Goal: Task Accomplishment & Management: Manage account settings

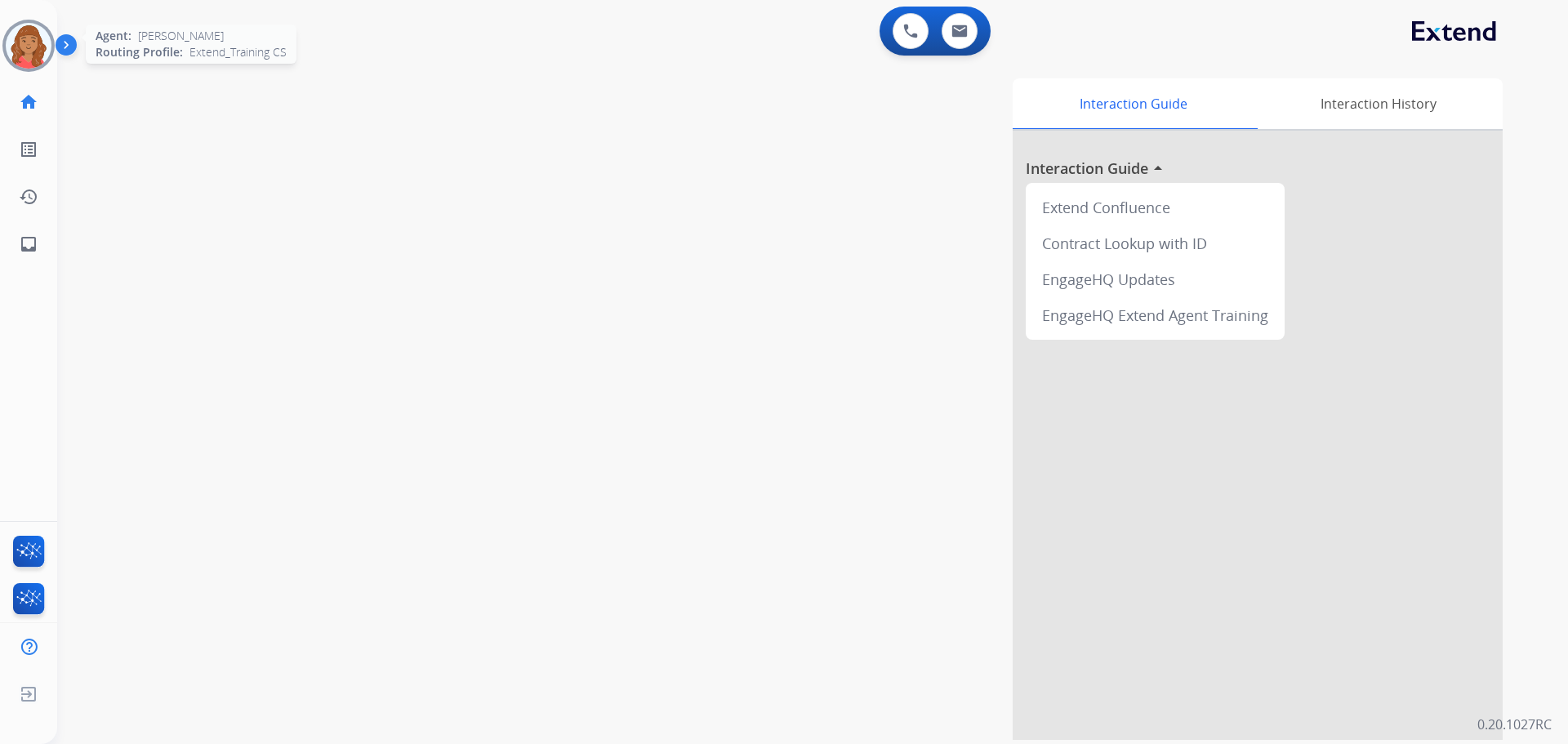
click at [30, 41] on img at bounding box center [29, 46] width 46 height 46
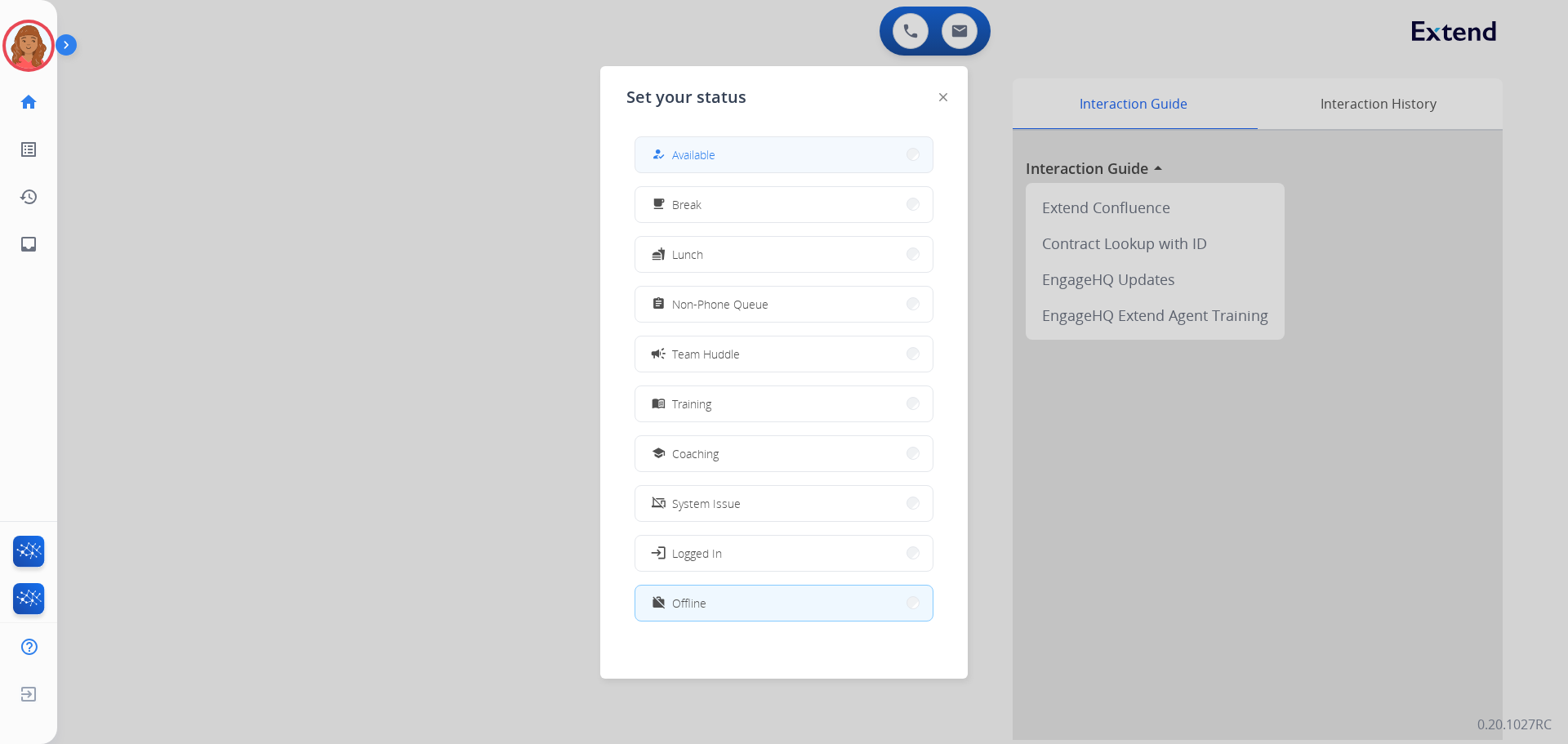
click at [692, 164] on button "how_to_reg Available" at bounding box center [784, 155] width 297 height 35
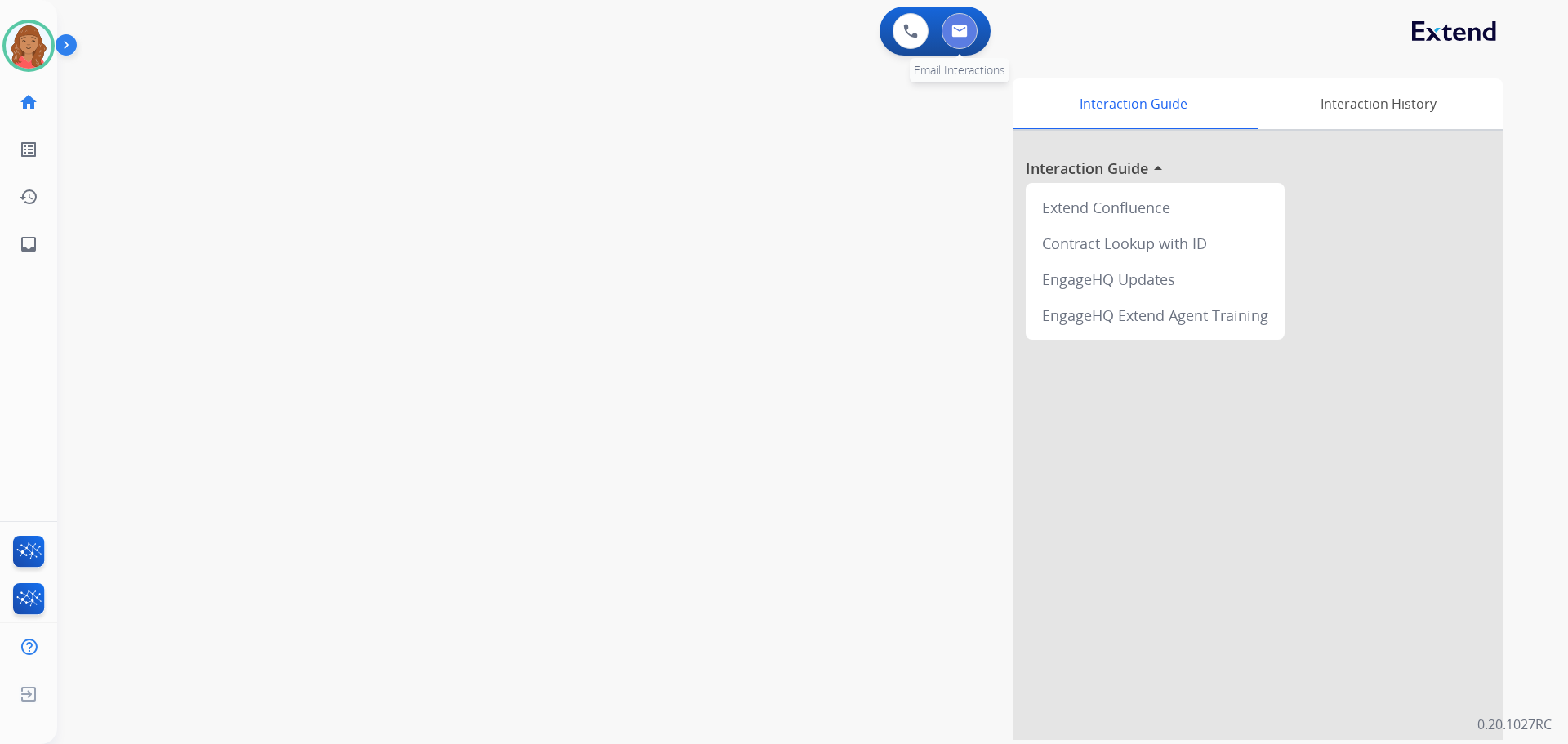
click at [962, 39] on button at bounding box center [960, 31] width 36 height 36
select select "**********"
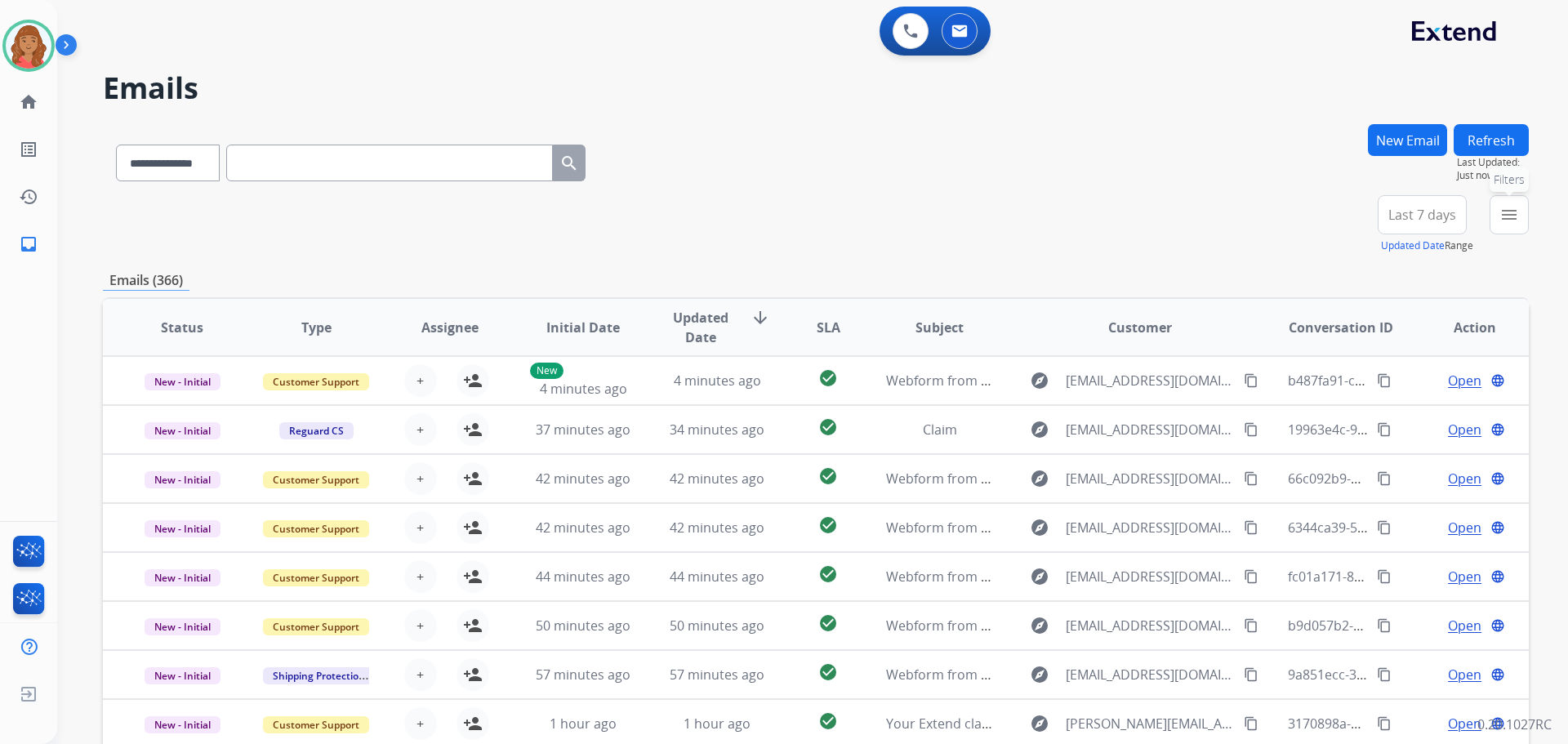
drag, startPoint x: 1503, startPoint y: 222, endPoint x: 1392, endPoint y: 253, distance: 115.2
click at [1505, 224] on mat-icon "menu" at bounding box center [1509, 215] width 20 height 20
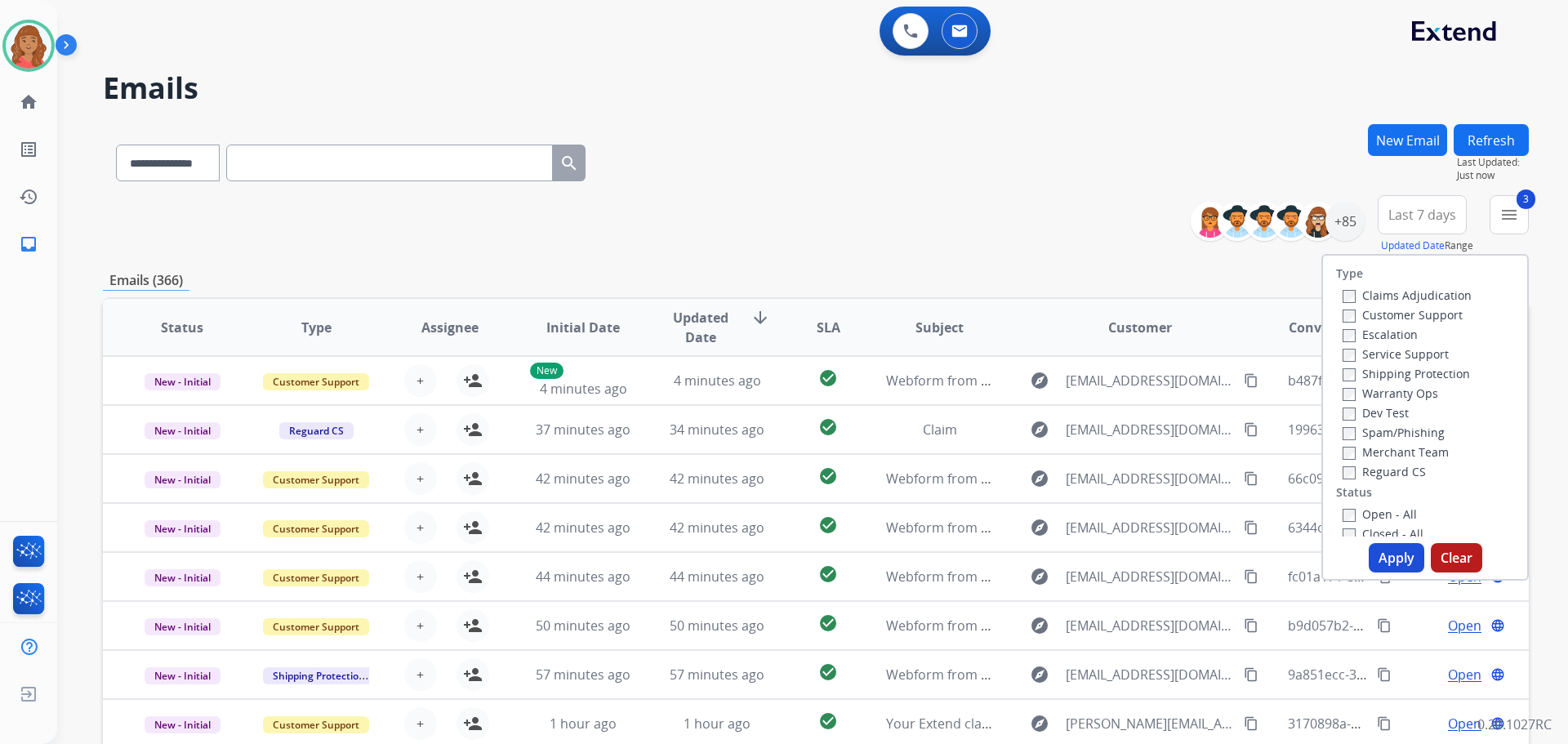
click at [1342, 506] on label "Open - All" at bounding box center [1379, 513] width 74 height 16
click at [1386, 556] on button "Apply" at bounding box center [1396, 558] width 55 height 30
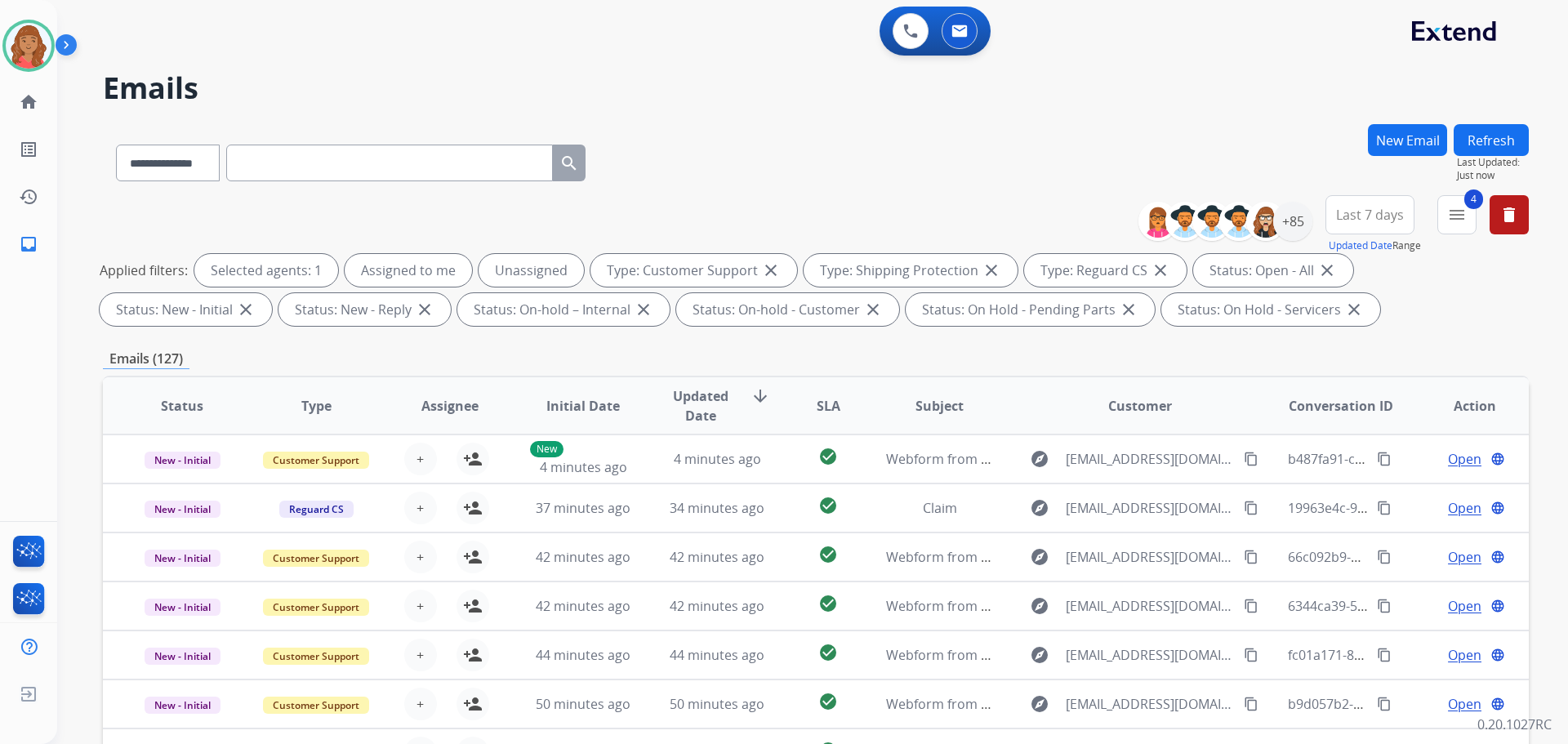
scroll to position [2, 0]
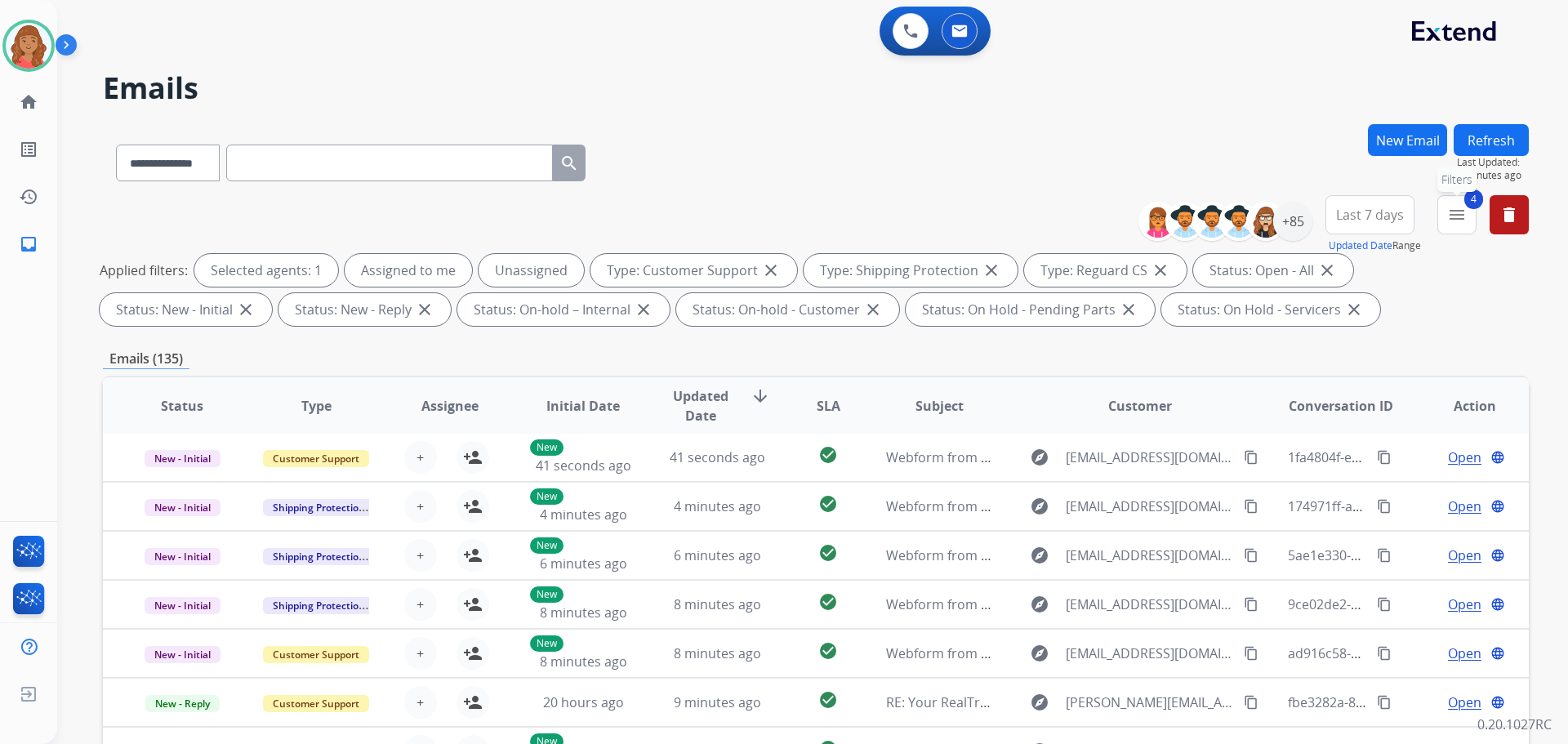
drag, startPoint x: 1453, startPoint y: 213, endPoint x: 1417, endPoint y: 269, distance: 66.6
click at [1453, 213] on mat-icon "menu" at bounding box center [1457, 215] width 20 height 20
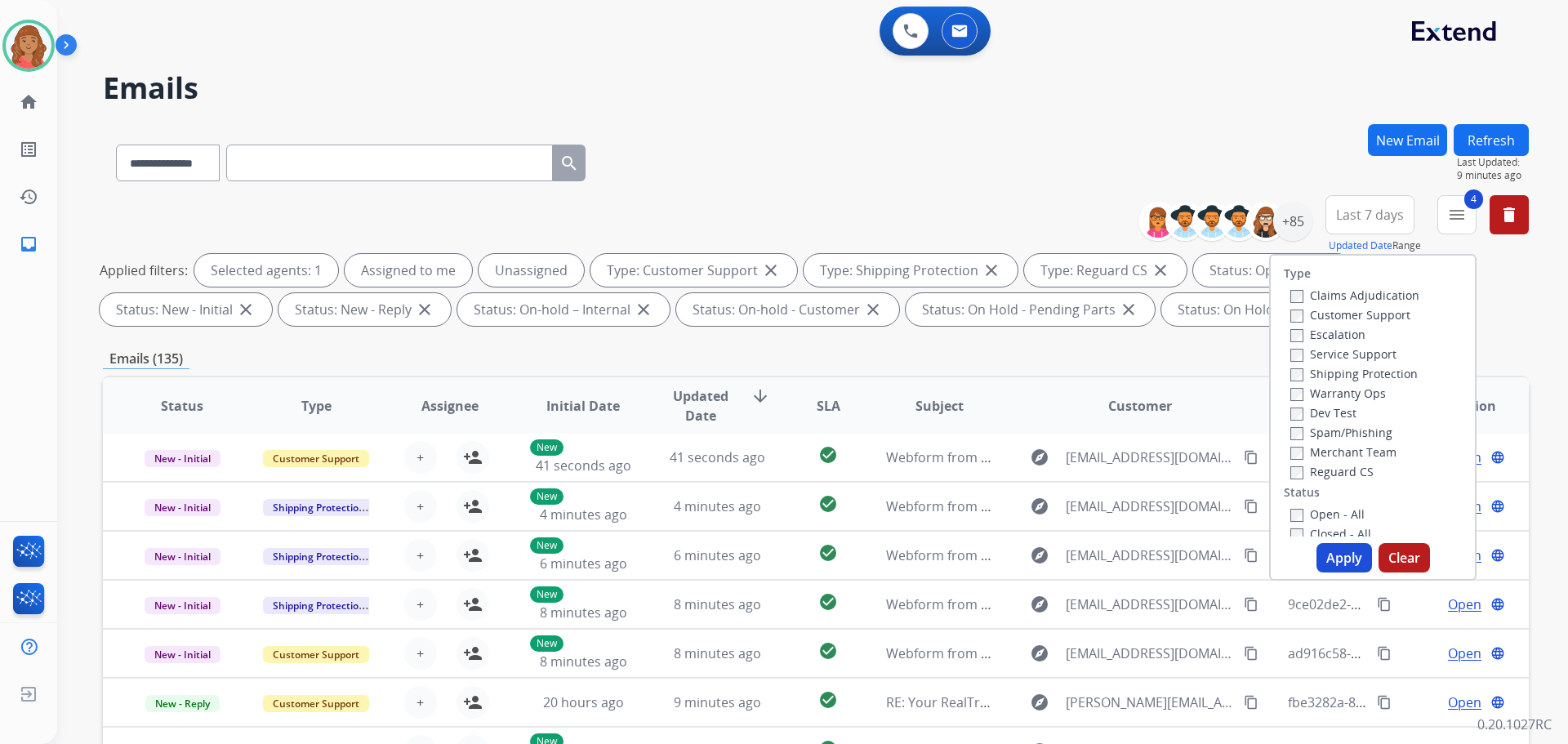
click at [1330, 554] on button "Apply" at bounding box center [1344, 558] width 55 height 30
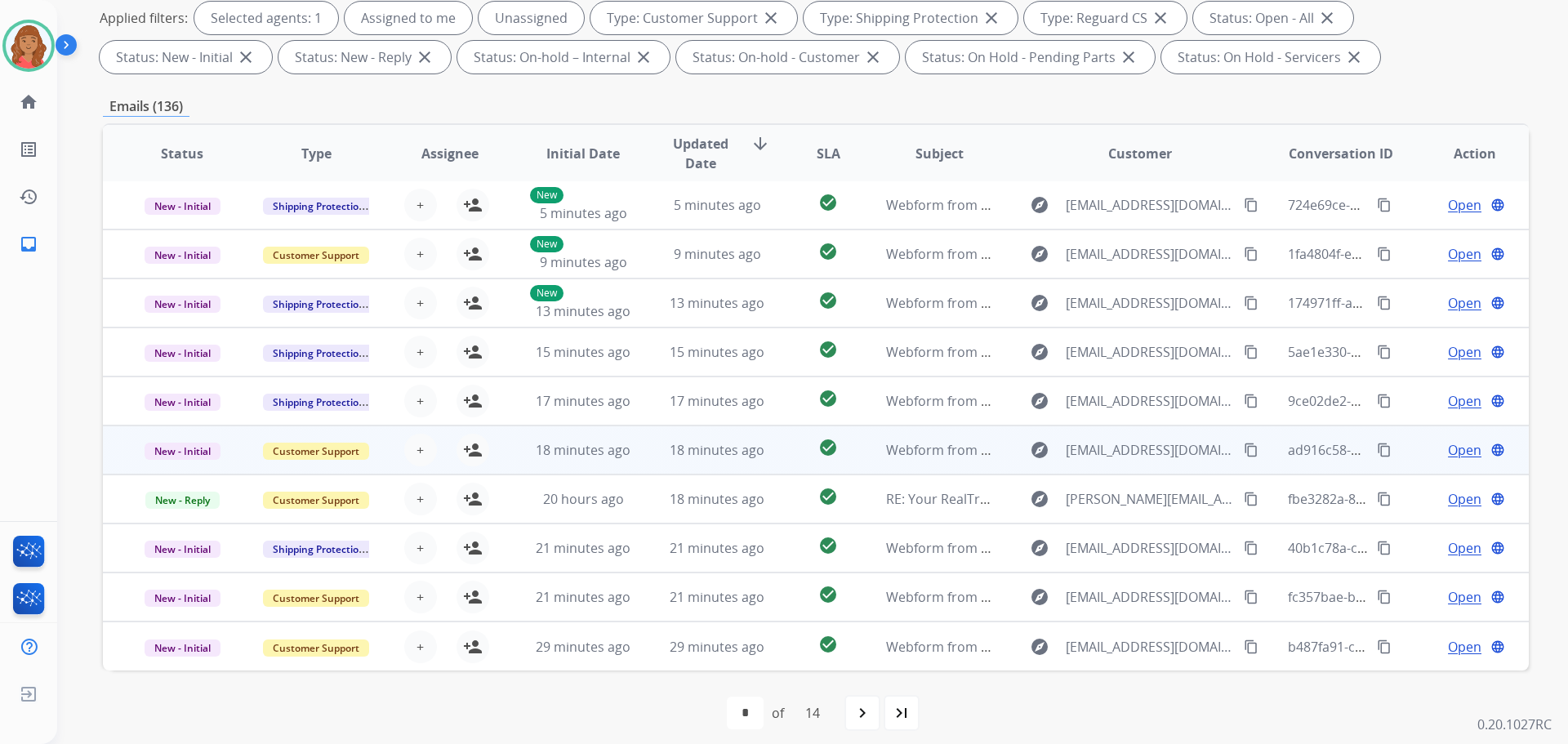
scroll to position [264, 0]
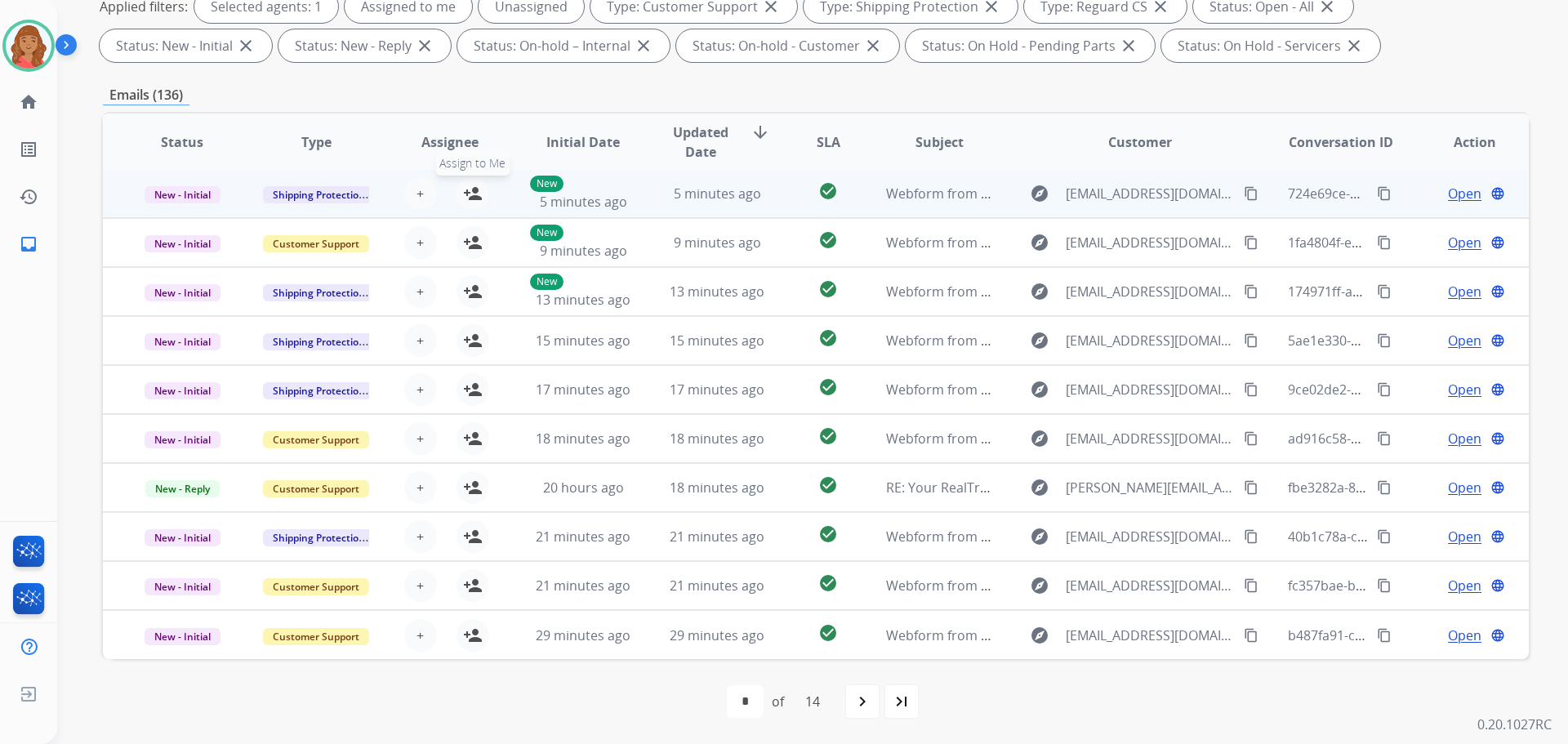
click at [470, 198] on mat-icon "person_add" at bounding box center [473, 194] width 20 height 20
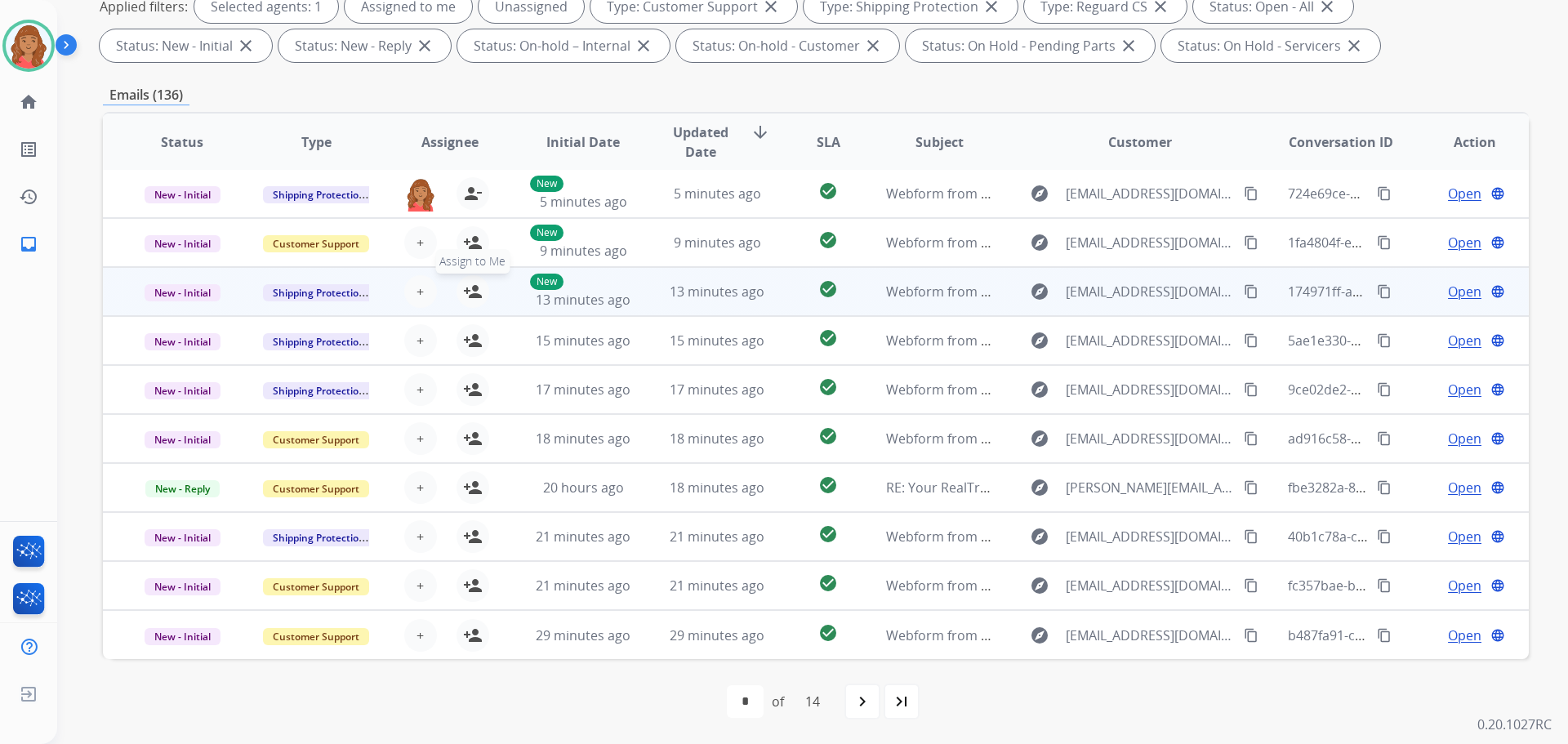
click at [468, 288] on mat-icon "person_add" at bounding box center [473, 292] width 20 height 20
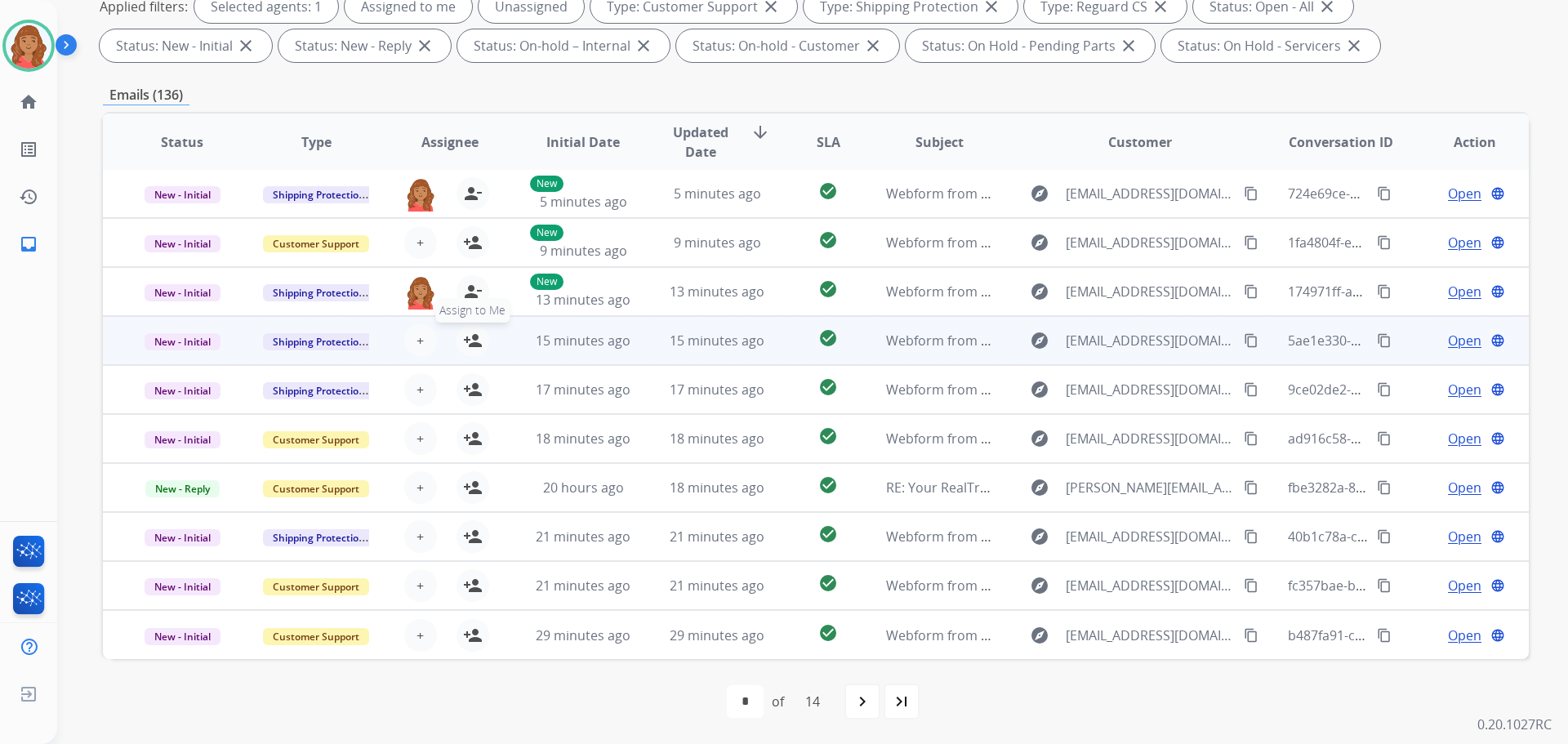
click at [466, 331] on mat-icon "person_add" at bounding box center [473, 340] width 20 height 20
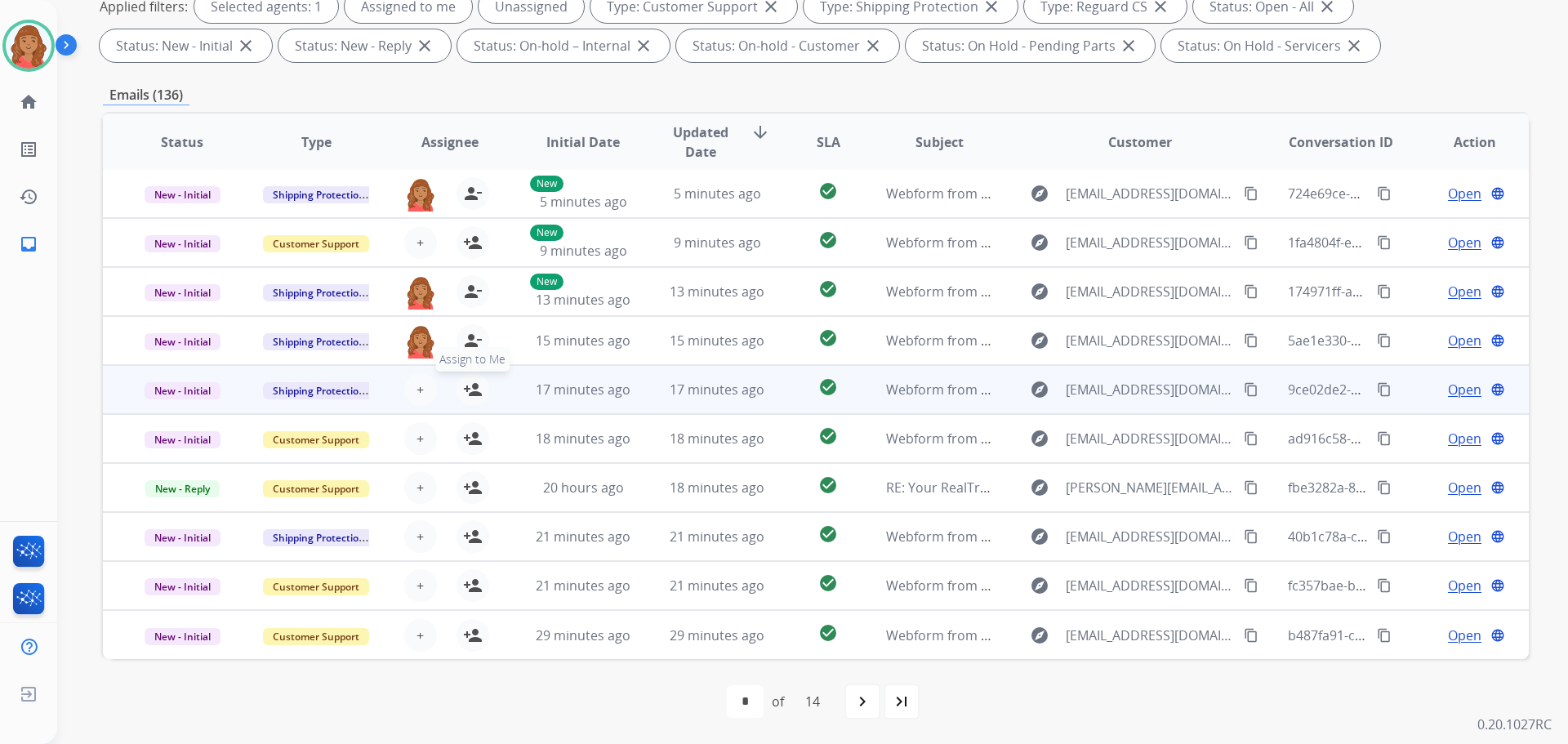
click at [468, 392] on mat-icon "person_add" at bounding box center [473, 390] width 20 height 20
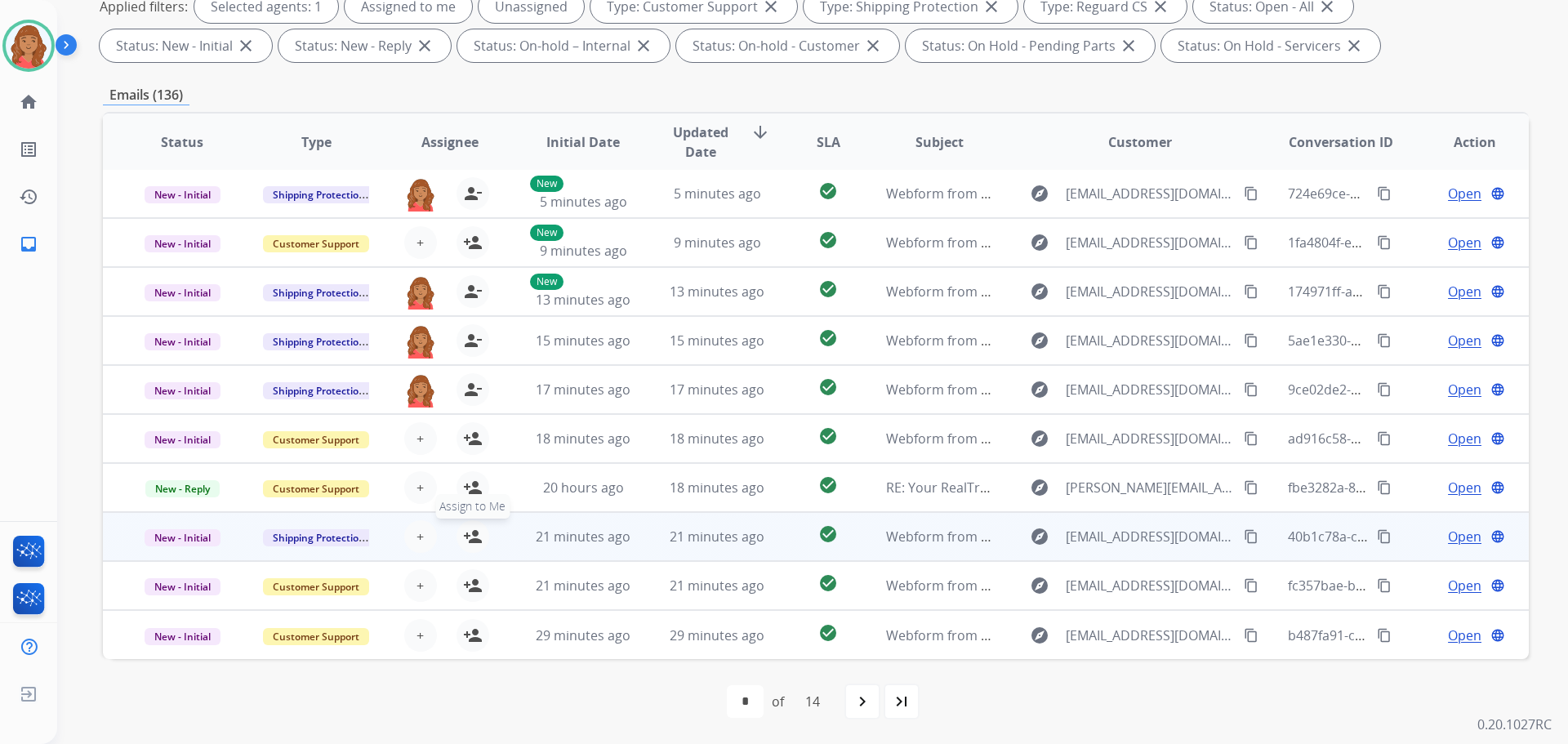
drag, startPoint x: 466, startPoint y: 536, endPoint x: 477, endPoint y: 528, distance: 13.6
click at [467, 536] on mat-icon "person_add" at bounding box center [473, 536] width 20 height 20
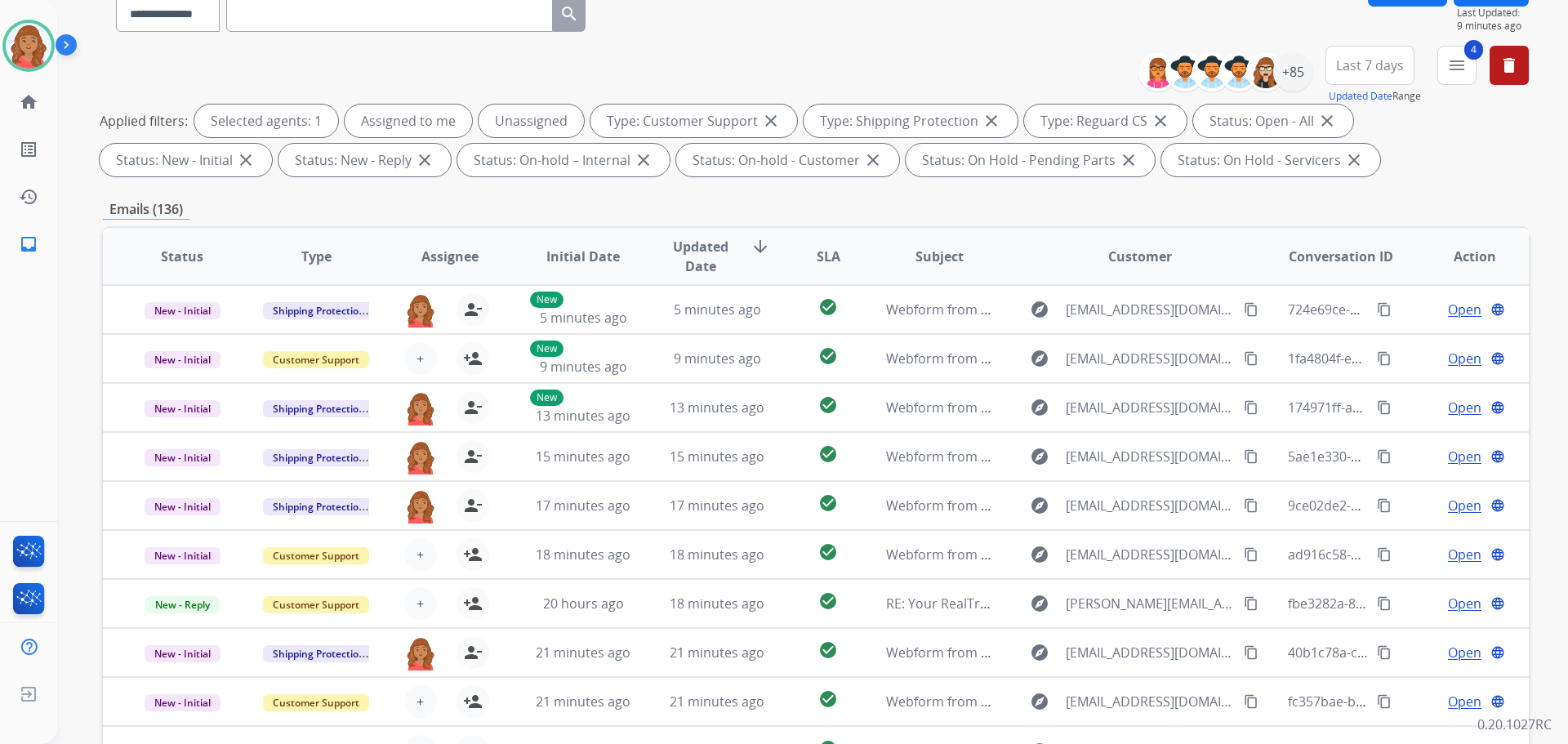
scroll to position [0, 0]
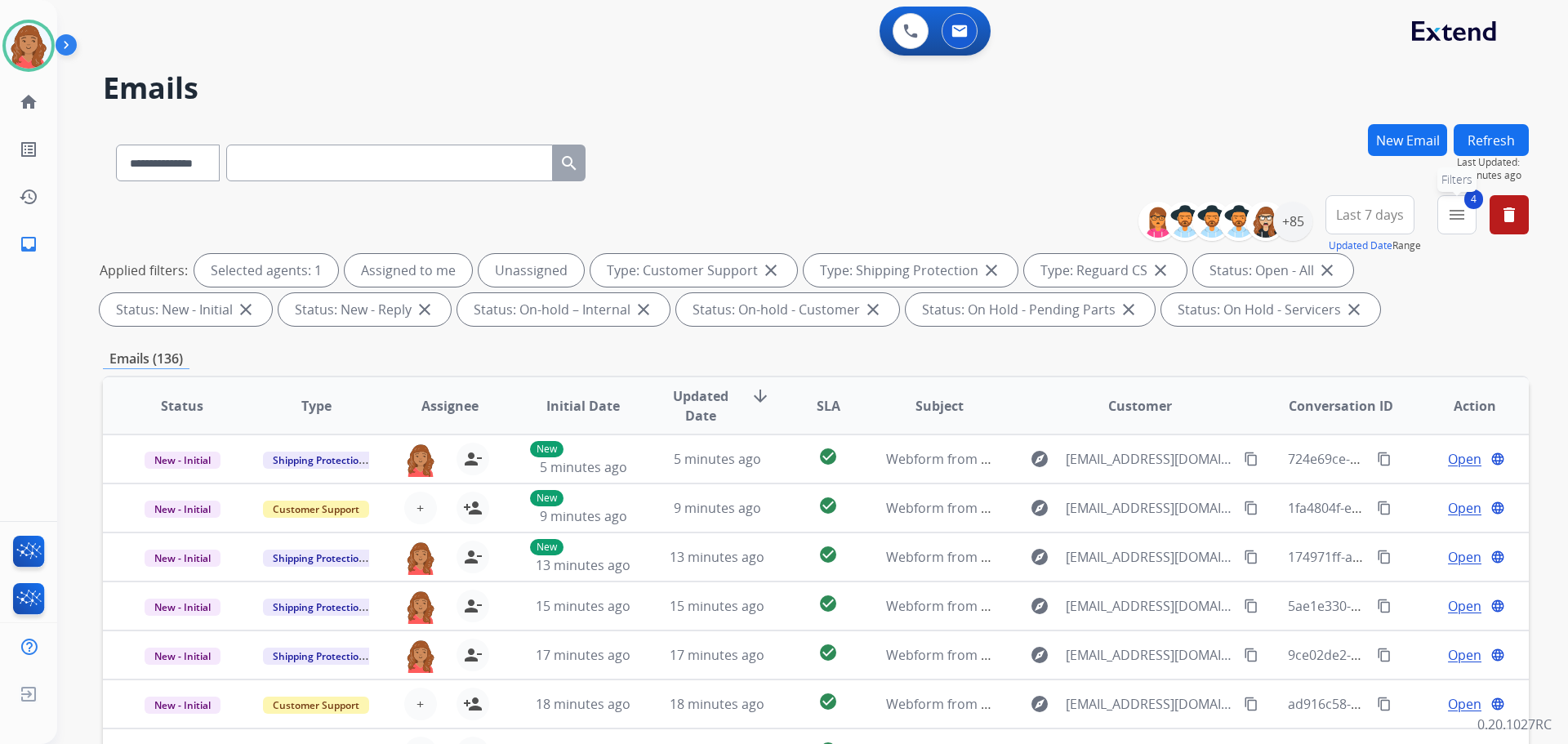
drag, startPoint x: 1449, startPoint y: 221, endPoint x: 1434, endPoint y: 227, distance: 16.2
click at [1449, 221] on mat-icon "menu" at bounding box center [1457, 215] width 20 height 20
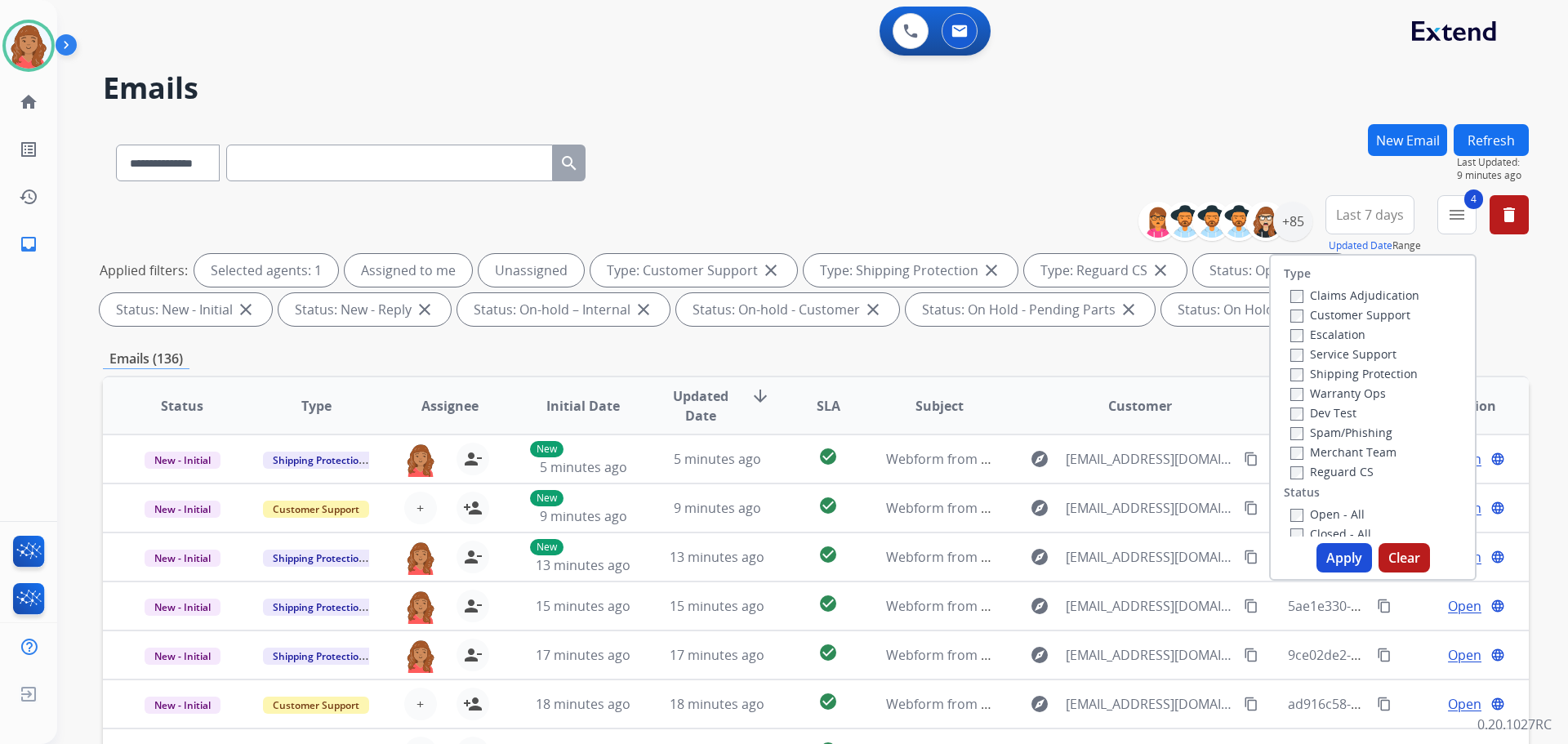
click at [1322, 560] on button "Apply" at bounding box center [1344, 558] width 55 height 30
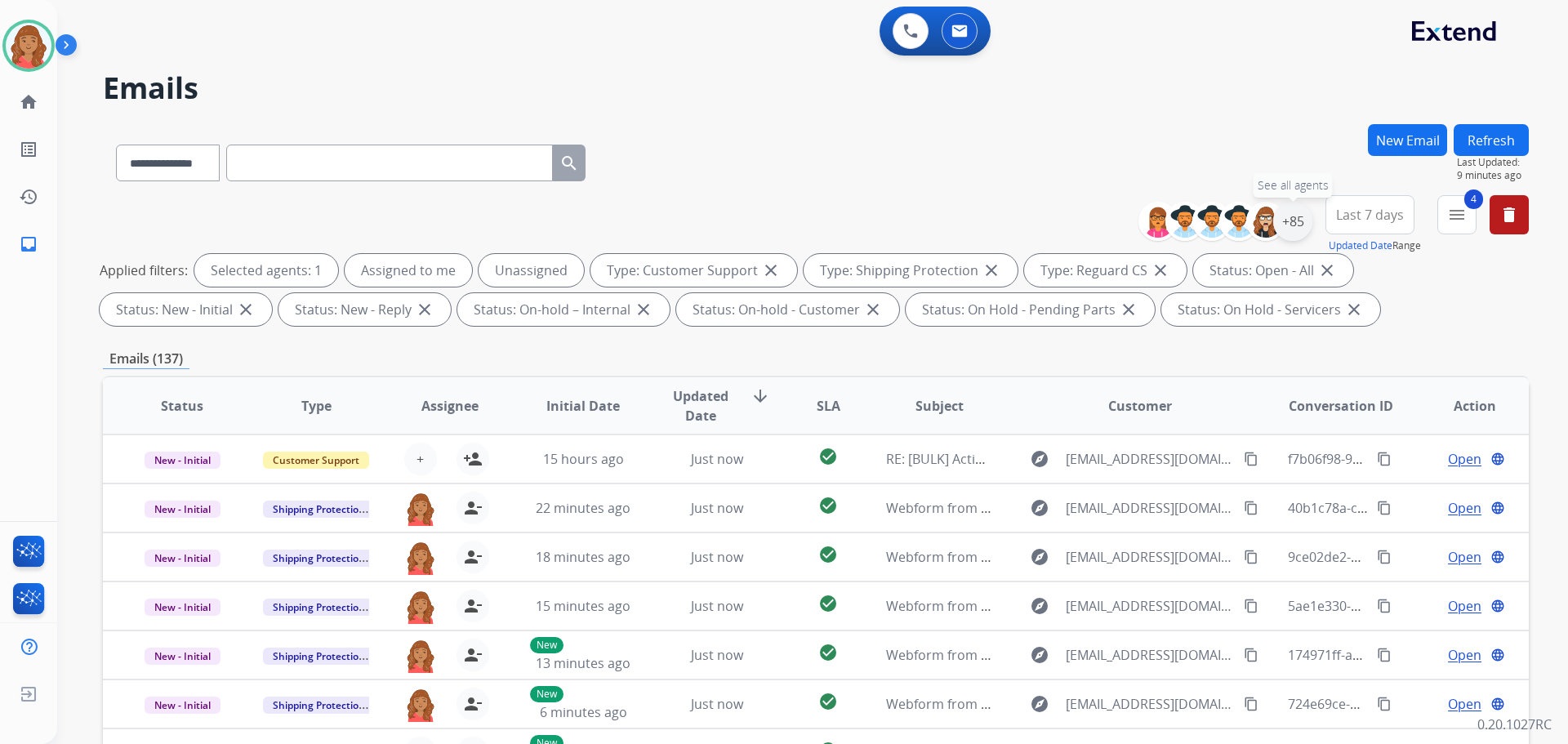
click at [1289, 231] on div "+85" at bounding box center [1293, 222] width 40 height 40
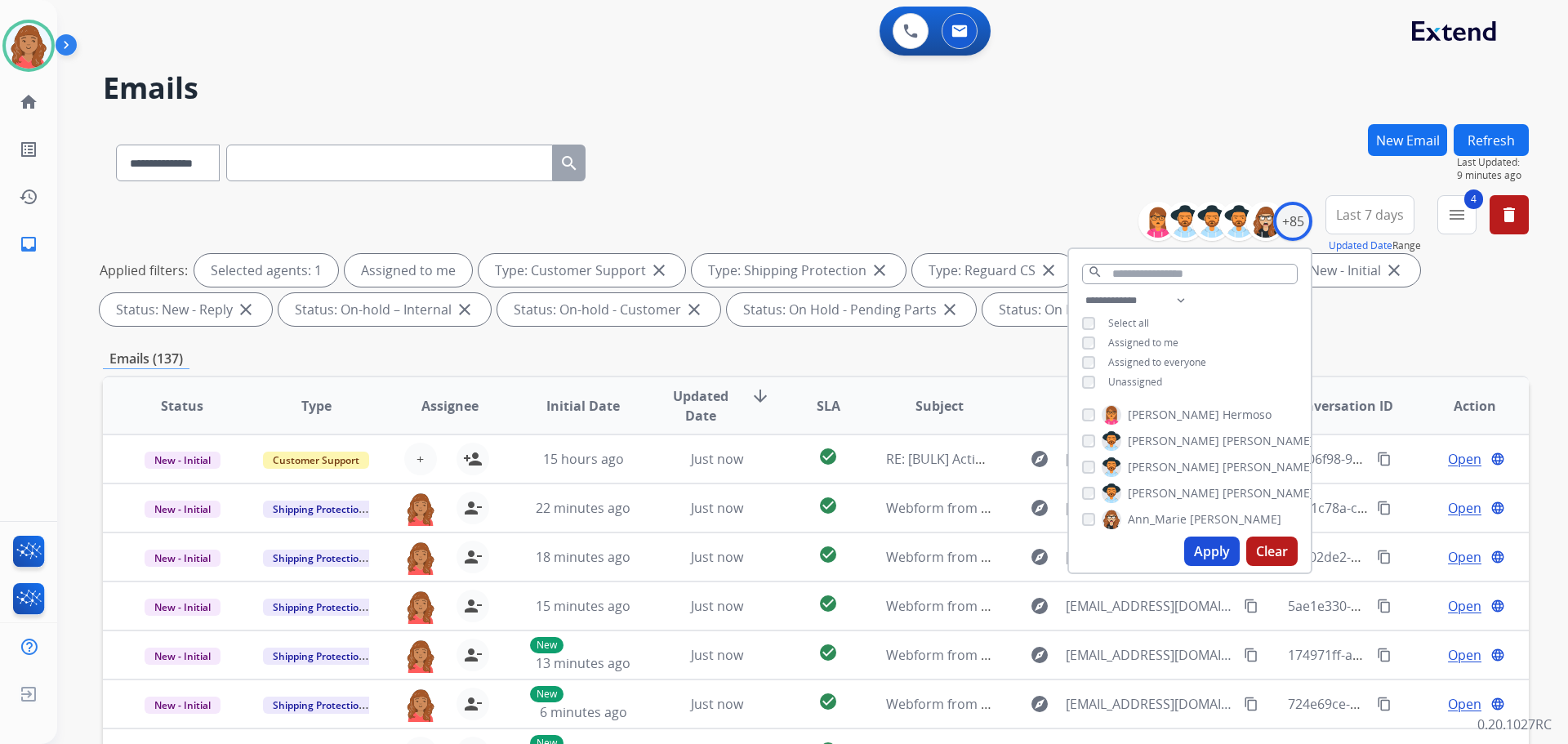
click at [1186, 561] on button "Apply" at bounding box center [1211, 551] width 55 height 30
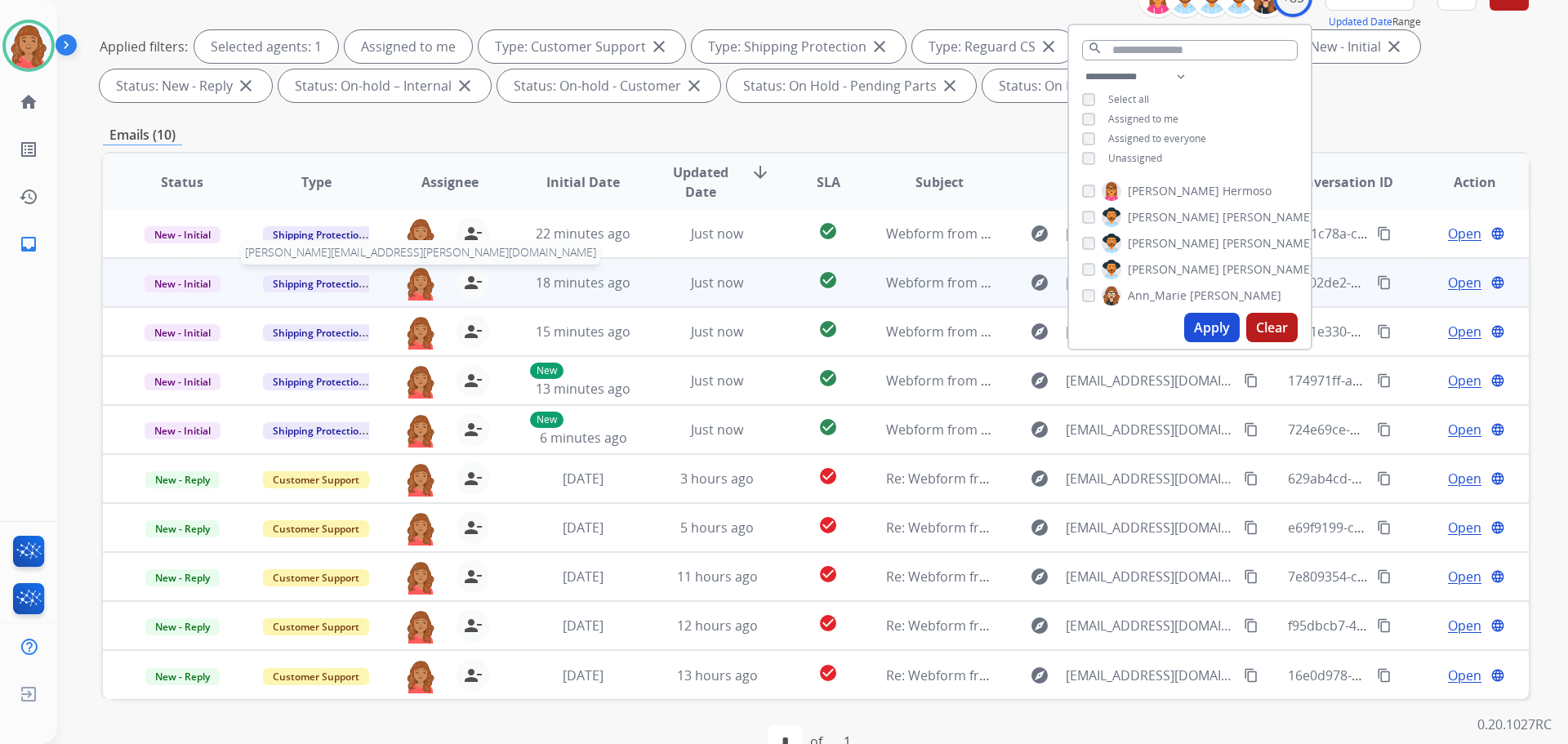
scroll to position [264, 0]
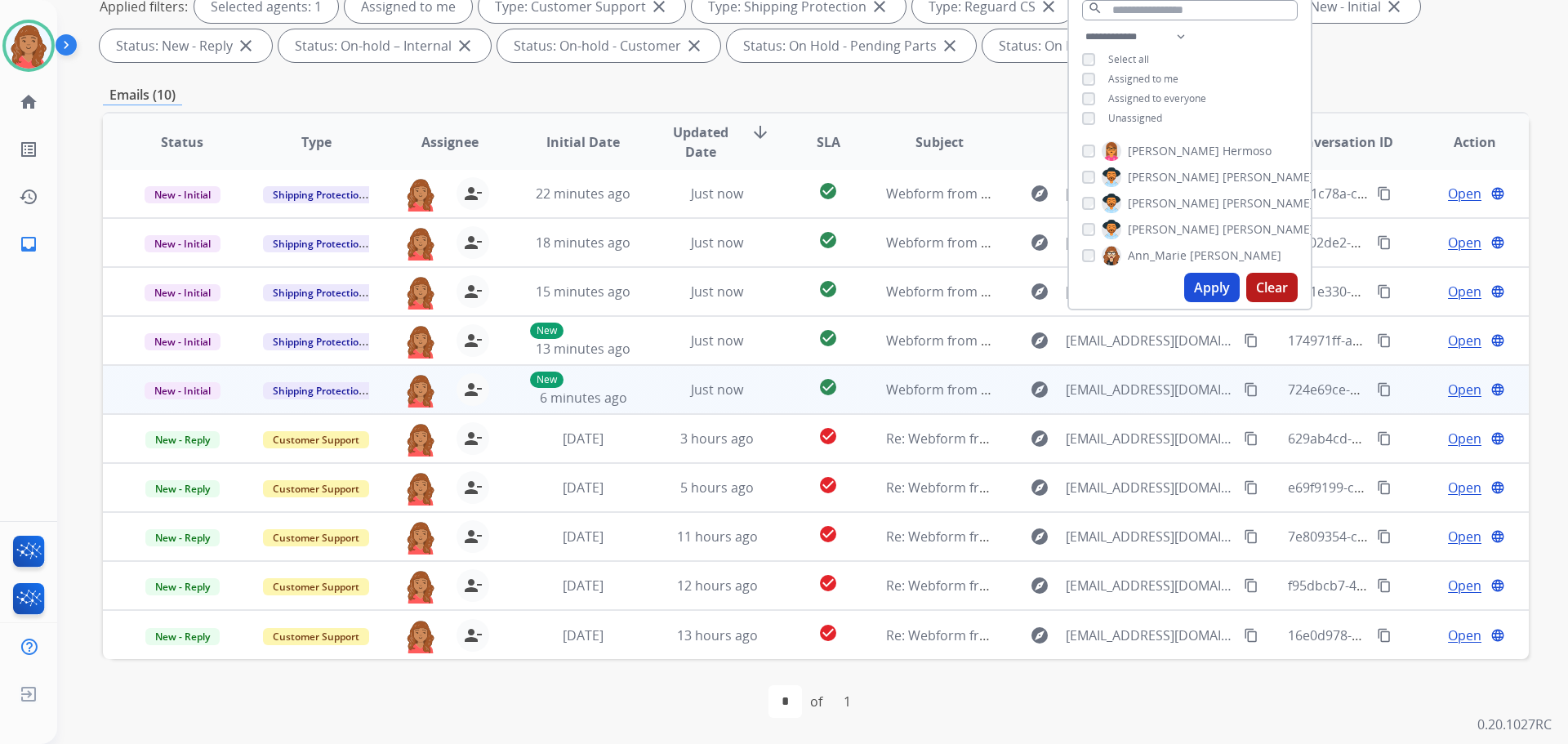
click at [479, 395] on mat-icon "person_remove" at bounding box center [473, 390] width 20 height 20
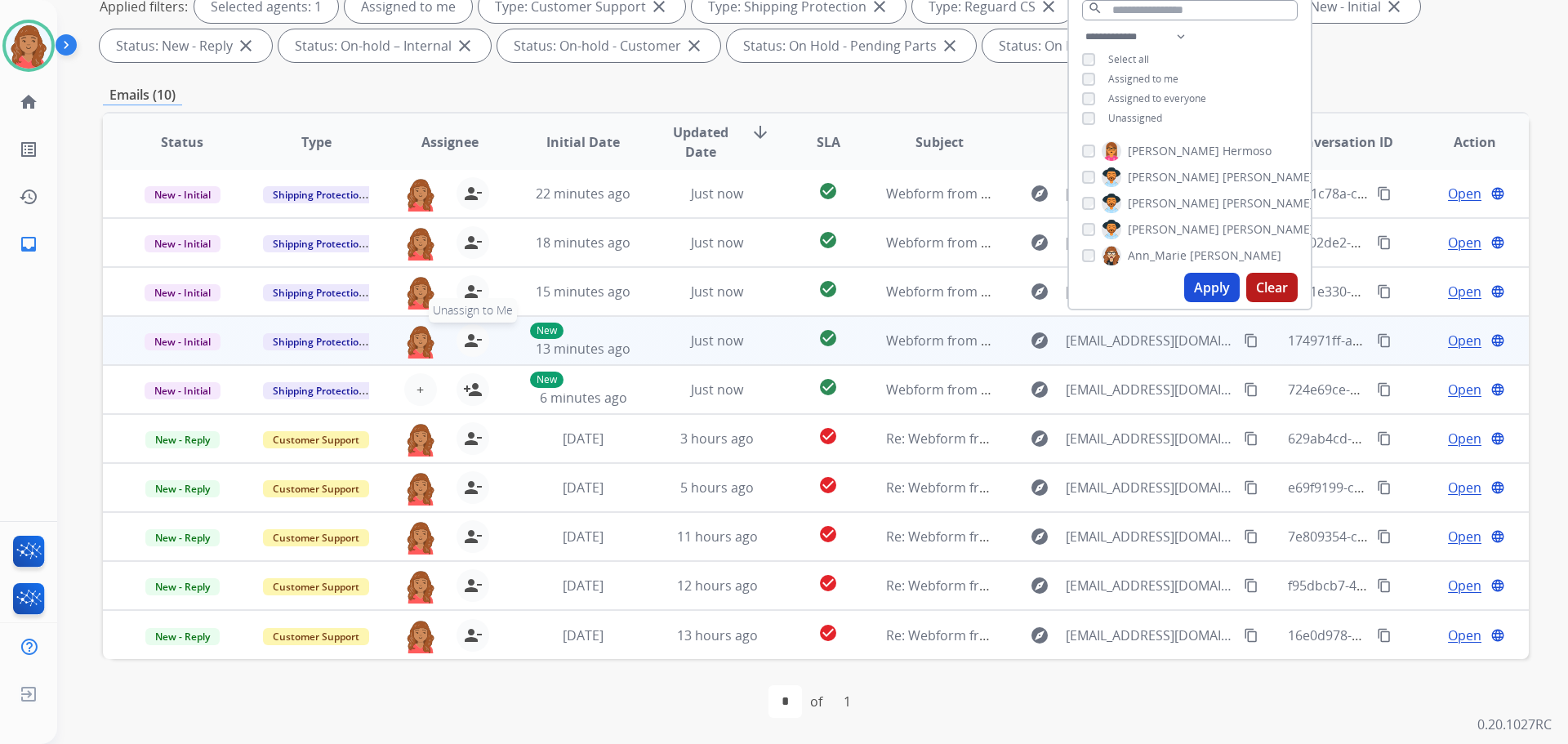
drag, startPoint x: 462, startPoint y: 346, endPoint x: 468, endPoint y: 329, distance: 18.0
click at [465, 343] on mat-icon "person_remove" at bounding box center [473, 340] width 20 height 20
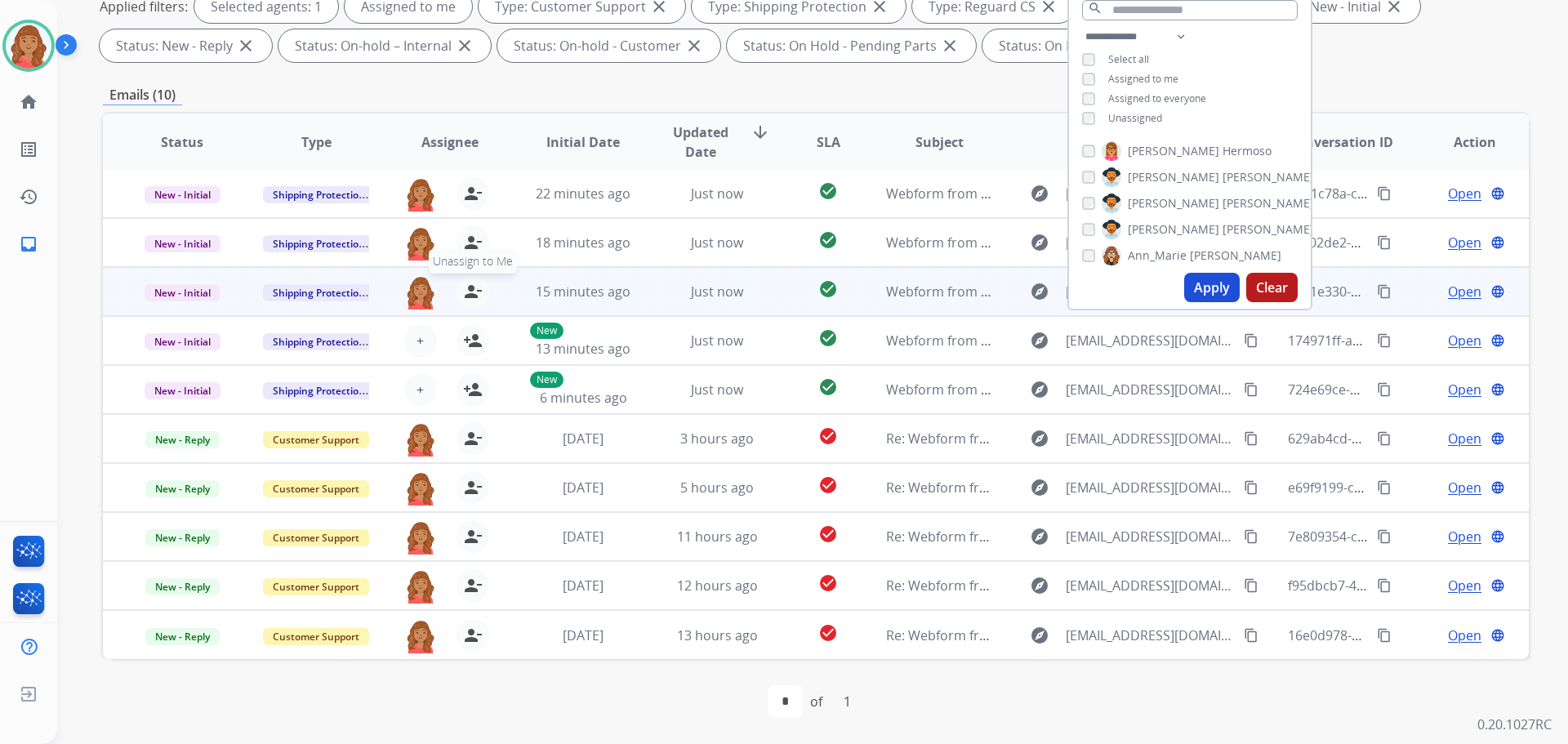
click at [463, 293] on mat-icon "person_remove" at bounding box center [473, 292] width 20 height 20
click at [461, 253] on span "Assign to Me" at bounding box center [472, 261] width 74 height 25
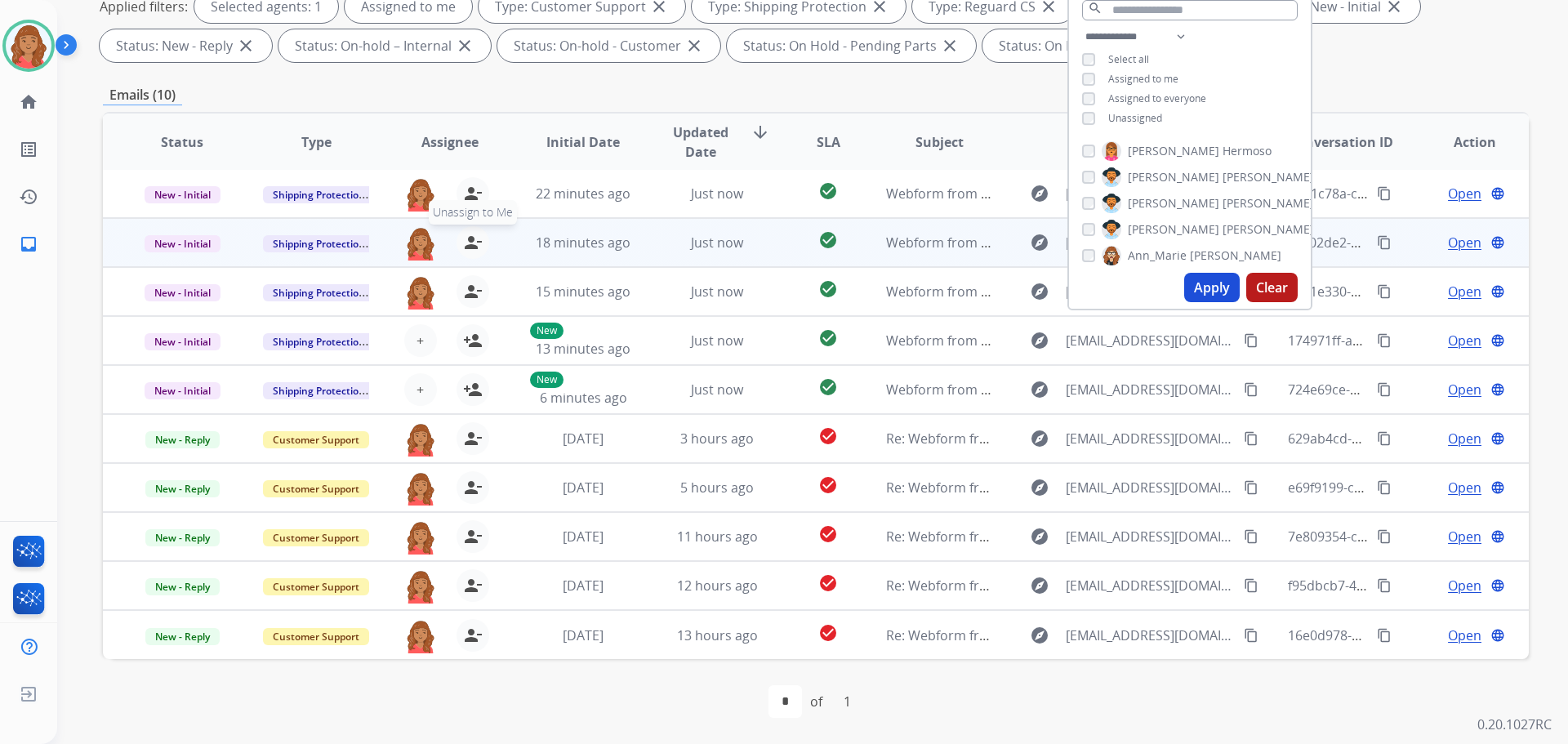
click at [470, 254] on button "person_remove [PERSON_NAME] to Me" at bounding box center [473, 243] width 33 height 33
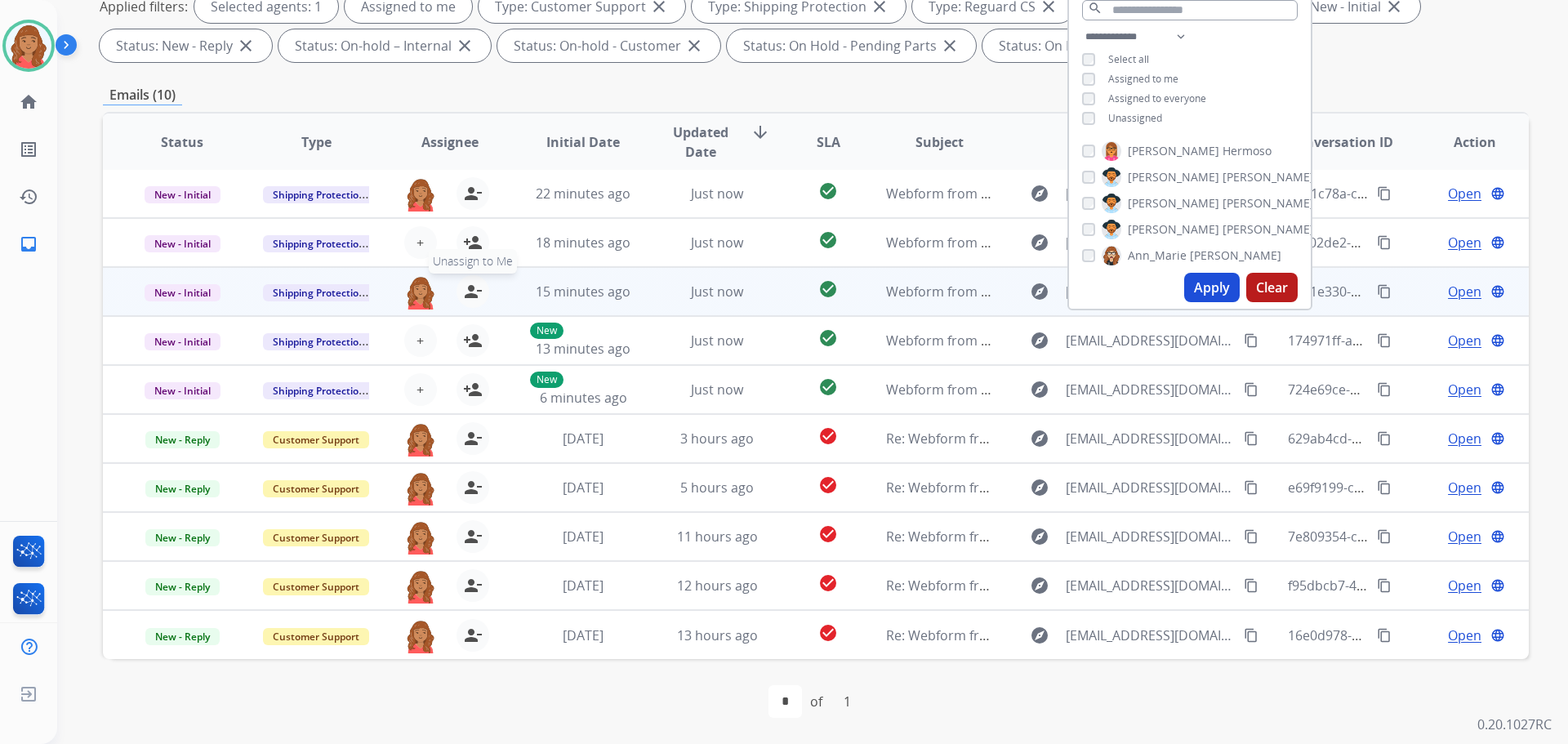
drag, startPoint x: 465, startPoint y: 292, endPoint x: 472, endPoint y: 272, distance: 21.2
click at [466, 292] on mat-icon "person_remove" at bounding box center [473, 292] width 20 height 20
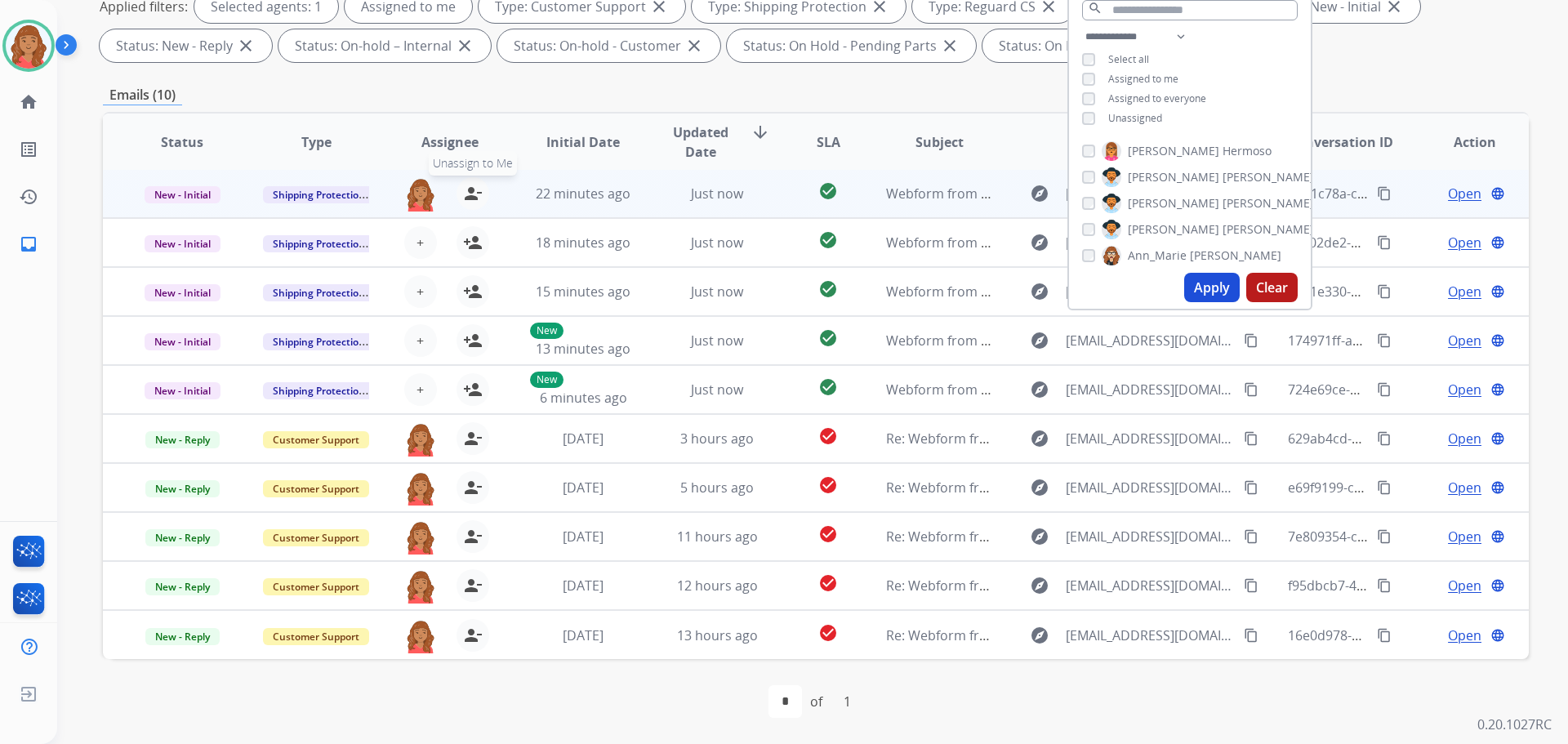
click at [469, 197] on mat-icon "person_remove" at bounding box center [473, 194] width 20 height 20
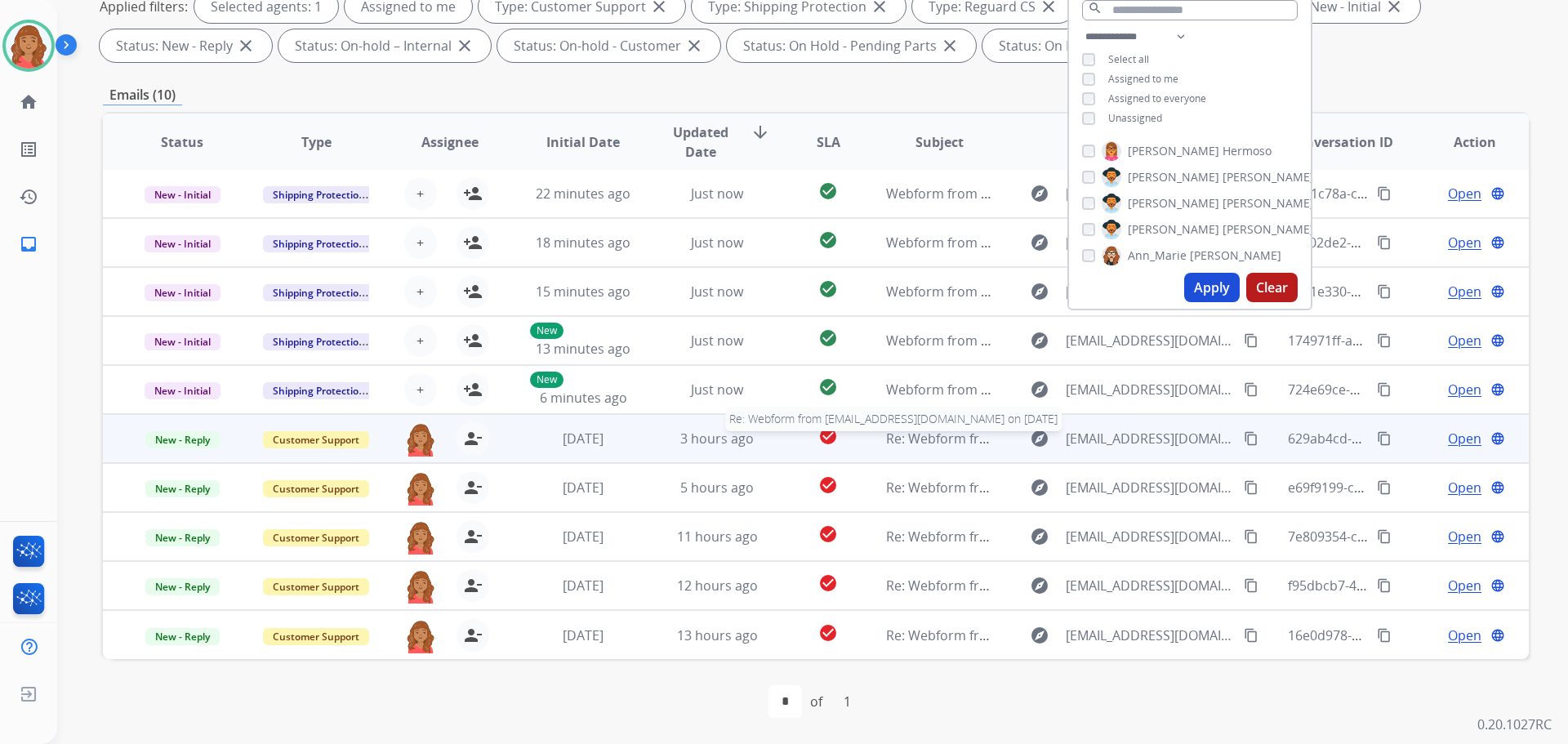
click at [889, 447] on div "Re: Webform from [EMAIL_ADDRESS][DOMAIN_NAME] on [DATE]" at bounding box center [939, 438] width 107 height 20
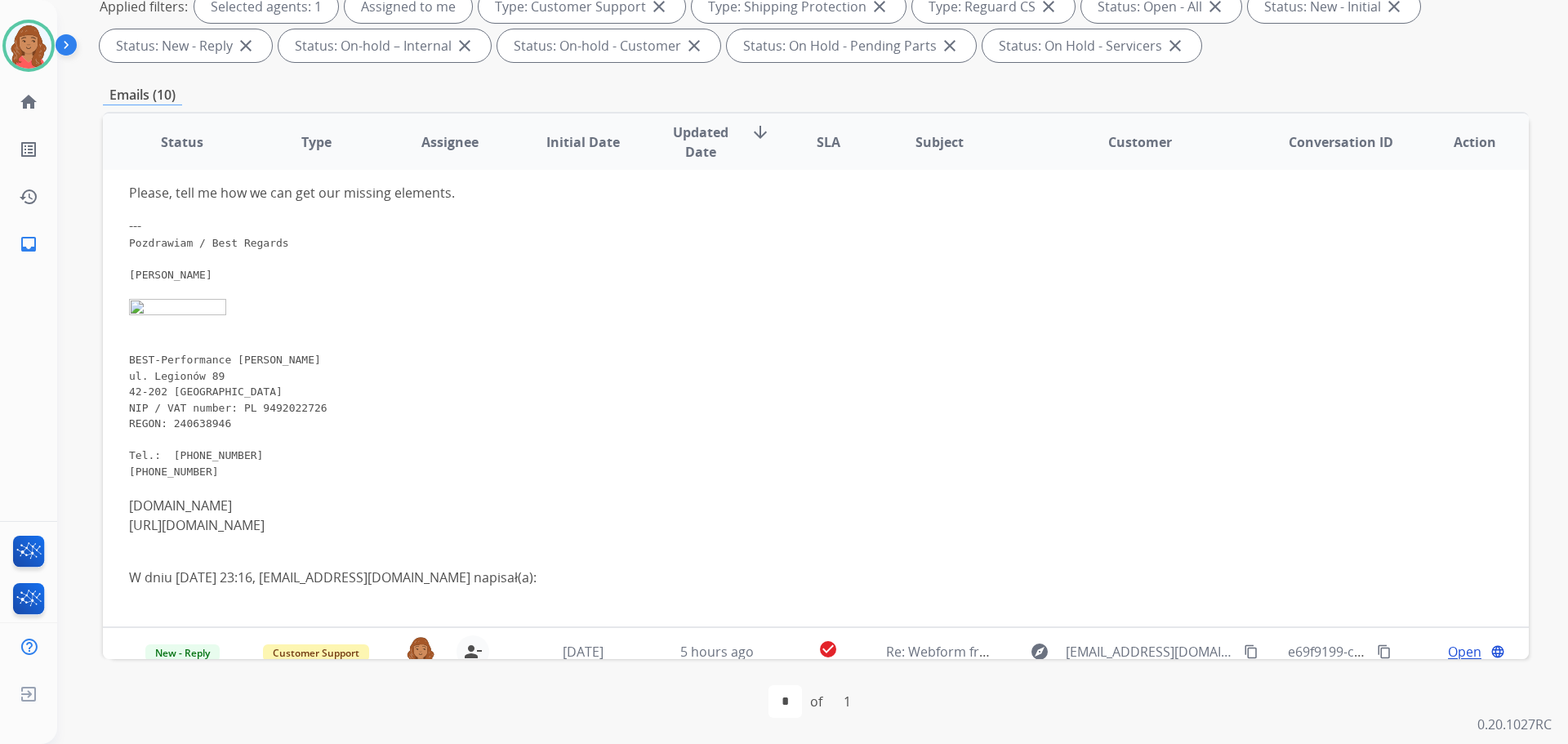
scroll to position [212, 0]
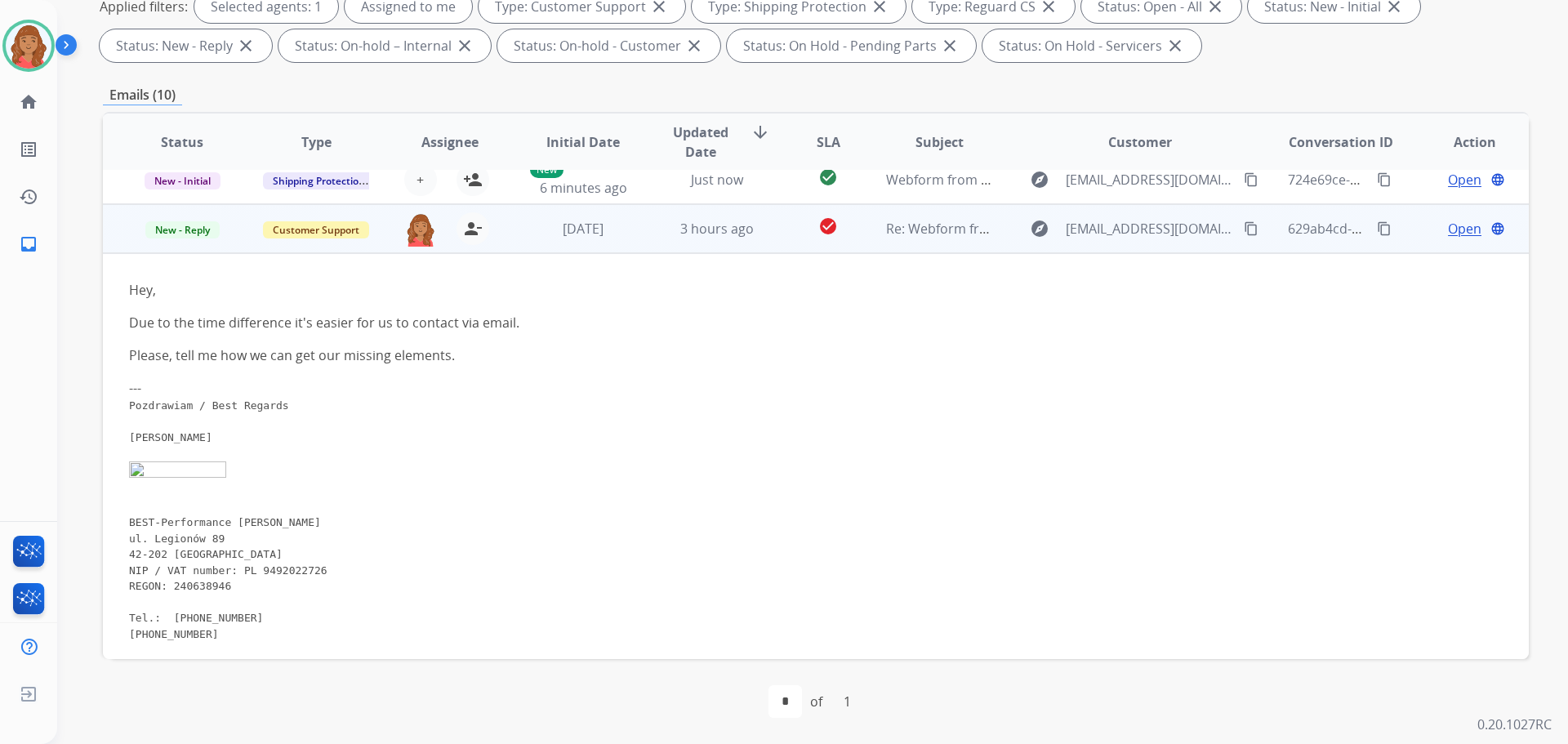
click at [1374, 237] on button "content_copy" at bounding box center [1384, 229] width 20 height 20
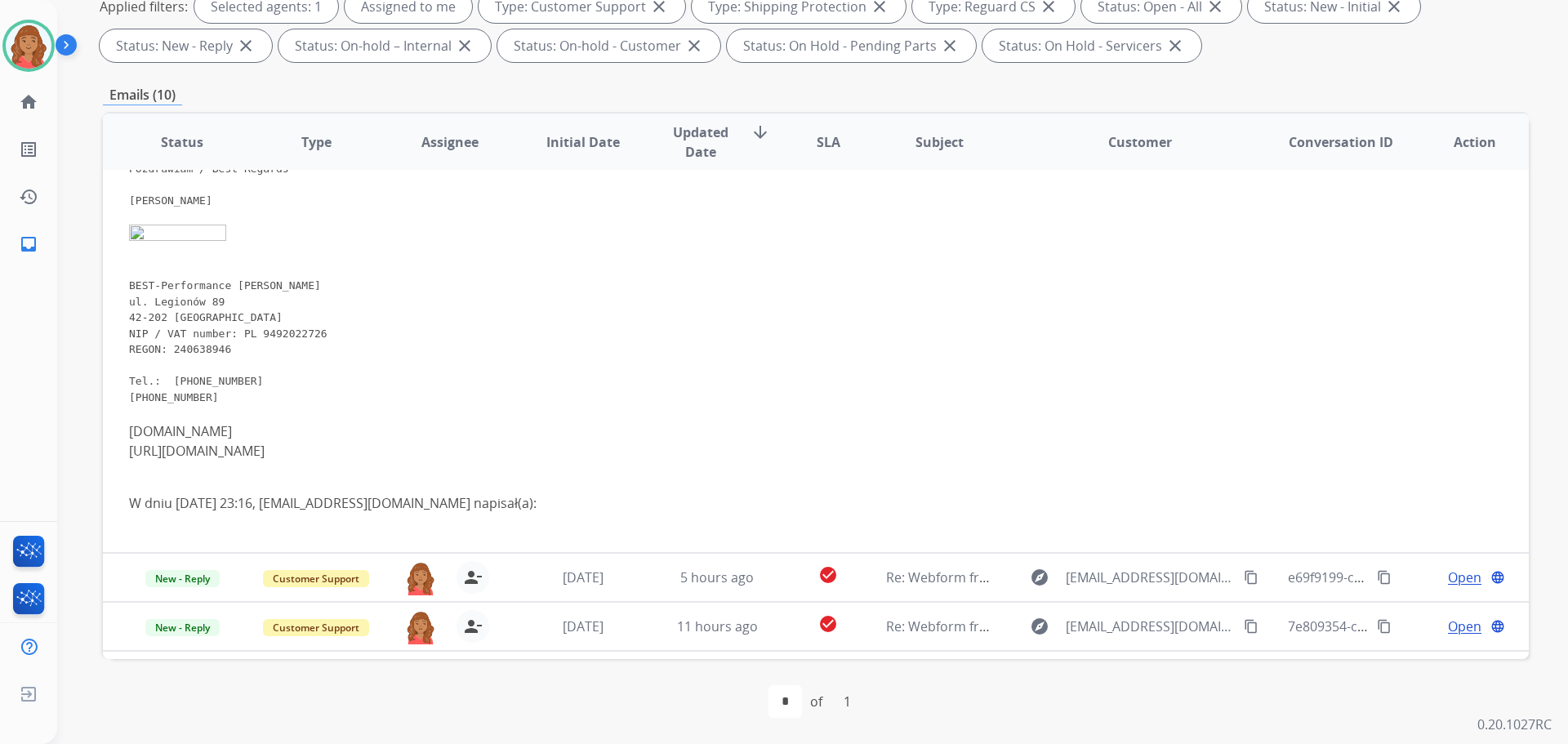
scroll to position [490, 0]
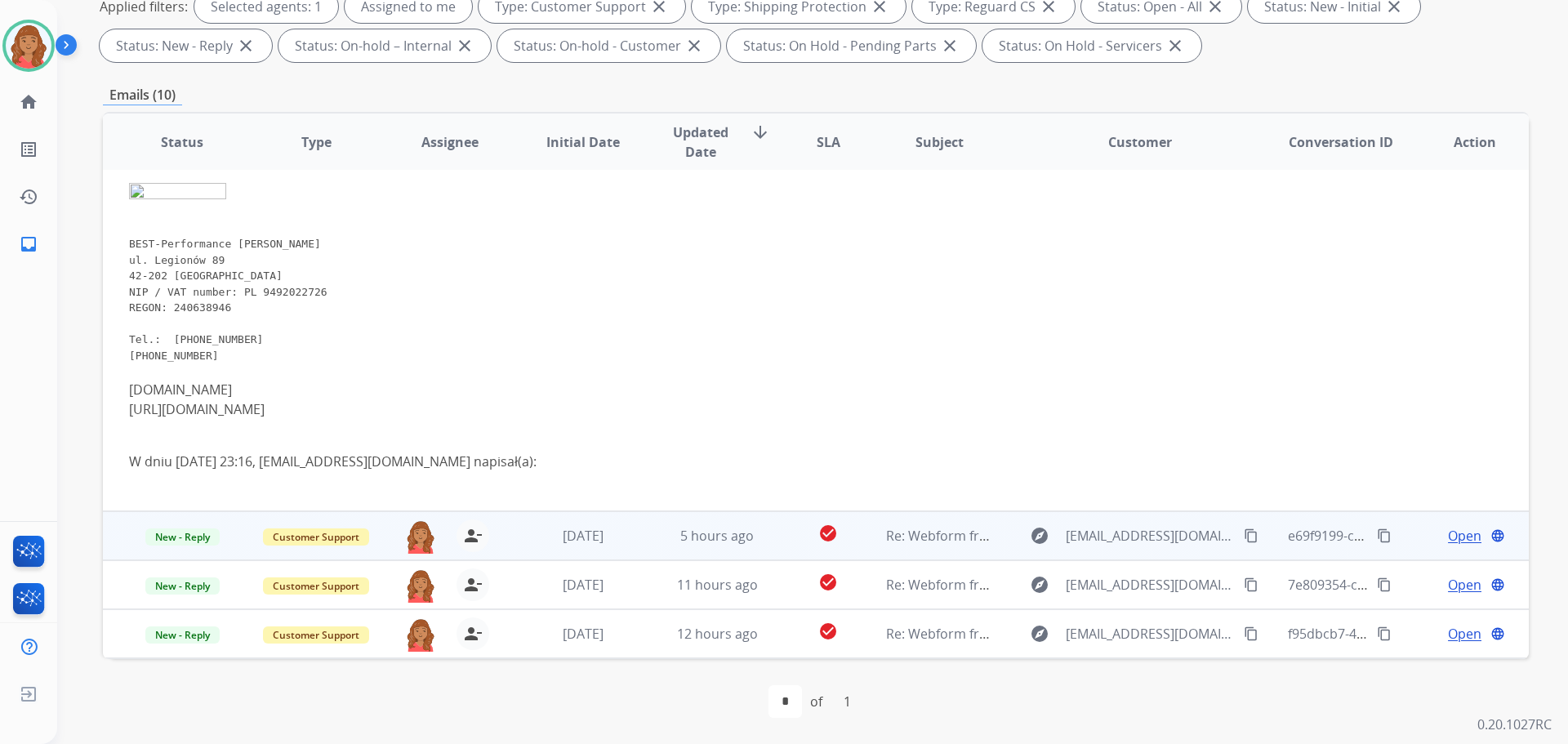
click at [577, 553] on td "[DATE]" at bounding box center [571, 535] width 134 height 49
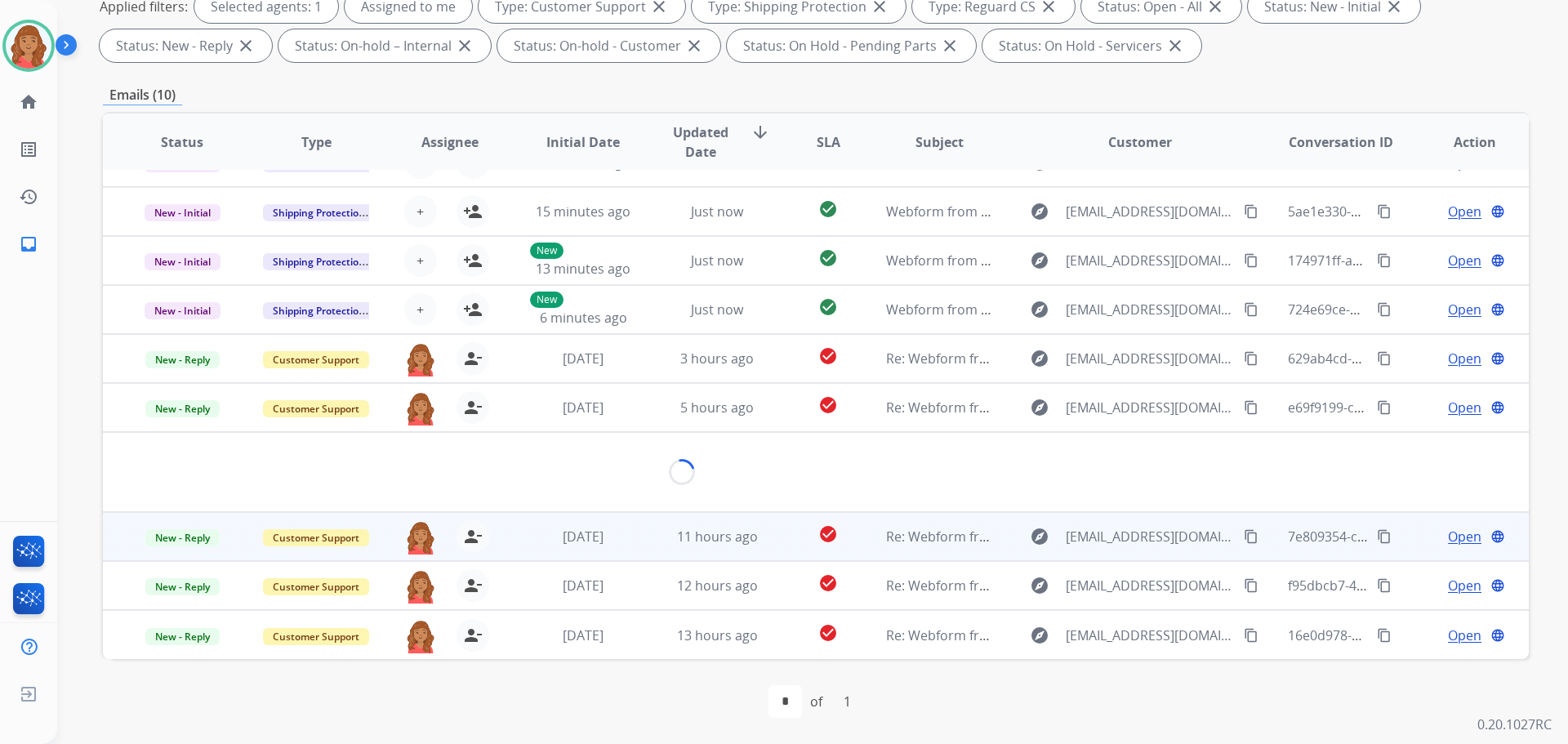
scroll to position [173, 0]
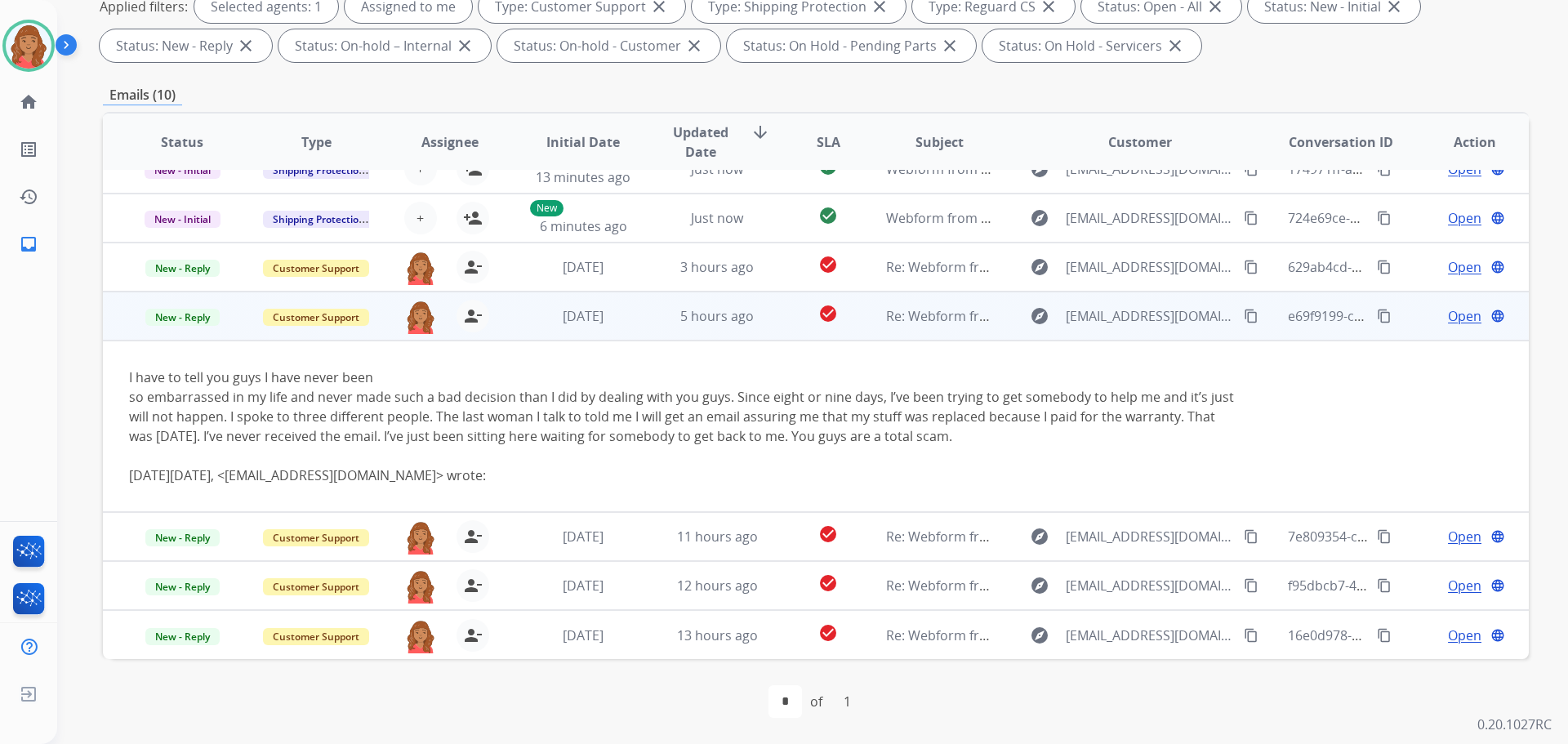
click at [1456, 322] on span "Open" at bounding box center [1464, 316] width 34 height 20
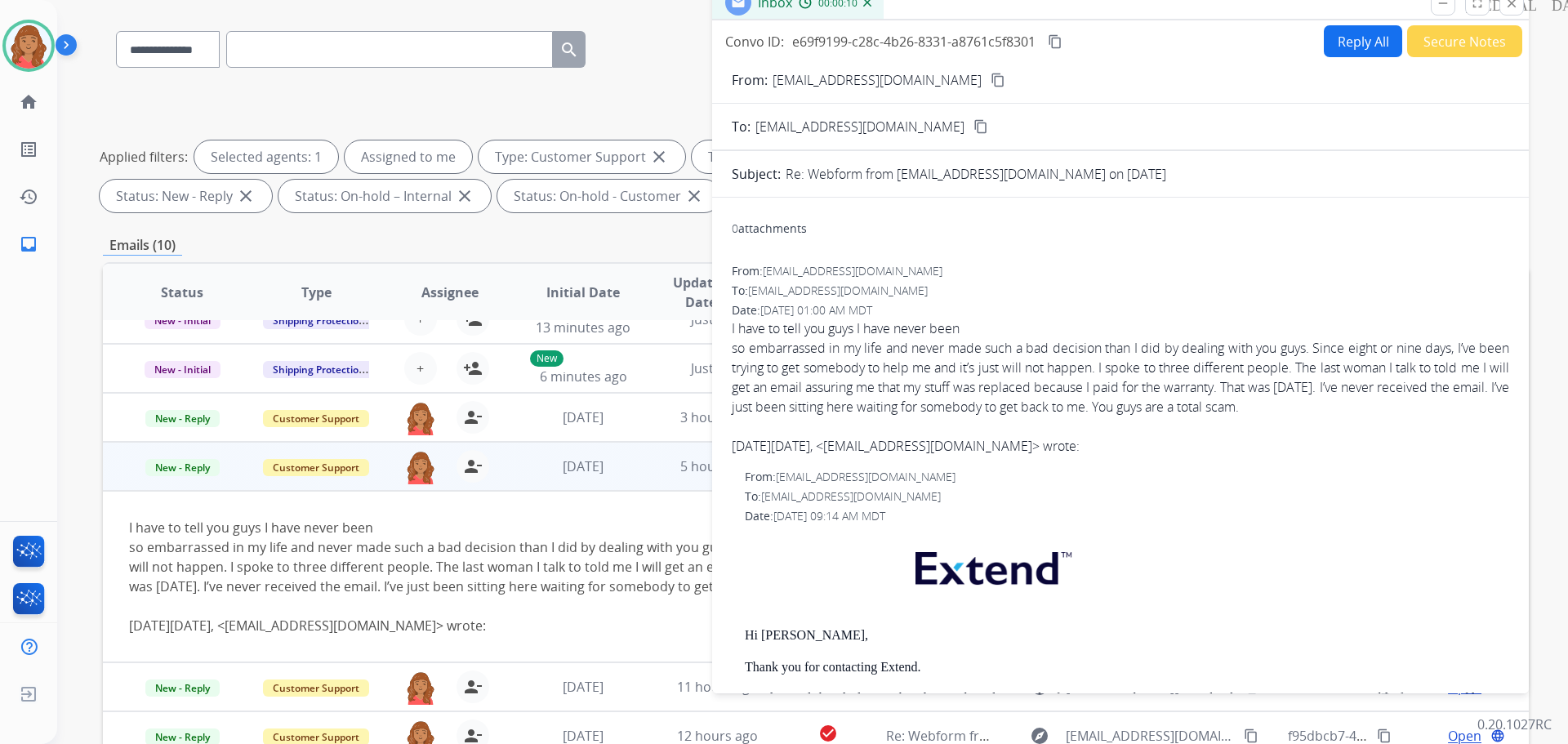
scroll to position [101, 0]
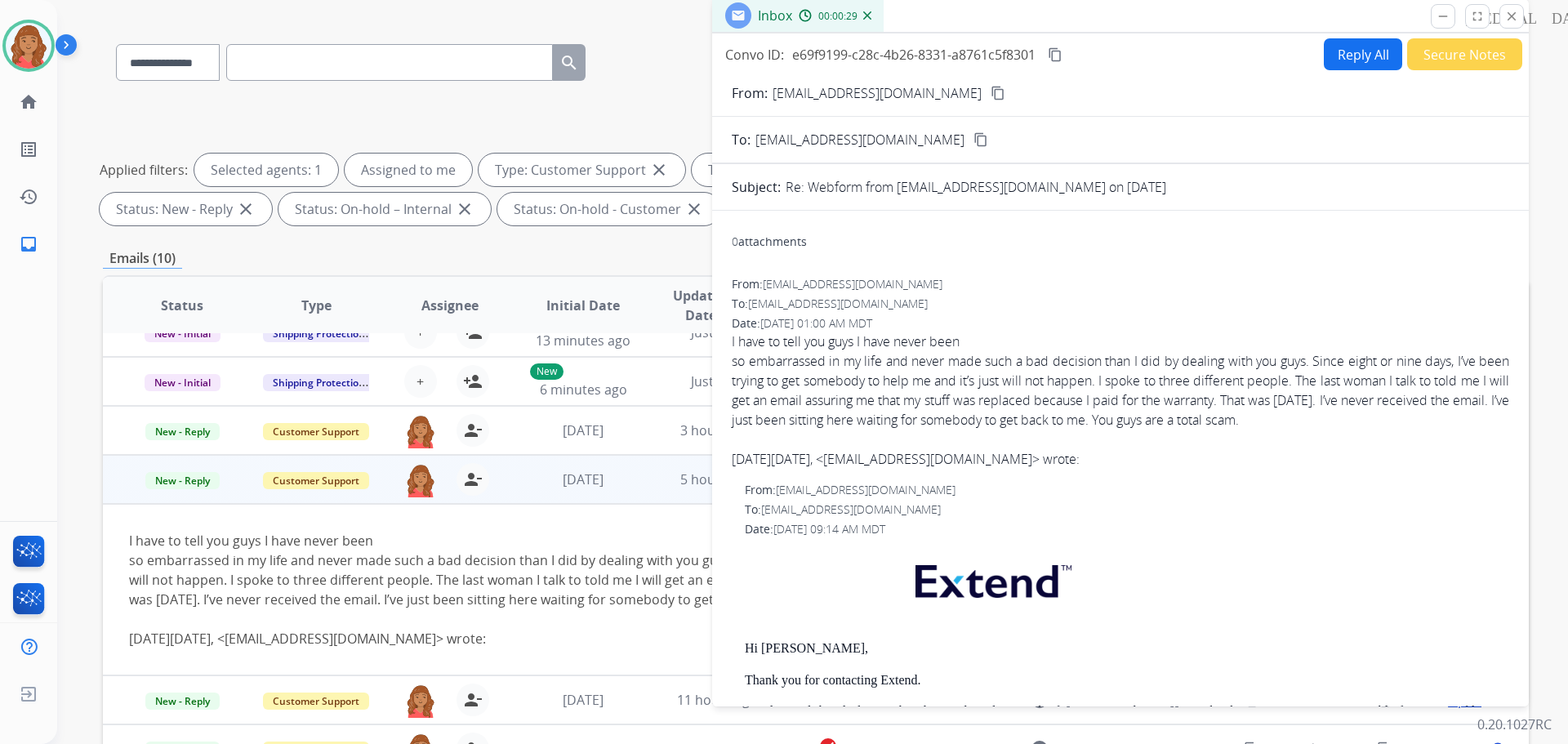
click at [988, 101] on button "content_copy" at bounding box center [998, 93] width 20 height 20
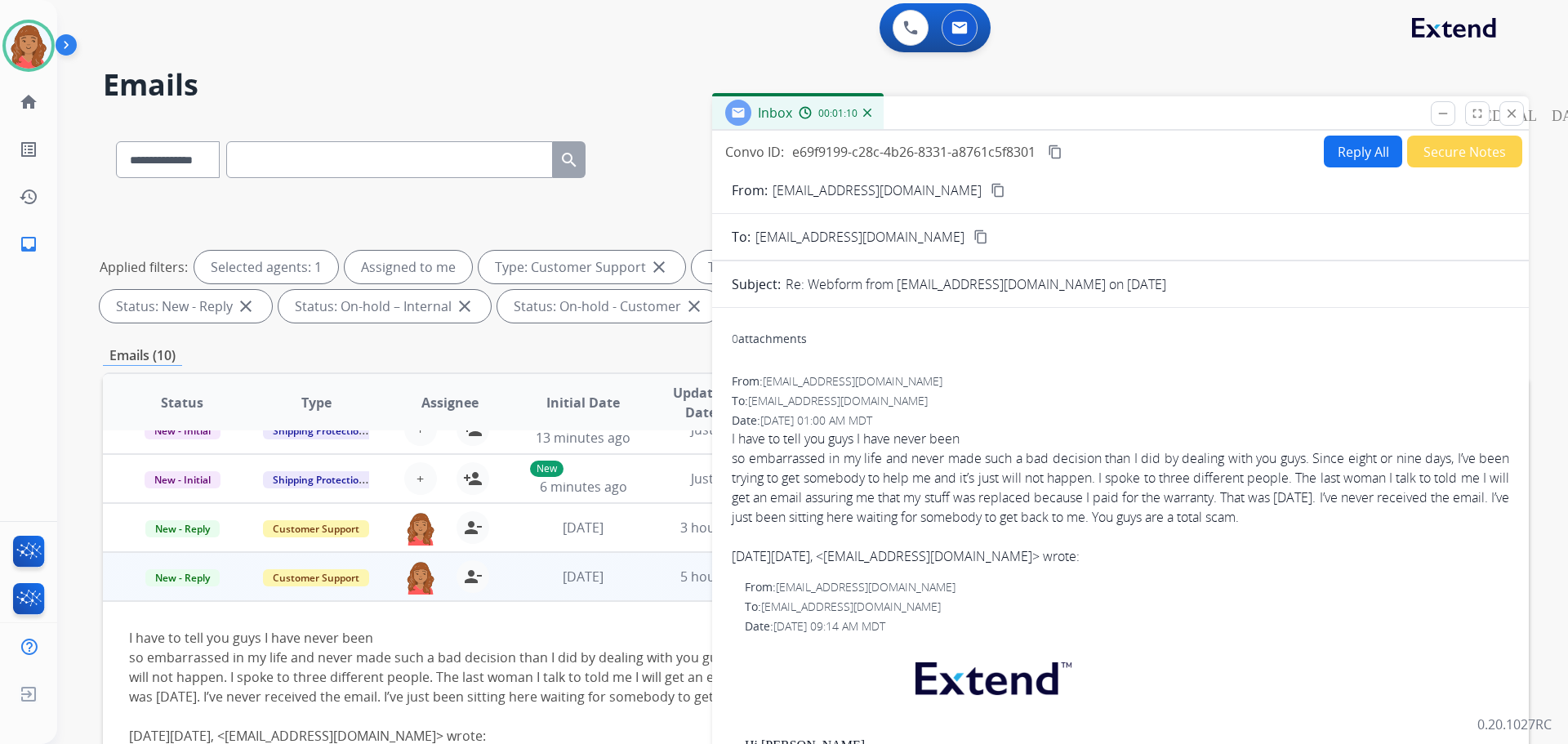
scroll to position [0, 0]
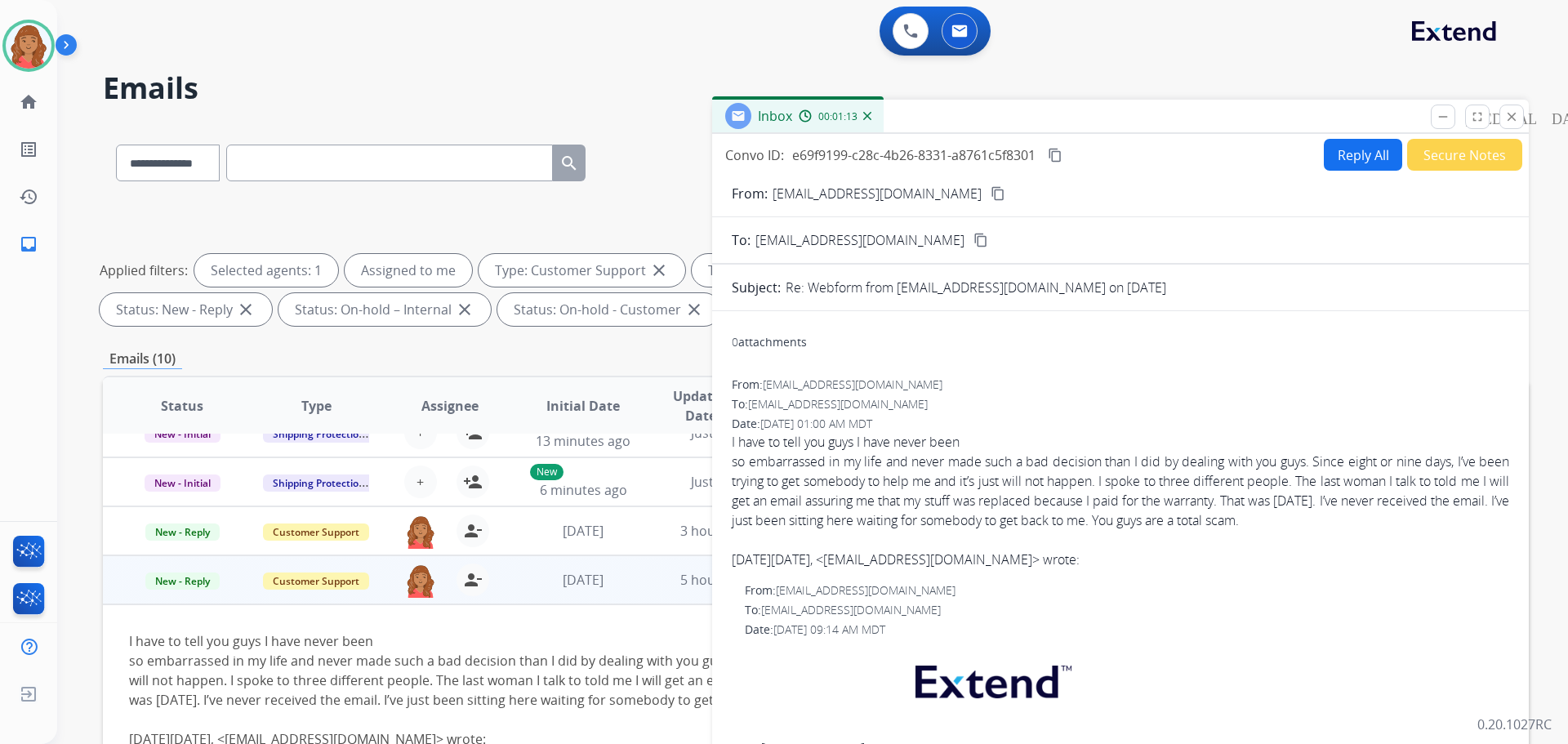
drag, startPoint x: 1189, startPoint y: 502, endPoint x: 718, endPoint y: 436, distance: 475.6
drag, startPoint x: 1425, startPoint y: 547, endPoint x: 1404, endPoint y: 534, distance: 24.7
click at [1424, 547] on div "so embarrassed in my life and never made such a bad decision than I did by deal…" at bounding box center [1121, 510] width 778 height 118
drag, startPoint x: 1390, startPoint y: 526, endPoint x: 782, endPoint y: 467, distance: 610.9
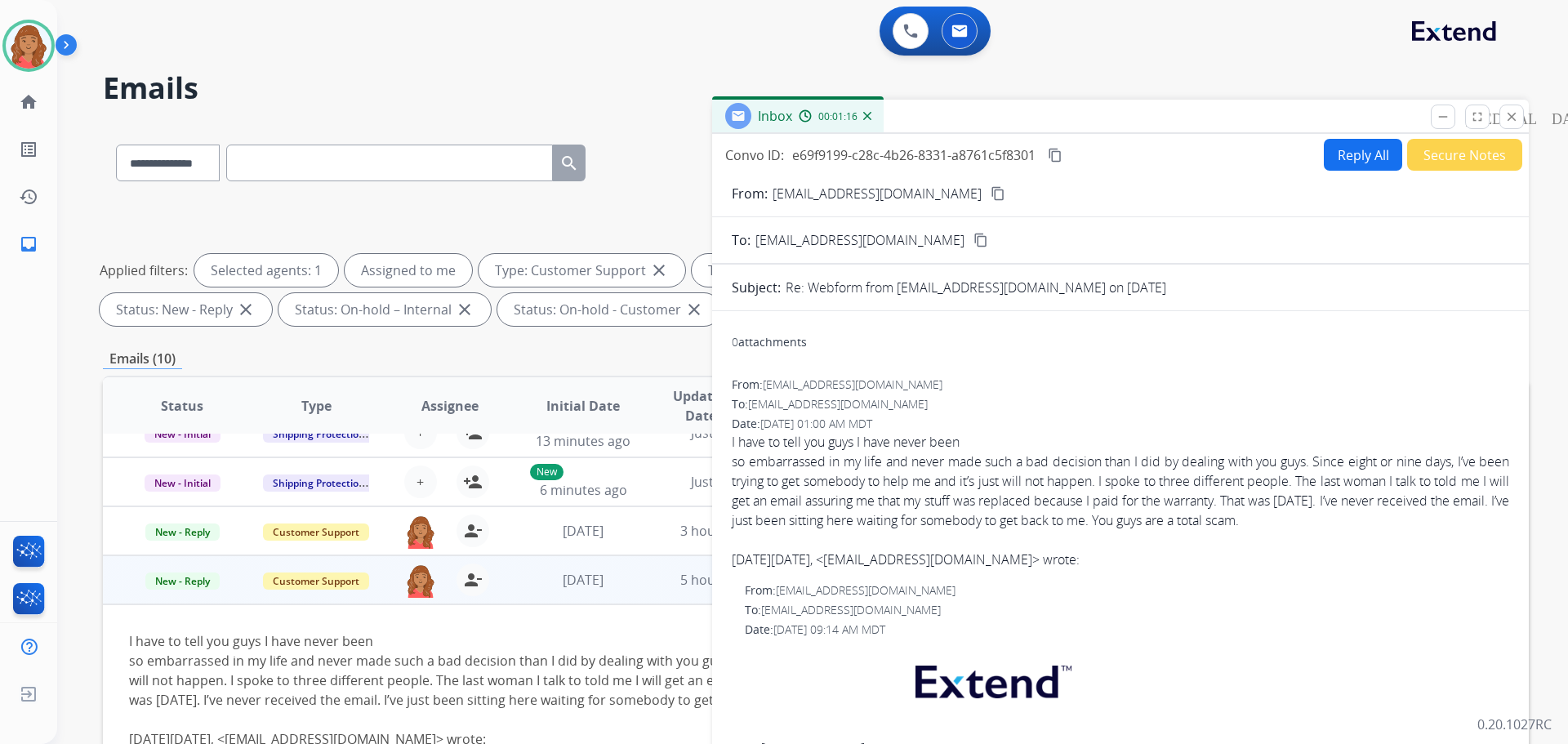
copy span "I have to tell you guys I have never been so embarrassed in my life and never m…"
click at [1519, 120] on button "close Close" at bounding box center [1512, 117] width 25 height 25
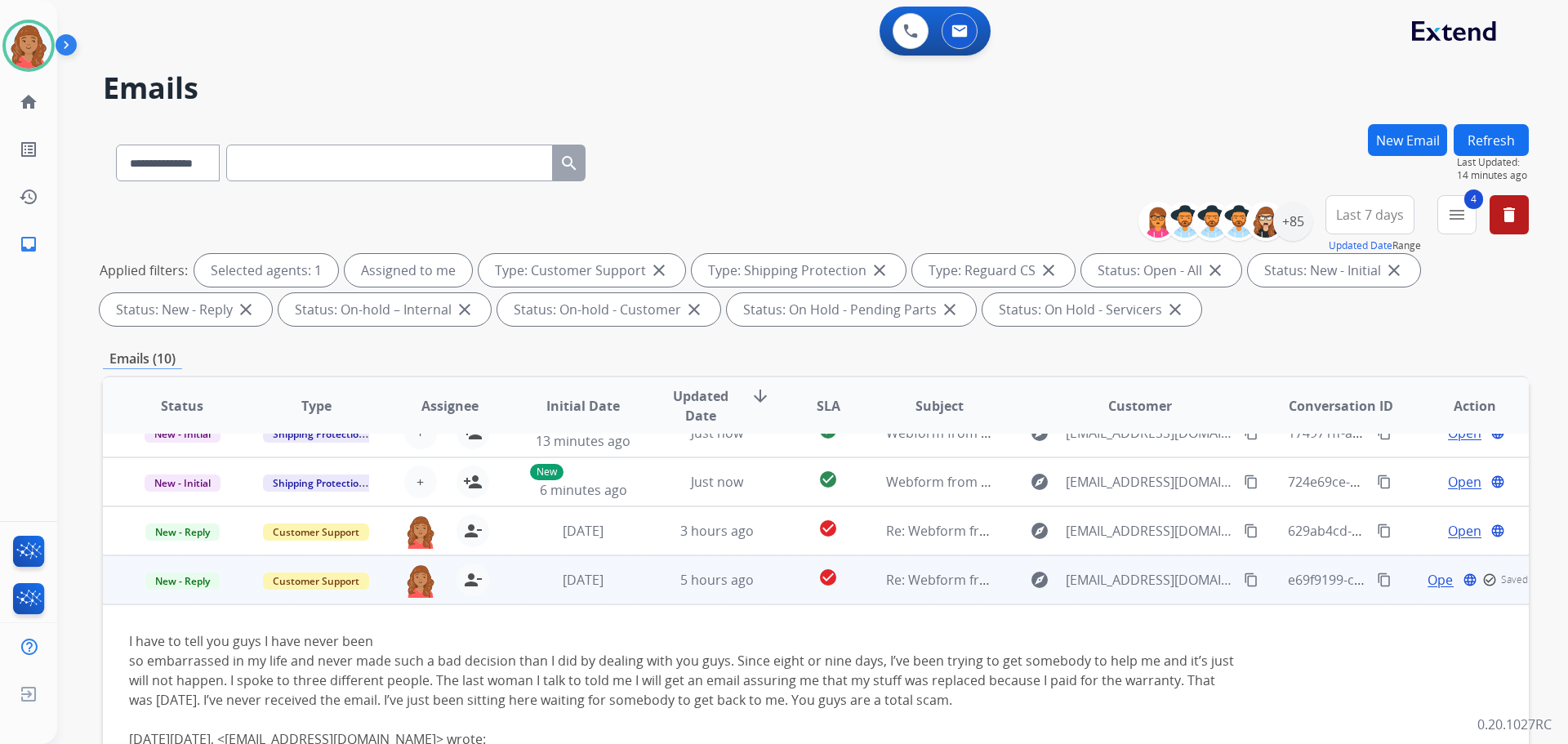
scroll to position [82, 0]
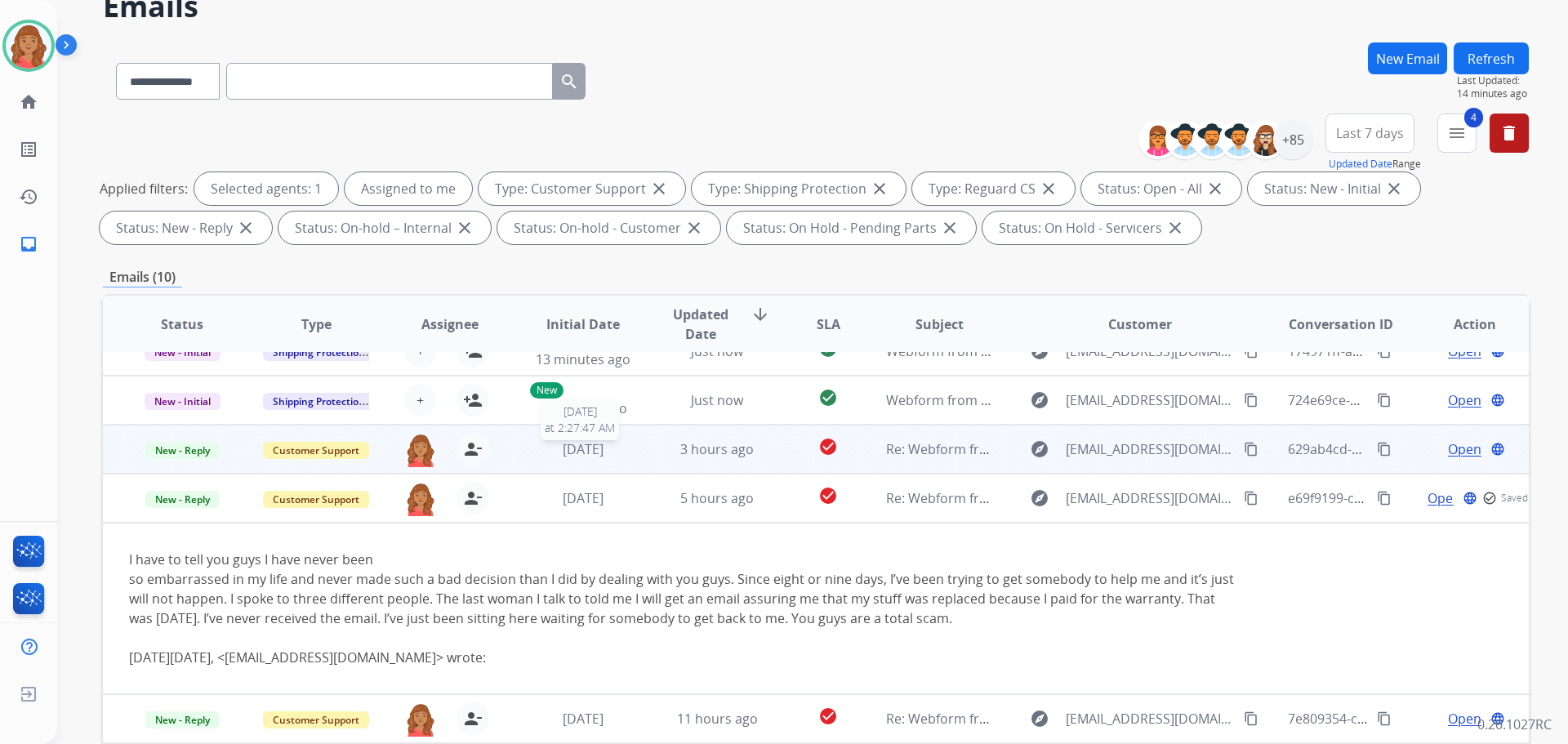
click at [577, 452] on span "[DATE]" at bounding box center [583, 449] width 41 height 18
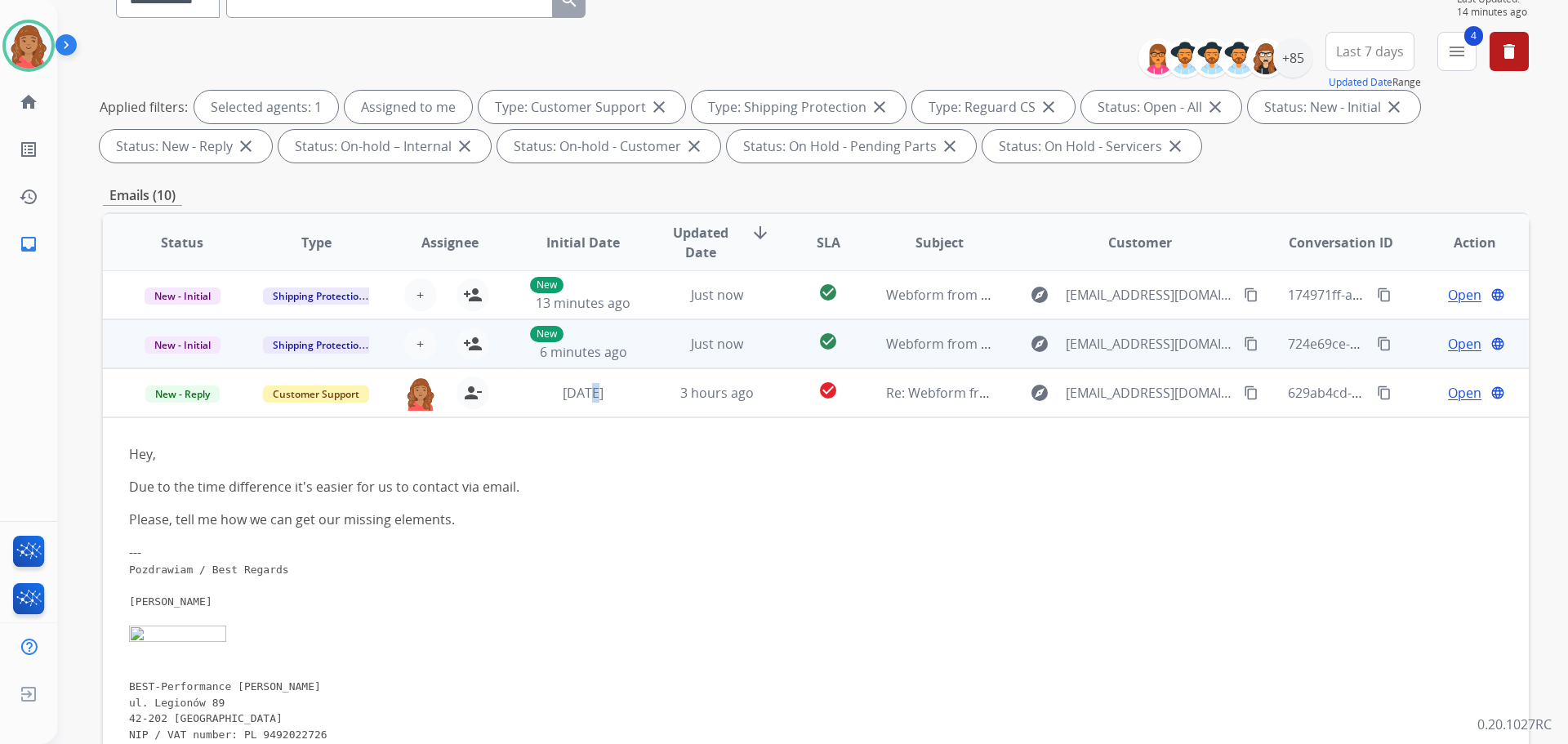
scroll to position [130, 0]
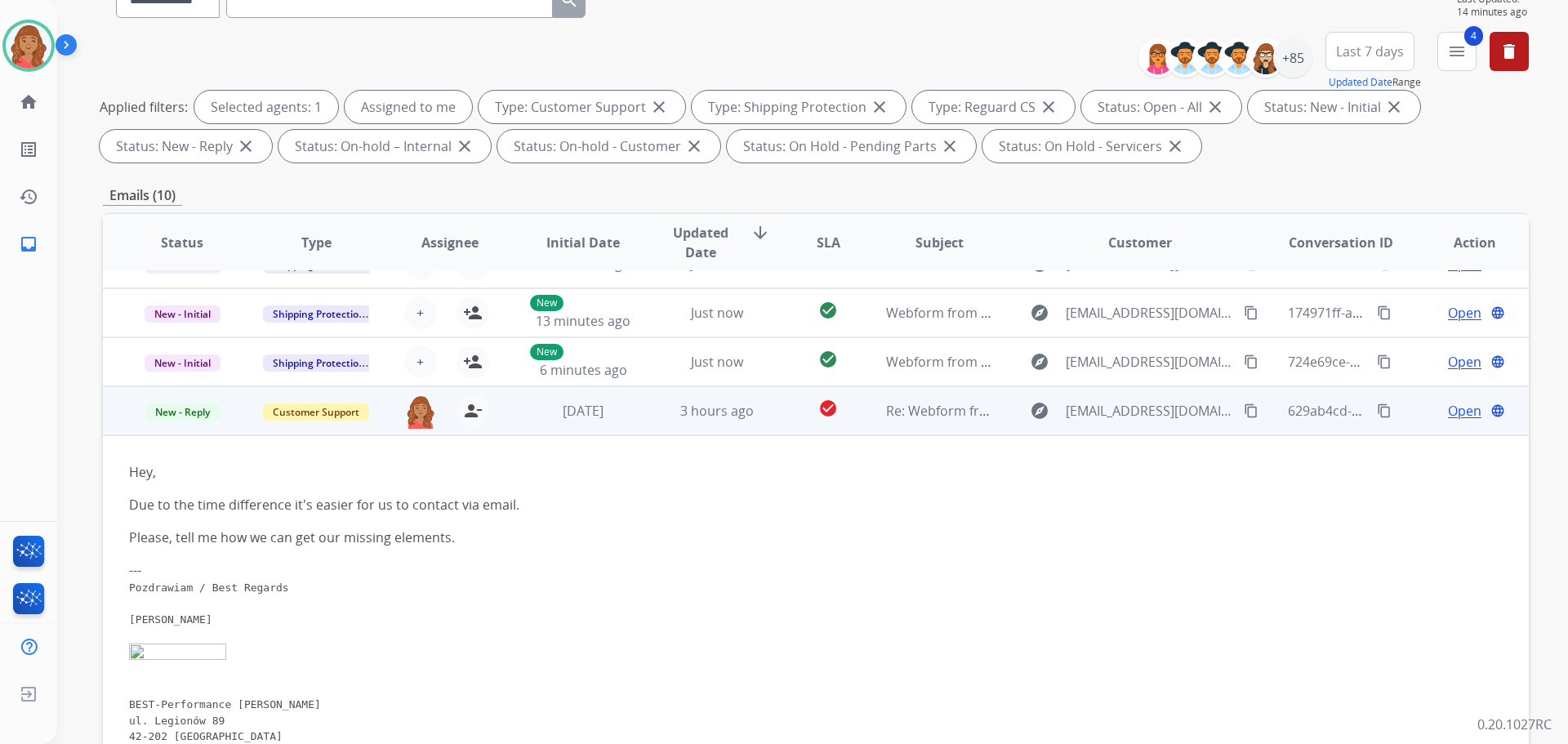
click at [1448, 415] on span "Open" at bounding box center [1464, 411] width 34 height 20
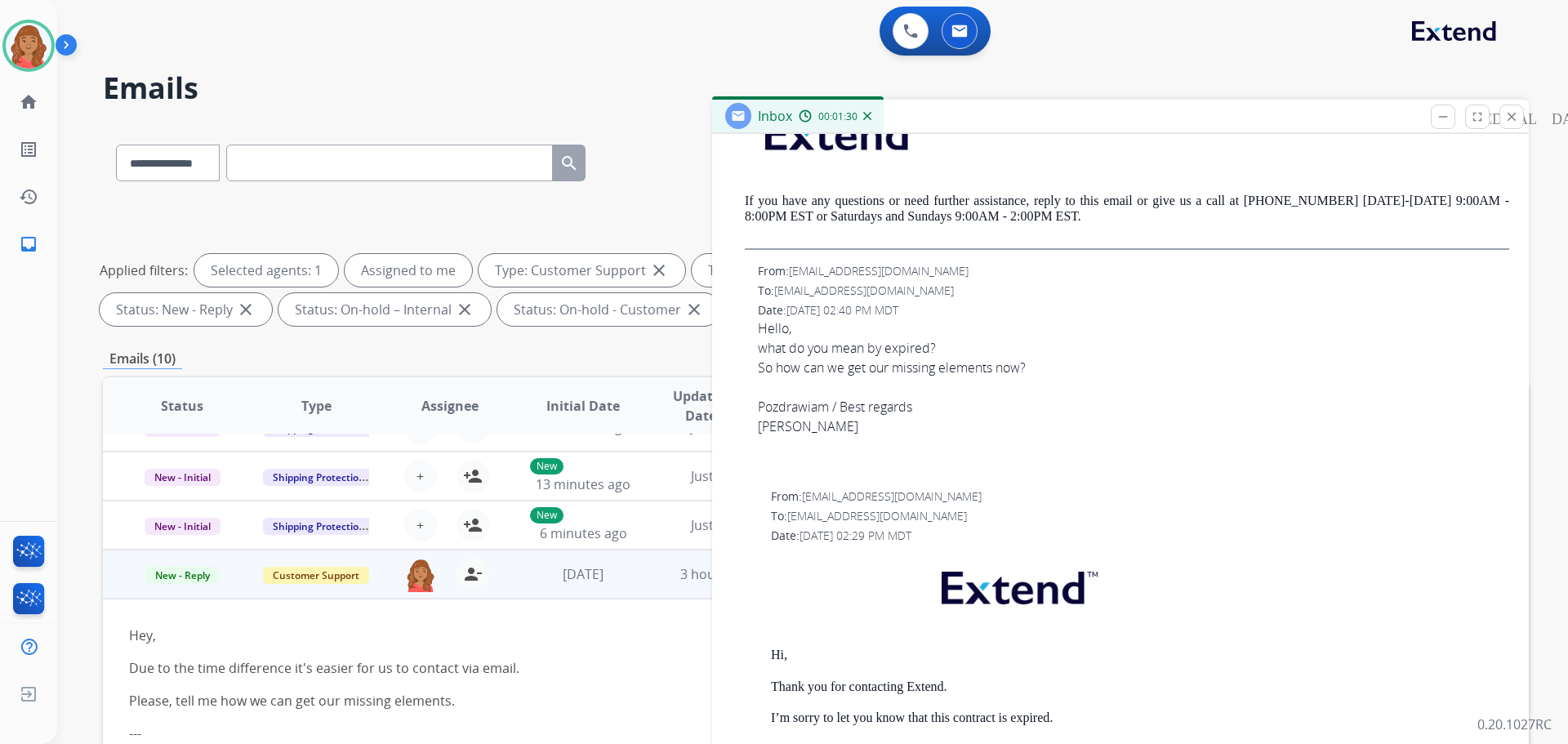
scroll to position [1220, 0]
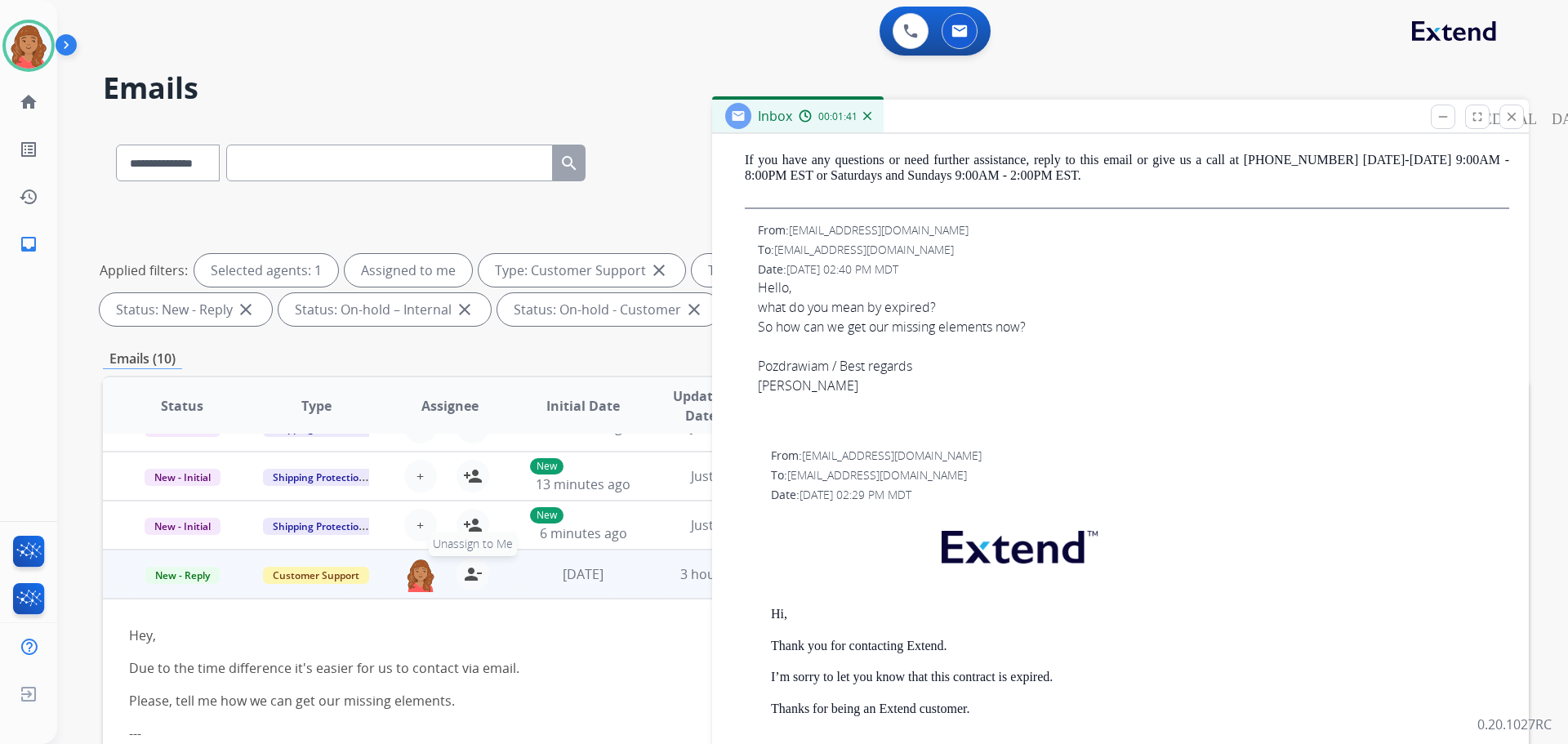
click at [470, 578] on mat-icon "person_remove" at bounding box center [473, 574] width 20 height 20
click at [326, 579] on span "Customer Support" at bounding box center [316, 575] width 106 height 17
click at [400, 541] on p "Merchant Team" at bounding box center [403, 540] width 93 height 23
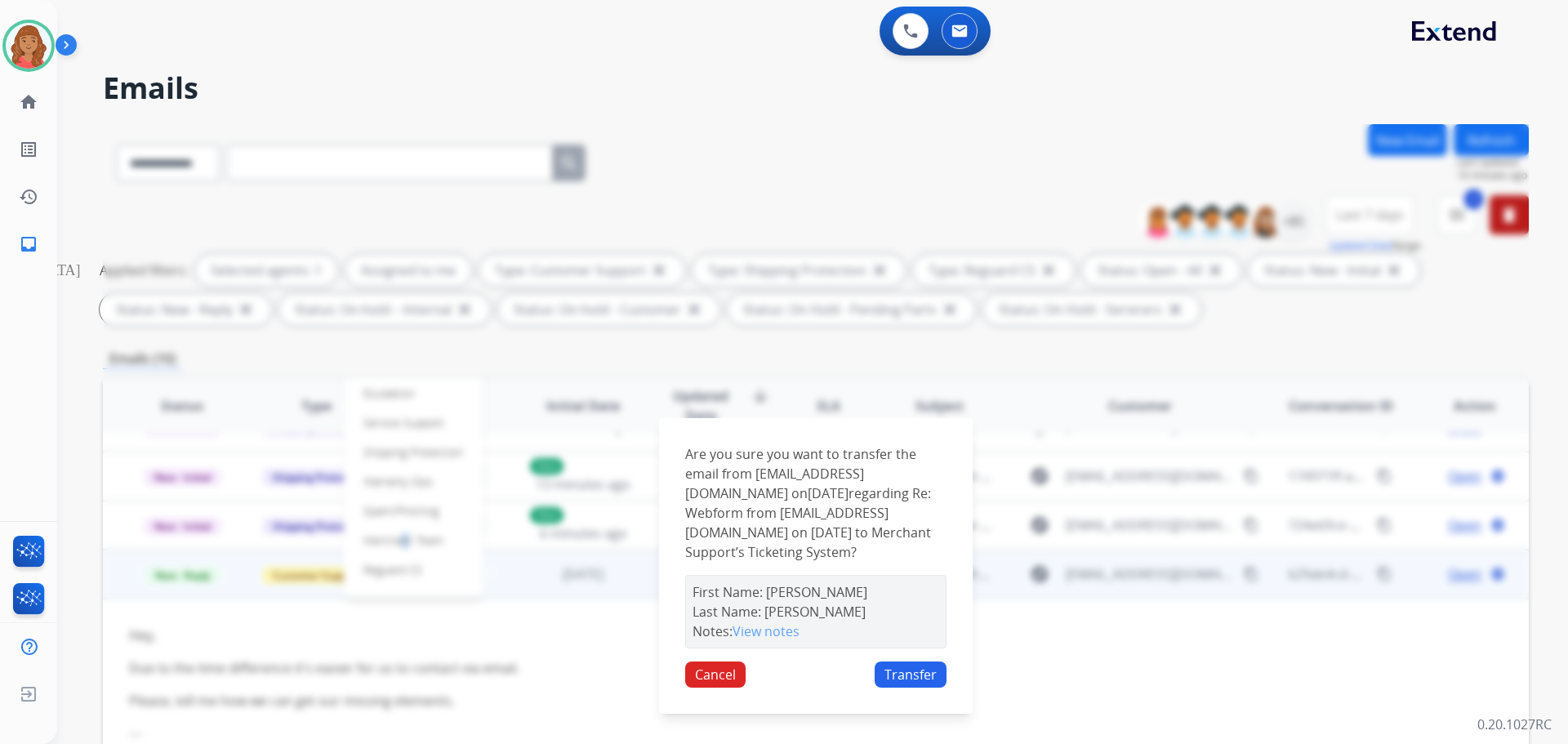
drag, startPoint x: 1165, startPoint y: 119, endPoint x: -347, endPoint y: 270, distance: 1519.5
click at [0, 270] on html "**********" at bounding box center [784, 372] width 1568 height 744
click at [923, 675] on button "Transfer" at bounding box center [910, 675] width 72 height 26
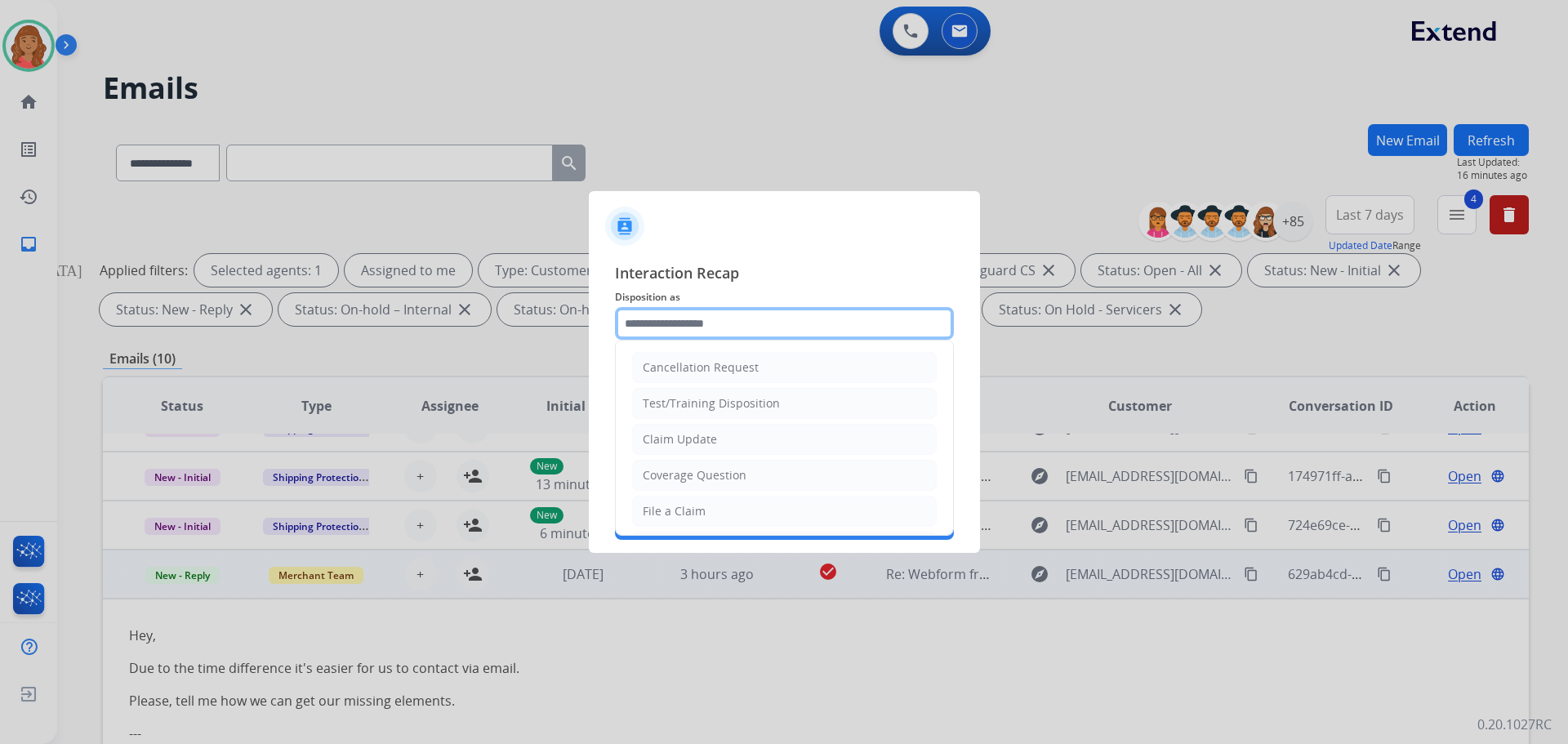
click at [677, 330] on input "text" at bounding box center [784, 324] width 339 height 33
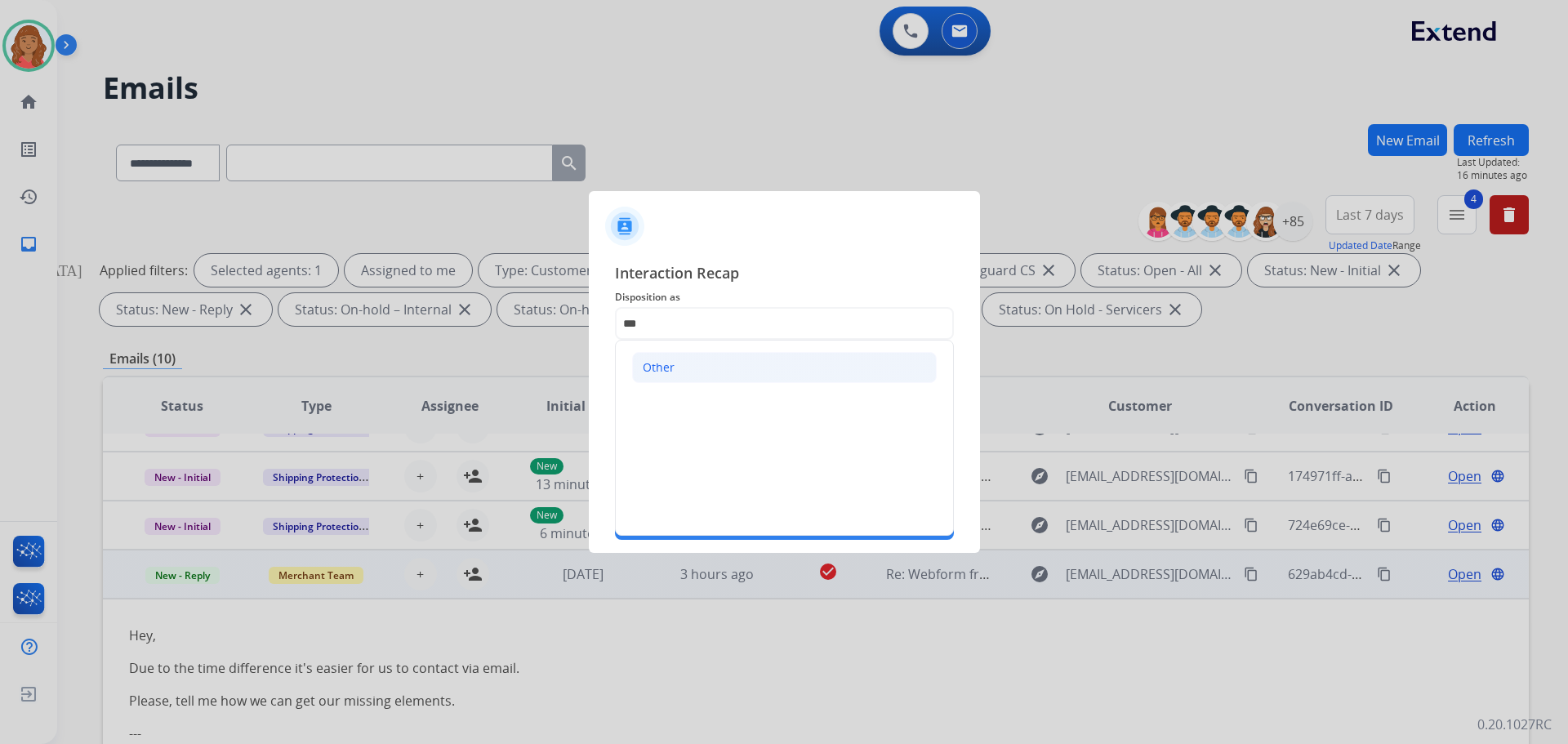
click at [678, 371] on li "Other" at bounding box center [784, 367] width 305 height 31
type input "*****"
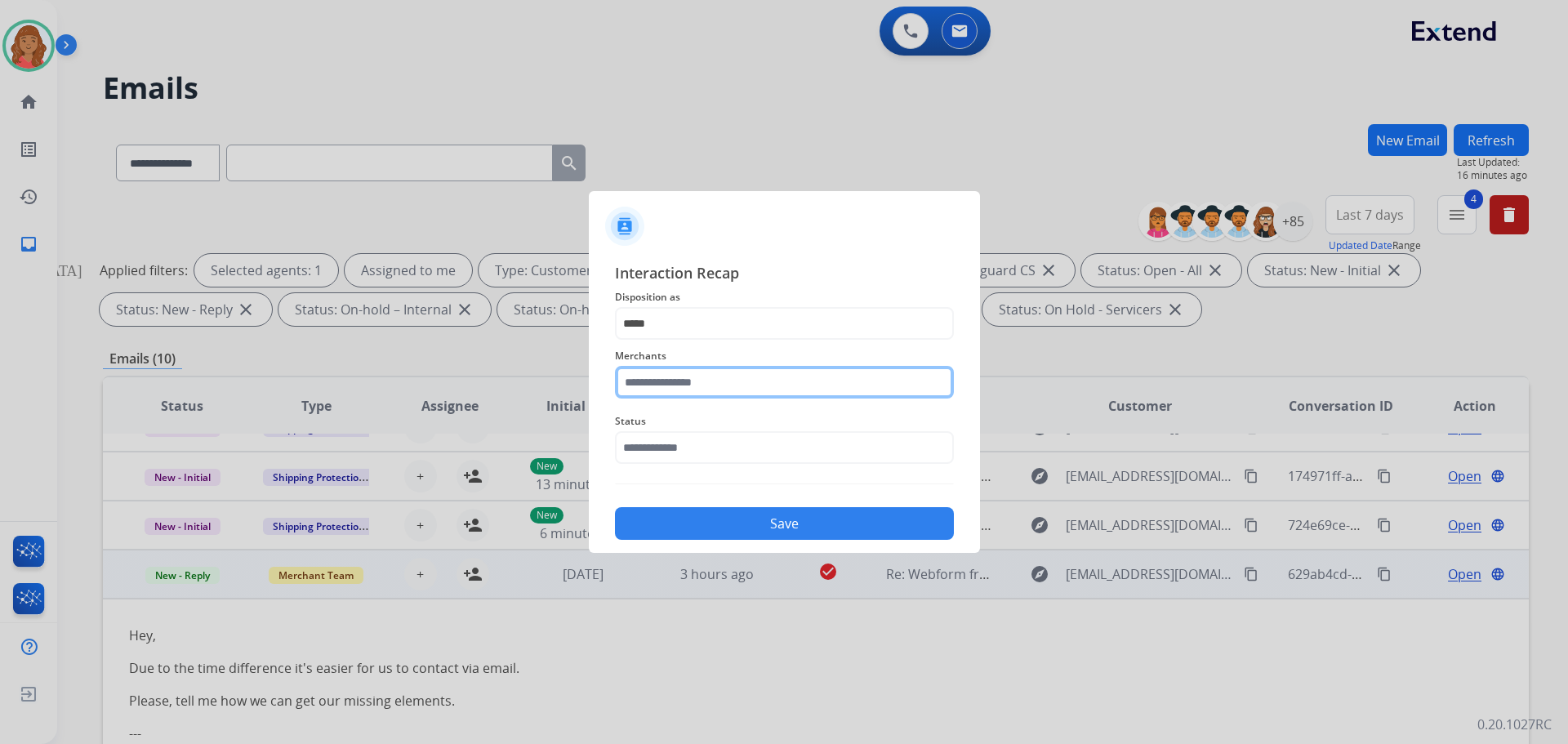
click at [672, 386] on input "text" at bounding box center [784, 382] width 339 height 33
drag, startPoint x: 684, startPoint y: 428, endPoint x: 676, endPoint y: 449, distance: 22.5
click at [682, 431] on div "Not found" at bounding box center [671, 428] width 55 height 16
type input "*********"
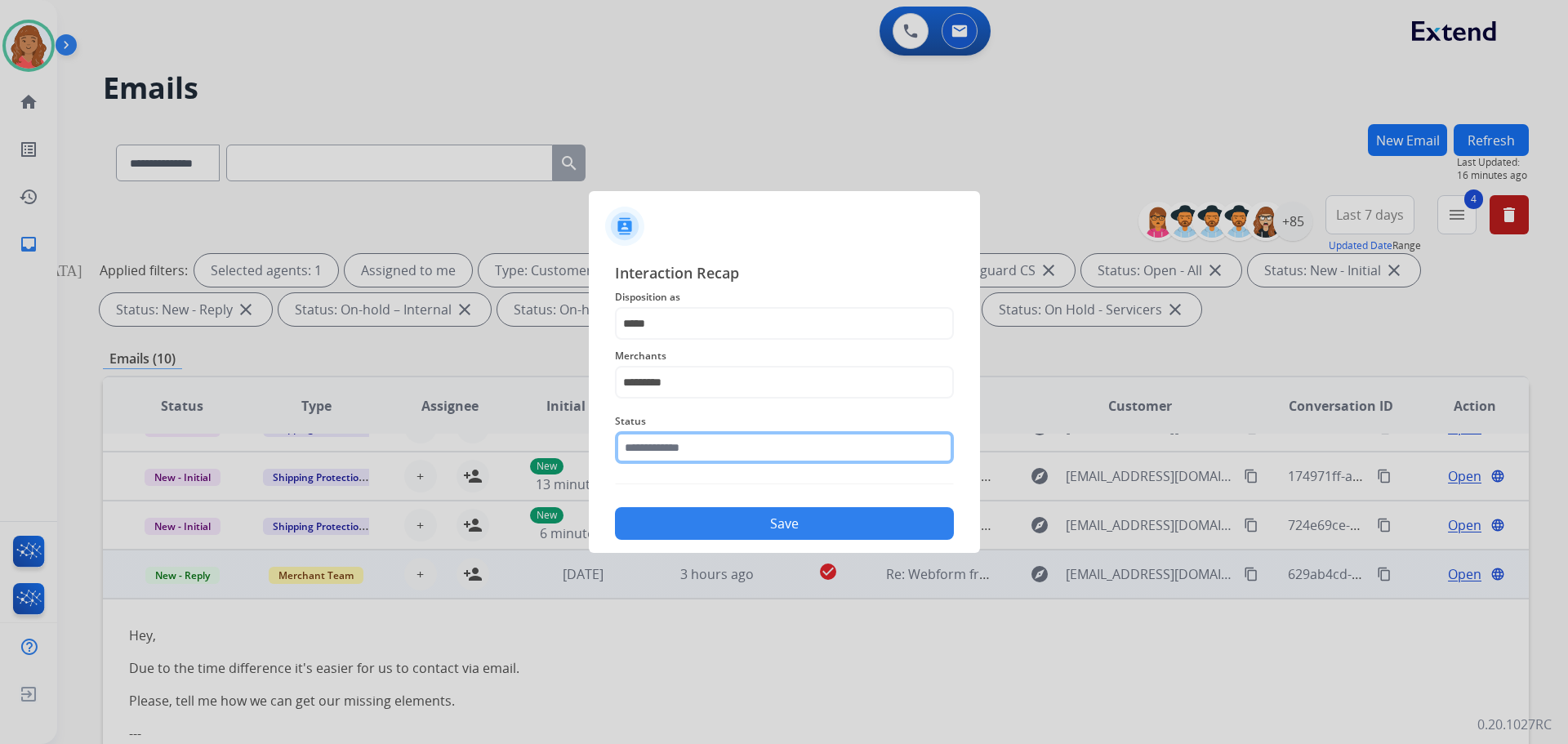
click at [673, 451] on input "text" at bounding box center [784, 447] width 339 height 33
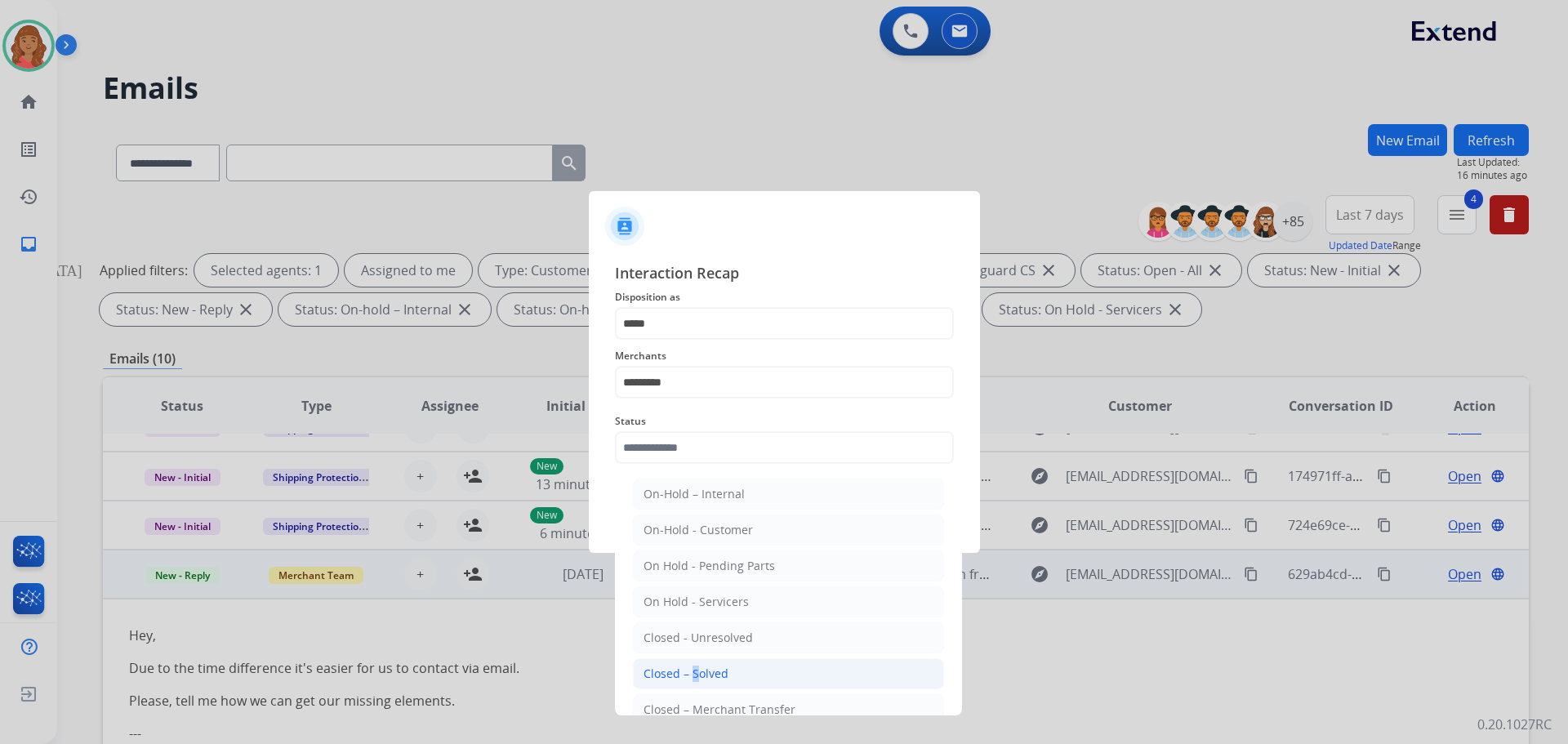
drag, startPoint x: 689, startPoint y: 680, endPoint x: 683, endPoint y: 671, distance: 10.8
click at [688, 680] on div "Closed – Solved" at bounding box center [686, 674] width 85 height 16
type input "**********"
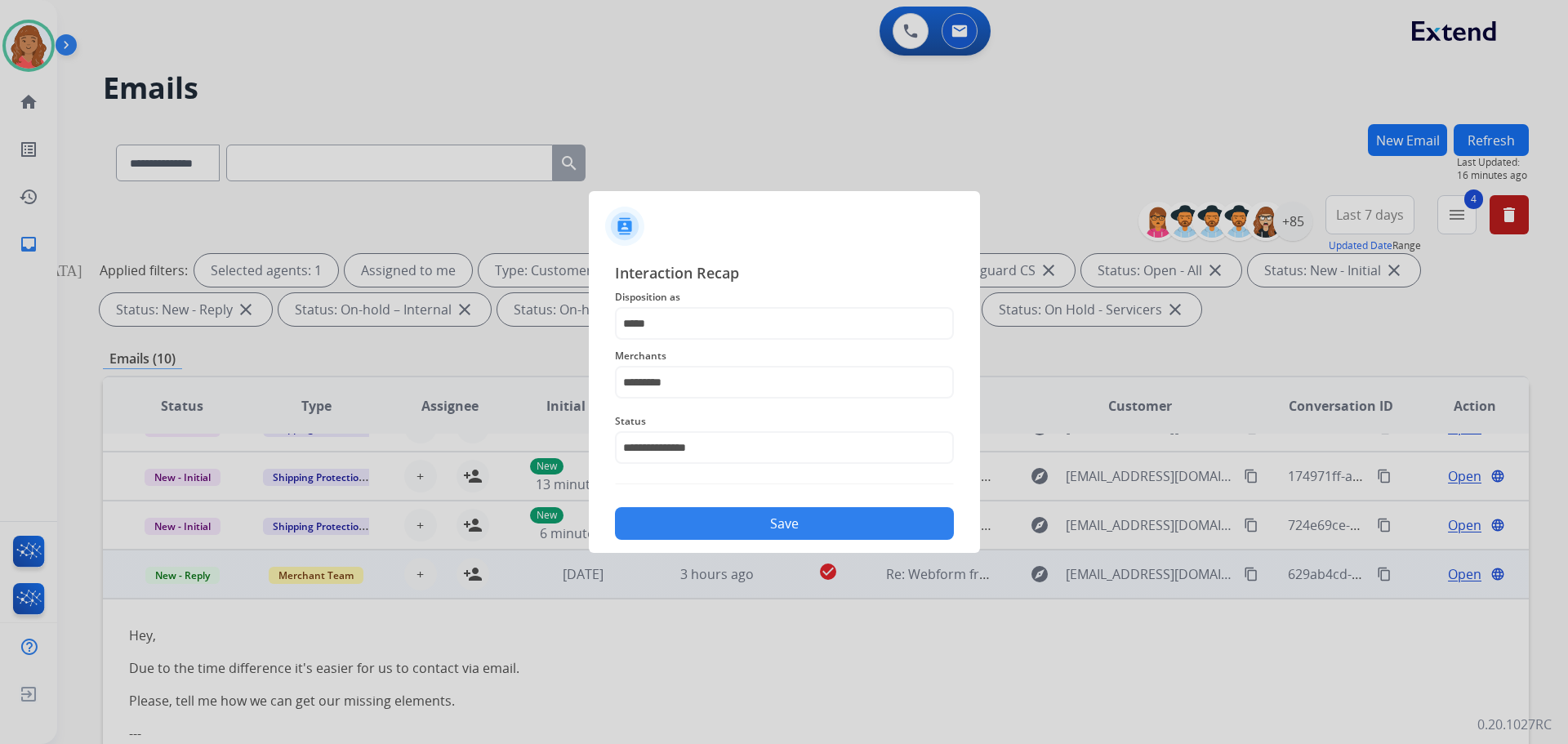
click at [697, 513] on button "Save" at bounding box center [784, 523] width 339 height 33
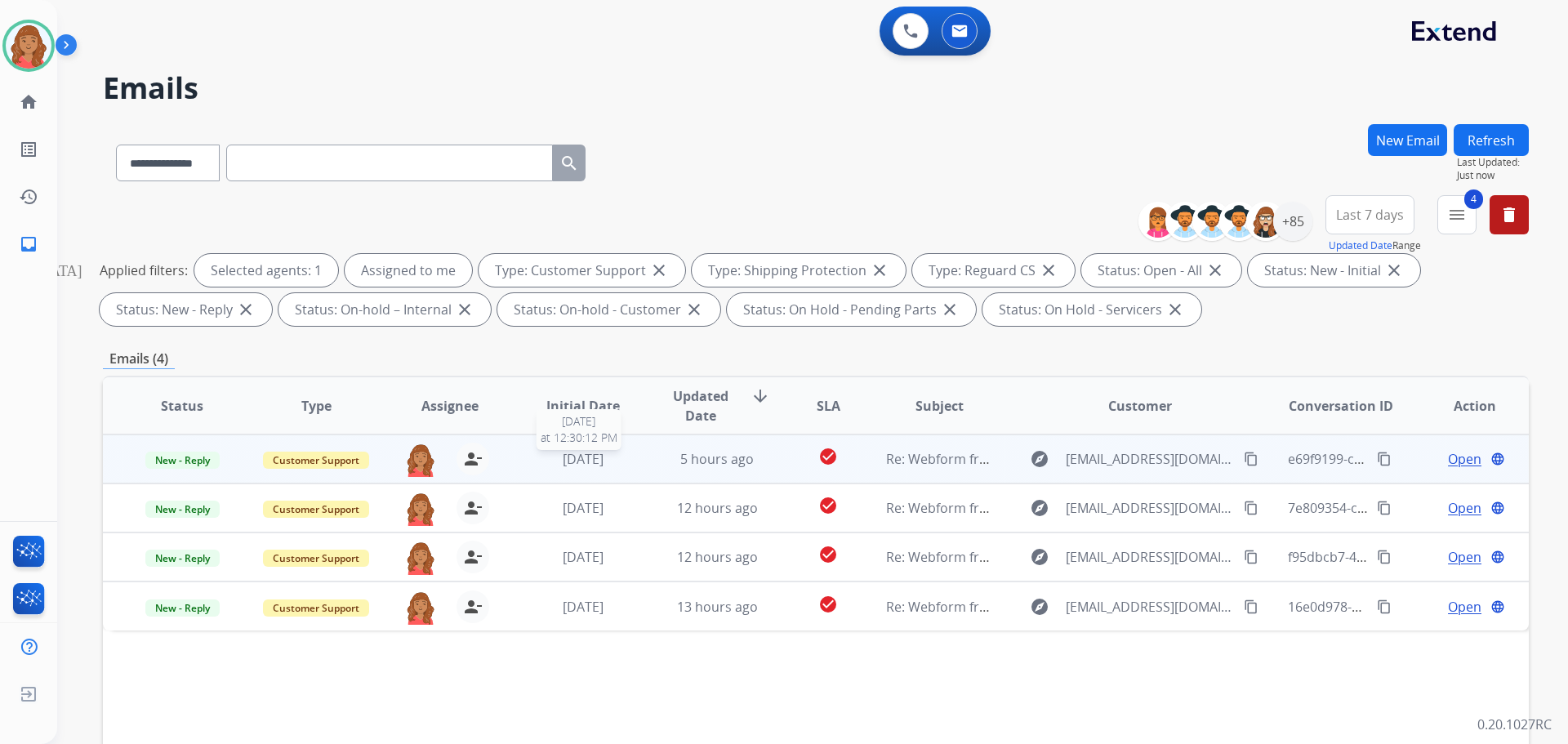
click at [603, 467] on span "[DATE]" at bounding box center [583, 459] width 41 height 18
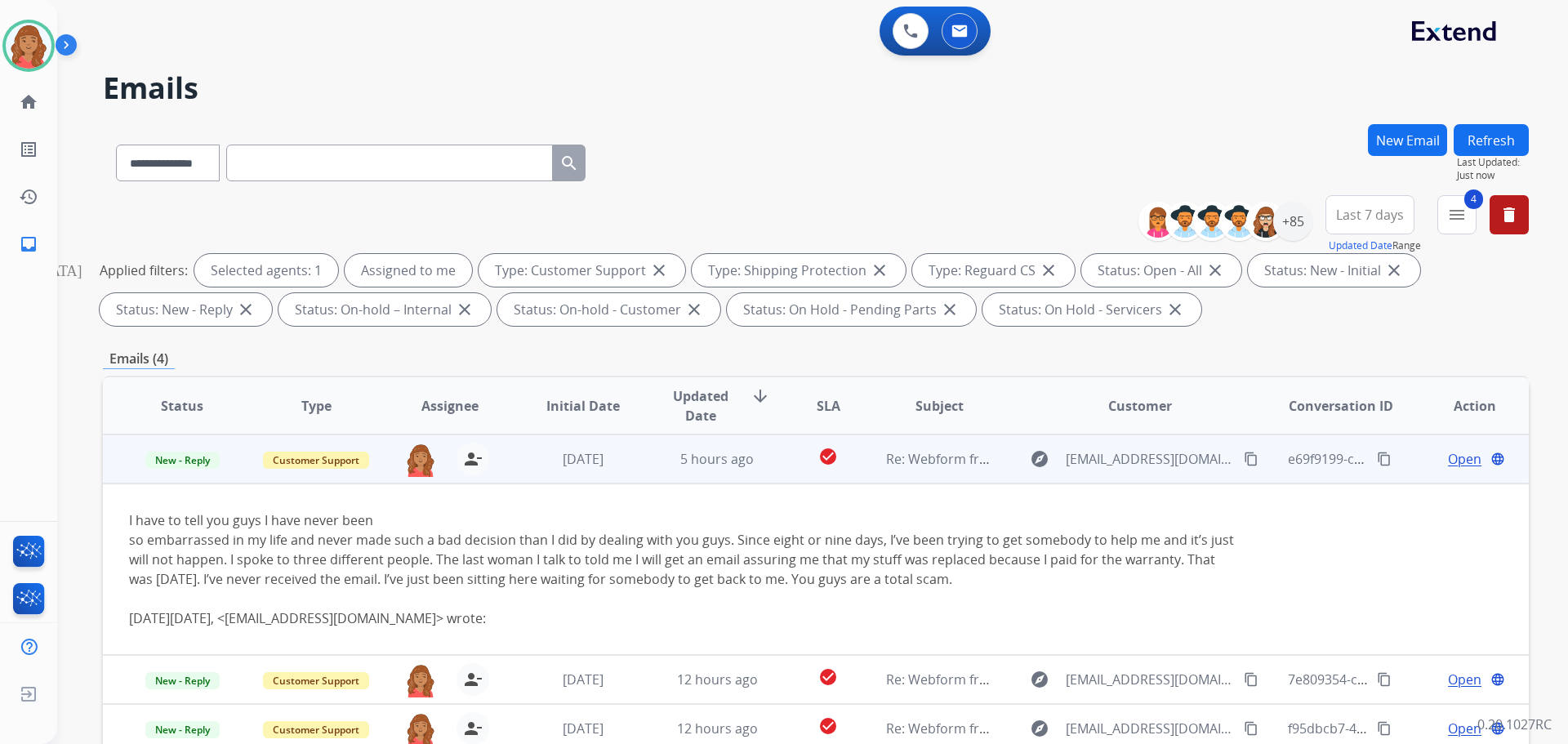
click at [1448, 457] on span "Open" at bounding box center [1464, 459] width 34 height 20
click at [1448, 458] on span "Open" at bounding box center [1464, 459] width 34 height 20
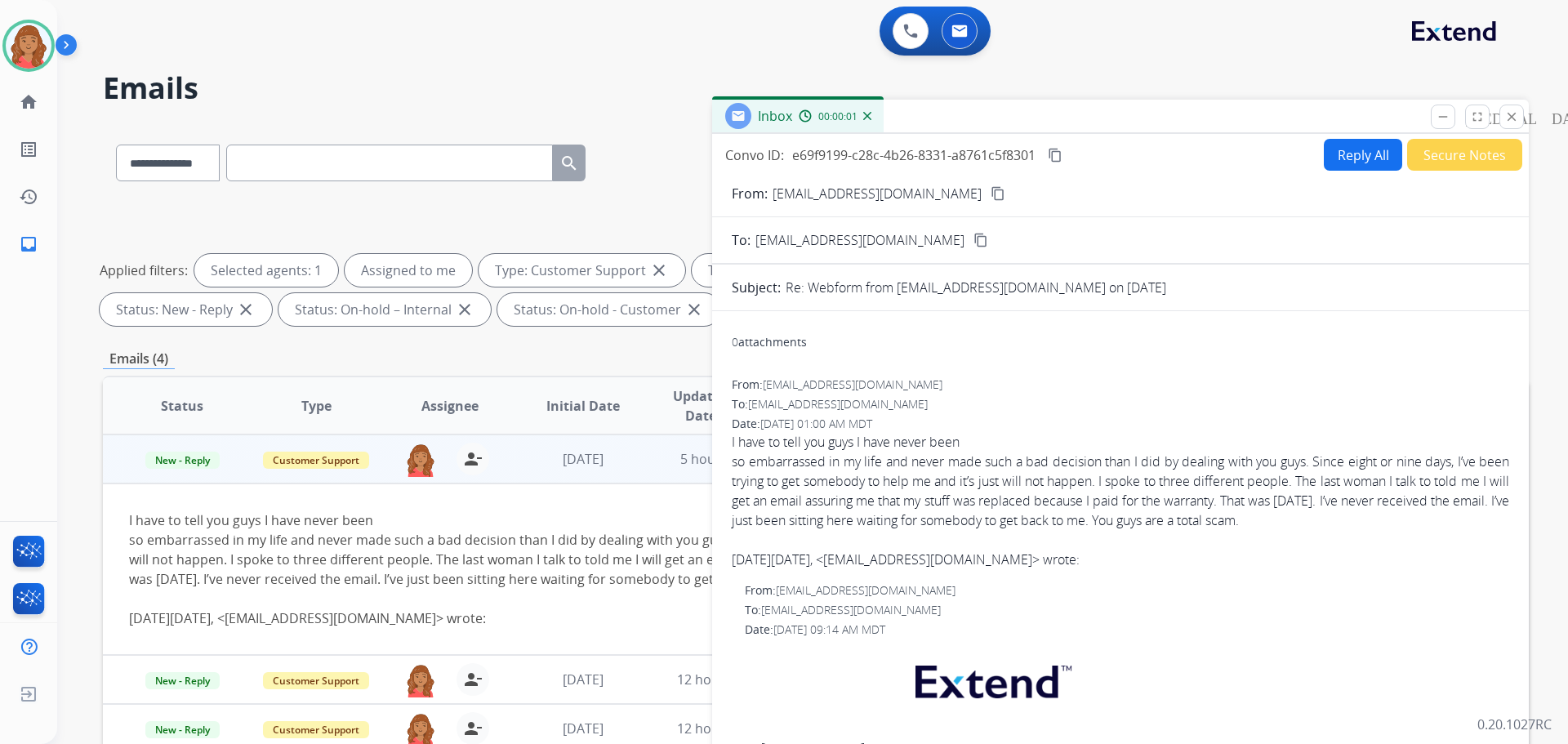
drag, startPoint x: 1341, startPoint y: 152, endPoint x: 1304, endPoint y: 190, distance: 53.0
click at [1340, 152] on button "Reply All" at bounding box center [1363, 154] width 78 height 32
click at [1357, 157] on button "Reply All" at bounding box center [1363, 154] width 78 height 32
drag, startPoint x: 1309, startPoint y: 174, endPoint x: 1246, endPoint y: 187, distance: 64.3
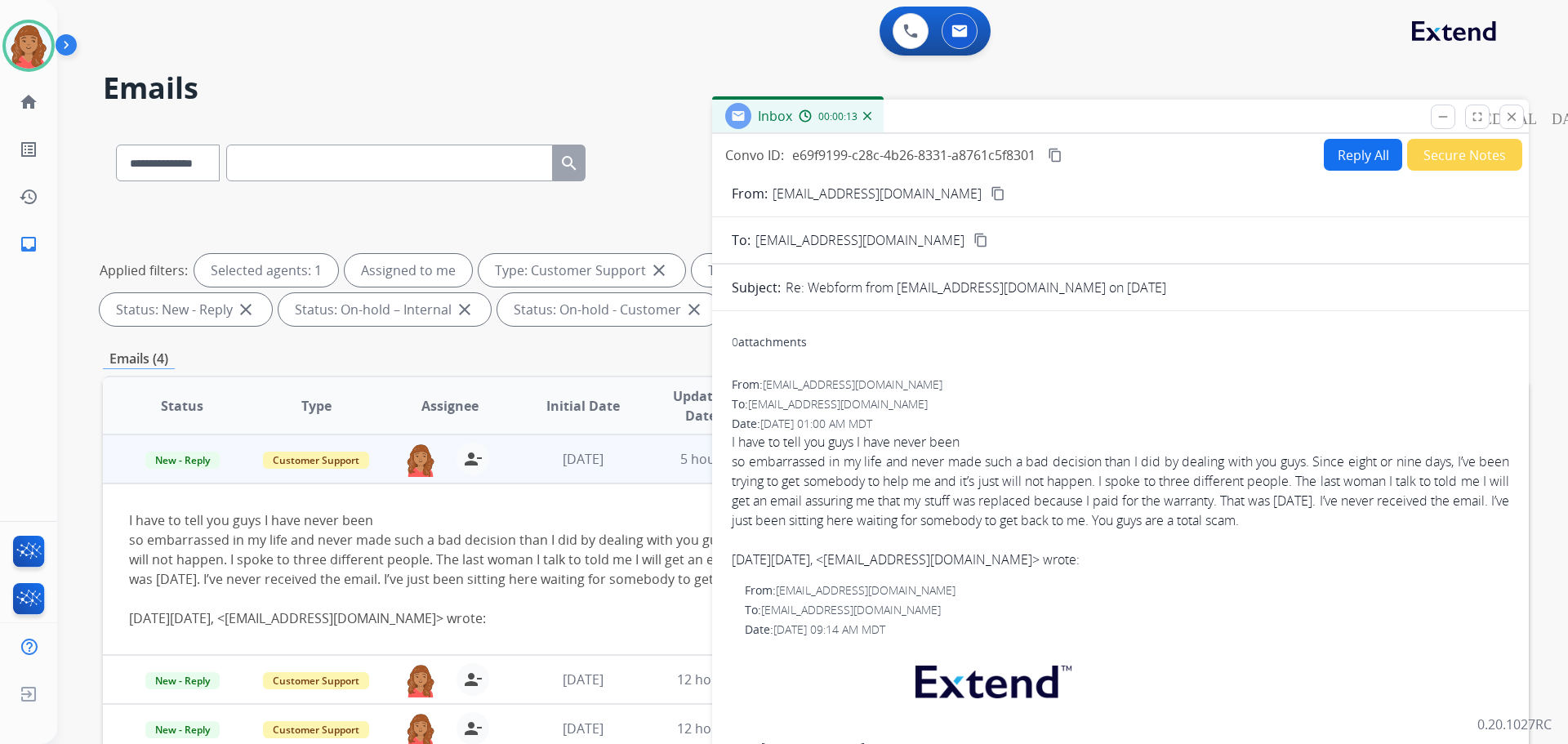
drag, startPoint x: 1366, startPoint y: 158, endPoint x: 1337, endPoint y: 153, distance: 29.4
click at [1364, 158] on button "Reply All" at bounding box center [1363, 154] width 78 height 32
click at [1337, 153] on button "Reply All" at bounding box center [1363, 154] width 78 height 32
drag, startPoint x: 1337, startPoint y: 153, endPoint x: 1366, endPoint y: 149, distance: 29.3
click at [1338, 153] on button "Reply All" at bounding box center [1363, 154] width 78 height 32
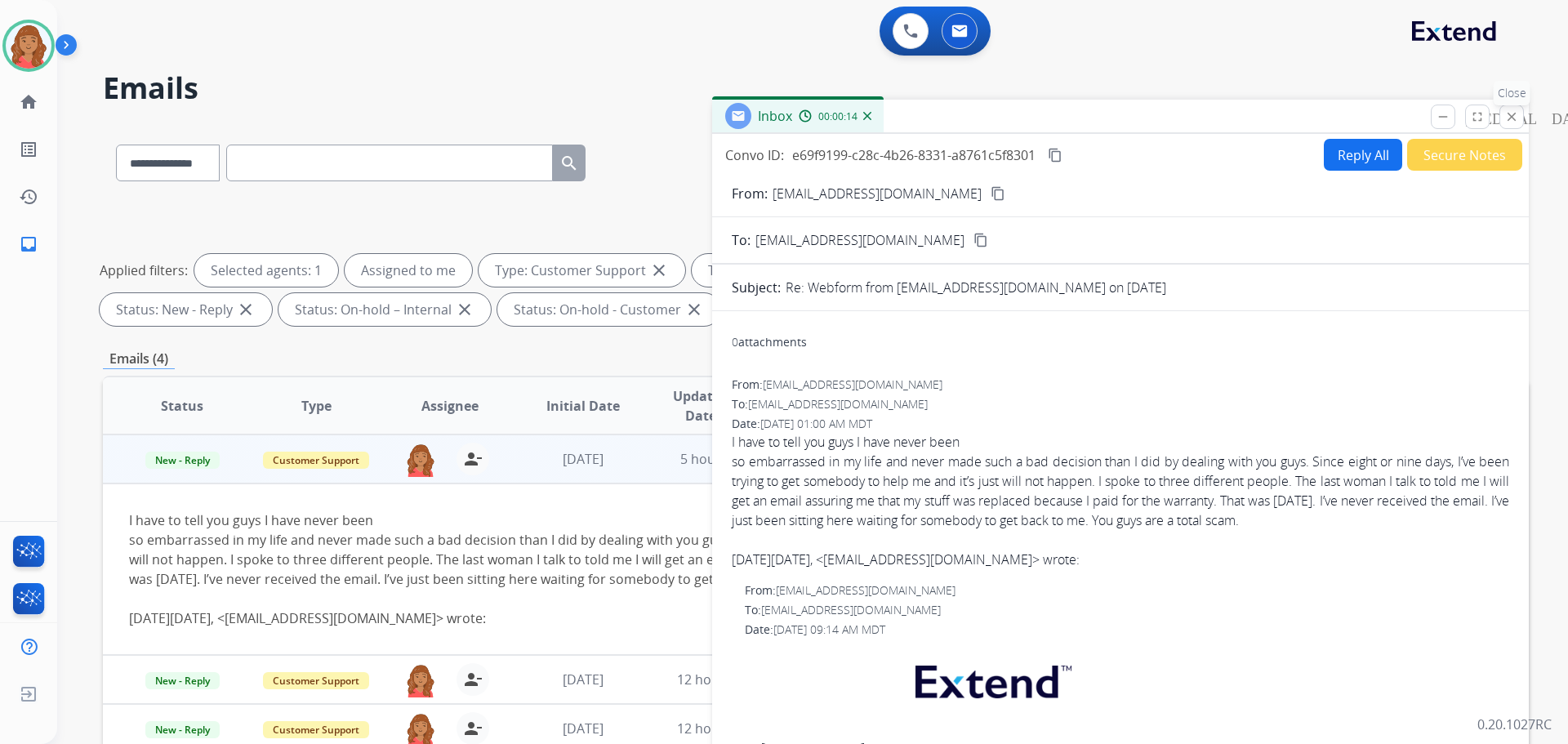
click at [1514, 124] on mat-icon "close" at bounding box center [1512, 117] width 15 height 15
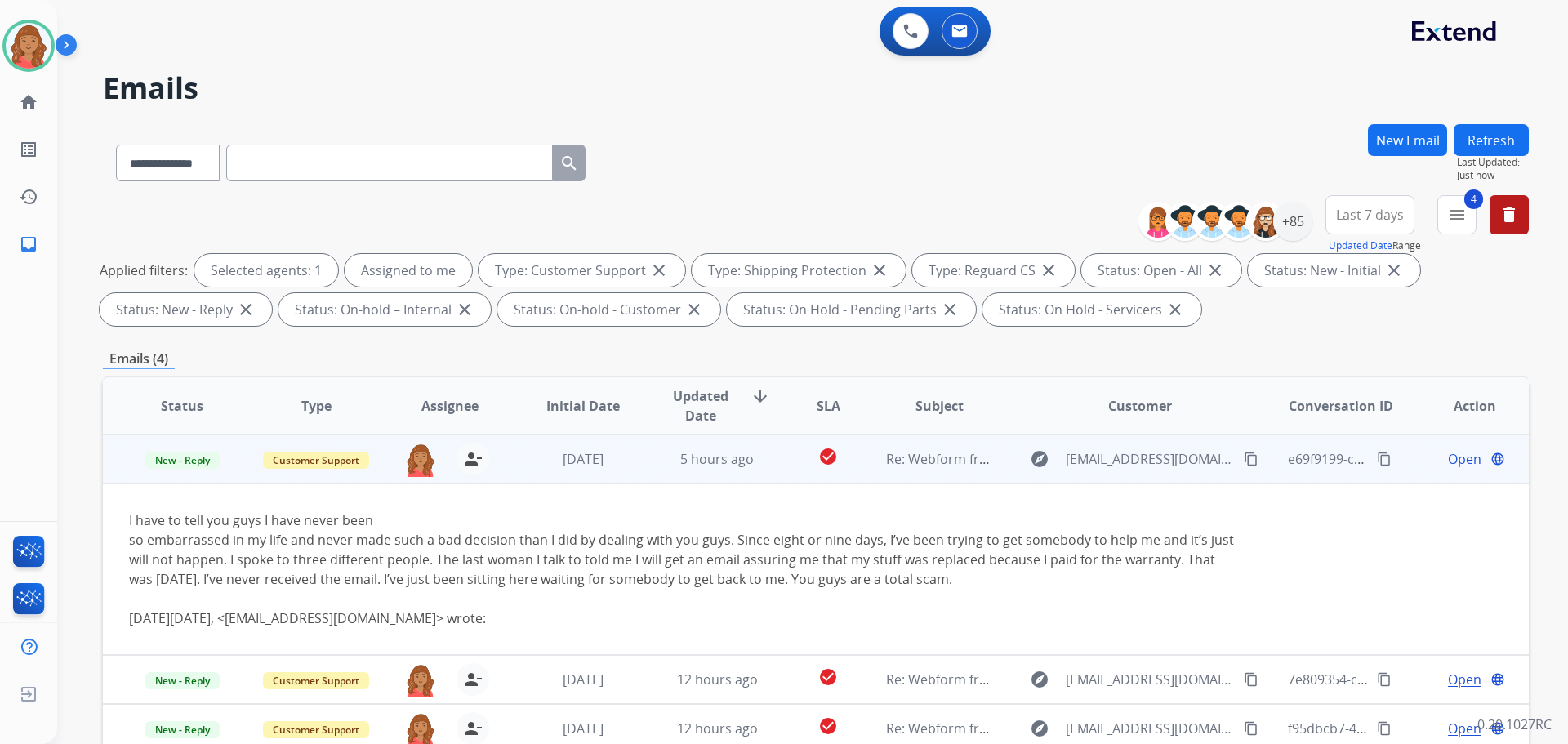
click at [1448, 458] on span "Open" at bounding box center [1464, 459] width 34 height 20
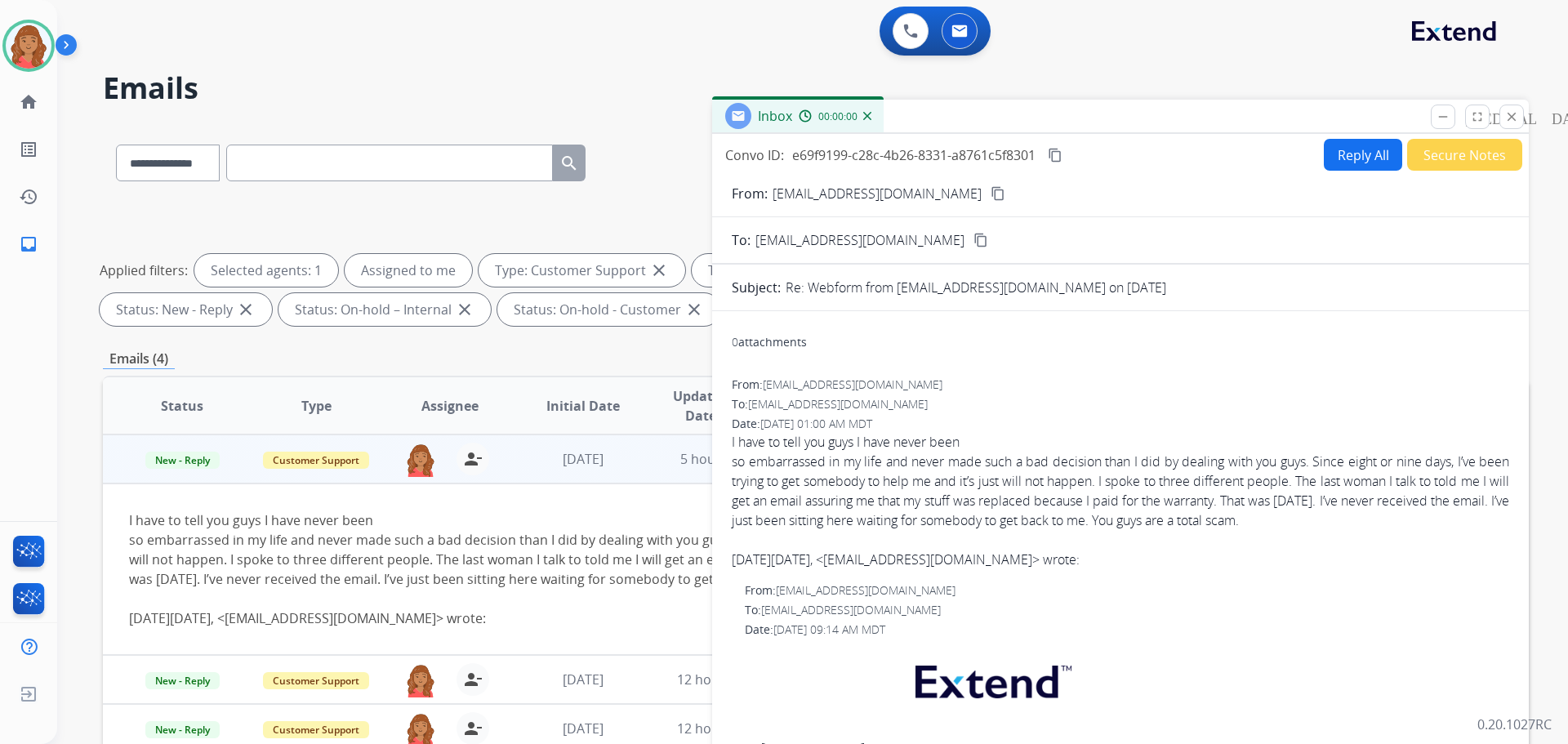
click at [1338, 157] on button "Reply All" at bounding box center [1363, 154] width 78 height 32
click at [1338, 158] on button "Reply All" at bounding box center [1363, 154] width 78 height 32
drag, startPoint x: 1337, startPoint y: 159, endPoint x: 1300, endPoint y: 168, distance: 38.1
click at [1336, 159] on button "Reply All" at bounding box center [1363, 154] width 78 height 32
click at [1507, 124] on mat-icon "close" at bounding box center [1512, 117] width 15 height 15
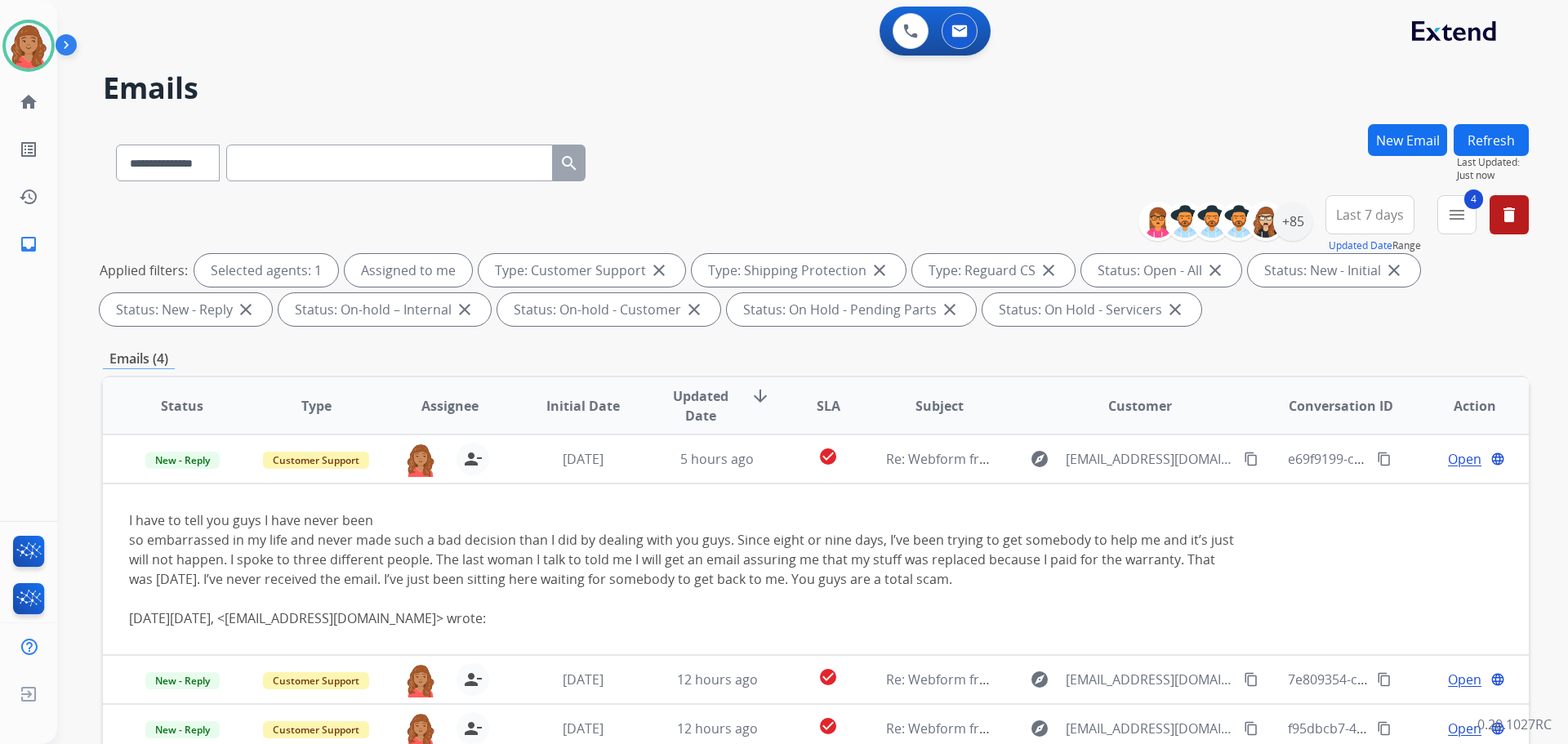
click at [1481, 138] on button "Refresh" at bounding box center [1491, 140] width 75 height 32
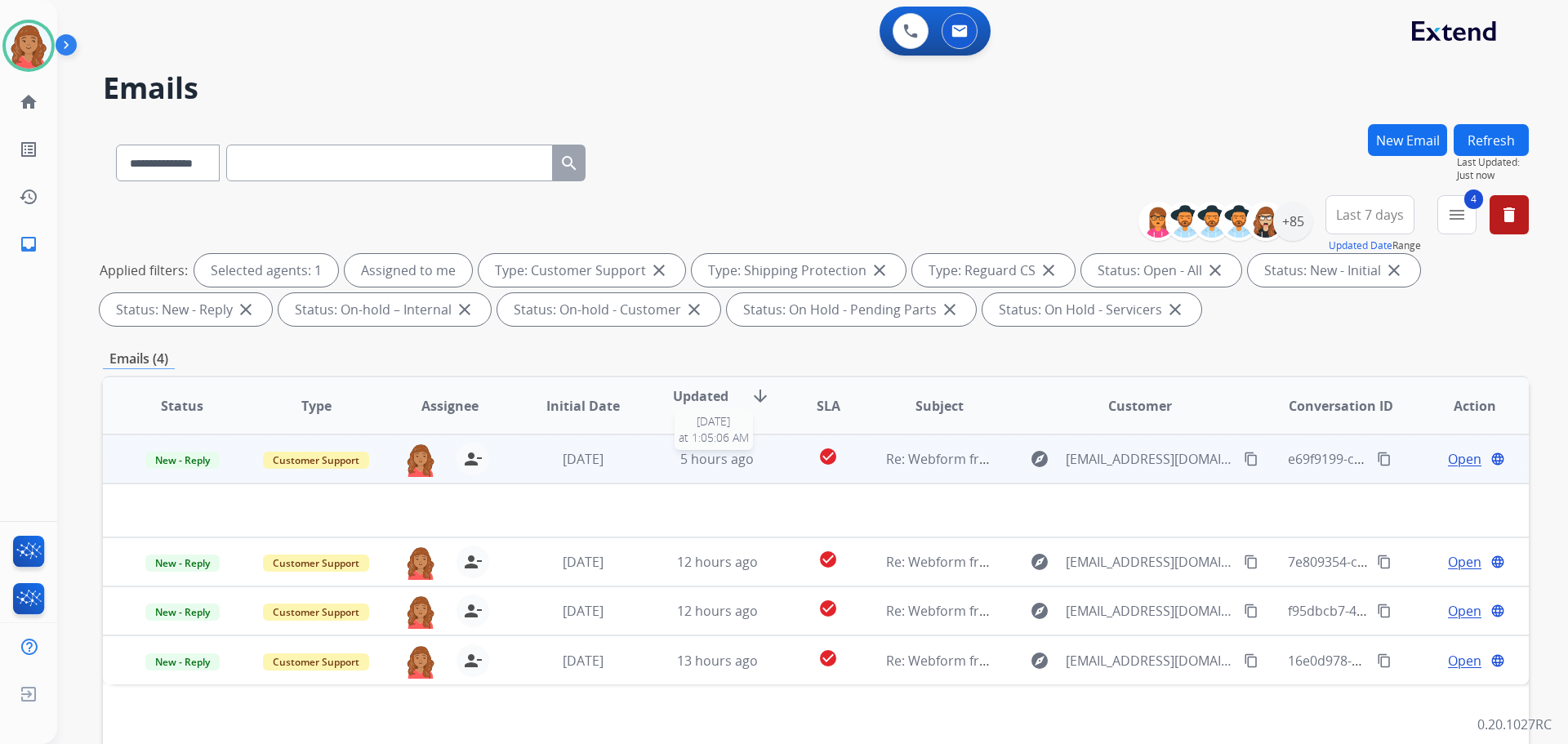
click at [696, 467] on span "5 hours ago" at bounding box center [717, 459] width 73 height 18
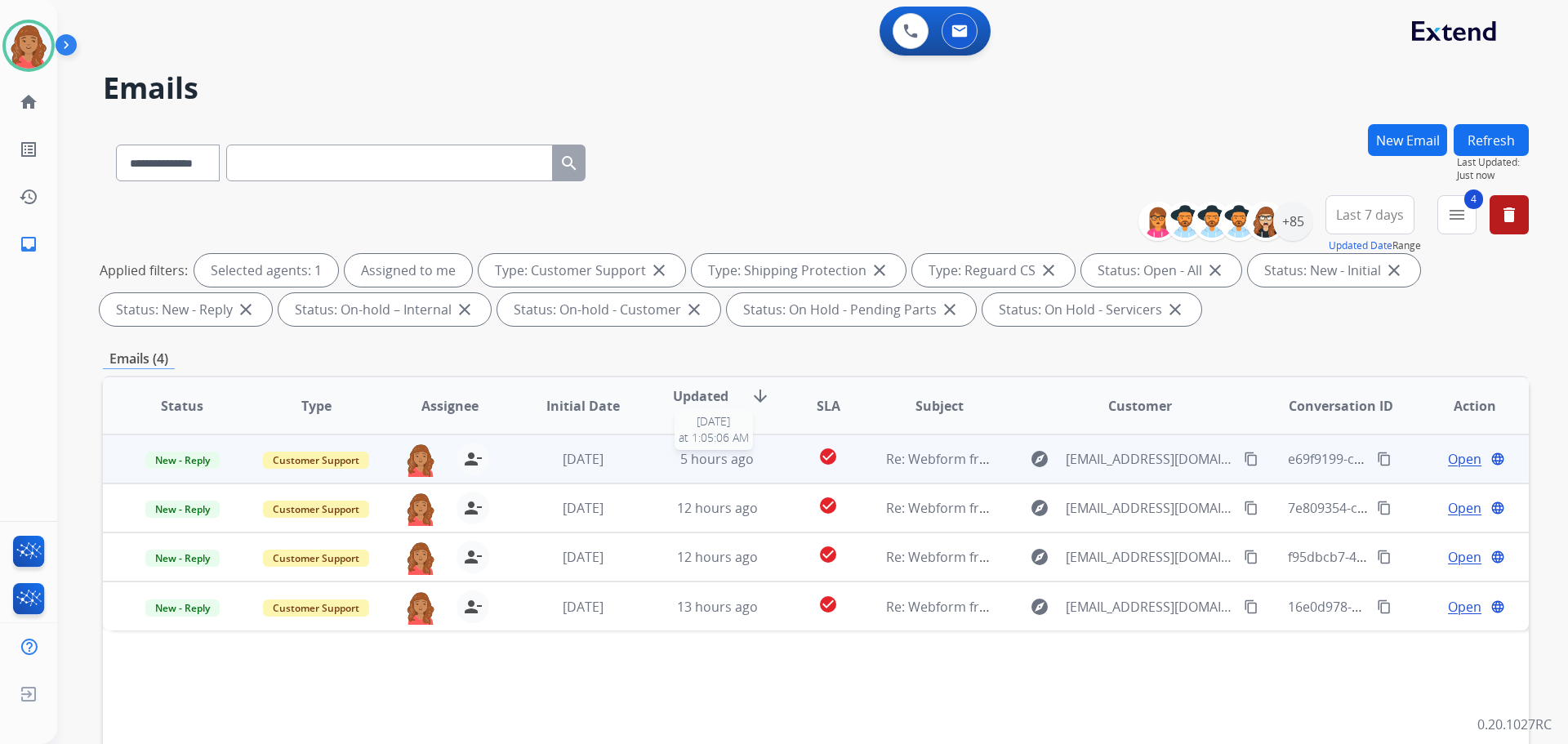
click at [735, 462] on span "5 hours ago" at bounding box center [717, 459] width 73 height 18
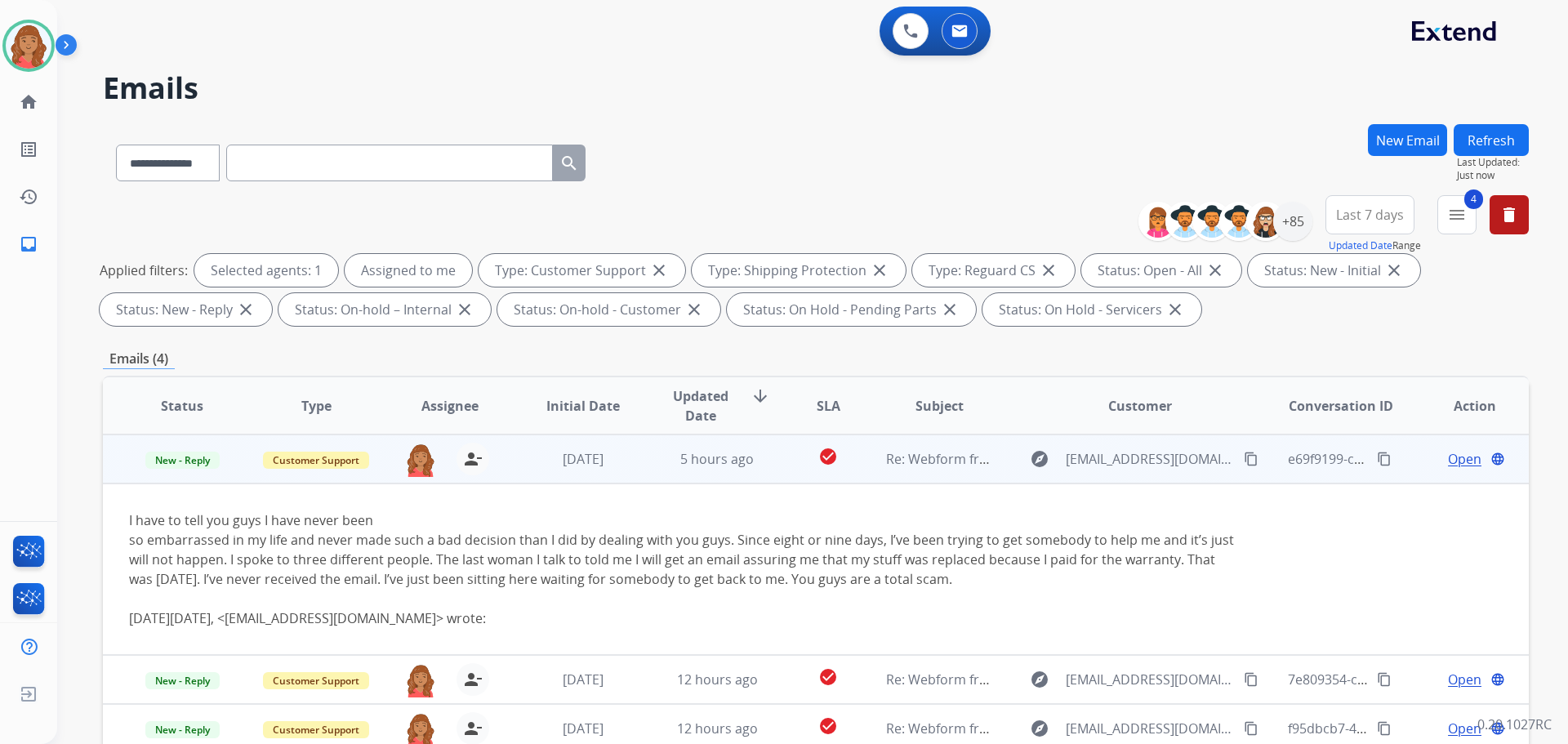
click at [1458, 457] on span "Open" at bounding box center [1464, 459] width 34 height 20
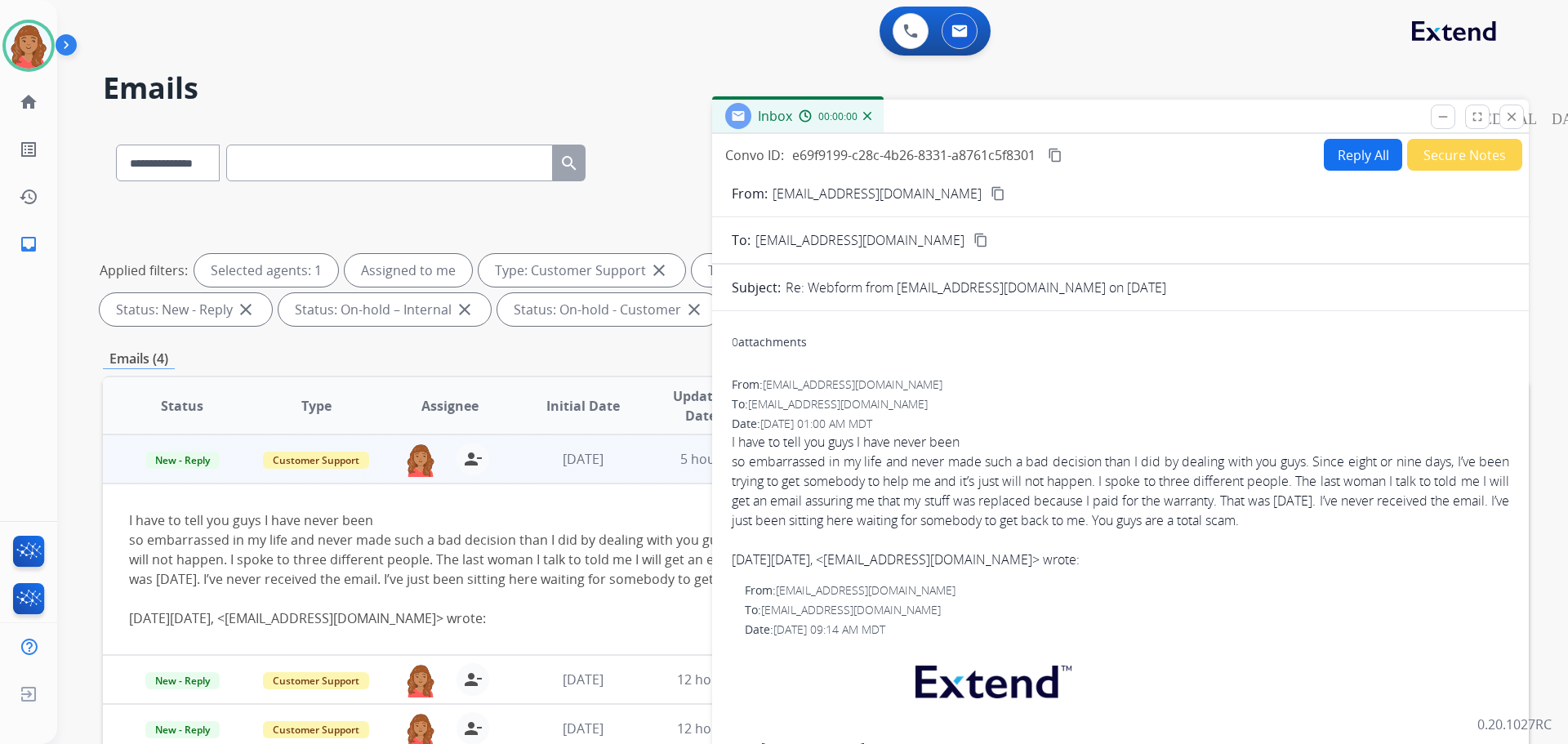
click at [1353, 148] on button "Reply All" at bounding box center [1363, 154] width 78 height 32
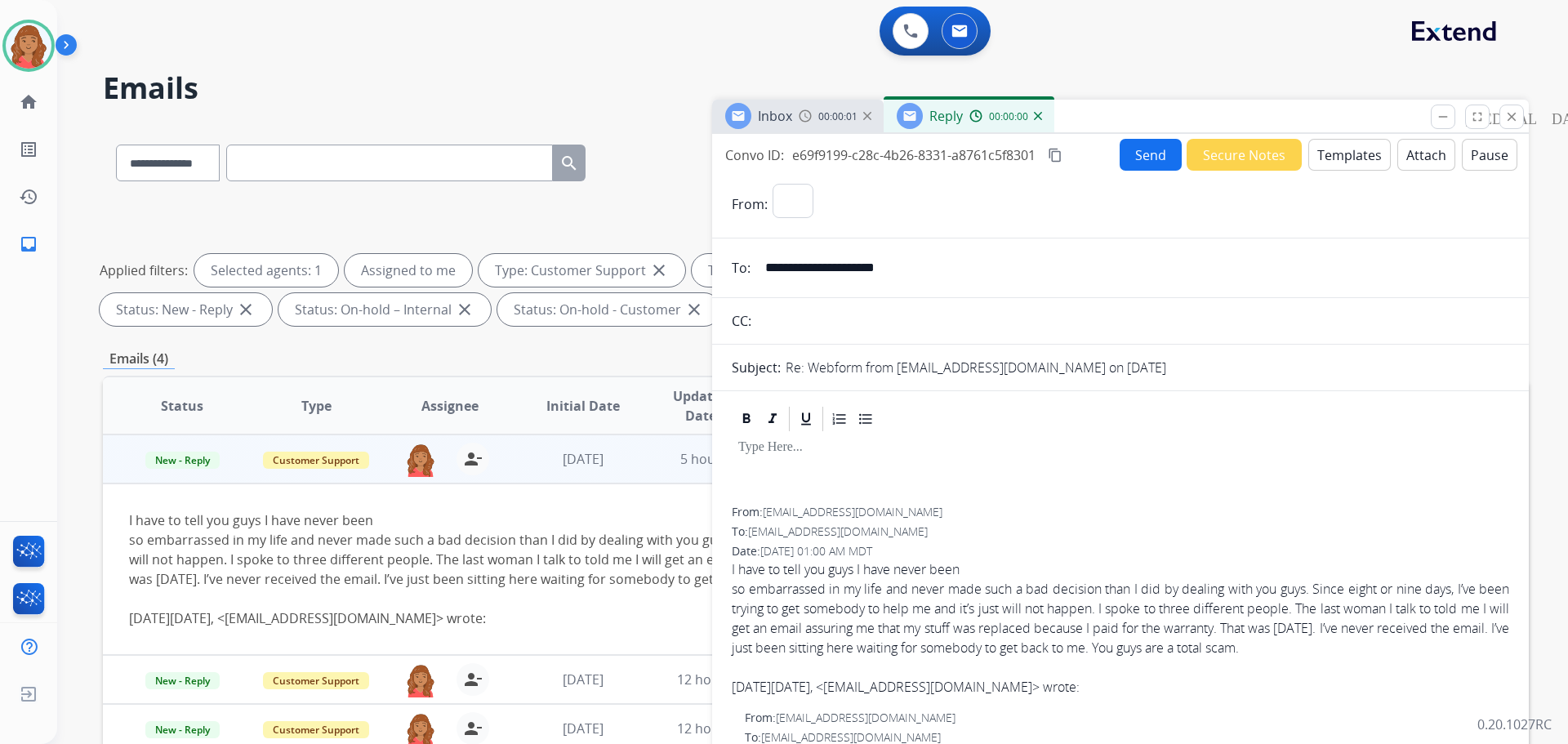
select select "**********"
click at [1335, 157] on button "Templates" at bounding box center [1350, 154] width 82 height 32
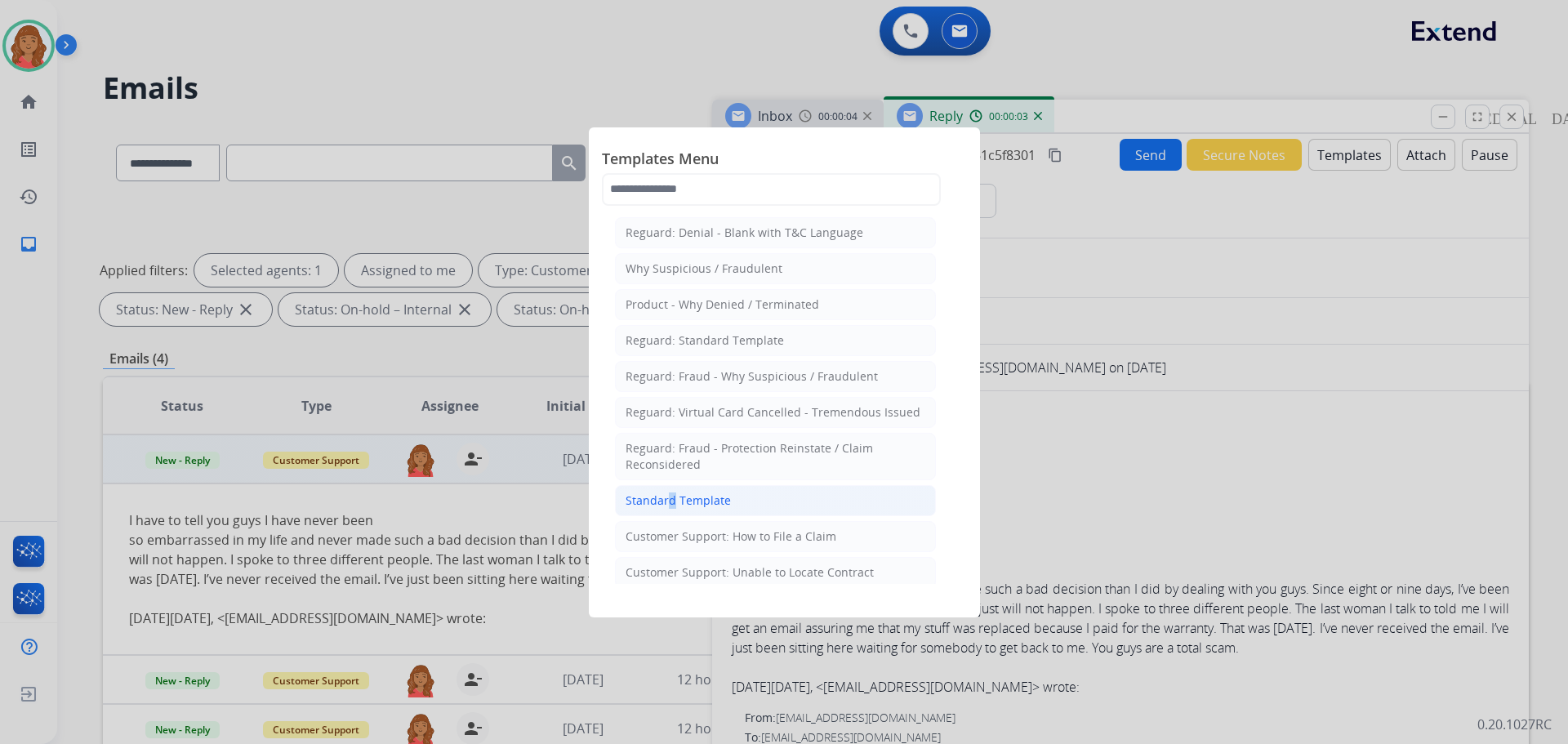
click at [665, 505] on div "Standard Template" at bounding box center [678, 501] width 105 height 16
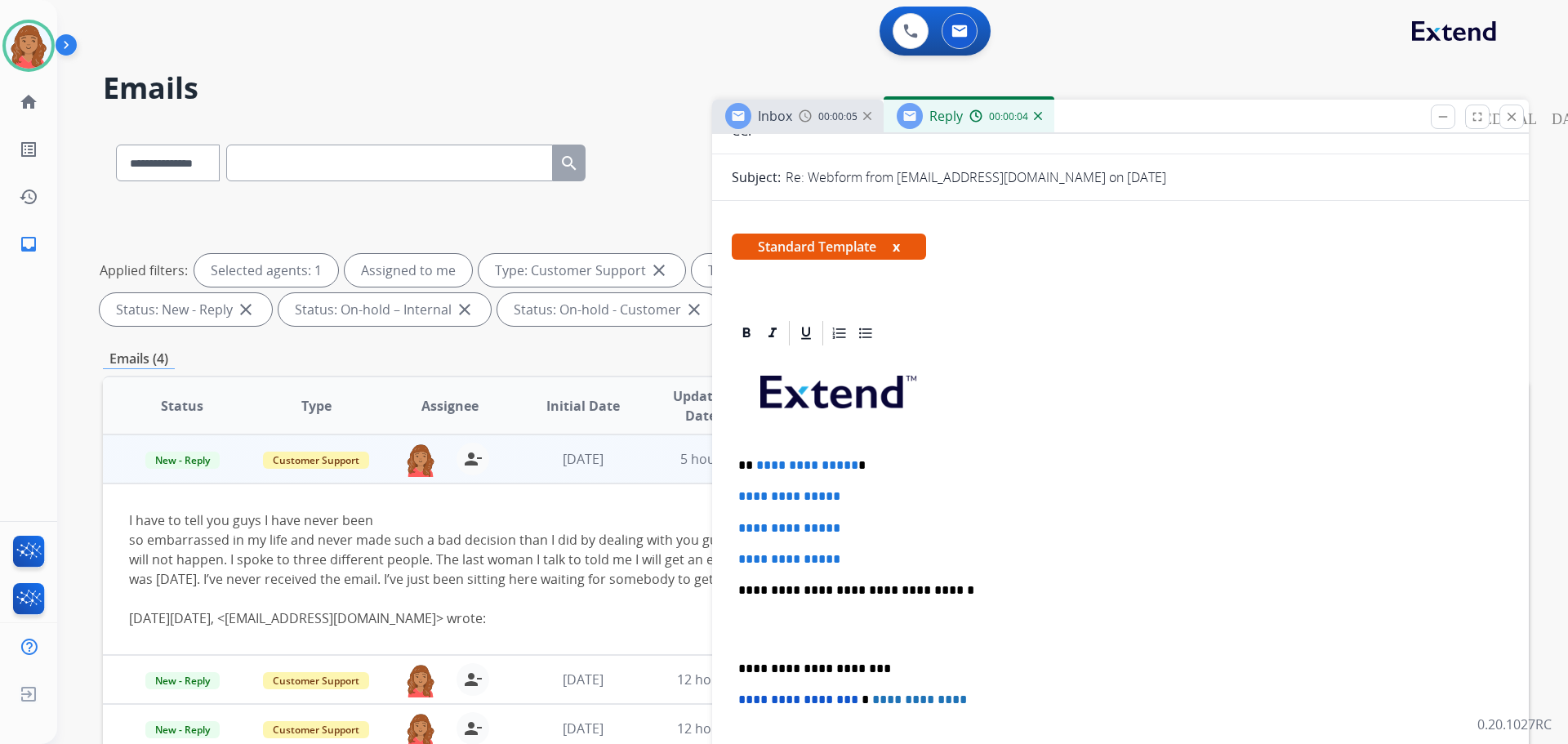
scroll to position [326, 0]
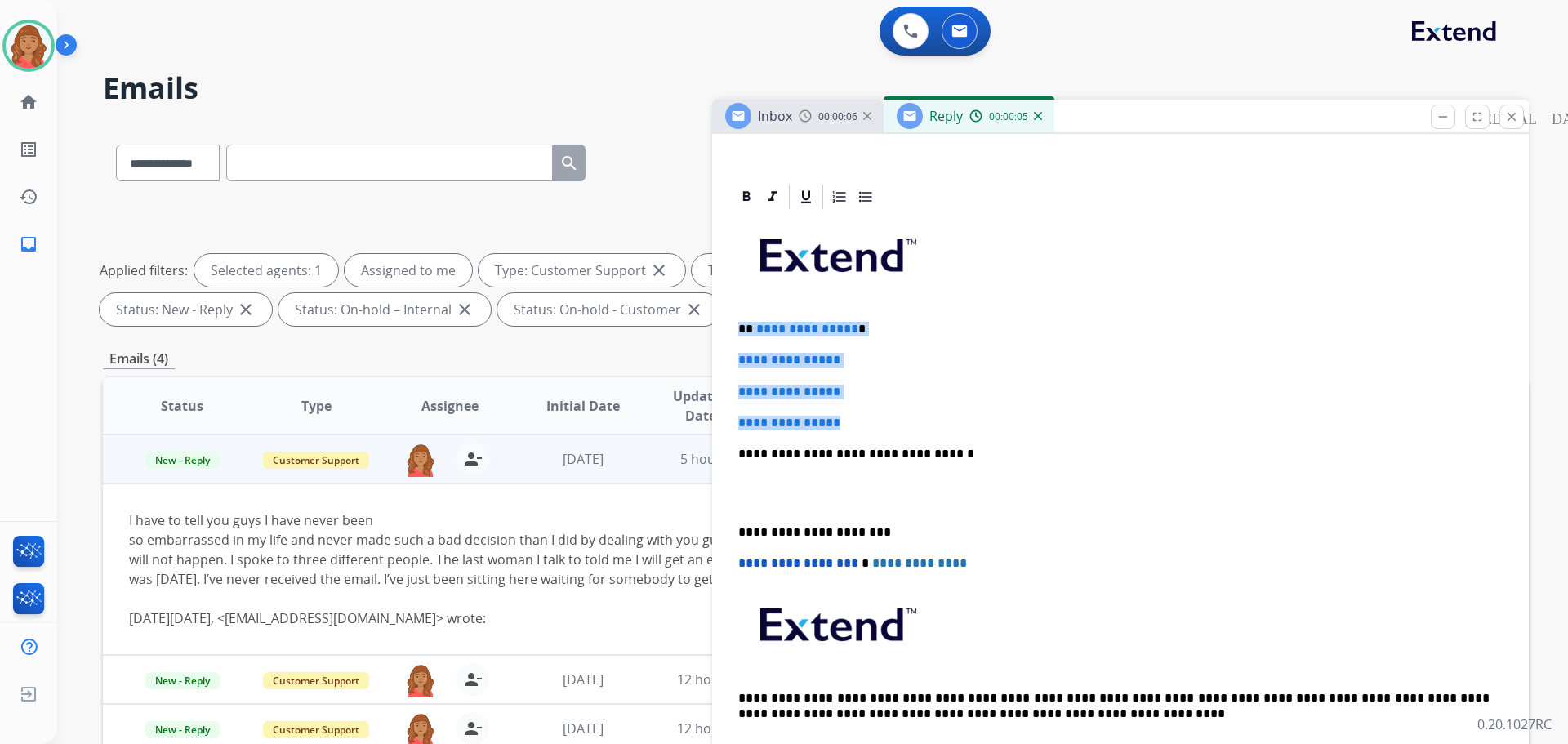
drag, startPoint x: 839, startPoint y: 426, endPoint x: 738, endPoint y: 329, distance: 140.0
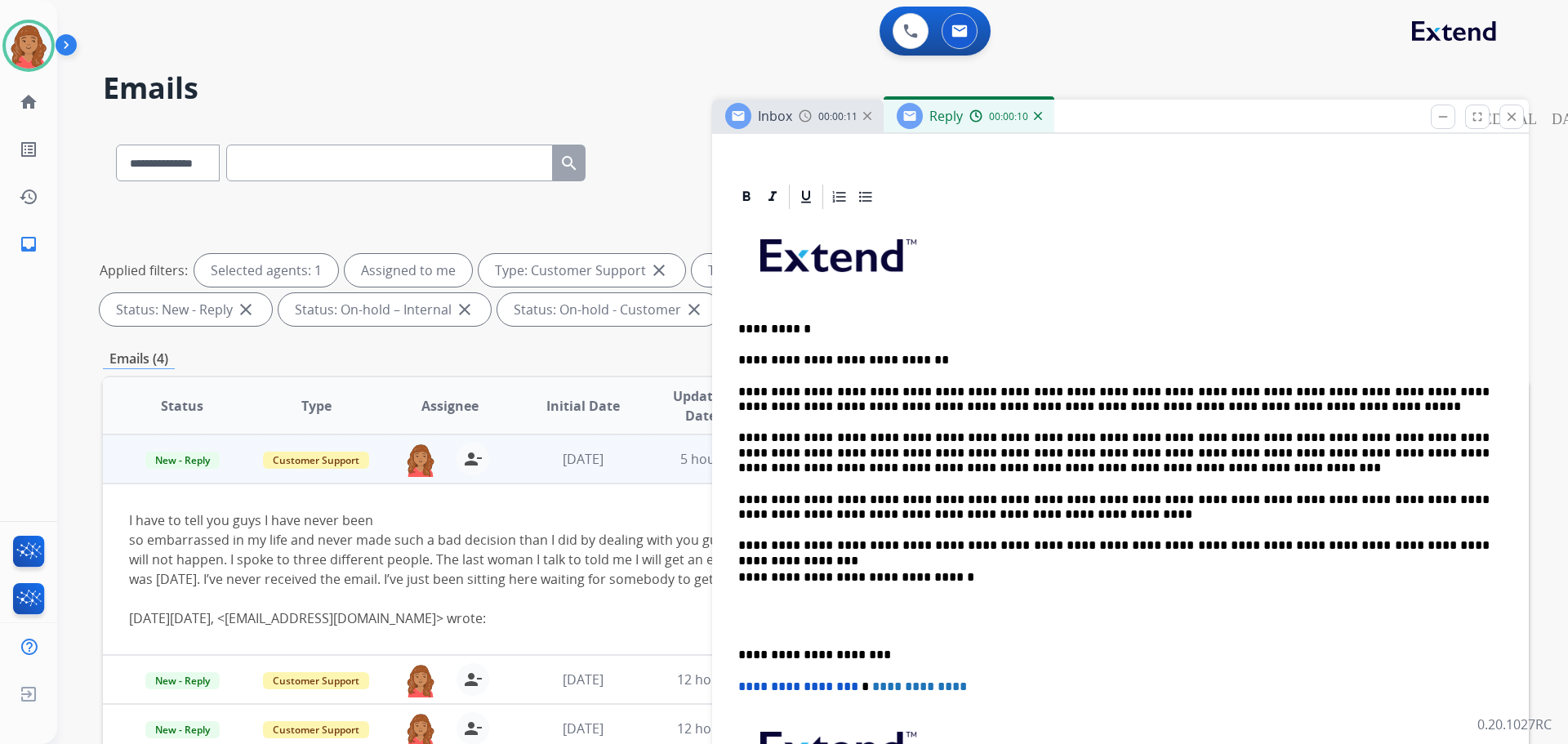
click at [738, 657] on p "**********" at bounding box center [1114, 655] width 751 height 15
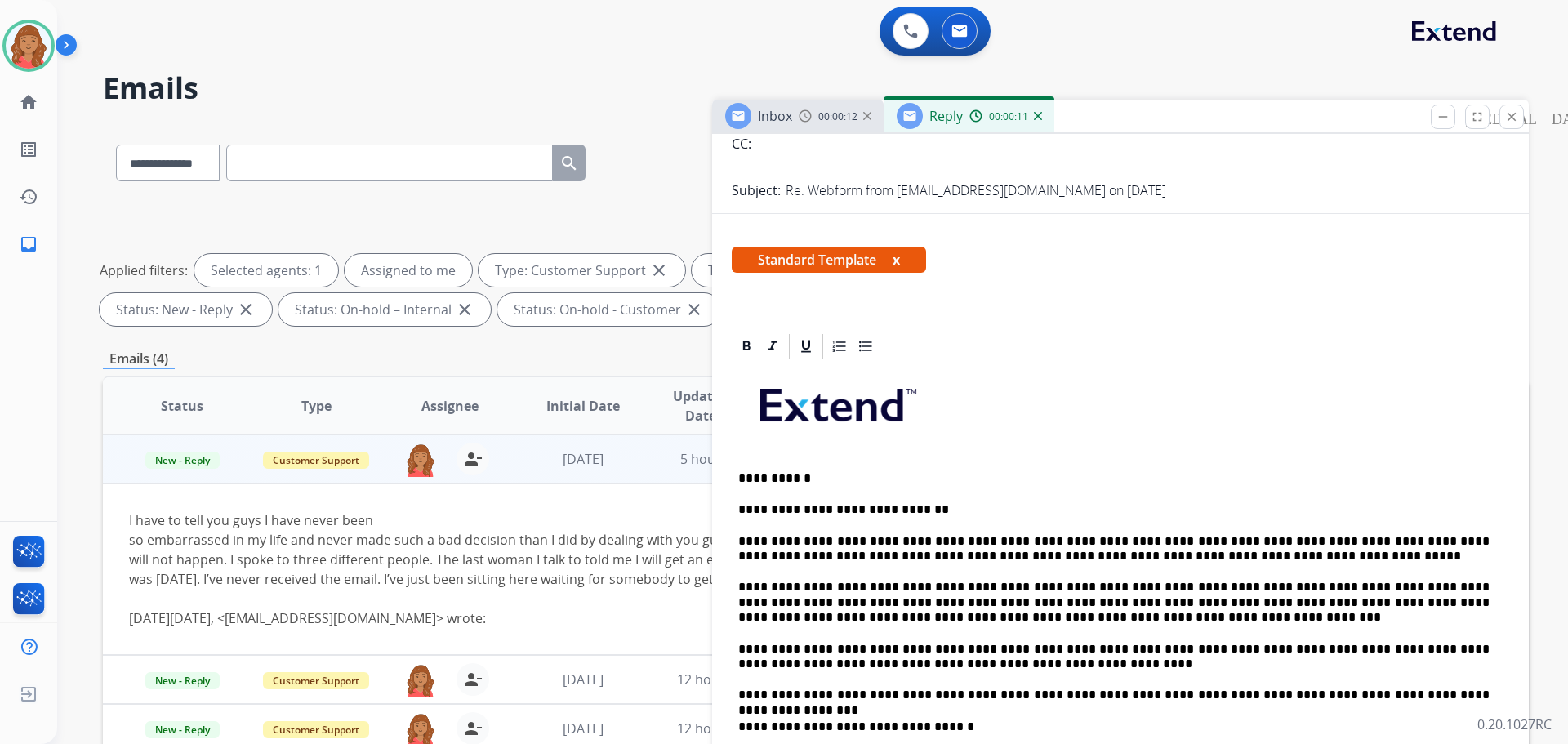
scroll to position [0, 0]
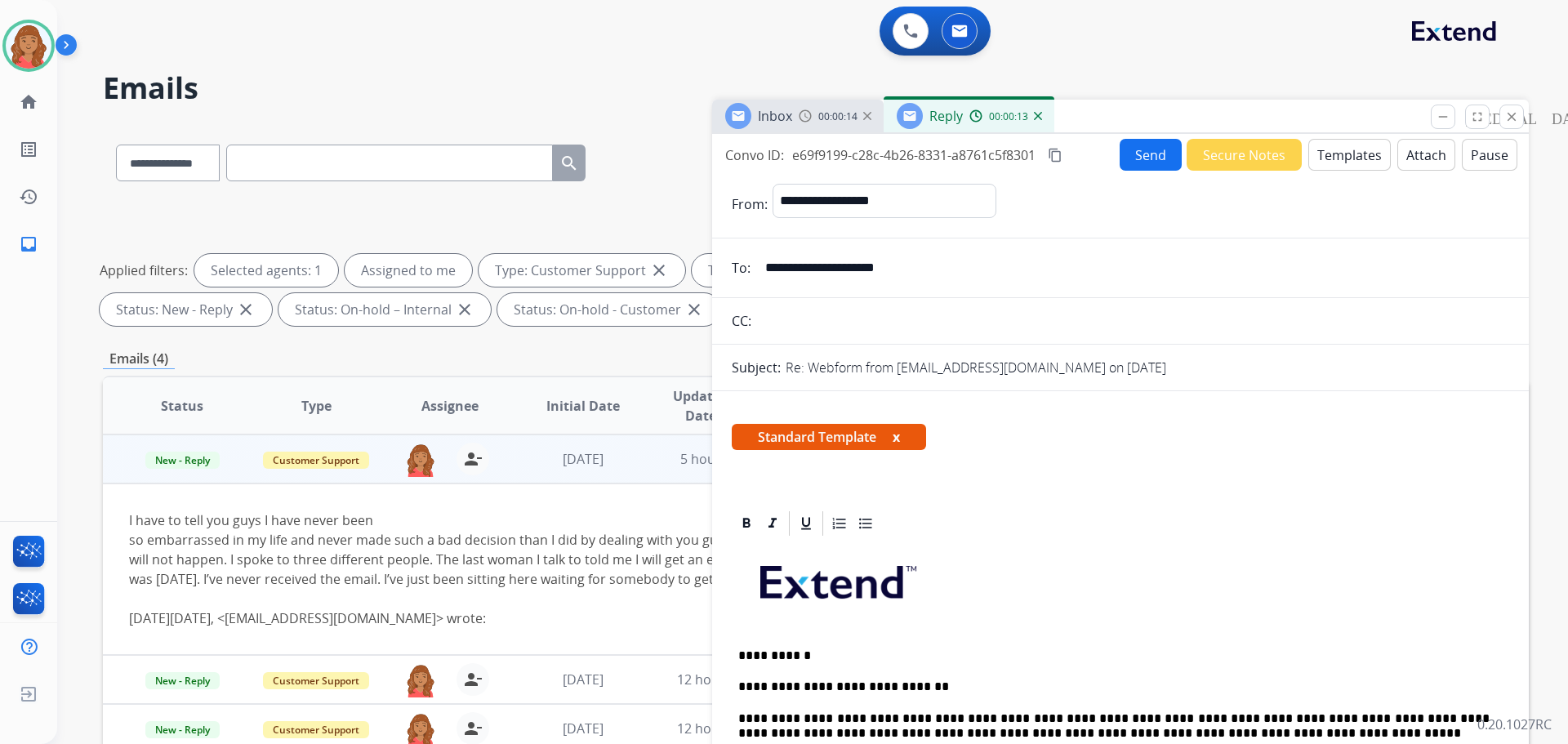
drag, startPoint x: 1057, startPoint y: 157, endPoint x: 1087, endPoint y: 166, distance: 31.3
click at [1062, 156] on mat-icon "content_copy" at bounding box center [1055, 155] width 15 height 15
click at [1120, 158] on button "Send" at bounding box center [1150, 154] width 62 height 32
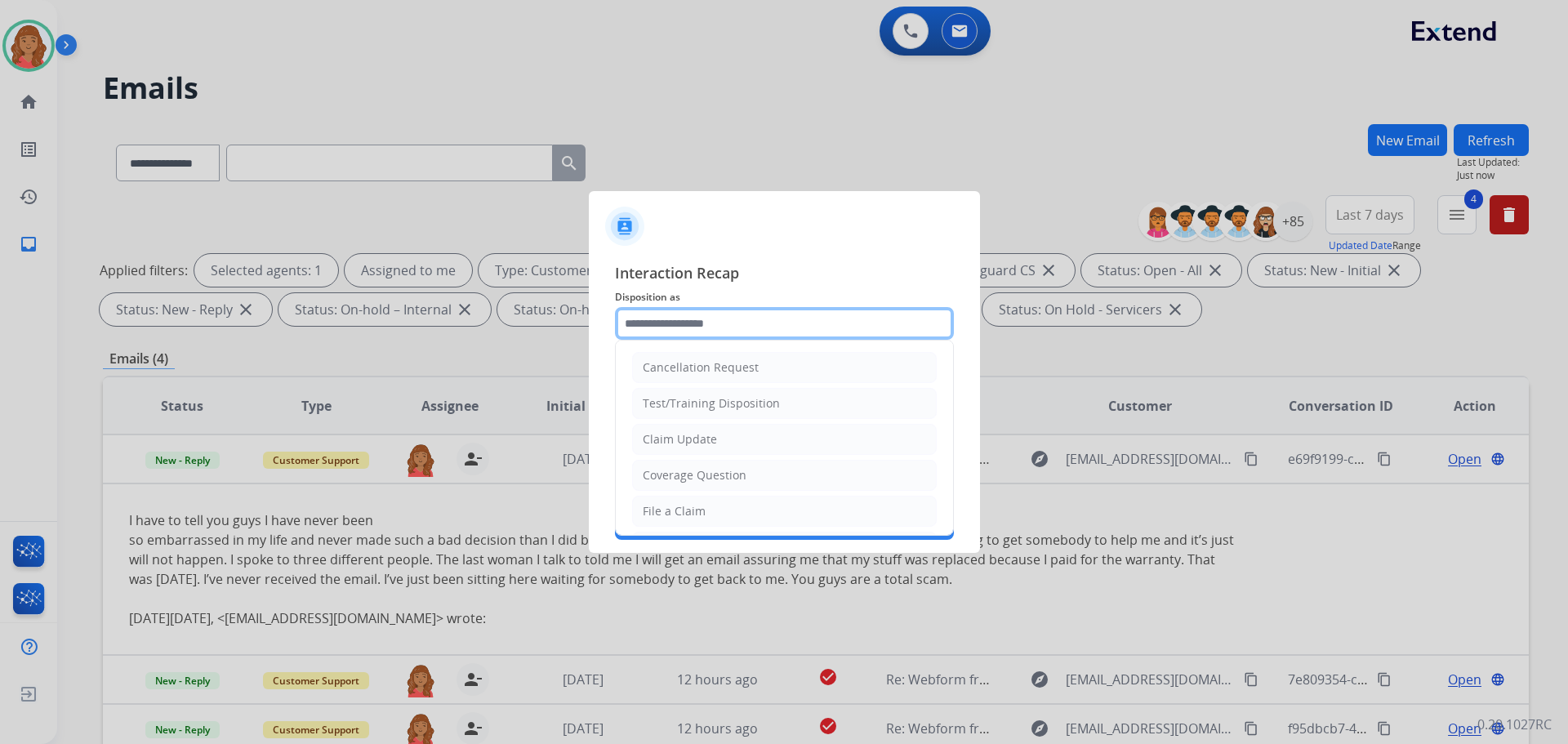
click at [686, 330] on input "text" at bounding box center [784, 324] width 339 height 33
click at [681, 437] on div "Claim Update" at bounding box center [680, 439] width 74 height 16
type input "**********"
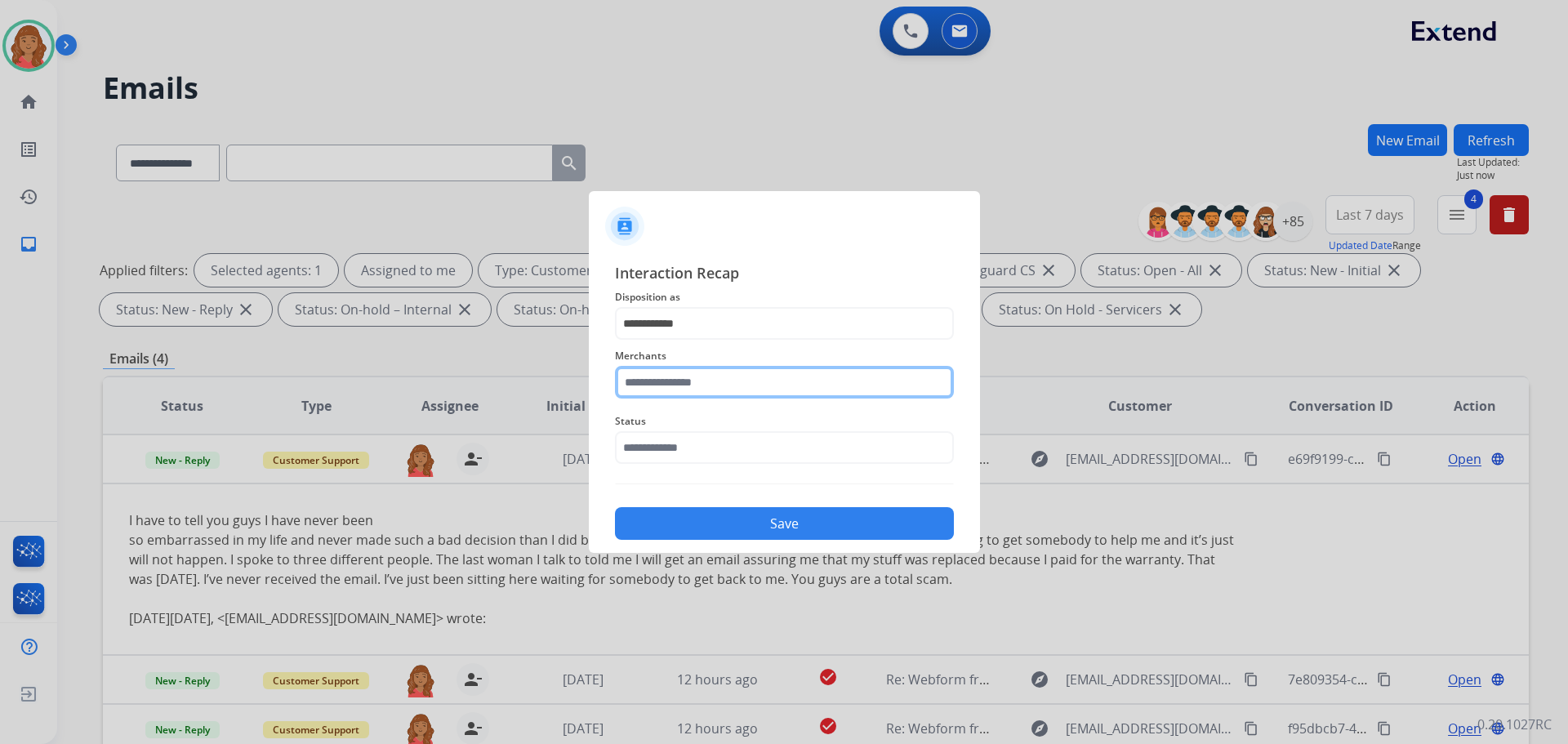
click at [662, 386] on input "text" at bounding box center [784, 382] width 339 height 33
drag, startPoint x: 678, startPoint y: 399, endPoint x: 673, endPoint y: 409, distance: 11.2
click at [676, 400] on div "Merchants *** Jomashop" at bounding box center [784, 372] width 339 height 65
click at [674, 428] on div "Jomashop" at bounding box center [670, 428] width 54 height 16
type input "********"
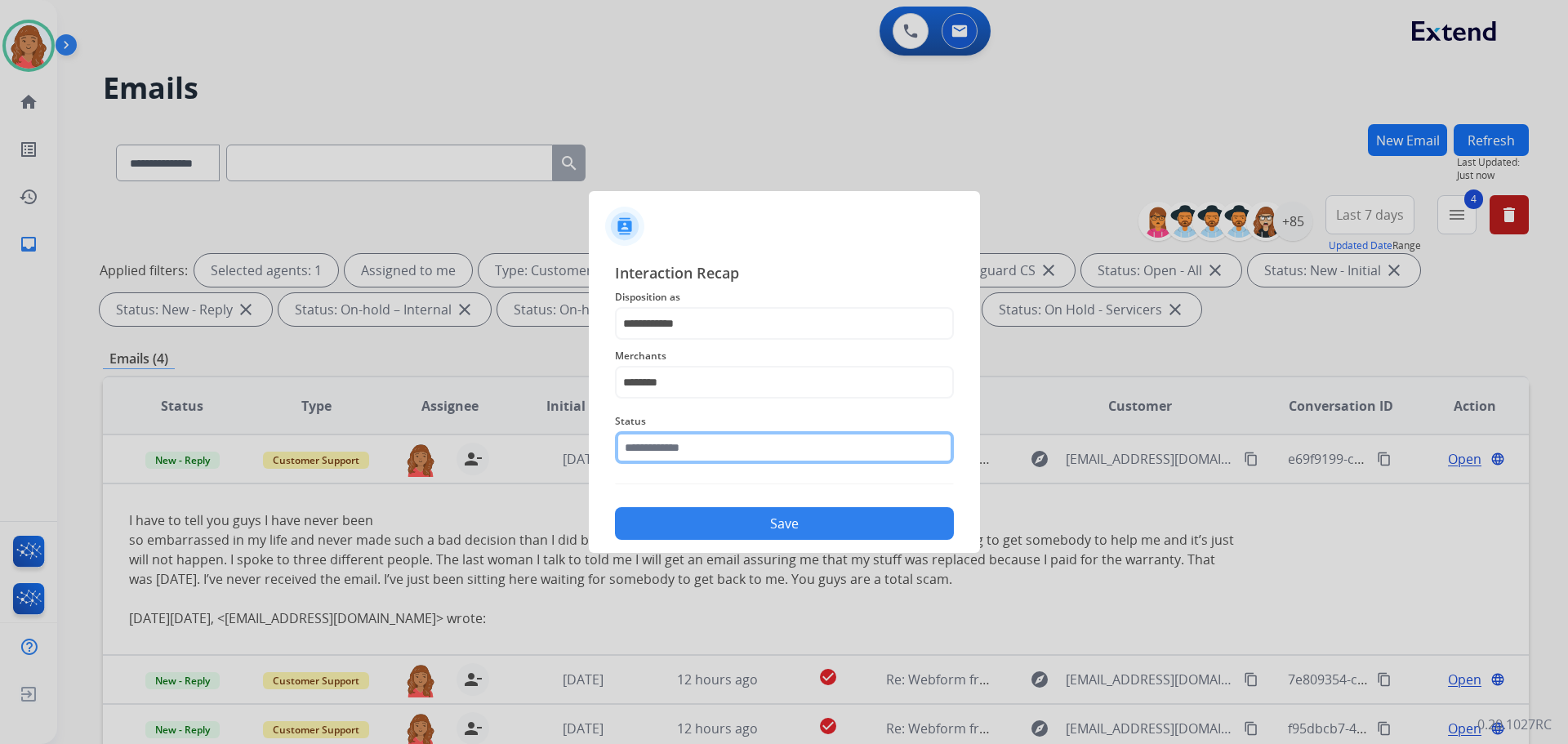
click at [680, 456] on input "text" at bounding box center [784, 447] width 339 height 33
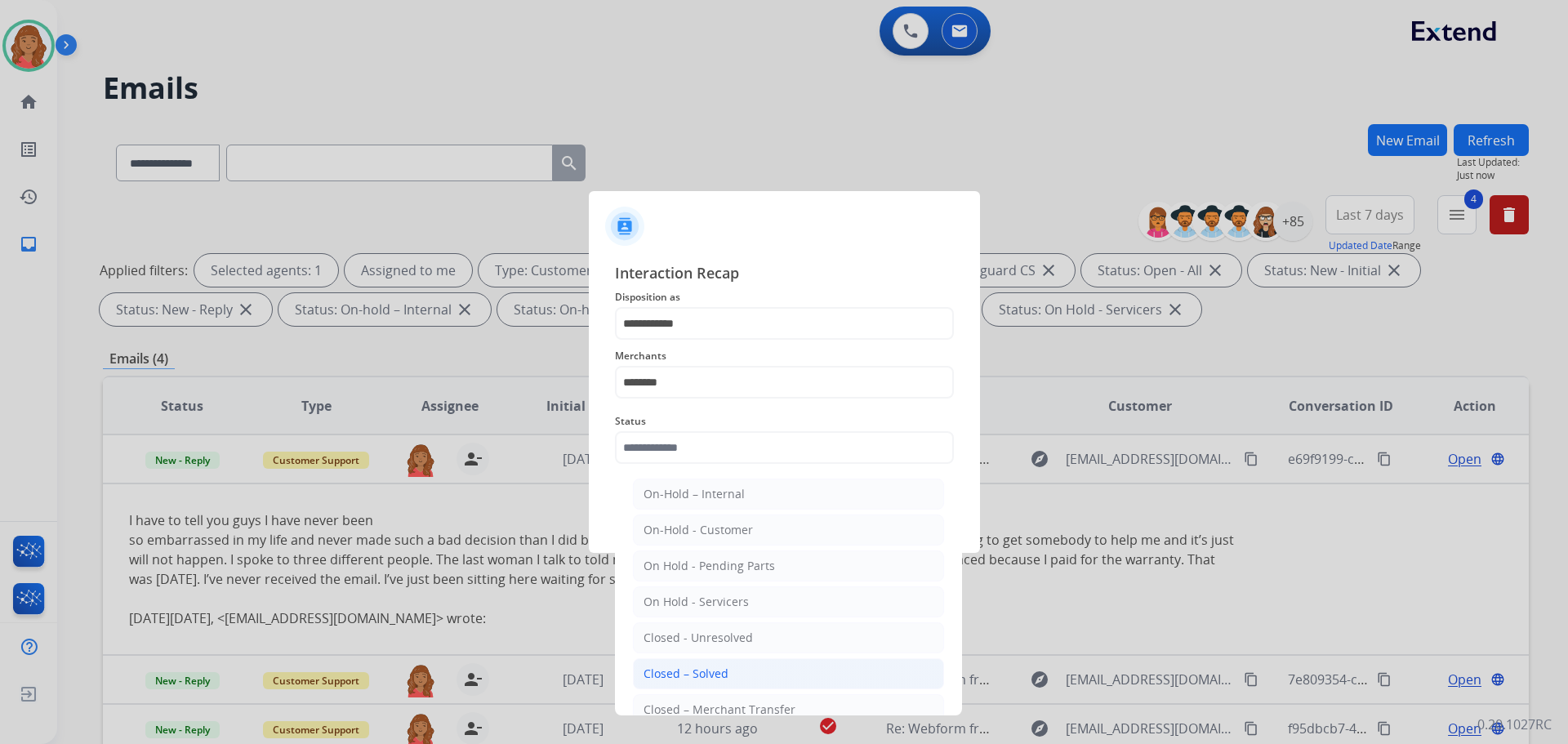
drag, startPoint x: 684, startPoint y: 673, endPoint x: 703, endPoint y: 555, distance: 119.5
click at [685, 671] on div "Closed – Solved" at bounding box center [686, 674] width 85 height 16
type input "**********"
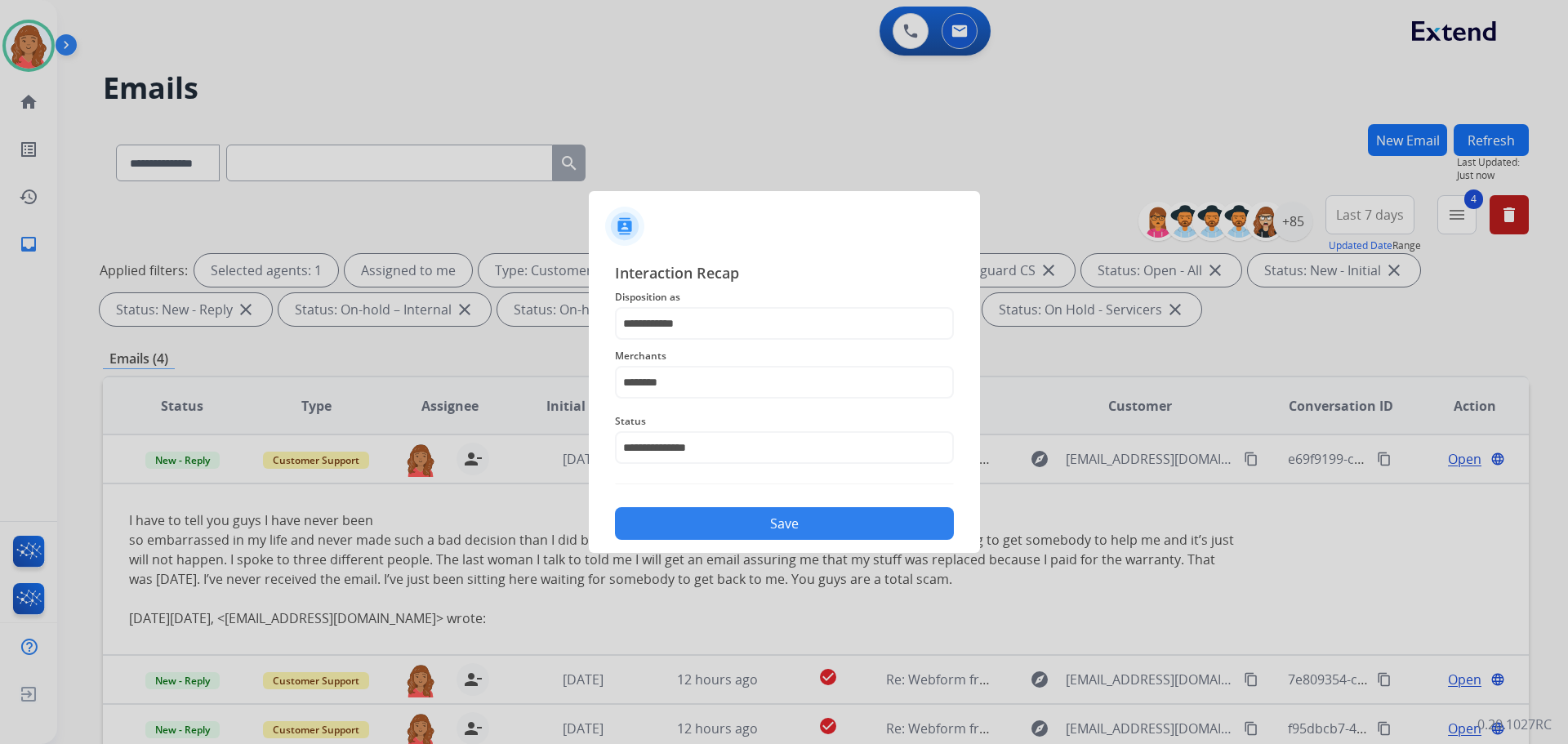
click at [709, 522] on button "Save" at bounding box center [784, 523] width 339 height 33
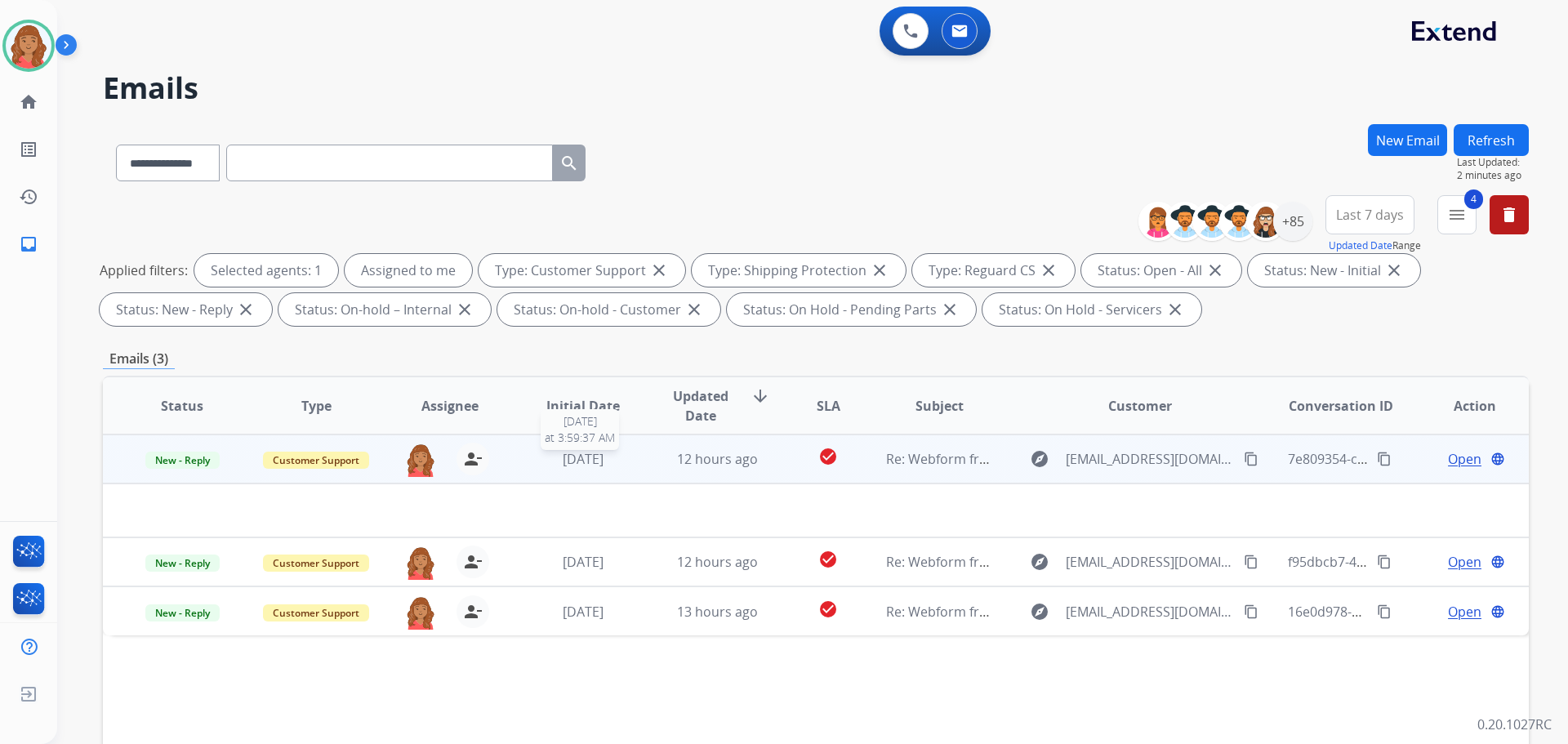
click at [593, 466] on span "[DATE]" at bounding box center [583, 459] width 41 height 18
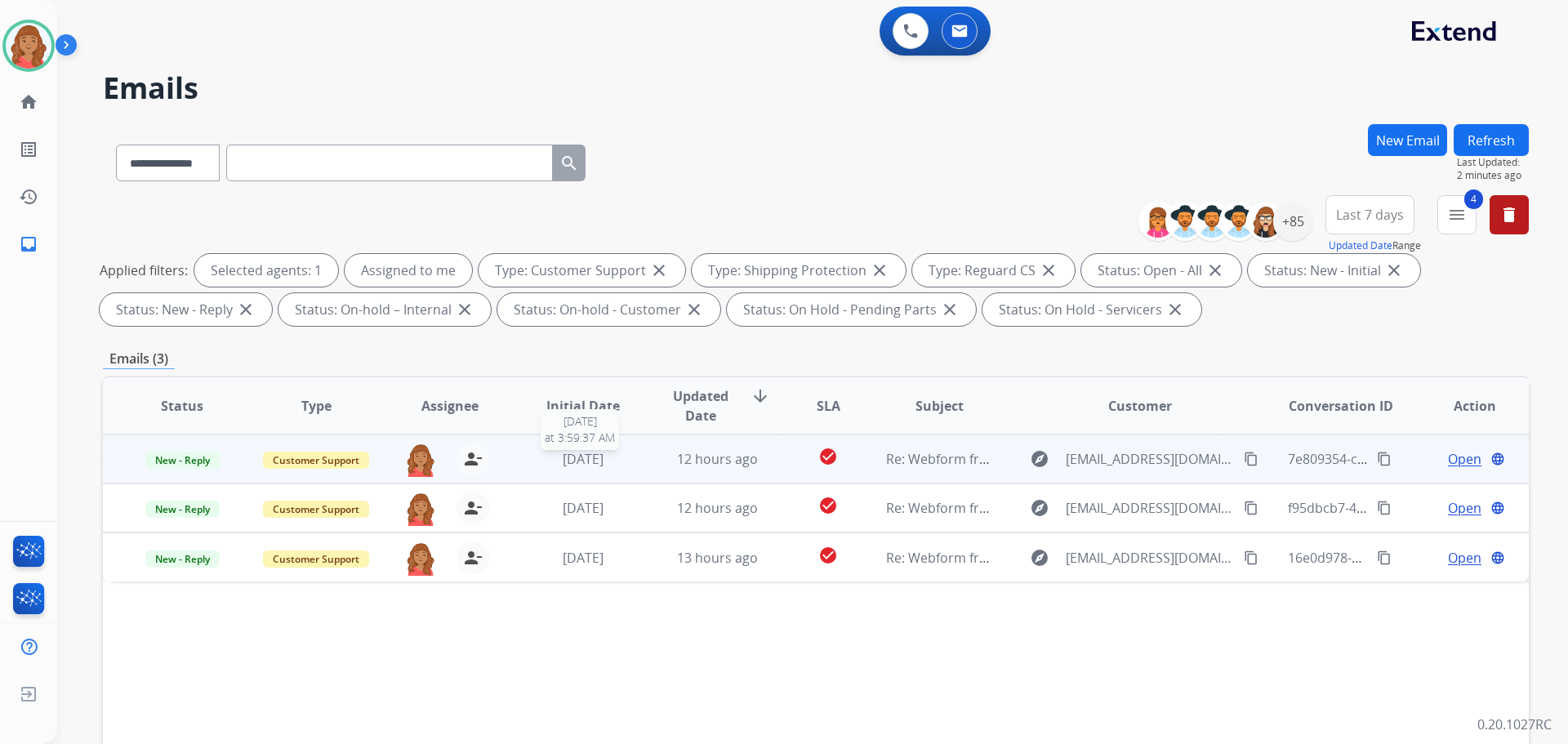
click at [580, 468] on div "[DATE]" at bounding box center [583, 459] width 107 height 20
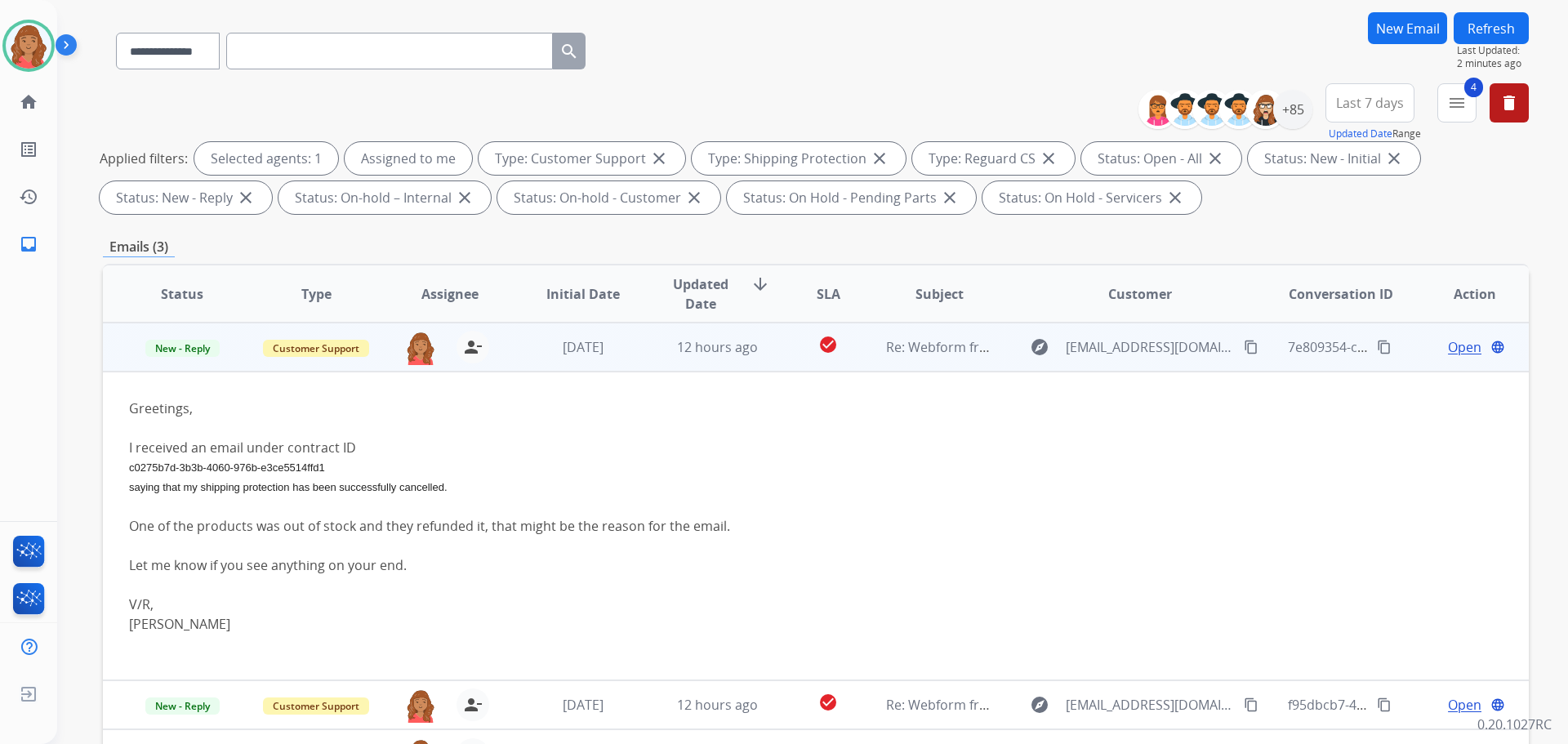
scroll to position [163, 0]
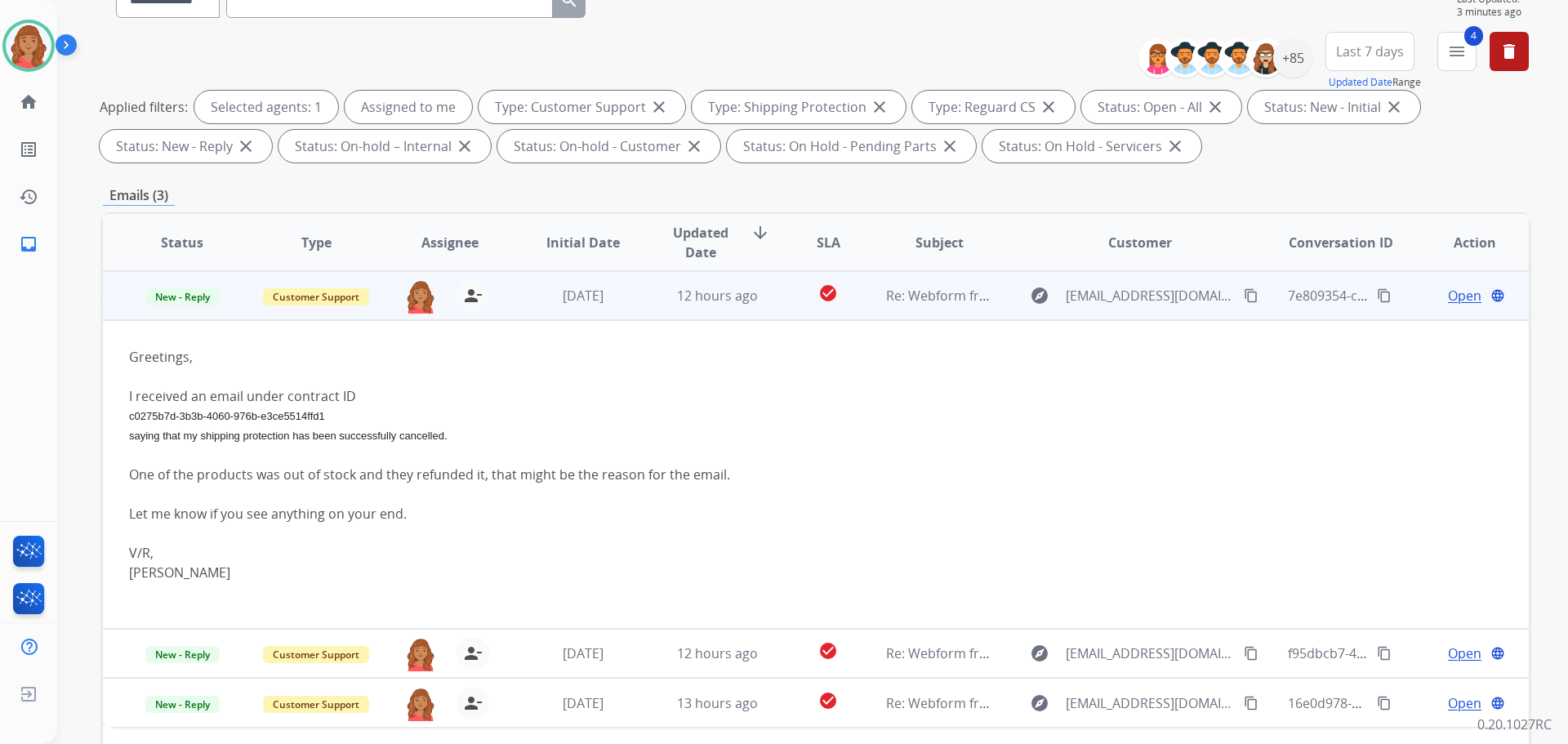
click at [1451, 302] on span "Open" at bounding box center [1464, 296] width 34 height 20
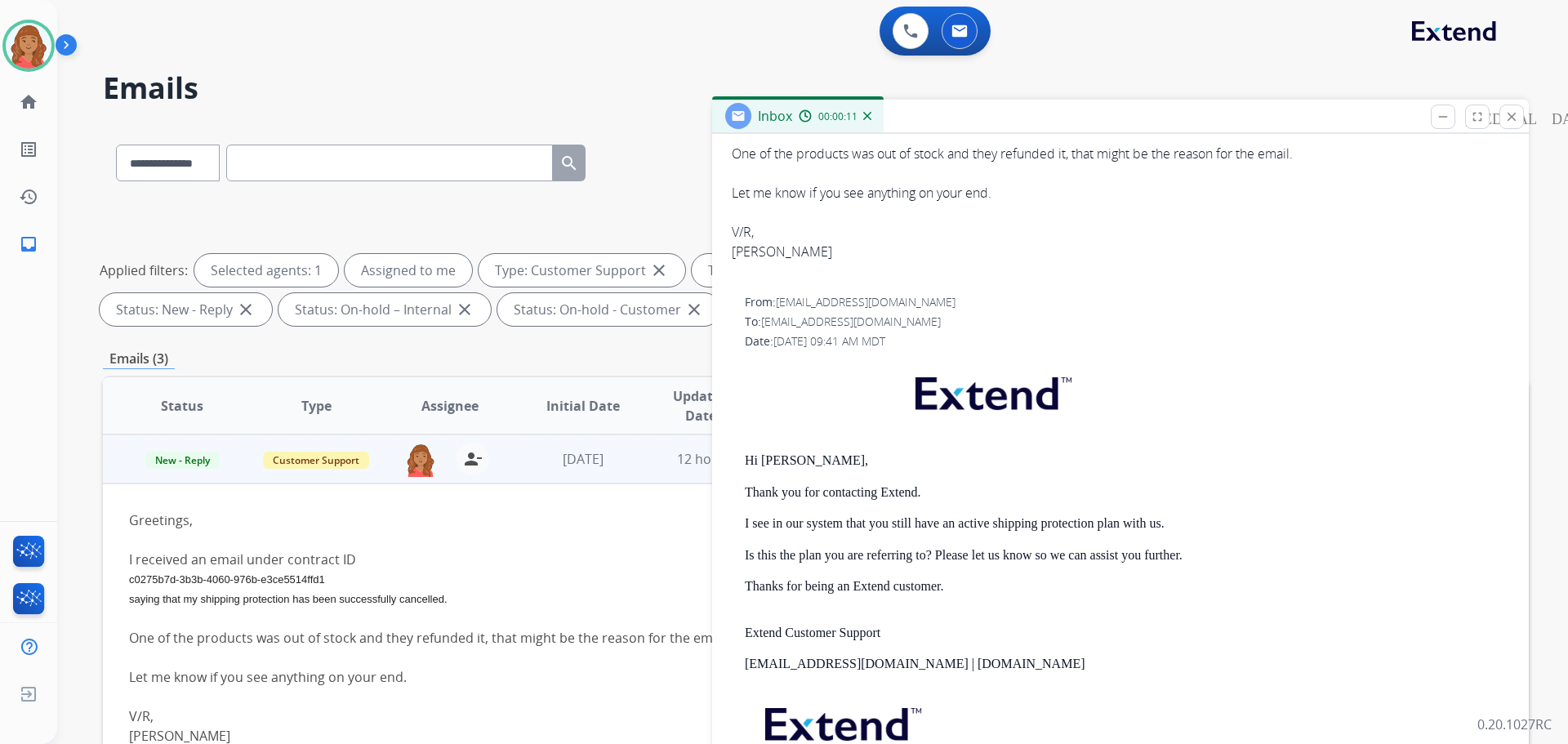
scroll to position [245, 0]
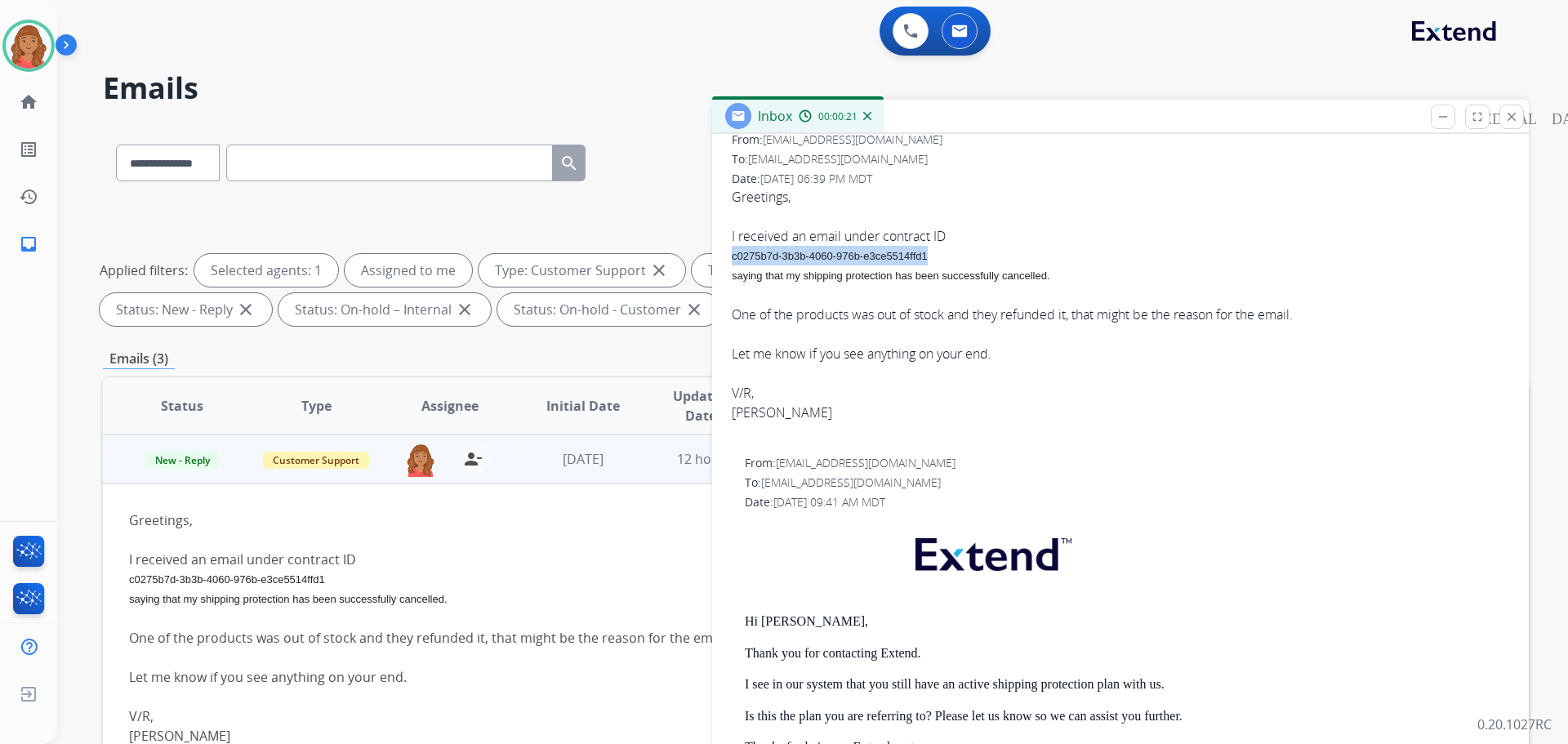
drag, startPoint x: 922, startPoint y: 254, endPoint x: 726, endPoint y: 249, distance: 196.1
click at [726, 249] on div "0 attachments From: harivdee@gmail.com To: support@extend.com Date: 08/20/2025 …" at bounding box center [1120, 591] width 817 height 1023
copy span "c0275b7d-3b3b-4060-976b-e3ce5514ffd1"
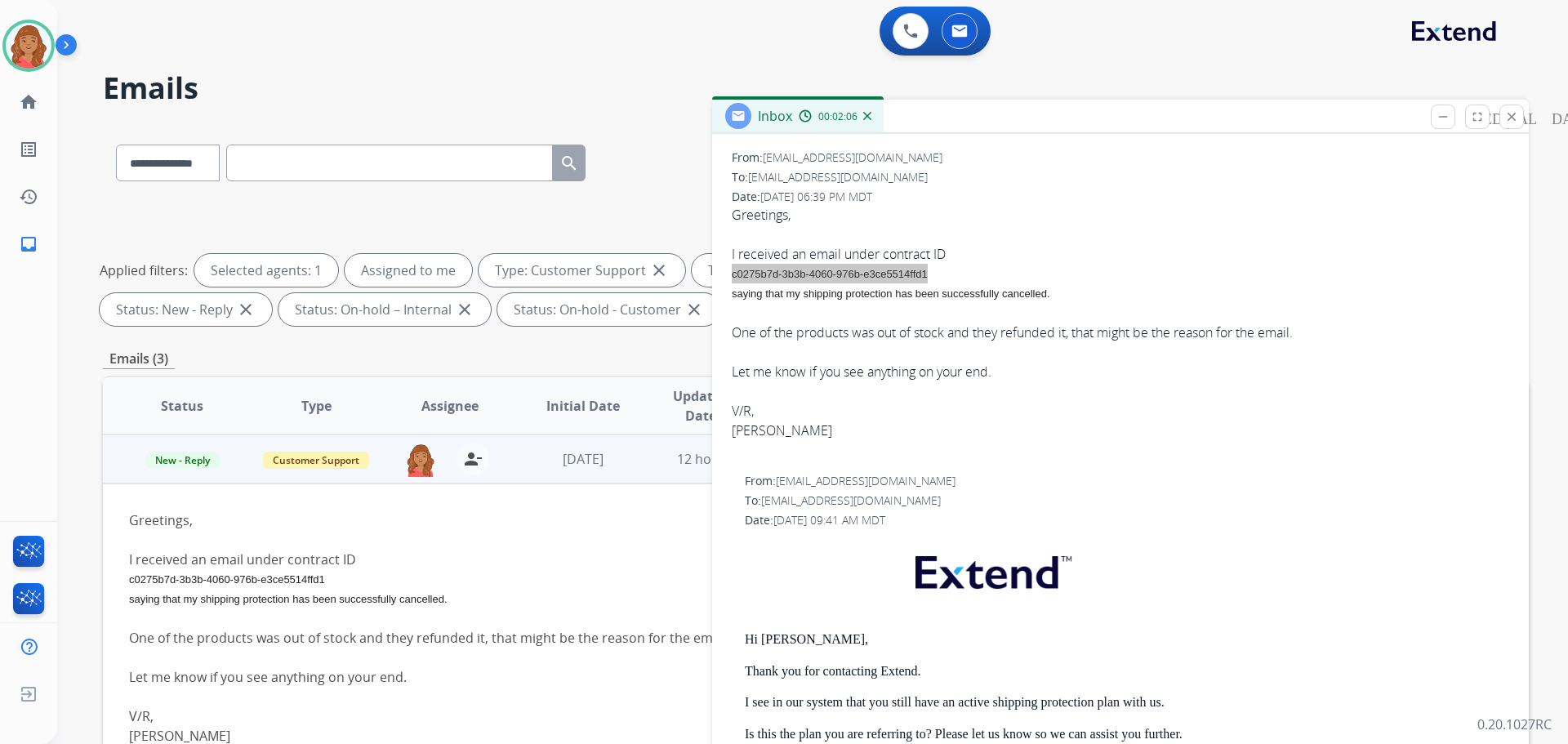
scroll to position [0, 0]
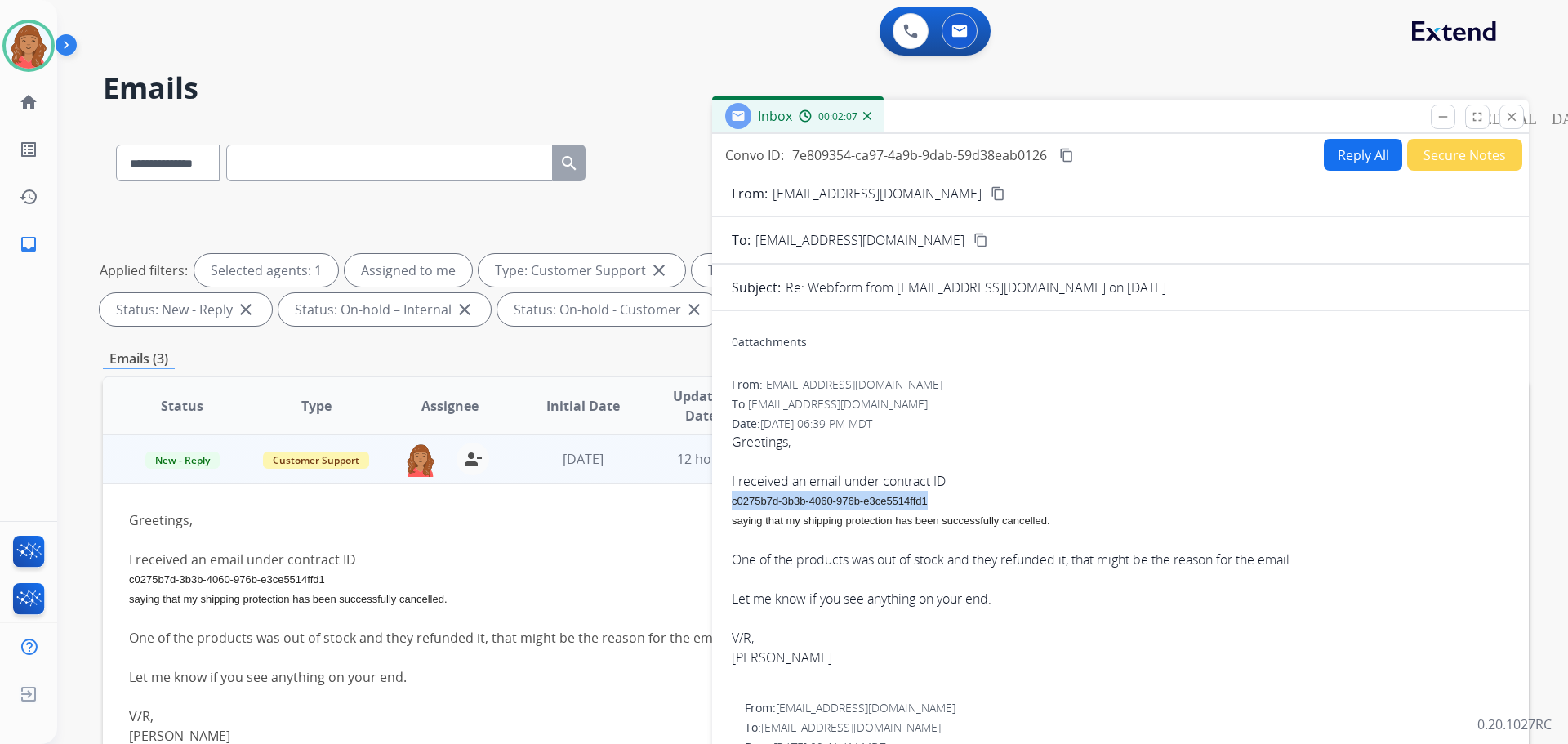
click at [1341, 159] on button "Reply All" at bounding box center [1363, 154] width 78 height 32
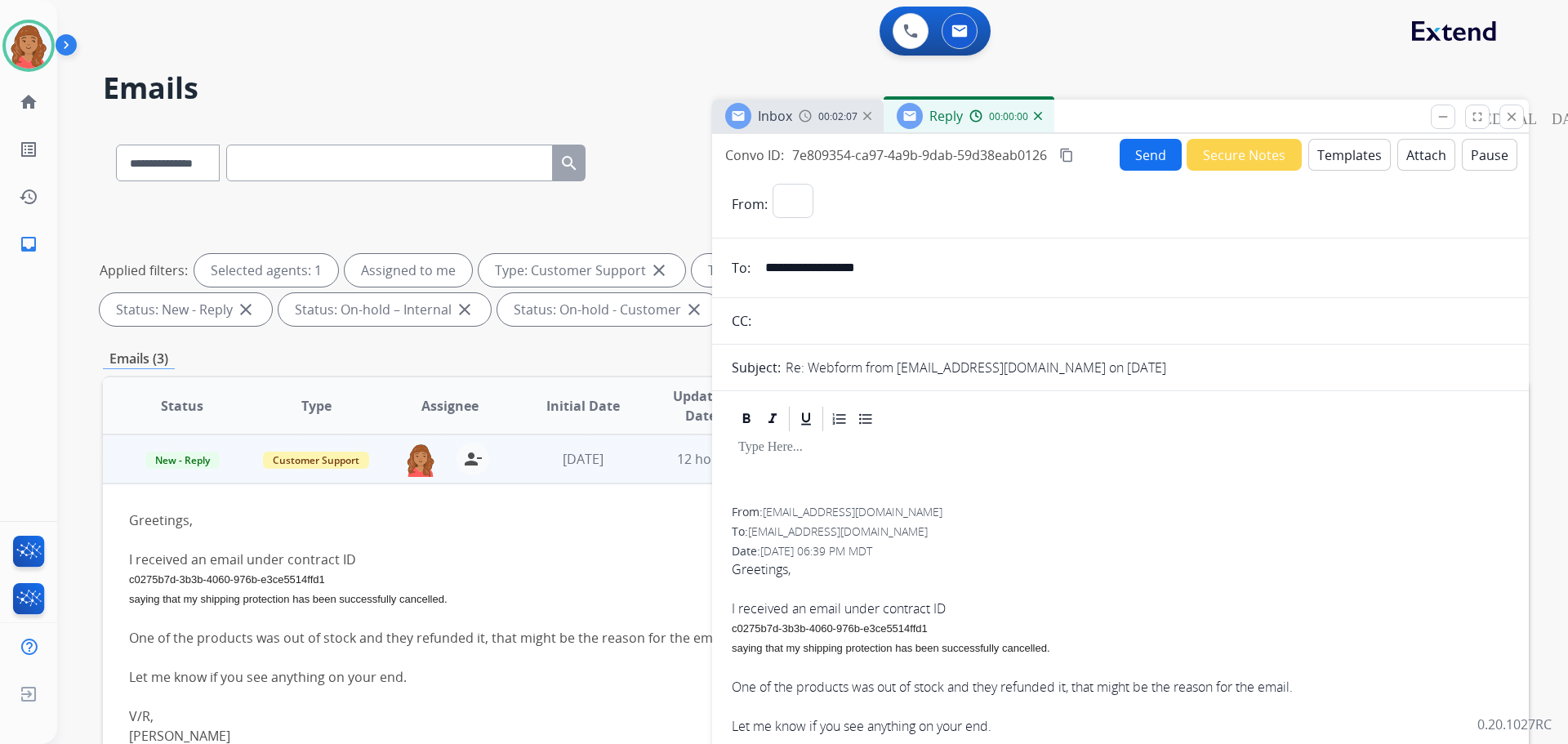
select select "**********"
click at [770, 469] on div at bounding box center [1121, 470] width 778 height 73
click at [1329, 157] on button "Templates" at bounding box center [1350, 154] width 82 height 32
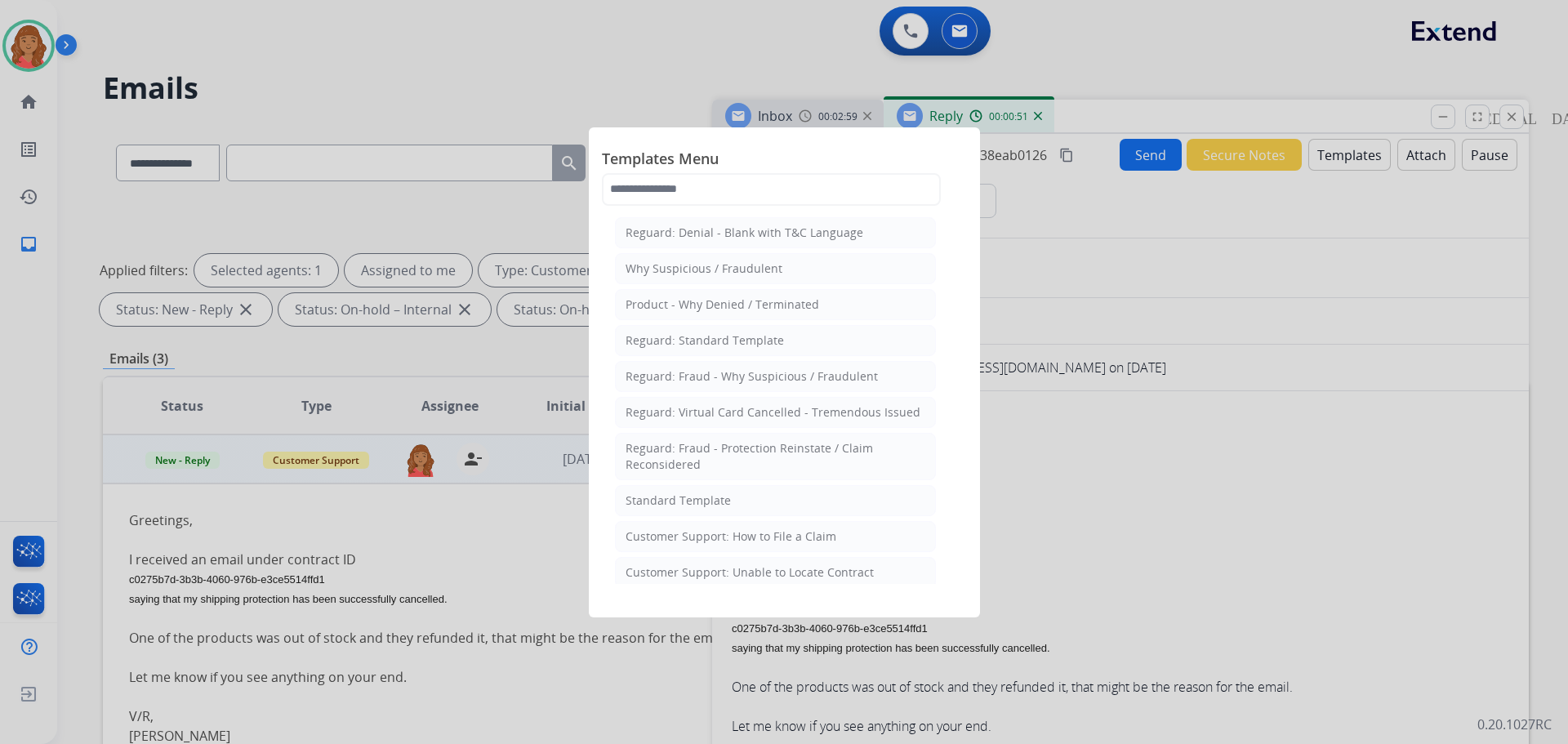
click at [672, 503] on div "Standard Template" at bounding box center [678, 501] width 105 height 16
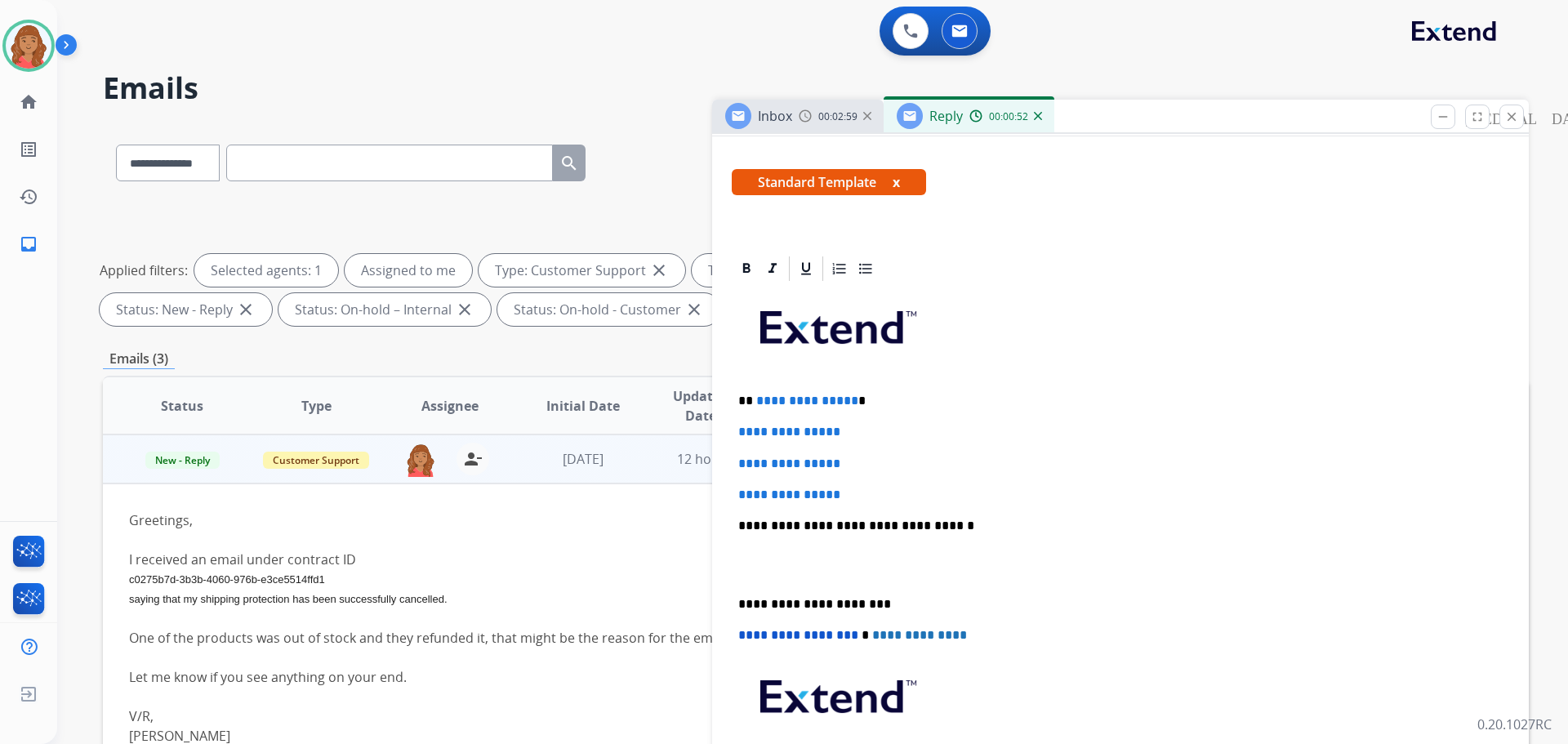
scroll to position [490, 0]
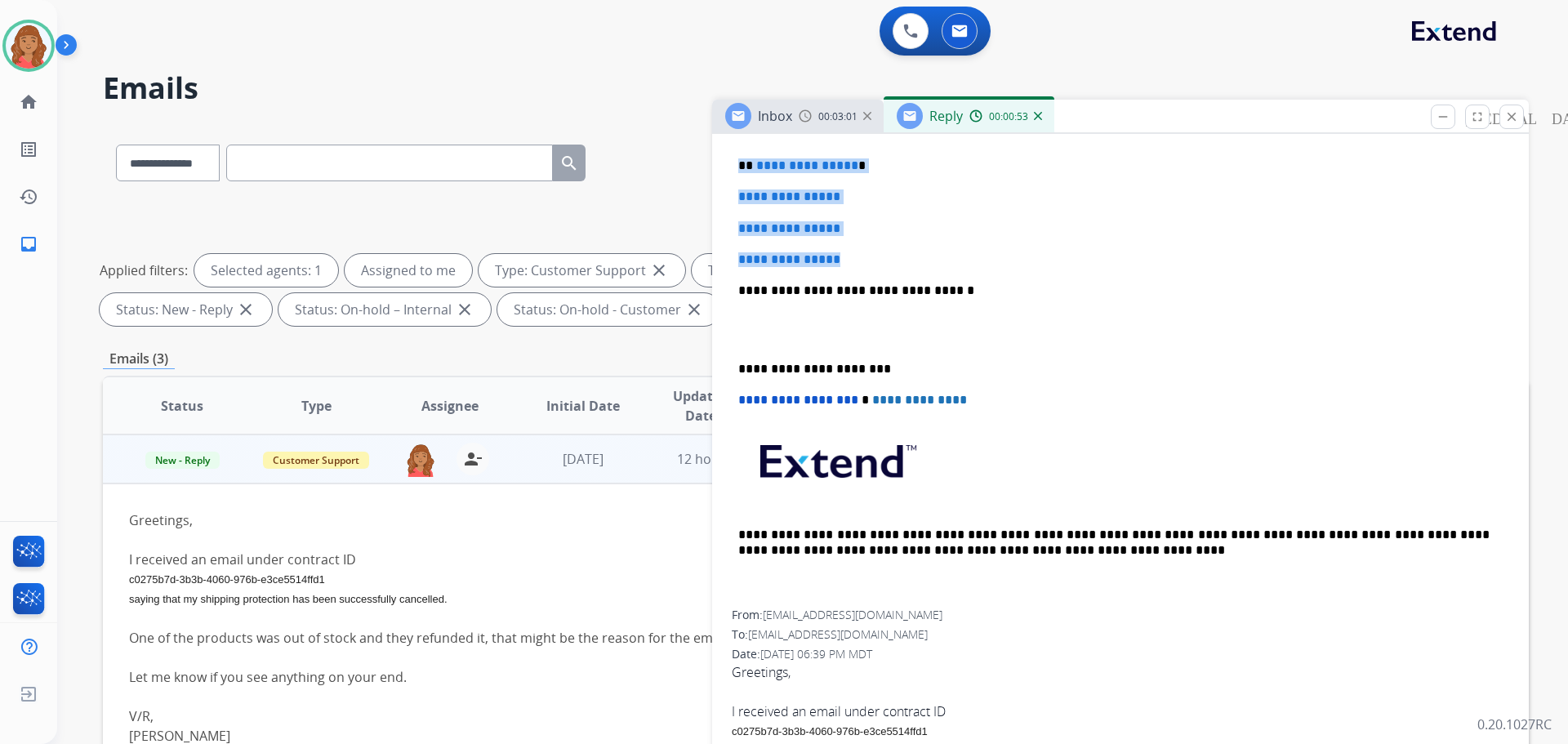
drag, startPoint x: 822, startPoint y: 256, endPoint x: 782, endPoint y: 184, distance: 82.4
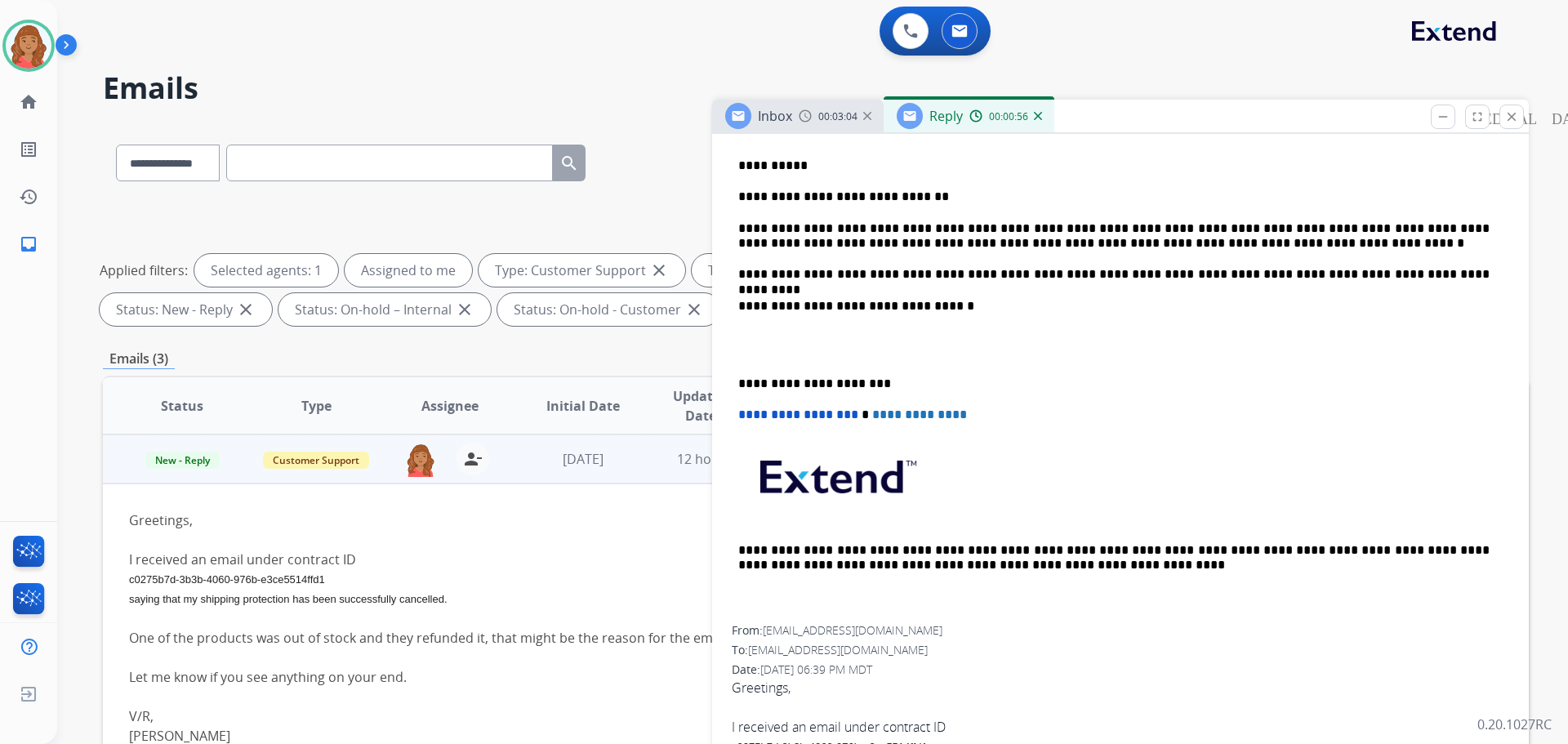
click at [733, 381] on div "**********" at bounding box center [1121, 336] width 778 height 578
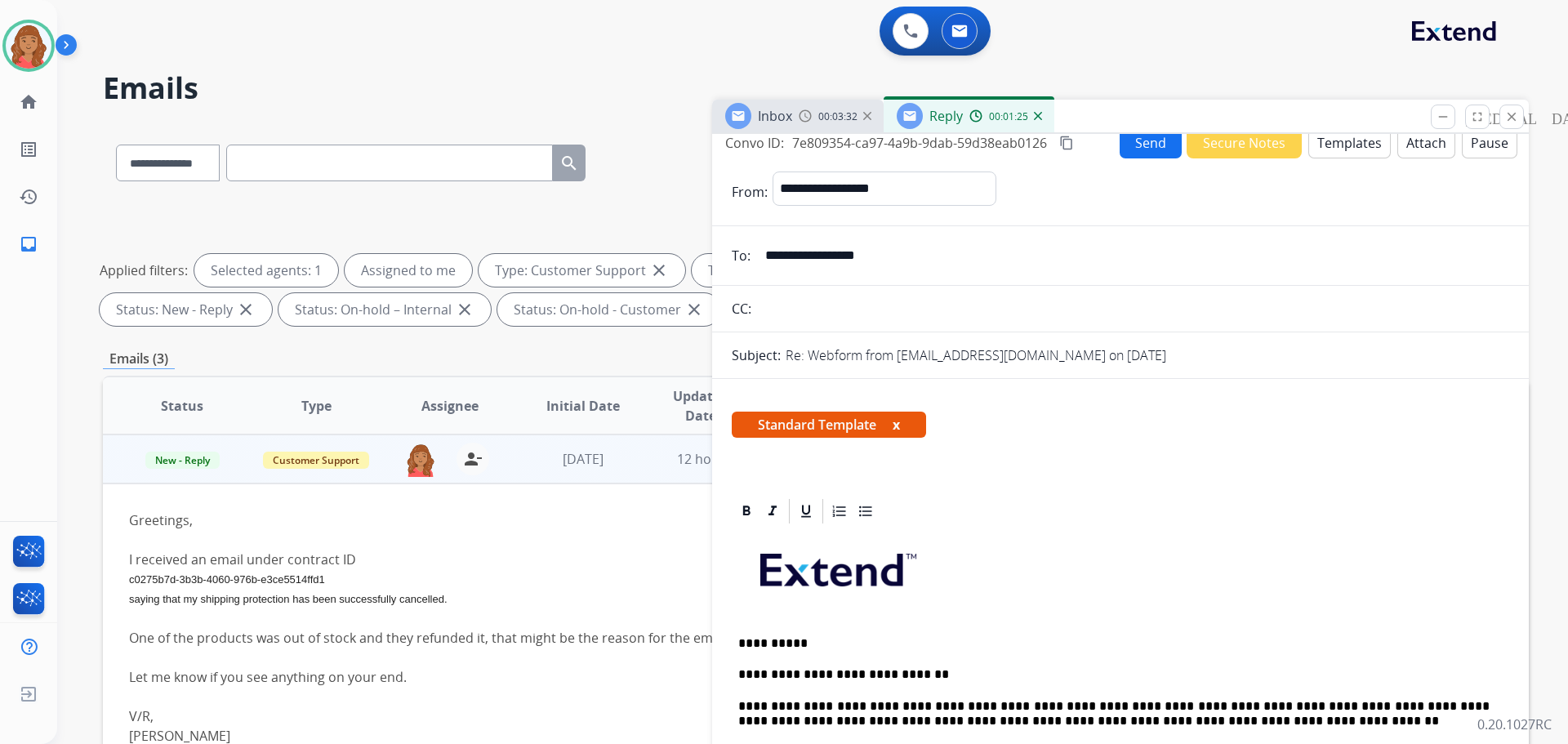
scroll to position [0, 0]
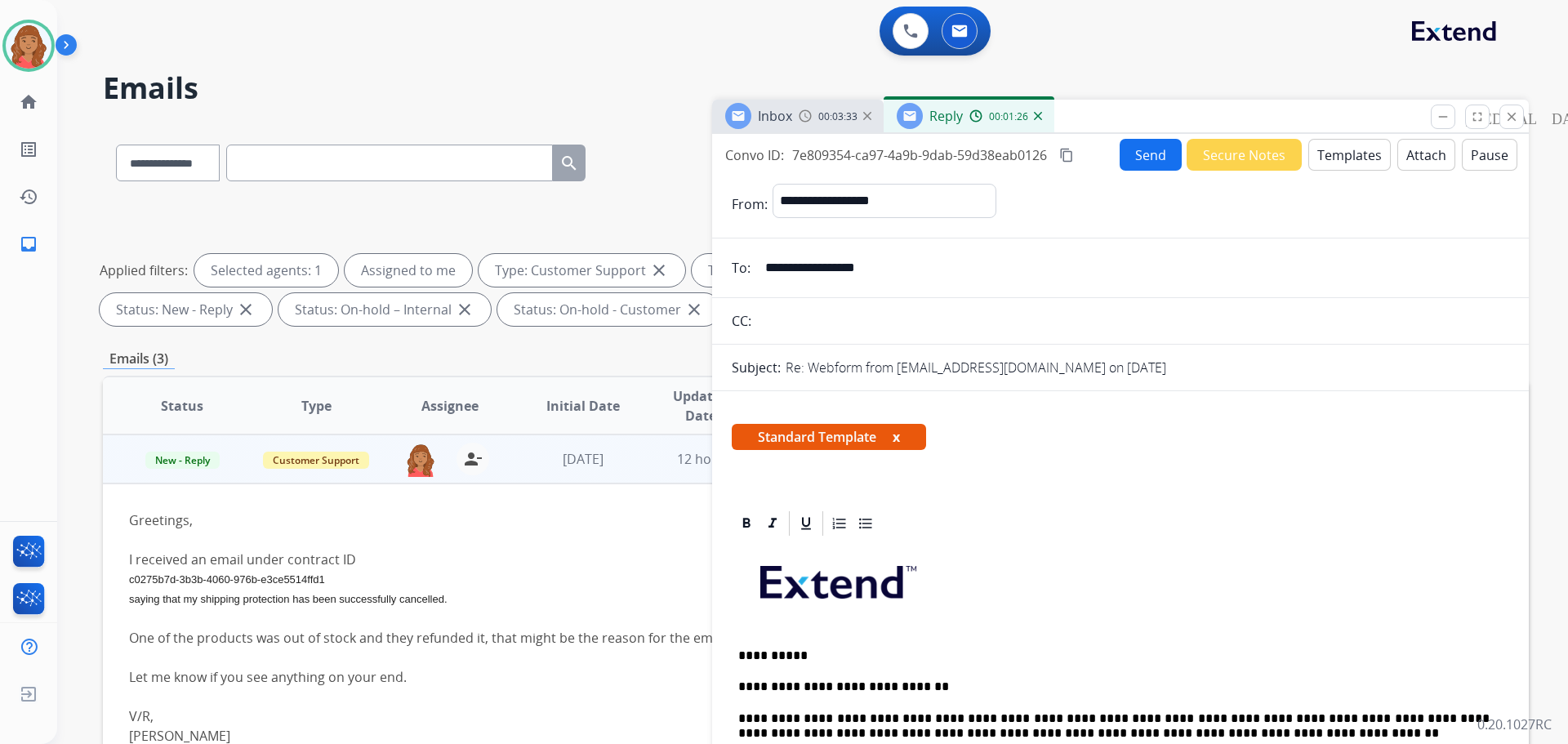
click at [1070, 156] on mat-icon "content_copy" at bounding box center [1066, 155] width 15 height 15
click at [1137, 160] on button "Send" at bounding box center [1150, 154] width 62 height 32
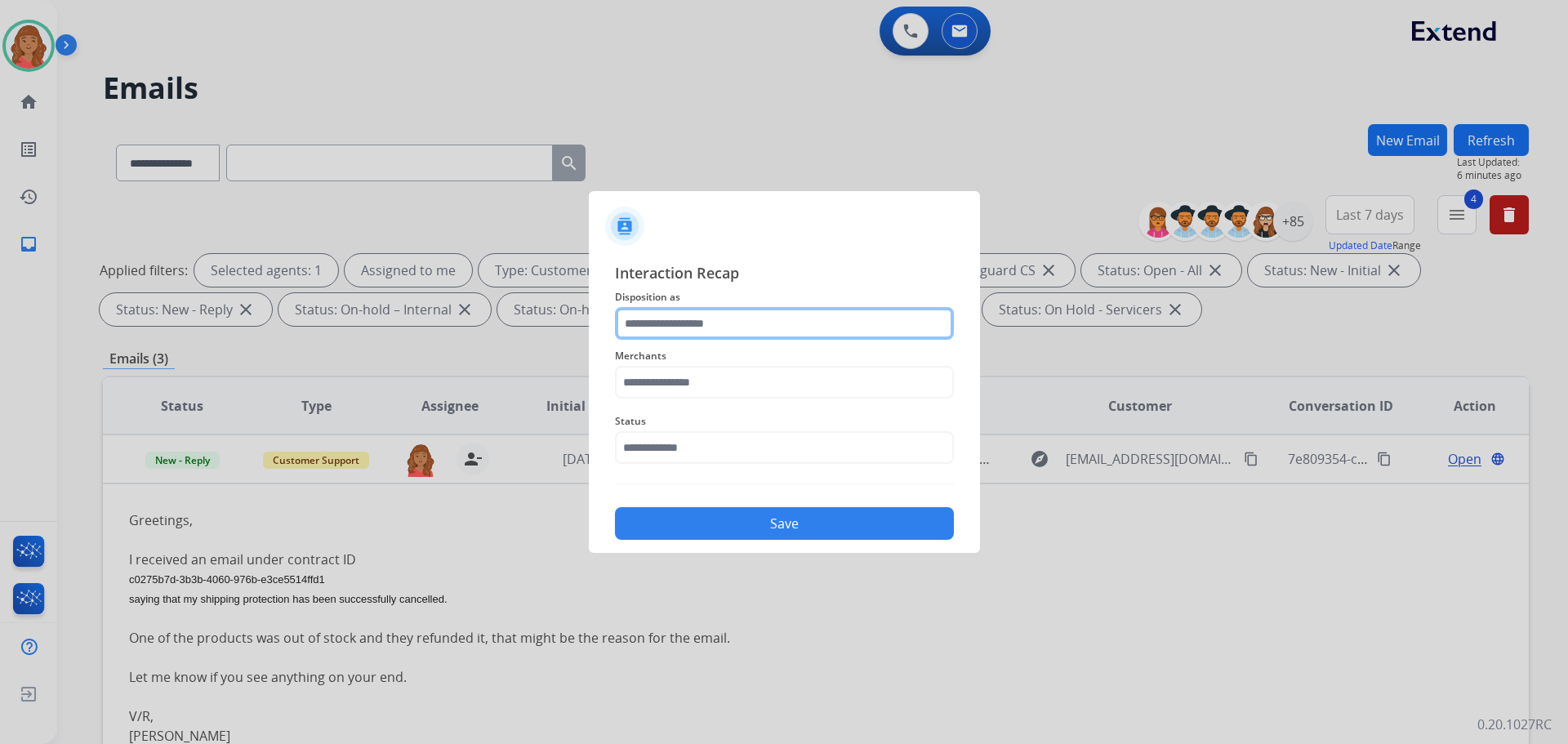
click at [676, 325] on input "text" at bounding box center [784, 324] width 339 height 33
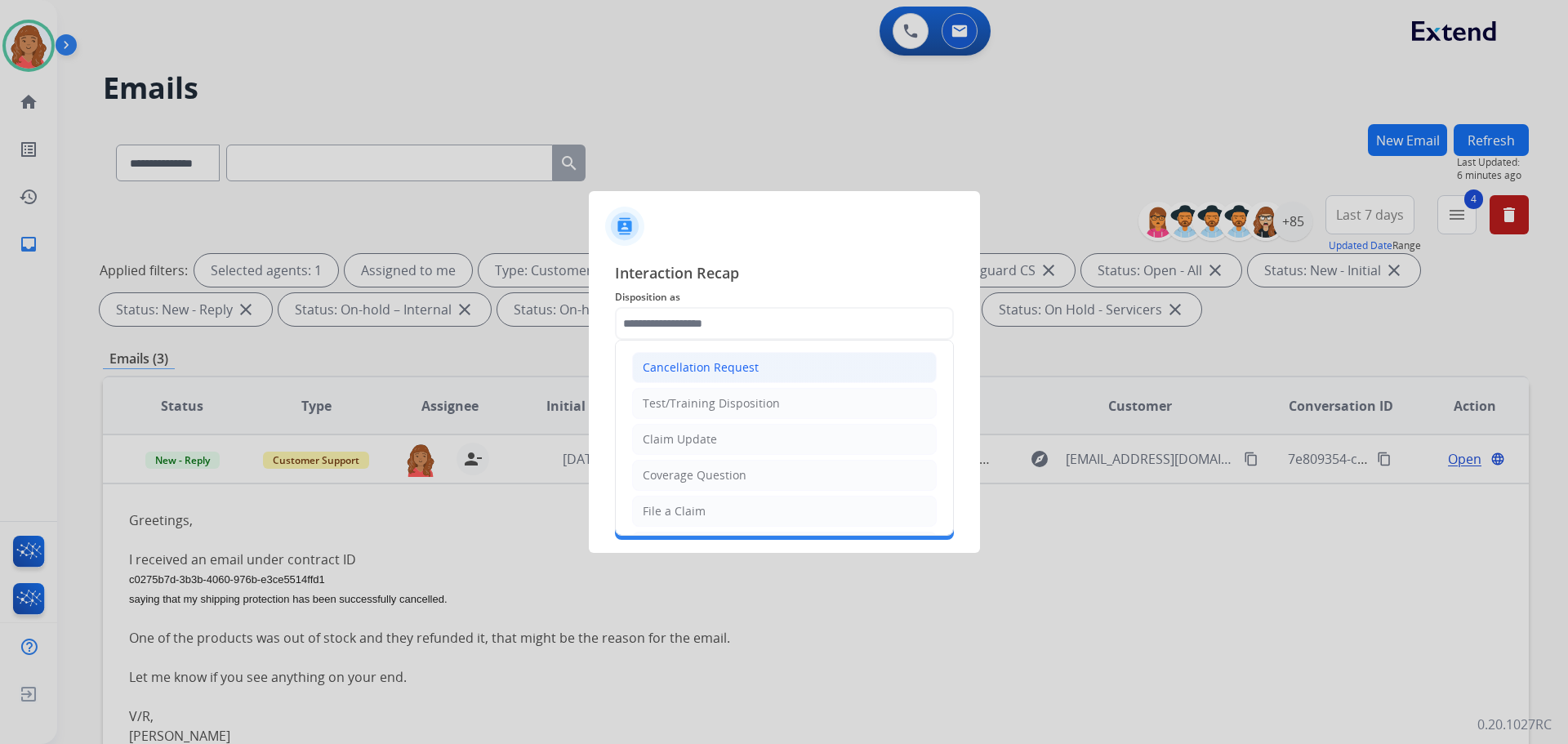
click at [681, 374] on div "Cancellation Request" at bounding box center [700, 367] width 116 height 16
type input "**********"
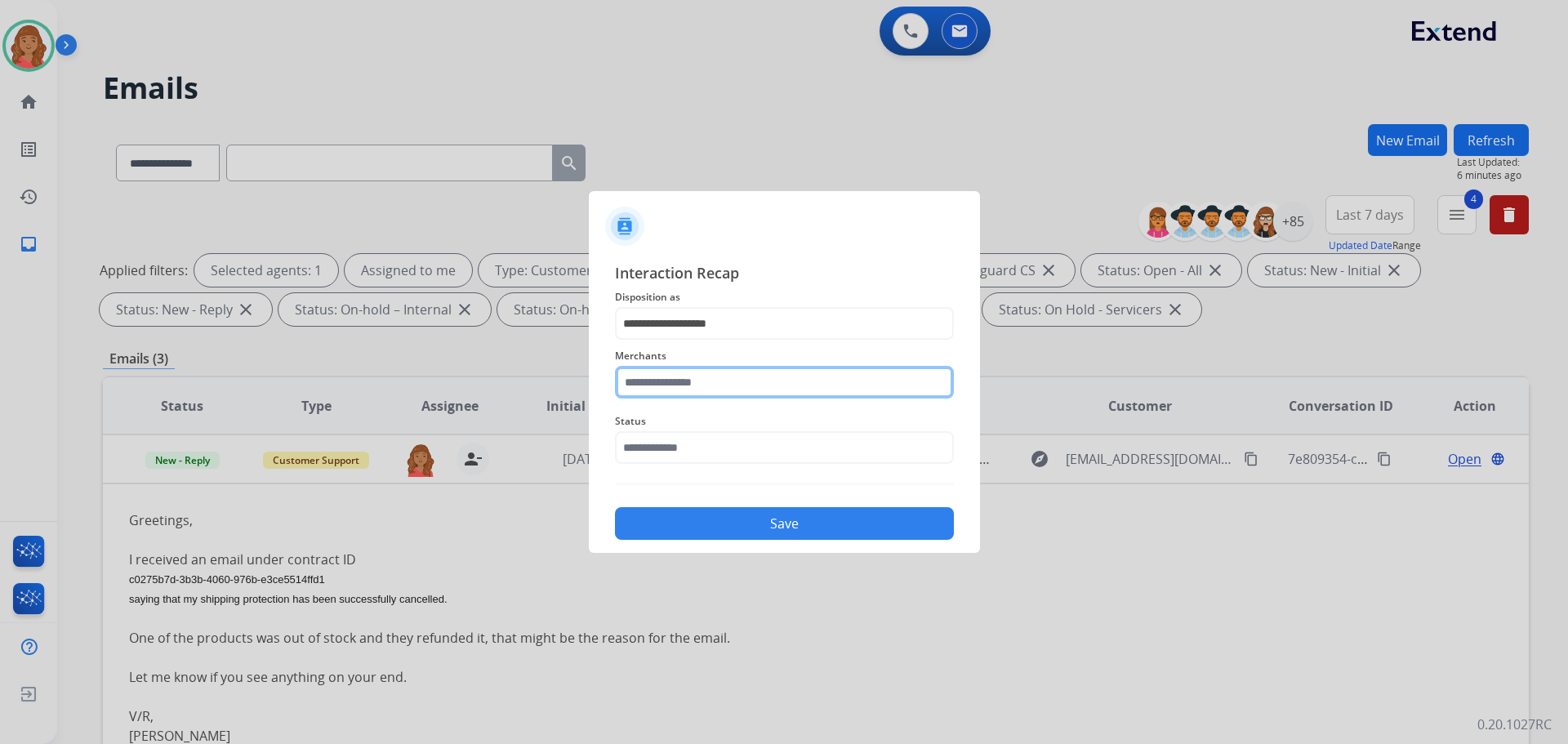
click at [680, 385] on input "text" at bounding box center [784, 382] width 339 height 33
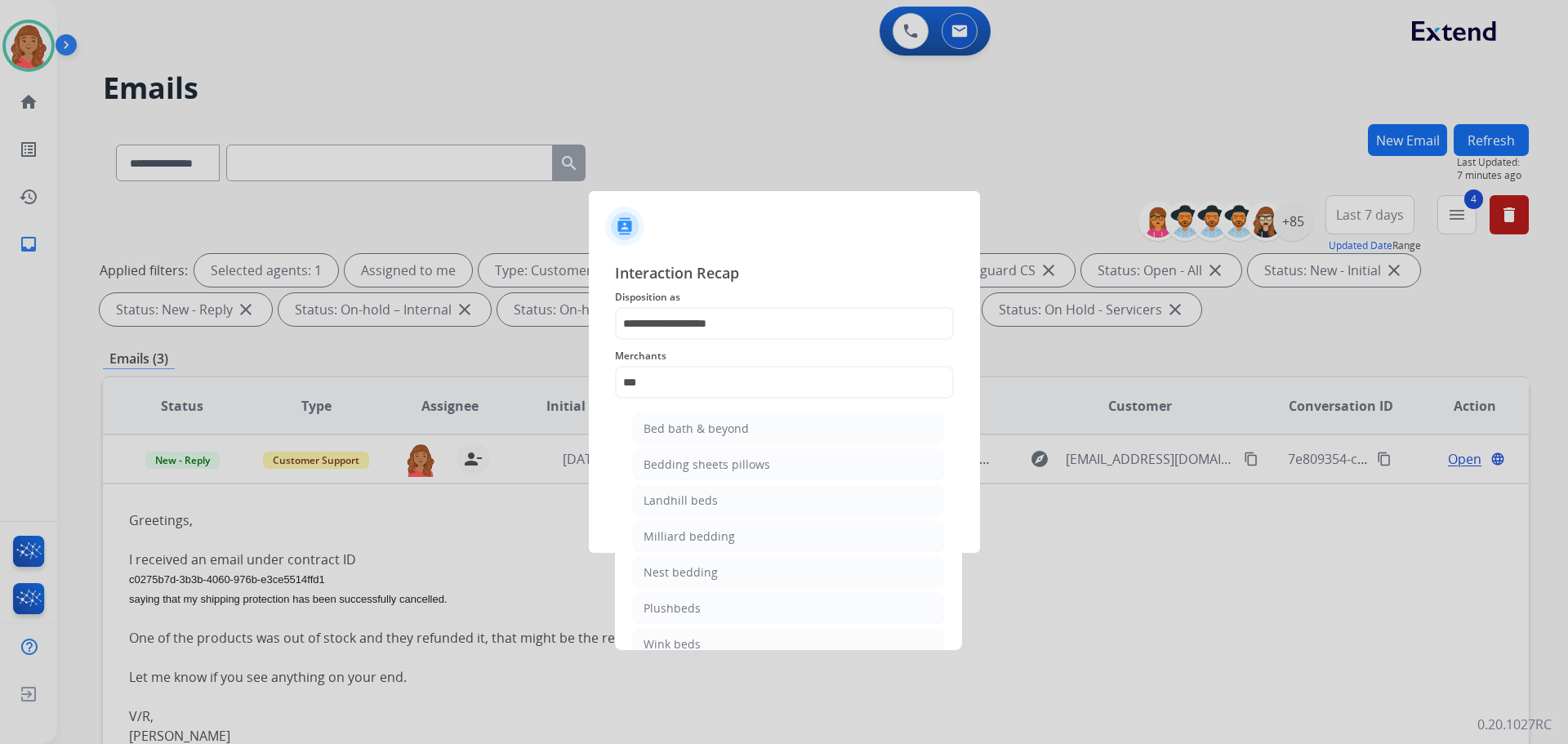
drag, startPoint x: 708, startPoint y: 423, endPoint x: 685, endPoint y: 447, distance: 33.2
click at [708, 423] on div "Bed bath & beyond" at bounding box center [696, 428] width 105 height 16
type input "**********"
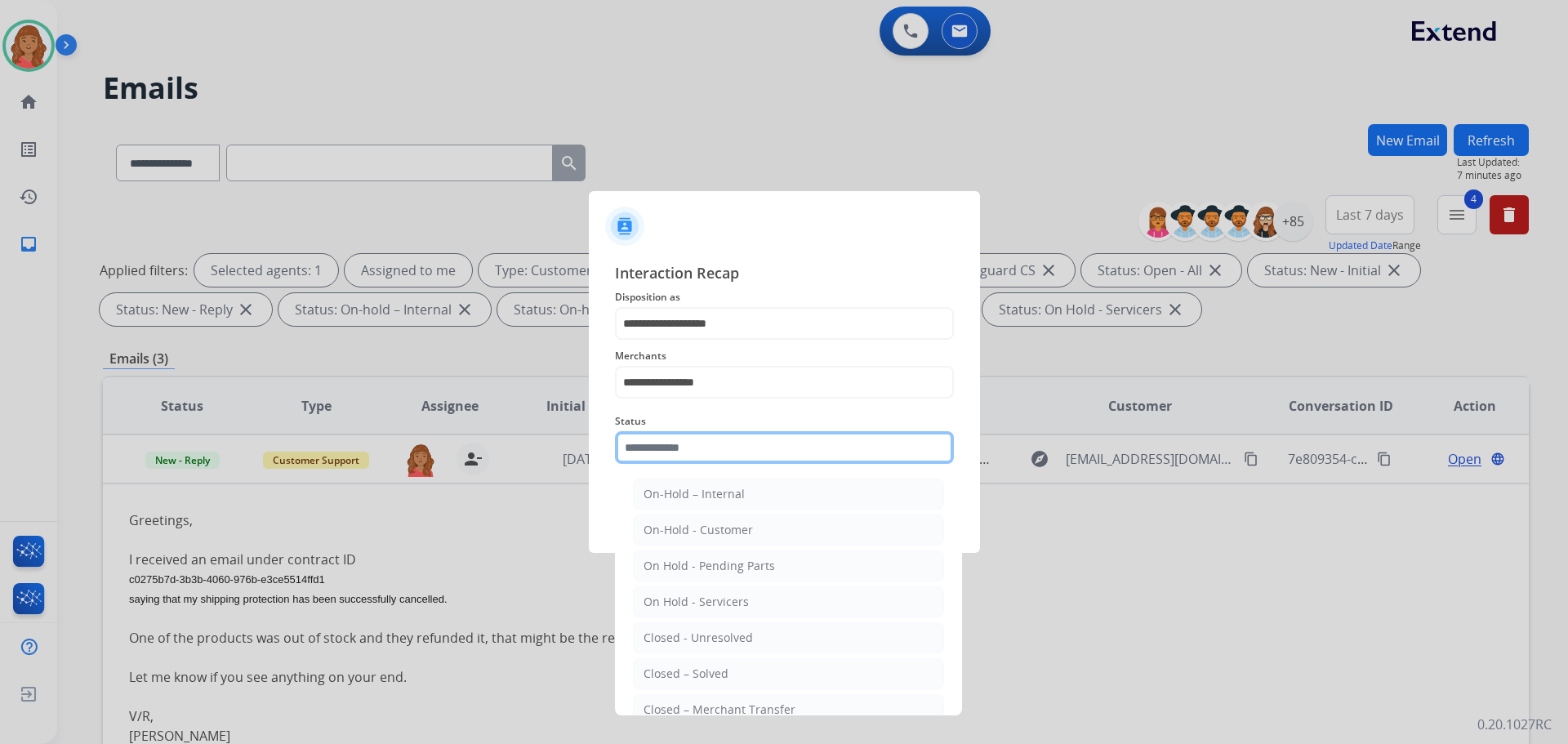
click at [665, 453] on input "text" at bounding box center [784, 447] width 339 height 33
click at [696, 675] on div "Closed – Solved" at bounding box center [686, 674] width 85 height 16
type input "**********"
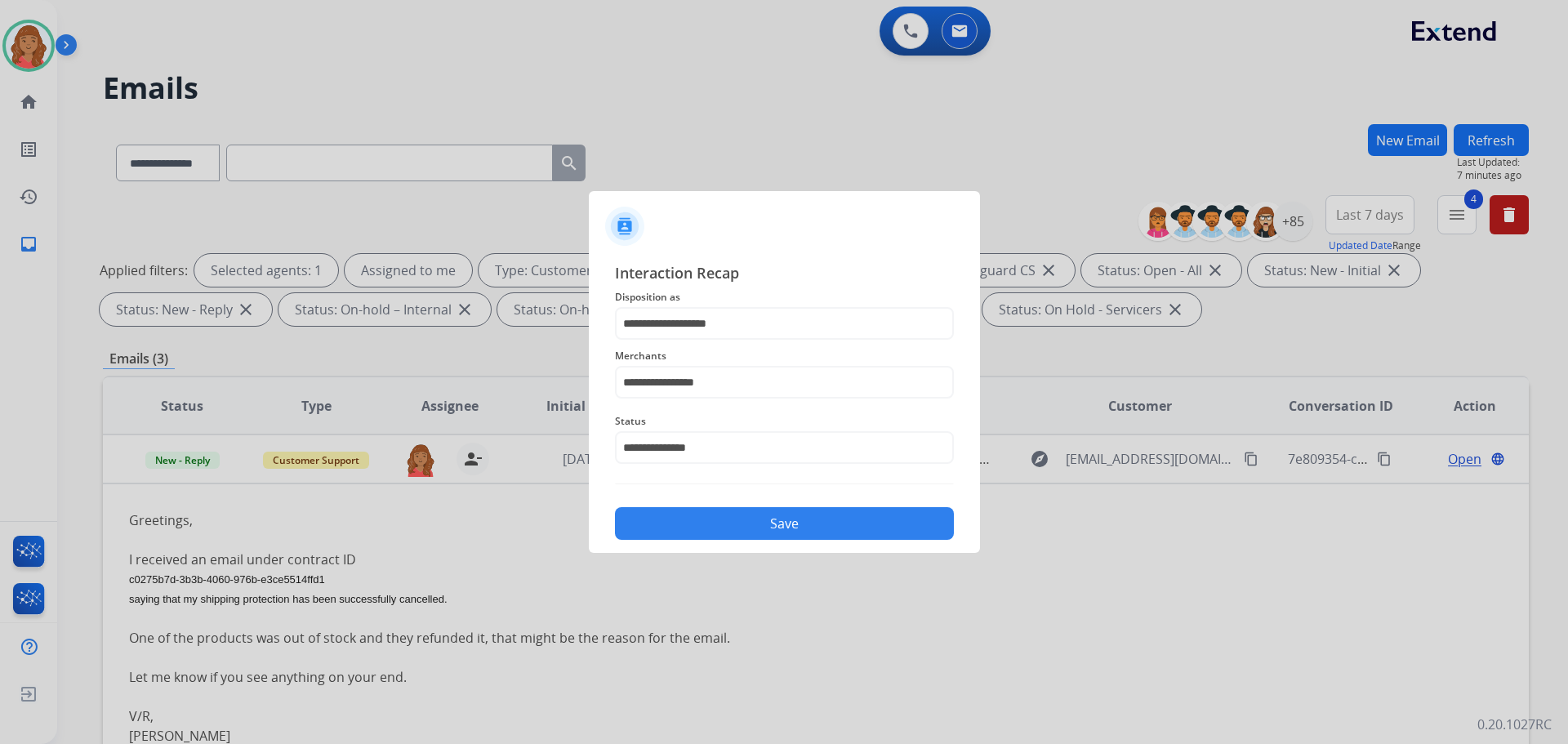
click at [695, 522] on button "Save" at bounding box center [784, 523] width 339 height 33
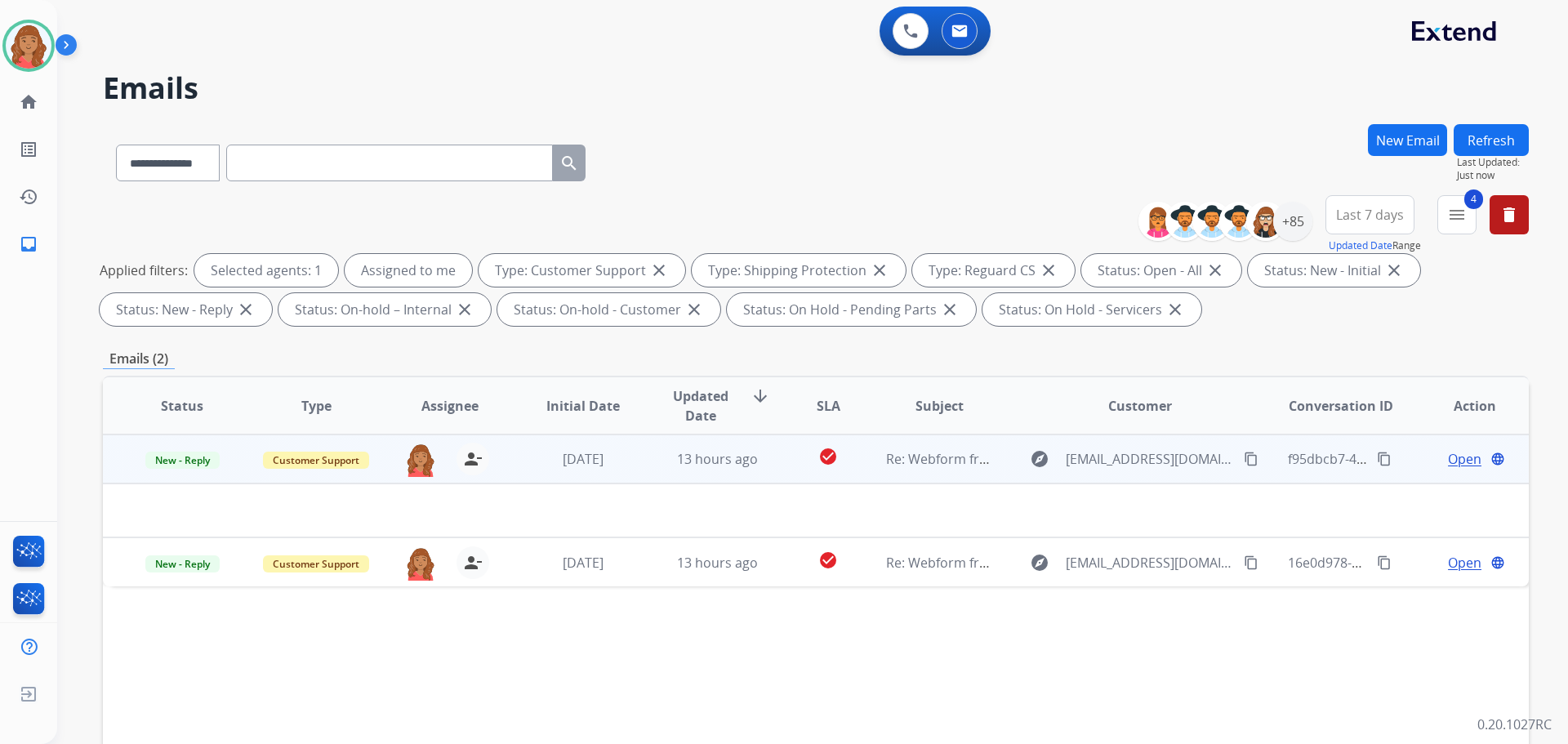
click at [572, 447] on td "[DATE]" at bounding box center [571, 458] width 134 height 49
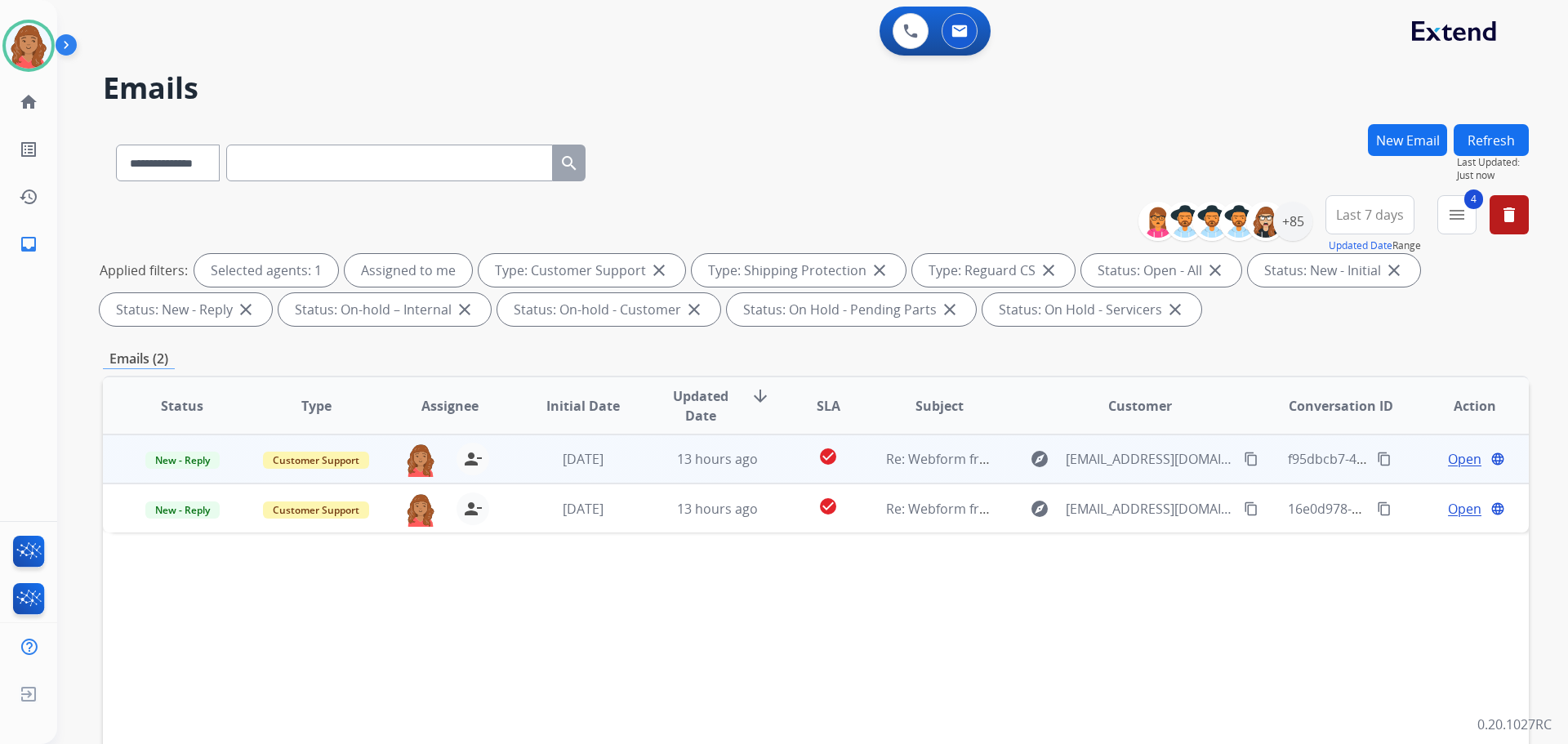
click at [574, 470] on td "[DATE]" at bounding box center [571, 458] width 134 height 49
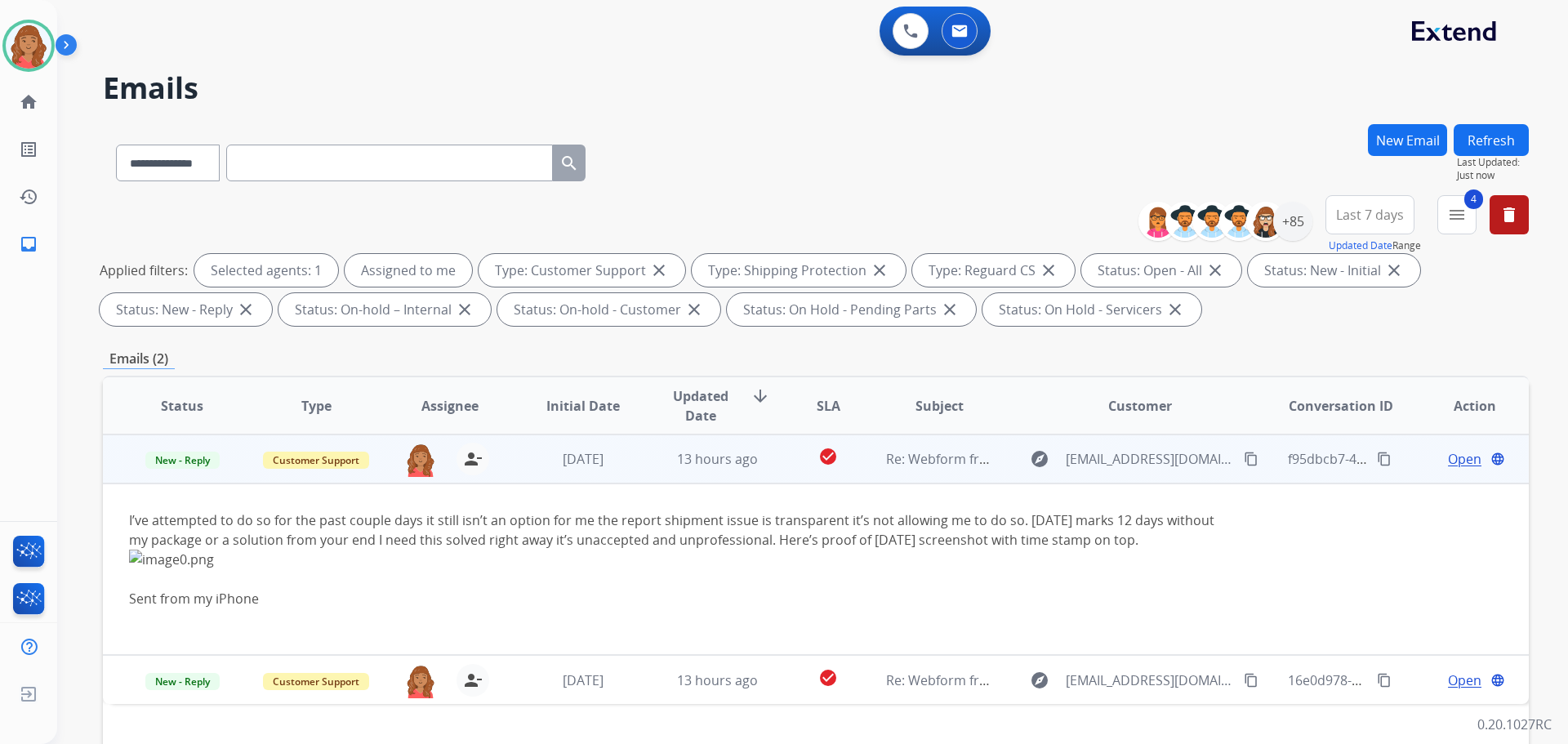
click at [1452, 457] on span "Open" at bounding box center [1464, 459] width 34 height 20
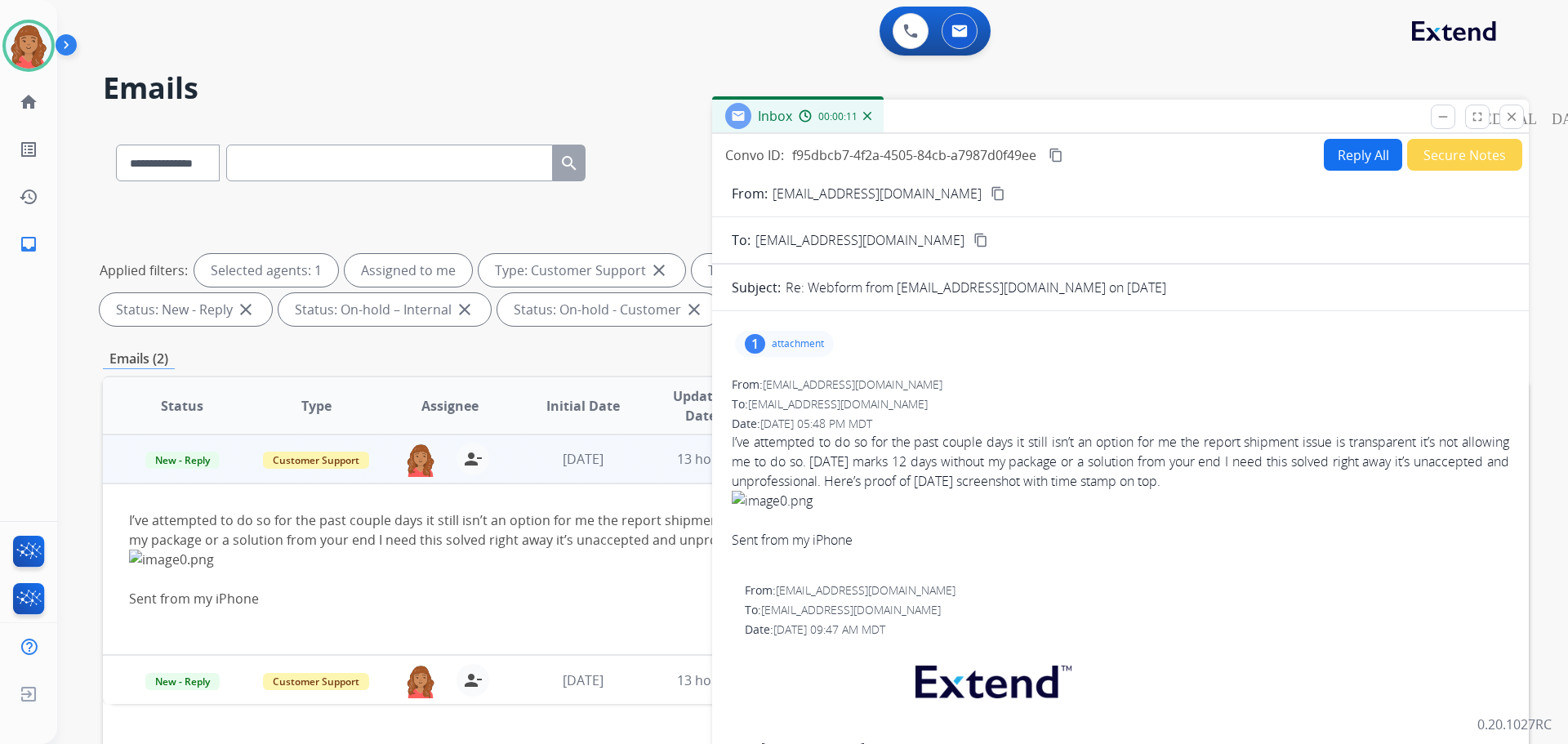
click at [789, 336] on div "1 attachment" at bounding box center [784, 344] width 99 height 26
click at [783, 380] on div at bounding box center [789, 385] width 82 height 57
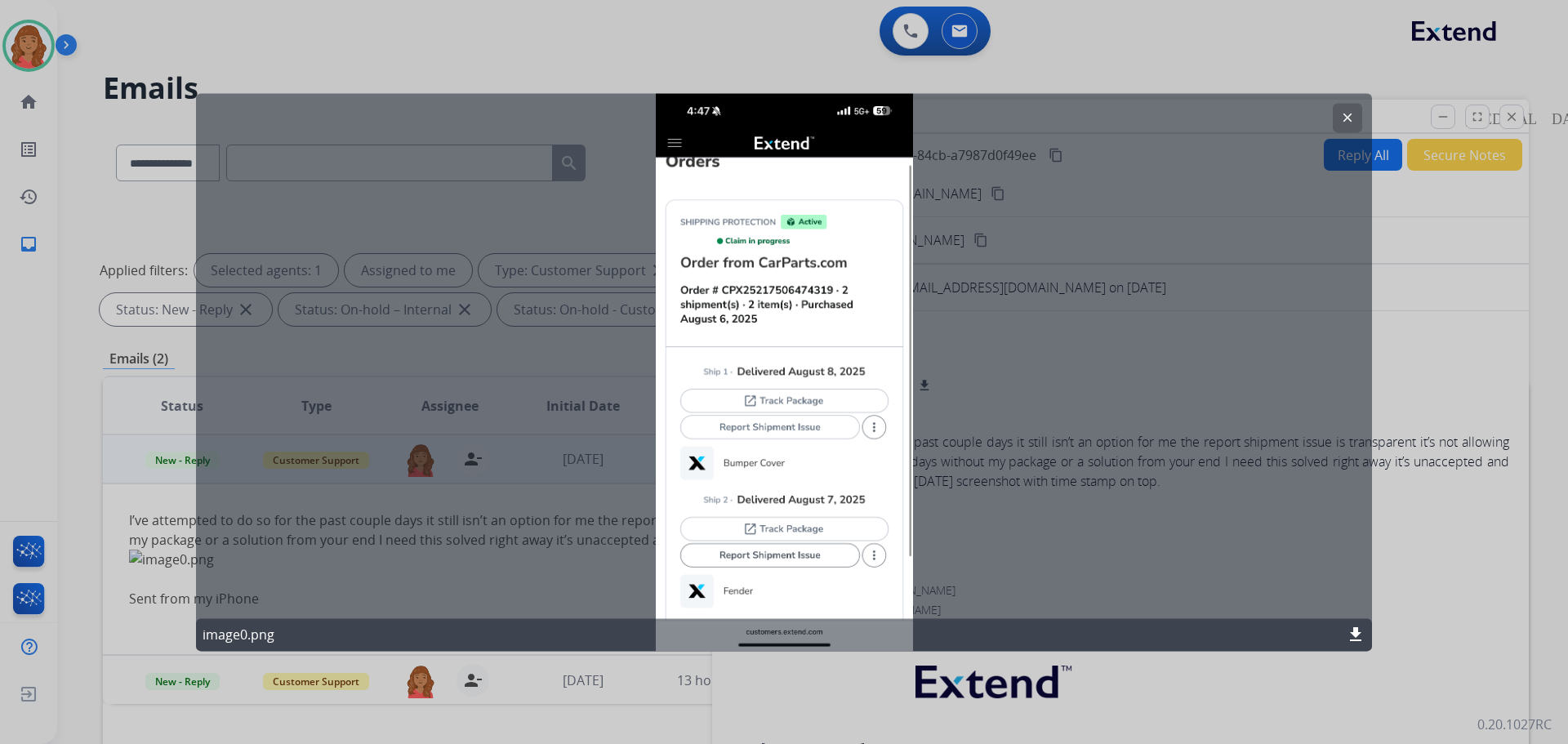
click at [1347, 116] on mat-icon "clear" at bounding box center [1347, 118] width 15 height 15
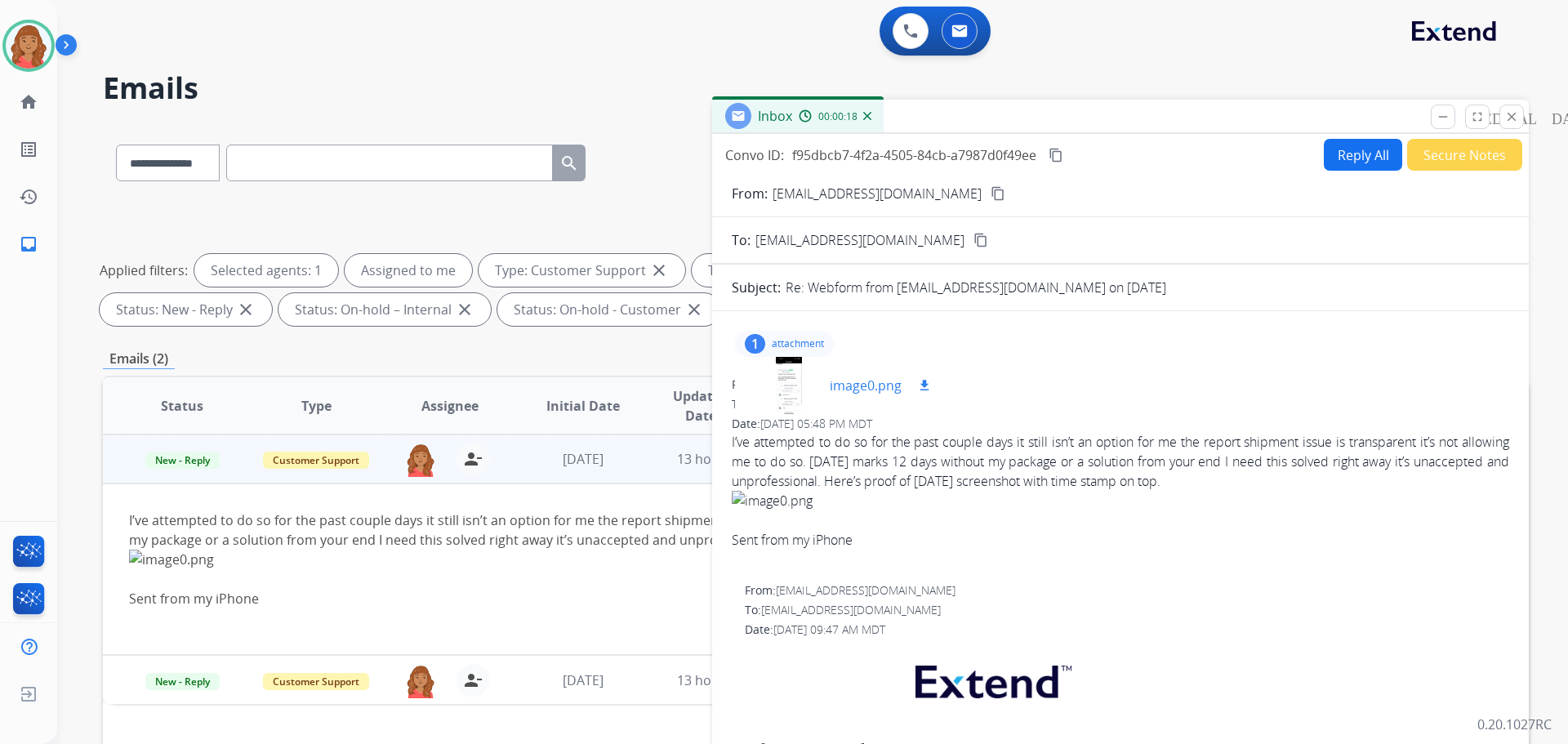
click at [789, 381] on div at bounding box center [789, 385] width 82 height 57
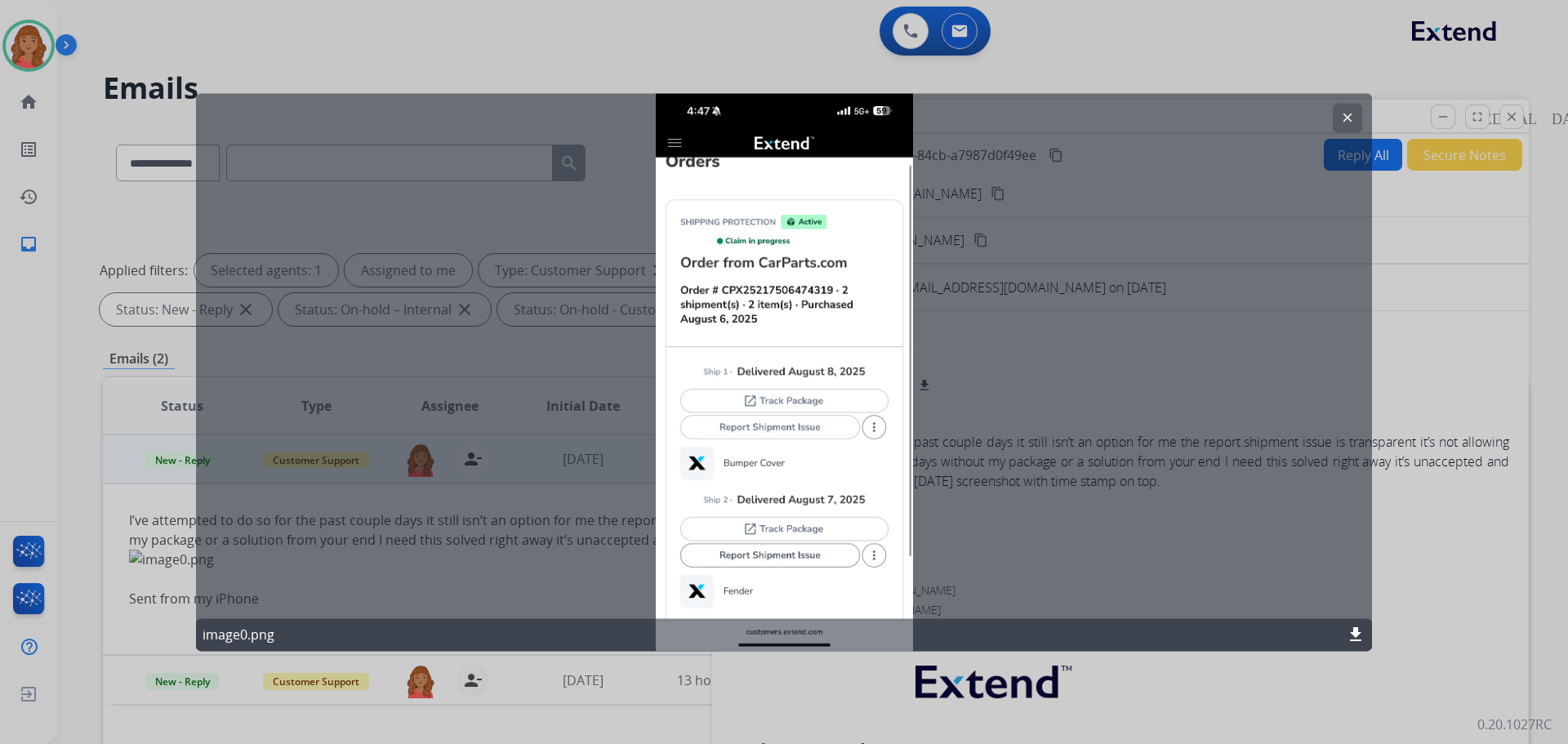
drag, startPoint x: 1349, startPoint y: 114, endPoint x: 1336, endPoint y: 117, distance: 13.3
click at [1346, 115] on mat-icon "clear" at bounding box center [1347, 118] width 15 height 15
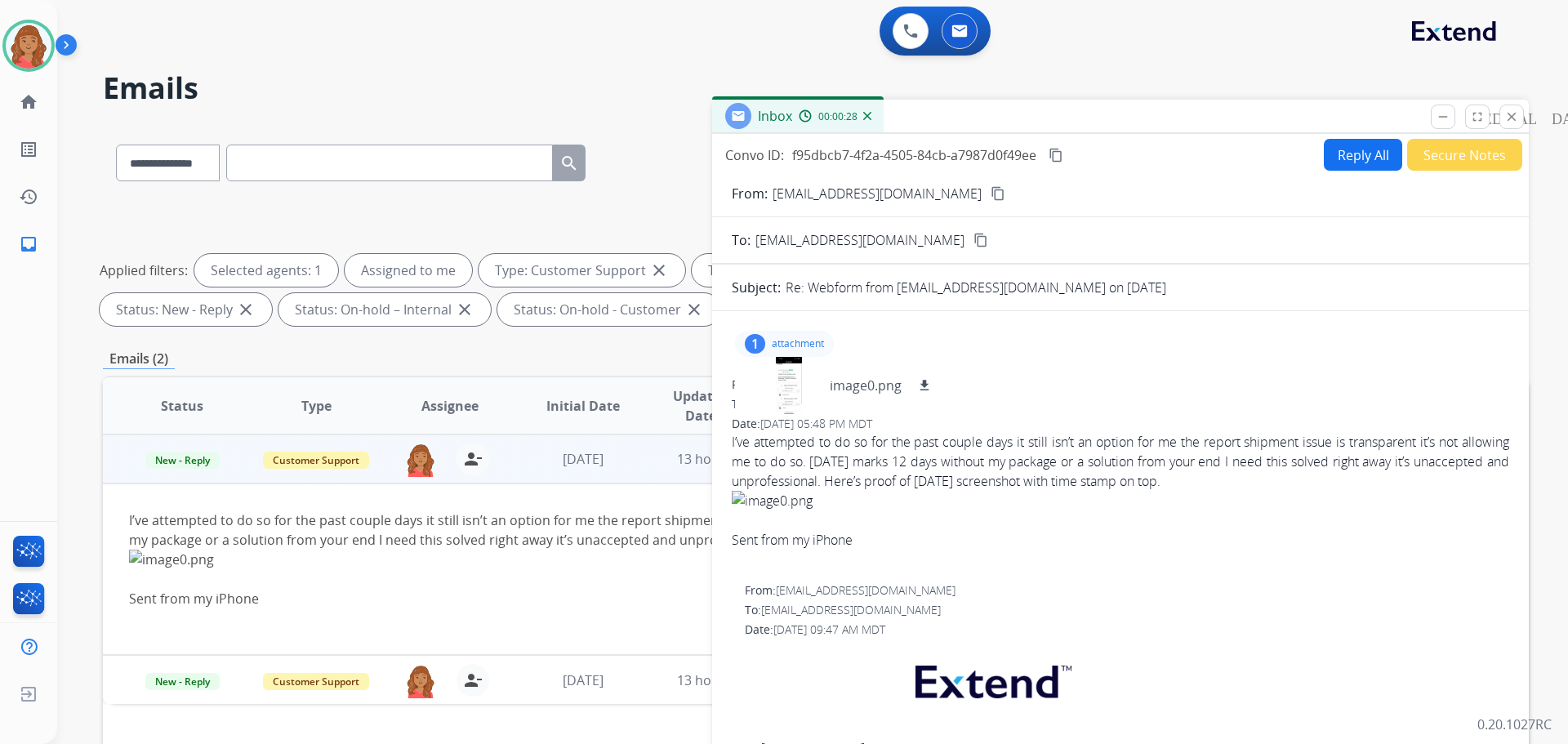
click at [990, 198] on mat-icon "content_copy" at bounding box center [998, 194] width 15 height 15
click at [1514, 118] on mat-icon "close" at bounding box center [1512, 117] width 15 height 15
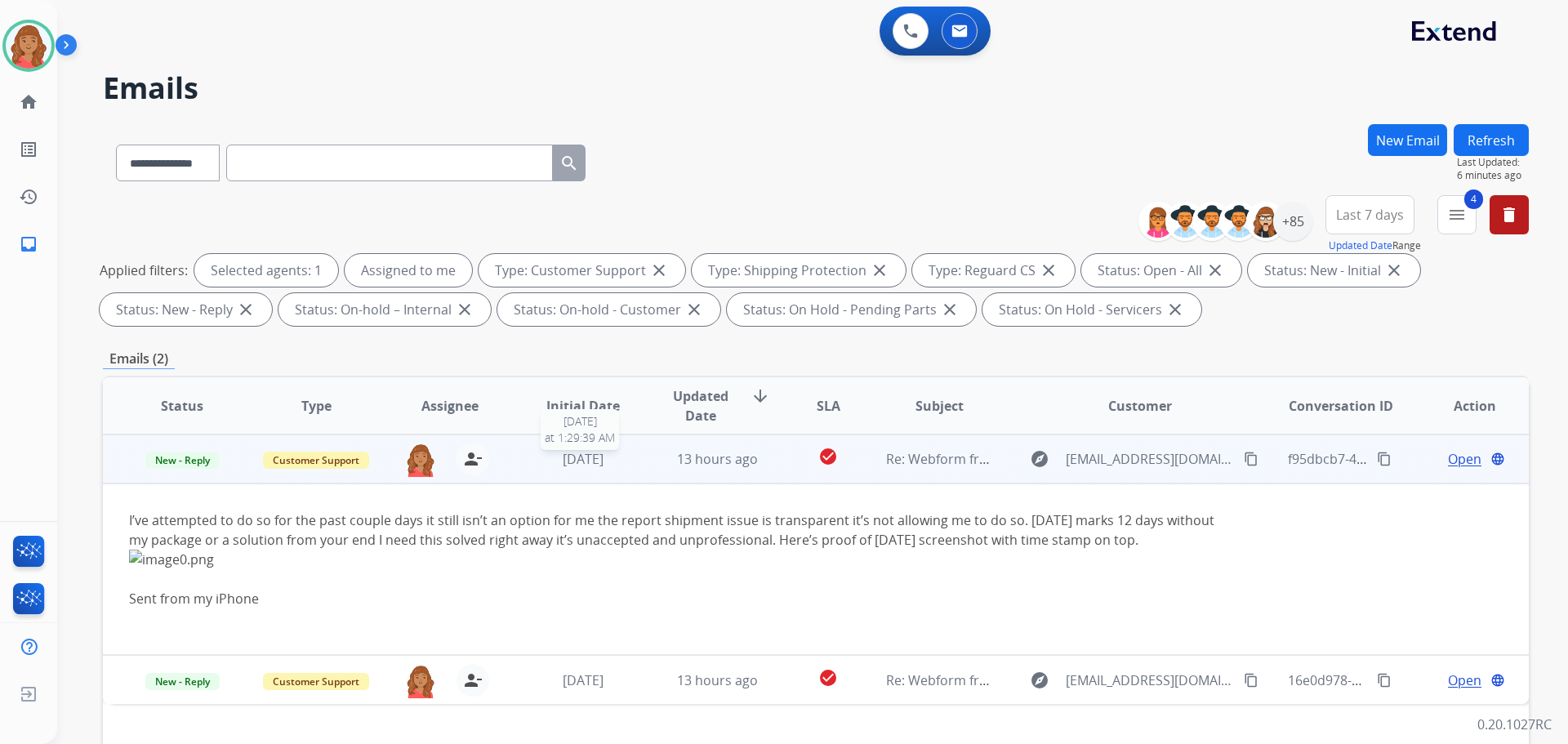
click at [545, 456] on div "[DATE]" at bounding box center [583, 459] width 107 height 20
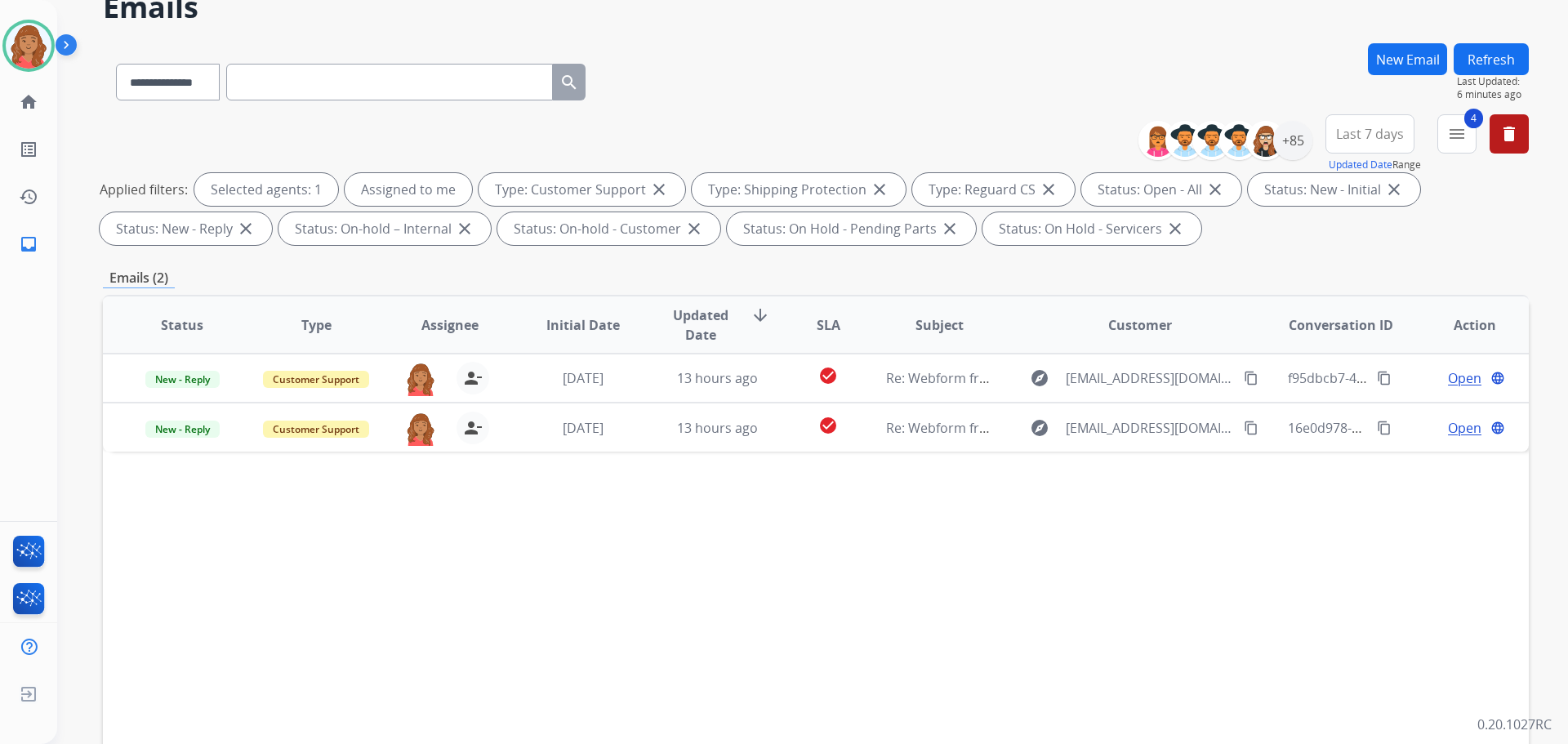
scroll to position [82, 0]
click at [1445, 138] on button "4 menu Filters" at bounding box center [1457, 133] width 40 height 40
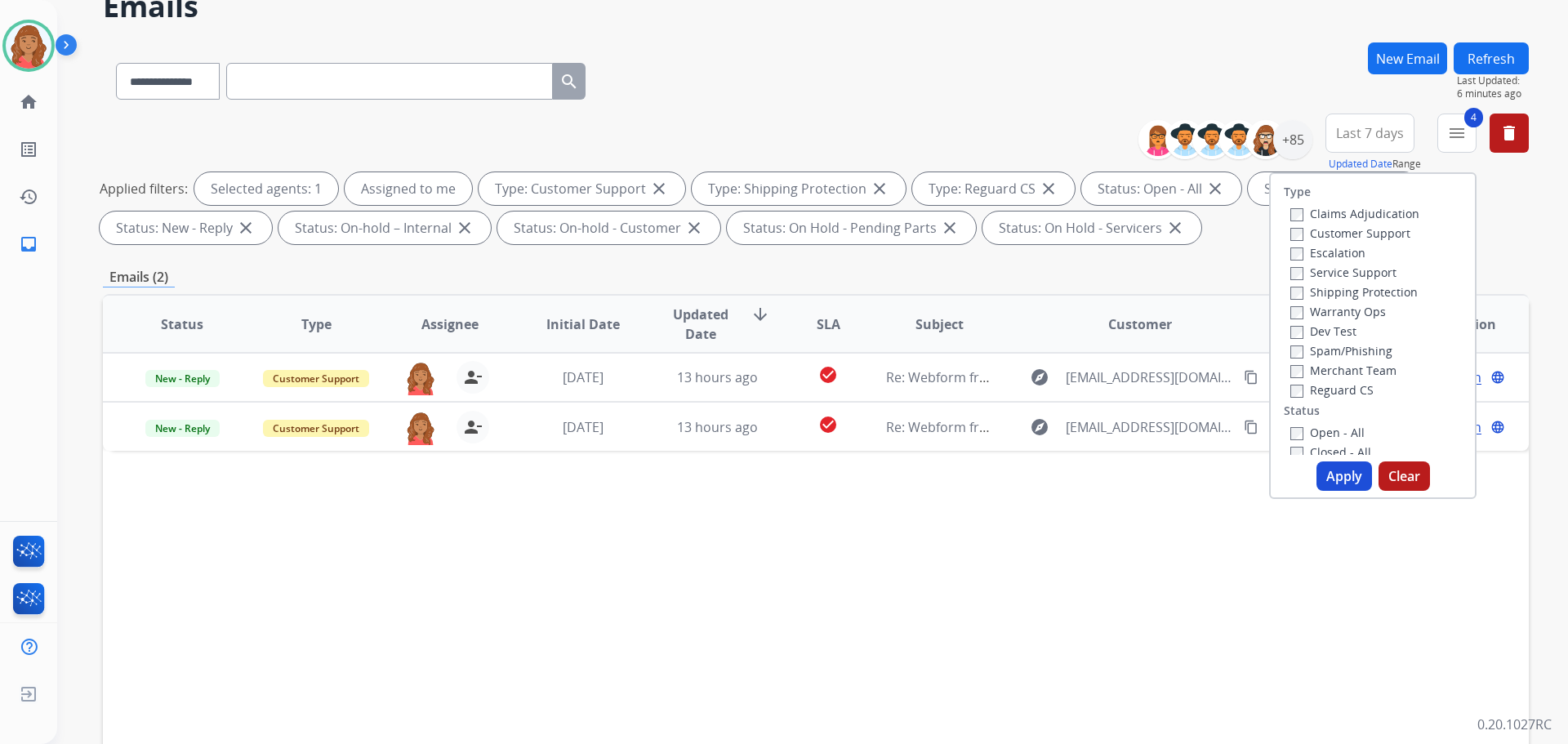
click at [1219, 254] on div "**********" at bounding box center [816, 484] width 1426 height 883
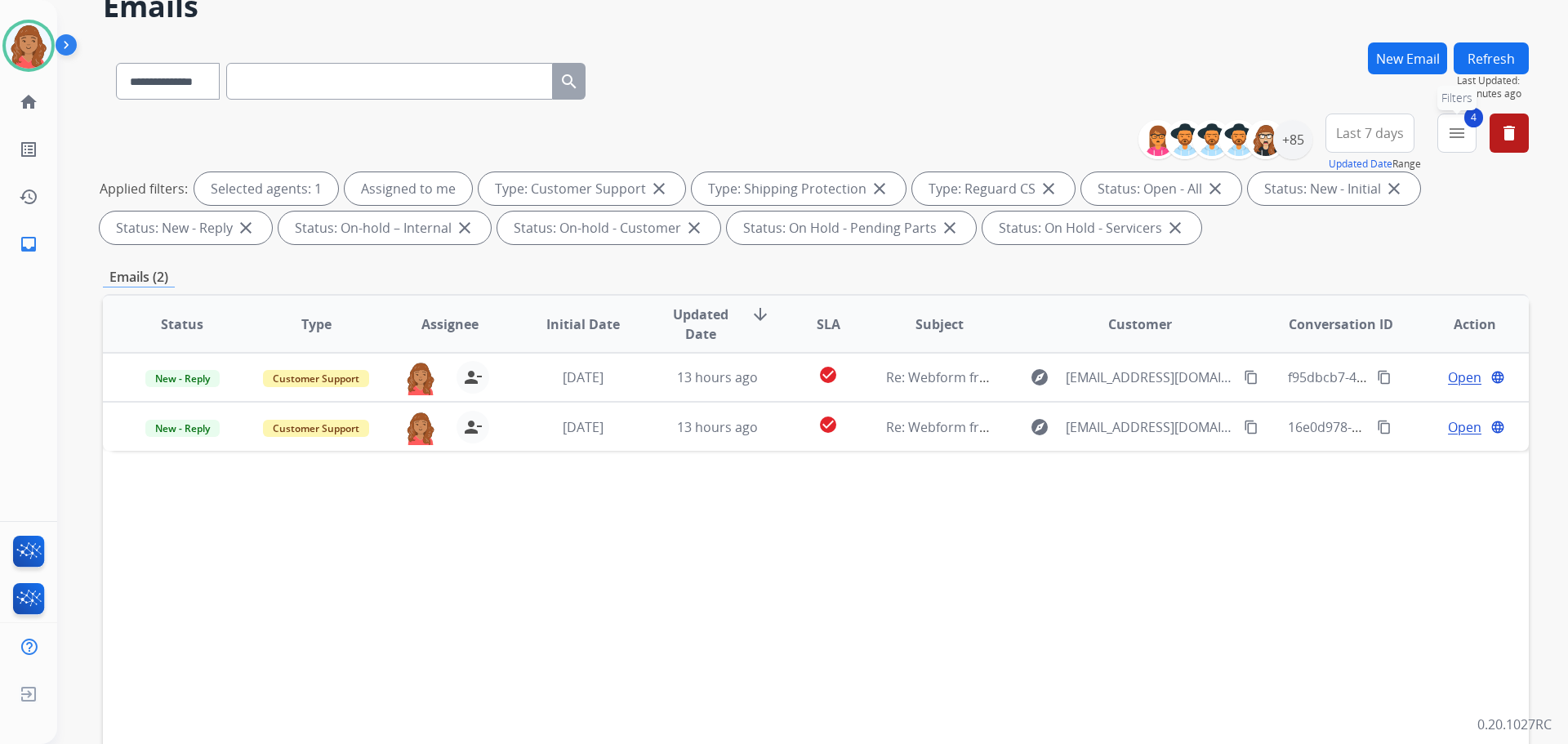
click at [1463, 145] on button "4 menu Filters" at bounding box center [1457, 133] width 40 height 40
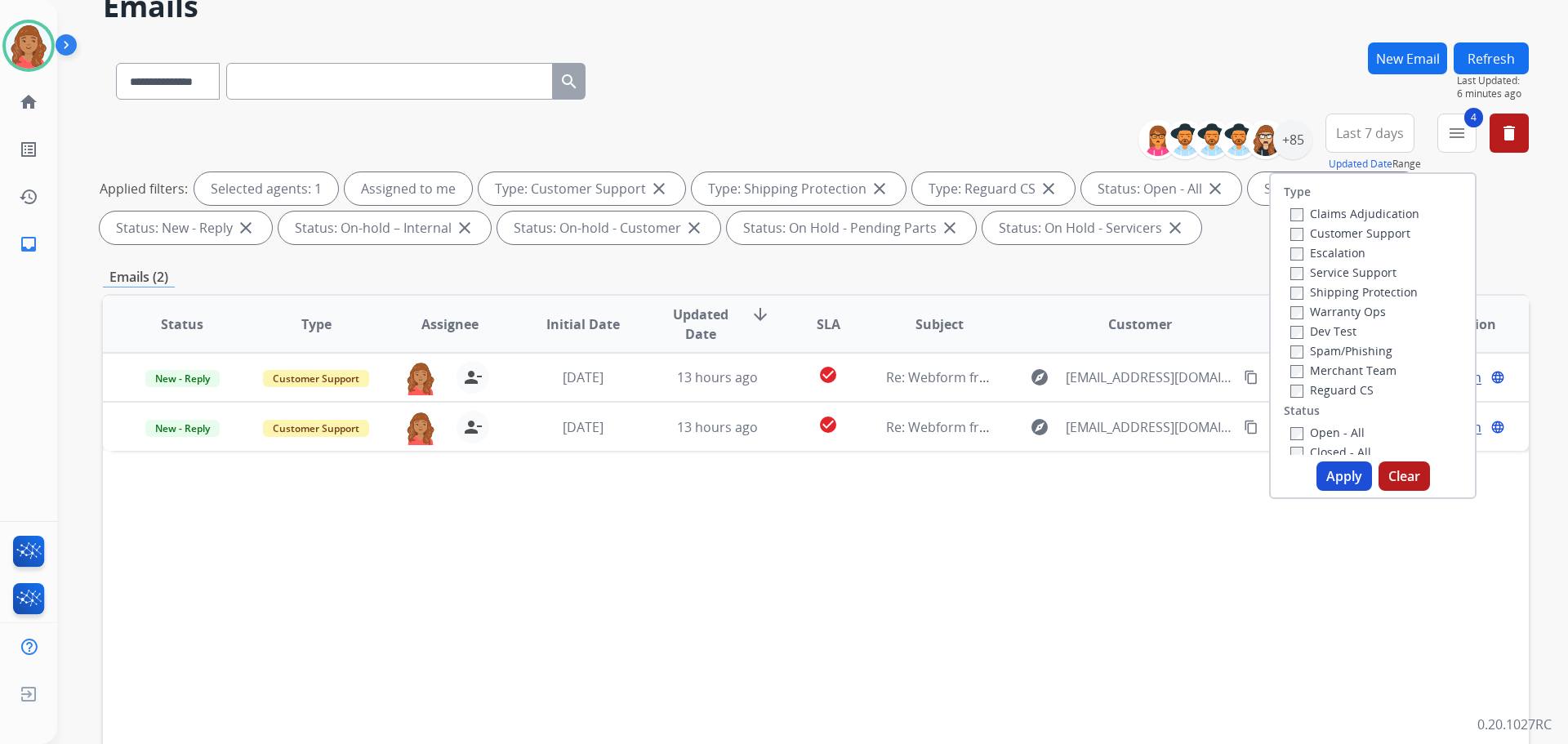
click at [1220, 255] on div "**********" at bounding box center [816, 484] width 1426 height 883
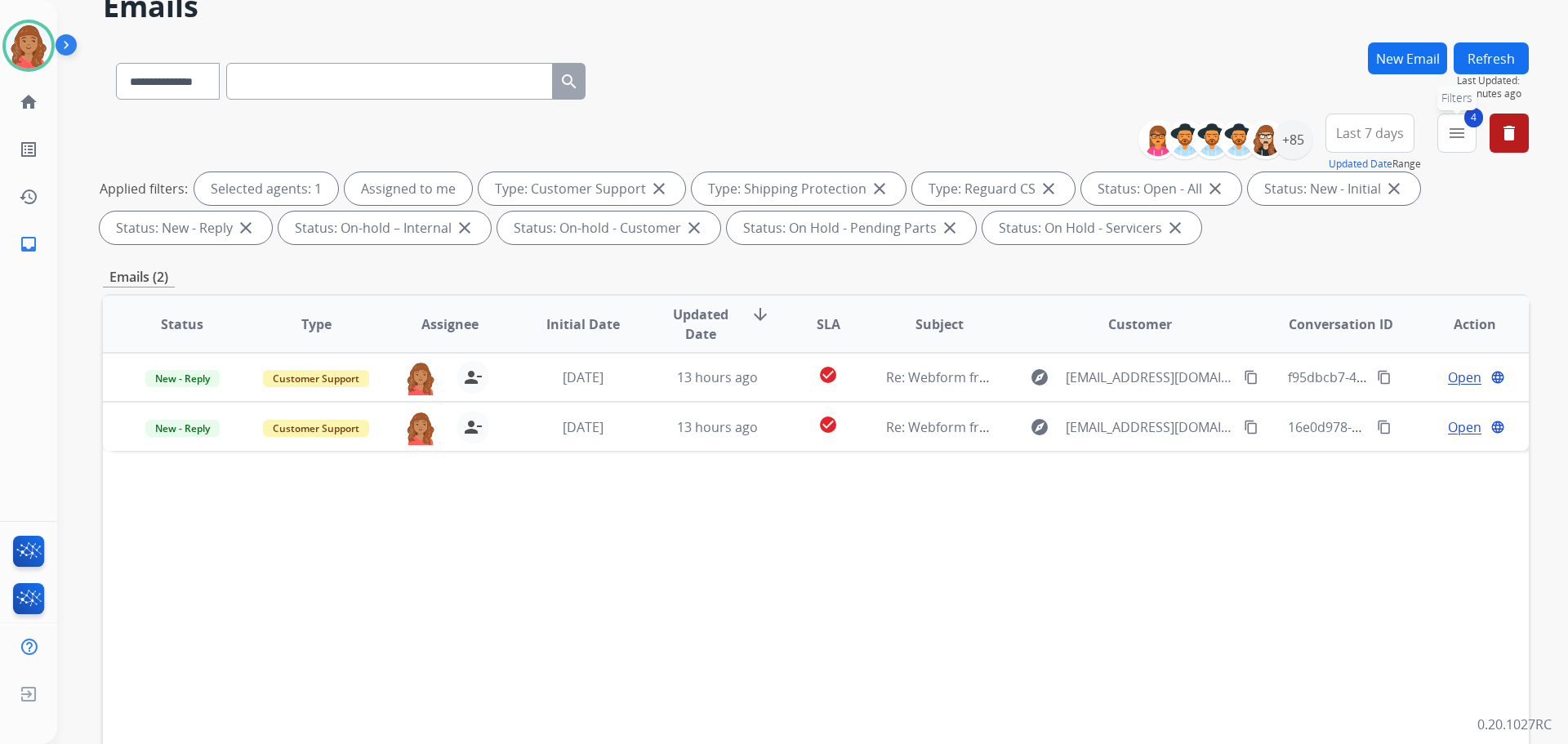
click at [1448, 136] on mat-icon "menu" at bounding box center [1457, 133] width 20 height 20
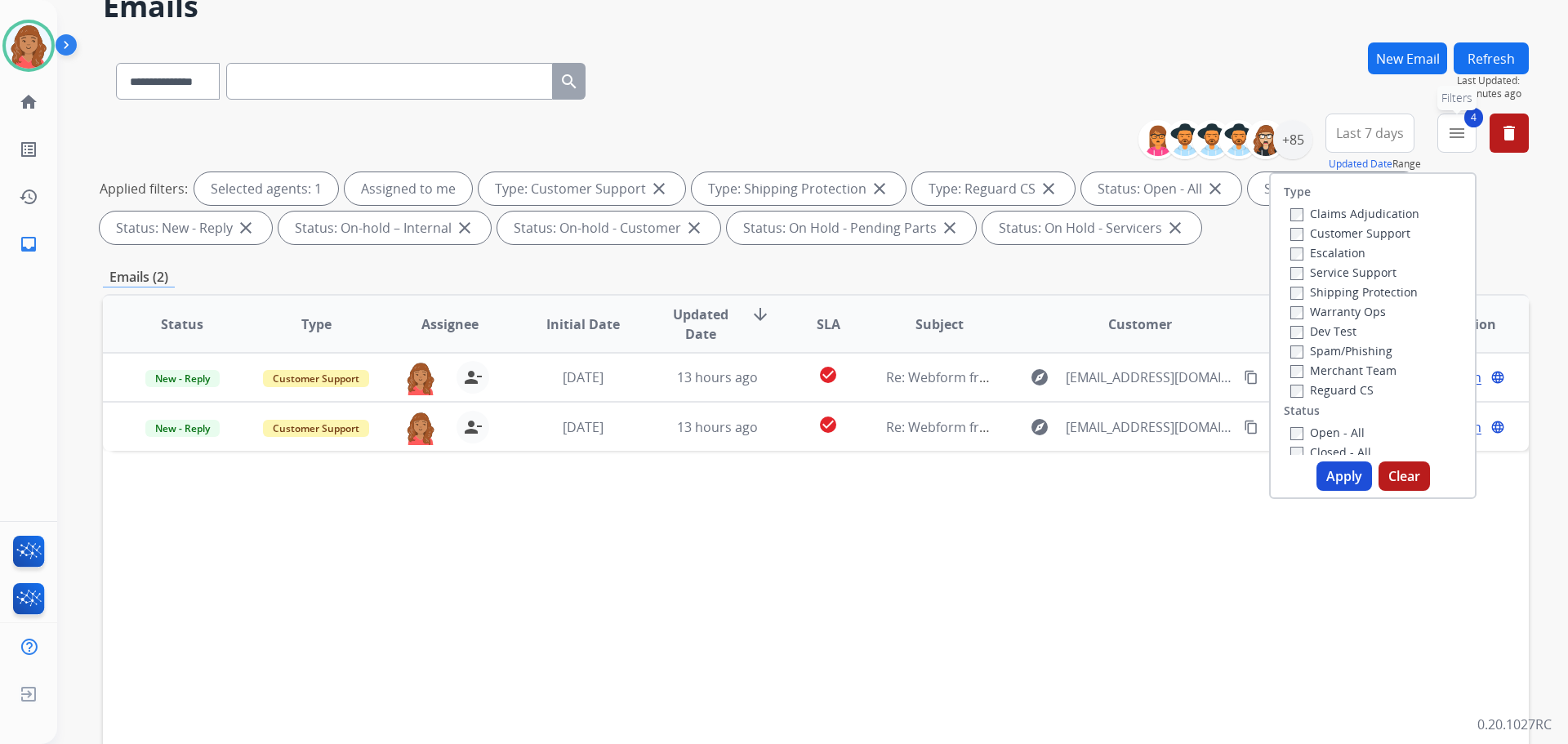
click at [1447, 138] on mat-icon "menu" at bounding box center [1457, 133] width 20 height 20
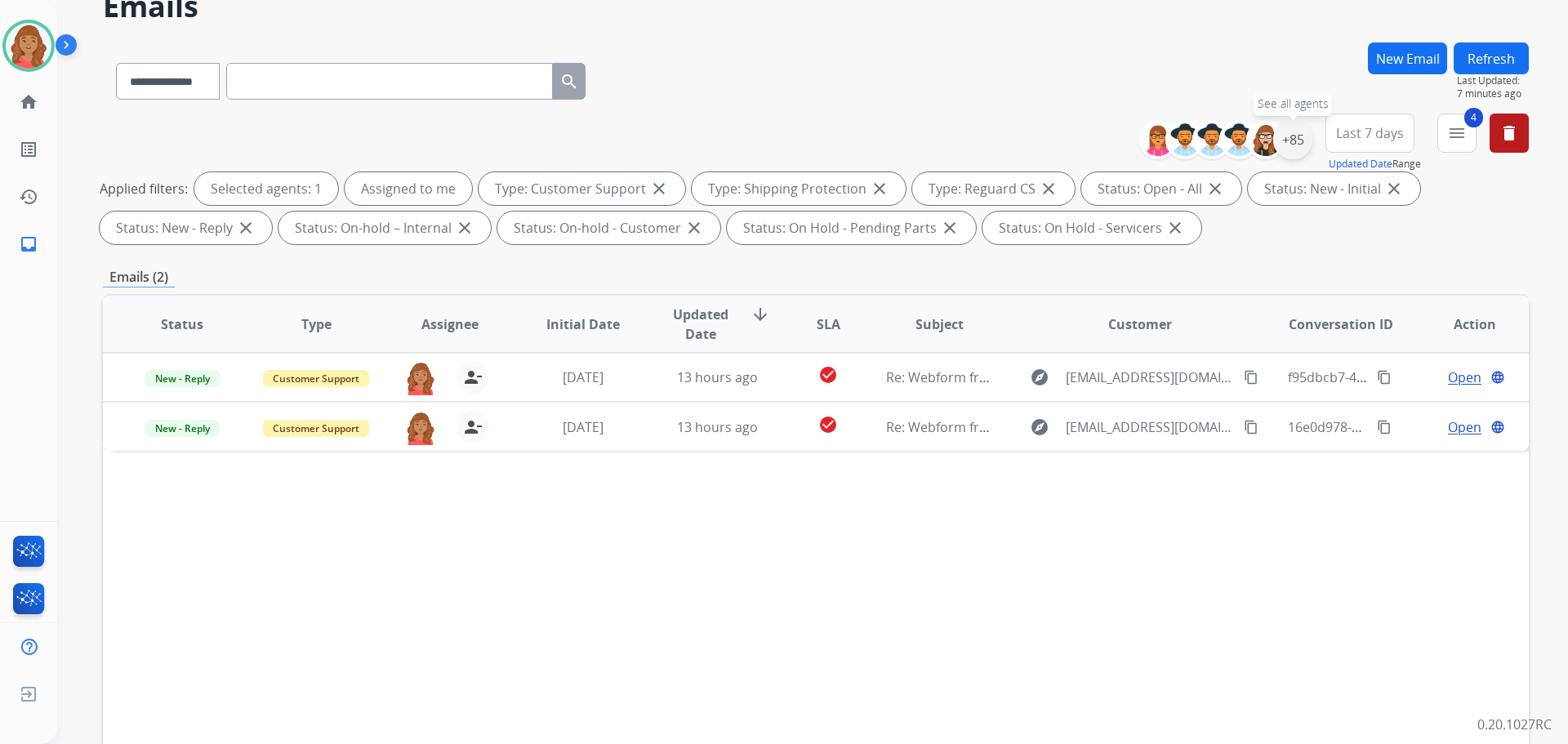
click at [1281, 151] on div "+85" at bounding box center [1293, 140] width 40 height 40
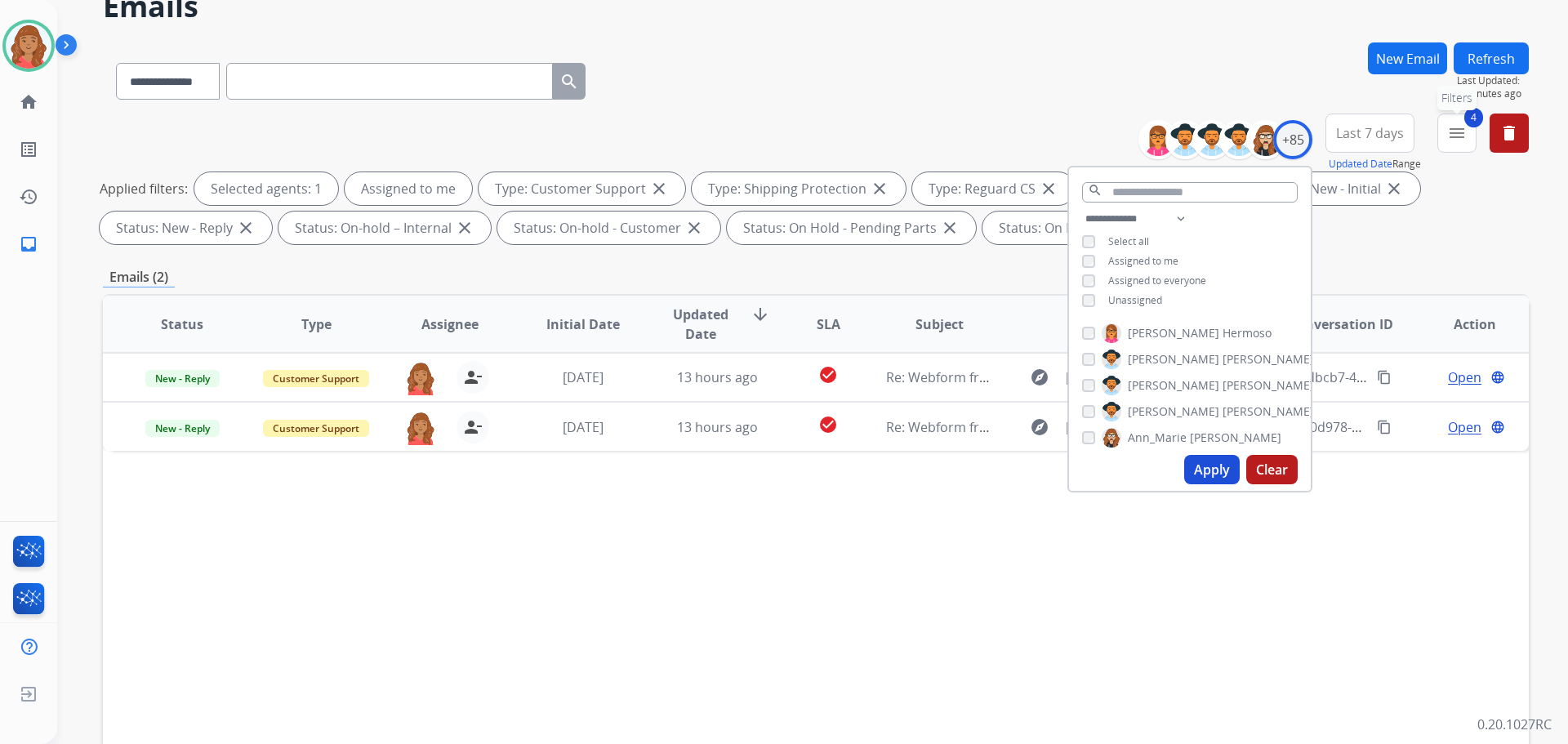
click at [1458, 143] on button "4 menu Filters" at bounding box center [1457, 133] width 40 height 40
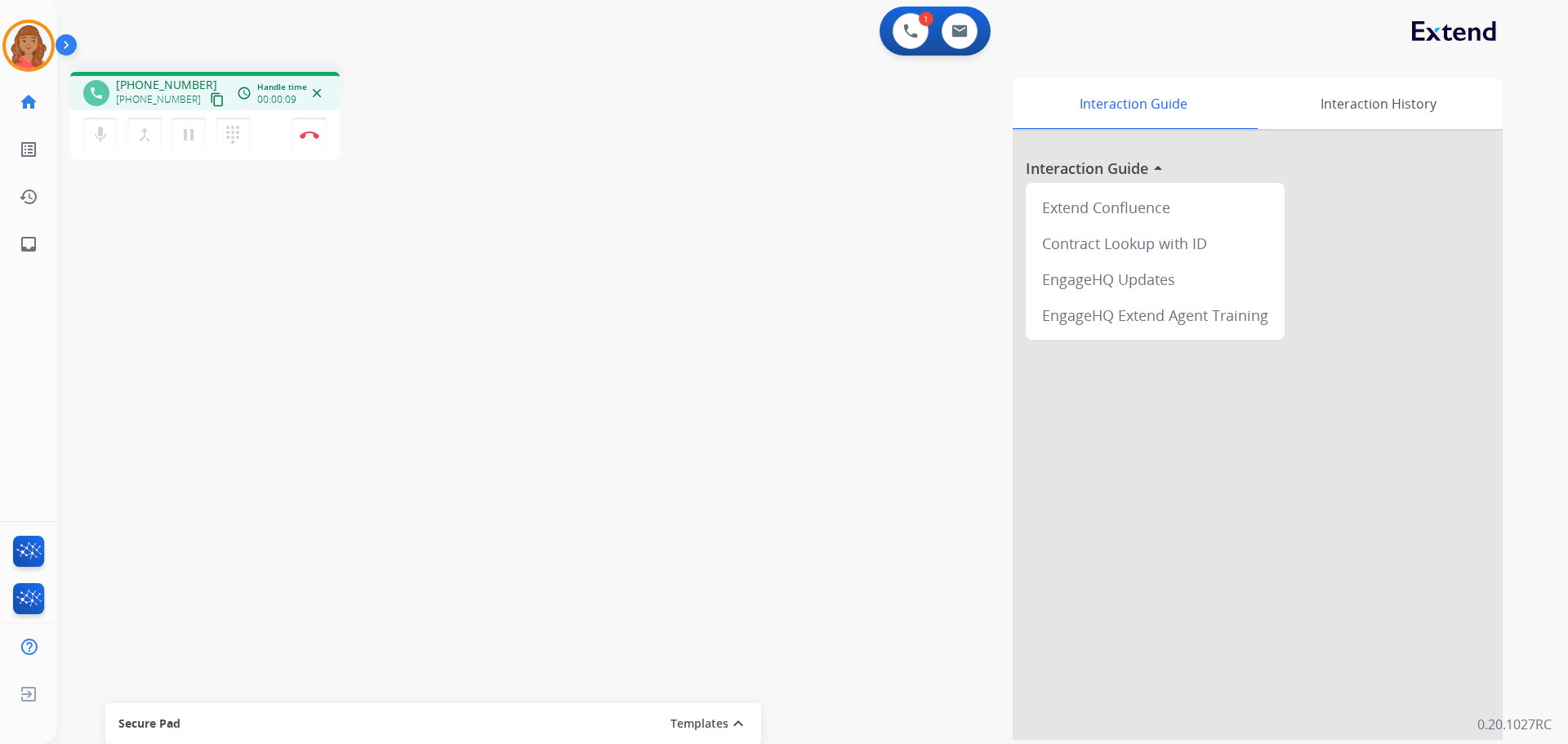
drag, startPoint x: 191, startPoint y: 104, endPoint x: 170, endPoint y: 108, distance: 21.4
click at [208, 103] on button "content_copy" at bounding box center [218, 100] width 20 height 20
click at [302, 133] on img at bounding box center [310, 135] width 20 height 8
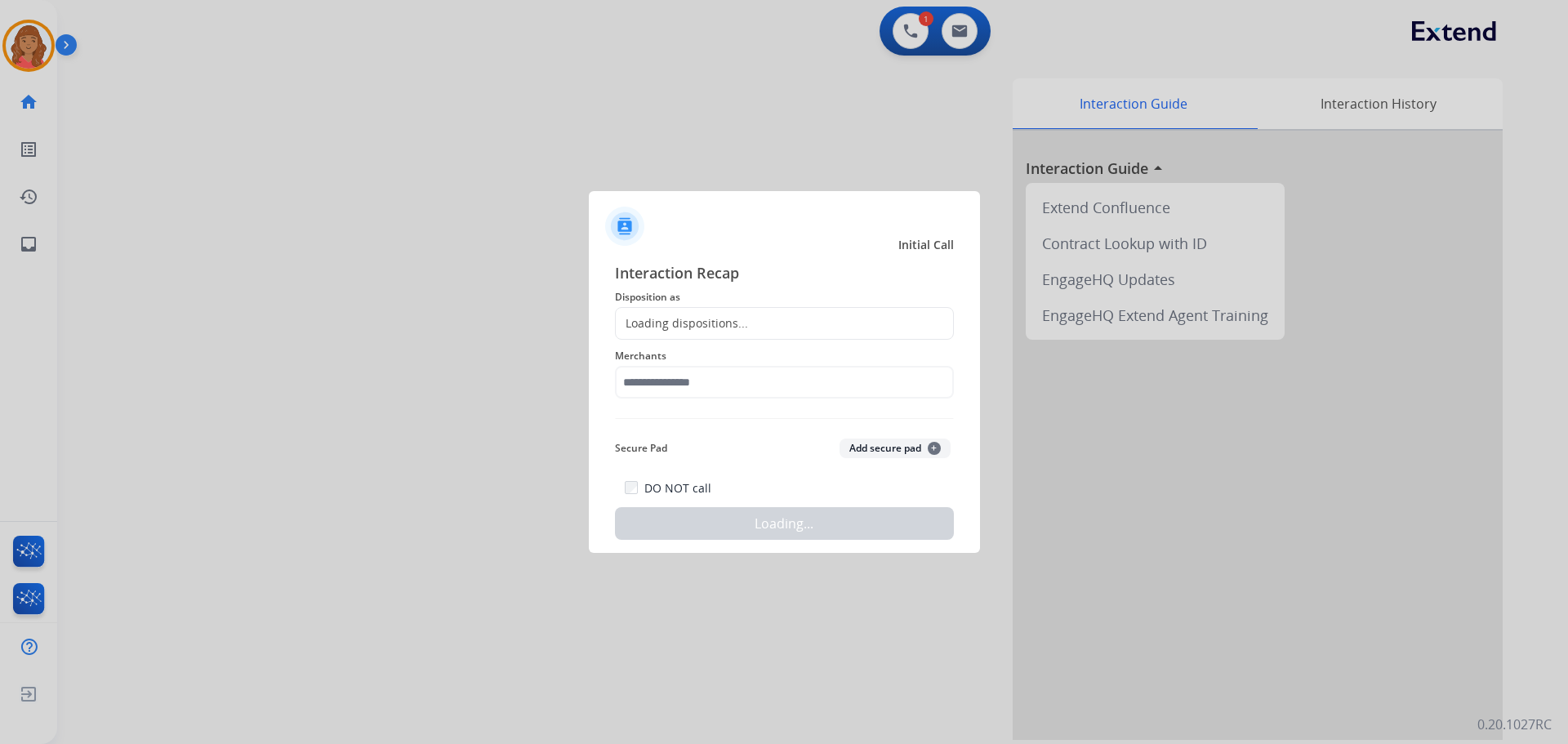
click at [689, 321] on div "Loading dispositions..." at bounding box center [681, 324] width 133 height 16
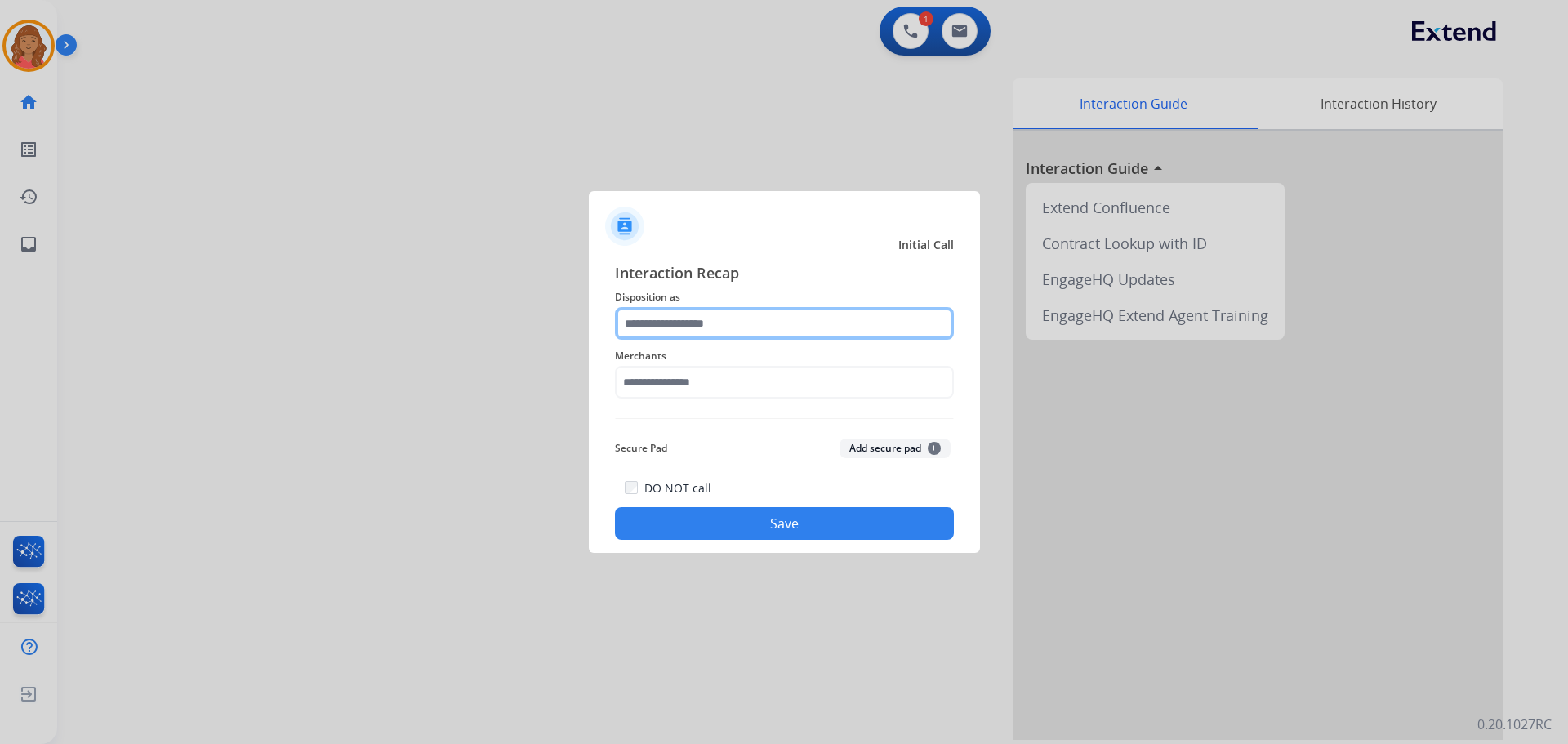
click at [660, 321] on input "text" at bounding box center [784, 324] width 339 height 33
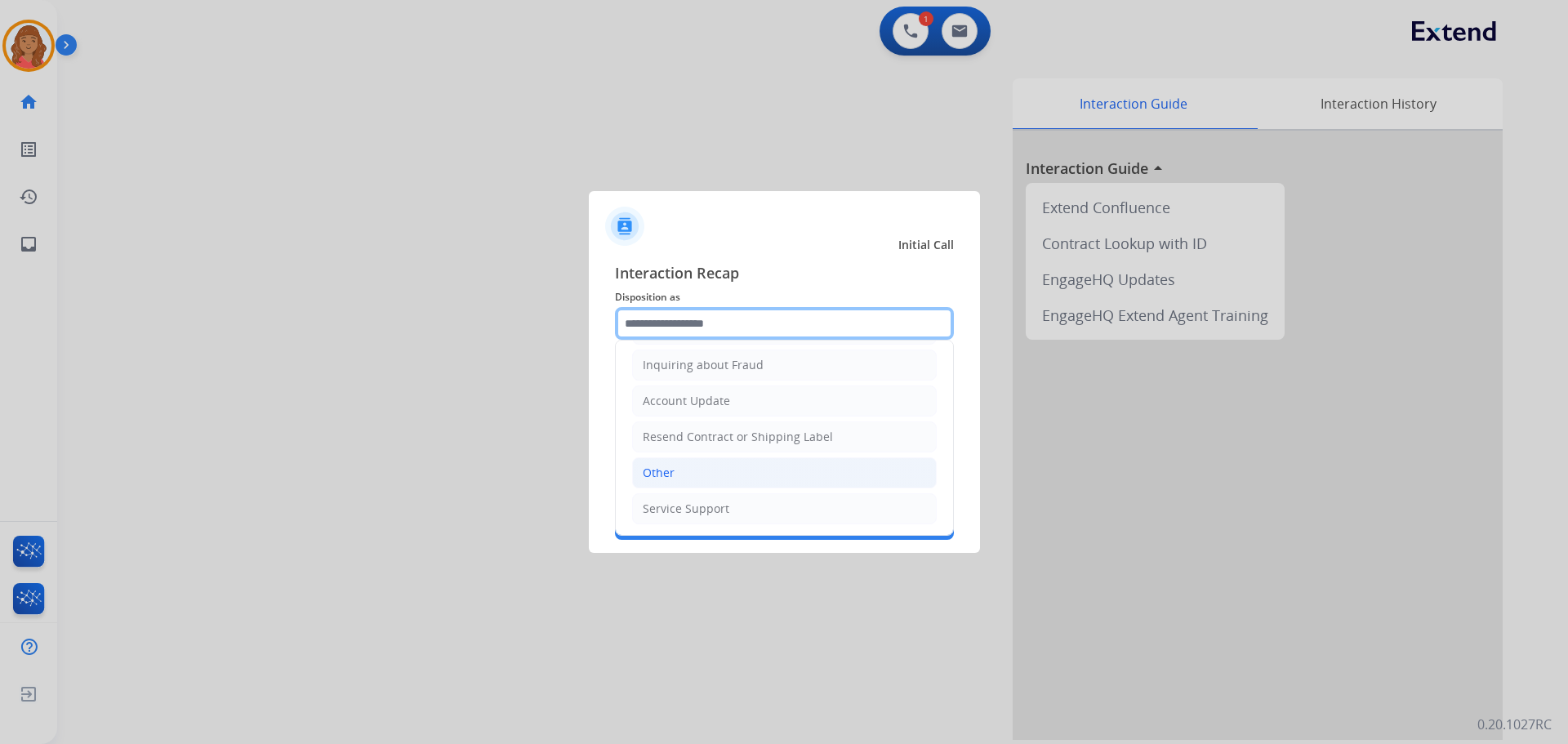
scroll to position [255, 0]
click at [661, 474] on div "Other" at bounding box center [658, 472] width 32 height 16
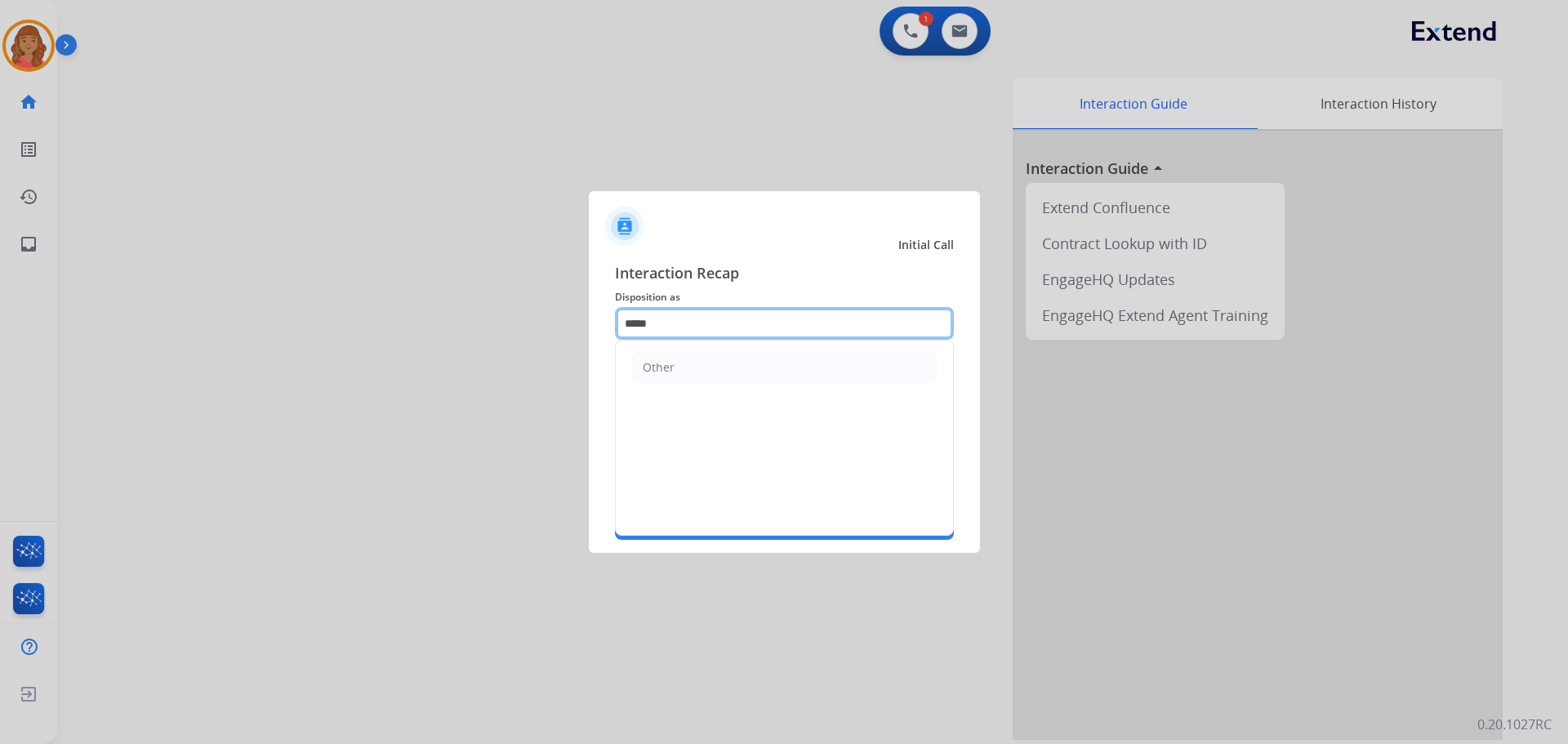
click at [672, 322] on input "*****" at bounding box center [784, 324] width 339 height 33
type input "*"
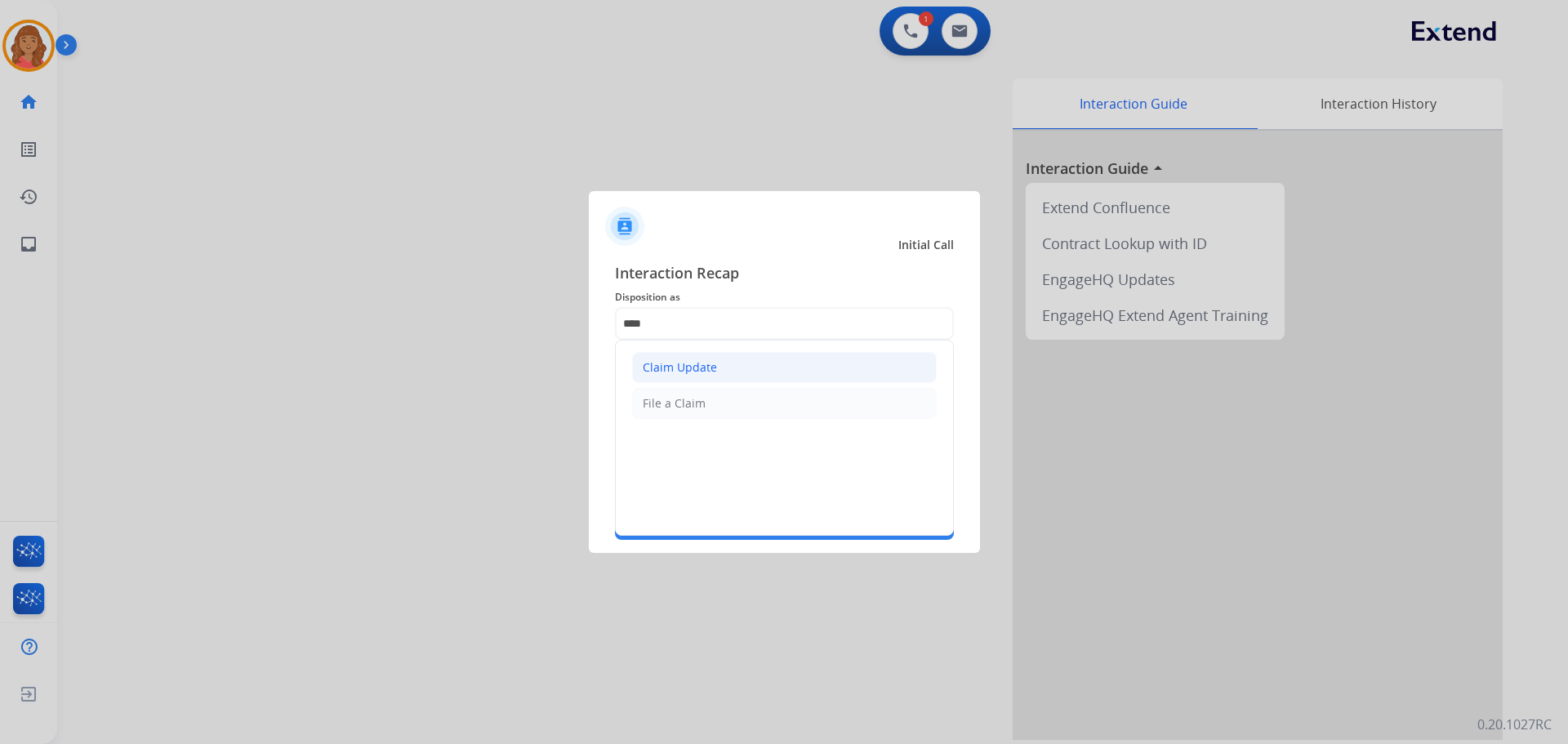
click at [686, 366] on div "Claim Update" at bounding box center [680, 367] width 74 height 16
type input "**********"
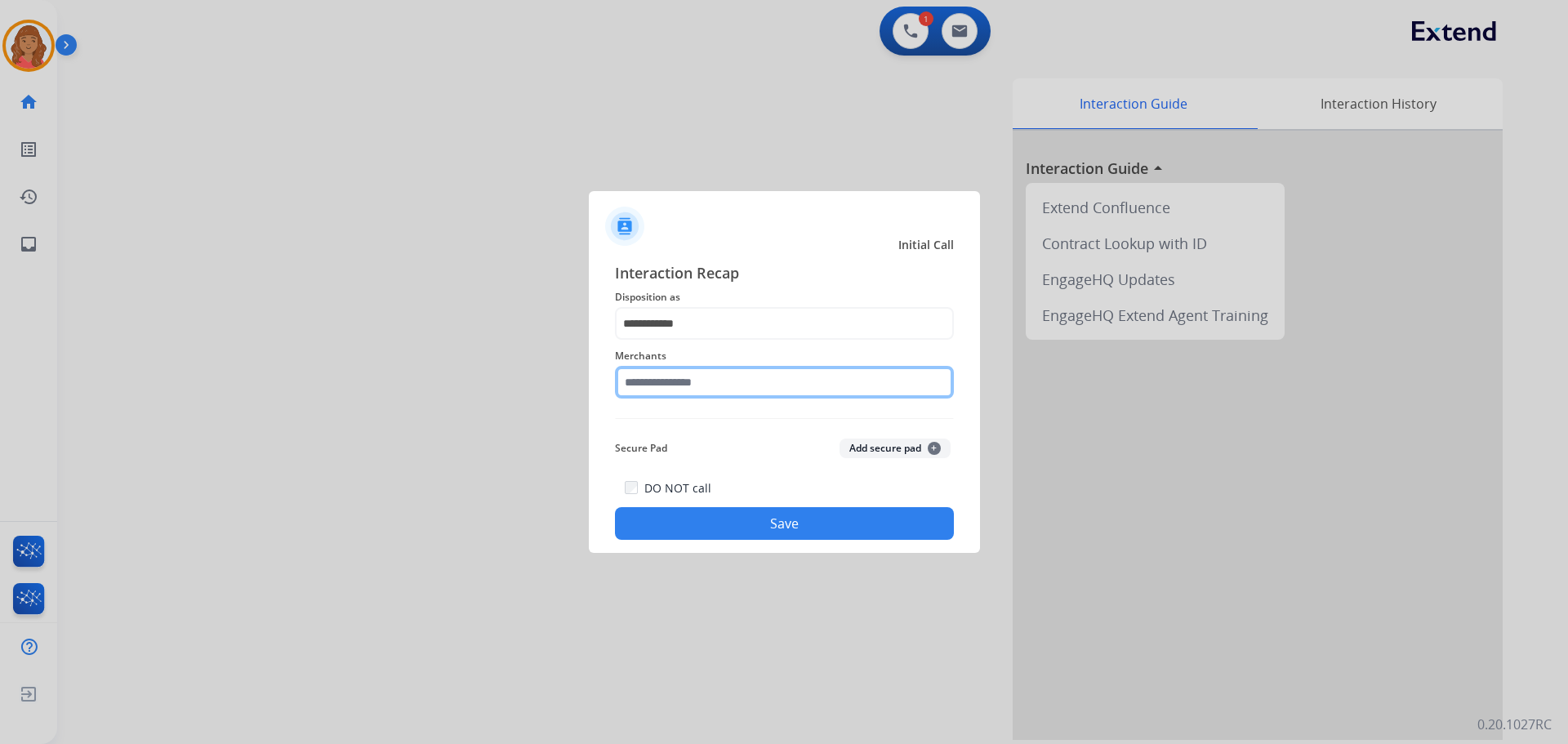
click at [681, 391] on input "text" at bounding box center [784, 382] width 339 height 33
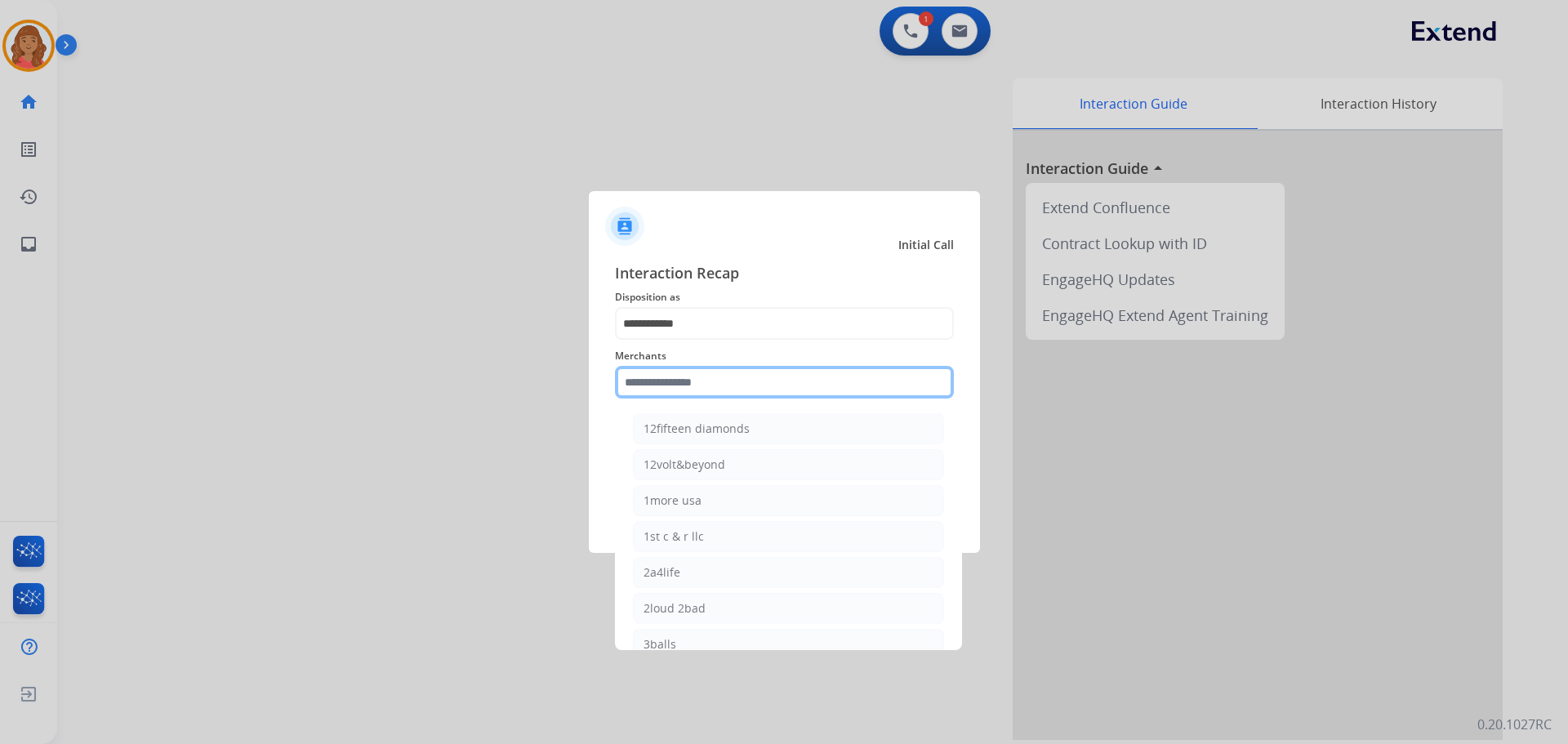
drag, startPoint x: 695, startPoint y: 385, endPoint x: 653, endPoint y: 393, distance: 42.8
click at [653, 393] on input "text" at bounding box center [784, 382] width 339 height 33
paste input "**********"
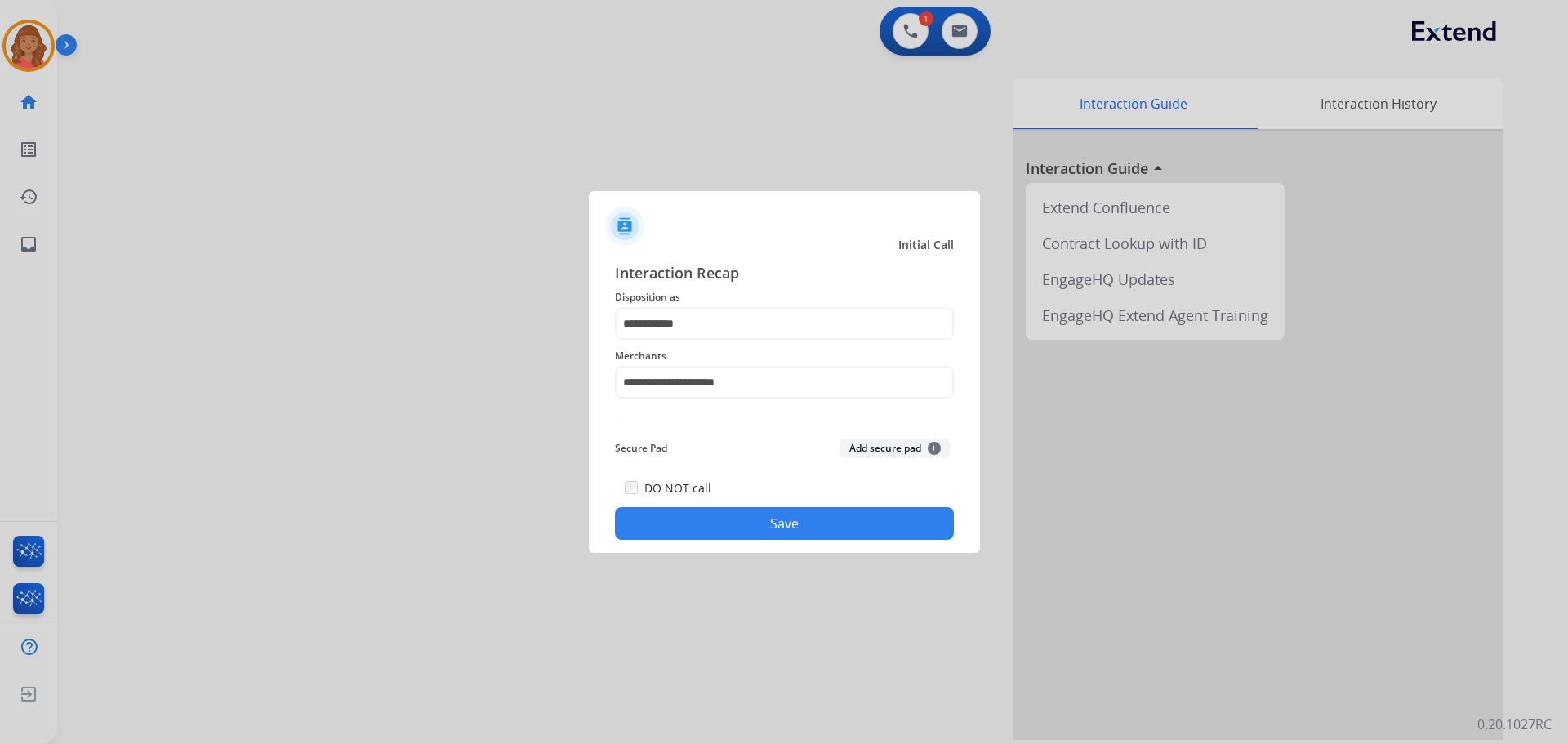
click at [727, 531] on button "Save" at bounding box center [784, 523] width 339 height 33
click at [770, 381] on input "**********" at bounding box center [784, 382] width 339 height 33
click at [711, 439] on li "Evolve skateboards" at bounding box center [789, 429] width 311 height 31
type input "**********"
click at [743, 536] on button "Save" at bounding box center [784, 523] width 339 height 33
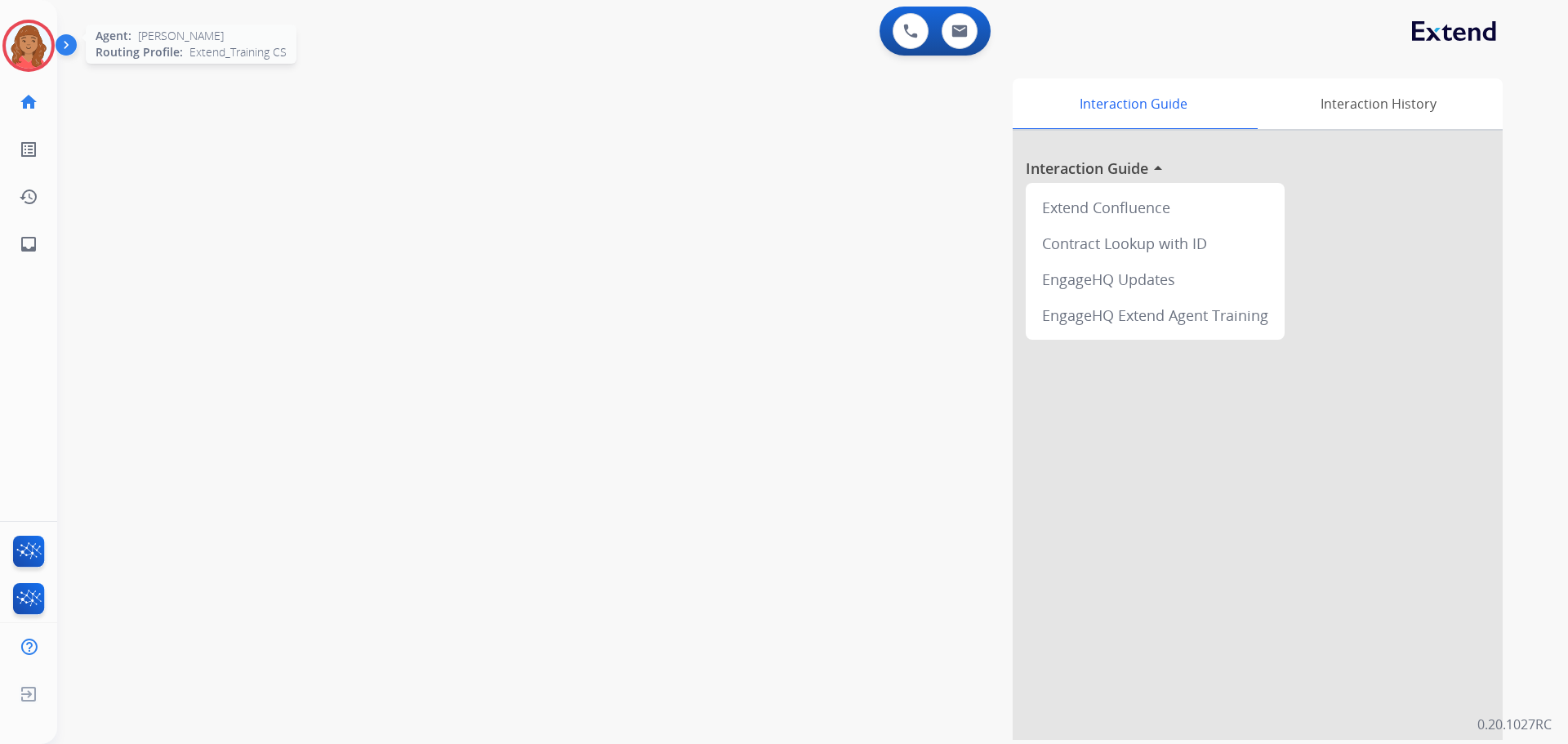
click at [35, 41] on img at bounding box center [29, 46] width 46 height 46
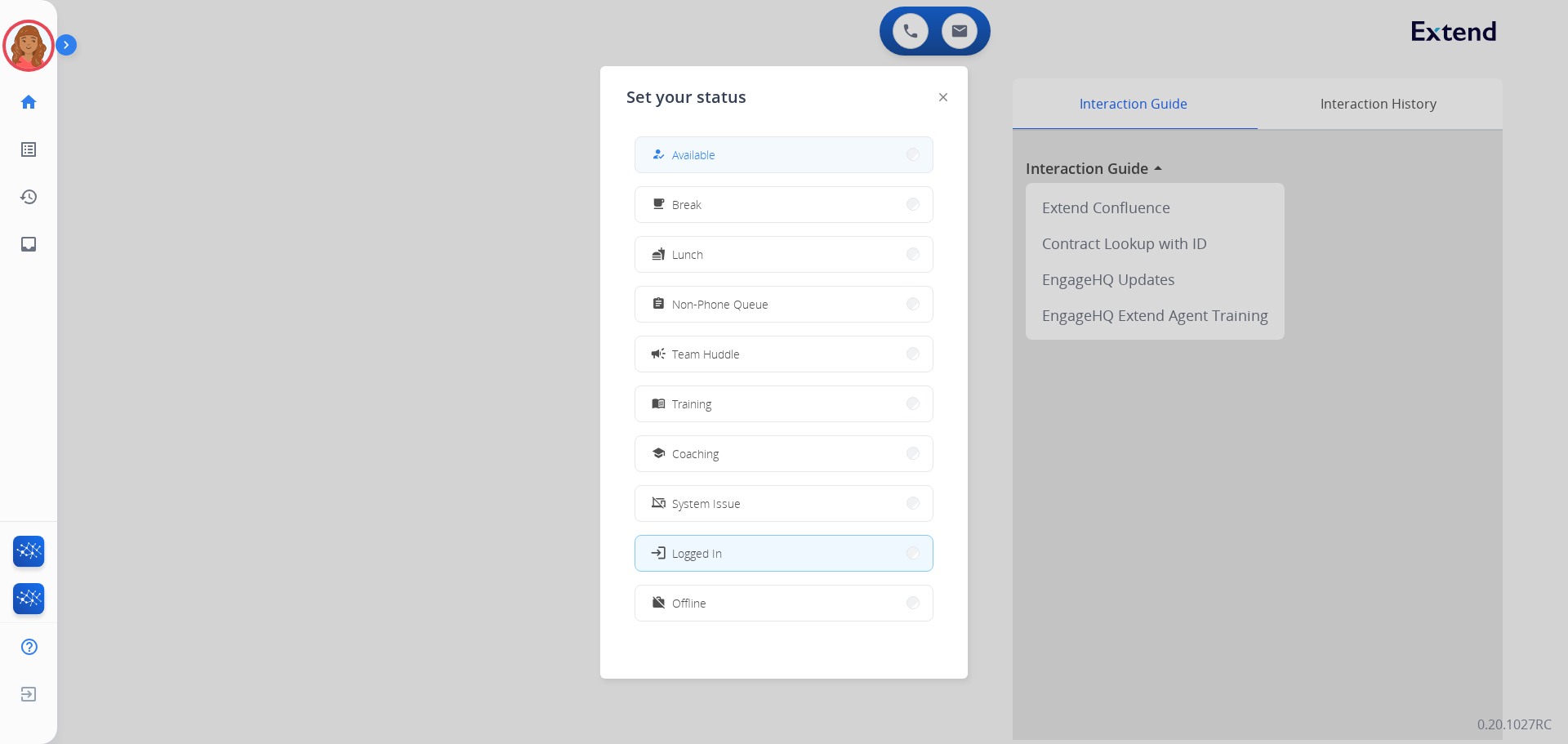
click at [757, 144] on button "how_to_reg Available" at bounding box center [784, 155] width 297 height 35
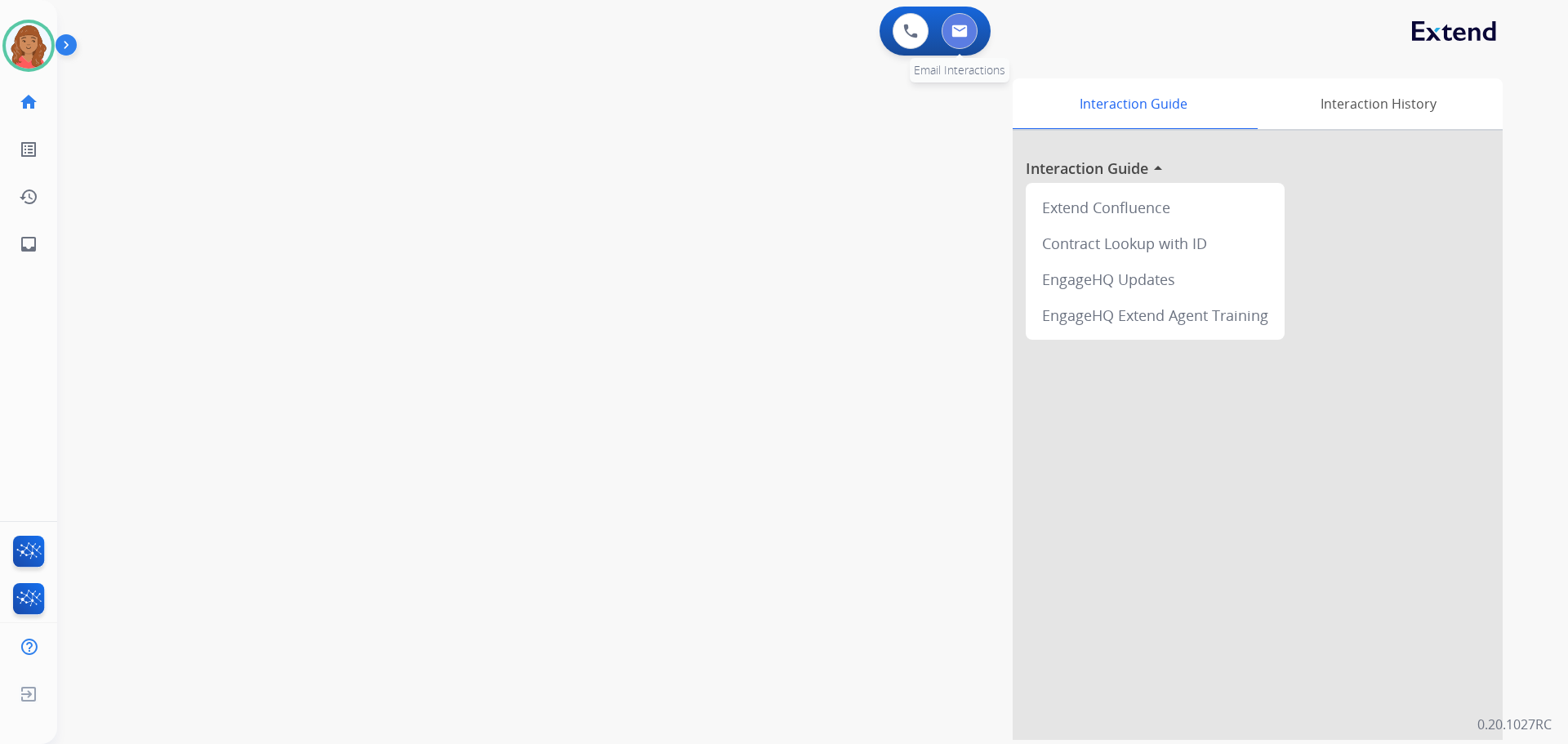
click at [959, 35] on img at bounding box center [960, 31] width 16 height 13
select select "**********"
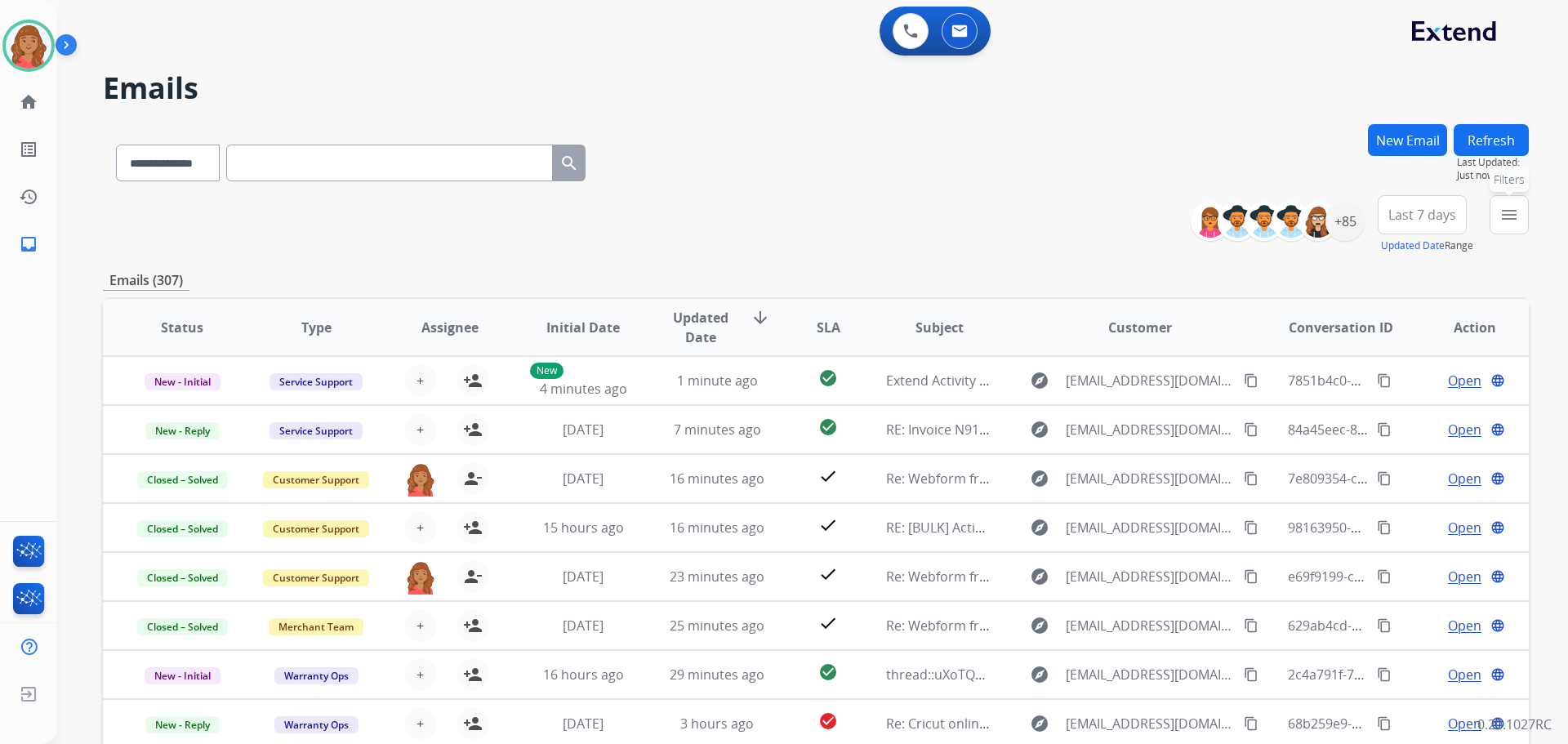
click at [1515, 219] on mat-icon "menu" at bounding box center [1509, 215] width 20 height 20
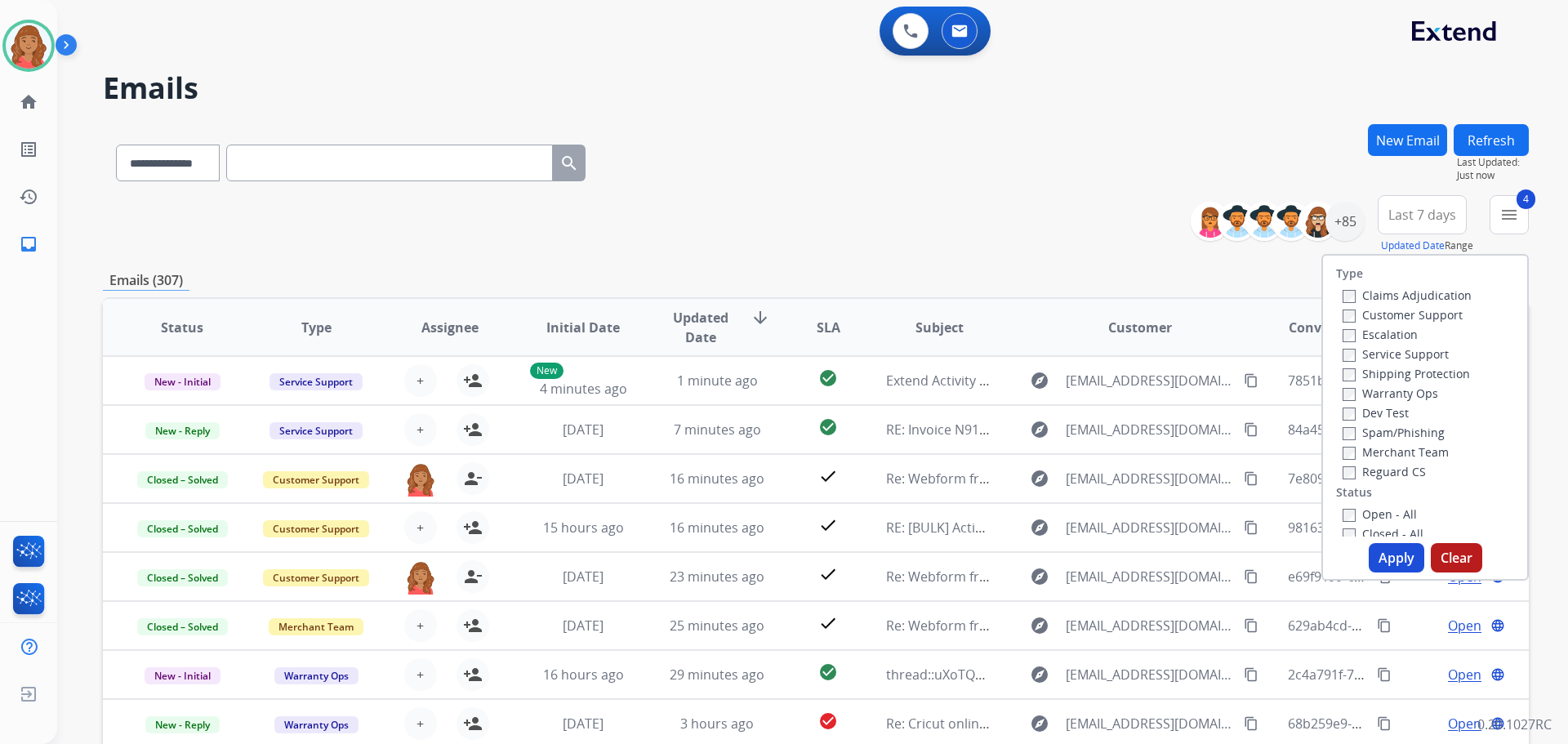
click at [1378, 550] on button "Apply" at bounding box center [1396, 558] width 55 height 30
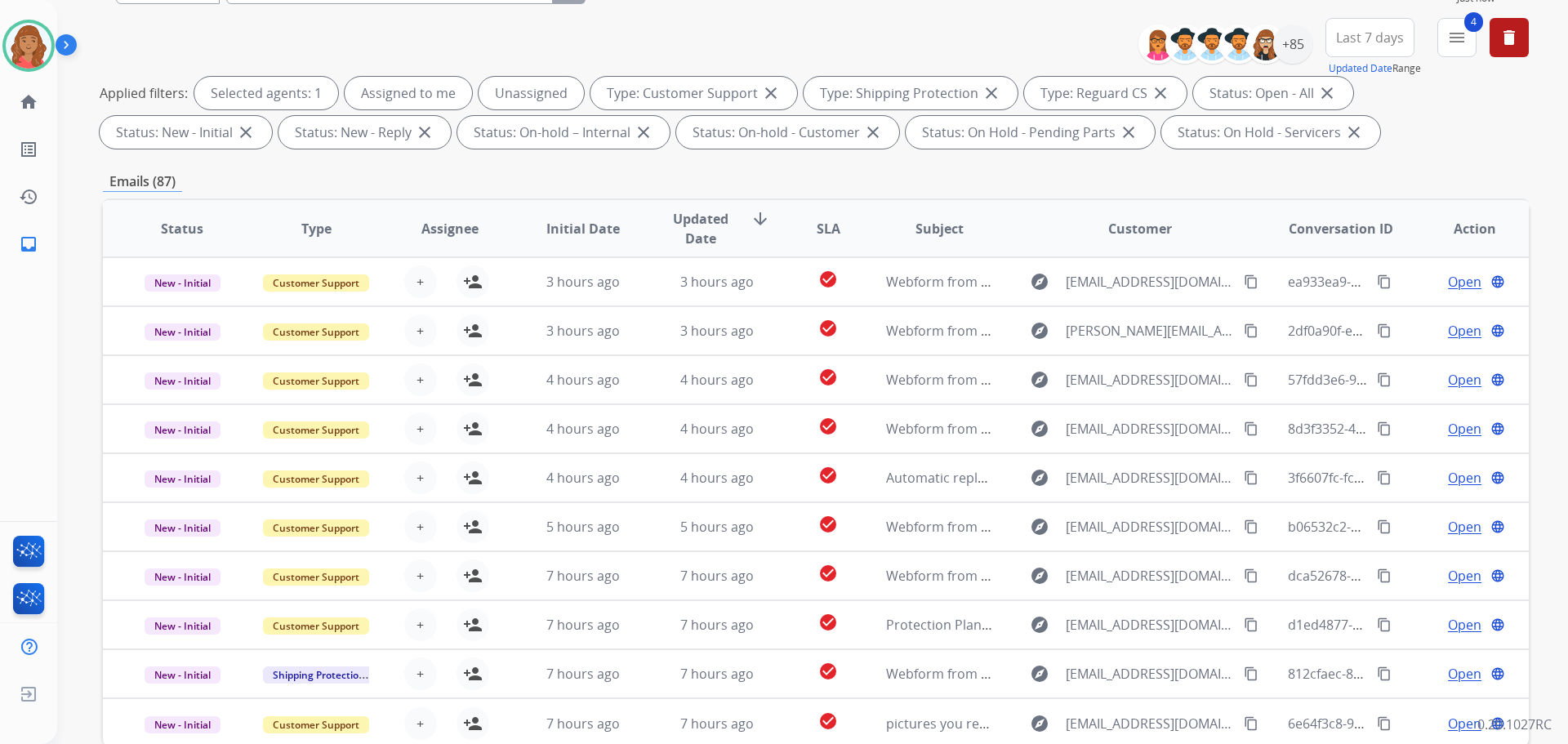
scroll to position [19, 0]
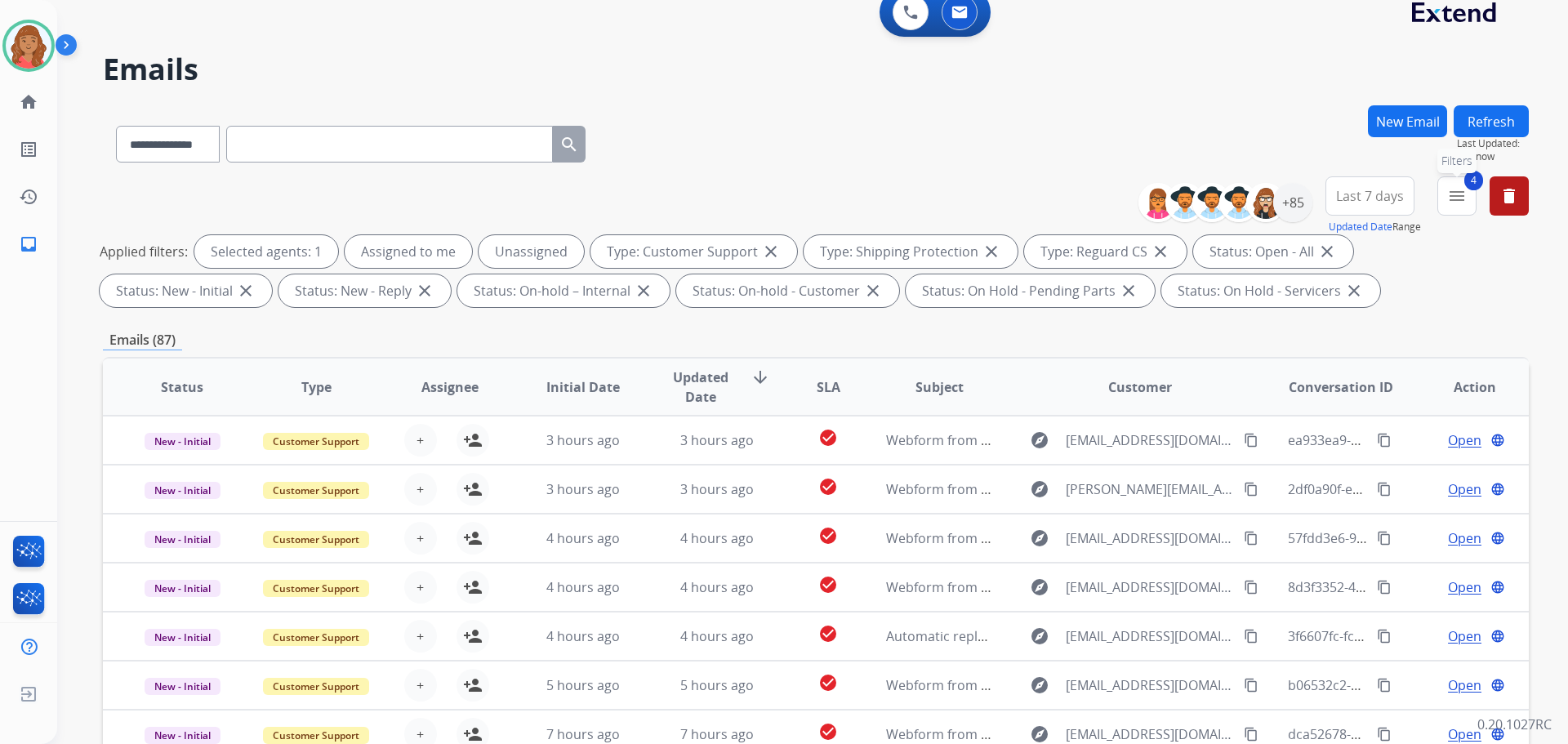
click at [1455, 204] on mat-icon "menu" at bounding box center [1457, 196] width 20 height 20
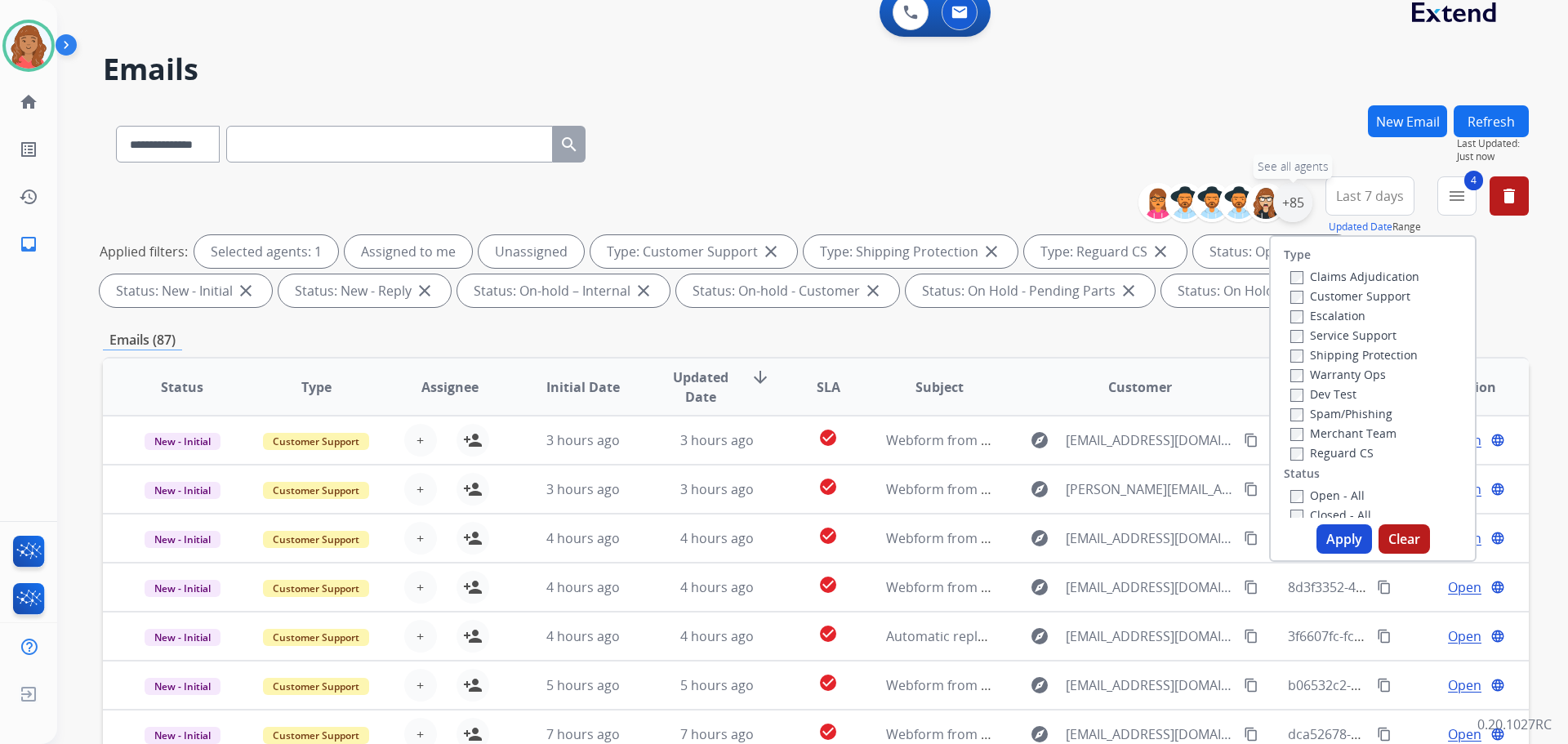
click at [1298, 205] on div "+85" at bounding box center [1293, 203] width 40 height 40
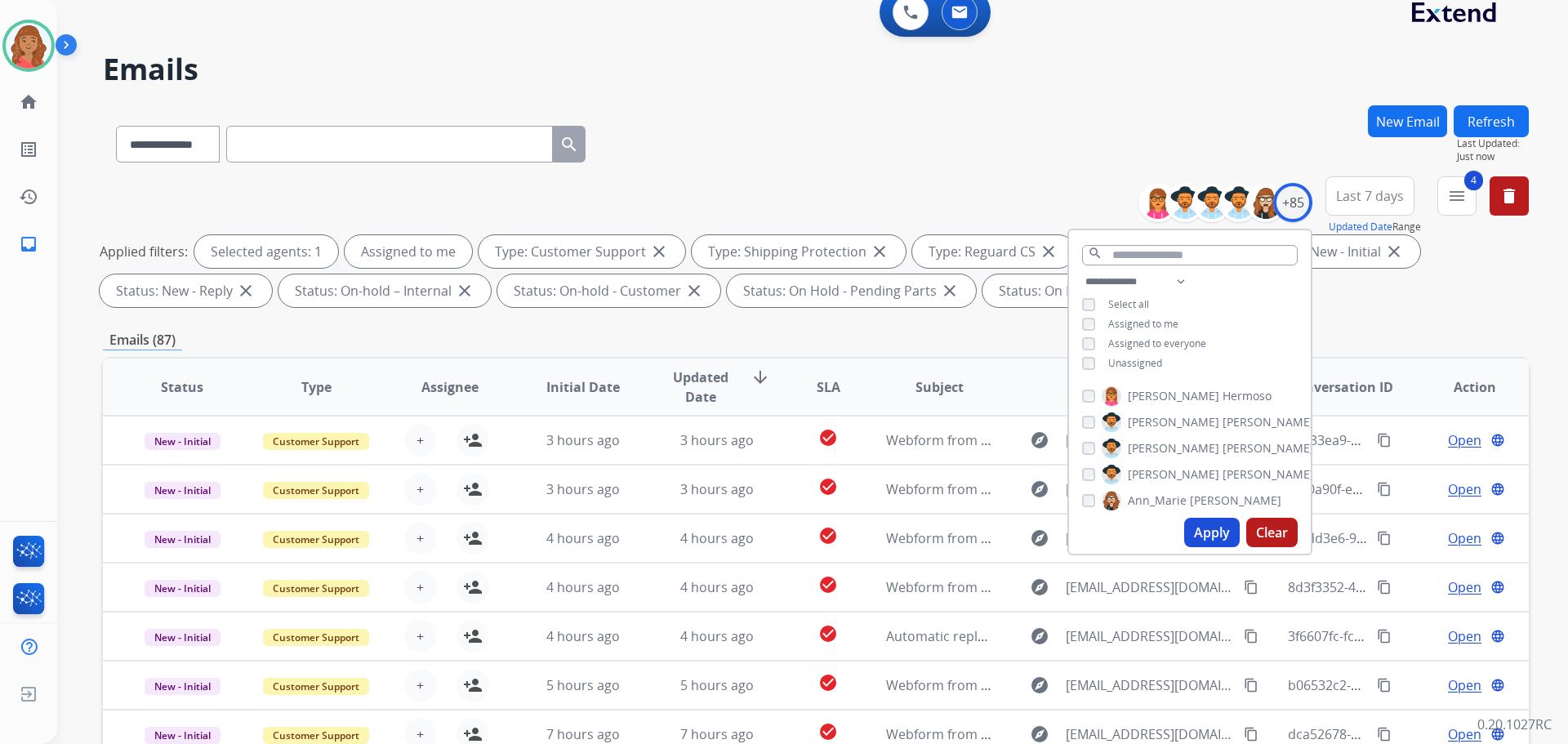
click at [1188, 530] on button "Apply" at bounding box center [1211, 532] width 55 height 30
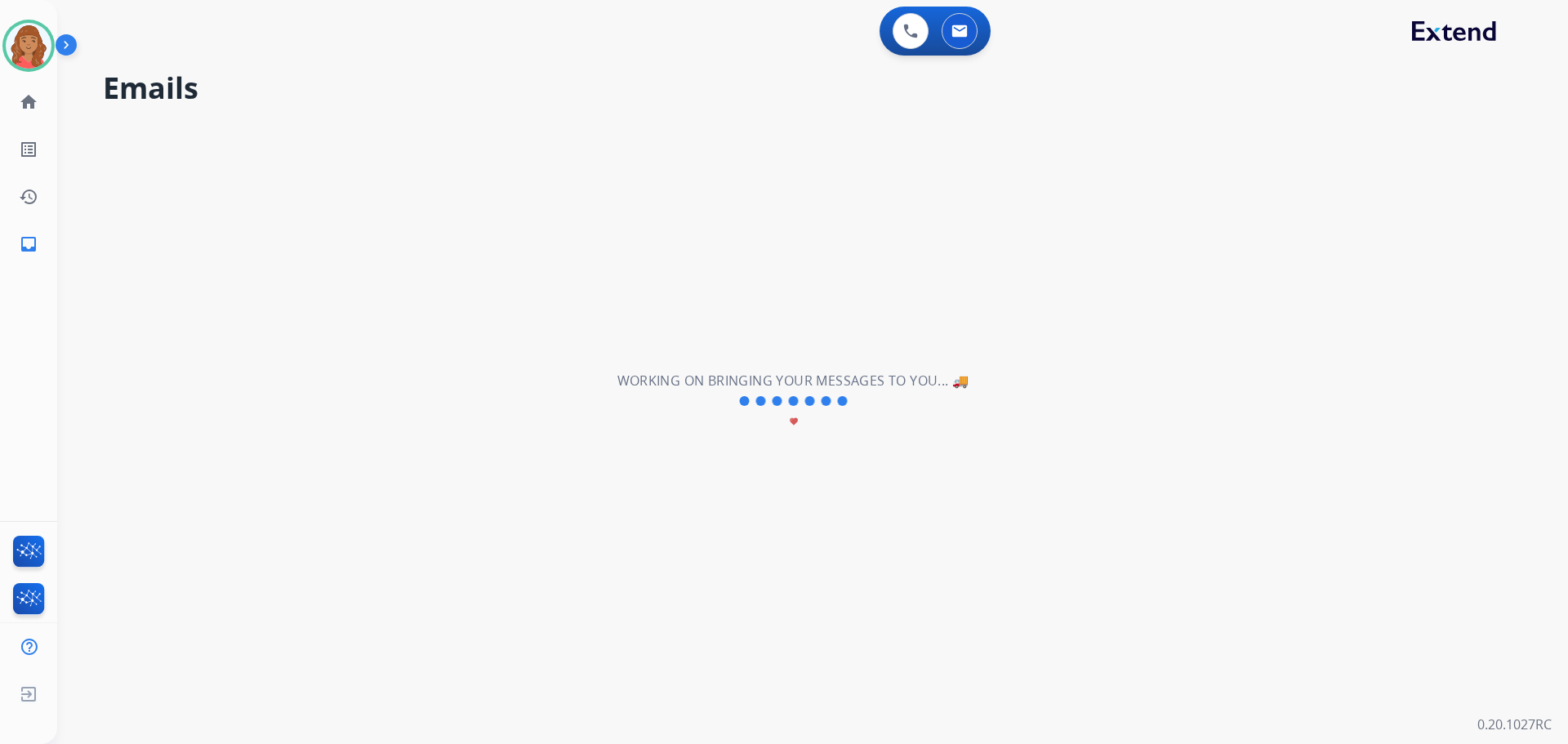
scroll to position [0, 0]
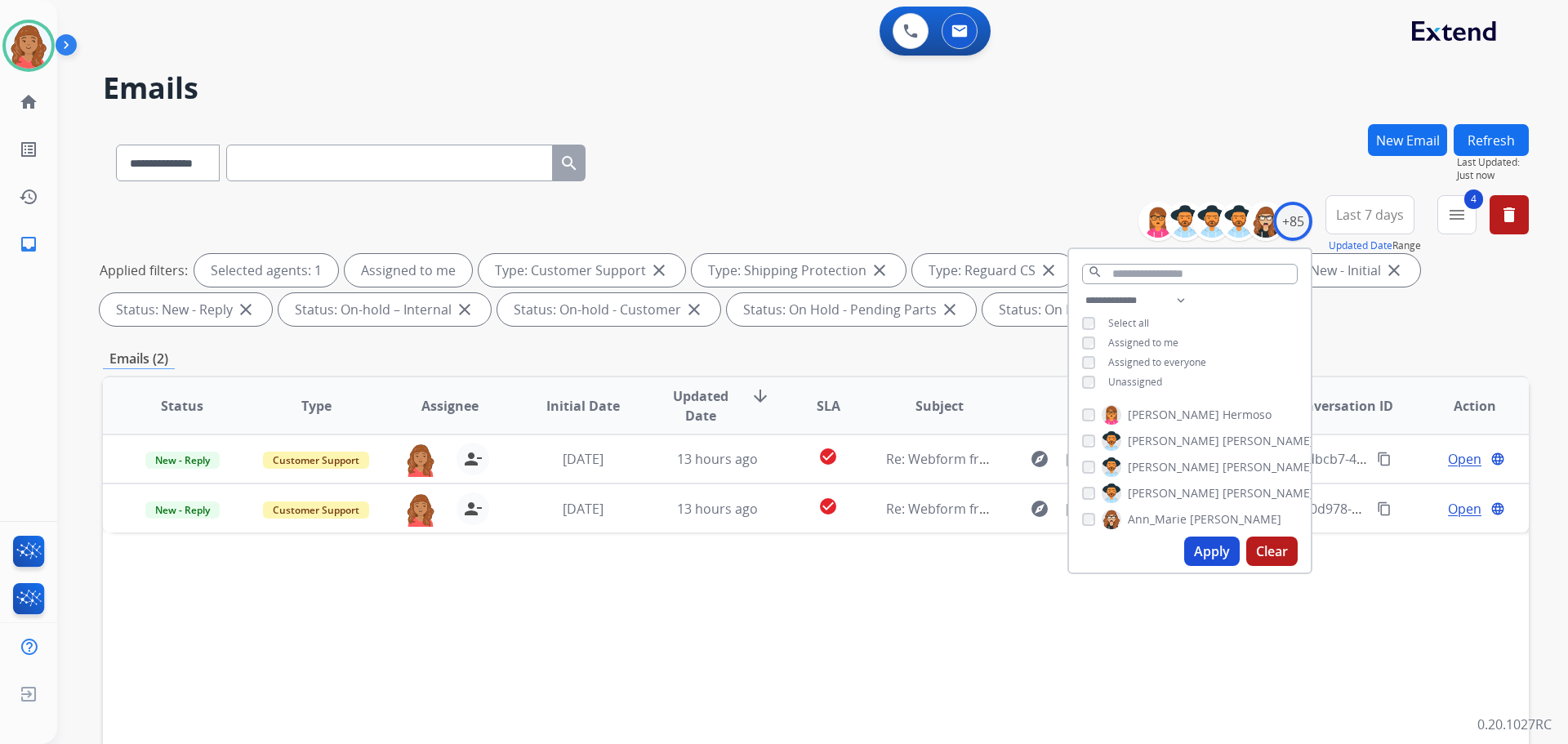
drag, startPoint x: 1065, startPoint y: 190, endPoint x: 1138, endPoint y: 199, distance: 73.6
click at [1065, 191] on div "**********" at bounding box center [816, 160] width 1426 height 71
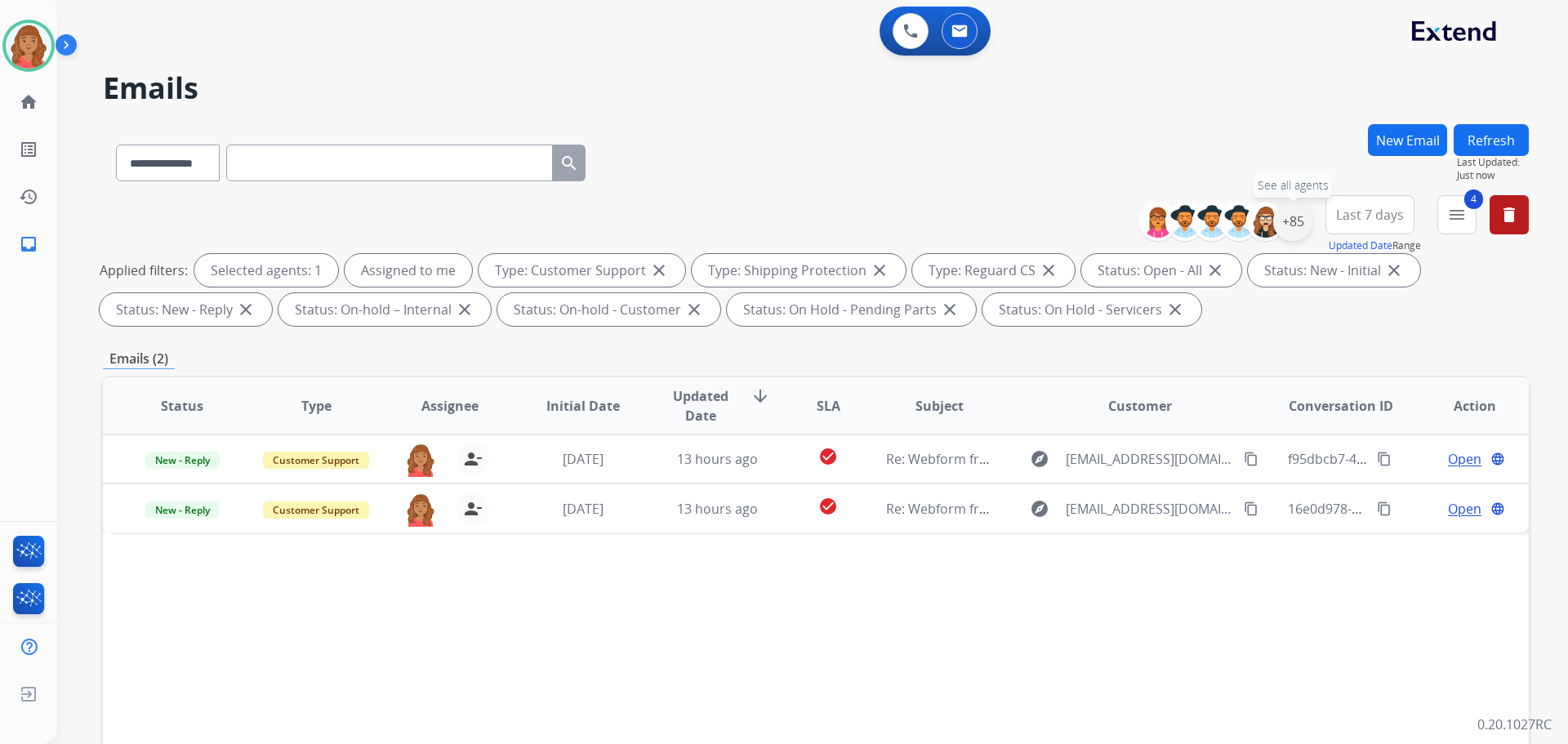
click at [1288, 228] on div "+85" at bounding box center [1293, 222] width 40 height 40
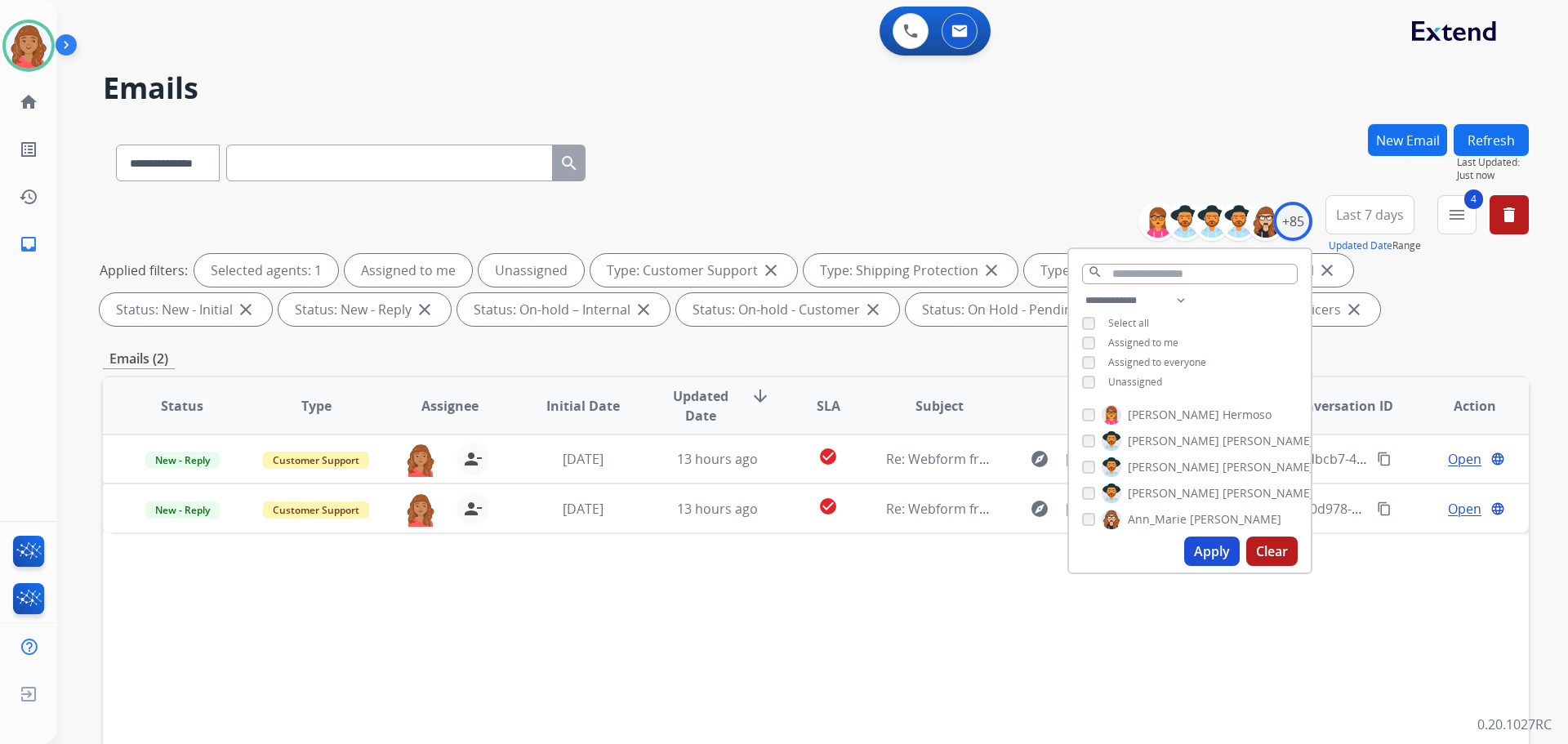
click at [1195, 551] on button "Apply" at bounding box center [1211, 551] width 55 height 30
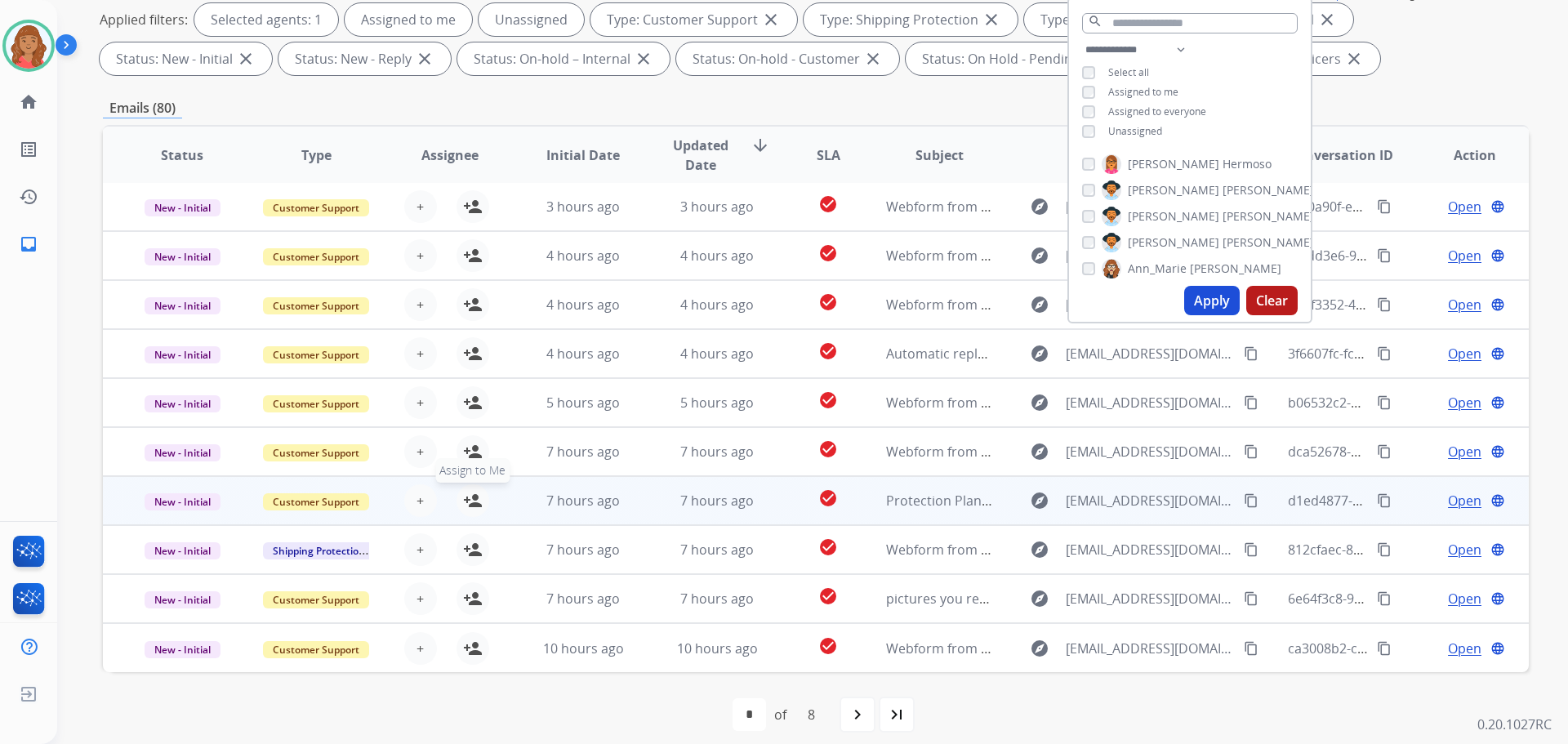
scroll to position [264, 0]
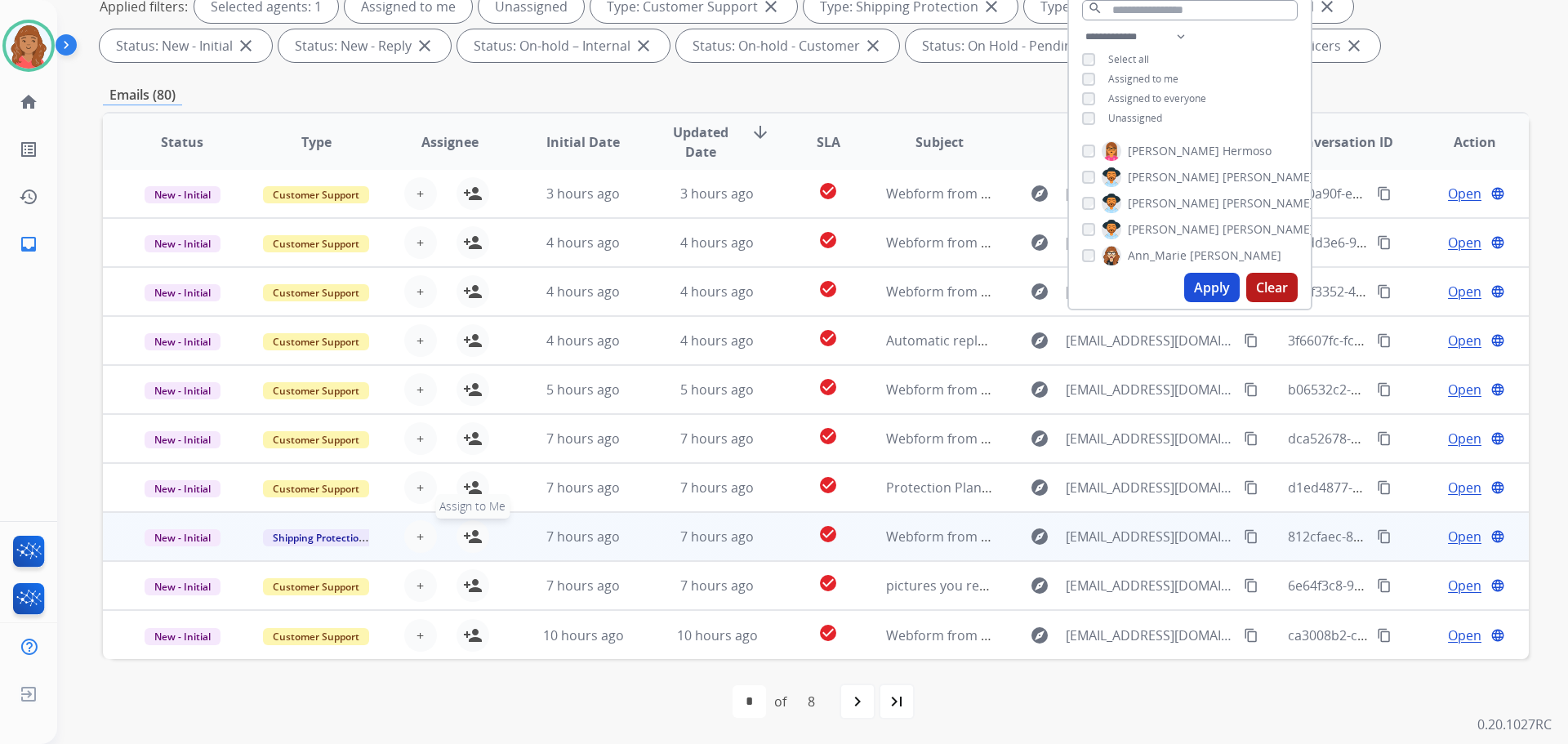
drag, startPoint x: 466, startPoint y: 534, endPoint x: 478, endPoint y: 545, distance: 16.3
click at [467, 535] on mat-icon "person_add" at bounding box center [473, 536] width 20 height 20
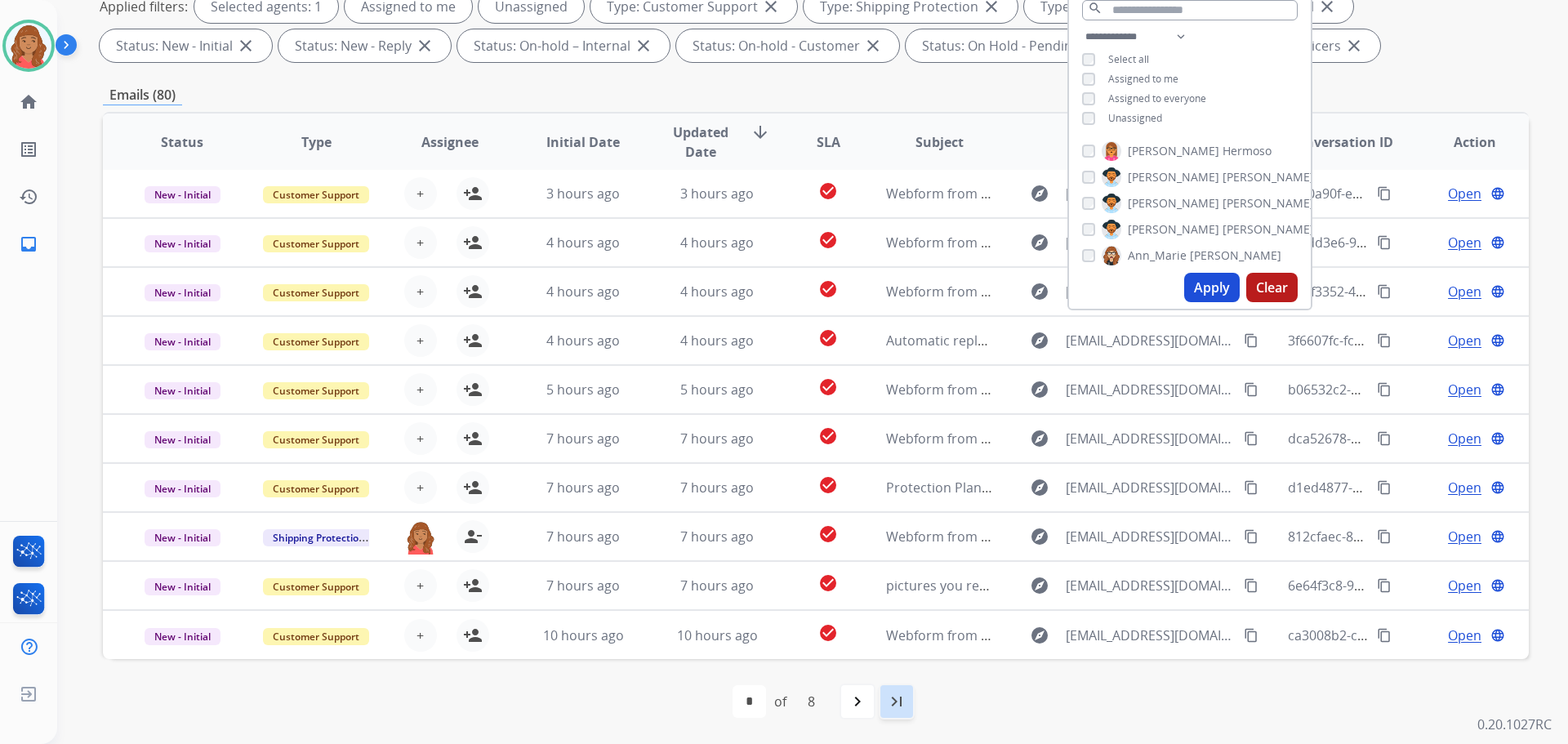
click at [892, 704] on mat-icon "last_page" at bounding box center [896, 701] width 20 height 20
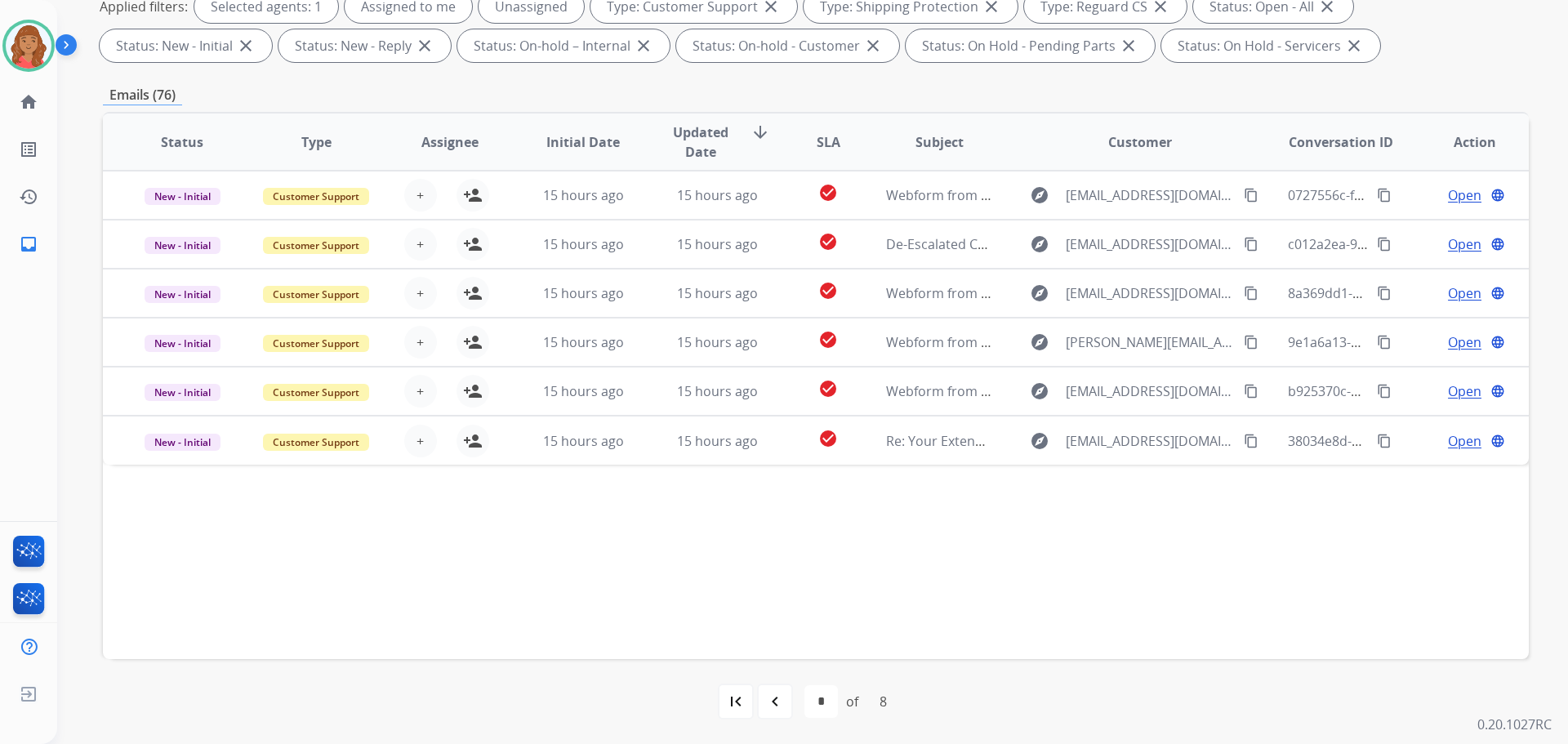
click at [772, 706] on mat-icon "navigate_before" at bounding box center [775, 701] width 20 height 20
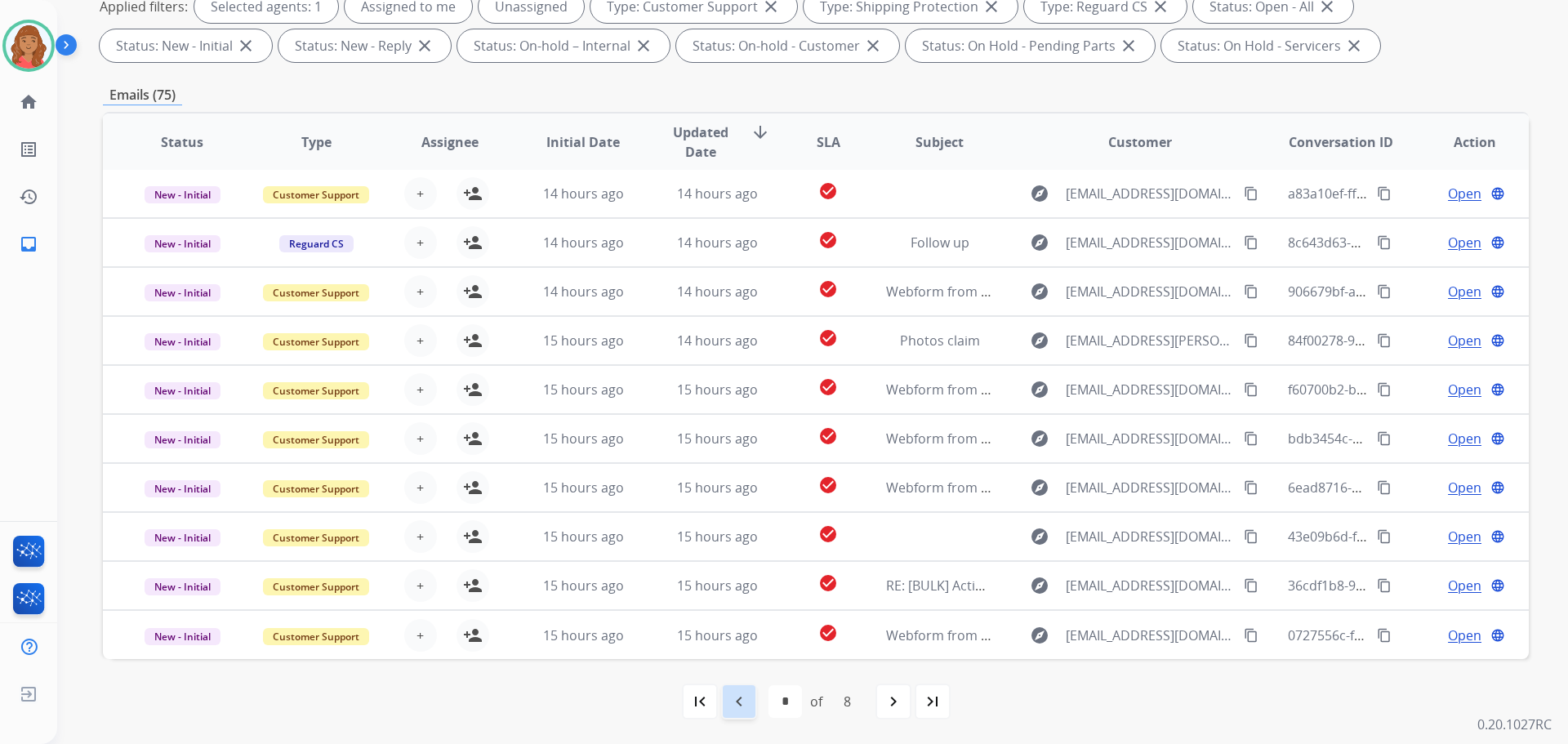
click at [738, 701] on mat-icon "navigate_before" at bounding box center [739, 701] width 20 height 20
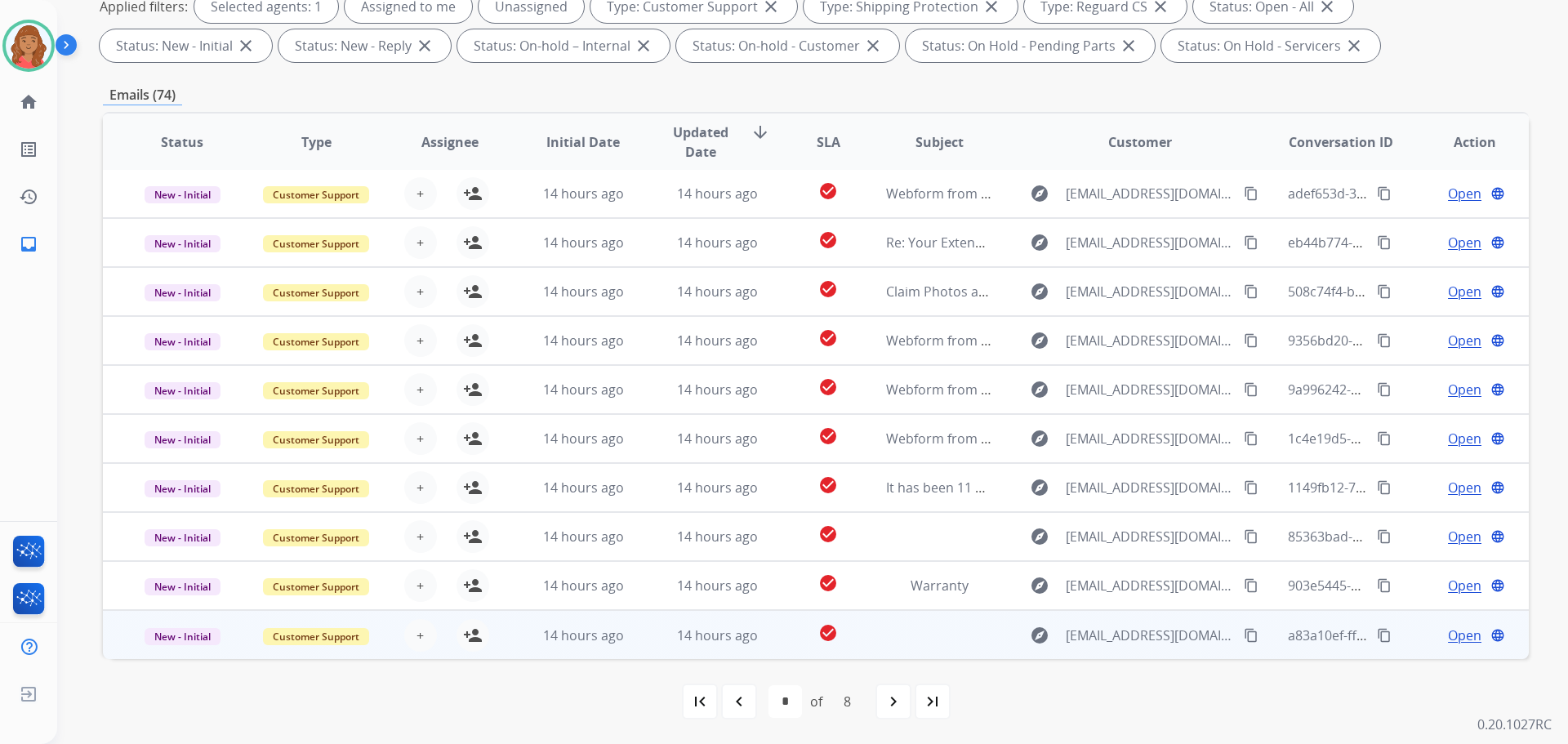
click at [638, 638] on td "14 hours ago" at bounding box center [704, 634] width 134 height 49
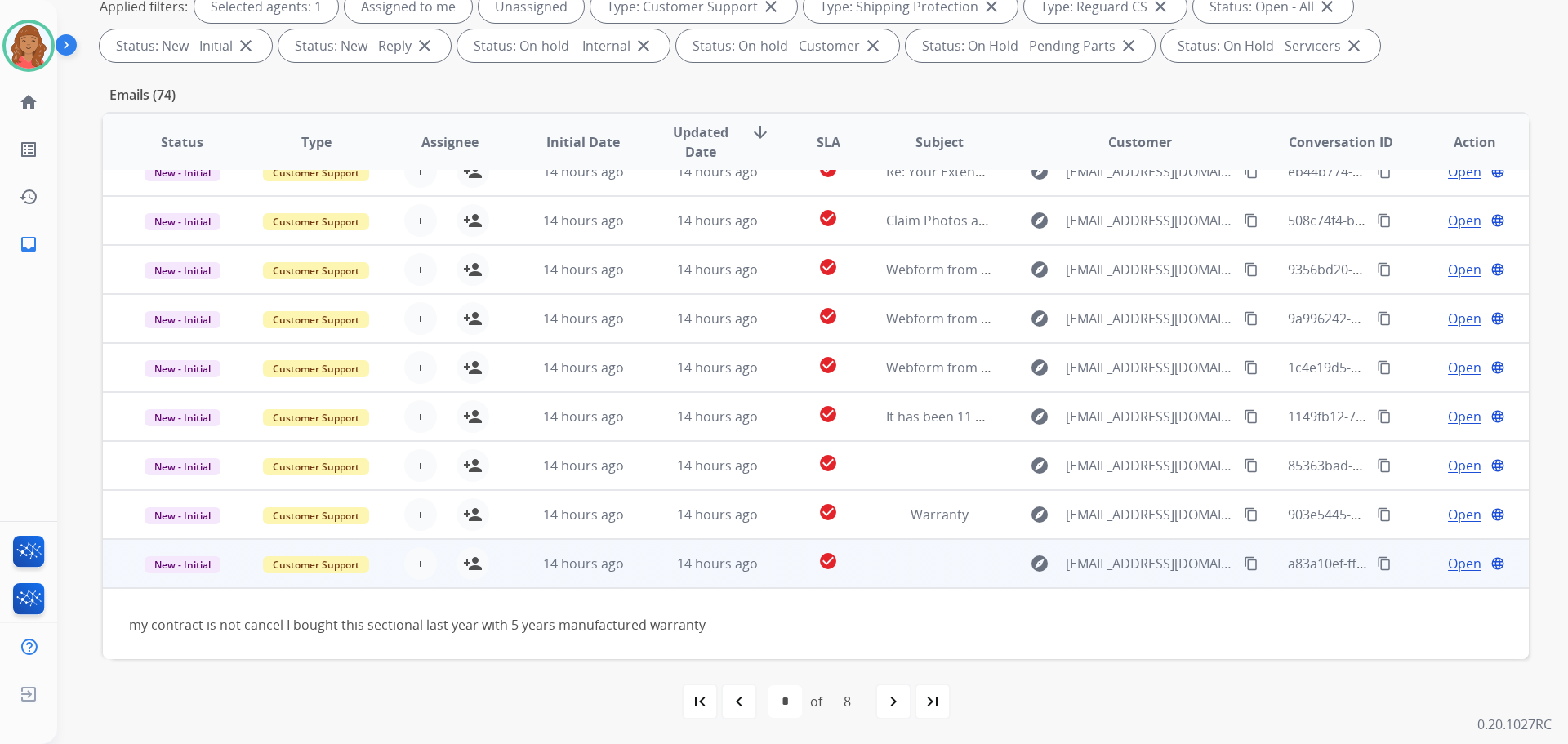
scroll to position [74, 0]
click at [600, 565] on span "14 hours ago" at bounding box center [583, 562] width 81 height 18
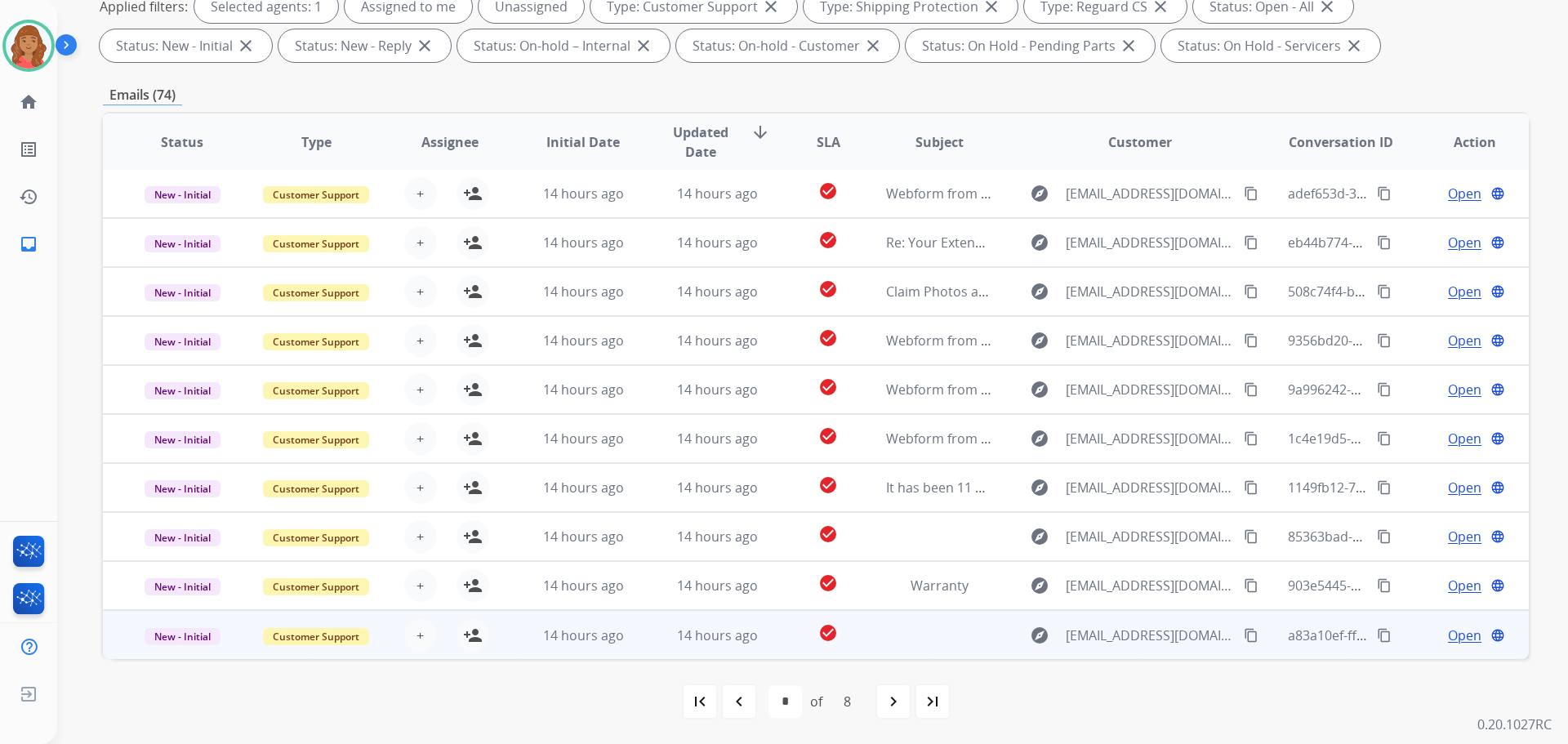
scroll to position [2, 0]
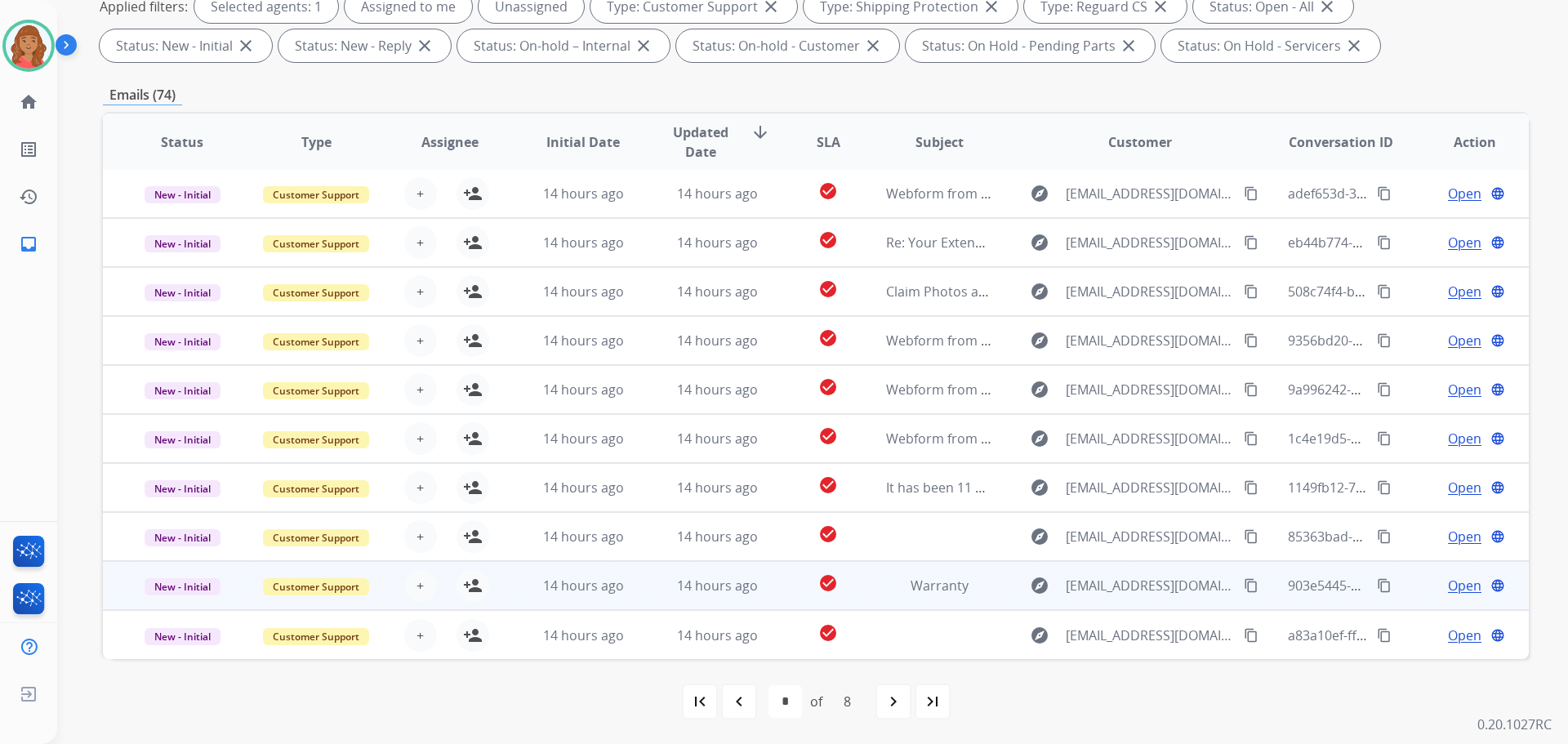
click at [609, 597] on td "14 hours ago" at bounding box center [571, 585] width 134 height 49
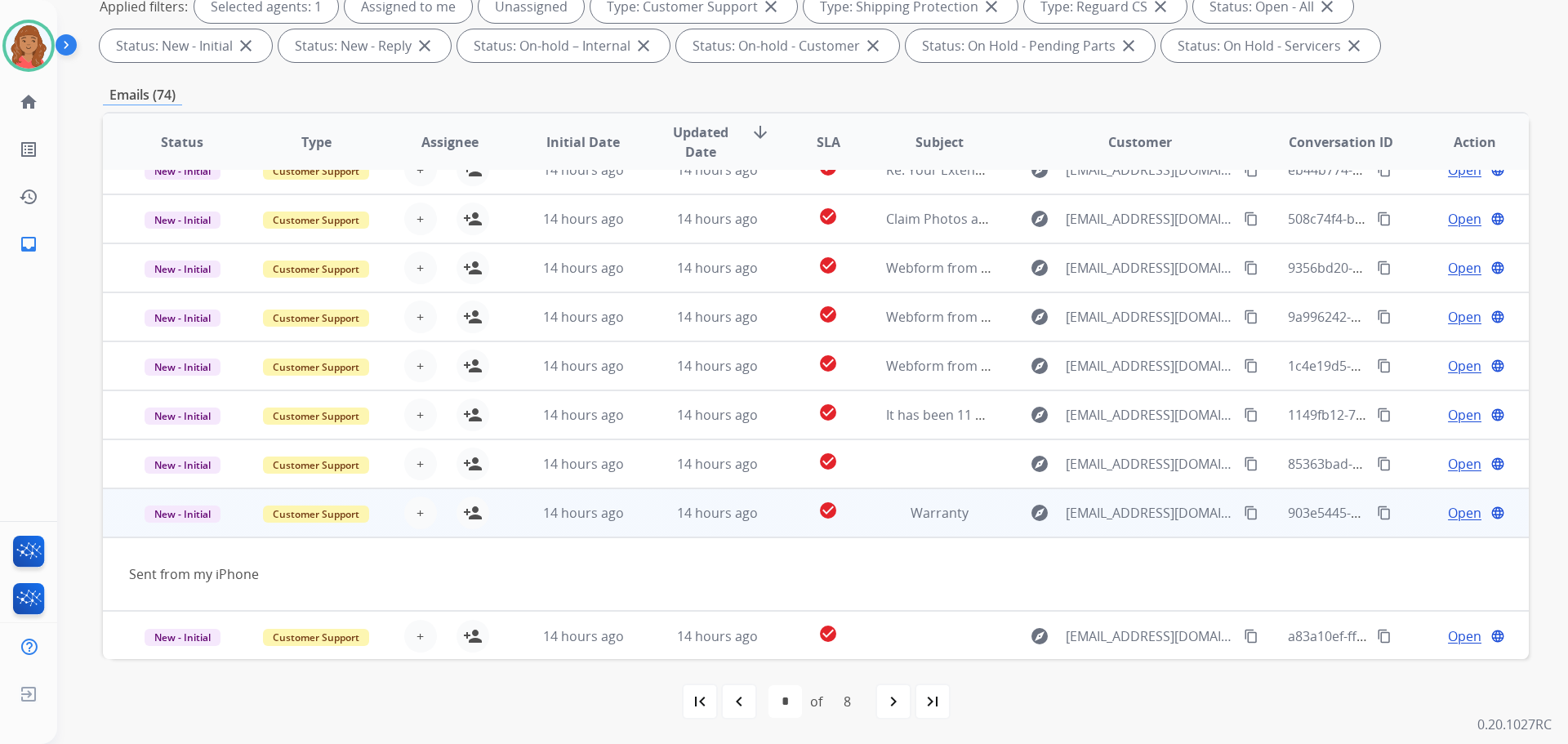
scroll to position [75, 0]
click at [480, 516] on button "person_add Assign to Me" at bounding box center [473, 512] width 33 height 33
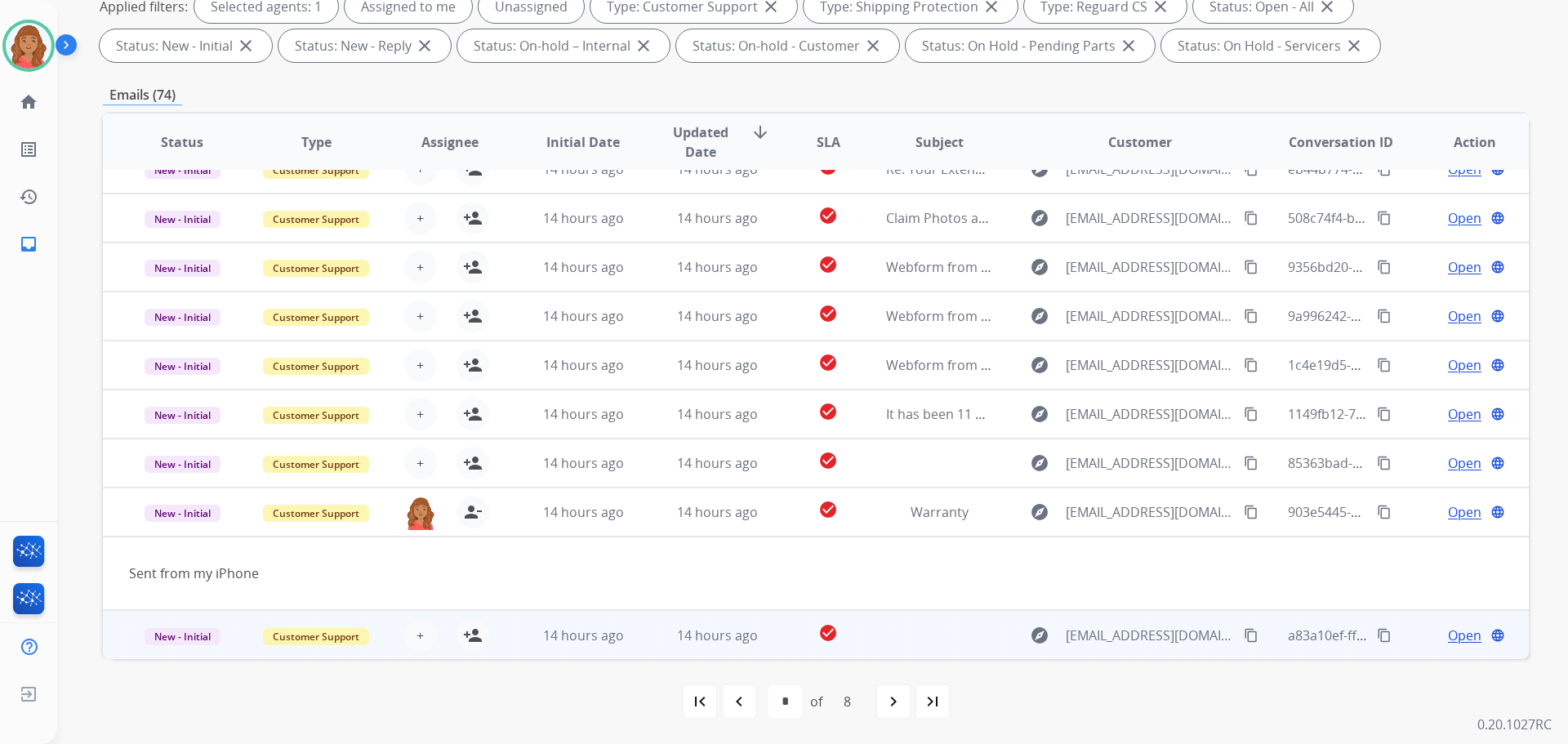
click at [506, 639] on td "14 hours ago" at bounding box center [571, 634] width 134 height 49
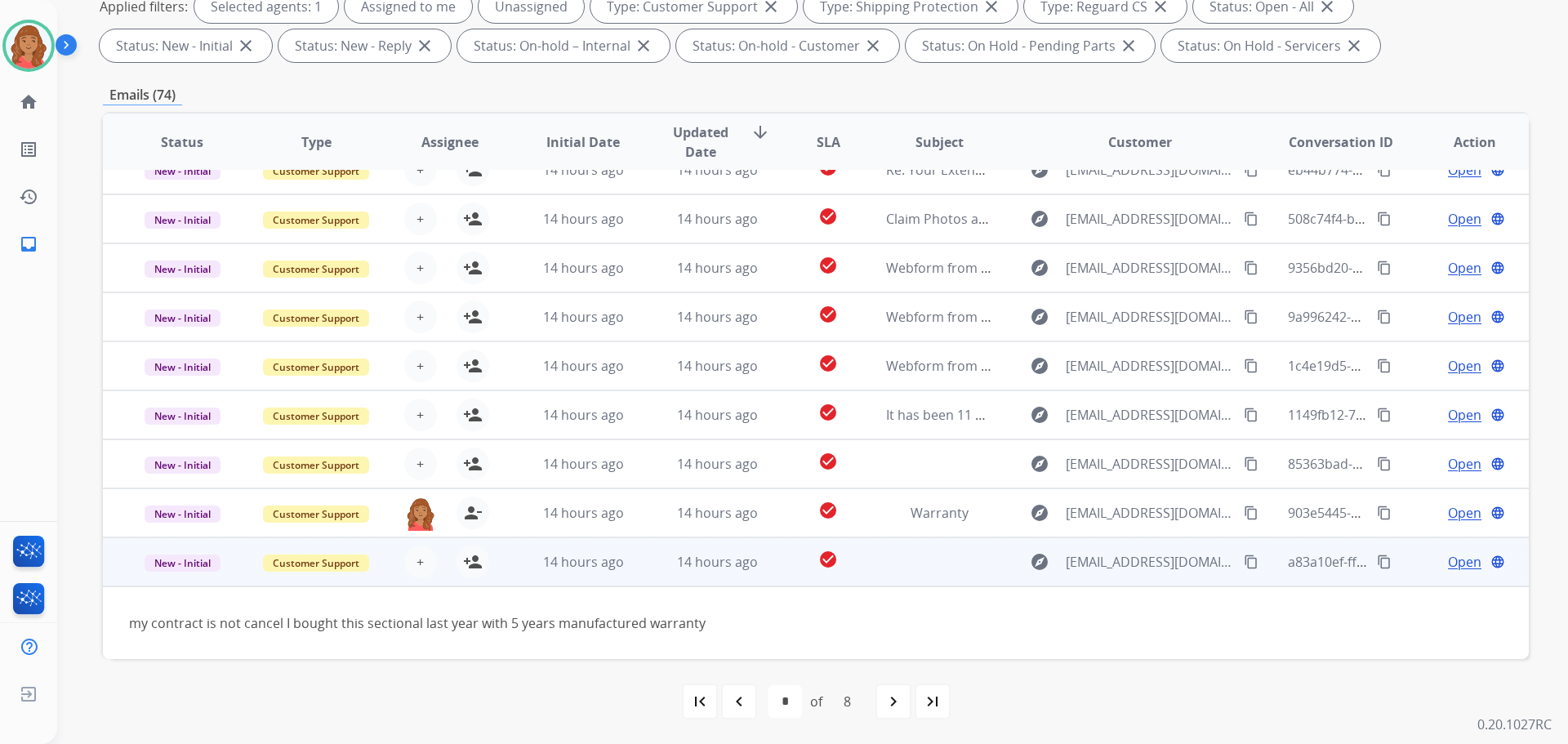
scroll to position [74, 0]
click at [465, 568] on mat-icon "person_add" at bounding box center [473, 562] width 20 height 20
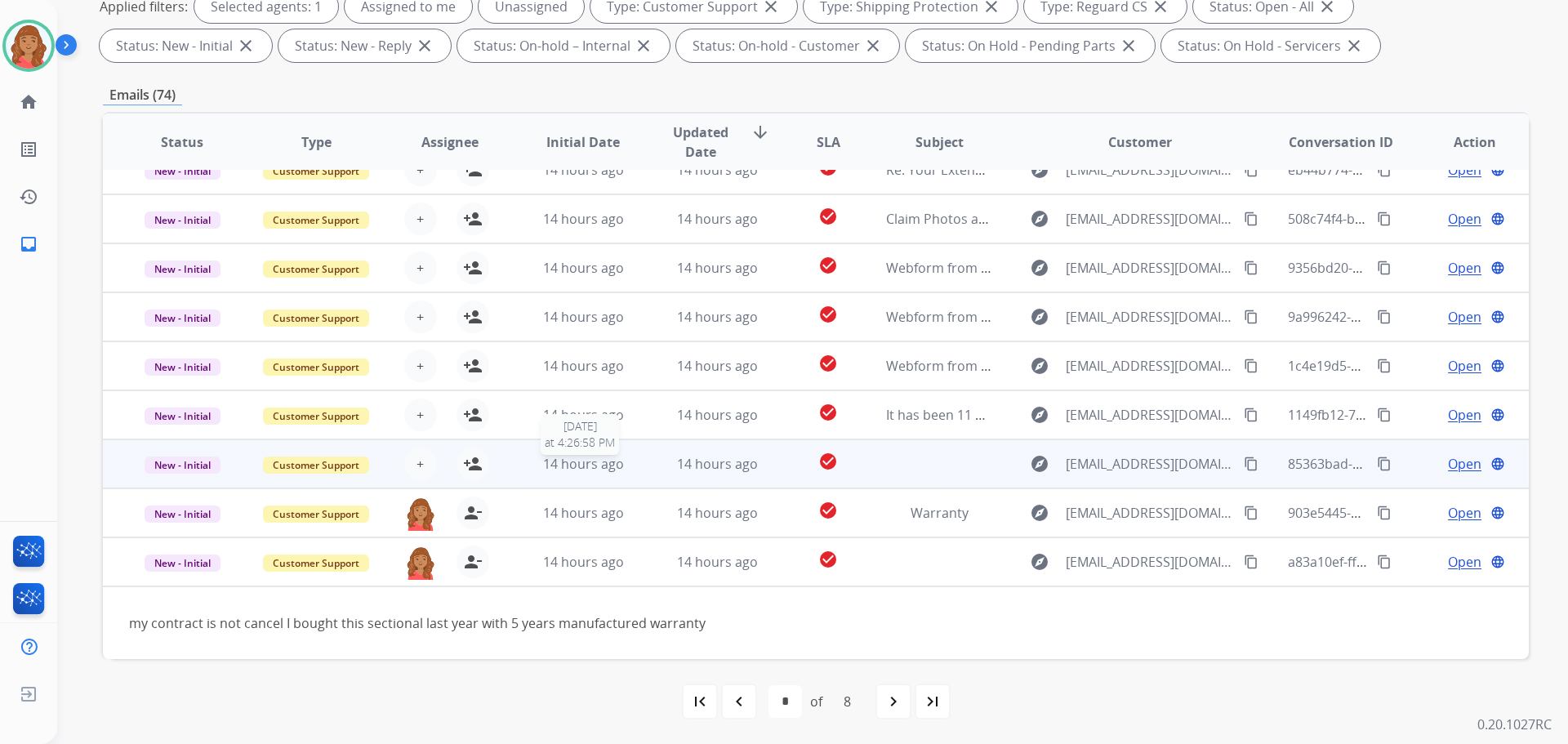
click at [546, 456] on span "14 hours ago" at bounding box center [583, 464] width 81 height 18
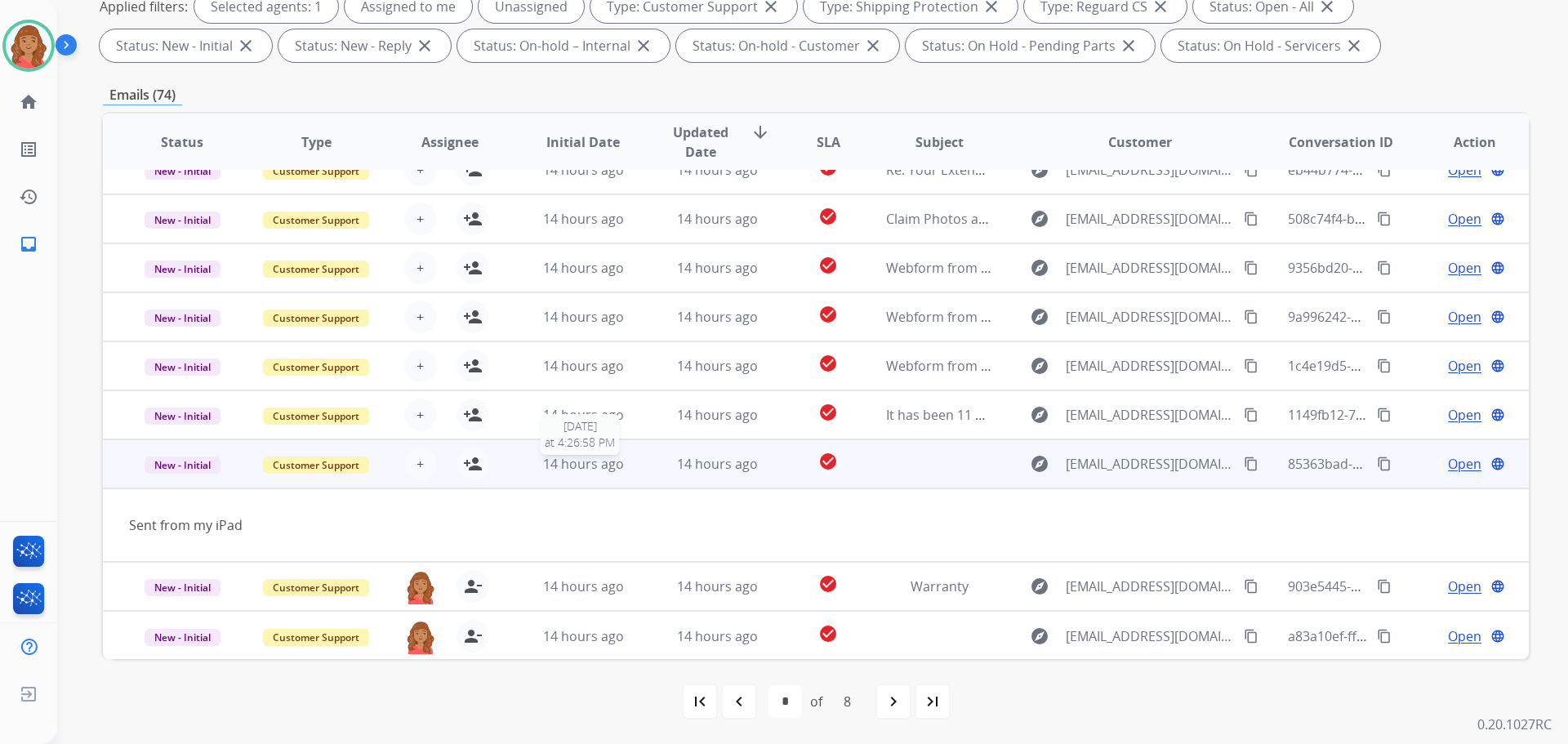
scroll to position [75, 0]
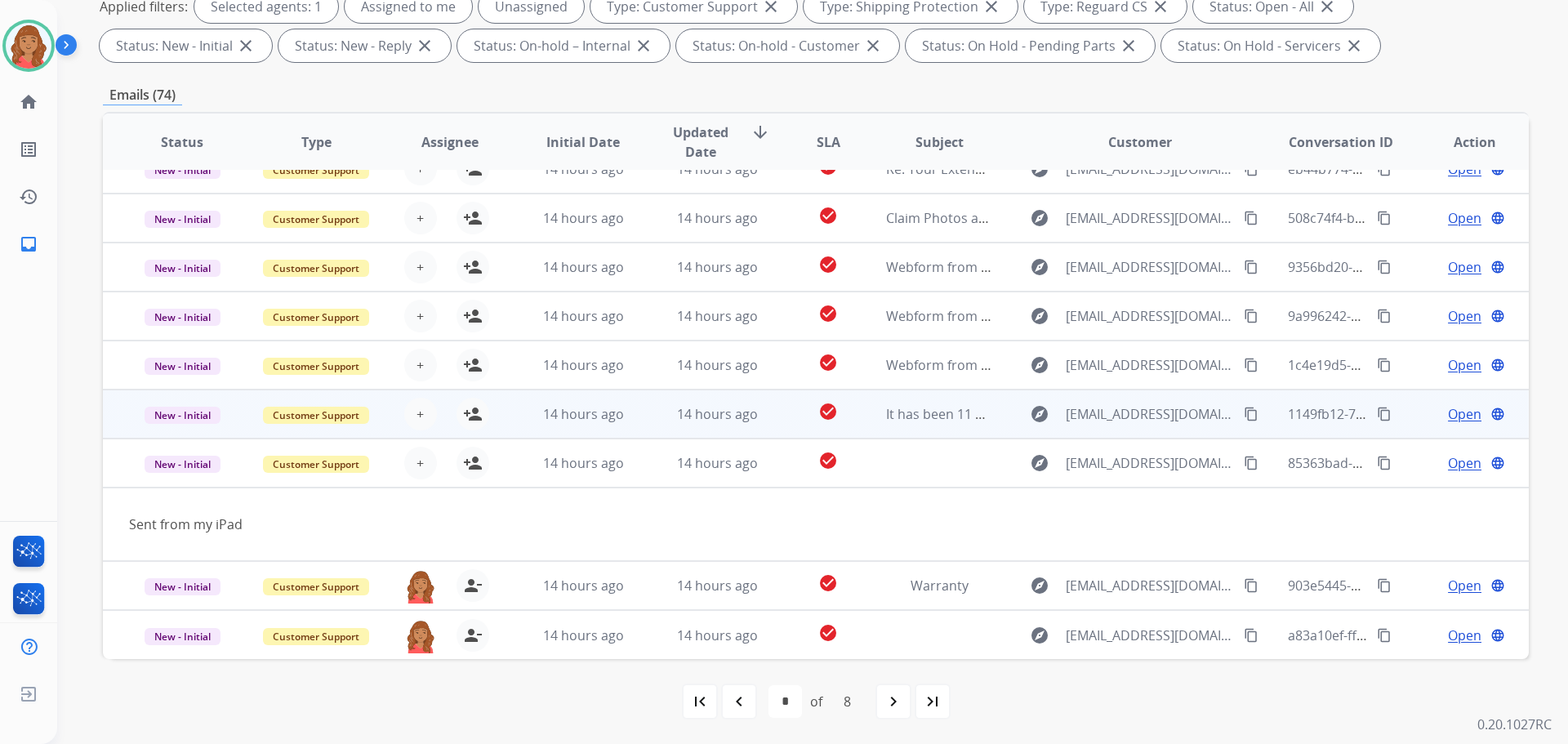
click at [489, 413] on div "+ Select agent person_add Assign to Me" at bounding box center [437, 414] width 133 height 46
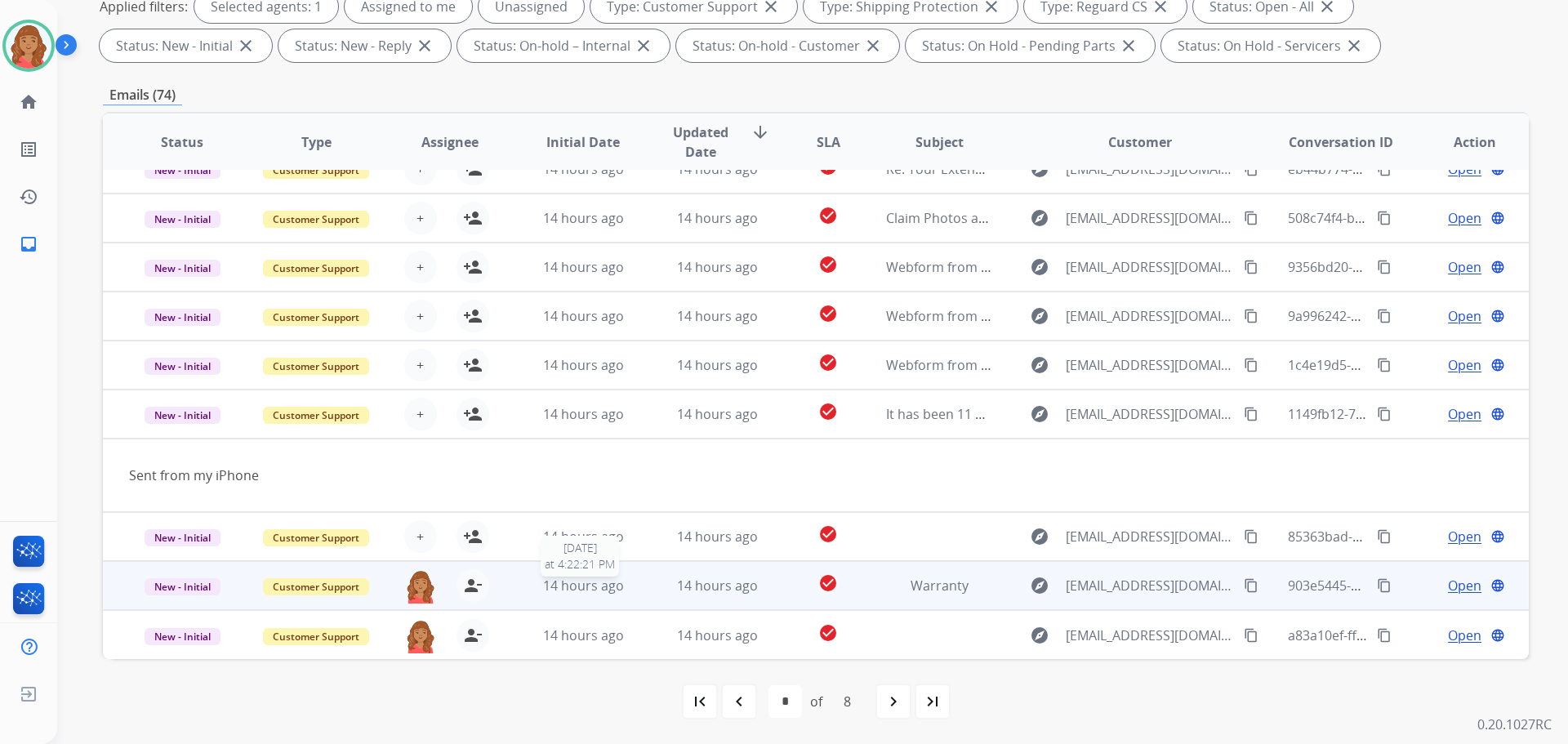
click at [559, 596] on td "14 hours ago [DATE] 4:22:21 PM" at bounding box center [571, 585] width 134 height 49
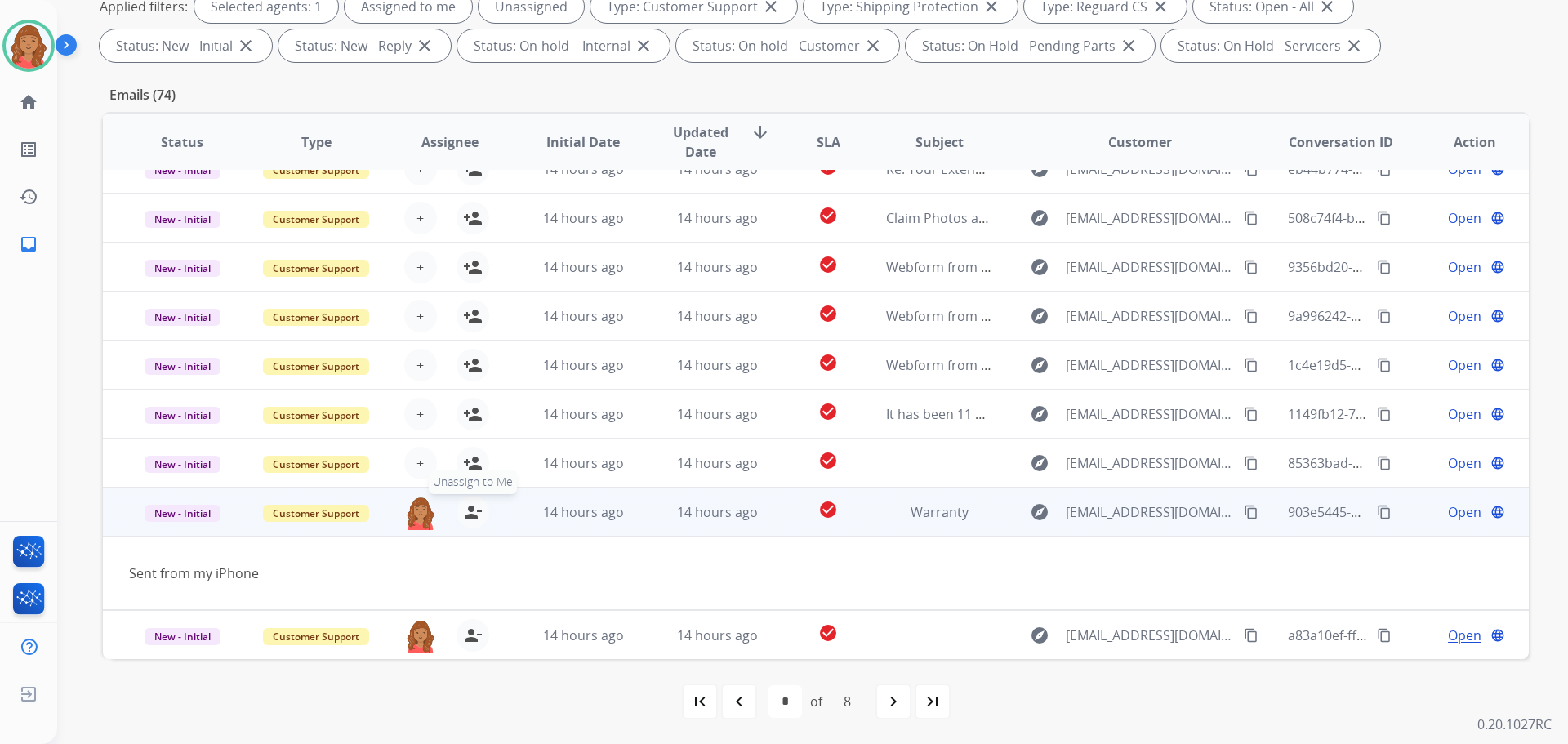
click at [463, 518] on mat-icon "person_remove" at bounding box center [473, 512] width 20 height 20
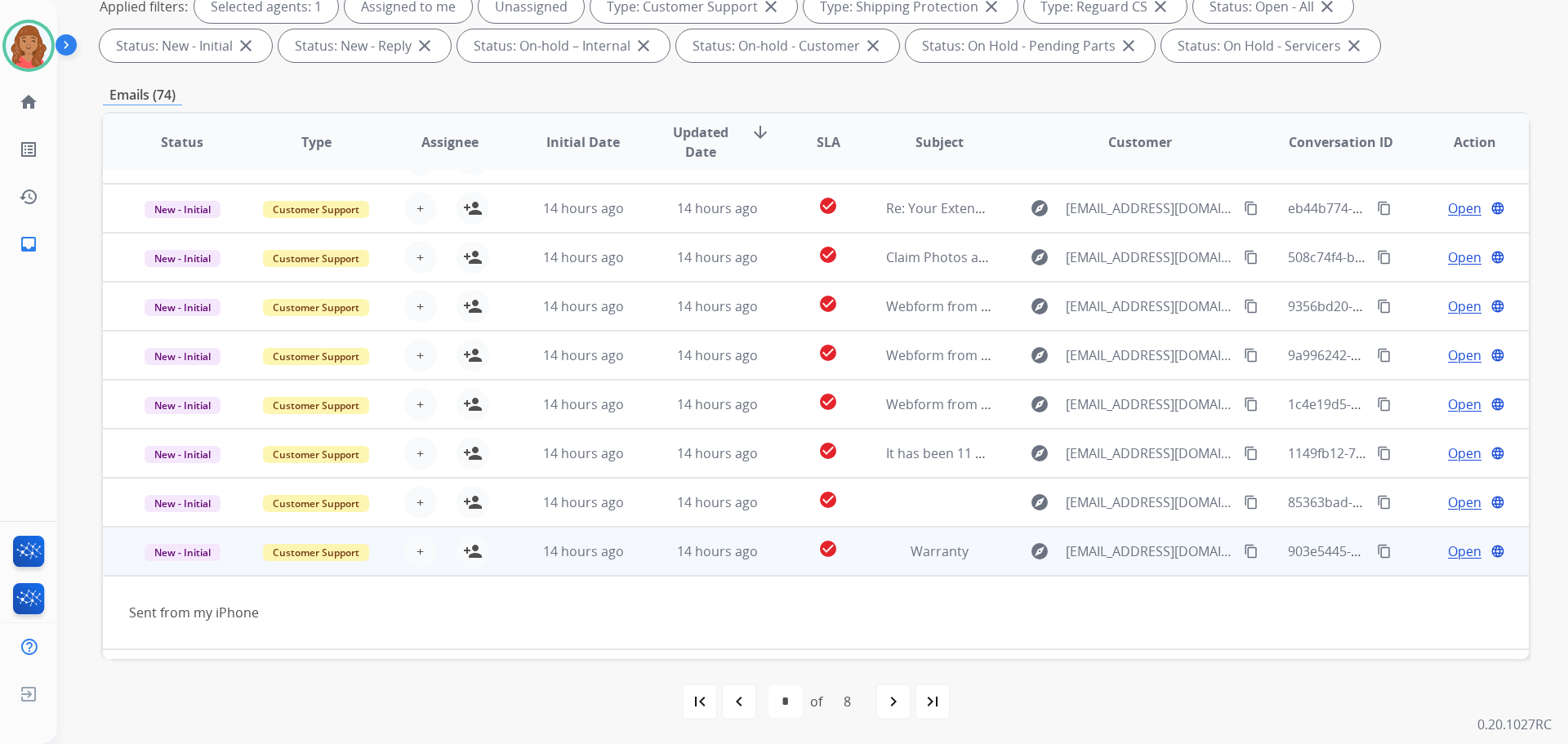
scroll to position [0, 0]
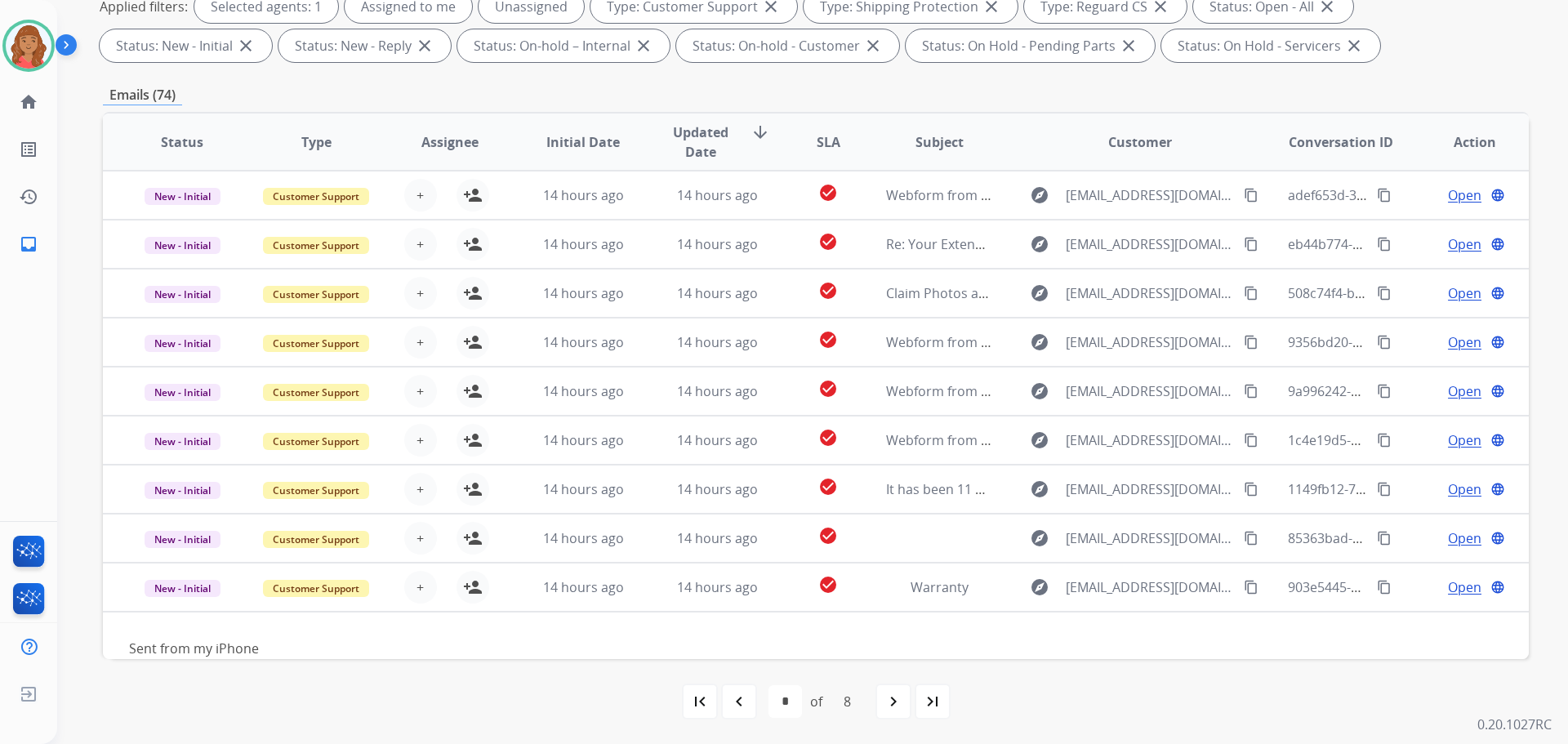
drag, startPoint x: 742, startPoint y: 706, endPoint x: 733, endPoint y: 700, distance: 10.8
click at [741, 705] on mat-icon "navigate_before" at bounding box center [739, 701] width 20 height 20
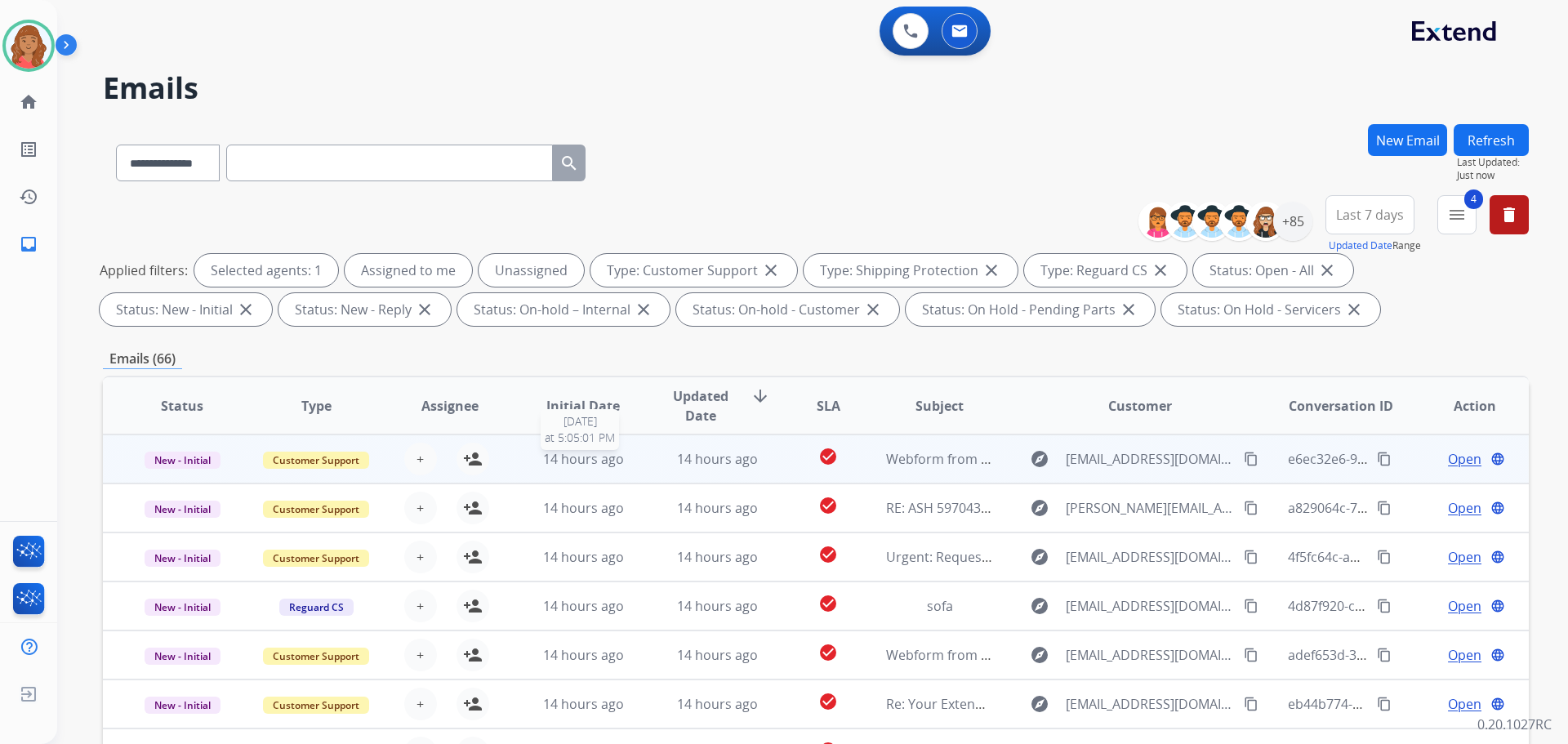
click at [569, 461] on span "14 hours ago" at bounding box center [583, 459] width 81 height 18
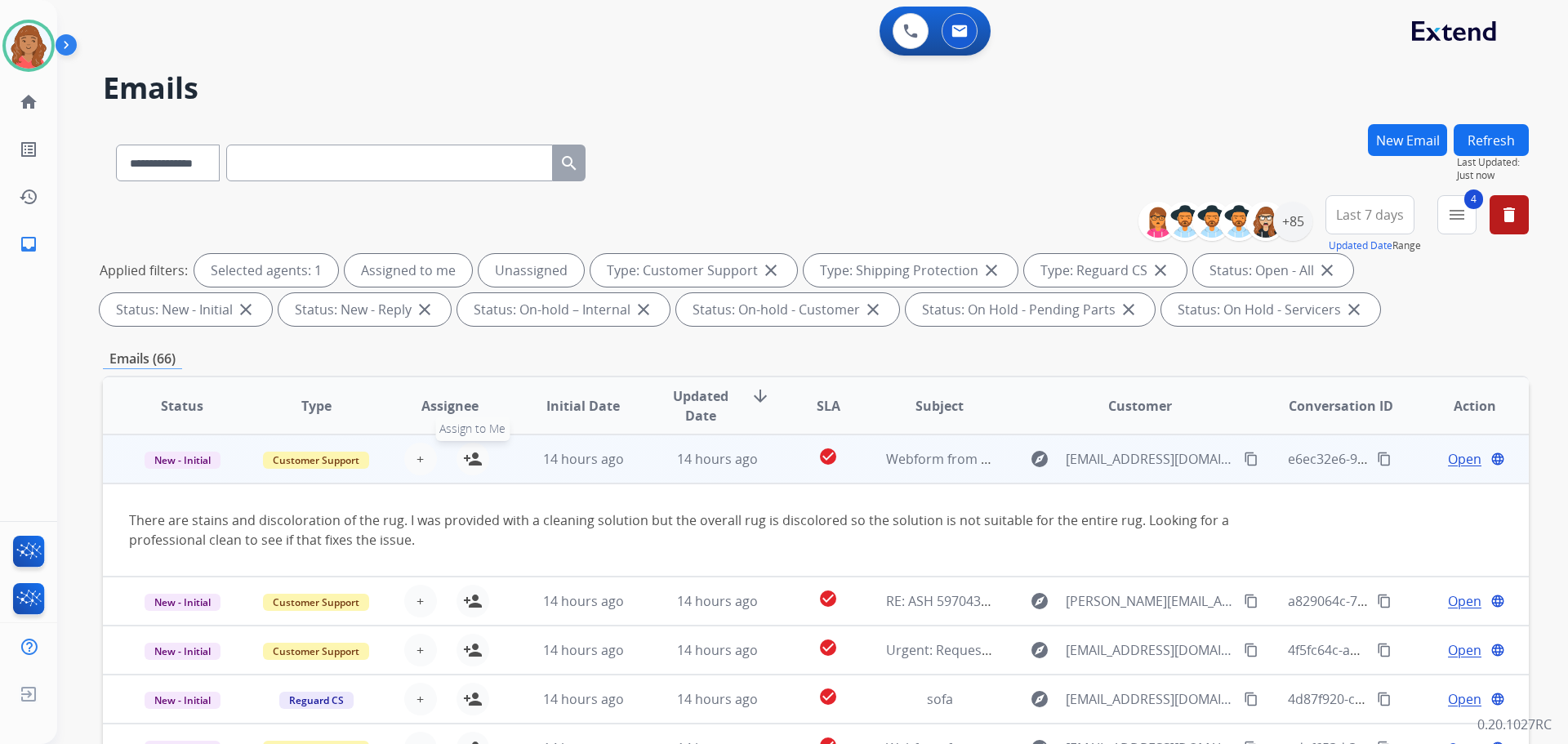
click at [477, 463] on mat-icon "person_add" at bounding box center [473, 459] width 20 height 20
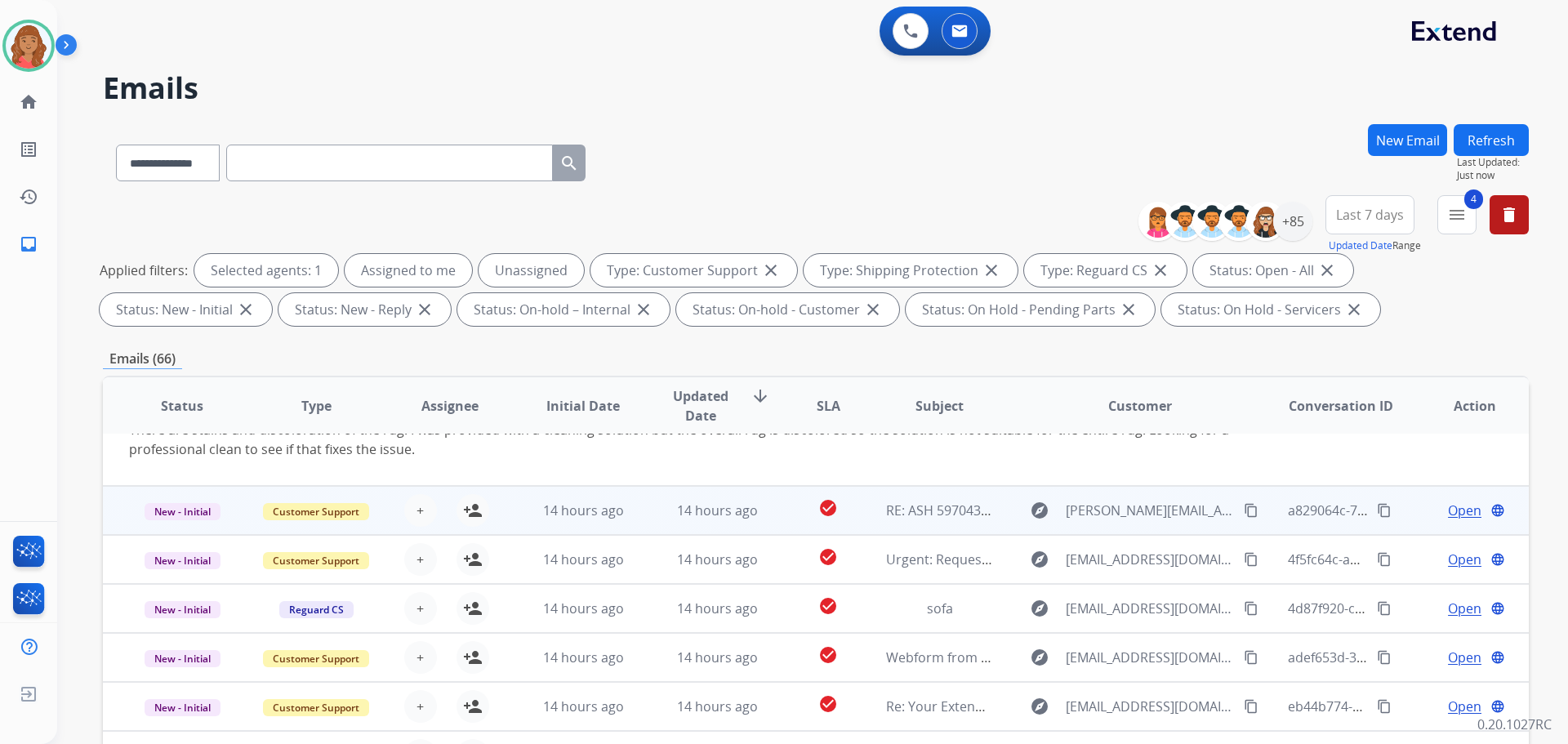
scroll to position [95, 0]
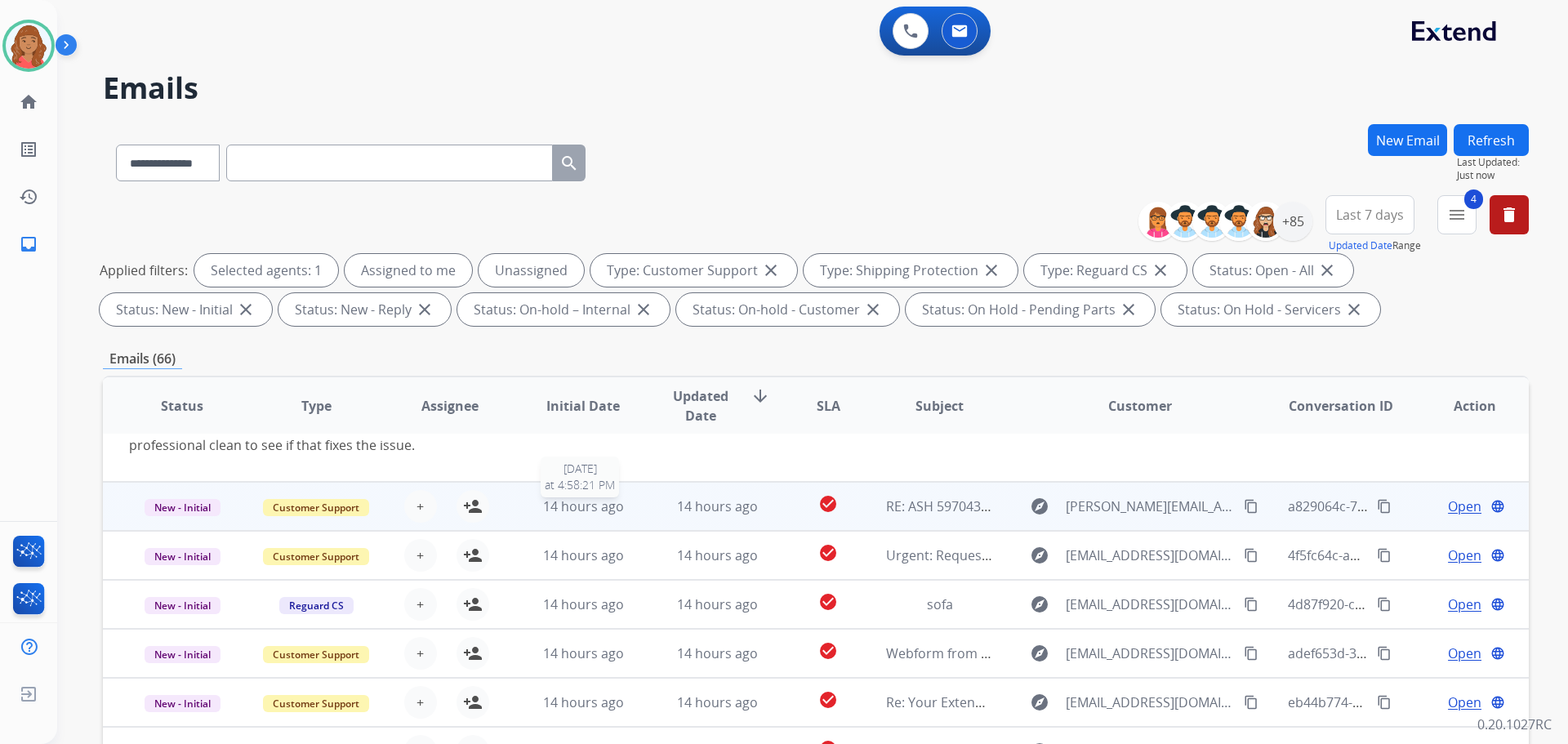
click at [532, 507] on div "14 hours ago" at bounding box center [583, 507] width 107 height 20
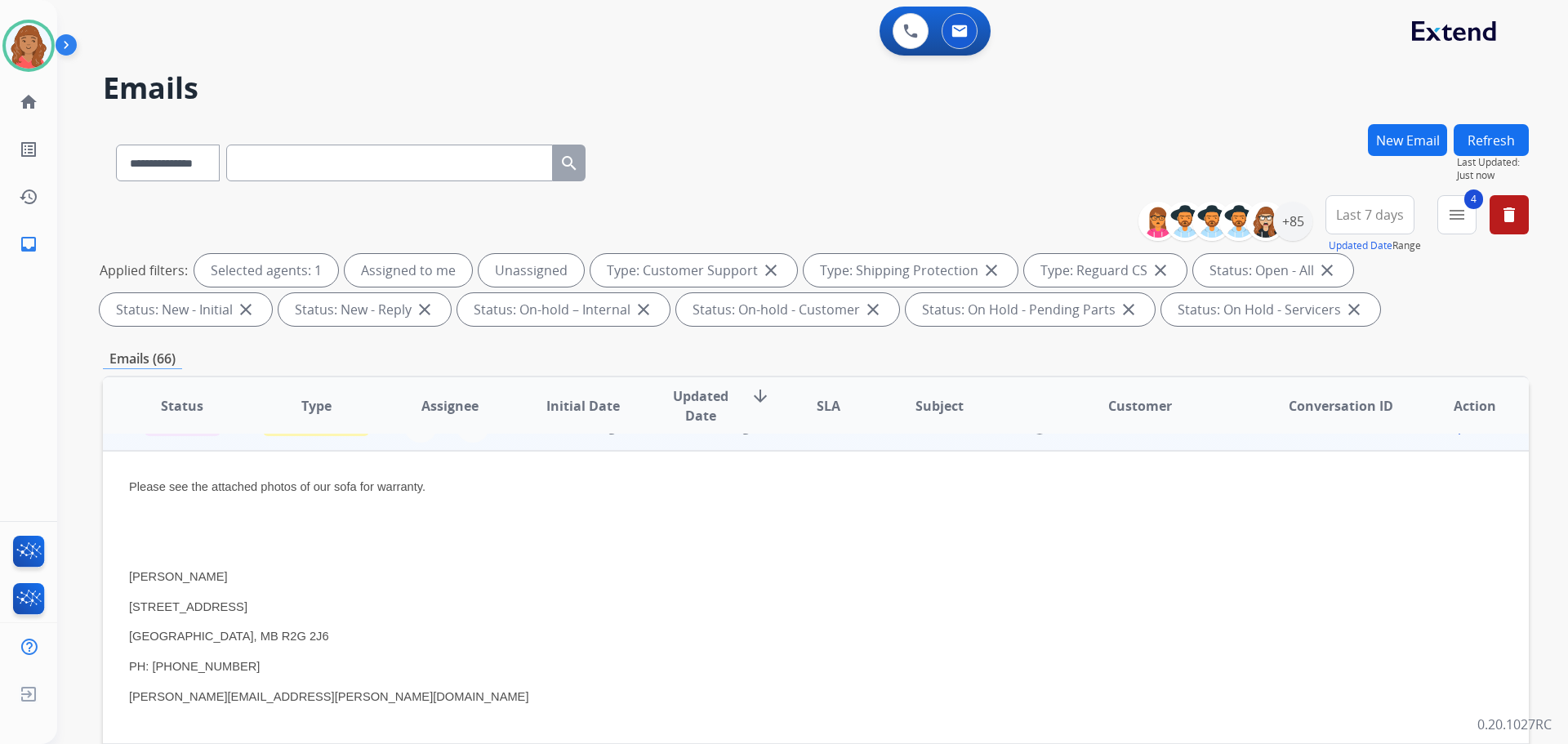
scroll to position [49, 0]
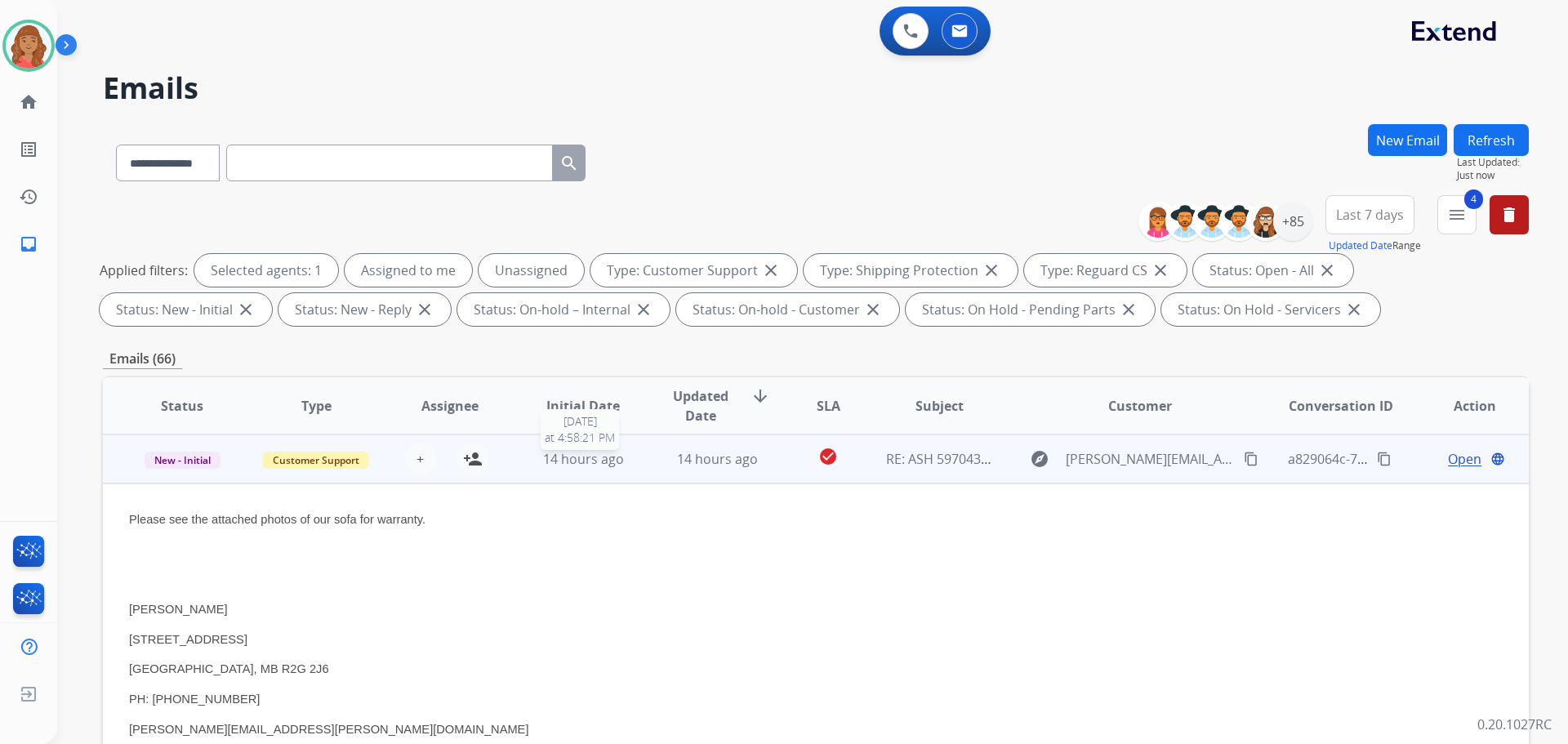
click at [550, 457] on span "14 hours ago" at bounding box center [583, 459] width 81 height 18
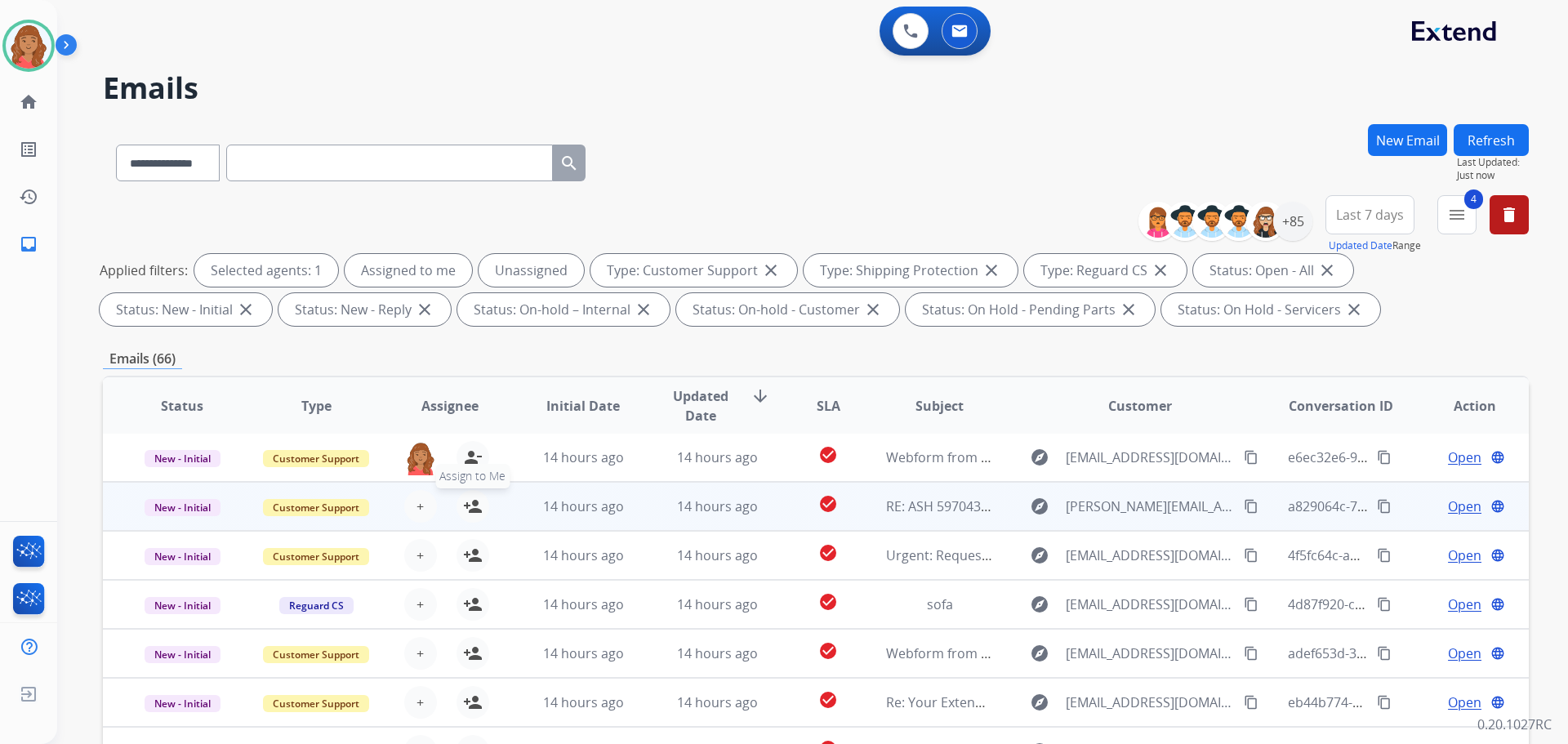
click at [475, 507] on mat-icon "person_add" at bounding box center [473, 507] width 20 height 20
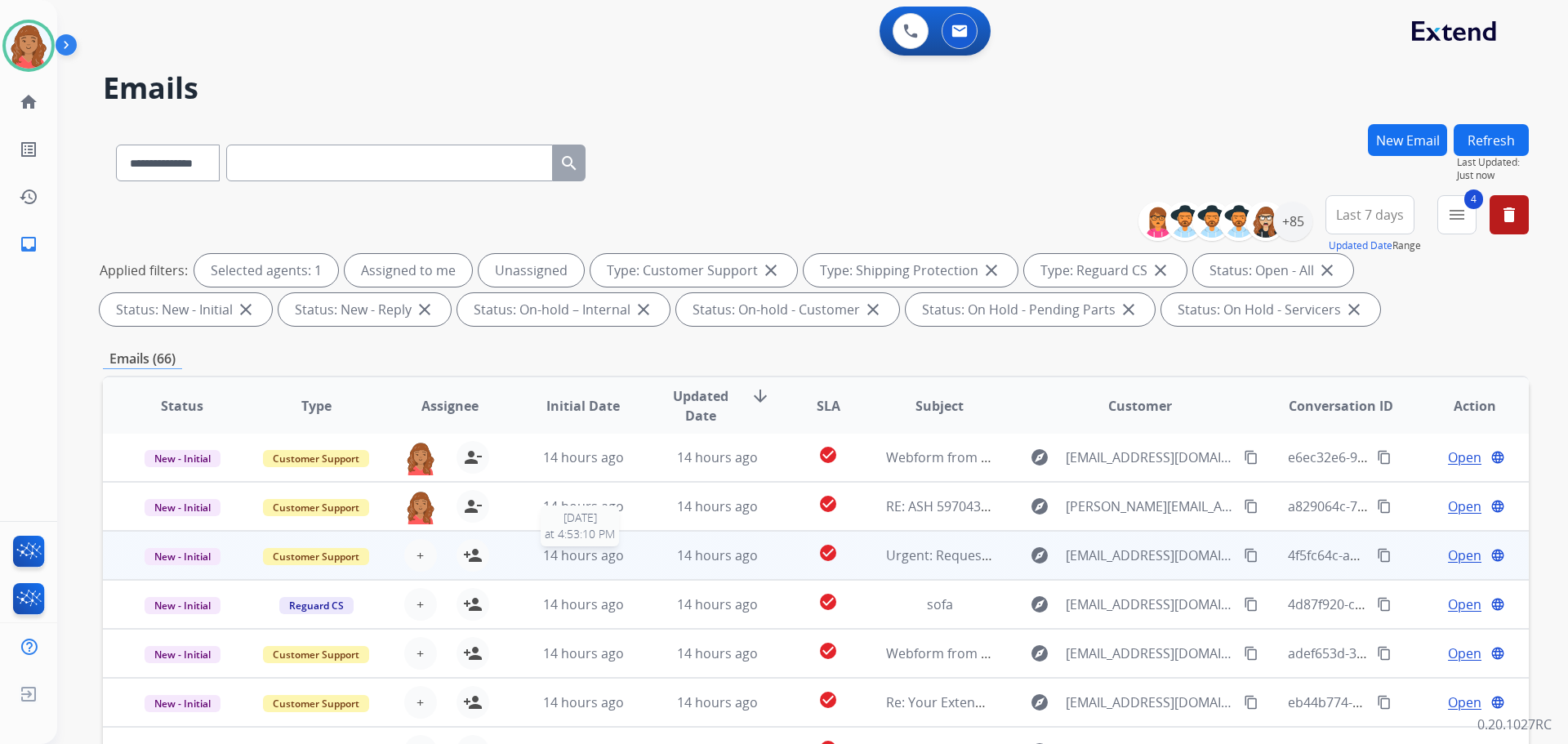
click at [569, 556] on span "14 hours ago" at bounding box center [583, 555] width 81 height 18
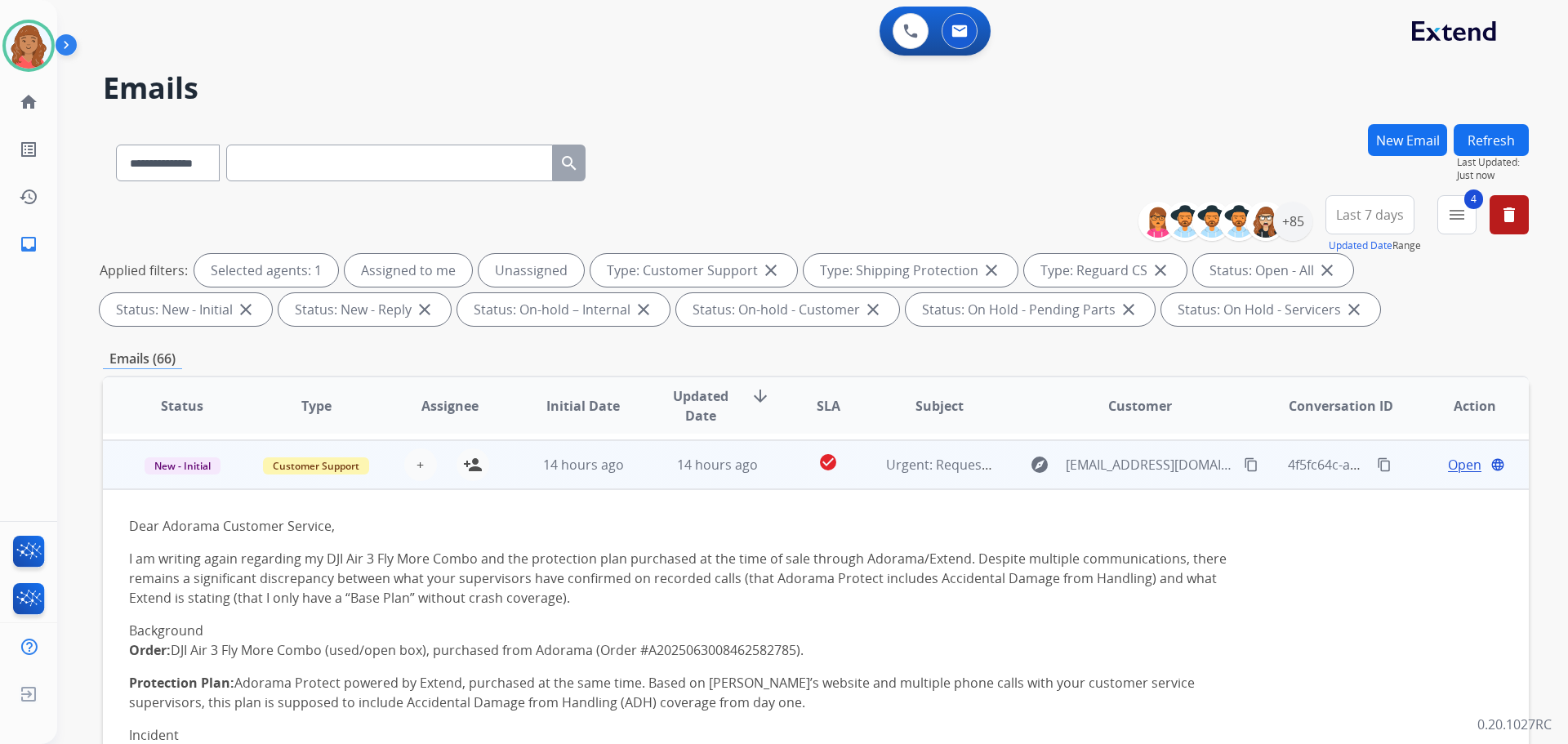
scroll to position [98, 0]
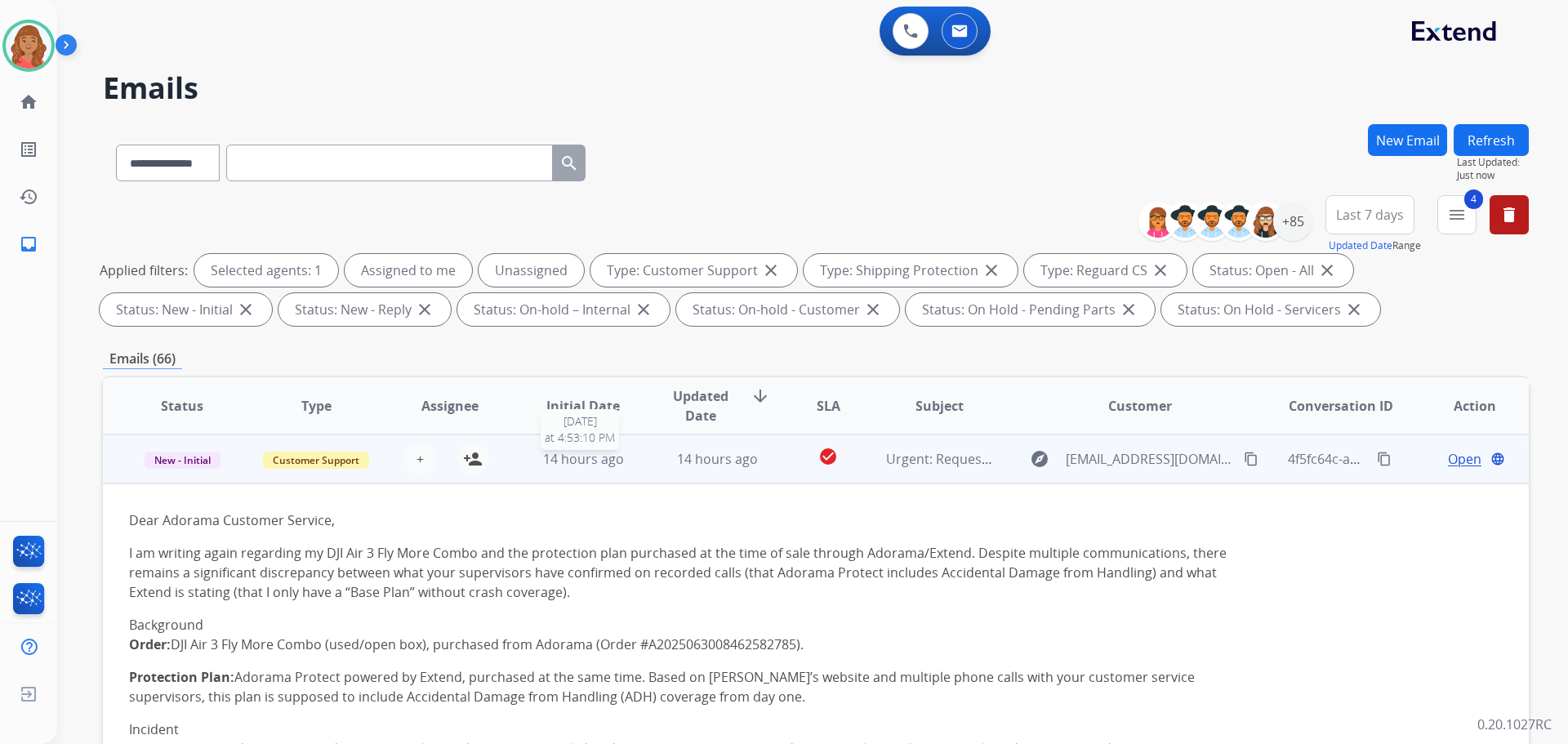
click at [550, 468] on div "14 hours ago" at bounding box center [583, 459] width 107 height 20
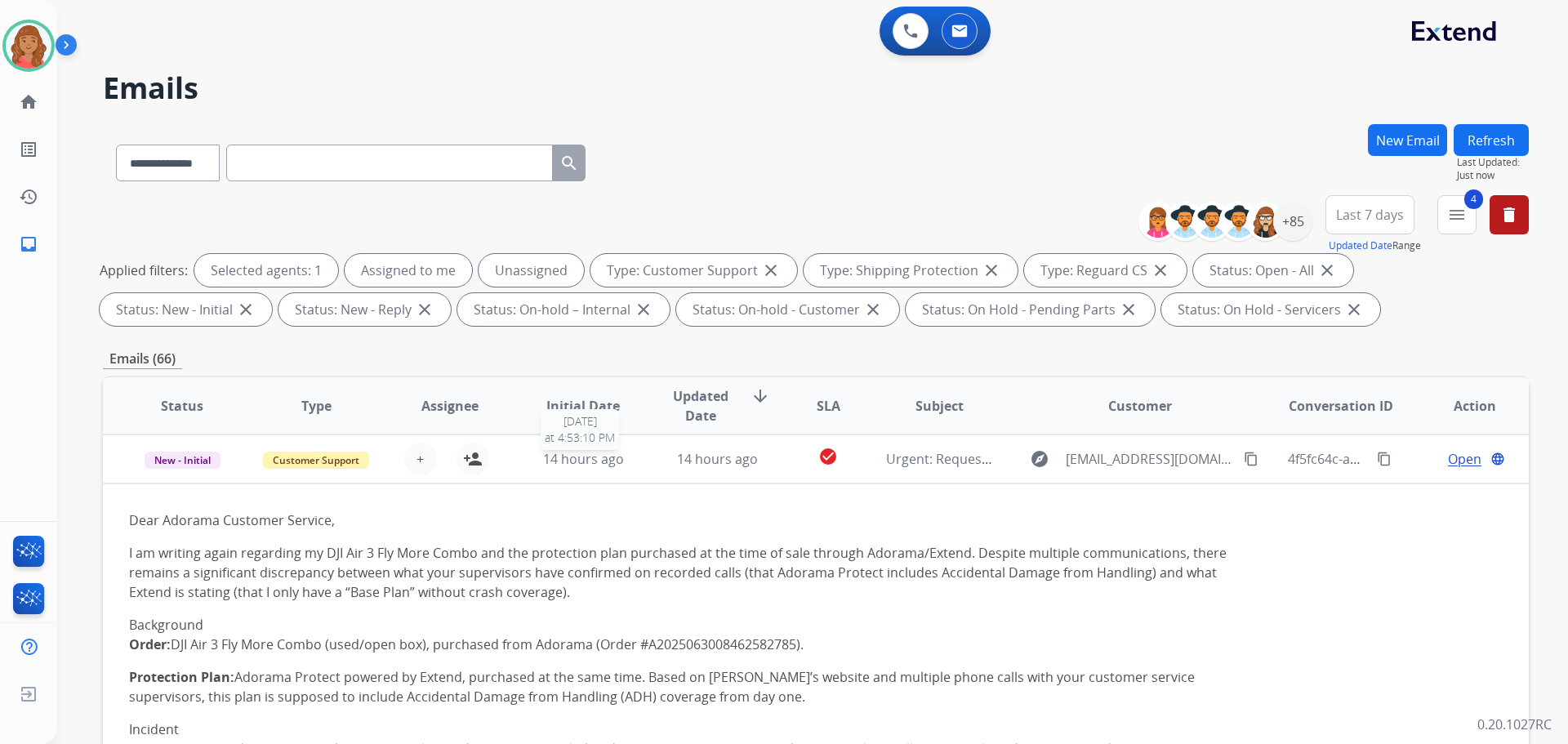
scroll to position [2, 0]
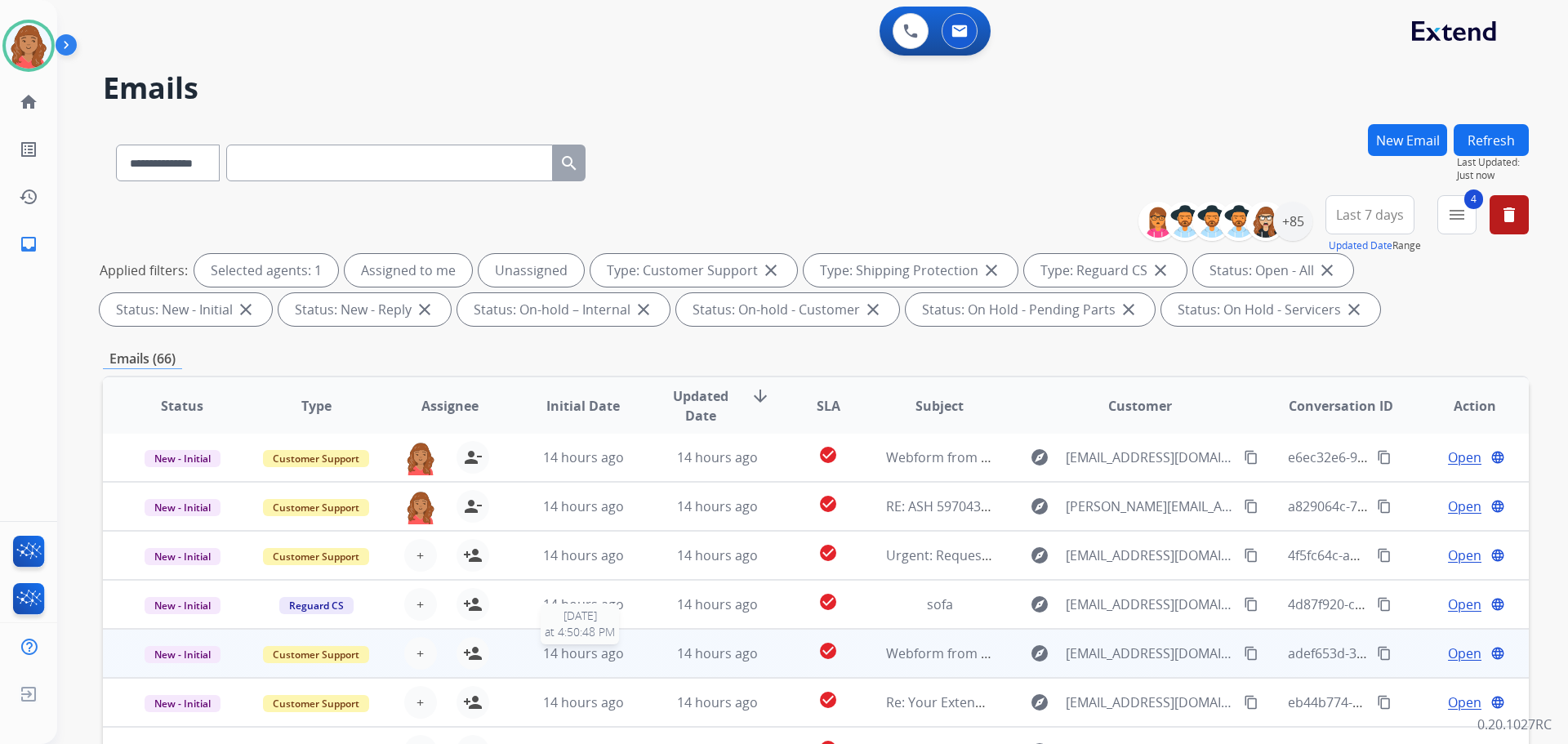
click at [573, 651] on span "14 hours ago" at bounding box center [583, 653] width 81 height 18
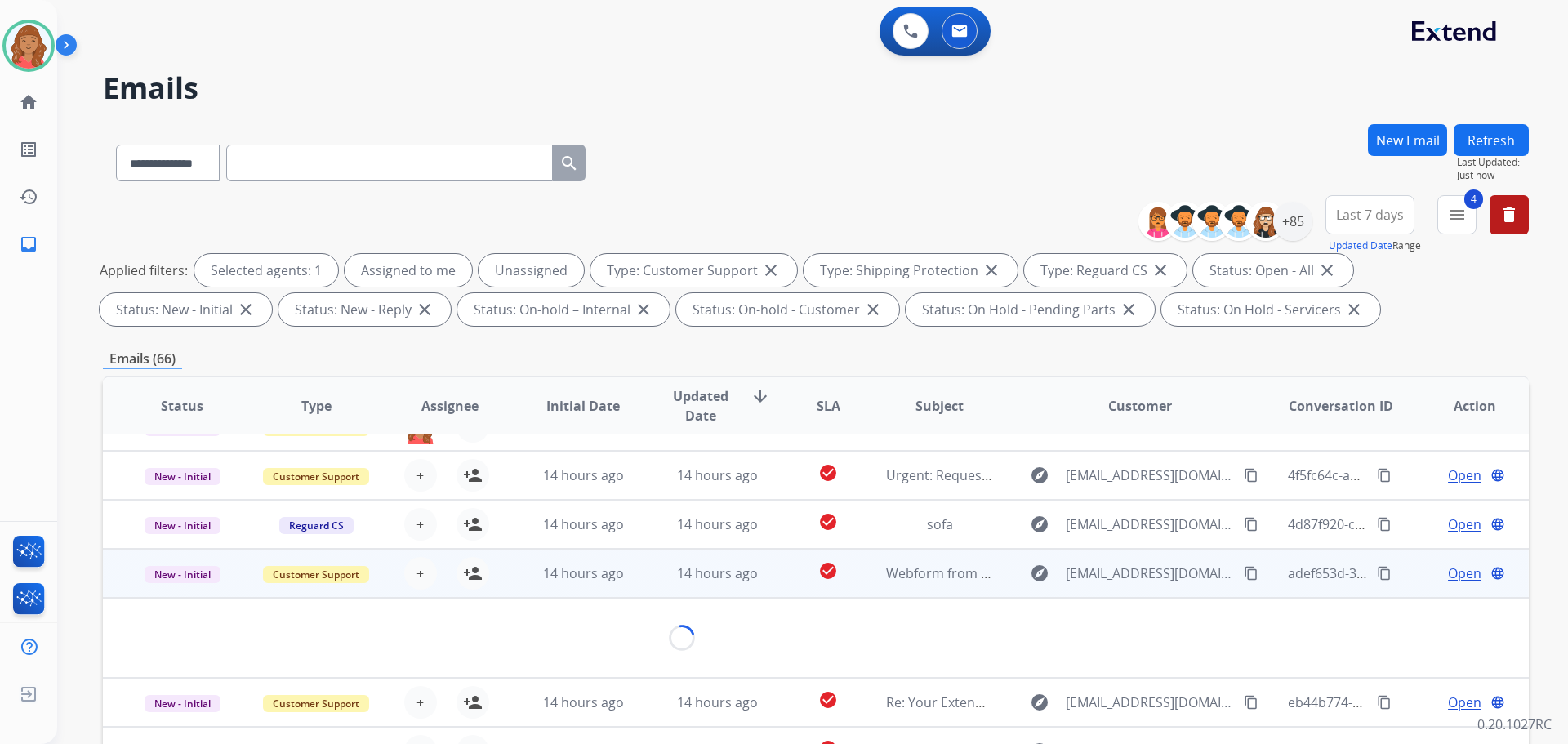
scroll to position [75, 0]
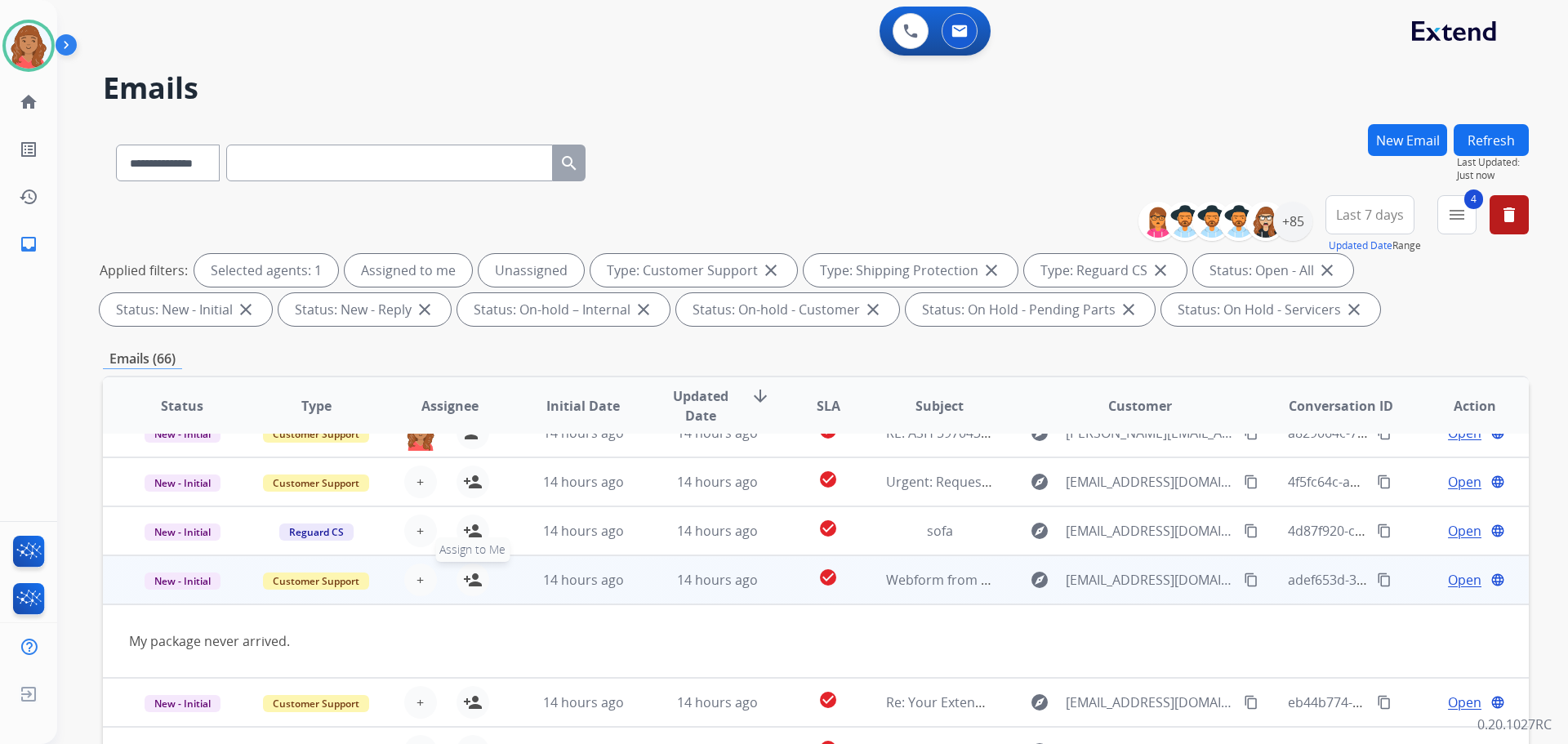
click at [468, 587] on mat-icon "person_add" at bounding box center [473, 580] width 20 height 20
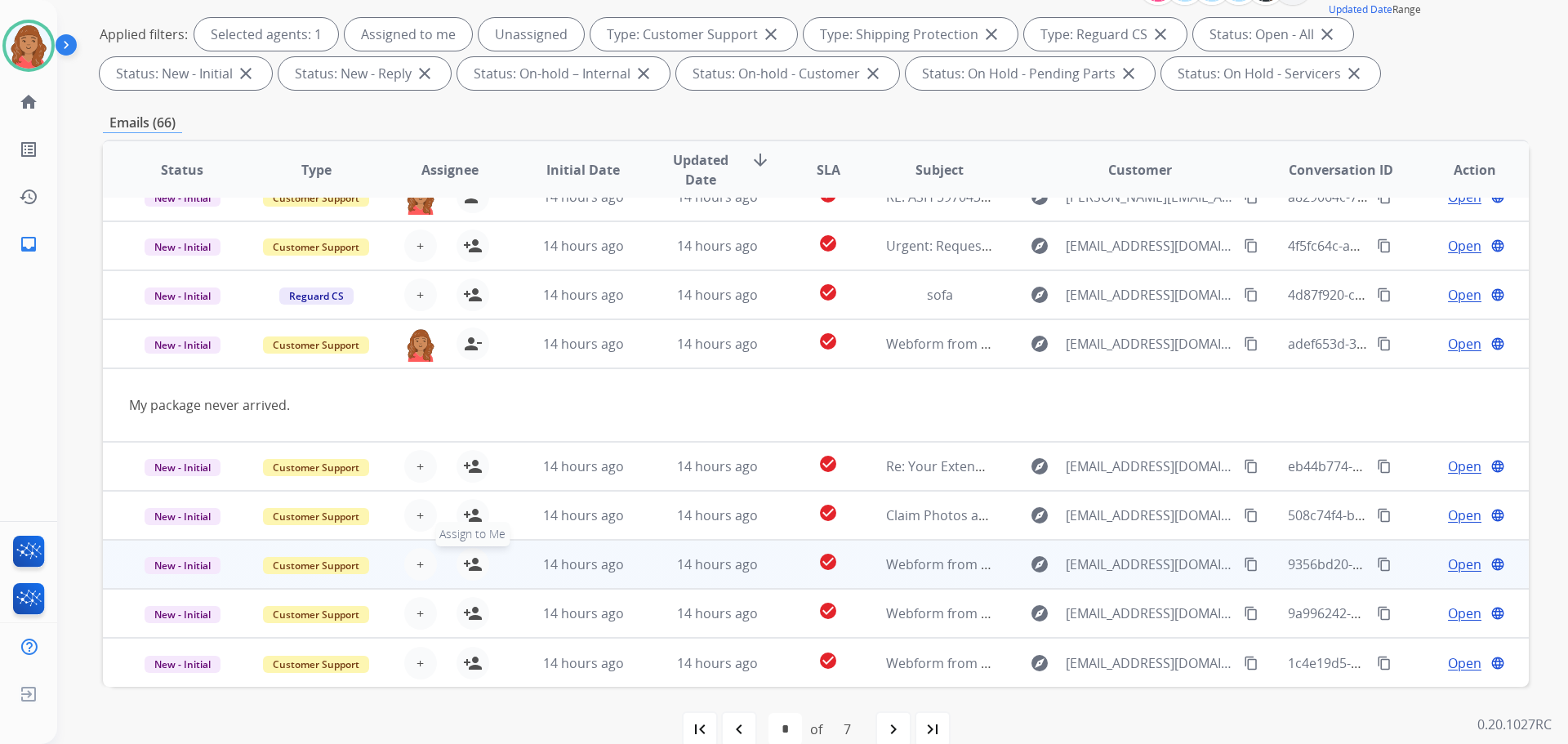
scroll to position [245, 0]
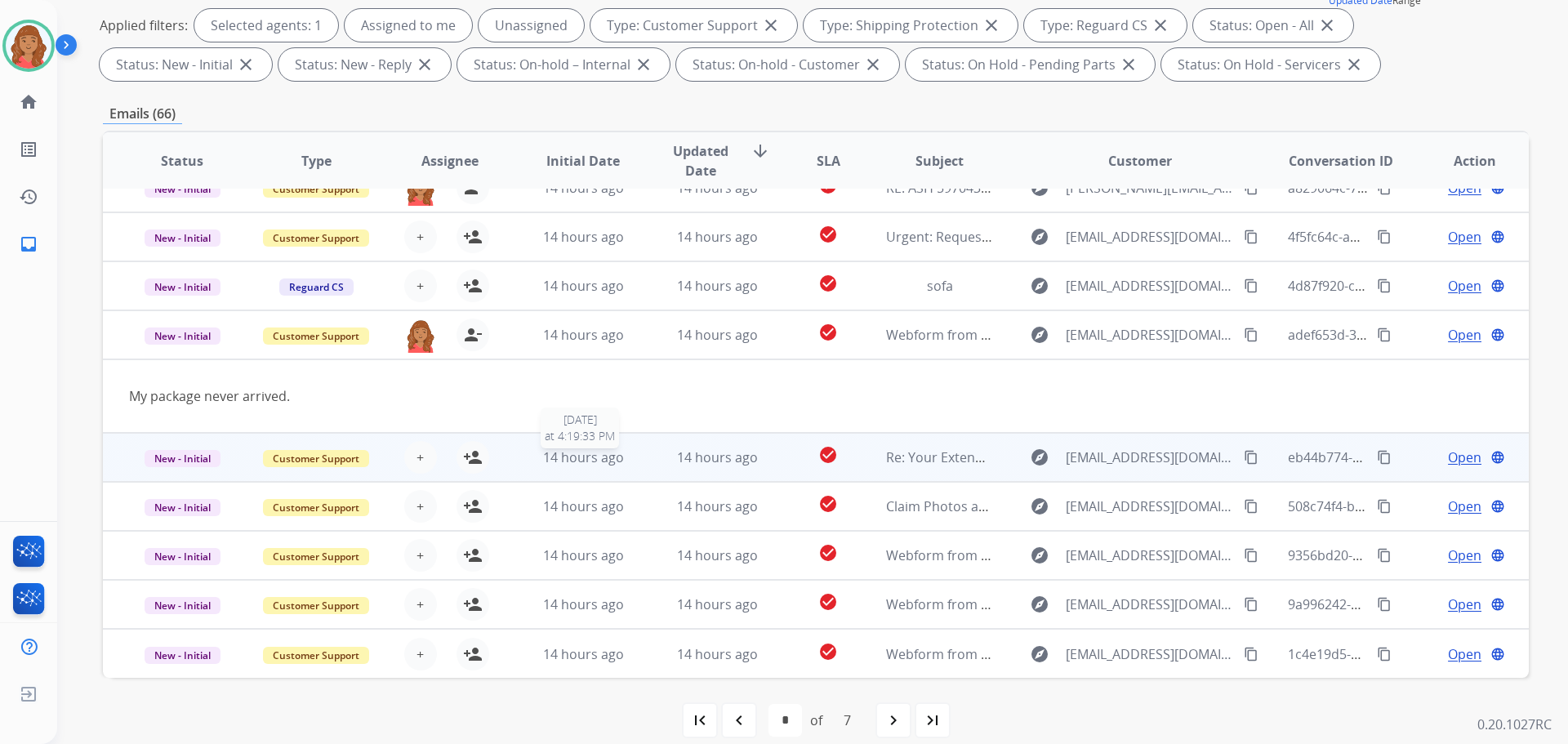
click at [548, 466] on span "14 hours ago" at bounding box center [583, 457] width 81 height 18
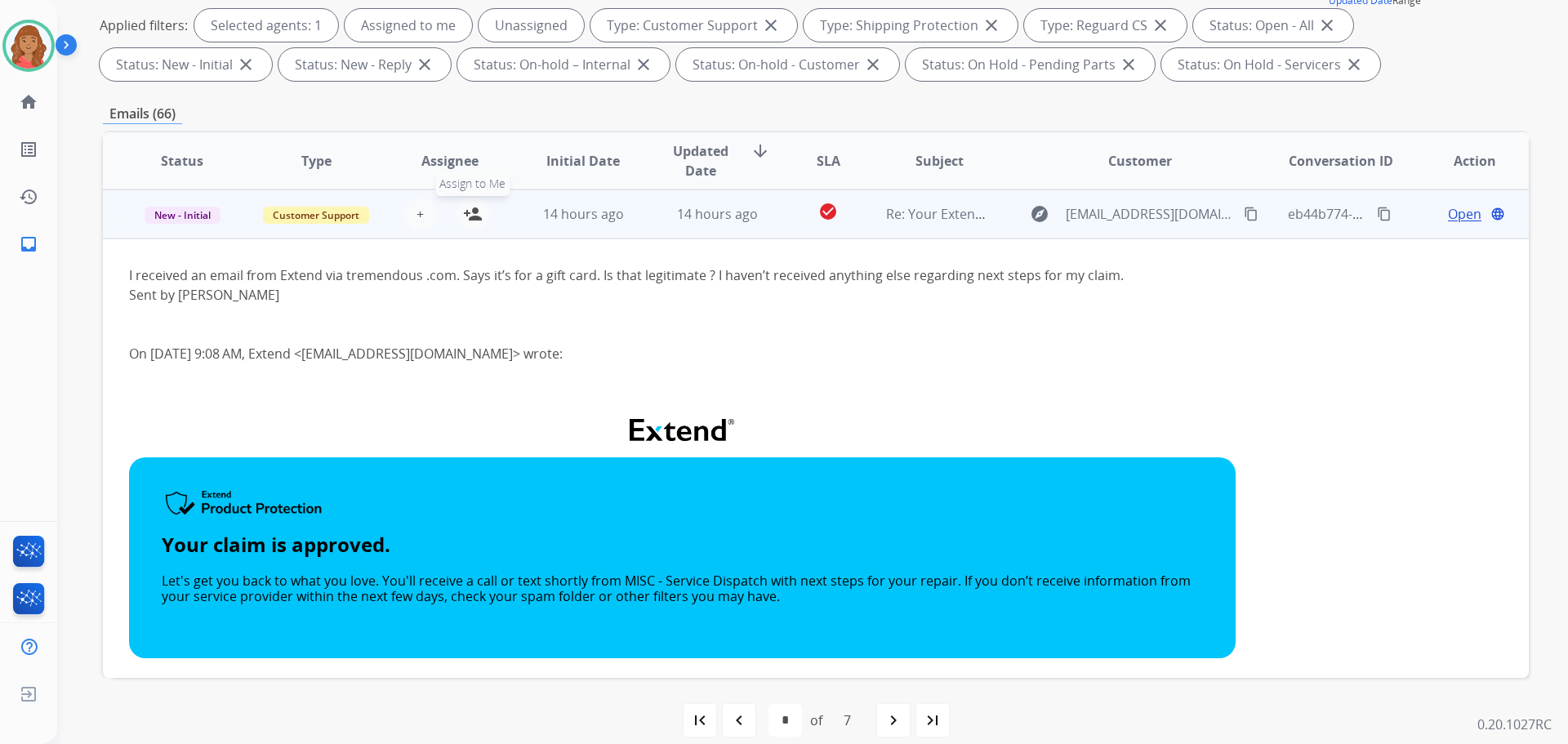
click at [467, 213] on mat-icon "person_add" at bounding box center [473, 214] width 20 height 20
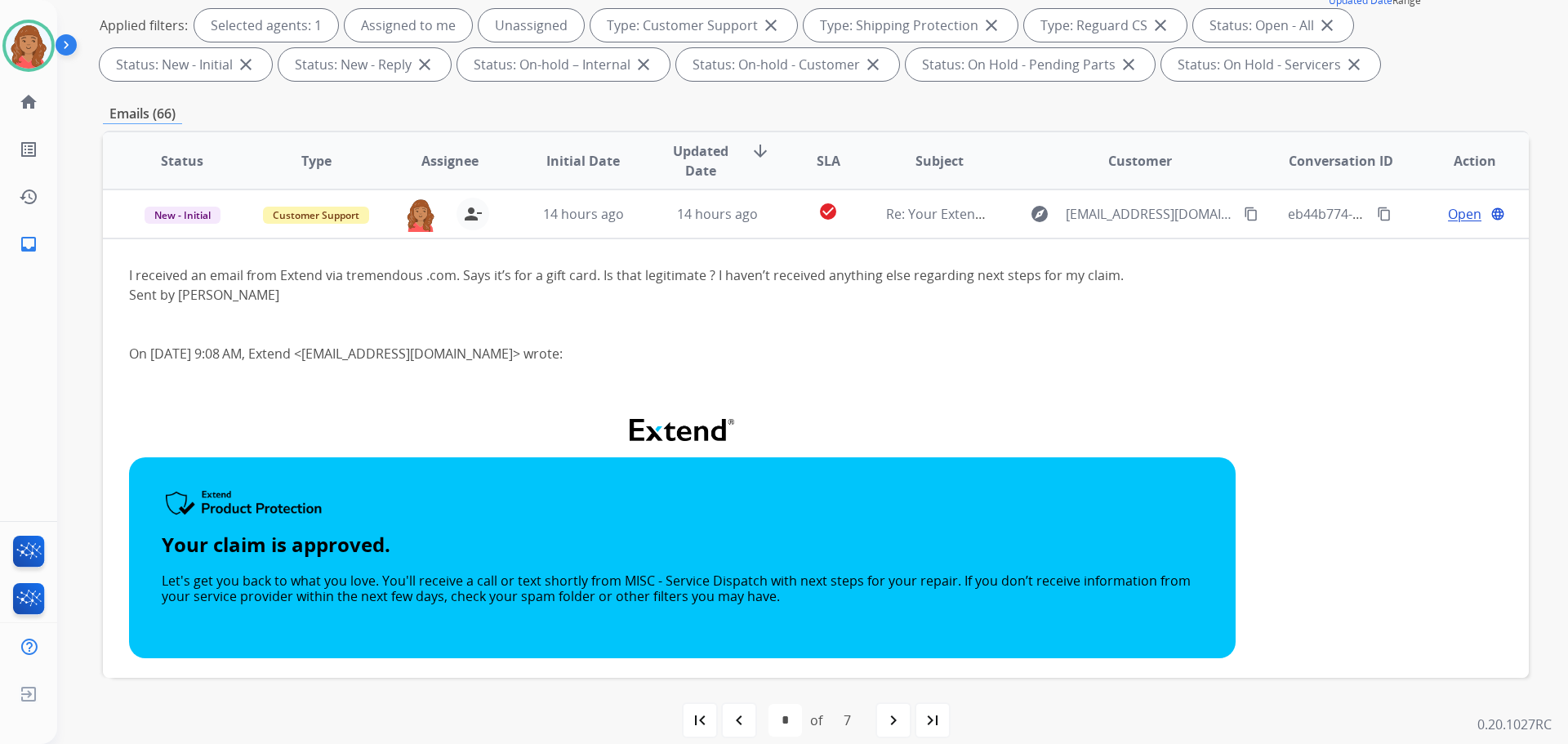
click at [522, 225] on td "14 hours ago" at bounding box center [571, 213] width 134 height 49
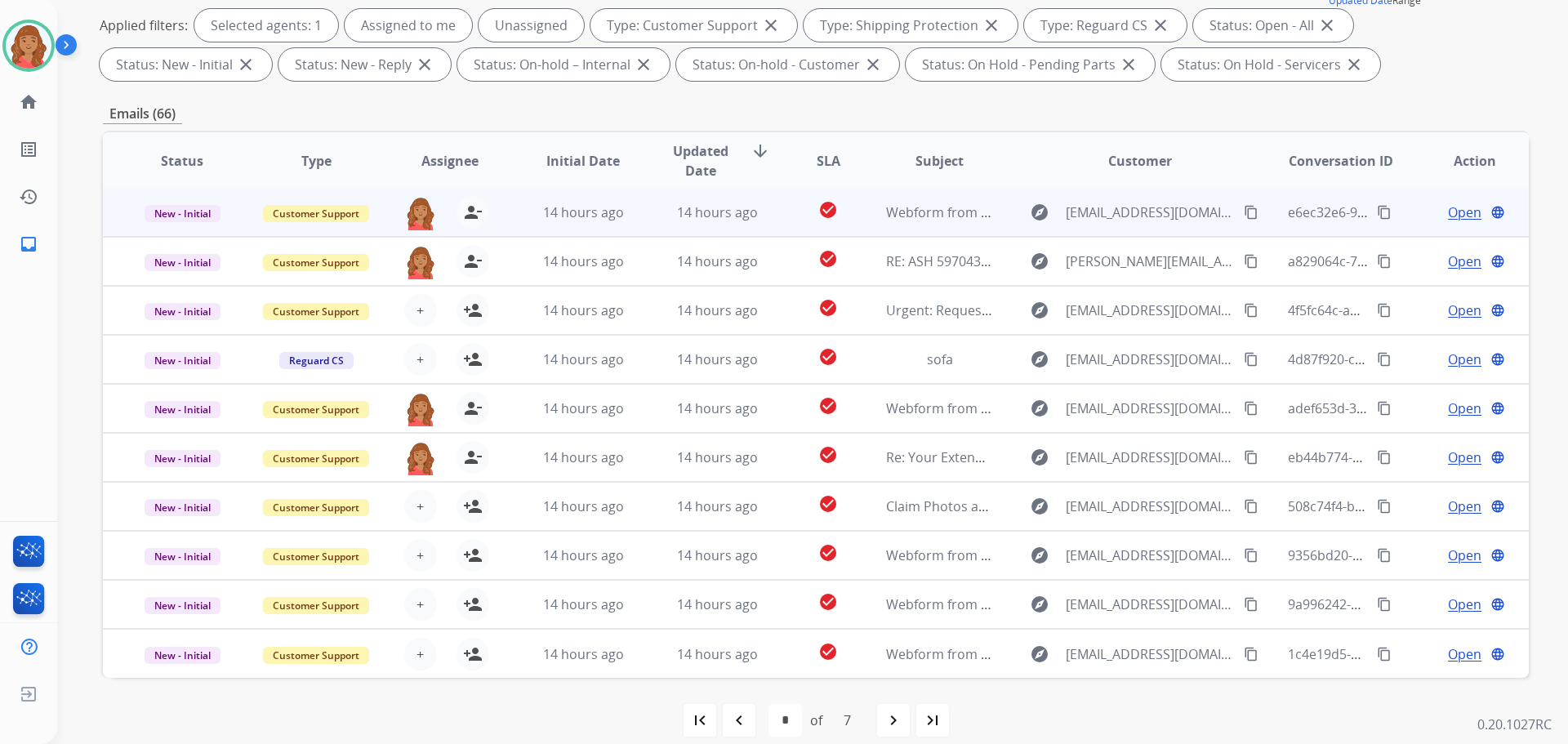
scroll to position [2, 0]
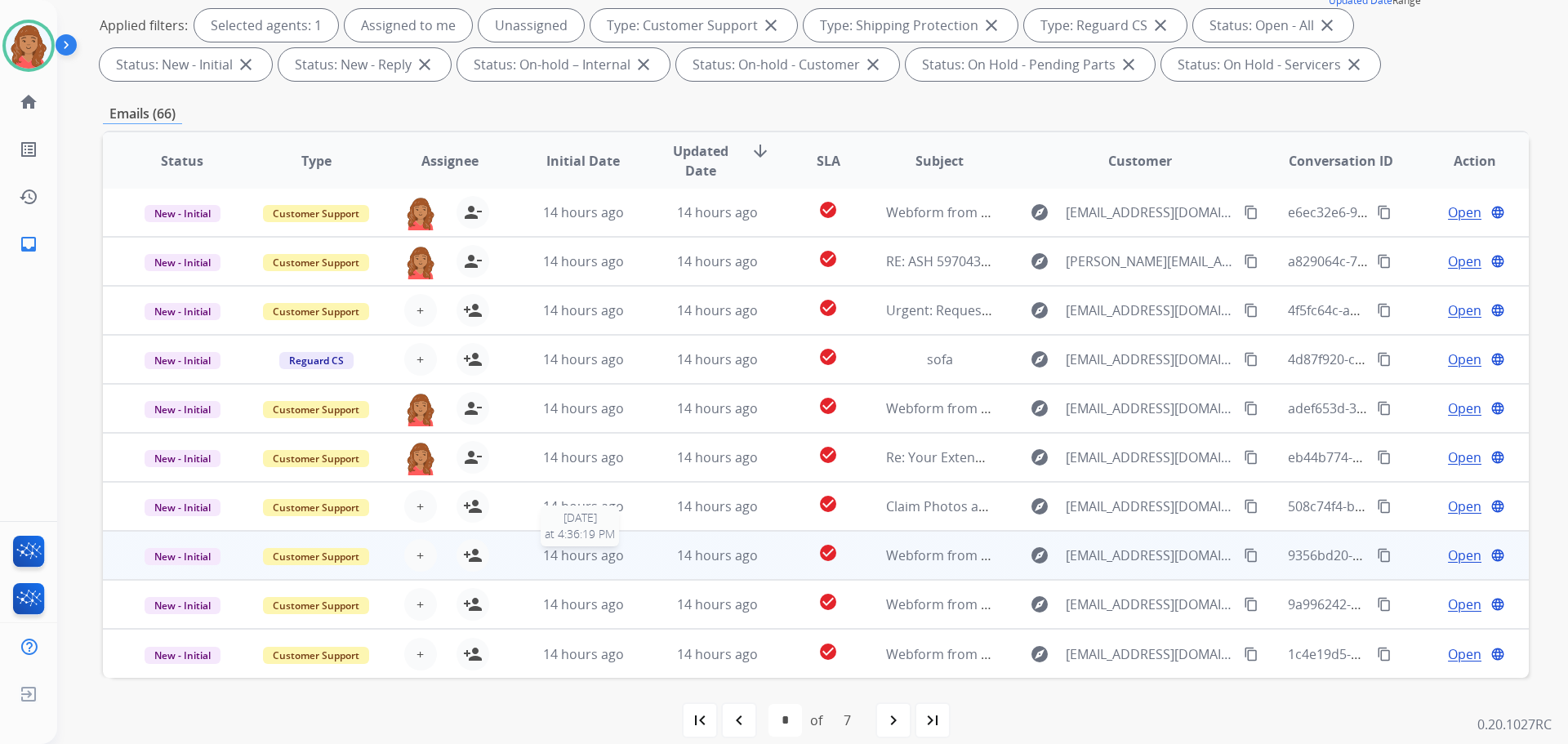
click at [534, 549] on div "14 hours ago" at bounding box center [583, 555] width 107 height 20
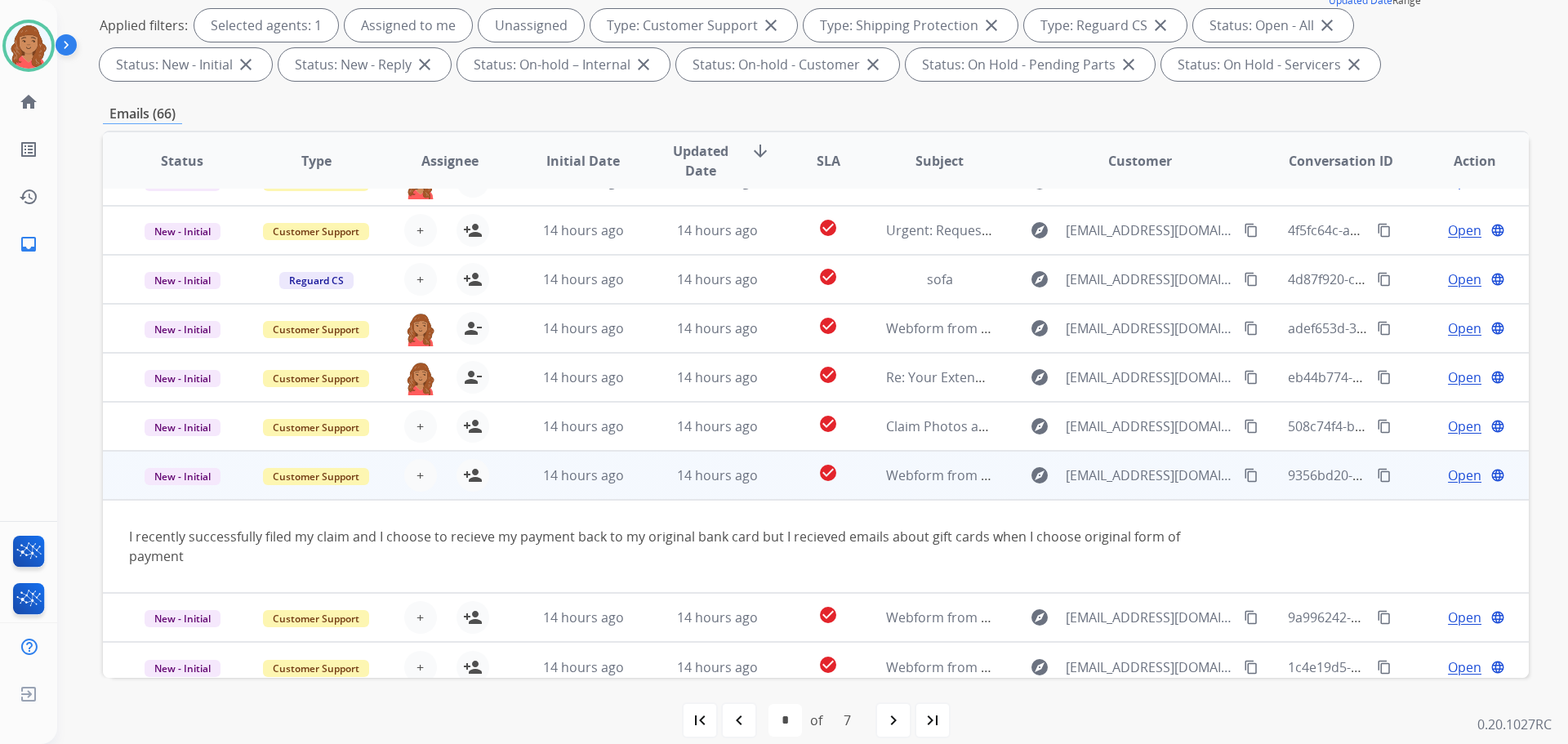
scroll to position [95, 0]
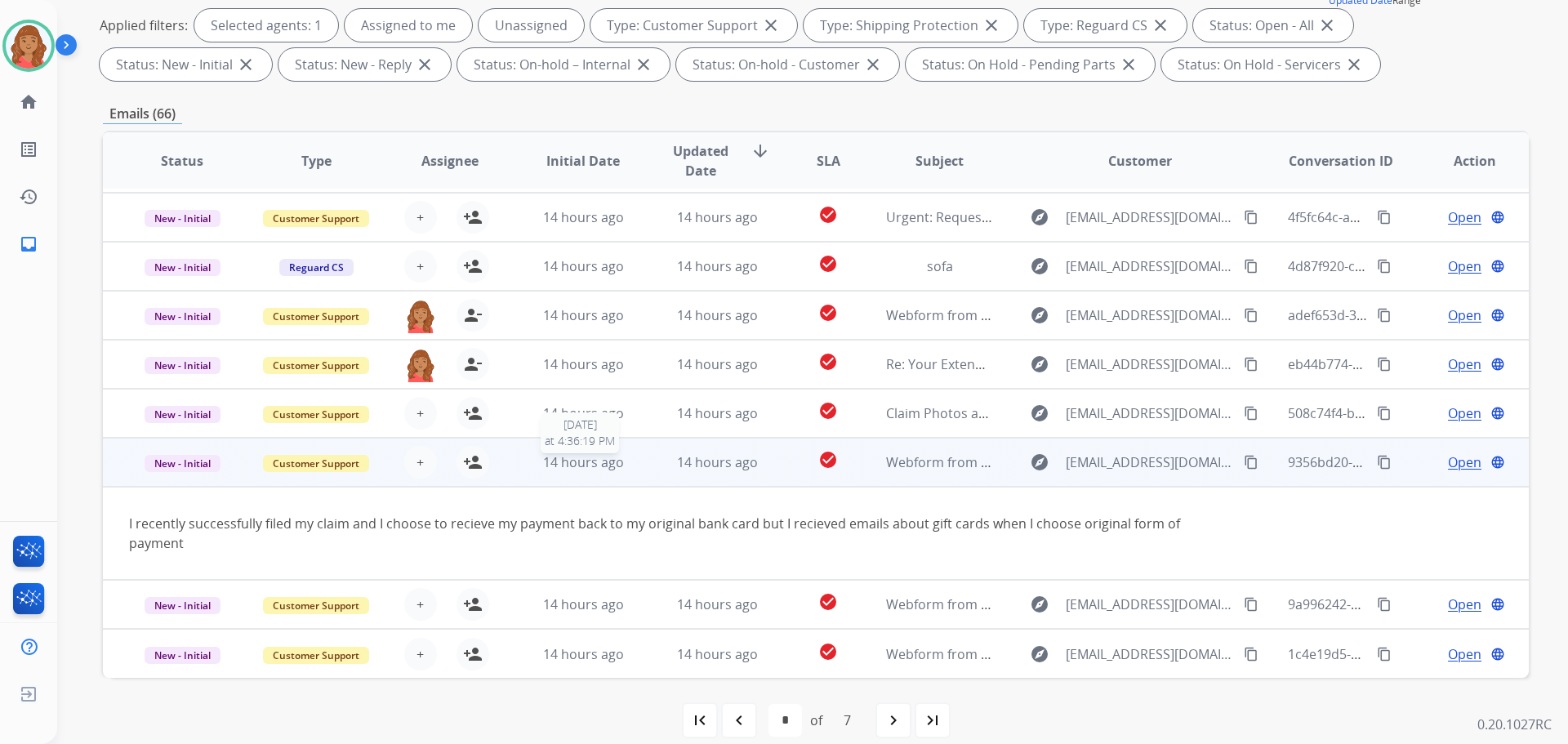
click at [562, 467] on span "14 hours ago" at bounding box center [583, 462] width 81 height 18
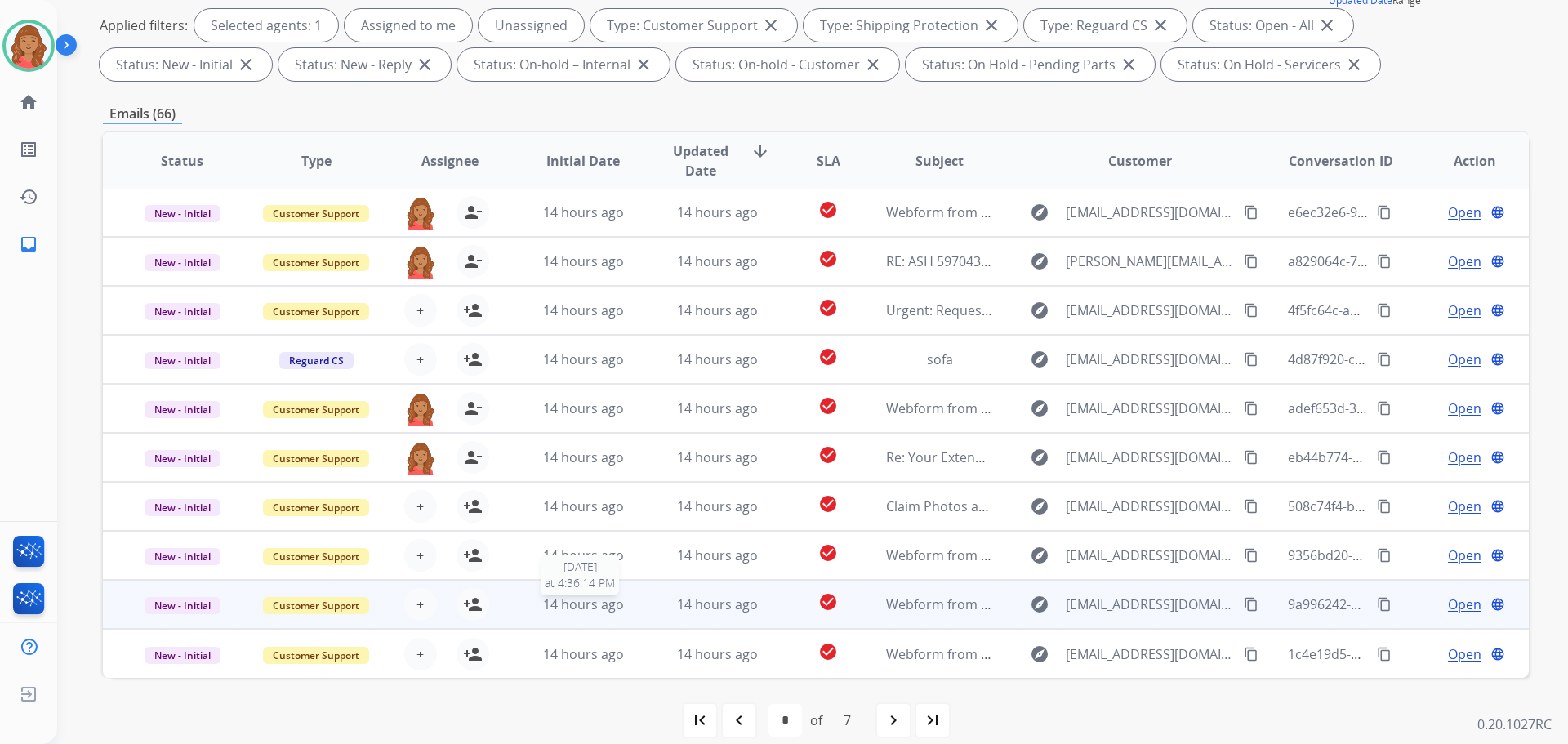
click at [572, 602] on span "14 hours ago" at bounding box center [583, 605] width 81 height 18
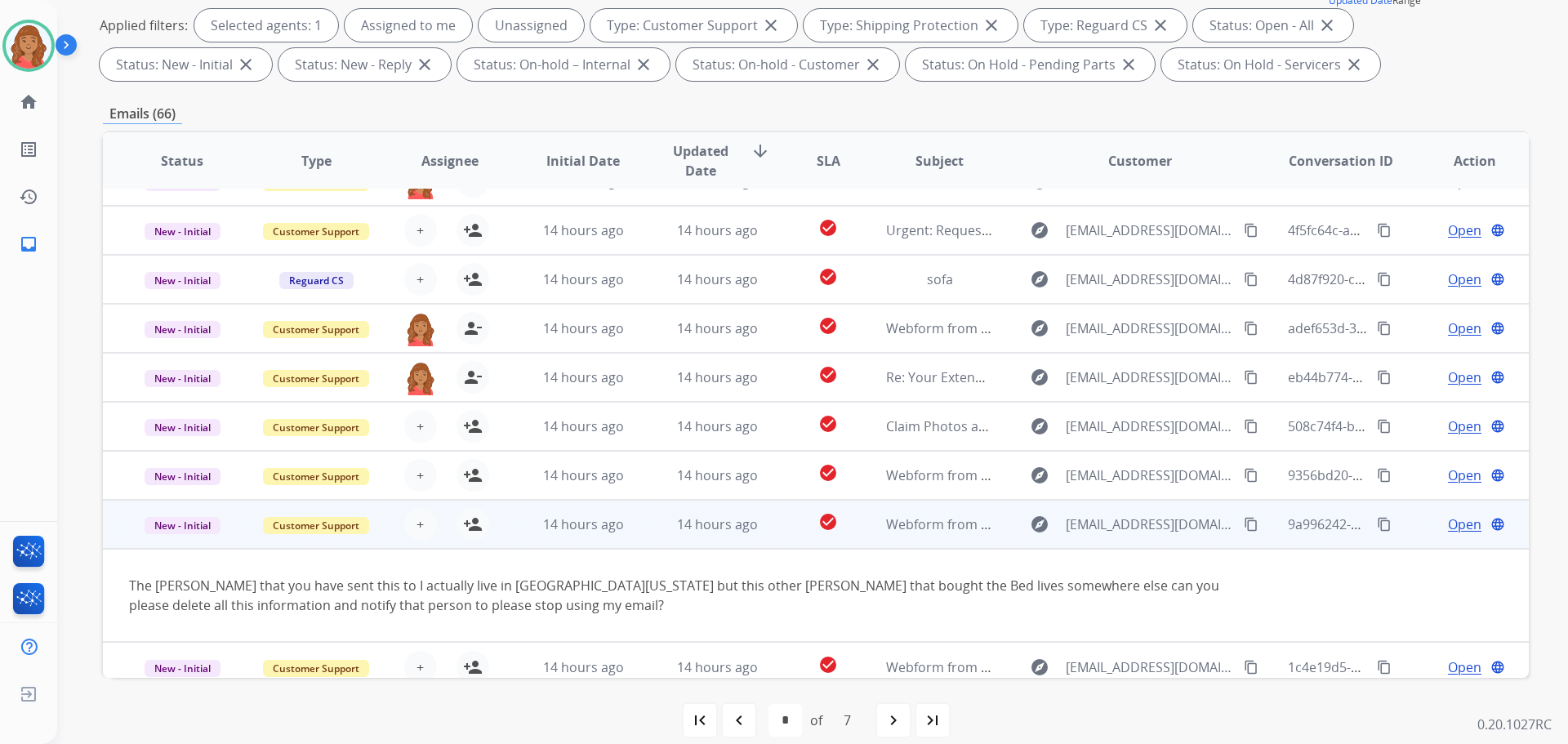
scroll to position [95, 0]
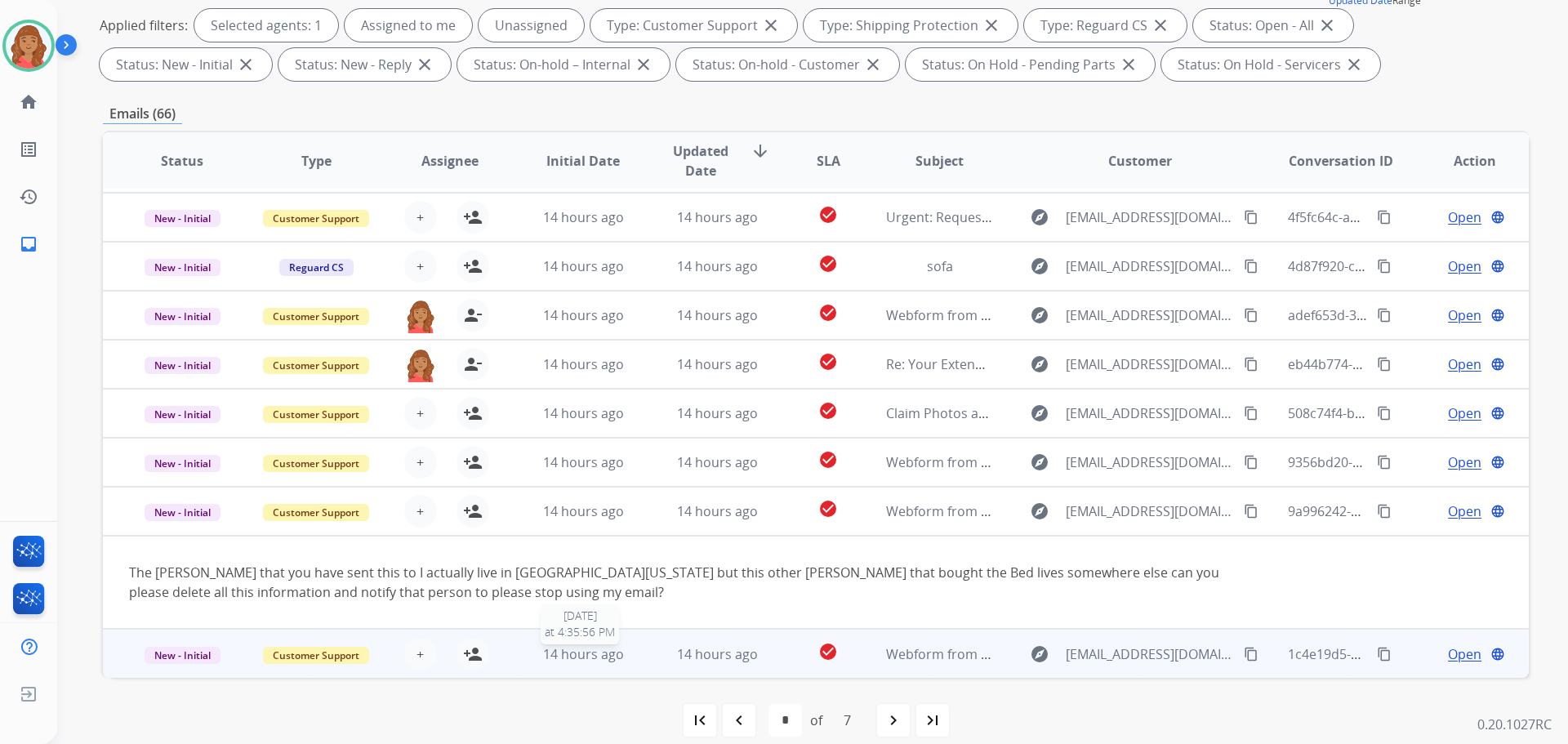
click at [543, 658] on span "14 hours ago" at bounding box center [583, 654] width 81 height 18
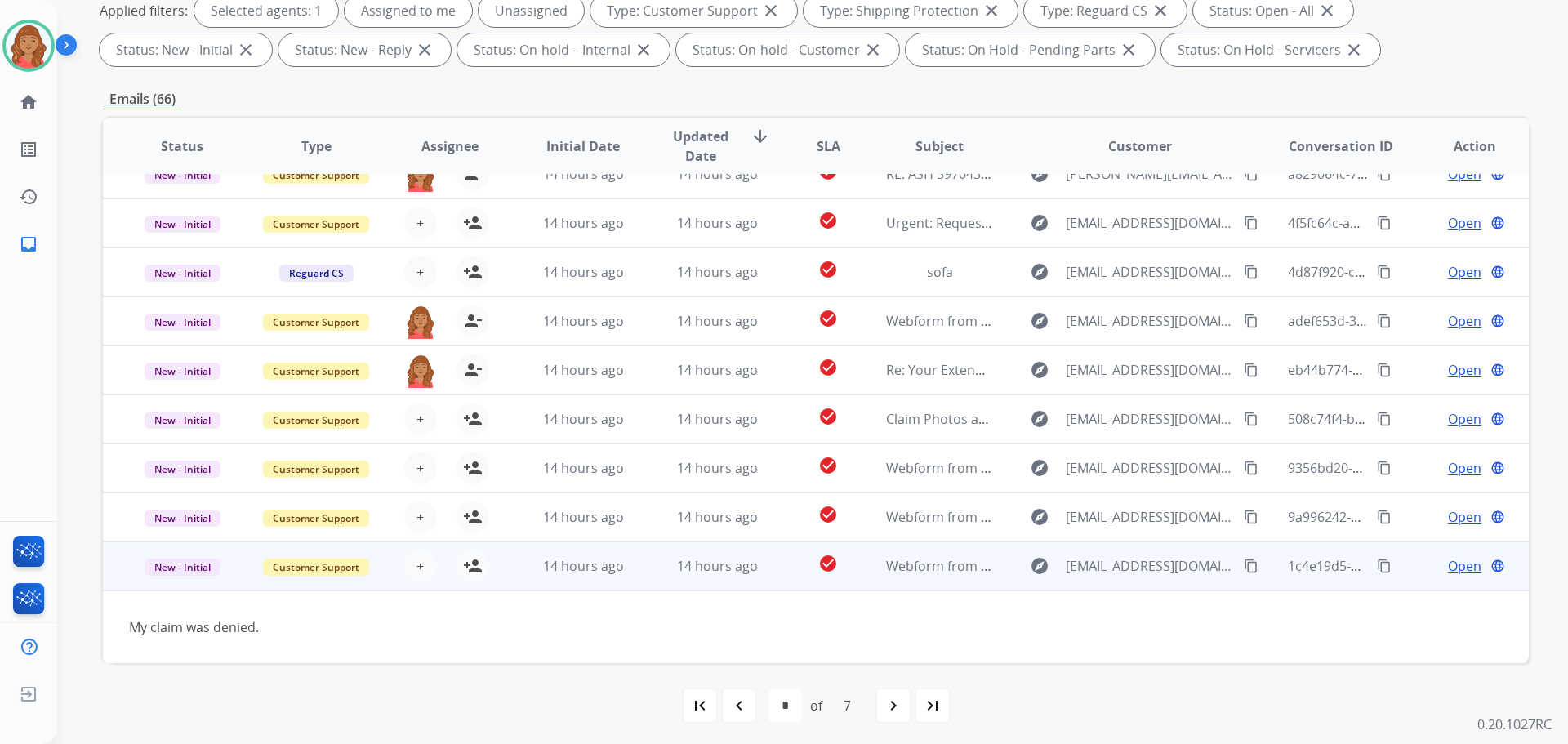
scroll to position [264, 0]
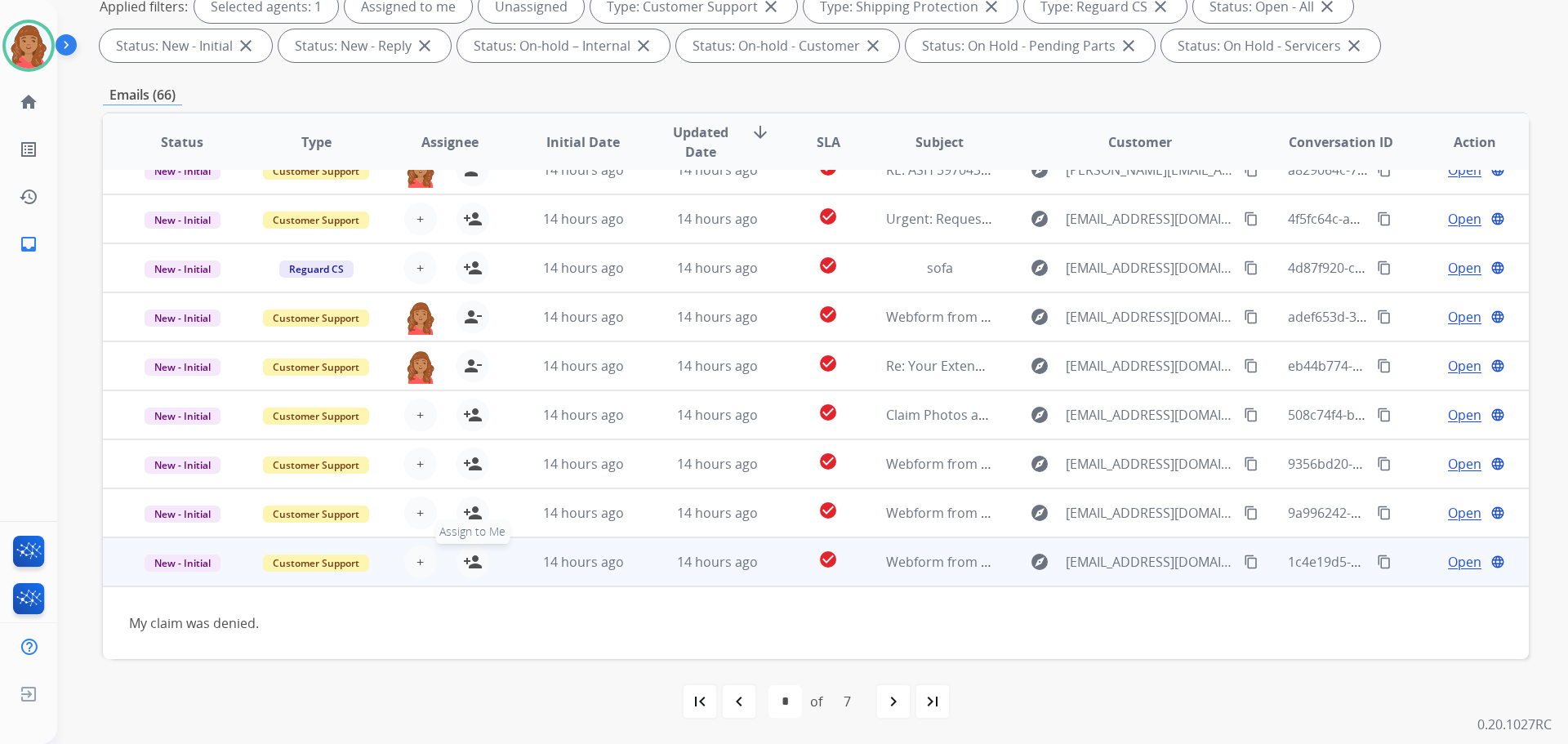
click at [470, 564] on mat-icon "person_add" at bounding box center [473, 562] width 20 height 20
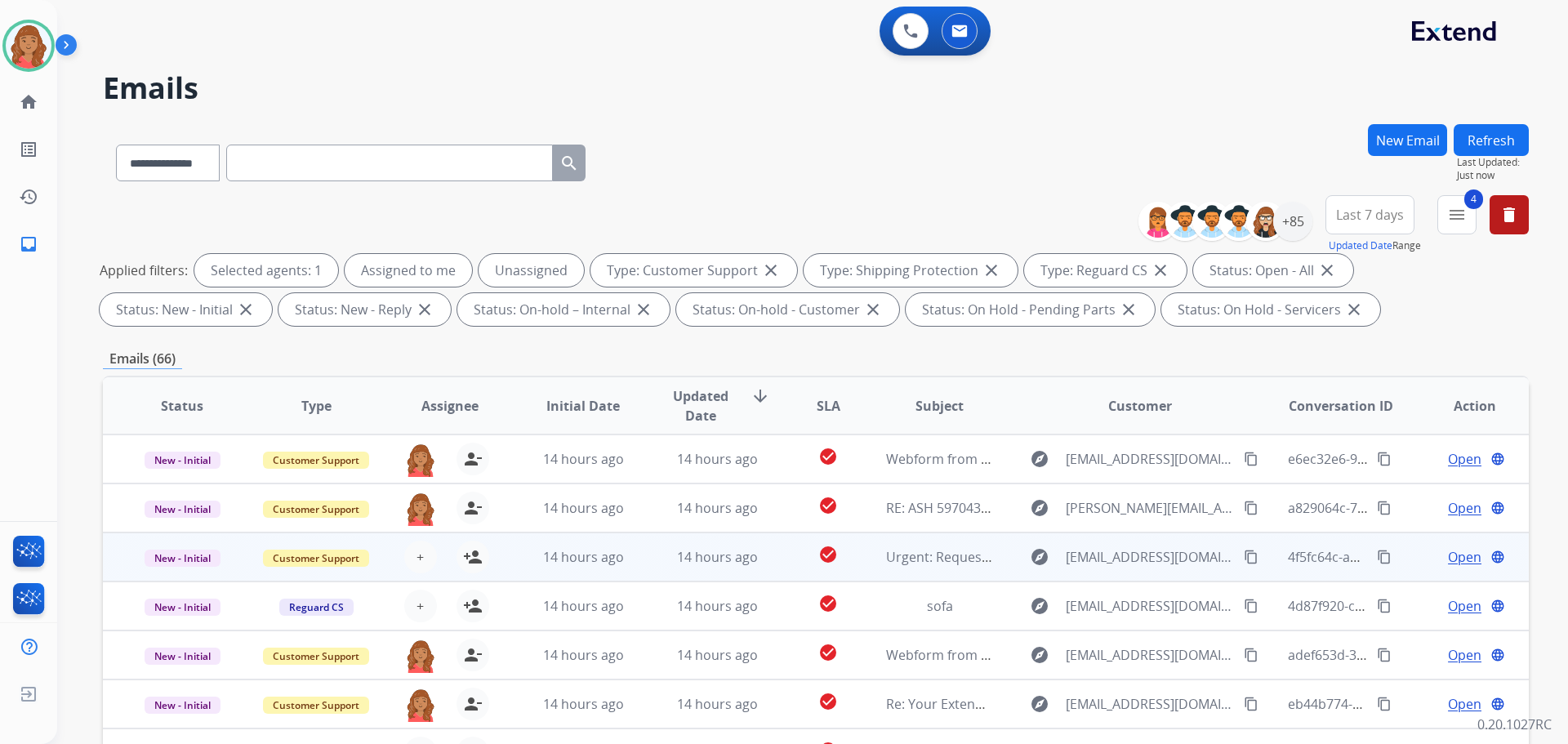
scroll to position [74, 0]
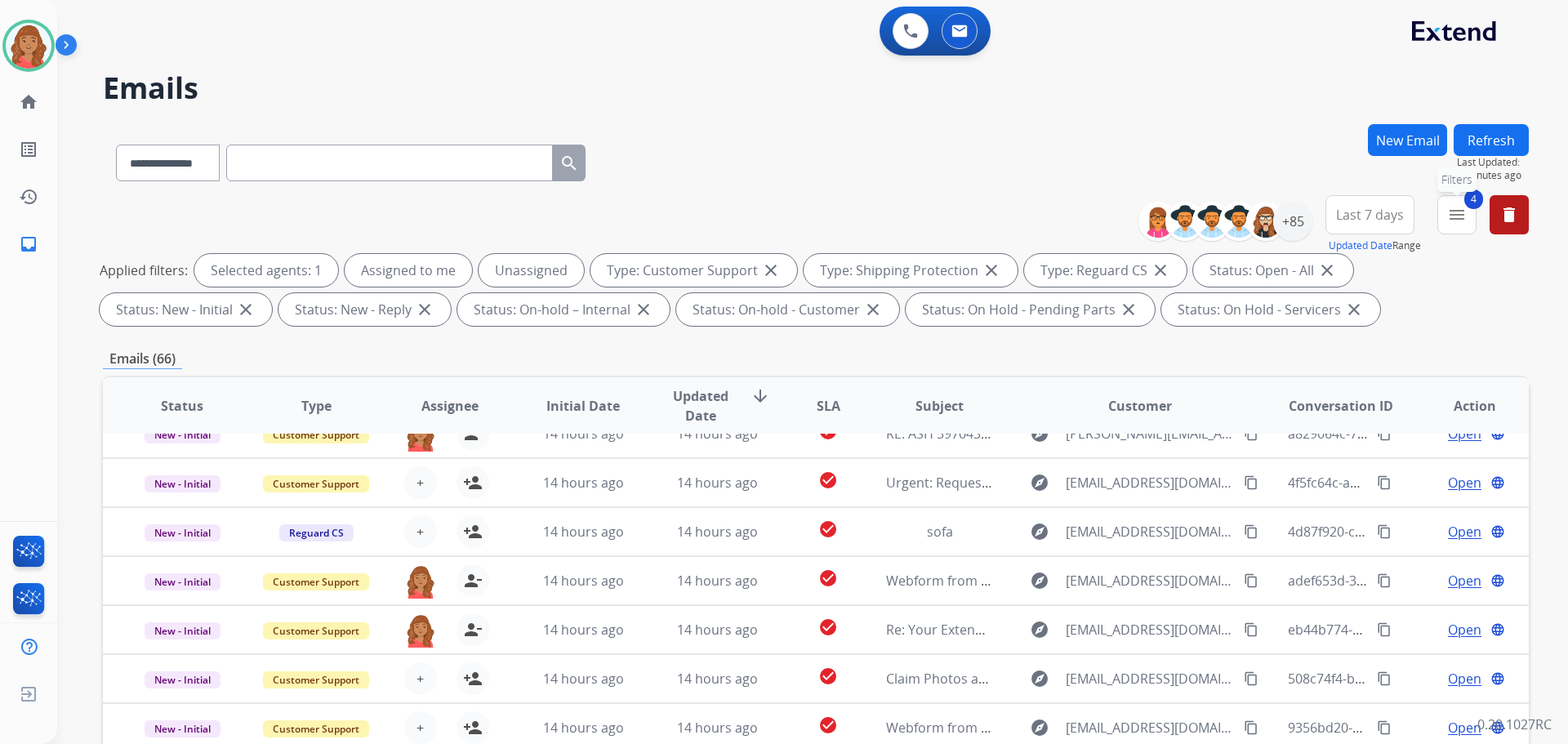
click at [1463, 213] on mat-icon "menu" at bounding box center [1457, 215] width 20 height 20
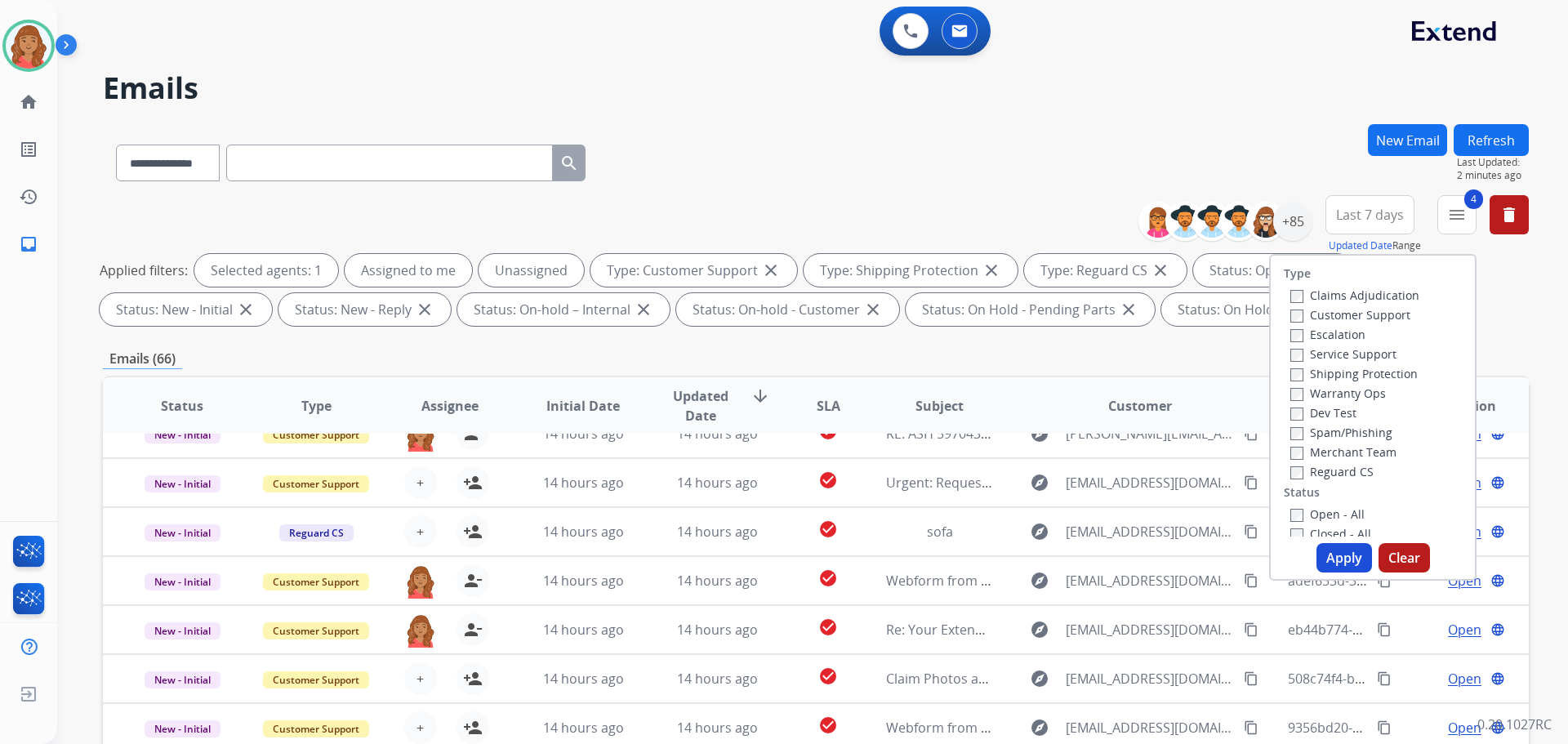
click at [1322, 562] on button "Apply" at bounding box center [1344, 558] width 55 height 30
select select "*"
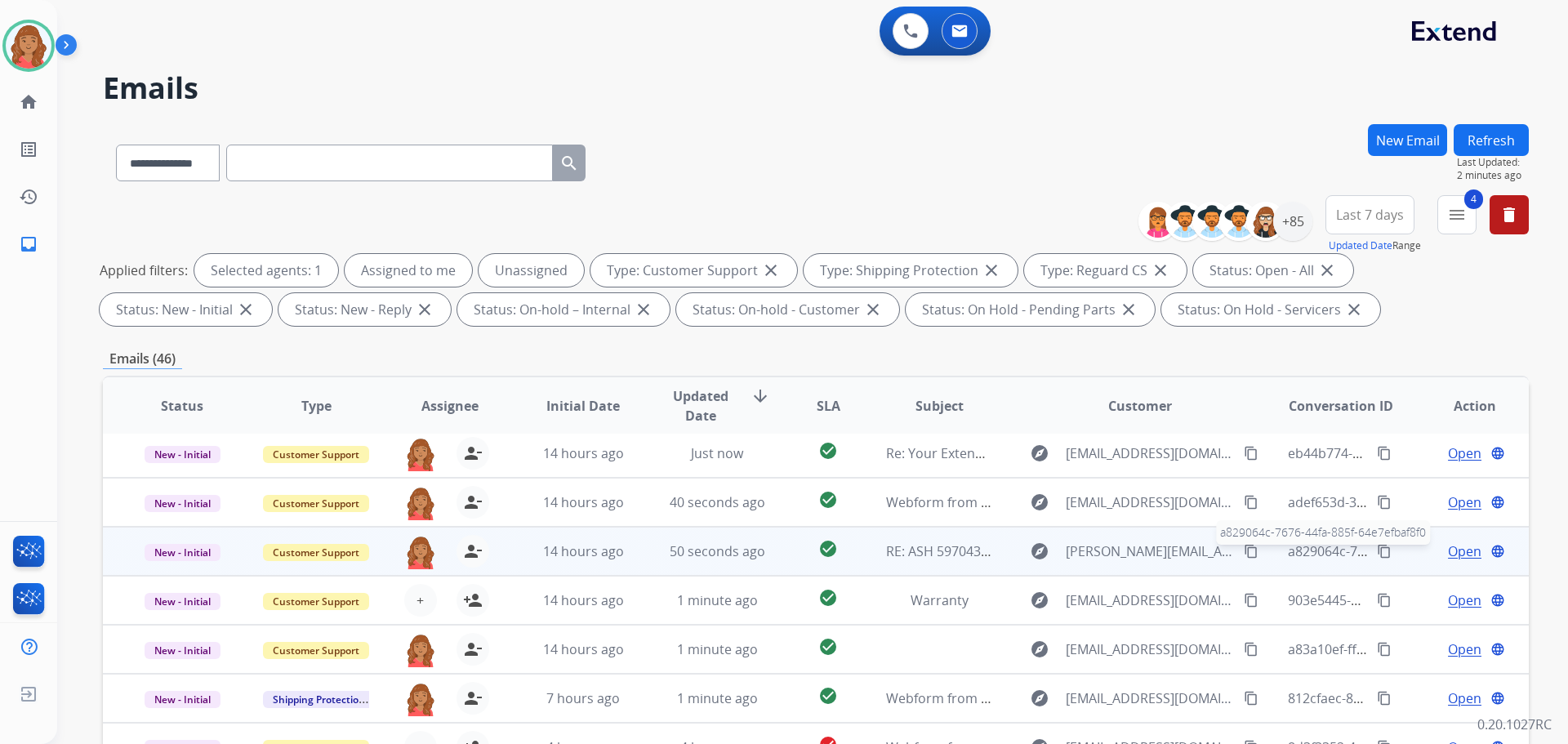
scroll to position [54, 0]
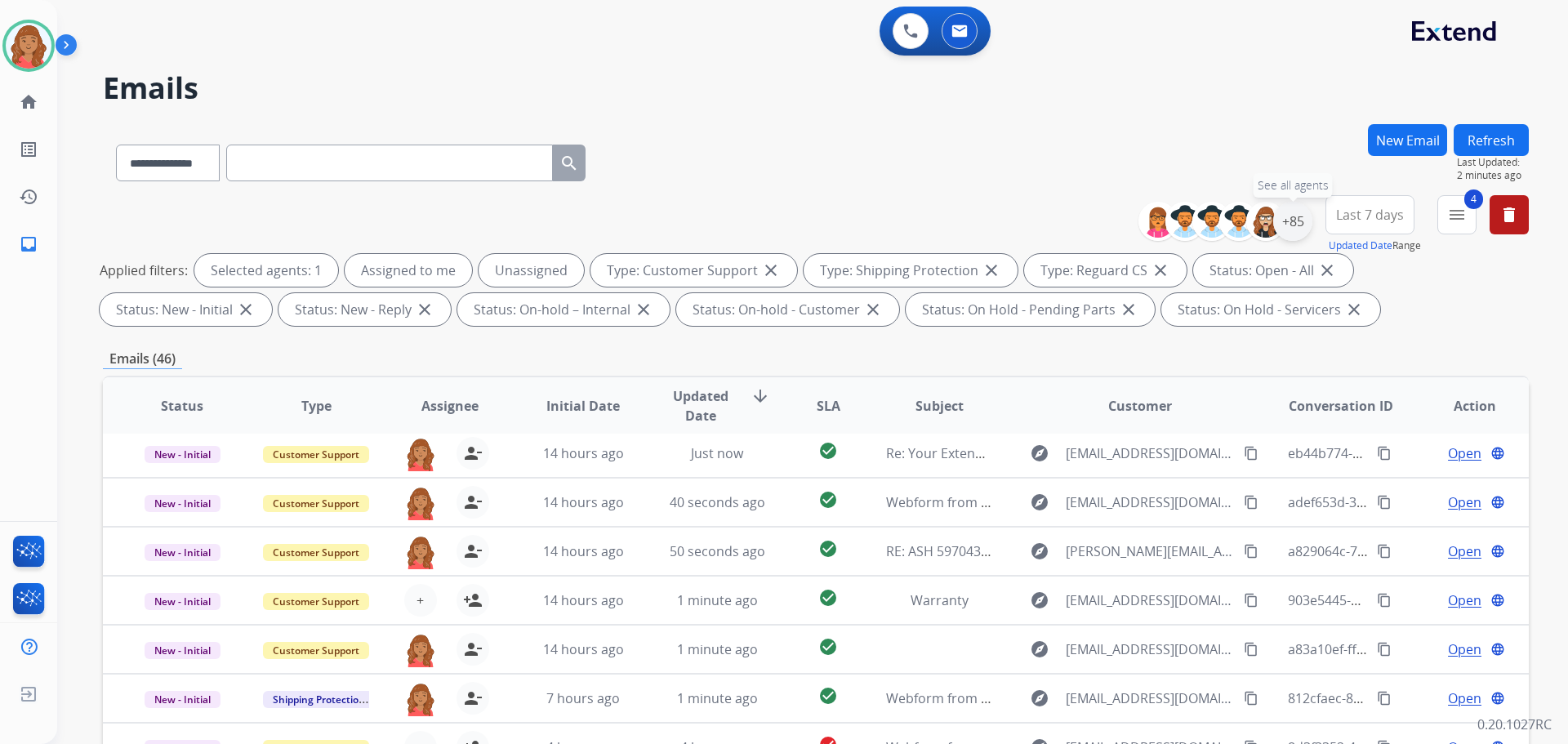
click at [1298, 227] on div "+85" at bounding box center [1293, 222] width 40 height 40
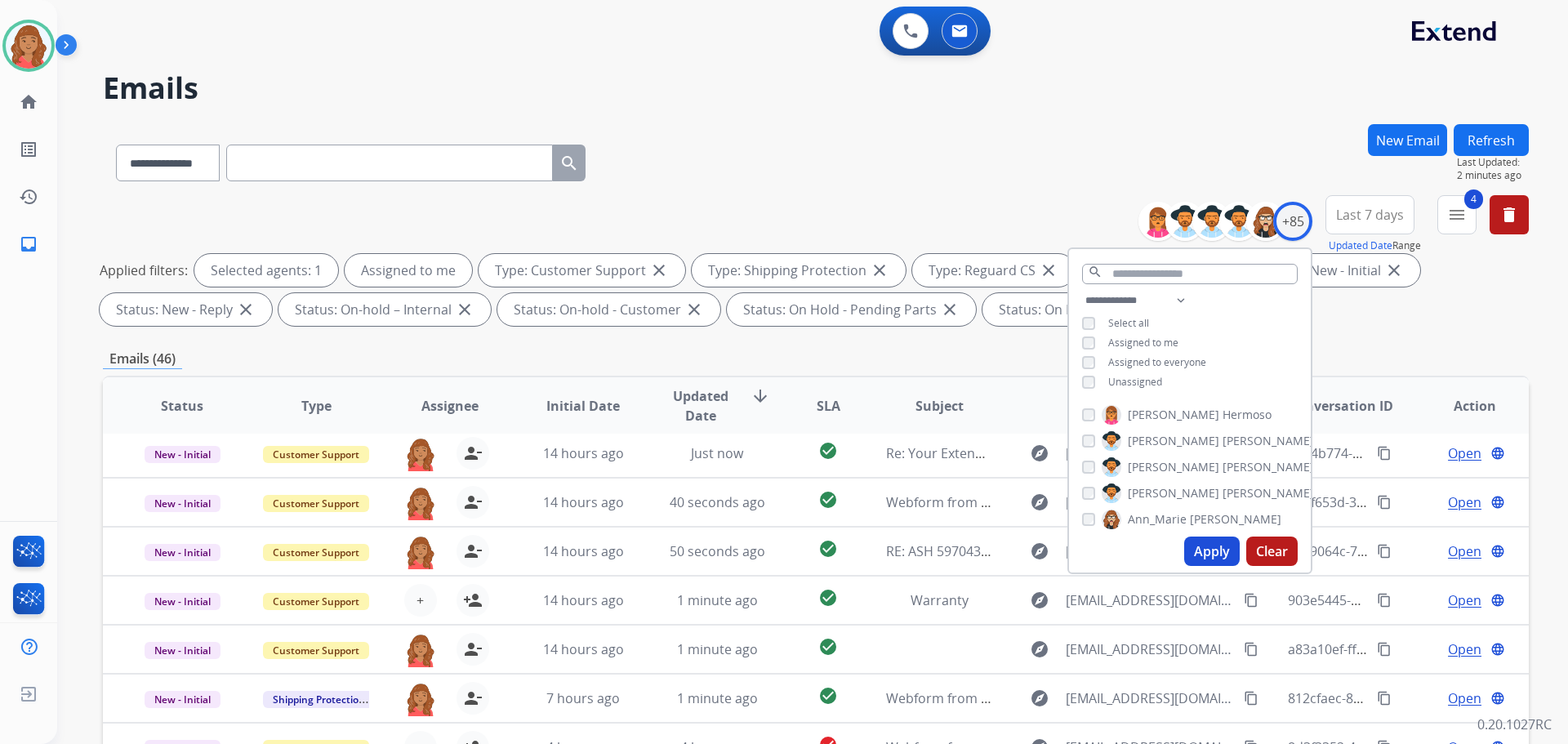
click at [1224, 555] on button "Apply" at bounding box center [1211, 551] width 55 height 30
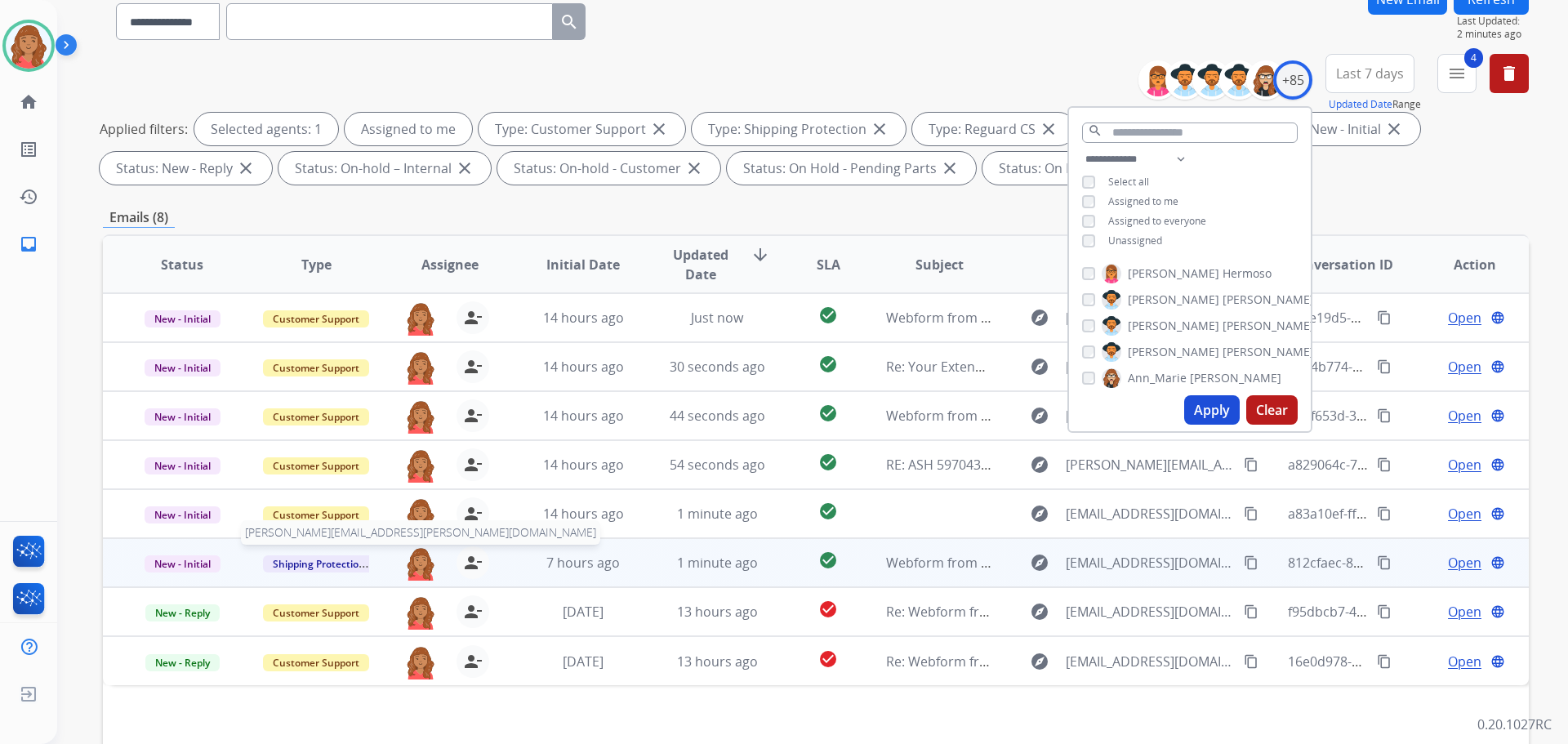
scroll to position [264, 0]
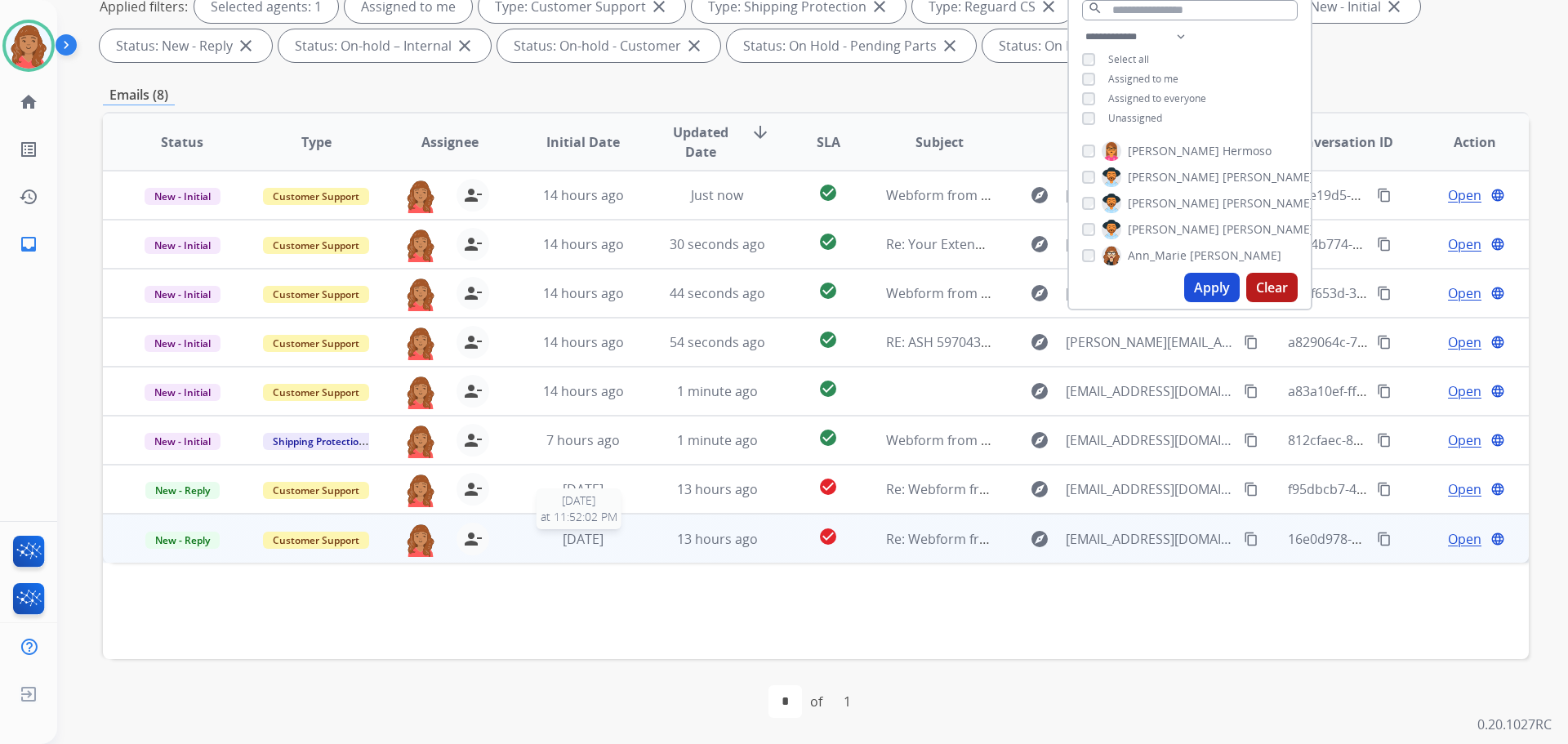
click at [574, 539] on span "[DATE]" at bounding box center [583, 539] width 41 height 18
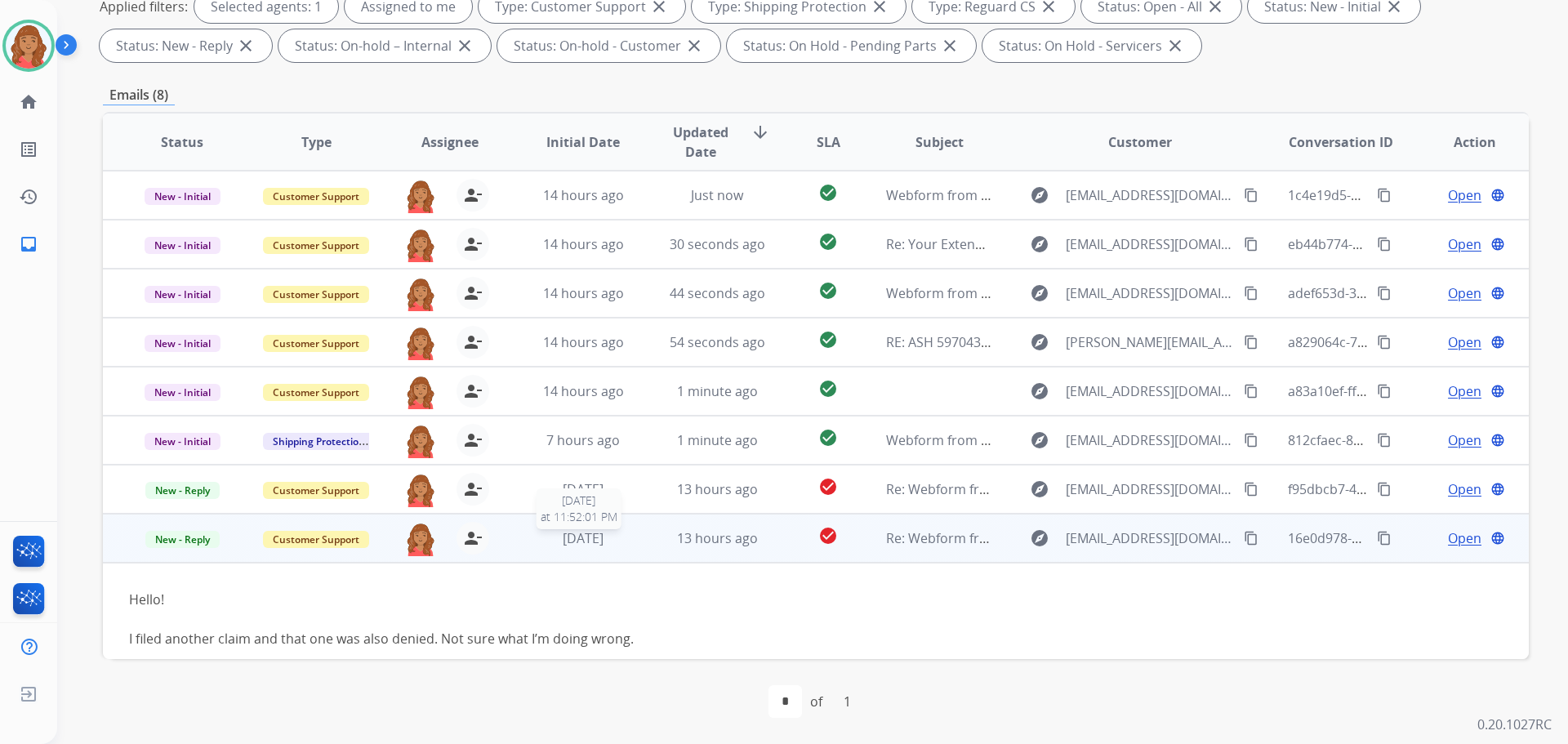
scroll to position [74, 0]
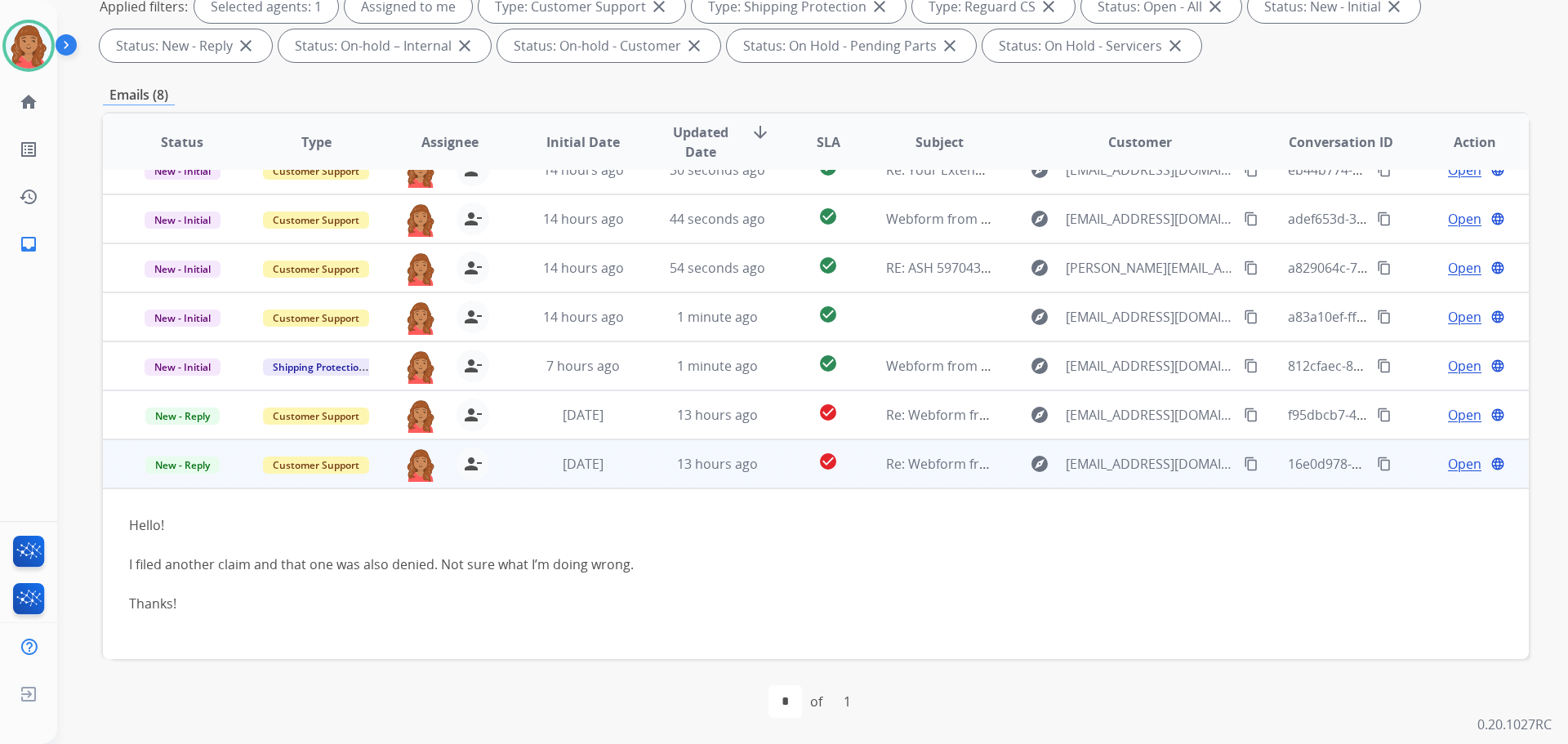
click at [1453, 461] on span "Open" at bounding box center [1464, 464] width 34 height 20
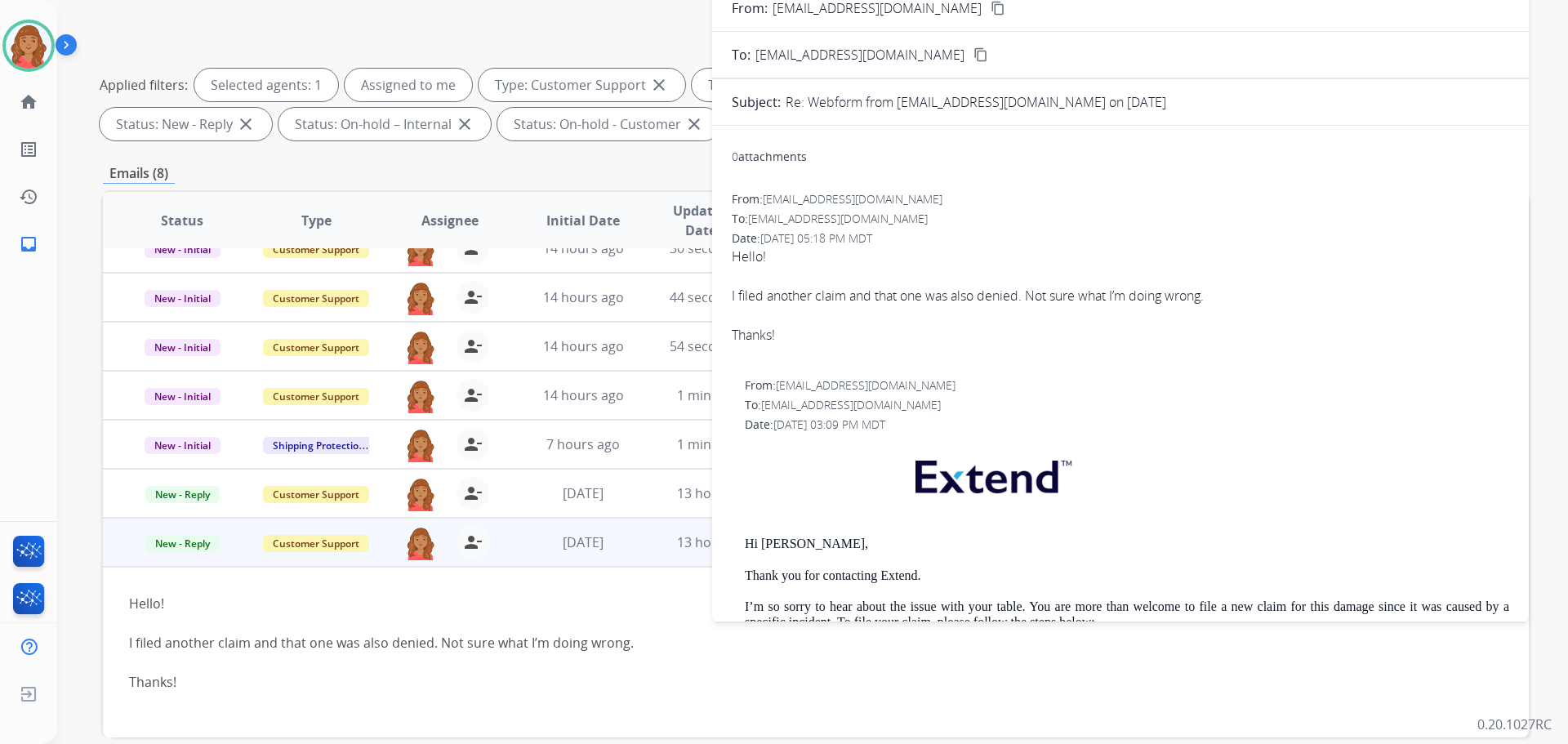
scroll to position [0, 0]
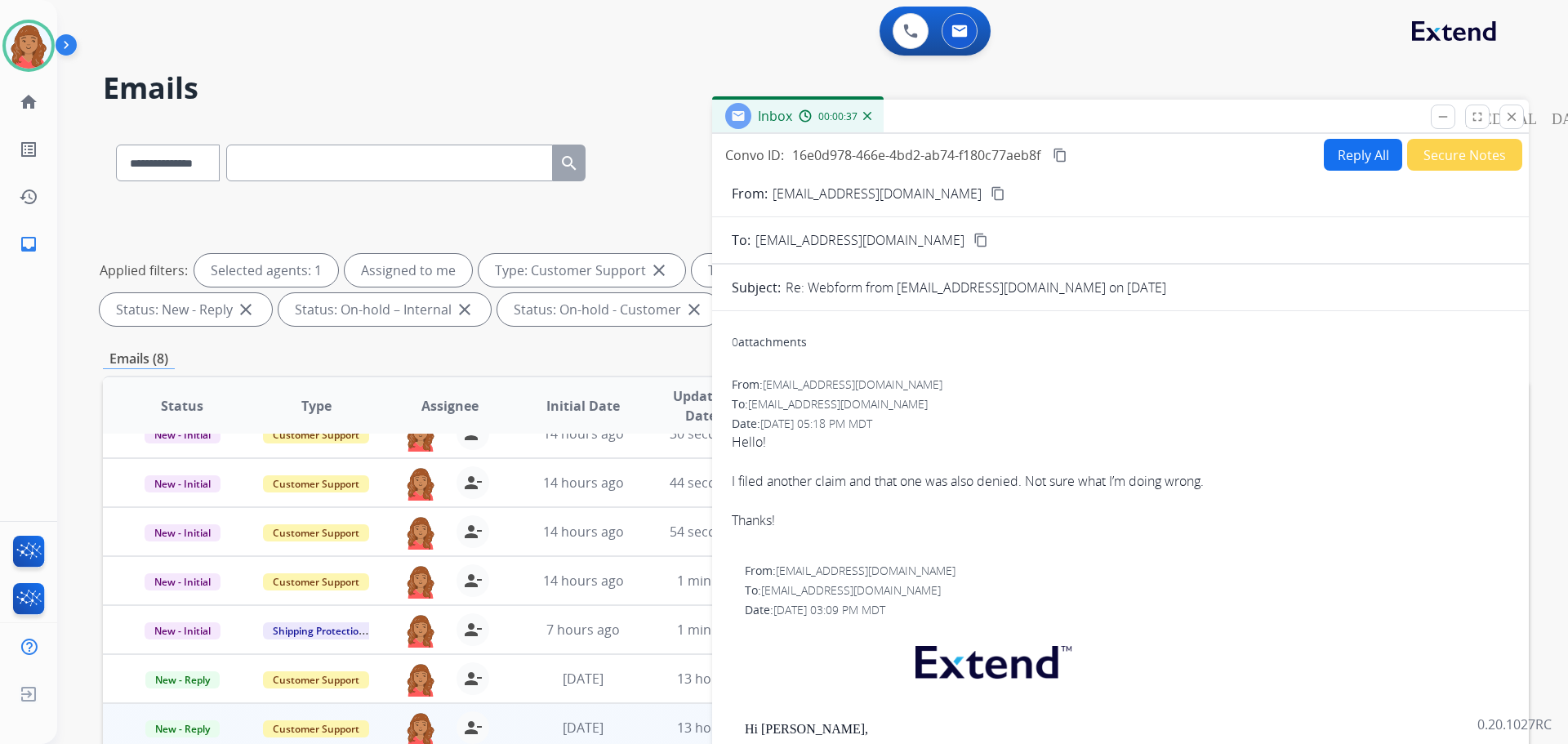
click at [1348, 155] on button "Reply All" at bounding box center [1363, 154] width 78 height 32
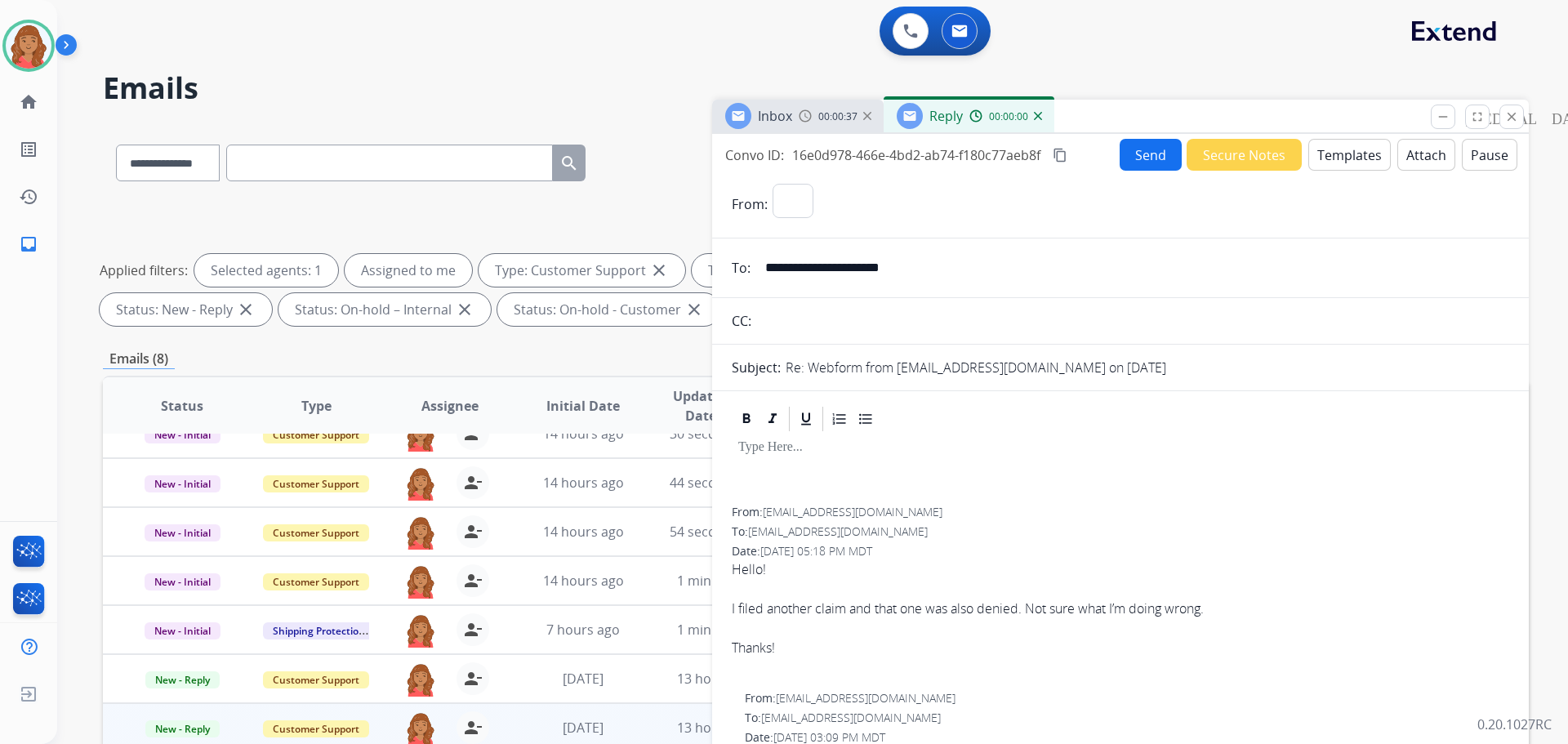
select select "**********"
click at [1341, 154] on button "Templates" at bounding box center [1350, 154] width 82 height 32
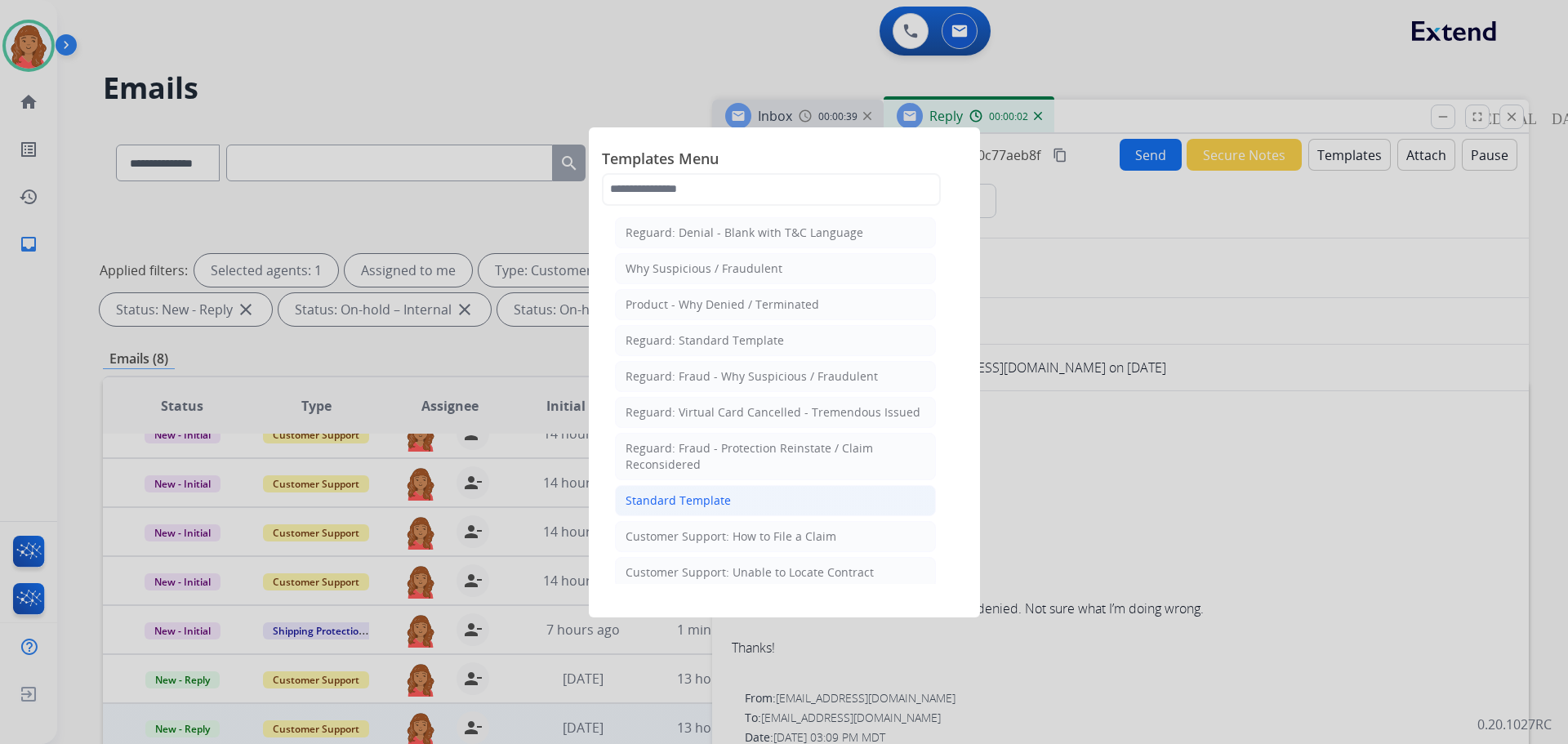
click at [662, 498] on div "Standard Template" at bounding box center [678, 501] width 105 height 16
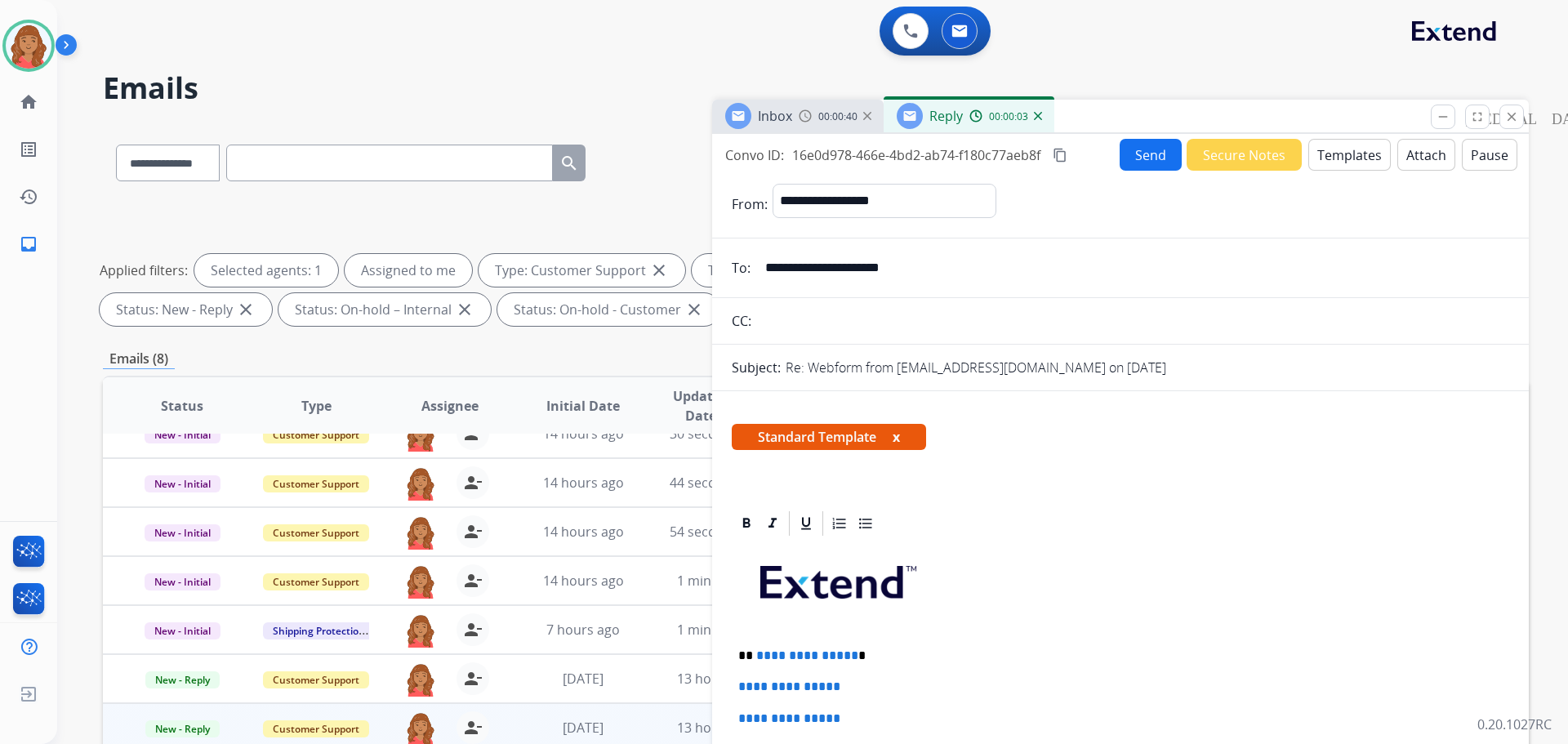
scroll to position [163, 0]
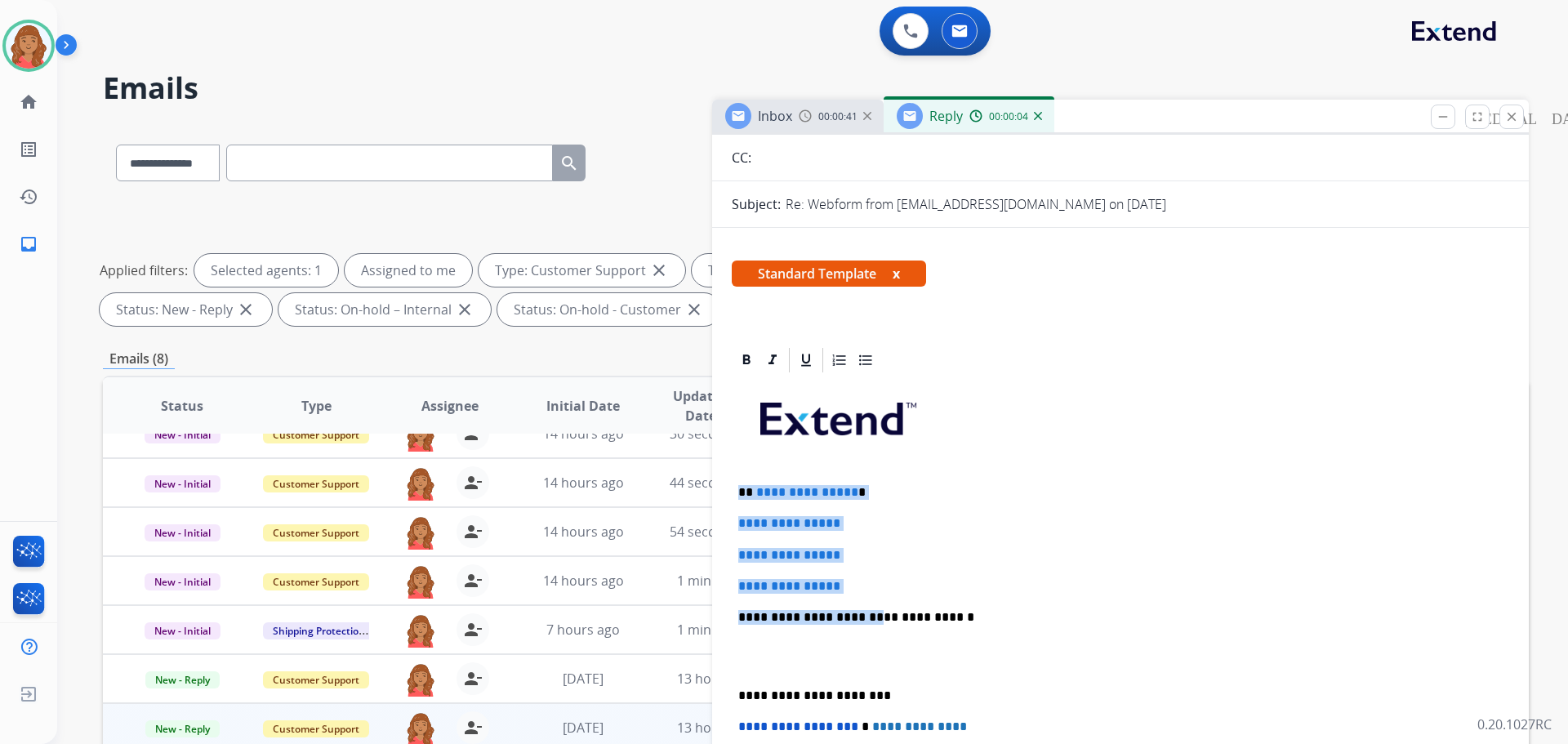
drag, startPoint x: 768, startPoint y: 569, endPoint x: 724, endPoint y: 476, distance: 102.9
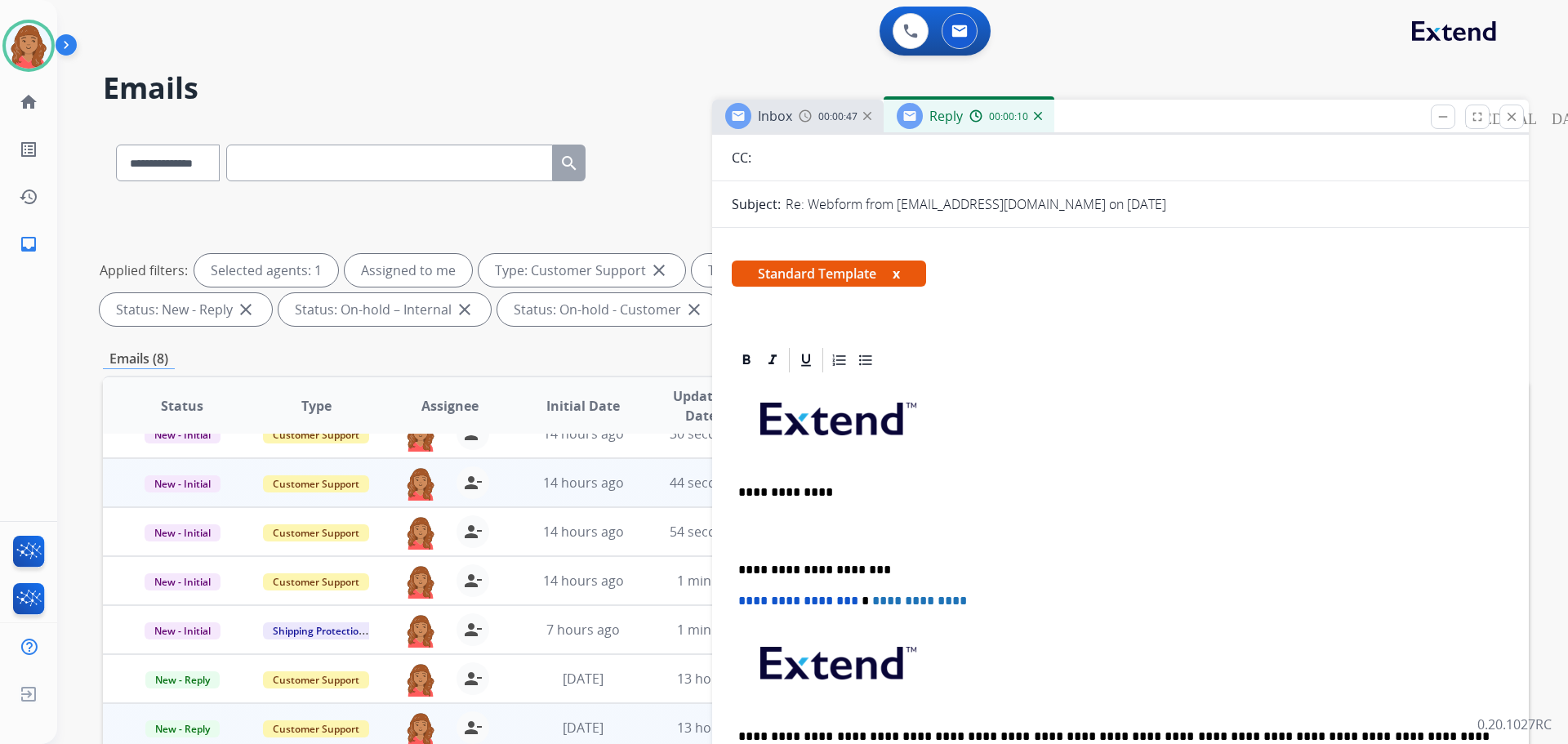
drag, startPoint x: 789, startPoint y: 517, endPoint x: 667, endPoint y: 503, distance: 122.8
click at [662, 503] on div "**********" at bounding box center [816, 566] width 1426 height 883
drag, startPoint x: 764, startPoint y: 505, endPoint x: 821, endPoint y: 502, distance: 57.1
click at [756, 501] on div "**********" at bounding box center [1121, 592] width 778 height 436
drag, startPoint x: 725, startPoint y: 499, endPoint x: 670, endPoint y: 498, distance: 55.0
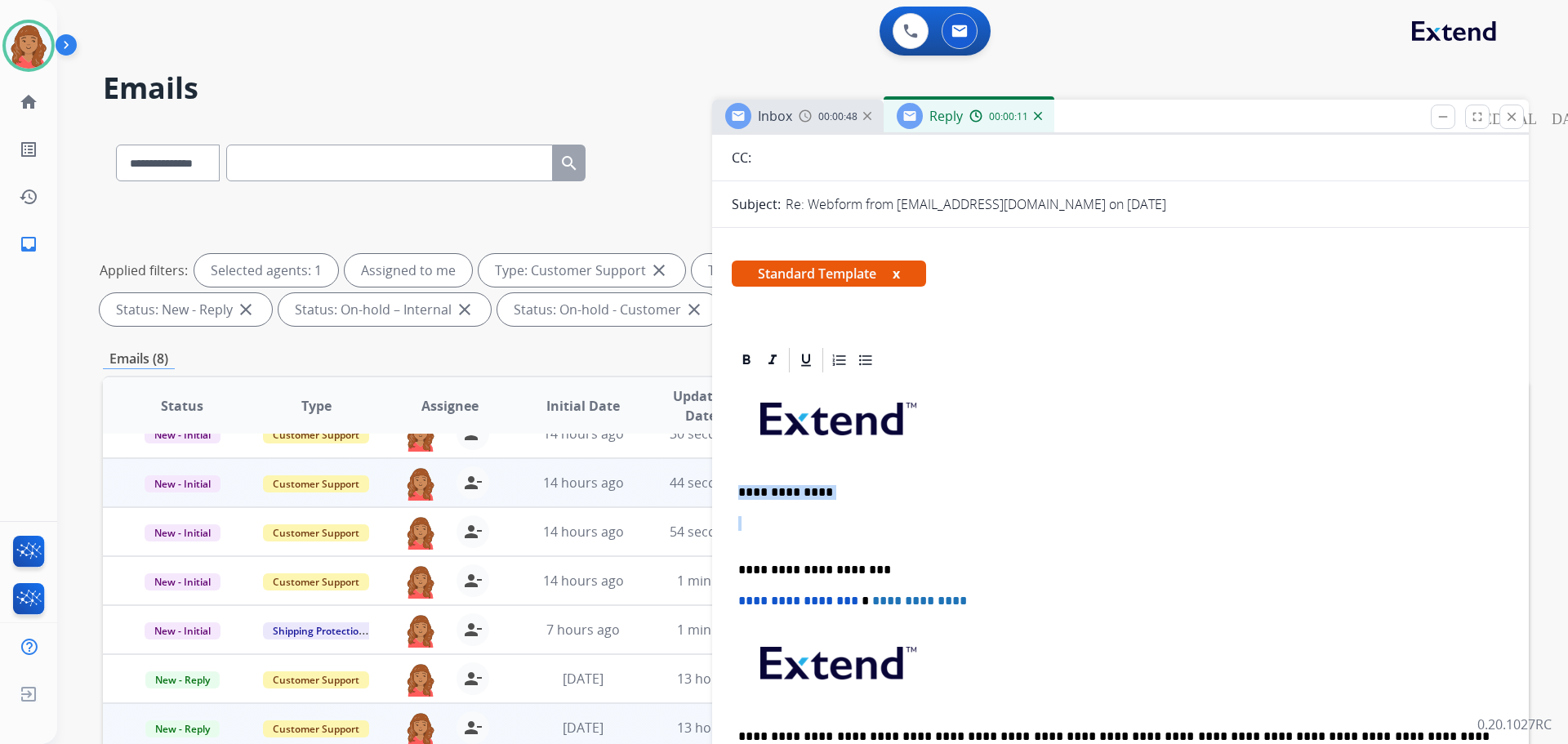
click at [670, 498] on div "**********" at bounding box center [816, 566] width 1426 height 883
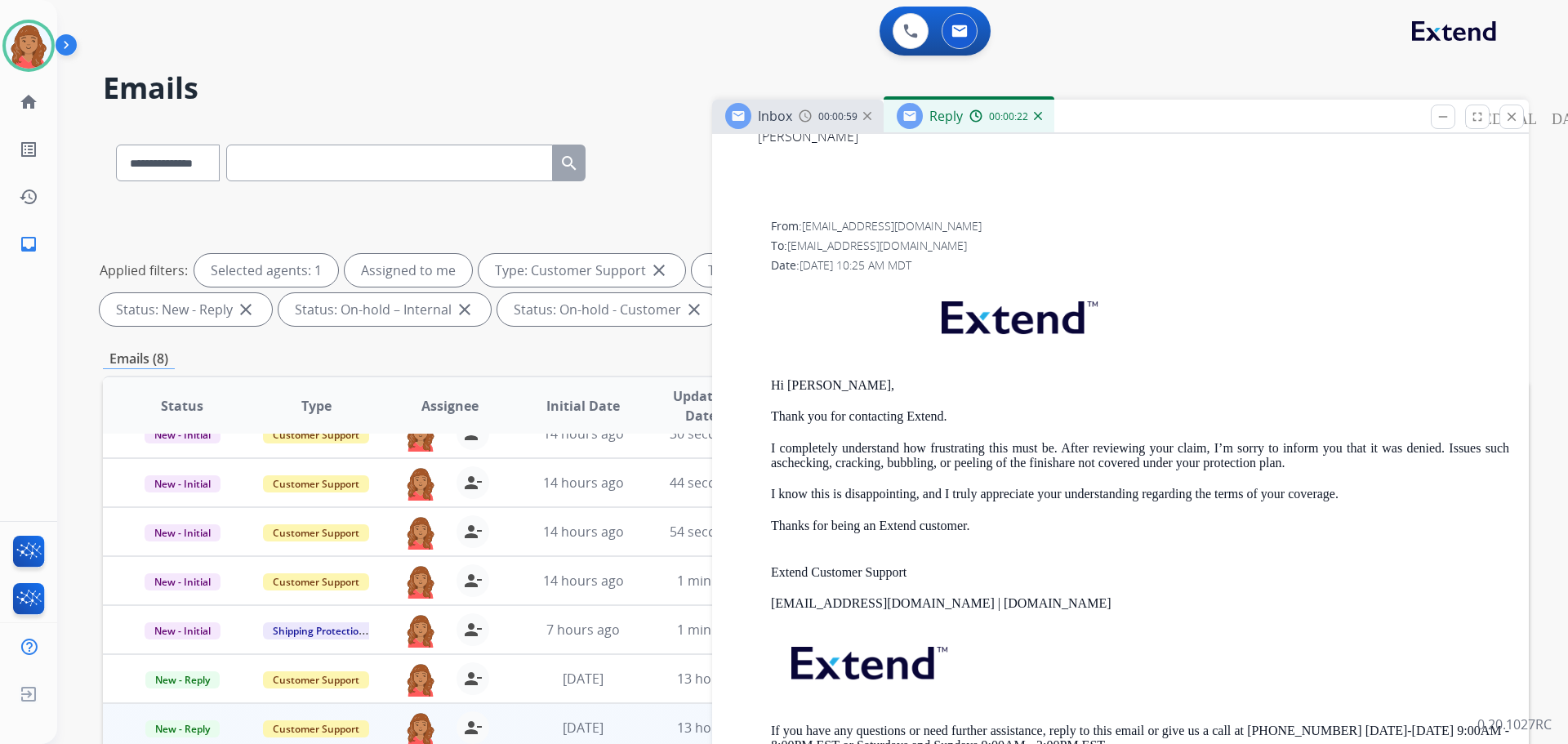
scroll to position [1960, 0]
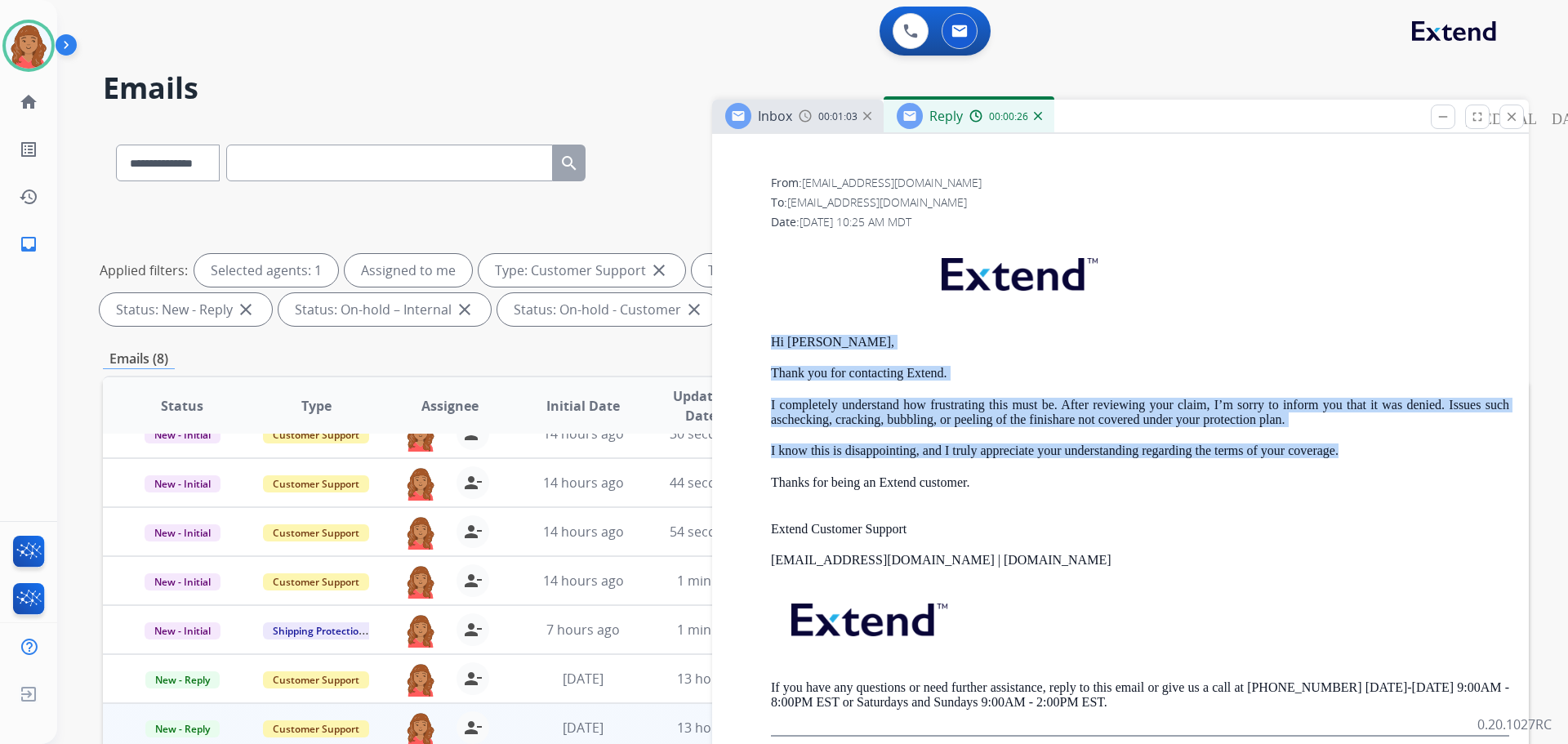
drag, startPoint x: 1313, startPoint y: 447, endPoint x: 779, endPoint y: 354, distance: 542.0
click at [753, 337] on div "From: [EMAIL_ADDRESS][DOMAIN_NAME] To: [EMAIL_ADDRESS][DOMAIN_NAME] Date: [DATE…" at bounding box center [1121, 455] width 778 height 561
copy div "Hi [PERSON_NAME], Thank you for contacting Extend. I completely understand how …"
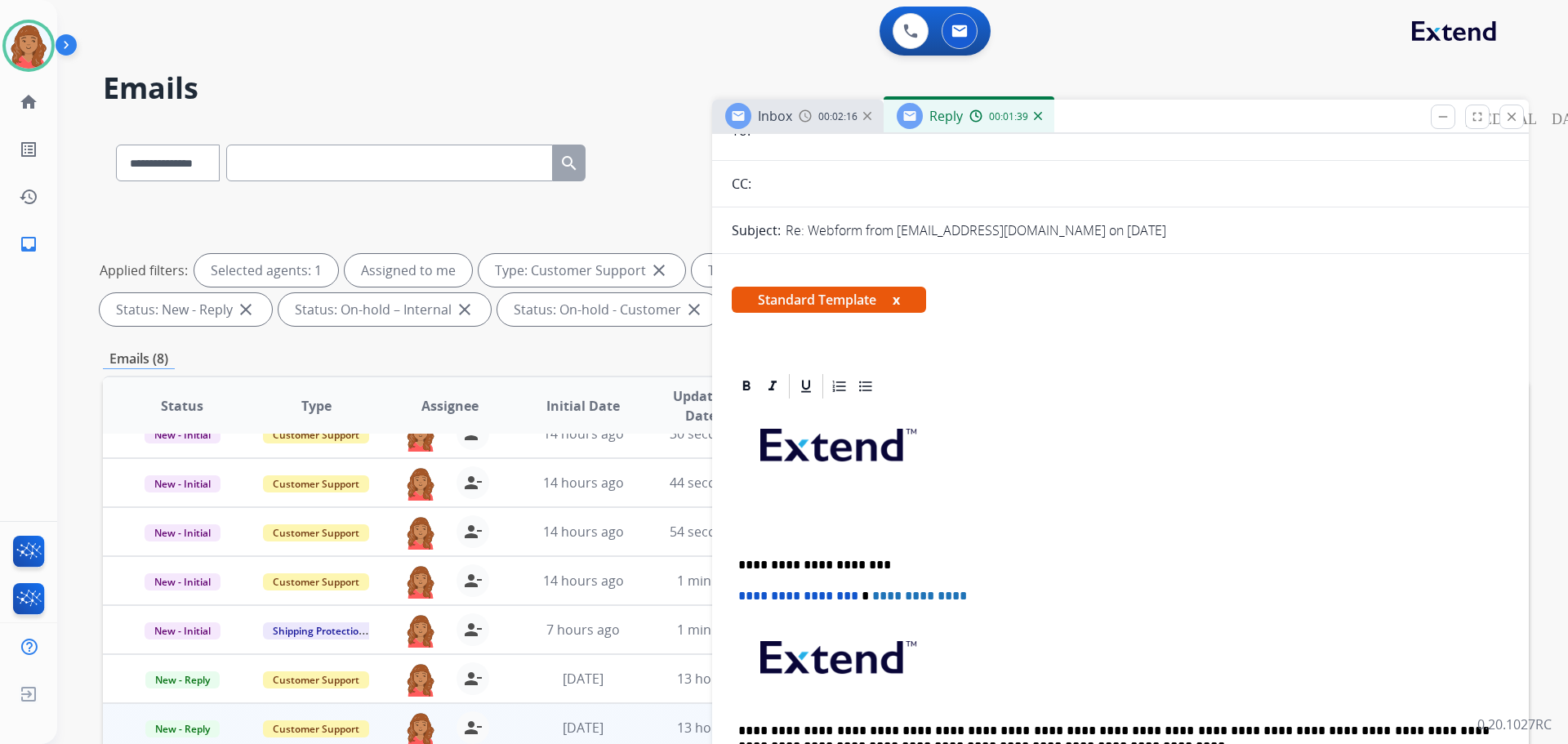
scroll to position [0, 0]
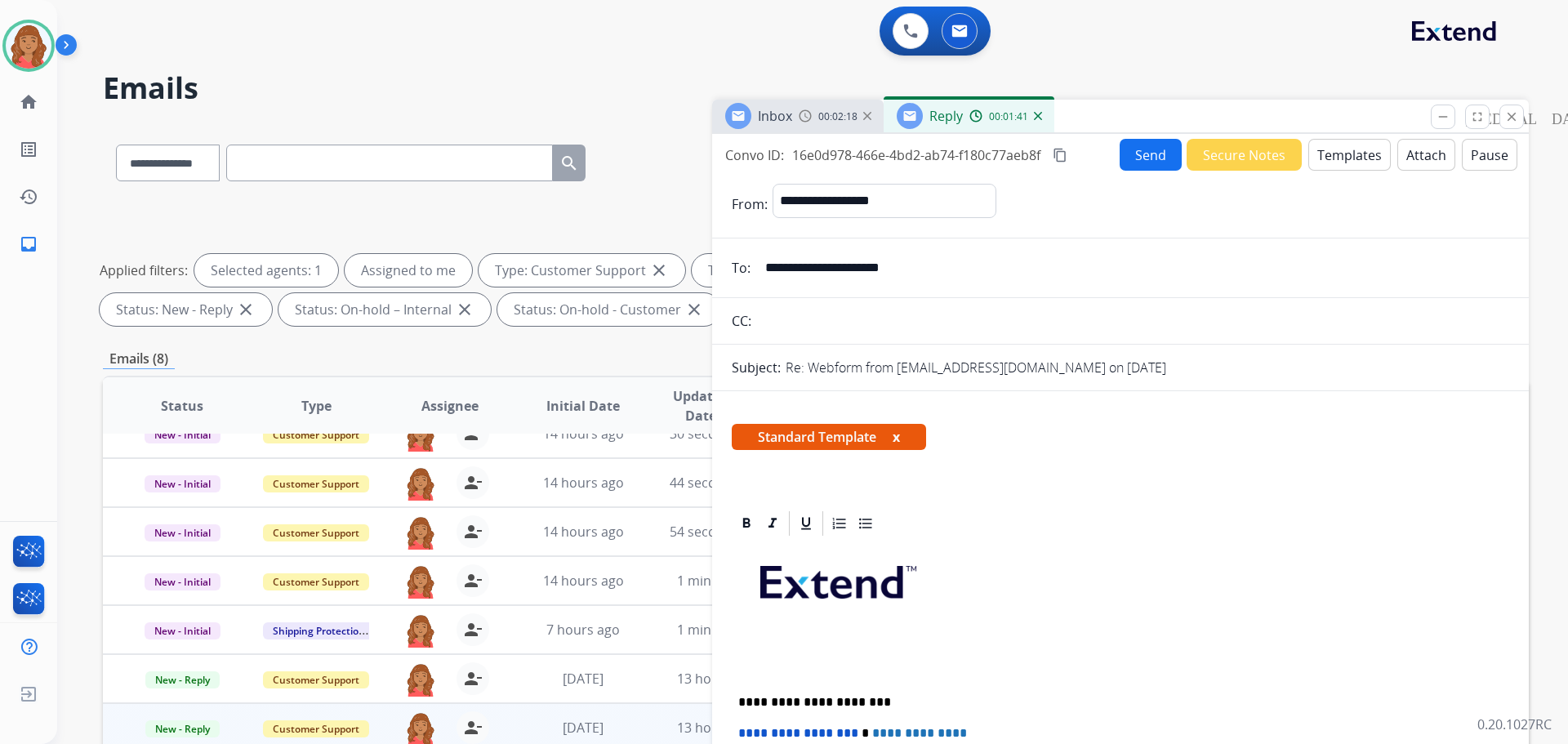
drag, startPoint x: 835, startPoint y: 267, endPoint x: 758, endPoint y: 265, distance: 77.0
click at [758, 265] on input "**********" at bounding box center [1132, 268] width 754 height 33
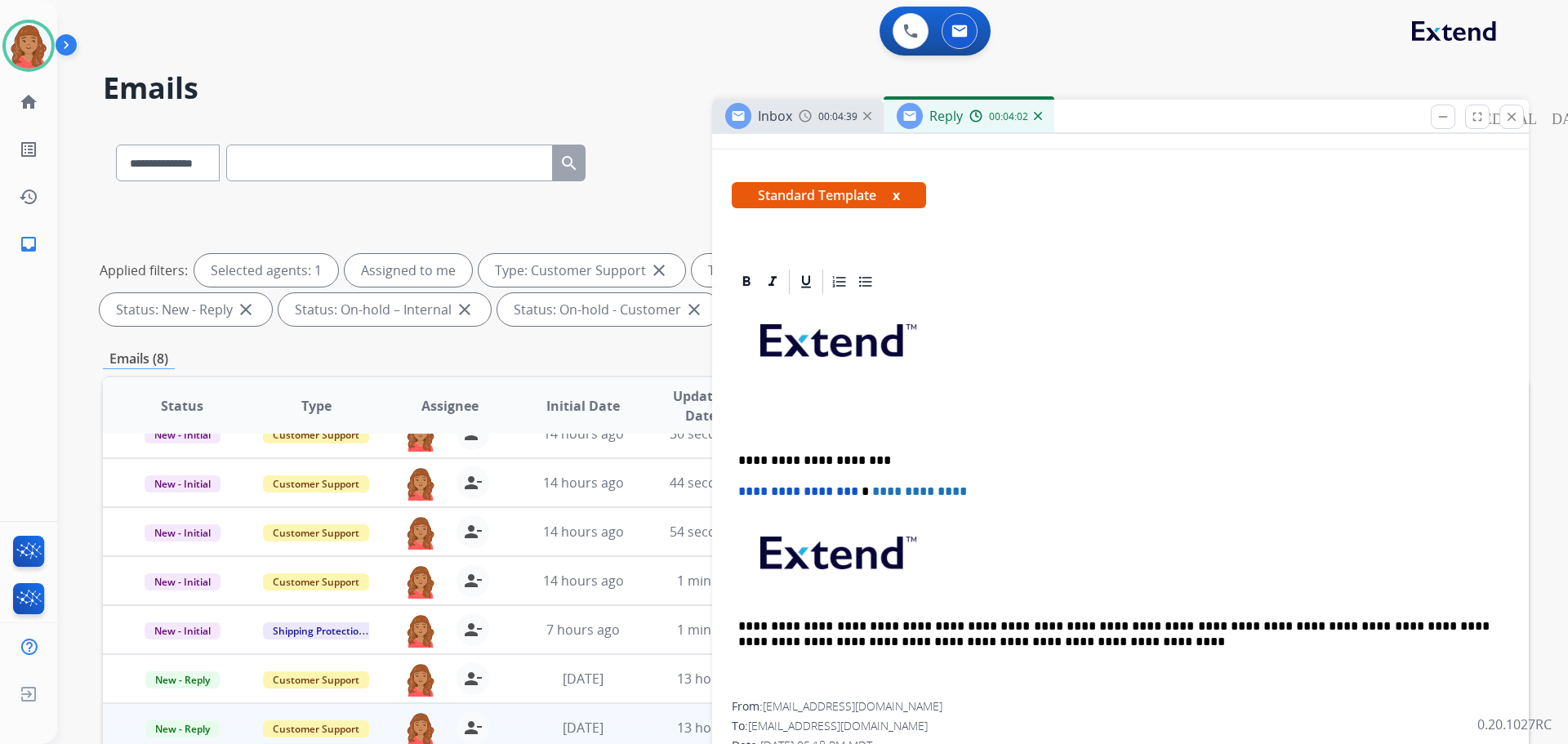
scroll to position [245, 0]
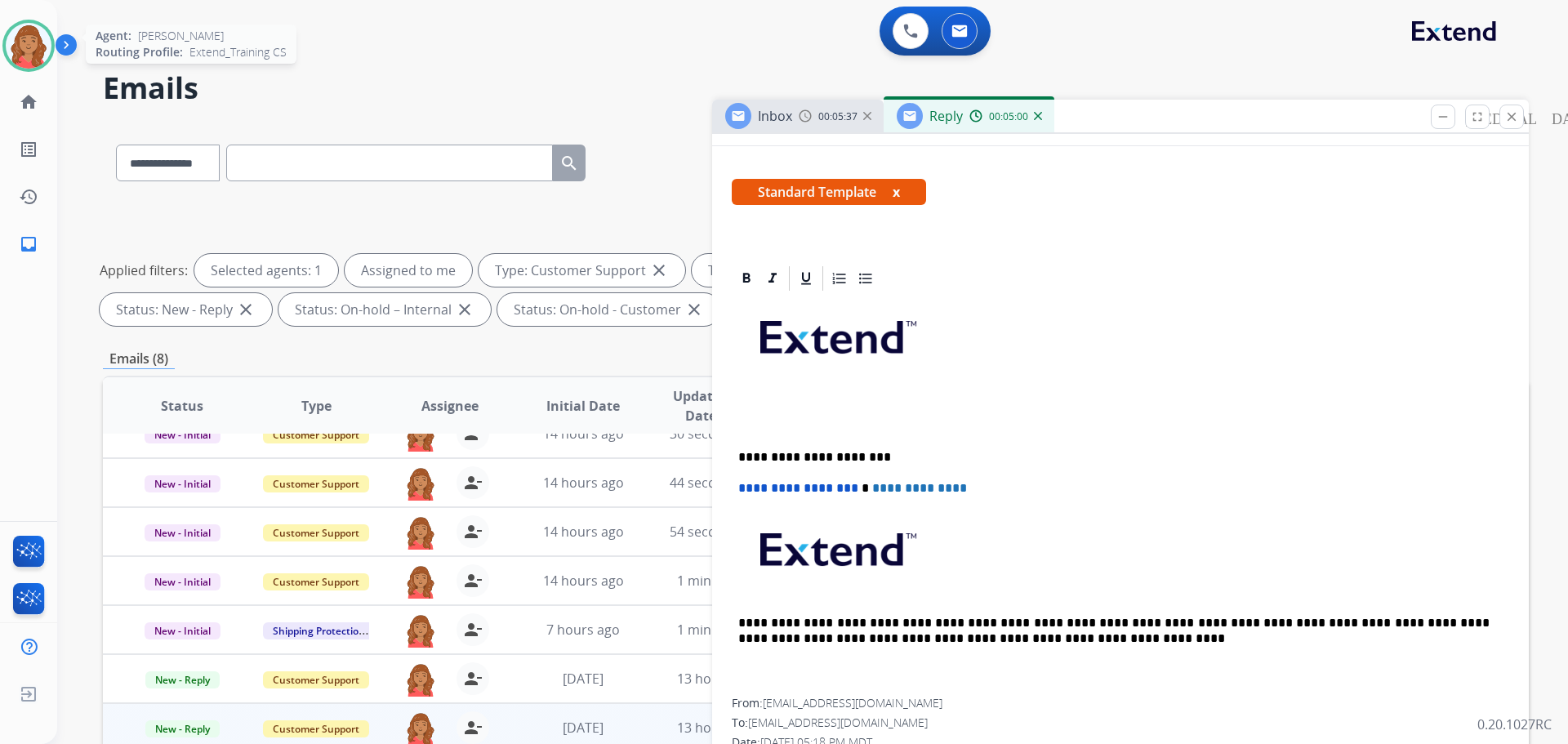
click at [7, 37] on img at bounding box center [29, 46] width 46 height 46
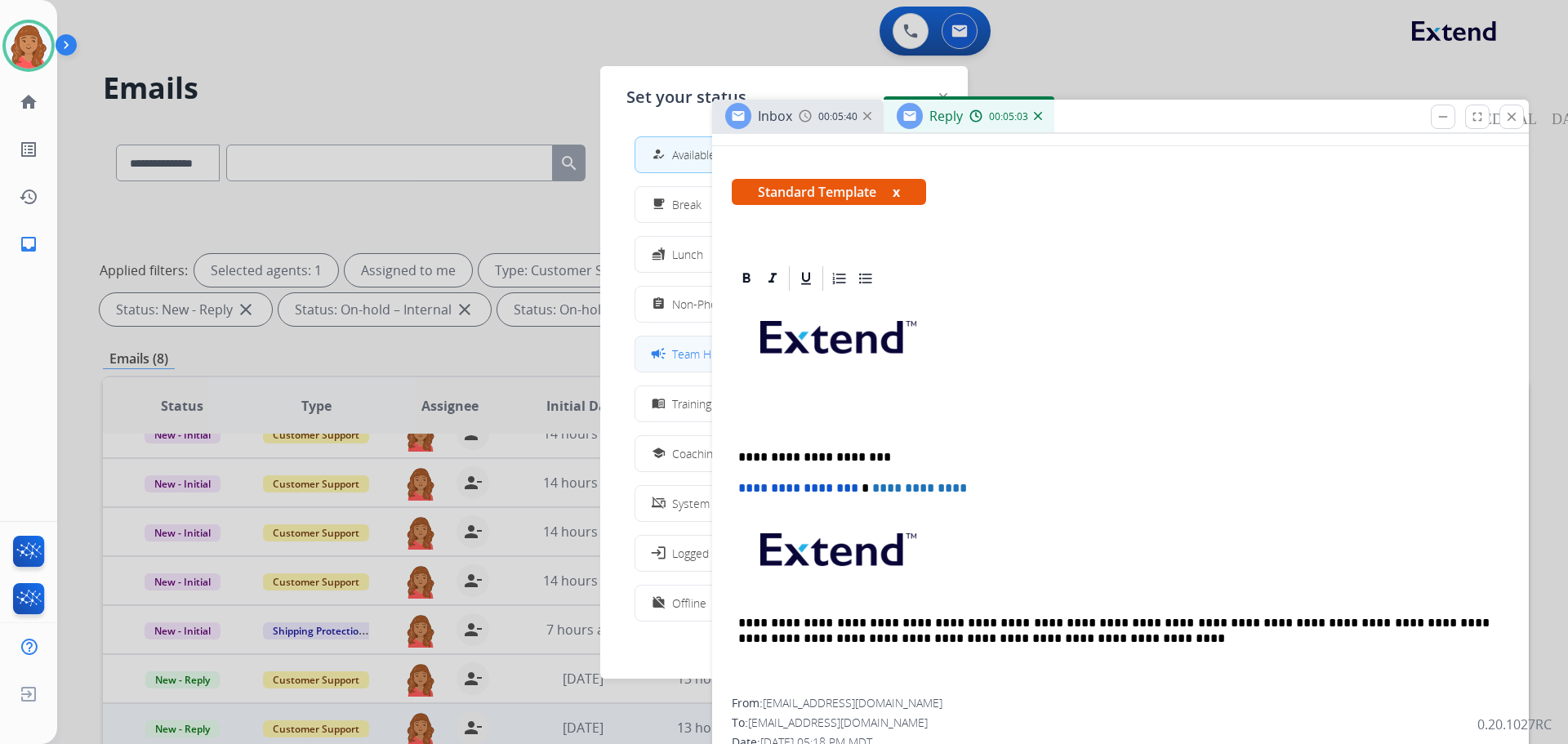
click at [673, 358] on div "campaign Team Huddle" at bounding box center [694, 353] width 91 height 20
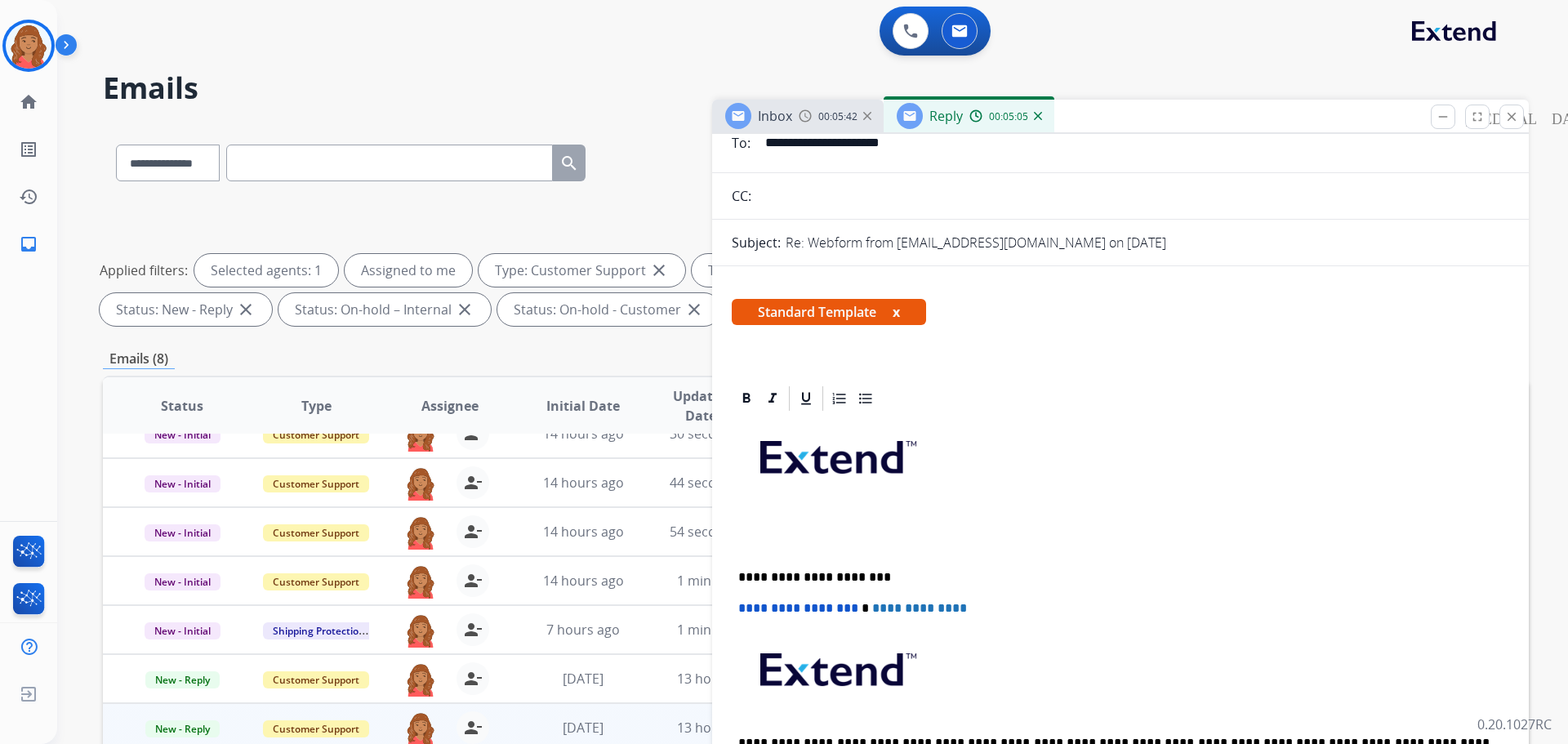
scroll to position [0, 0]
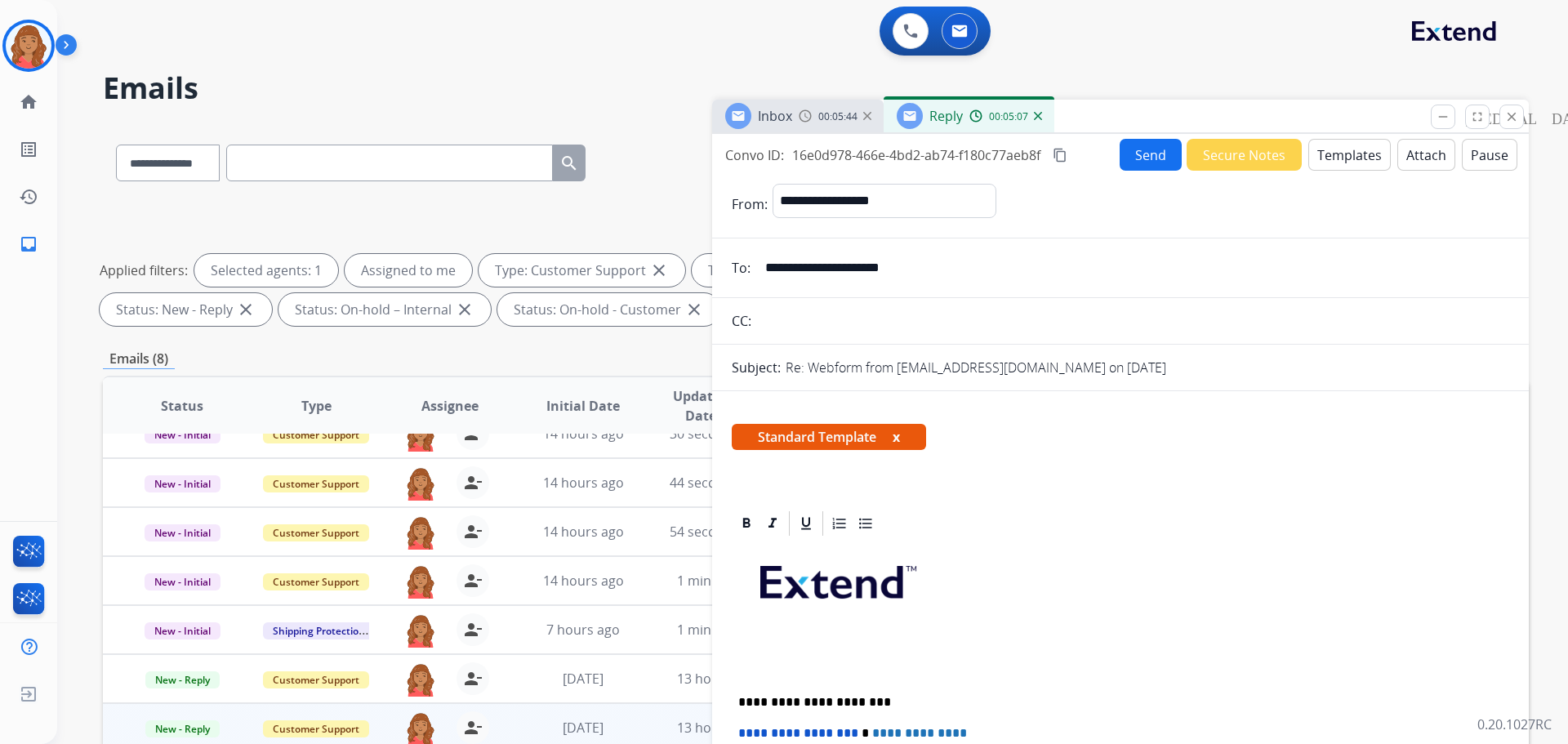
click at [758, 648] on p at bounding box center [1121, 663] width 765 height 30
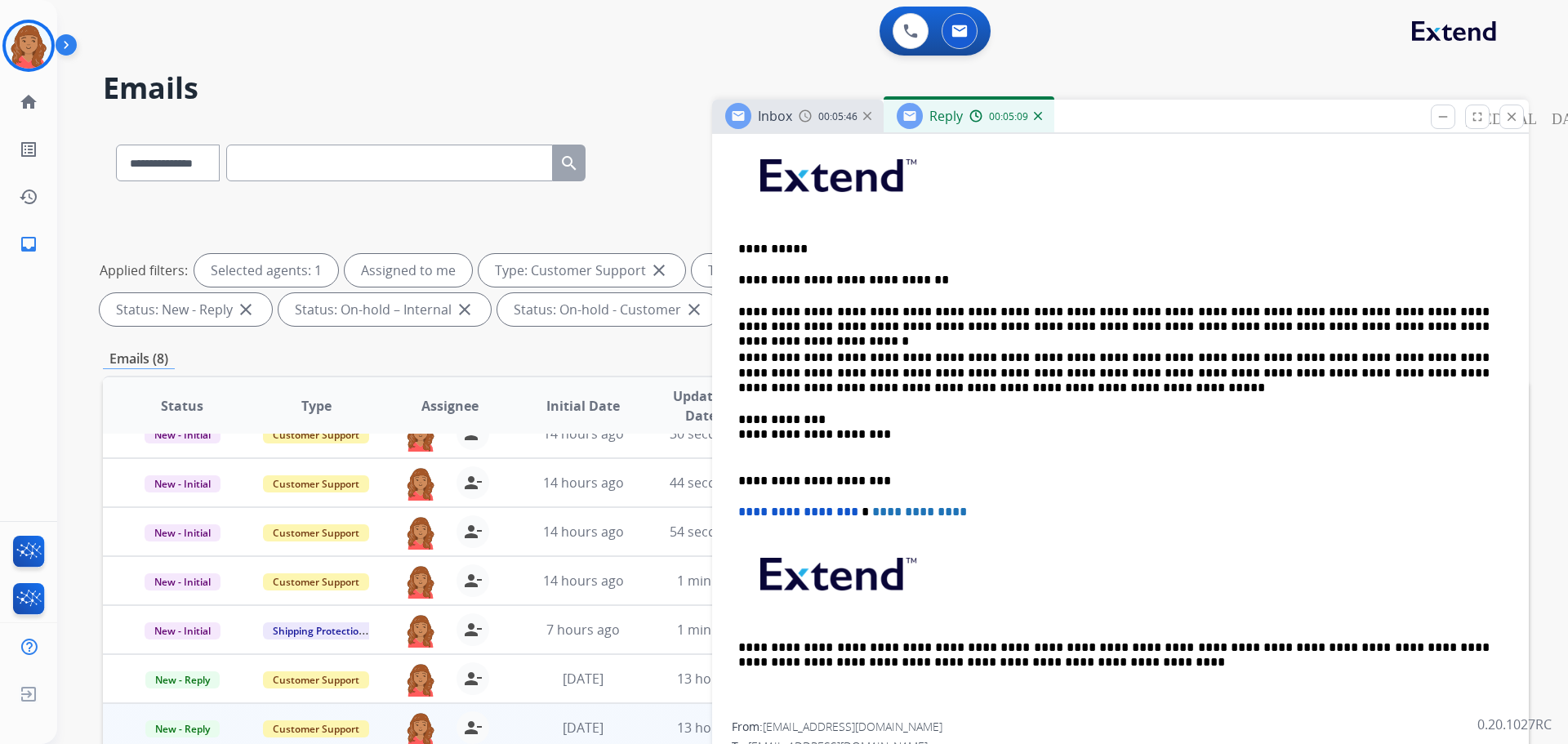
scroll to position [409, 0]
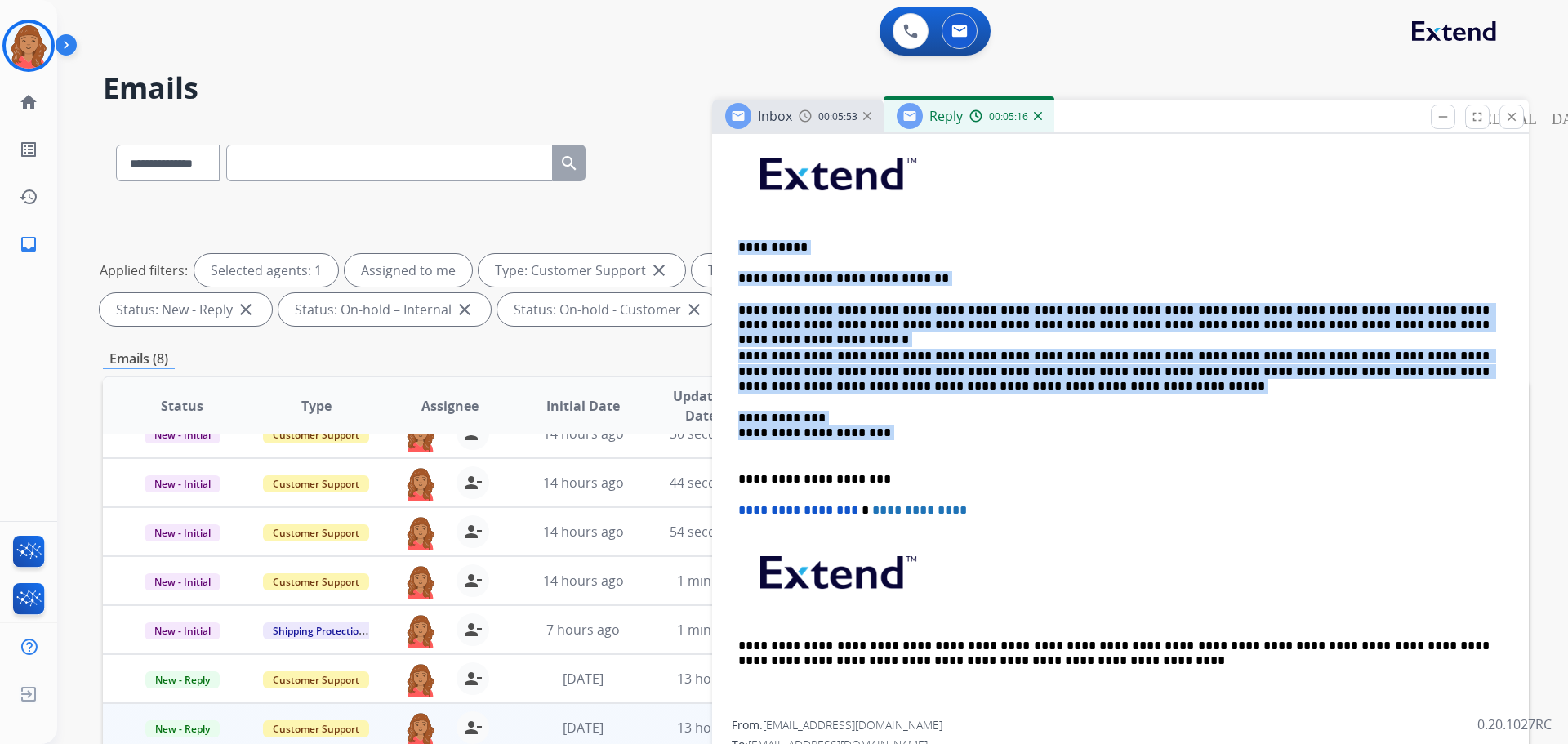
drag, startPoint x: 852, startPoint y: 435, endPoint x: 737, endPoint y: 251, distance: 217.0
click at [737, 251] on div "**********" at bounding box center [1121, 425] width 778 height 591
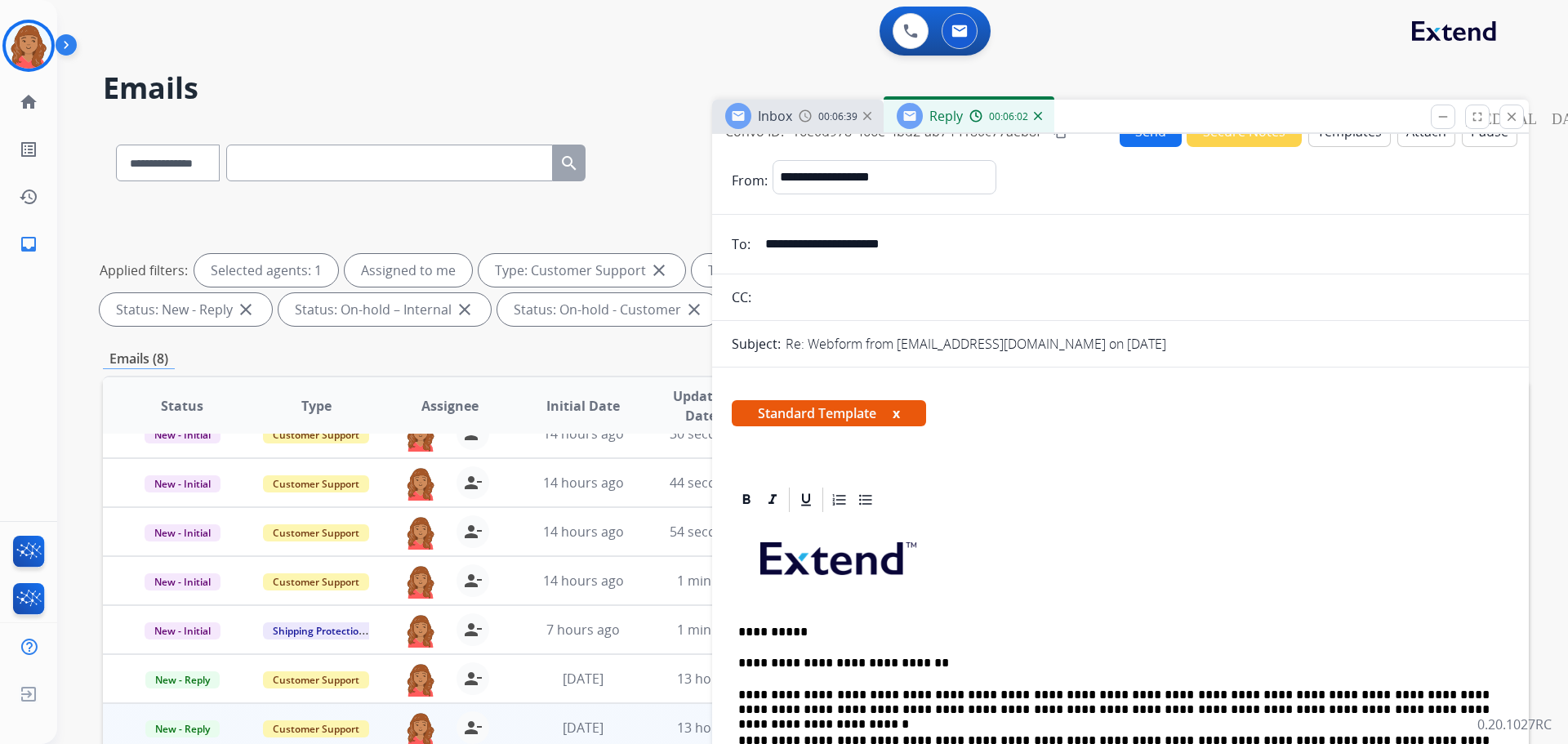
scroll to position [0, 0]
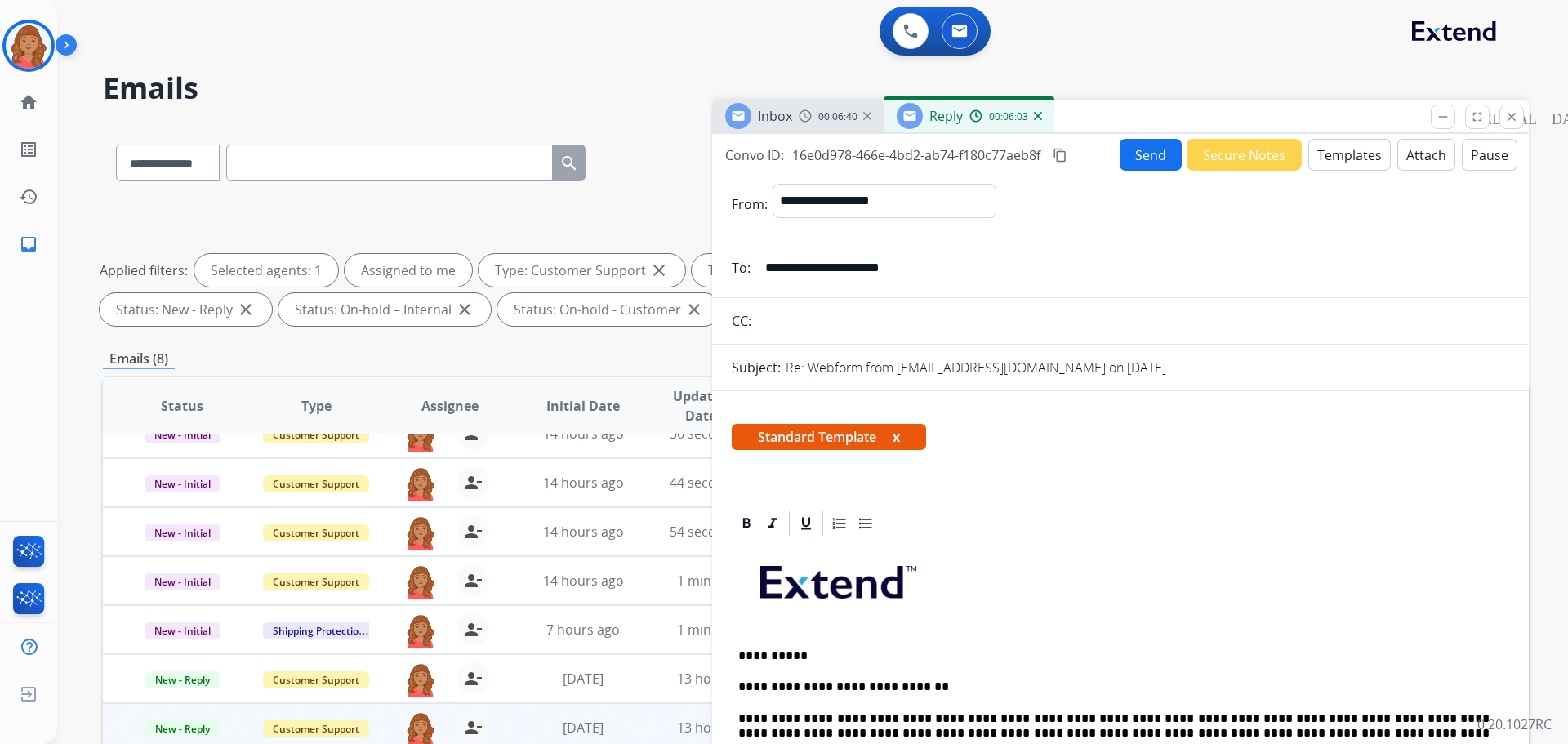
click at [1061, 157] on mat-icon "content_copy" at bounding box center [1060, 155] width 15 height 15
click at [1129, 159] on button "Send" at bounding box center [1150, 154] width 62 height 32
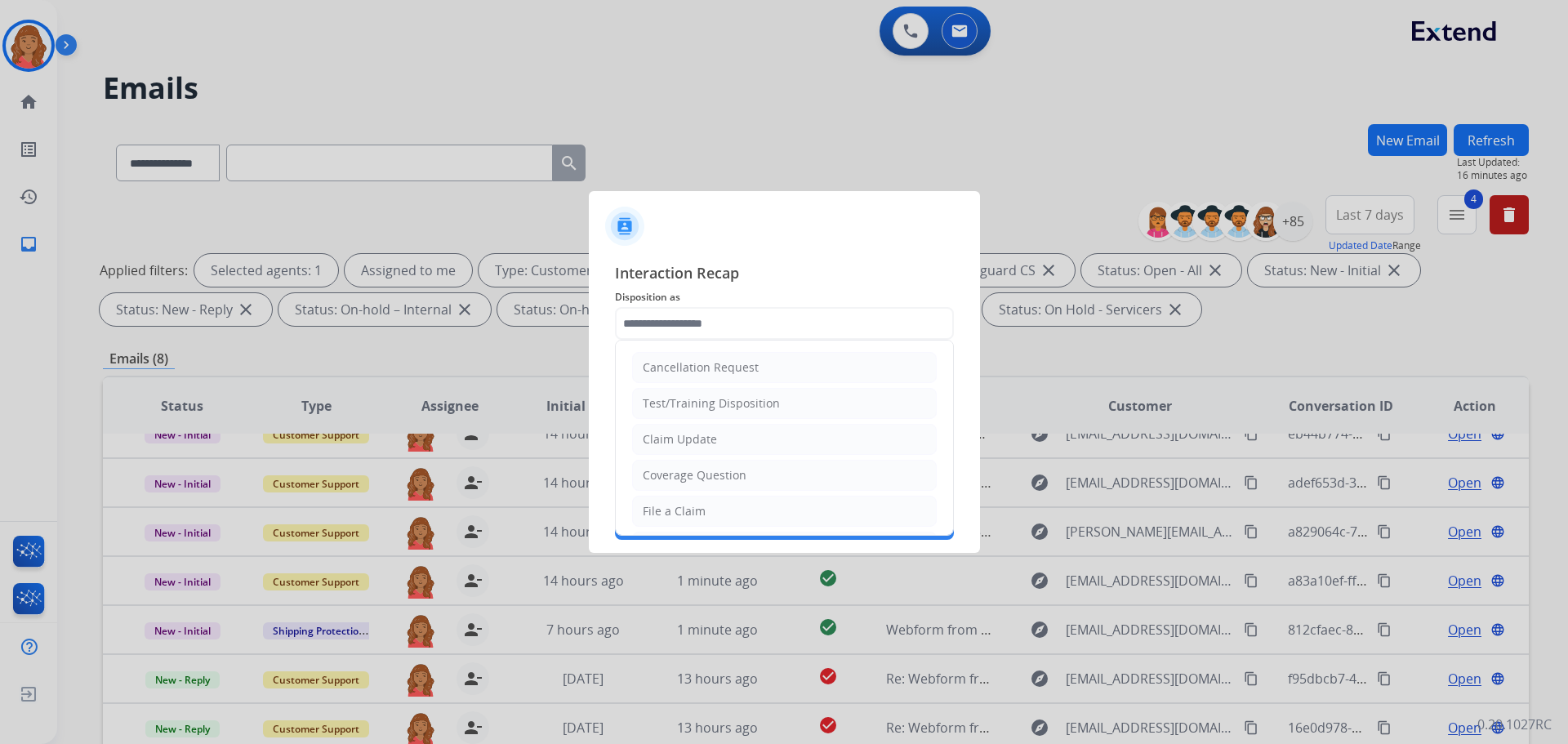
click at [691, 324] on input "text" at bounding box center [784, 324] width 339 height 33
click at [668, 441] on div "Claim Update" at bounding box center [680, 439] width 74 height 16
type input "**********"
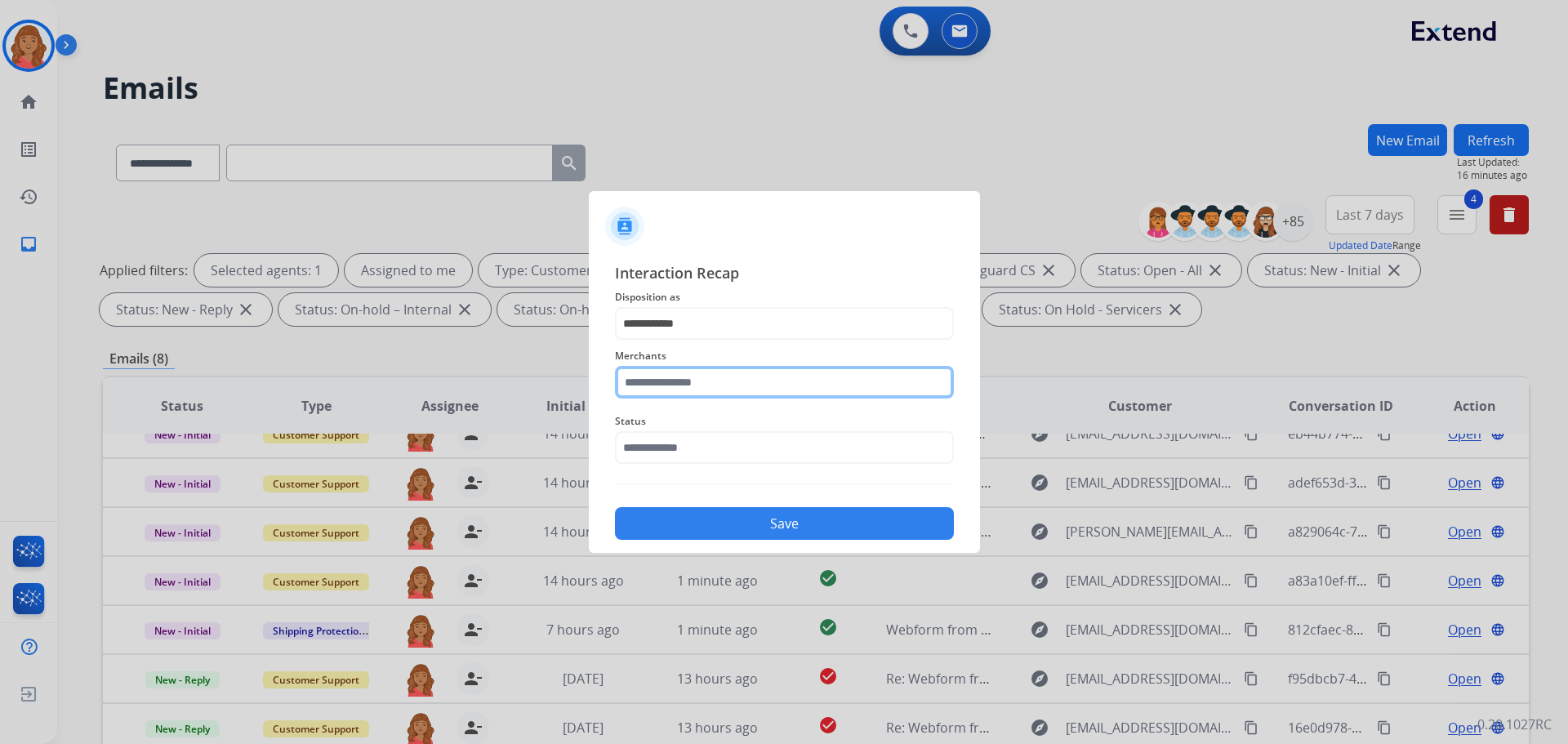
click at [671, 373] on input "text" at bounding box center [784, 382] width 339 height 33
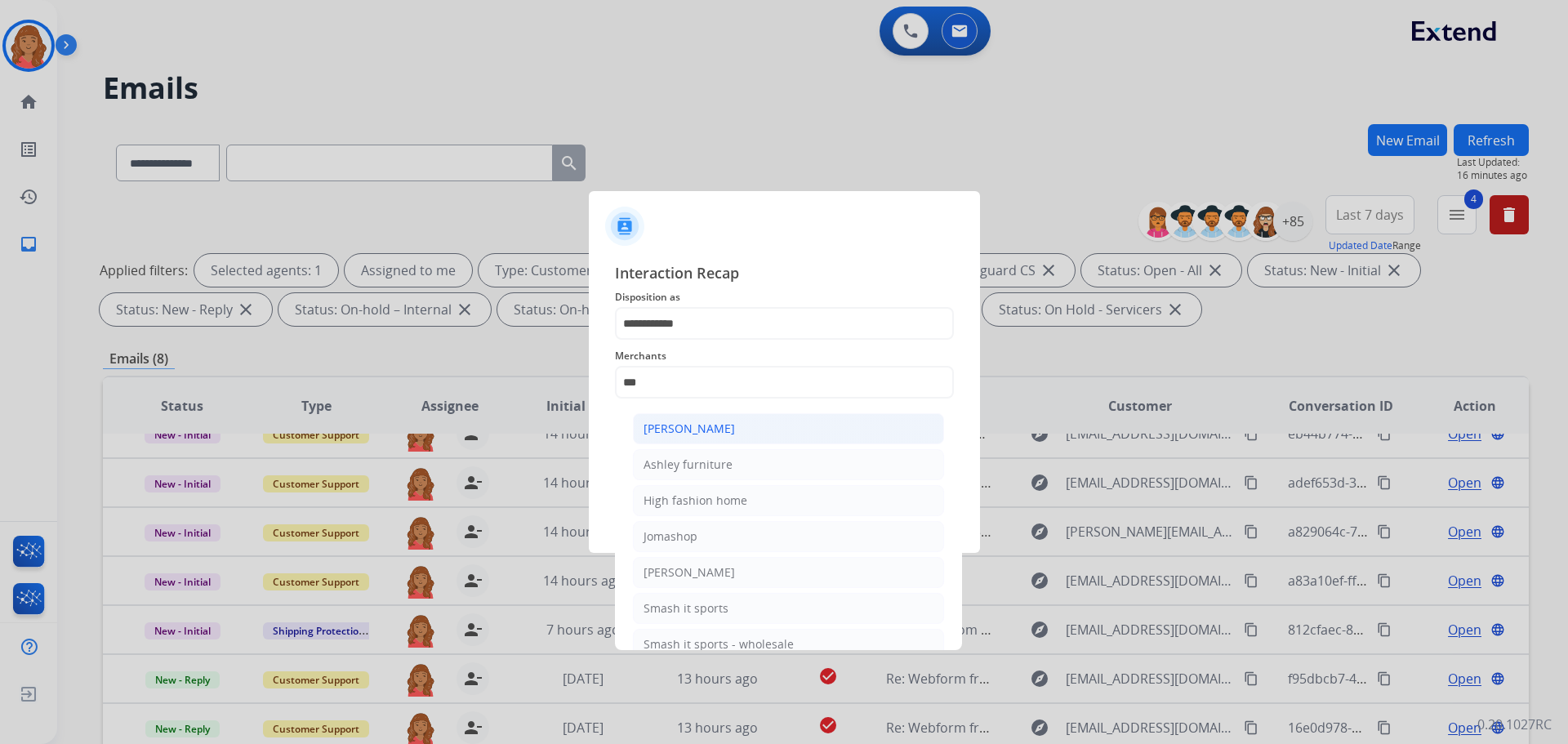
click at [689, 420] on div "[PERSON_NAME]" at bounding box center [689, 428] width 91 height 16
type input "**********"
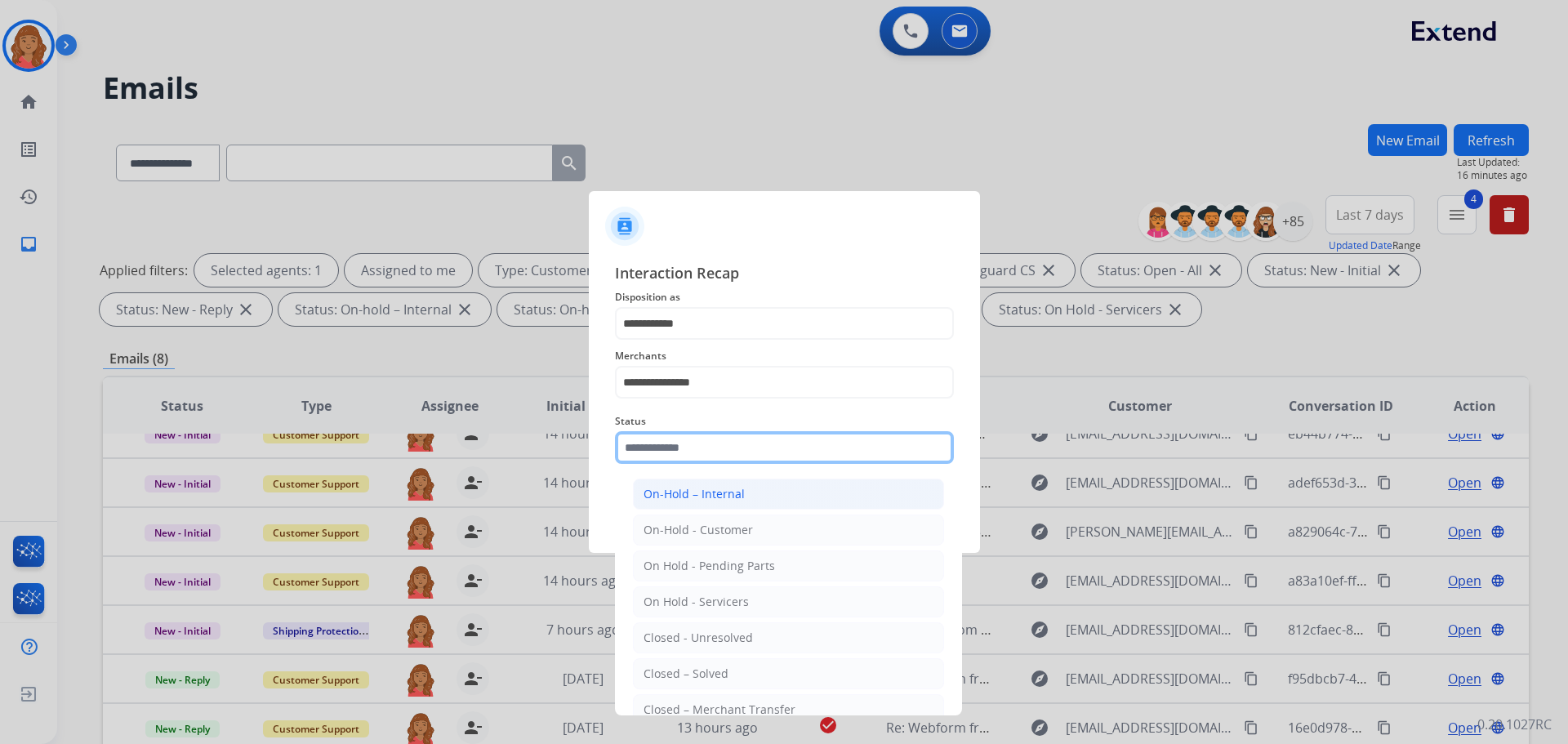
drag, startPoint x: 681, startPoint y: 447, endPoint x: 670, endPoint y: 480, distance: 34.8
click at [681, 448] on input "text" at bounding box center [784, 447] width 339 height 33
click at [681, 673] on div "Closed – Solved" at bounding box center [686, 674] width 85 height 16
type input "**********"
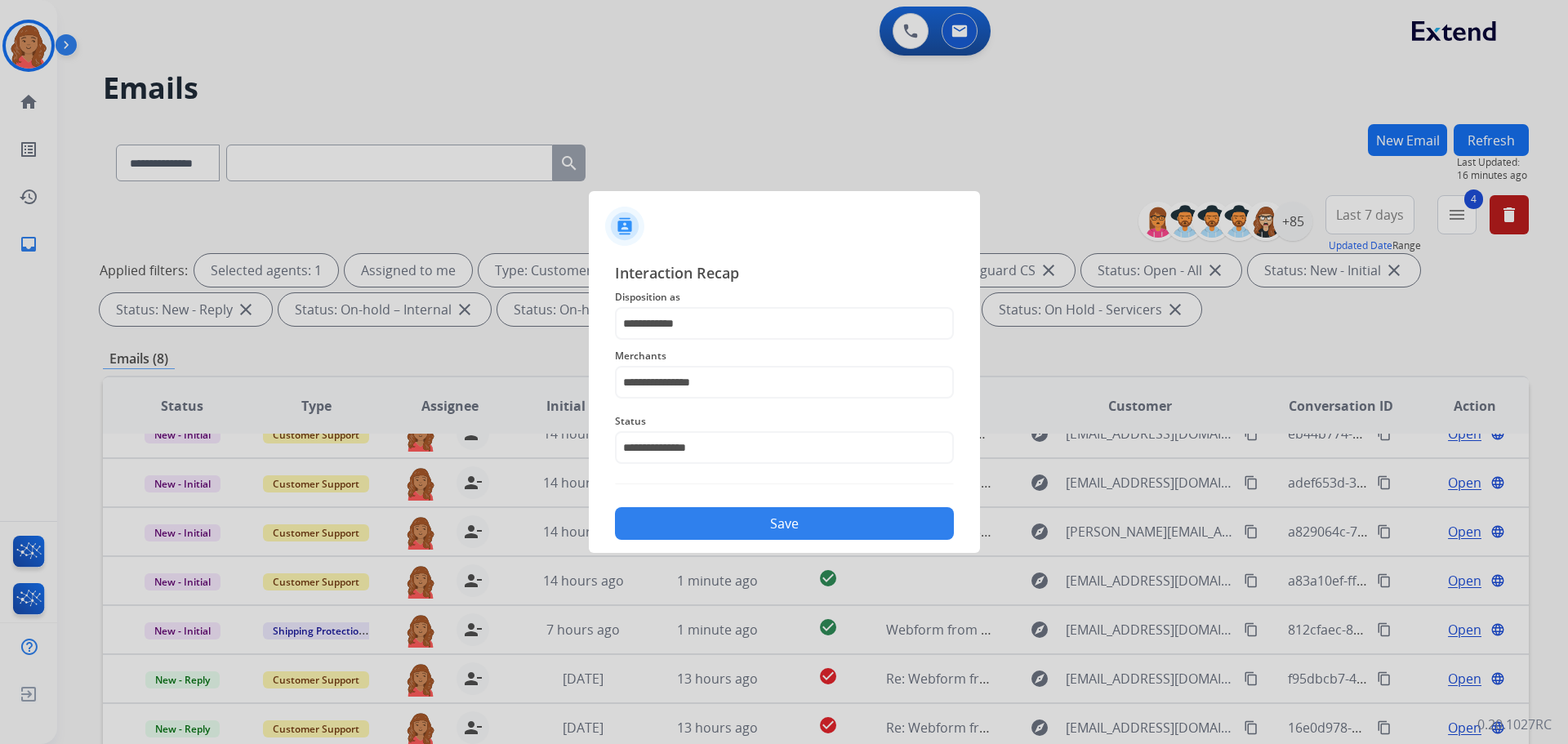
click at [710, 526] on button "Save" at bounding box center [784, 523] width 339 height 33
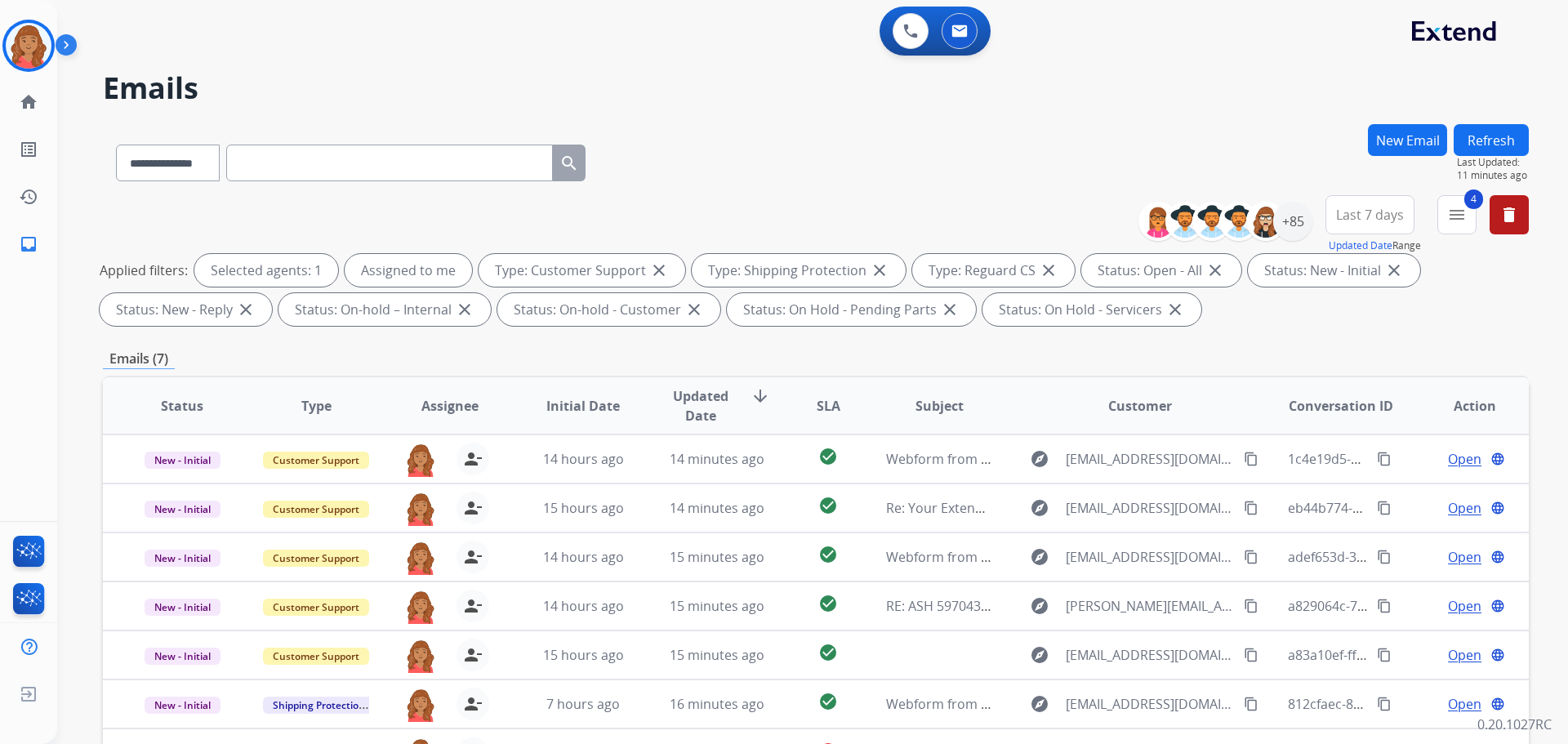
click at [937, 222] on div "**********" at bounding box center [816, 264] width 1426 height 138
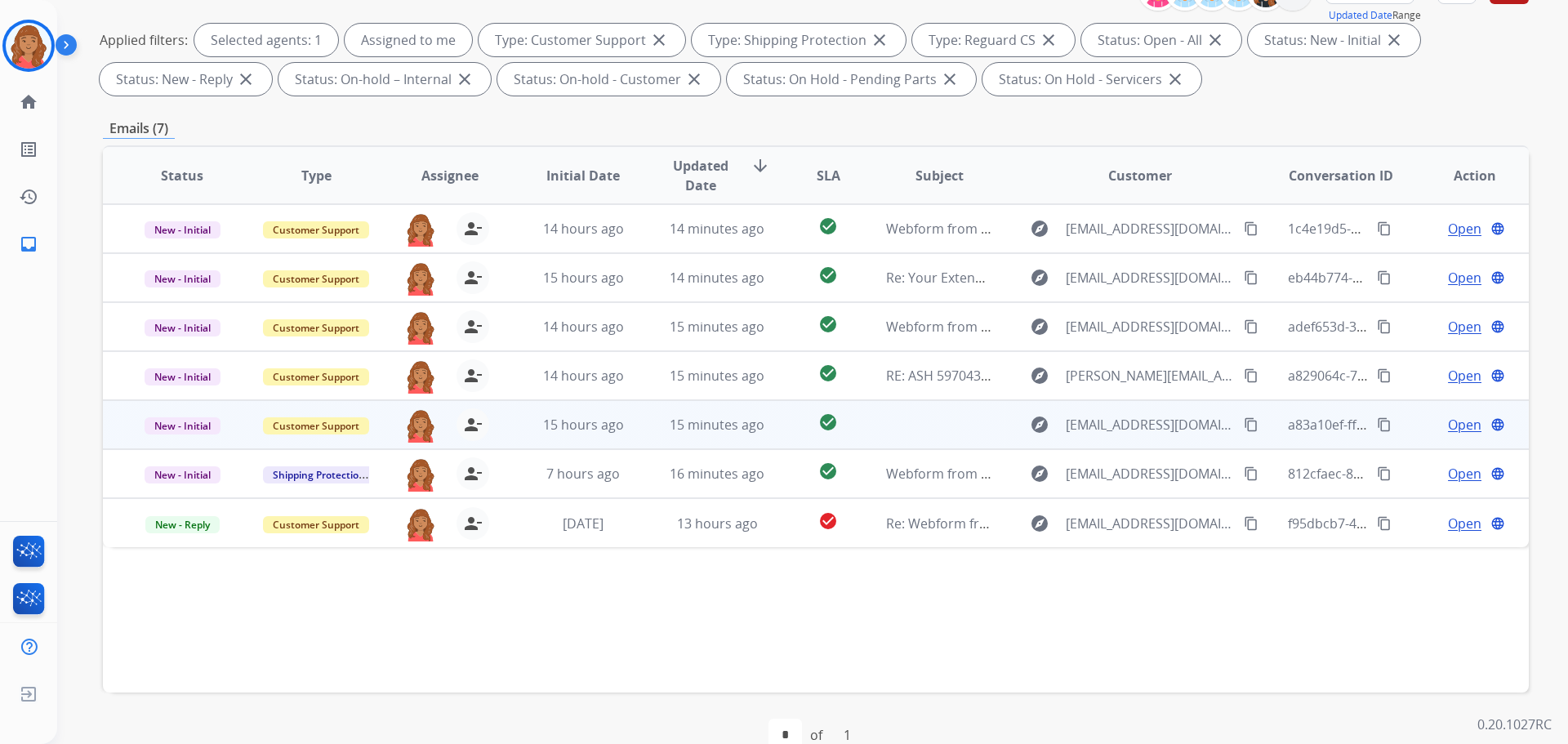
scroll to position [264, 0]
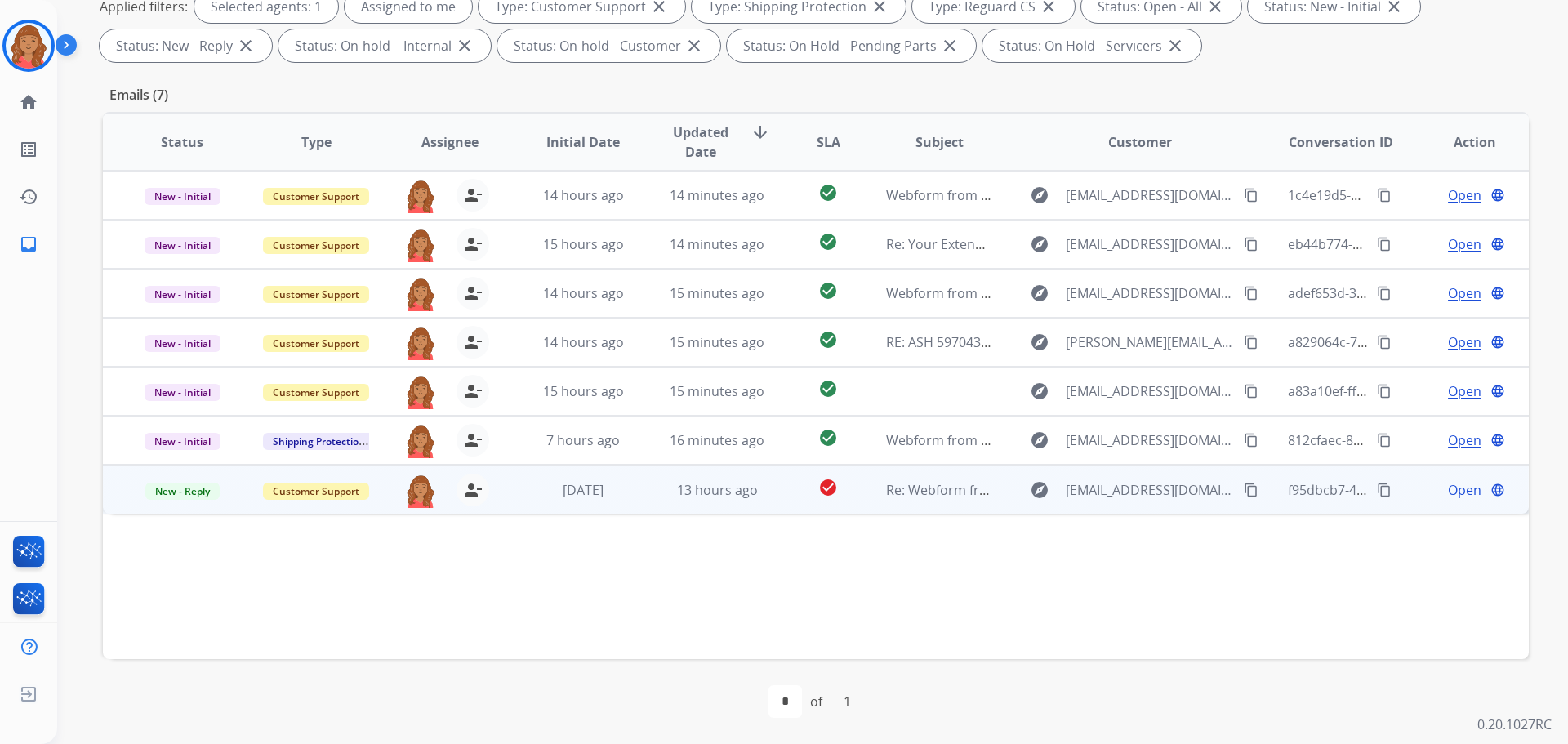
click at [929, 510] on td "Re: Webform from [EMAIL_ADDRESS][DOMAIN_NAME] on [DATE]" at bounding box center [927, 489] width 134 height 49
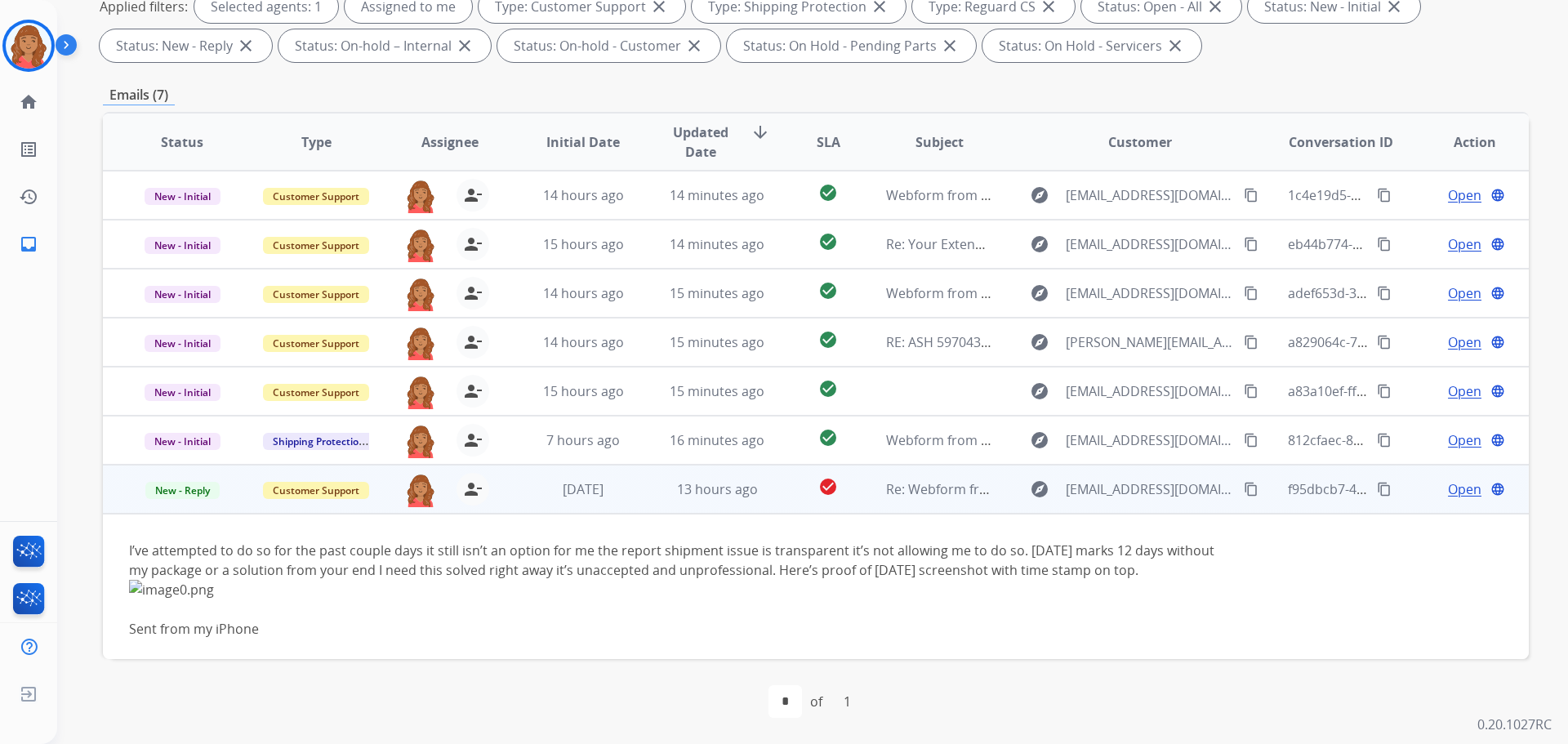
scroll to position [26, 0]
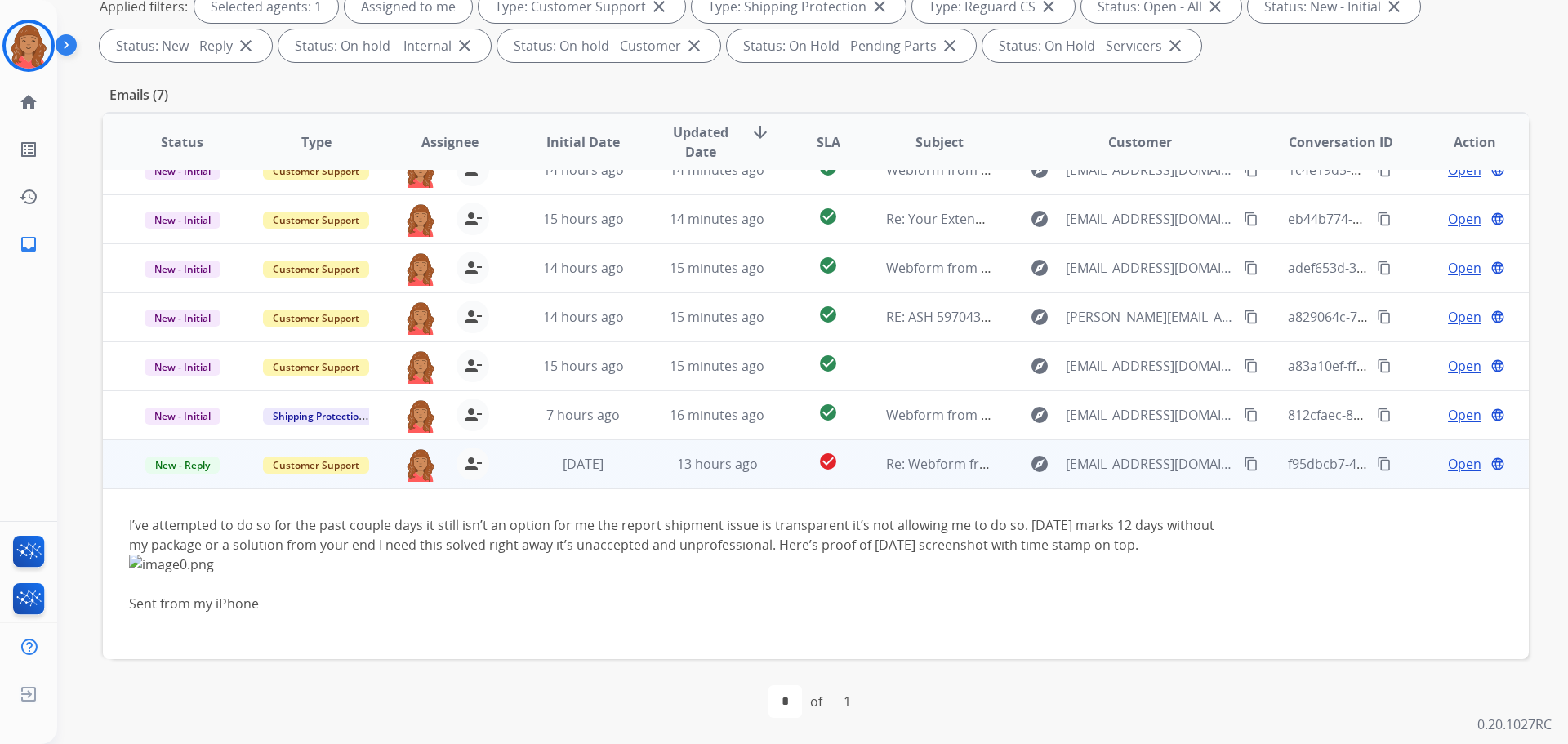
click at [1460, 463] on span "Open" at bounding box center [1464, 464] width 34 height 20
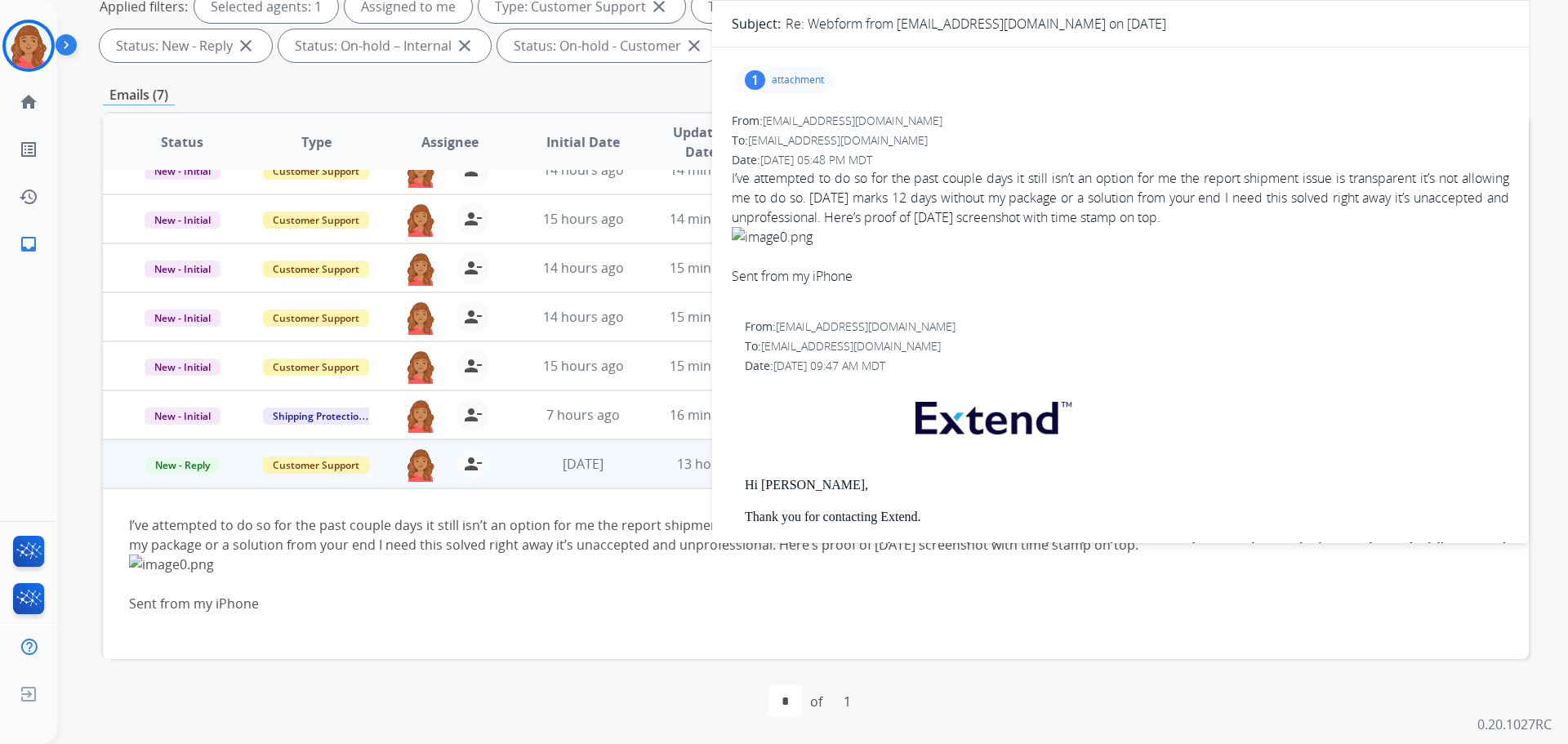
click at [803, 78] on p "attachment" at bounding box center [798, 80] width 52 height 13
click at [789, 133] on div at bounding box center [789, 121] width 82 height 57
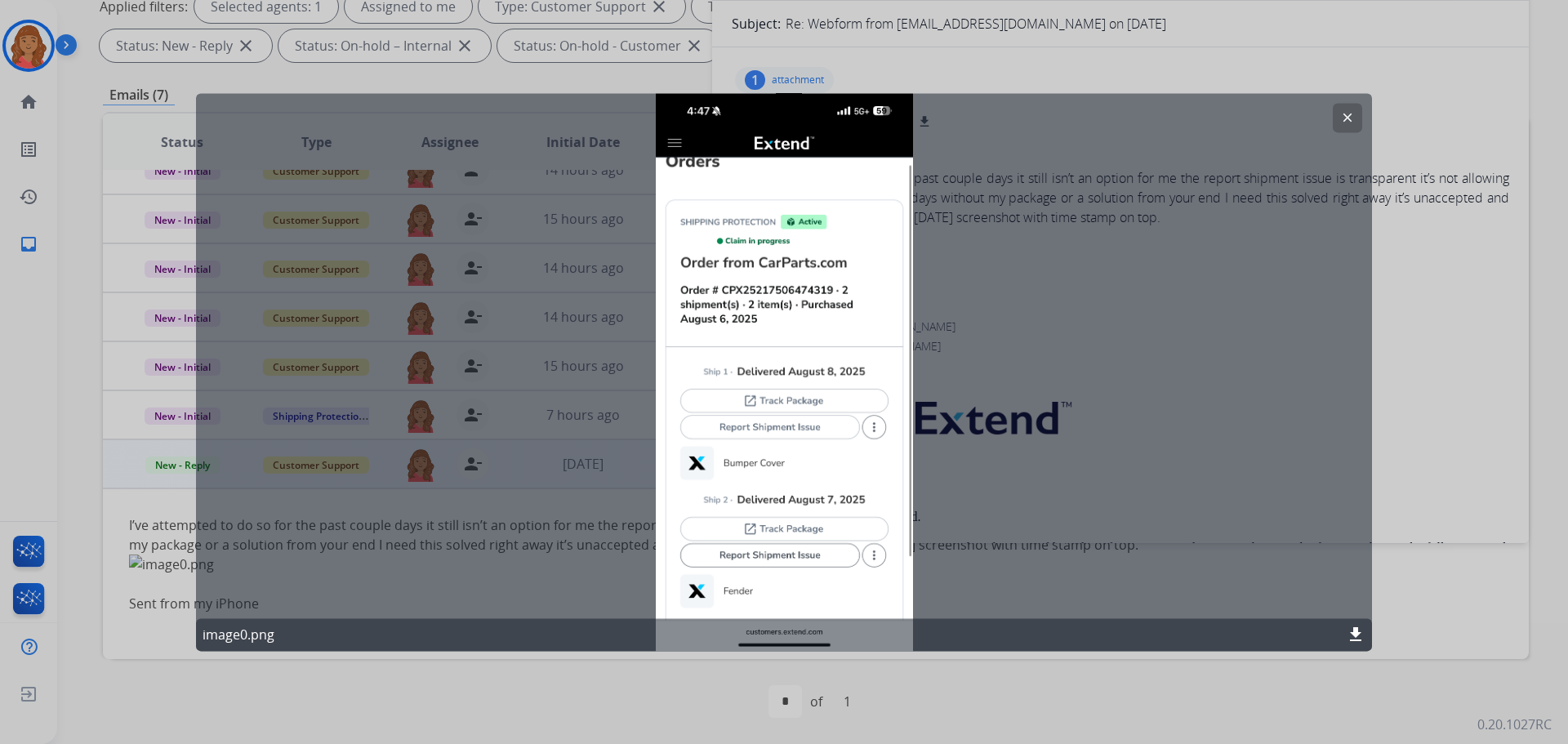
click at [1350, 122] on mat-icon "clear" at bounding box center [1347, 118] width 15 height 15
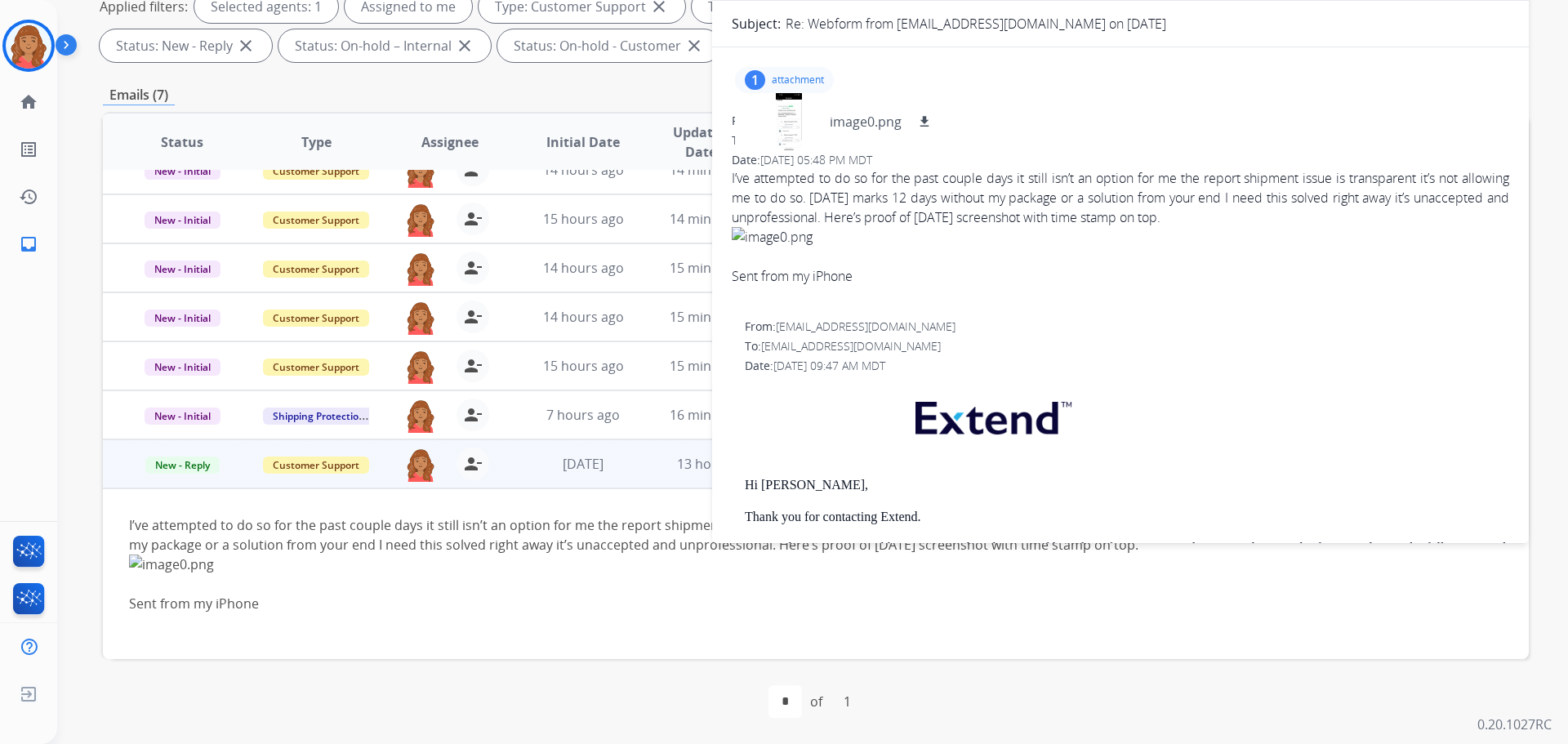
click at [782, 86] on p "attachment" at bounding box center [798, 80] width 52 height 13
click at [750, 81] on div "1" at bounding box center [755, 80] width 21 height 20
click at [809, 115] on div at bounding box center [789, 121] width 82 height 57
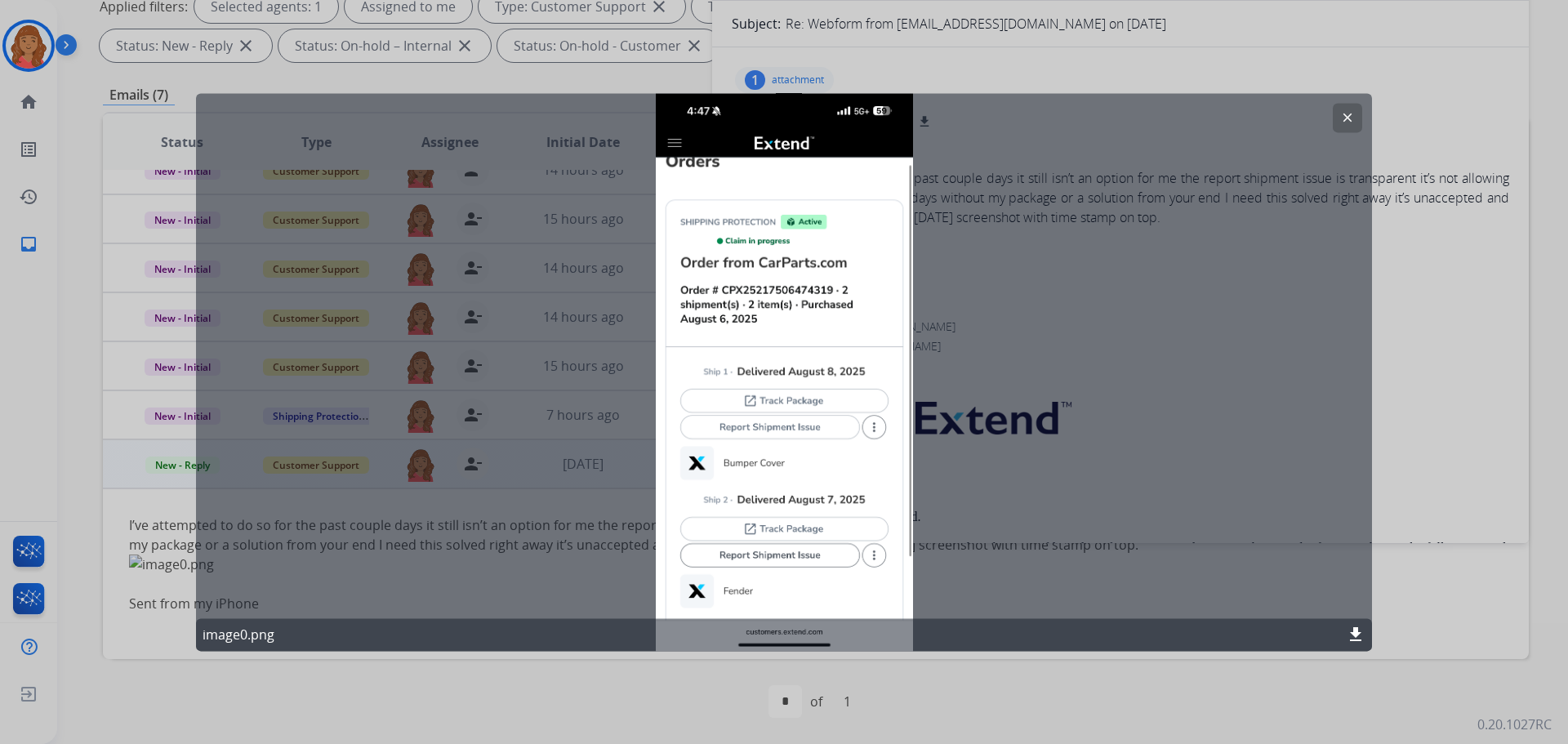
click at [1346, 115] on mat-icon "clear" at bounding box center [1347, 118] width 15 height 15
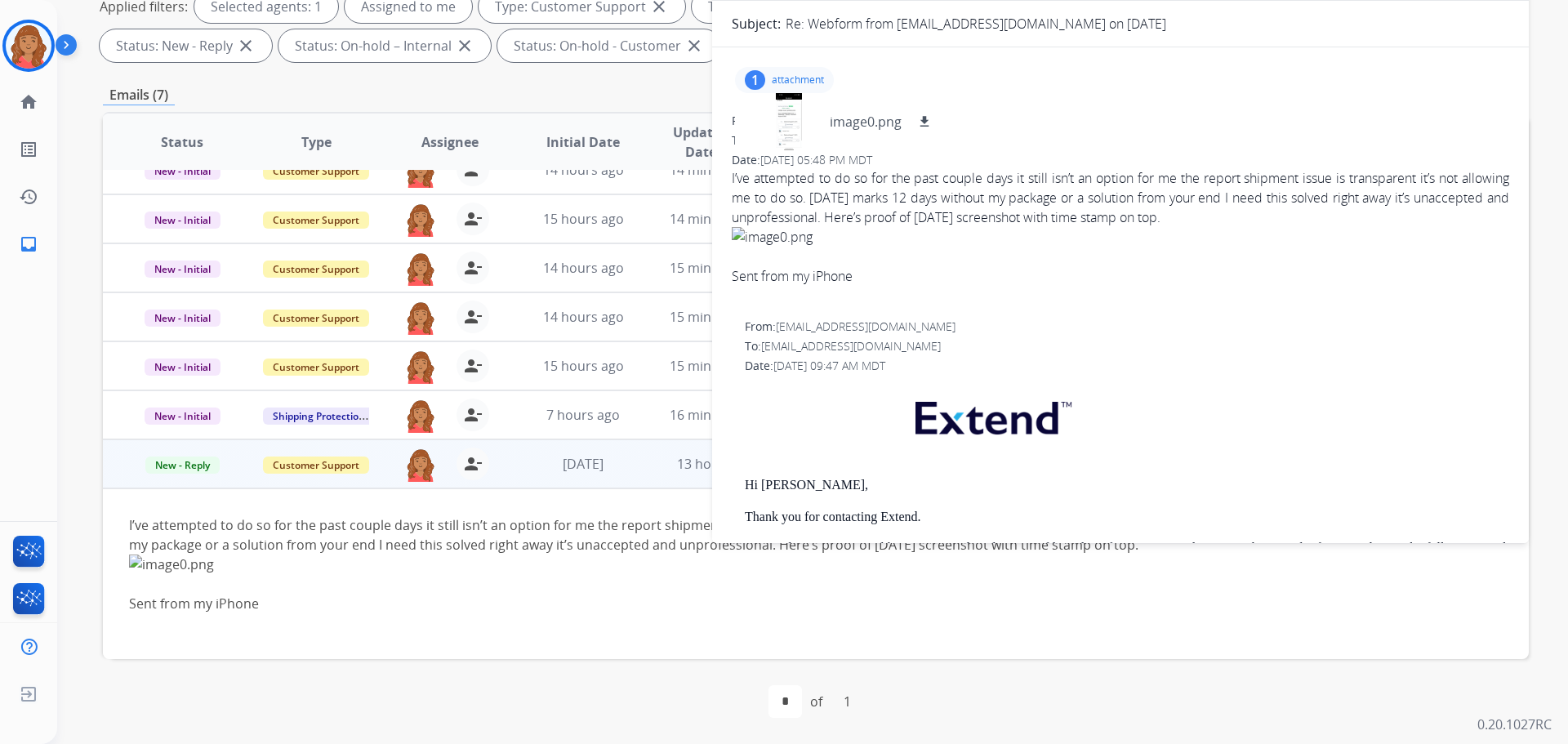
click at [785, 79] on p "attachment" at bounding box center [798, 80] width 52 height 13
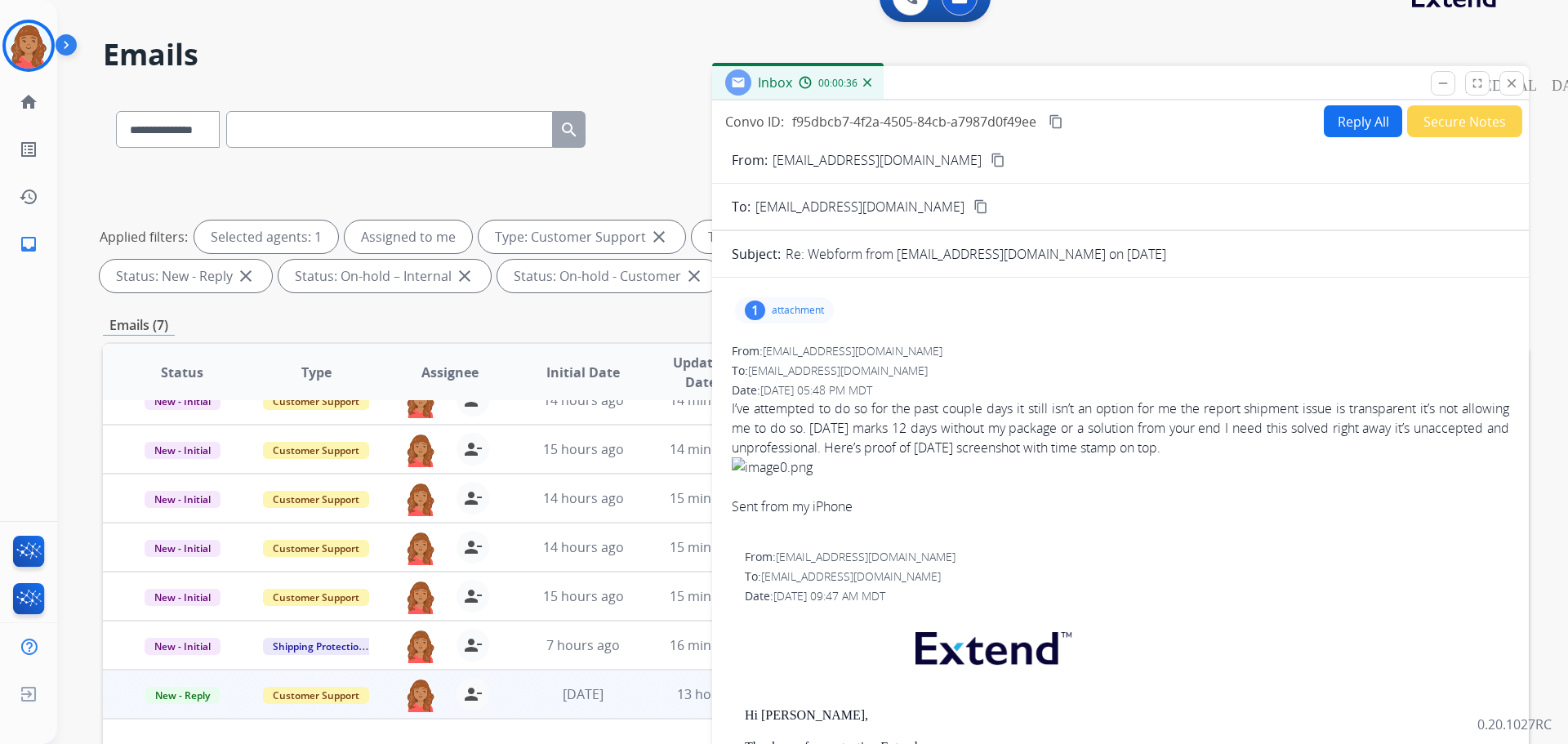
scroll to position [0, 0]
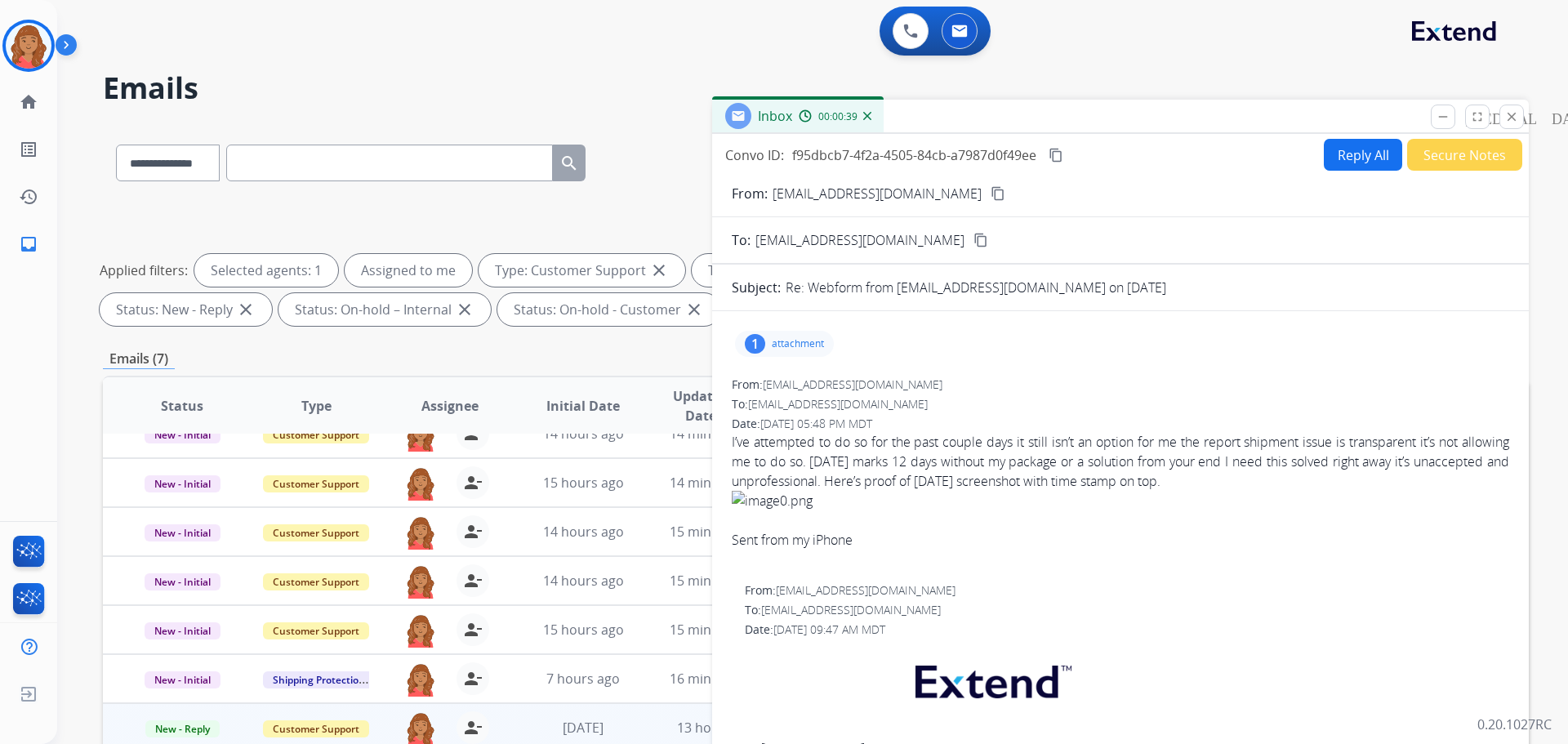
click at [990, 196] on mat-icon "content_copy" at bounding box center [998, 194] width 15 height 15
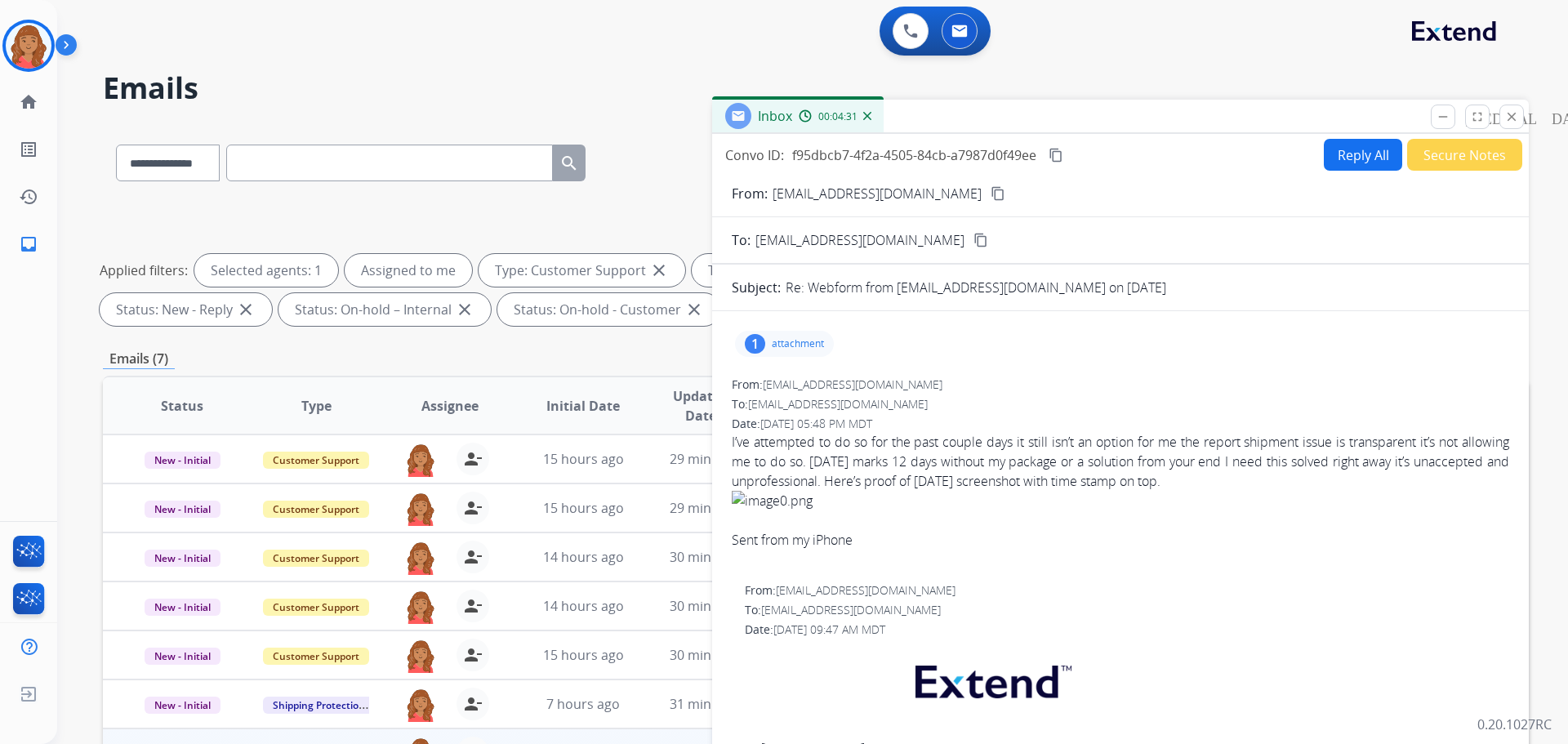
drag, startPoint x: 1507, startPoint y: 114, endPoint x: 1465, endPoint y: 146, distance: 52.8
click at [1508, 117] on mat-icon "close" at bounding box center [1512, 117] width 15 height 15
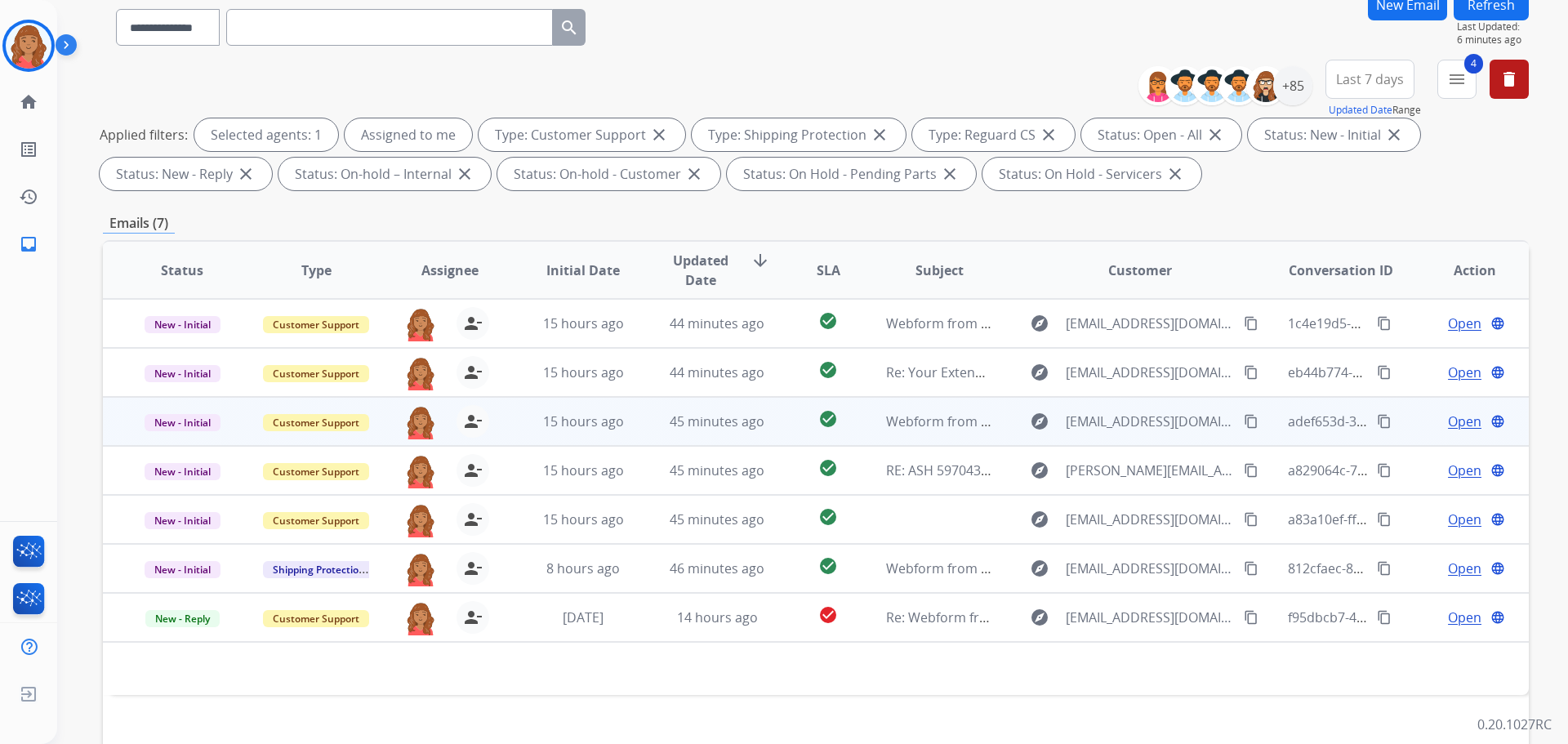
scroll to position [264, 0]
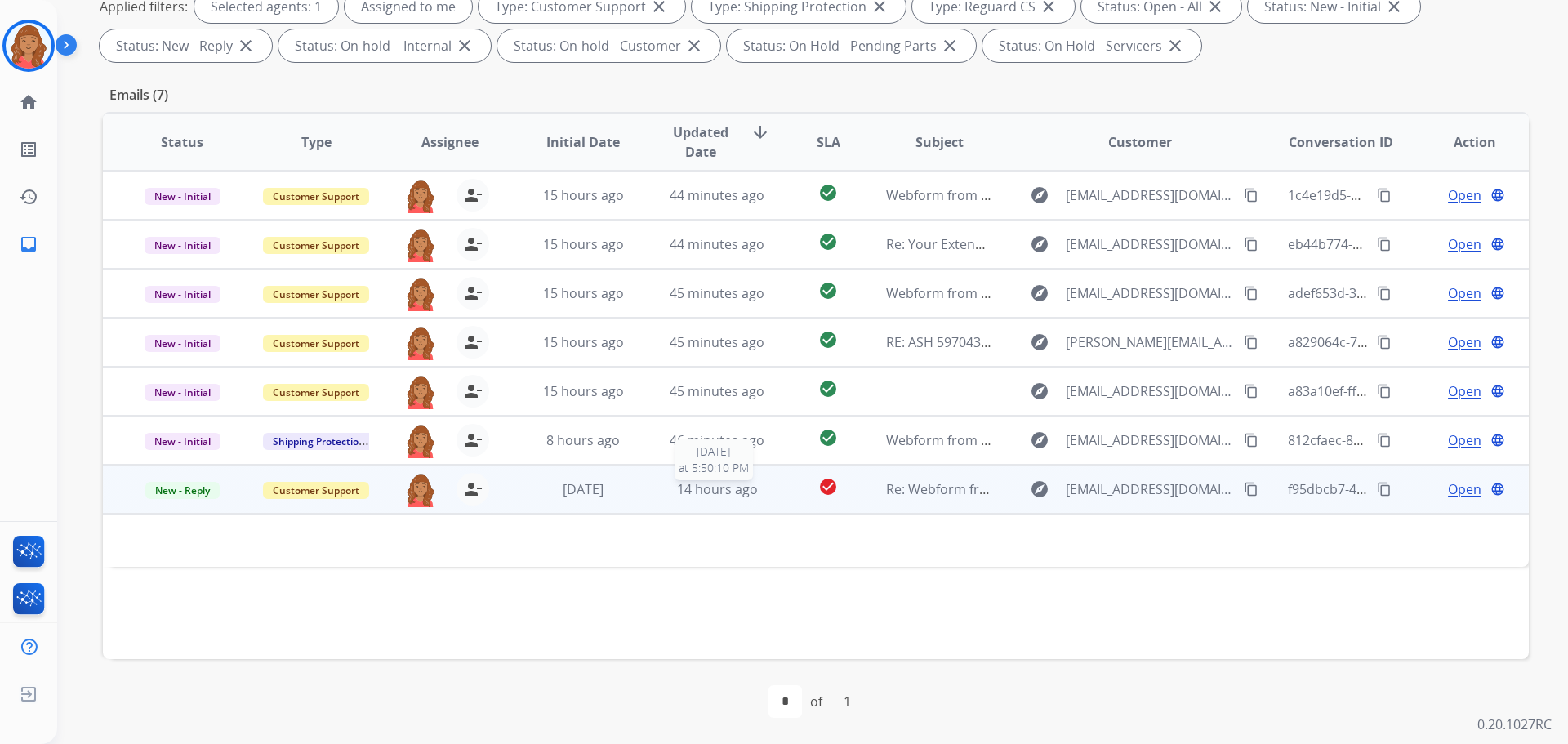
click at [682, 489] on span "14 hours ago" at bounding box center [718, 489] width 81 height 18
click at [678, 490] on span "14 hours ago" at bounding box center [718, 490] width 81 height 18
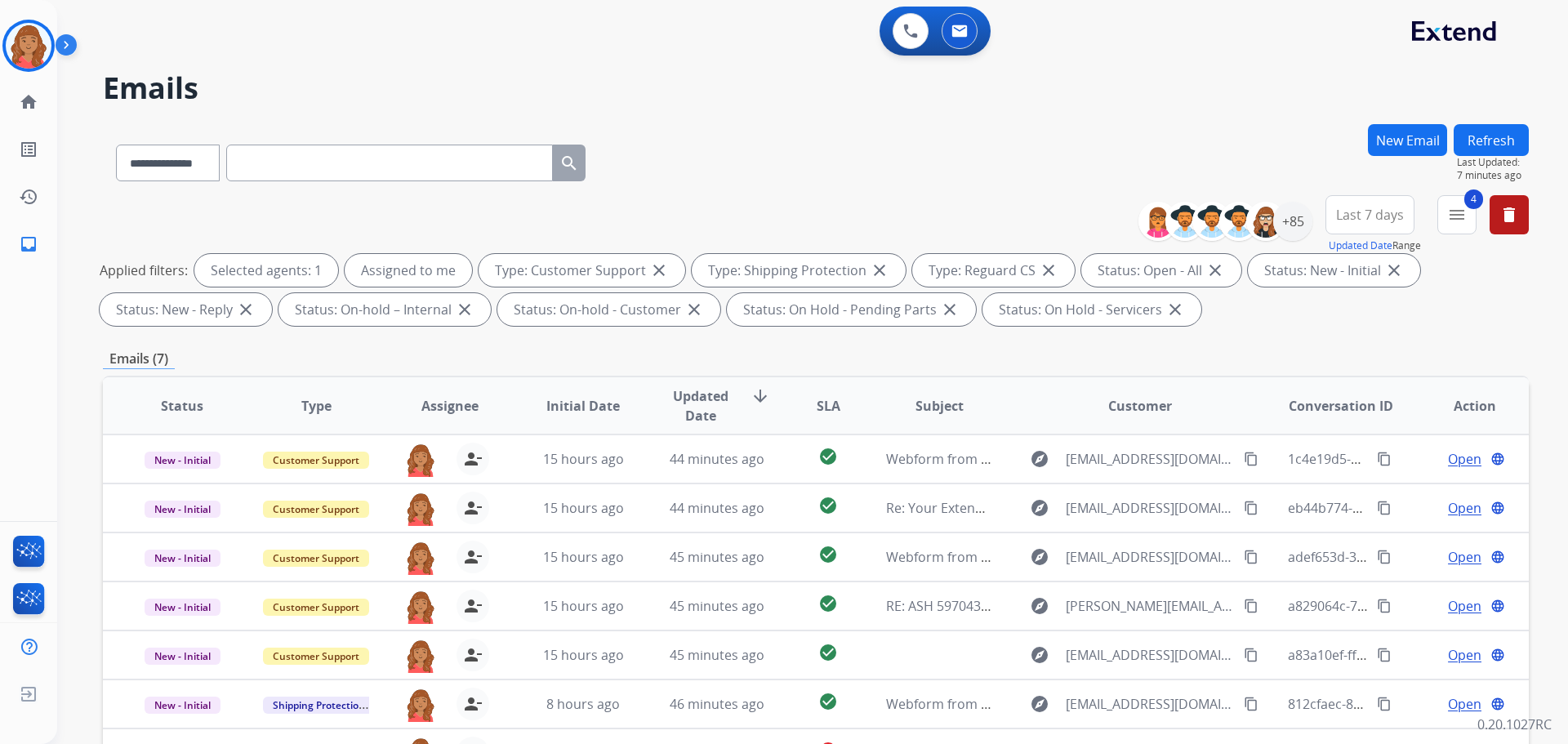
scroll to position [26, 0]
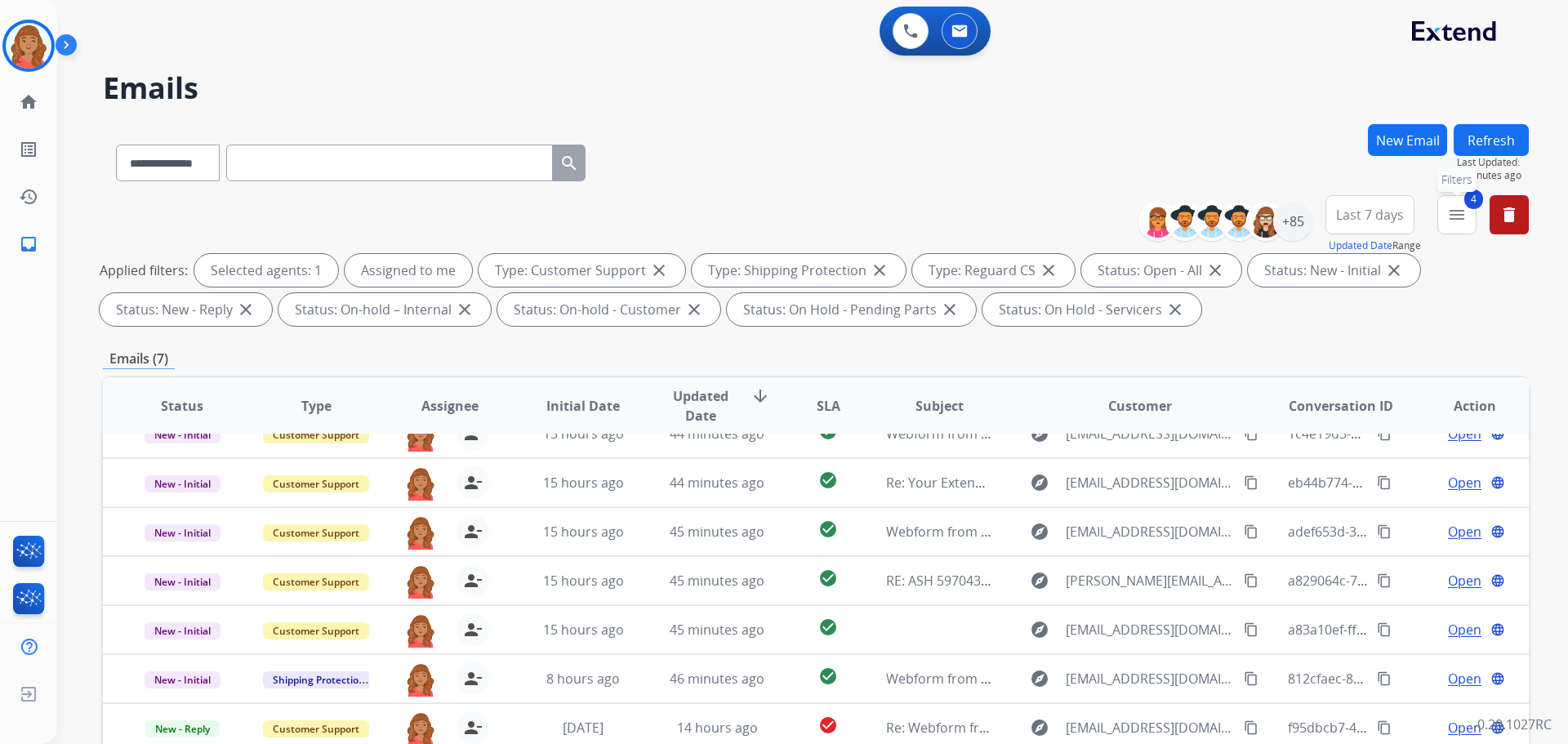
click at [1462, 222] on mat-icon "menu" at bounding box center [1457, 215] width 20 height 20
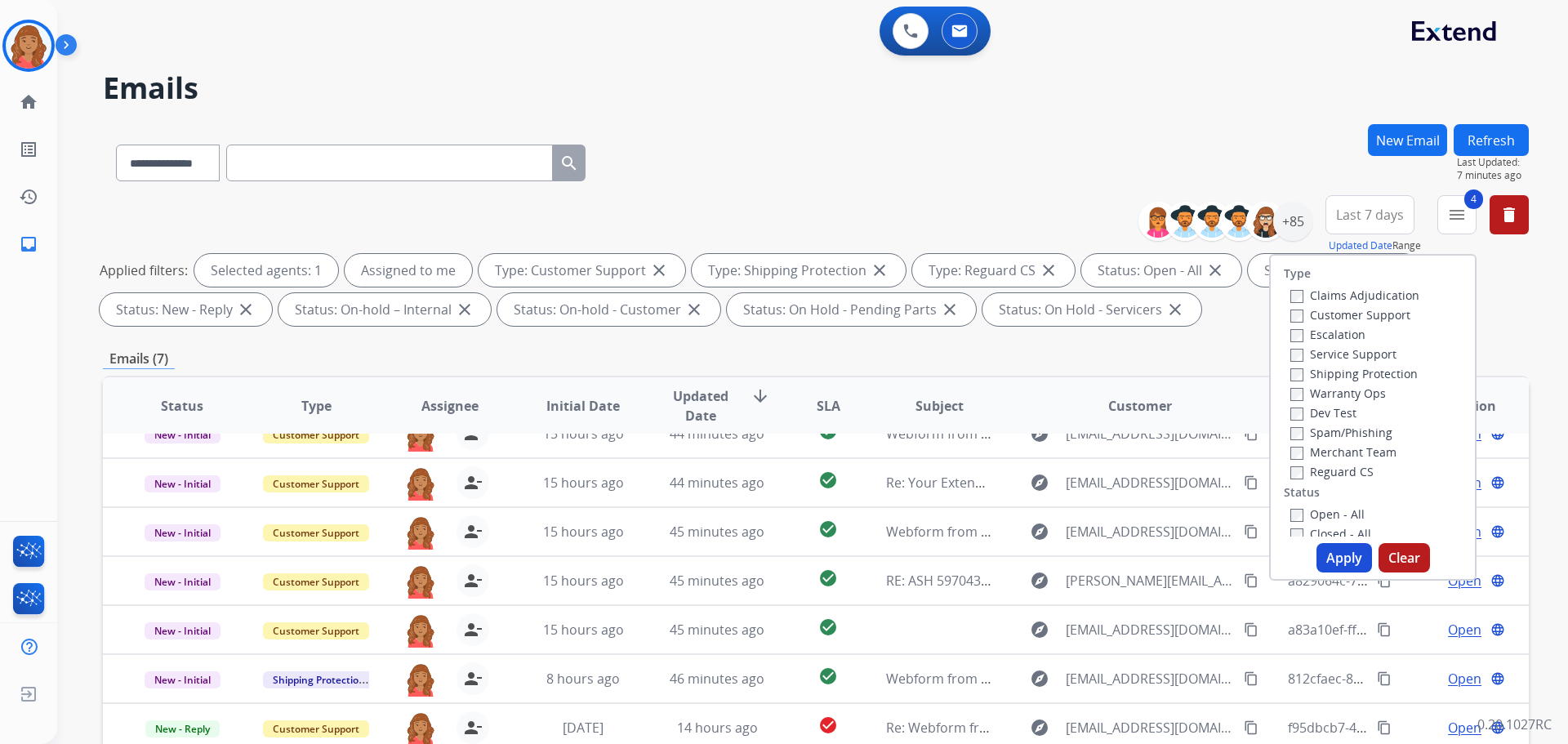
click at [1325, 550] on button "Apply" at bounding box center [1344, 558] width 55 height 30
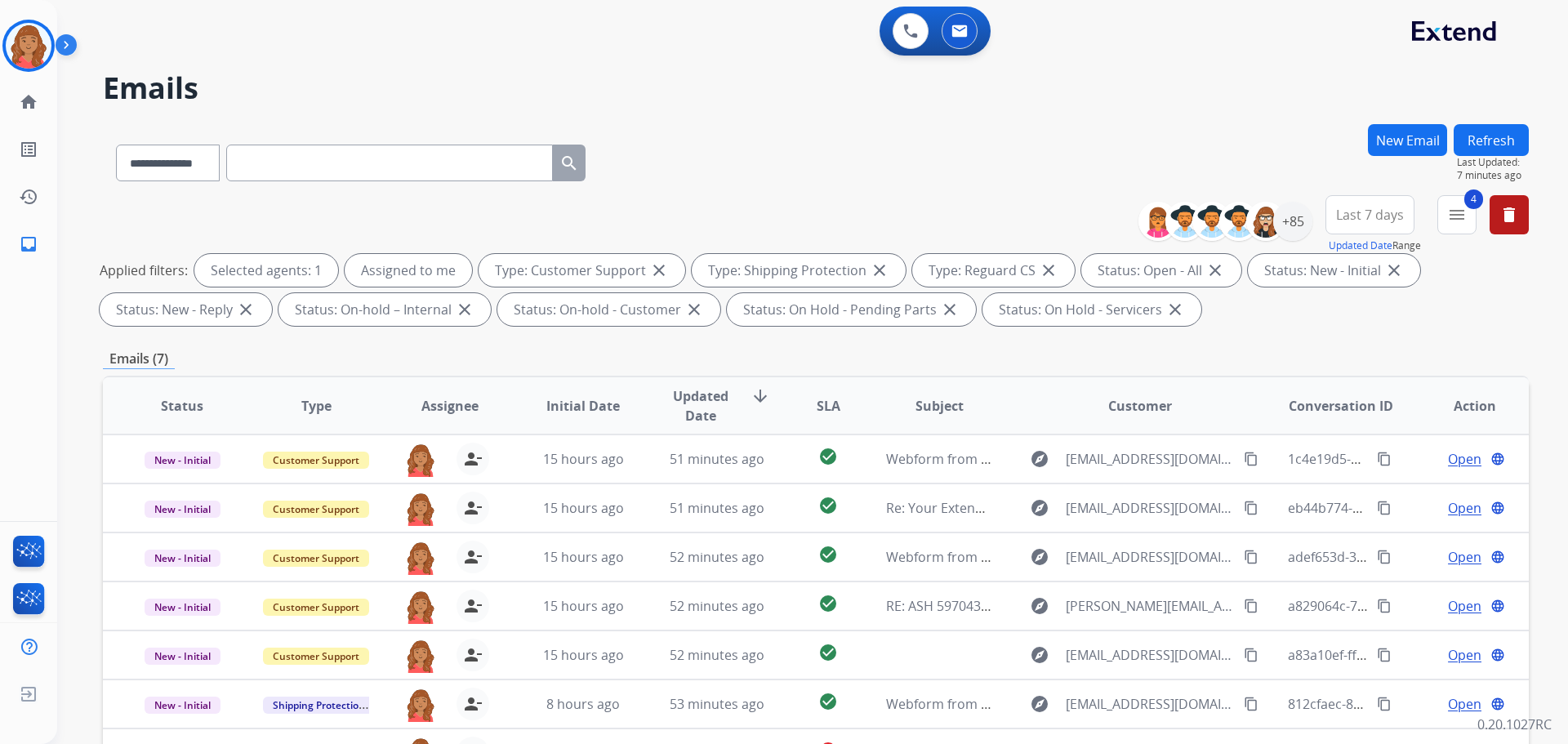
scroll to position [0, 0]
click at [1294, 223] on div "+85" at bounding box center [1293, 222] width 40 height 40
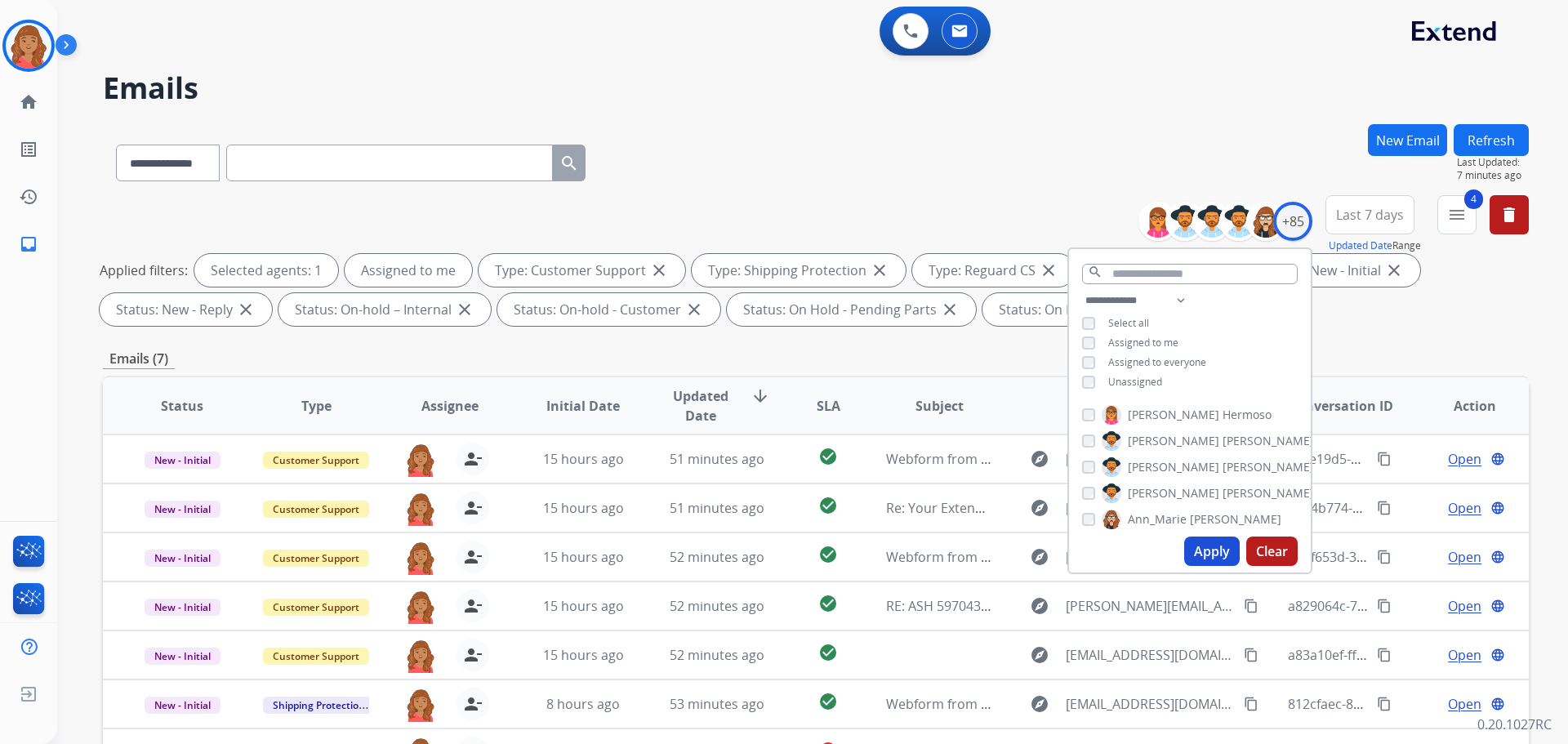
click at [1201, 545] on button "Apply" at bounding box center [1211, 551] width 55 height 30
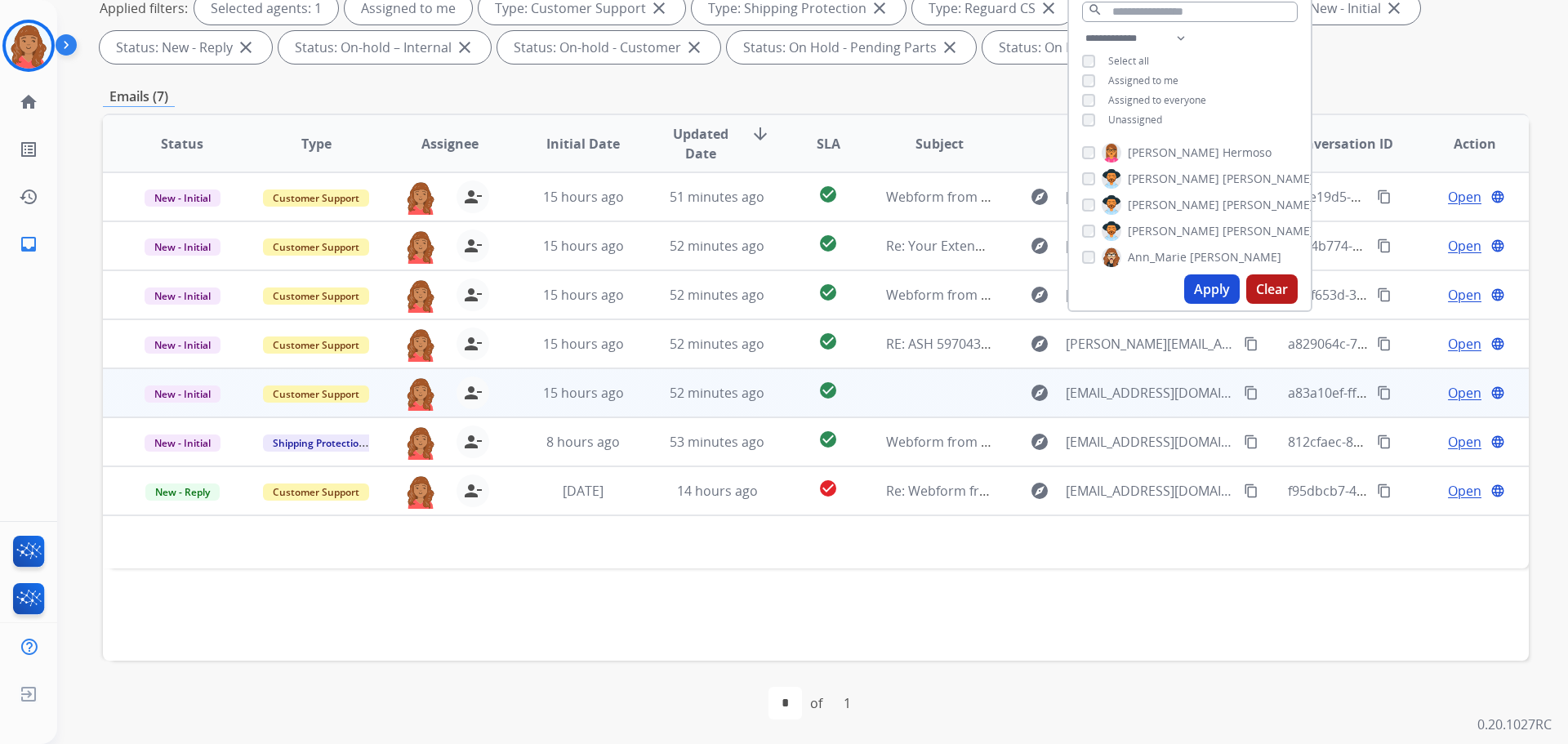
scroll to position [264, 0]
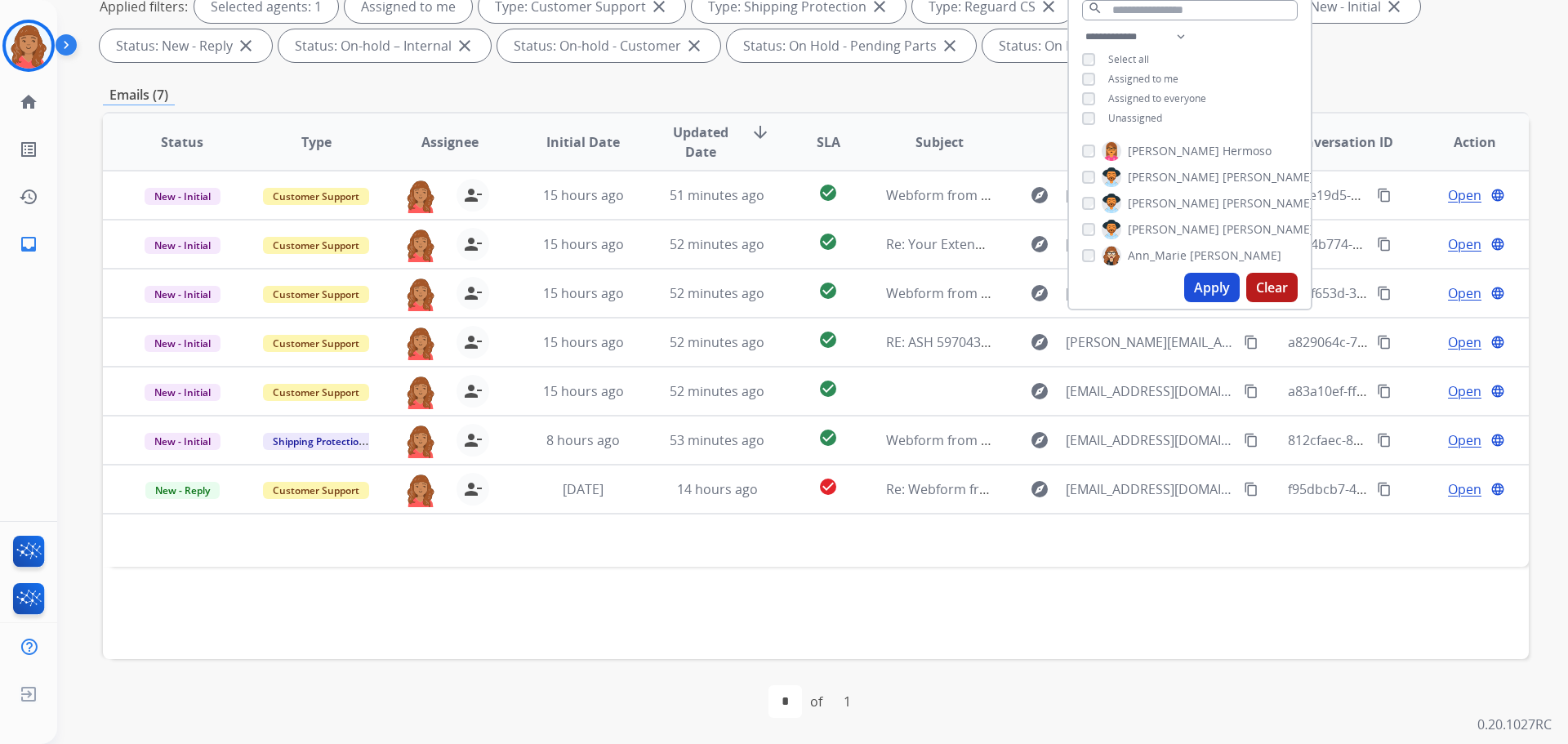
click at [1349, 72] on div "**********" at bounding box center [816, 302] width 1426 height 883
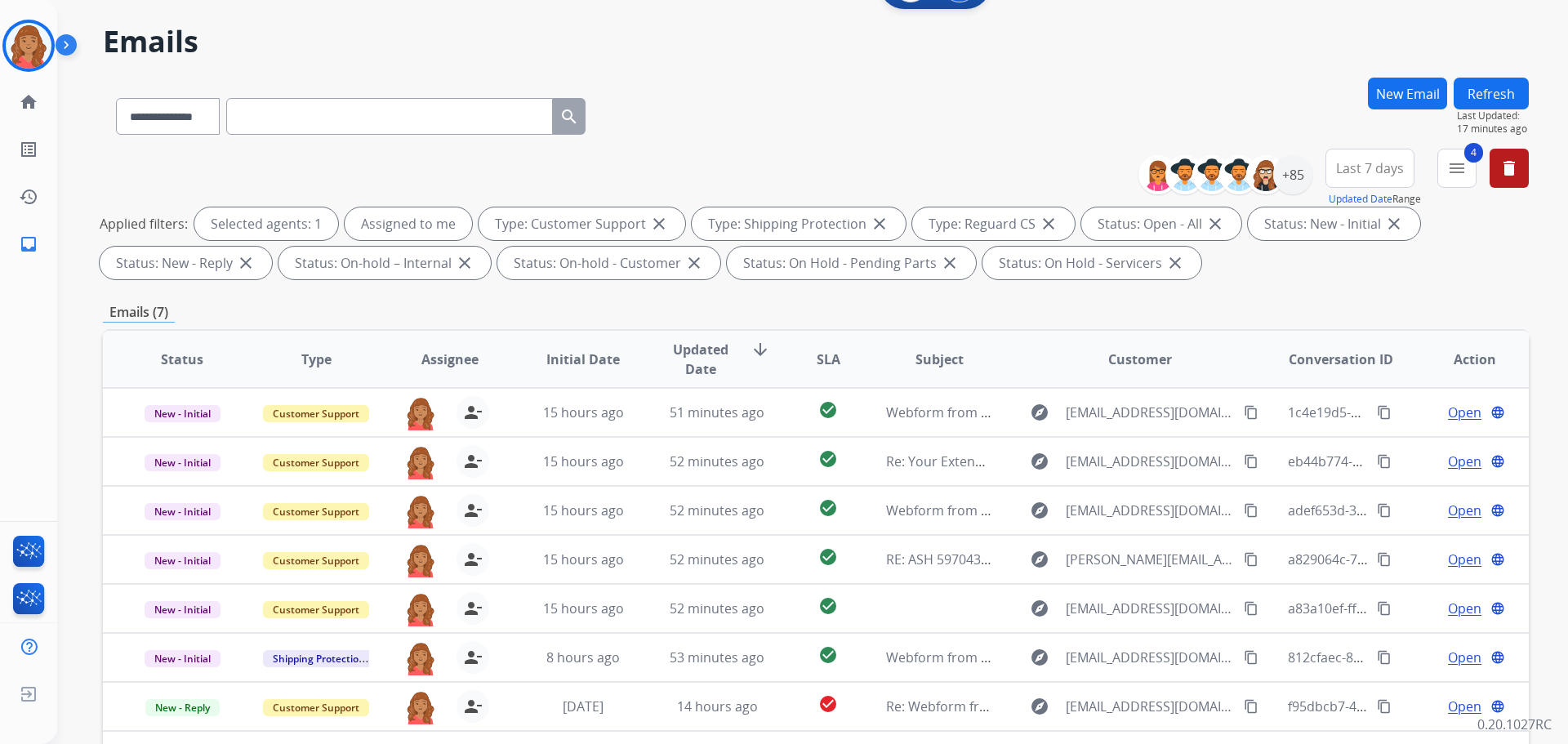
scroll to position [0, 0]
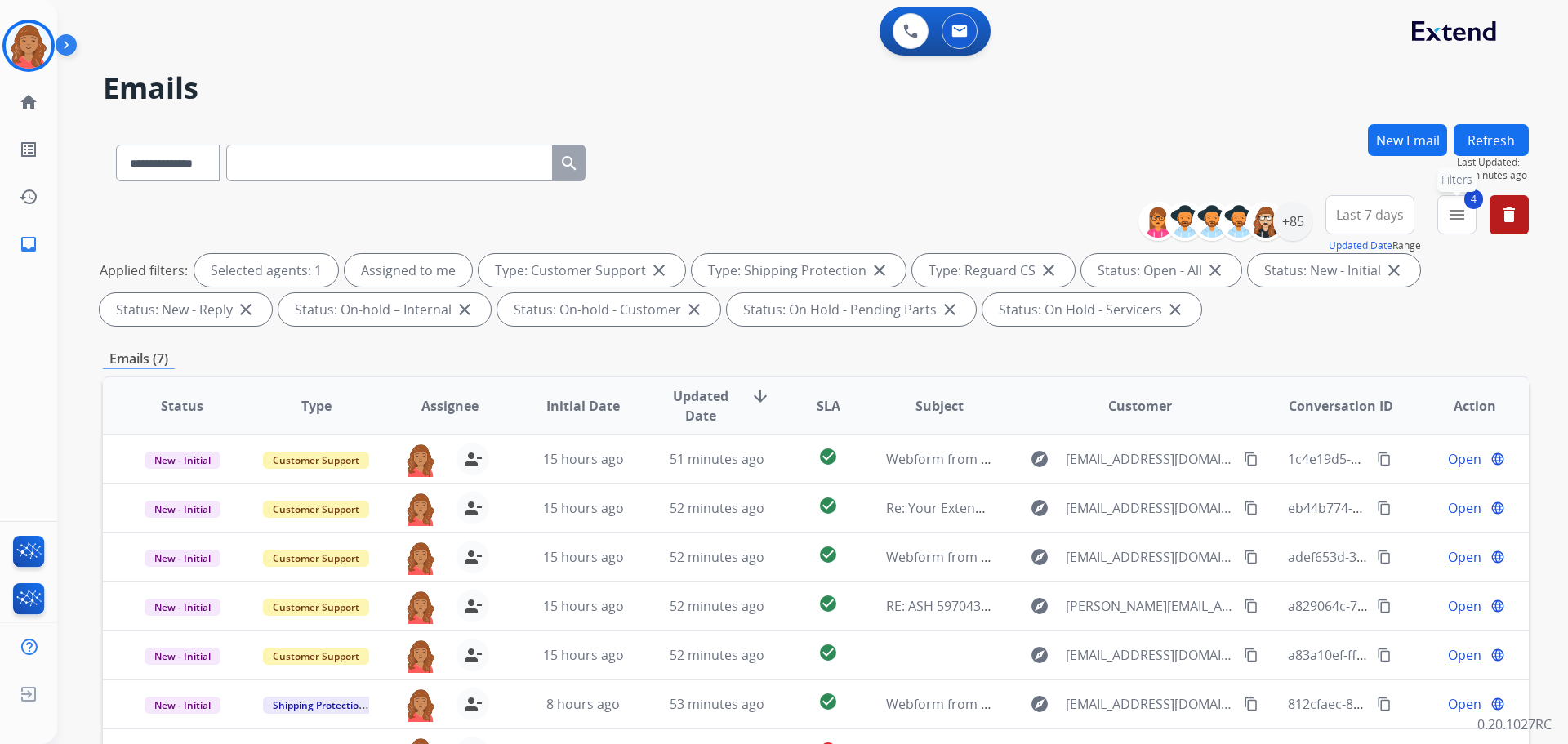
drag, startPoint x: 1447, startPoint y: 220, endPoint x: 1443, endPoint y: 232, distance: 12.6
click at [1447, 221] on mat-icon "menu" at bounding box center [1457, 215] width 20 height 20
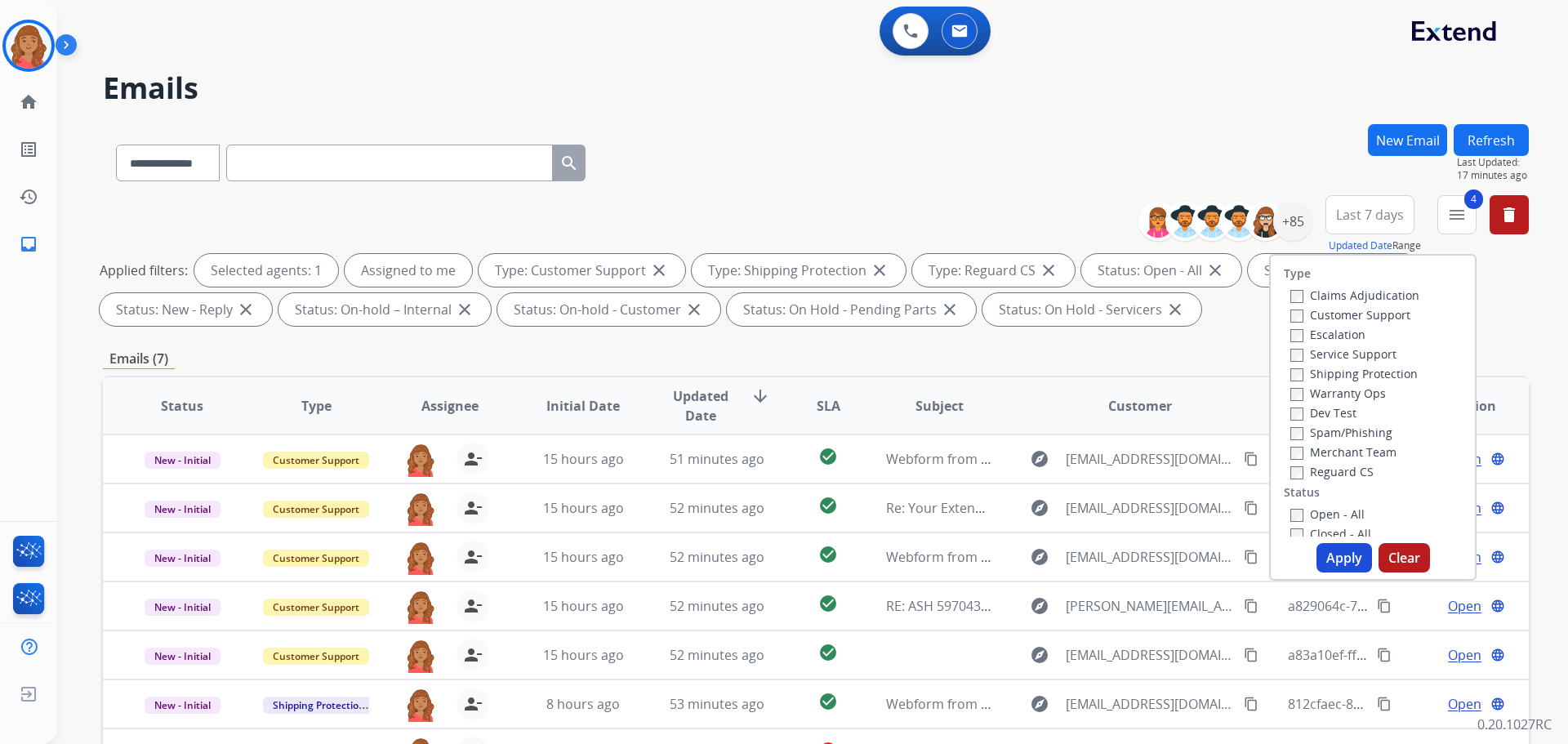
click at [1252, 338] on div "**********" at bounding box center [816, 566] width 1426 height 883
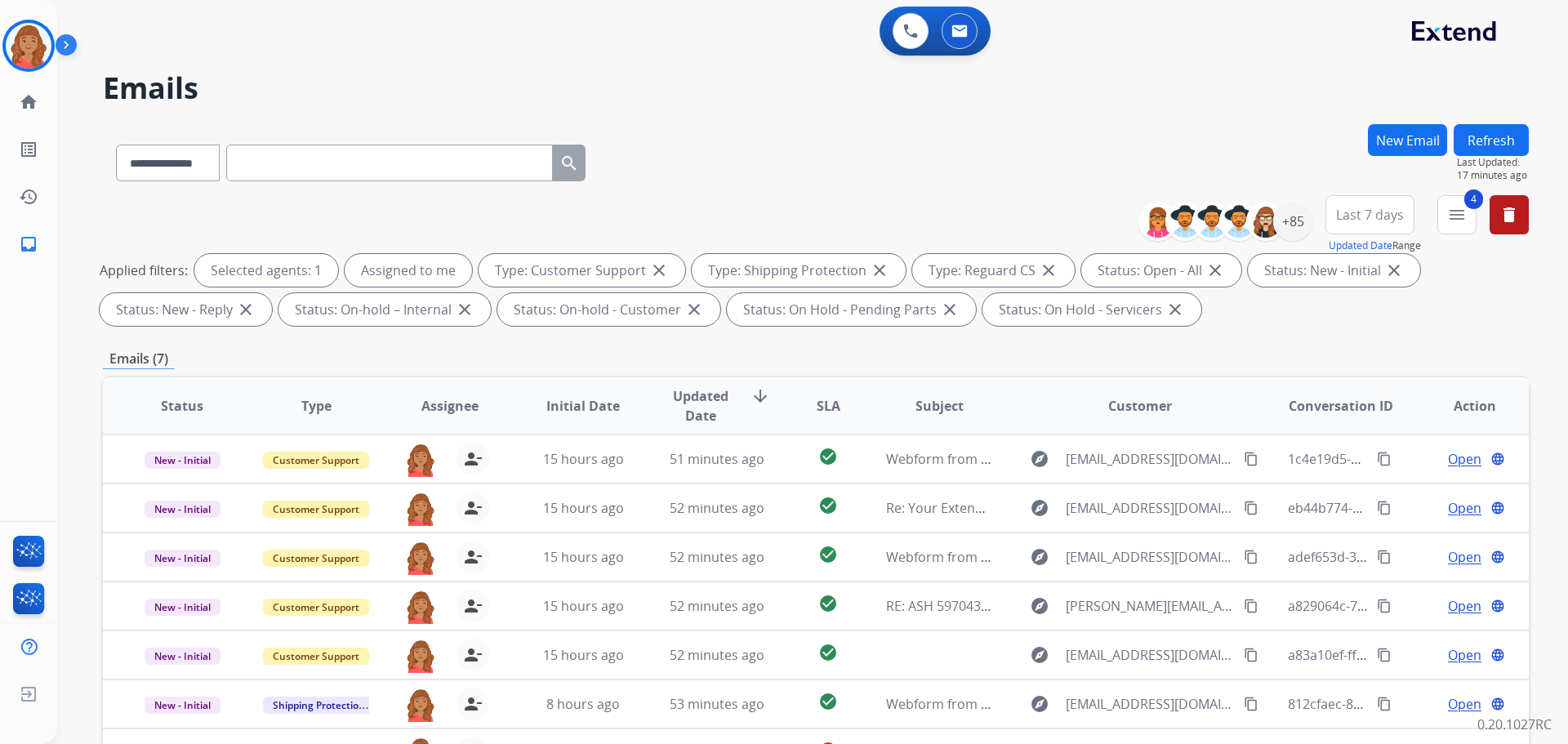
click at [1379, 212] on span "Last 7 days" at bounding box center [1369, 215] width 68 height 7
click at [1341, 280] on div "Custom" at bounding box center [1364, 274] width 90 height 25
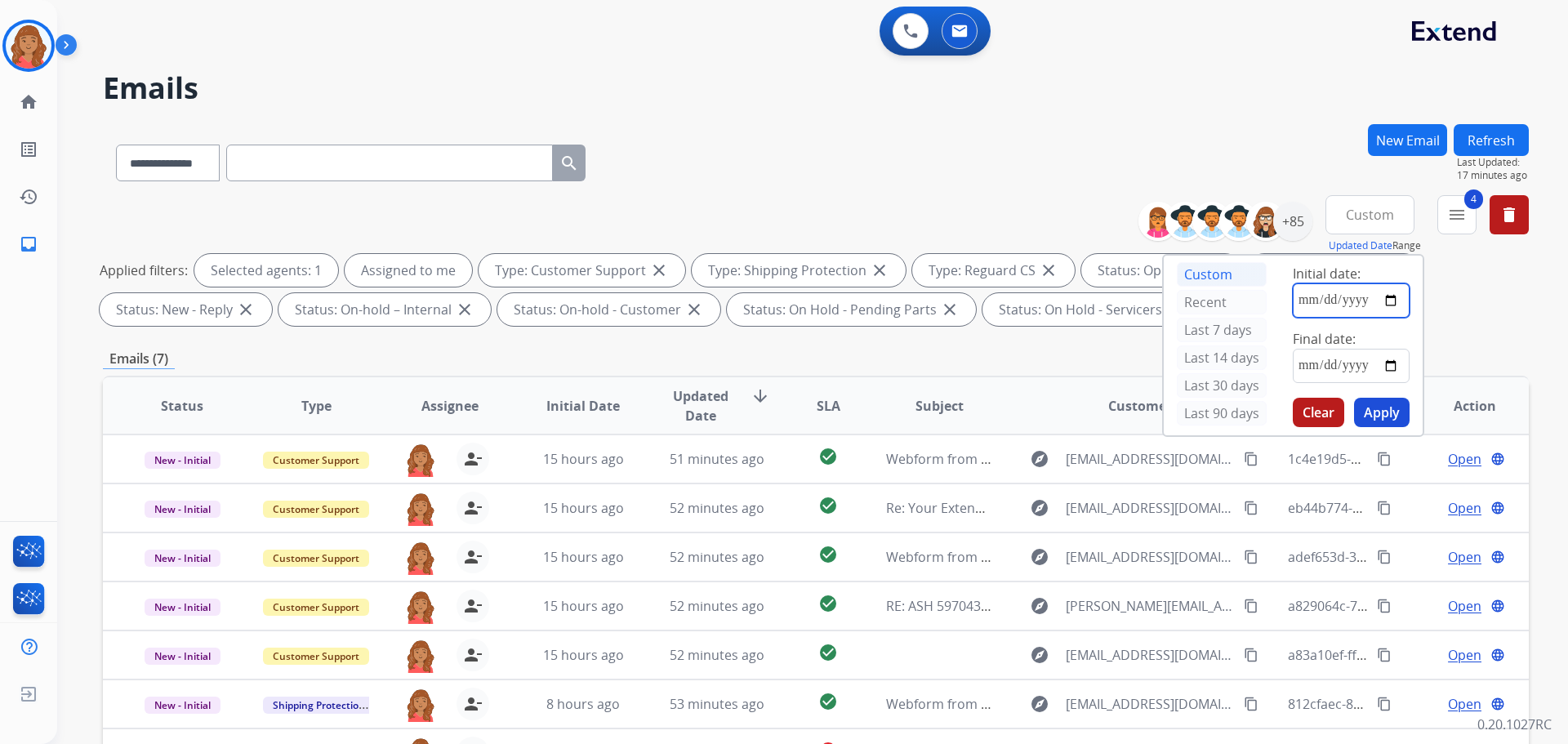
click at [1387, 300] on input "date" at bounding box center [1351, 301] width 117 height 35
click at [1342, 302] on input "**********" at bounding box center [1351, 301] width 117 height 35
click at [1296, 302] on input "**********" at bounding box center [1351, 301] width 117 height 35
click at [1316, 297] on input "**********" at bounding box center [1351, 301] width 117 height 35
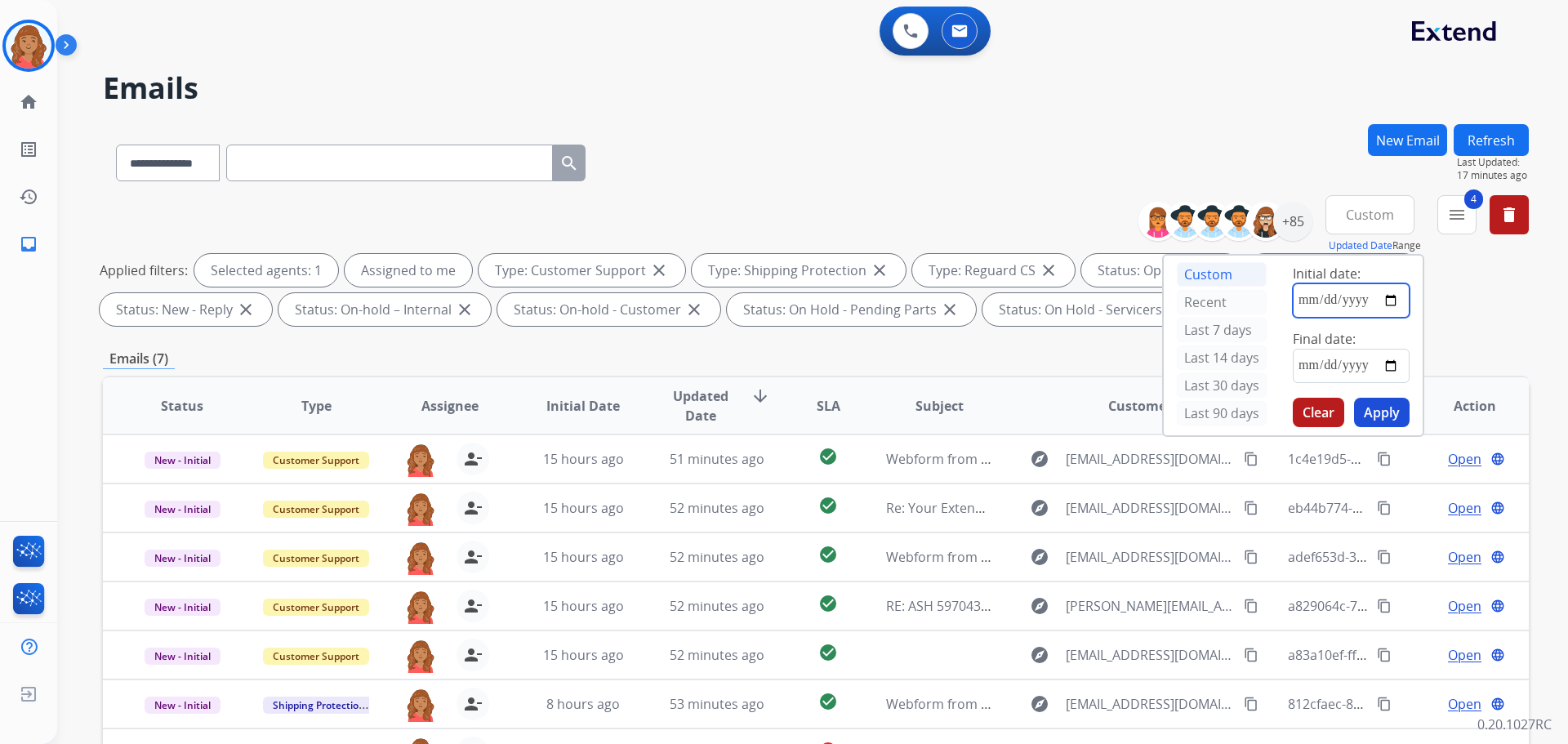
click at [1347, 303] on input "**********" at bounding box center [1351, 301] width 117 height 35
type input "**********"
click at [1295, 362] on input "date" at bounding box center [1351, 366] width 117 height 35
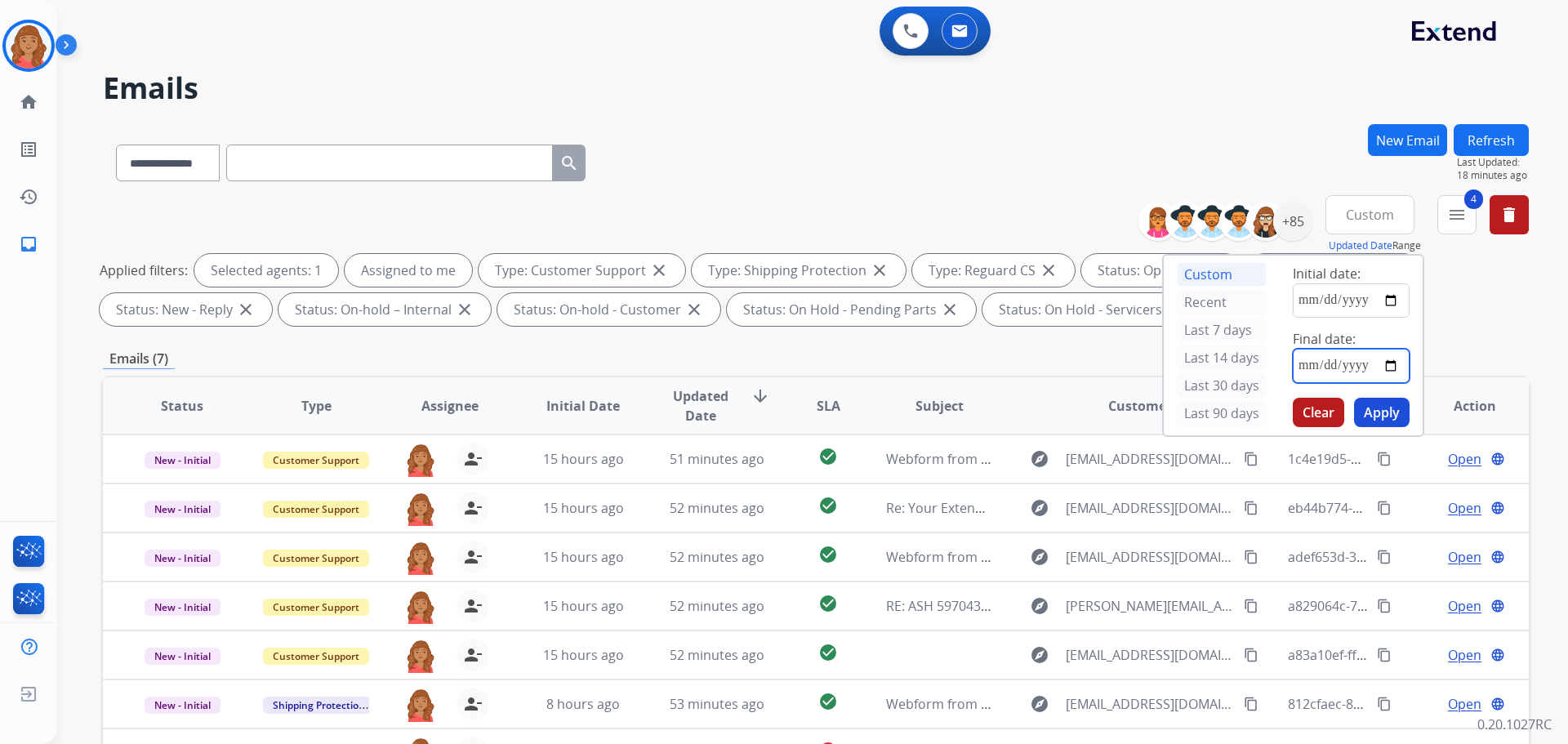
click at [1390, 364] on input "date" at bounding box center [1351, 366] width 117 height 35
type input "**********"
click at [1373, 408] on button "Apply" at bounding box center [1381, 413] width 55 height 30
click at [892, 363] on div "Emails (7)" at bounding box center [816, 358] width 1426 height 21
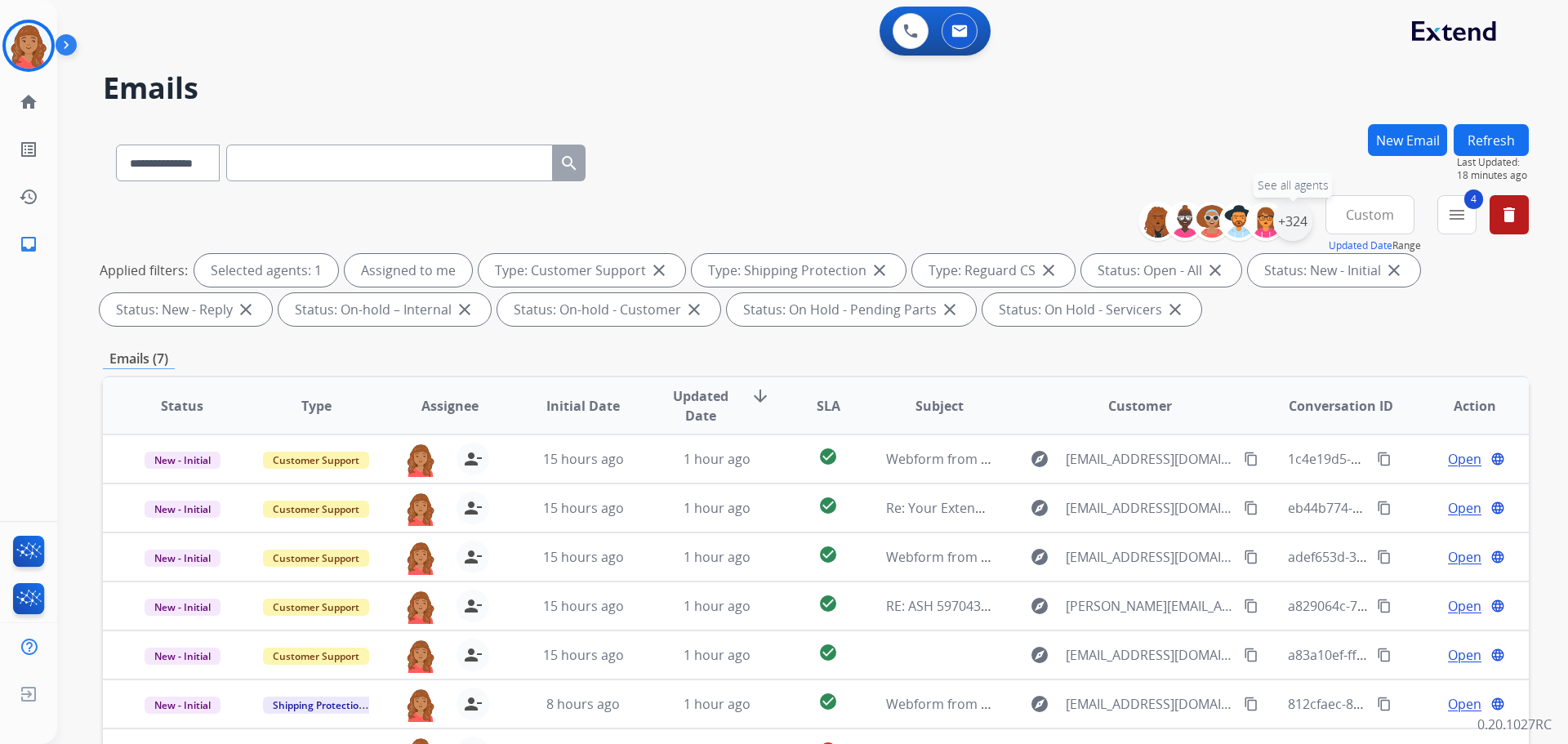
click at [1295, 227] on div "+324" at bounding box center [1293, 222] width 40 height 40
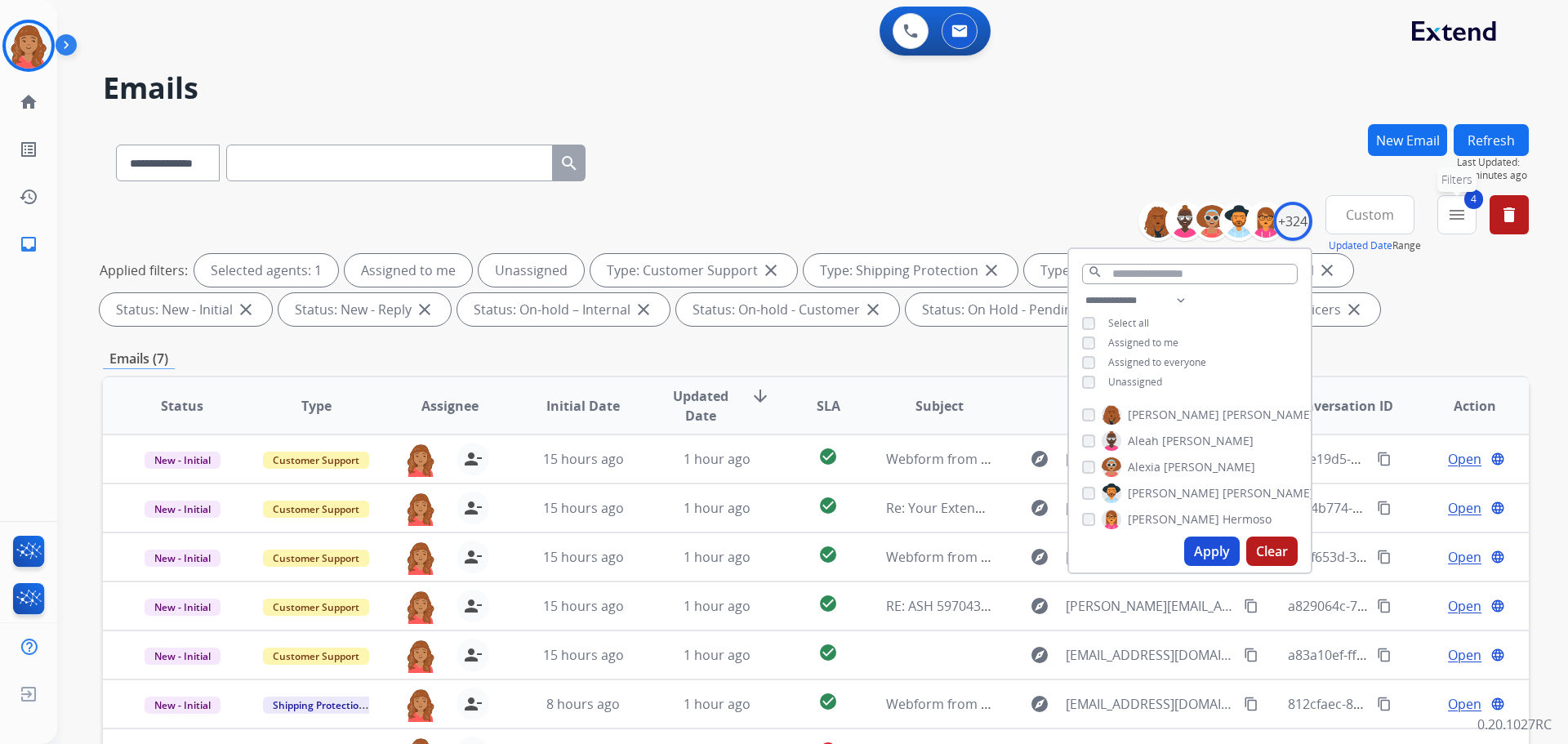
click at [1463, 225] on button "4 menu Filters" at bounding box center [1457, 215] width 40 height 40
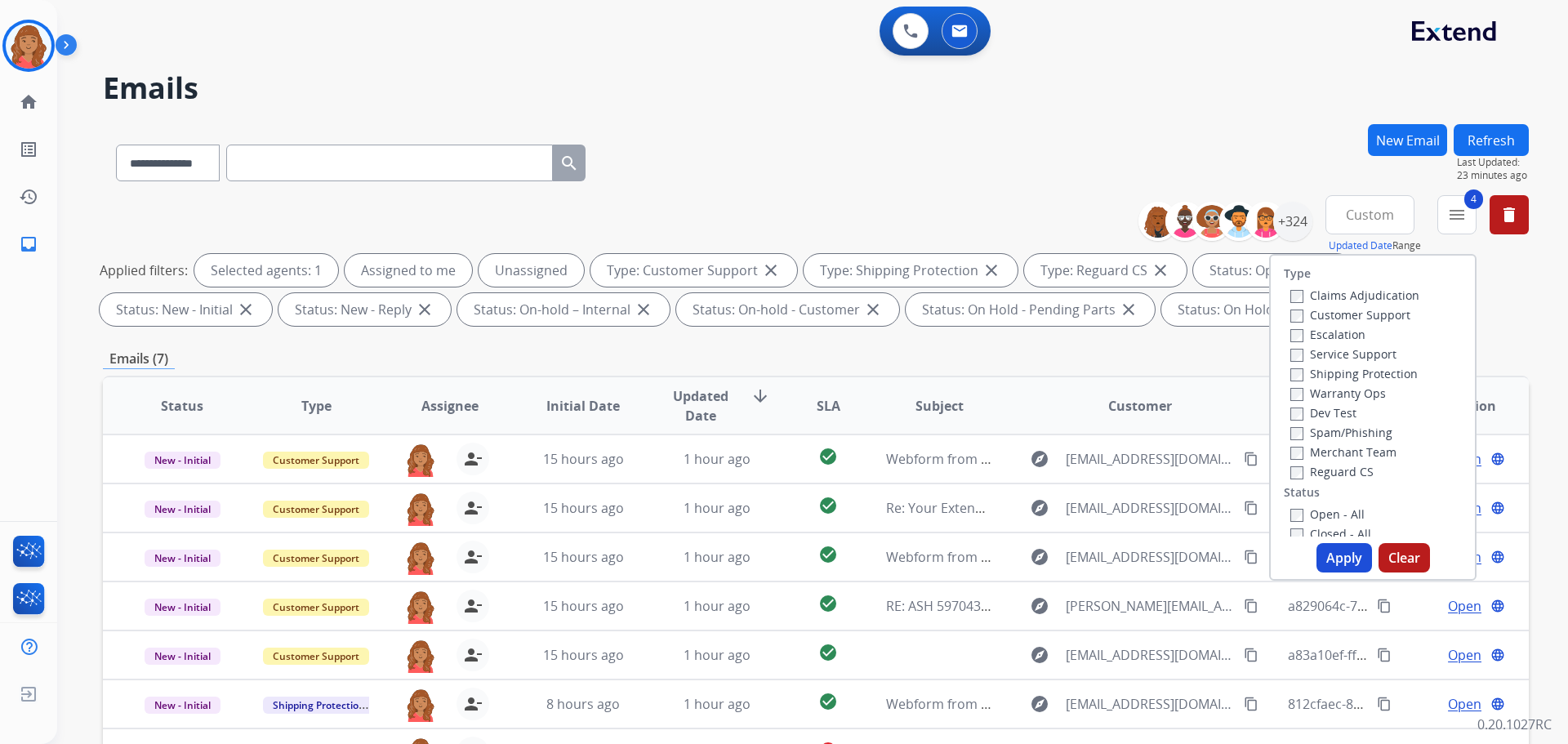
click at [781, 137] on div "**********" at bounding box center [816, 160] width 1426 height 71
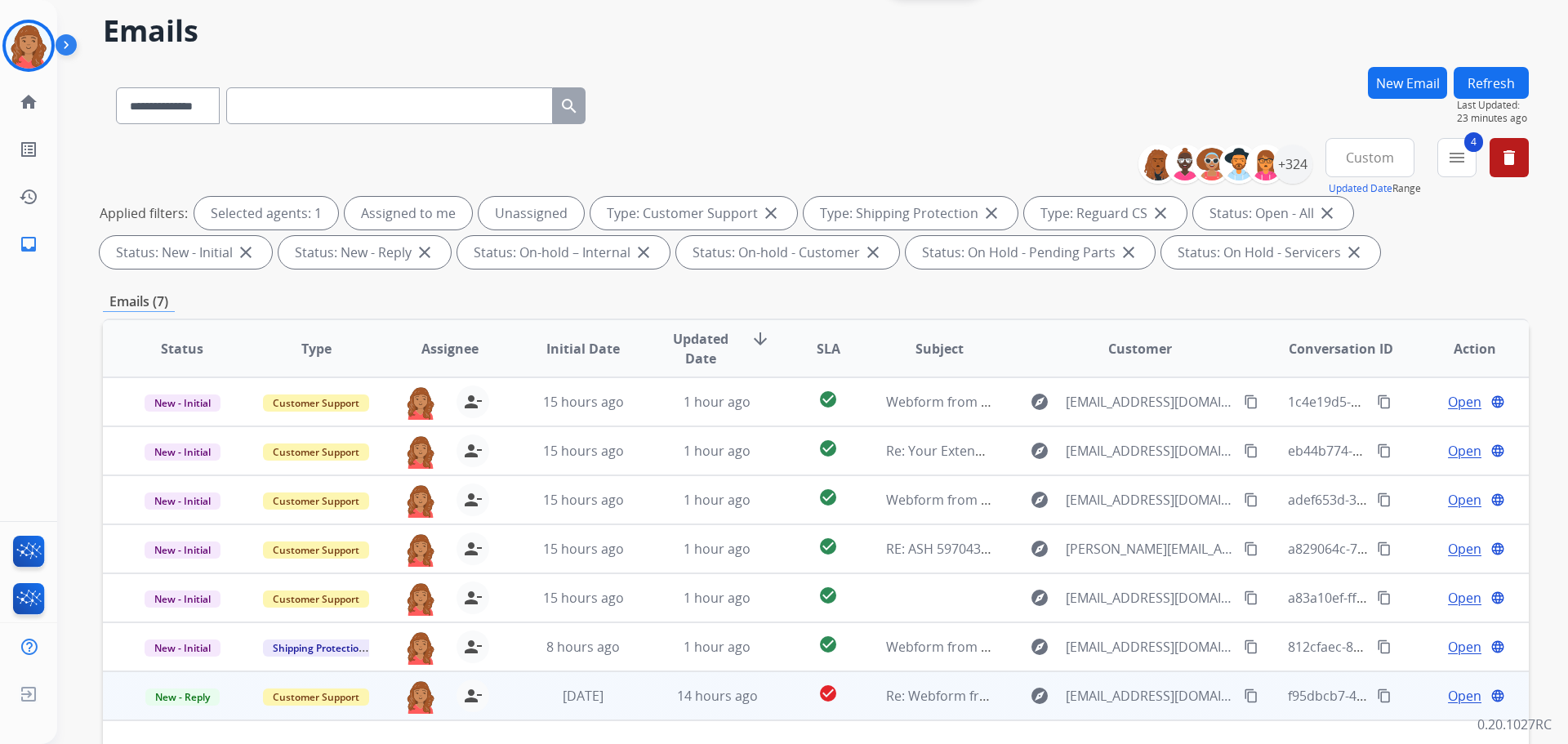
scroll to position [264, 0]
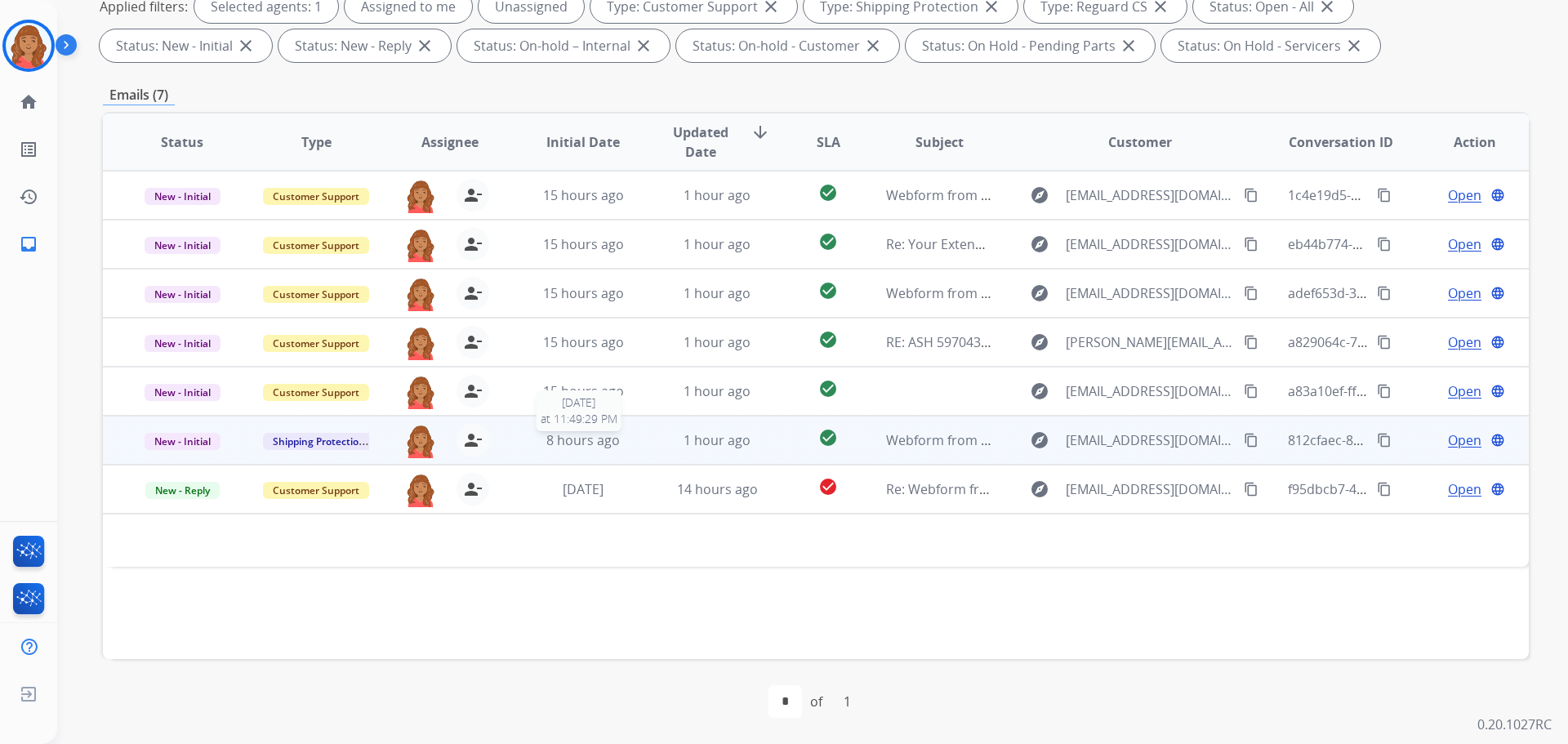
click at [625, 446] on div "8 hours ago" at bounding box center [583, 440] width 107 height 20
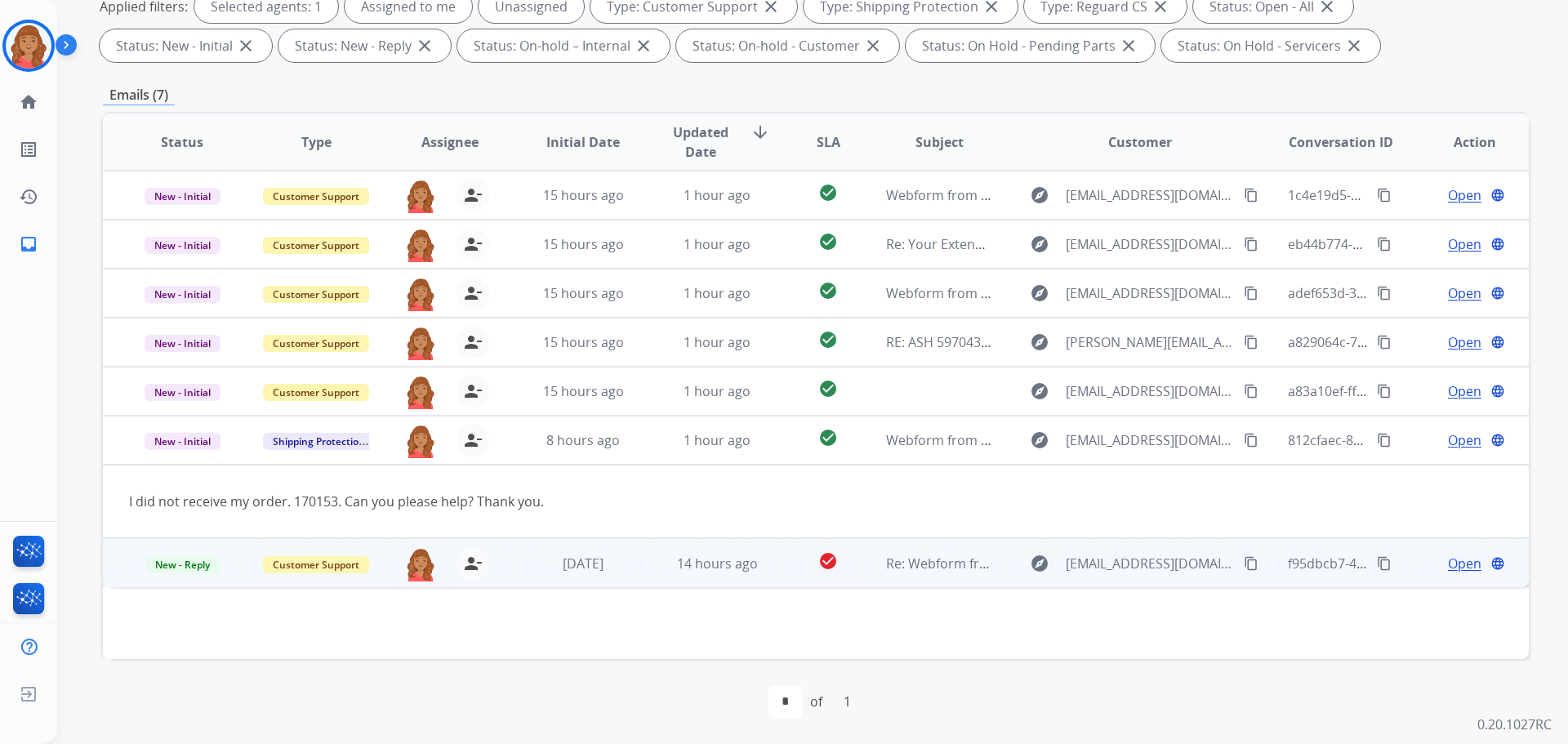
click at [896, 568] on span "Re: Webform from [EMAIL_ADDRESS][DOMAIN_NAME] on [DATE]" at bounding box center [1082, 564] width 392 height 18
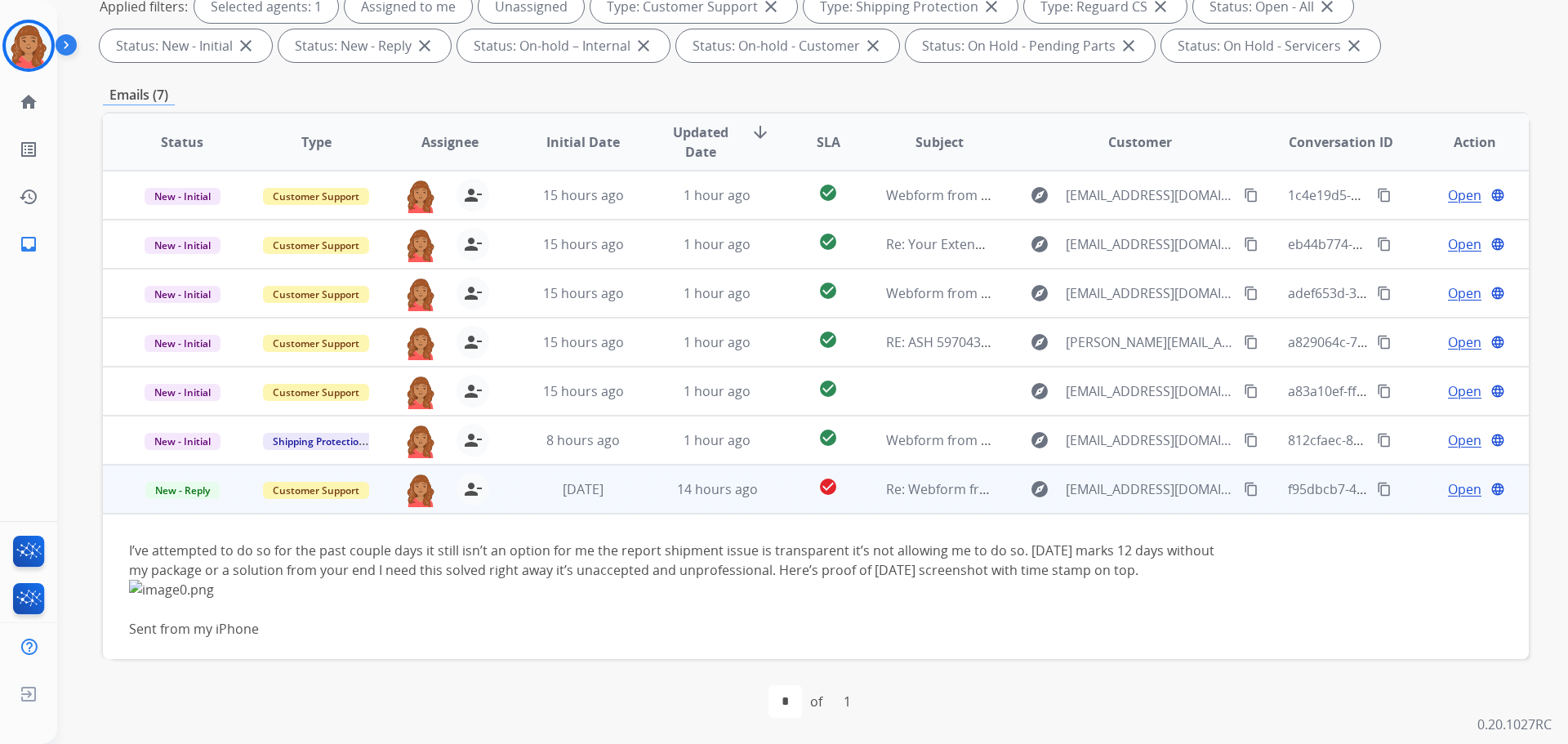
scroll to position [26, 0]
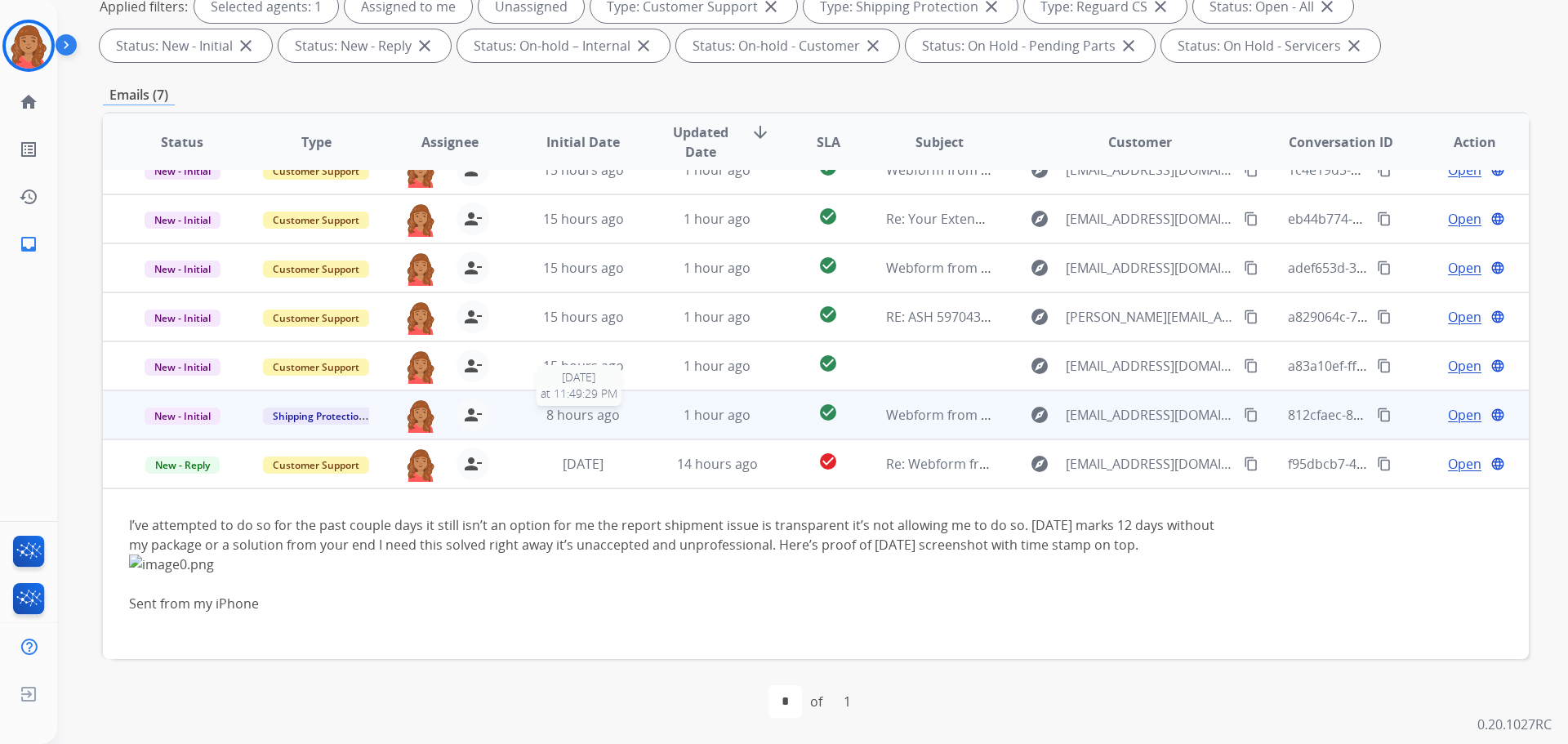
click at [609, 423] on span "8 hours ago" at bounding box center [583, 415] width 73 height 18
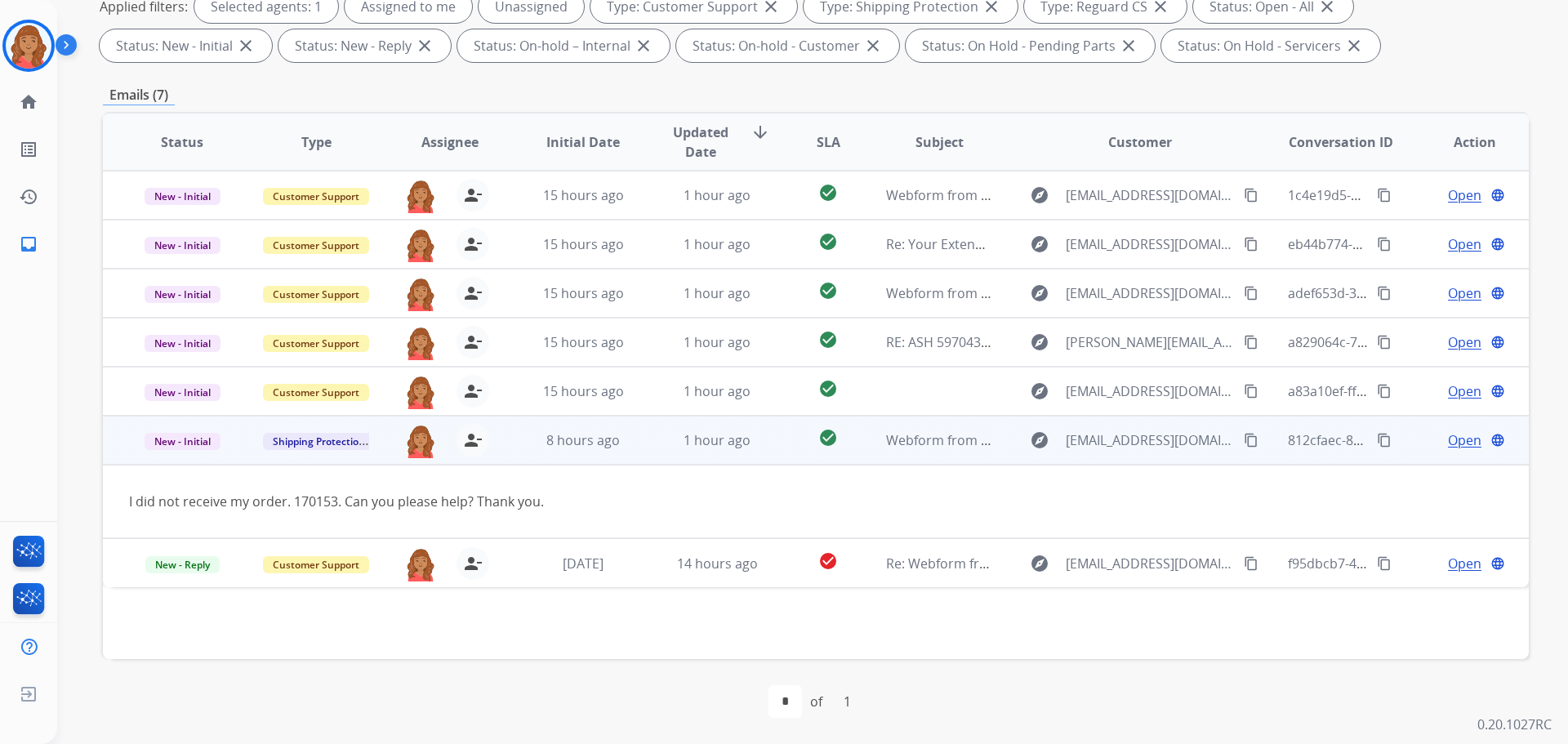
scroll to position [0, 0]
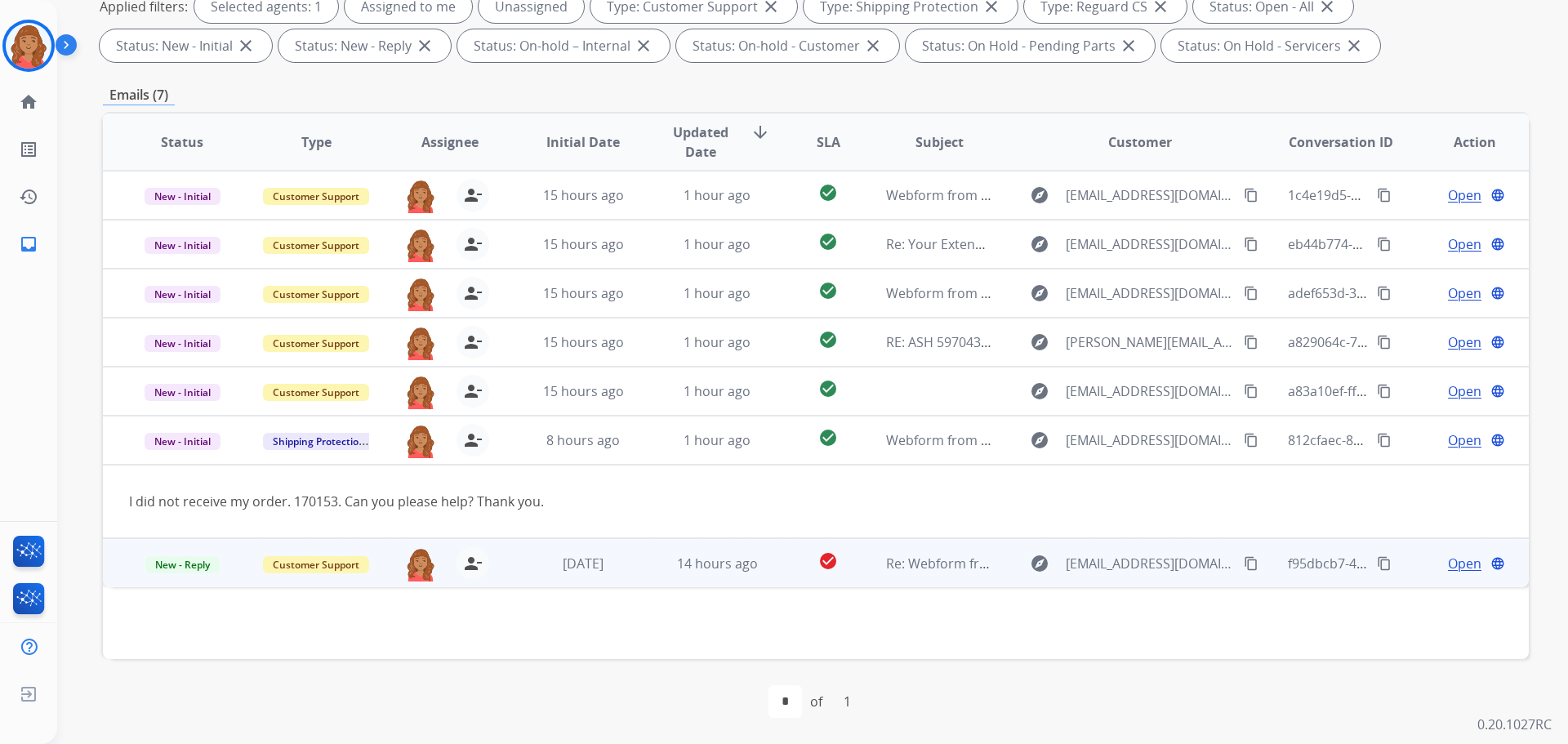
click at [638, 578] on td "14 hours ago" at bounding box center [704, 562] width 134 height 49
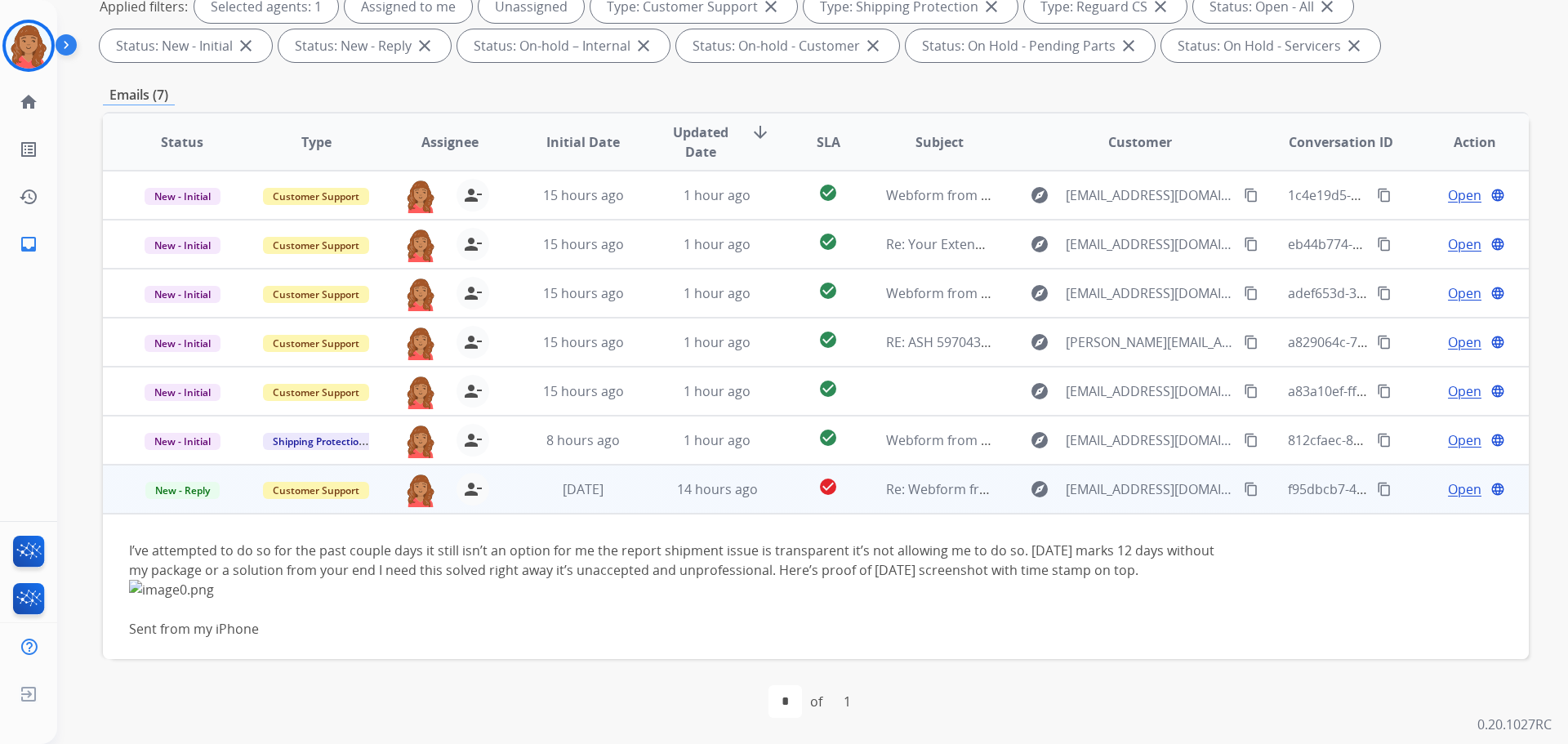
scroll to position [26, 0]
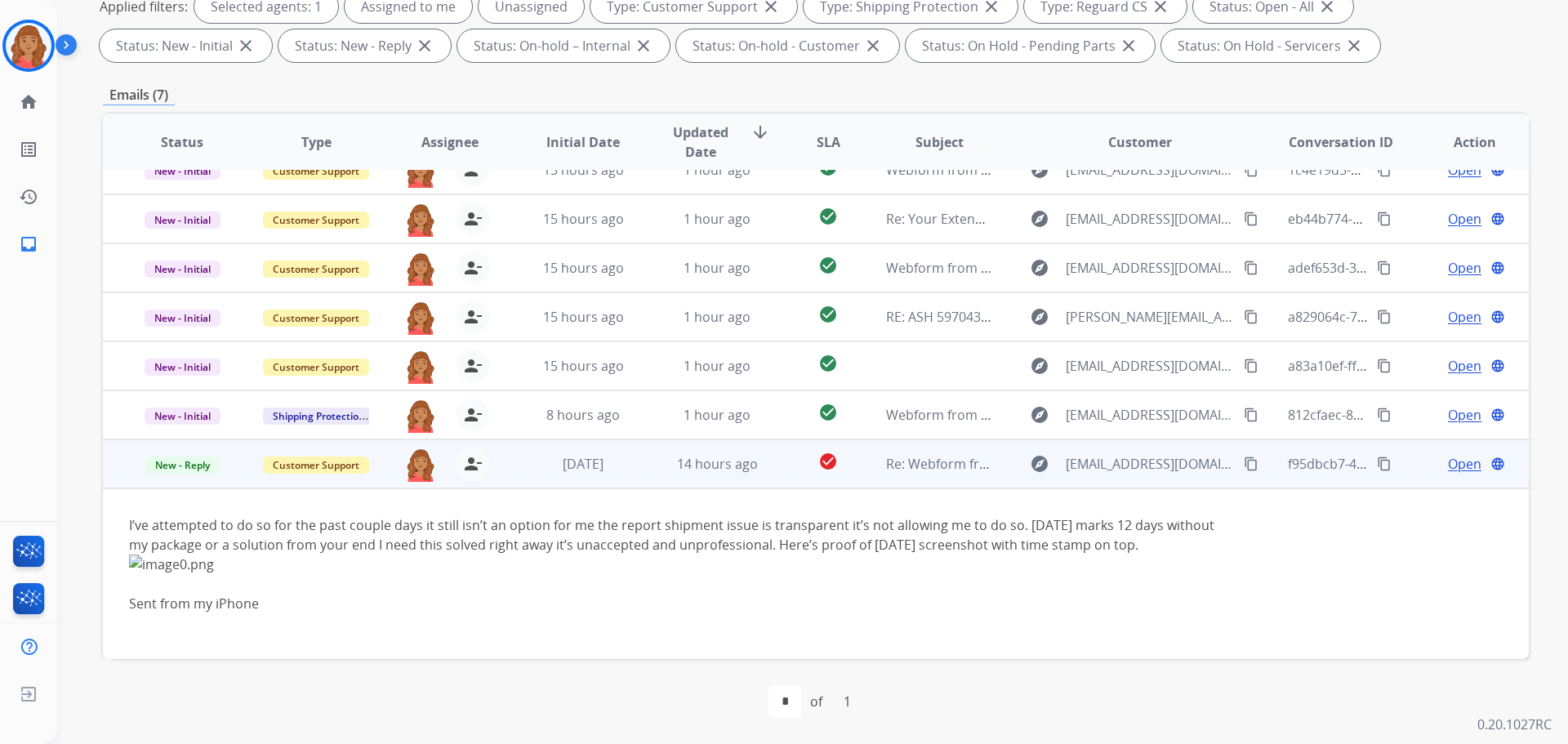
click at [1448, 464] on span "Open" at bounding box center [1464, 464] width 34 height 20
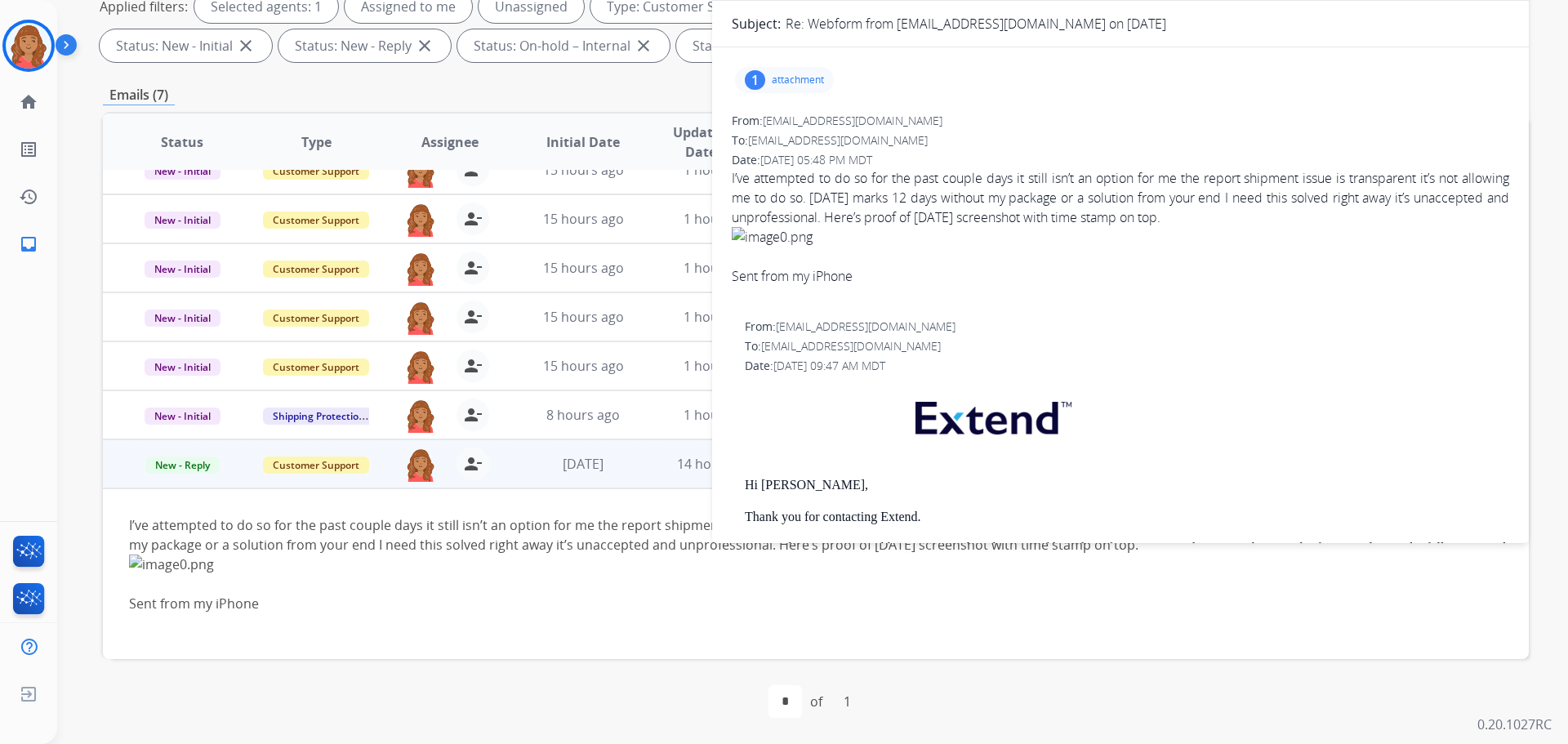
click at [779, 68] on div "1 attachment" at bounding box center [784, 80] width 99 height 26
click at [932, 322] on div "From: [EMAIL_ADDRESS][DOMAIN_NAME] No specific user match" at bounding box center [1127, 327] width 765 height 16
drag, startPoint x: 904, startPoint y: 296, endPoint x: 904, endPoint y: 306, distance: 10.0
click at [905, 297] on div at bounding box center [1121, 296] width 778 height 20
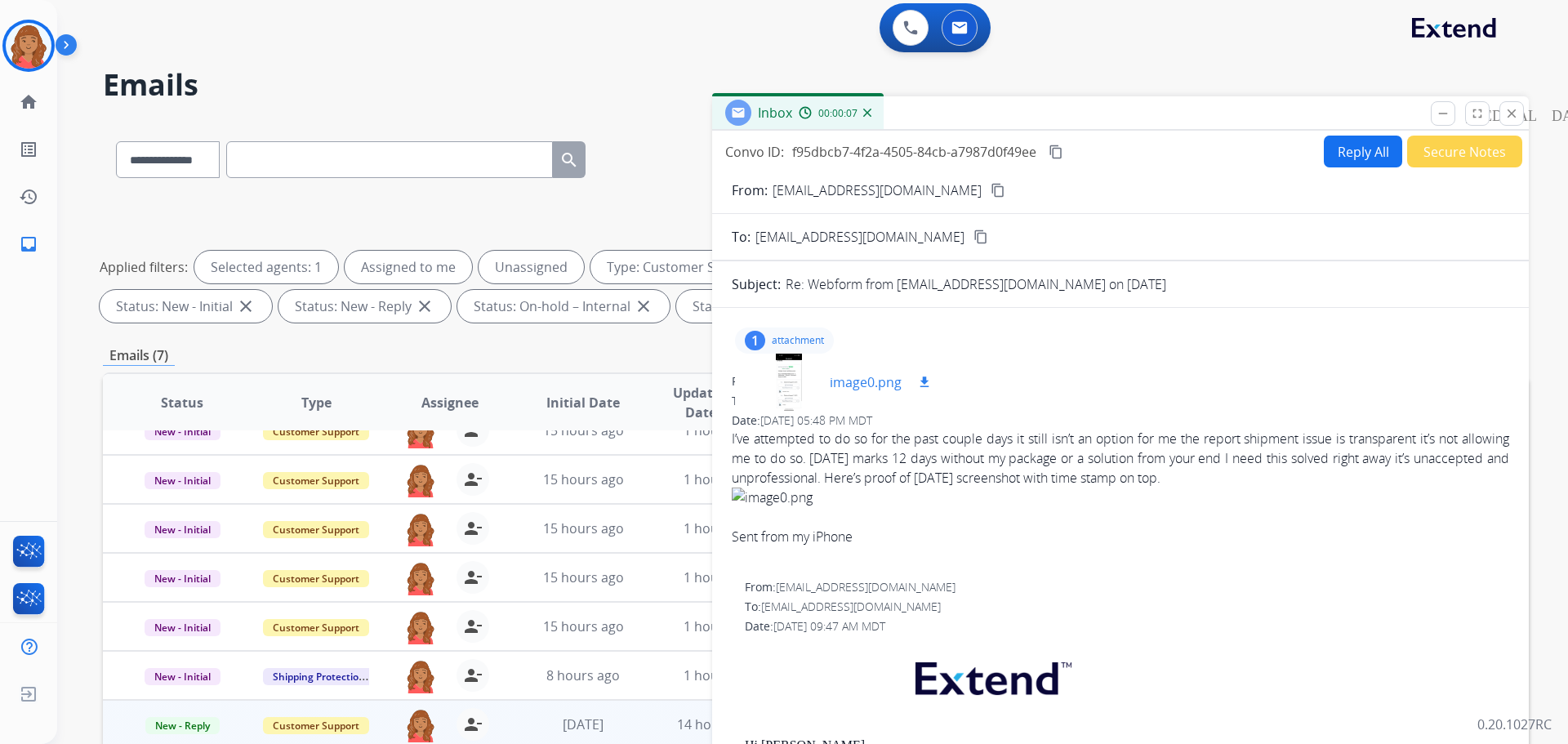
scroll to position [0, 0]
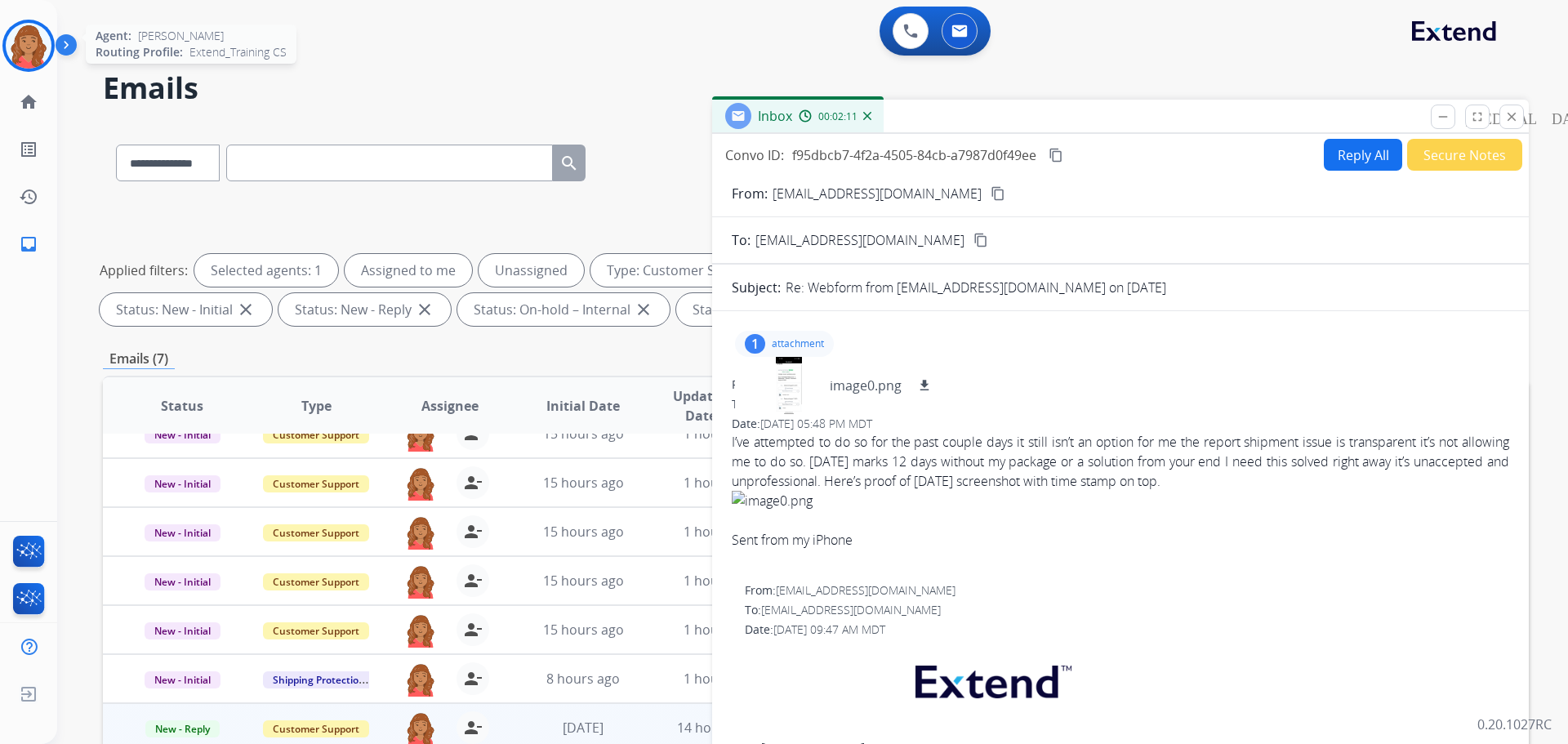
click at [9, 47] on img at bounding box center [29, 46] width 46 height 46
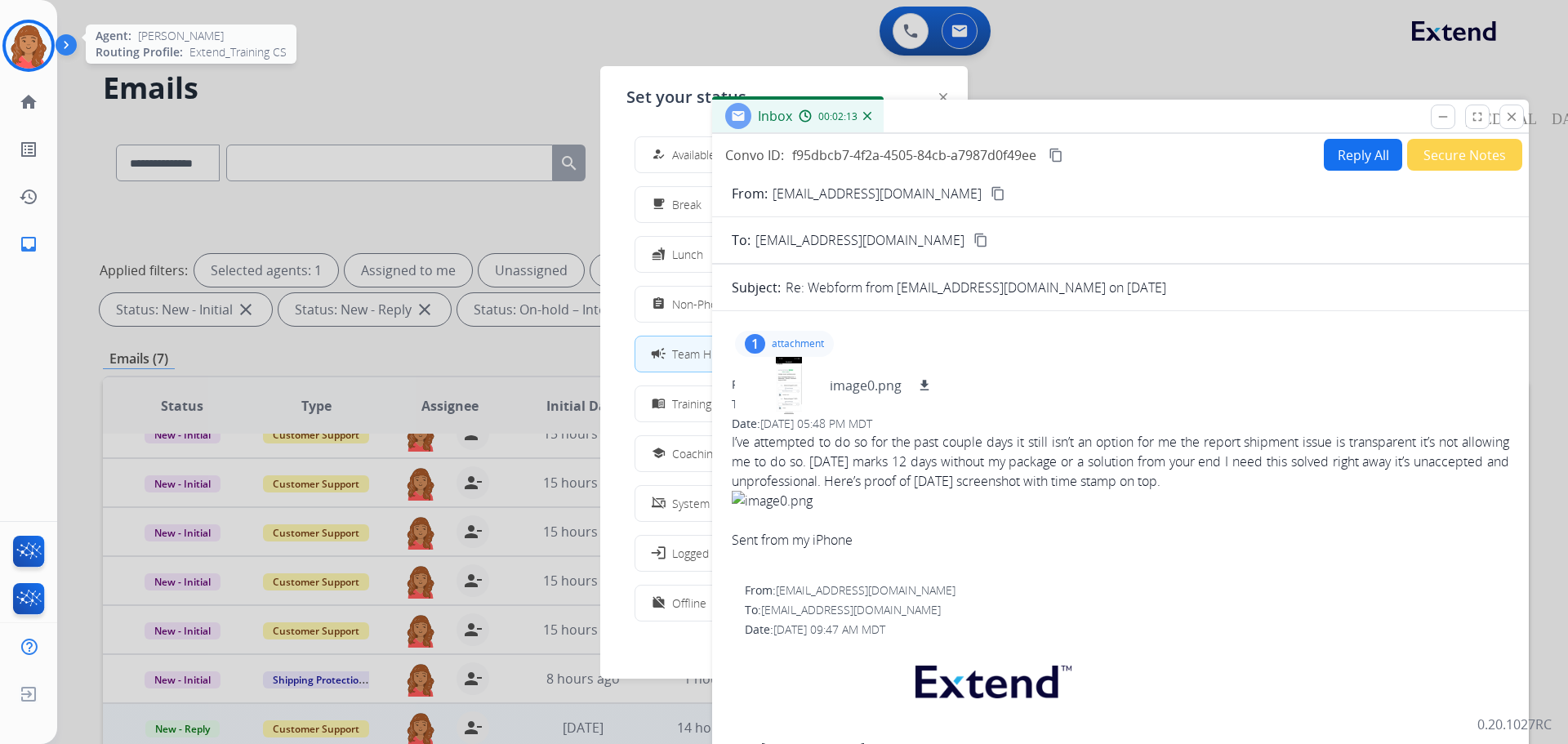
click at [10, 47] on img at bounding box center [29, 46] width 46 height 46
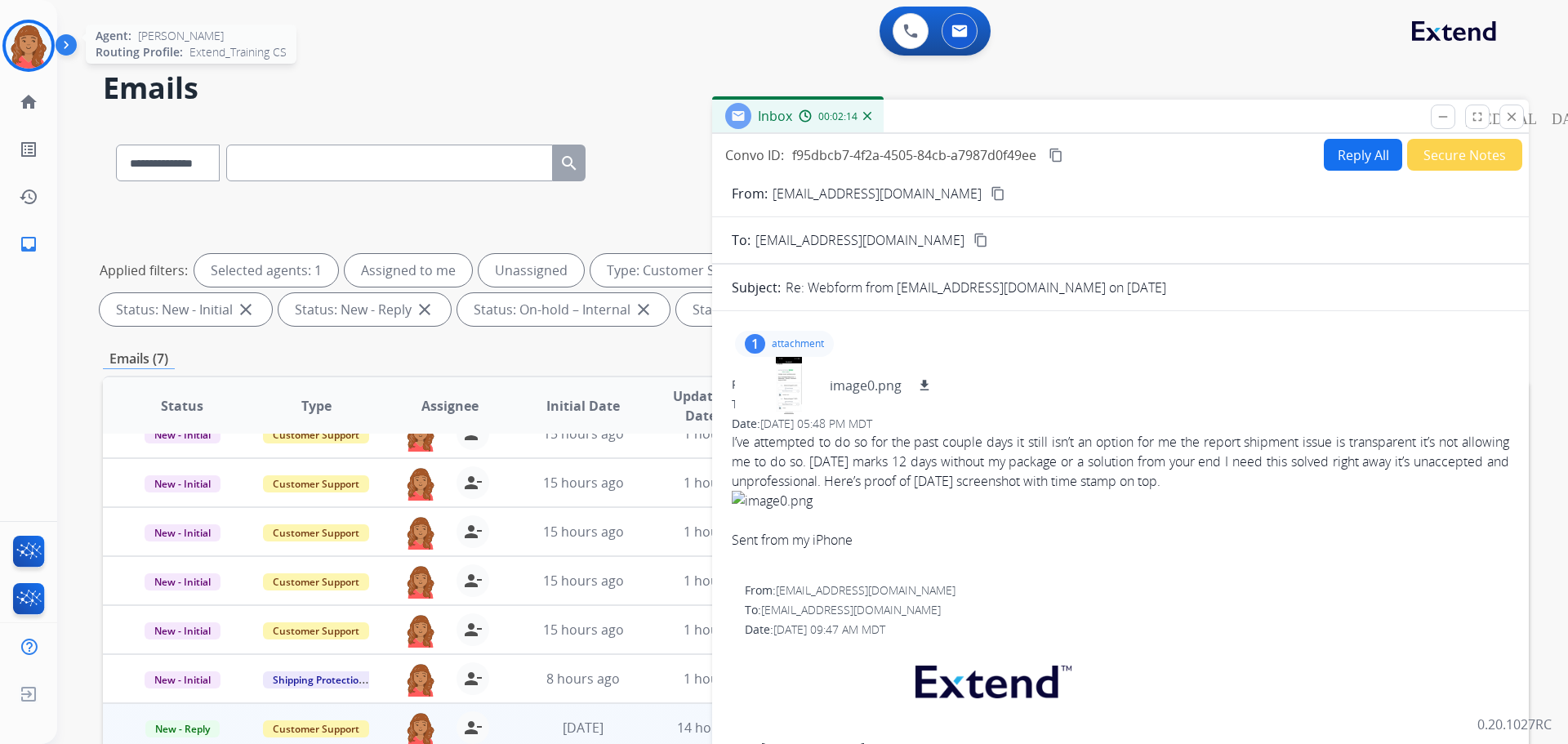
click at [12, 47] on img at bounding box center [29, 46] width 46 height 46
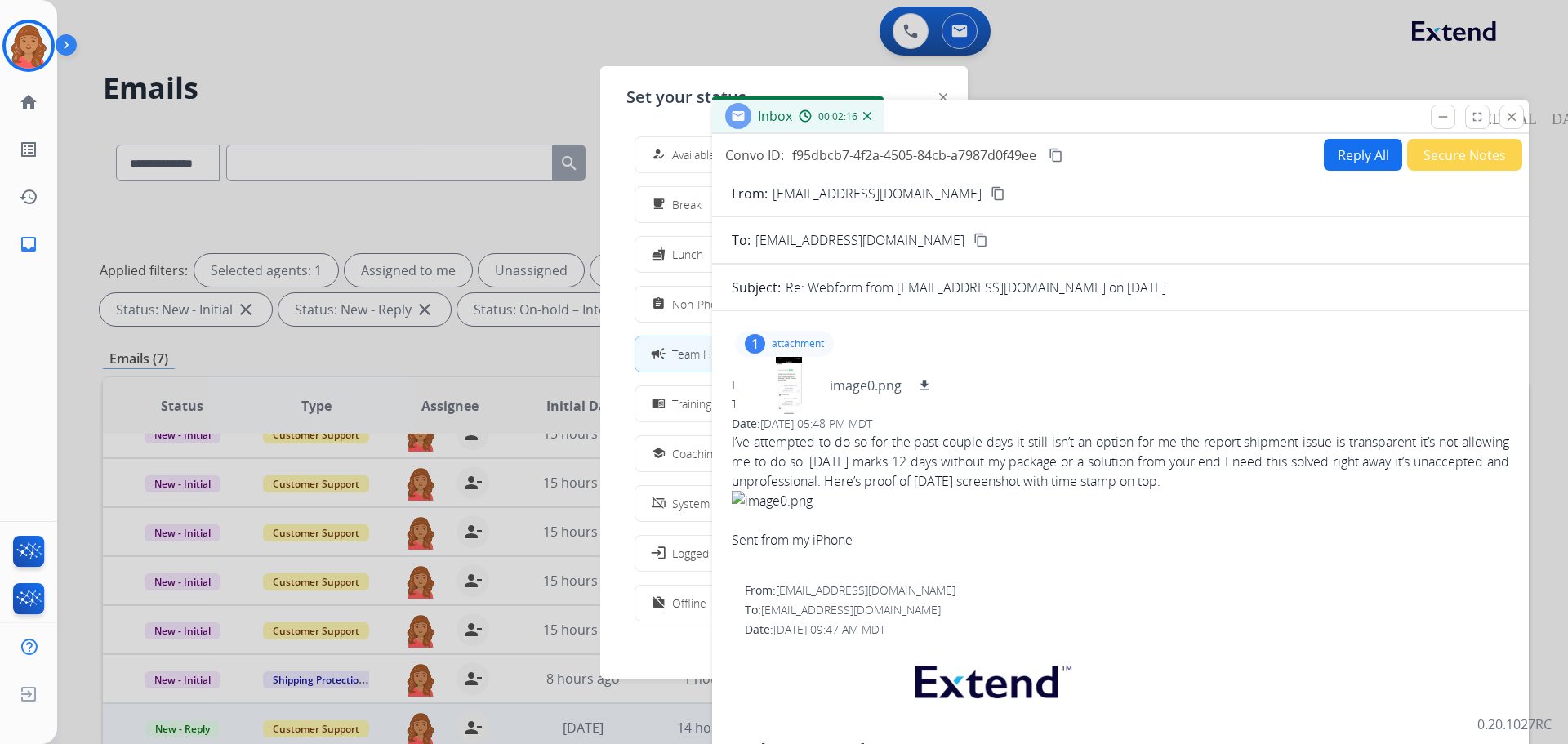
click at [674, 145] on div "how_to_reg Available" at bounding box center [681, 154] width 67 height 20
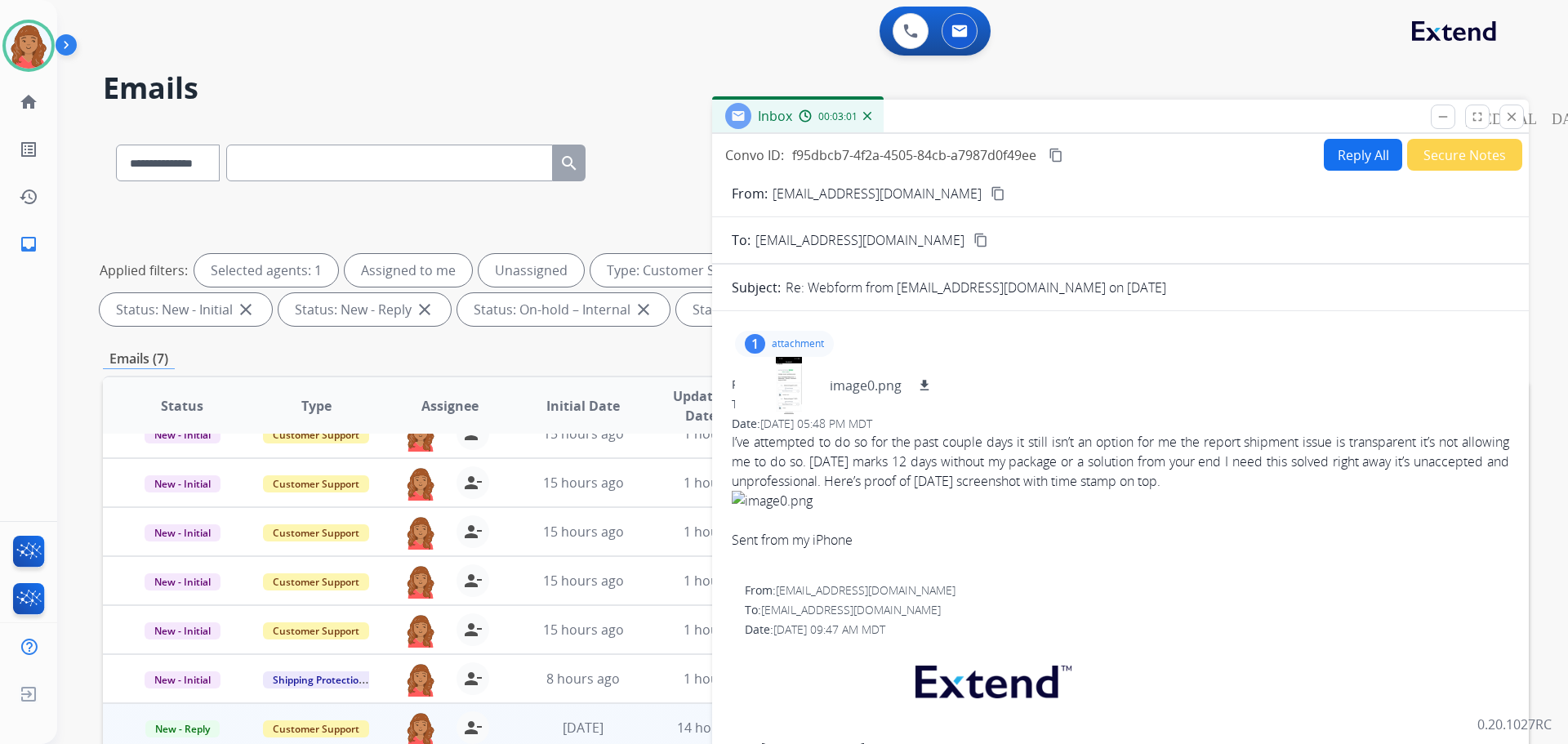
click at [1509, 118] on mat-icon "close" at bounding box center [1512, 117] width 15 height 15
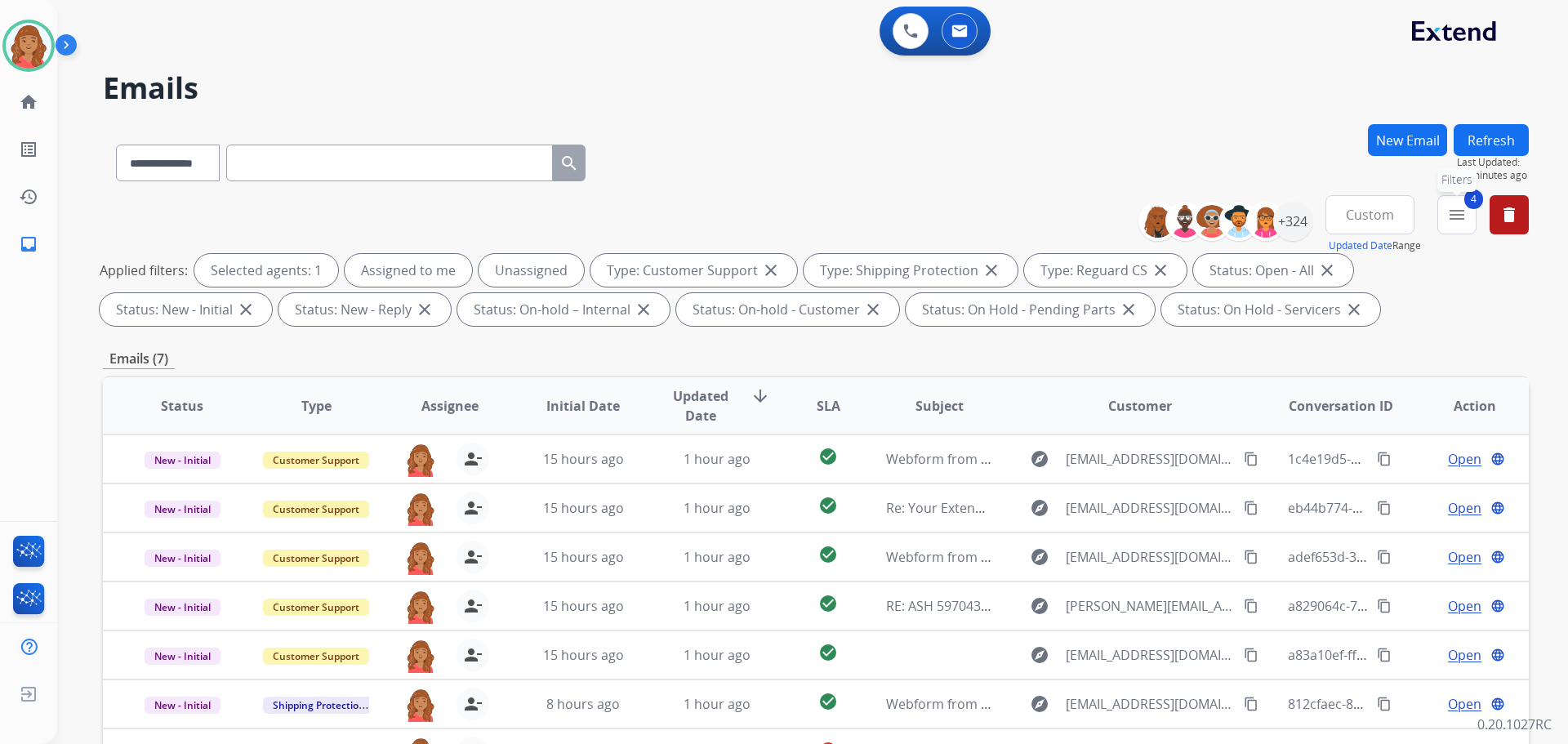
click at [1457, 218] on mat-icon "menu" at bounding box center [1457, 215] width 20 height 20
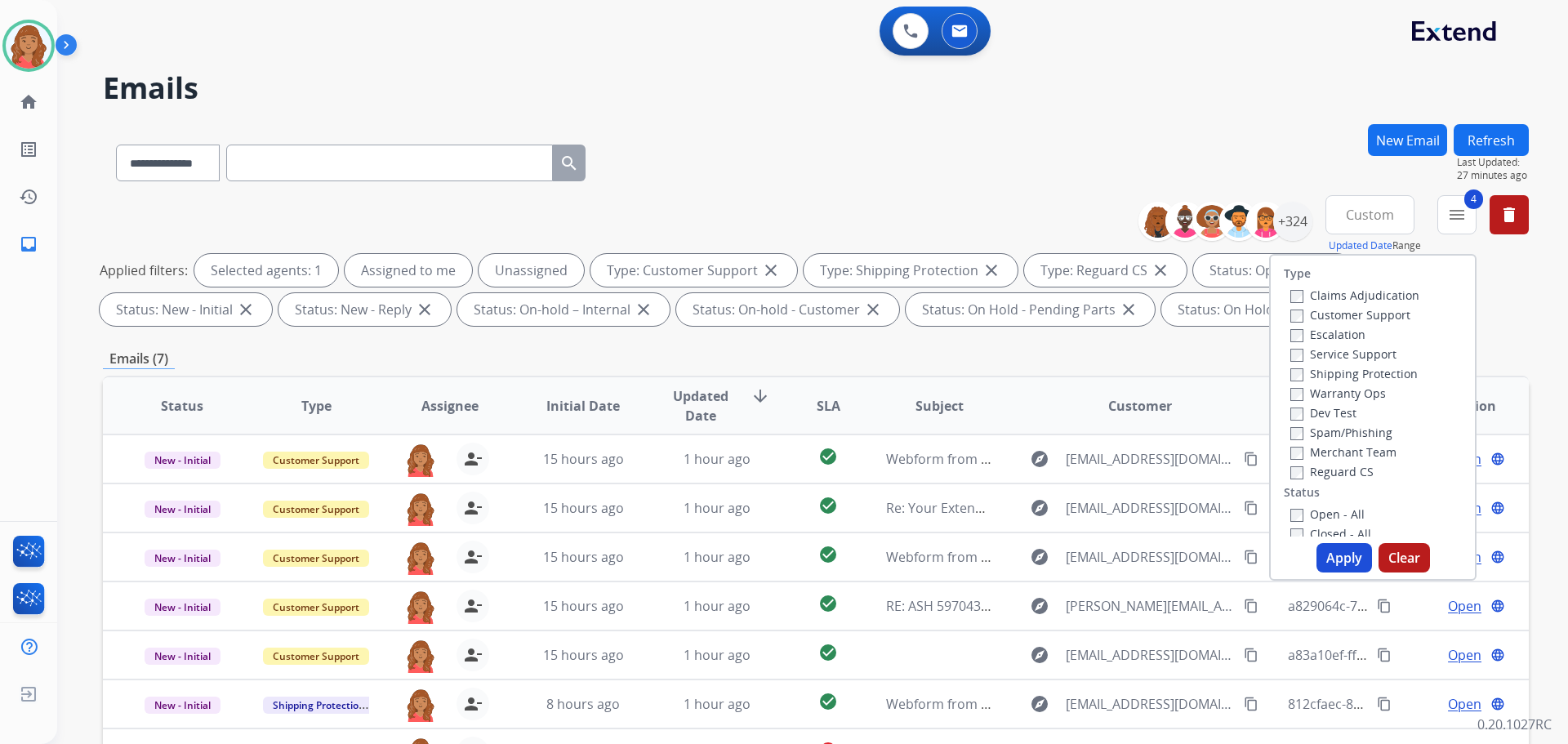
drag, startPoint x: 1367, startPoint y: 219, endPoint x: 1243, endPoint y: 131, distance: 152.1
click at [1243, 131] on div "**********" at bounding box center [816, 160] width 1426 height 71
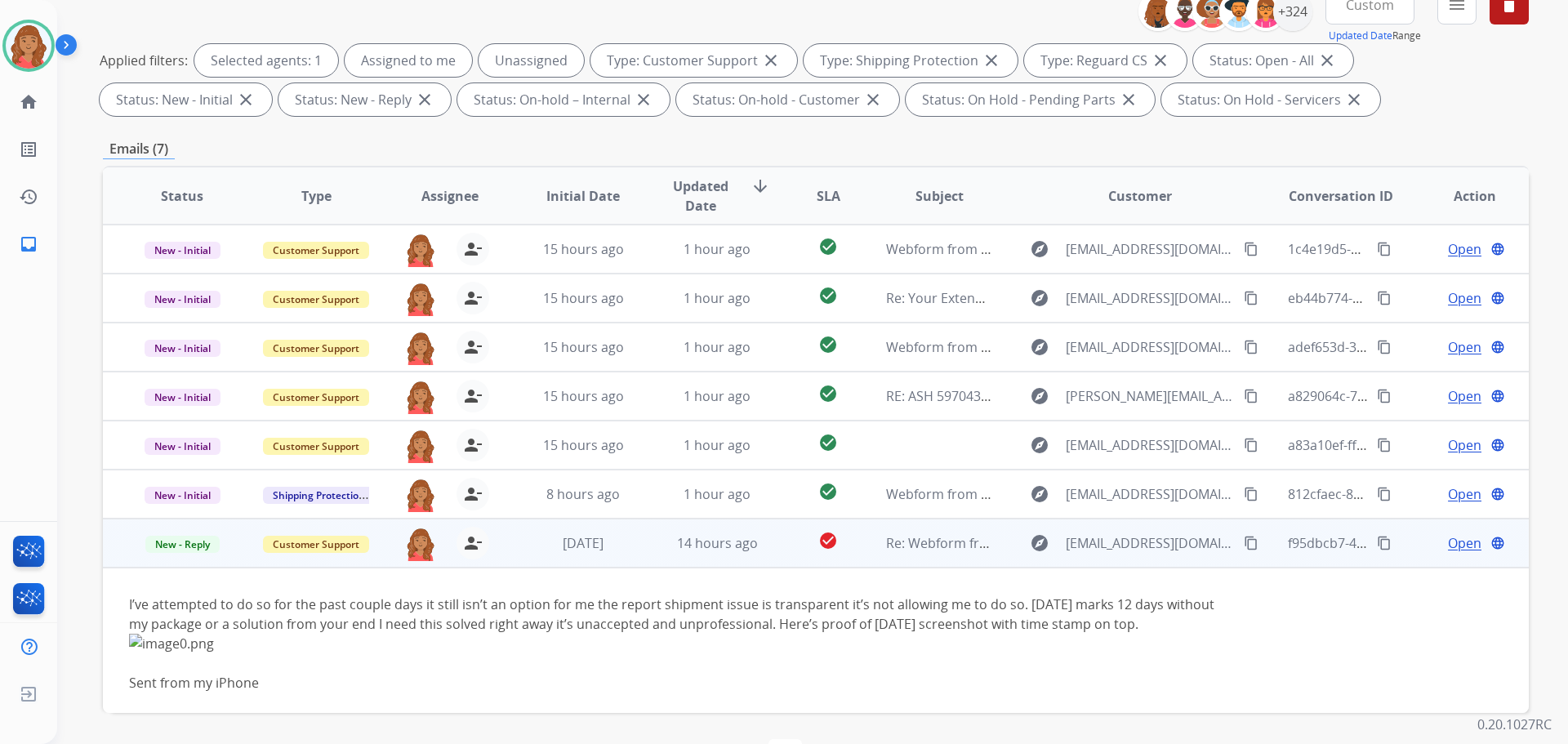
scroll to position [264, 0]
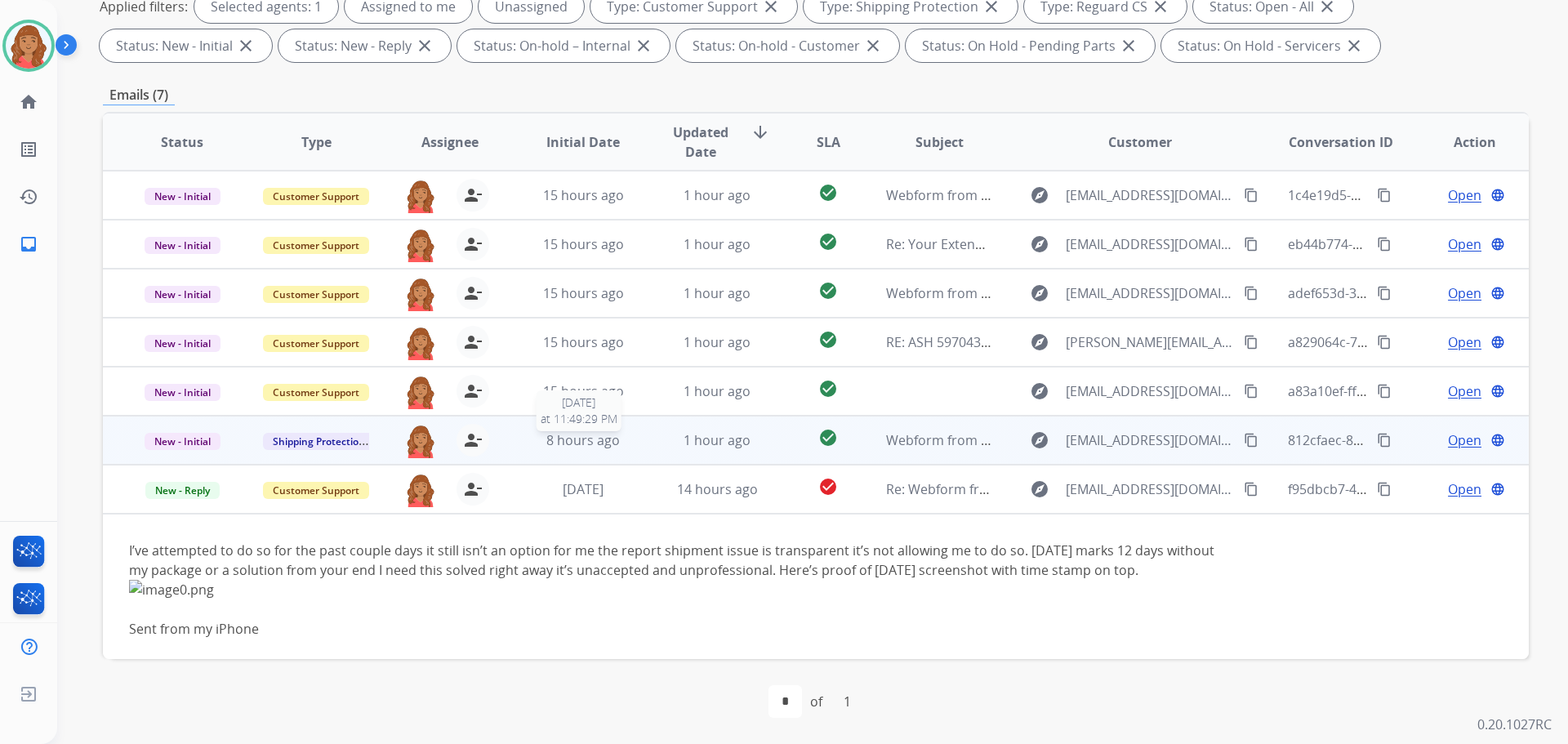
click at [559, 439] on span "8 hours ago" at bounding box center [583, 440] width 73 height 18
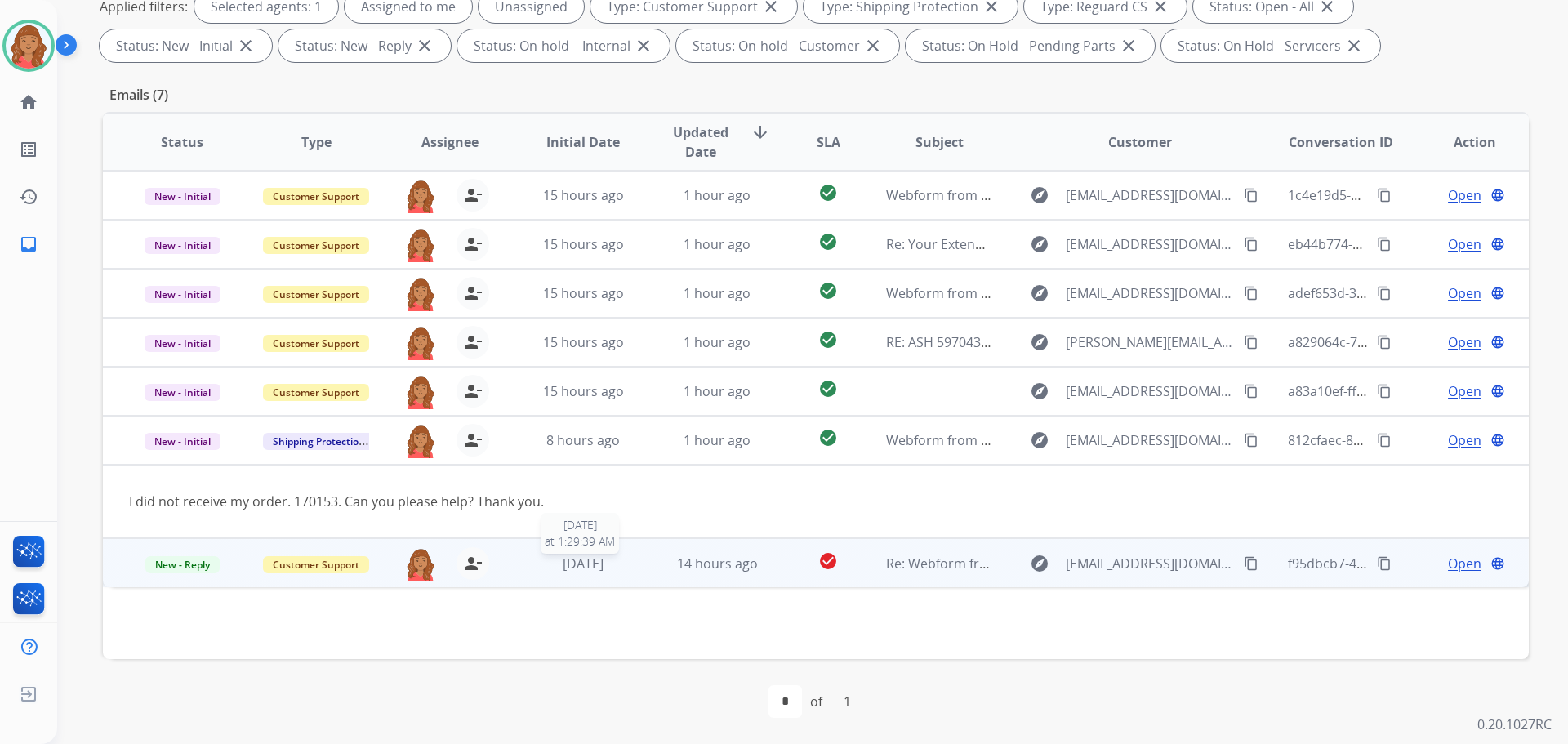
click at [583, 571] on span "[DATE]" at bounding box center [583, 564] width 41 height 18
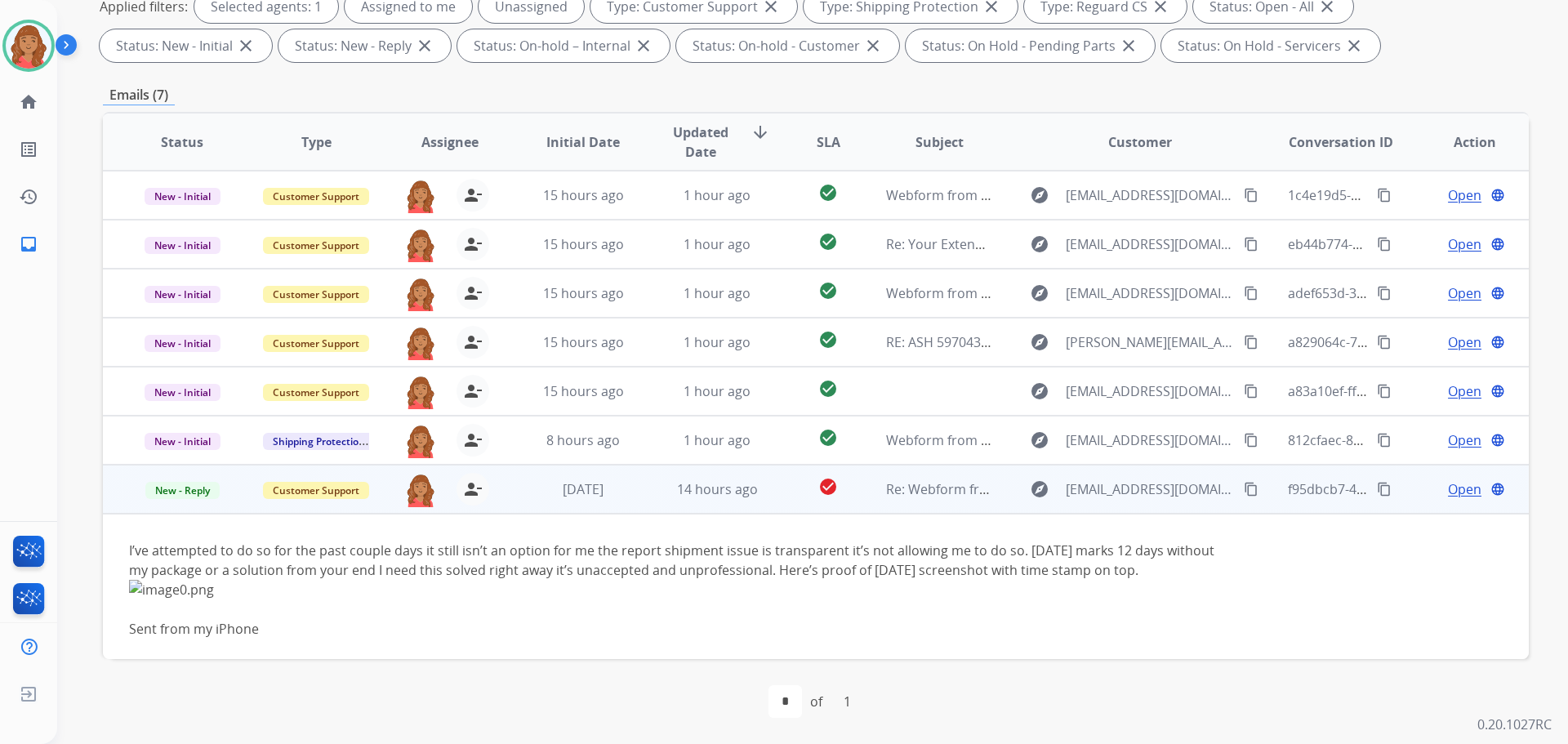
scroll to position [26, 0]
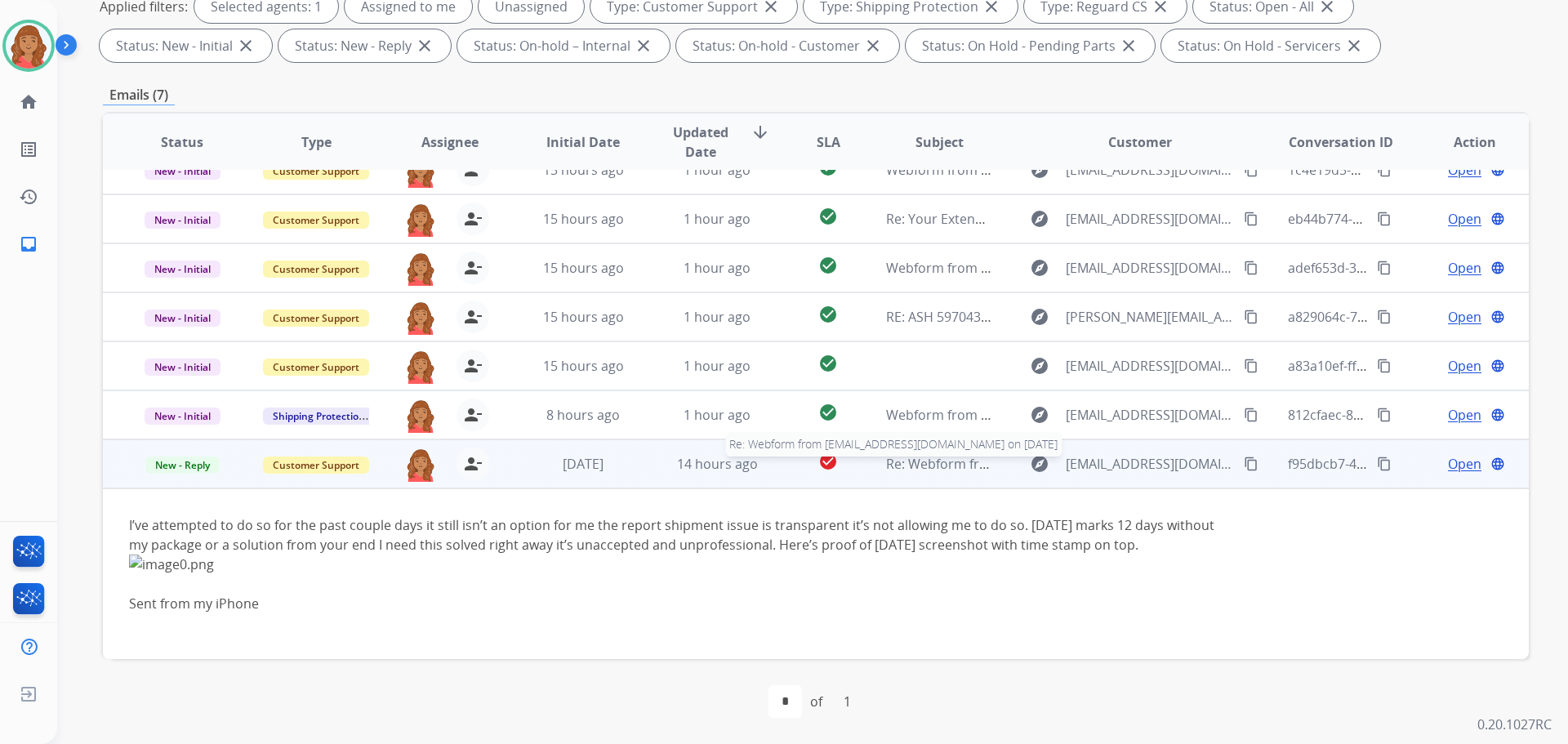
click at [914, 470] on span "Re: Webform from [EMAIL_ADDRESS][DOMAIN_NAME] on [DATE]" at bounding box center [1082, 464] width 392 height 18
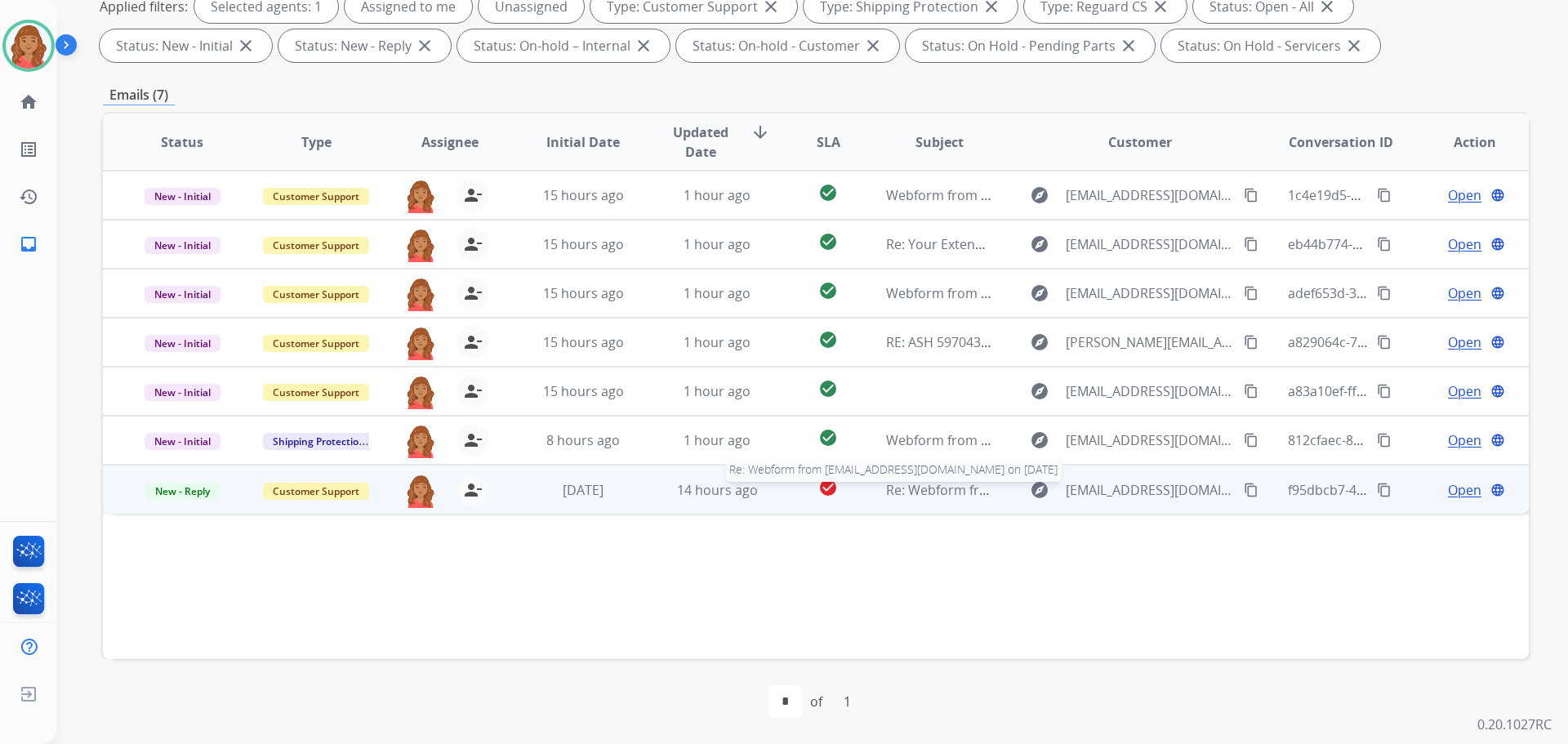
click at [890, 489] on span "Re: Webform from [EMAIL_ADDRESS][DOMAIN_NAME] on [DATE]" at bounding box center [1082, 490] width 392 height 18
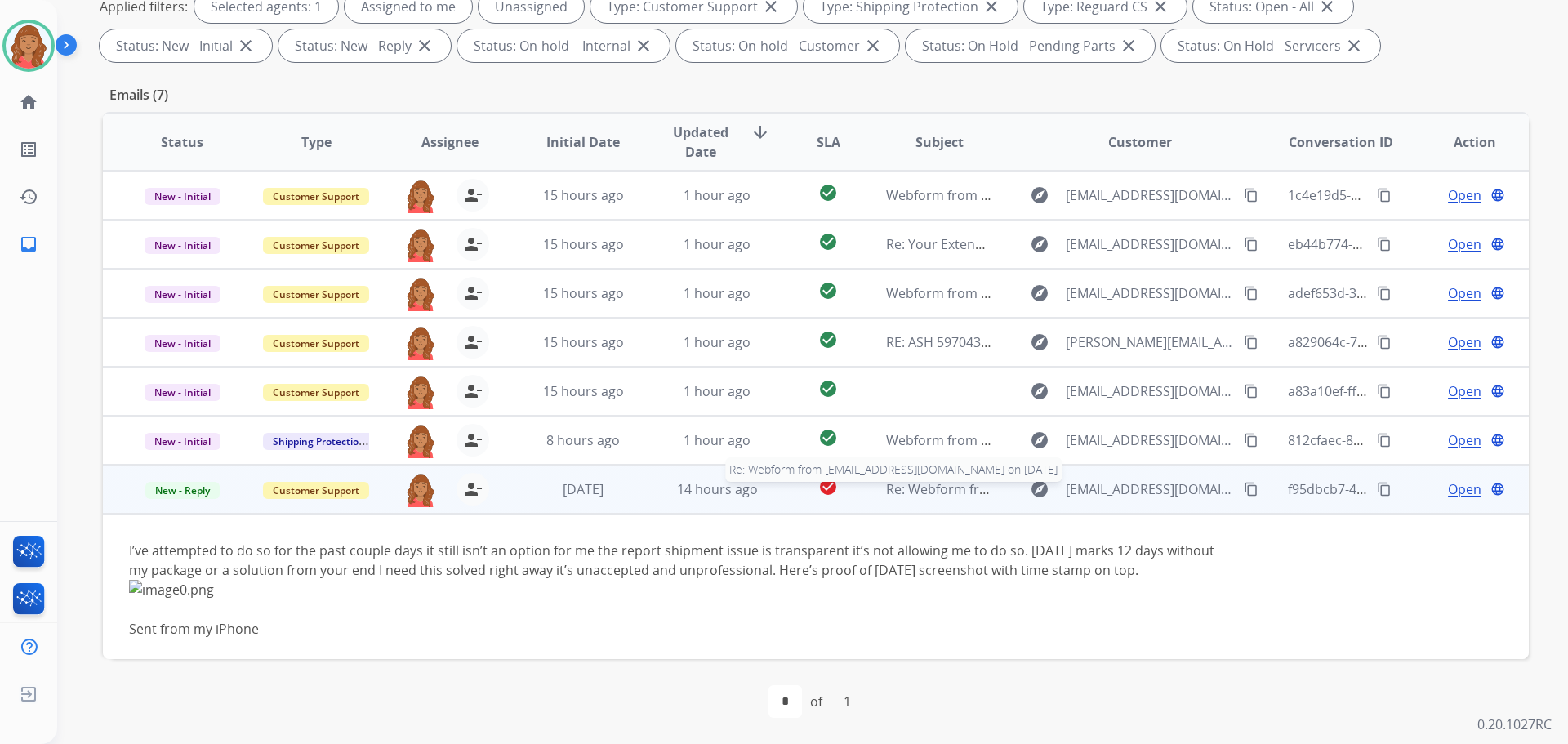
scroll to position [26, 0]
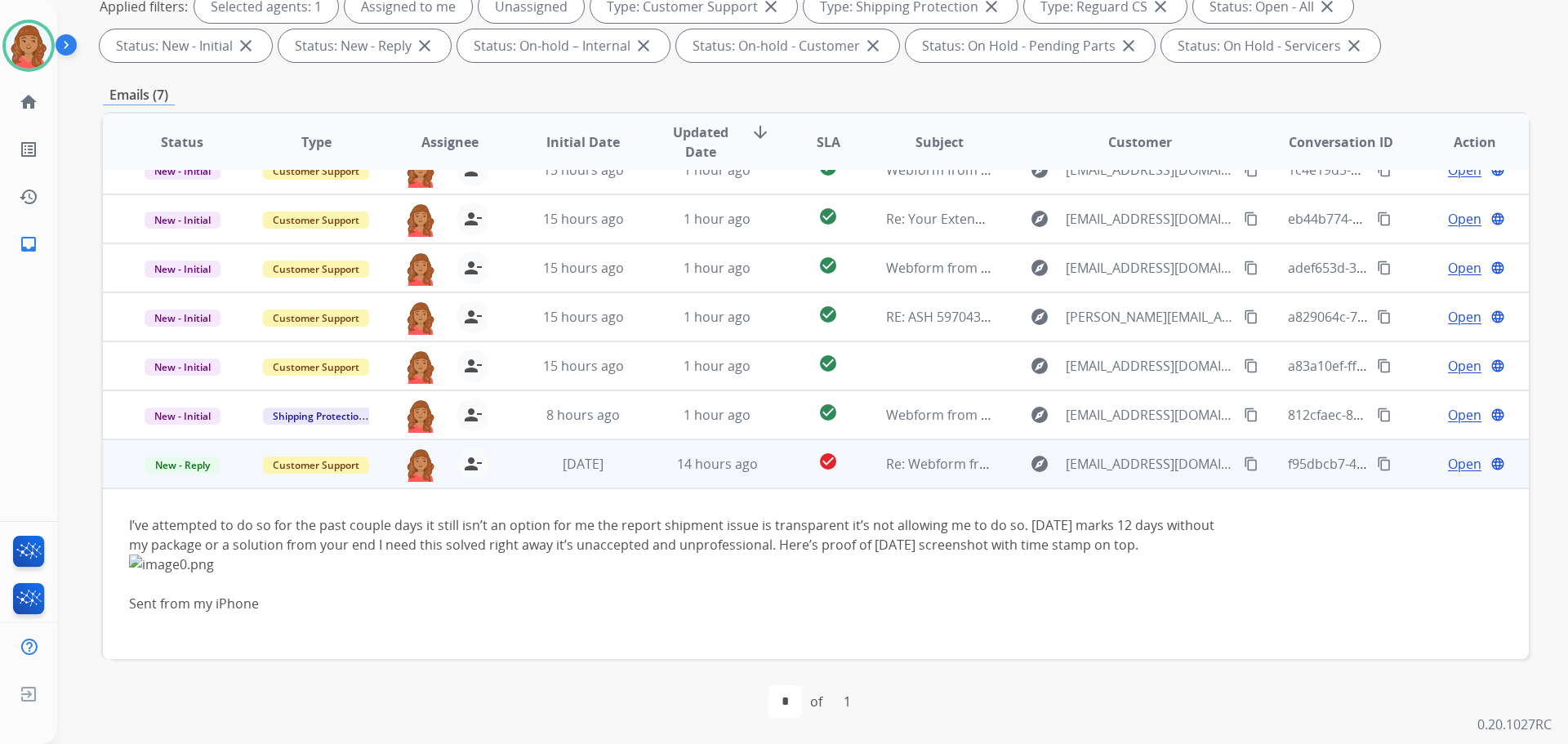
click at [1243, 462] on mat-icon "content_copy" at bounding box center [1251, 464] width 15 height 15
click at [1461, 463] on span "Open" at bounding box center [1464, 464] width 34 height 20
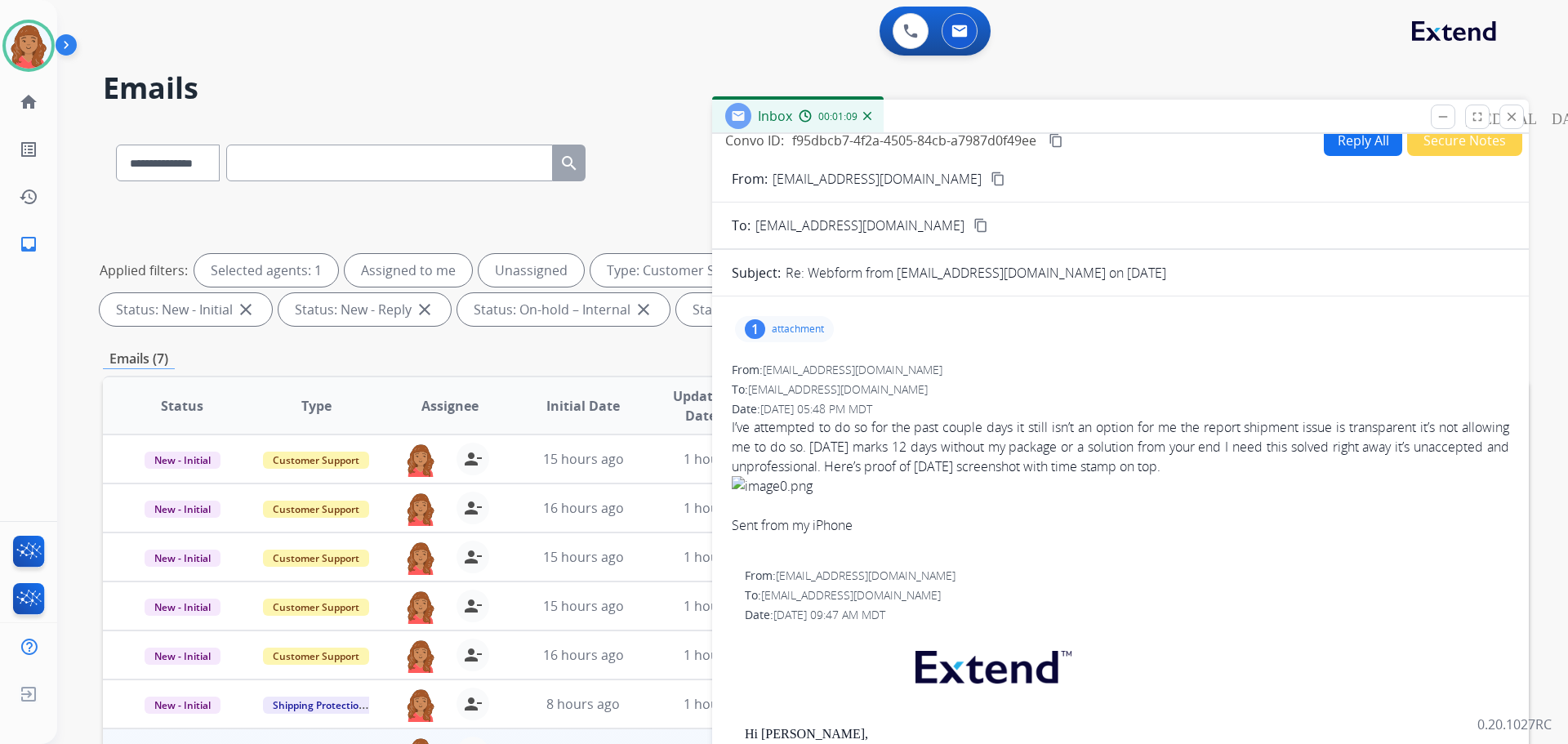
scroll to position [0, 0]
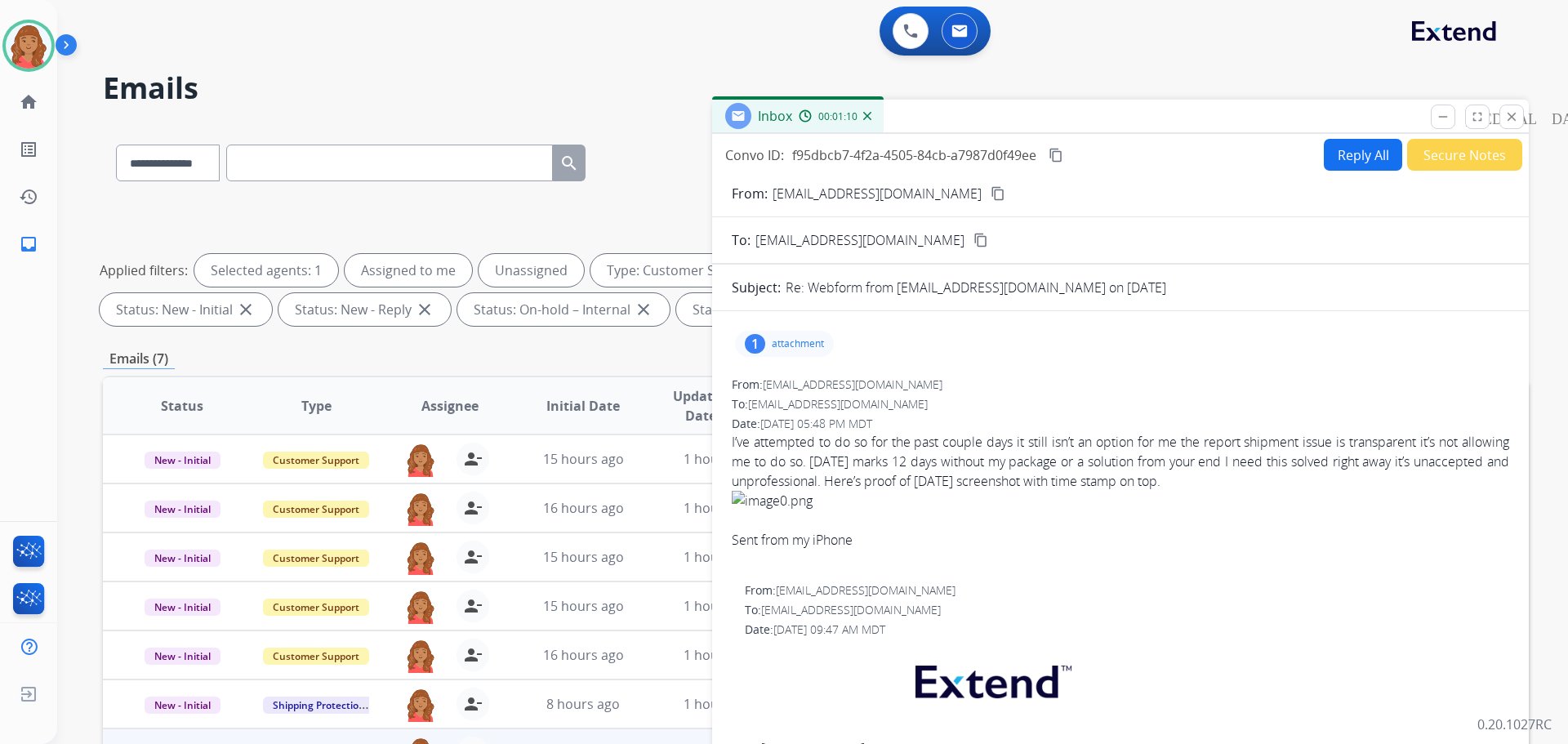
click at [1346, 161] on button "Reply All" at bounding box center [1363, 154] width 78 height 32
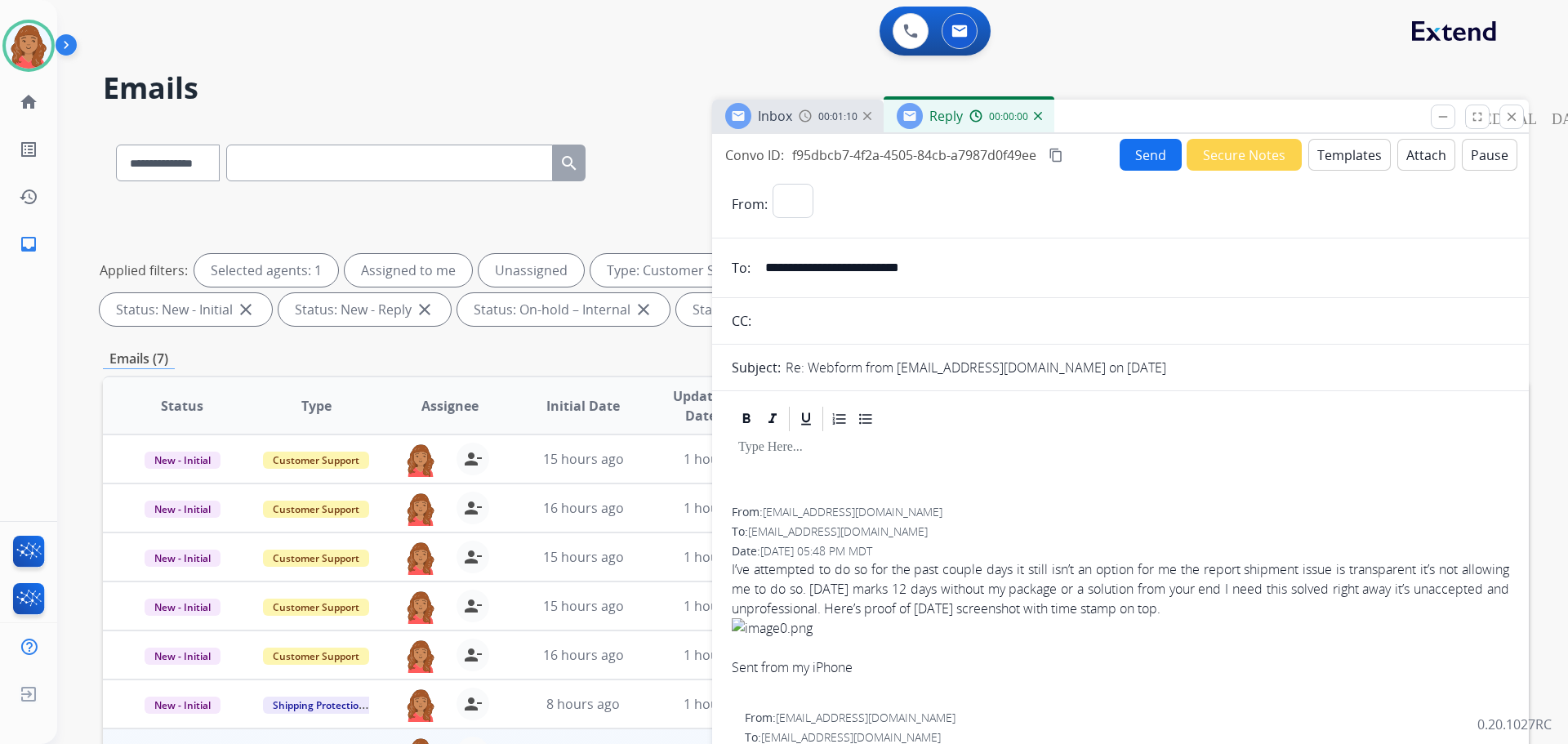
select select "**********"
click at [1335, 161] on button "Templates" at bounding box center [1350, 154] width 82 height 32
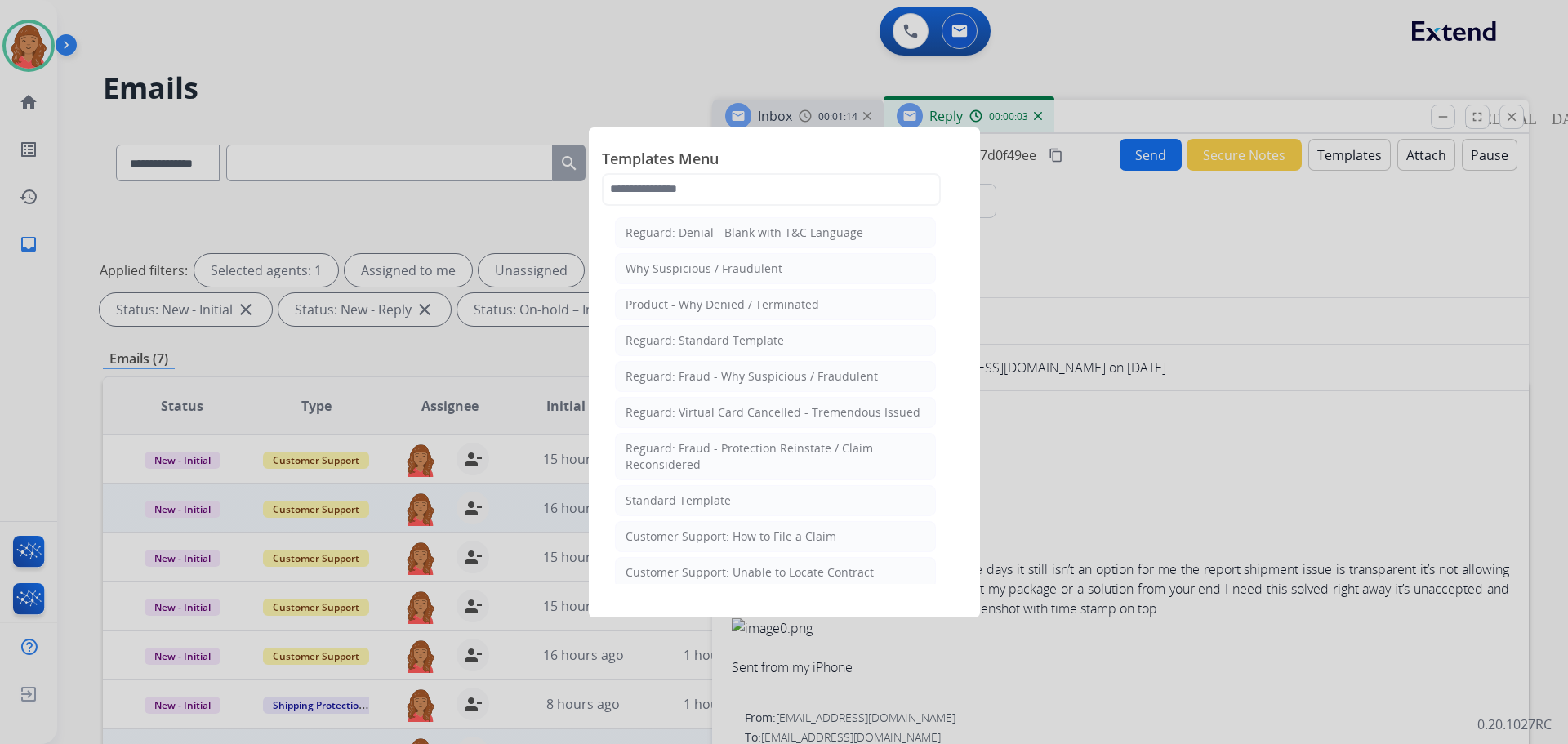
drag, startPoint x: 701, startPoint y: 491, endPoint x: 709, endPoint y: 497, distance: 10.0
click at [704, 491] on li "Standard Template" at bounding box center [775, 501] width 321 height 31
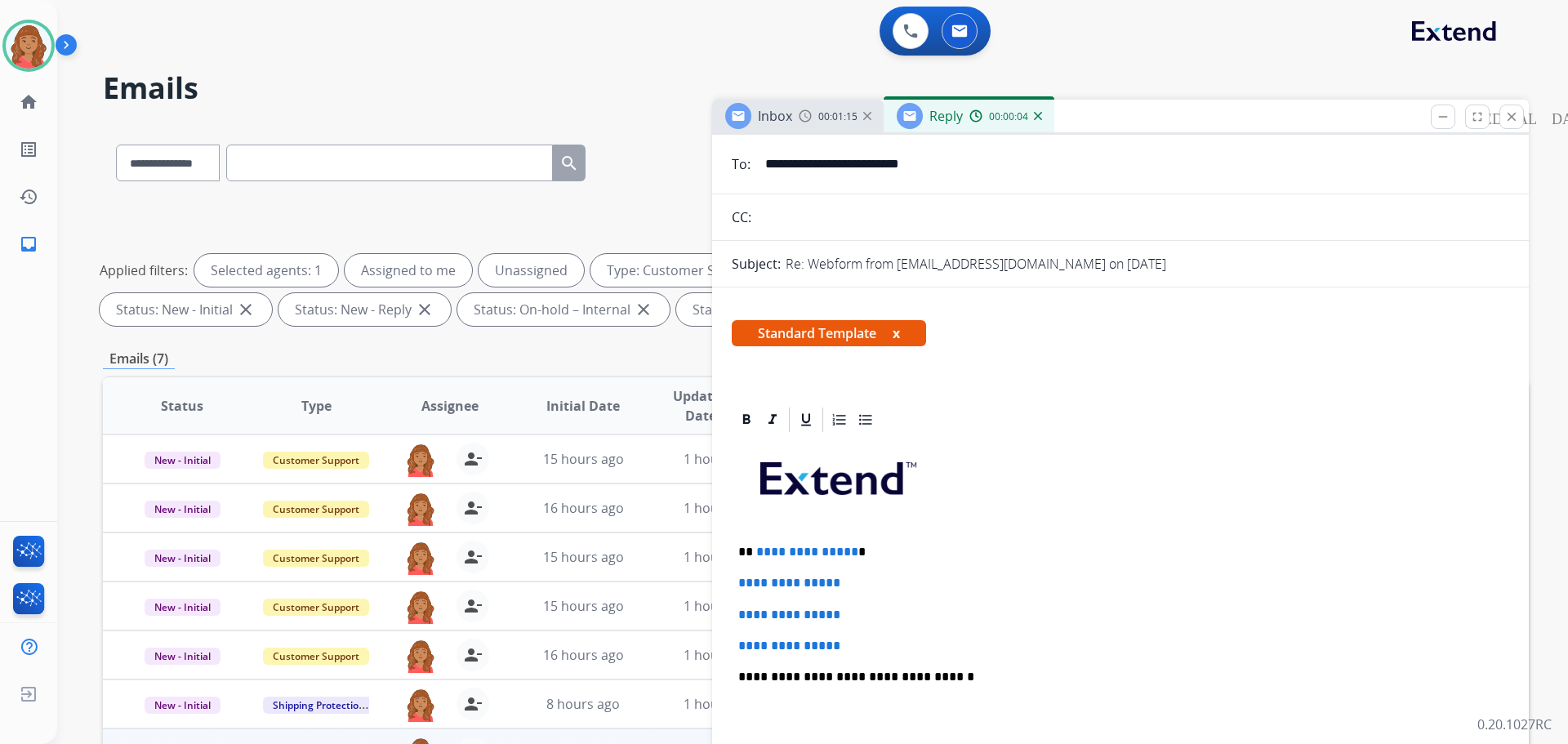
scroll to position [326, 0]
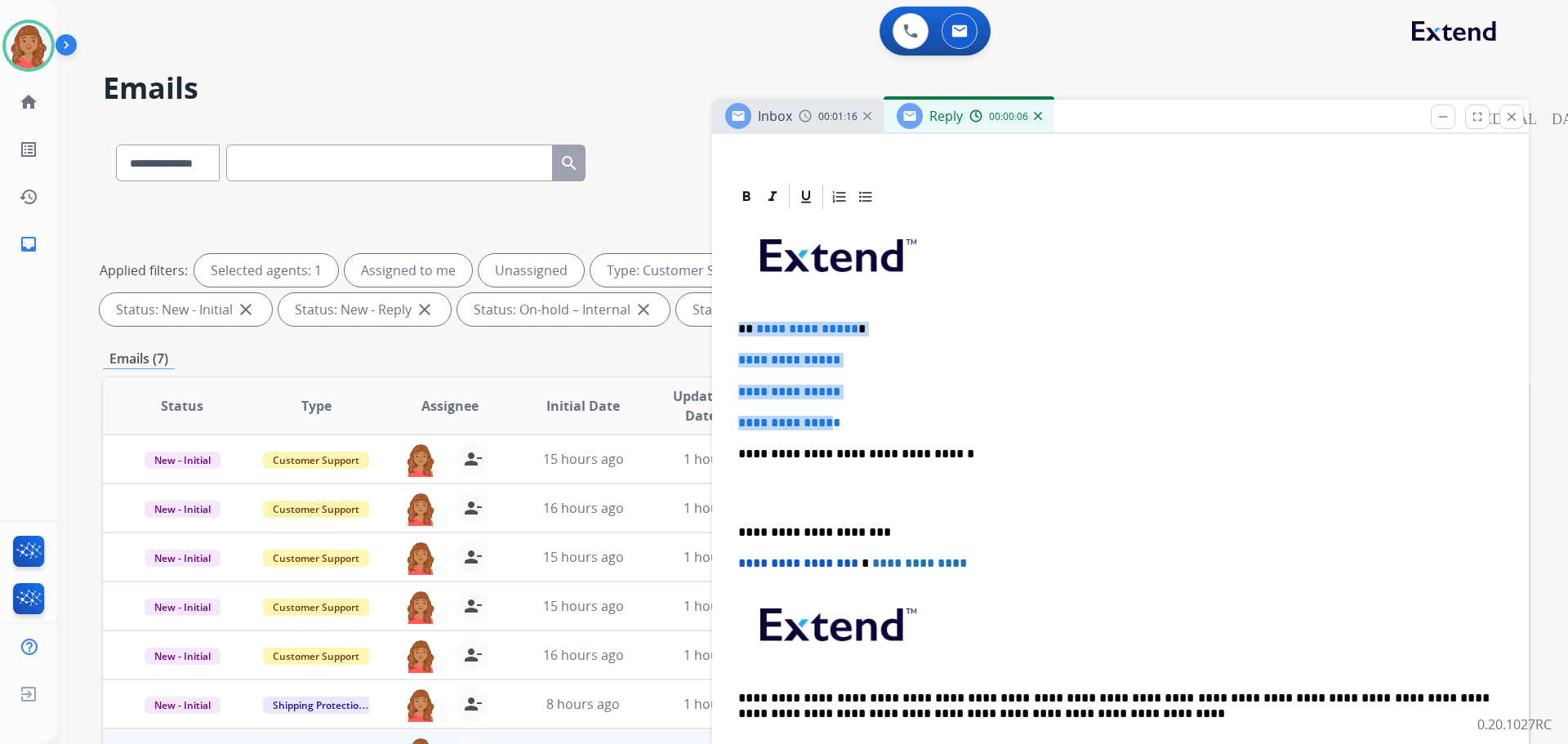
drag, startPoint x: 836, startPoint y: 423, endPoint x: 727, endPoint y: 325, distance: 146.6
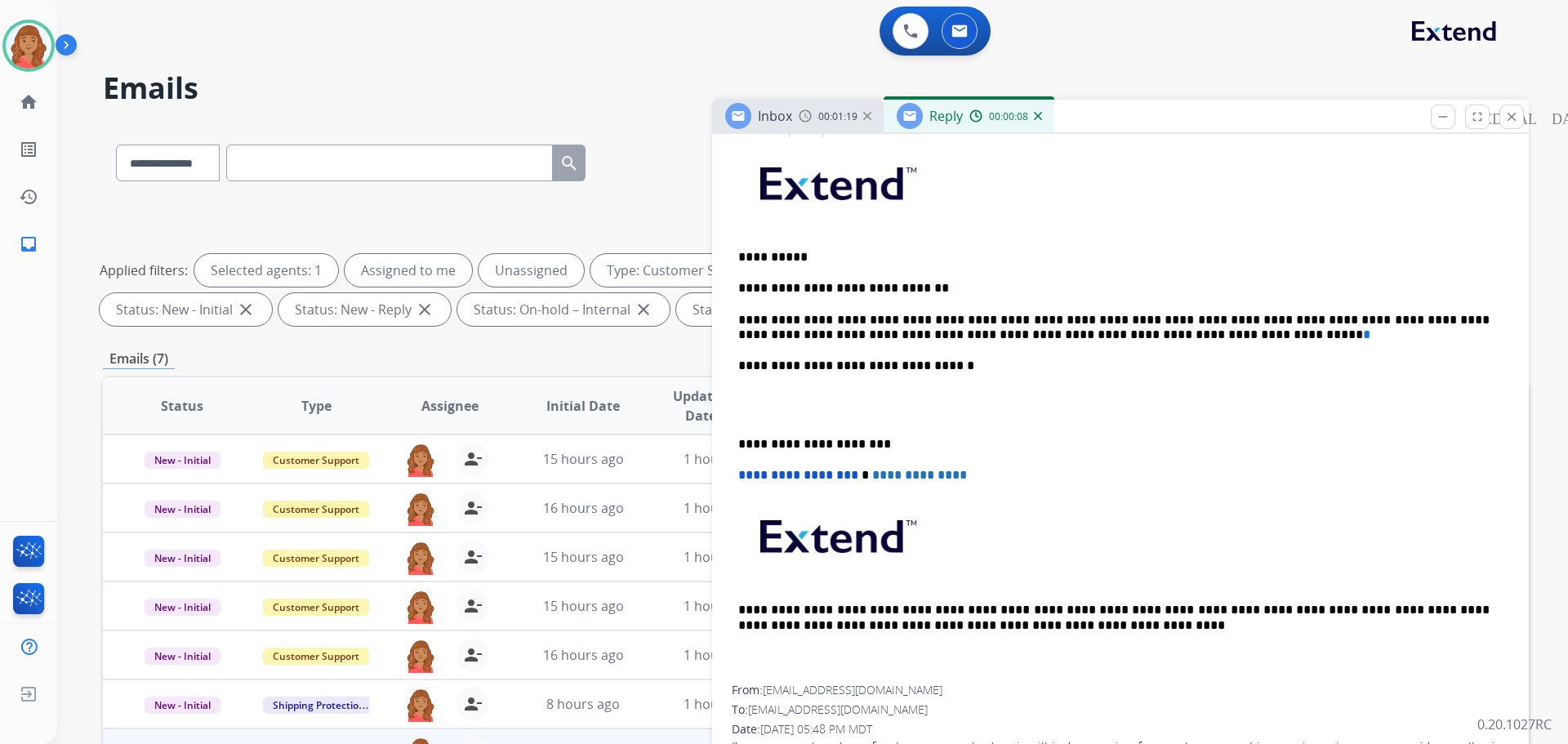
scroll to position [409, 0]
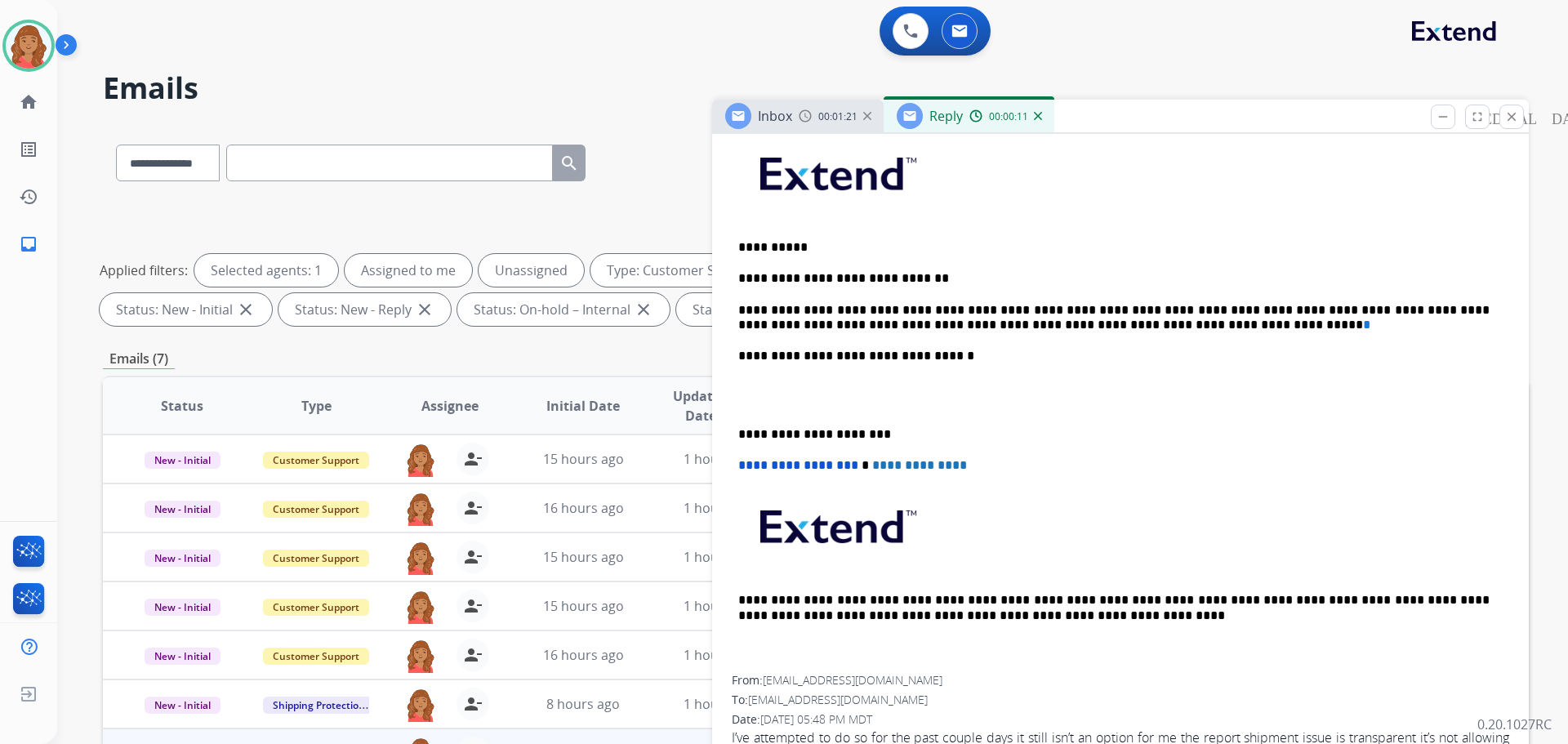
click at [736, 429] on div "**********" at bounding box center [1121, 403] width 778 height 545
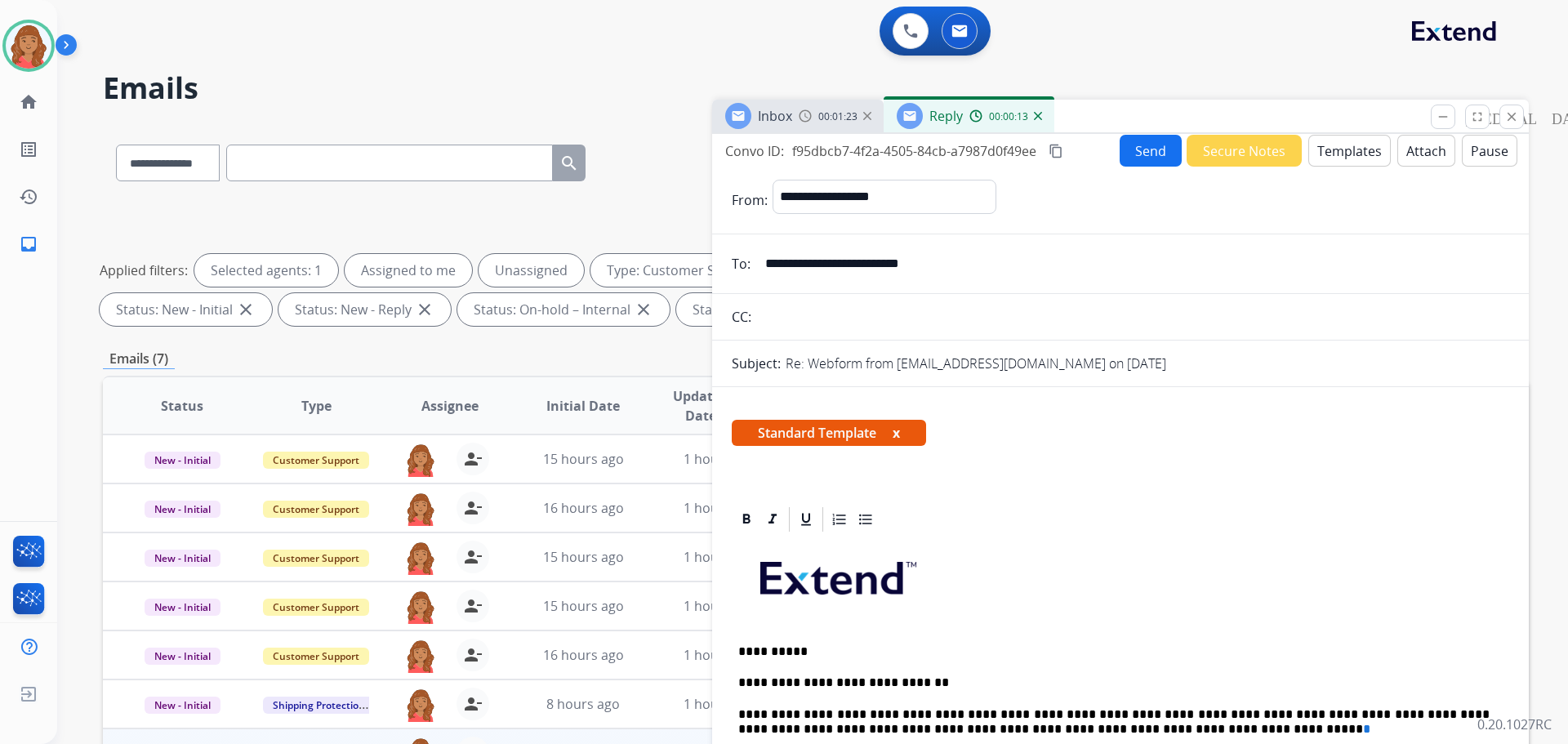
scroll to position [0, 0]
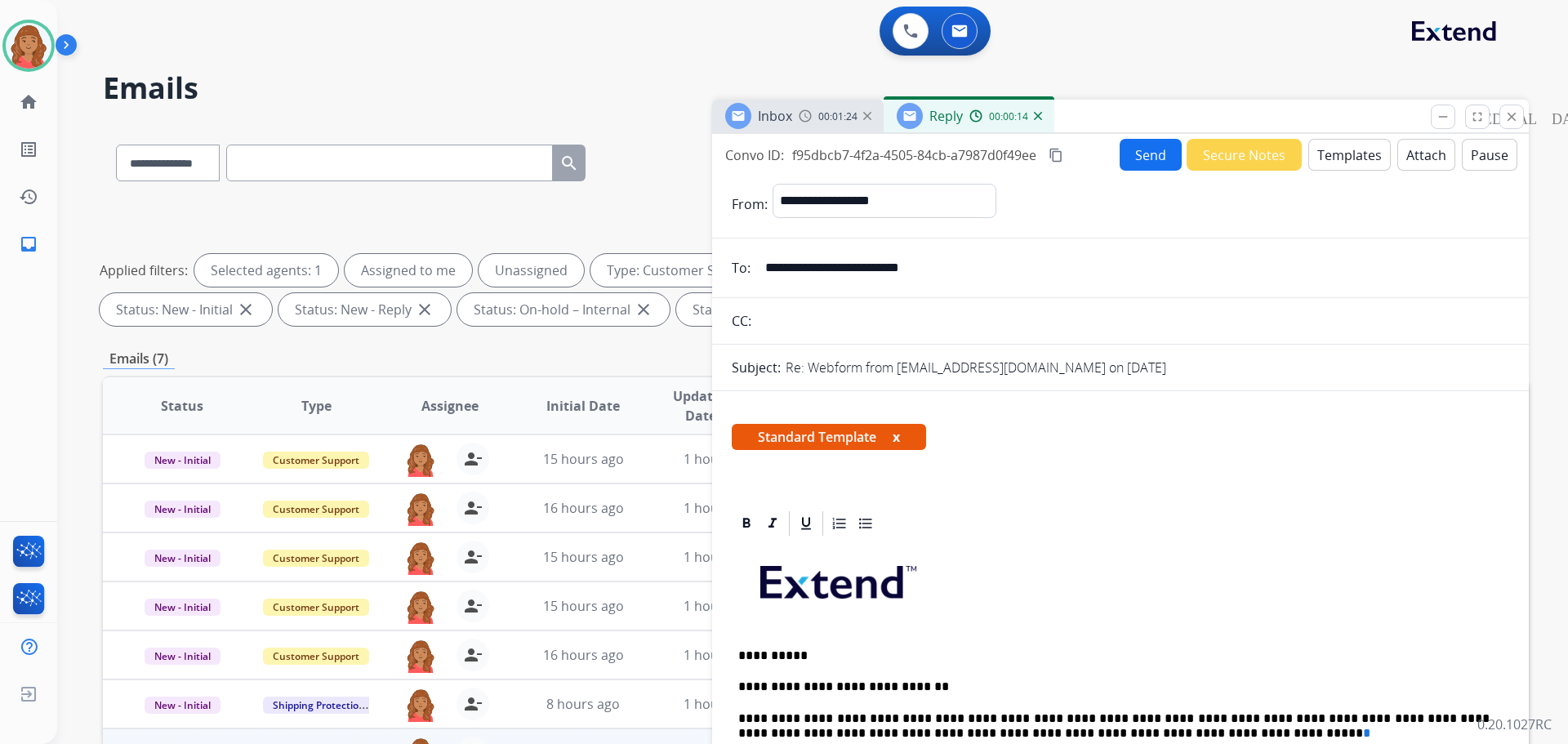
click at [1055, 154] on mat-icon "content_copy" at bounding box center [1056, 155] width 15 height 15
click at [1124, 153] on button "Send" at bounding box center [1150, 154] width 62 height 32
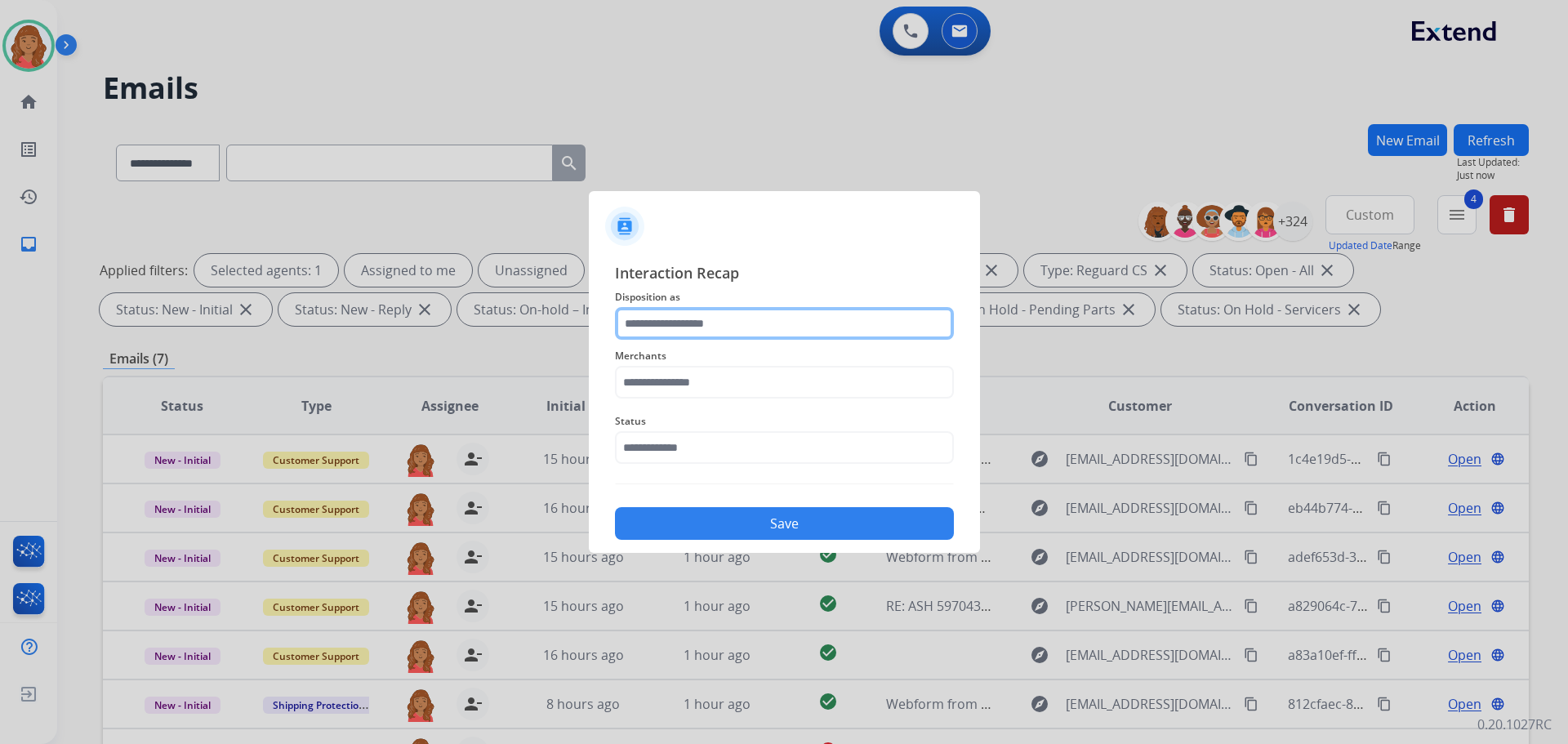
click at [706, 325] on input "text" at bounding box center [784, 324] width 339 height 33
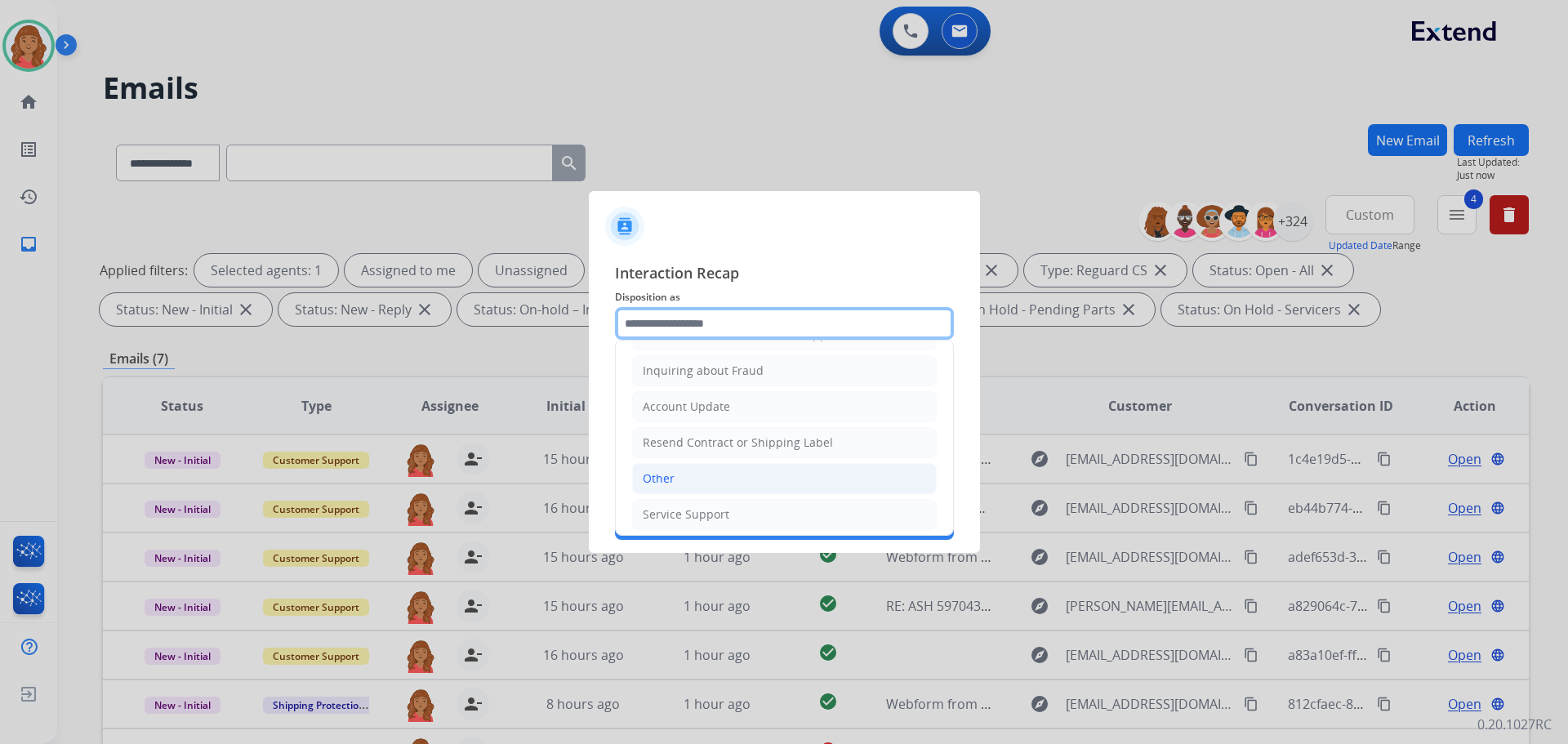
scroll to position [255, 0]
drag, startPoint x: 676, startPoint y: 478, endPoint x: 667, endPoint y: 420, distance: 58.7
click at [678, 470] on li "Other" at bounding box center [784, 472] width 305 height 31
type input "*****"
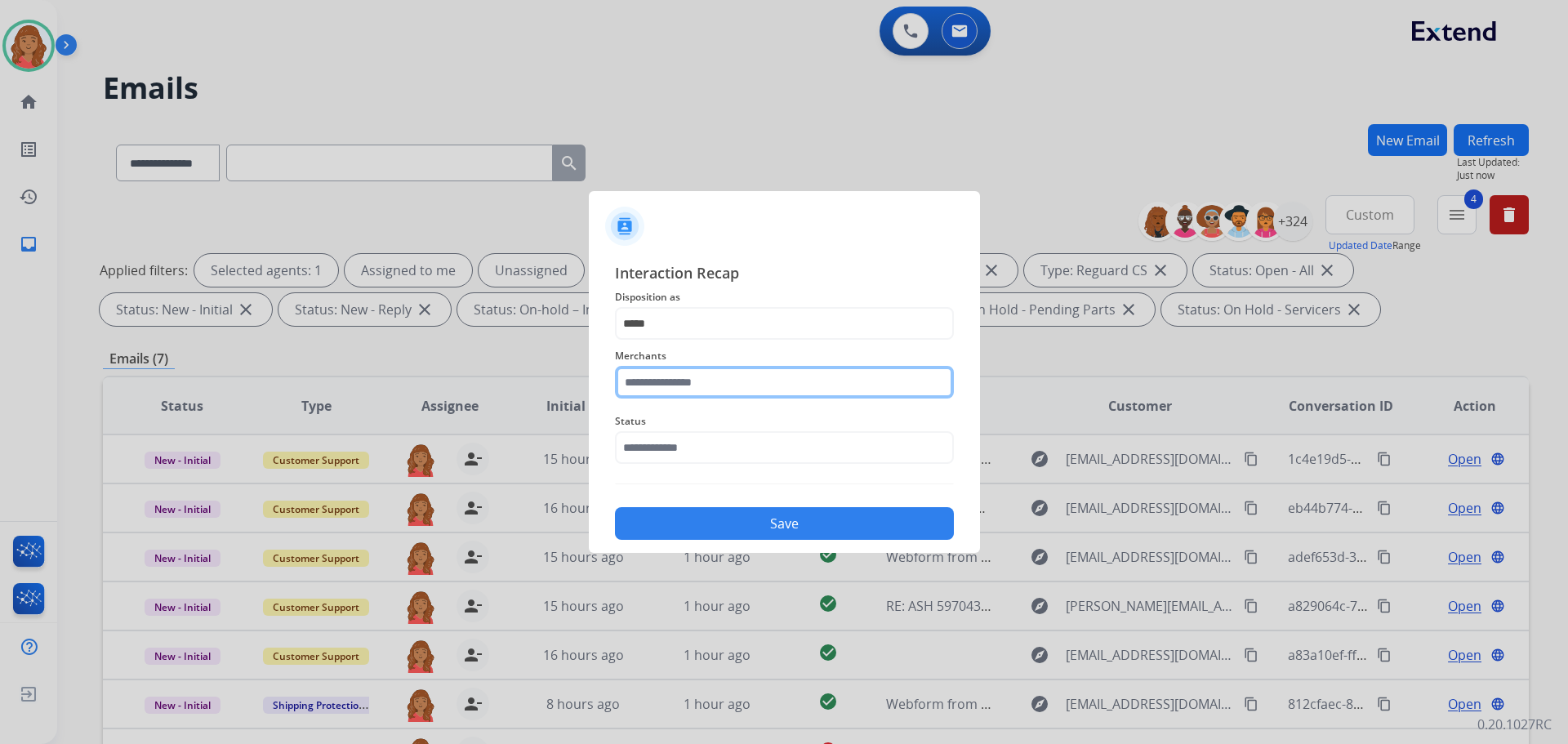
click at [669, 385] on input "text" at bounding box center [784, 382] width 339 height 33
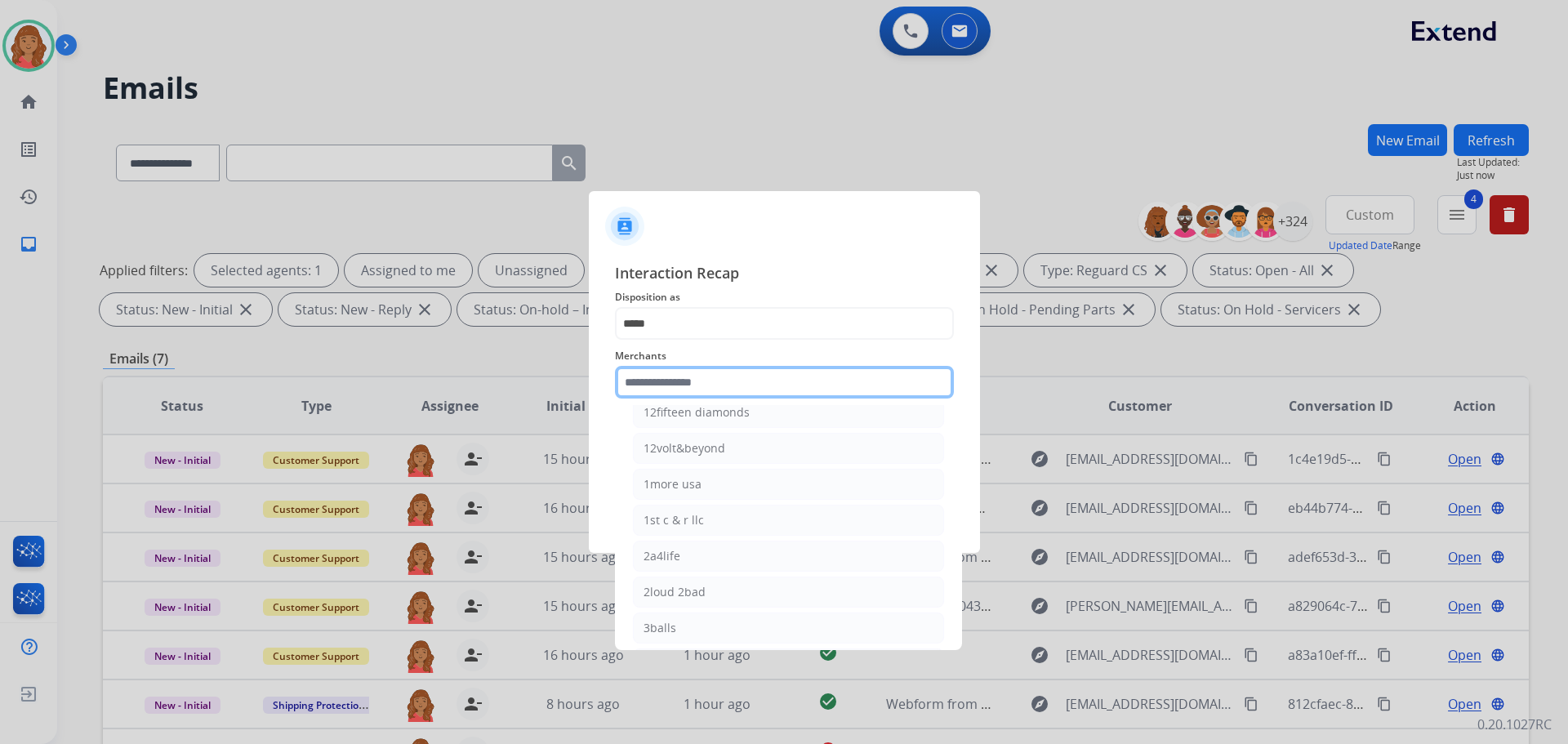
scroll to position [0, 0]
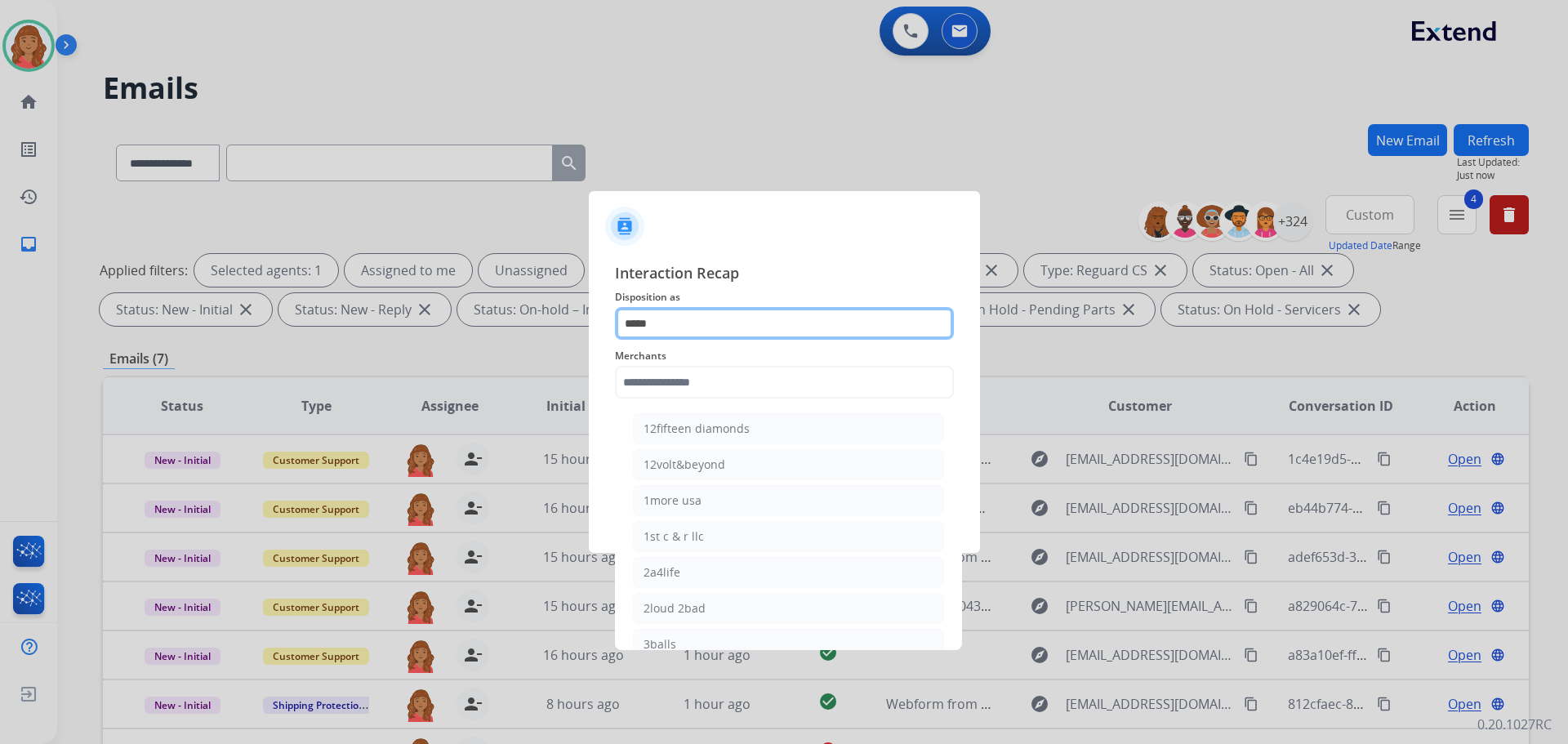
click at [698, 329] on input "*****" at bounding box center [784, 324] width 339 height 33
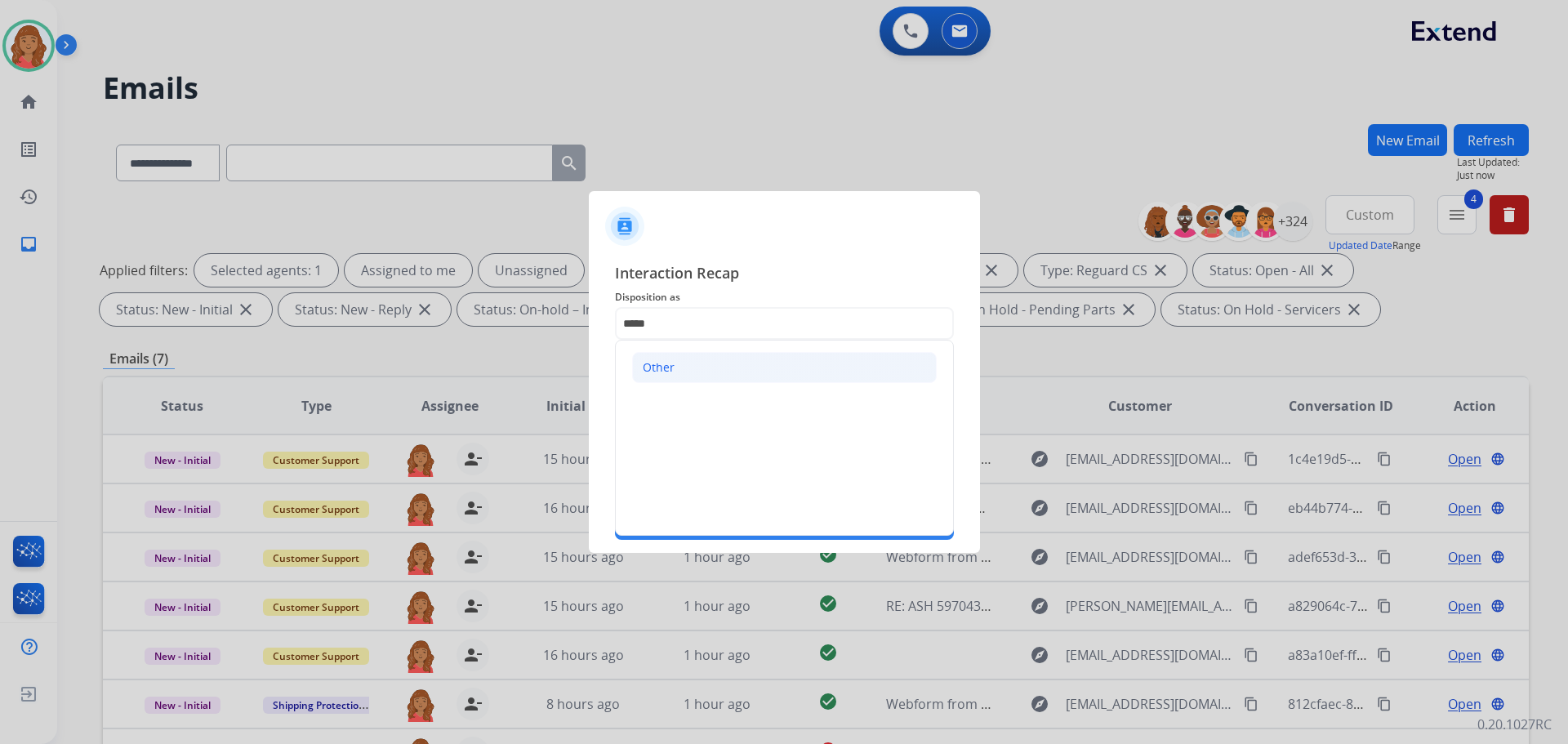
click at [694, 371] on li "Other" at bounding box center [784, 367] width 305 height 31
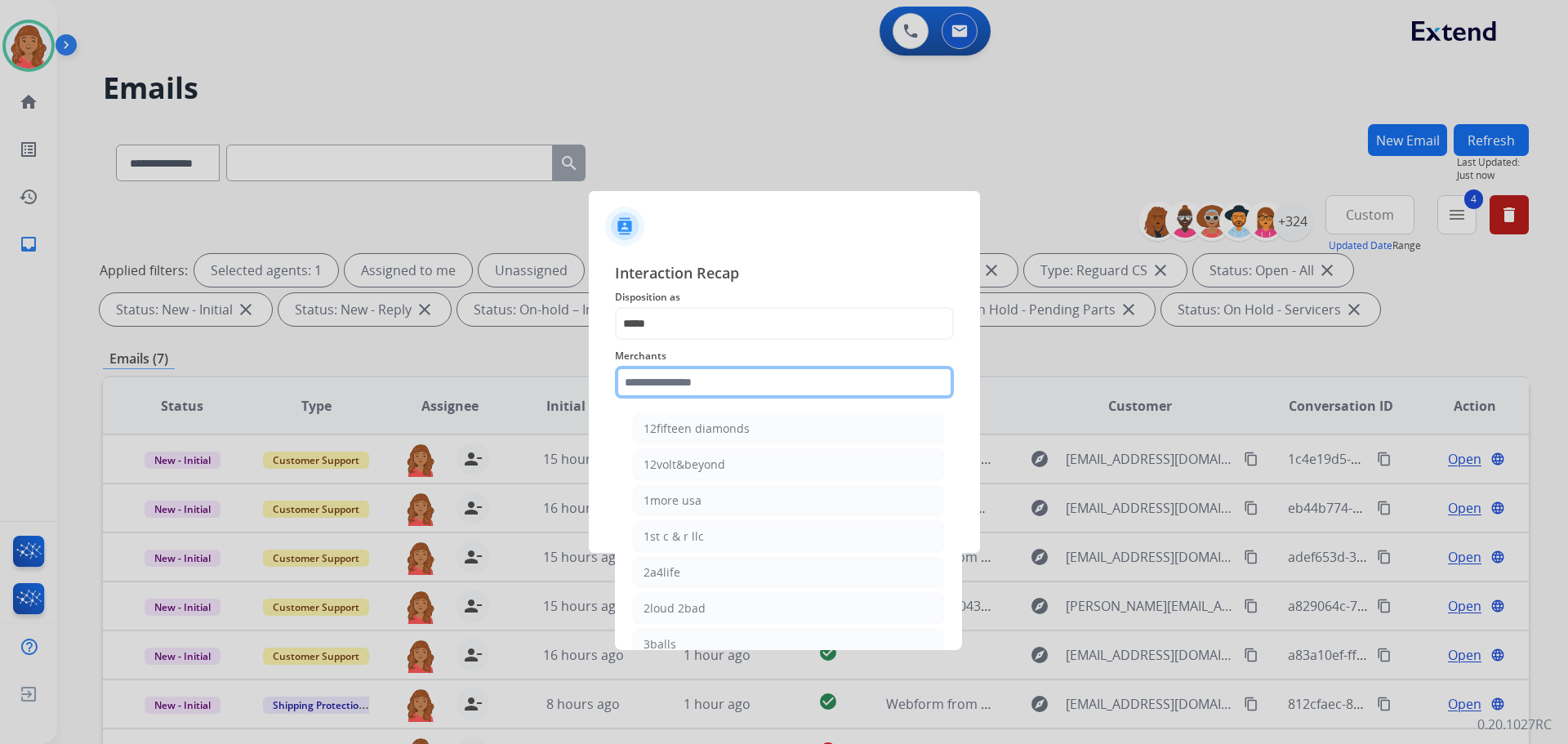
click at [690, 378] on input "text" at bounding box center [784, 382] width 339 height 33
click at [663, 388] on input "text" at bounding box center [784, 382] width 339 height 33
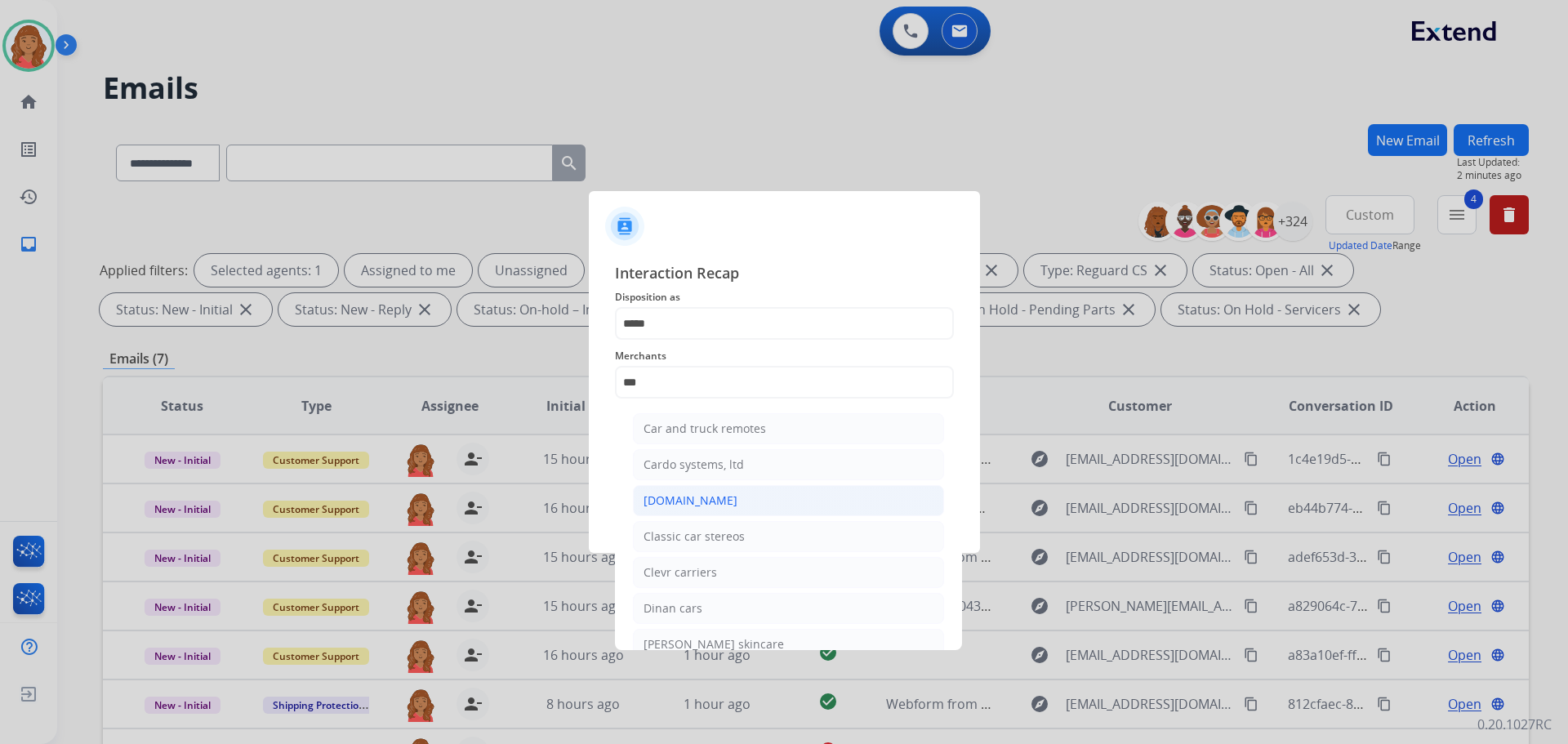
click at [698, 500] on div "[DOMAIN_NAME]" at bounding box center [690, 501] width 94 height 16
type input "**********"
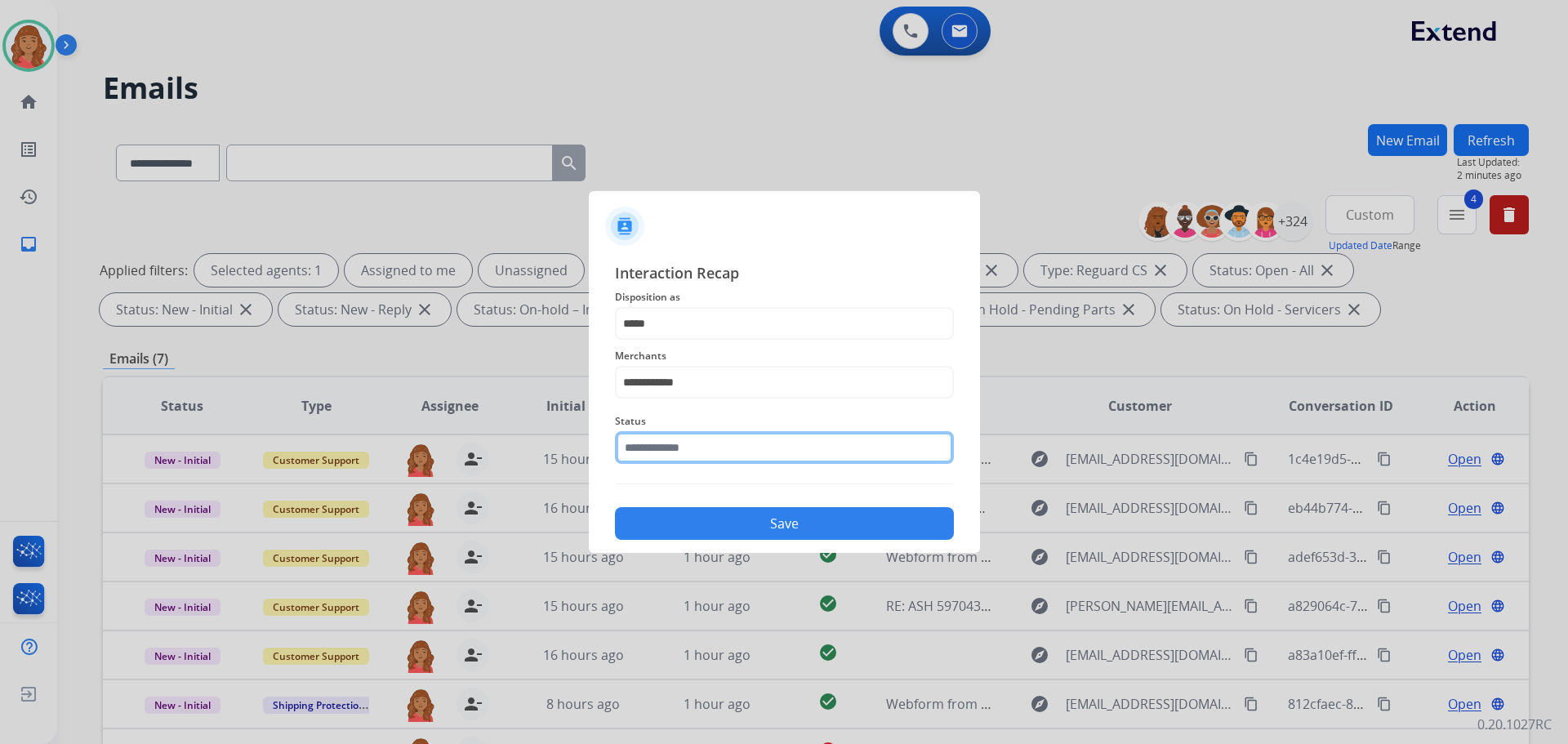
click at [695, 439] on input "text" at bounding box center [784, 447] width 339 height 33
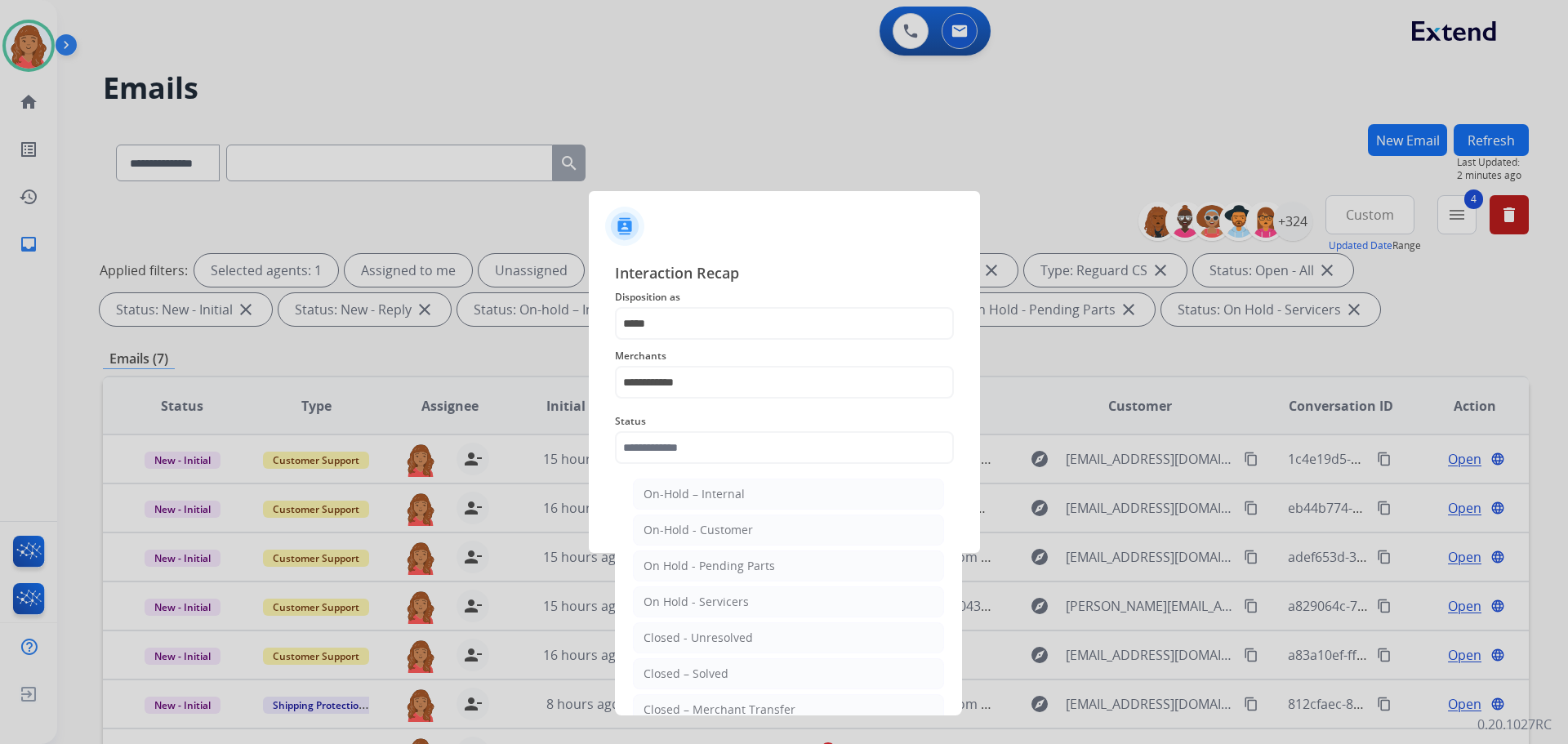
drag, startPoint x: 697, startPoint y: 676, endPoint x: 701, endPoint y: 604, distance: 72.1
click at [690, 672] on div "Closed – Solved" at bounding box center [686, 674] width 85 height 16
type input "**********"
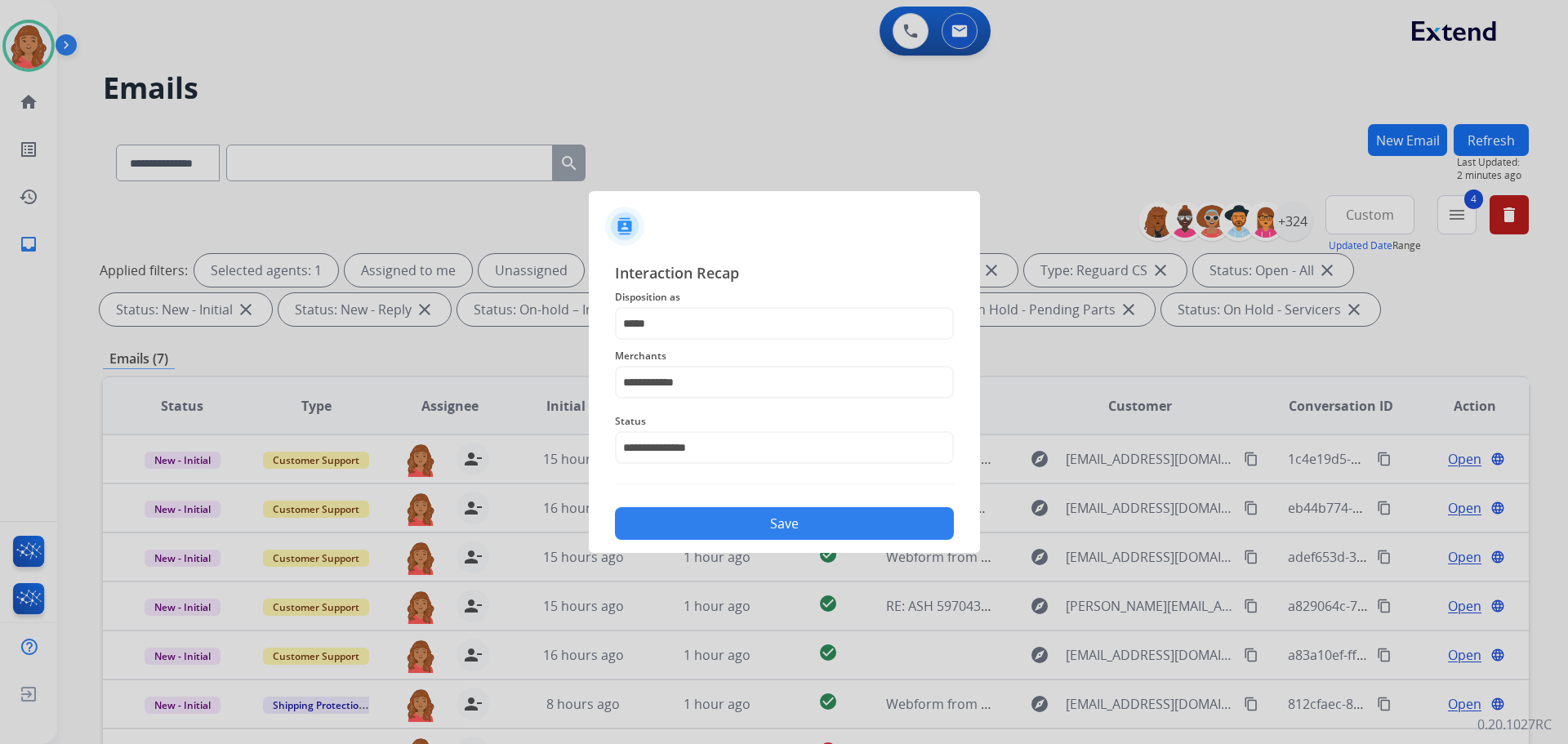
click at [698, 527] on button "Save" at bounding box center [784, 523] width 339 height 33
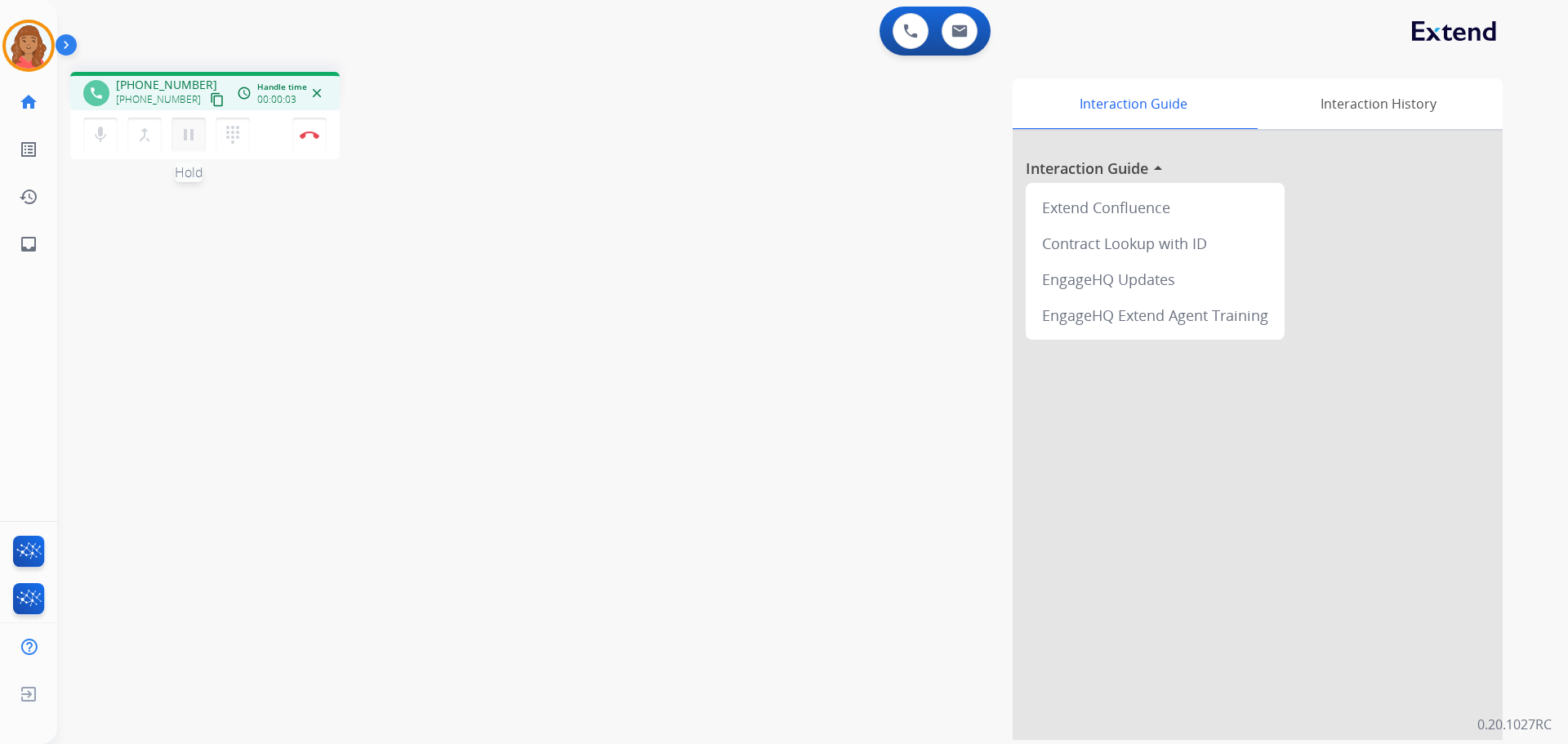
click at [187, 142] on mat-icon "pause" at bounding box center [189, 135] width 20 height 20
click at [188, 127] on mat-icon "play_arrow" at bounding box center [189, 135] width 20 height 20
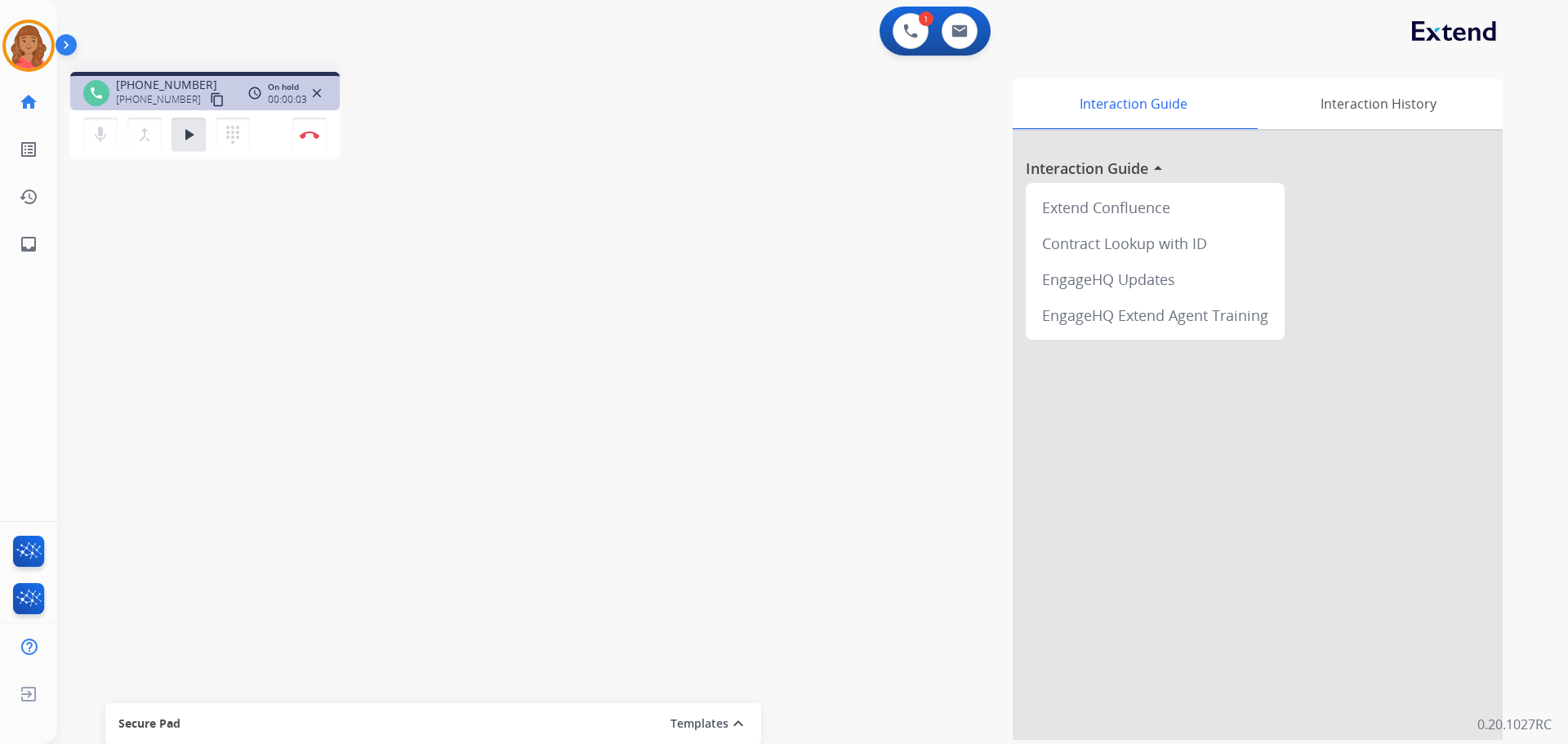
click at [210, 97] on mat-icon "content_copy" at bounding box center [218, 100] width 15 height 15
click at [210, 99] on mat-icon "content_copy" at bounding box center [218, 100] width 15 height 15
click at [210, 98] on mat-icon "content_copy" at bounding box center [218, 100] width 15 height 15
click at [190, 133] on mat-icon "pause" at bounding box center [189, 135] width 20 height 20
click at [180, 138] on mat-icon "play_arrow" at bounding box center [189, 135] width 20 height 20
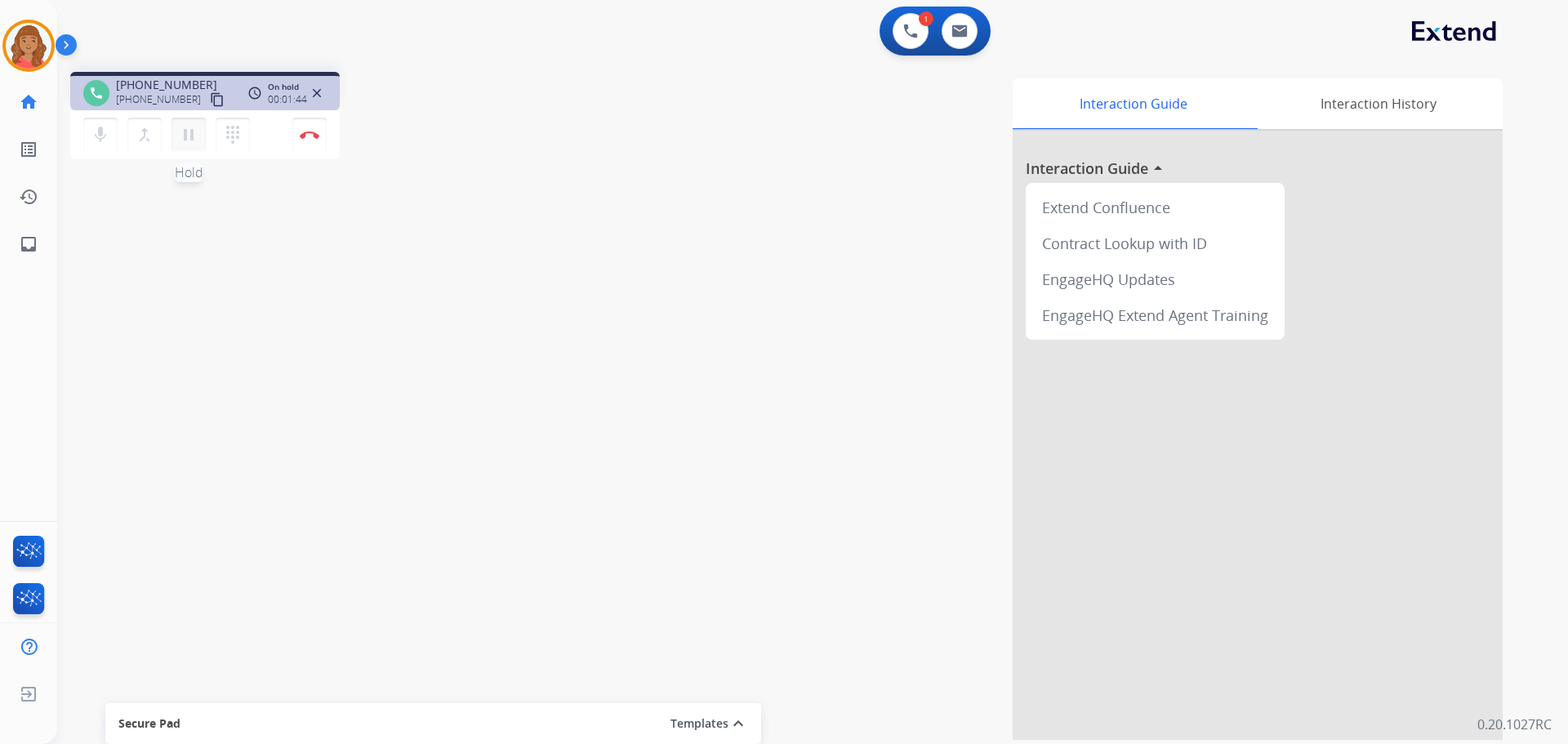
click at [184, 140] on mat-icon "pause" at bounding box center [189, 135] width 20 height 20
click at [189, 138] on mat-icon "play_arrow" at bounding box center [189, 135] width 20 height 20
click at [189, 132] on mat-icon "pause" at bounding box center [189, 135] width 20 height 20
click at [198, 130] on mat-icon "play_arrow" at bounding box center [189, 135] width 20 height 20
click at [312, 138] on img at bounding box center [310, 135] width 20 height 8
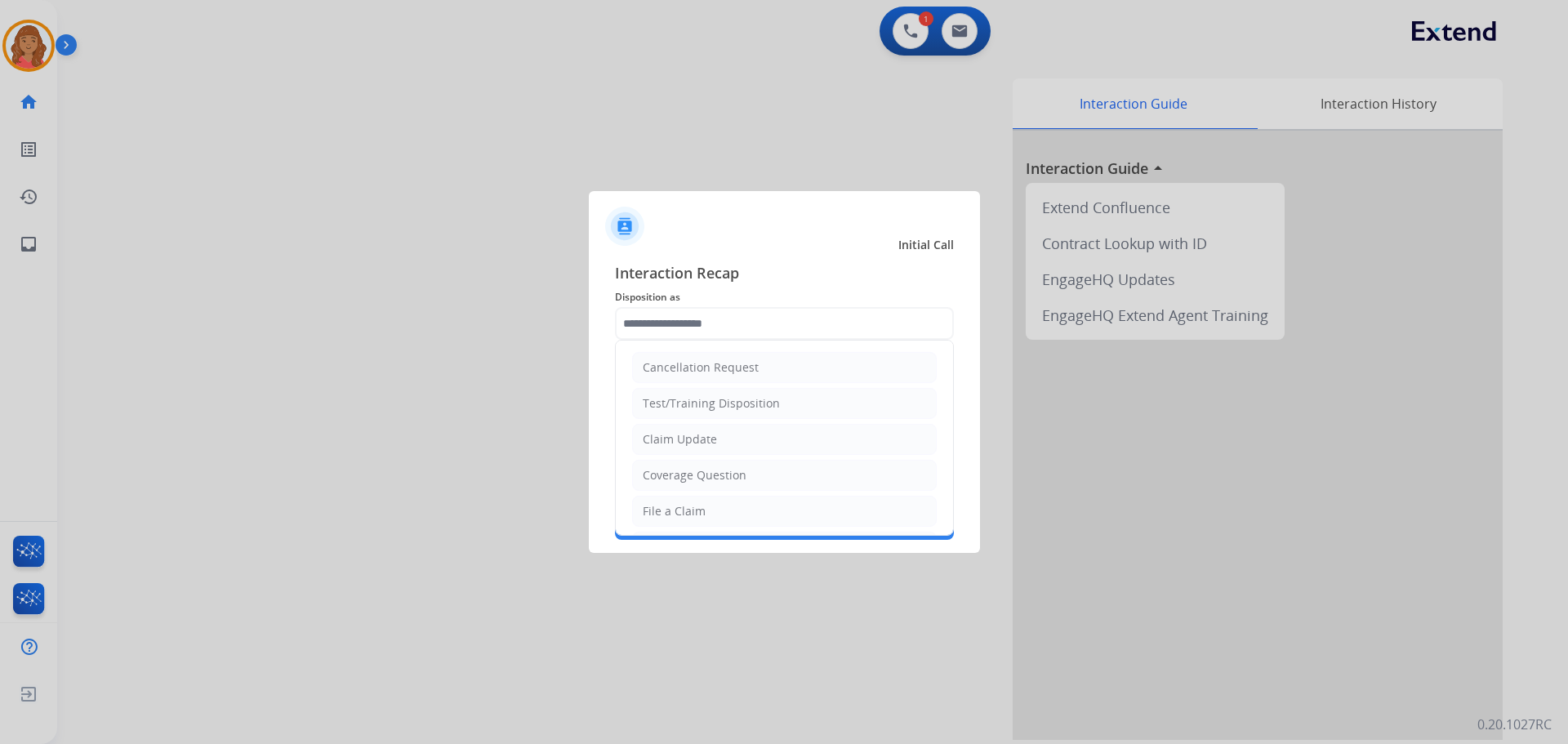
click at [686, 312] on input "text" at bounding box center [784, 324] width 339 height 33
click at [682, 422] on div "File a Claim" at bounding box center [674, 429] width 63 height 16
type input "**********"
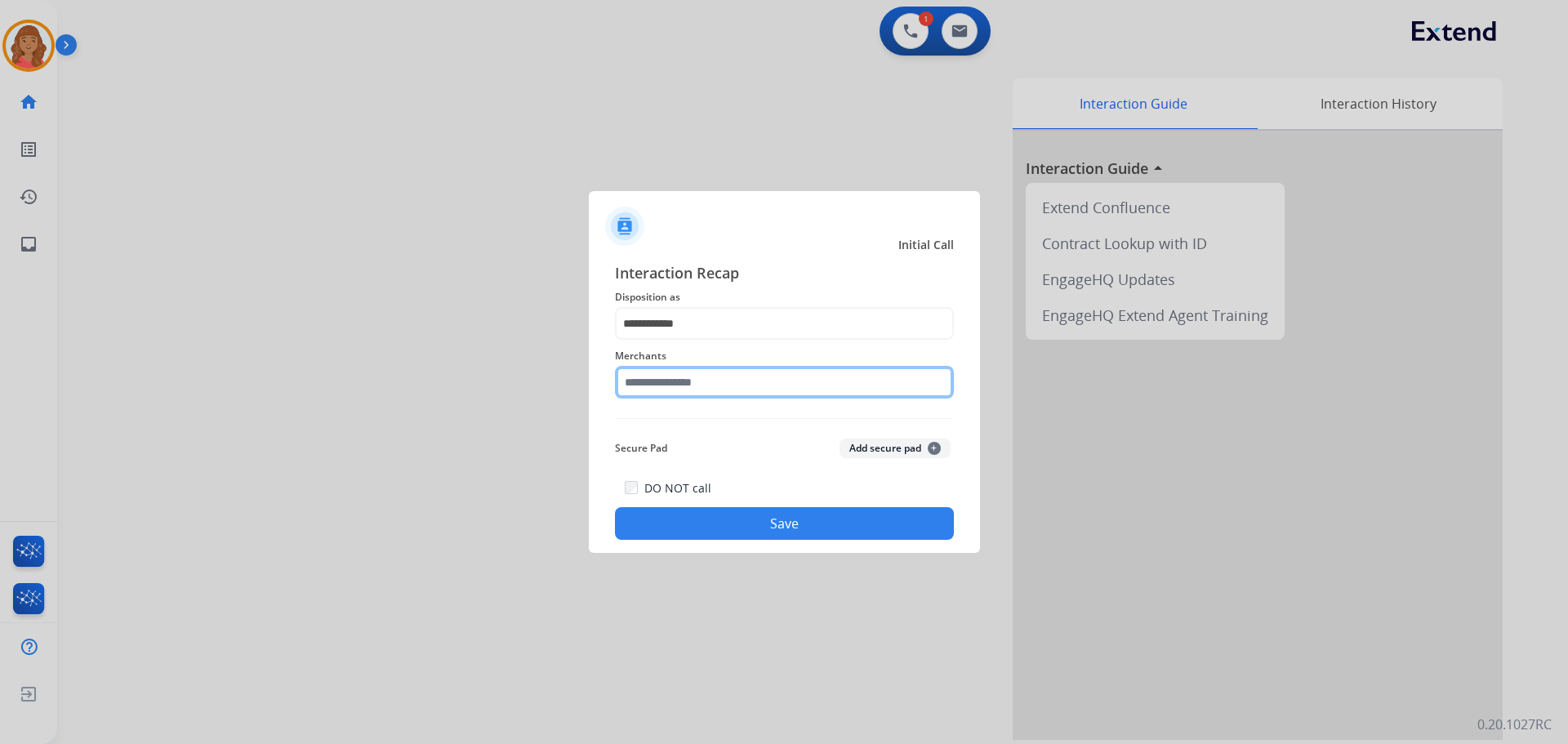
click at [680, 387] on input "text" at bounding box center [784, 382] width 339 height 33
click at [657, 386] on input "***" at bounding box center [784, 382] width 339 height 33
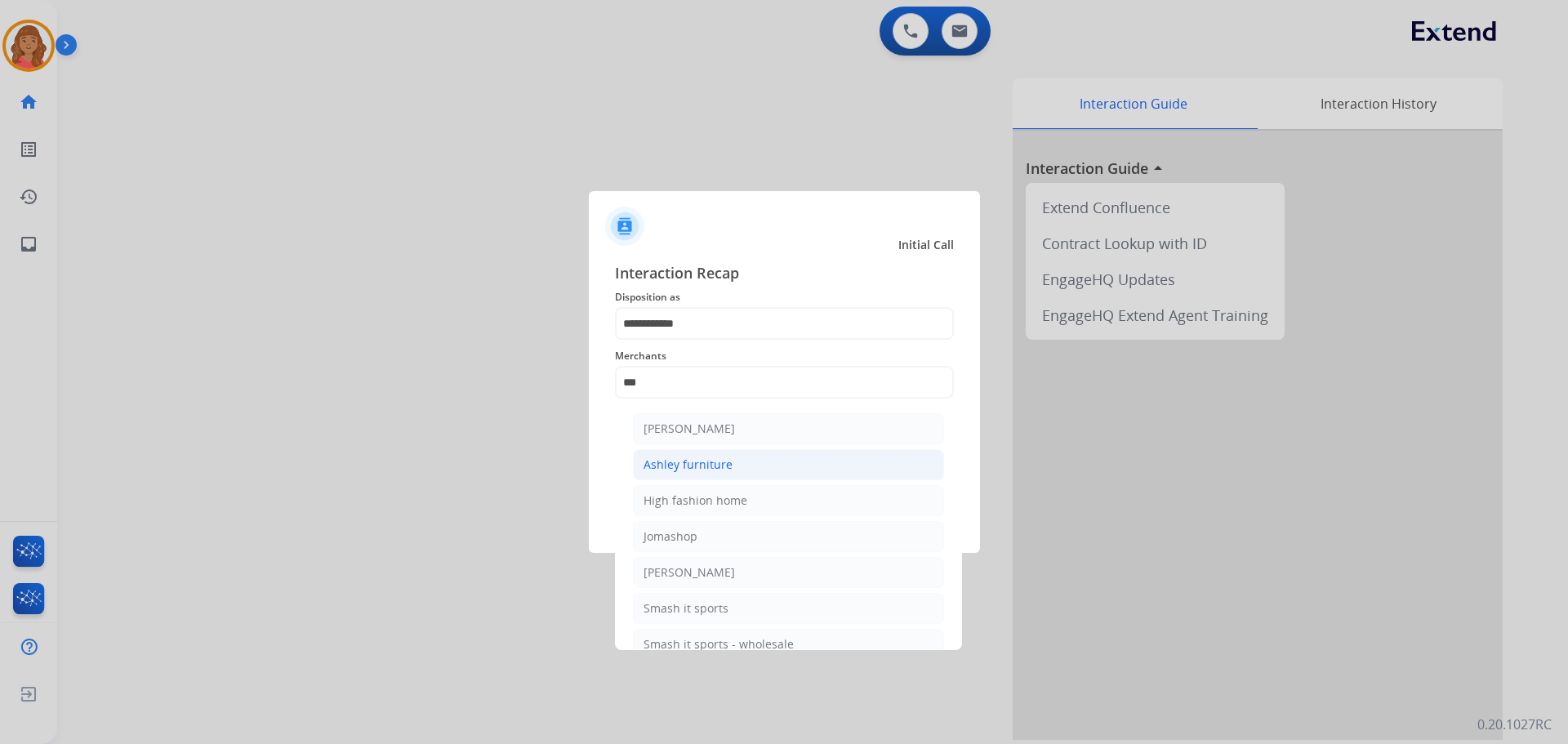
click at [678, 466] on div "Ashley furniture" at bounding box center [688, 465] width 89 height 16
type input "**********"
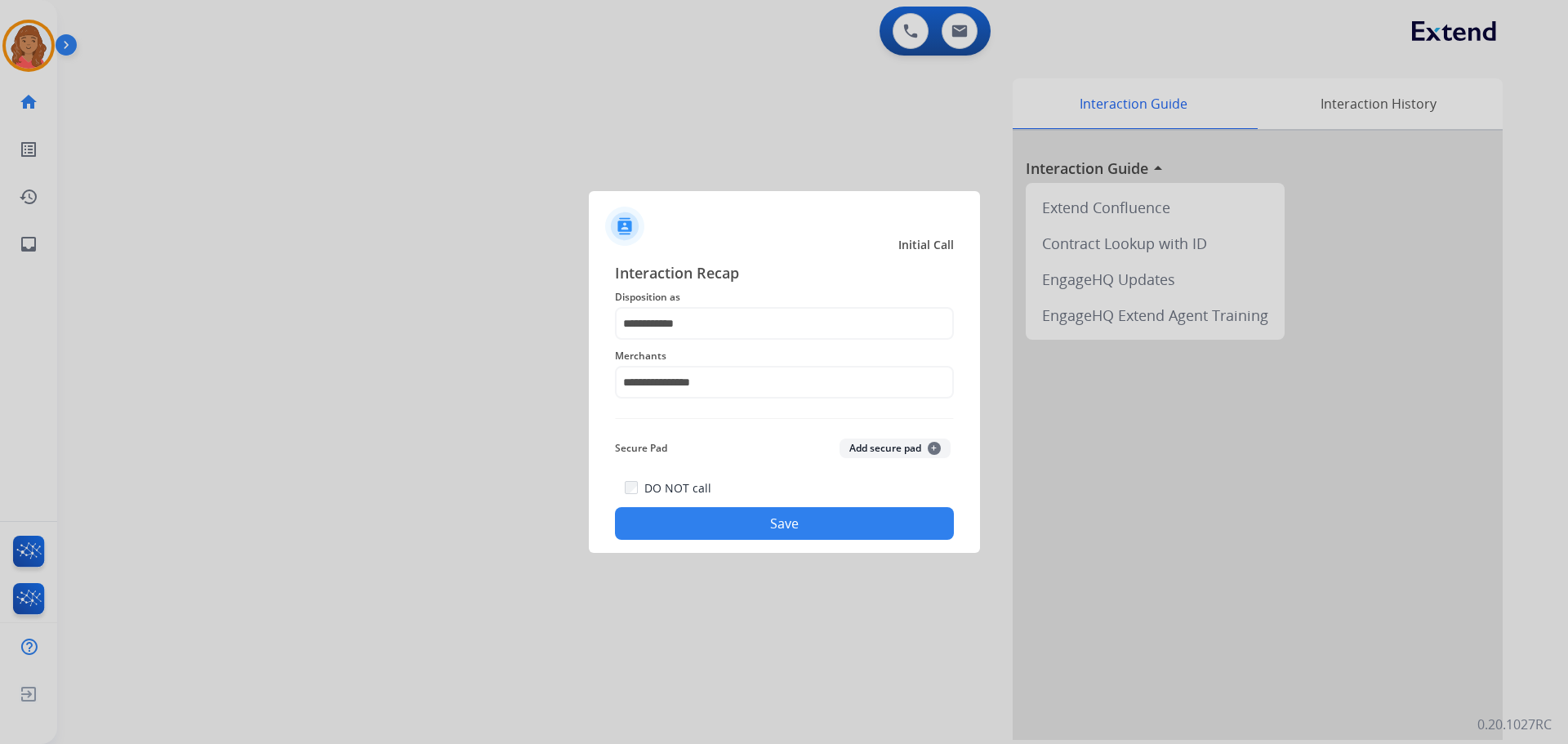
click at [714, 525] on button "Save" at bounding box center [784, 523] width 339 height 33
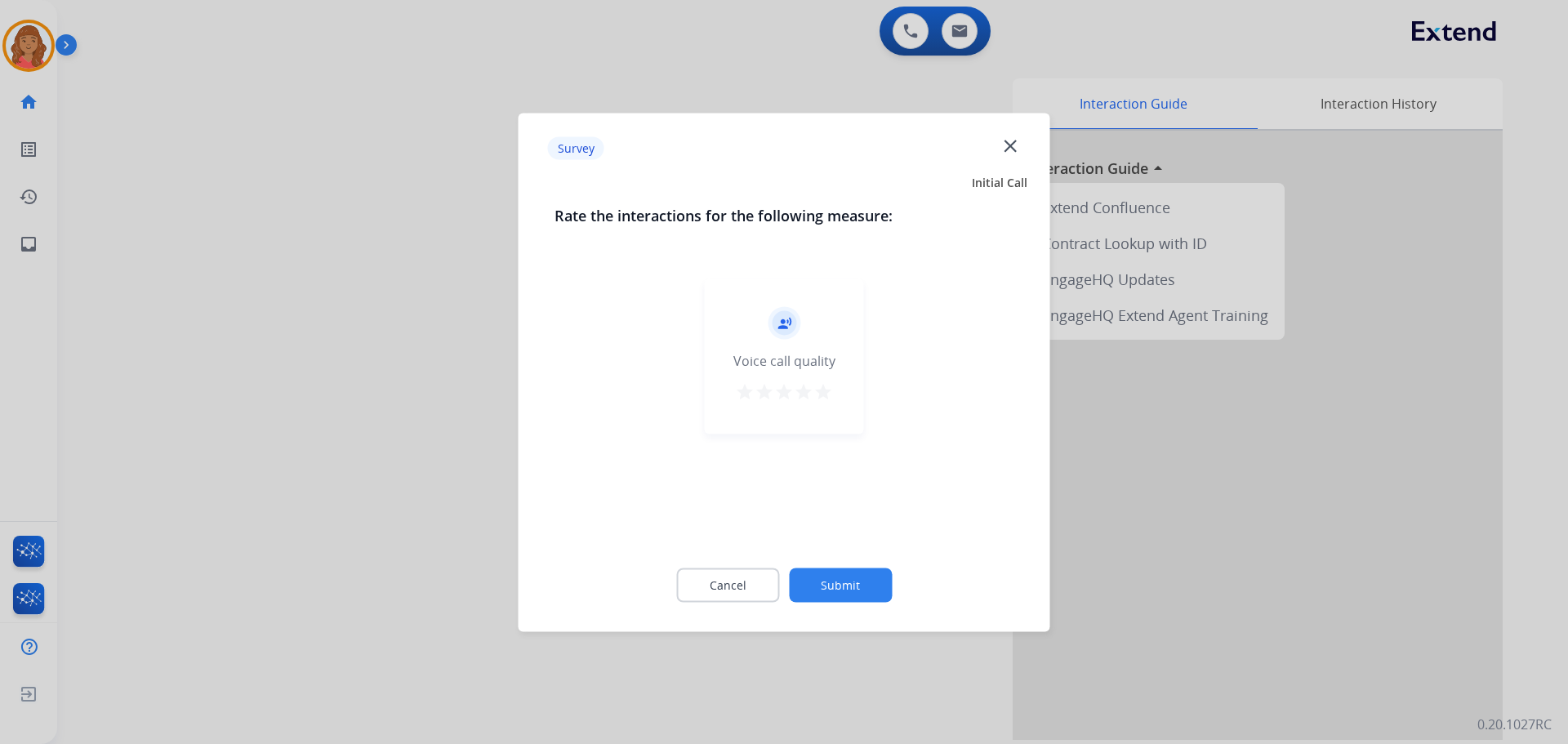
click at [832, 397] on mat-icon "star" at bounding box center [823, 391] width 20 height 20
click at [862, 577] on button "Submit" at bounding box center [840, 585] width 103 height 35
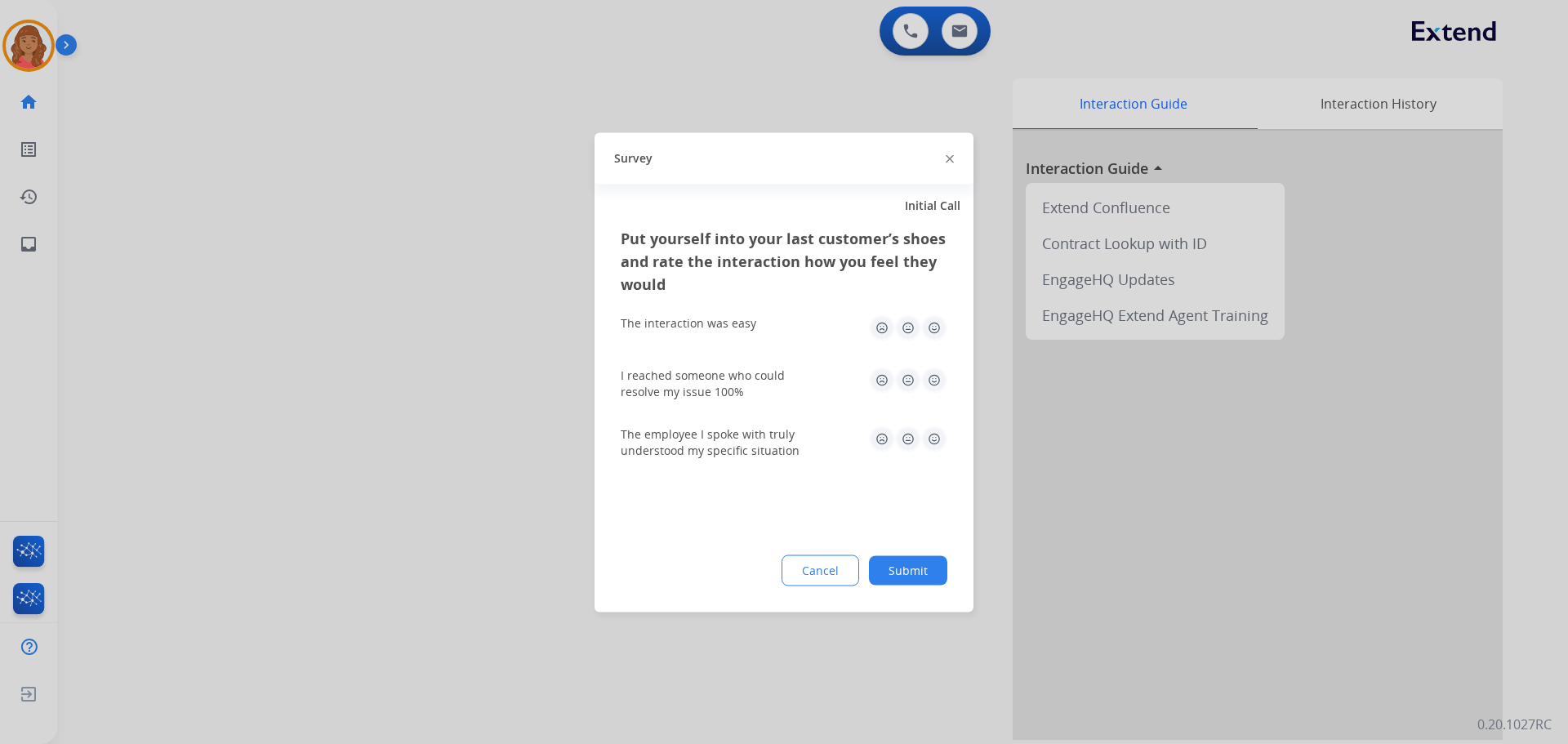
drag, startPoint x: 933, startPoint y: 322, endPoint x: 937, endPoint y: 347, distance: 25.3
click at [933, 323] on img at bounding box center [934, 328] width 26 height 26
drag, startPoint x: 935, startPoint y: 369, endPoint x: 937, endPoint y: 404, distance: 35.1
click at [935, 371] on img at bounding box center [934, 380] width 26 height 26
click at [934, 433] on img at bounding box center [934, 438] width 26 height 26
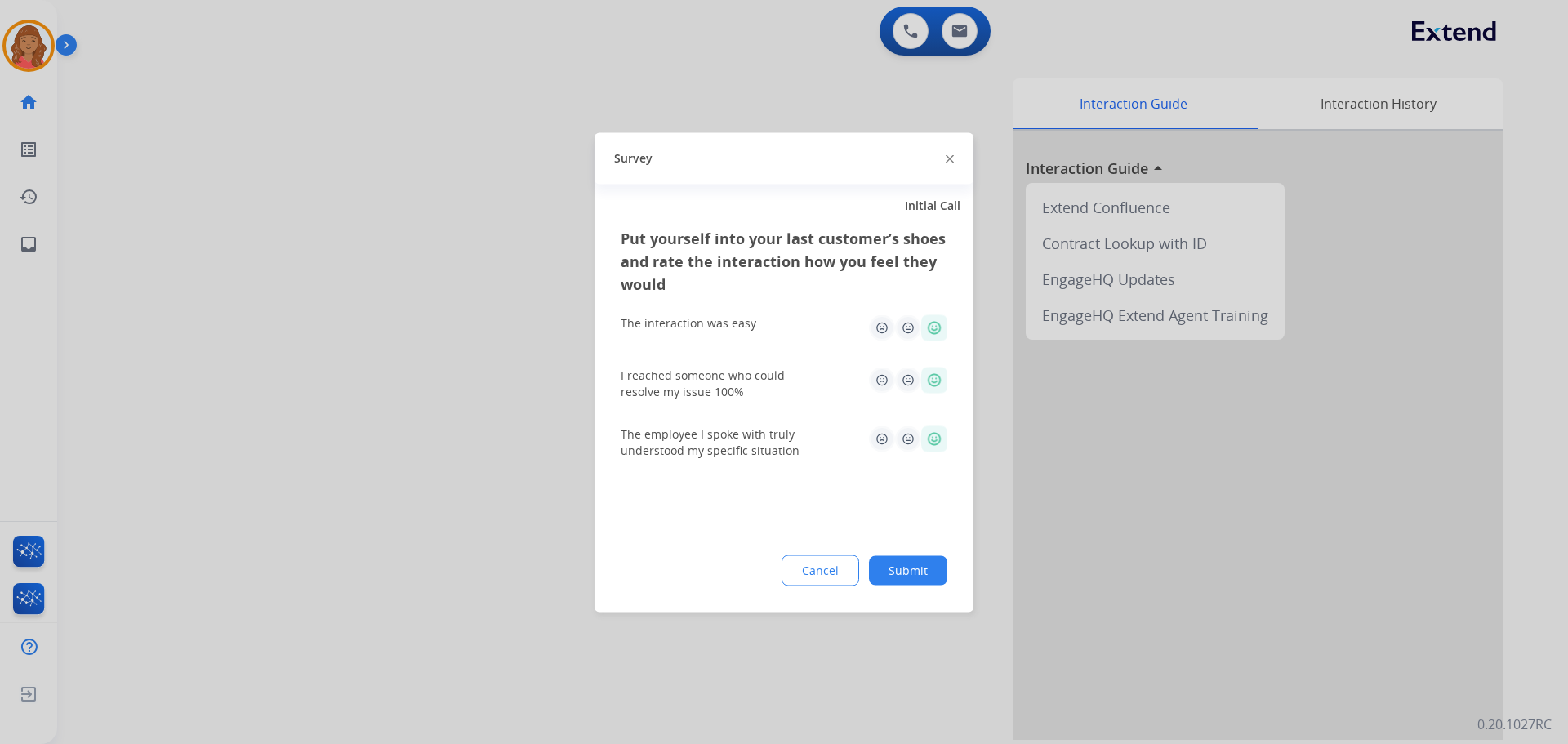
click at [915, 573] on button "Submit" at bounding box center [908, 570] width 78 height 30
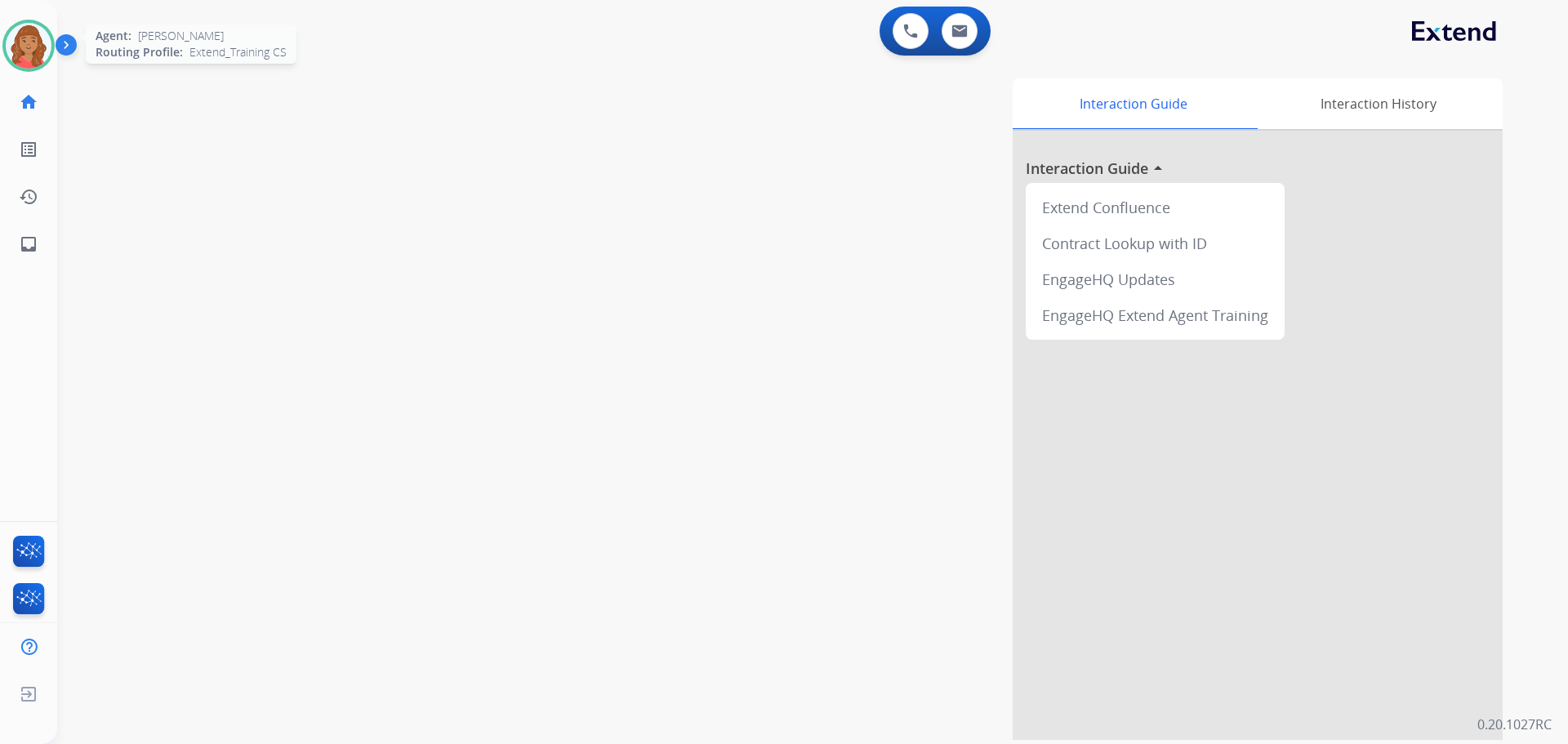
click at [32, 51] on img at bounding box center [29, 46] width 46 height 46
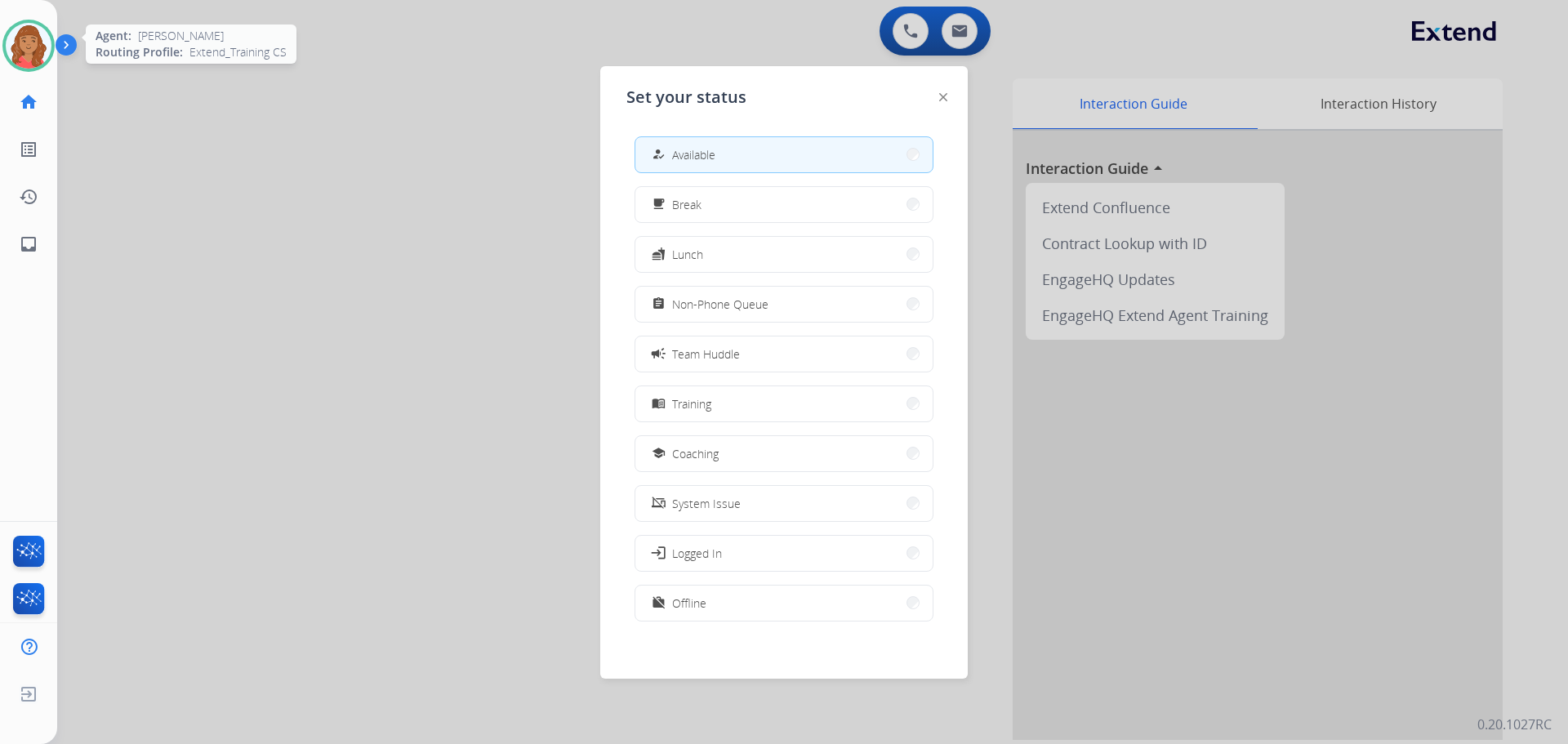
click at [30, 50] on img at bounding box center [29, 46] width 46 height 46
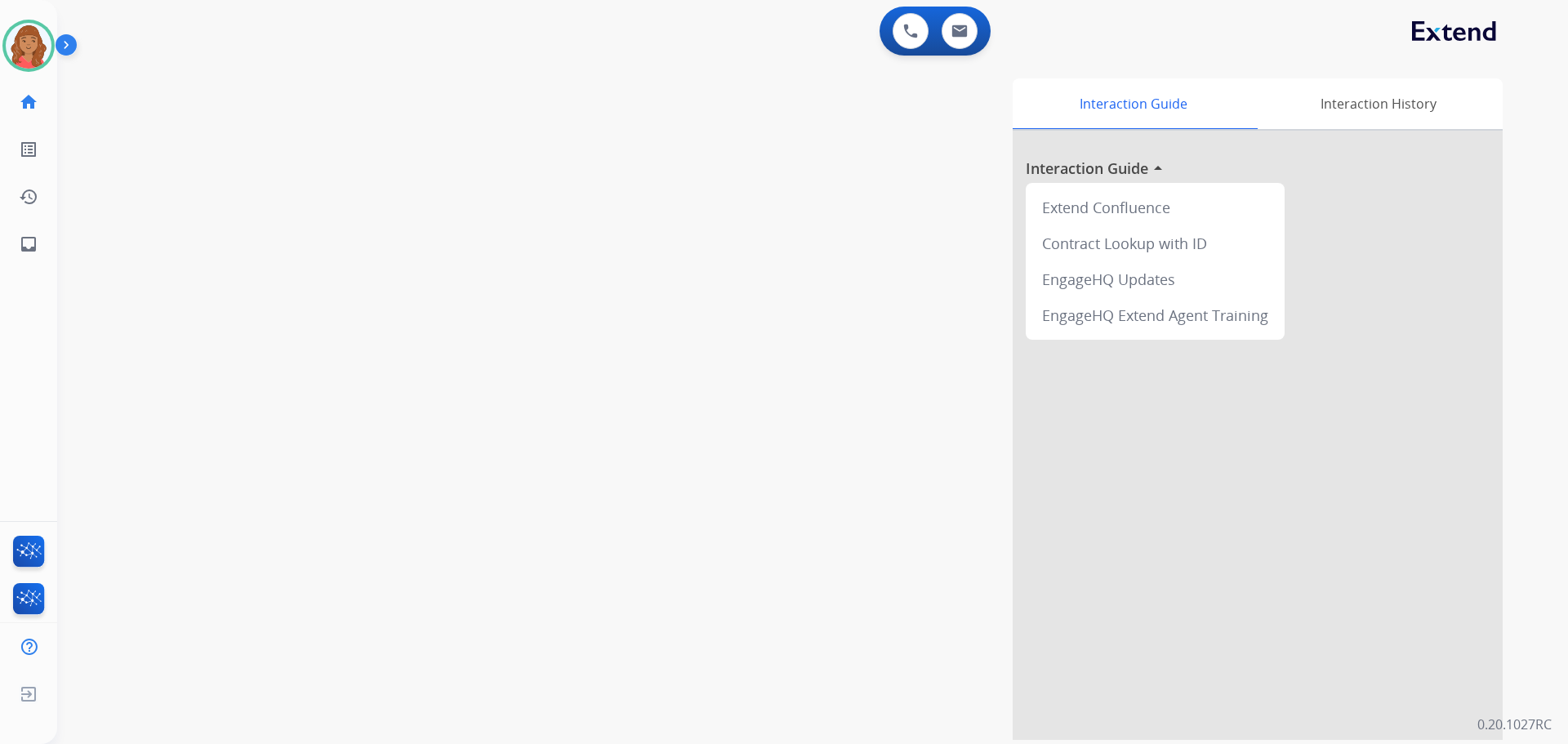
drag, startPoint x: 1121, startPoint y: 652, endPoint x: 1129, endPoint y: 655, distance: 8.5
click at [1124, 654] on div at bounding box center [1257, 435] width 490 height 609
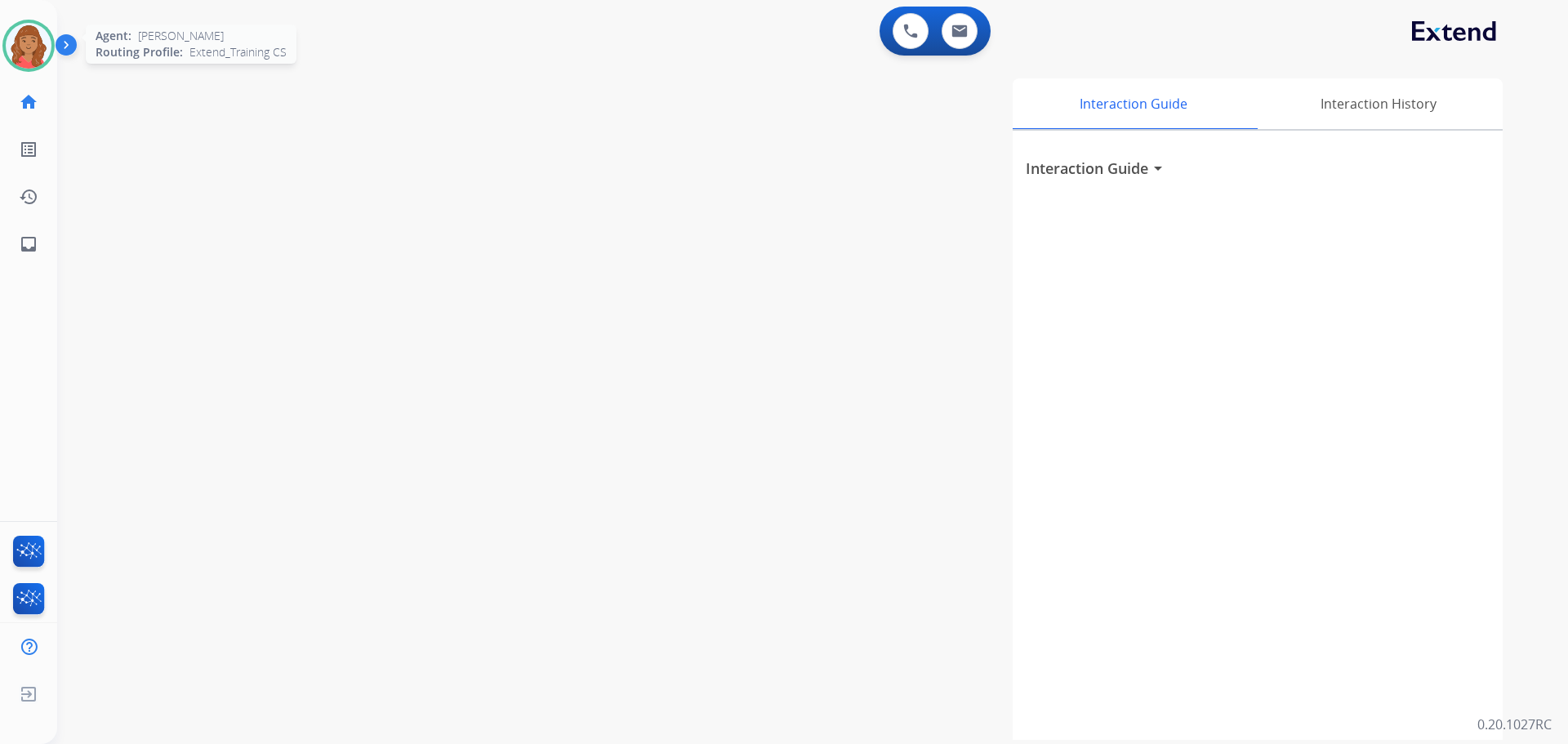
click at [21, 53] on img at bounding box center [29, 46] width 46 height 46
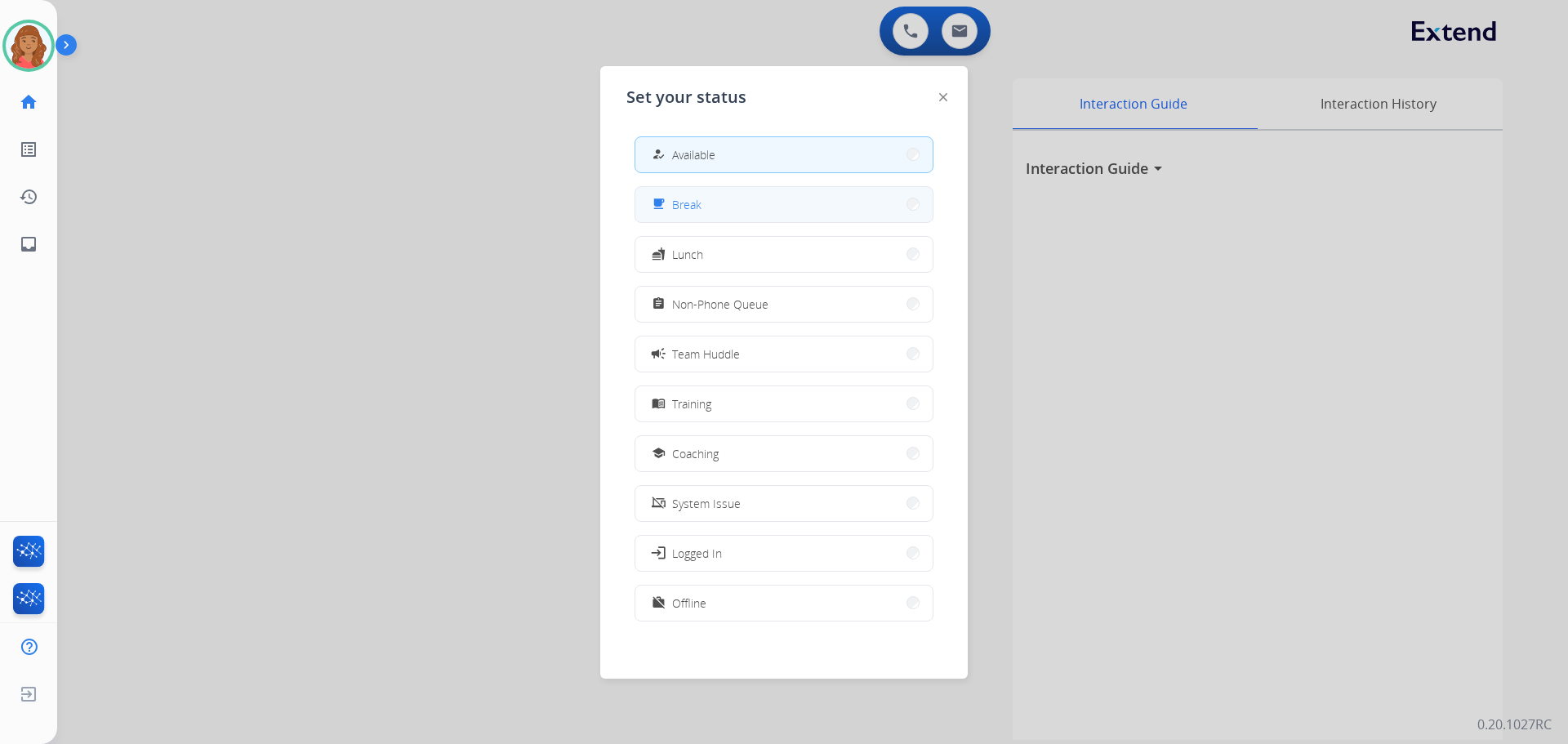
click at [713, 202] on button "free_breakfast Break" at bounding box center [784, 204] width 297 height 35
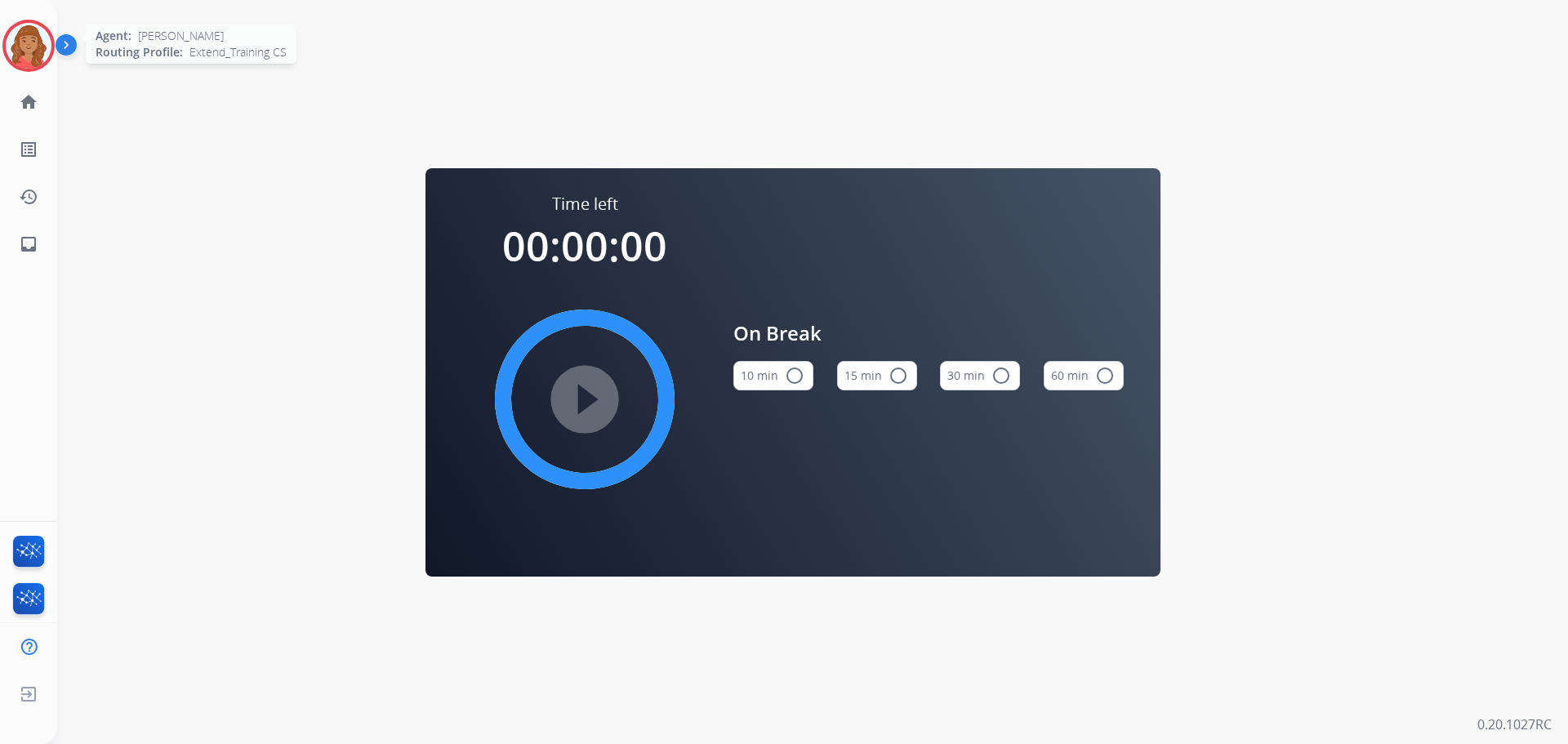
click at [38, 46] on img at bounding box center [29, 46] width 46 height 46
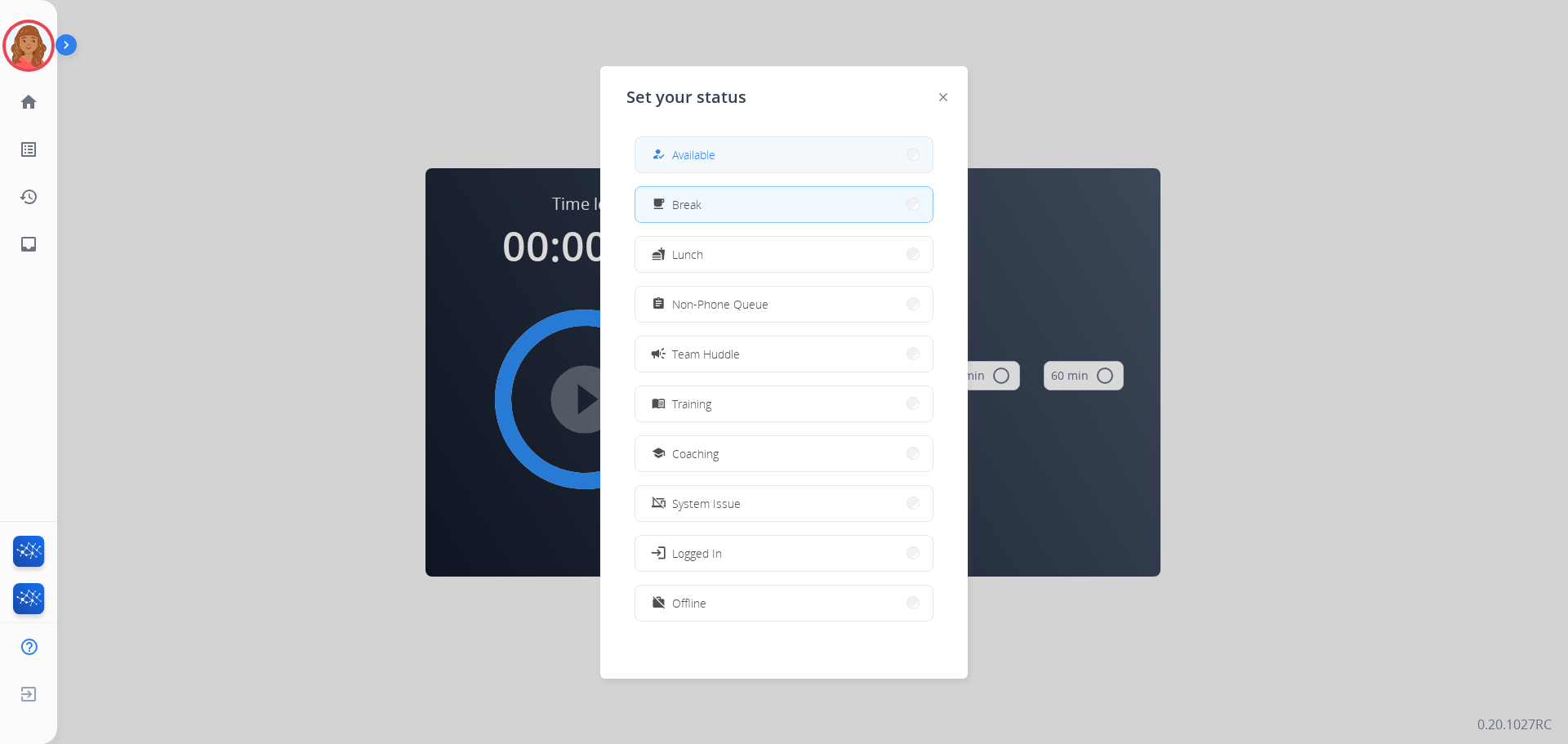
click at [761, 143] on button "how_to_reg Available" at bounding box center [784, 155] width 297 height 35
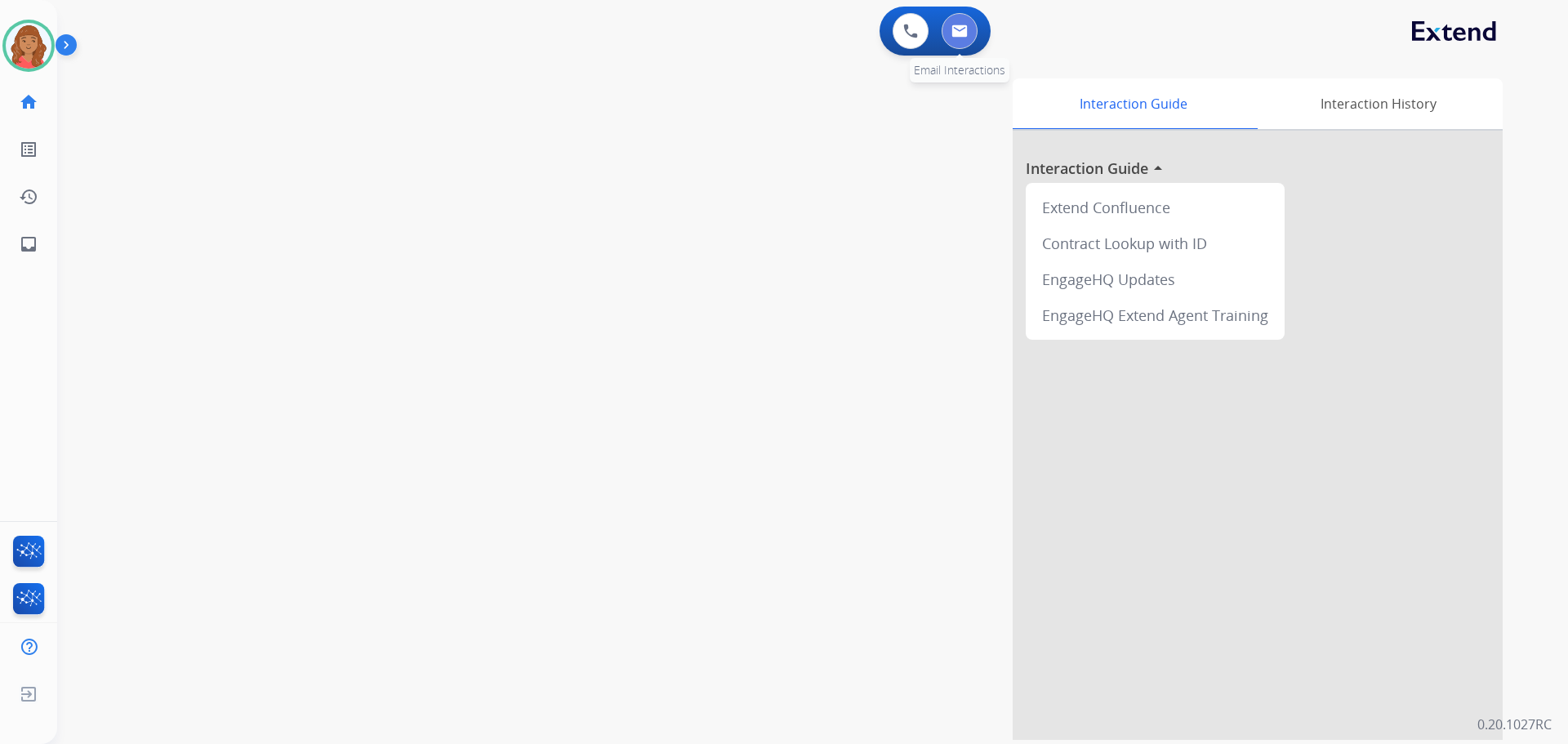
click at [961, 30] on img at bounding box center [960, 31] width 16 height 13
select select "**********"
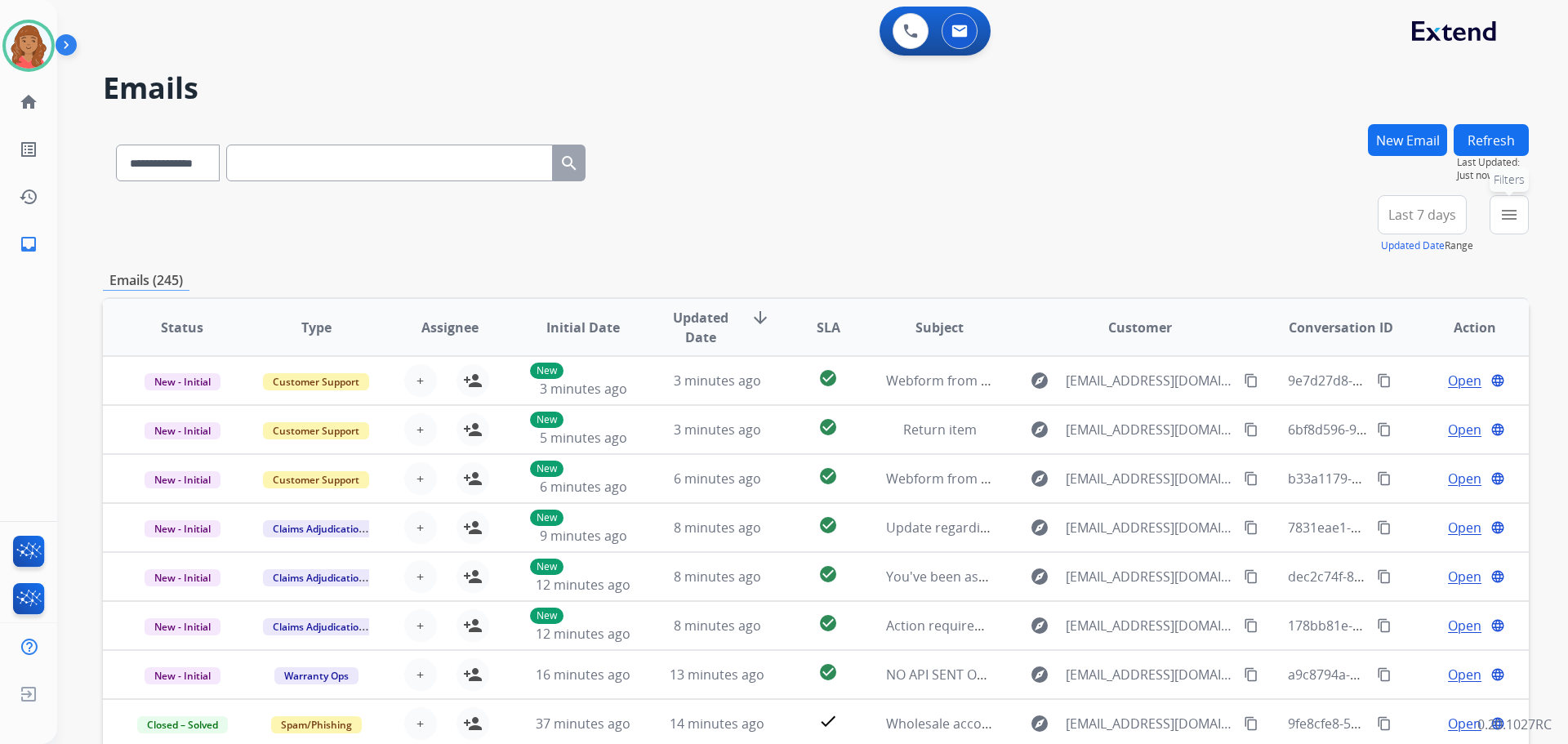
click at [1507, 219] on mat-icon "menu" at bounding box center [1509, 215] width 20 height 20
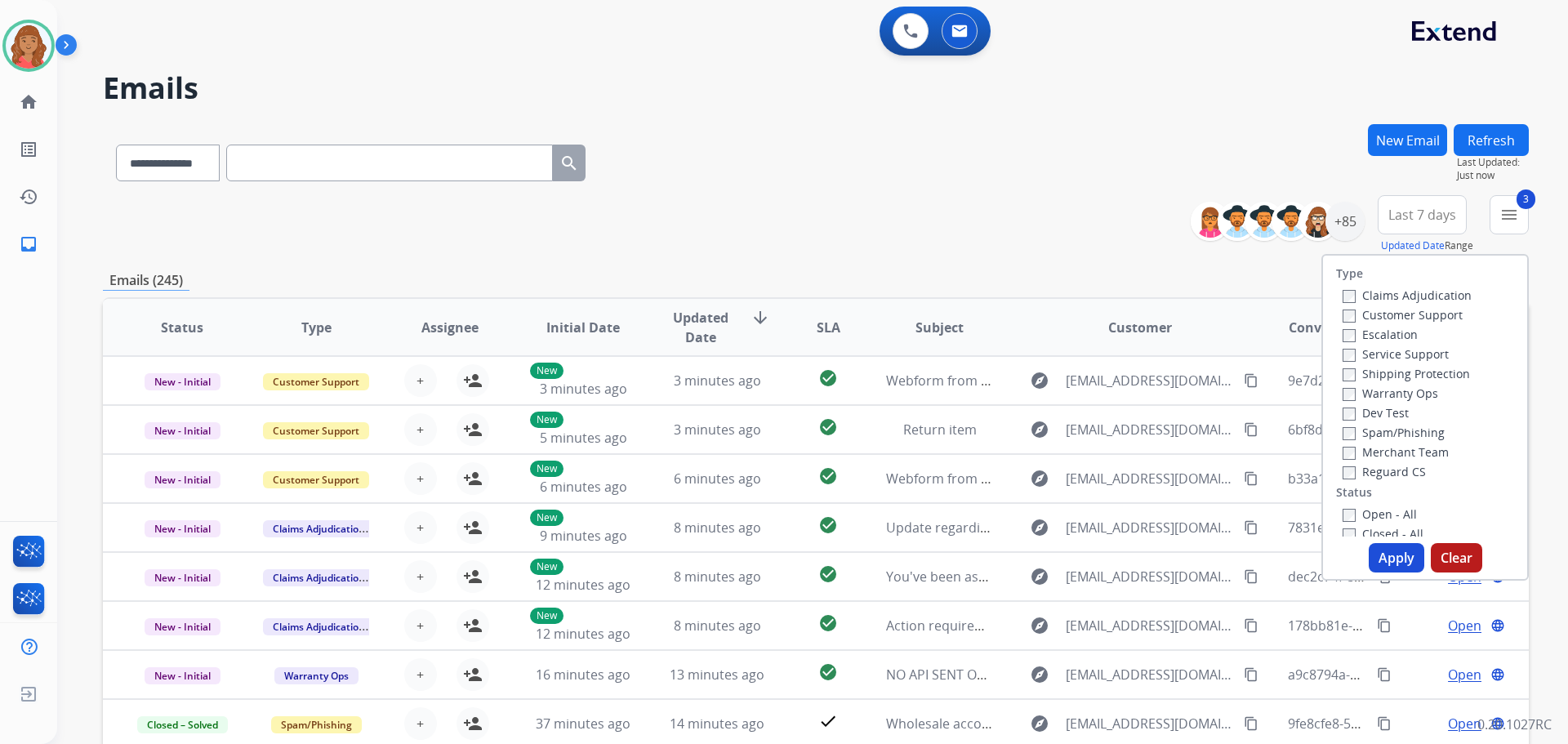
click at [1342, 523] on div "Closed - All" at bounding box center [1428, 533] width 171 height 20
click at [1445, 218] on span "Last 7 days" at bounding box center [1422, 215] width 68 height 7
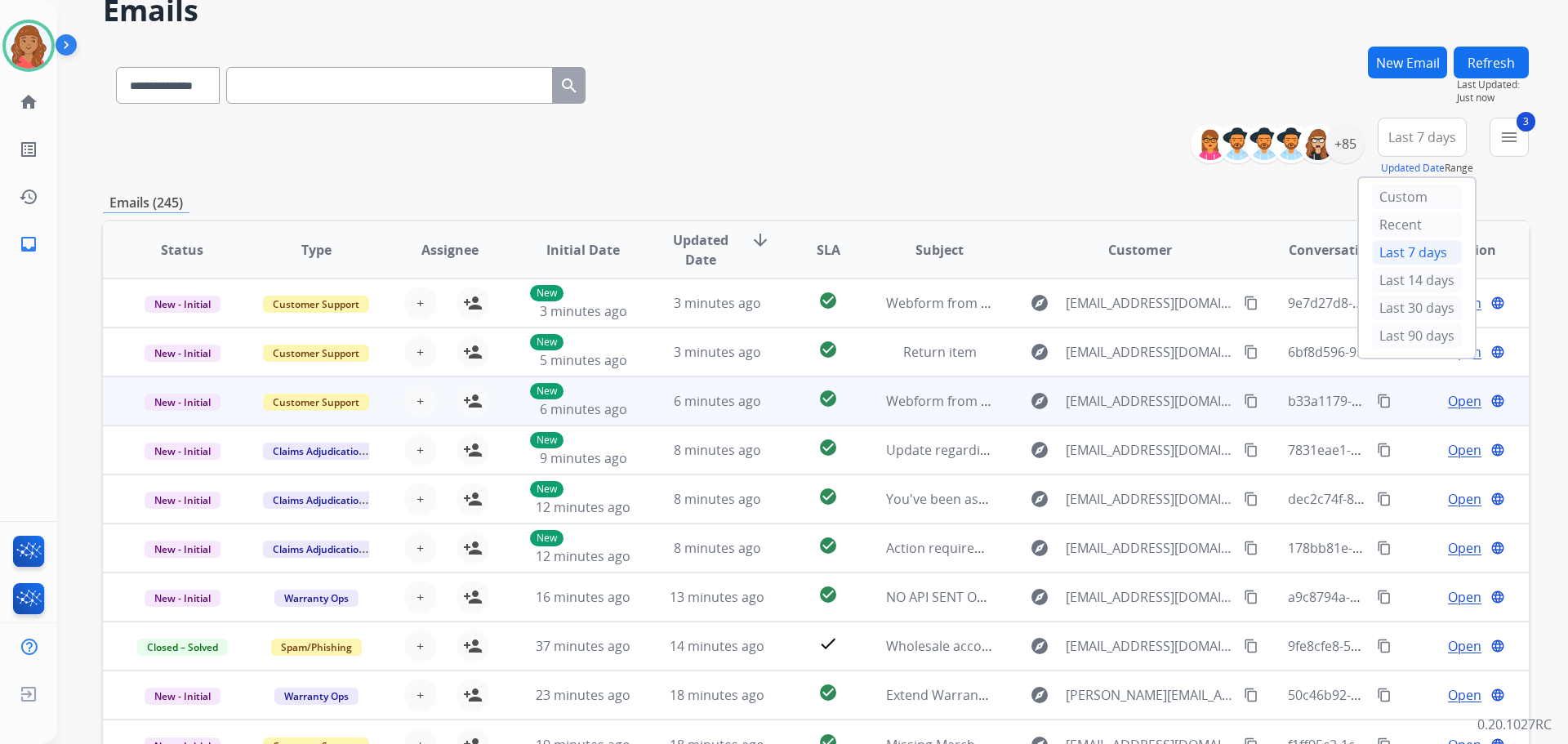
scroll to position [82, 0]
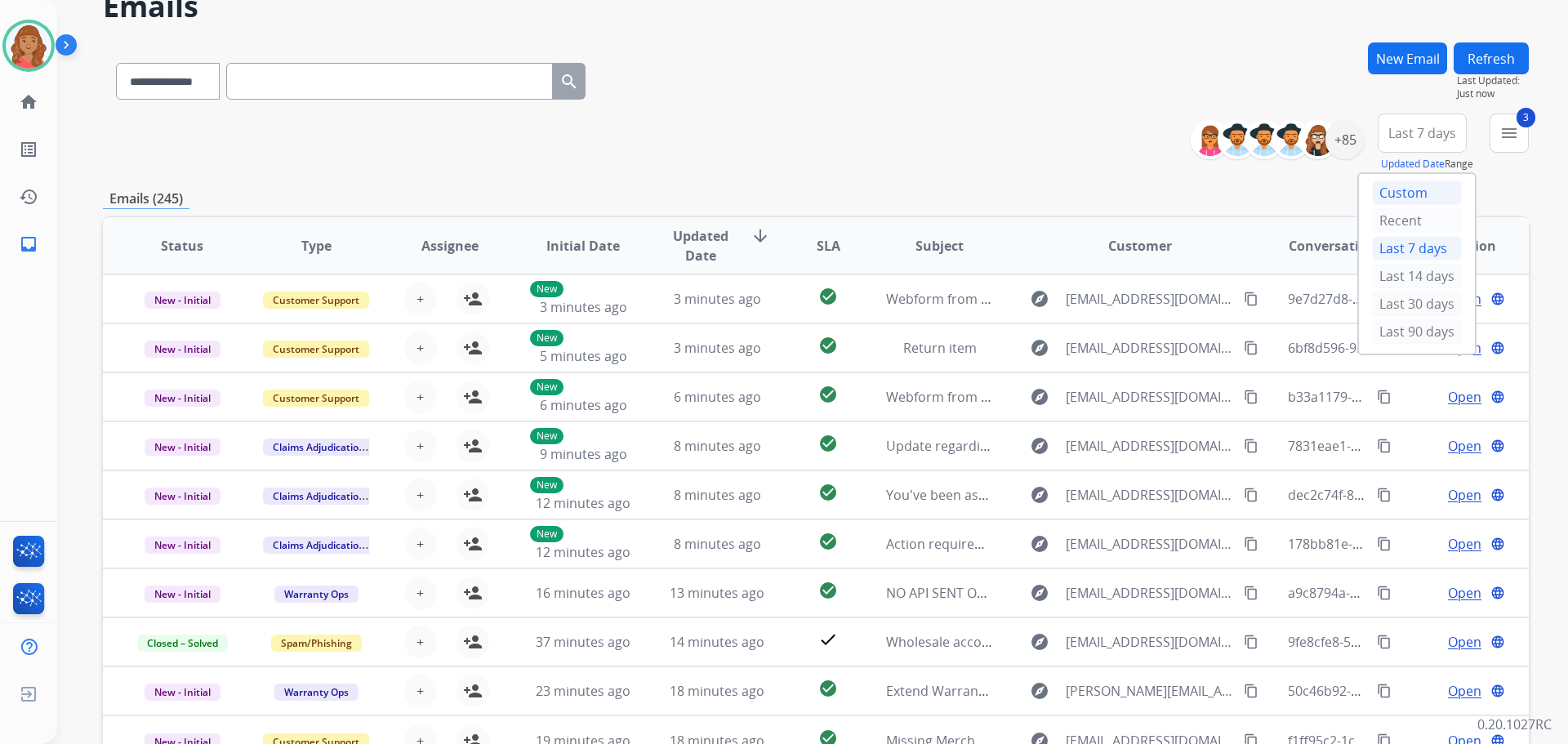
click at [1402, 185] on div "Custom" at bounding box center [1416, 193] width 90 height 25
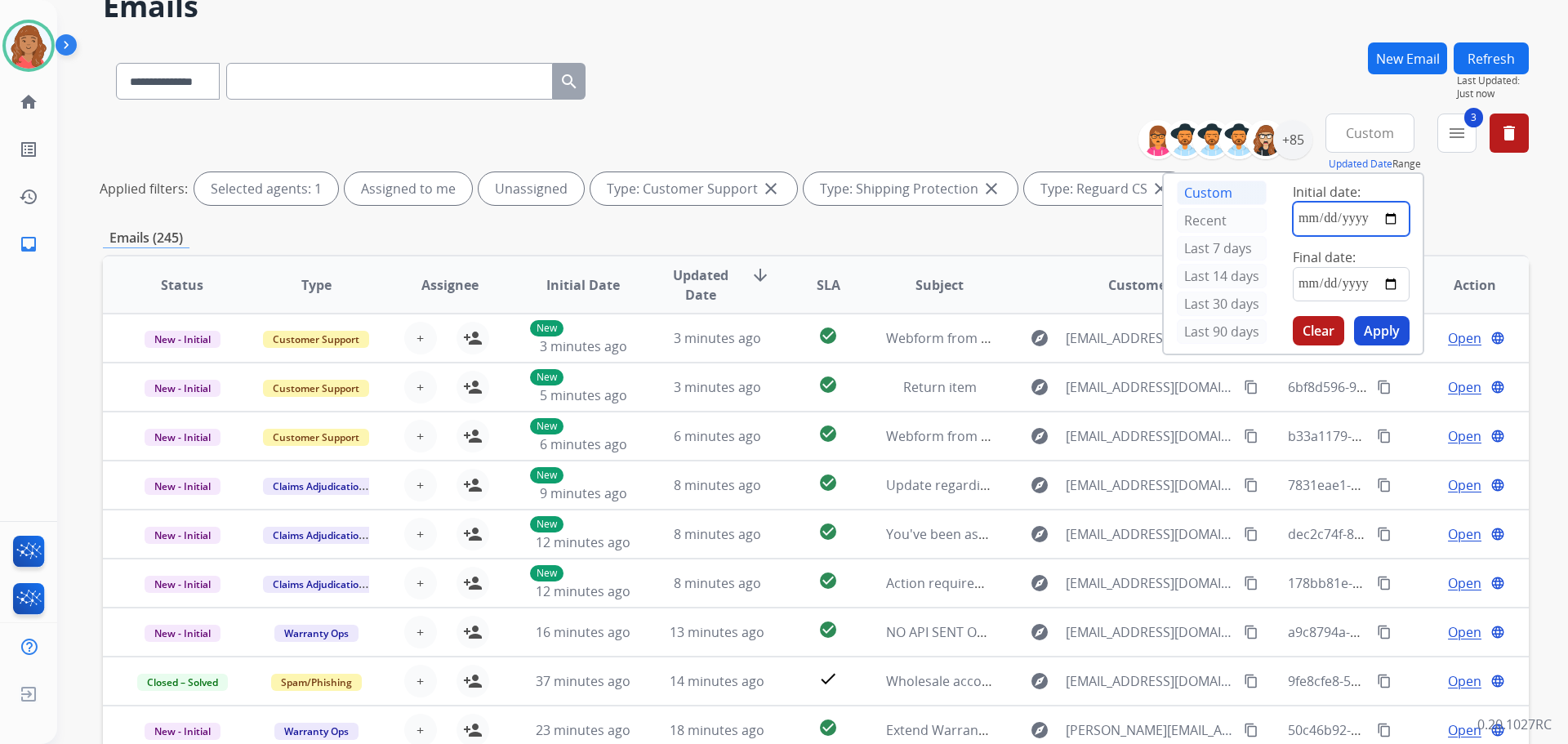
click at [1336, 222] on input "date" at bounding box center [1351, 219] width 117 height 35
click at [1301, 219] on input "date" at bounding box center [1351, 219] width 117 height 35
click at [1318, 215] on input "date" at bounding box center [1351, 219] width 117 height 35
type input "**********"
click at [1314, 278] on input "date" at bounding box center [1351, 284] width 117 height 35
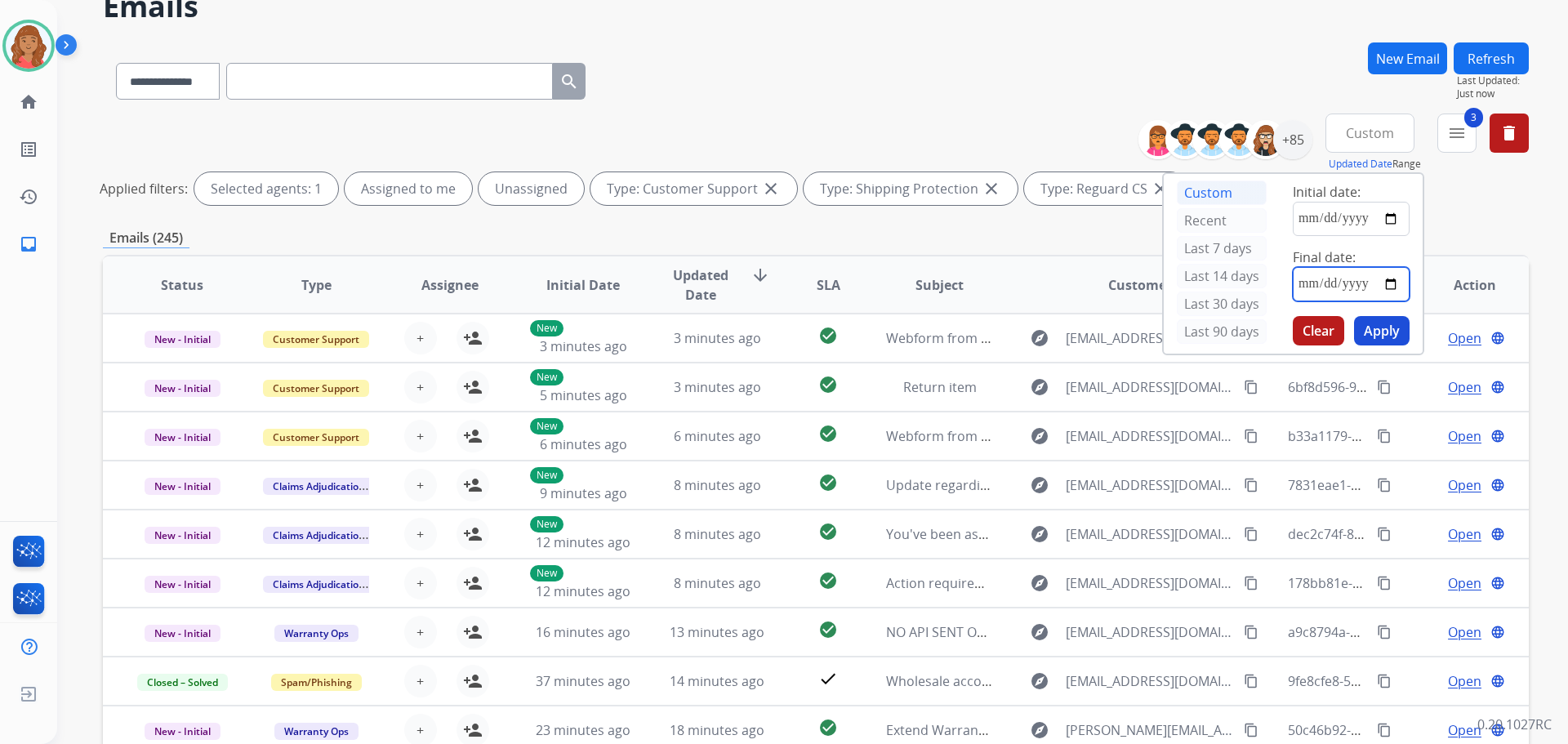
click at [1391, 280] on input "date" at bounding box center [1351, 284] width 117 height 35
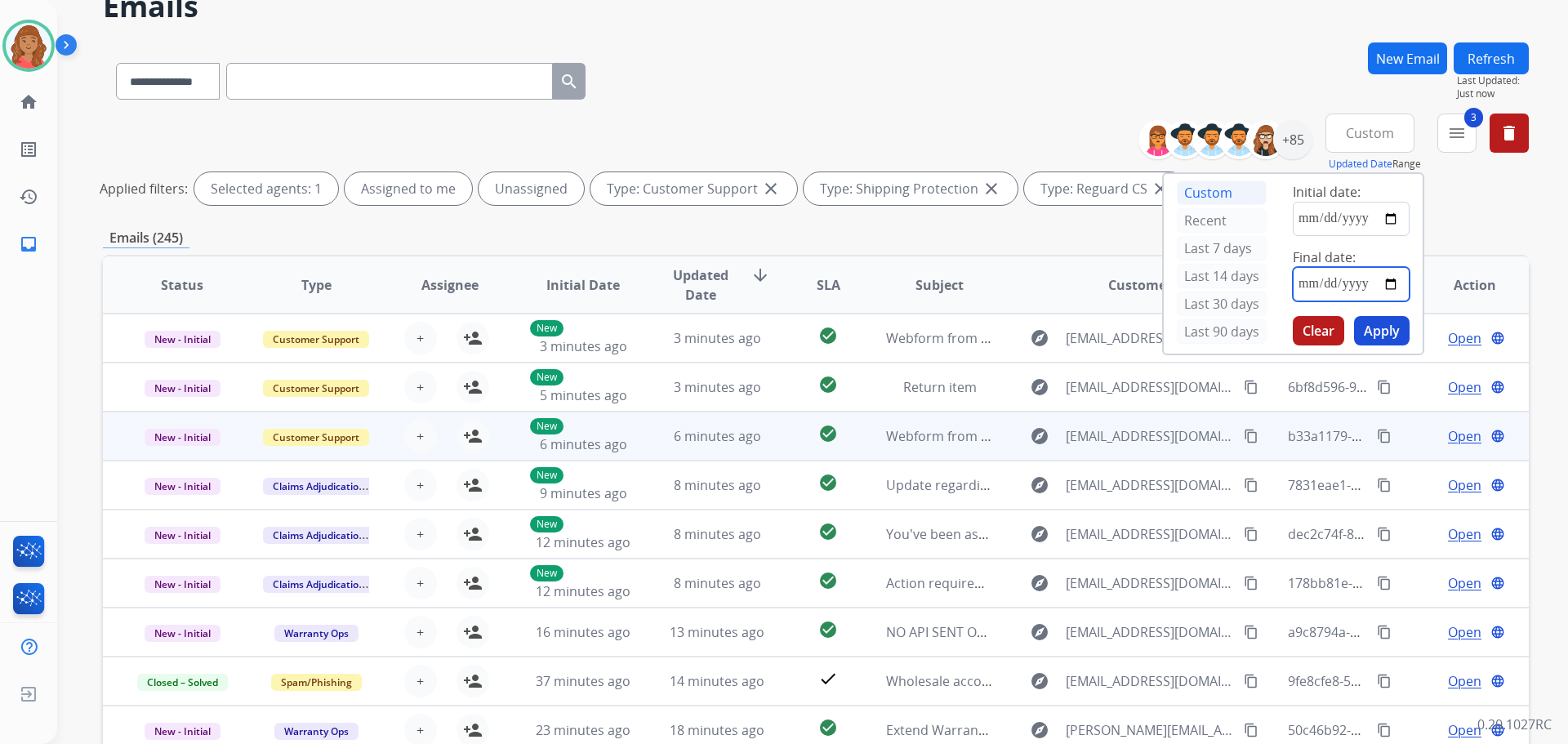
type input "**********"
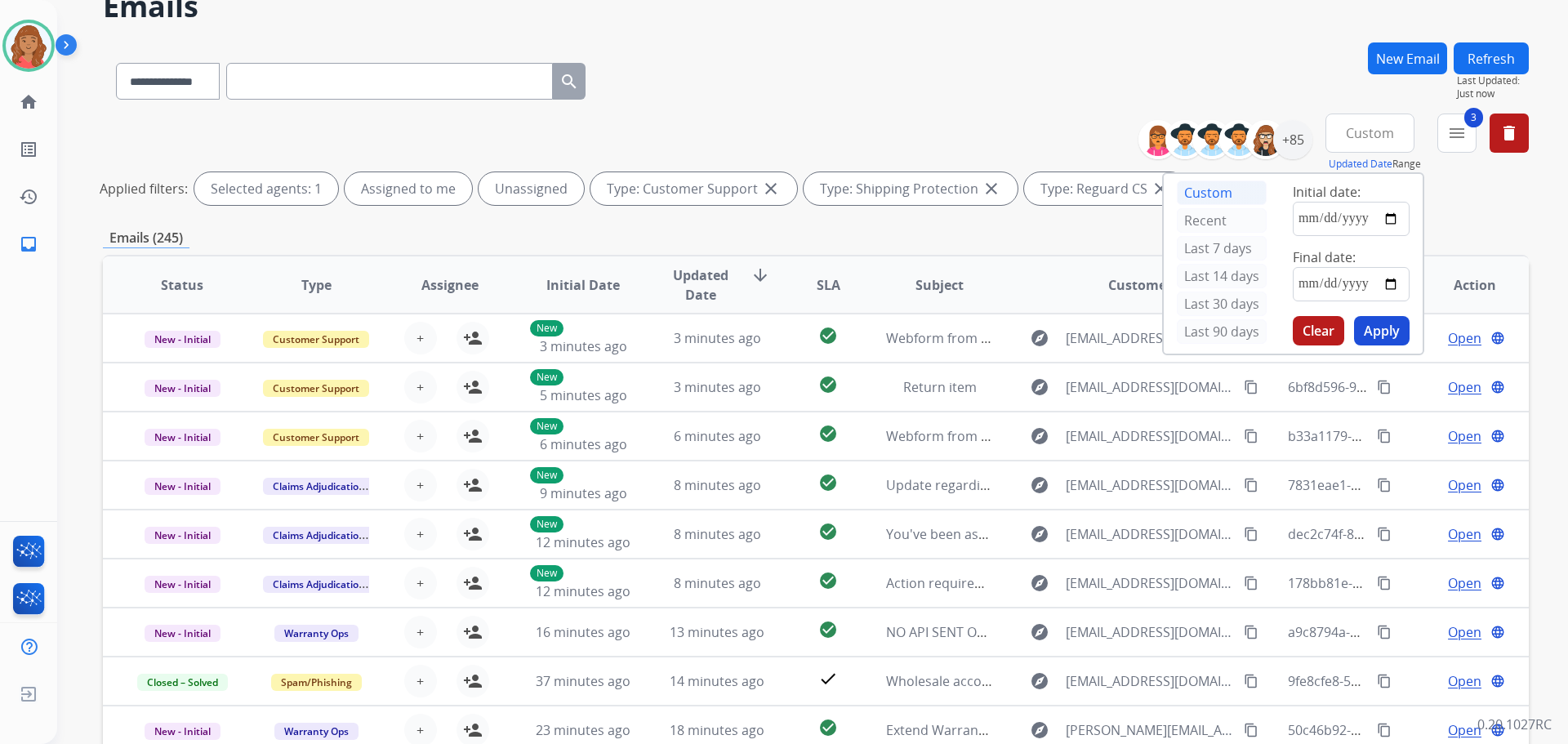
click at [1383, 333] on button "Apply" at bounding box center [1381, 331] width 55 height 30
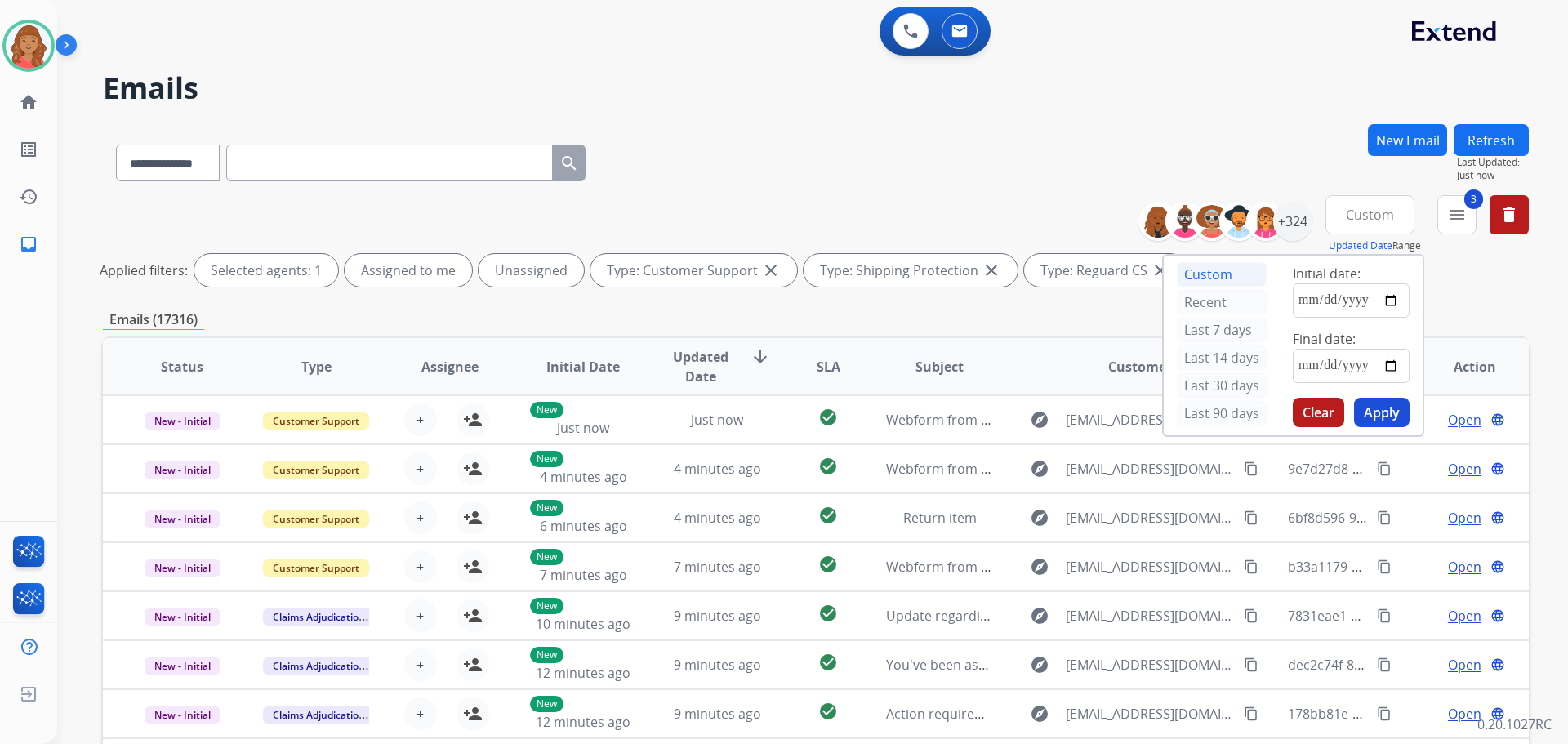
click at [886, 152] on div "**********" at bounding box center [816, 160] width 1426 height 71
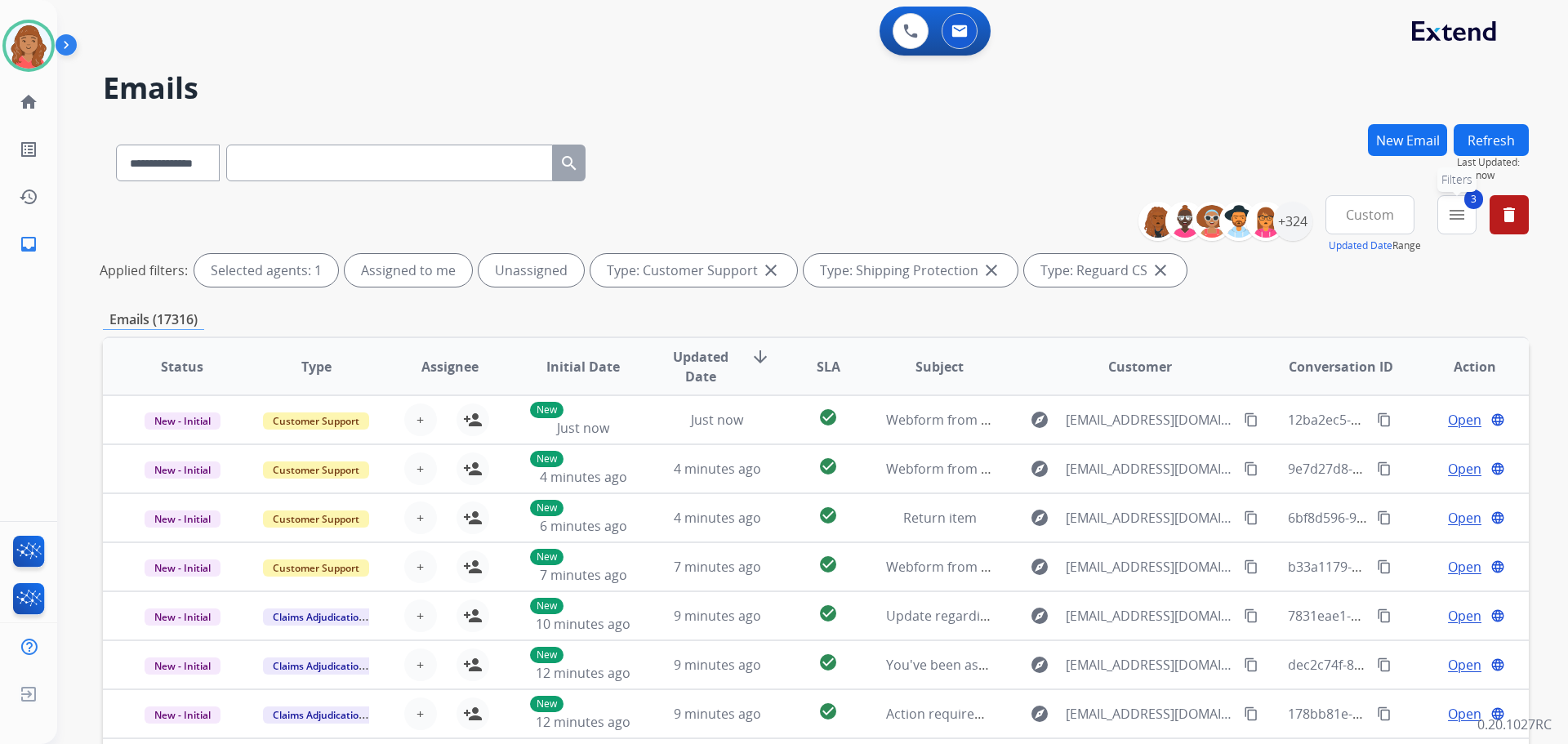
click at [1449, 219] on mat-icon "menu" at bounding box center [1457, 215] width 20 height 20
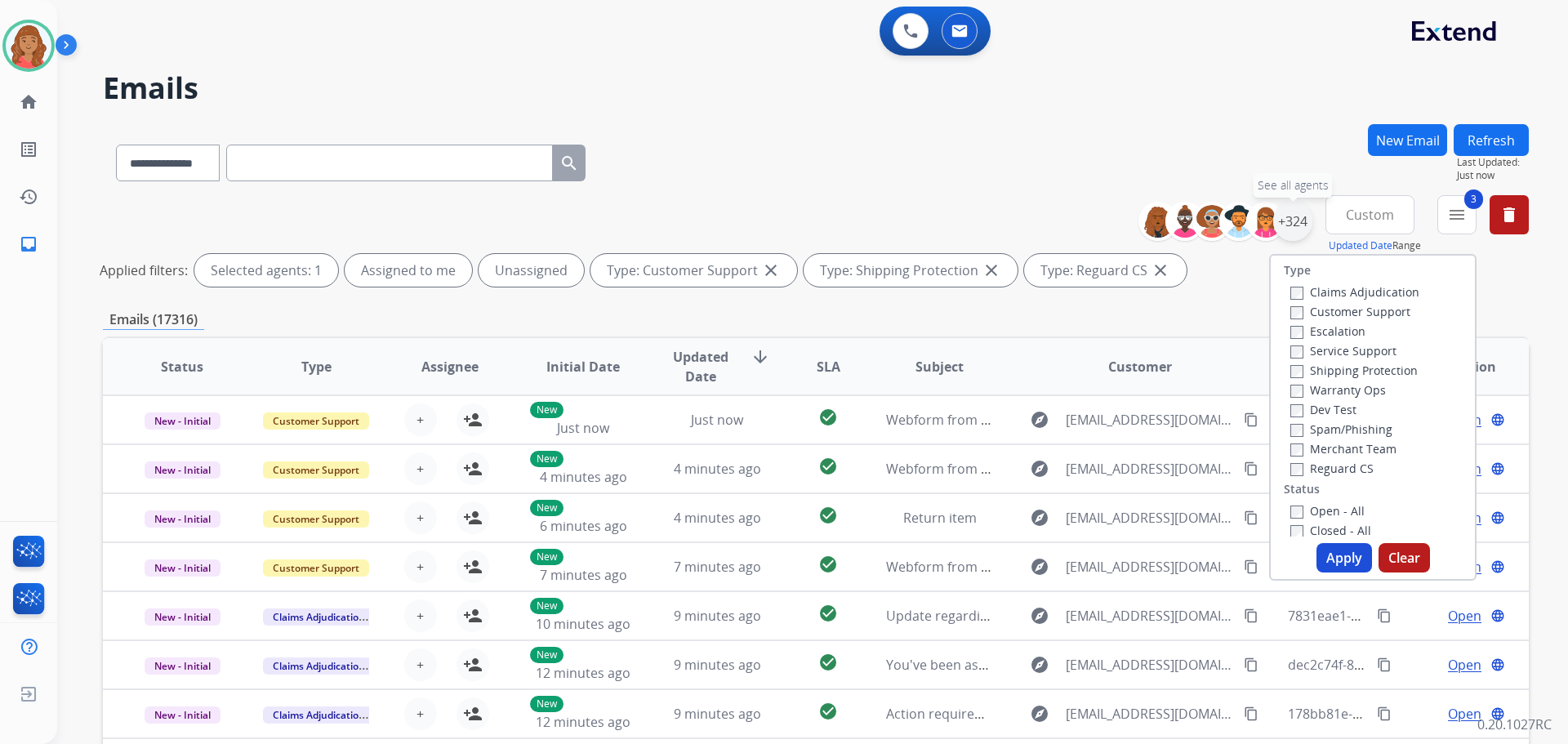
click at [1285, 227] on div "+324" at bounding box center [1293, 222] width 40 height 40
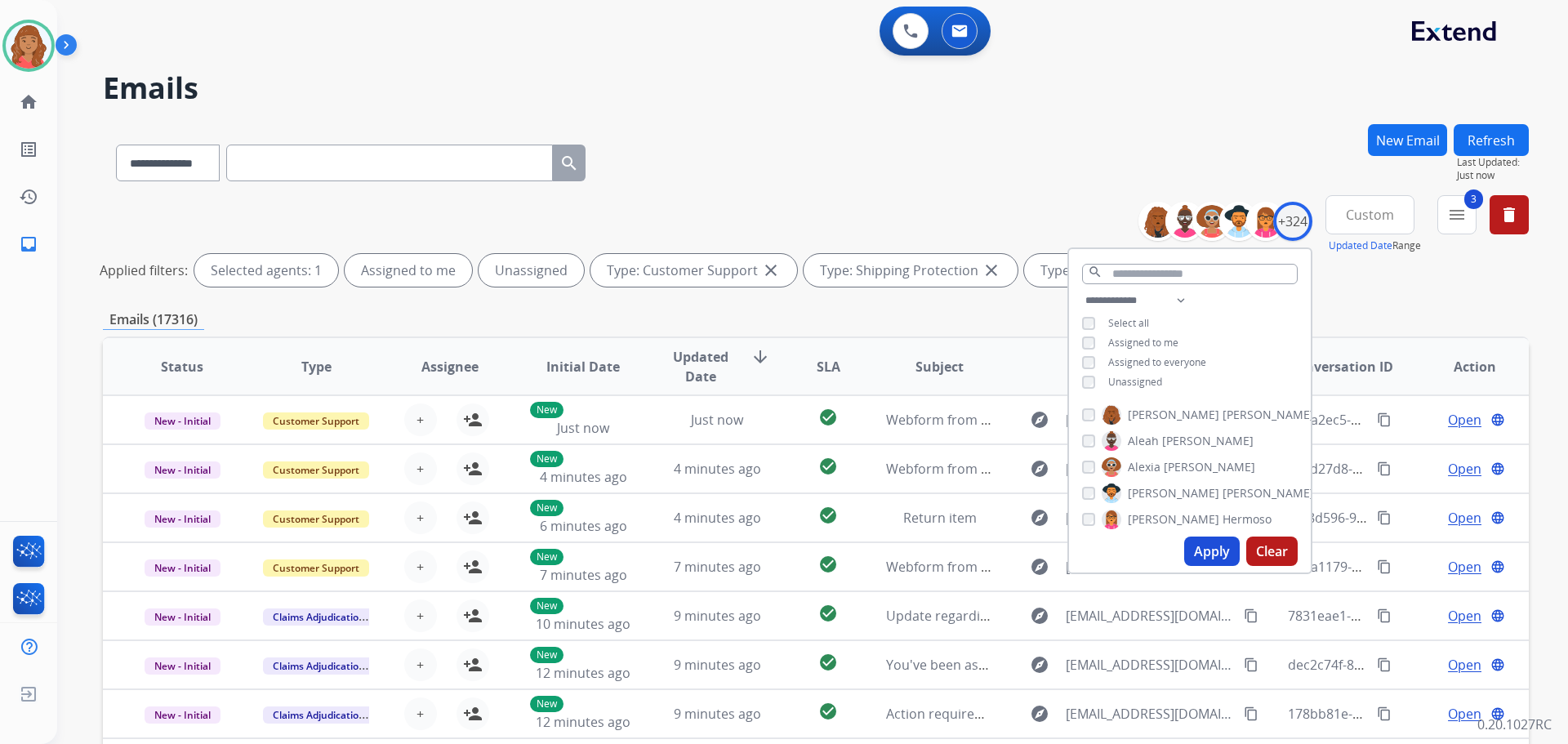
drag, startPoint x: 1077, startPoint y: 384, endPoint x: 1084, endPoint y: 398, distance: 15.7
click at [1077, 387] on div "**********" at bounding box center [1189, 343] width 241 height 105
click at [1205, 549] on button "Apply" at bounding box center [1211, 551] width 55 height 30
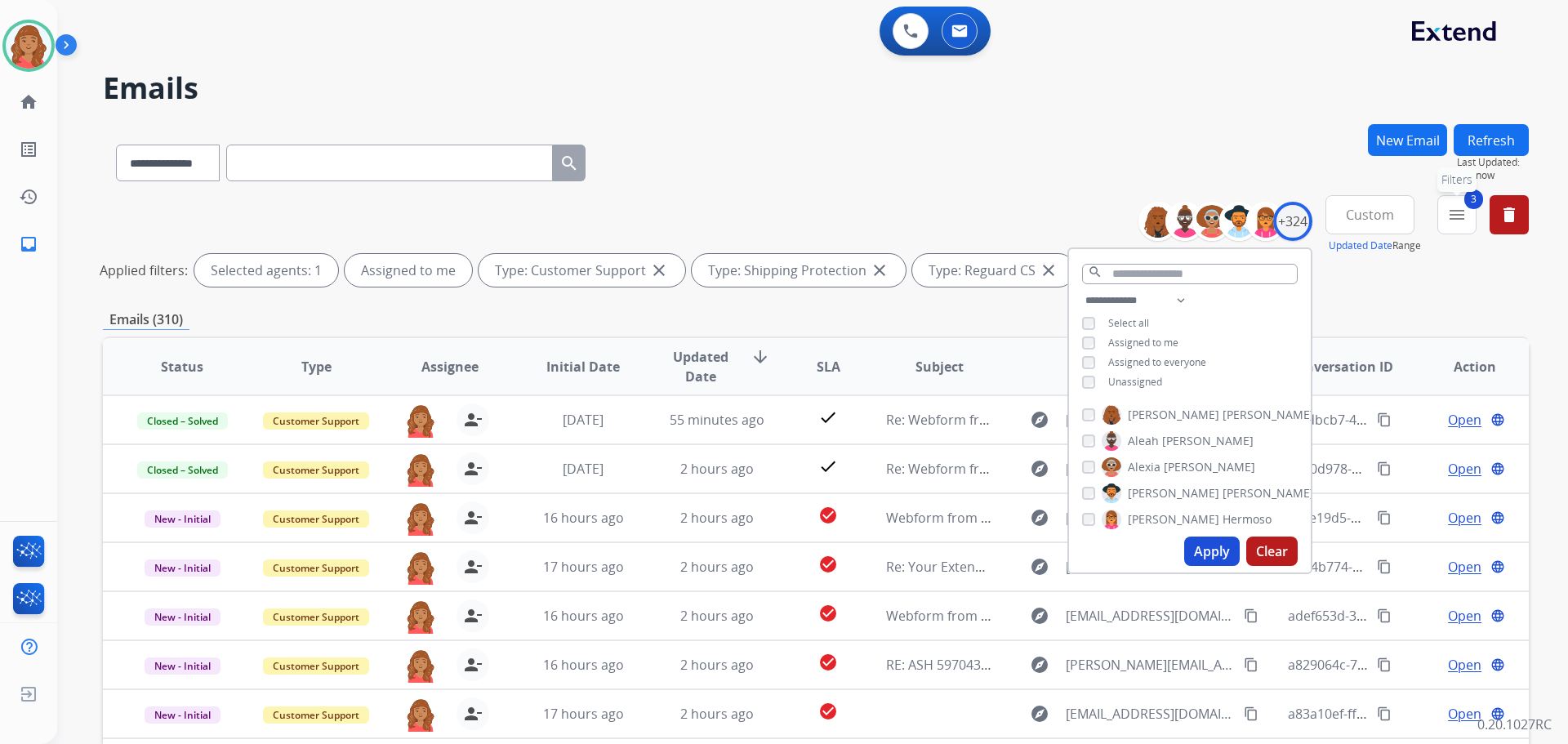
click at [1468, 222] on button "3 menu Filters" at bounding box center [1457, 215] width 40 height 40
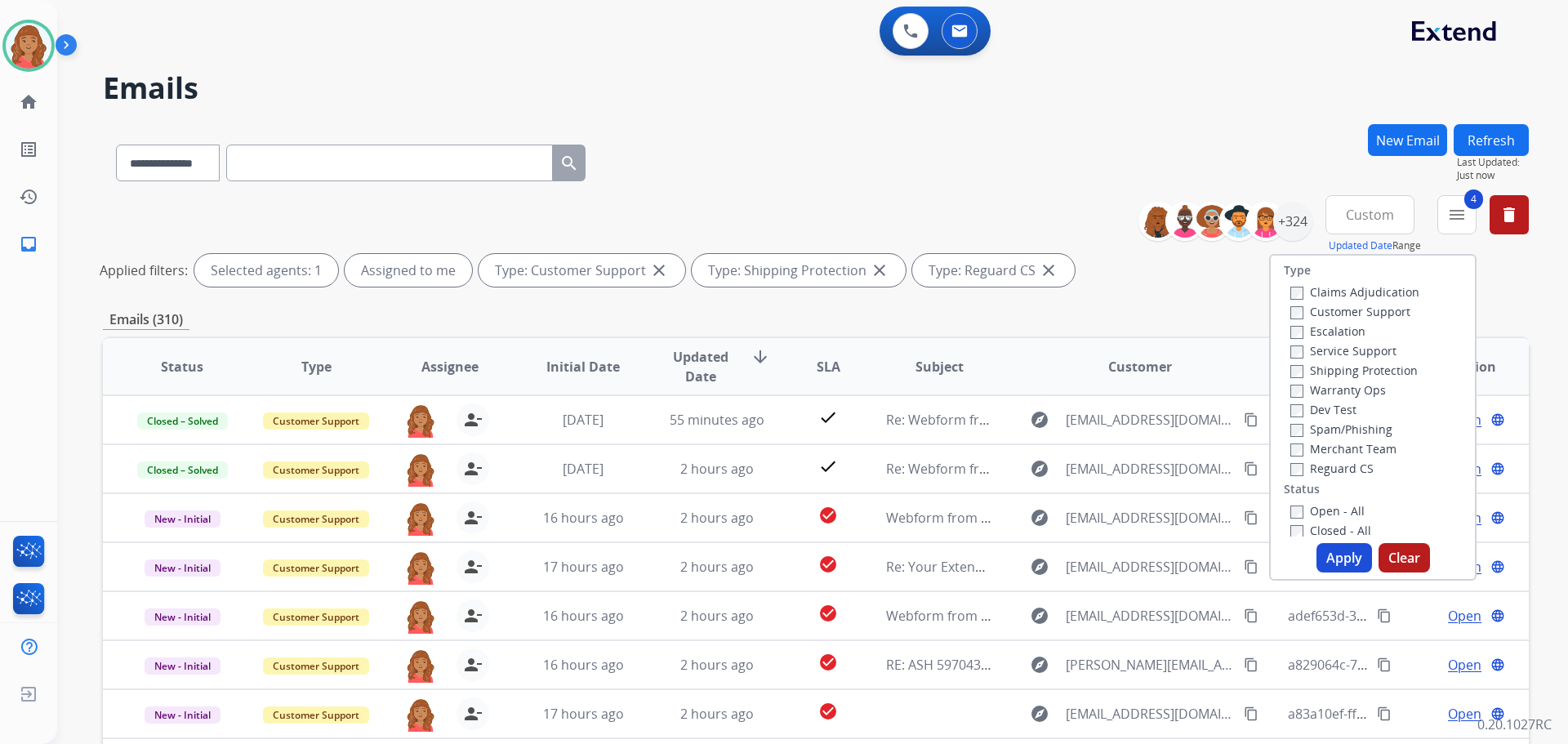
click at [1332, 559] on button "Apply" at bounding box center [1344, 558] width 55 height 30
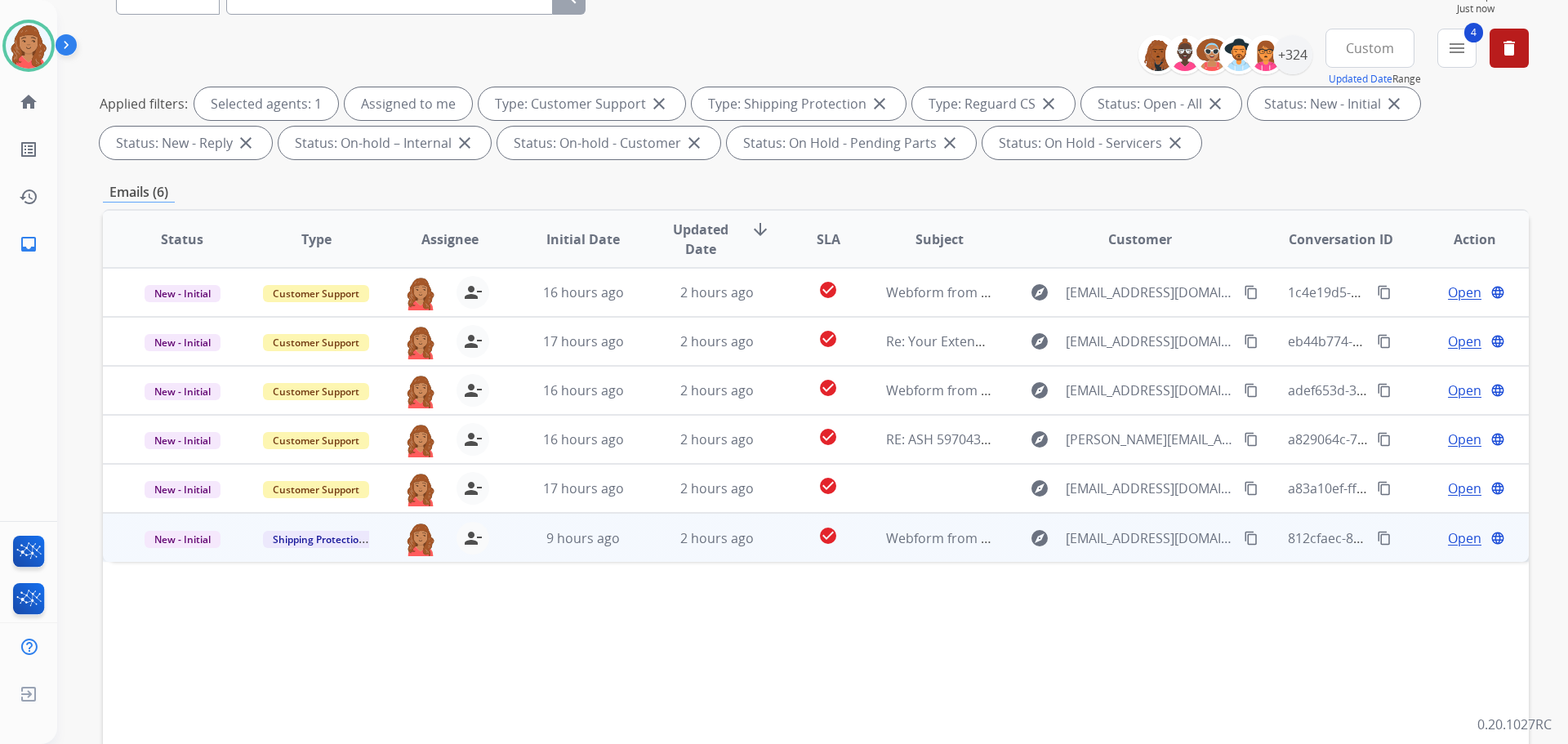
scroll to position [245, 0]
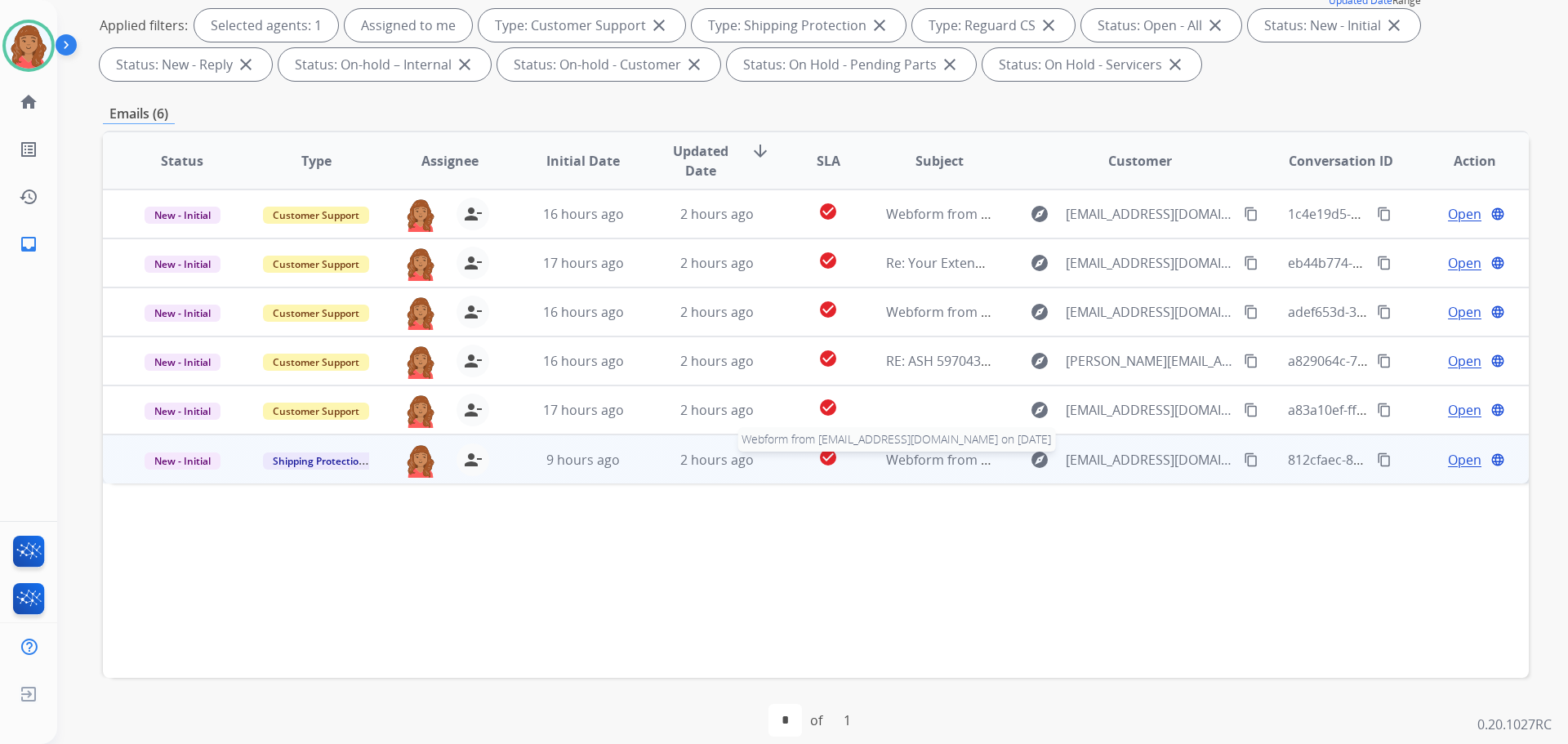
click at [910, 461] on span "Webform from [EMAIL_ADDRESS][DOMAIN_NAME] on [DATE]" at bounding box center [1070, 460] width 370 height 18
click at [1242, 457] on button "content_copy" at bounding box center [1252, 459] width 20 height 20
click at [1453, 453] on span "Open" at bounding box center [1464, 459] width 34 height 20
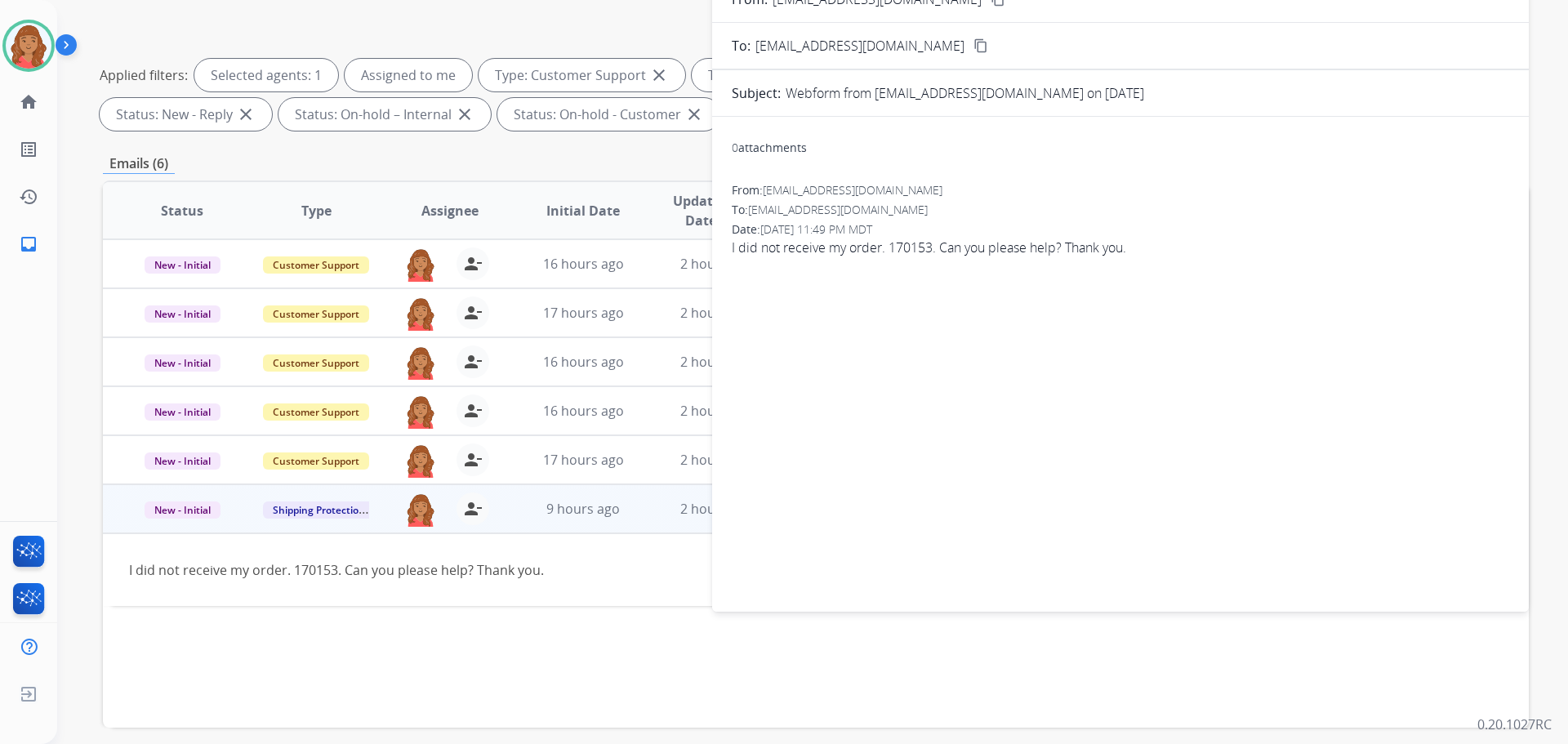
scroll to position [0, 0]
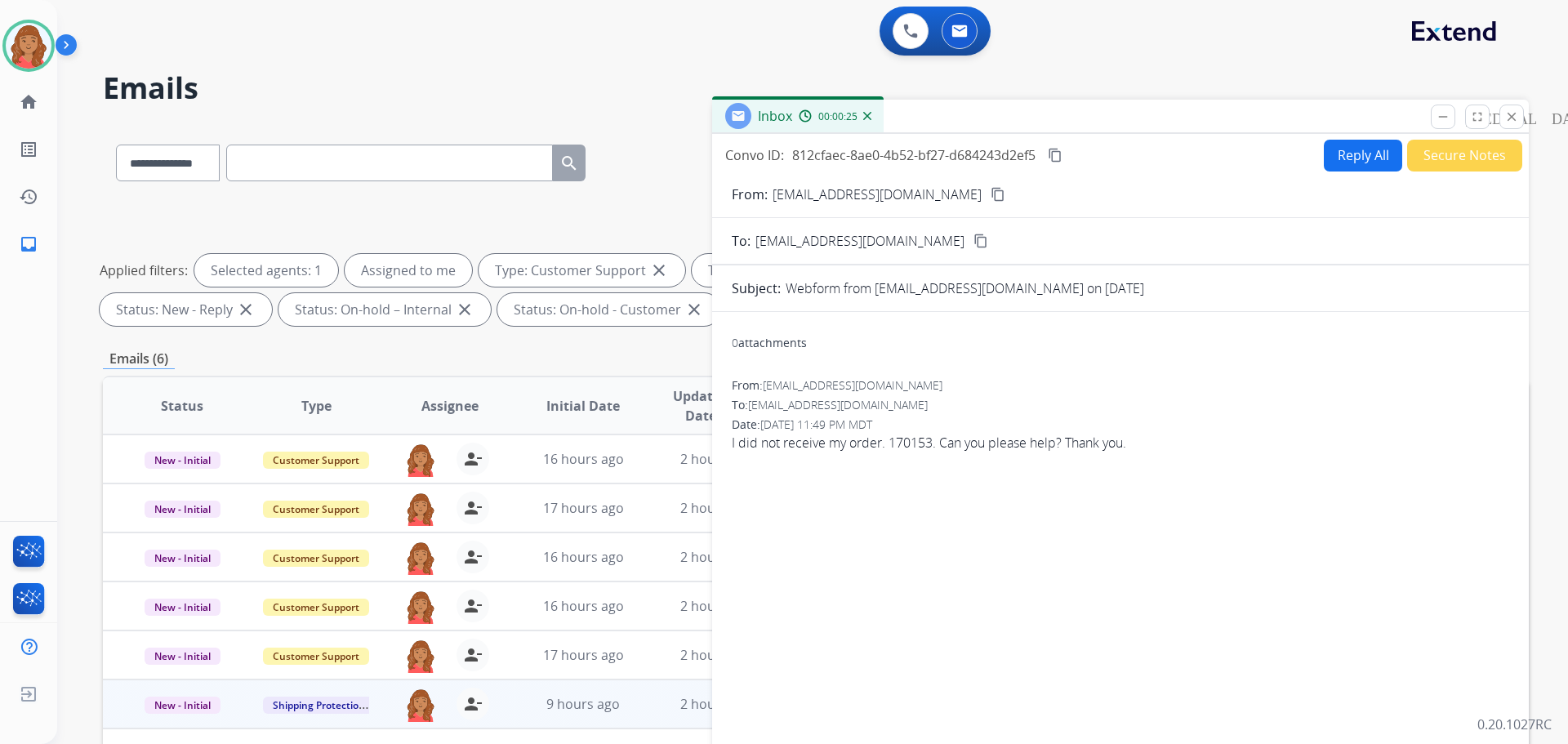
click at [1341, 163] on button "Reply All" at bounding box center [1363, 155] width 78 height 32
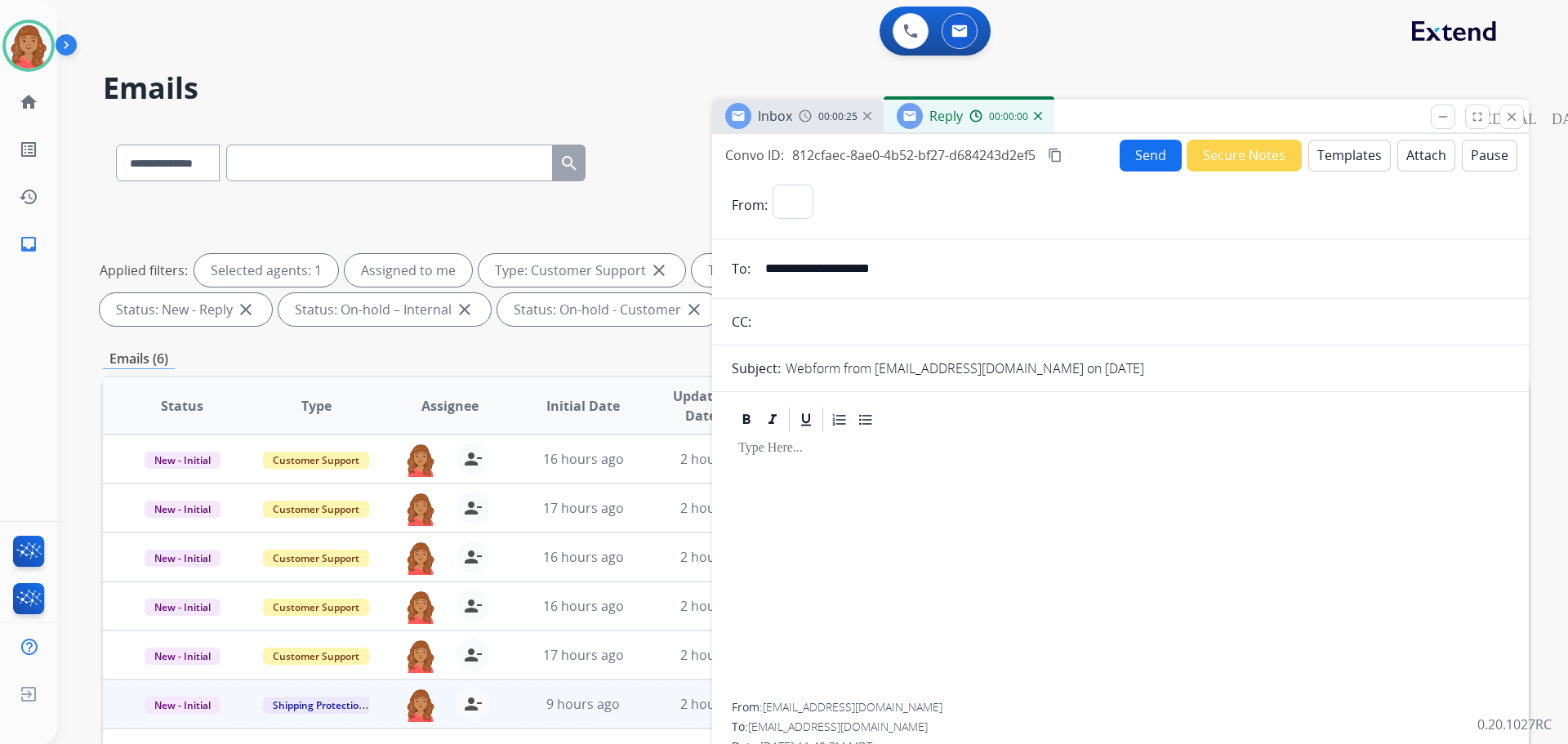
select select "**********"
click at [1341, 152] on button "Templates" at bounding box center [1350, 155] width 82 height 32
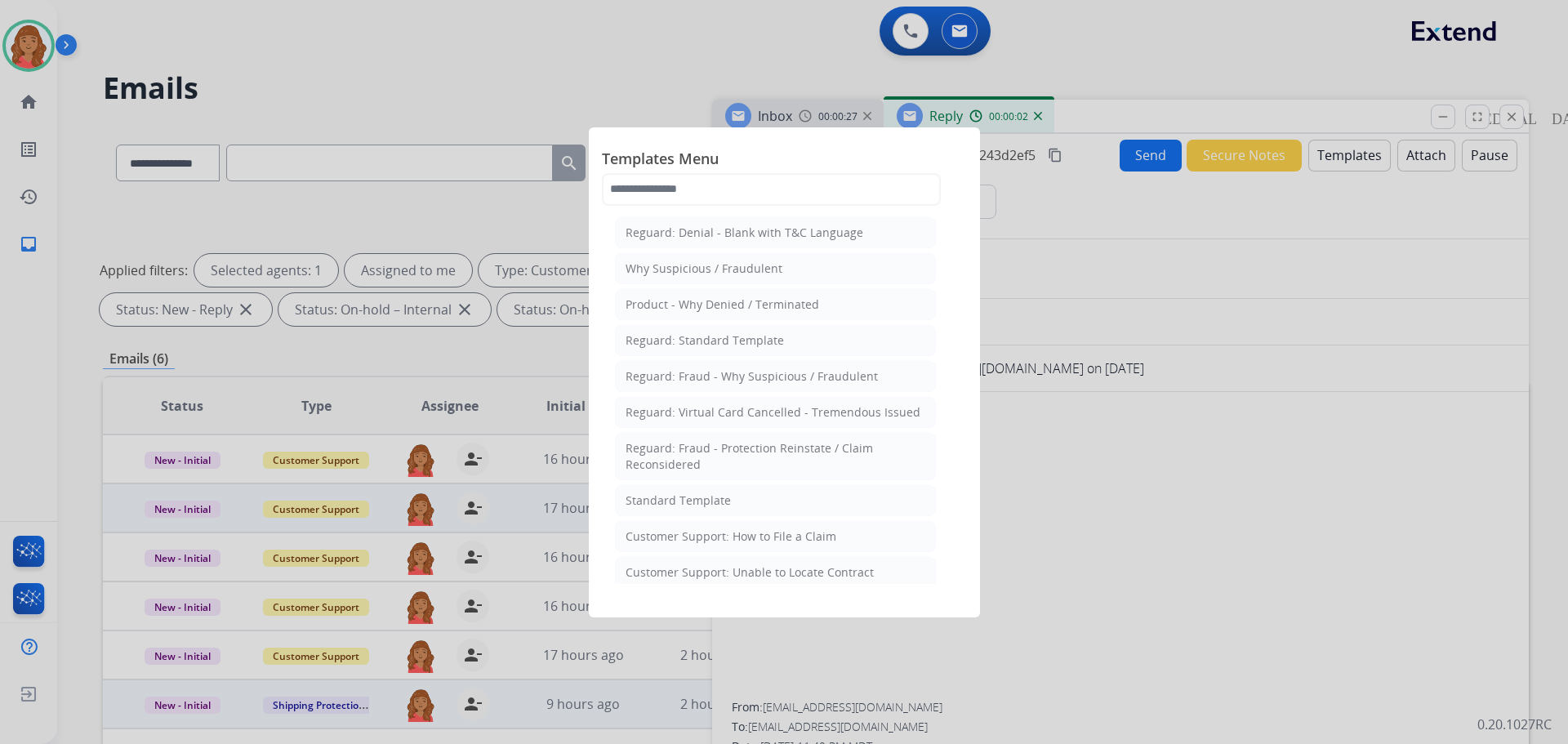
click at [693, 504] on div "Standard Template" at bounding box center [678, 501] width 105 height 16
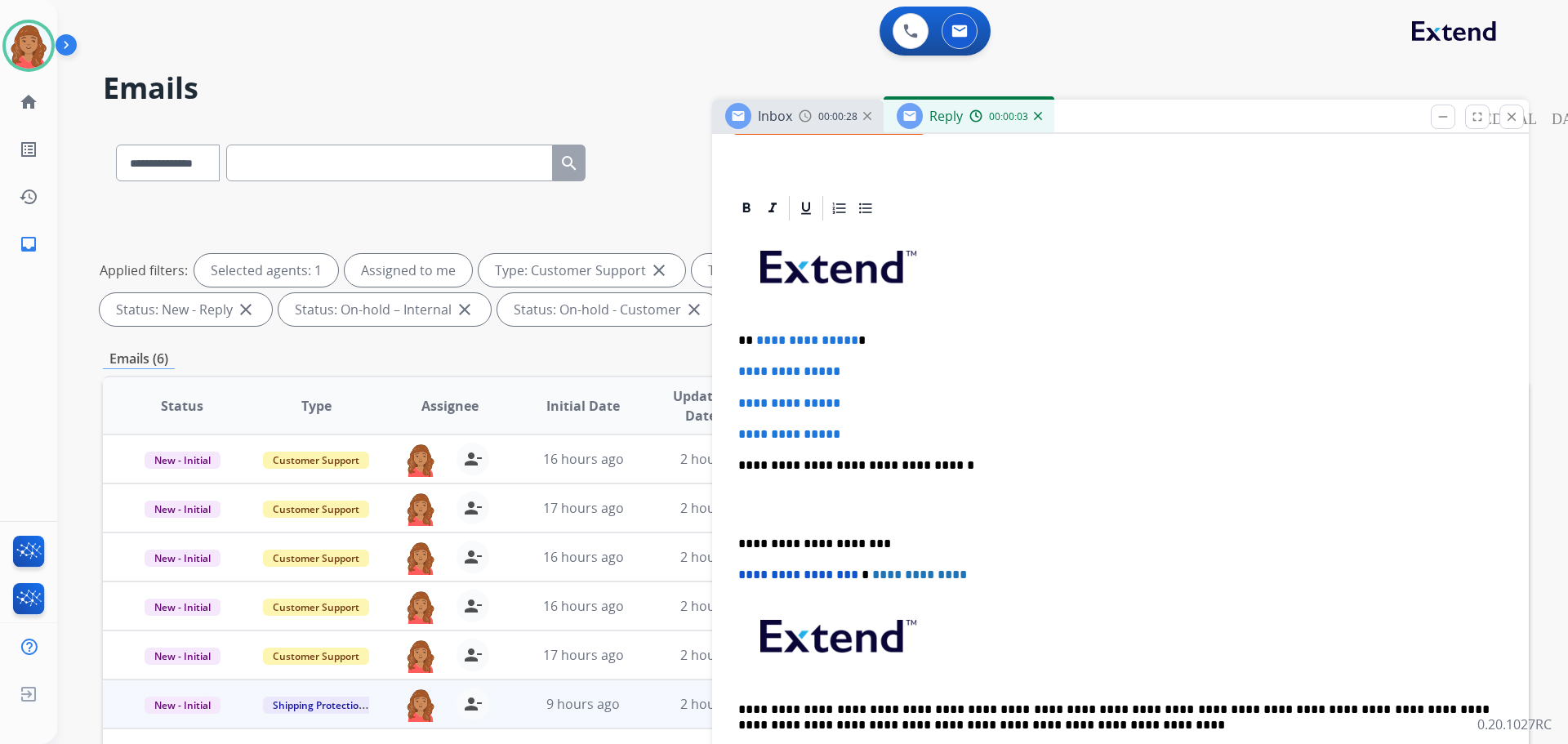
scroll to position [326, 0]
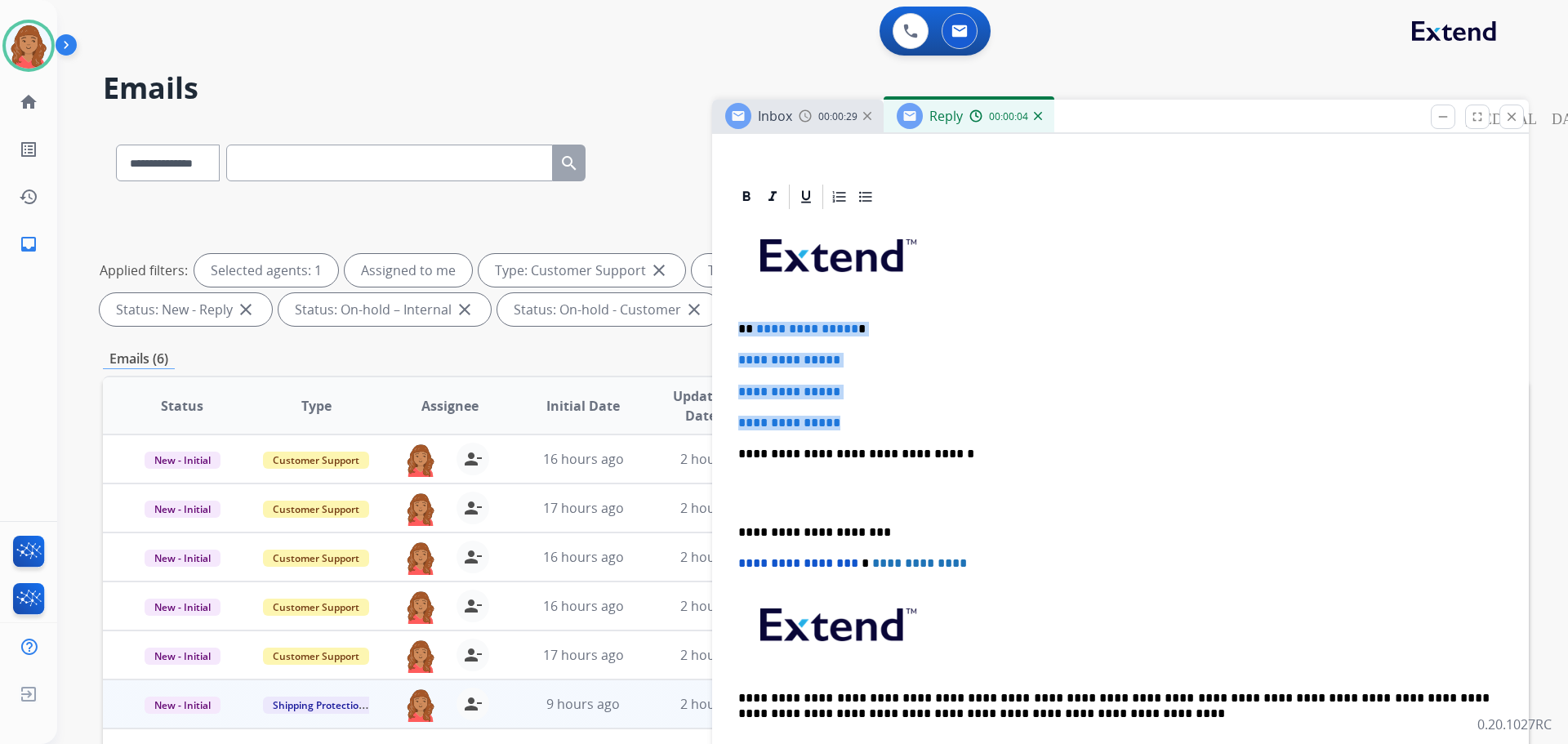
drag, startPoint x: 834, startPoint y: 418, endPoint x: 764, endPoint y: 349, distance: 98.3
click at [726, 312] on div "**********" at bounding box center [1120, 520] width 817 height 676
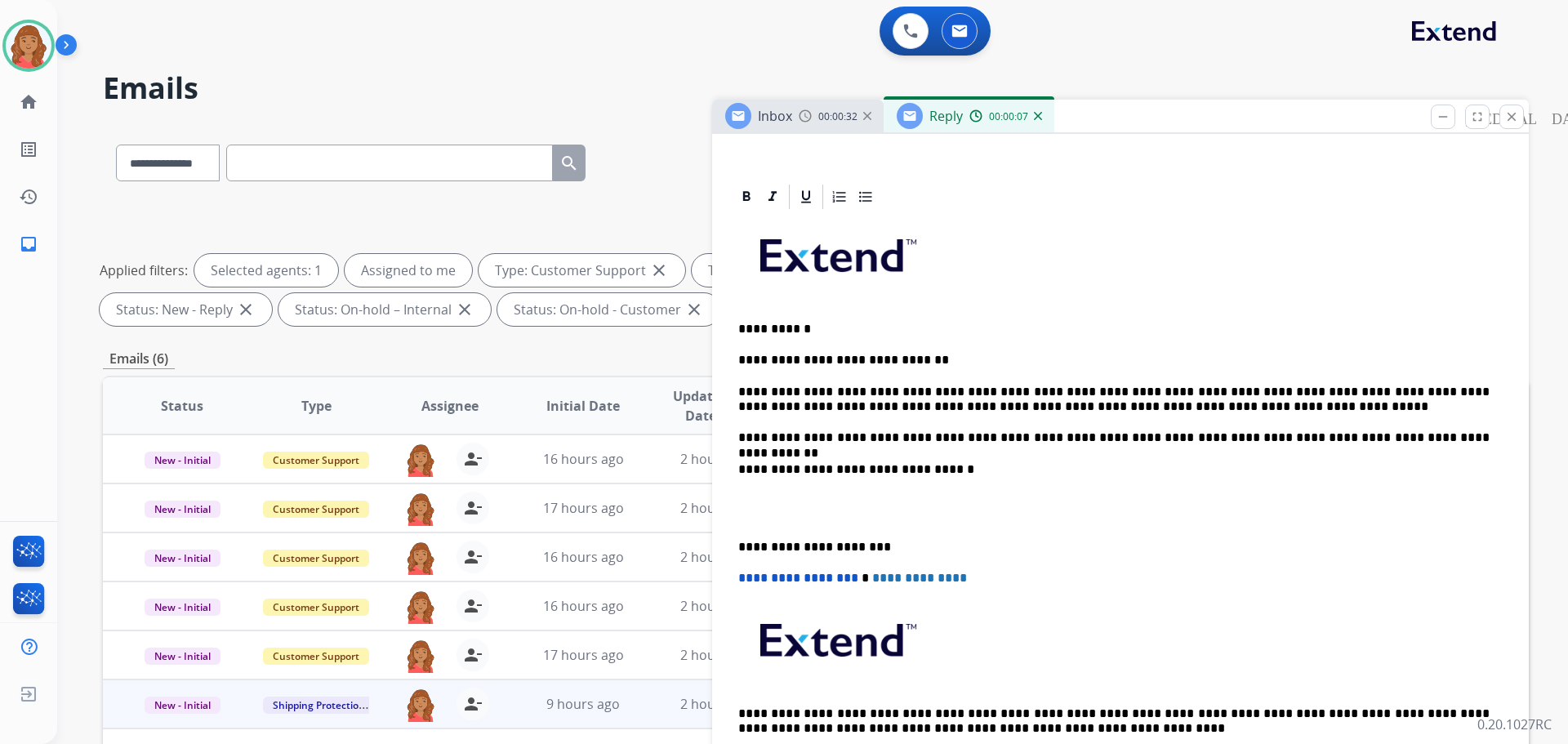
click at [741, 545] on p "**********" at bounding box center [1114, 547] width 751 height 15
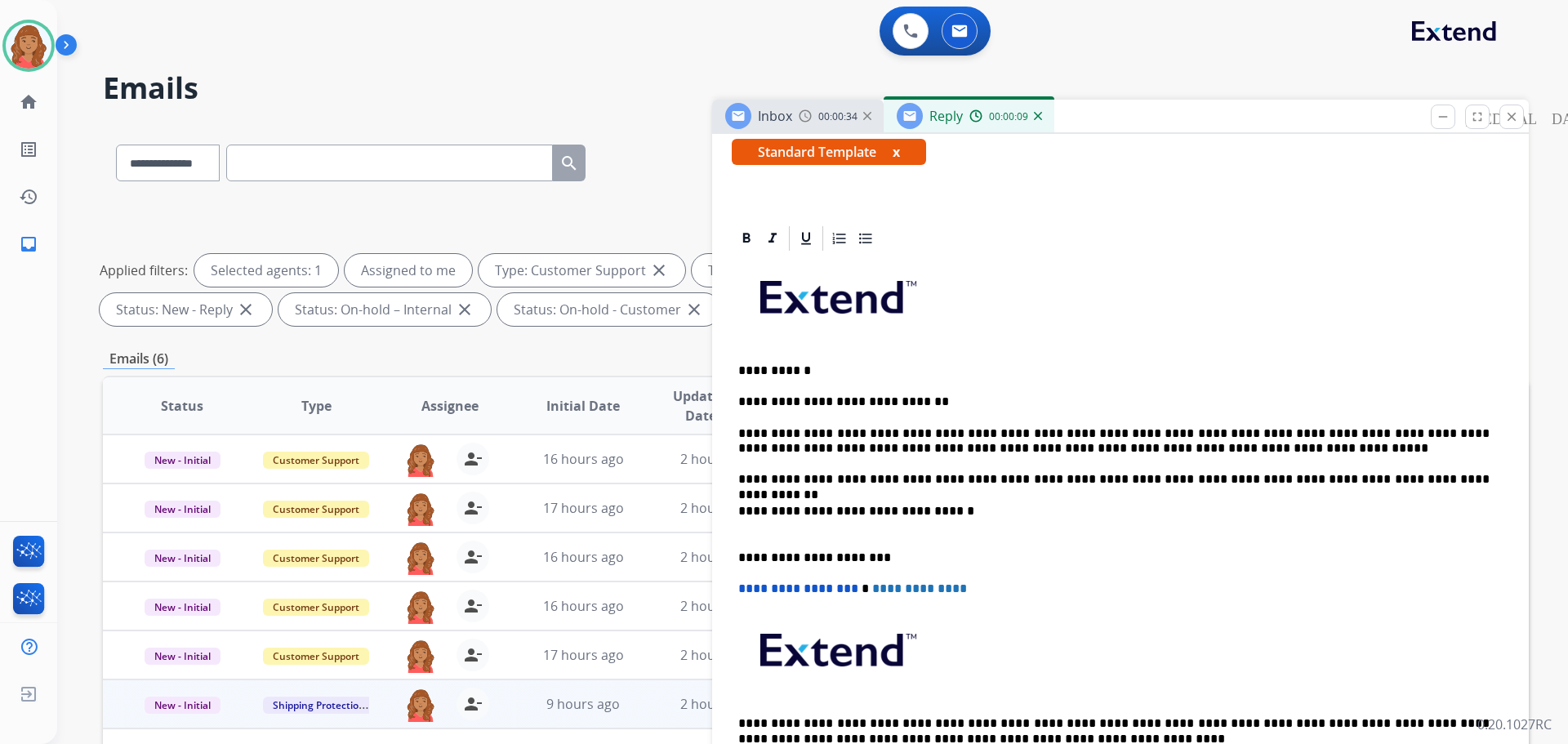
scroll to position [0, 0]
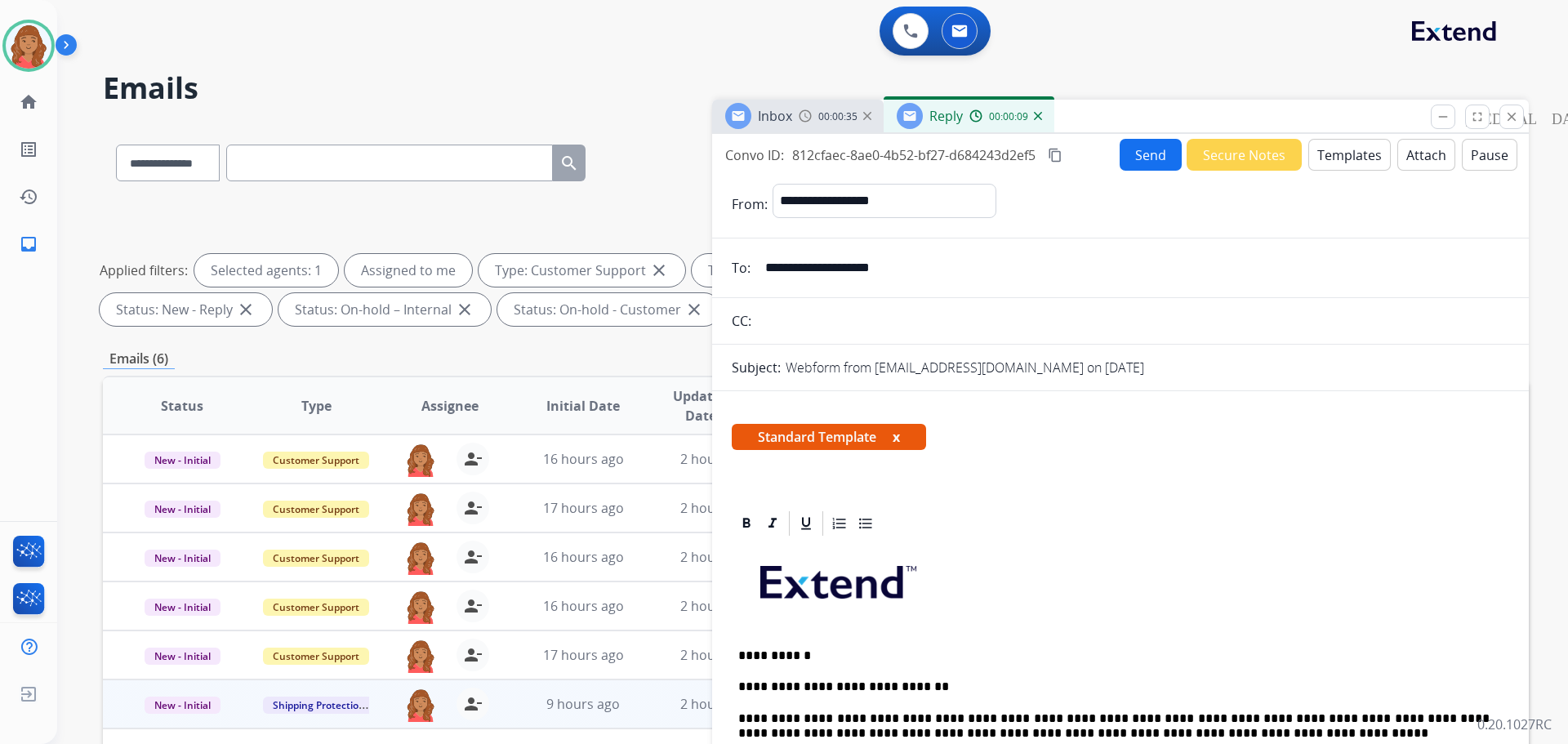
click at [1062, 152] on mat-icon "content_copy" at bounding box center [1055, 155] width 15 height 15
click at [1141, 159] on button "Send" at bounding box center [1150, 154] width 62 height 32
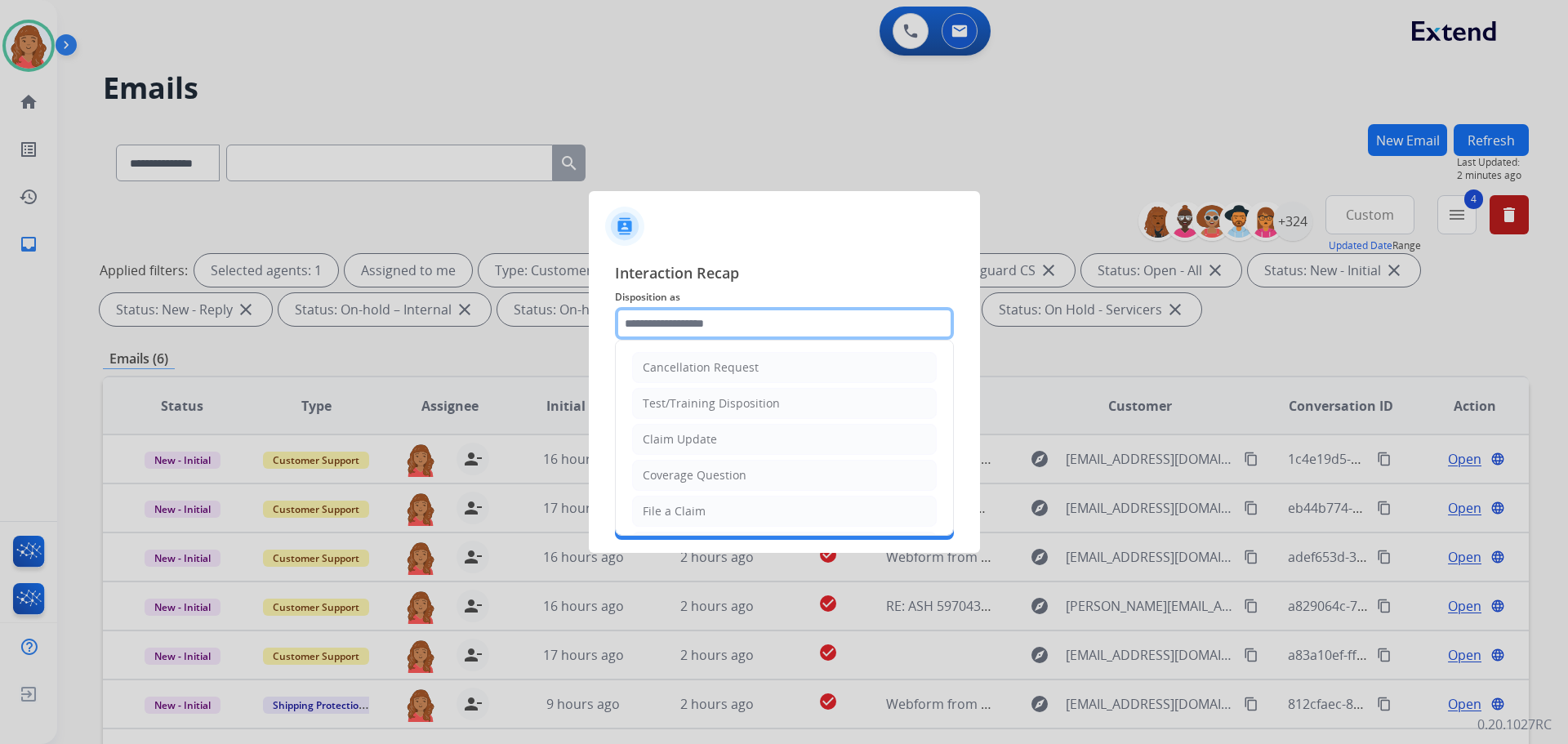
click at [685, 330] on input "text" at bounding box center [784, 324] width 339 height 33
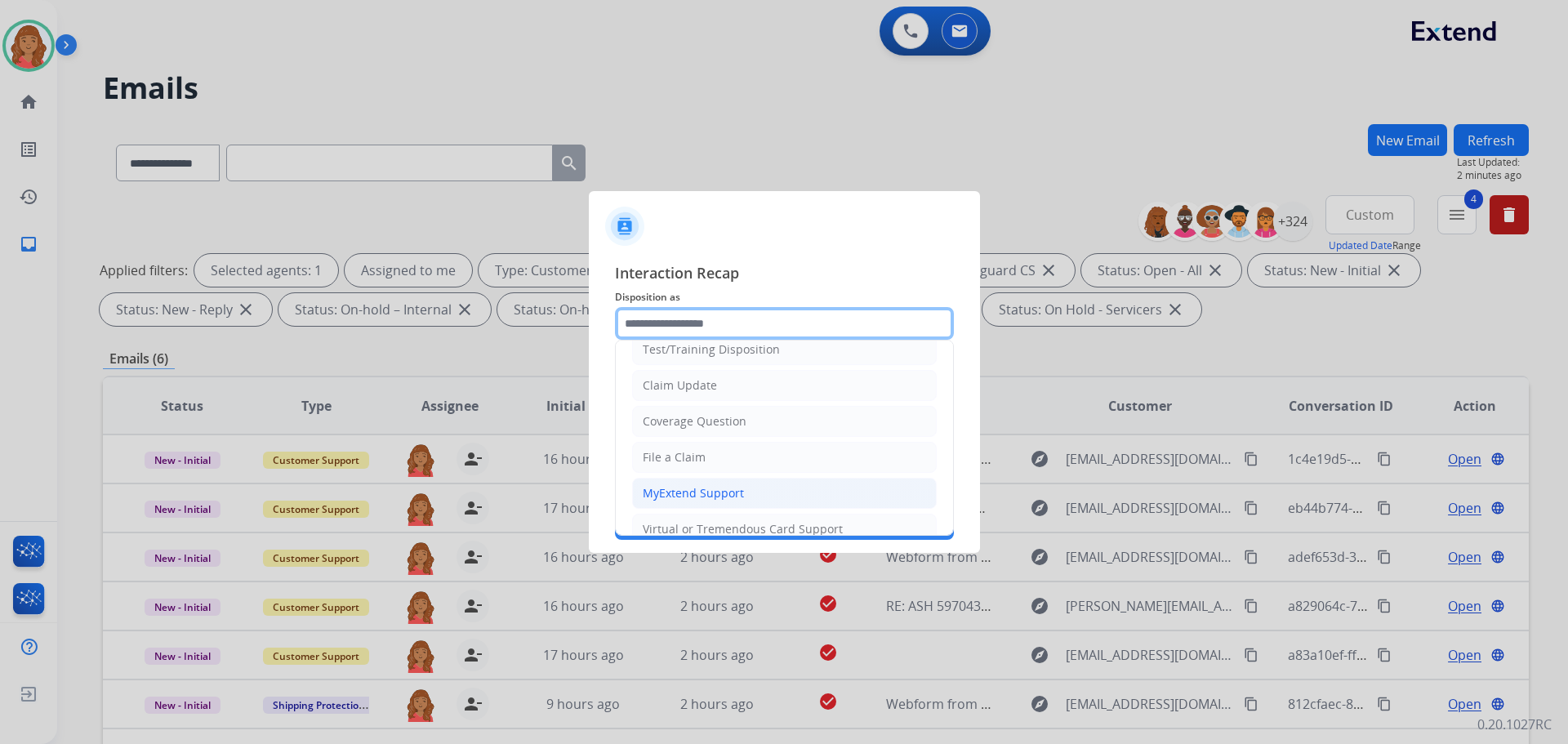
scroll to position [82, 0]
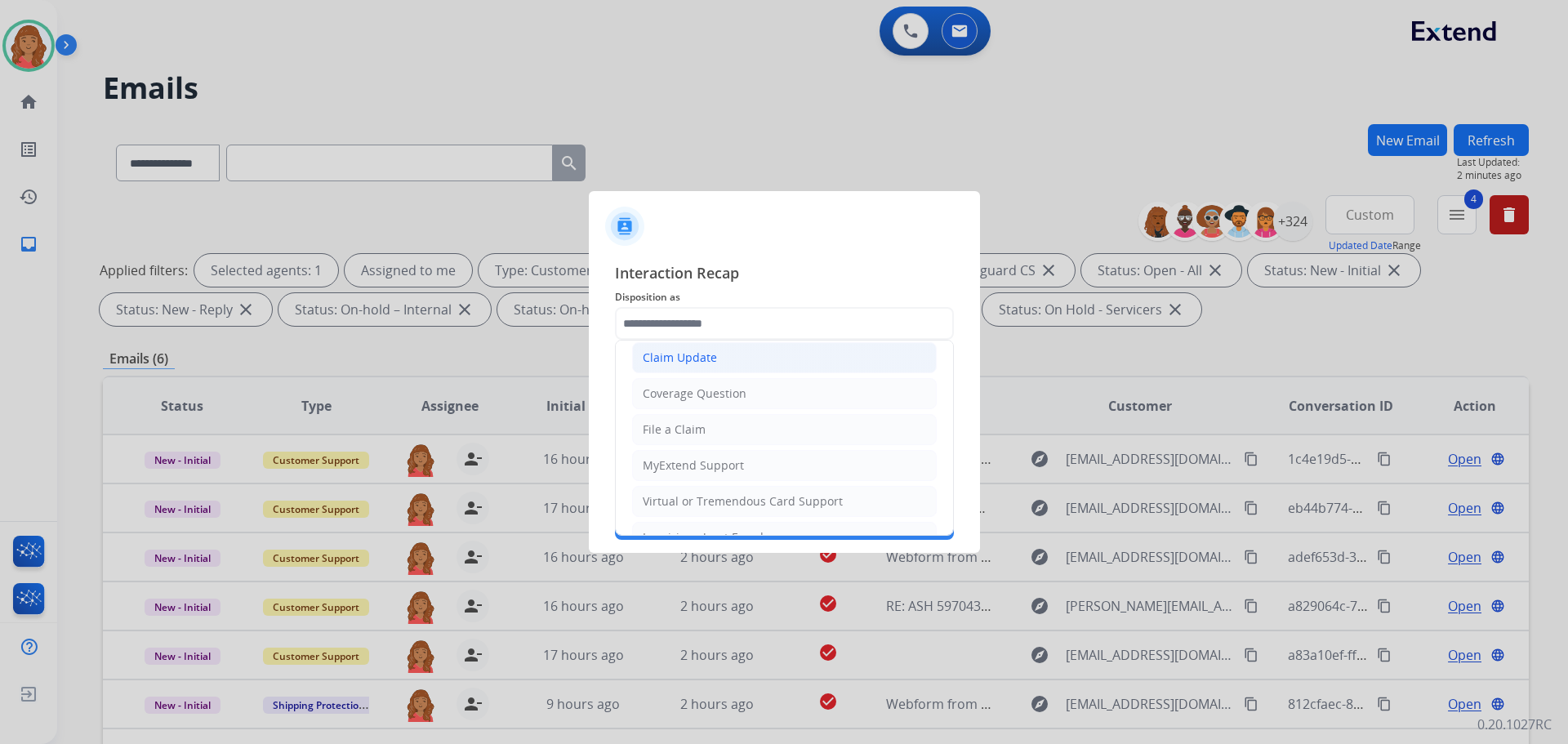
click at [668, 358] on div "Claim Update" at bounding box center [680, 358] width 74 height 16
type input "**********"
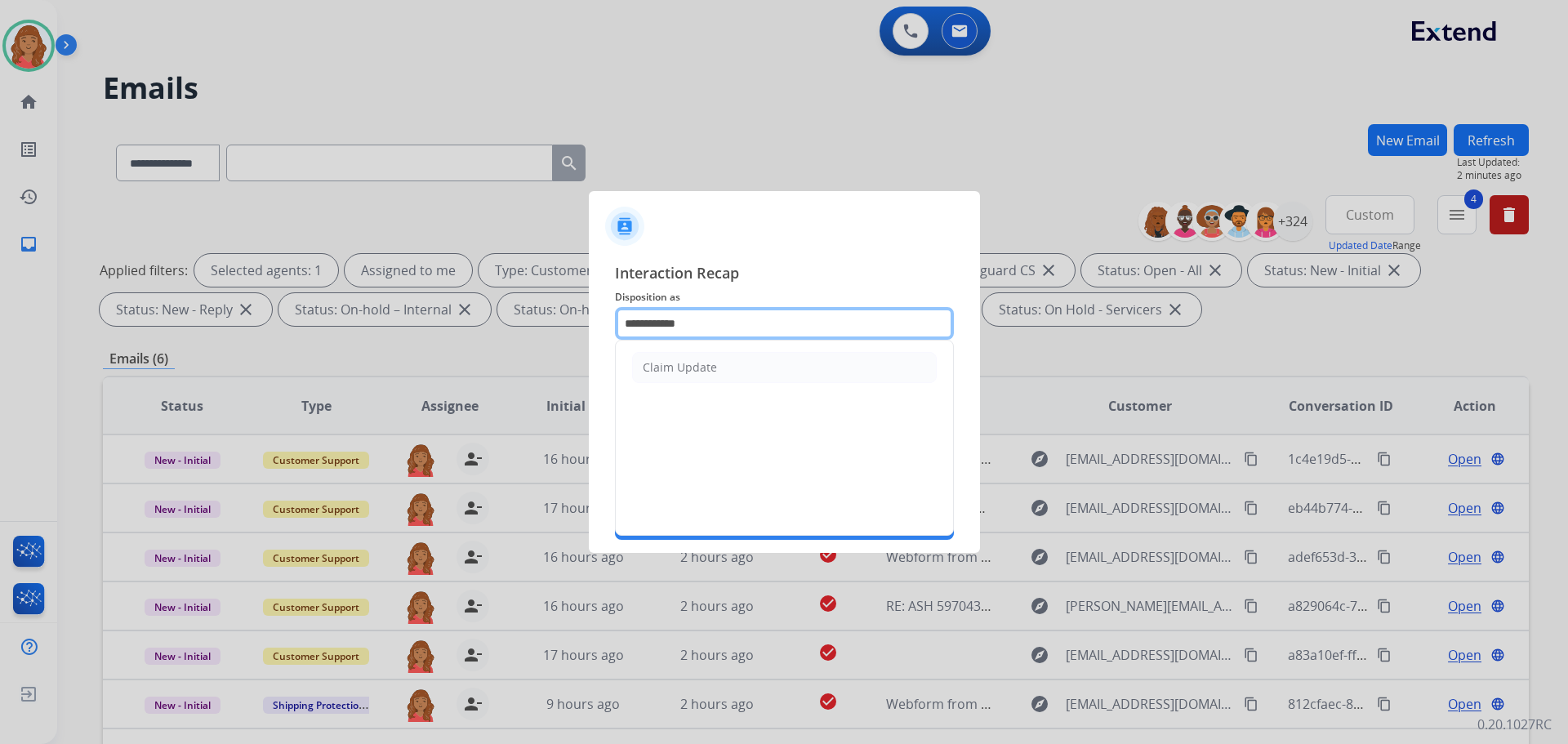
click at [685, 322] on input "**********" at bounding box center [784, 324] width 339 height 33
drag, startPoint x: 826, startPoint y: 314, endPoint x: 585, endPoint y: 301, distance: 241.4
click at [0, 298] on app-contact-recap-modal "**********" at bounding box center [0, 372] width 0 height 744
drag, startPoint x: 690, startPoint y: 367, endPoint x: 690, endPoint y: 383, distance: 16.0
click at [690, 367] on div "File a Claim" at bounding box center [674, 367] width 63 height 16
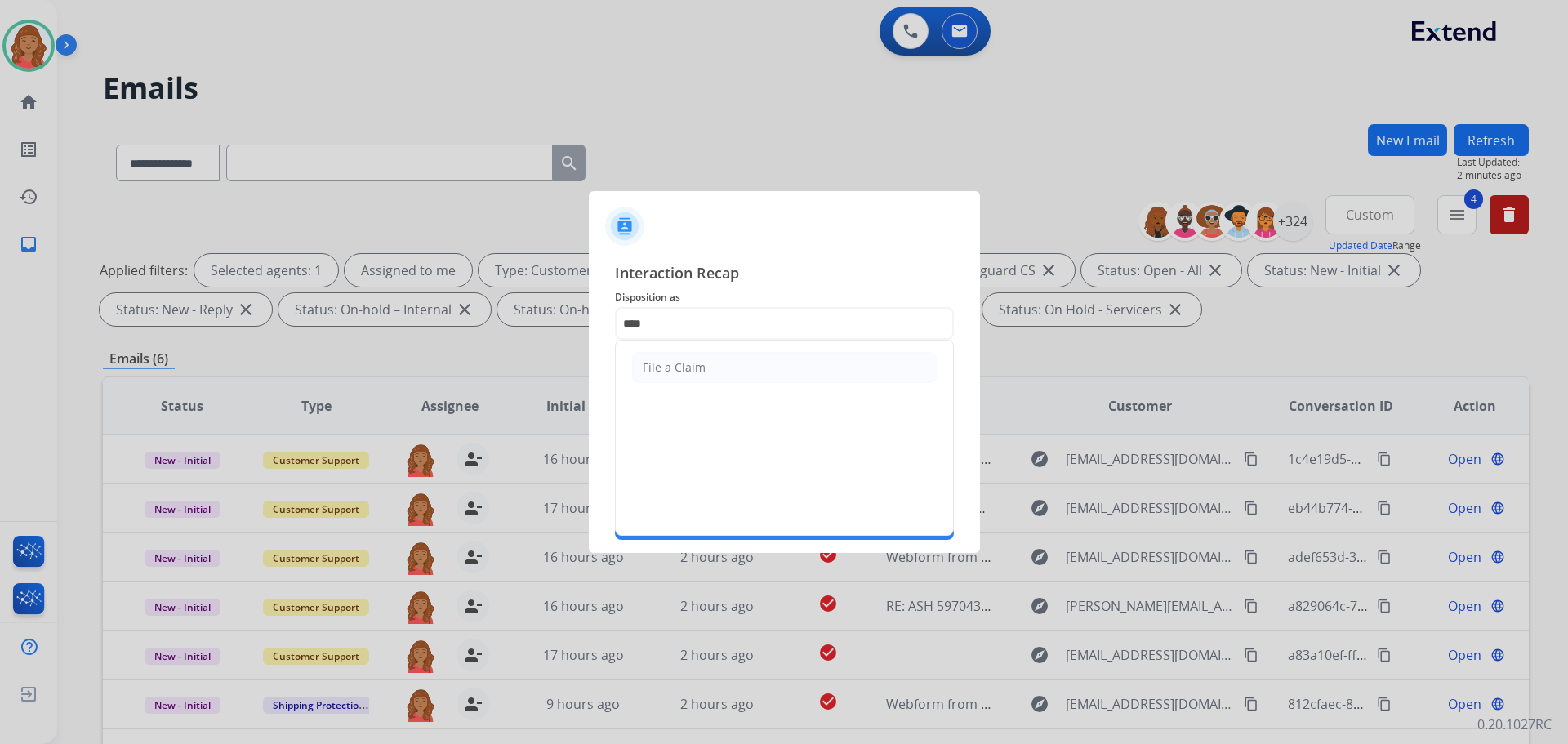
type input "**********"
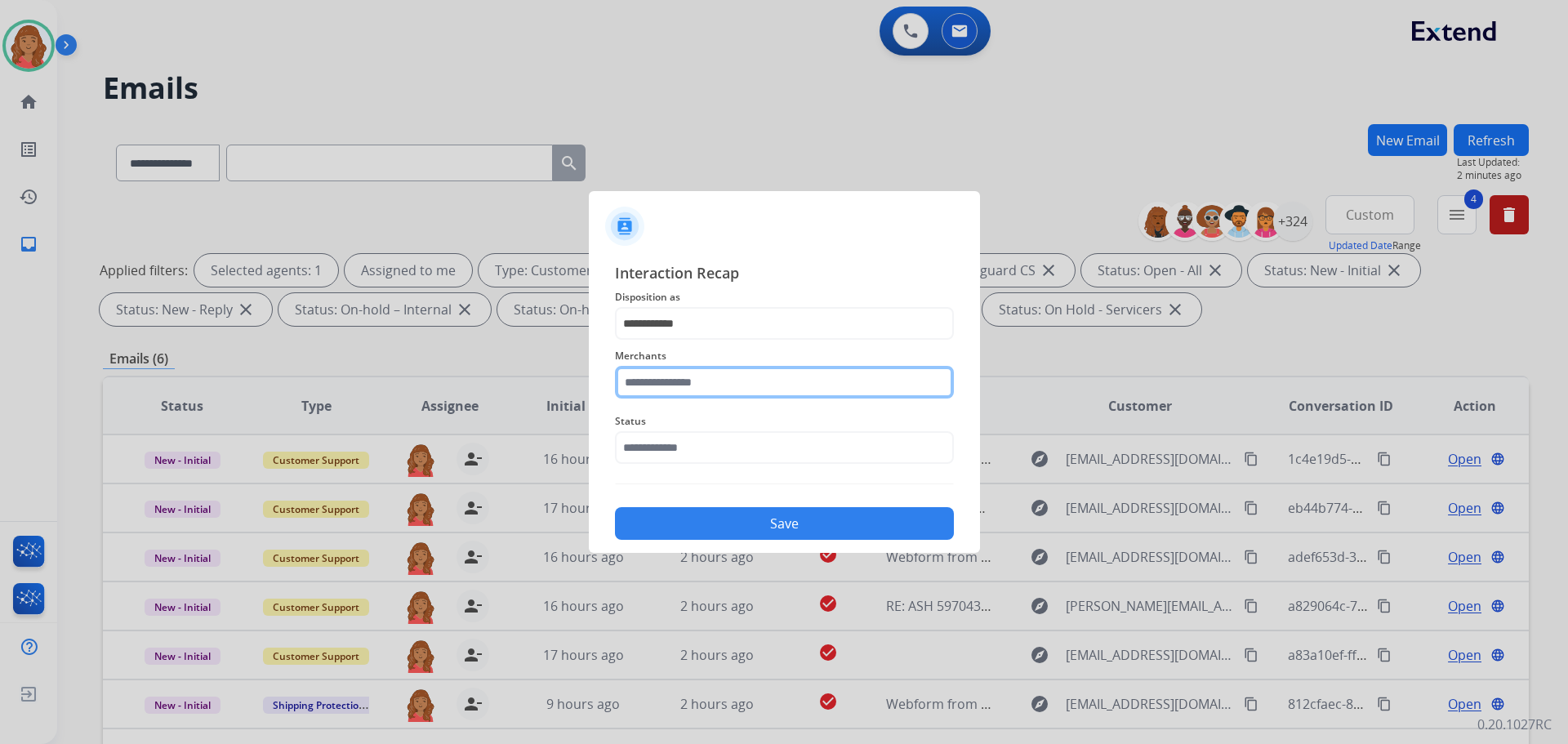
click at [687, 377] on input "text" at bounding box center [784, 382] width 339 height 33
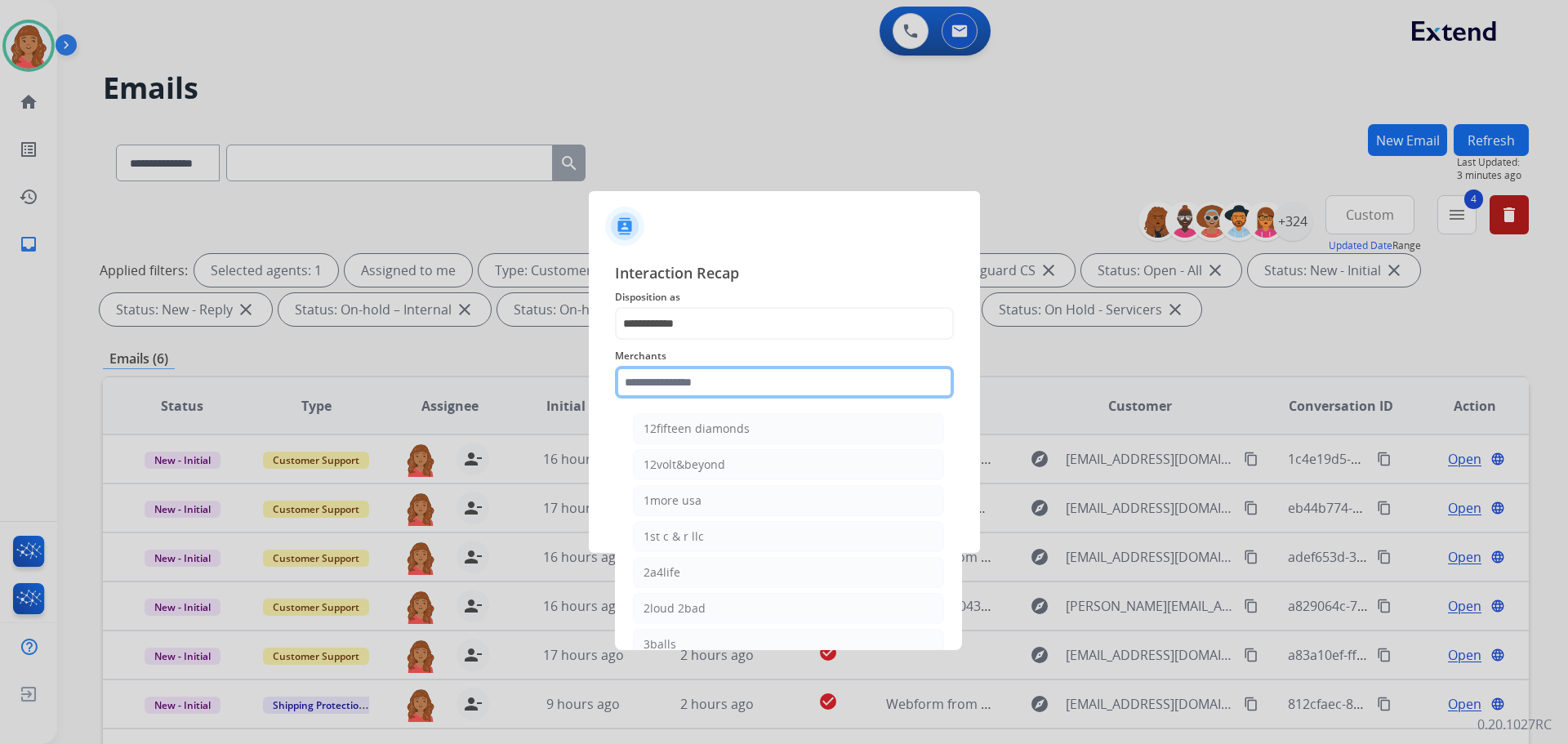
paste input "**********"
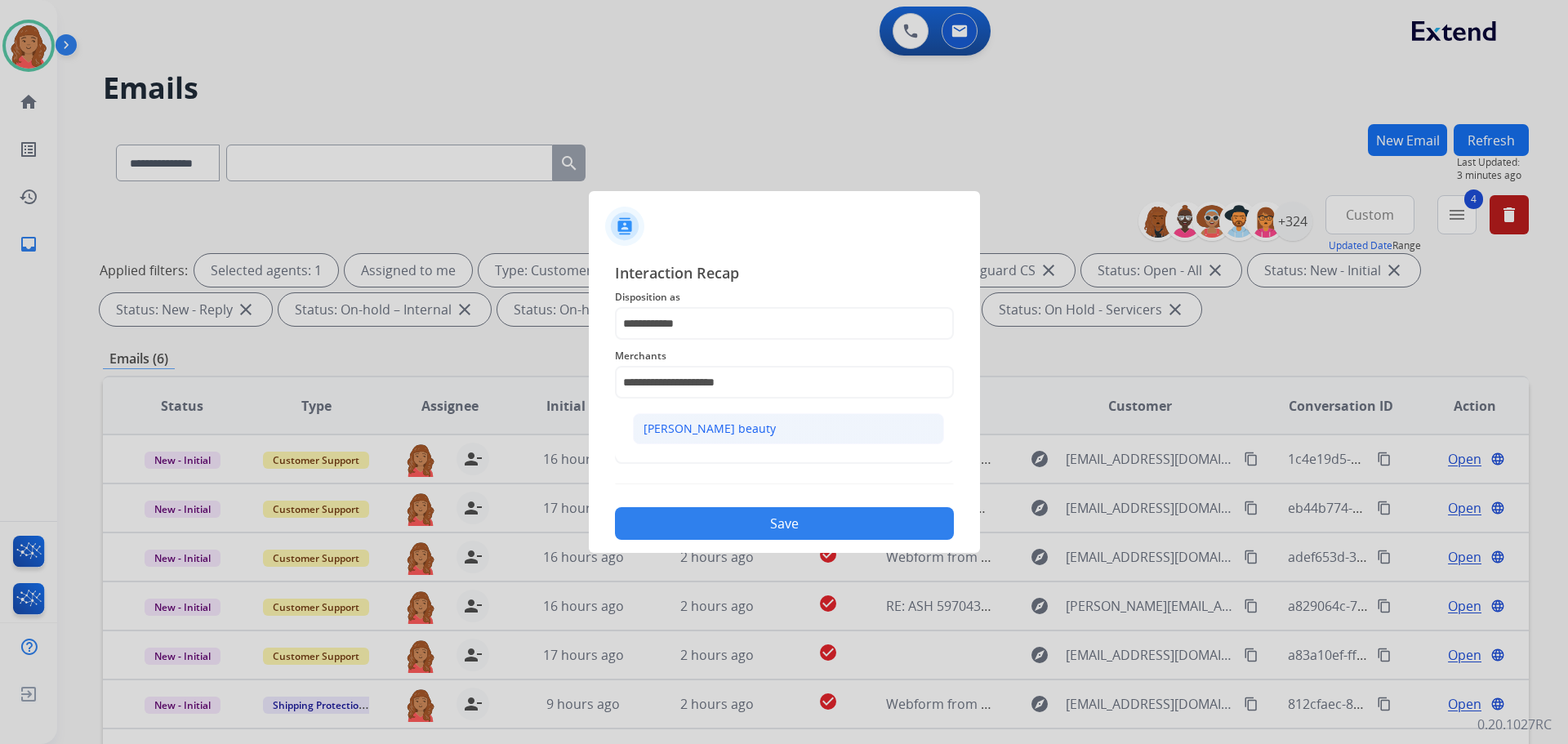
click at [700, 427] on div "[PERSON_NAME] beauty" at bounding box center [709, 428] width 133 height 16
type input "**********"
click at [652, 457] on input "text" at bounding box center [784, 447] width 339 height 33
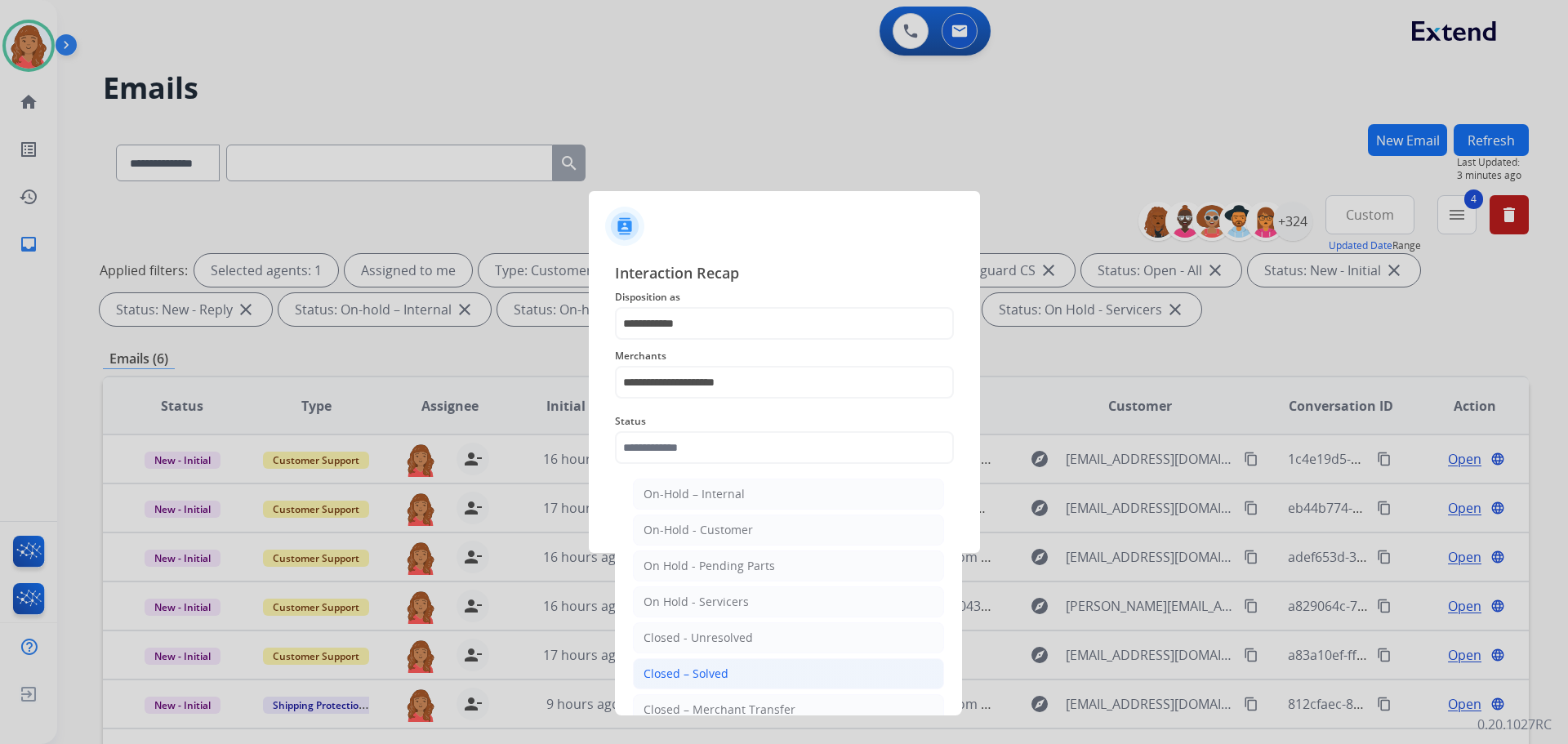
click at [677, 672] on div "Closed – Solved" at bounding box center [686, 674] width 85 height 16
type input "**********"
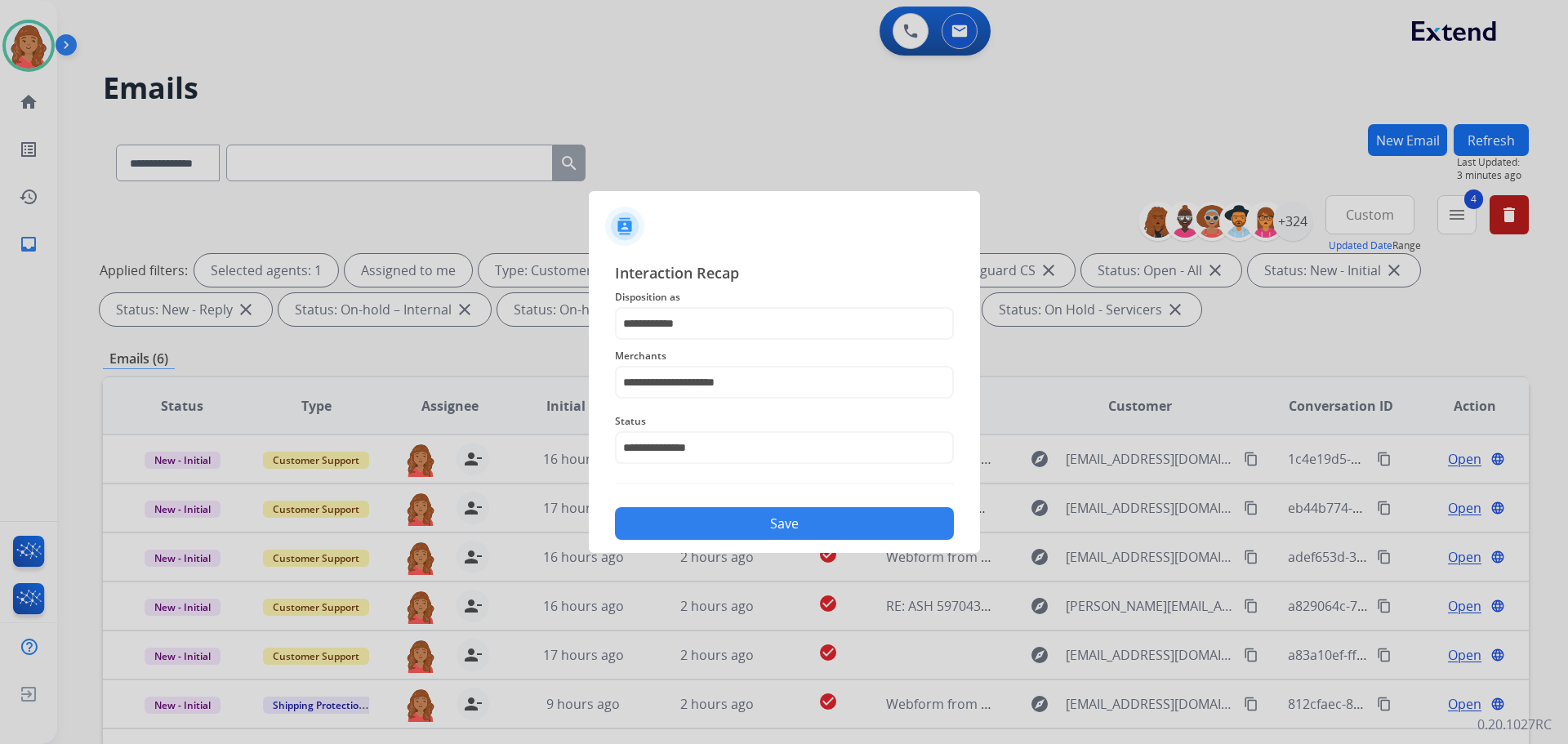
click at [728, 522] on button "Save" at bounding box center [784, 523] width 339 height 33
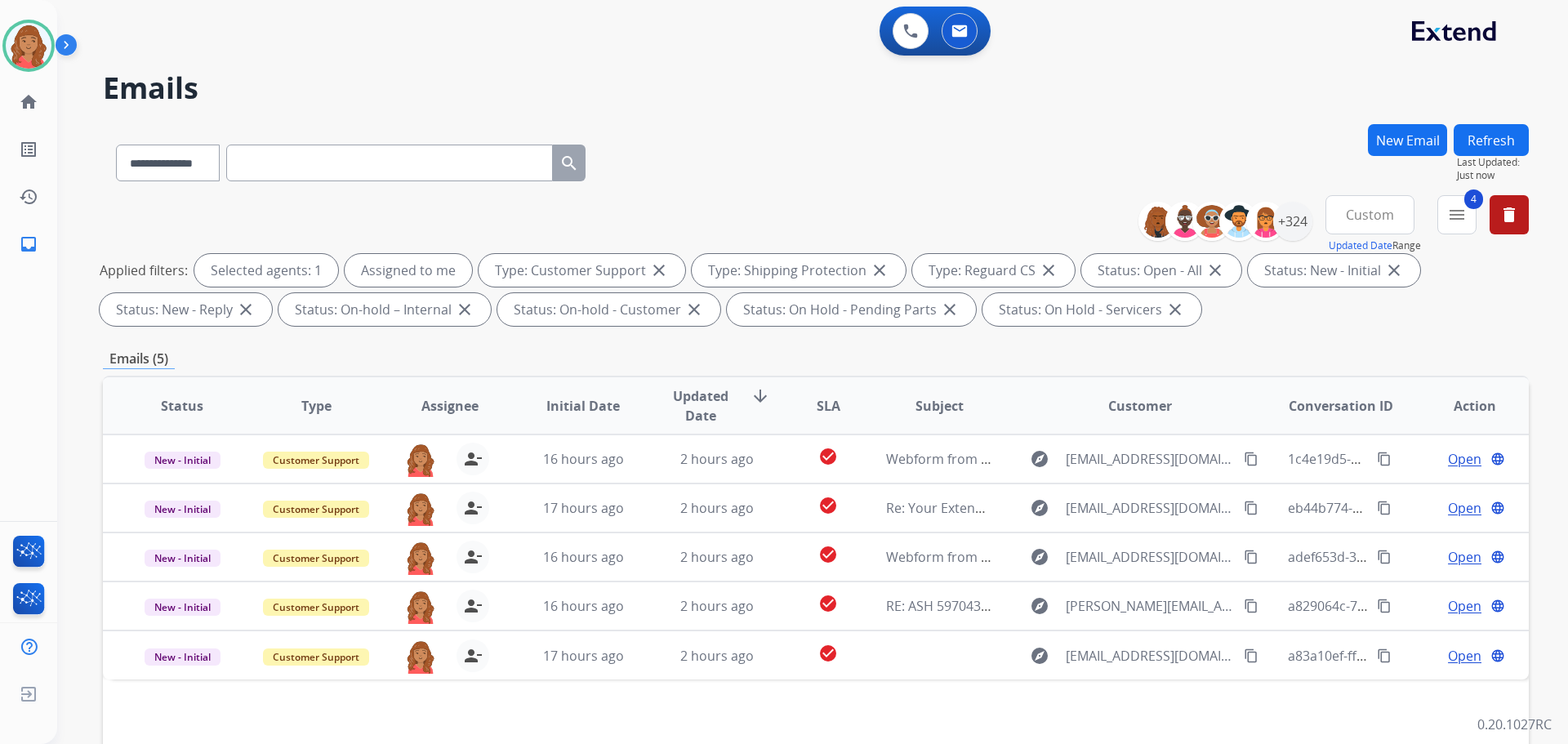
drag, startPoint x: 240, startPoint y: 91, endPoint x: 239, endPoint y: 106, distance: 15.0
click at [240, 90] on h2 "Emails" at bounding box center [816, 88] width 1426 height 33
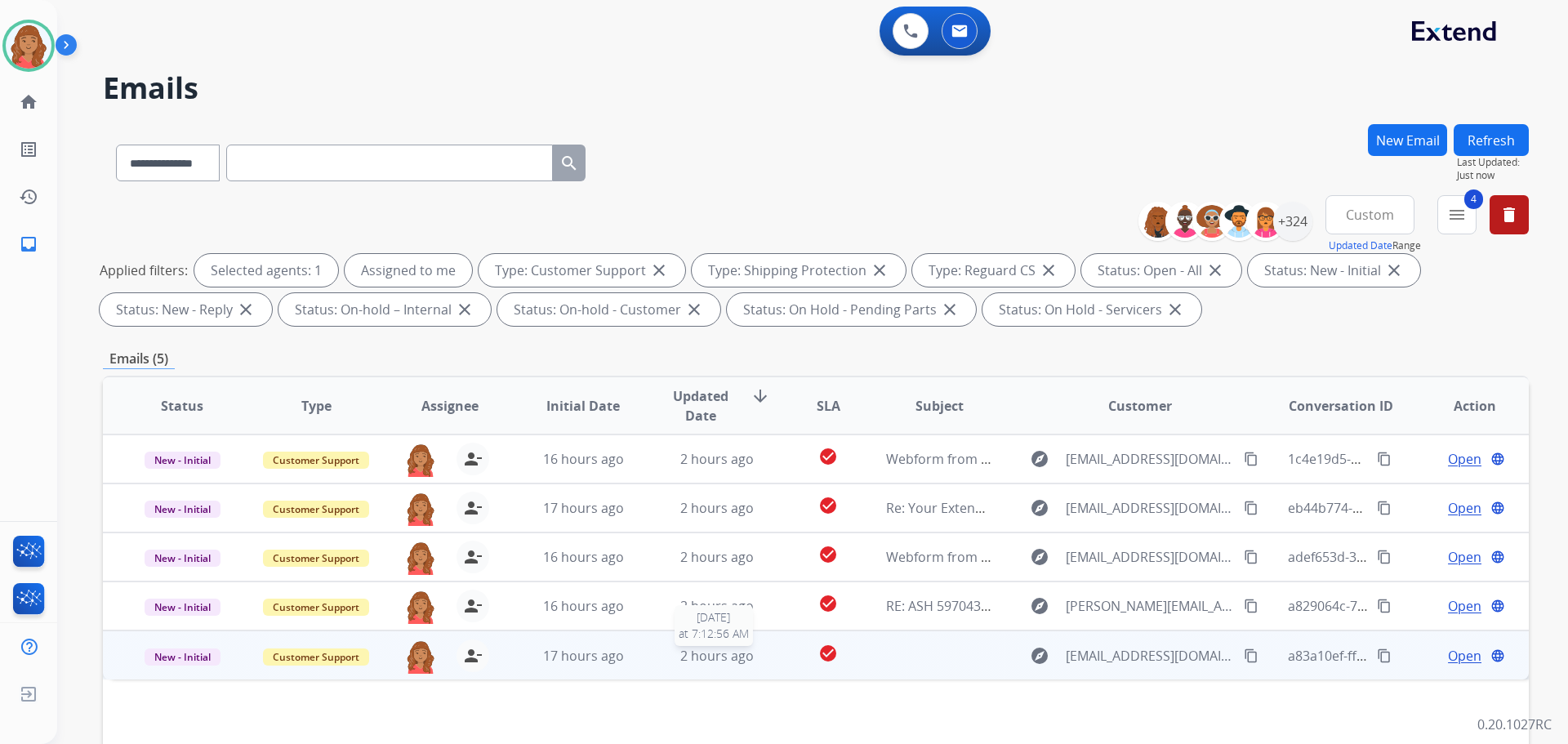
click at [704, 658] on span "2 hours ago" at bounding box center [717, 656] width 73 height 18
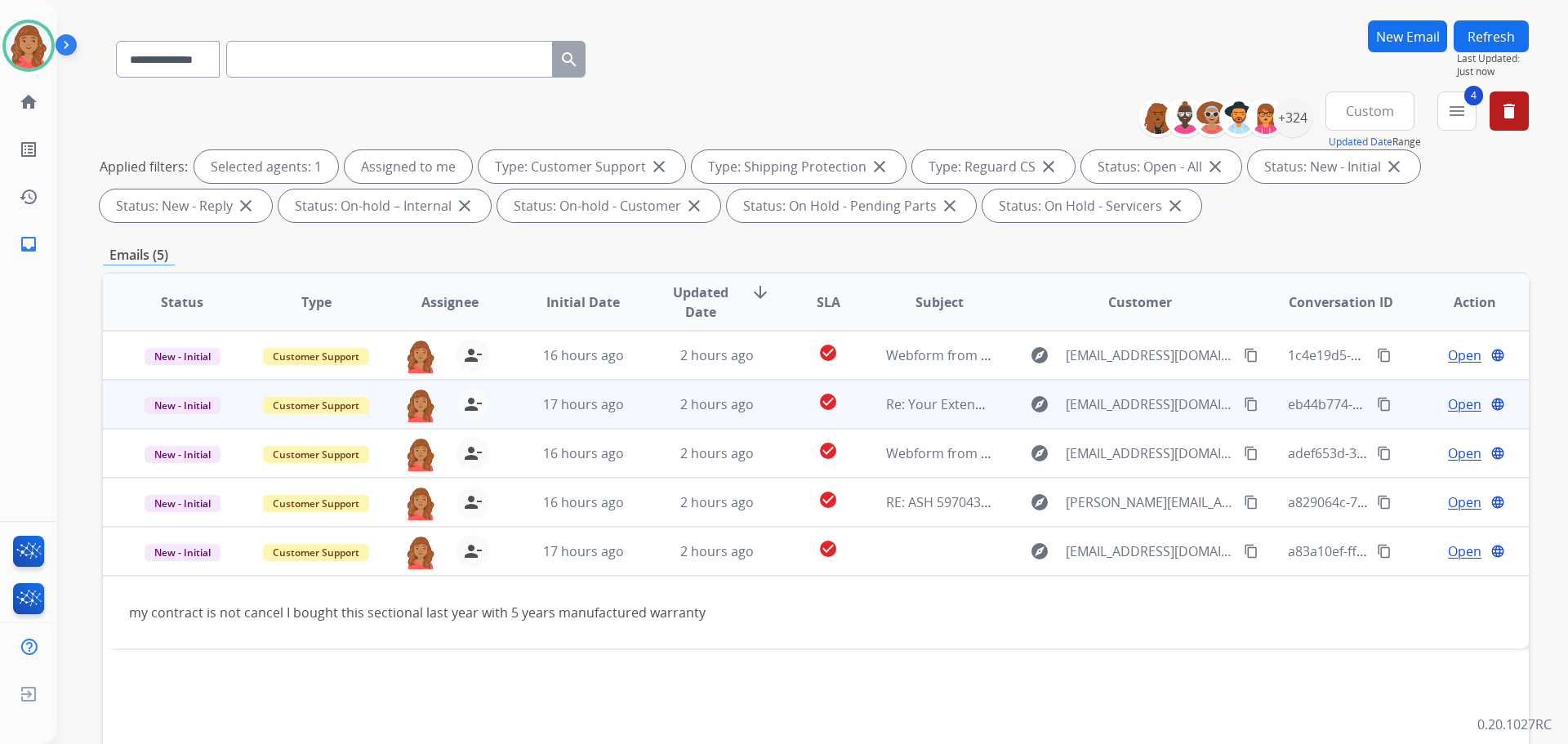
scroll to position [0, 0]
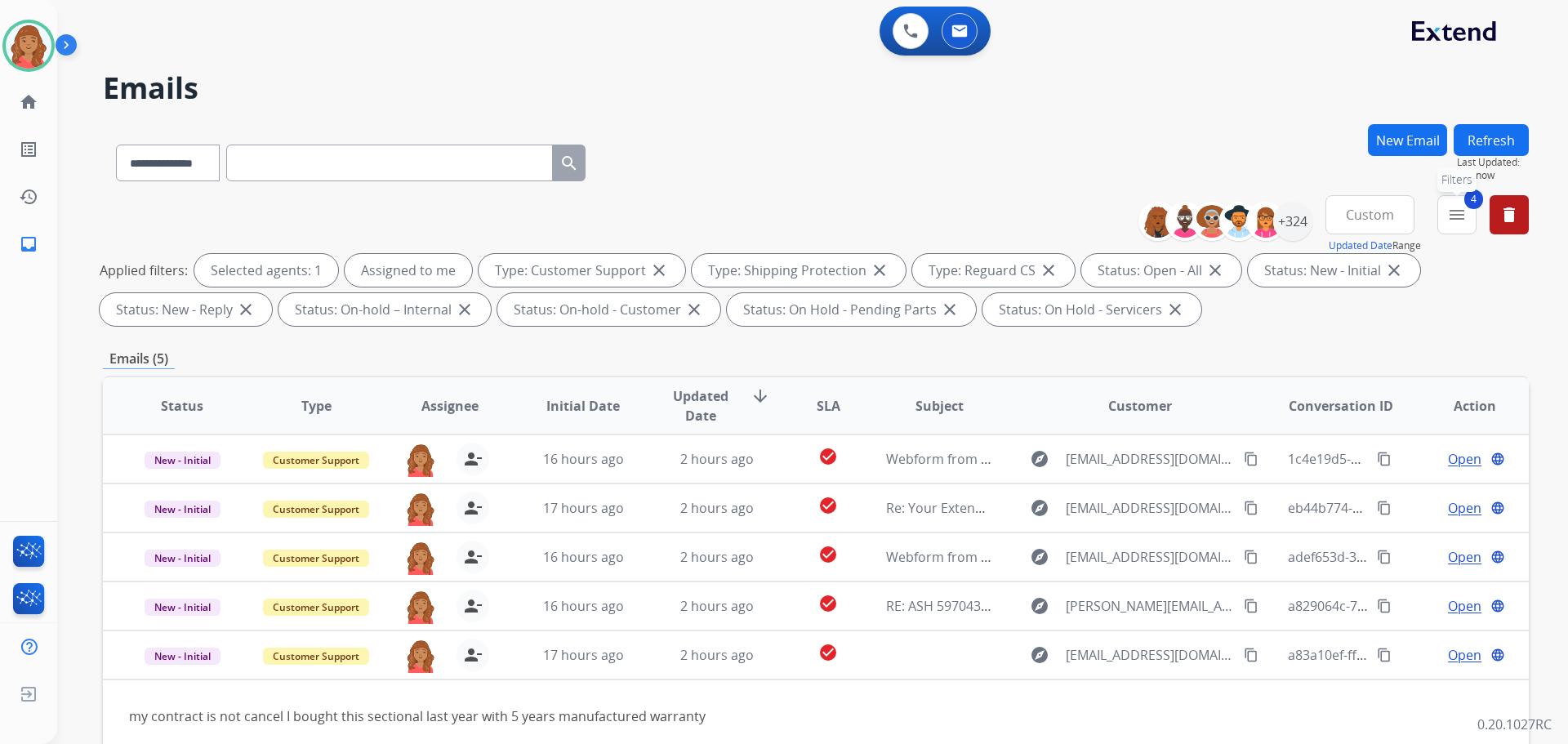
click at [1453, 218] on mat-icon "menu" at bounding box center [1457, 215] width 20 height 20
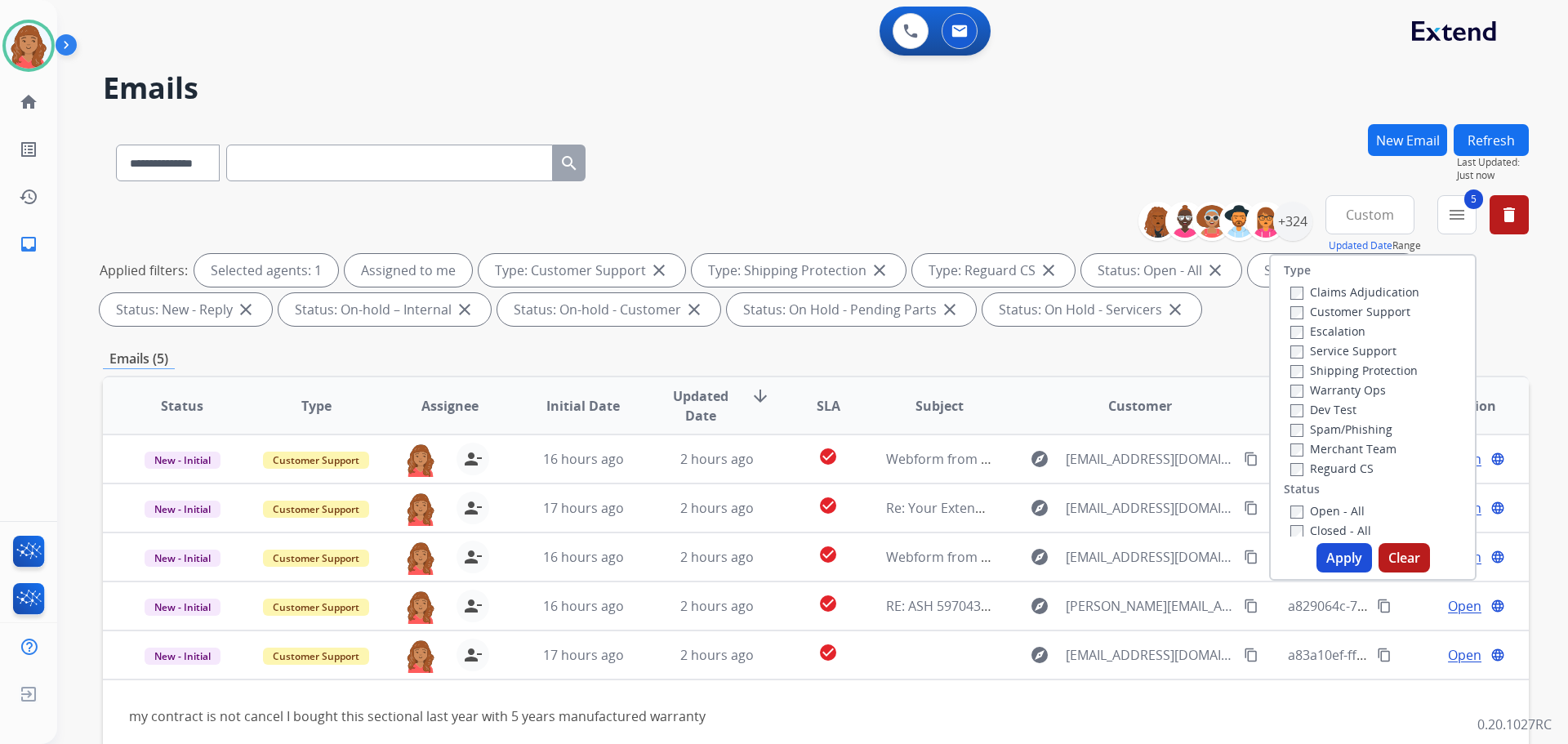
drag, startPoint x: 1332, startPoint y: 558, endPoint x: 1286, endPoint y: 537, distance: 50.6
click at [1332, 556] on button "Apply" at bounding box center [1344, 558] width 55 height 30
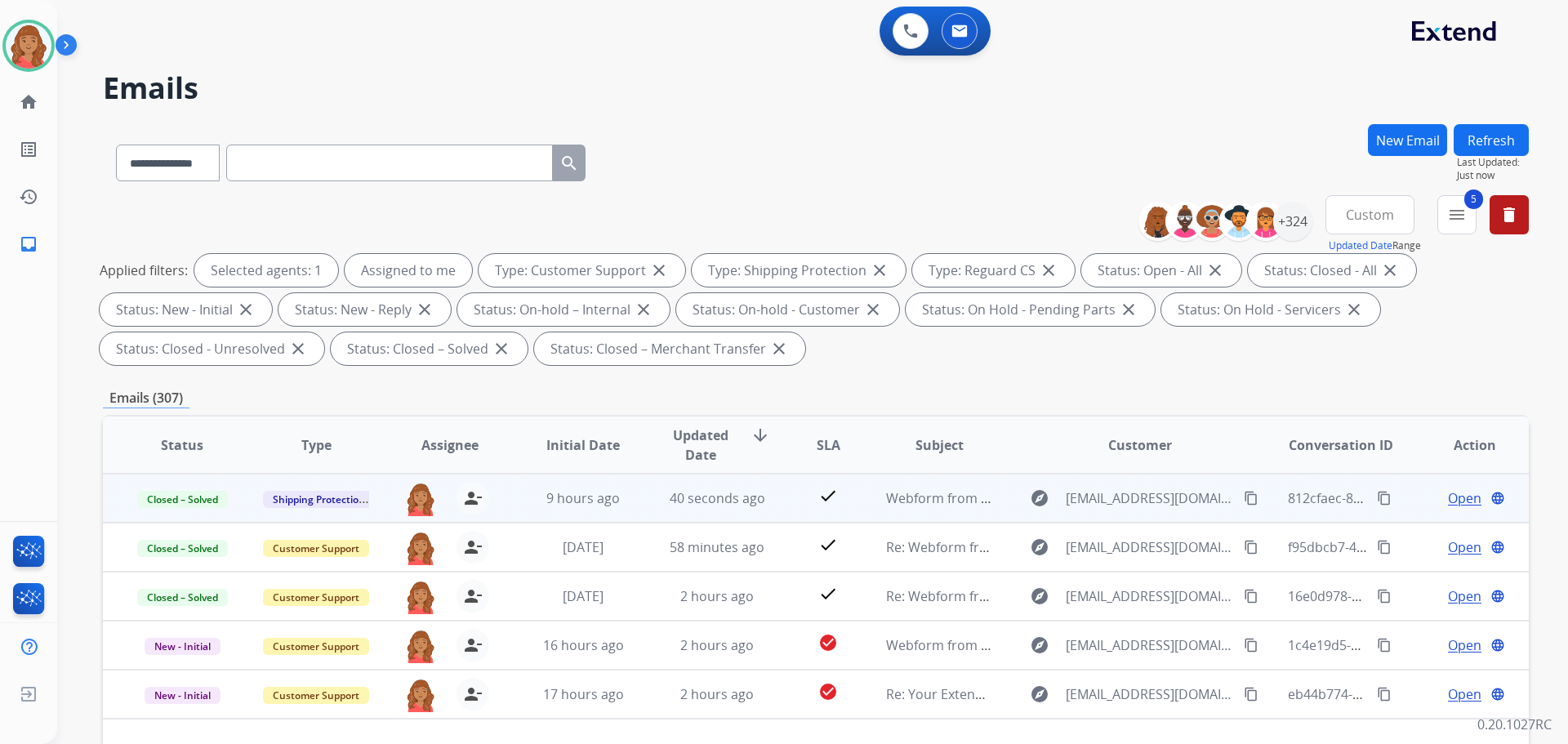
click at [1377, 498] on mat-icon "content_copy" at bounding box center [1384, 498] width 15 height 15
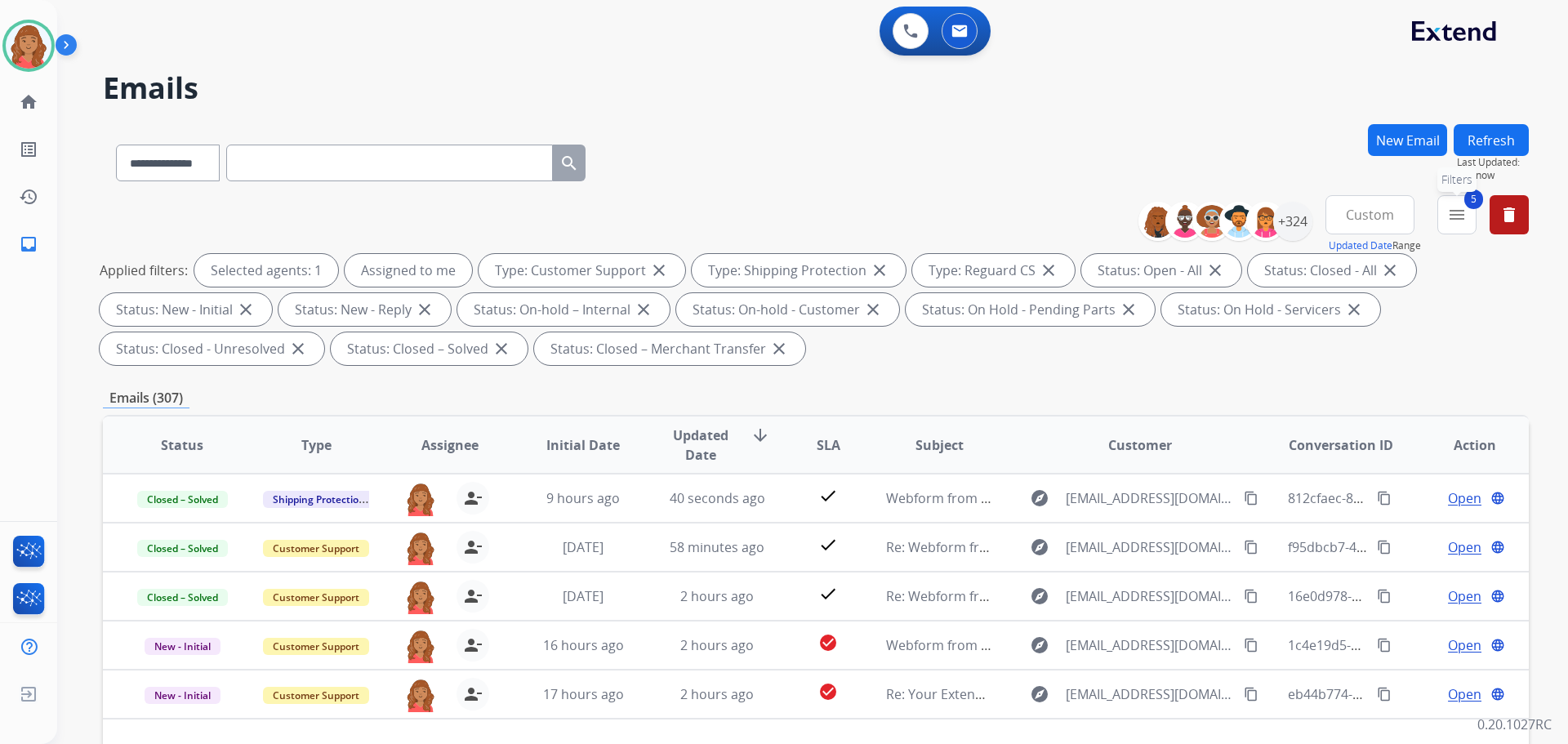
click at [1458, 217] on mat-icon "menu" at bounding box center [1457, 215] width 20 height 20
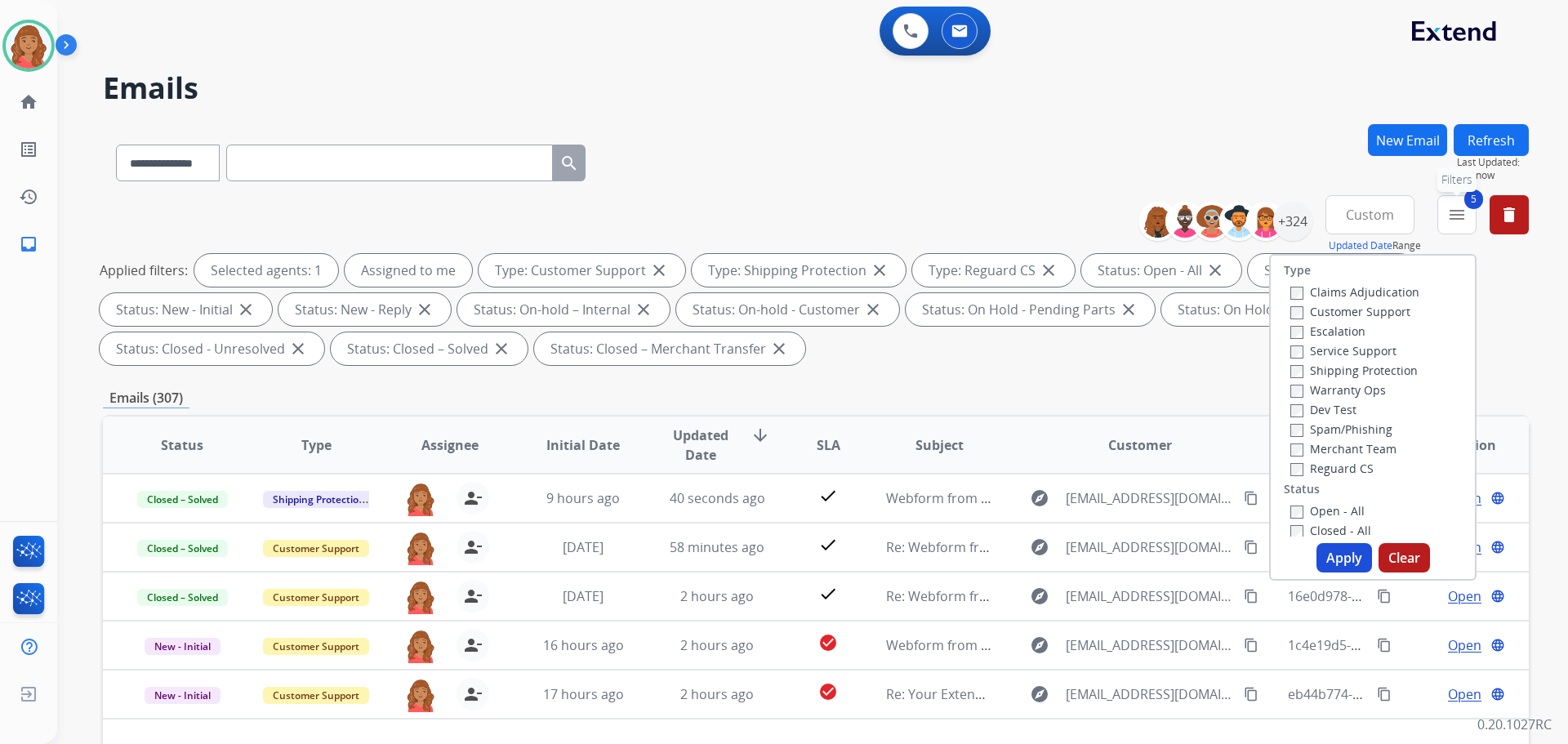
click at [1461, 217] on mat-icon "menu" at bounding box center [1457, 215] width 20 height 20
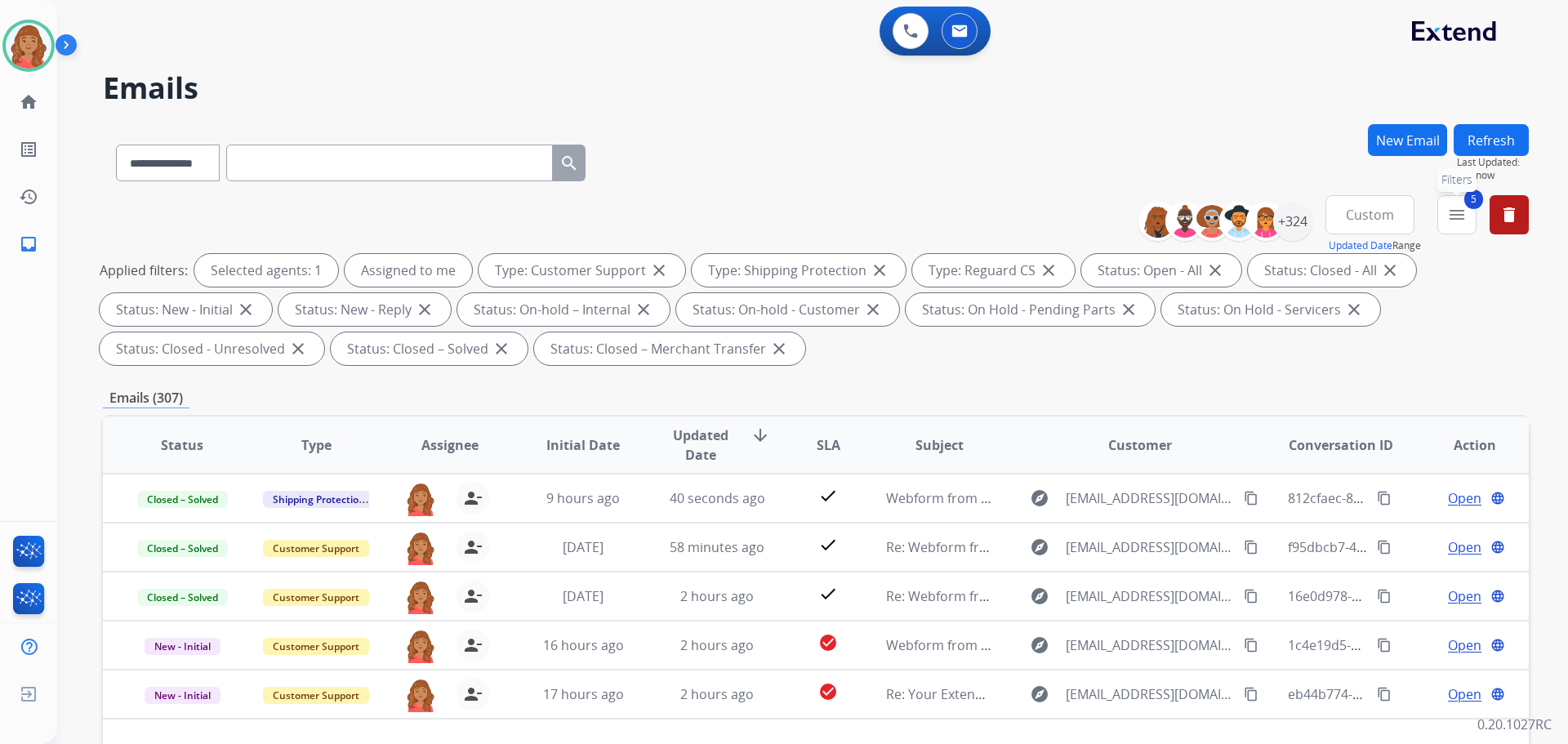
click at [1452, 226] on button "5 menu Filters" at bounding box center [1457, 215] width 40 height 40
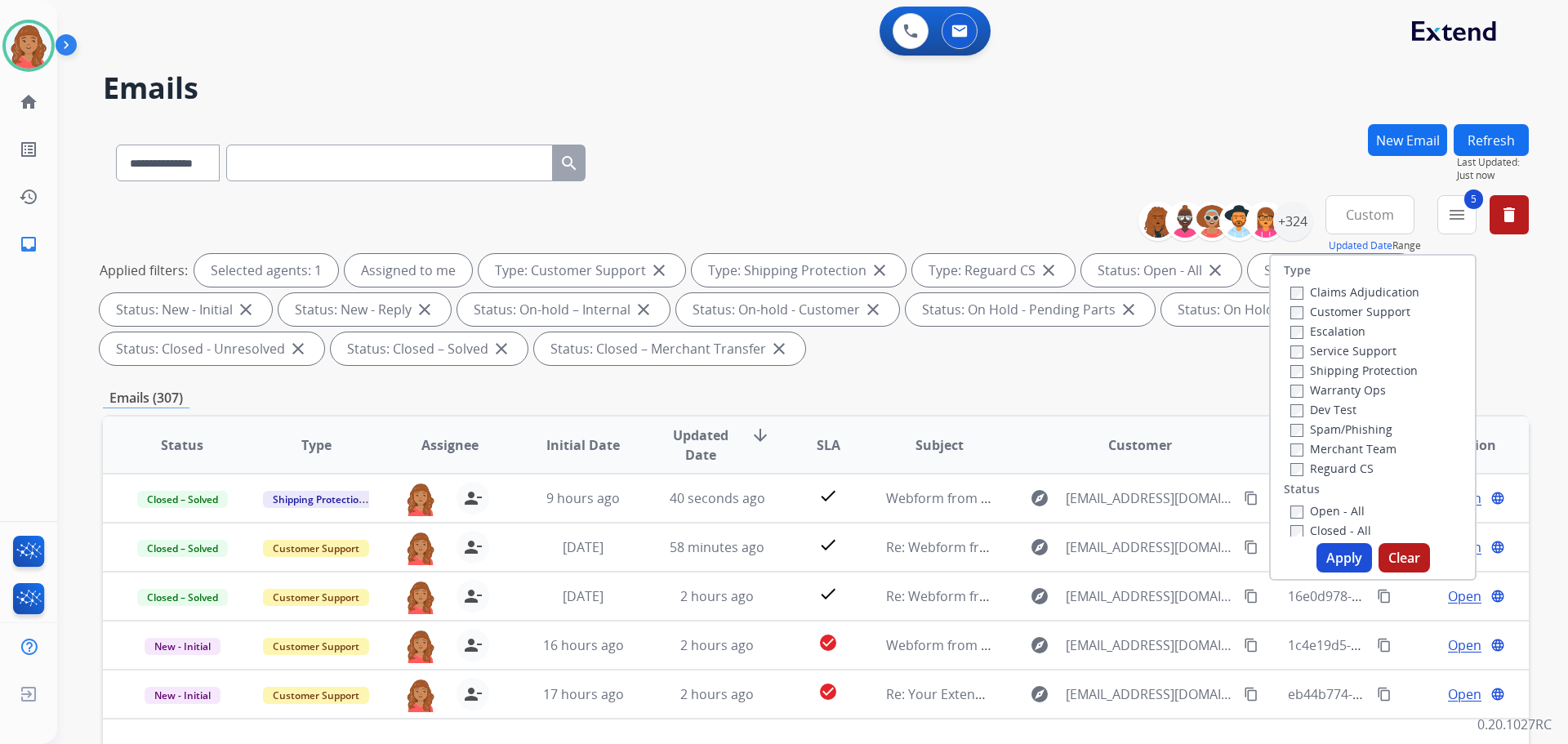
click at [1290, 524] on label "Closed - All" at bounding box center [1331, 530] width 81 height 16
click at [1340, 559] on button "Apply" at bounding box center [1344, 558] width 55 height 30
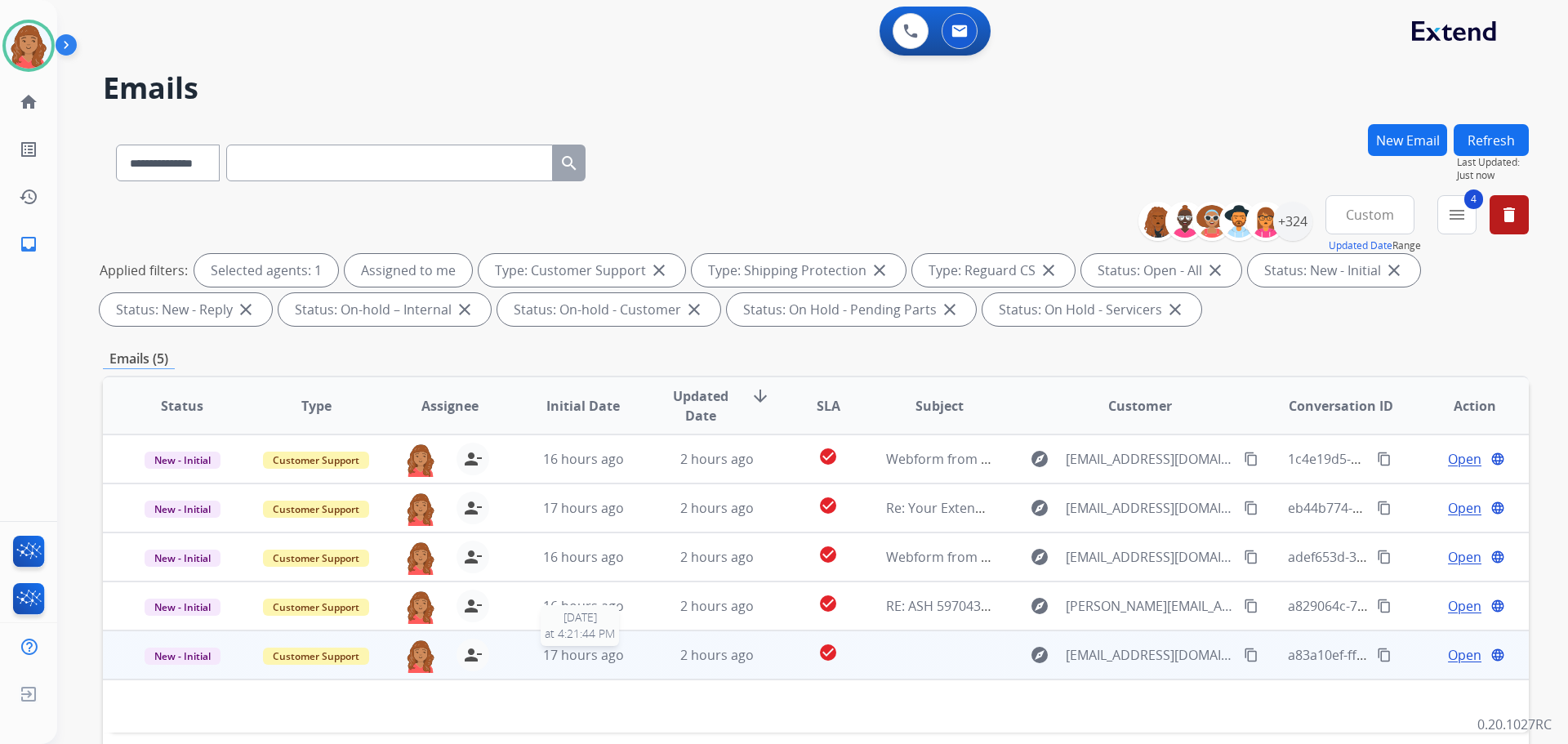
click at [627, 653] on div "17 hours ago" at bounding box center [583, 655] width 107 height 20
click at [620, 660] on div "17 hours ago" at bounding box center [583, 656] width 107 height 20
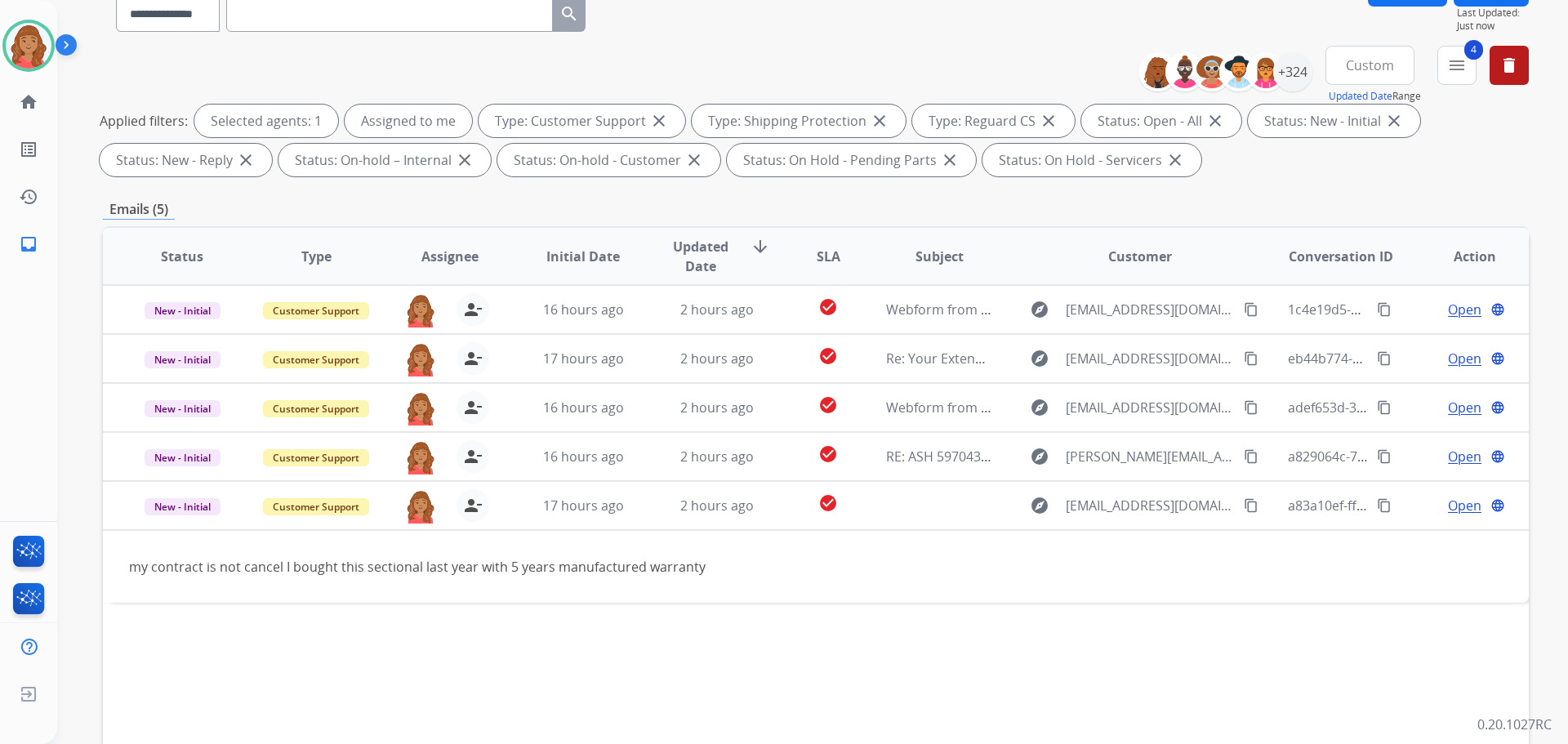
scroll to position [163, 0]
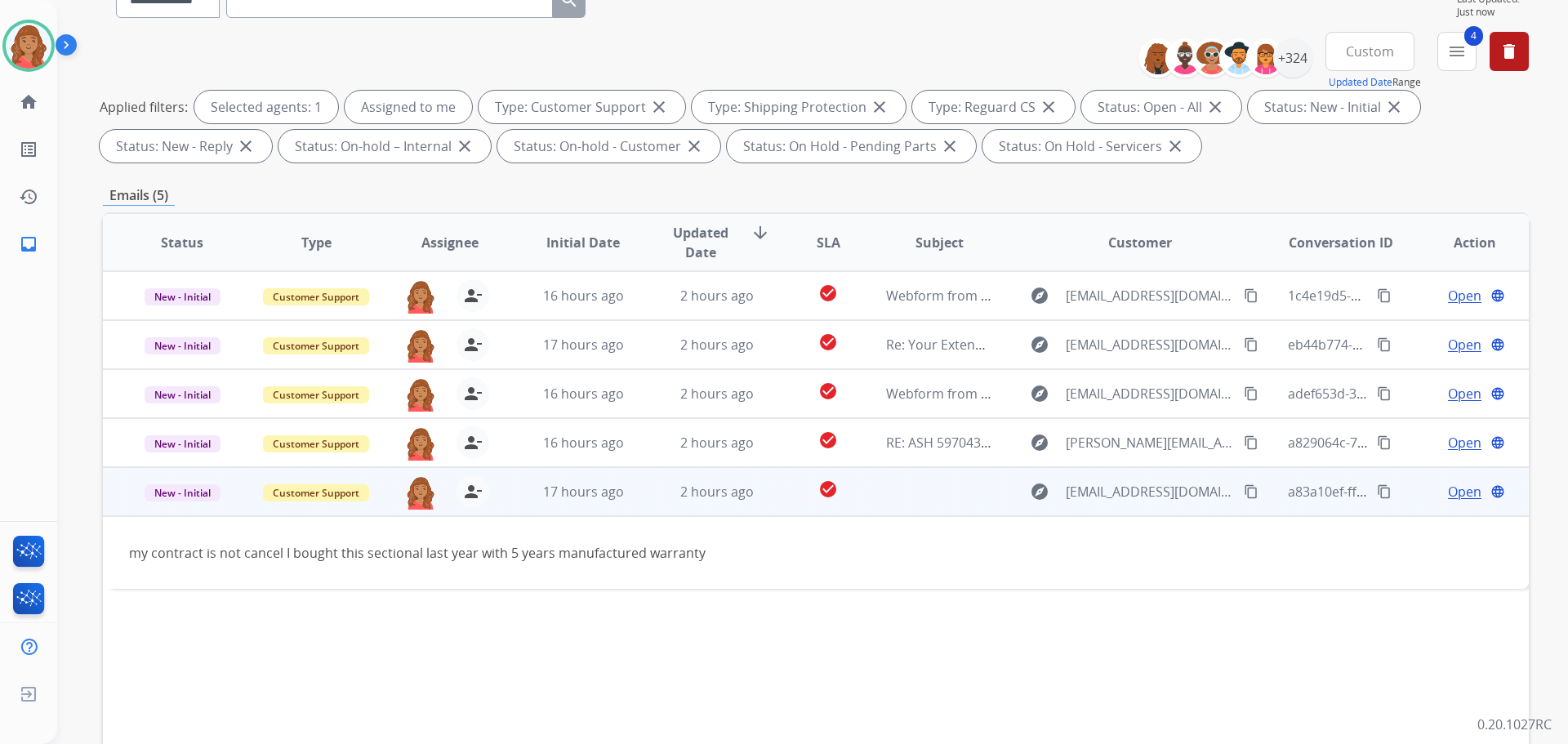
click at [1377, 490] on mat-icon "content_copy" at bounding box center [1384, 492] width 15 height 15
click at [1243, 491] on mat-icon "content_copy" at bounding box center [1251, 492] width 15 height 15
click at [942, 498] on td at bounding box center [927, 491] width 134 height 49
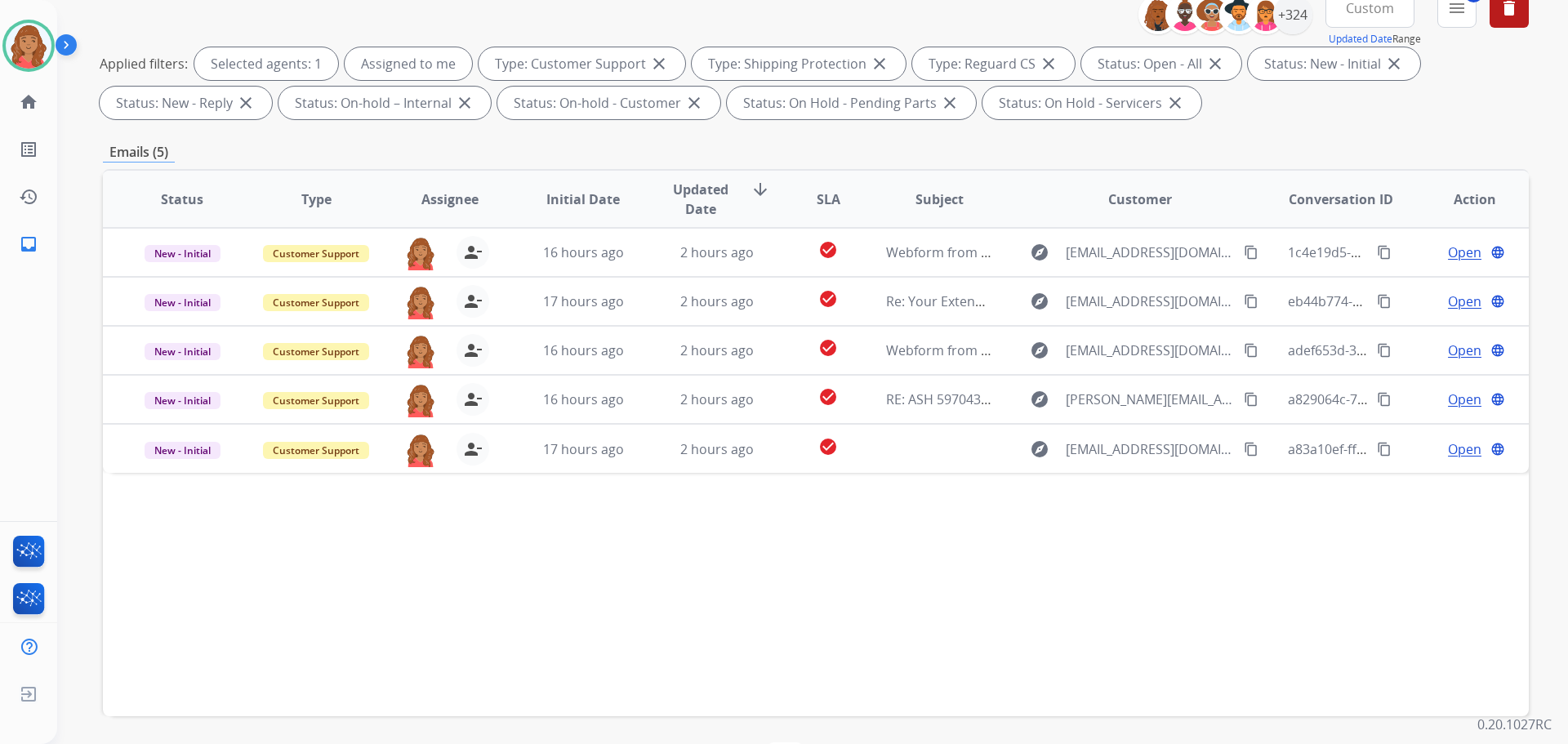
scroll to position [264, 0]
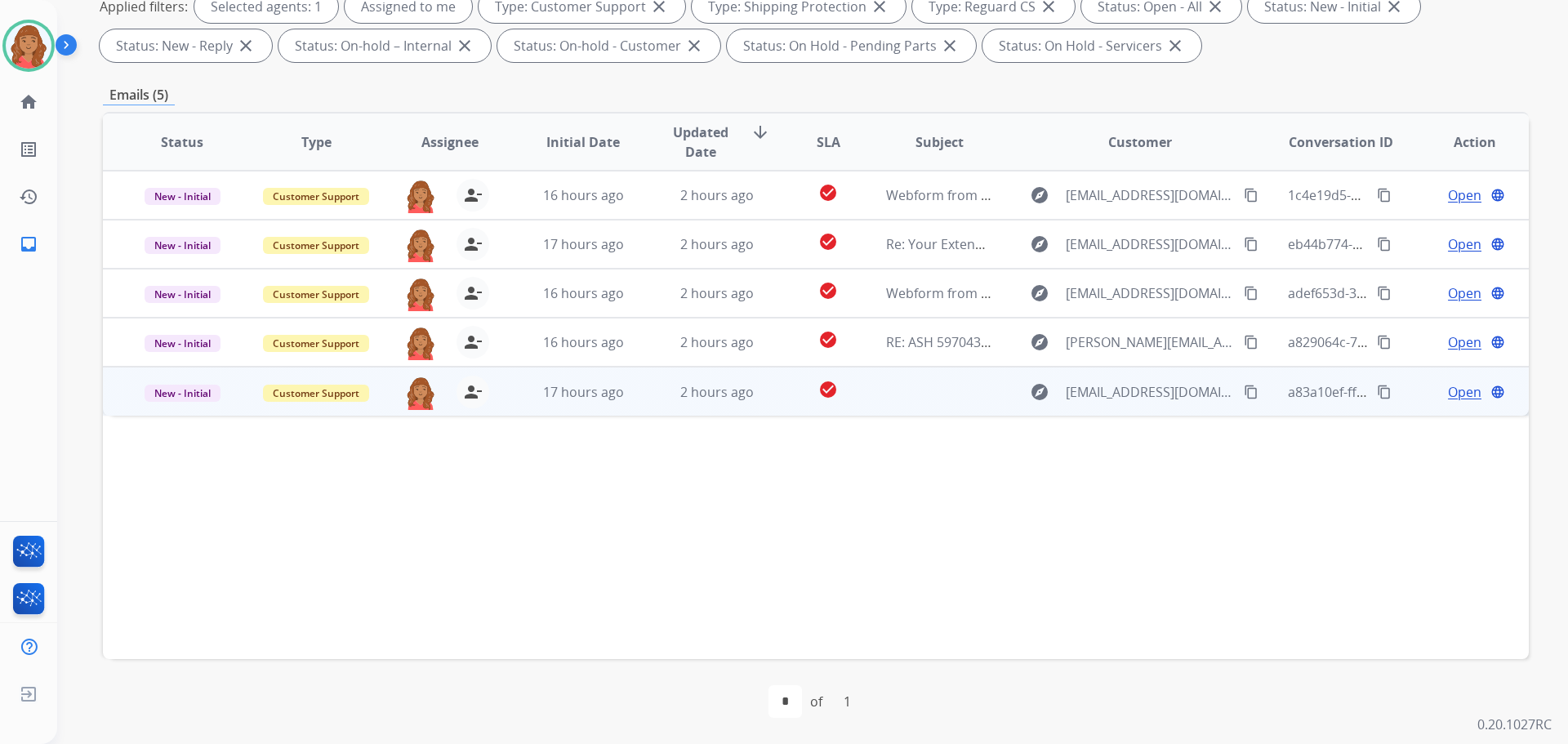
click at [962, 398] on td at bounding box center [927, 391] width 134 height 49
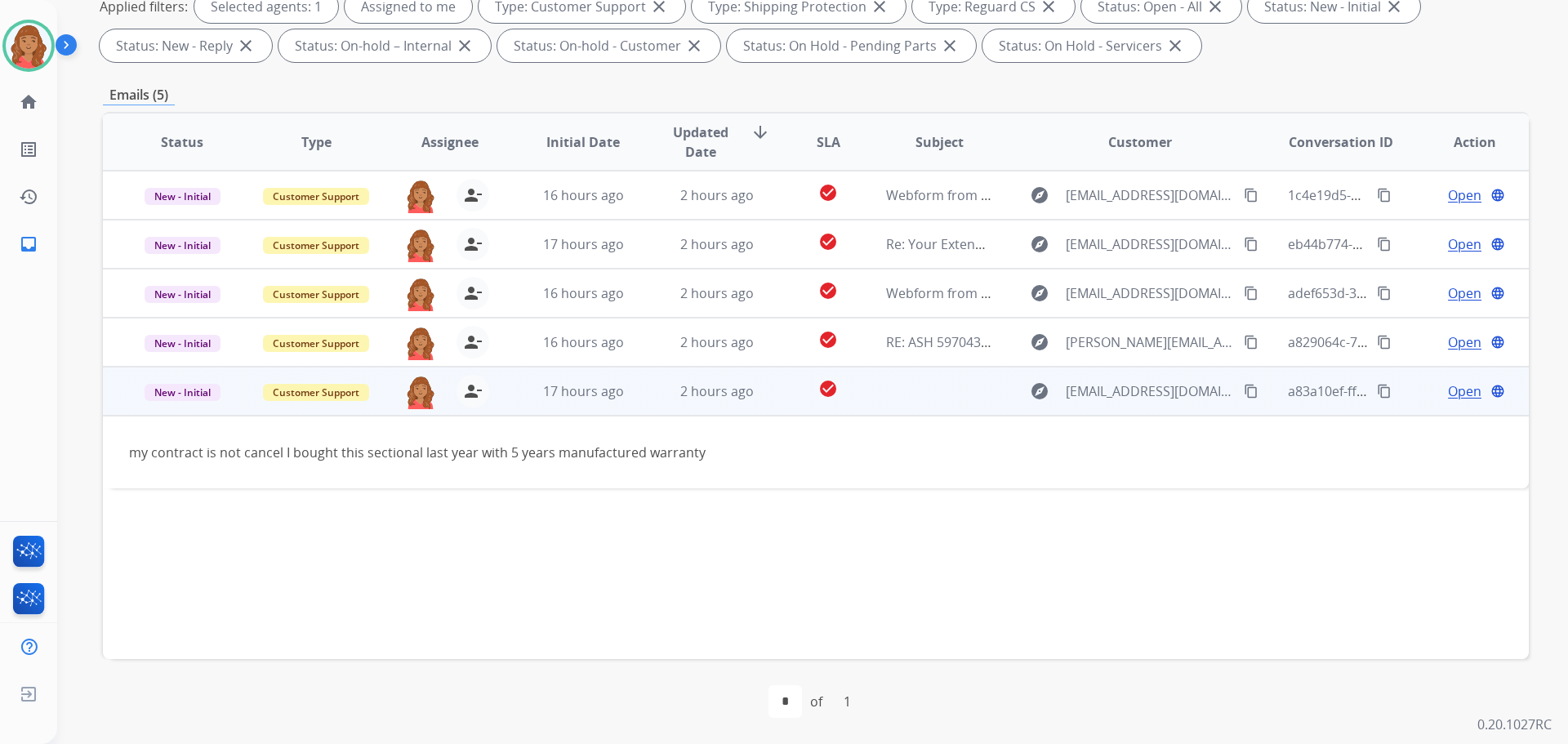
click at [1458, 388] on span "Open" at bounding box center [1464, 391] width 34 height 20
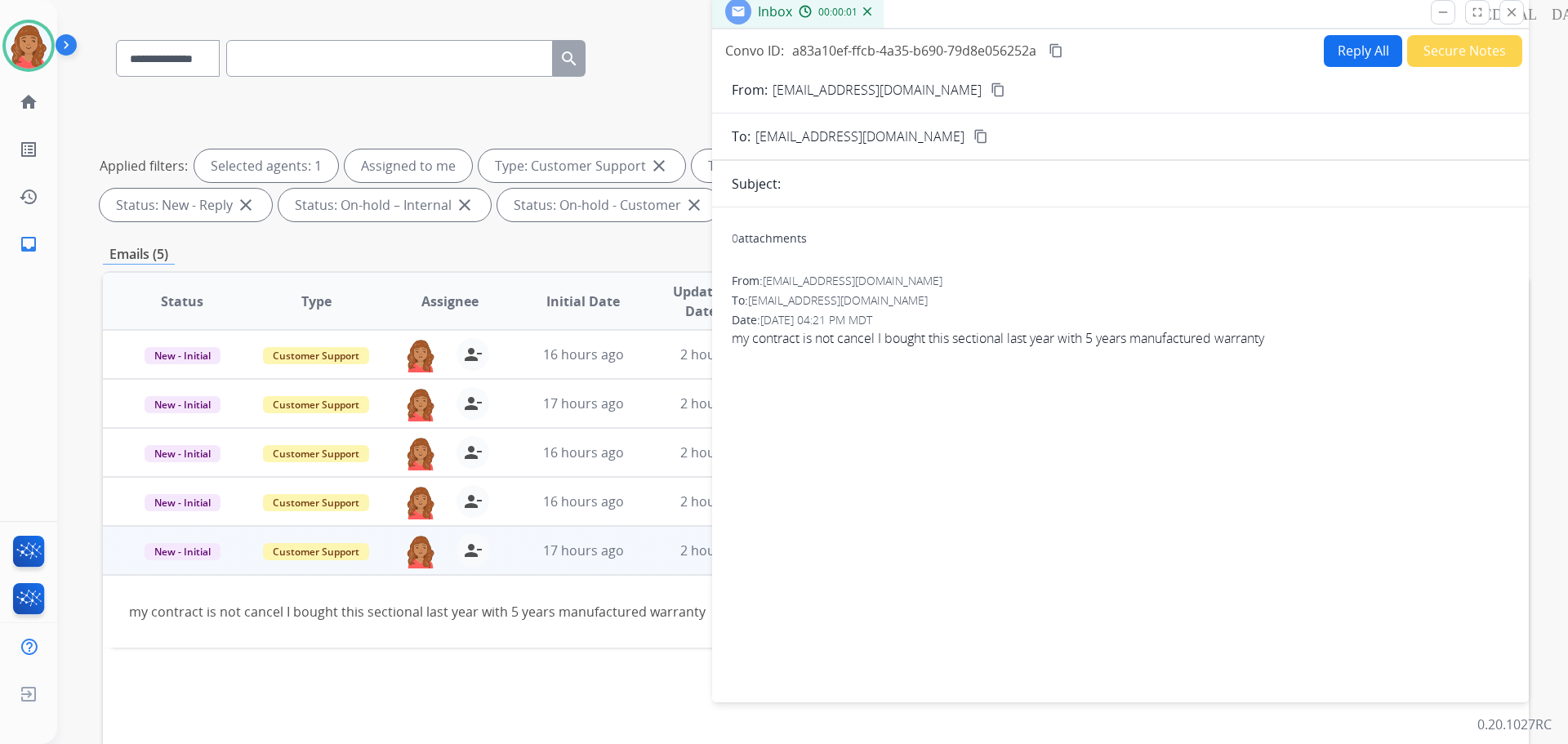
scroll to position [101, 0]
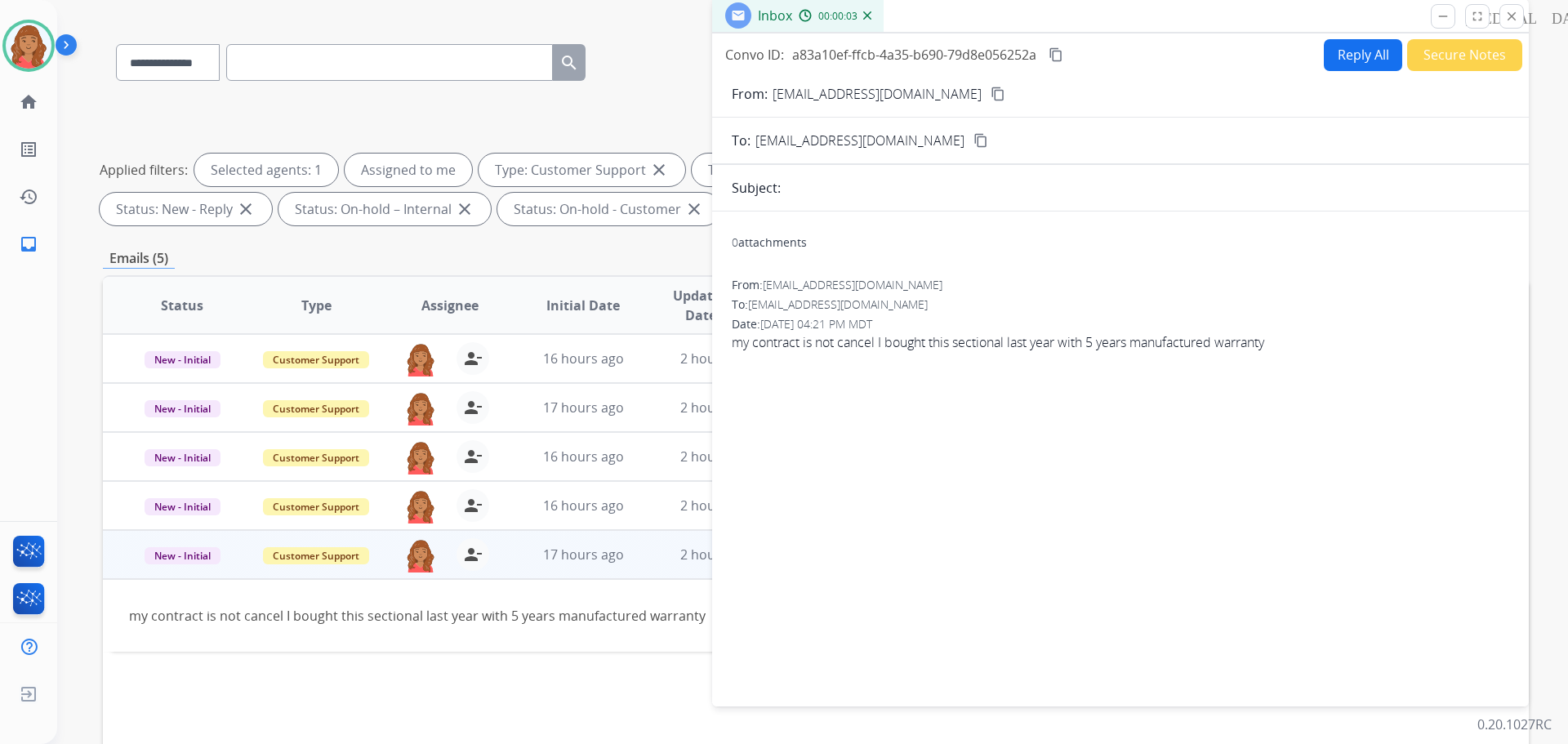
click at [1321, 37] on div "Convo ID: a83a10ef-ffcb-4a35-b690-79d8e056252a content_copy Reply All Secure No…" at bounding box center [1120, 367] width 817 height 667
click at [1348, 57] on button "Reply All" at bounding box center [1363, 55] width 78 height 32
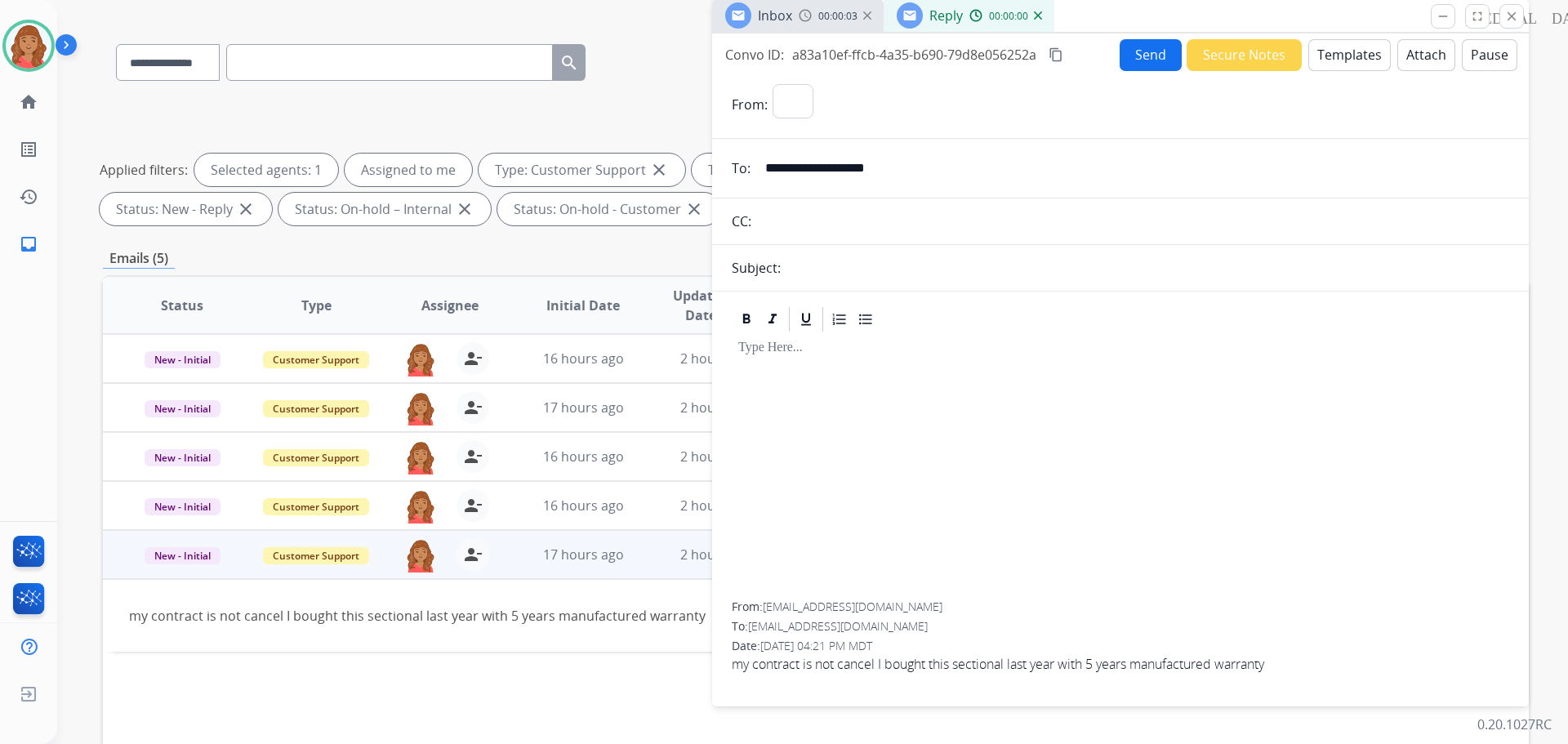
select select "**********"
click at [1346, 55] on button "Templates" at bounding box center [1350, 55] width 82 height 32
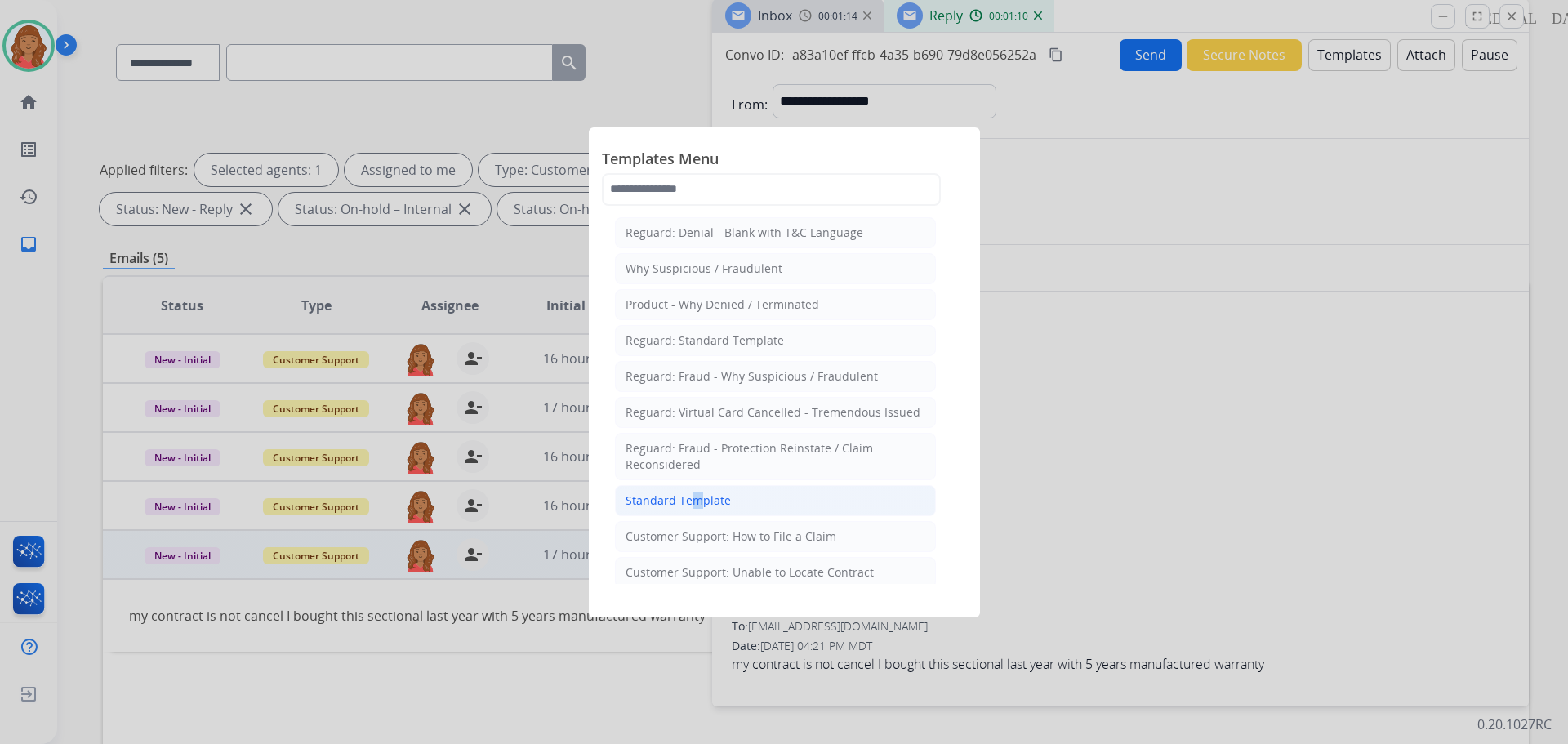
drag, startPoint x: 686, startPoint y: 508, endPoint x: 735, endPoint y: 474, distance: 59.6
click at [689, 506] on li "Standard Template" at bounding box center [775, 501] width 321 height 31
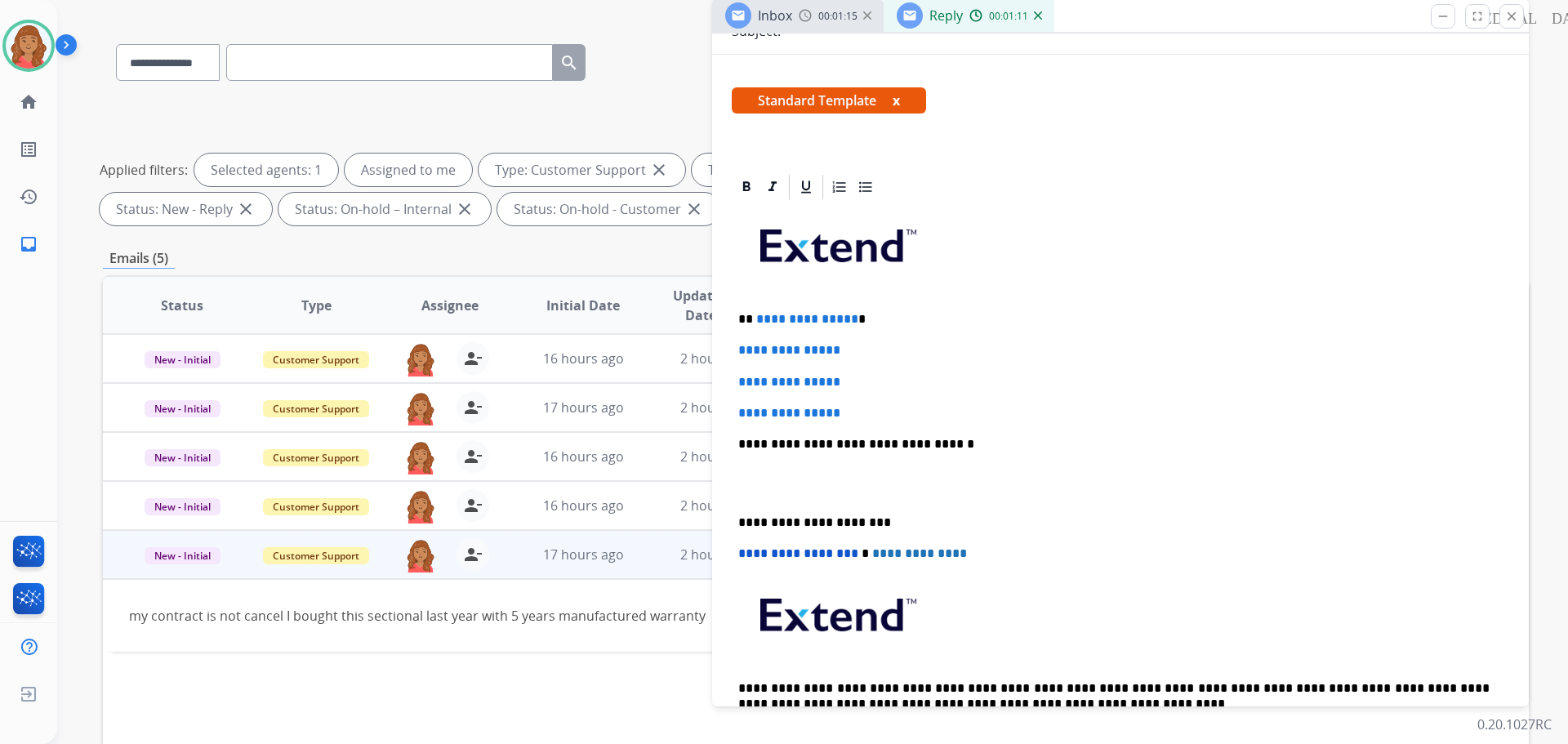
scroll to position [245, 0]
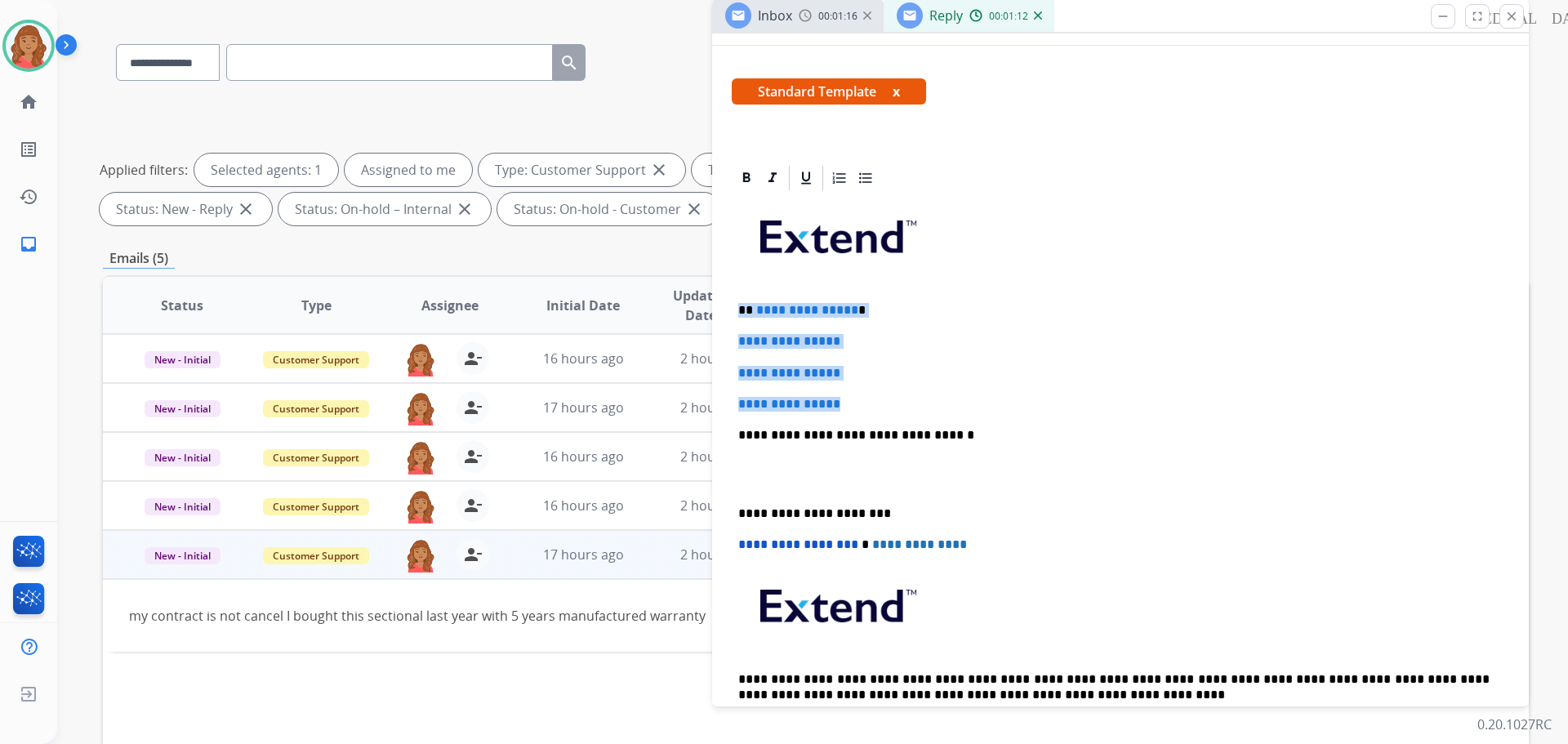
drag, startPoint x: 784, startPoint y: 381, endPoint x: 734, endPoint y: 301, distance: 94.3
click at [731, 289] on div "**********" at bounding box center [1120, 501] width 817 height 676
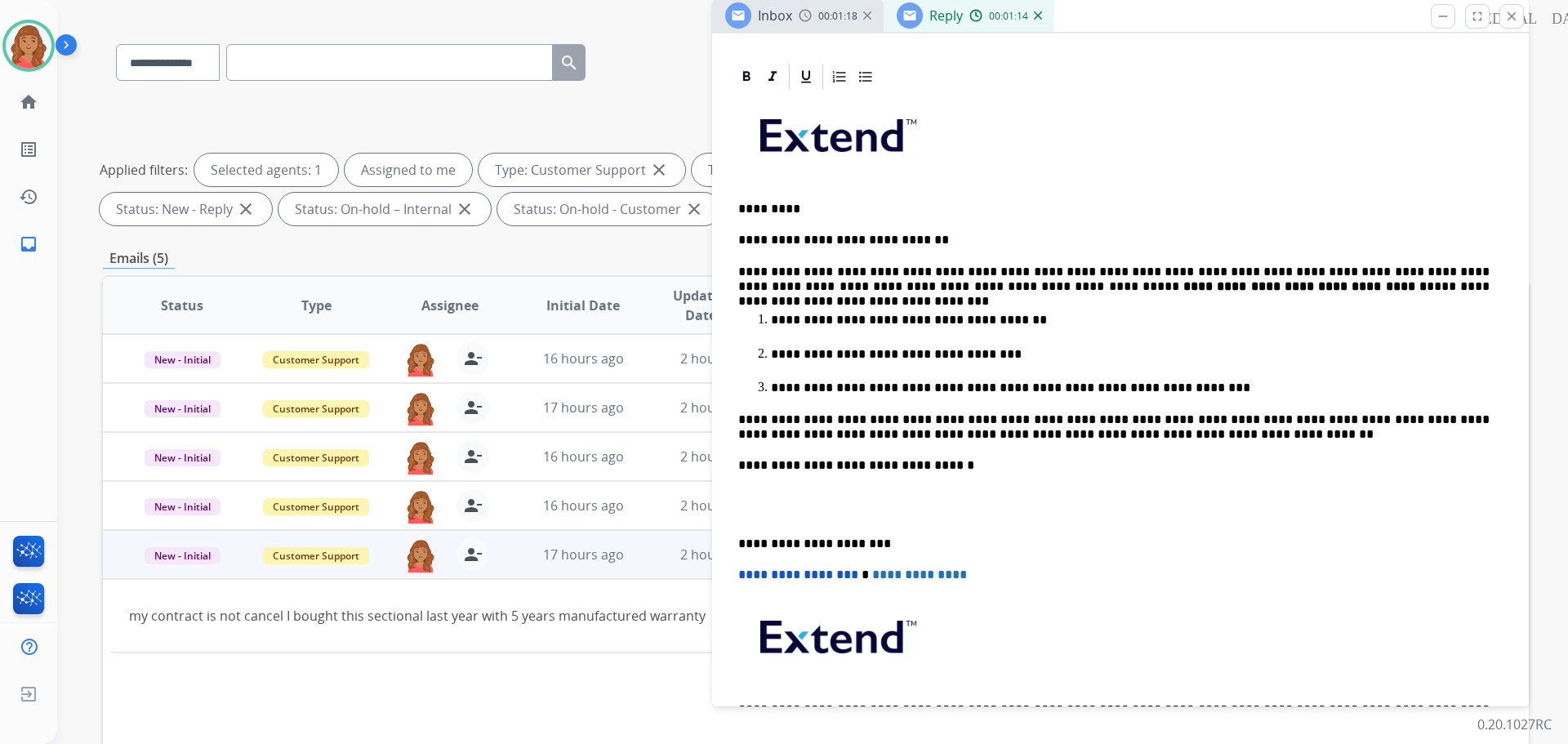
scroll to position [409, 0]
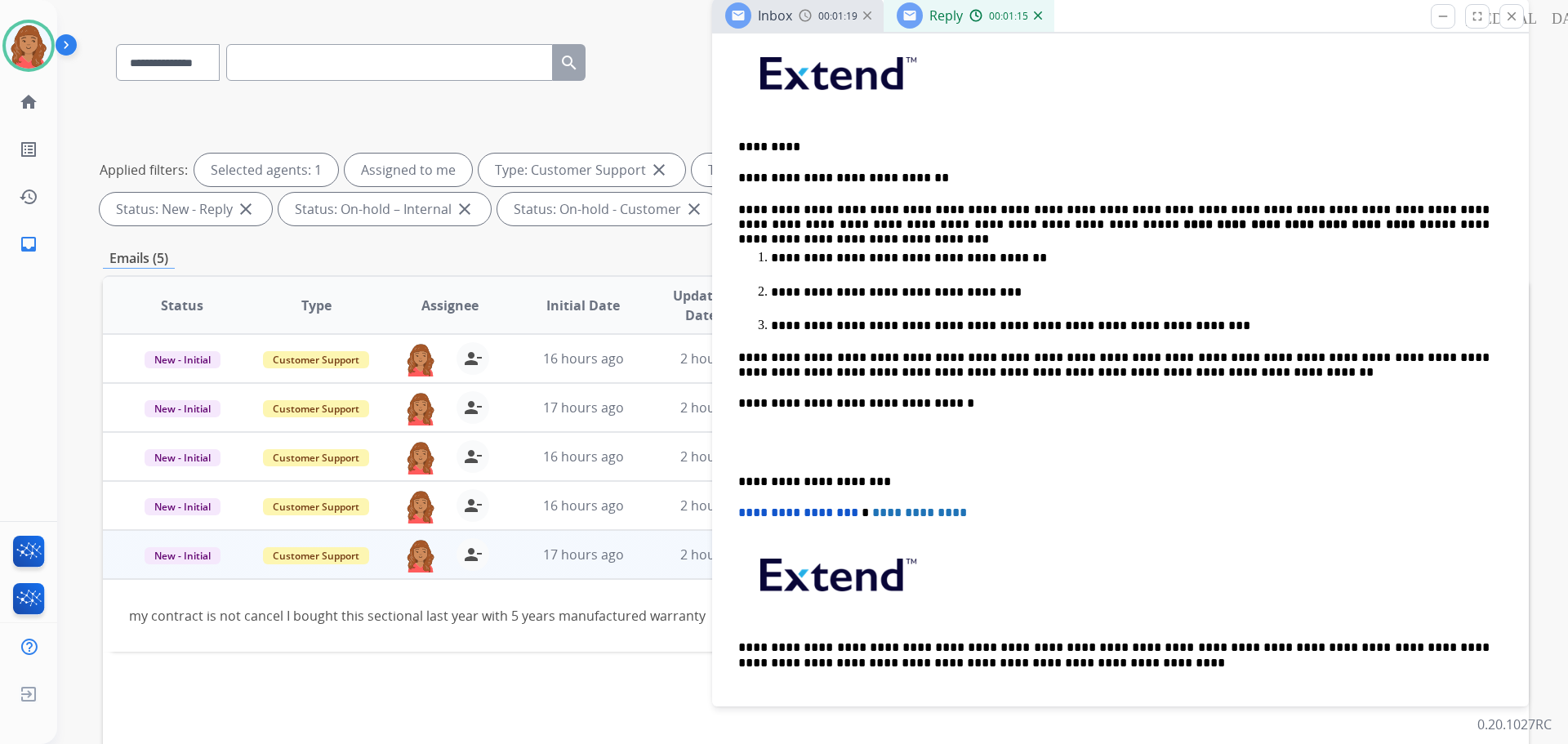
click at [733, 478] on div "**********" at bounding box center [1120, 404] width 817 height 807
click at [738, 477] on p "**********" at bounding box center [1114, 482] width 751 height 15
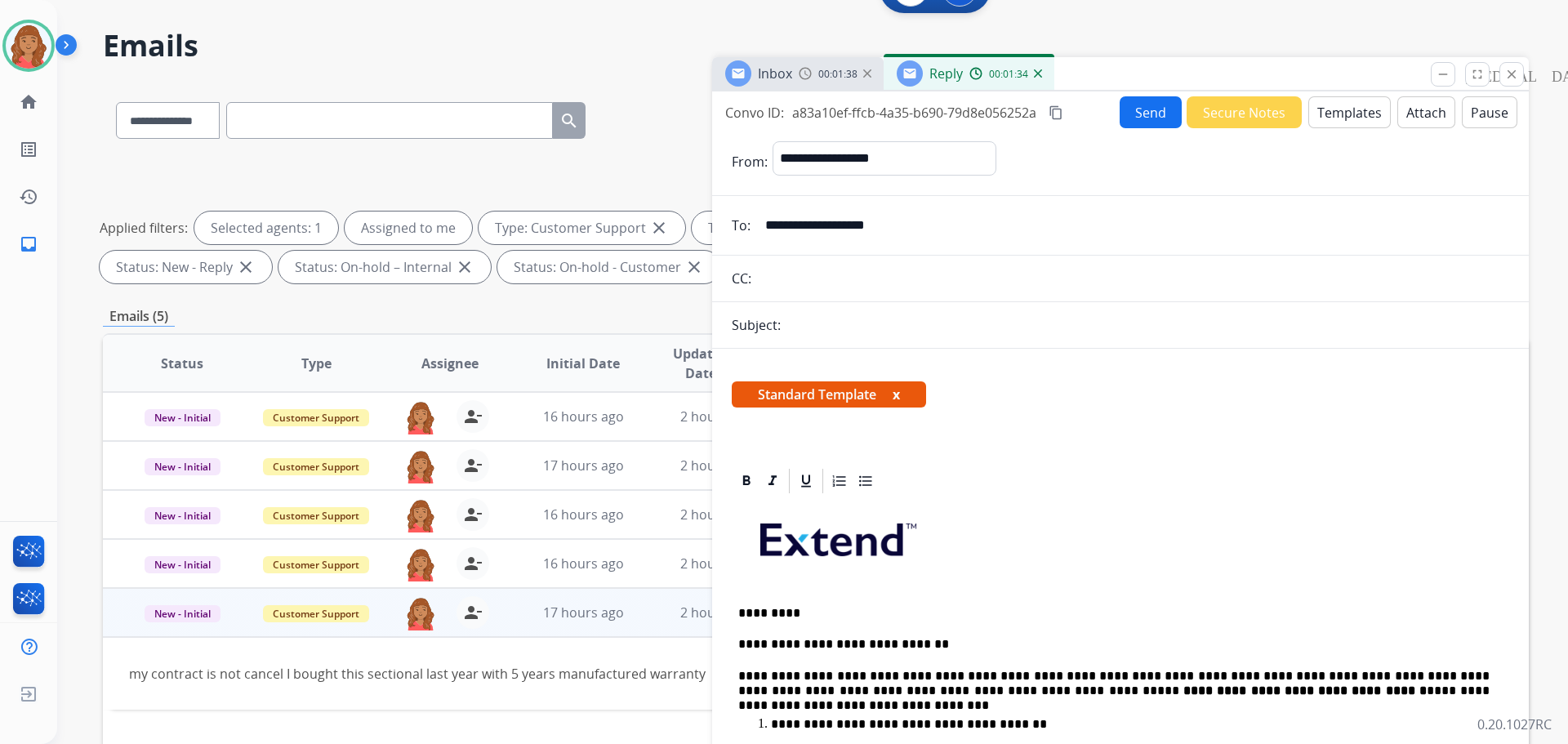
scroll to position [19, 0]
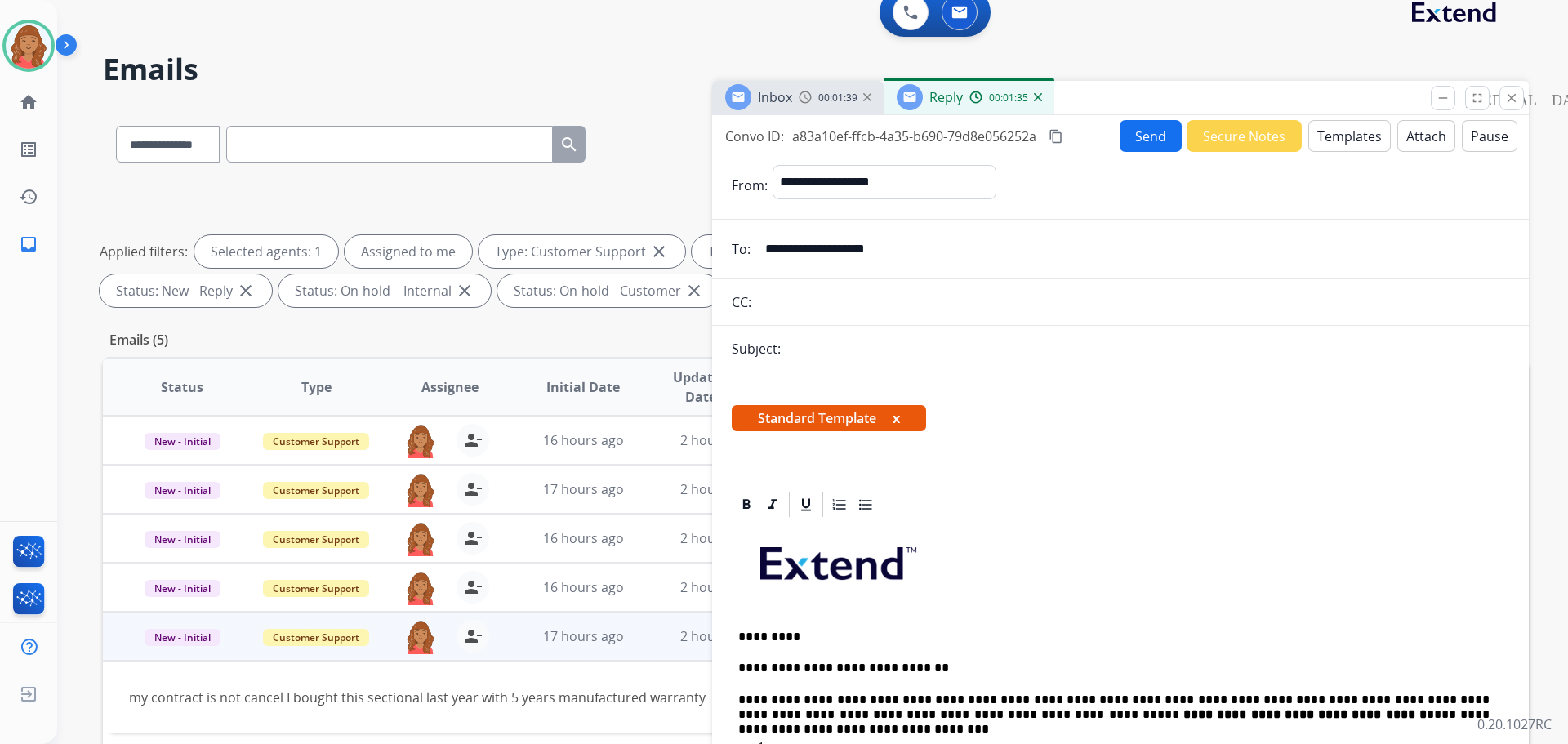
drag, startPoint x: 1054, startPoint y: 134, endPoint x: 1061, endPoint y: 136, distance: 7.3
click at [1060, 135] on mat-icon "content_copy" at bounding box center [1056, 137] width 15 height 15
click at [1134, 131] on button "Send" at bounding box center [1150, 136] width 62 height 32
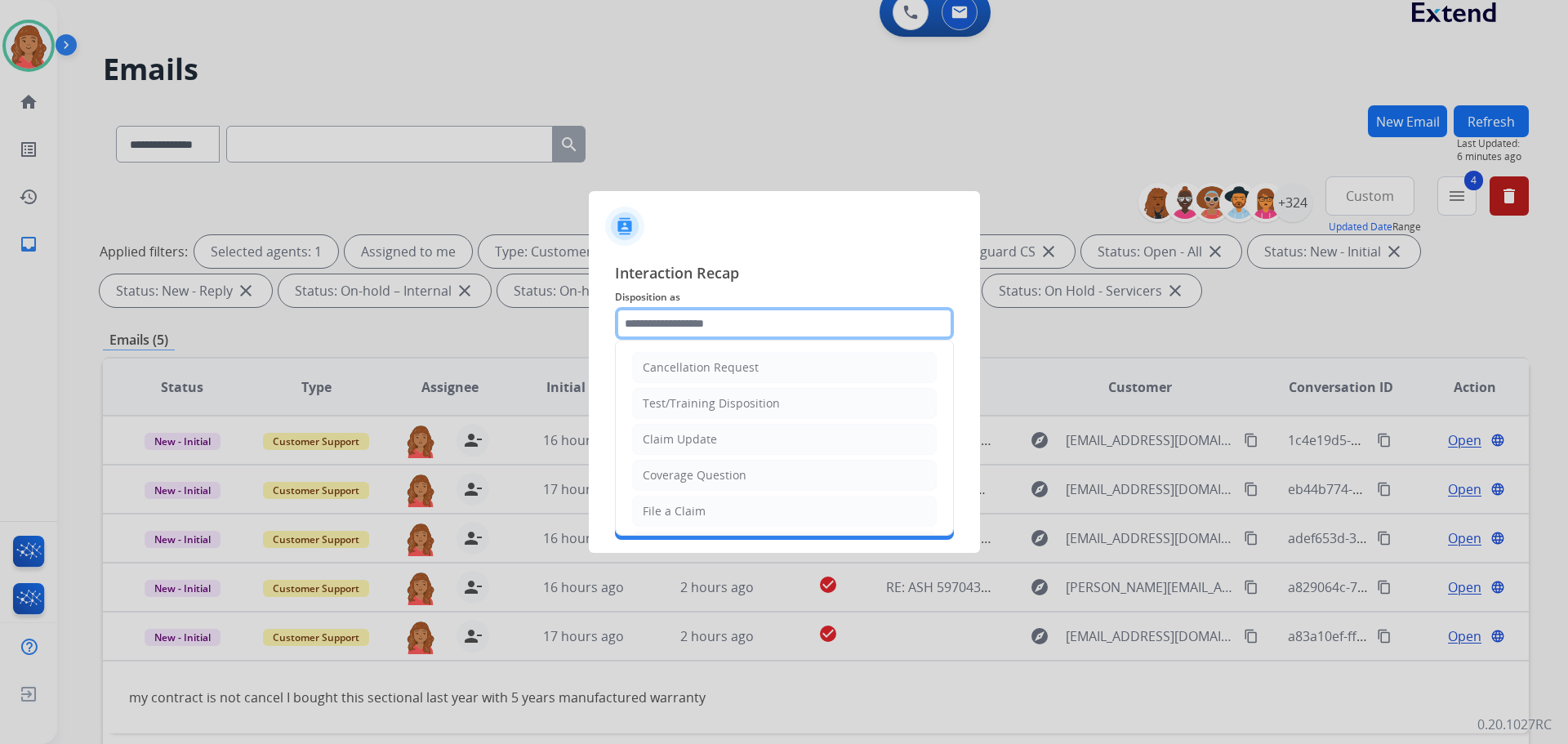
click at [691, 336] on input "text" at bounding box center [784, 324] width 339 height 33
click at [691, 508] on div "File a Claim" at bounding box center [674, 512] width 63 height 16
type input "**********"
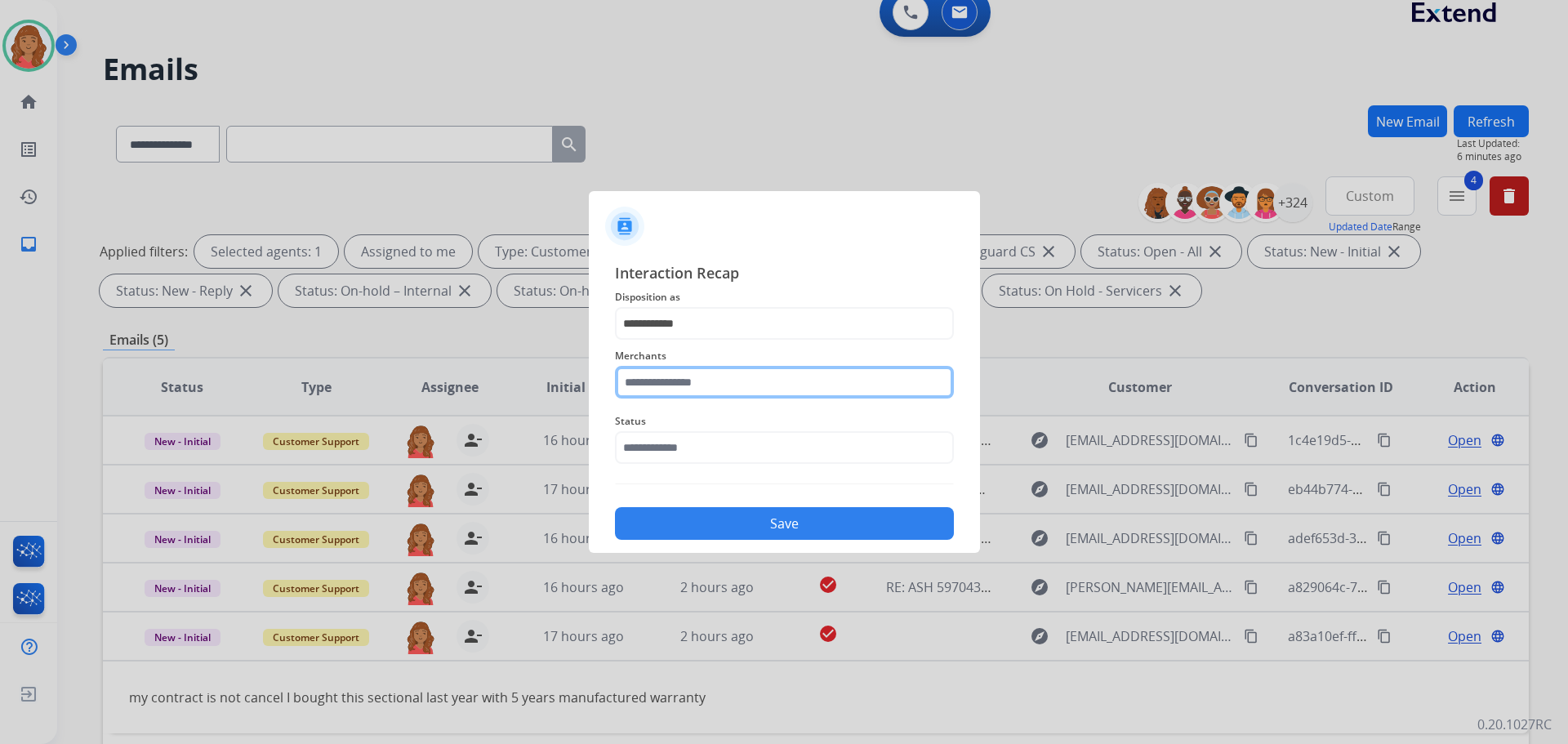
click at [687, 377] on input "text" at bounding box center [784, 382] width 339 height 33
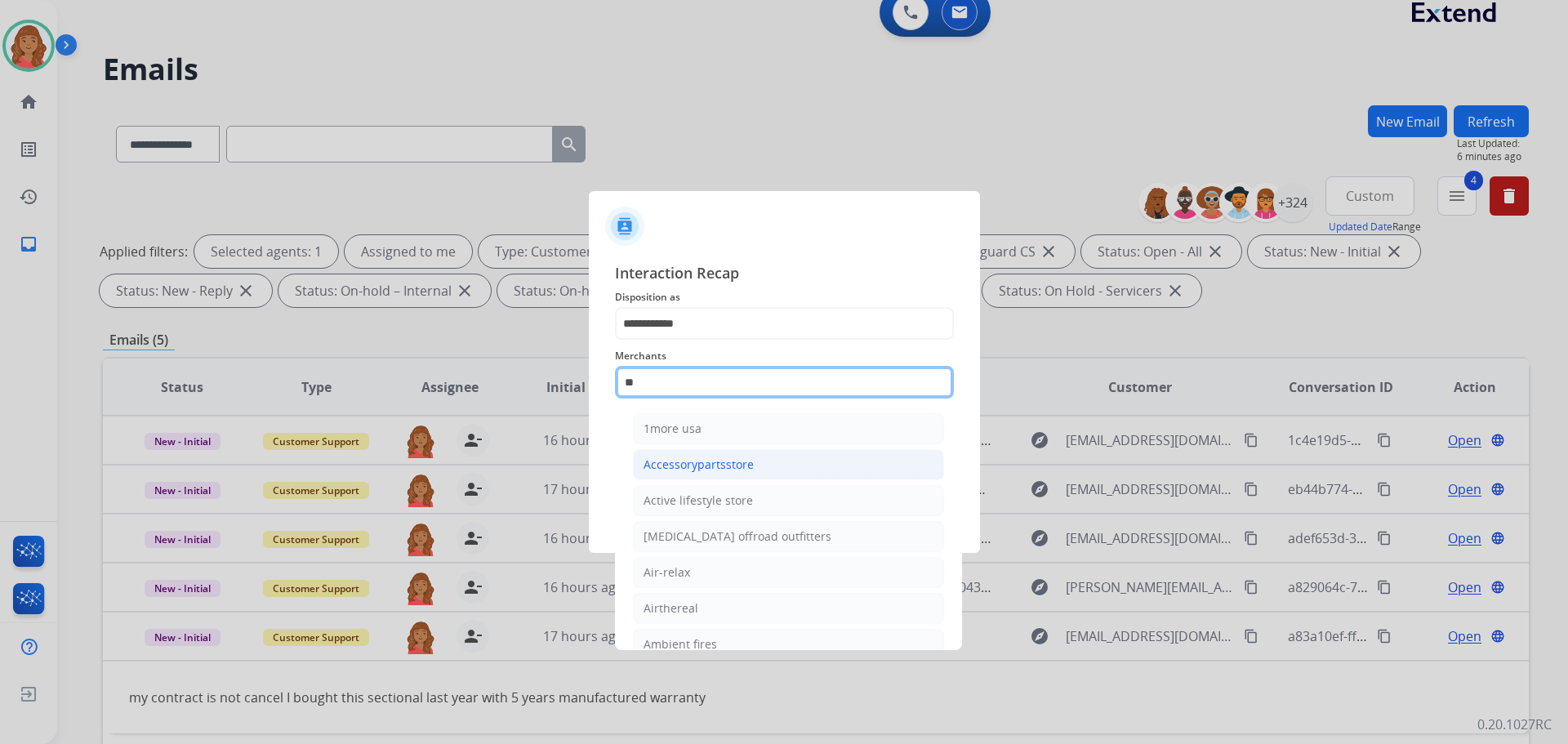
type input "*"
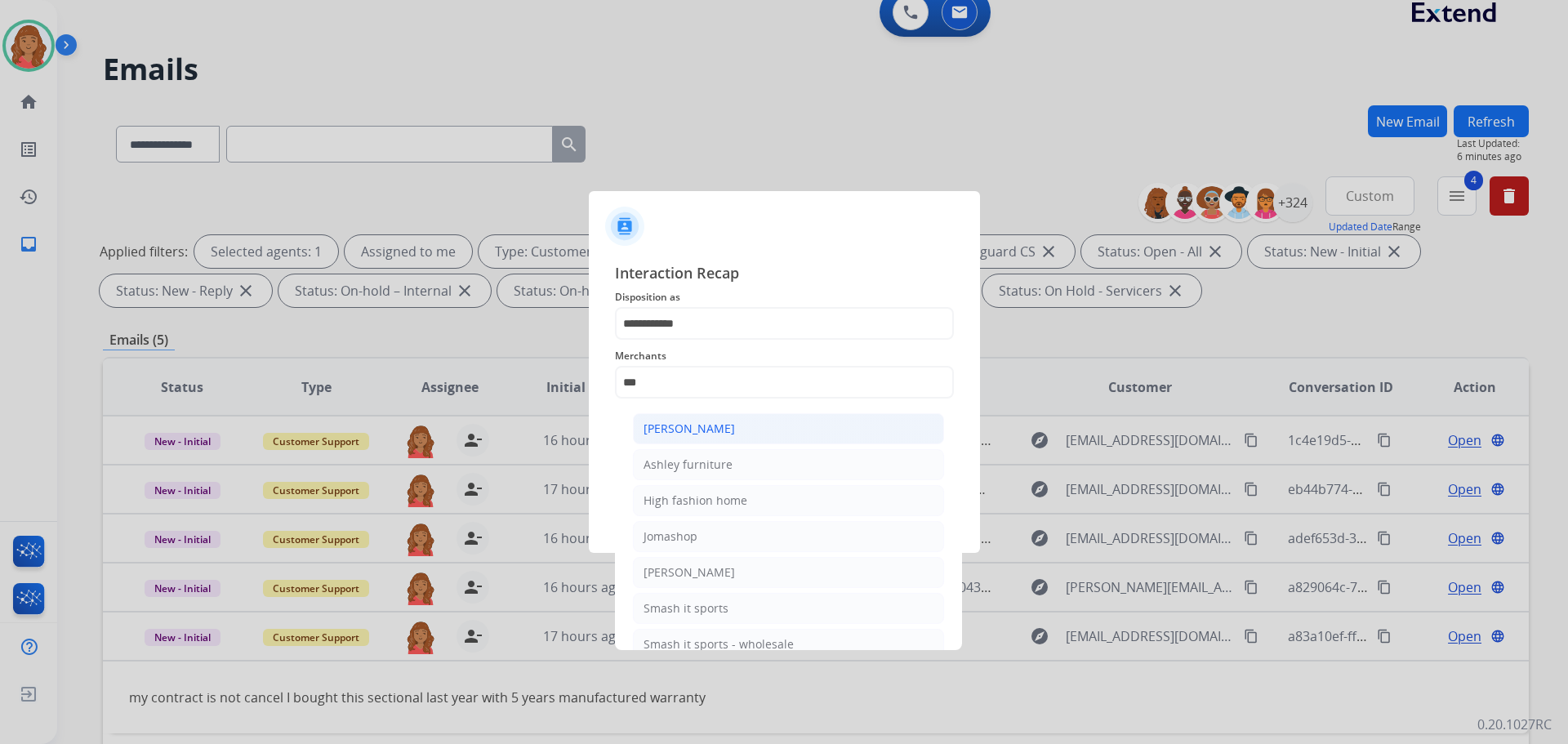
click at [687, 425] on div "[PERSON_NAME]" at bounding box center [689, 428] width 91 height 16
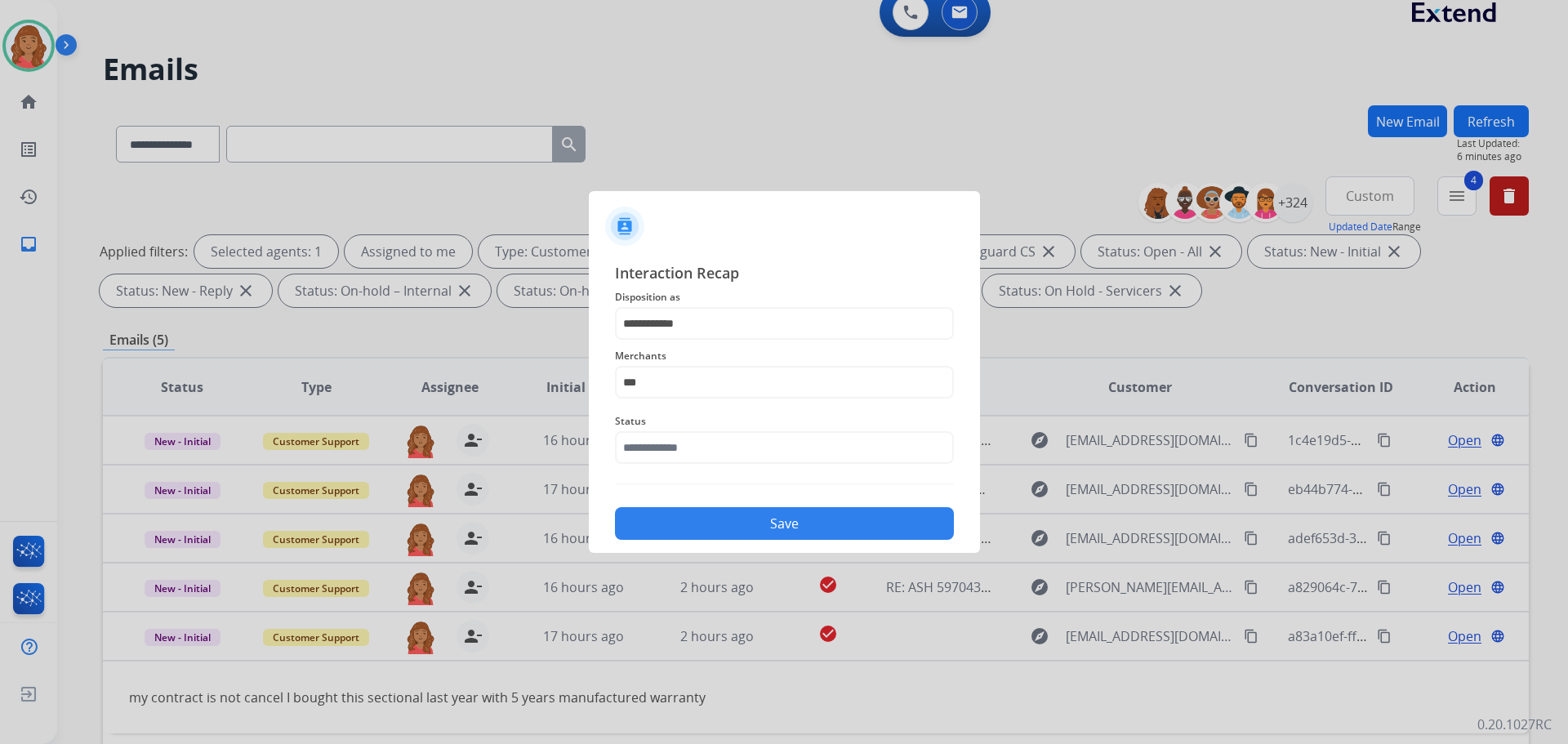
type input "**********"
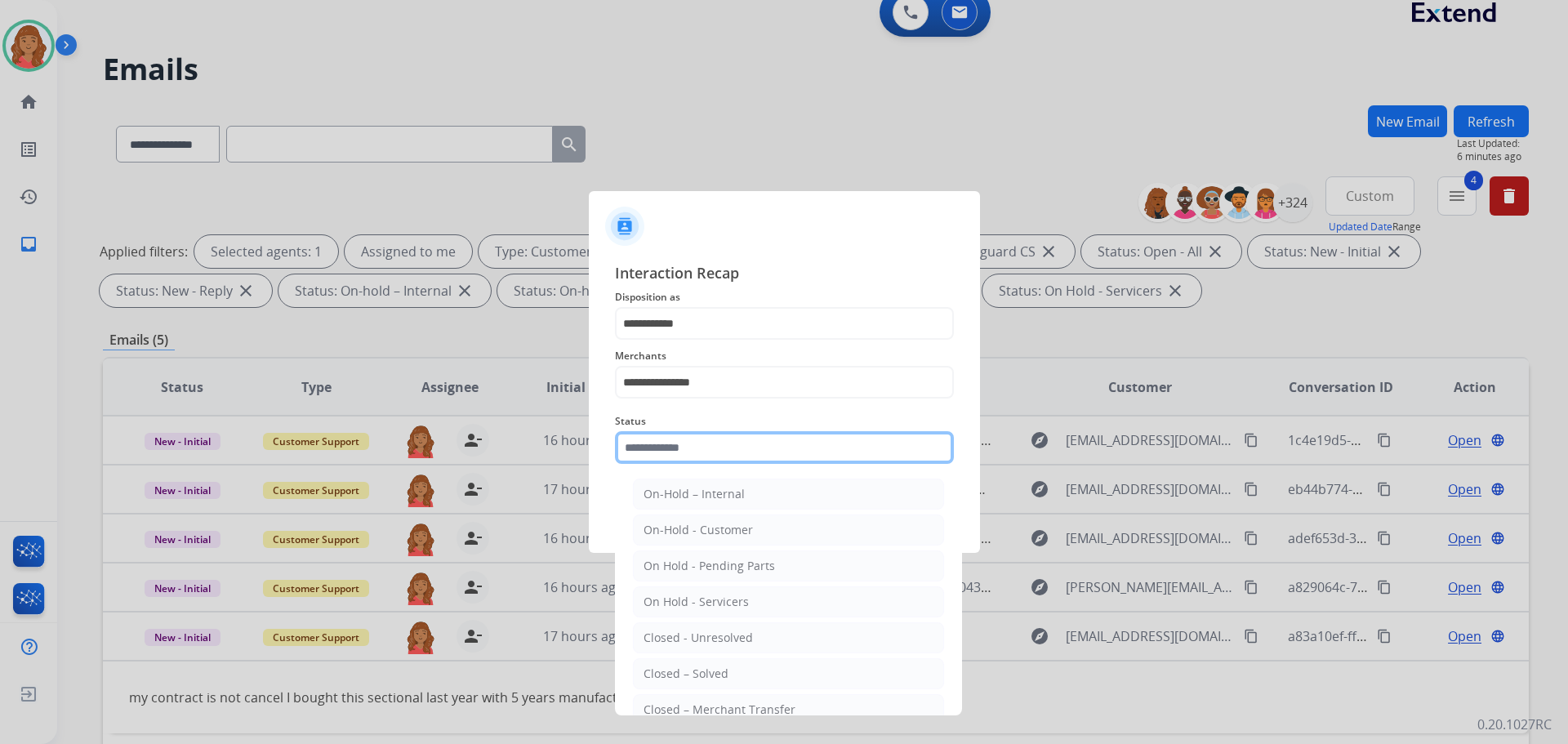
click at [693, 452] on input "text" at bounding box center [784, 447] width 339 height 33
click at [702, 667] on div "Closed – Solved" at bounding box center [686, 674] width 85 height 16
type input "**********"
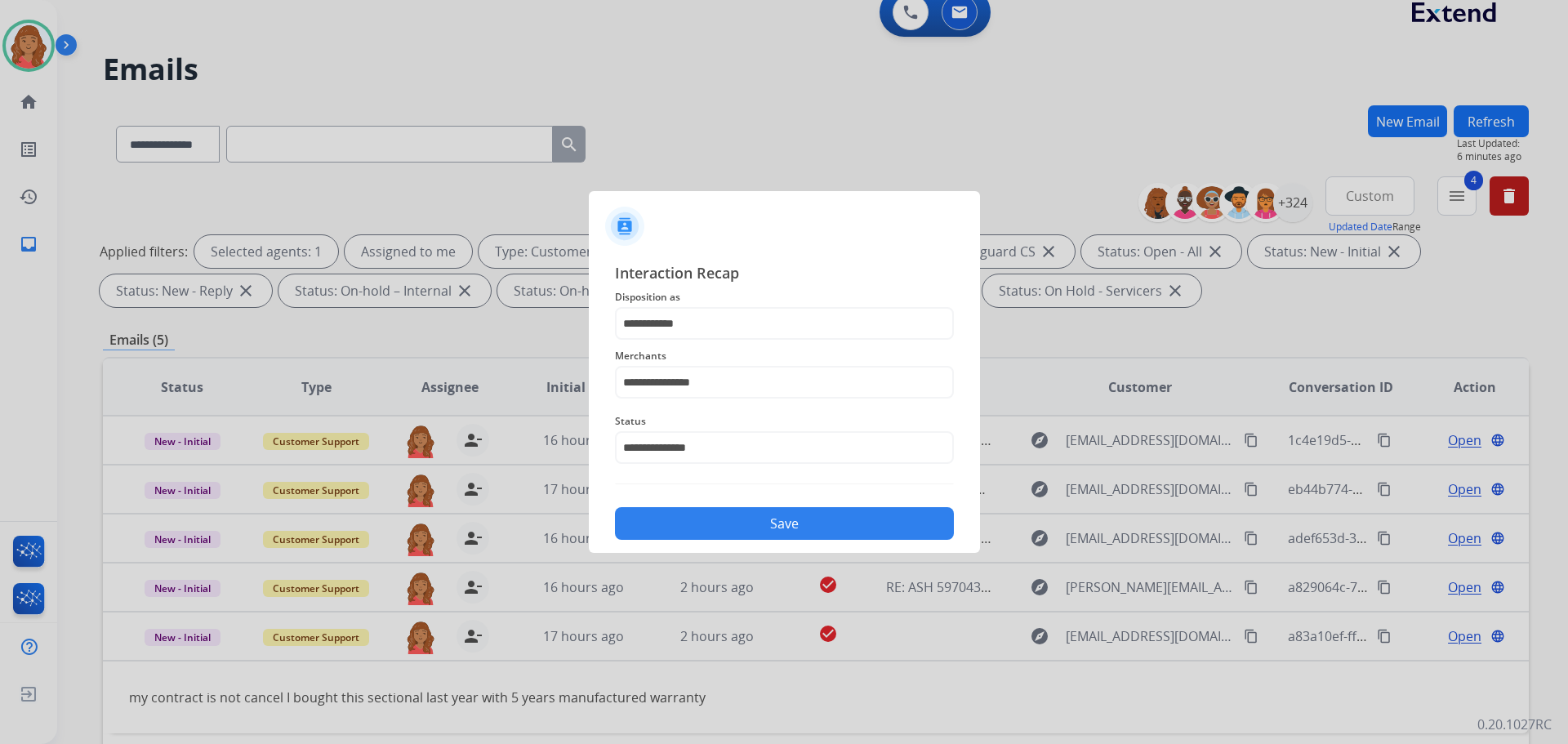
click at [719, 528] on button "Save" at bounding box center [784, 523] width 339 height 33
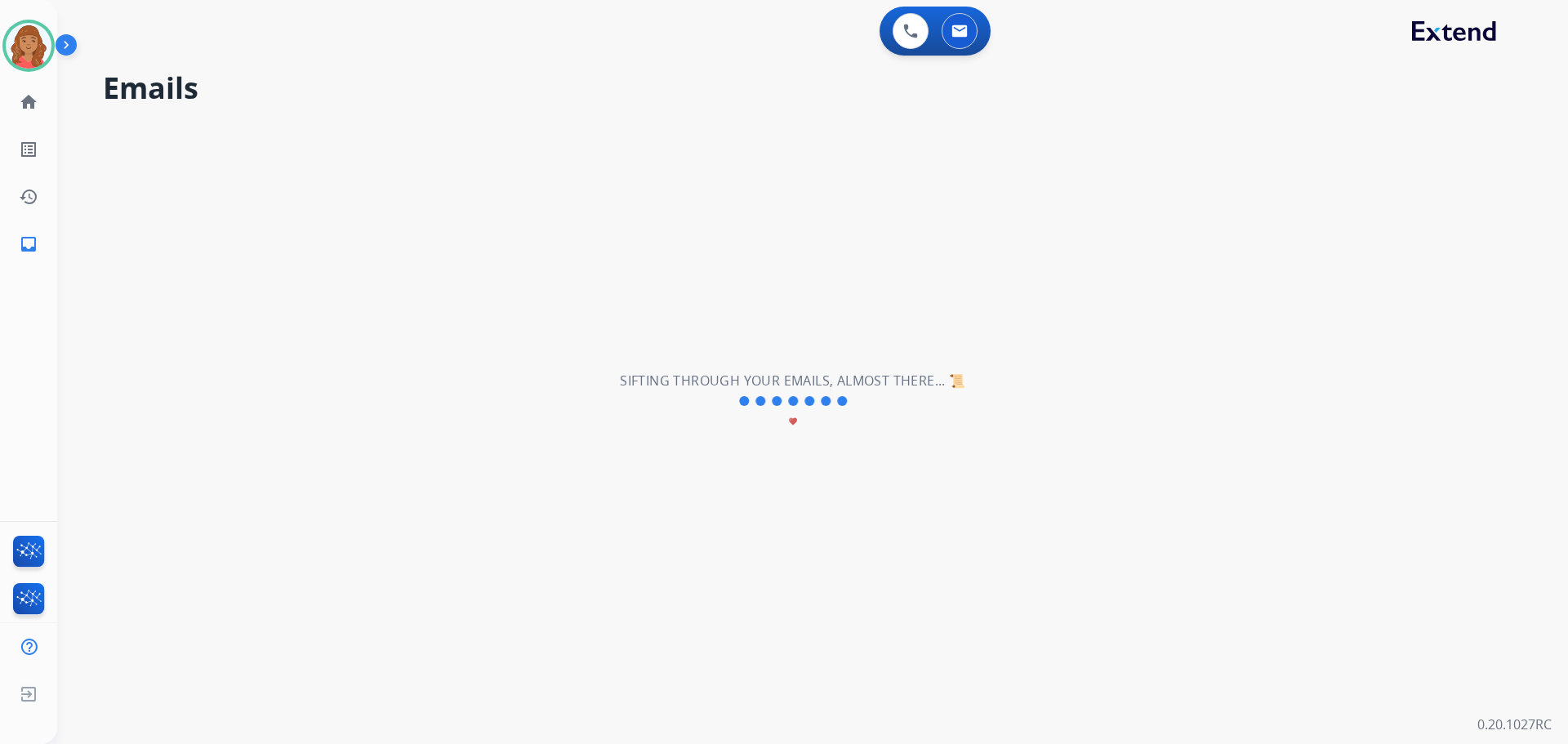
scroll to position [0, 0]
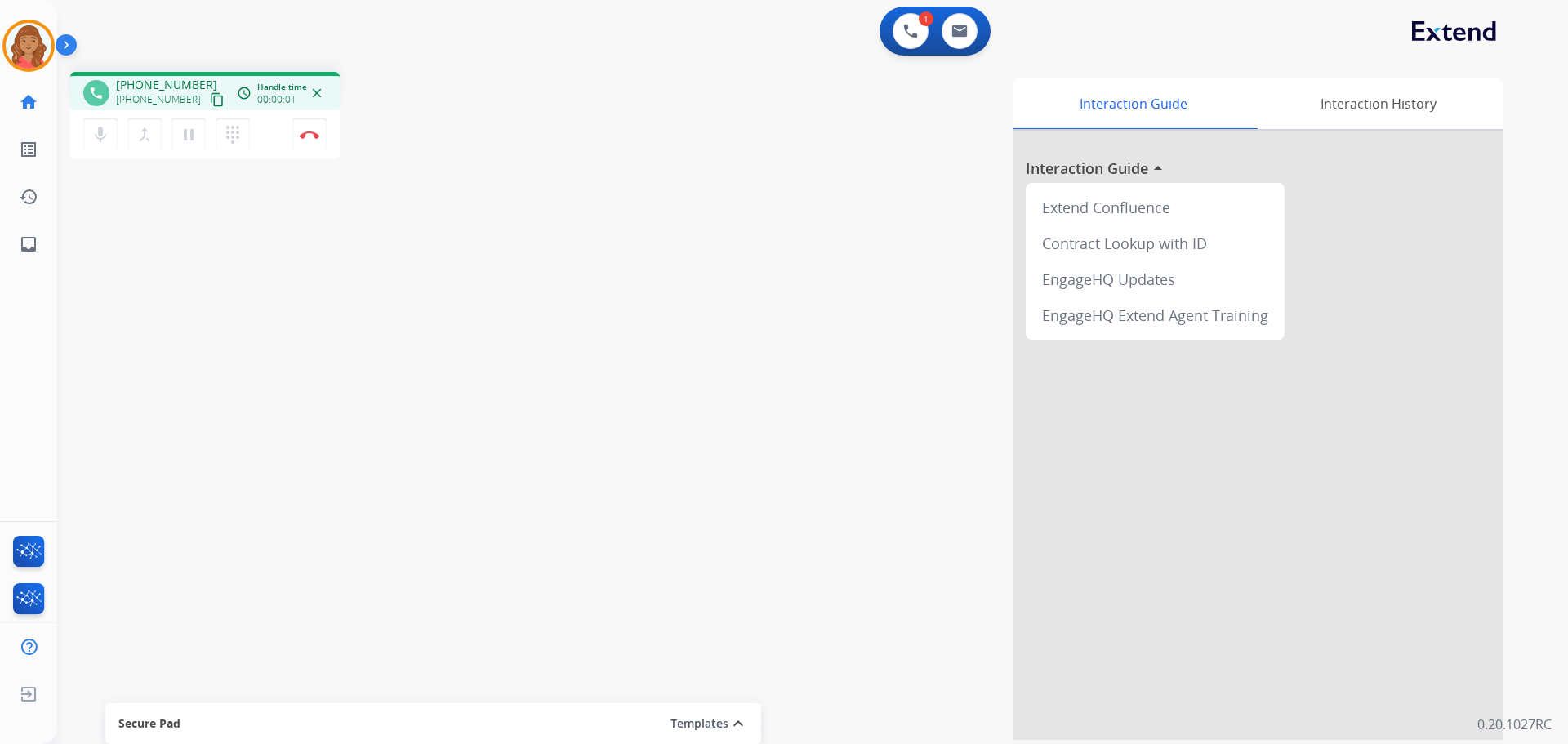
drag, startPoint x: 199, startPoint y: 100, endPoint x: 184, endPoint y: 107, distance: 16.6
click at [210, 100] on mat-icon "content_copy" at bounding box center [218, 100] width 15 height 15
click at [191, 138] on mat-icon "pause" at bounding box center [189, 135] width 20 height 20
click at [187, 125] on mat-icon "play_arrow" at bounding box center [189, 135] width 20 height 20
click at [312, 142] on button "Disconnect" at bounding box center [310, 135] width 35 height 35
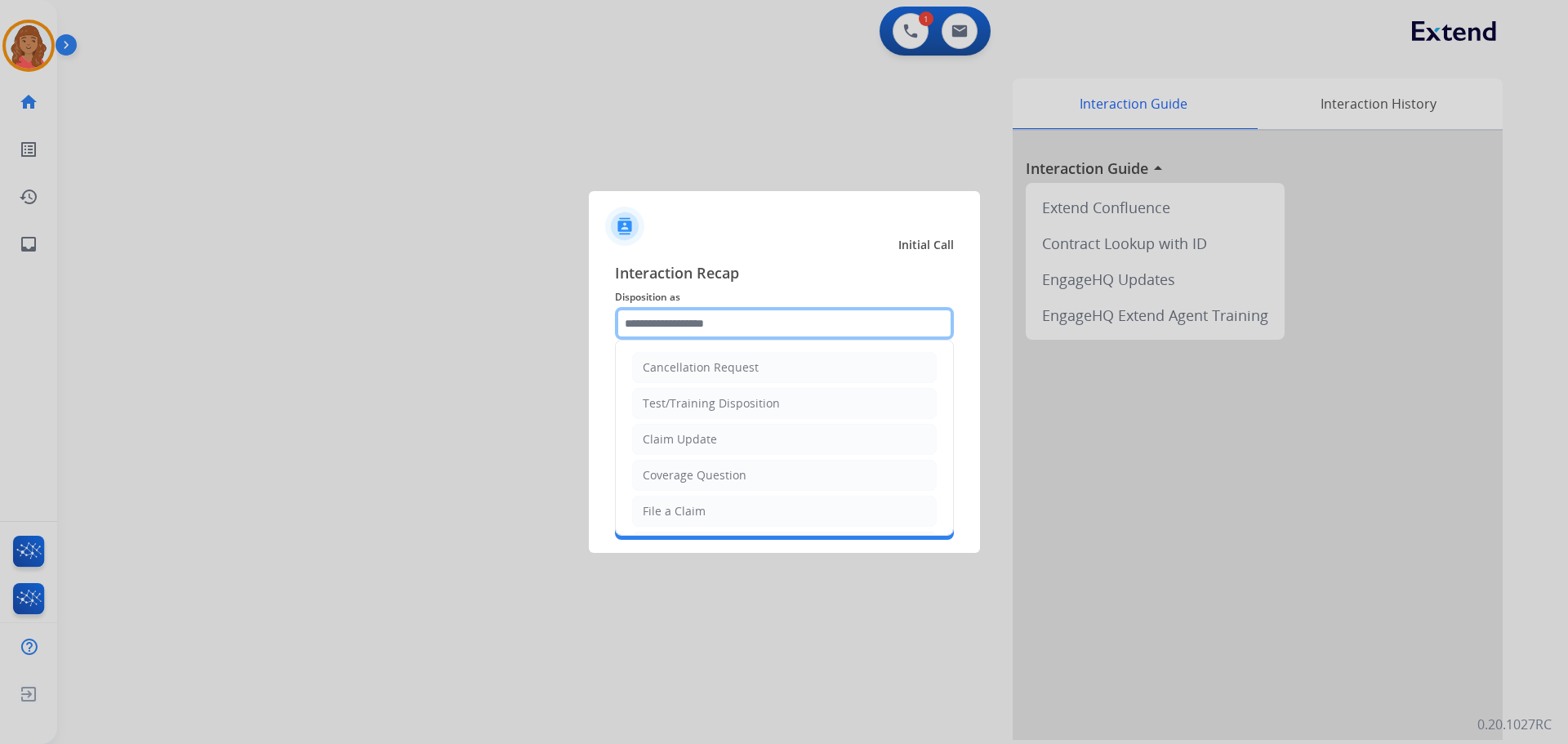
click at [643, 335] on input "text" at bounding box center [784, 324] width 339 height 33
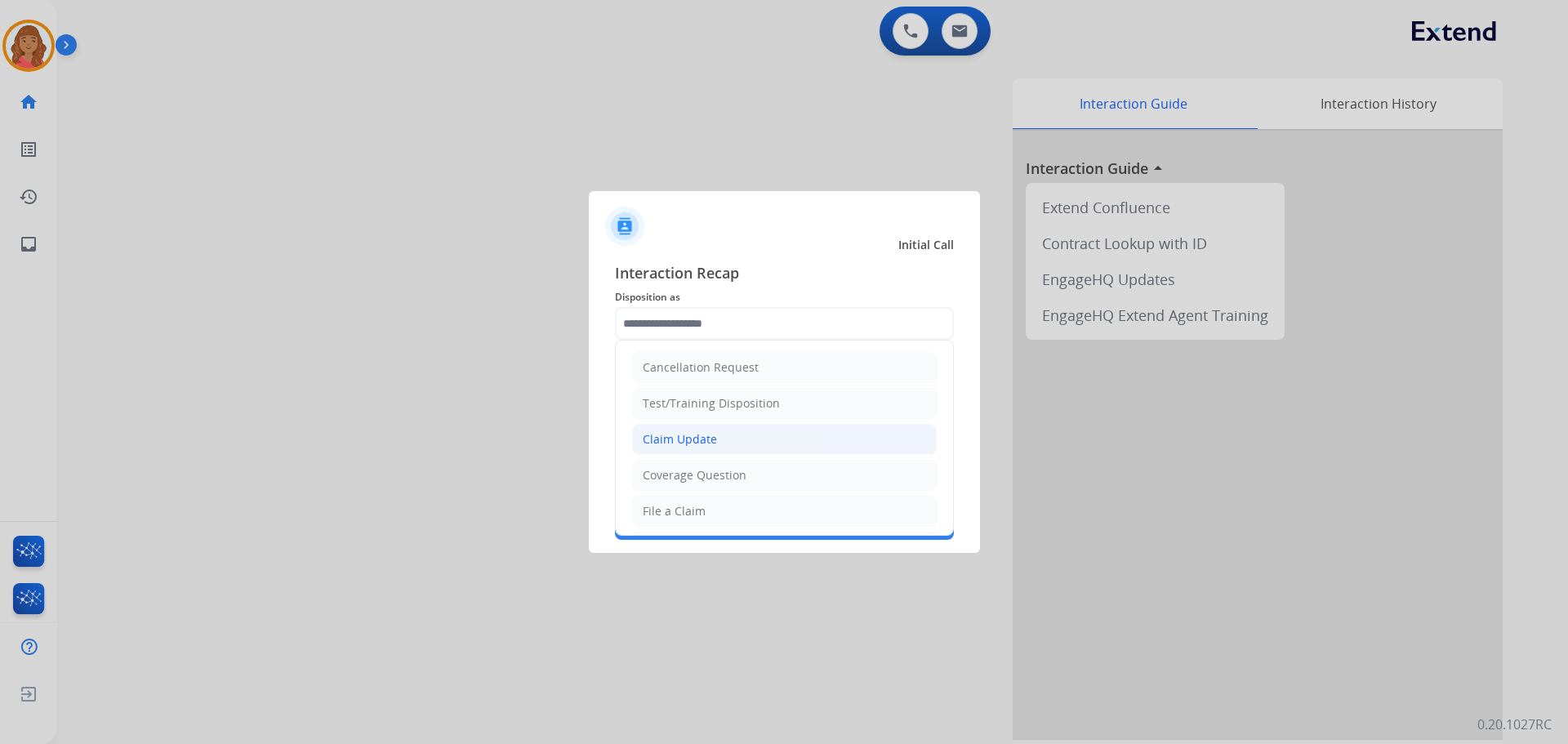
click at [670, 442] on div "Claim Update" at bounding box center [680, 439] width 74 height 16
type input "**********"
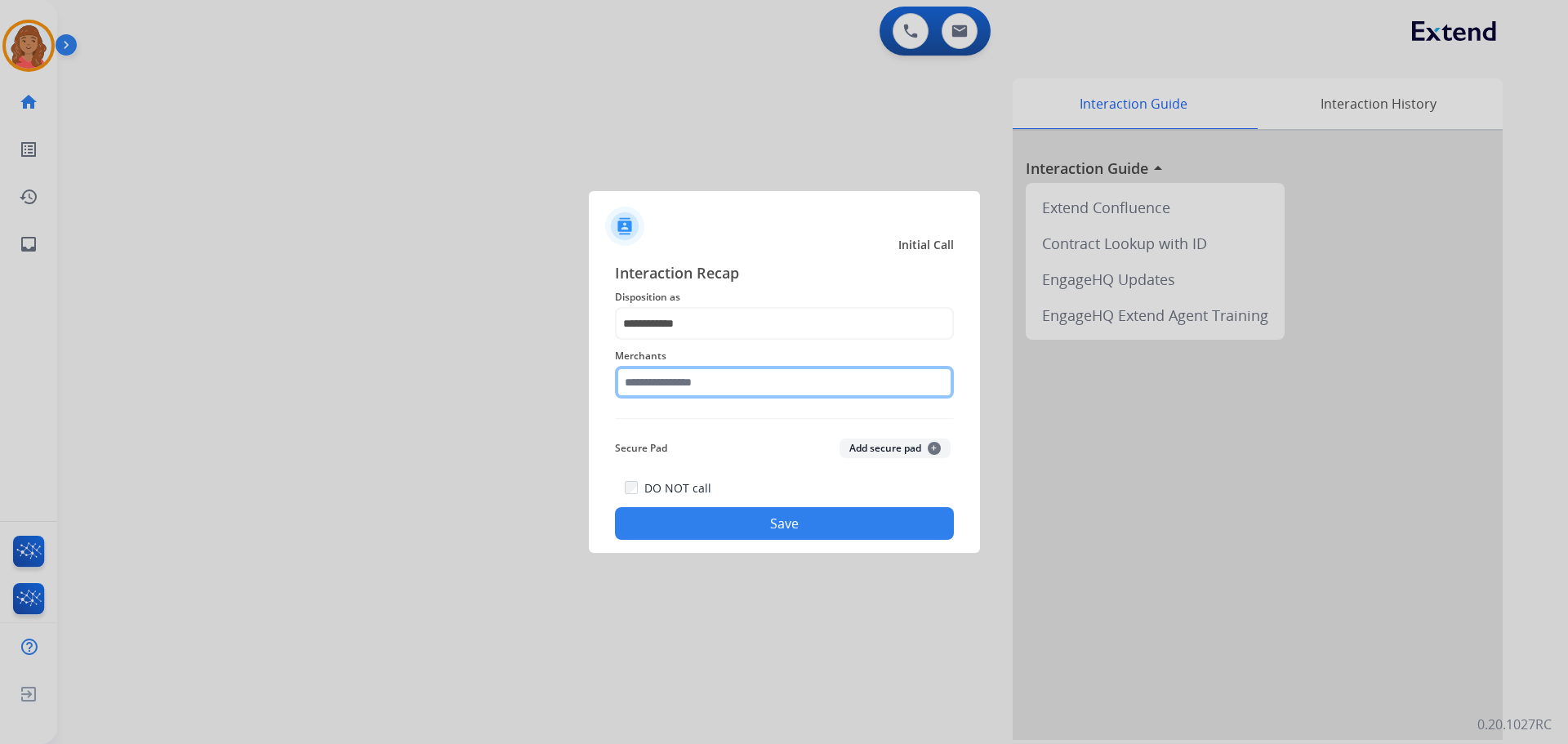
click at [667, 373] on input "text" at bounding box center [784, 382] width 339 height 33
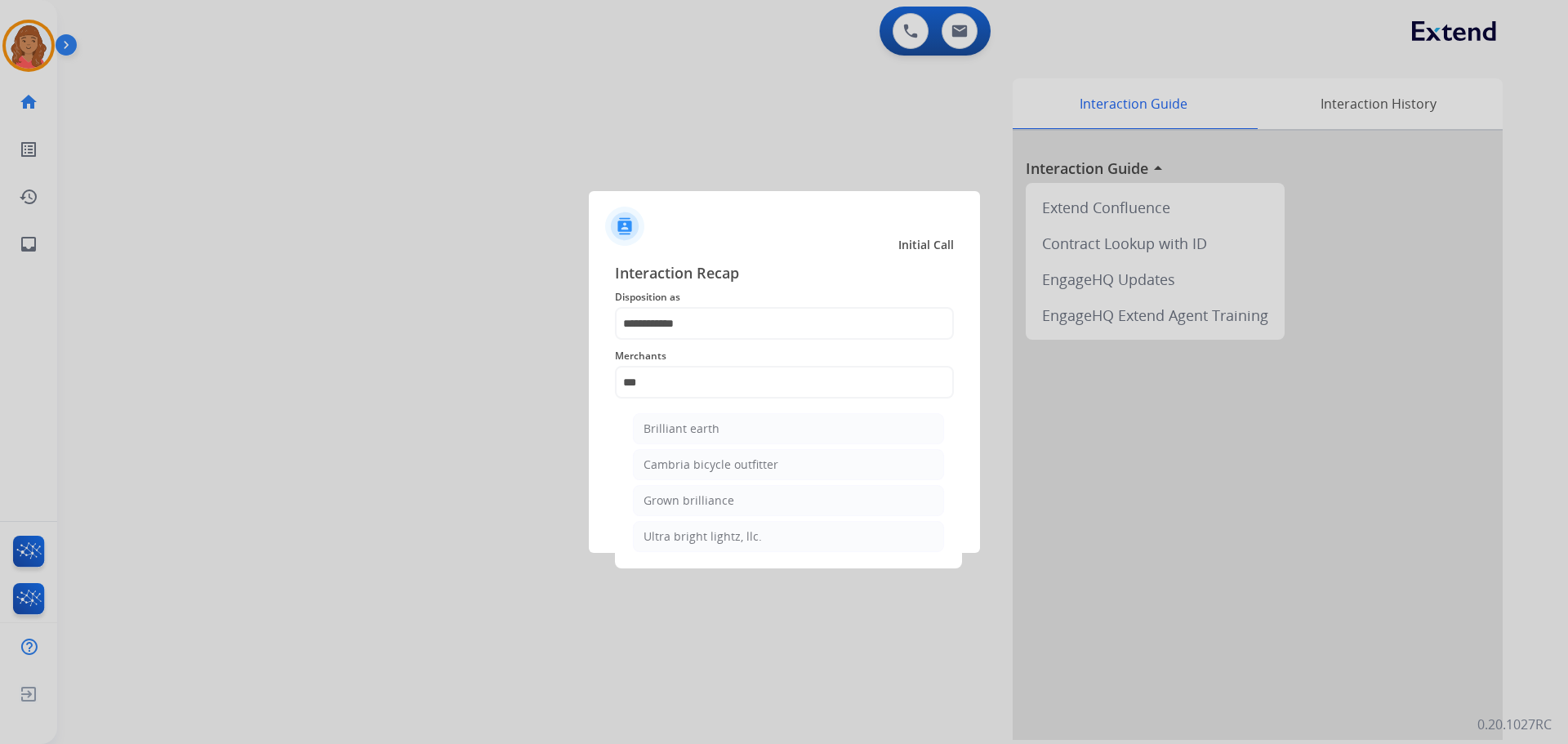
drag, startPoint x: 674, startPoint y: 430, endPoint x: 679, endPoint y: 442, distance: 13.0
click at [675, 438] on li "Brilliant earth" at bounding box center [789, 429] width 311 height 31
type input "**********"
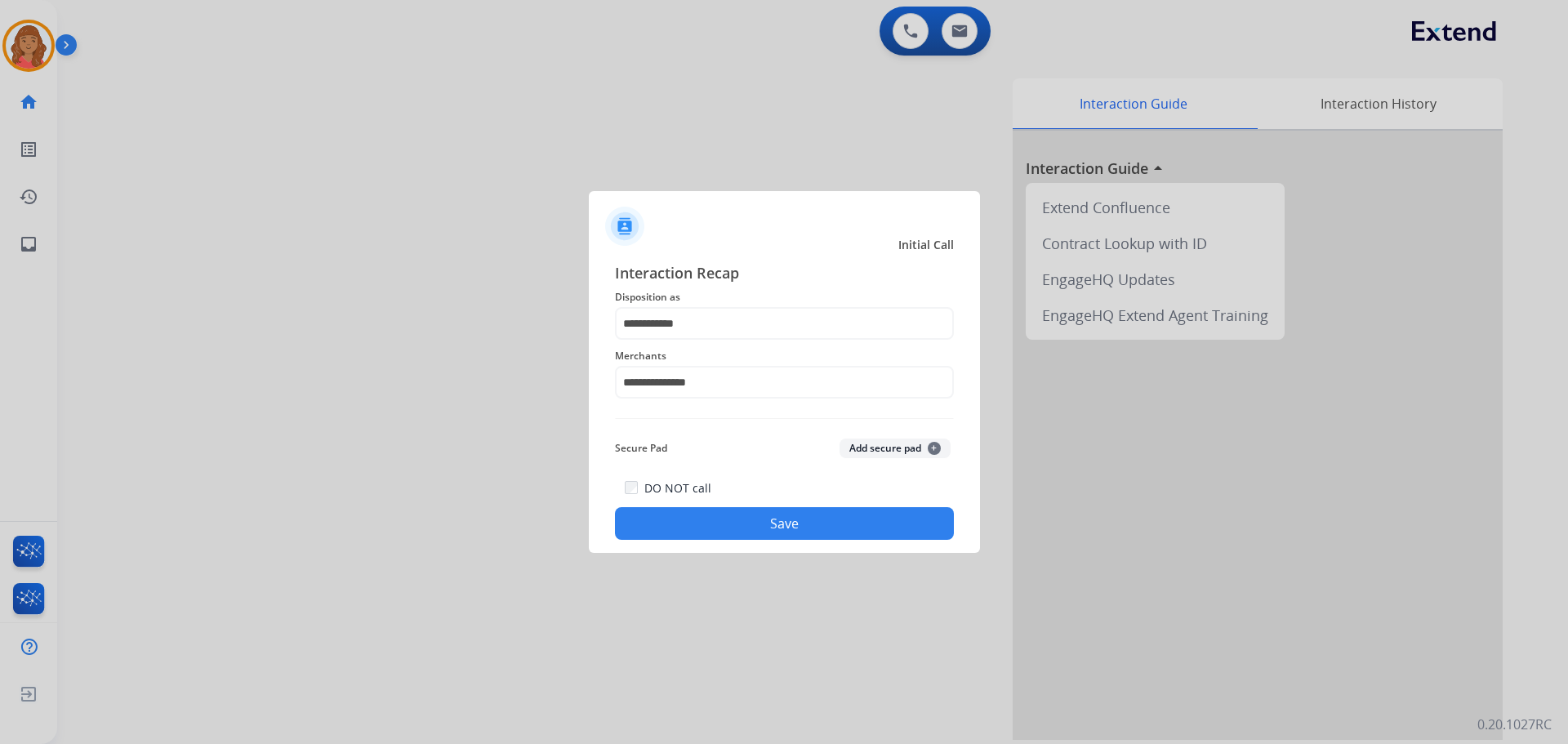
click at [727, 503] on div "DO NOT call Save" at bounding box center [784, 508] width 339 height 62
click at [773, 517] on button "Save" at bounding box center [784, 523] width 339 height 33
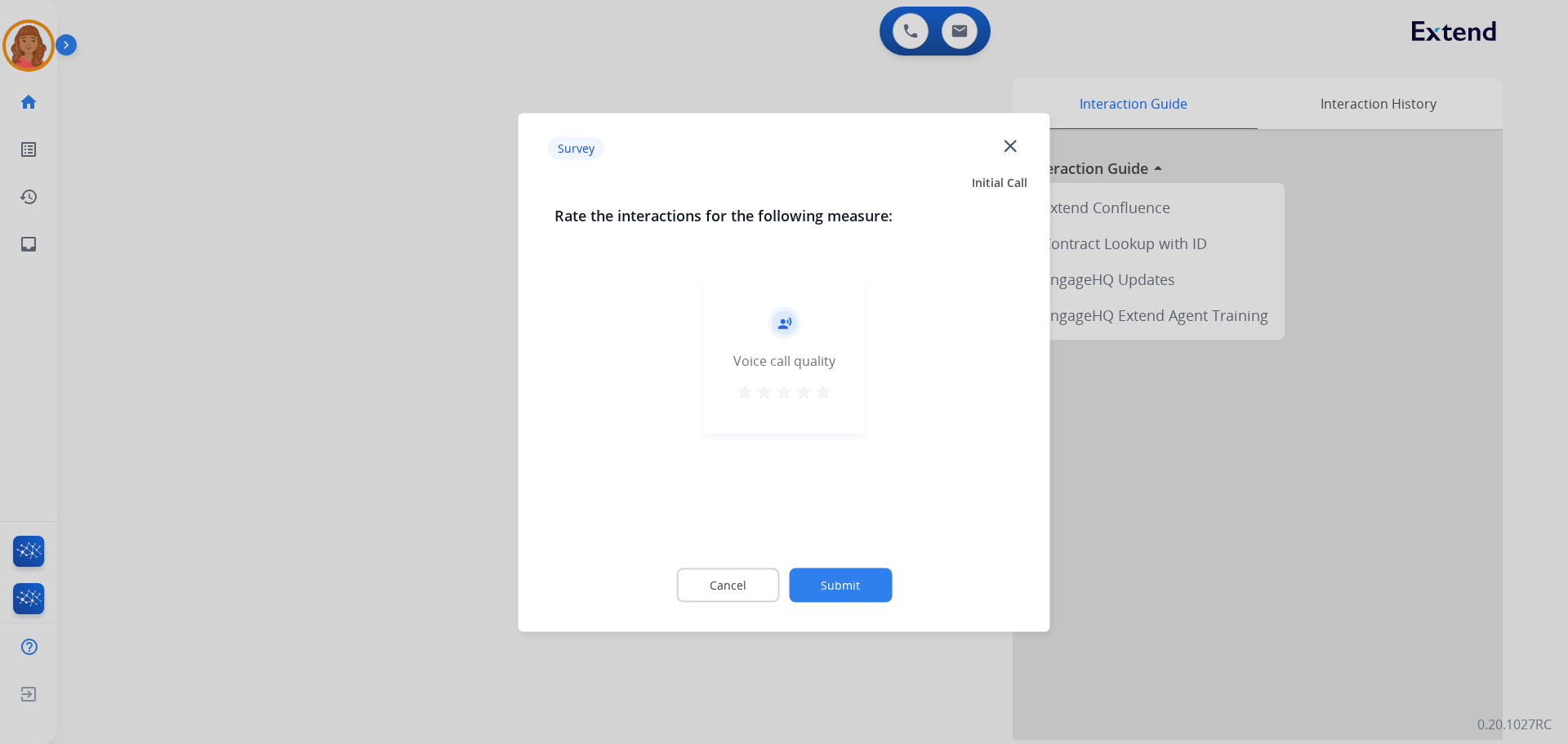
click at [828, 398] on mat-icon "star" at bounding box center [823, 391] width 20 height 20
click at [816, 578] on button "Submit" at bounding box center [840, 585] width 103 height 35
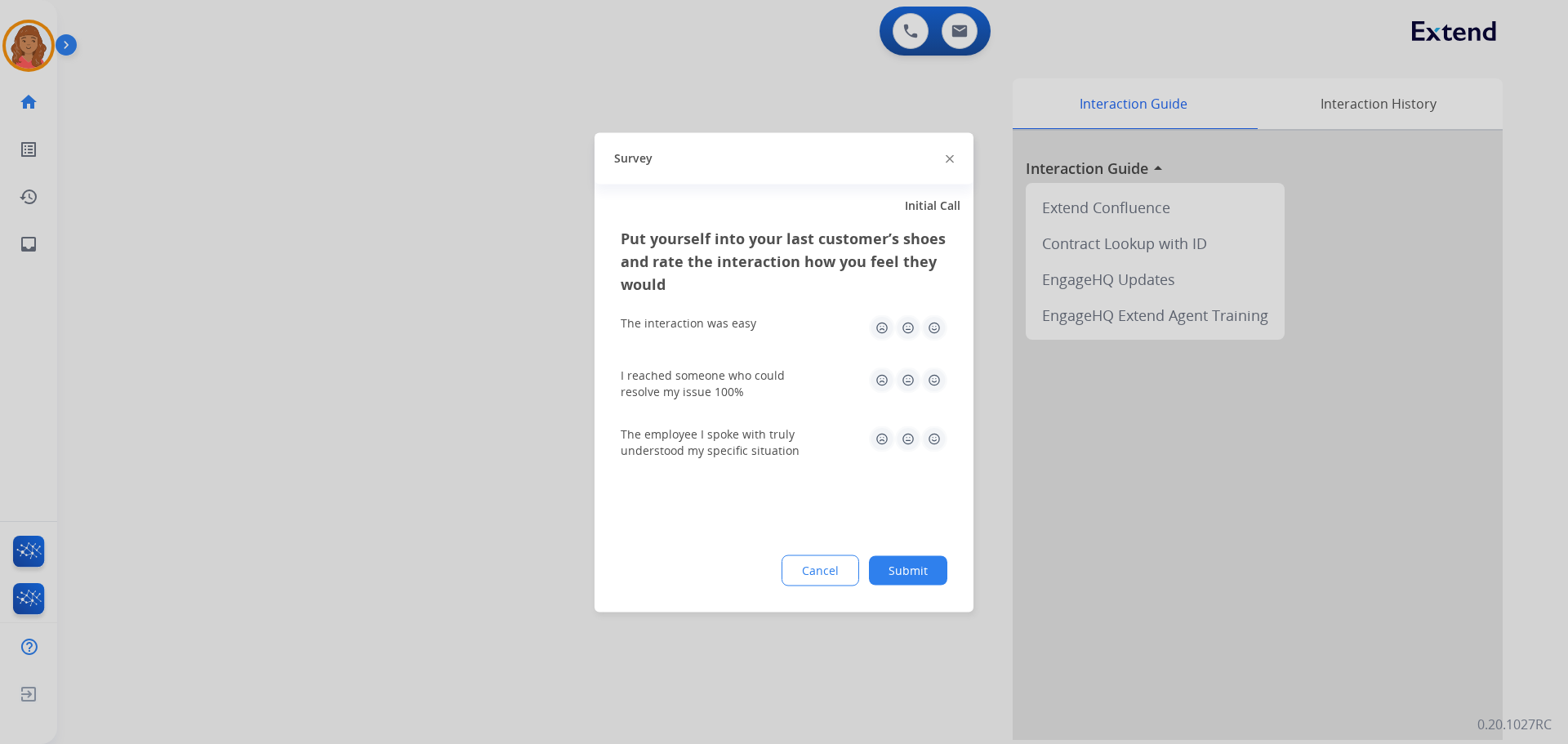
drag, startPoint x: 941, startPoint y: 325, endPoint x: 934, endPoint y: 352, distance: 27.9
click at [941, 327] on img at bounding box center [934, 328] width 26 height 26
drag, startPoint x: 936, startPoint y: 377, endPoint x: 894, endPoint y: 461, distance: 93.9
click at [936, 379] on img at bounding box center [934, 380] width 26 height 26
click at [936, 437] on img at bounding box center [934, 438] width 26 height 26
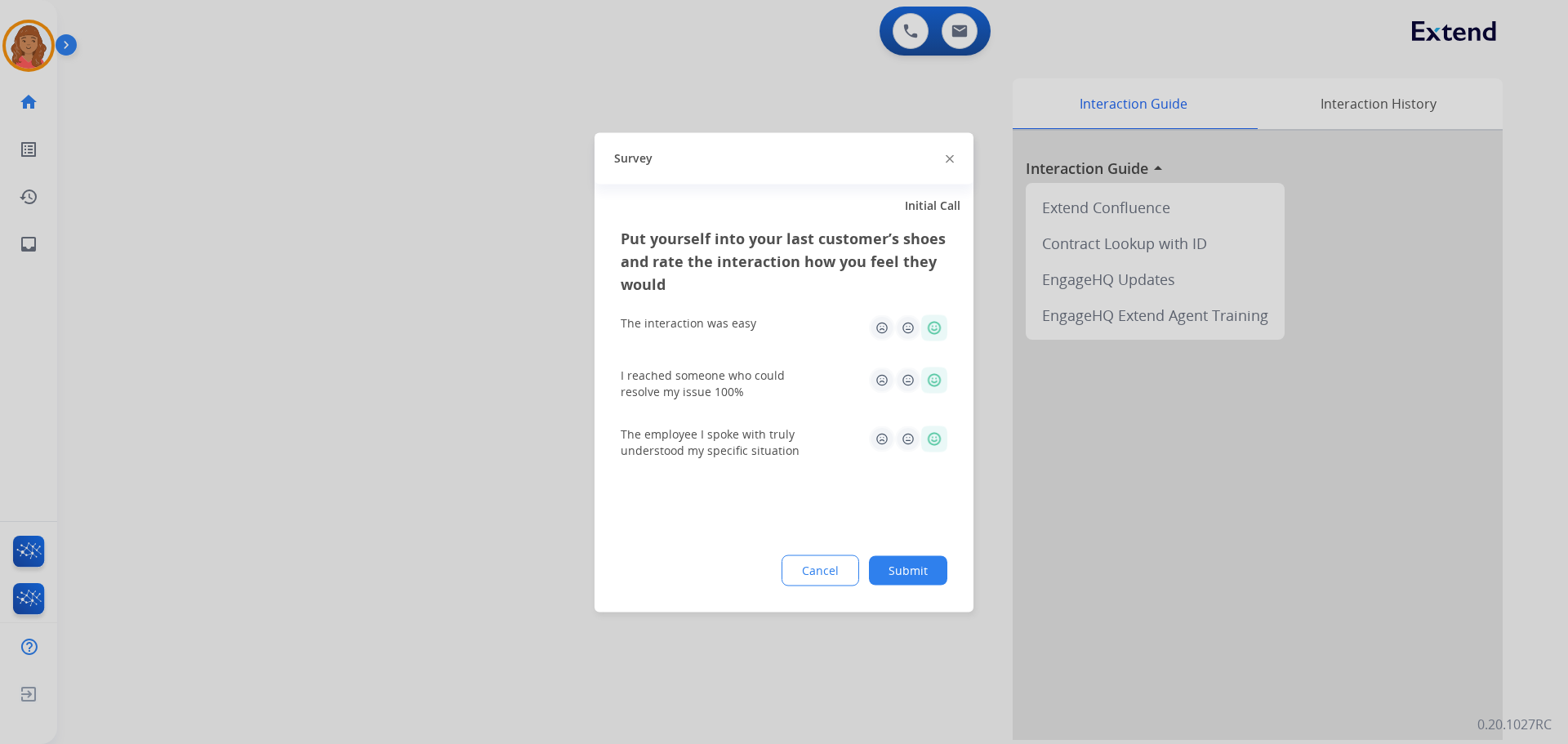
click at [910, 569] on button "Submit" at bounding box center [908, 570] width 78 height 30
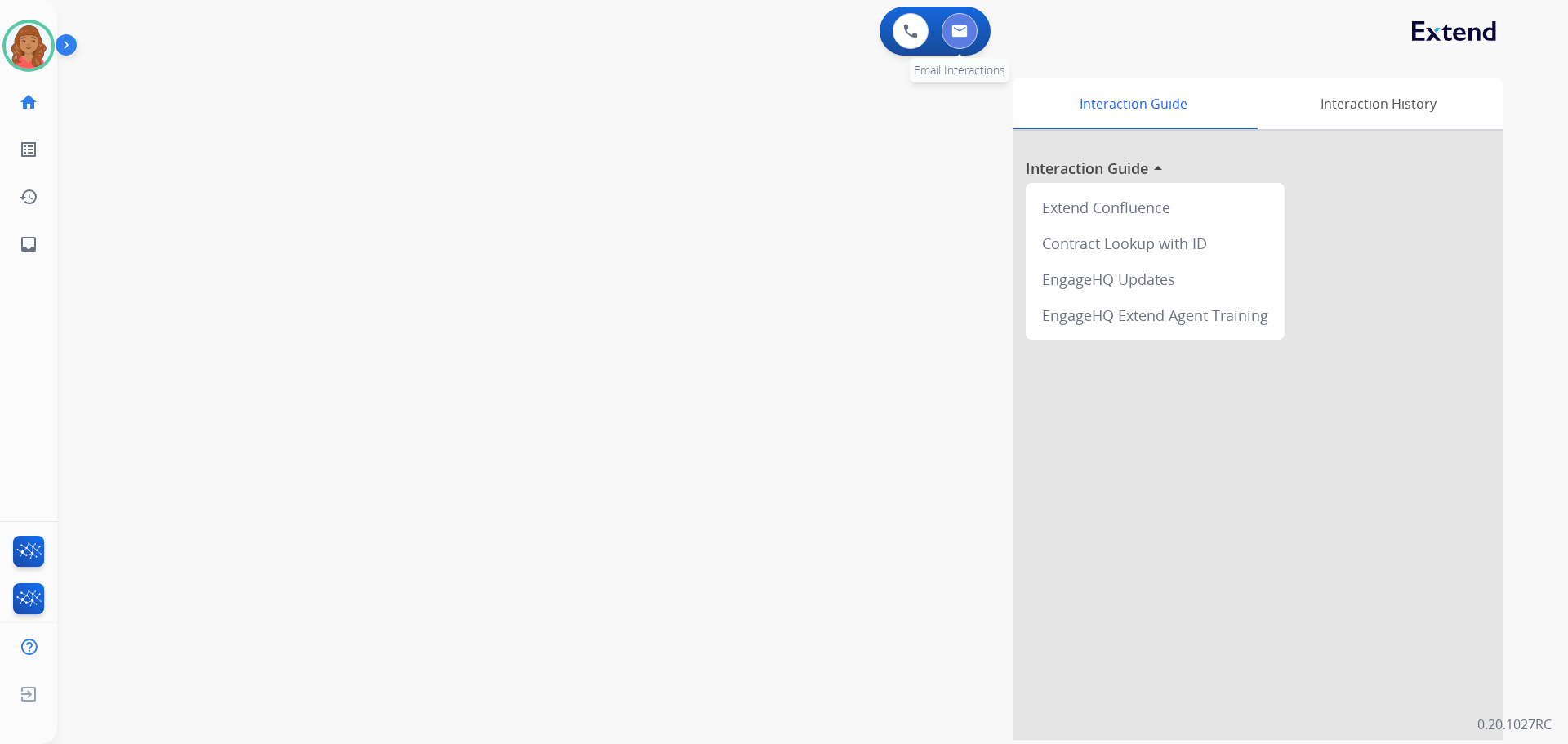
click at [956, 26] on img at bounding box center [960, 31] width 16 height 13
select select "**********"
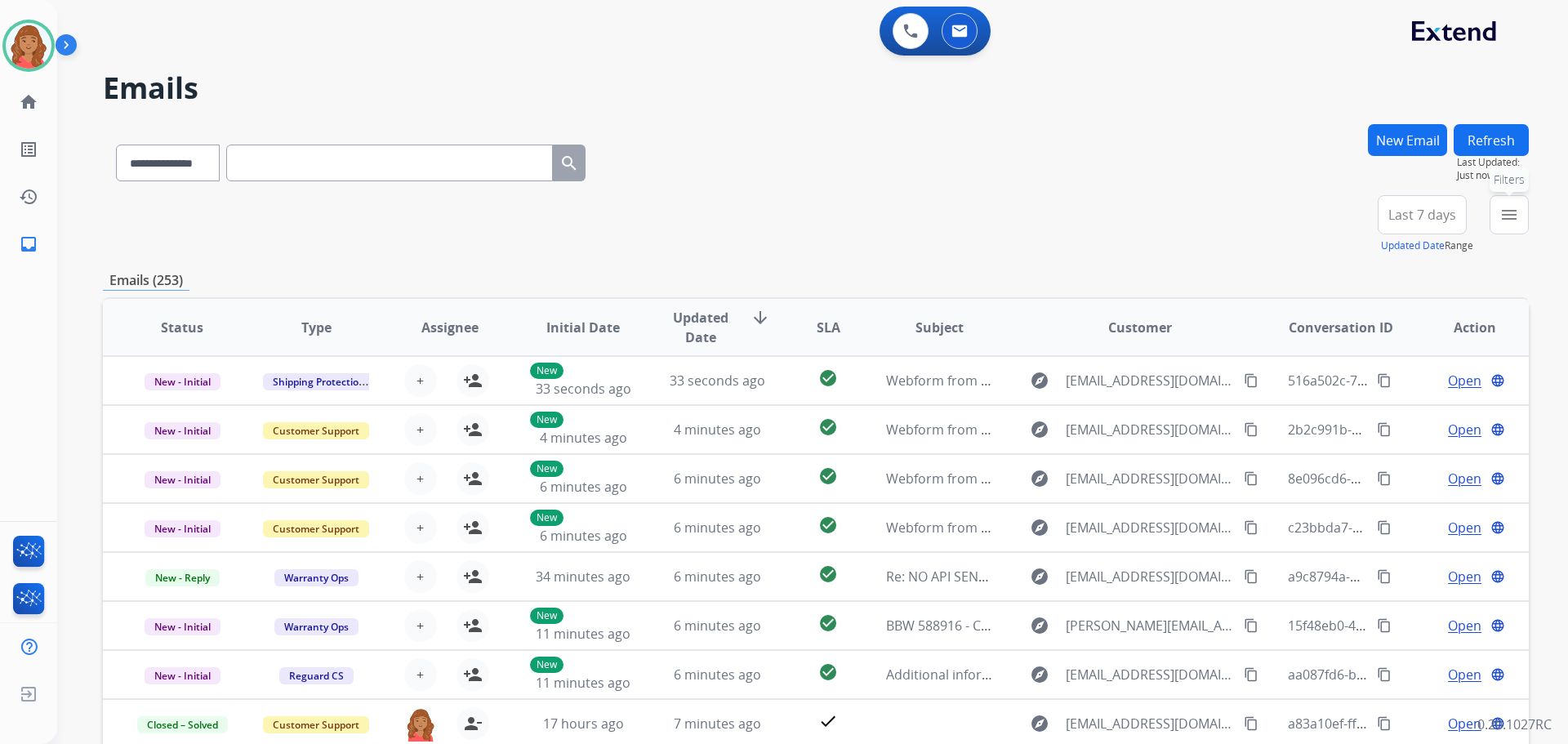
click at [1495, 218] on button "menu Filters" at bounding box center [1509, 215] width 40 height 40
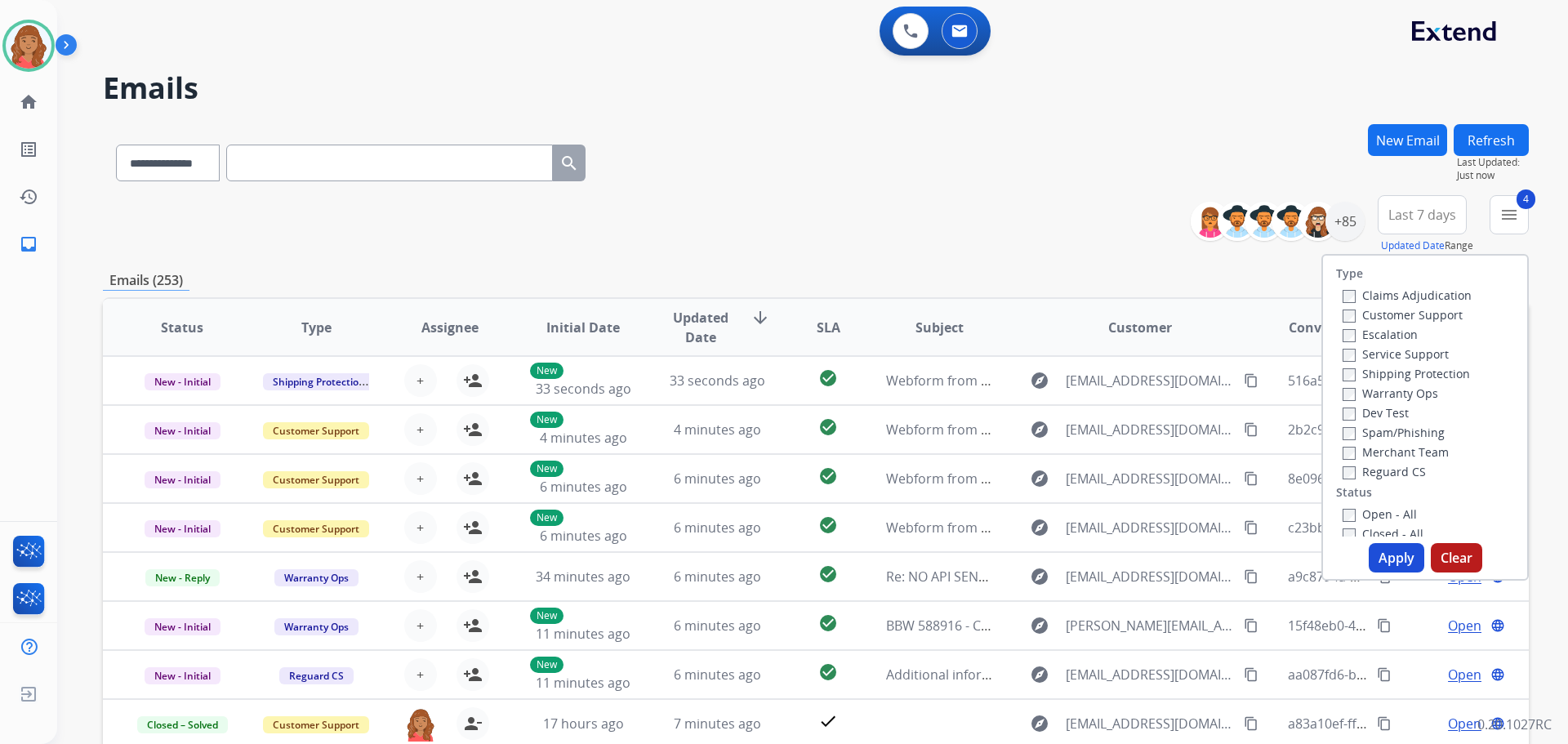
click at [1377, 561] on button "Apply" at bounding box center [1396, 558] width 55 height 30
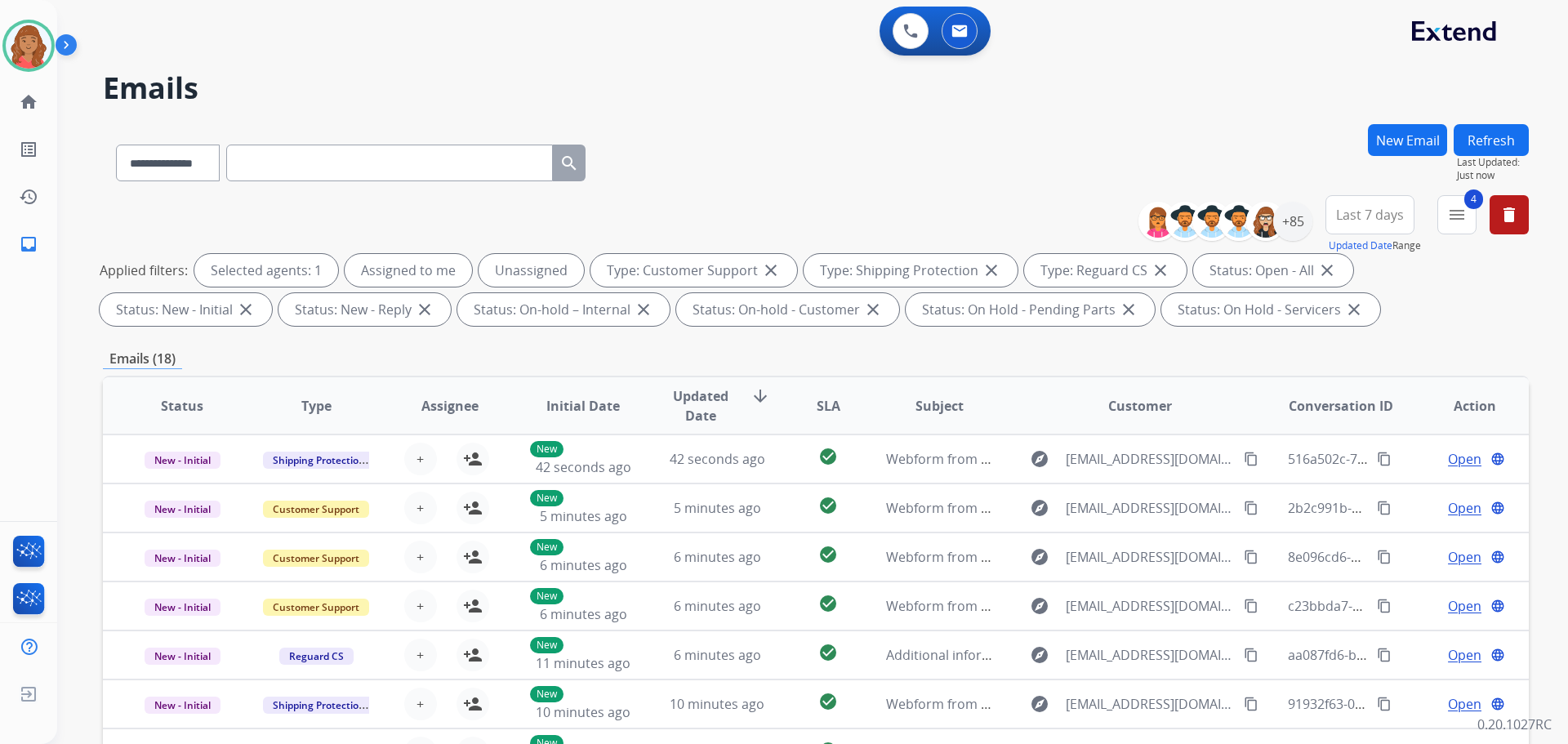
click at [1378, 218] on span "Last 7 days" at bounding box center [1369, 215] width 68 height 7
click at [1350, 273] on div "Custom" at bounding box center [1364, 274] width 90 height 25
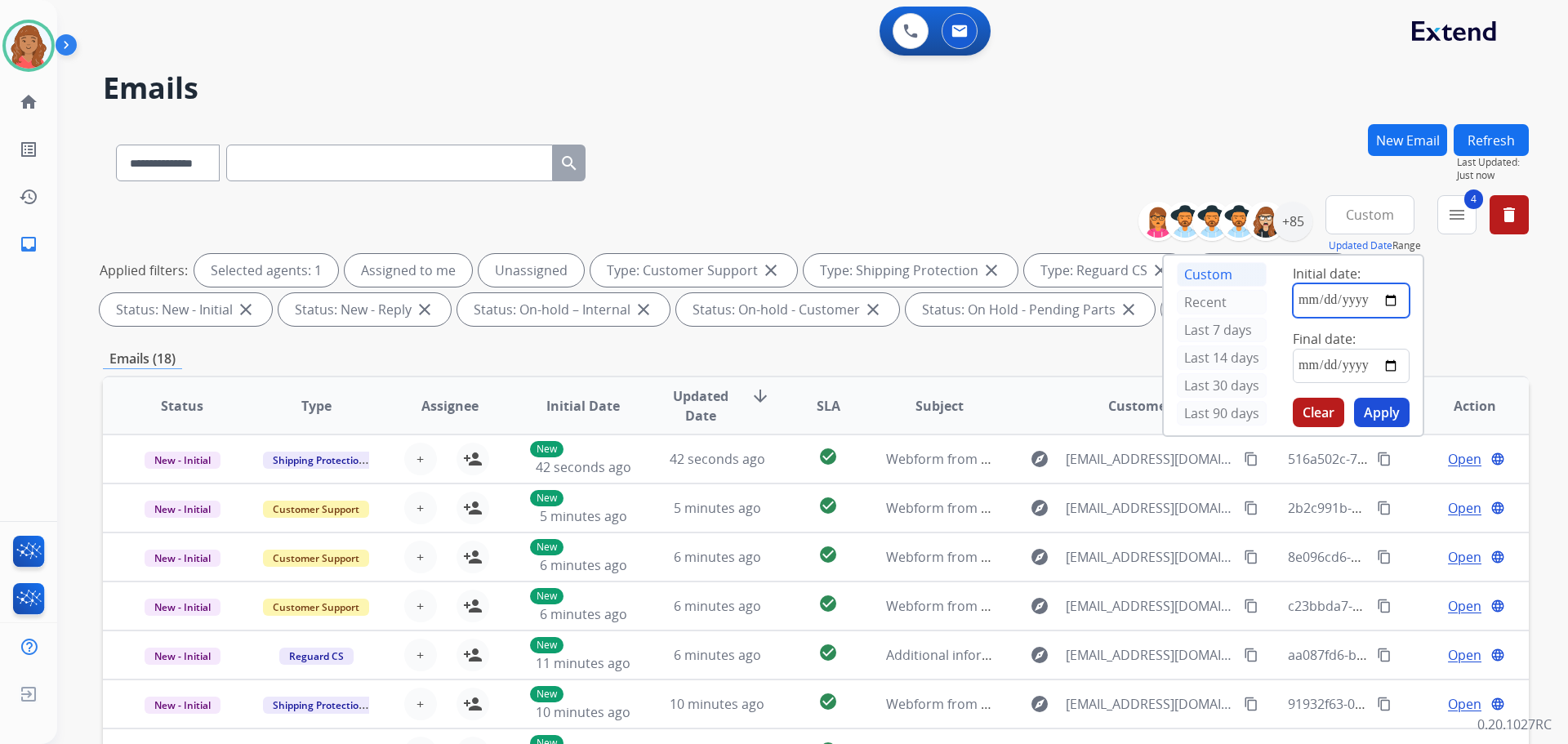
click at [1313, 304] on input "date" at bounding box center [1351, 301] width 117 height 35
type input "**********"
click at [1332, 366] on input "date" at bounding box center [1351, 366] width 117 height 35
click at [1393, 362] on input "date" at bounding box center [1351, 366] width 117 height 35
type input "**********"
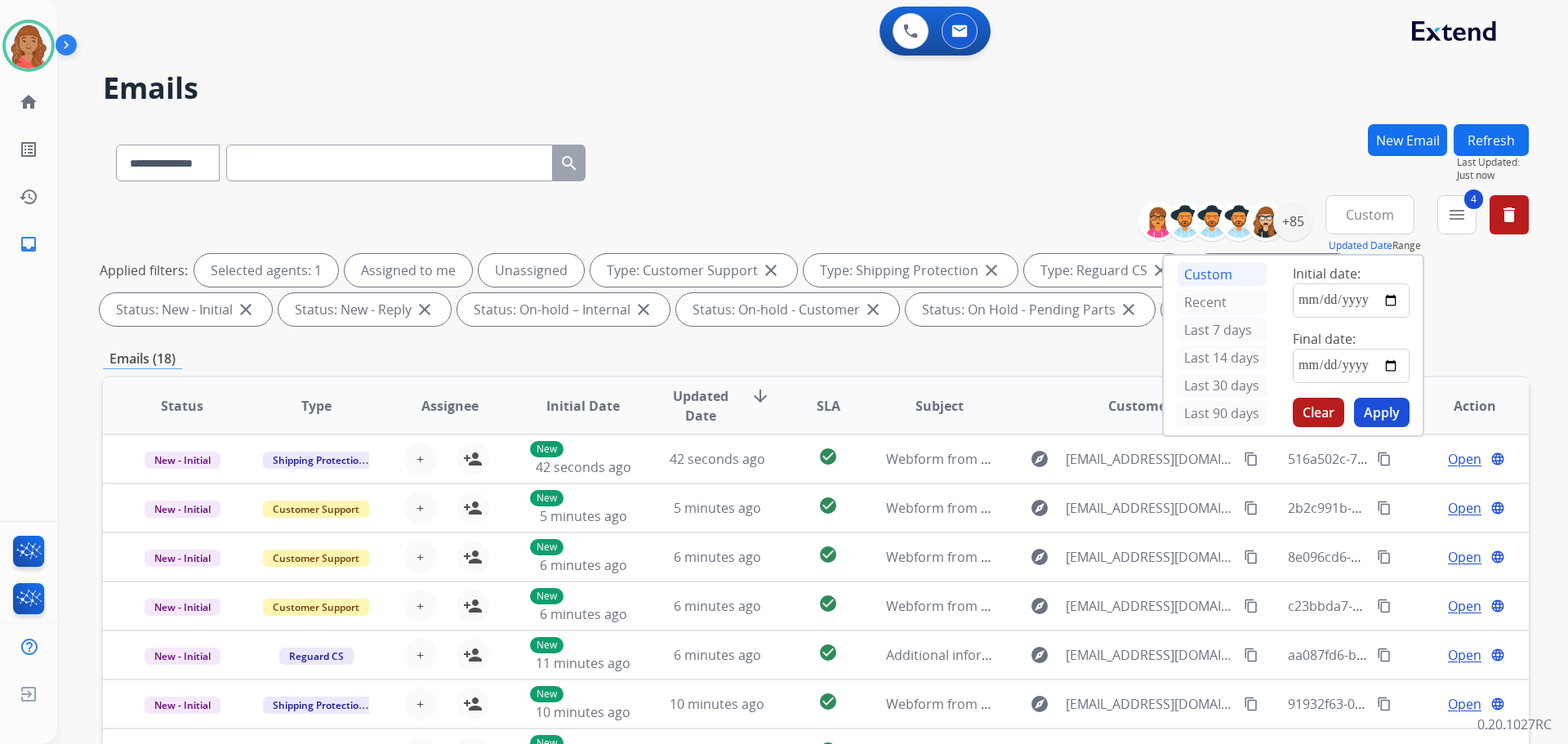
click at [1390, 411] on button "Apply" at bounding box center [1381, 413] width 55 height 30
click at [1027, 350] on div "Emails (18)" at bounding box center [816, 358] width 1426 height 21
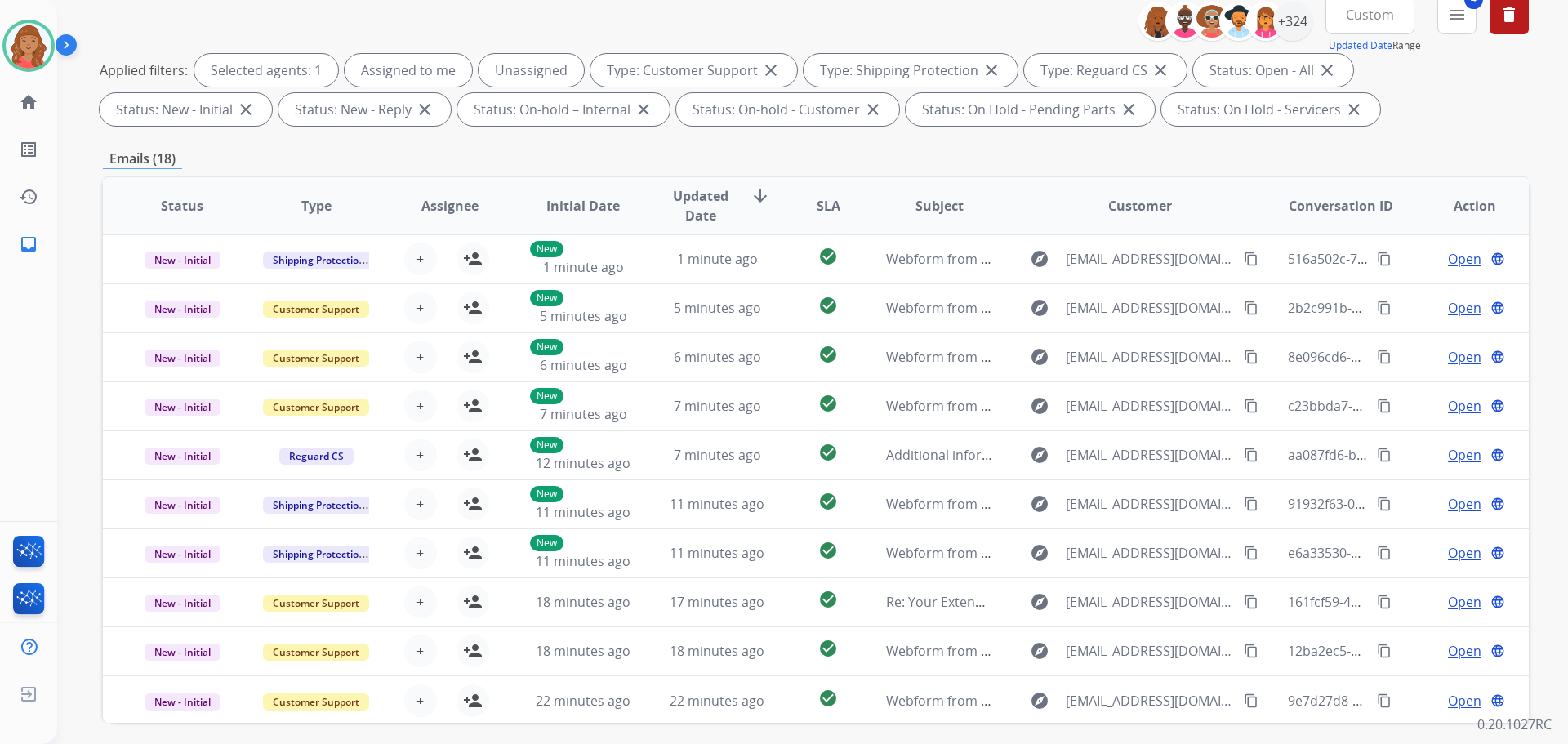
scroll to position [19, 0]
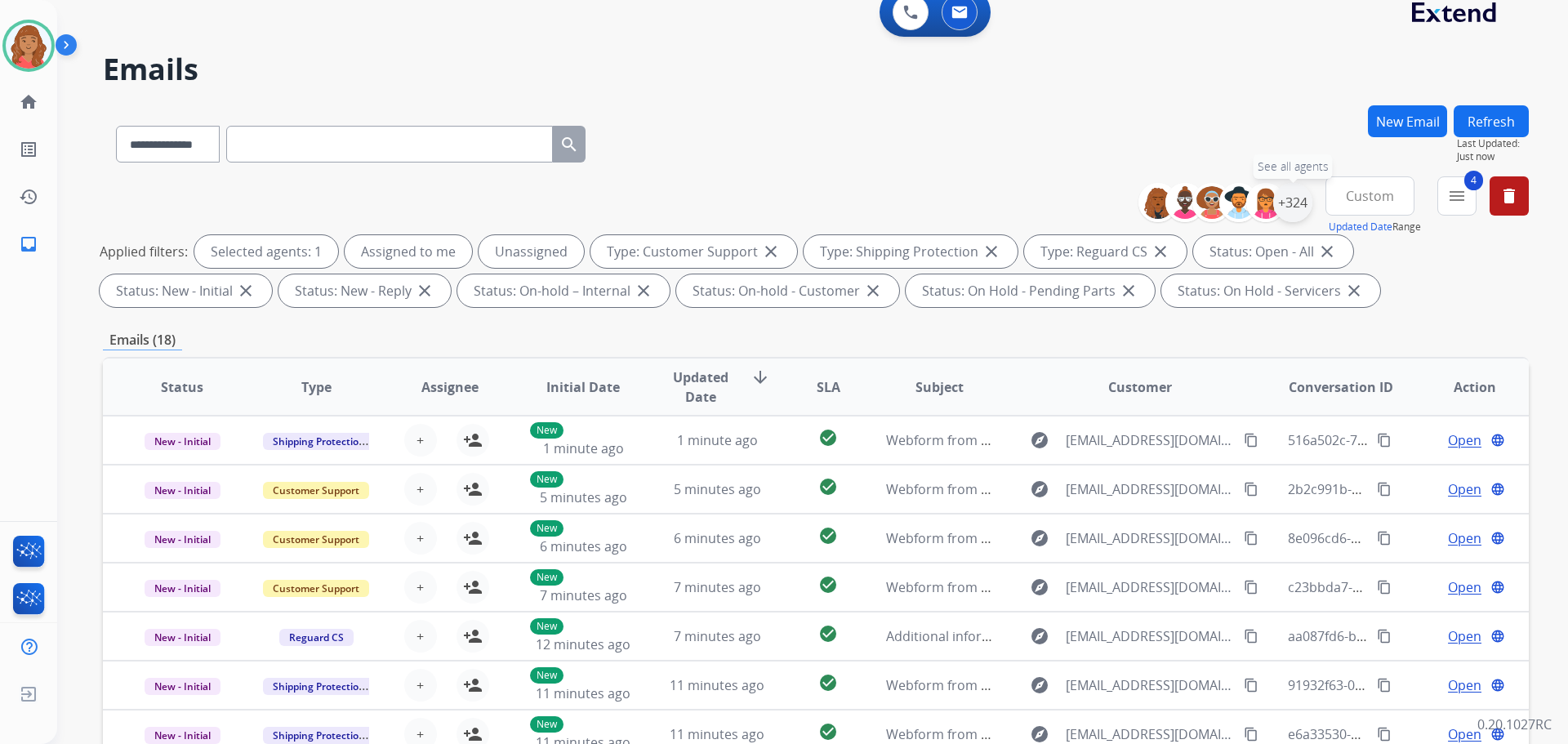
drag, startPoint x: 1294, startPoint y: 200, endPoint x: 1289, endPoint y: 207, distance: 8.6
click at [1294, 202] on div "+324" at bounding box center [1293, 203] width 40 height 40
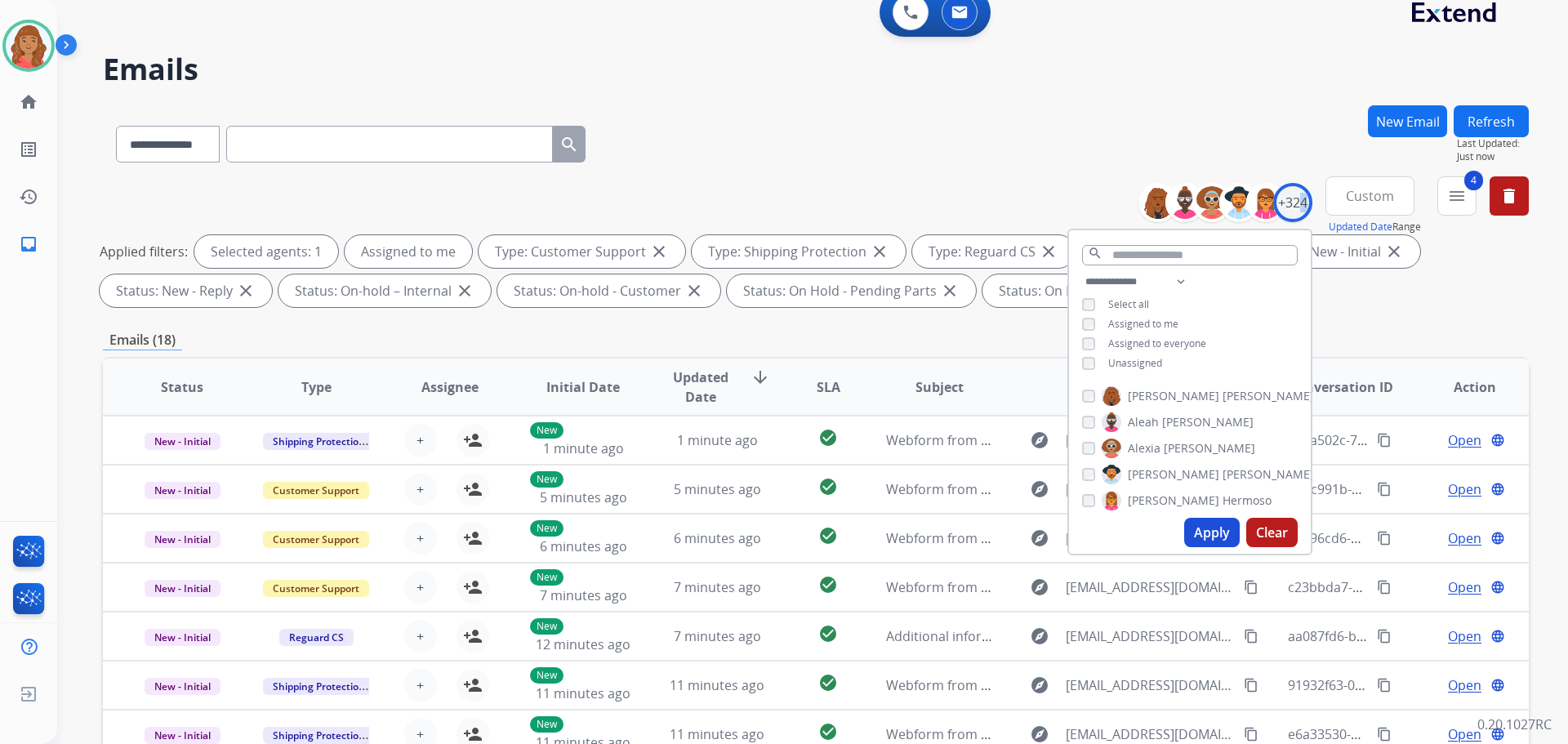
click at [1214, 536] on button "Apply" at bounding box center [1211, 532] width 55 height 30
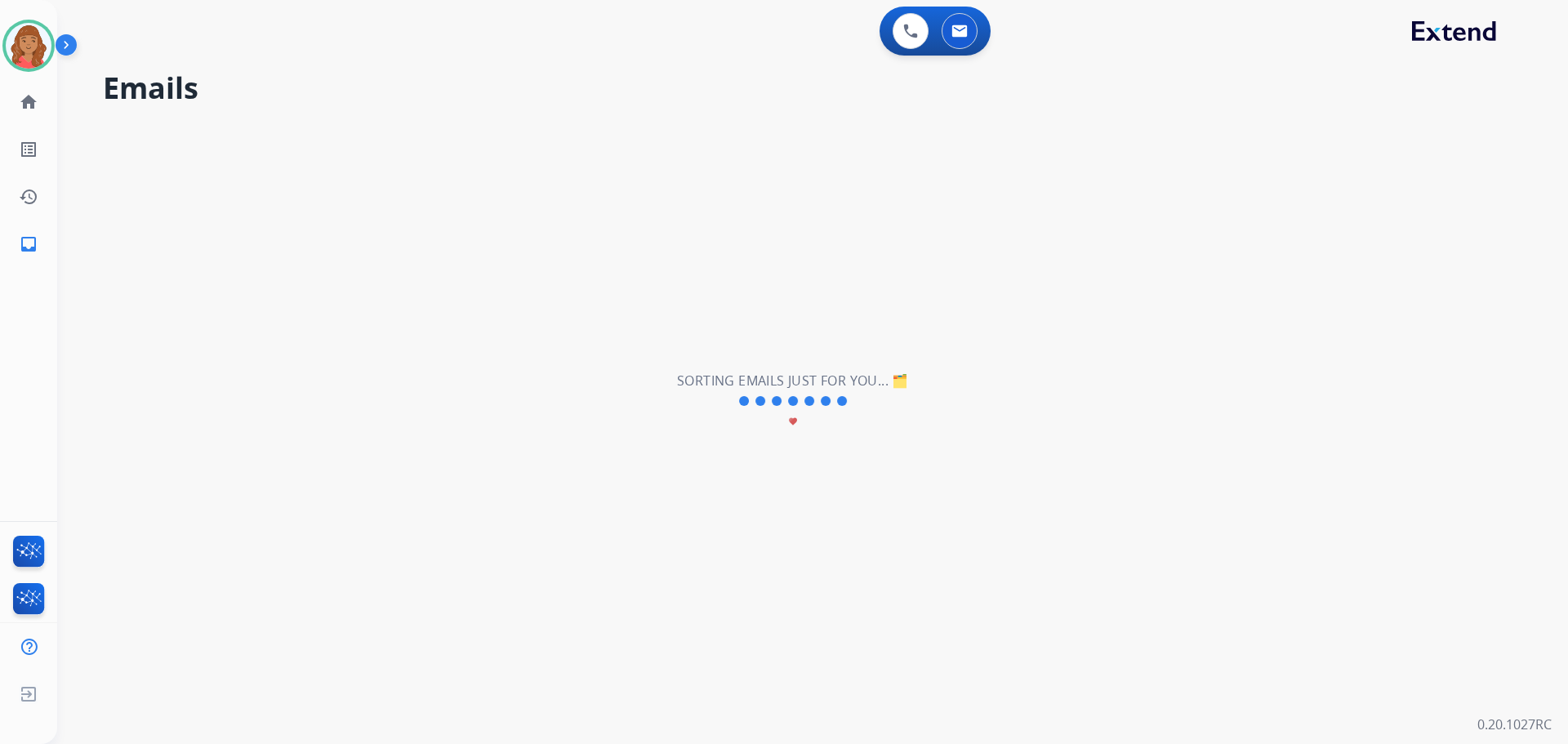
scroll to position [0, 0]
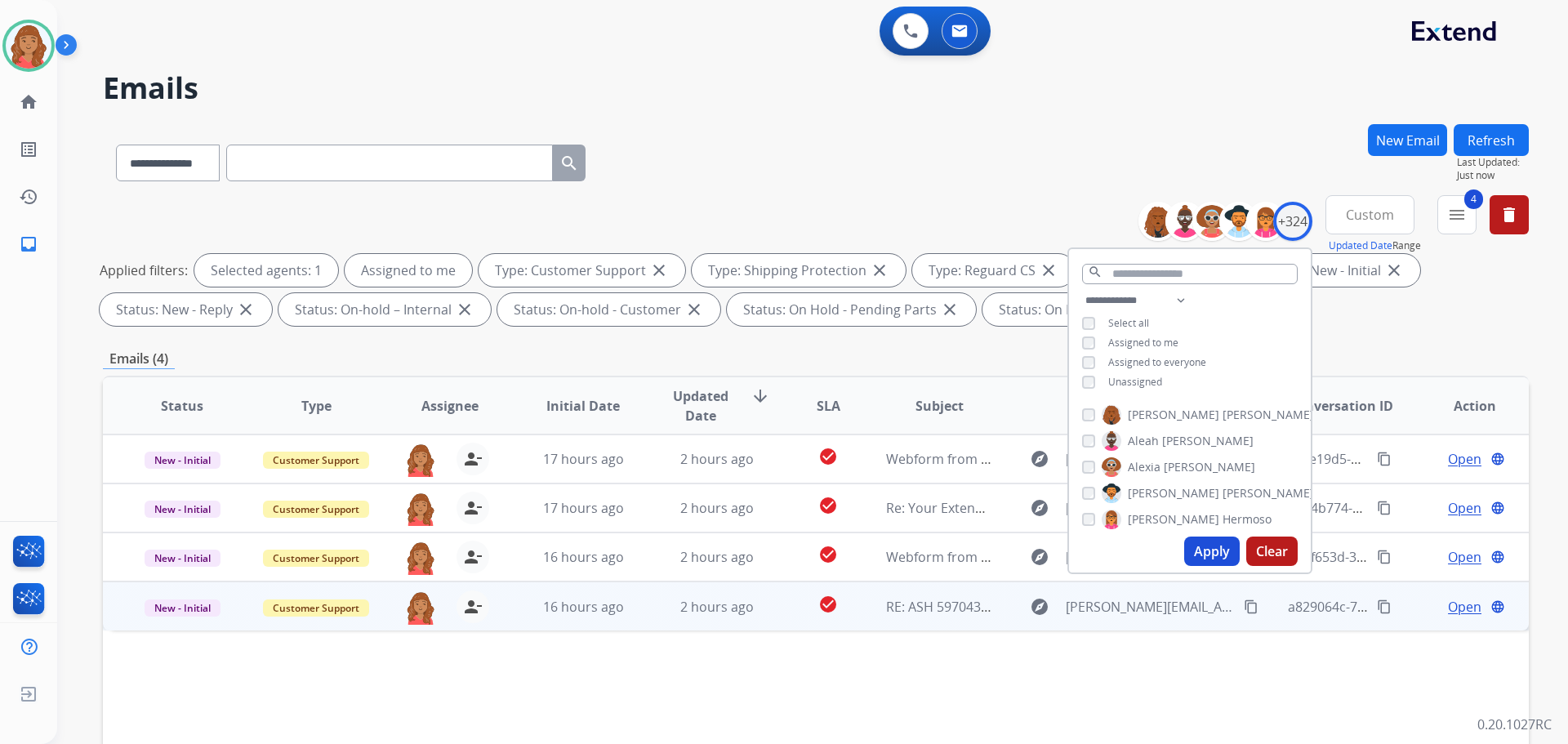
click at [651, 613] on td "2 hours ago" at bounding box center [704, 606] width 134 height 49
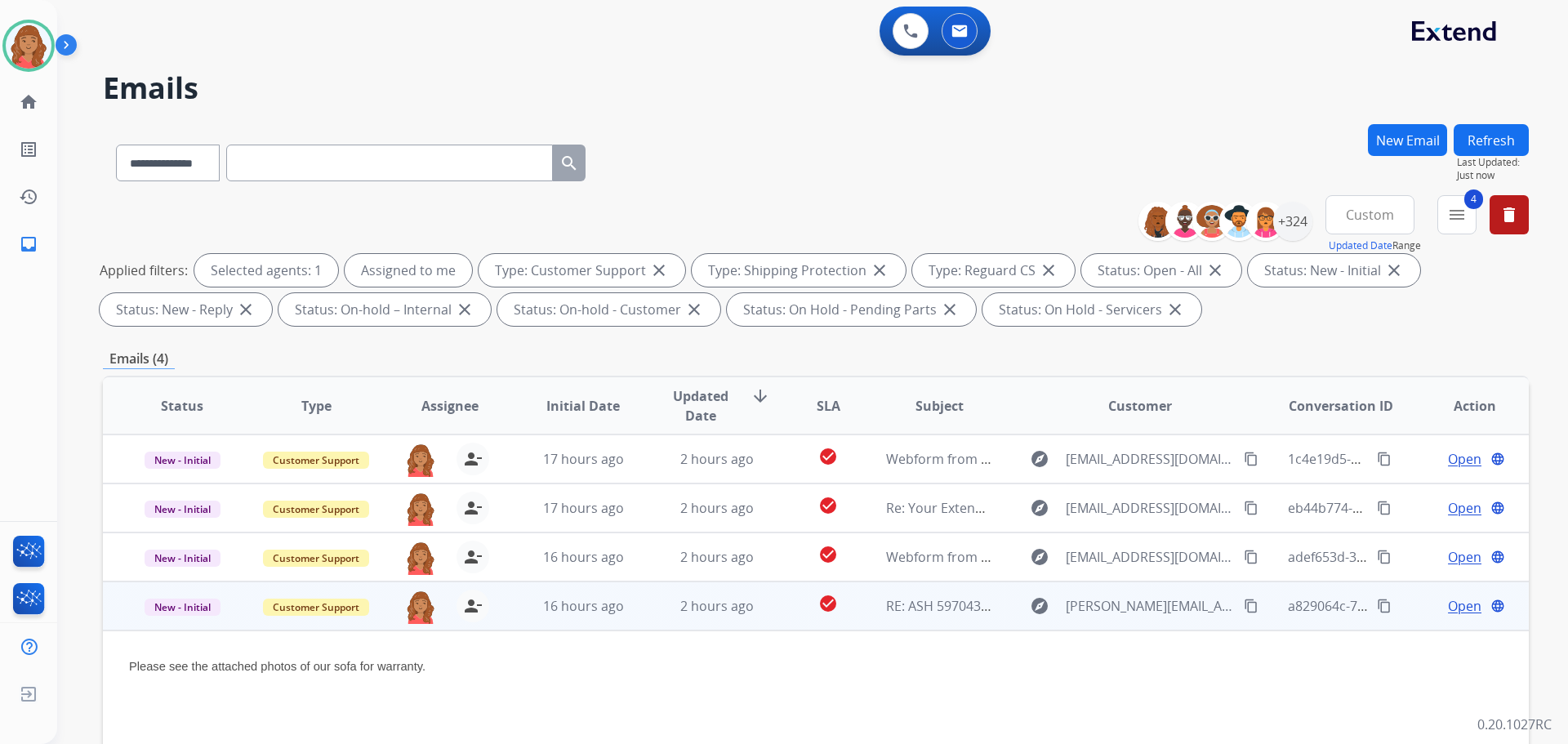
click at [1140, 669] on p "Please see the attached photos of our sofa for warranty." at bounding box center [682, 667] width 1107 height 18
click at [1452, 607] on span "Open" at bounding box center [1464, 606] width 34 height 20
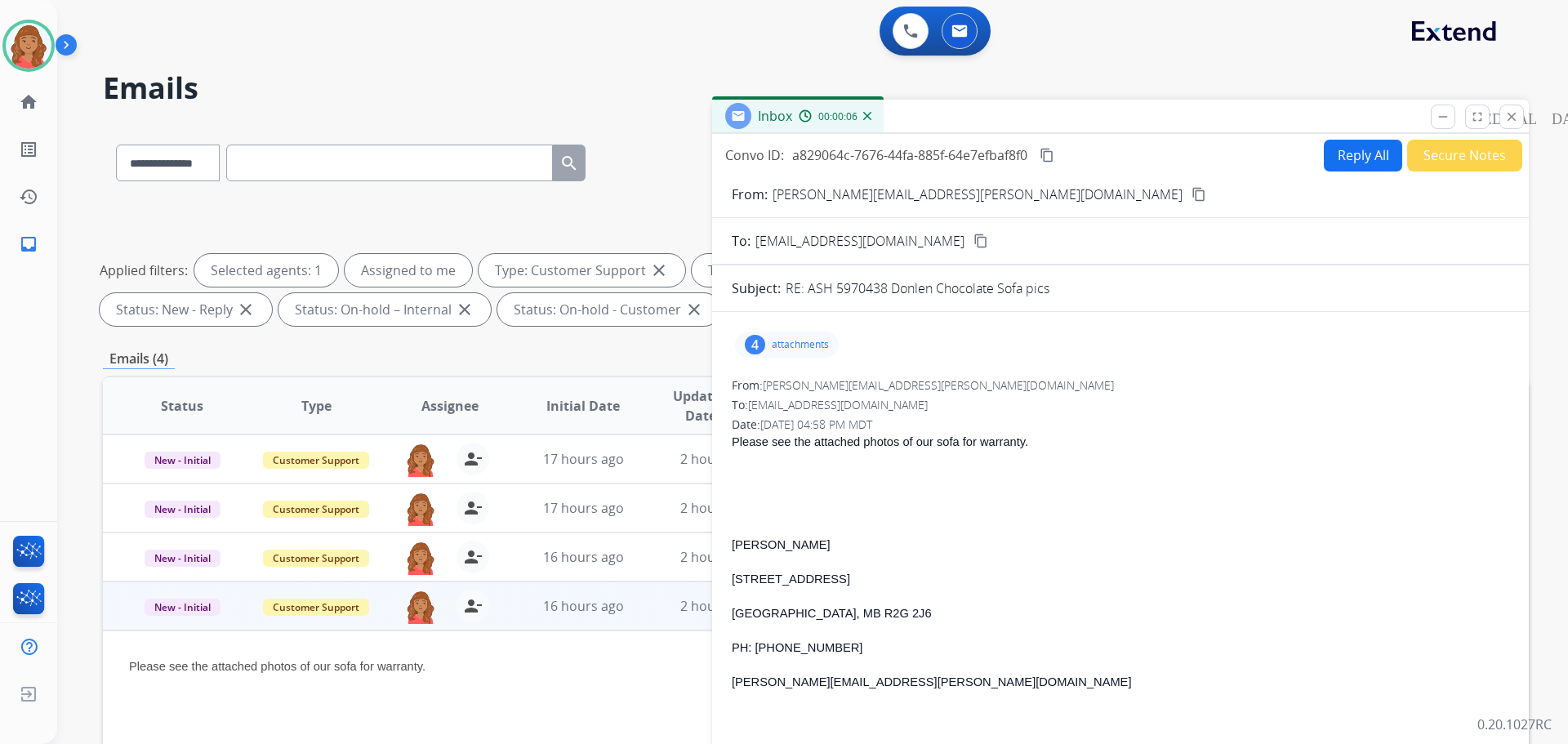
click at [910, 193] on div "From: [PERSON_NAME][EMAIL_ADDRESS][PERSON_NAME][DOMAIN_NAME] content_copy" at bounding box center [1120, 194] width 817 height 20
drag, startPoint x: 920, startPoint y: 193, endPoint x: 873, endPoint y: 204, distance: 48.3
click at [1191, 194] on mat-icon "content_copy" at bounding box center [1199, 194] width 15 height 15
drag, startPoint x: 1345, startPoint y: 153, endPoint x: 1335, endPoint y: 155, distance: 10.2
click at [1335, 155] on button "Reply All" at bounding box center [1363, 155] width 78 height 32
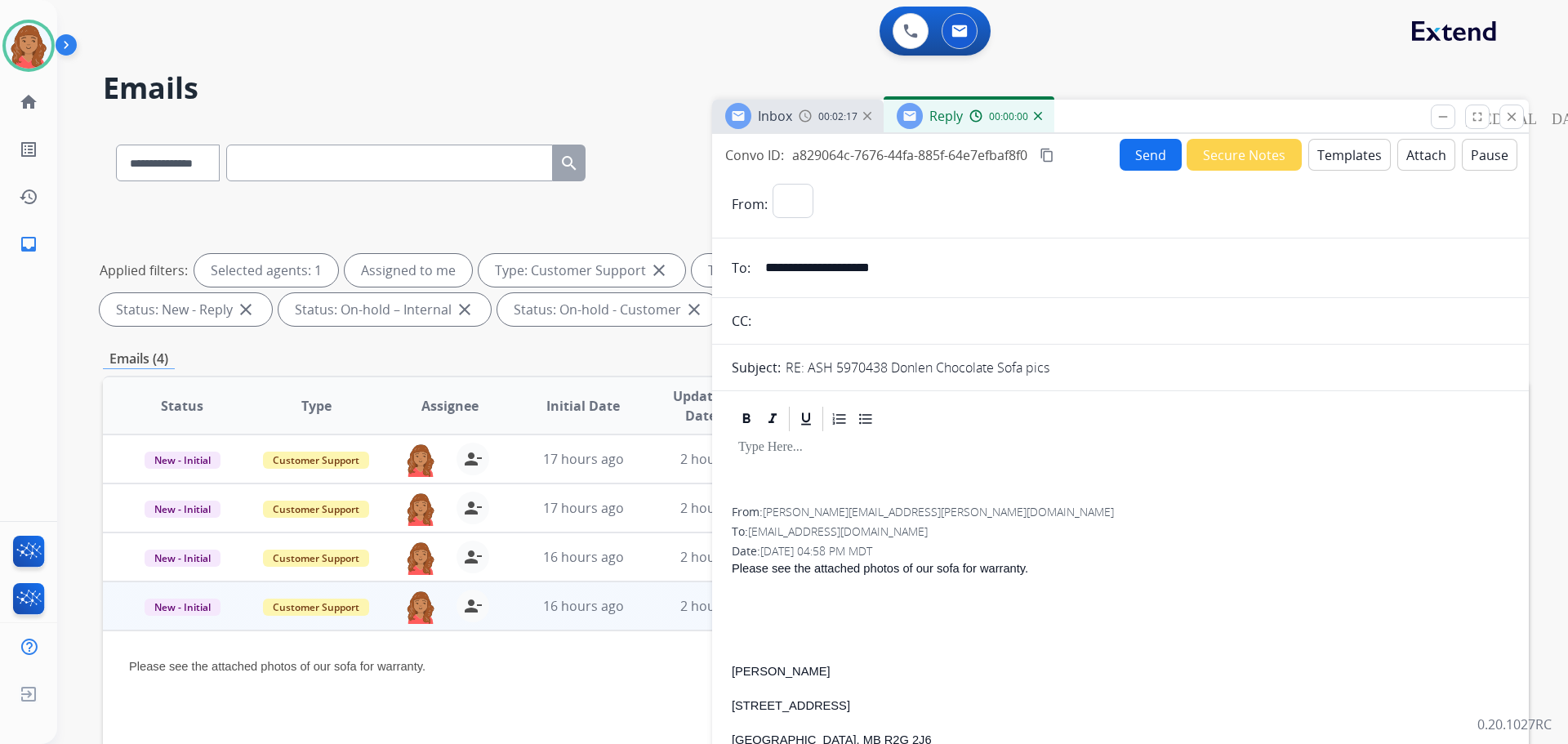
select select "**********"
click at [1347, 158] on button "Templates" at bounding box center [1350, 154] width 82 height 32
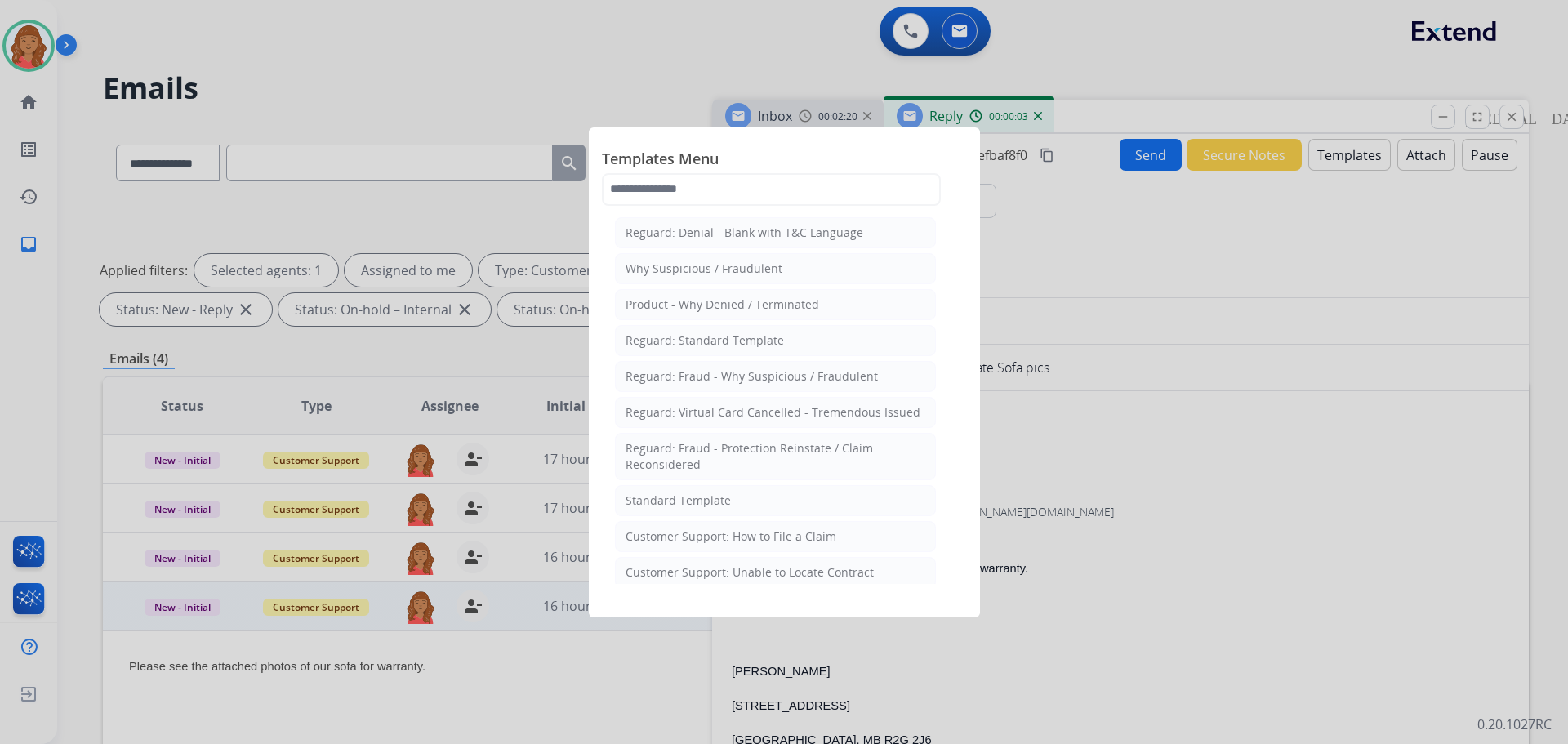
drag, startPoint x: 699, startPoint y: 502, endPoint x: 722, endPoint y: 503, distance: 23.0
click at [701, 503] on div "Standard Template" at bounding box center [678, 501] width 105 height 16
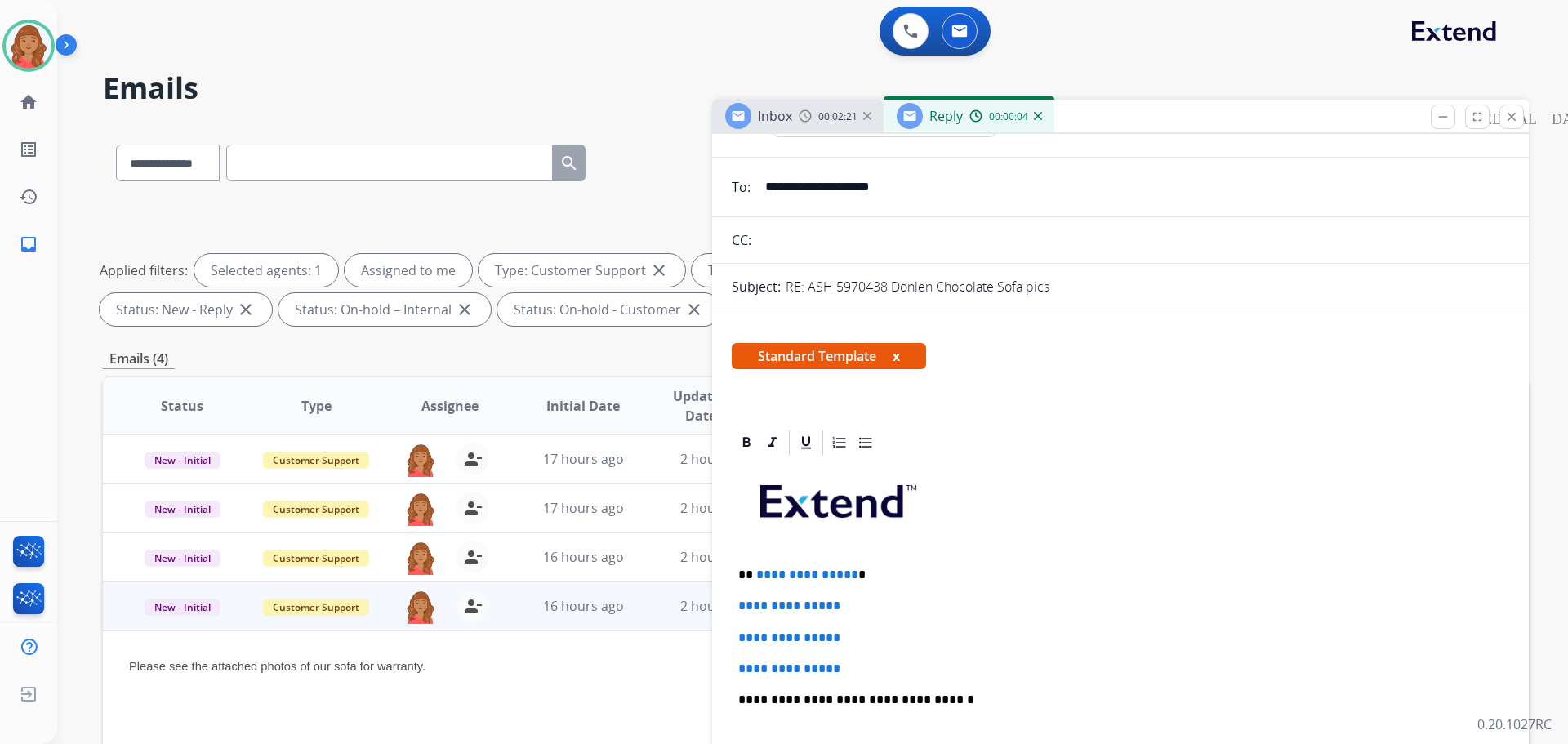
scroll to position [163, 0]
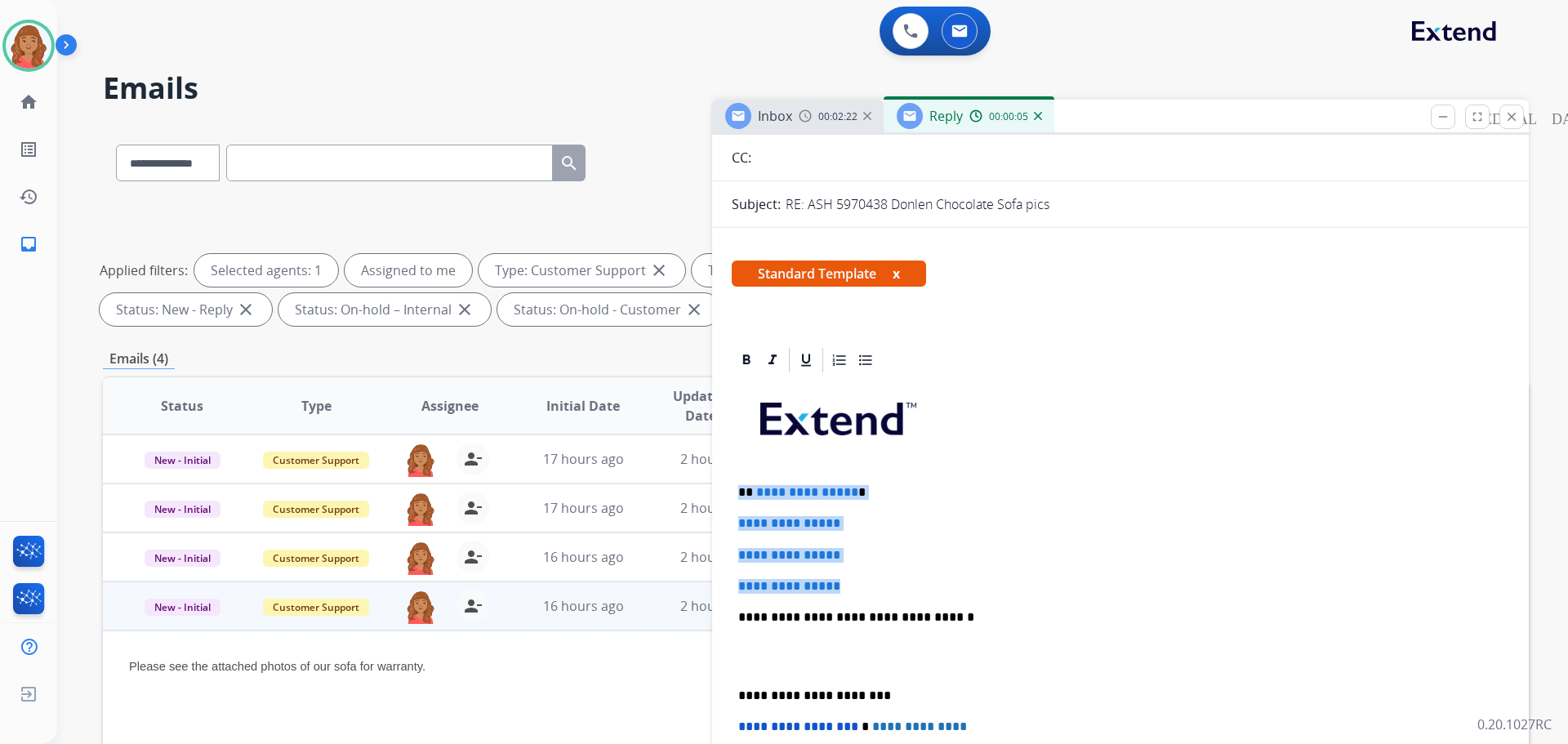
drag, startPoint x: 804, startPoint y: 575, endPoint x: 729, endPoint y: 480, distance: 121.0
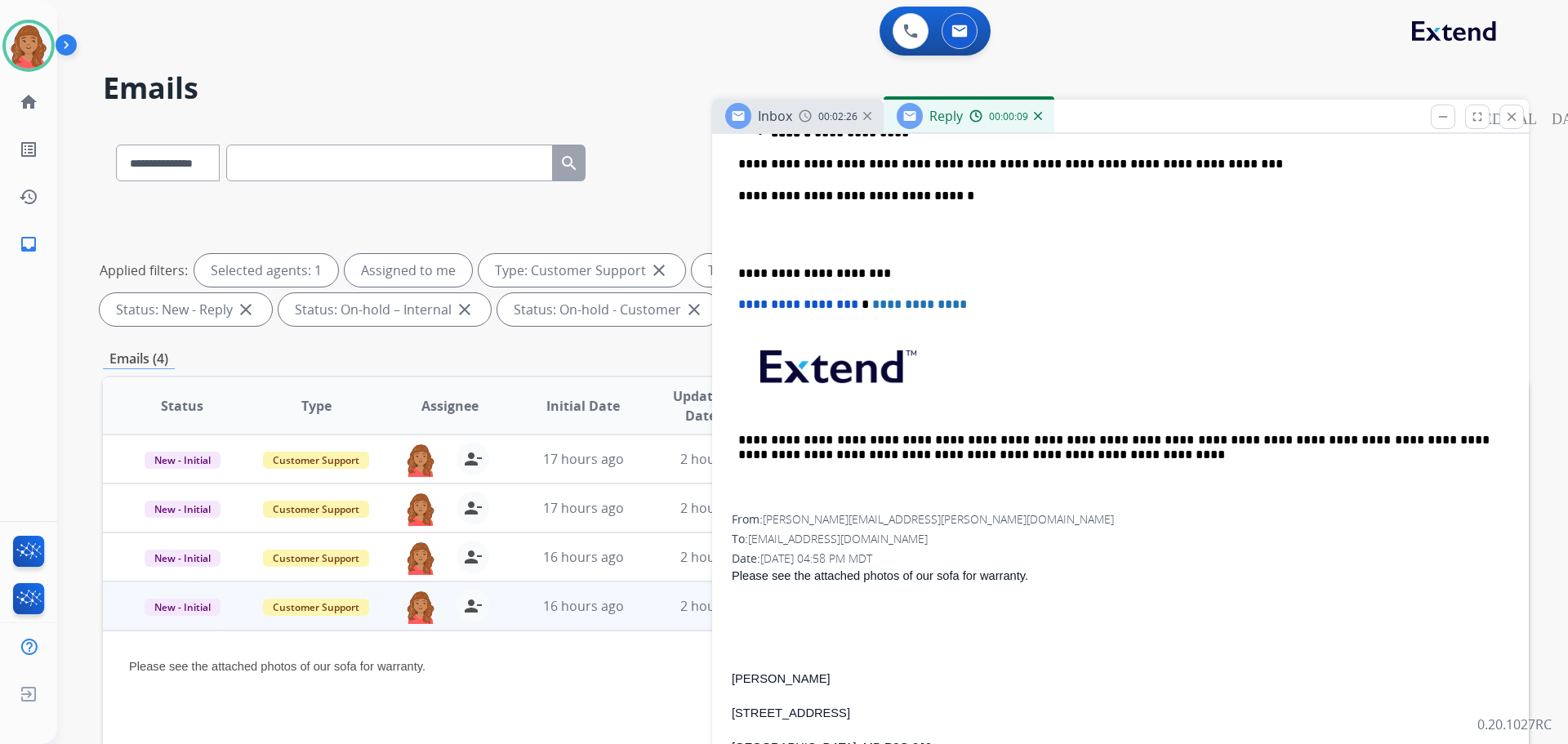
scroll to position [569, 0]
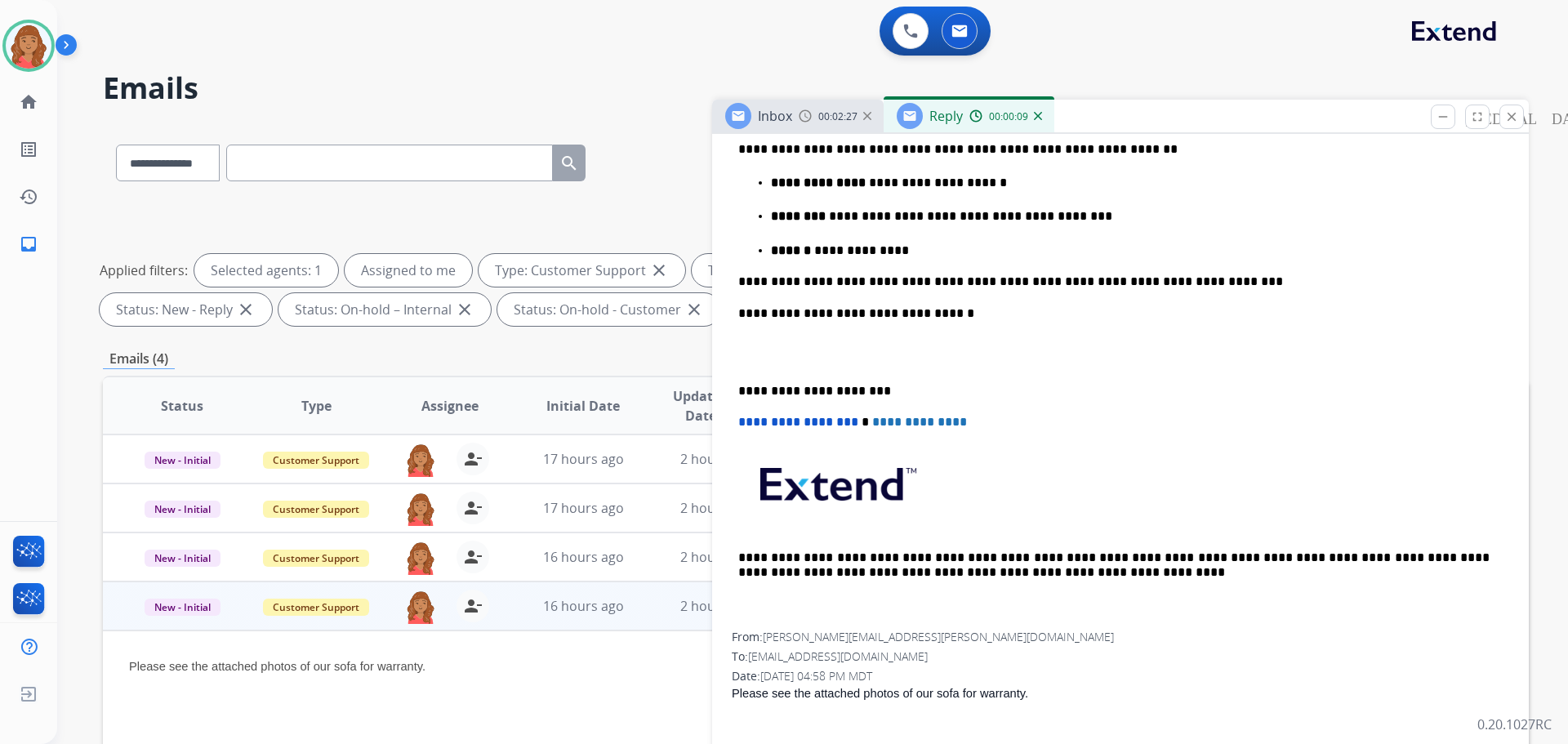
click at [737, 391] on div "**********" at bounding box center [1121, 300] width 778 height 663
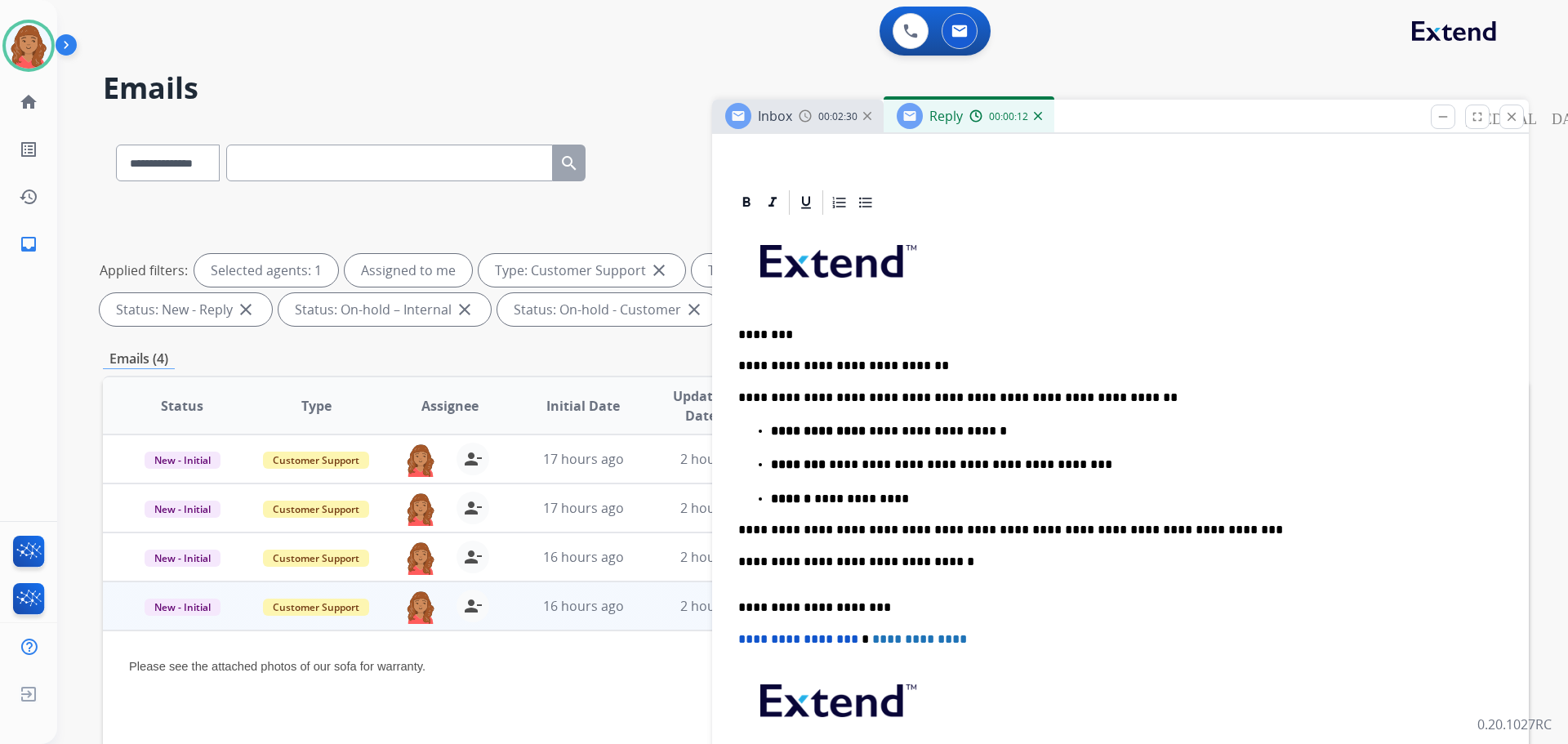
scroll to position [326, 0]
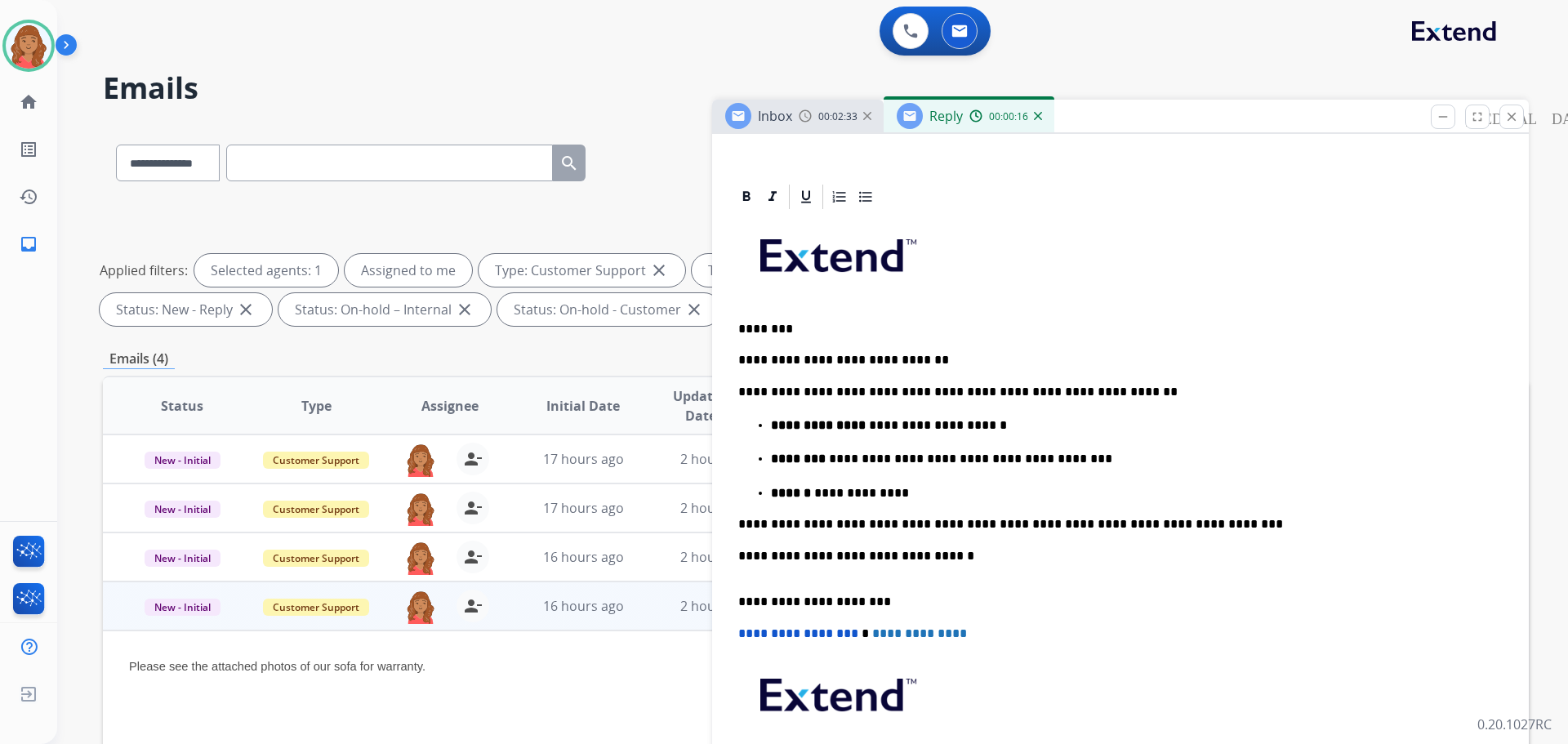
click at [1170, 528] on p "**********" at bounding box center [1114, 524] width 751 height 15
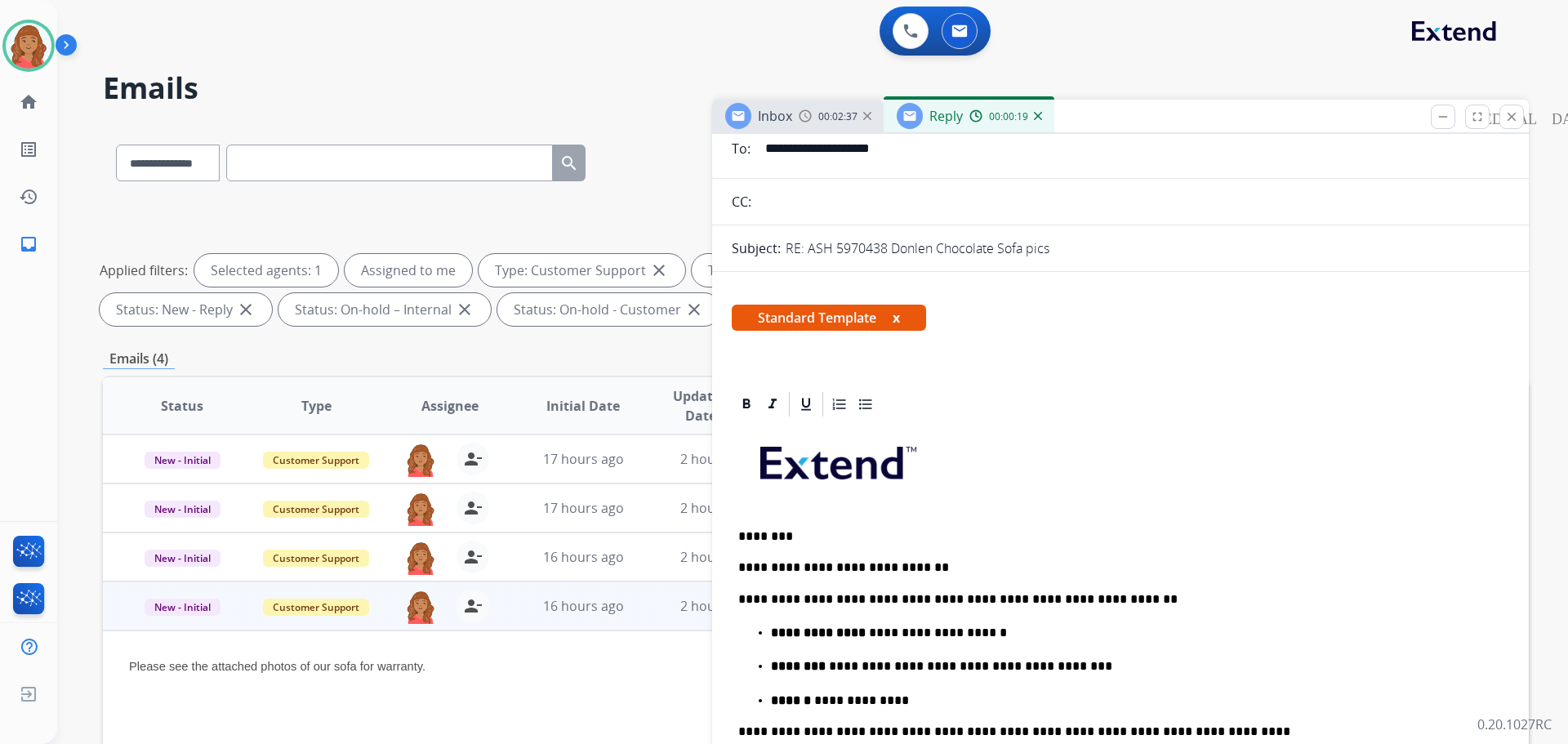
scroll to position [0, 0]
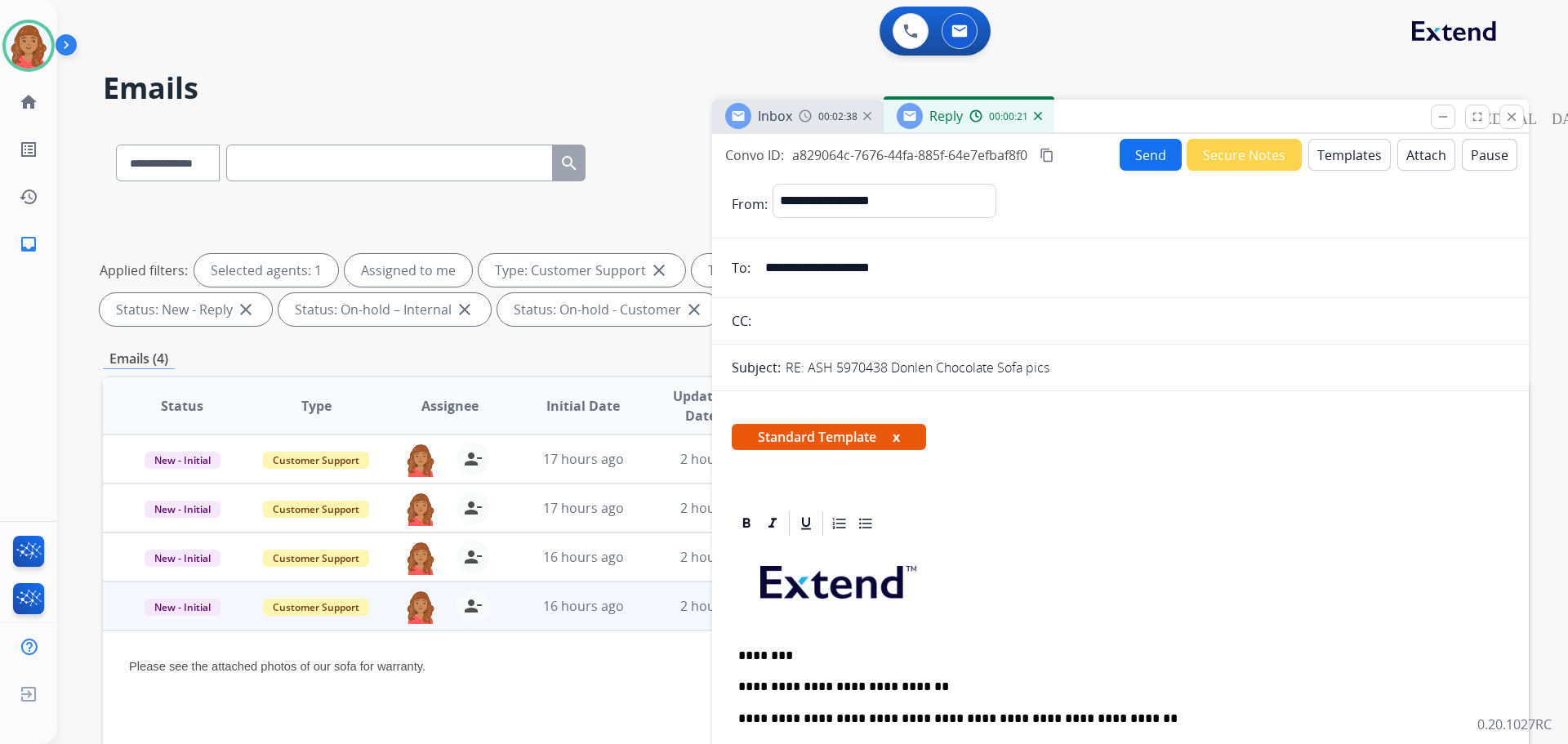
click at [1057, 153] on button "content_copy" at bounding box center [1047, 155] width 20 height 20
click at [1149, 155] on button "Send" at bounding box center [1150, 154] width 62 height 32
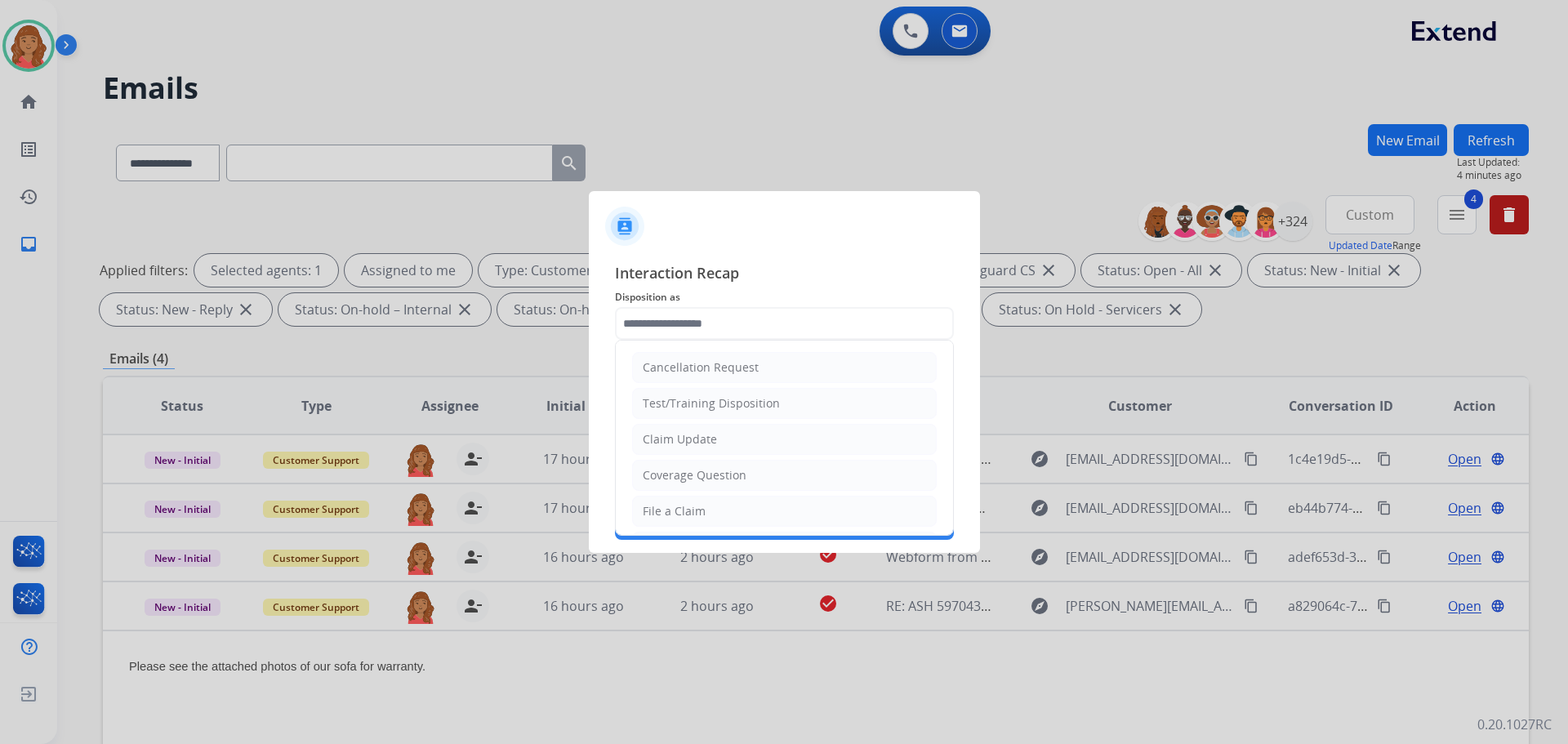
click at [693, 318] on input "text" at bounding box center [784, 324] width 339 height 33
click at [667, 428] on div "Claim Update" at bounding box center [680, 429] width 74 height 16
type input "**********"
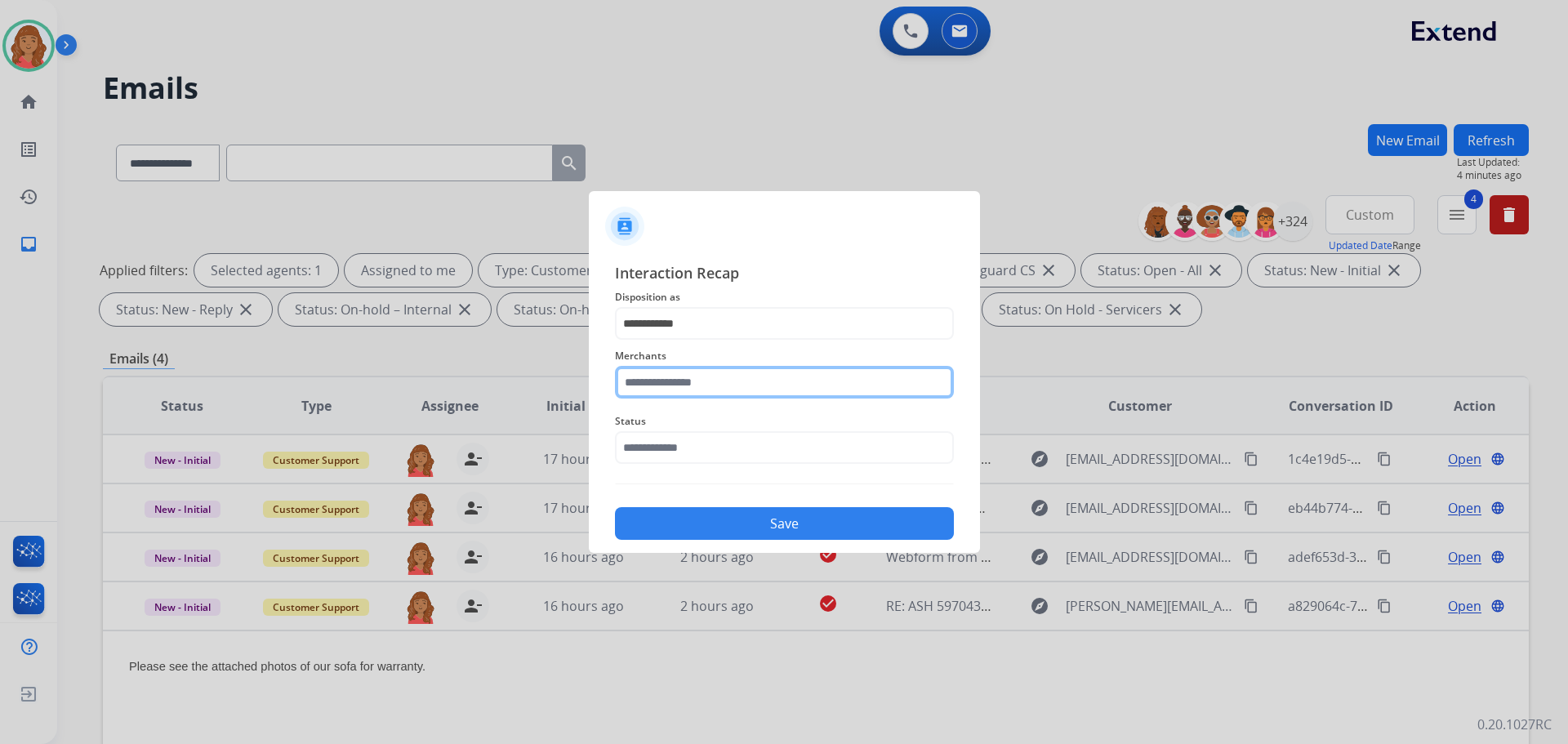
click at [662, 385] on input "text" at bounding box center [784, 382] width 339 height 33
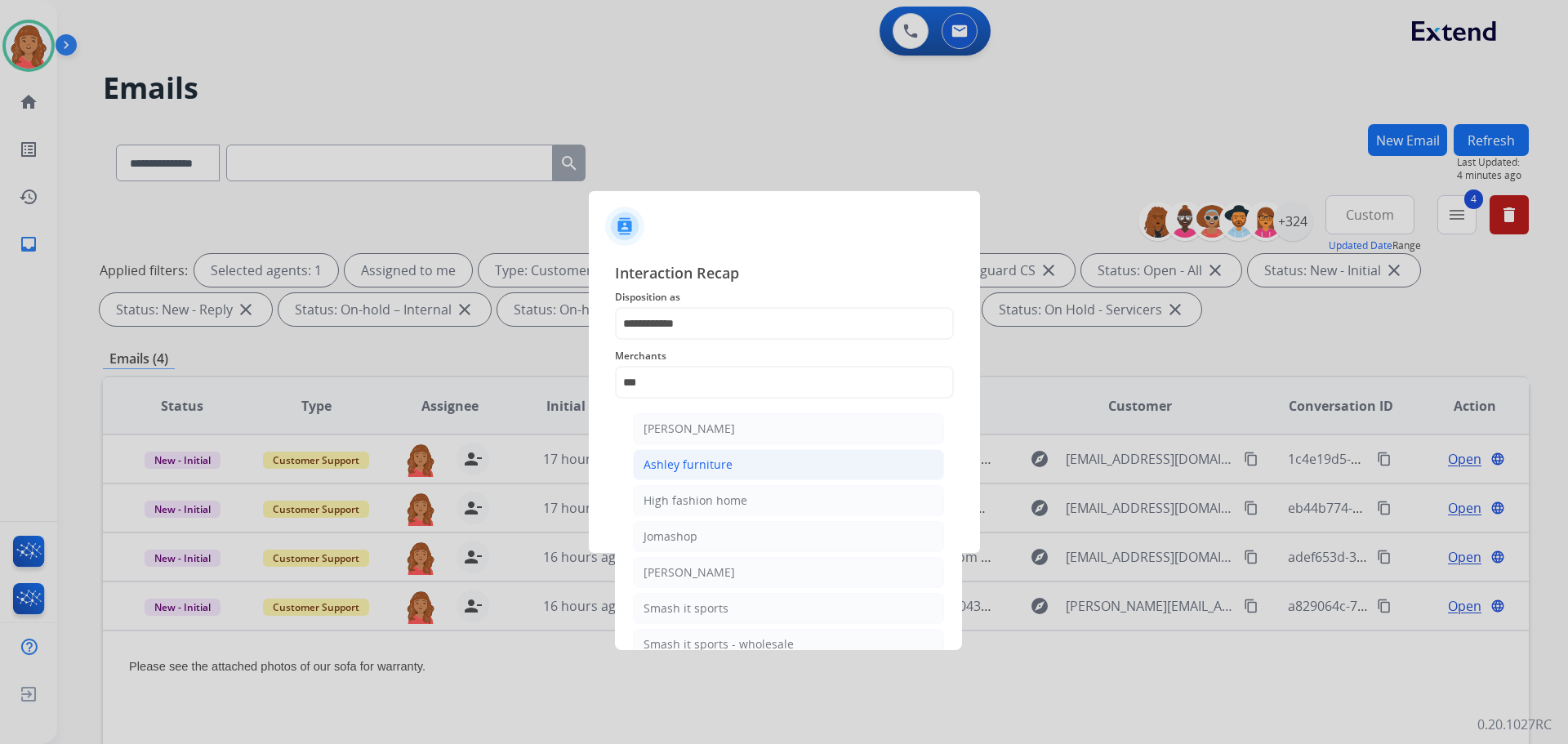
click at [698, 461] on div "Ashley furniture" at bounding box center [688, 465] width 89 height 16
type input "**********"
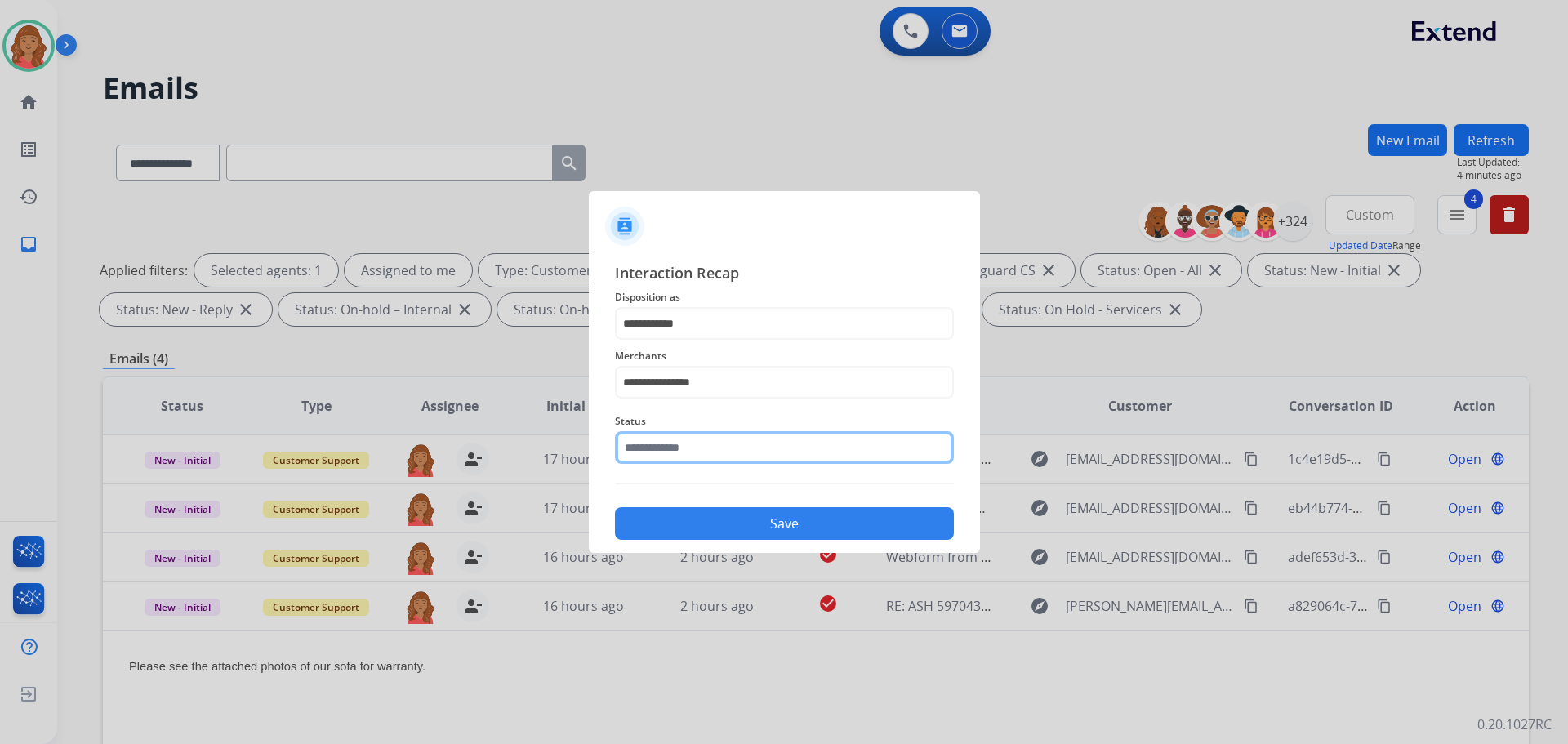
drag, startPoint x: 699, startPoint y: 433, endPoint x: 703, endPoint y: 448, distance: 15.5
click at [703, 447] on input "text" at bounding box center [784, 447] width 339 height 33
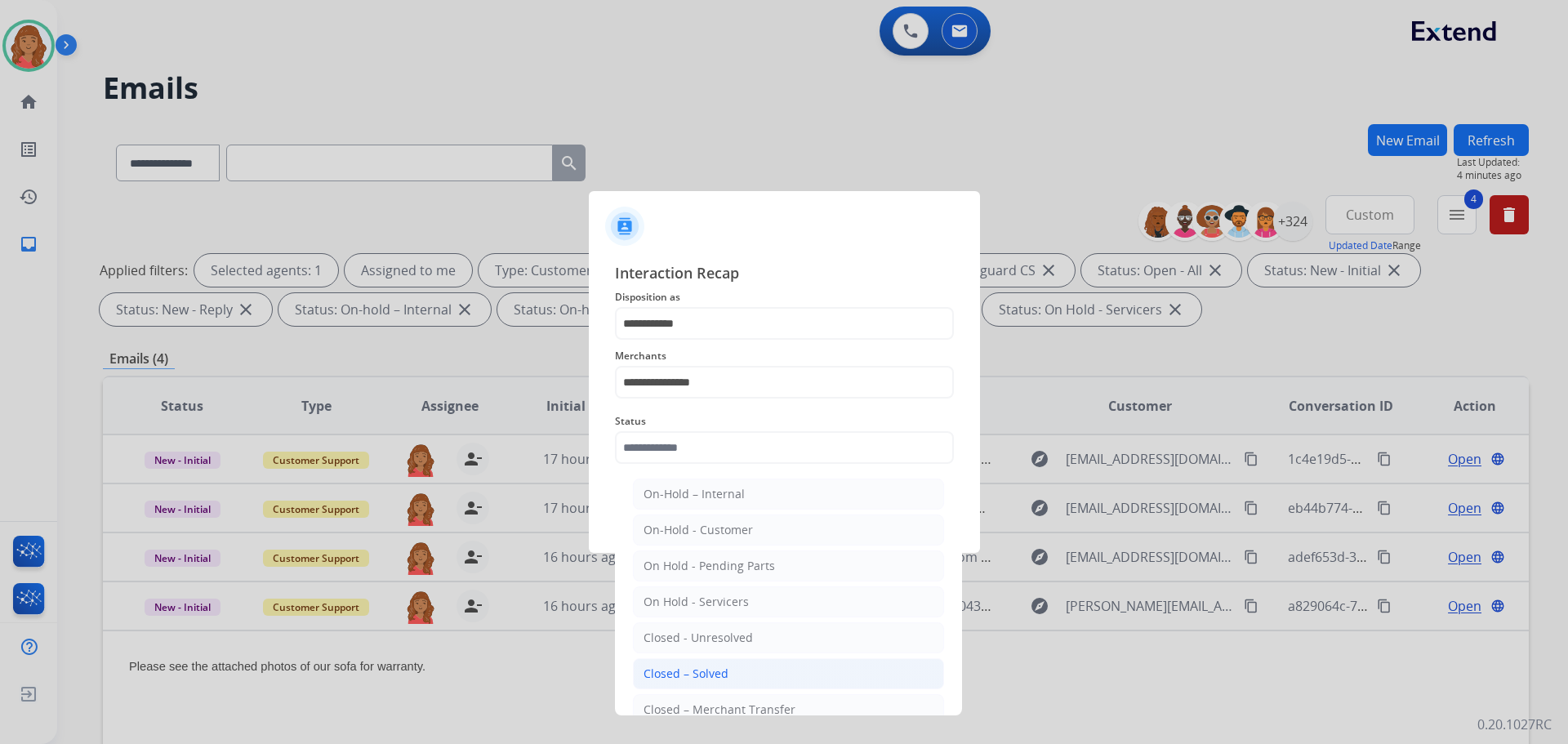
click at [700, 669] on div "Closed – Solved" at bounding box center [686, 674] width 85 height 16
type input "**********"
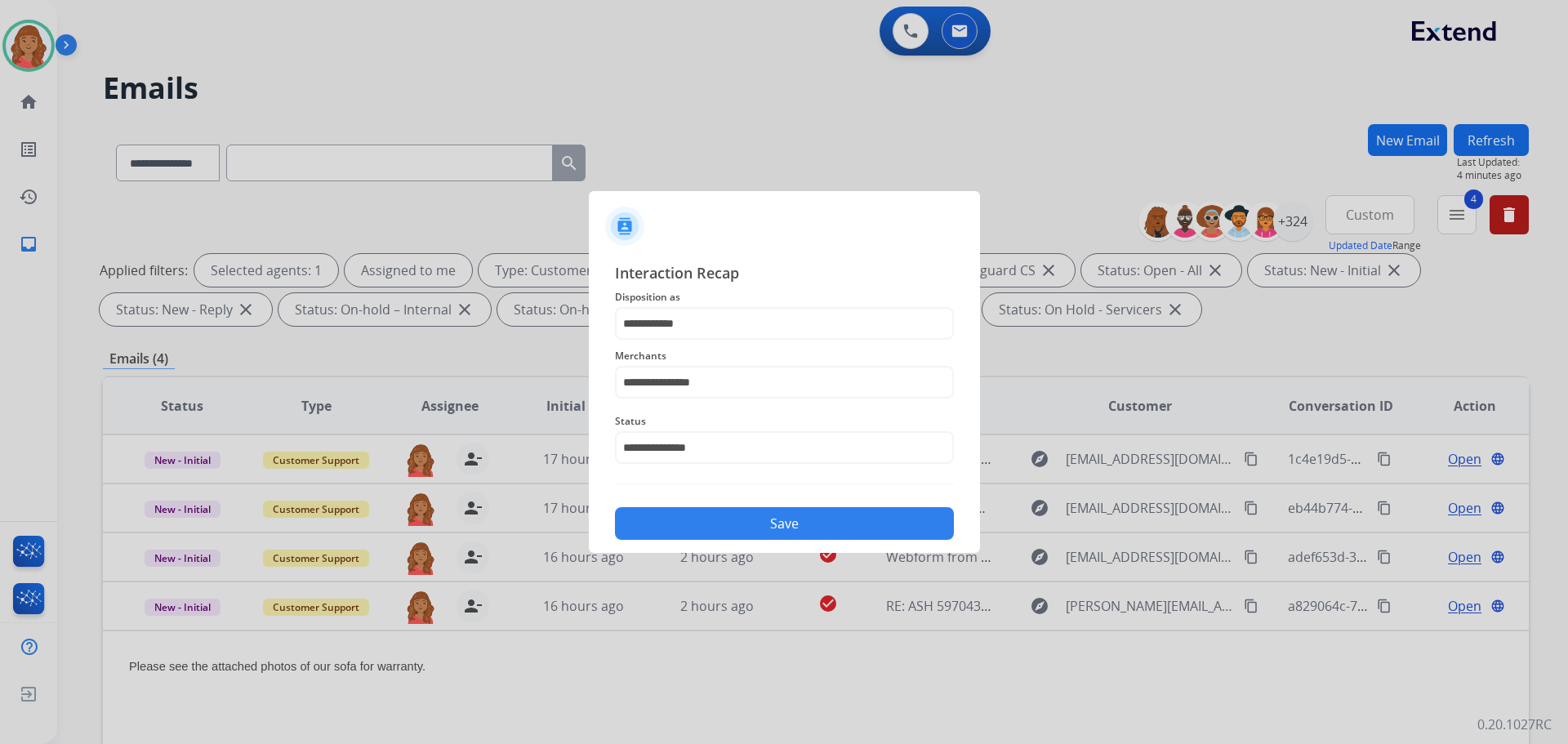
click at [725, 530] on button "Save" at bounding box center [784, 523] width 339 height 33
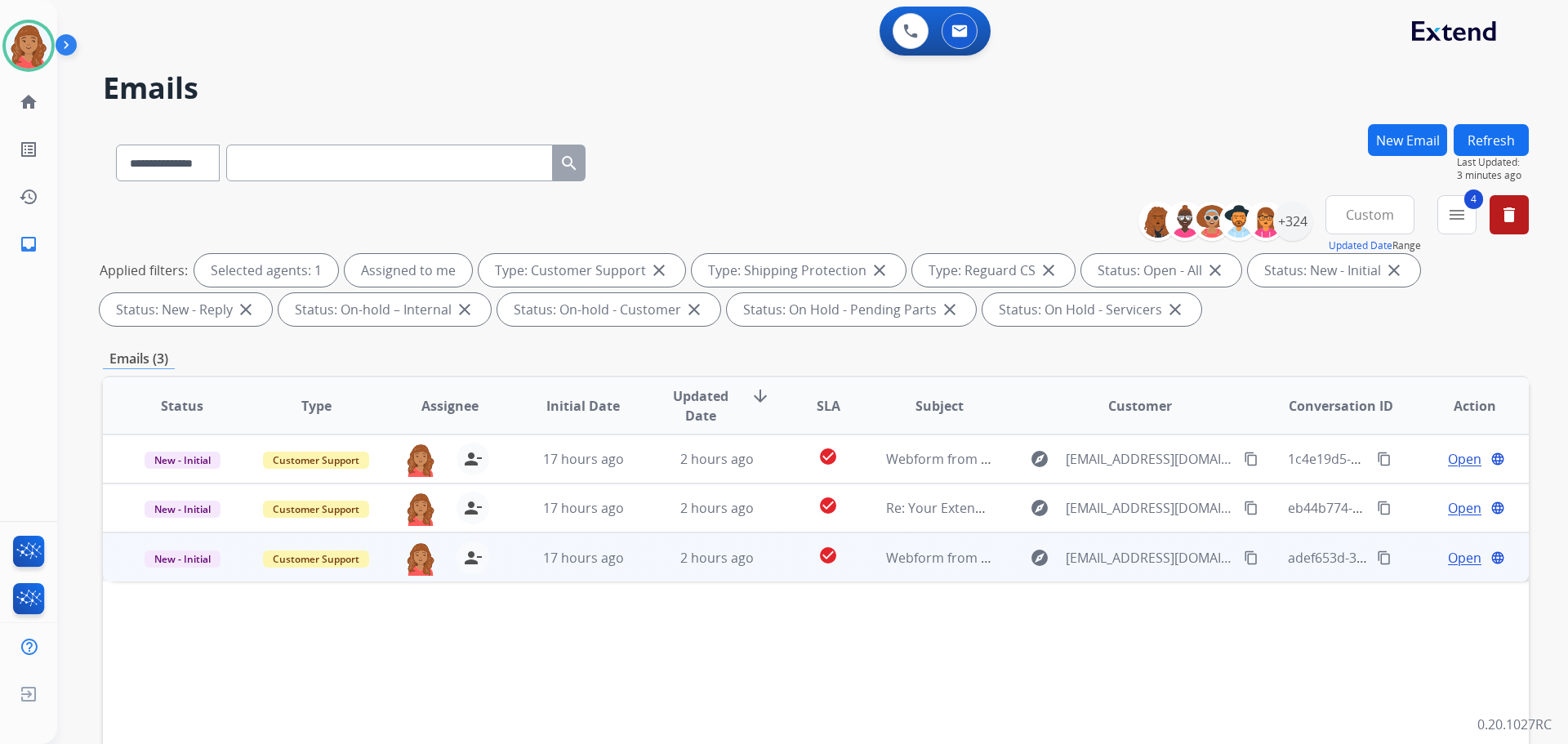
click at [724, 561] on span "2 hours ago" at bounding box center [717, 558] width 73 height 18
drag, startPoint x: 1238, startPoint y: 557, endPoint x: 1161, endPoint y: 559, distance: 77.0
click at [1243, 559] on mat-icon "content_copy" at bounding box center [1251, 557] width 15 height 15
click at [1459, 558] on span "Open" at bounding box center [1464, 557] width 34 height 20
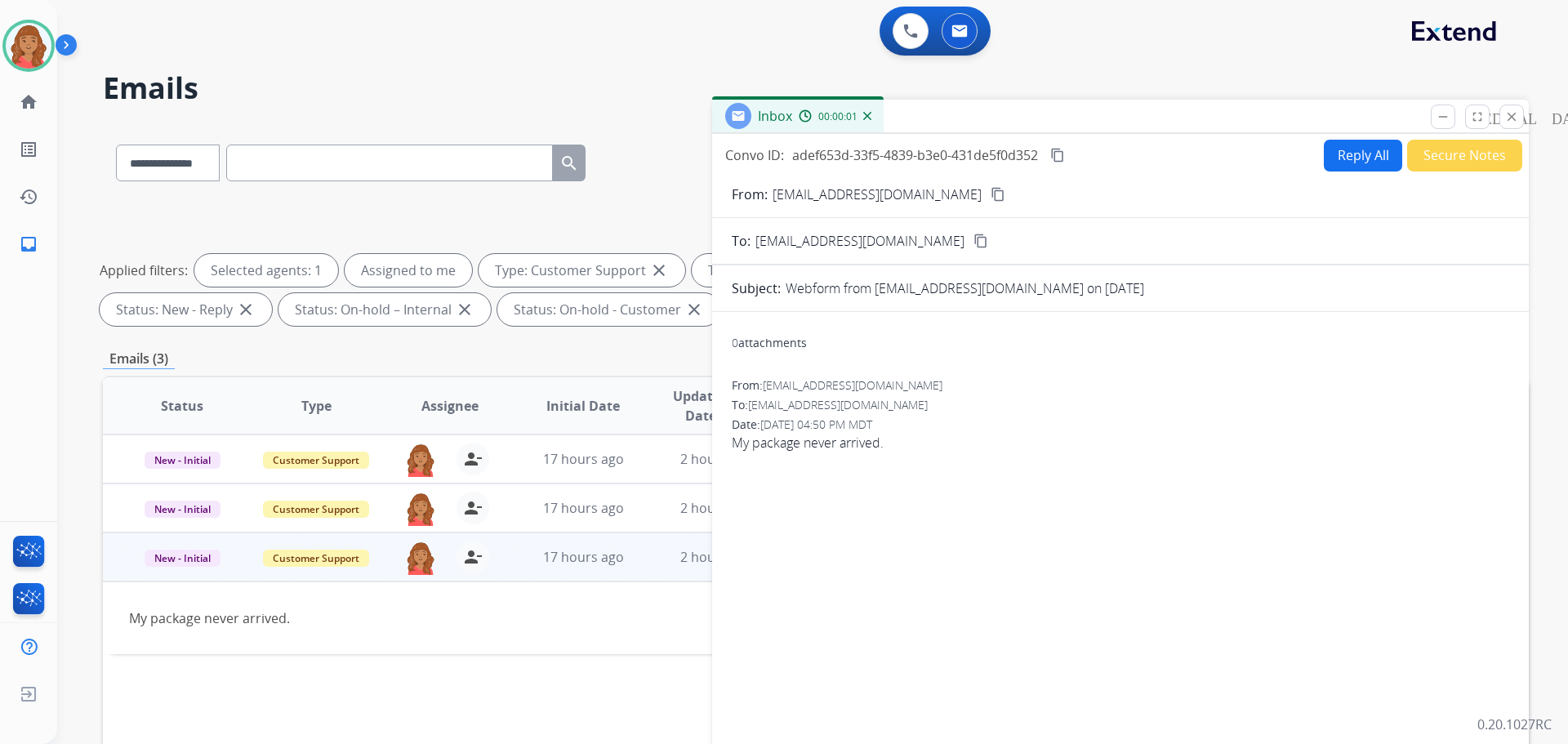
click at [1358, 153] on button "Reply All" at bounding box center [1363, 155] width 78 height 32
select select "**********"
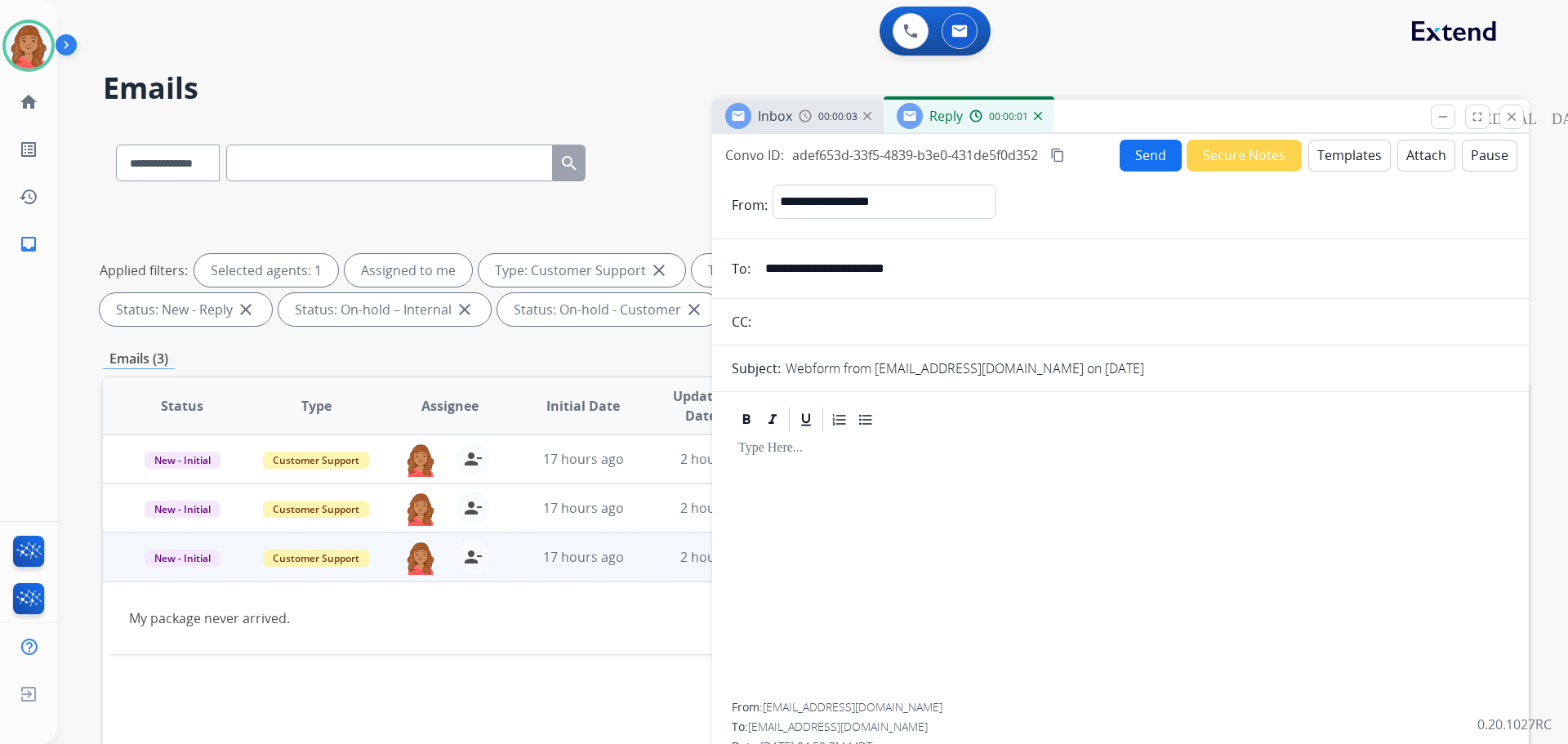
click at [1334, 157] on button "Templates" at bounding box center [1350, 155] width 82 height 32
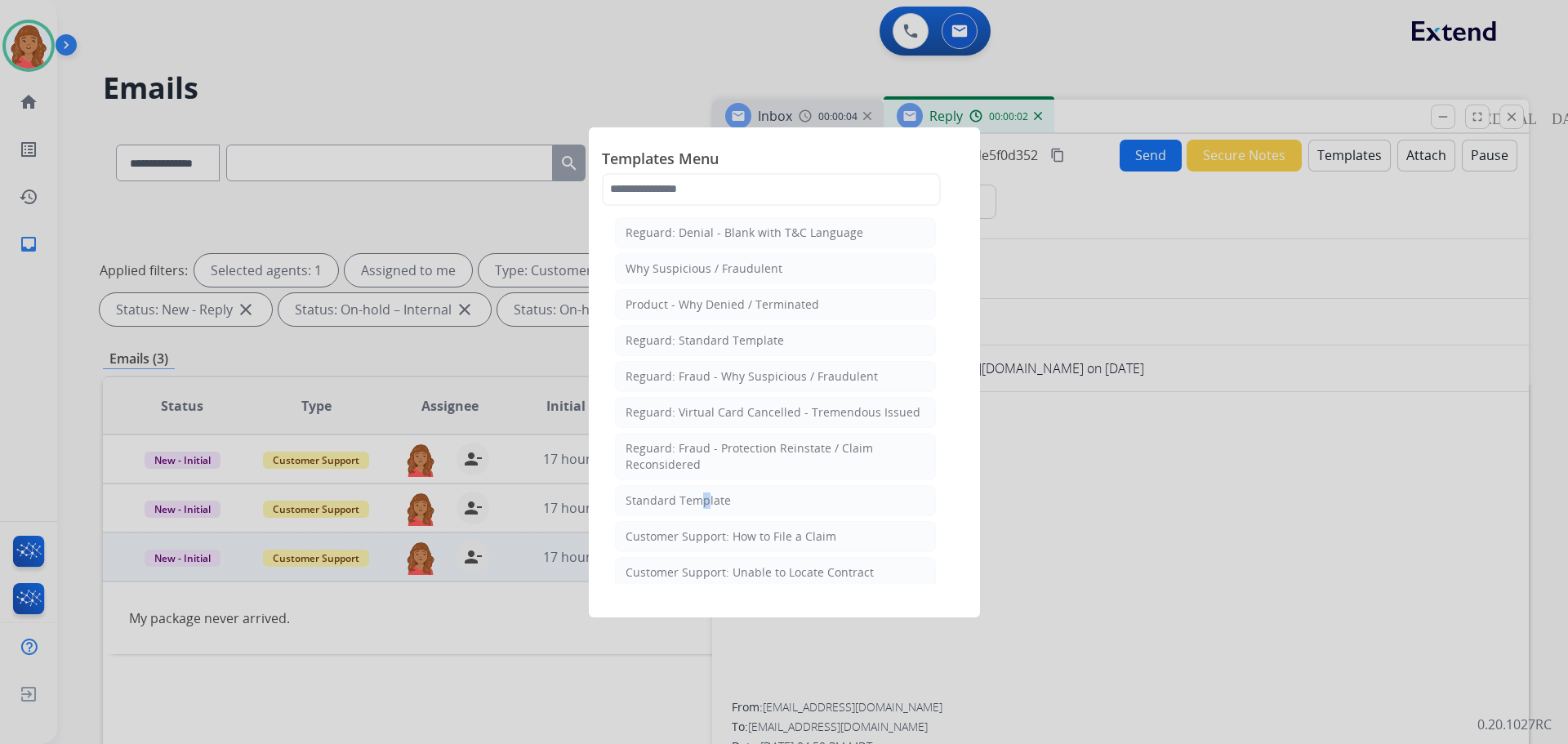
drag, startPoint x: 693, startPoint y: 504, endPoint x: 741, endPoint y: 542, distance: 61.2
click at [697, 504] on div "Standard Template" at bounding box center [678, 501] width 105 height 16
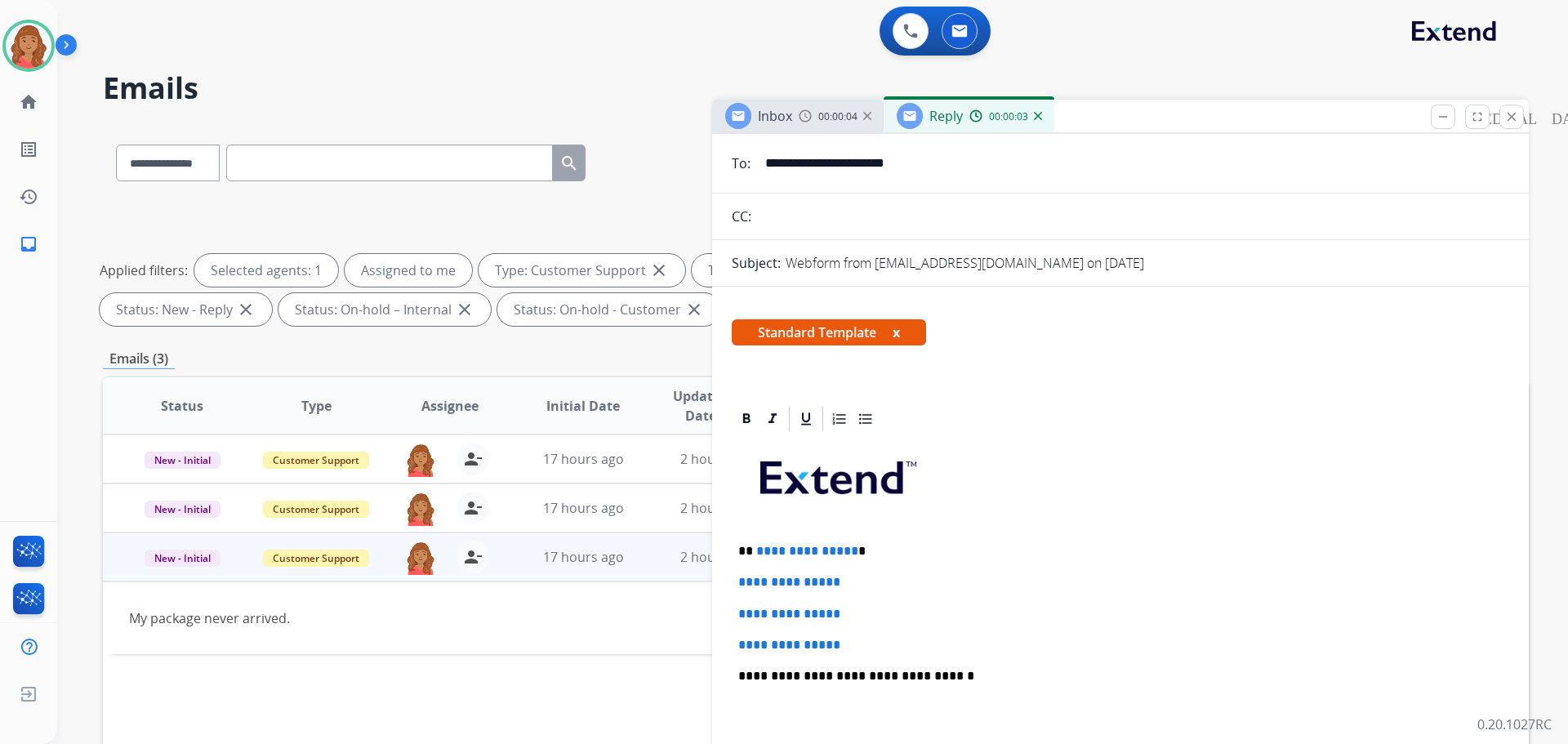
scroll to position [326, 0]
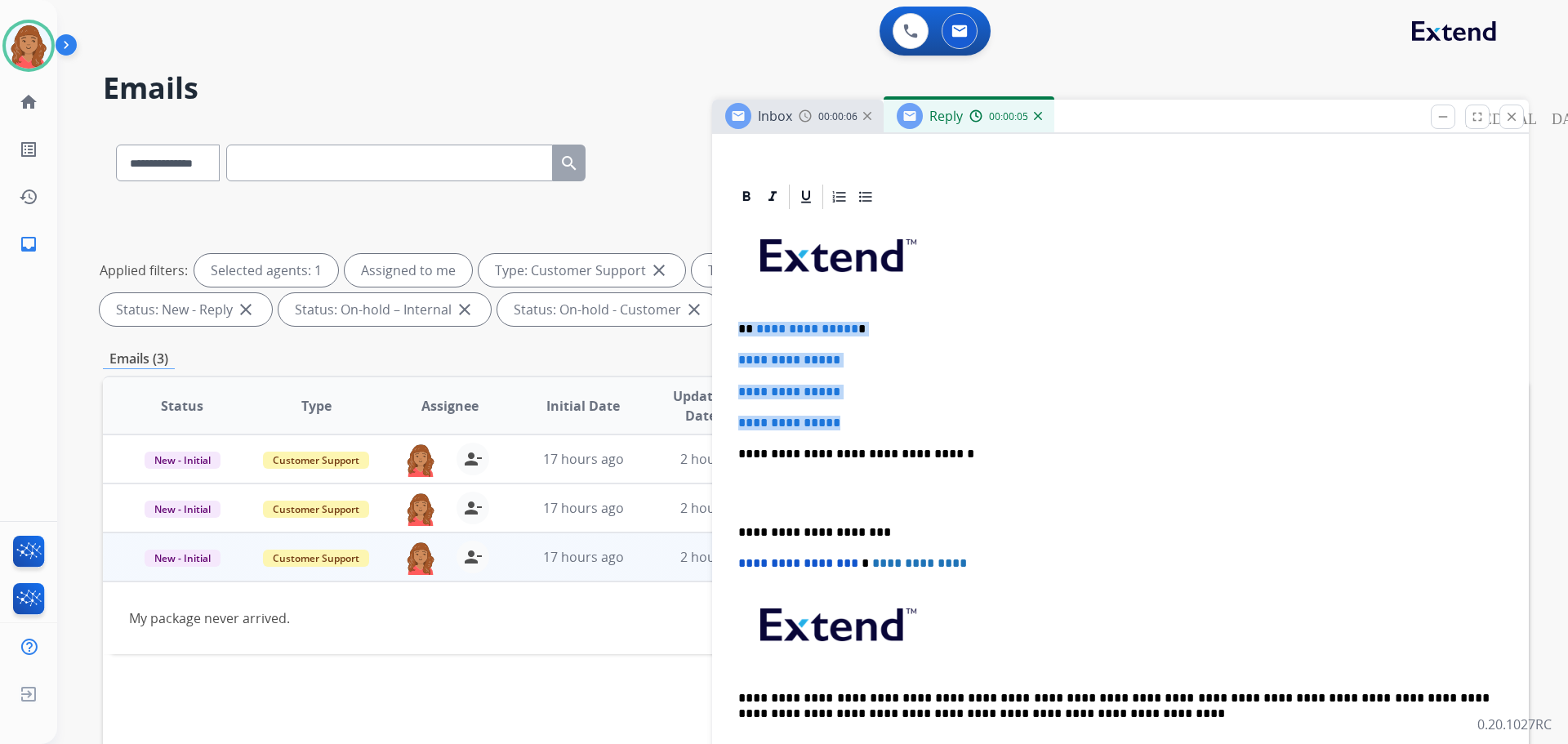
drag, startPoint x: 818, startPoint y: 414, endPoint x: 742, endPoint y: 326, distance: 116.3
click at [733, 313] on div "**********" at bounding box center [1121, 493] width 778 height 562
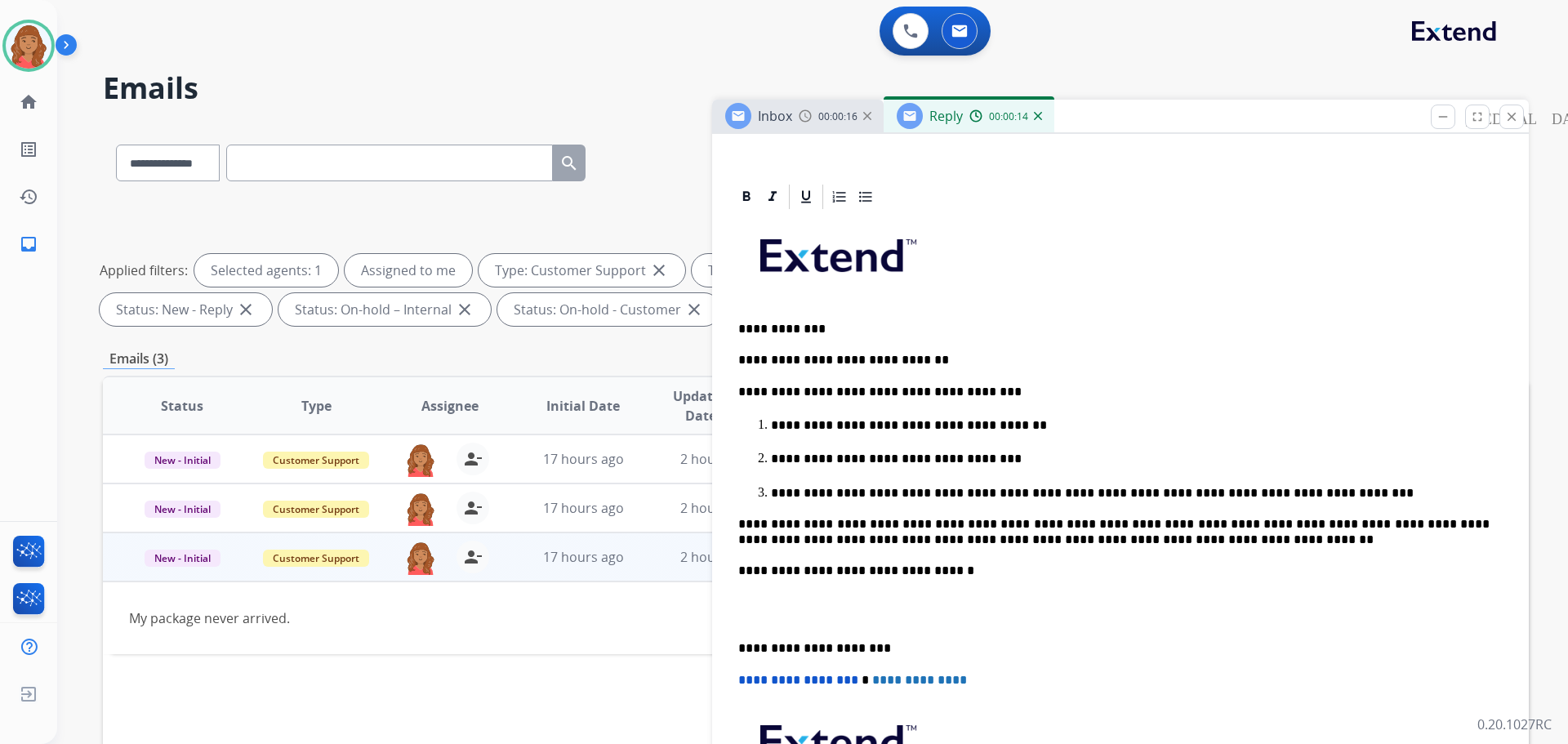
click at [733, 647] on div "**********" at bounding box center [1121, 551] width 778 height 679
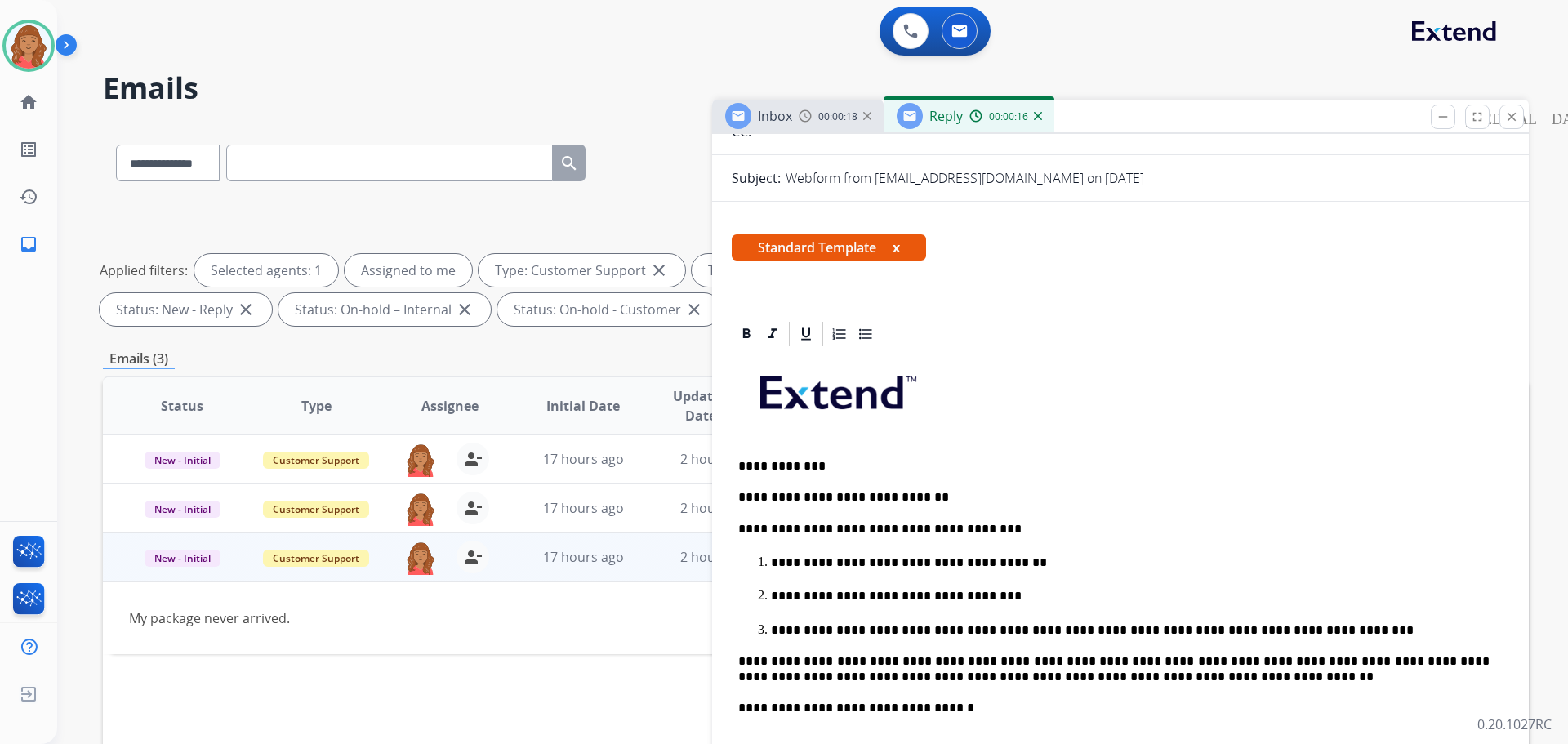
scroll to position [0, 0]
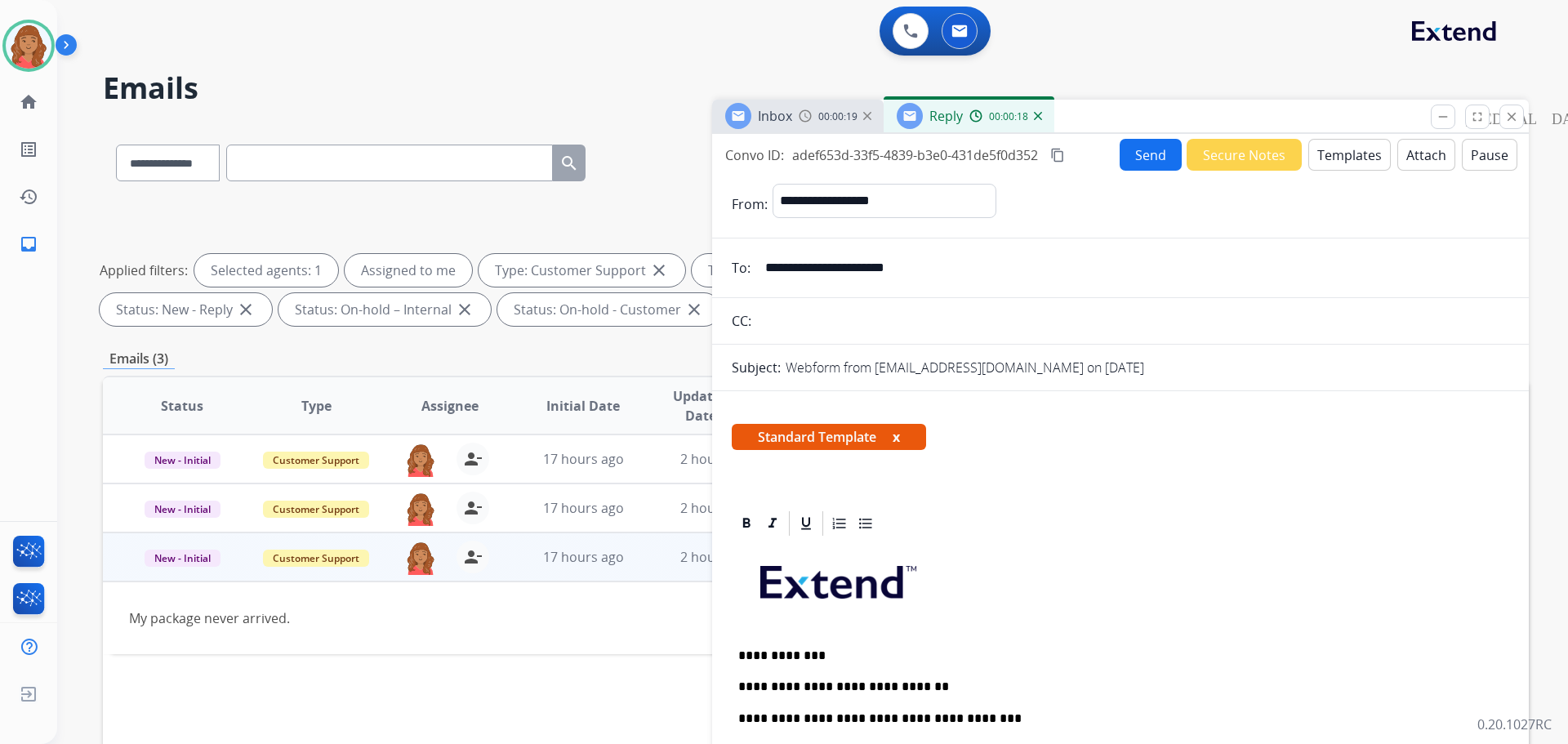
click at [1063, 151] on mat-icon "content_copy" at bounding box center [1058, 155] width 15 height 15
click at [1135, 152] on button "Send" at bounding box center [1150, 154] width 62 height 32
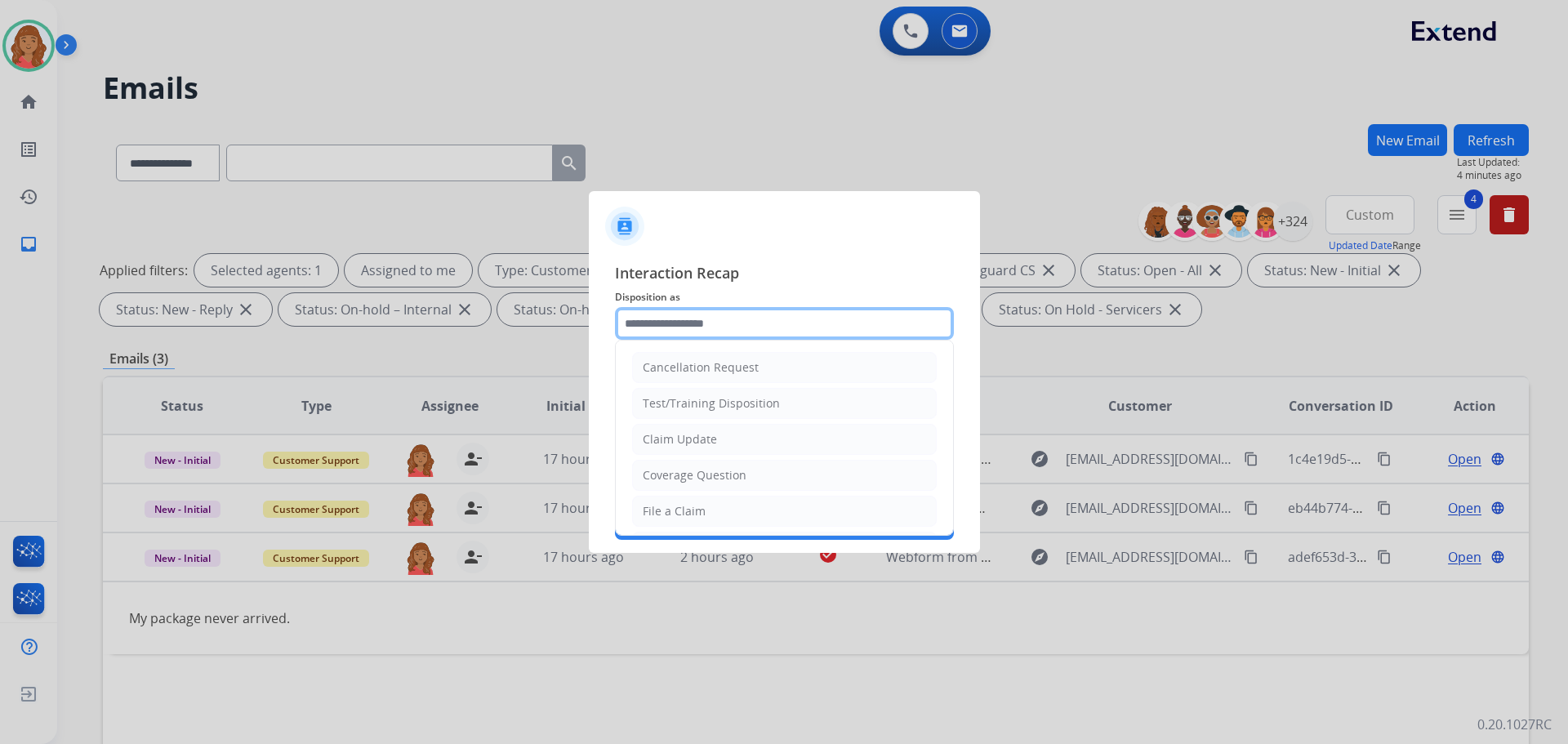
click at [680, 325] on input "text" at bounding box center [784, 324] width 339 height 33
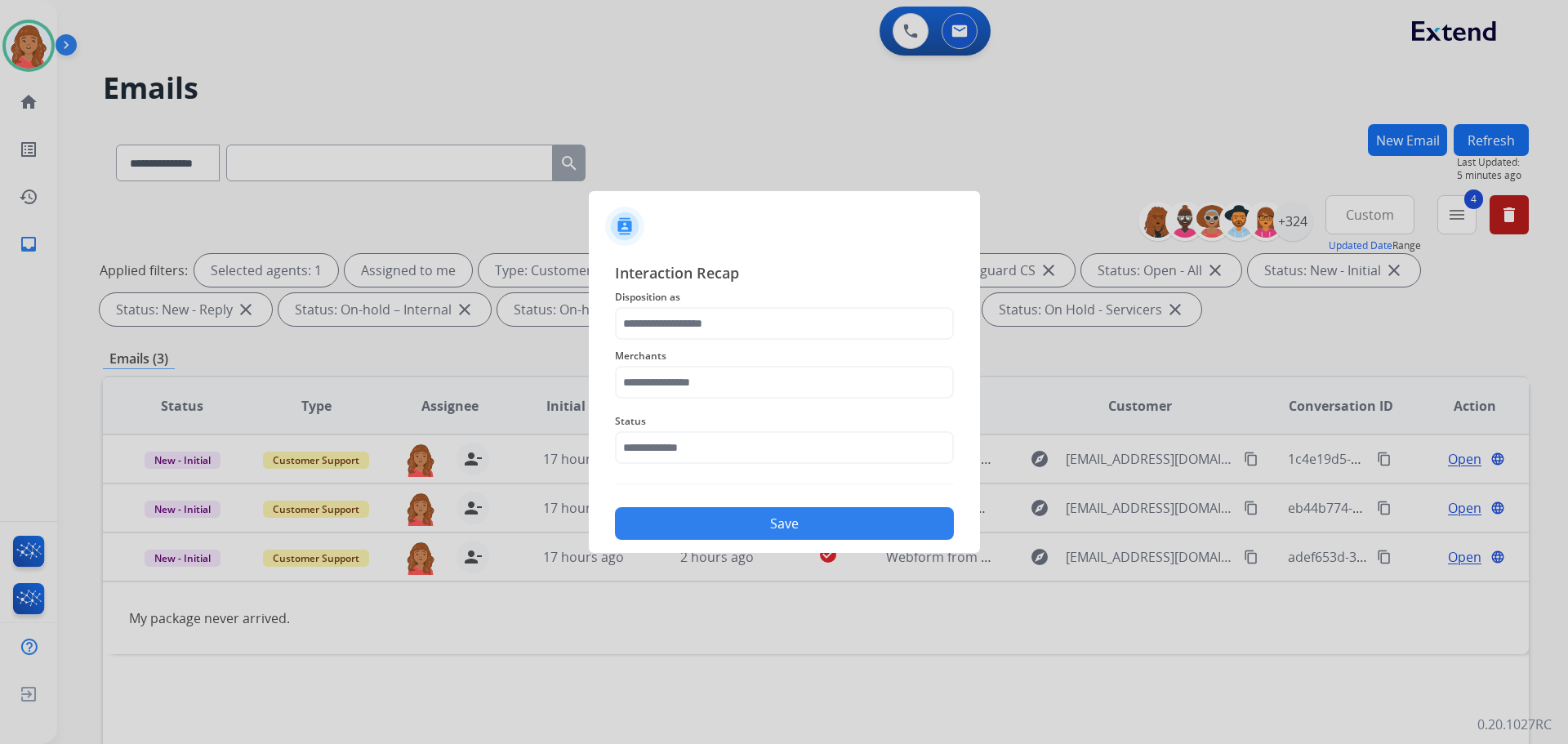
type input "**********"
click at [647, 383] on input "text" at bounding box center [784, 382] width 339 height 33
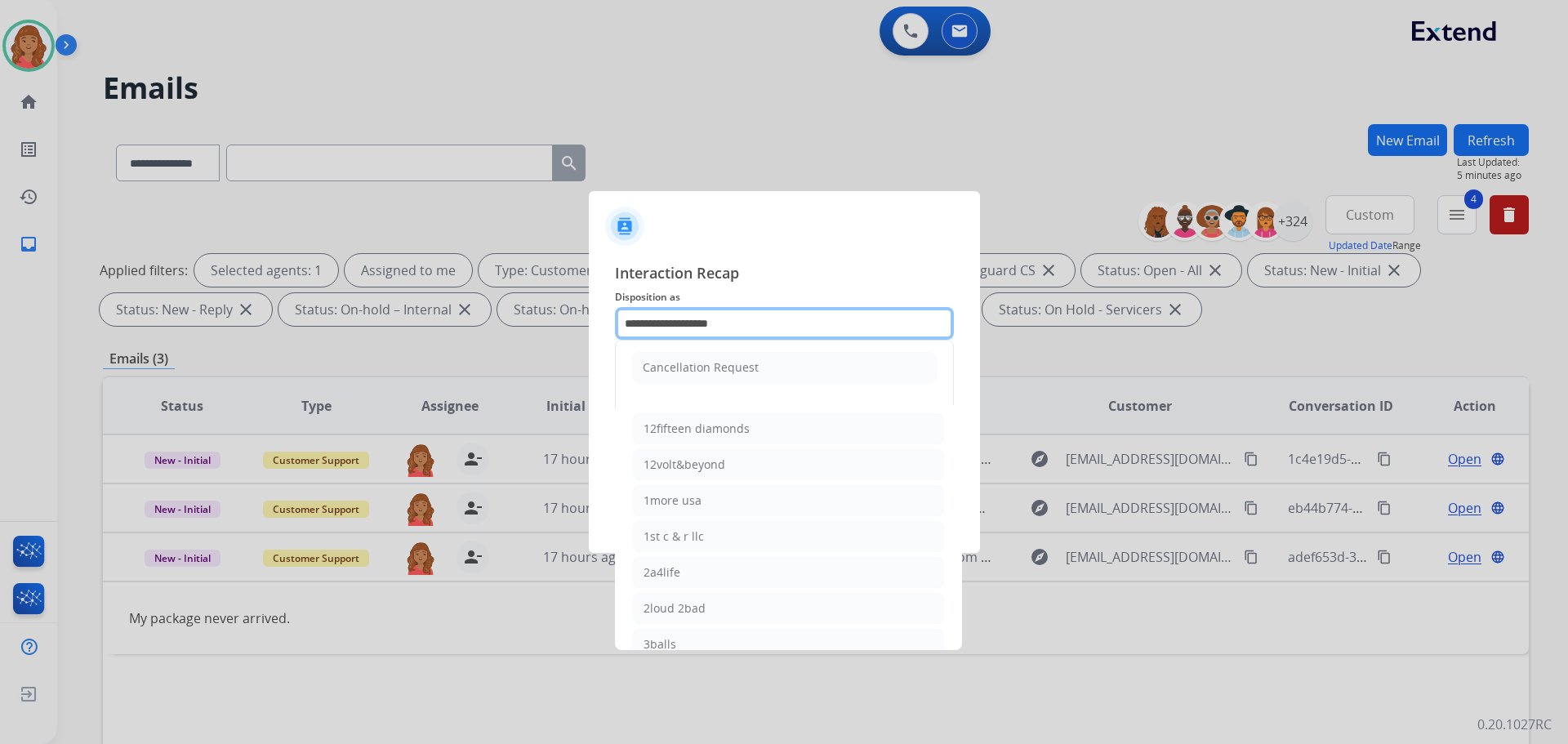
drag, startPoint x: 745, startPoint y: 327, endPoint x: 524, endPoint y: 286, distance: 224.8
click at [0, 286] on app-contact-recap-modal "**********" at bounding box center [0, 372] width 0 height 744
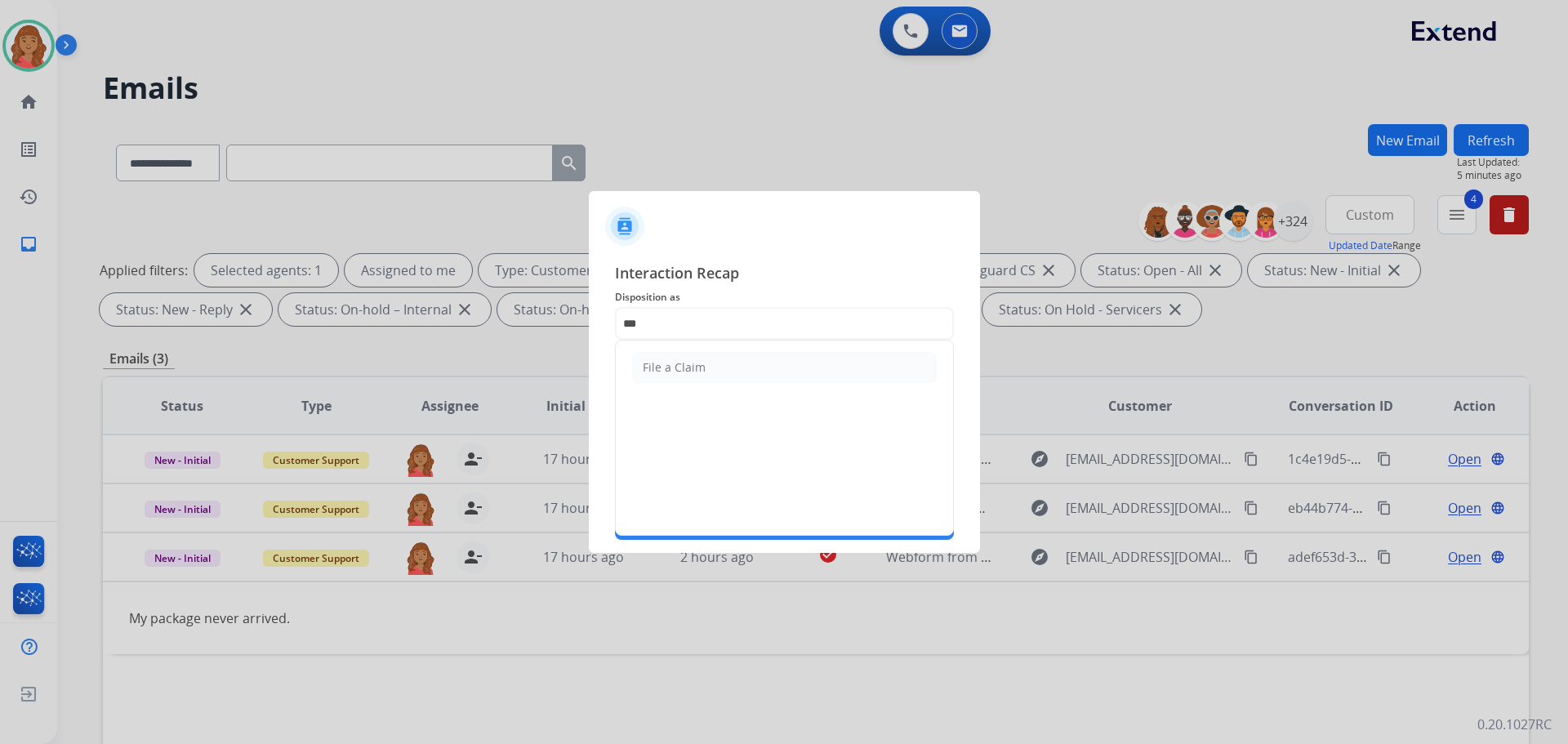
click at [674, 368] on div "File a Claim" at bounding box center [674, 367] width 63 height 16
type input "**********"
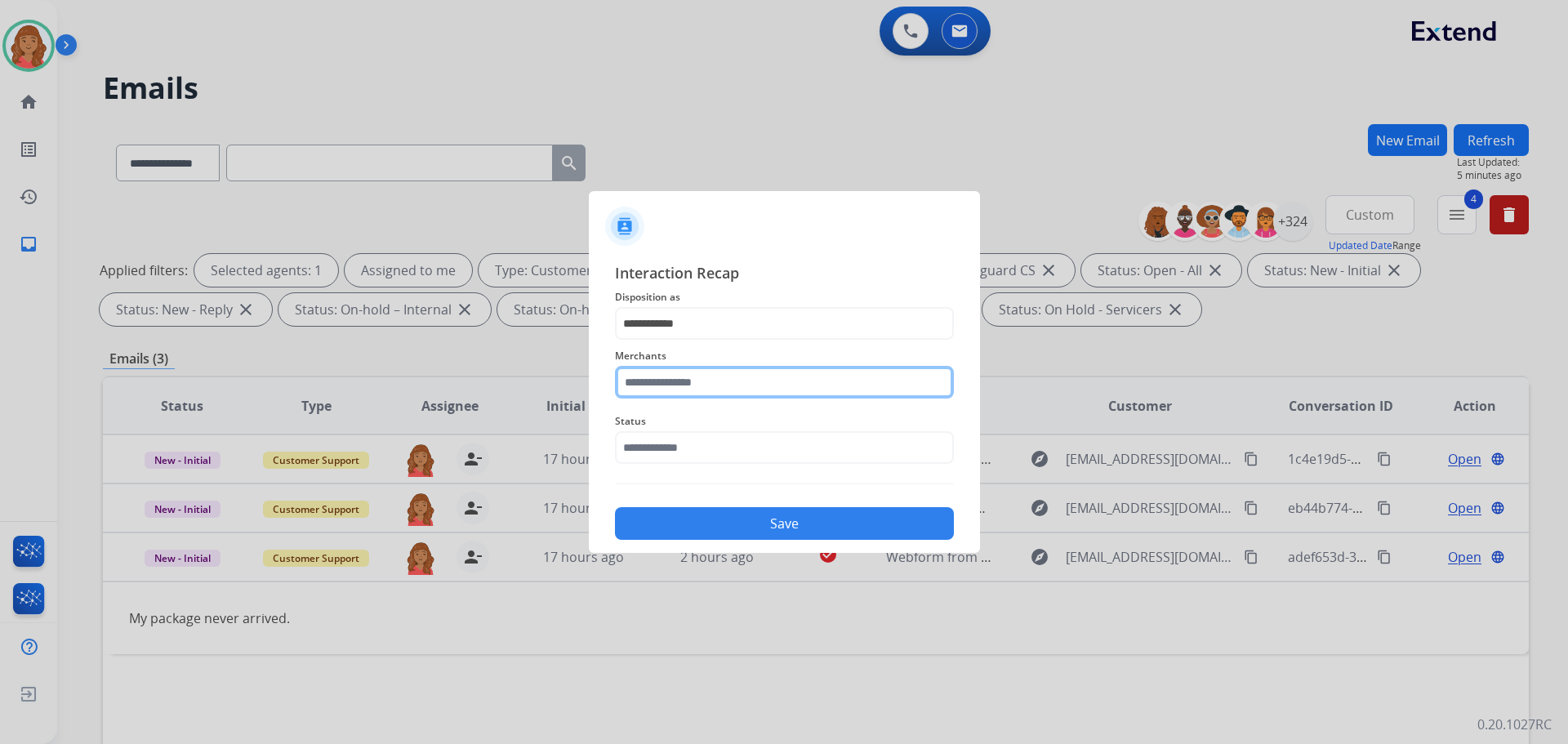
click at [661, 385] on input "text" at bounding box center [784, 382] width 339 height 33
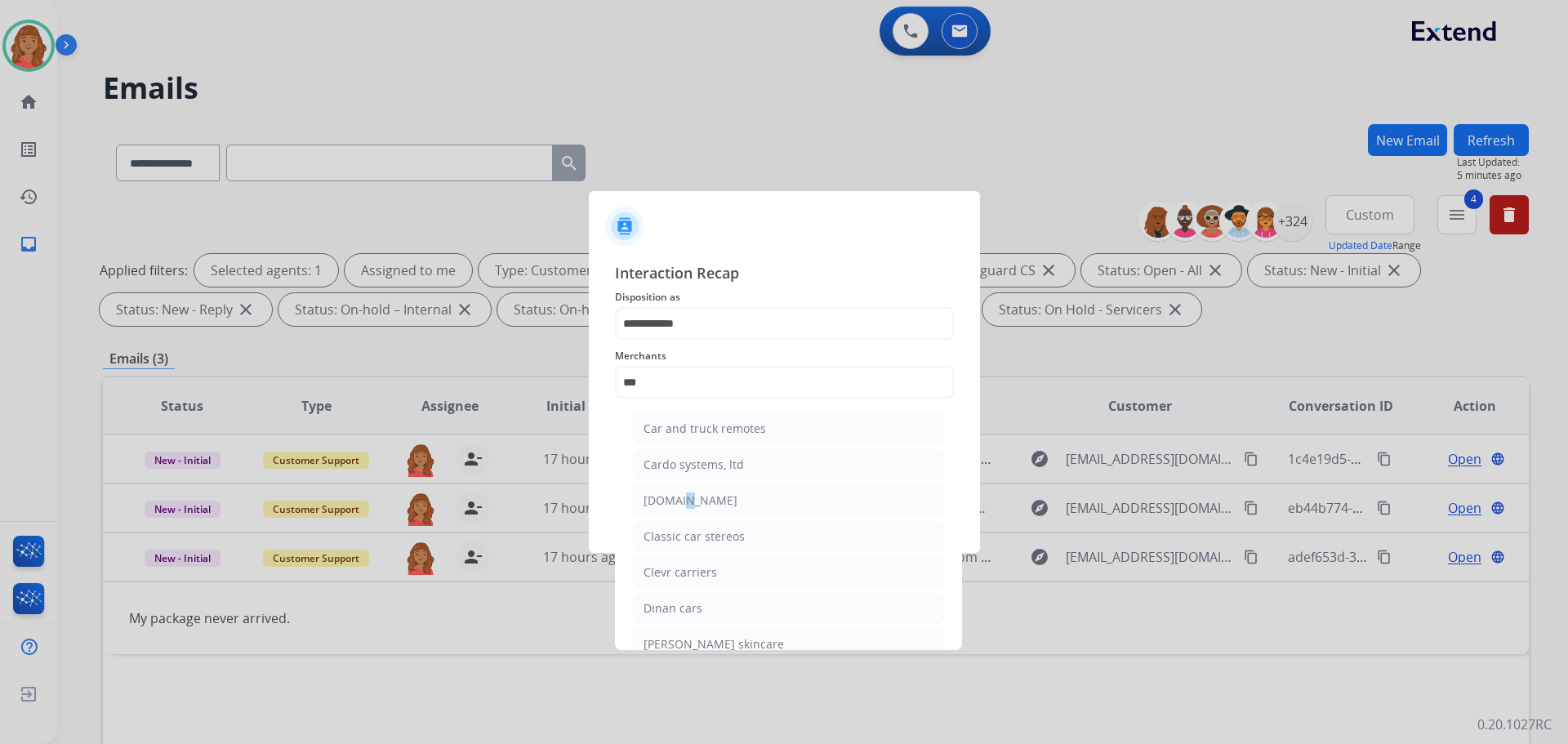
click at [679, 498] on div "[DOMAIN_NAME]" at bounding box center [690, 501] width 94 height 16
type input "**********"
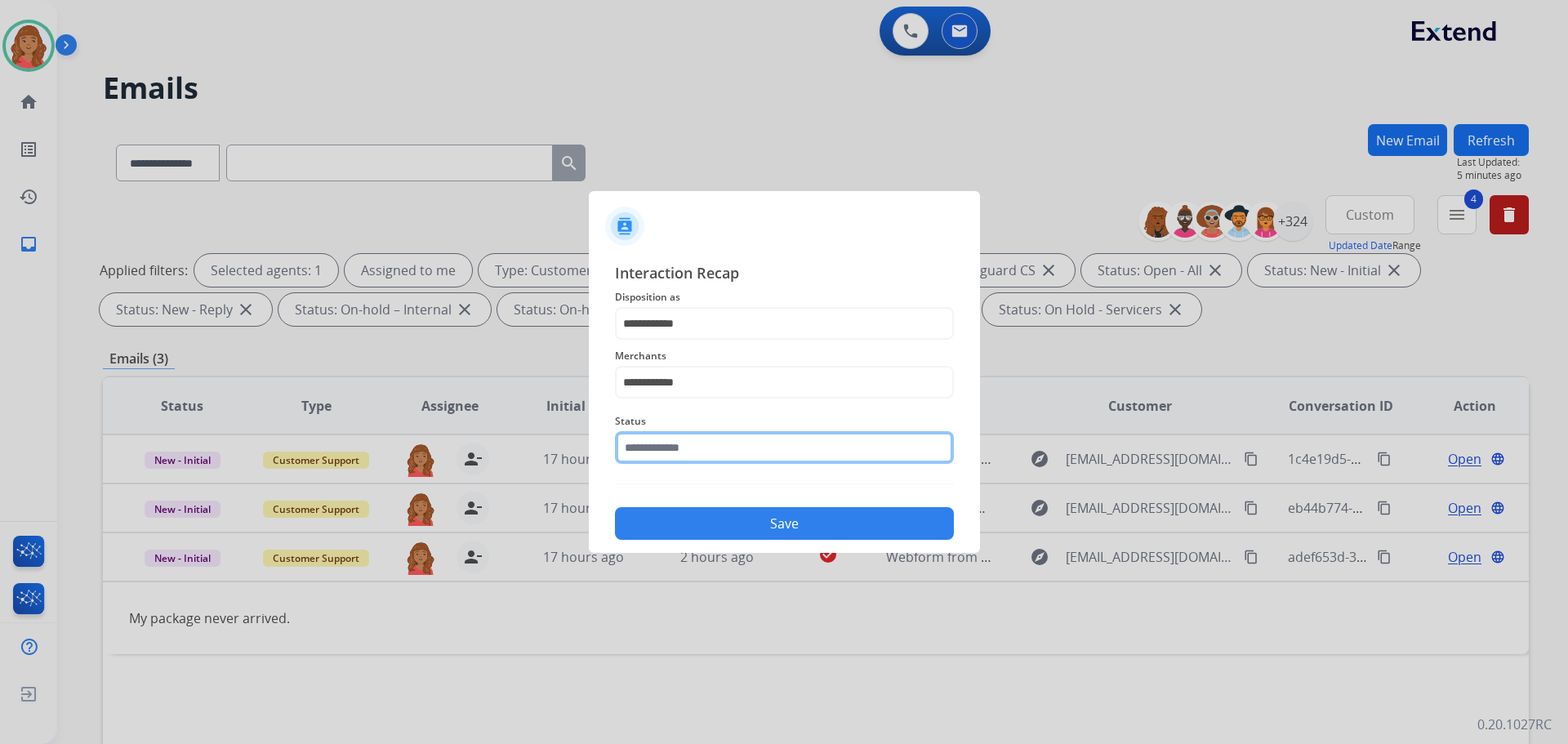
click at [667, 451] on input "text" at bounding box center [784, 447] width 339 height 33
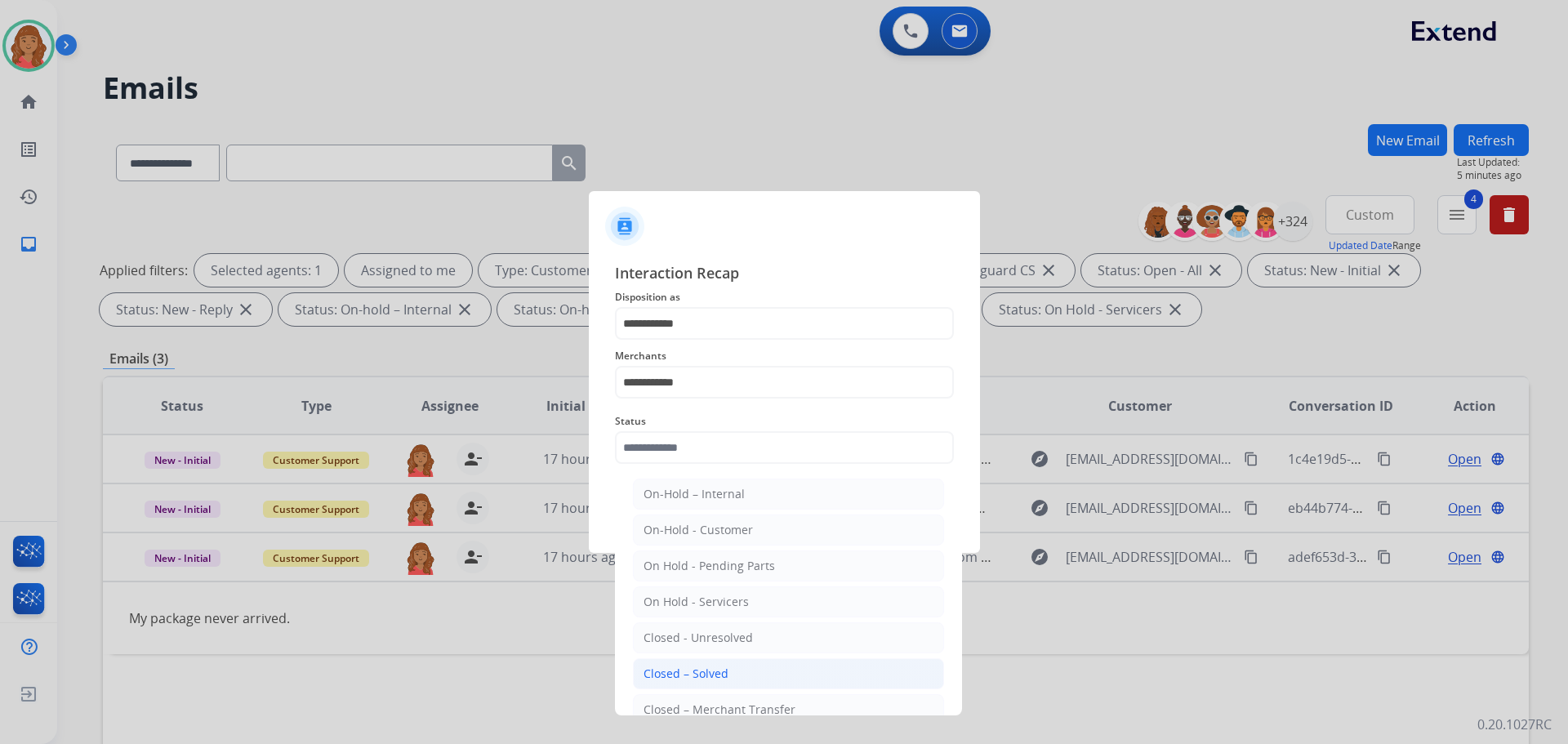
click at [677, 665] on li "Closed – Solved" at bounding box center [789, 674] width 311 height 31
type input "**********"
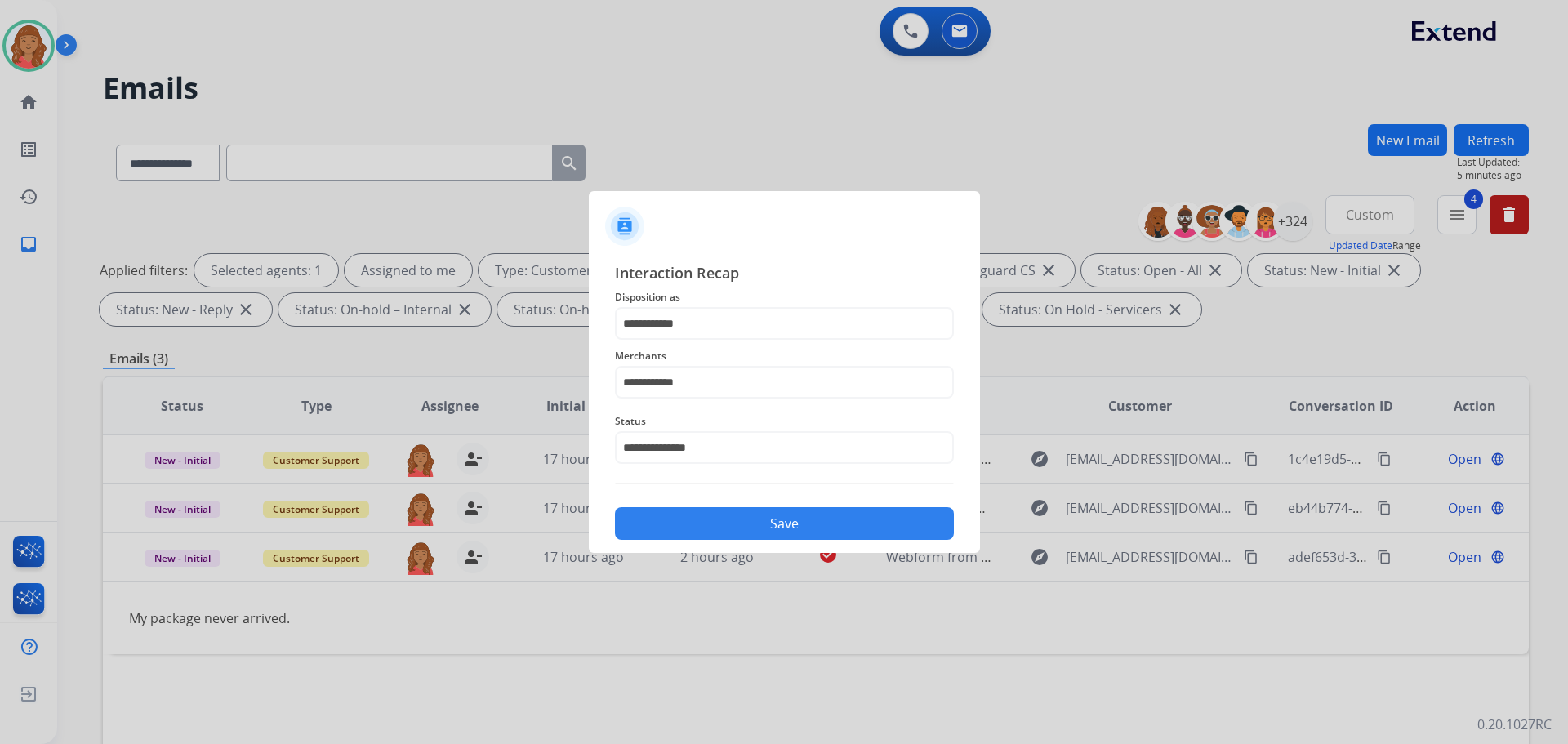
click at [702, 515] on button "Save" at bounding box center [784, 523] width 339 height 33
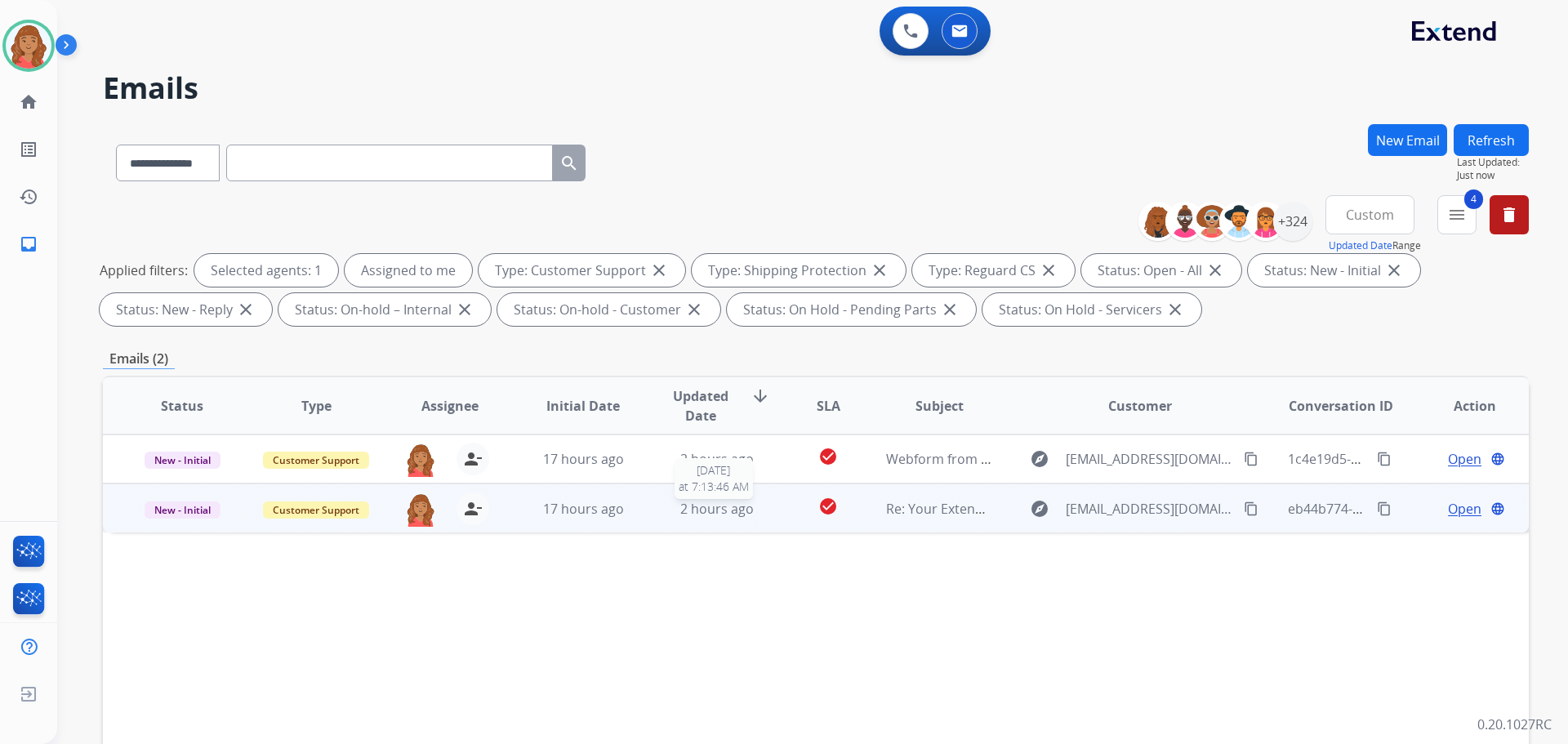
click at [675, 515] on div "2 hours ago" at bounding box center [718, 509] width 107 height 20
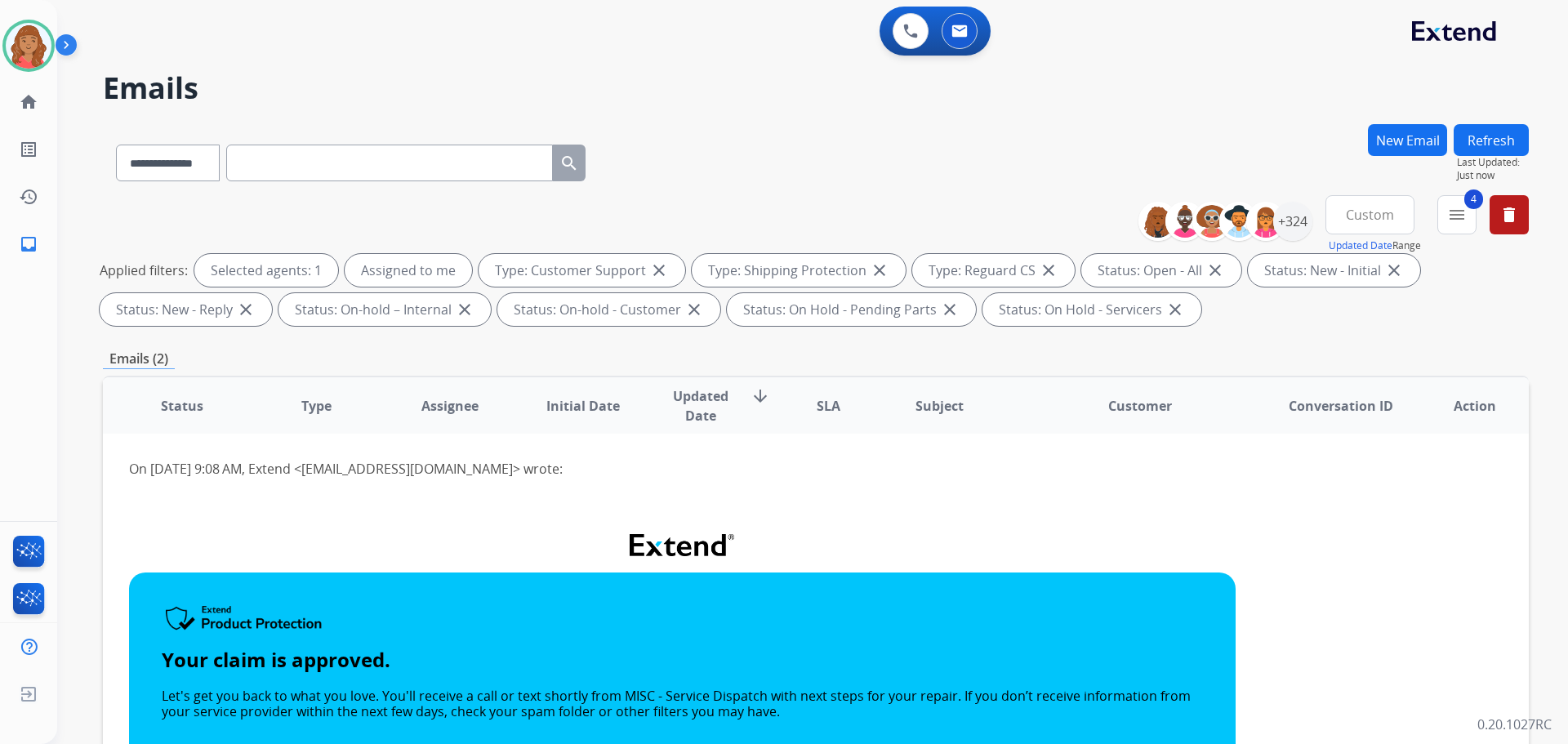
scroll to position [49, 0]
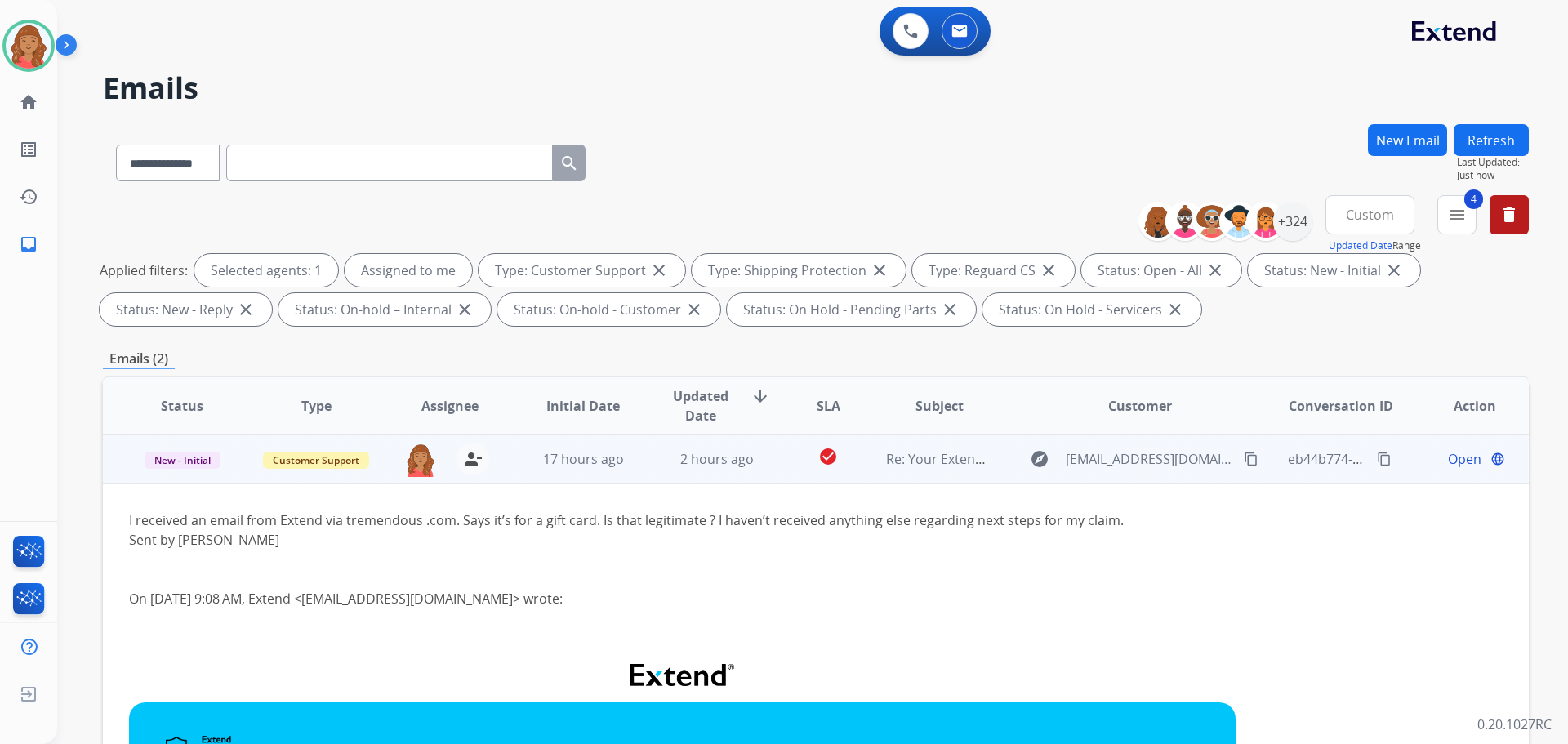
drag, startPoint x: 1236, startPoint y: 455, endPoint x: 1219, endPoint y: 455, distance: 17.0
click at [1243, 454] on mat-icon "content_copy" at bounding box center [1251, 459] width 15 height 15
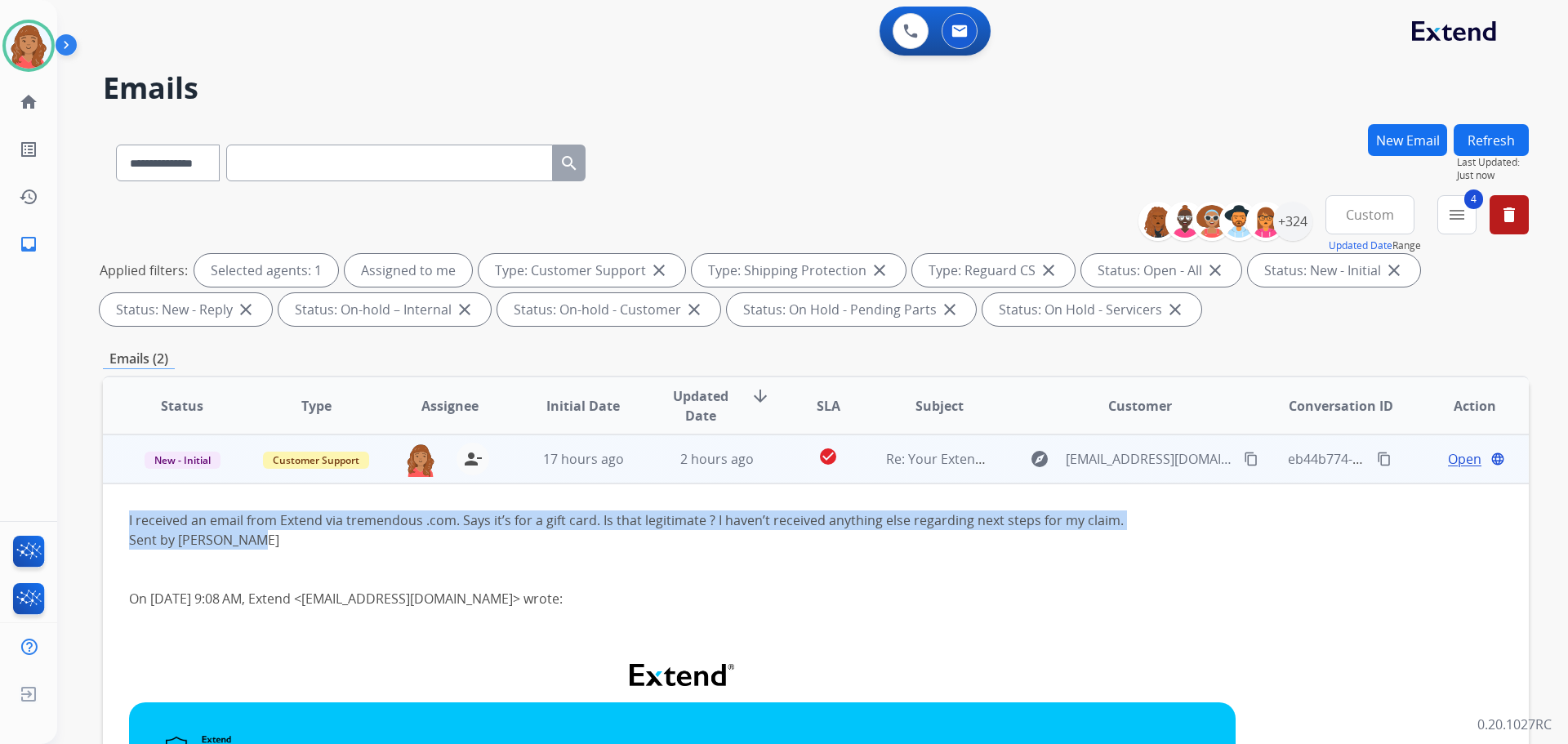
drag, startPoint x: 269, startPoint y: 538, endPoint x: 135, endPoint y: 526, distance: 134.5
copy div "I received an email from Extend via tremendous .com. Says it’s for a gift card.…"
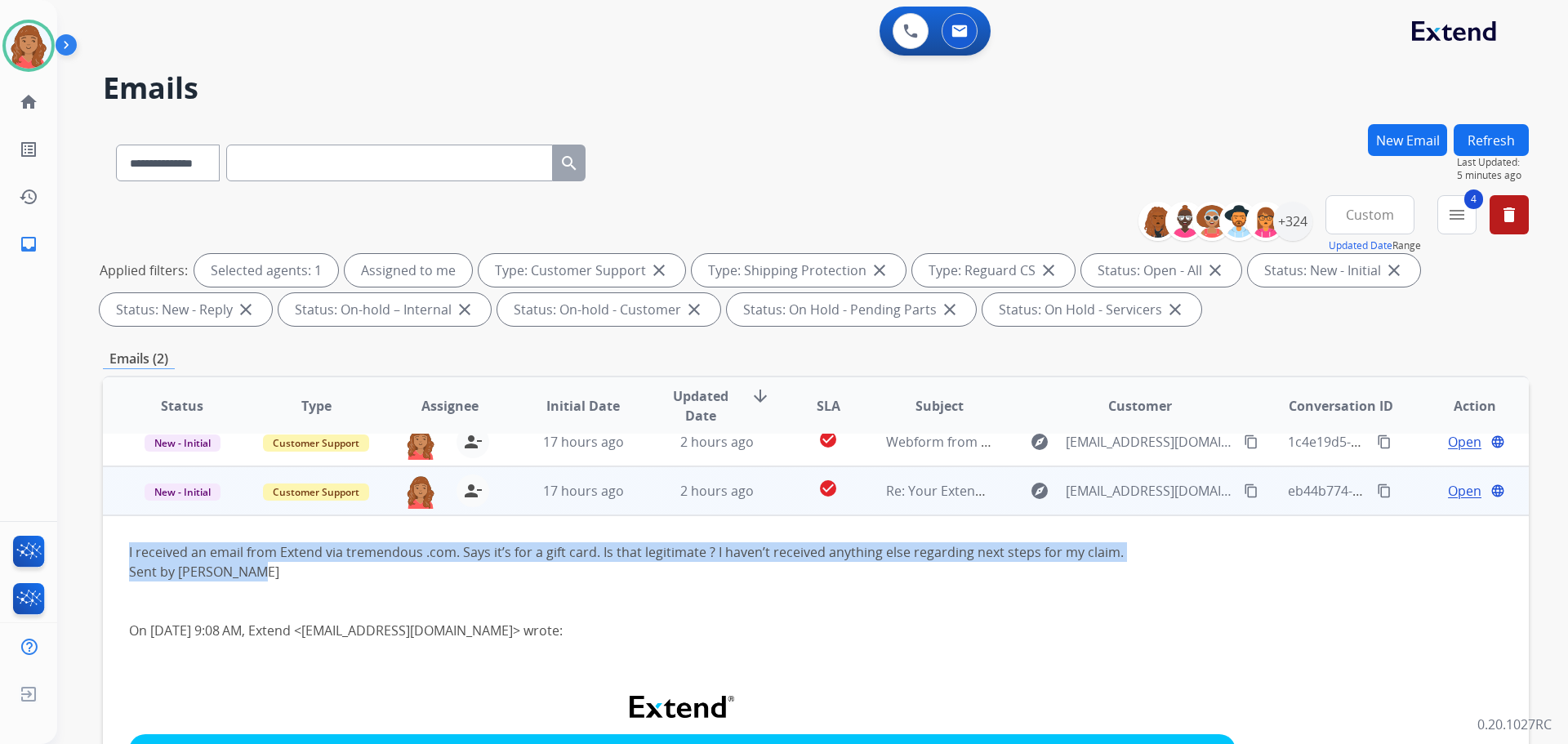
scroll to position [0, 0]
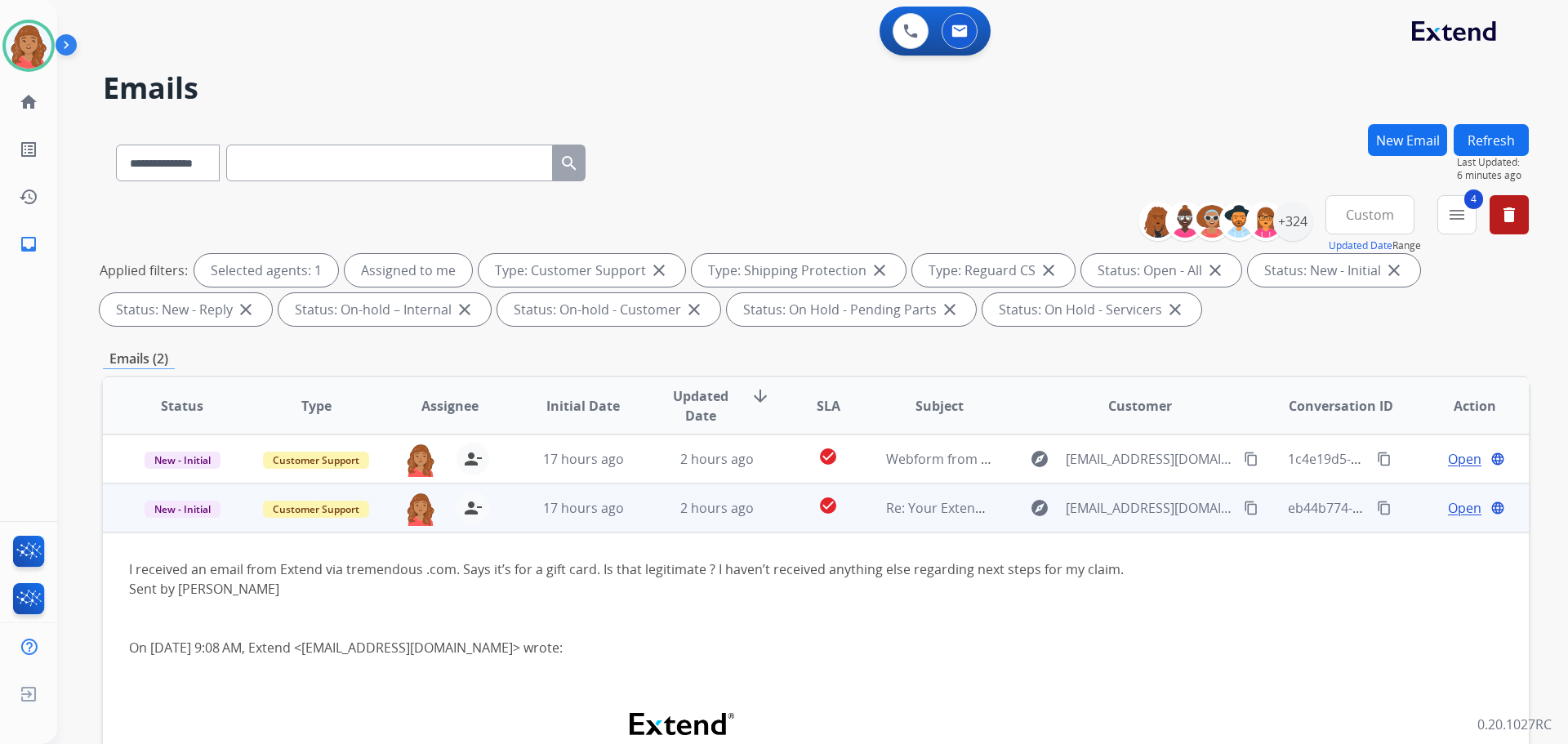
click at [1455, 508] on span "Open" at bounding box center [1464, 508] width 34 height 20
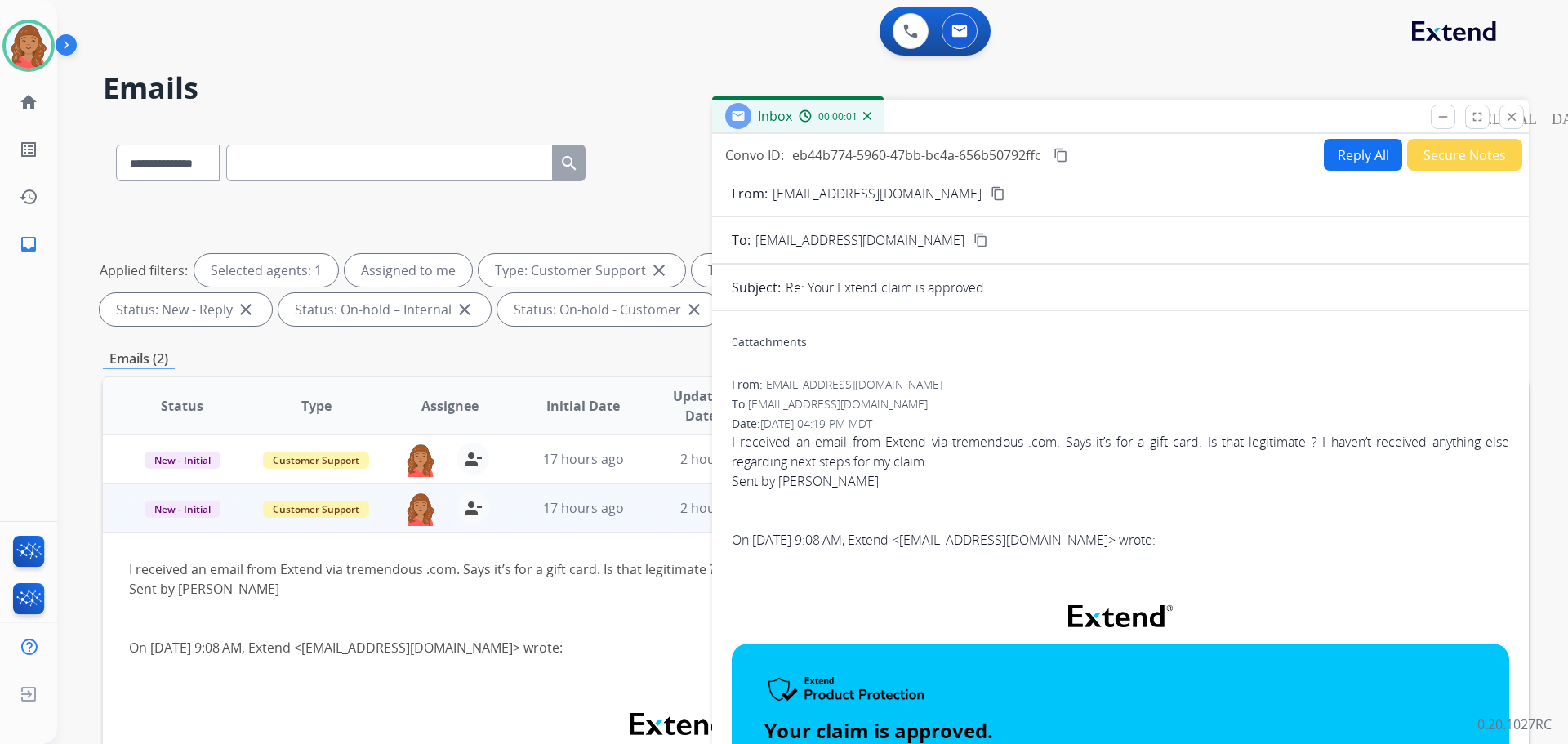
click at [1364, 154] on button "Reply All" at bounding box center [1363, 154] width 78 height 32
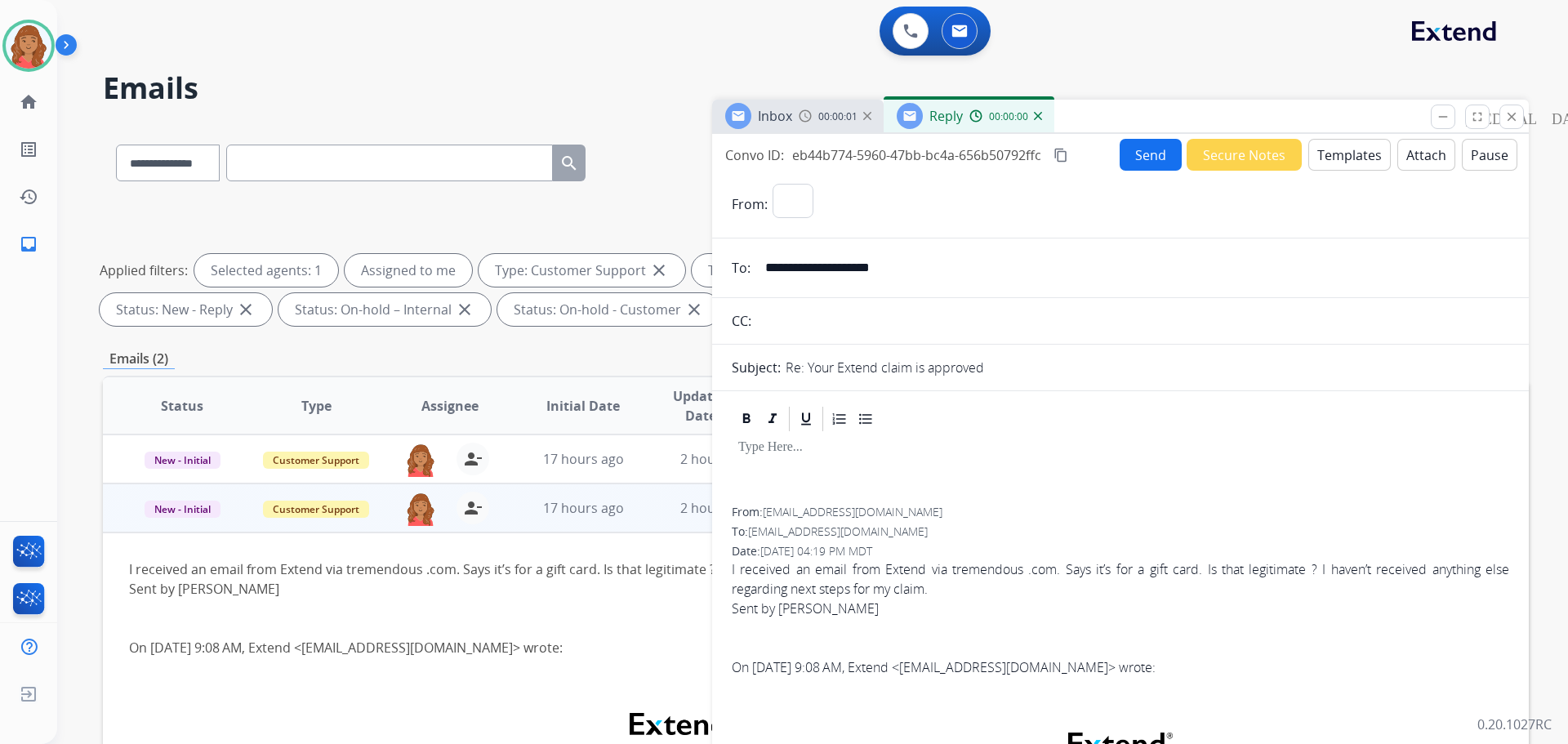
select select "**********"
click at [1341, 157] on button "Templates" at bounding box center [1350, 154] width 82 height 32
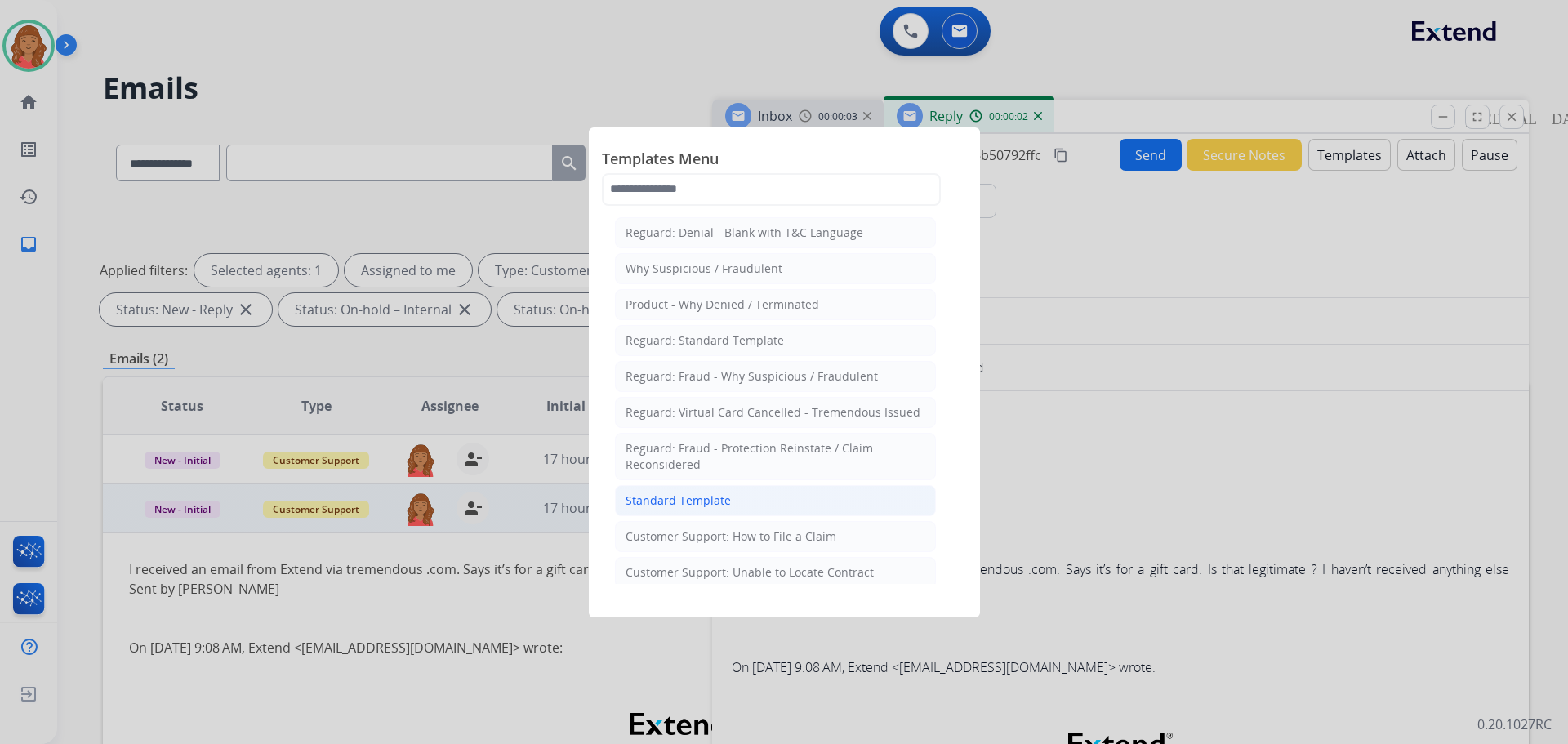
drag, startPoint x: 709, startPoint y: 502, endPoint x: 724, endPoint y: 503, distance: 15.0
click at [710, 500] on div "Standard Template" at bounding box center [678, 501] width 105 height 16
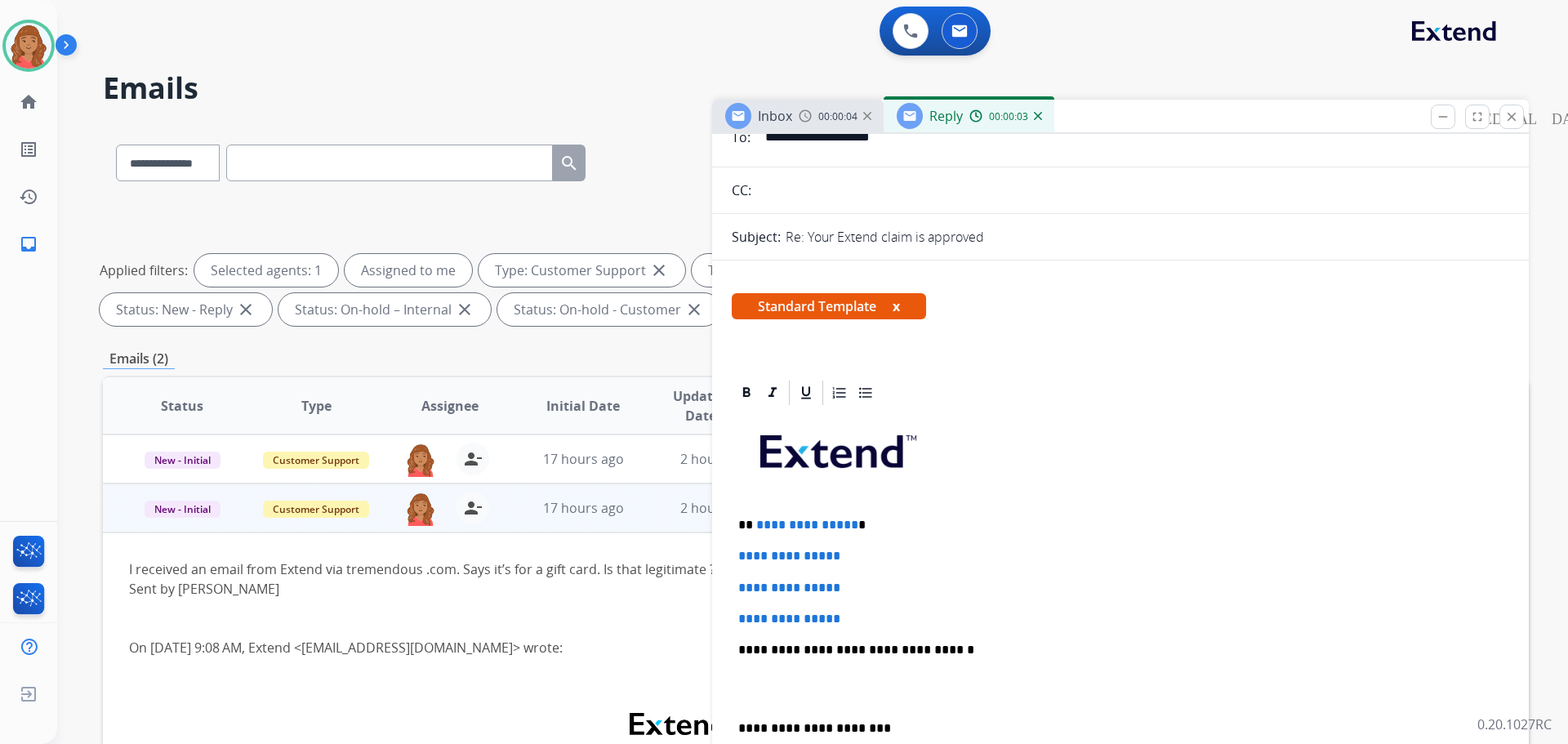
scroll to position [326, 0]
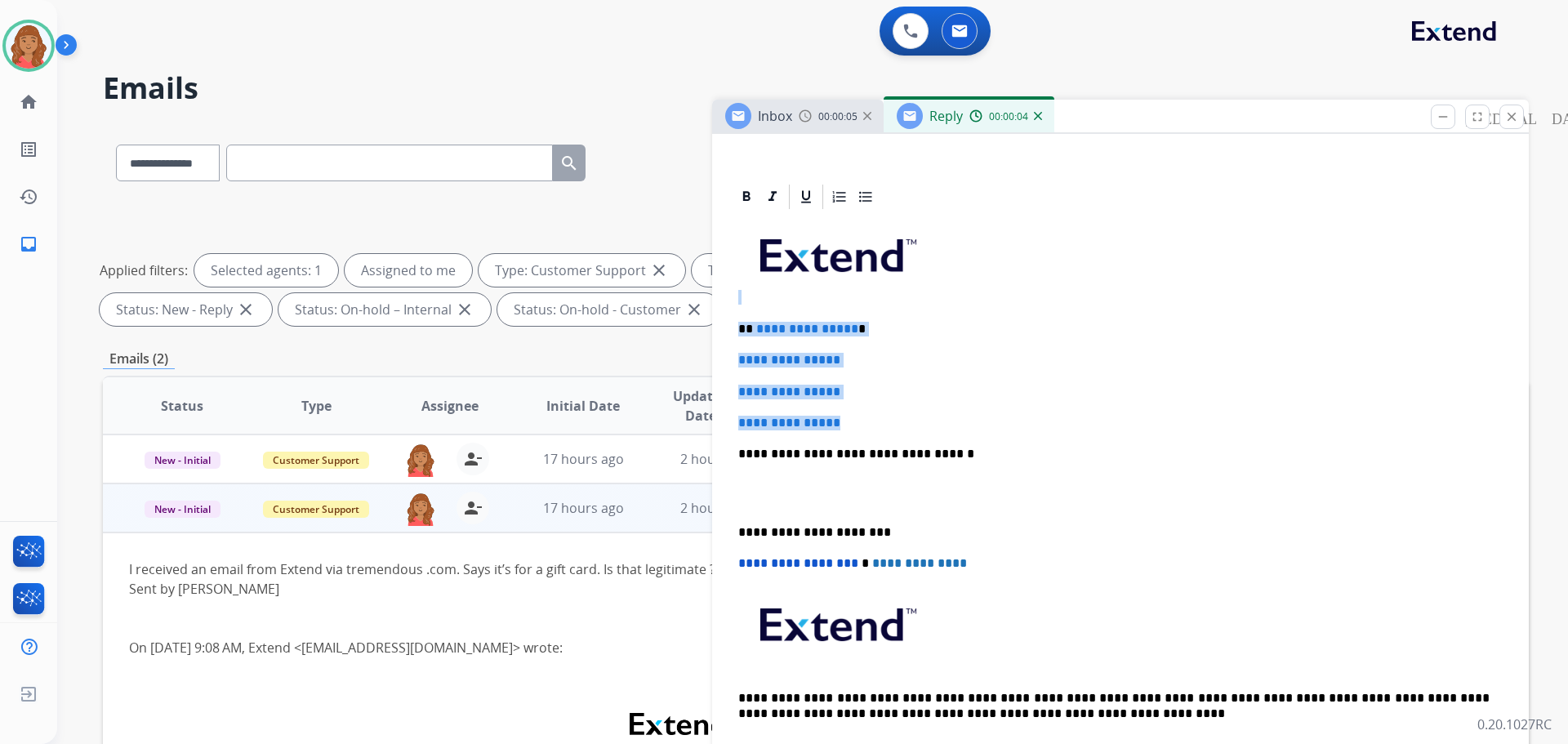
drag, startPoint x: 874, startPoint y: 422, endPoint x: 761, endPoint y: 330, distance: 145.7
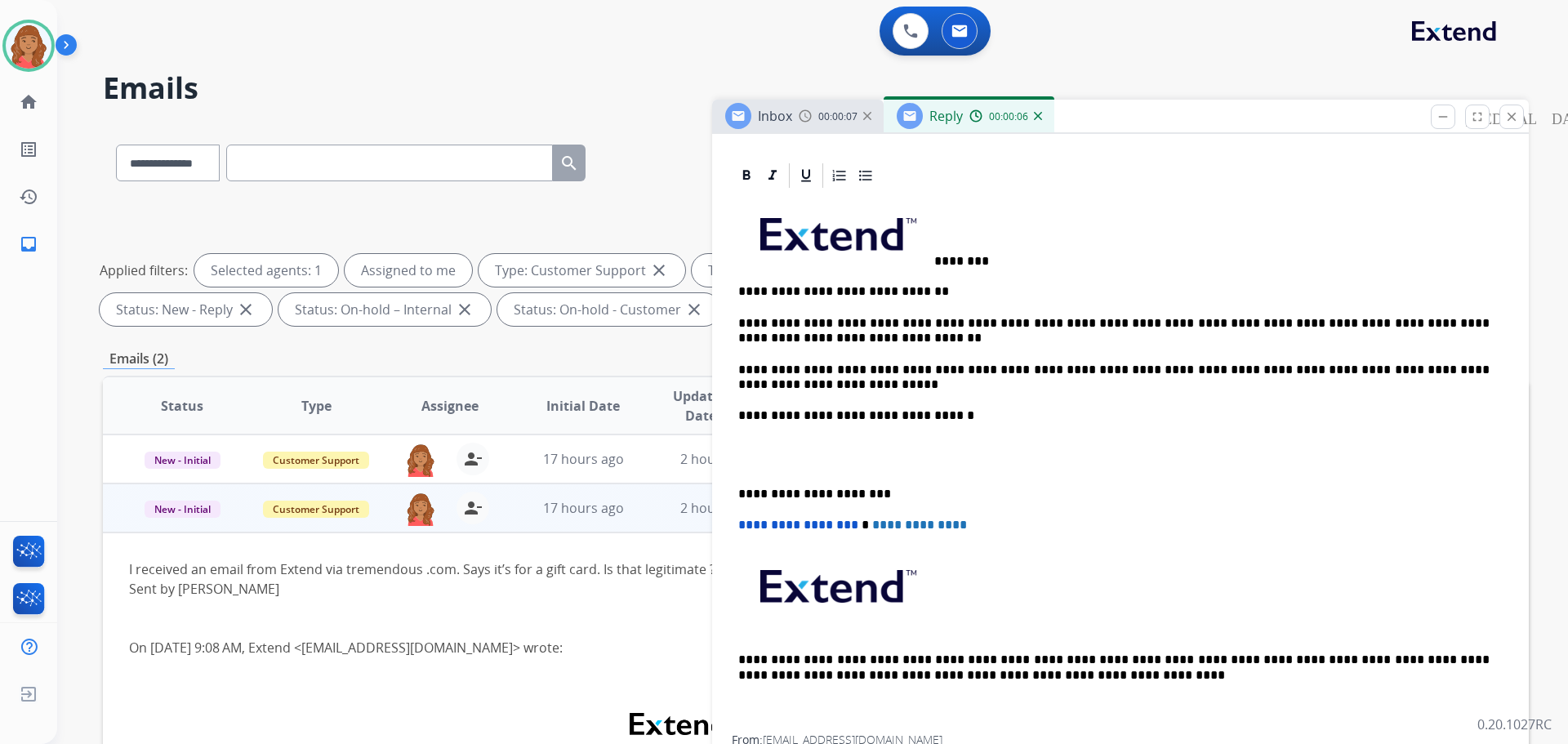
scroll to position [409, 0]
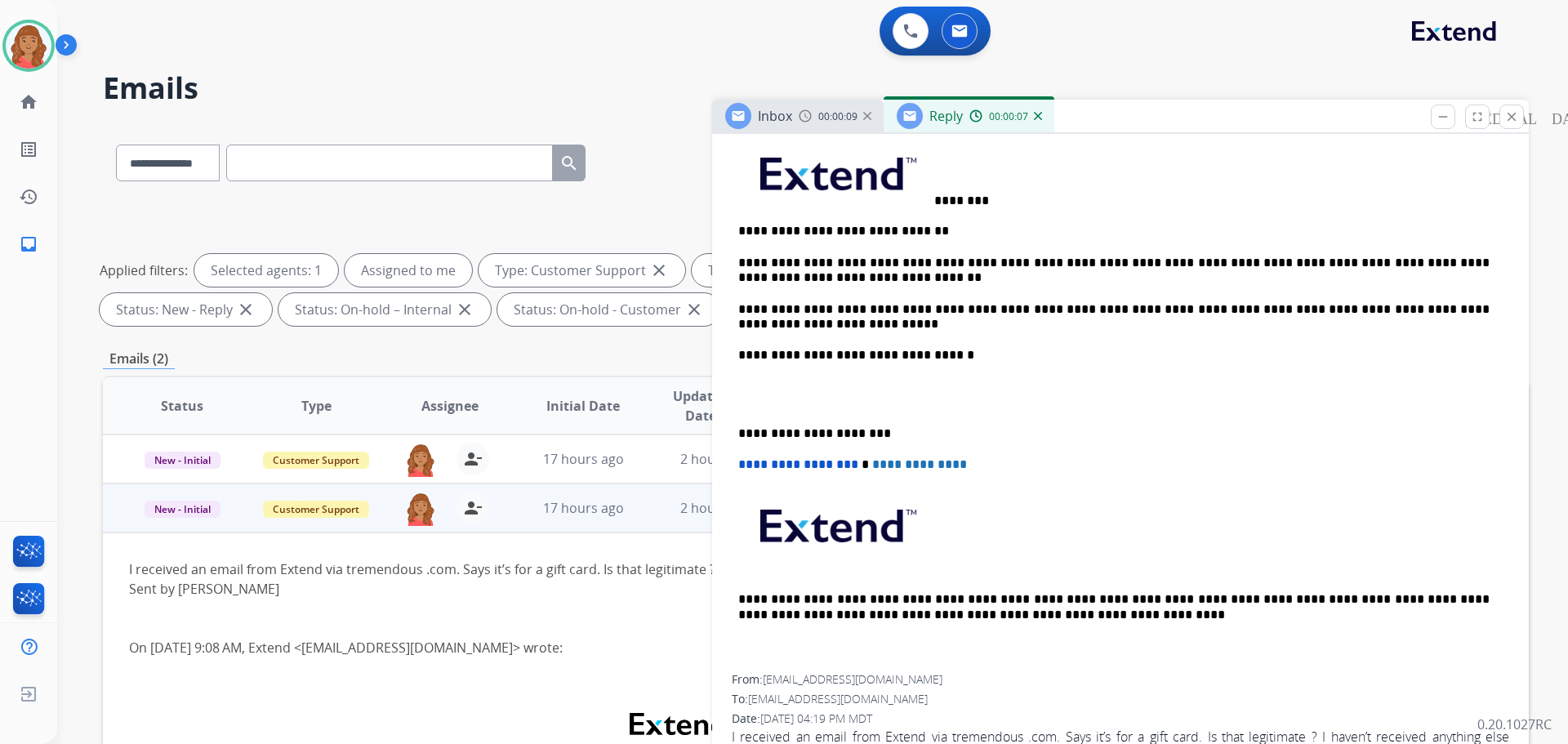
click at [737, 431] on div "**********" at bounding box center [1121, 402] width 778 height 545
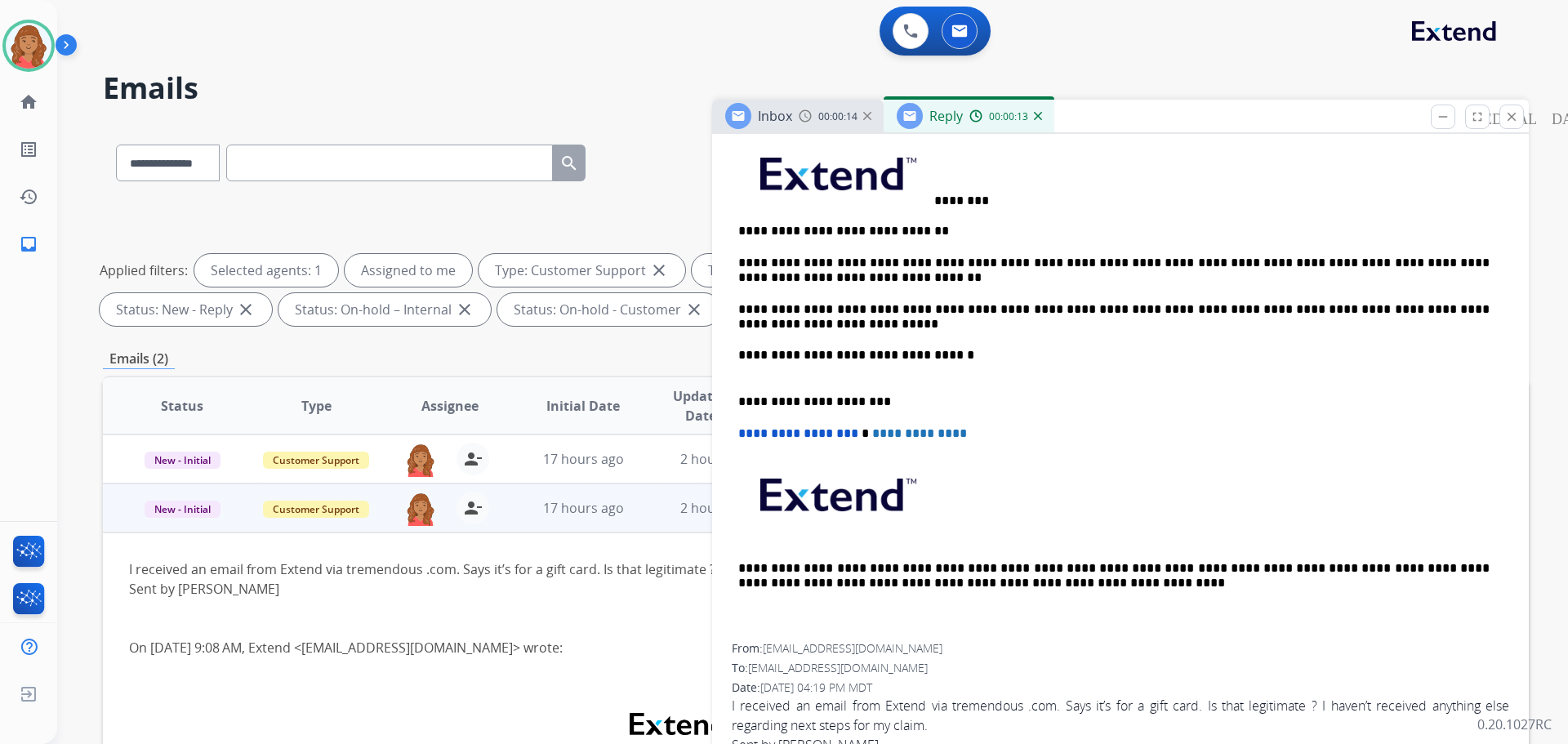
click at [928, 199] on img at bounding box center [836, 171] width 193 height 64
click at [1002, 197] on p "********" at bounding box center [1114, 172] width 751 height 71
click at [934, 202] on p "********" at bounding box center [1114, 172] width 751 height 71
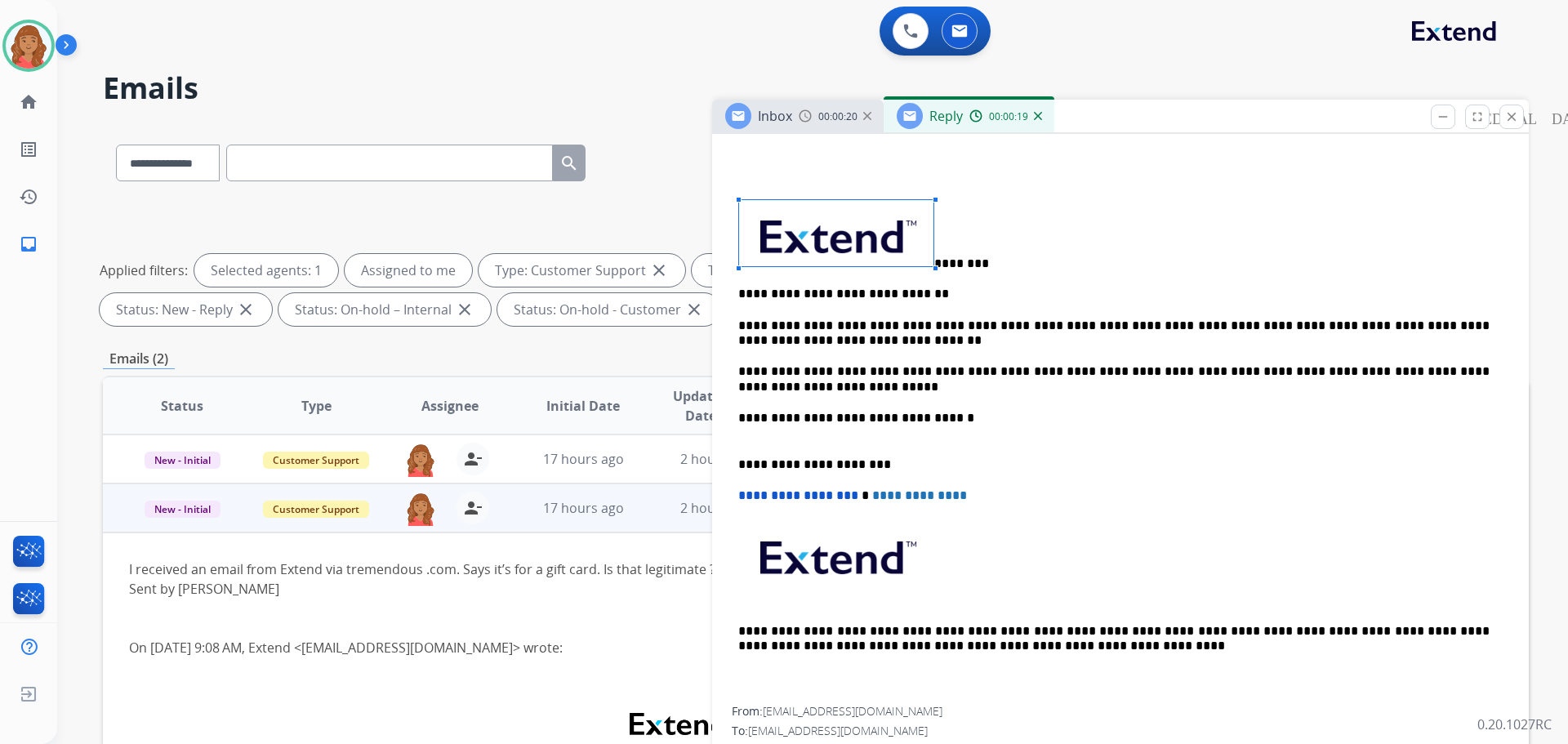
click at [938, 258] on p "********" at bounding box center [1114, 235] width 751 height 71
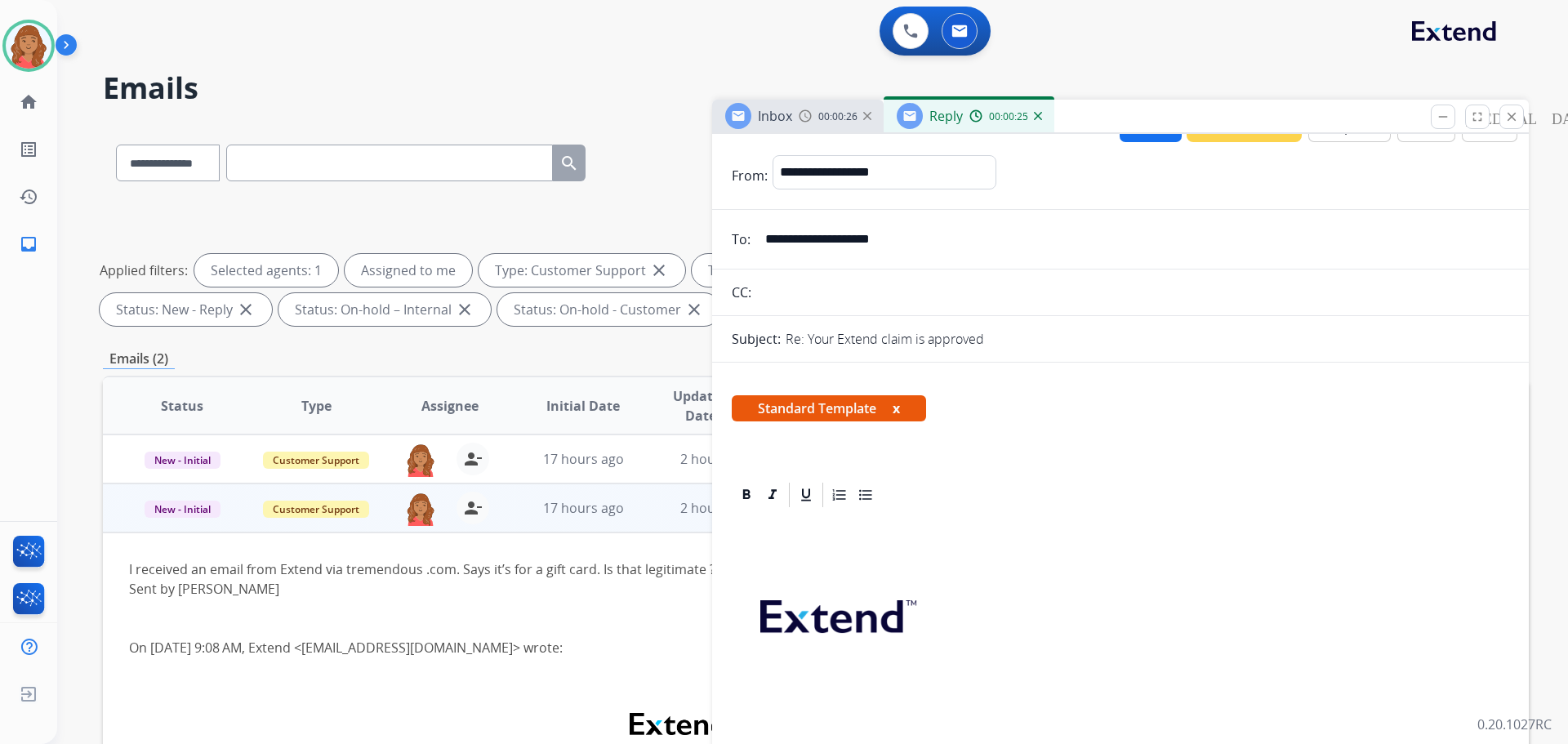
scroll to position [0, 0]
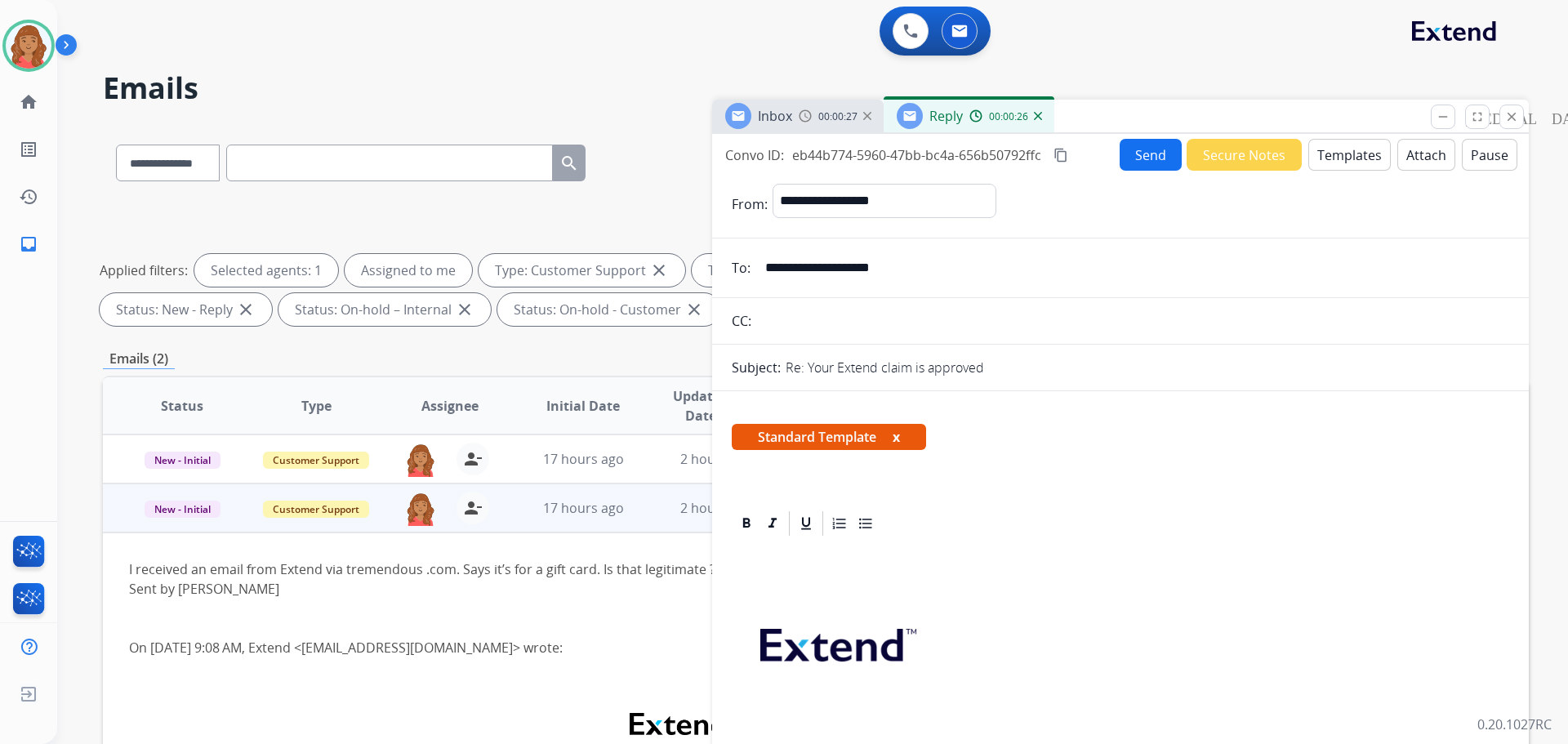
click at [1064, 155] on mat-icon "content_copy" at bounding box center [1061, 155] width 15 height 15
click at [1120, 162] on button "Send" at bounding box center [1150, 154] width 62 height 32
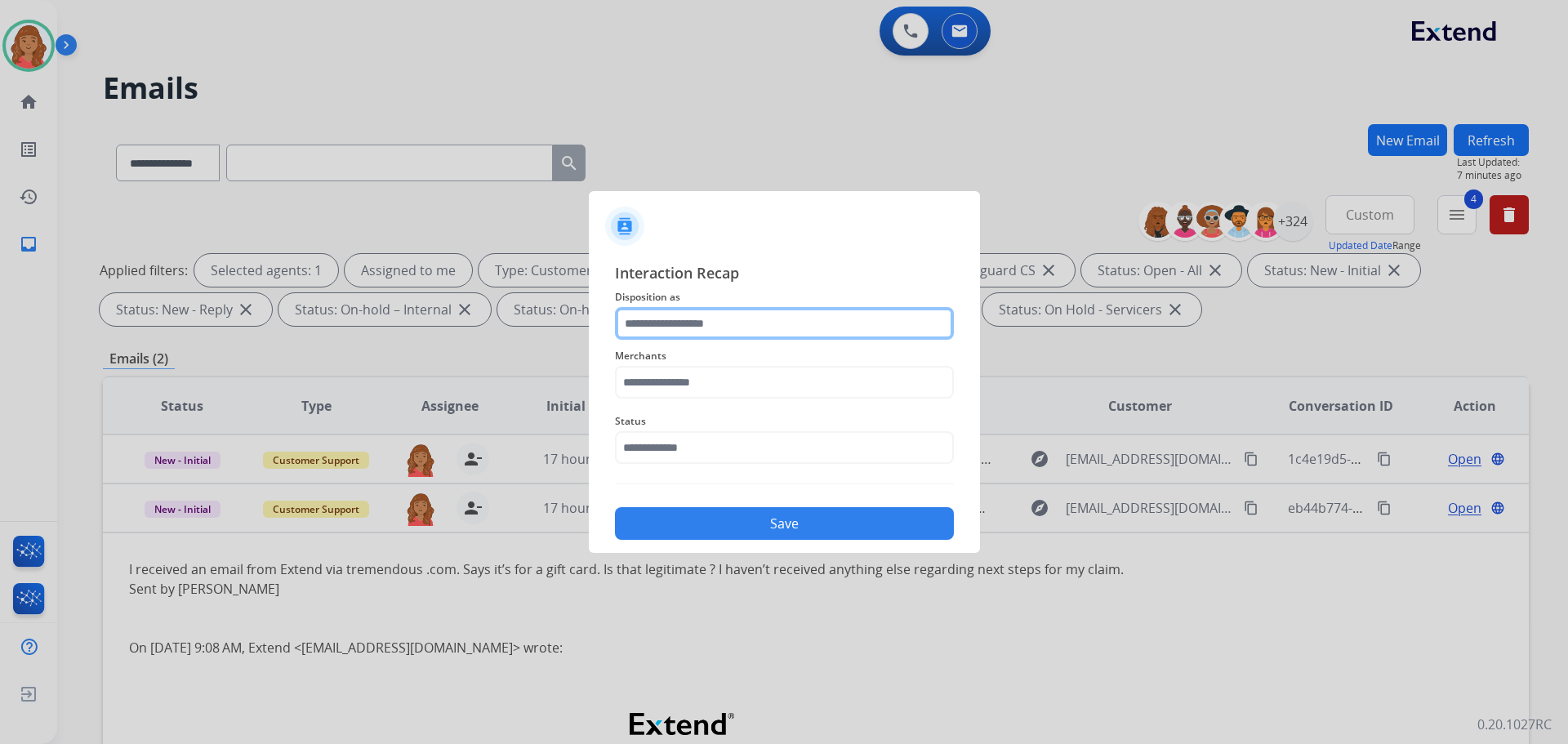
click at [733, 315] on input "text" at bounding box center [784, 324] width 339 height 33
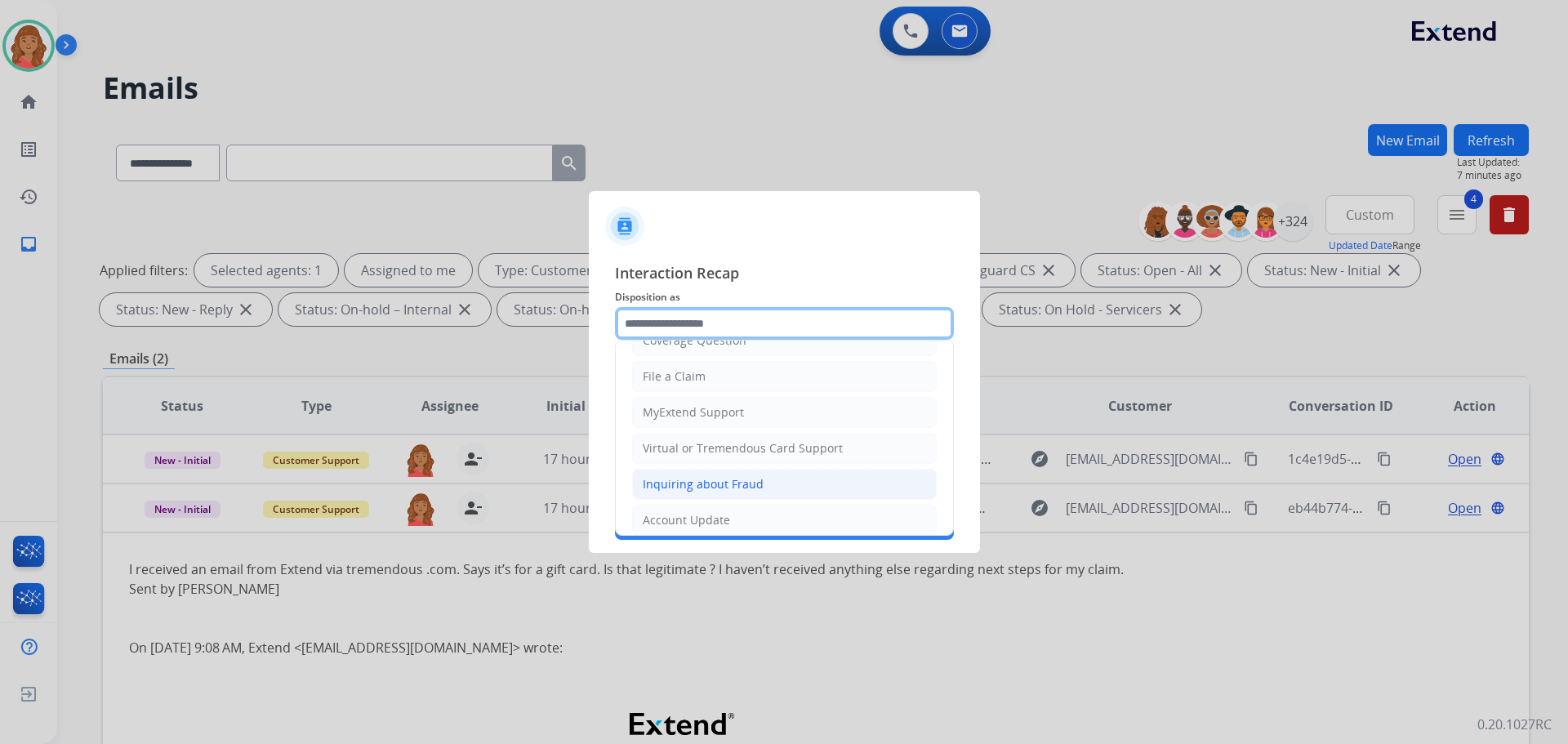
scroll to position [163, 0]
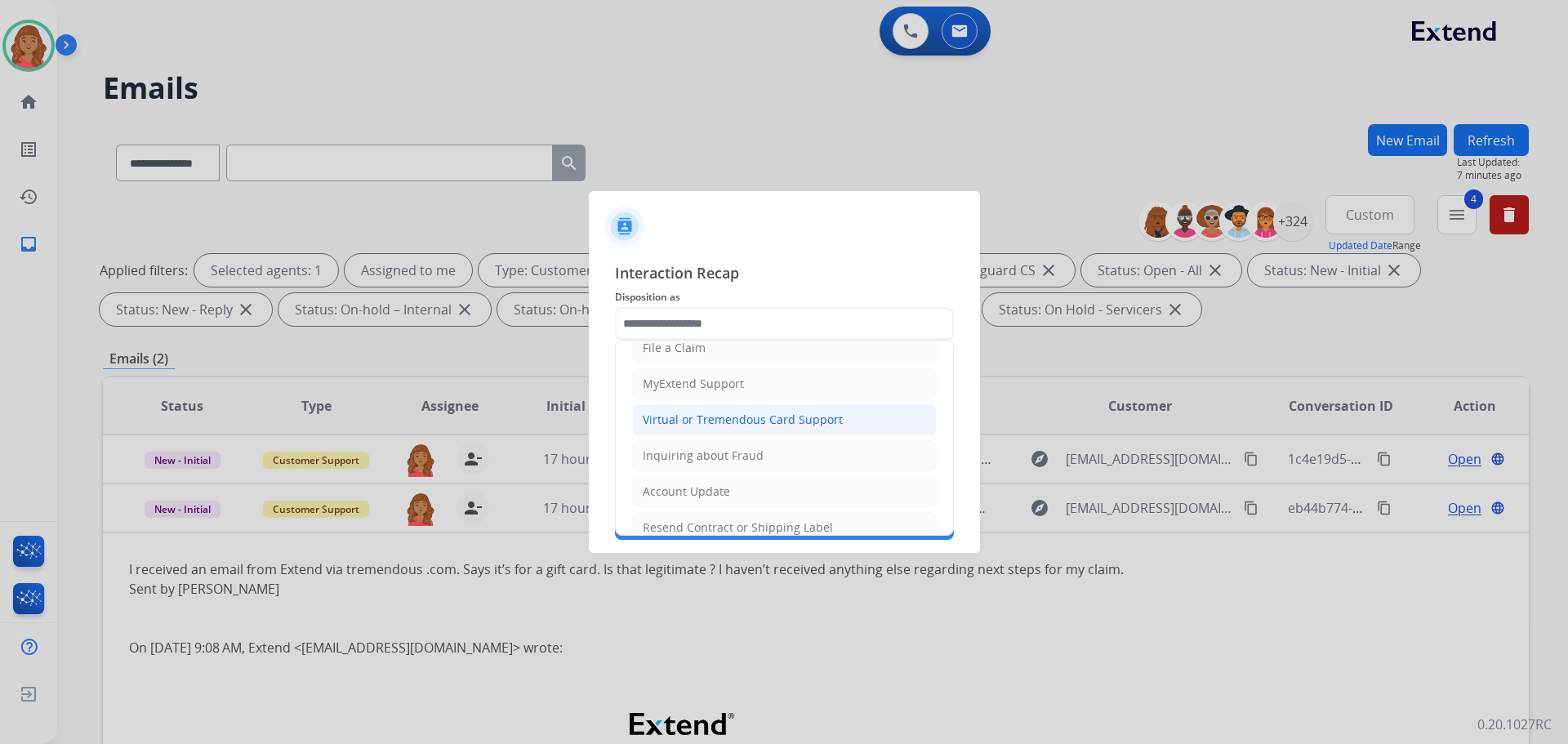
click at [690, 429] on li "Virtual or Tremendous Card Support" at bounding box center [784, 420] width 305 height 31
type input "**********"
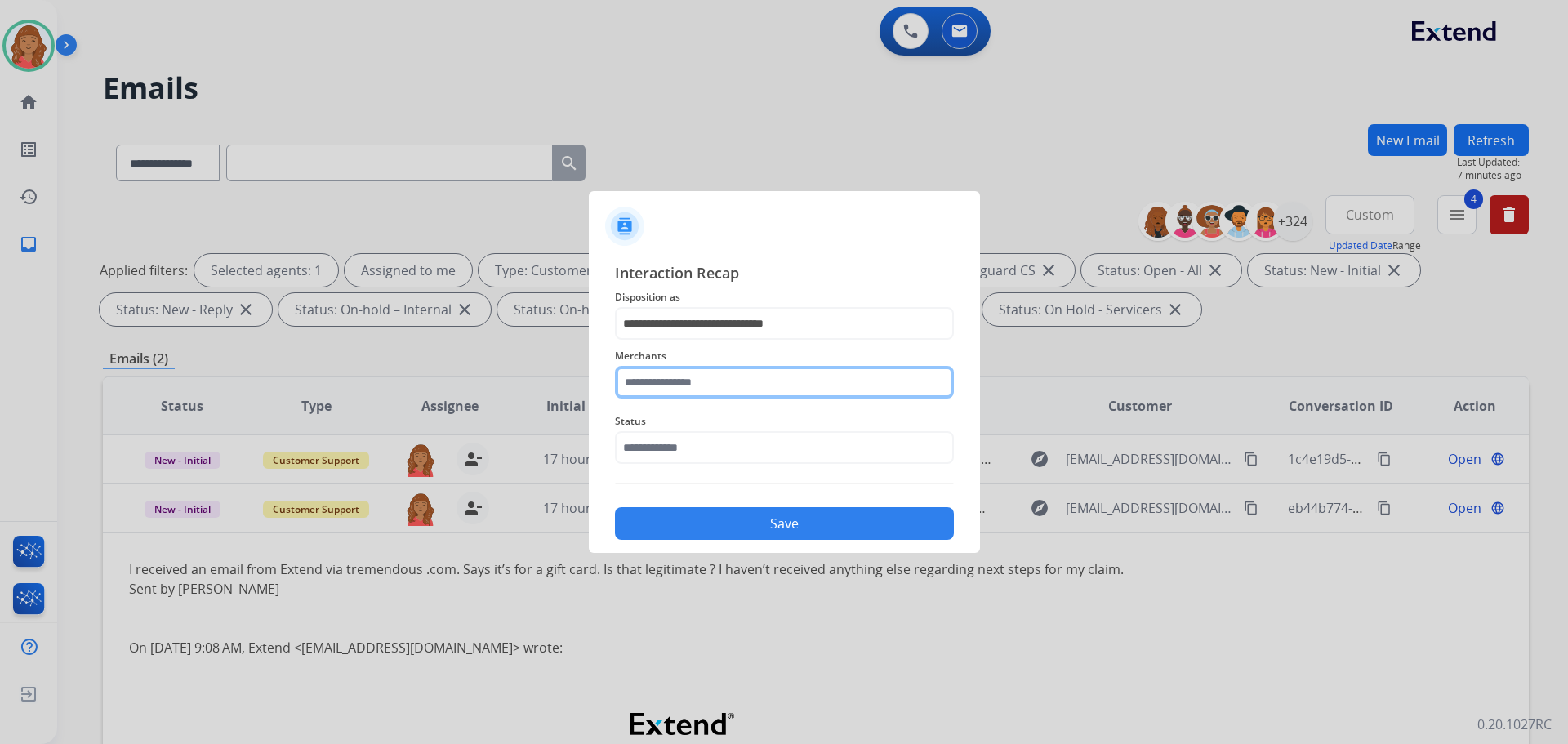
click at [689, 386] on input "text" at bounding box center [784, 382] width 339 height 33
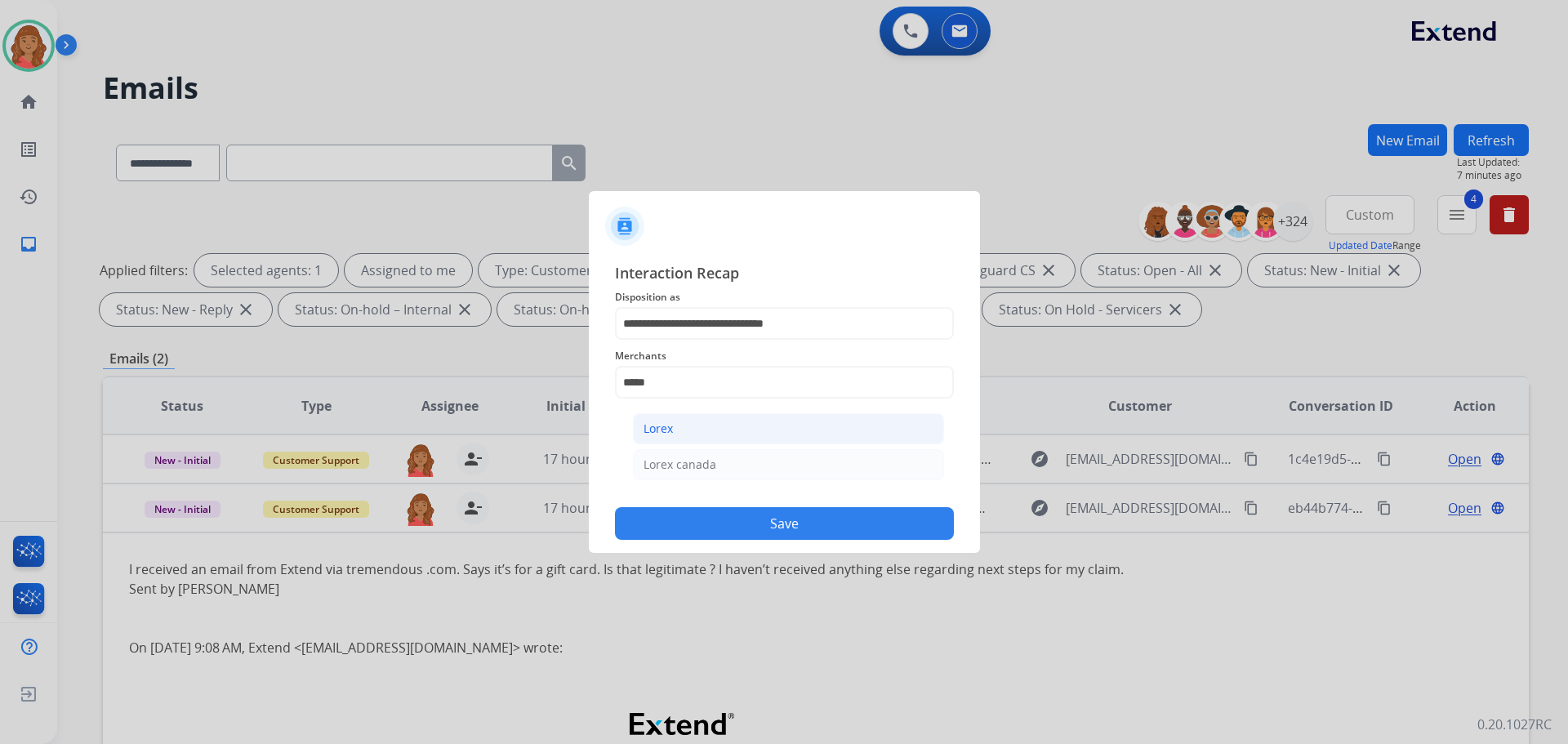
click at [699, 428] on li "Lorex" at bounding box center [789, 429] width 311 height 31
type input "*****"
click at [690, 455] on input "text" at bounding box center [784, 447] width 339 height 33
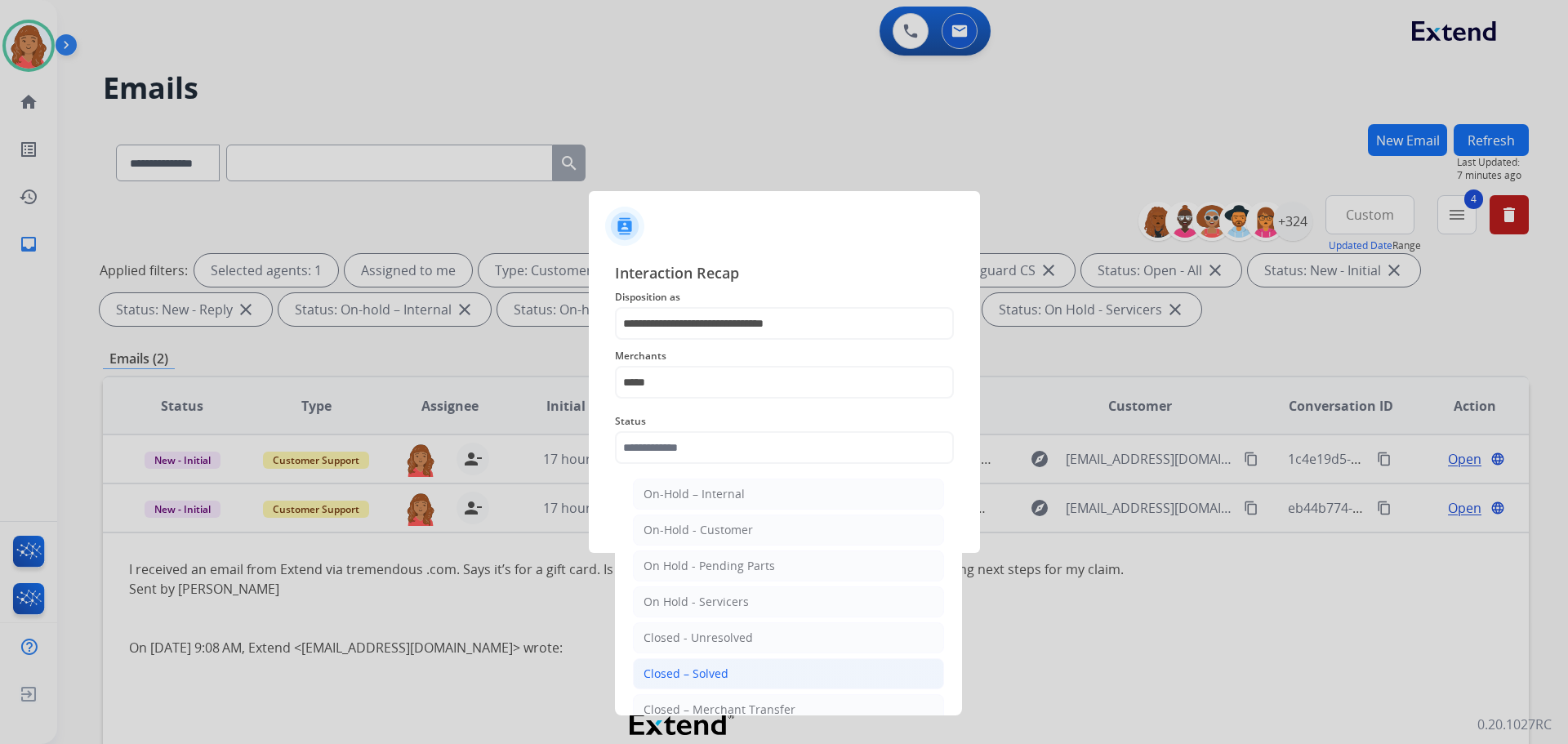
click at [690, 677] on div "Closed – Solved" at bounding box center [686, 674] width 85 height 16
type input "**********"
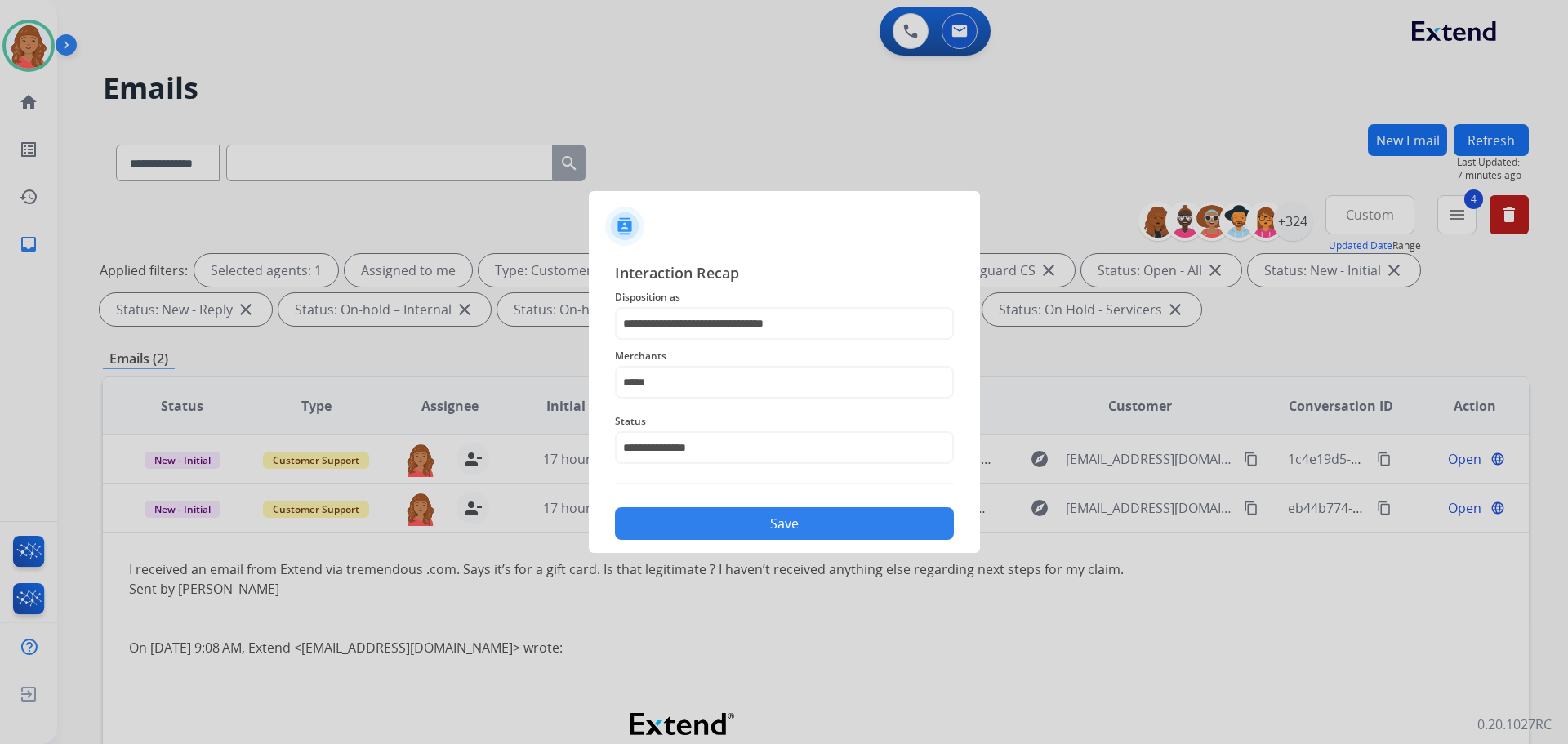
click at [700, 523] on button "Save" at bounding box center [784, 523] width 339 height 33
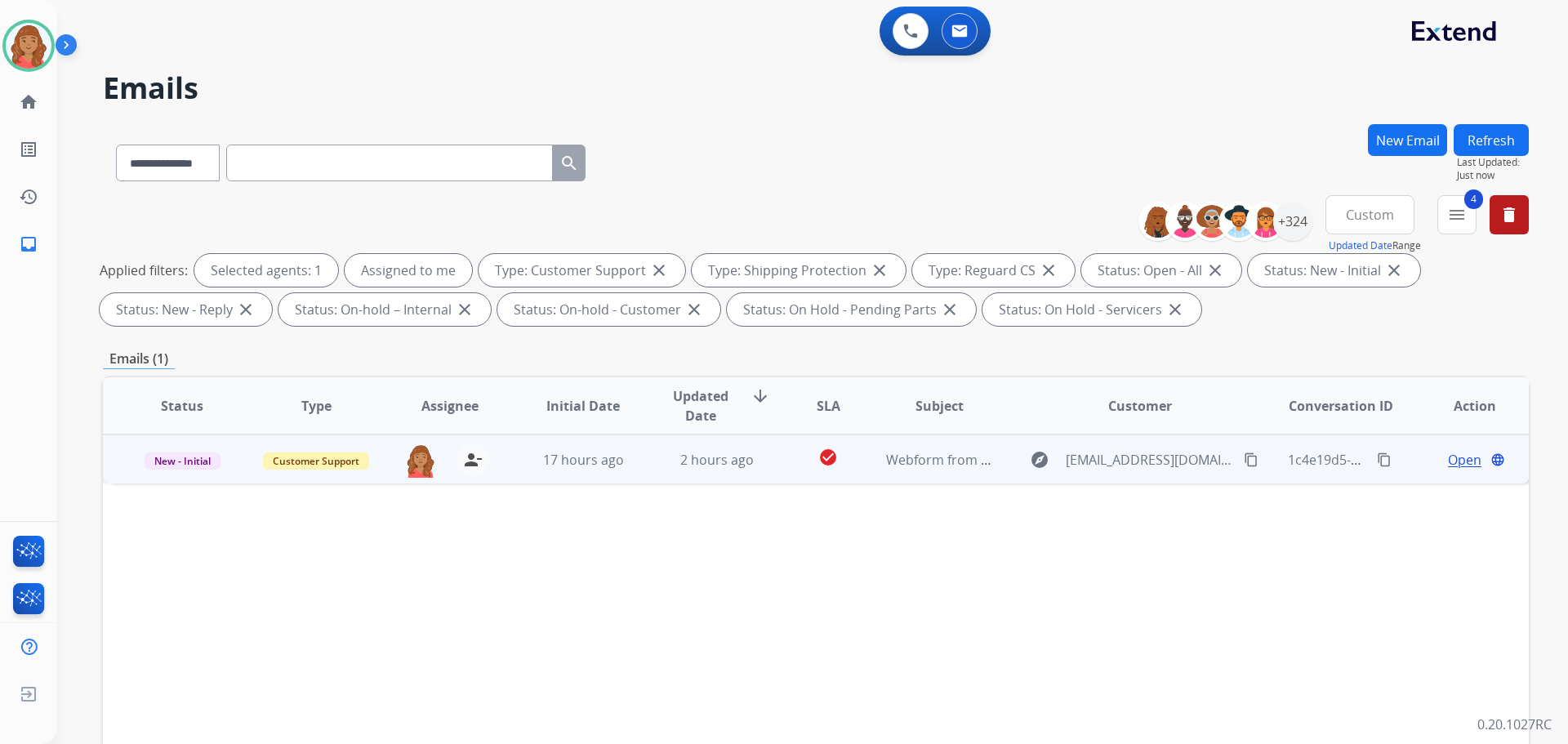
click at [655, 459] on td "2 hours ago" at bounding box center [704, 458] width 134 height 49
drag, startPoint x: 964, startPoint y: 455, endPoint x: 956, endPoint y: 463, distance: 11.3
click at [962, 458] on span "Webform from [EMAIL_ADDRESS][DOMAIN_NAME] on [DATE]" at bounding box center [1070, 459] width 370 height 18
click at [925, 460] on span "Webform from [EMAIL_ADDRESS][DOMAIN_NAME] on [DATE]" at bounding box center [1070, 460] width 370 height 18
drag, startPoint x: 1232, startPoint y: 460, endPoint x: 1028, endPoint y: 456, distance: 204.0
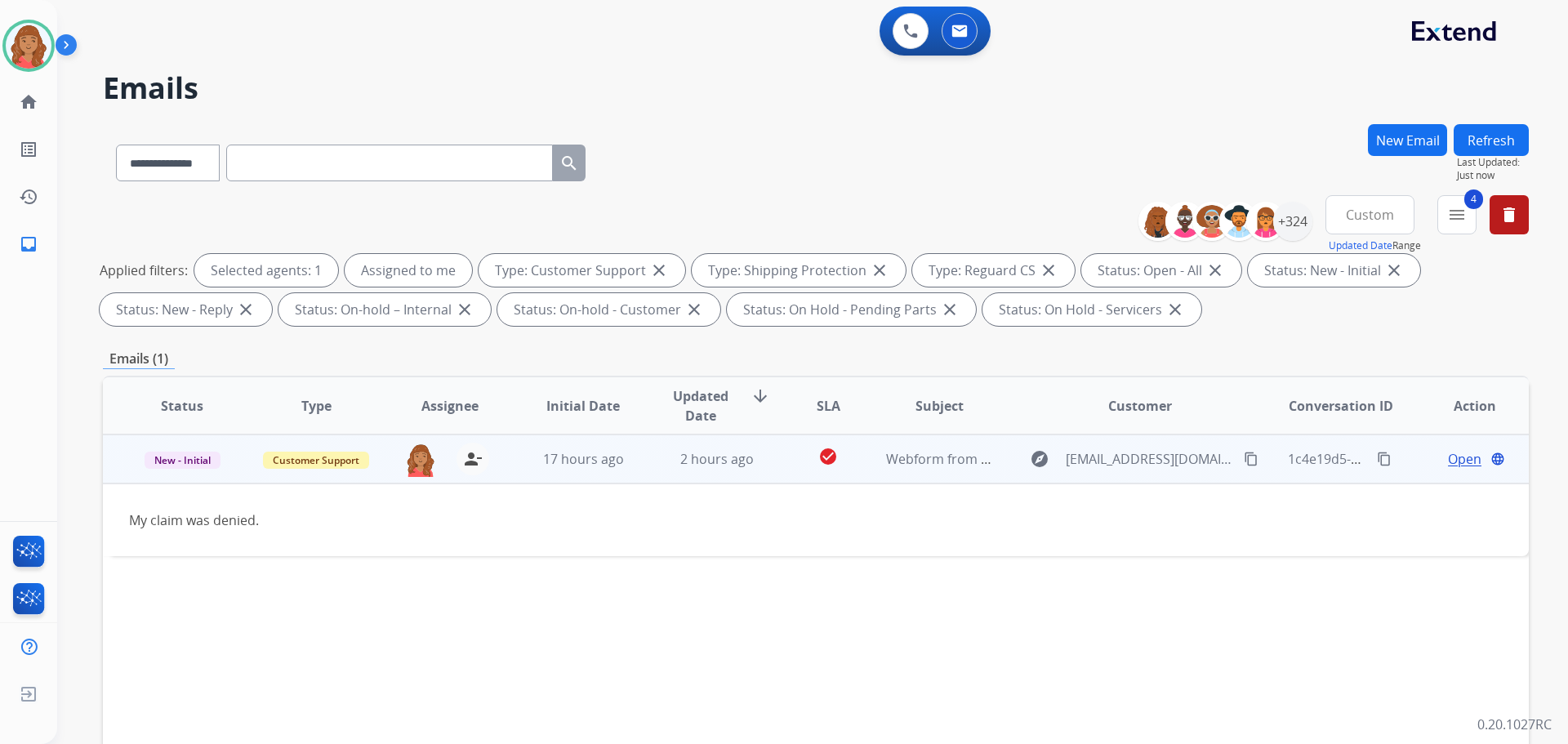
click at [1243, 460] on mat-icon "content_copy" at bounding box center [1251, 459] width 15 height 15
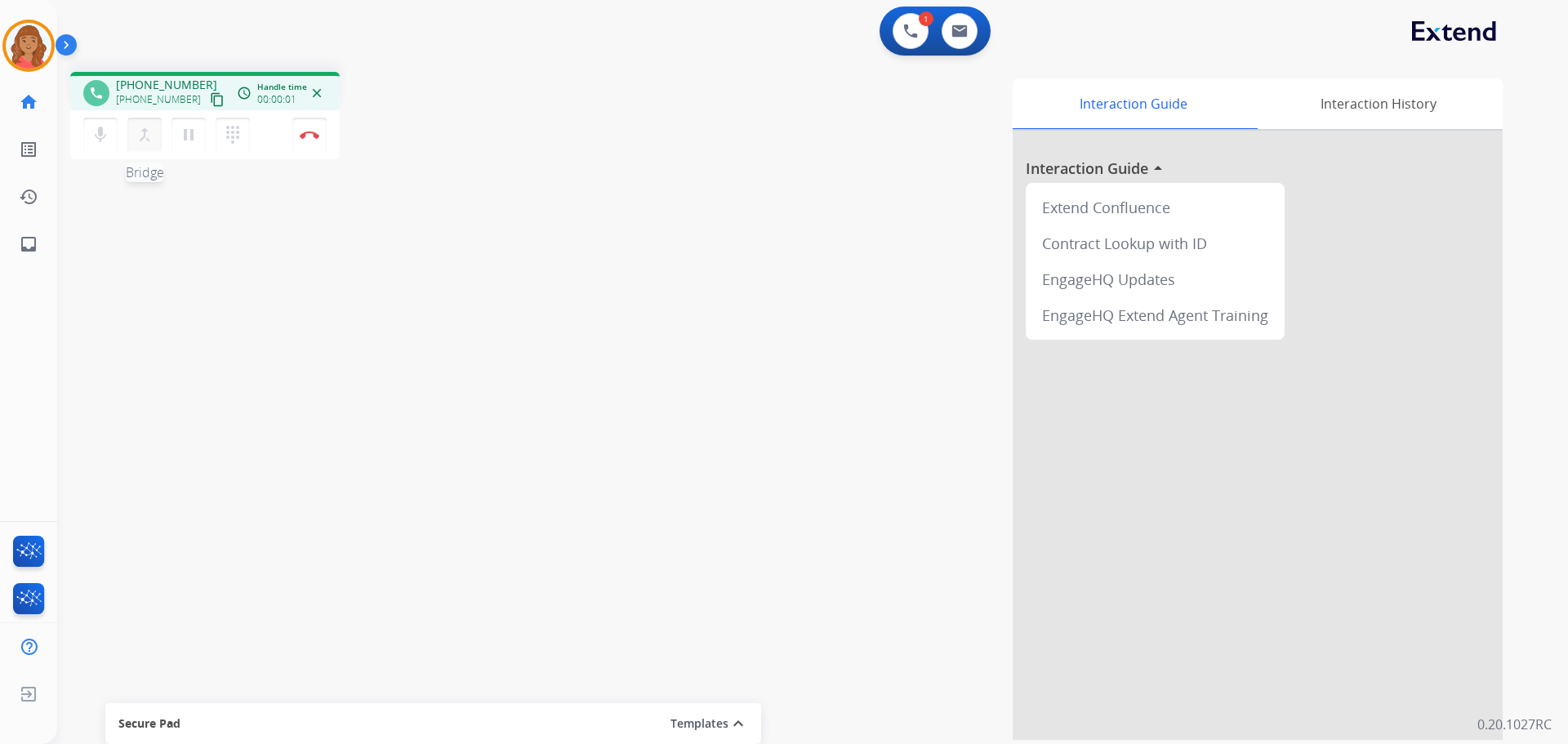
drag, startPoint x: 200, startPoint y: 101, endPoint x: 134, endPoint y: 124, distance: 69.9
click at [210, 101] on mat-icon "content_copy" at bounding box center [218, 100] width 15 height 15
drag, startPoint x: 200, startPoint y: 104, endPoint x: 144, endPoint y: 104, distance: 56.0
click at [210, 104] on mat-icon "content_copy" at bounding box center [218, 100] width 15 height 15
click at [307, 132] on img at bounding box center [310, 135] width 20 height 8
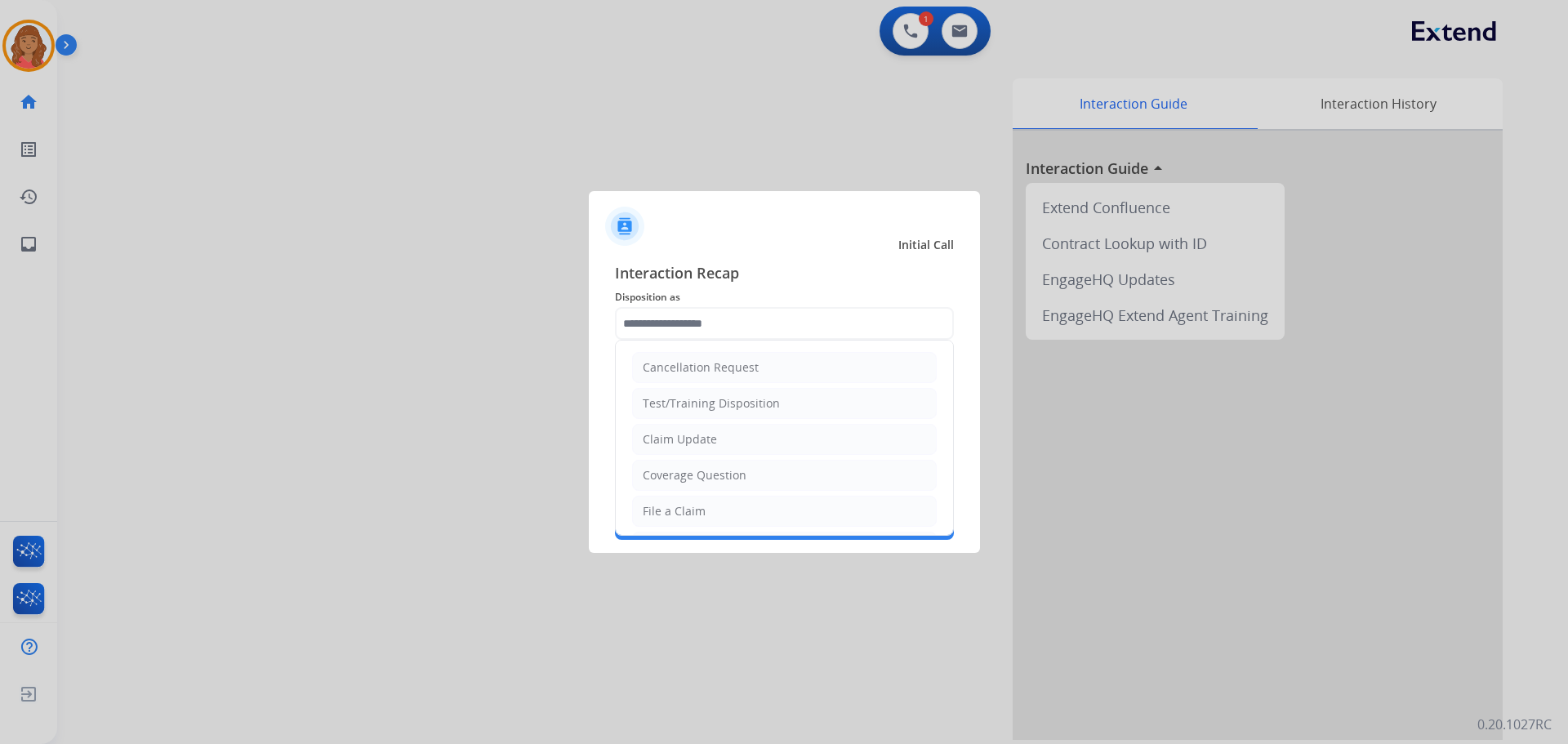
click at [682, 325] on input "text" at bounding box center [784, 324] width 339 height 33
click at [659, 472] on div "Other" at bounding box center [658, 472] width 32 height 16
type input "*****"
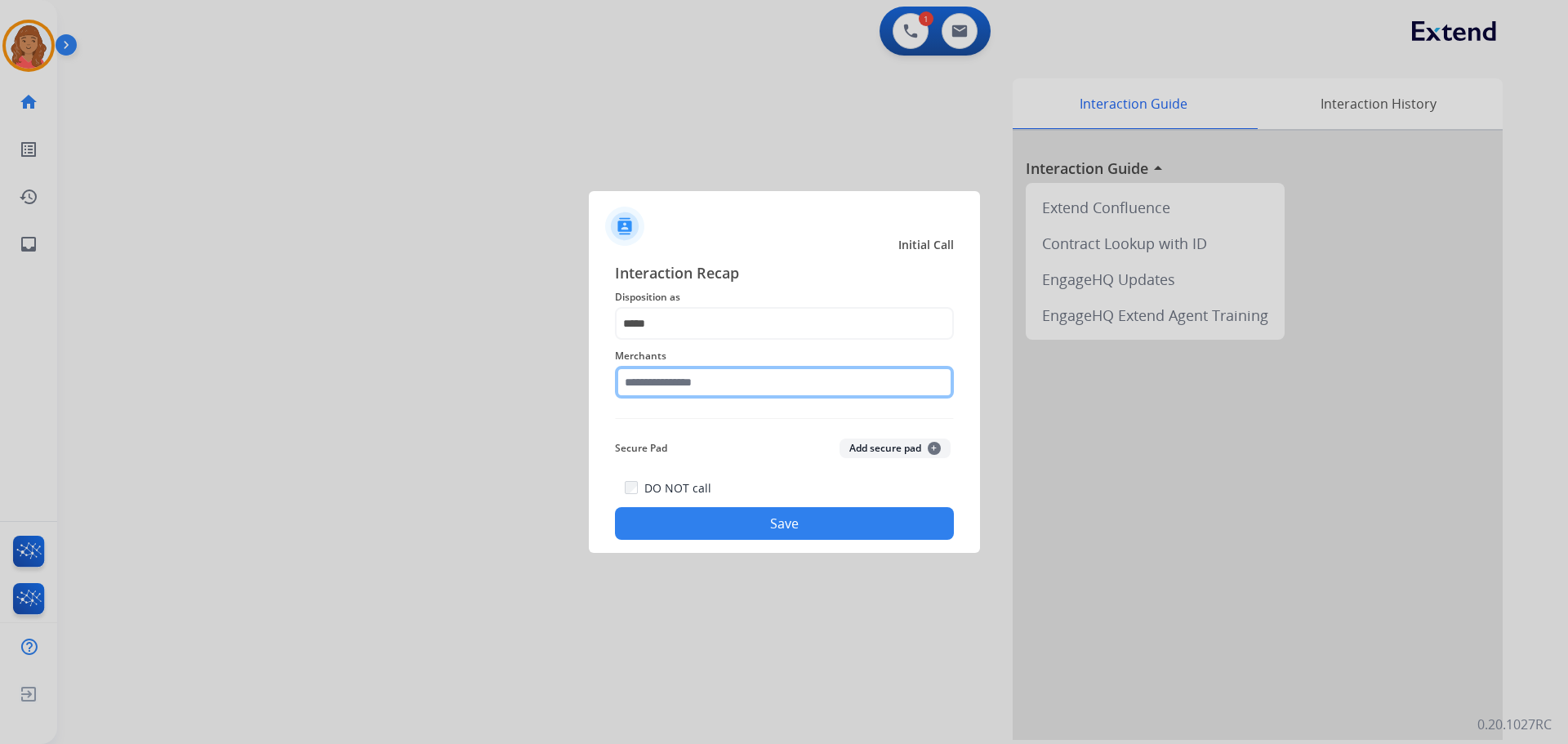
click at [672, 388] on input "text" at bounding box center [784, 382] width 339 height 33
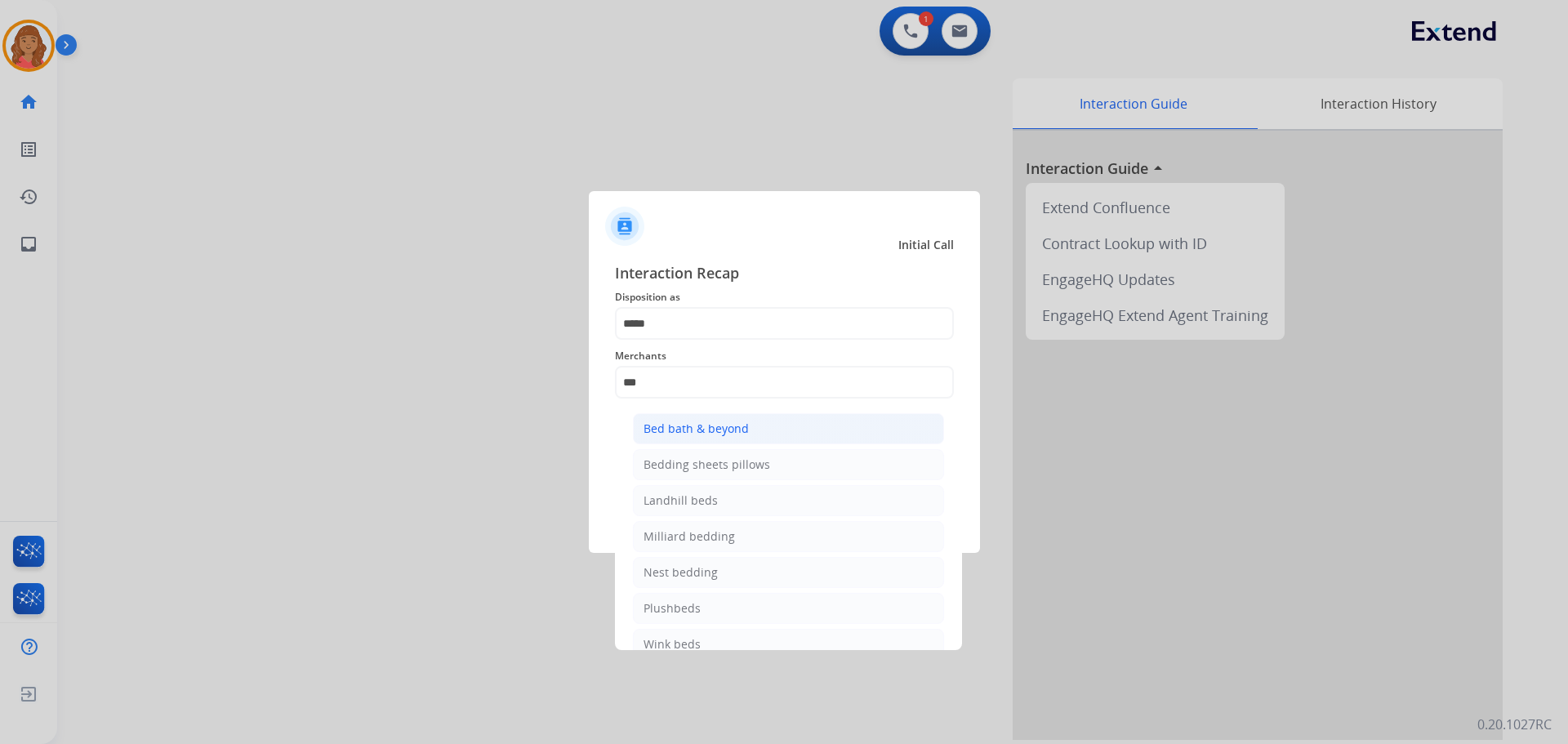
click at [681, 427] on div "Bed bath & beyond" at bounding box center [696, 428] width 105 height 16
type input "**********"
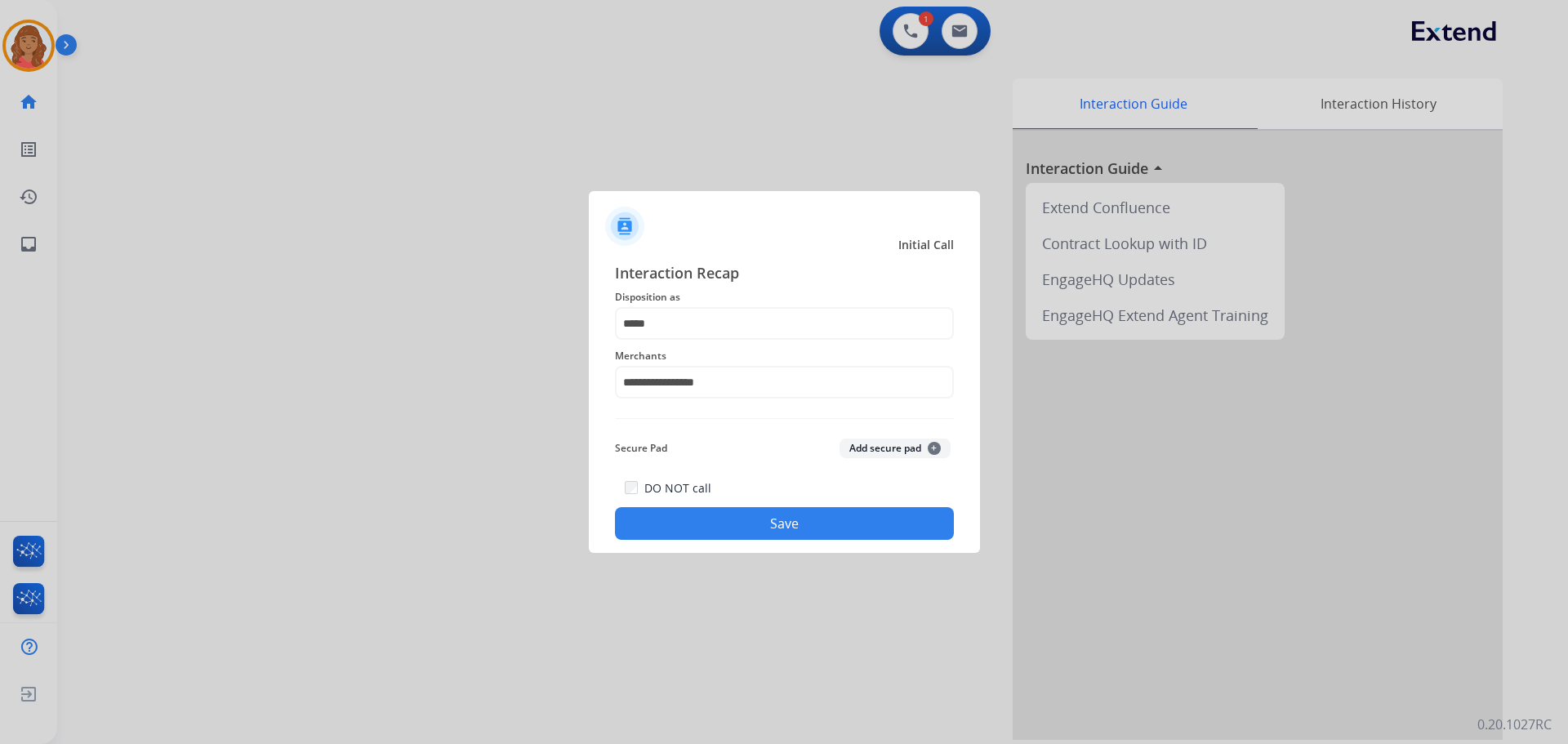
click at [728, 527] on button "Save" at bounding box center [784, 523] width 339 height 33
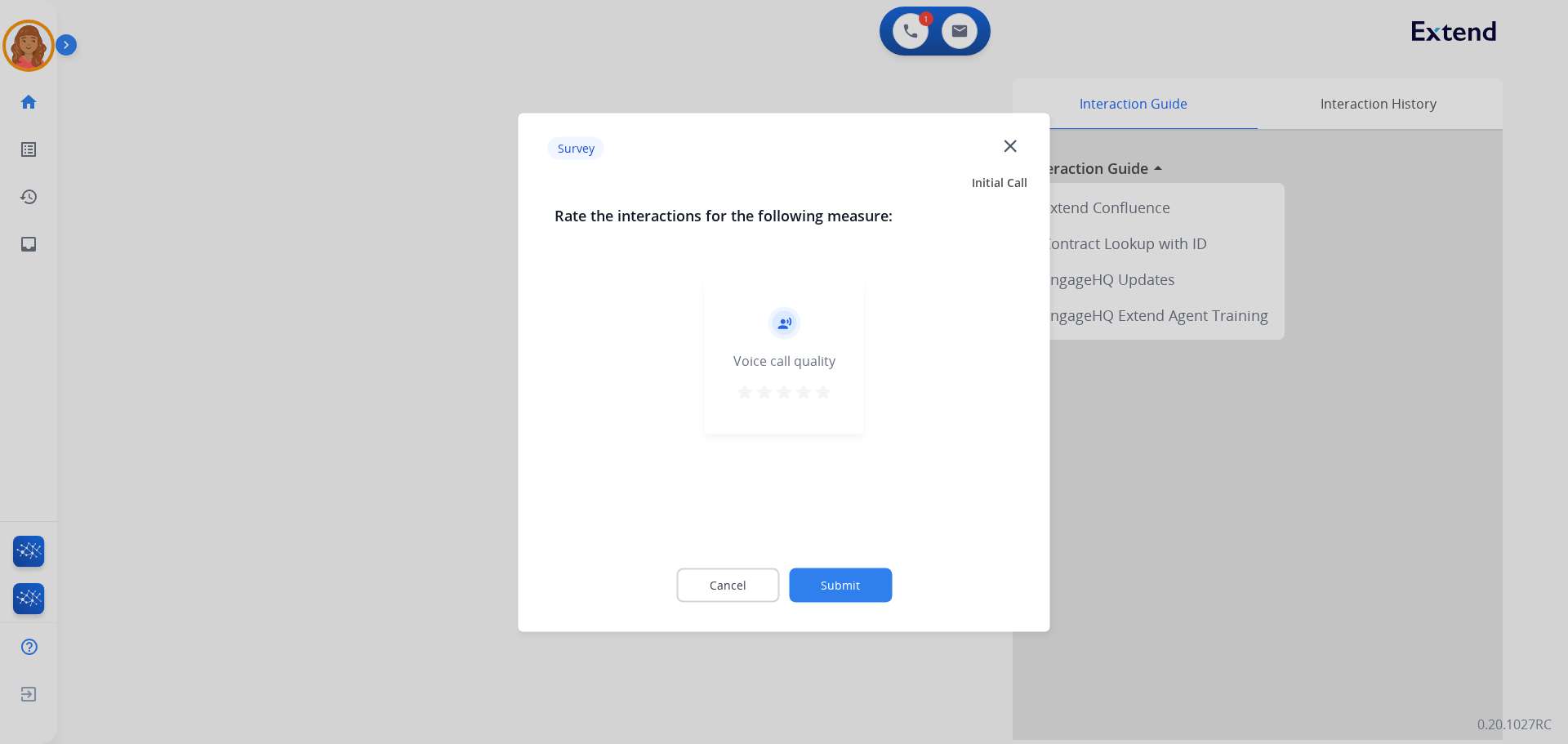
click at [817, 392] on mat-icon "star" at bounding box center [823, 391] width 20 height 20
click at [851, 592] on button "Submit" at bounding box center [840, 585] width 103 height 35
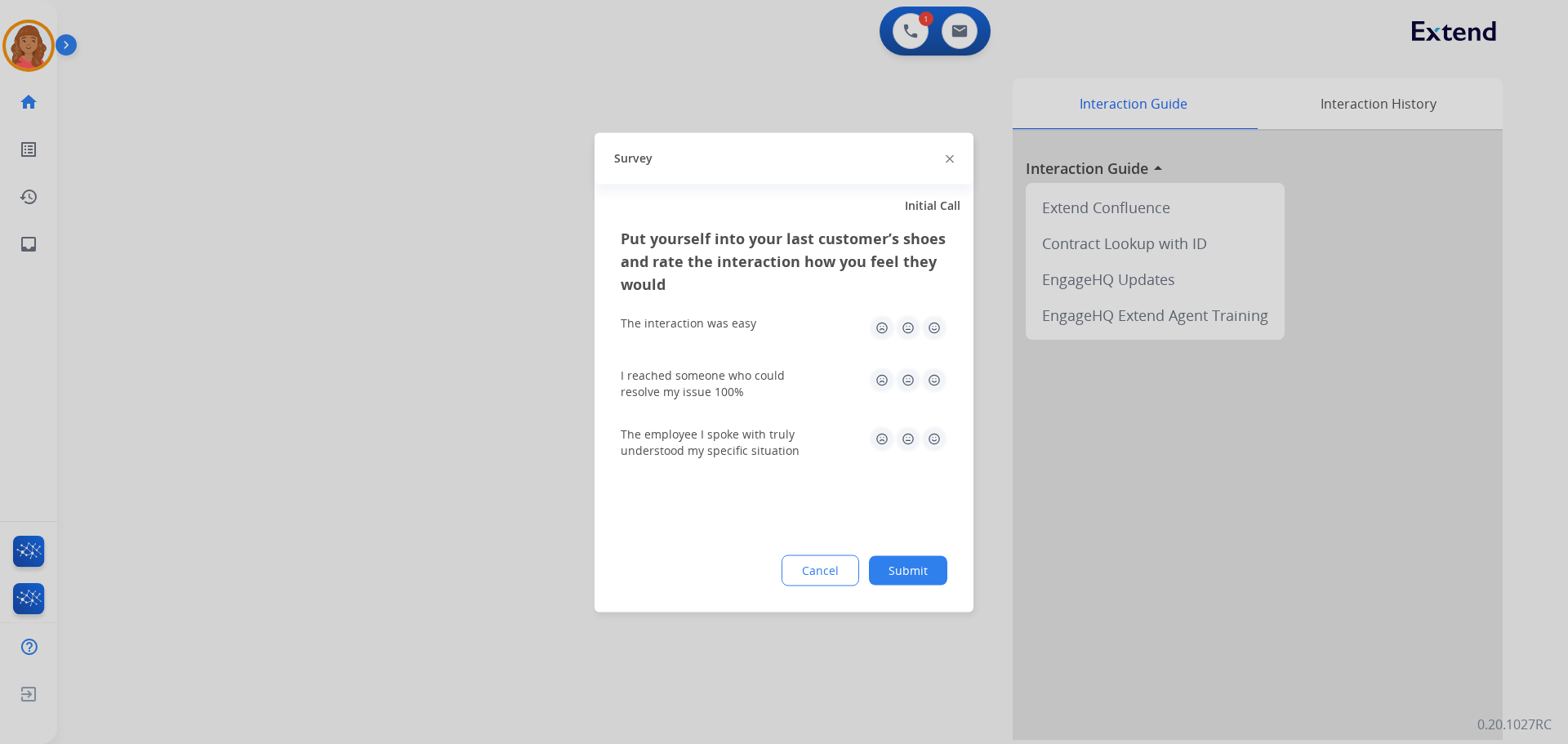
click at [935, 329] on img at bounding box center [934, 328] width 26 height 26
drag, startPoint x: 933, startPoint y: 370, endPoint x: 942, endPoint y: 393, distance: 24.7
click at [933, 371] on img at bounding box center [934, 380] width 26 height 26
click at [935, 442] on img at bounding box center [934, 438] width 26 height 26
drag, startPoint x: 915, startPoint y: 555, endPoint x: 910, endPoint y: 644, distance: 89.1
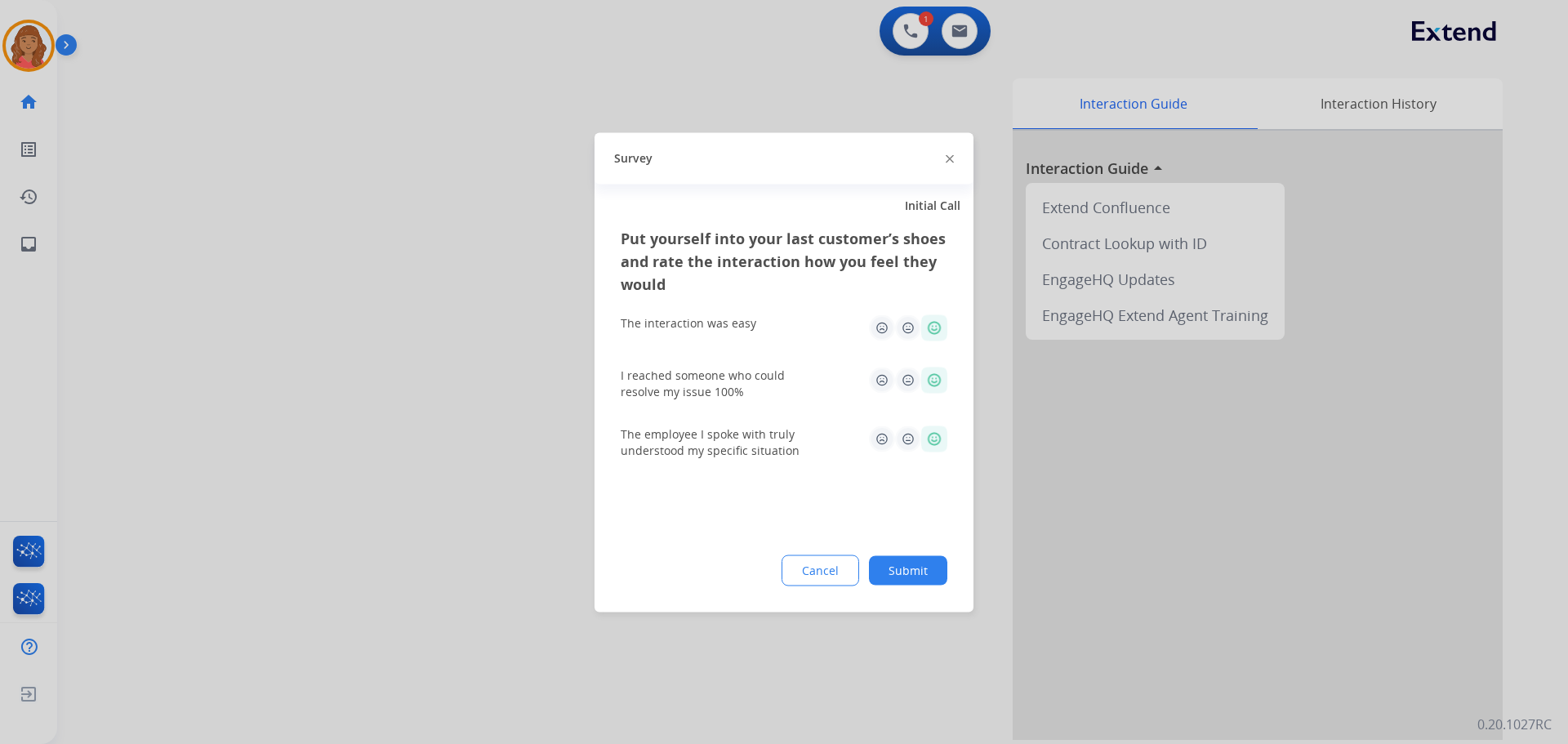
click at [915, 561] on button "Submit" at bounding box center [908, 570] width 78 height 30
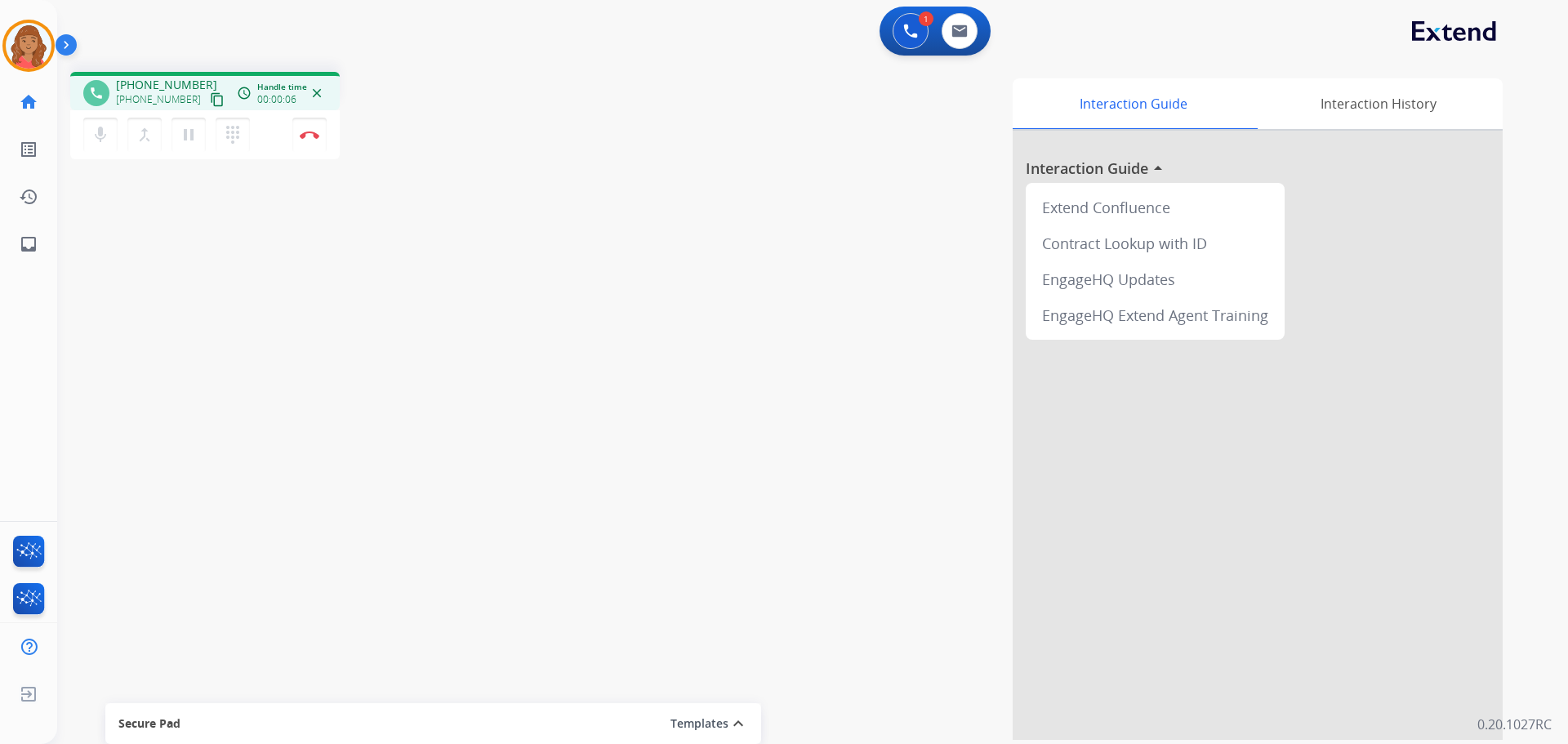
click at [210, 99] on mat-icon "content_copy" at bounding box center [218, 100] width 15 height 15
click at [310, 136] on img at bounding box center [310, 135] width 20 height 8
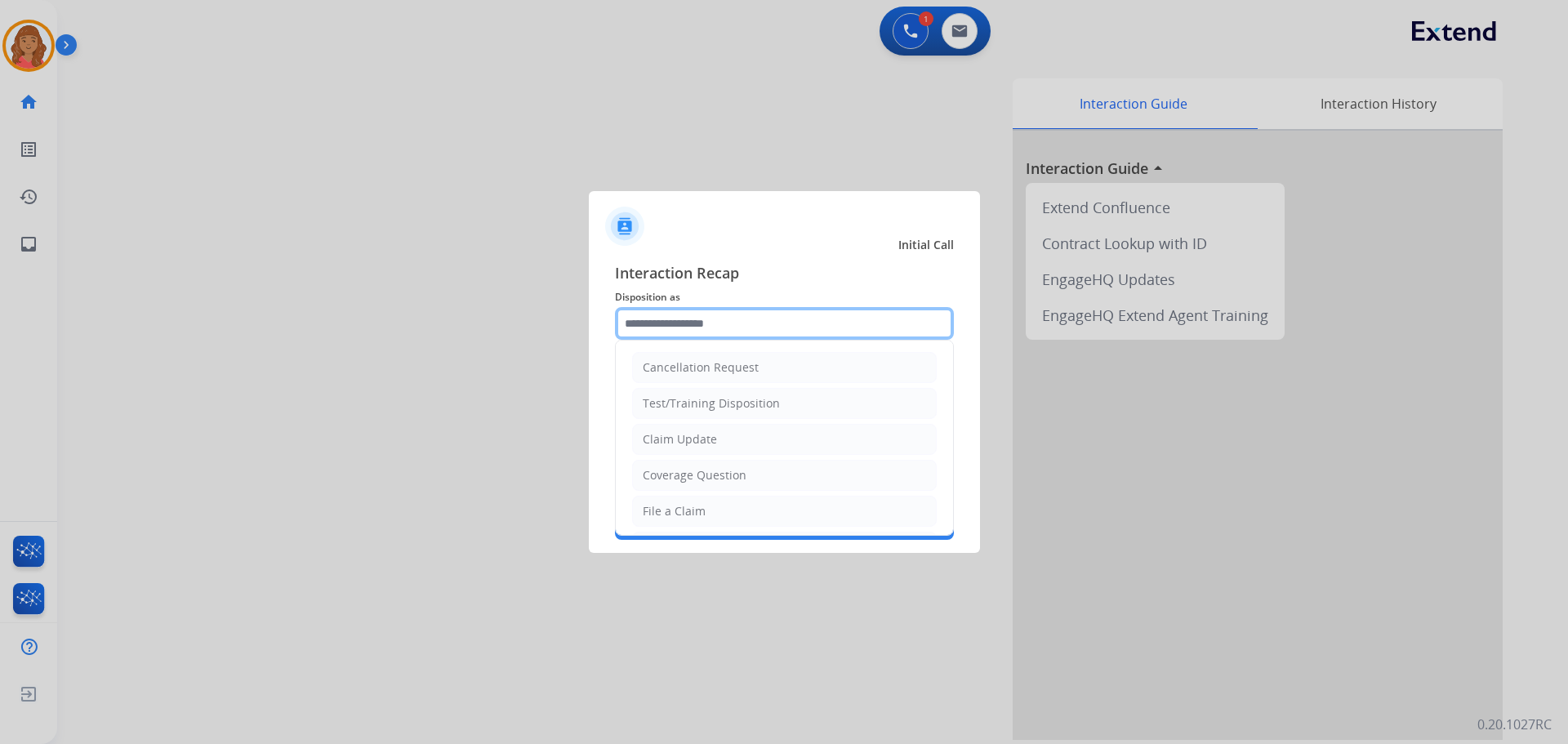
drag, startPoint x: 667, startPoint y: 328, endPoint x: 662, endPoint y: 339, distance: 12.1
click at [666, 329] on input "text" at bounding box center [784, 324] width 339 height 33
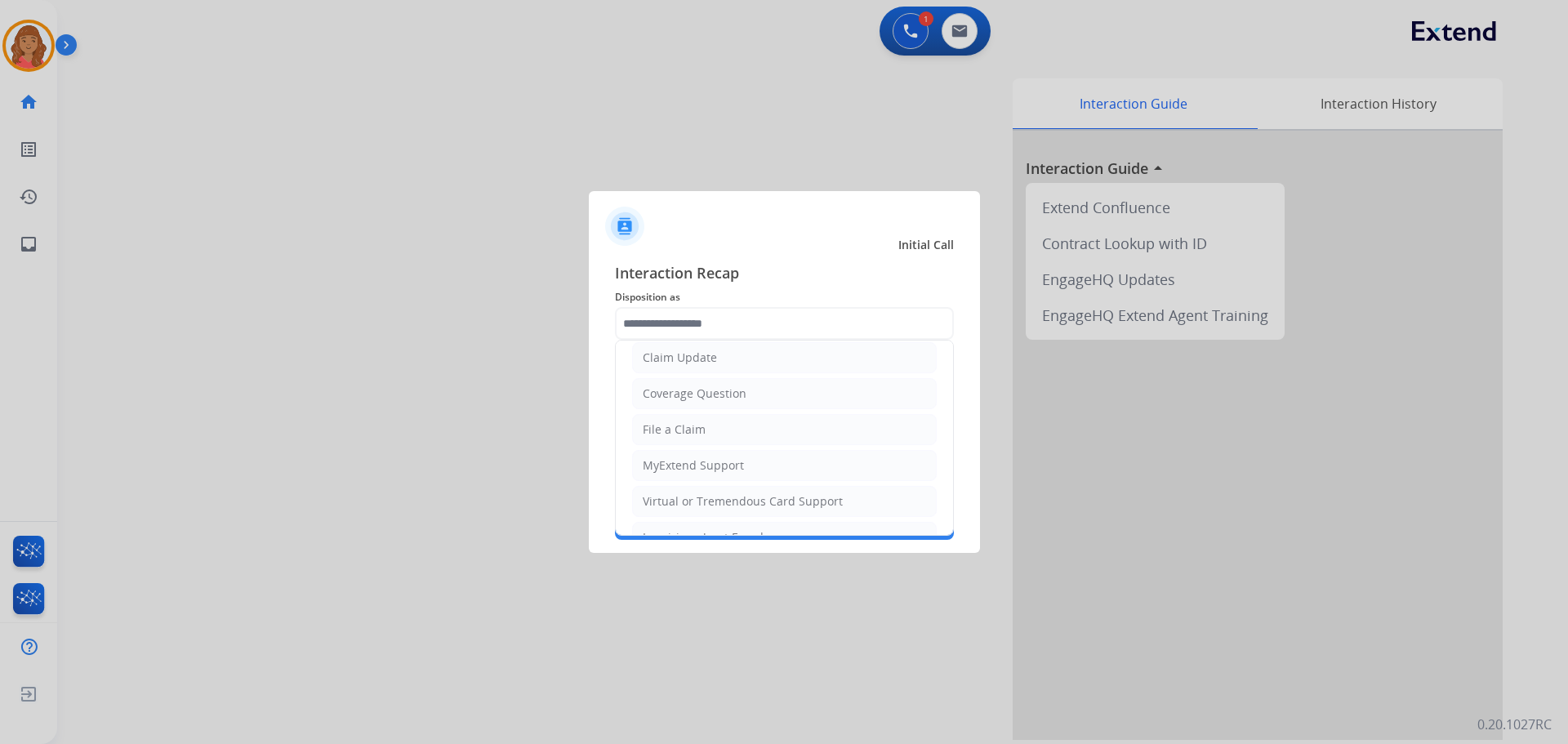
click at [678, 356] on div "Claim Update" at bounding box center [680, 358] width 74 height 16
type input "**********"
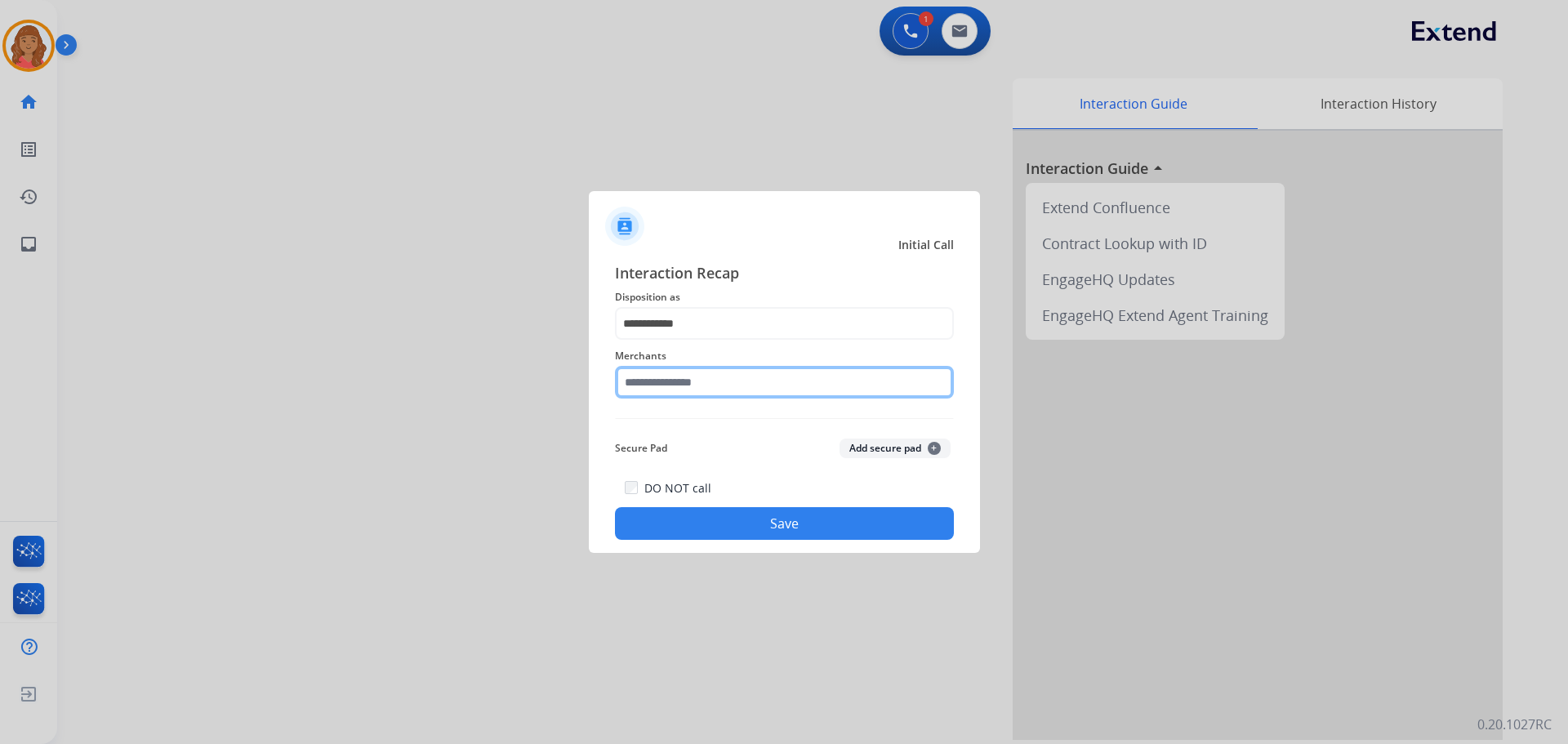
click at [686, 394] on input "text" at bounding box center [784, 382] width 339 height 33
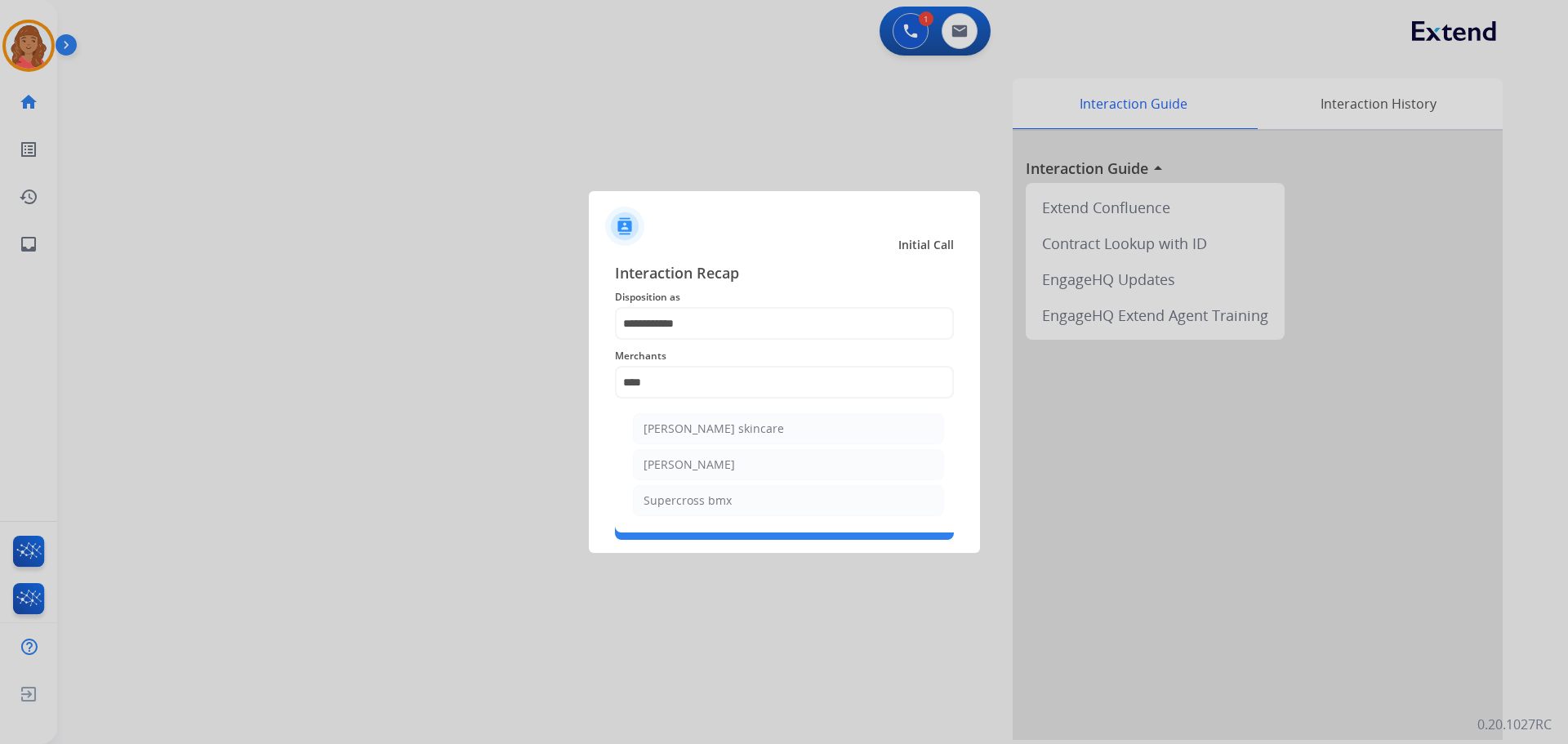
click at [686, 465] on div "[PERSON_NAME]" at bounding box center [689, 465] width 91 height 16
type input "**********"
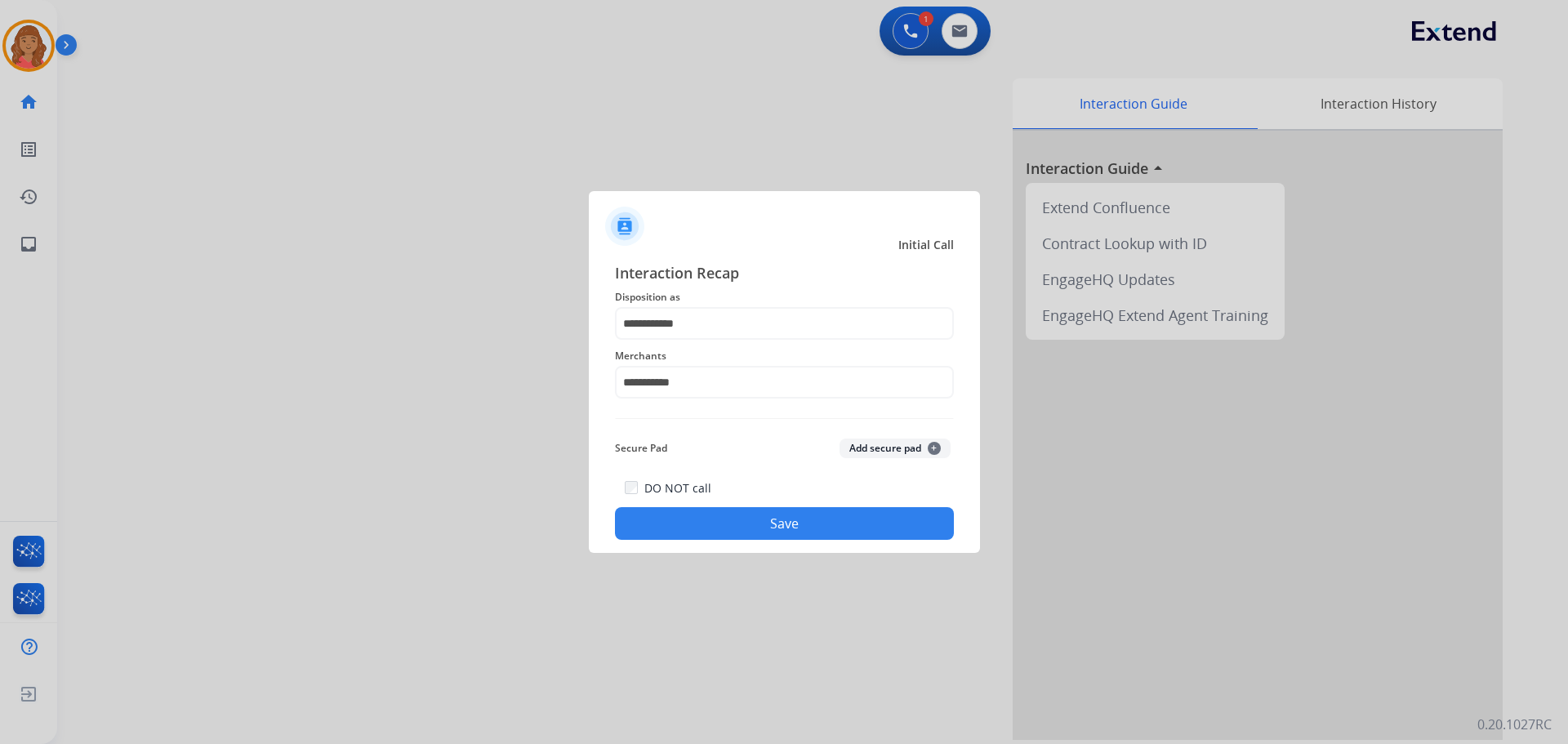
click at [709, 512] on button "Save" at bounding box center [784, 523] width 339 height 33
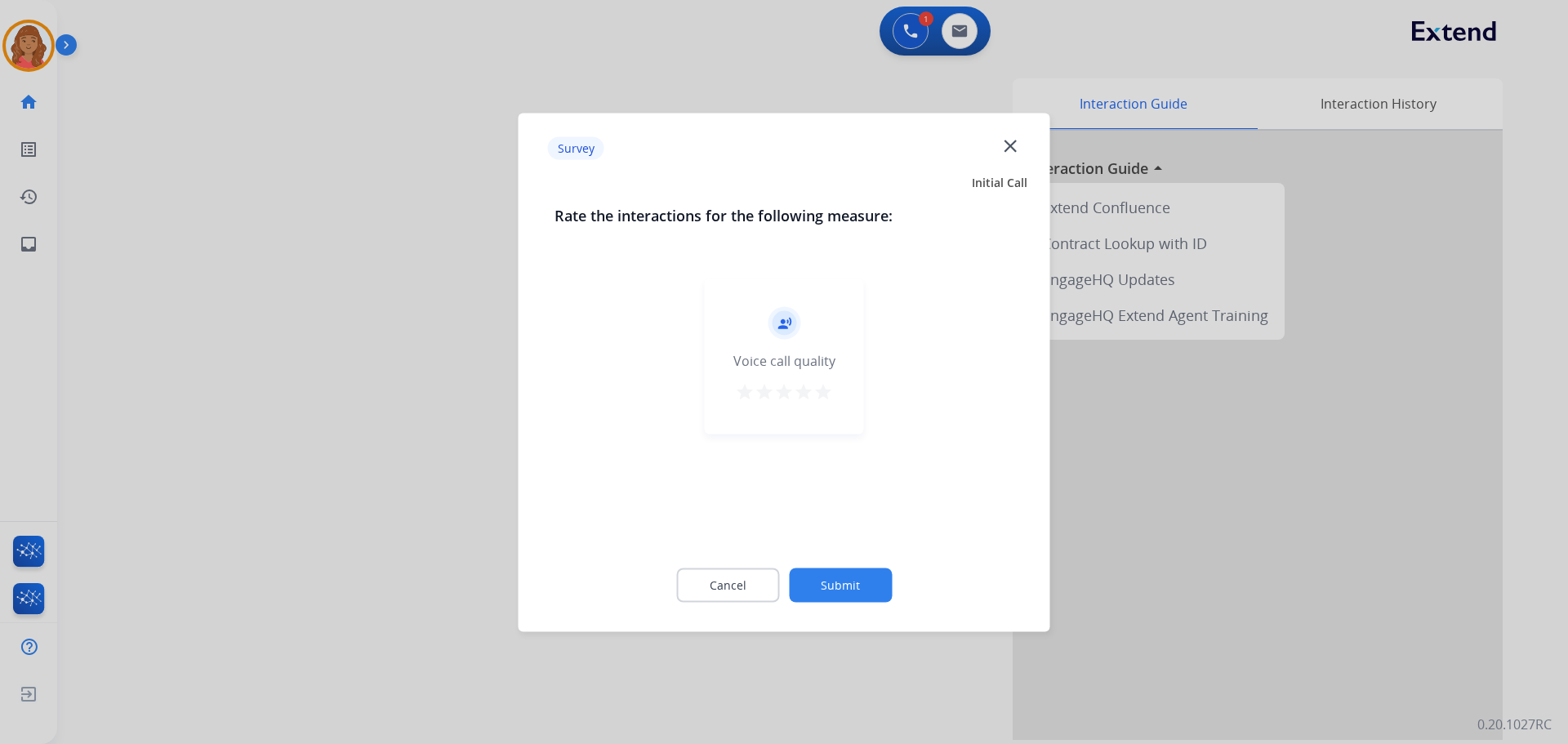
click at [818, 384] on mat-icon "star" at bounding box center [823, 391] width 20 height 20
click at [847, 583] on button "Submit" at bounding box center [840, 585] width 103 height 35
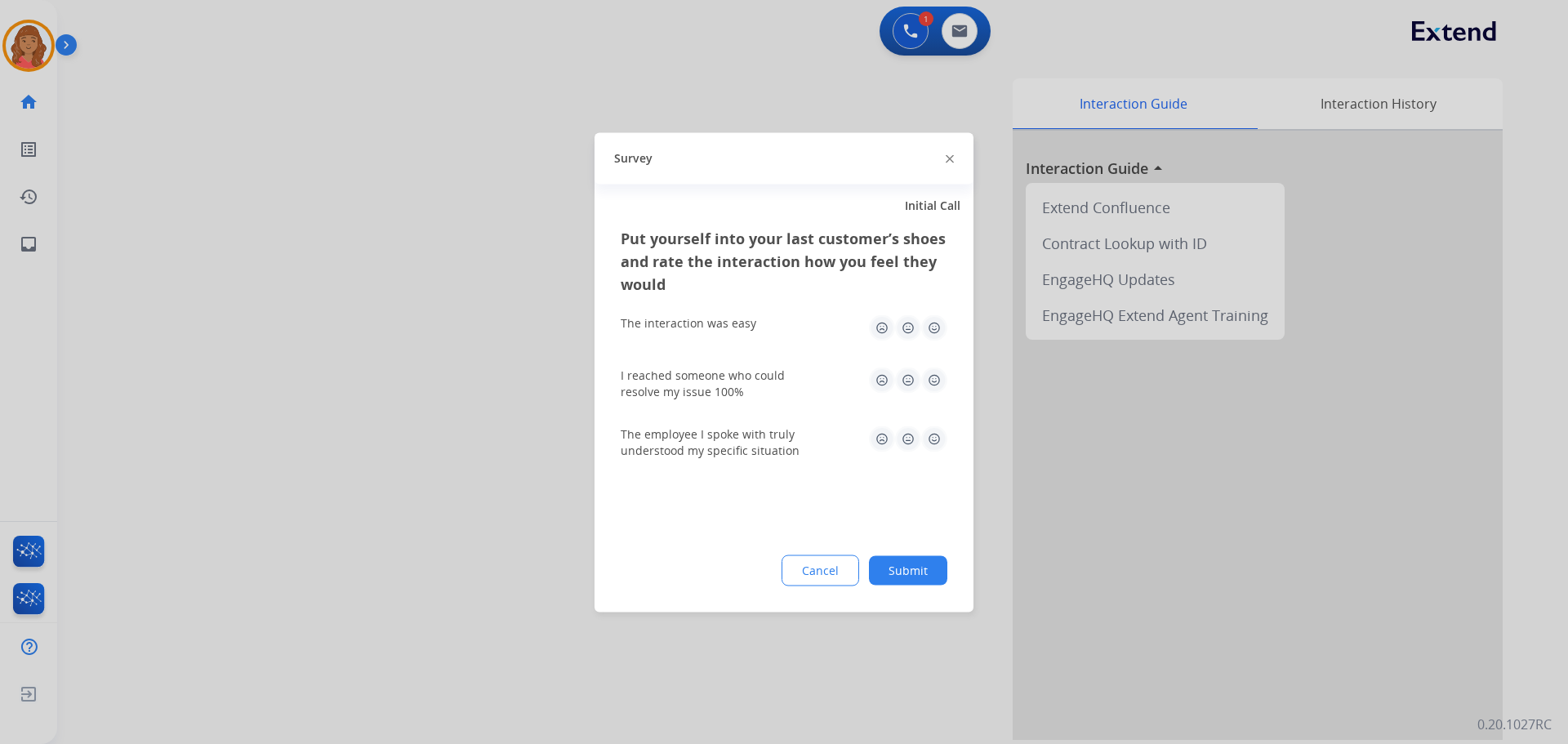
click at [932, 325] on img at bounding box center [934, 328] width 26 height 26
click at [936, 391] on img at bounding box center [934, 380] width 26 height 26
click at [932, 440] on img at bounding box center [934, 438] width 26 height 26
click at [925, 570] on button "Submit" at bounding box center [908, 570] width 78 height 30
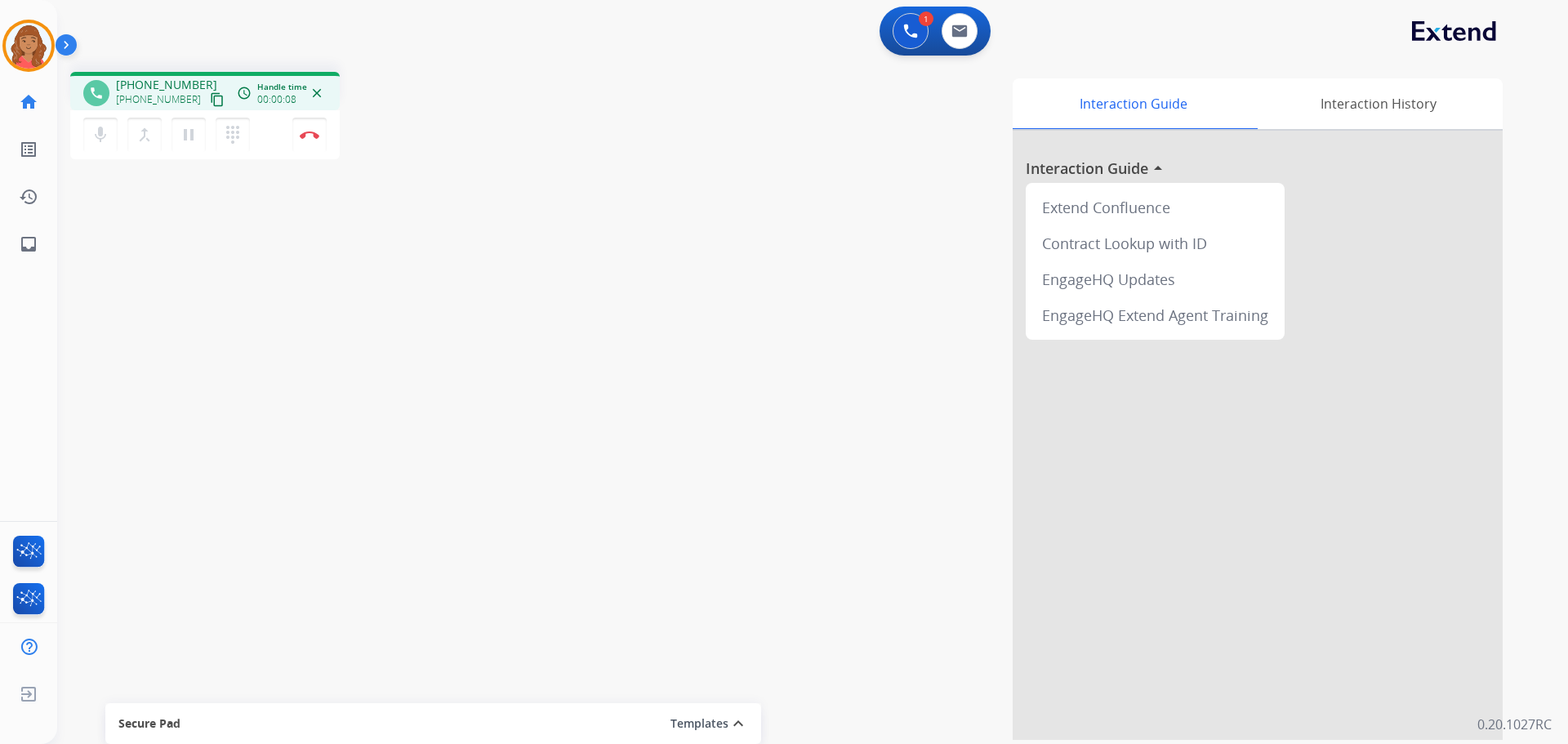
click at [210, 99] on mat-icon "content_copy" at bounding box center [218, 100] width 15 height 15
click at [309, 140] on button "Disconnect" at bounding box center [310, 135] width 35 height 35
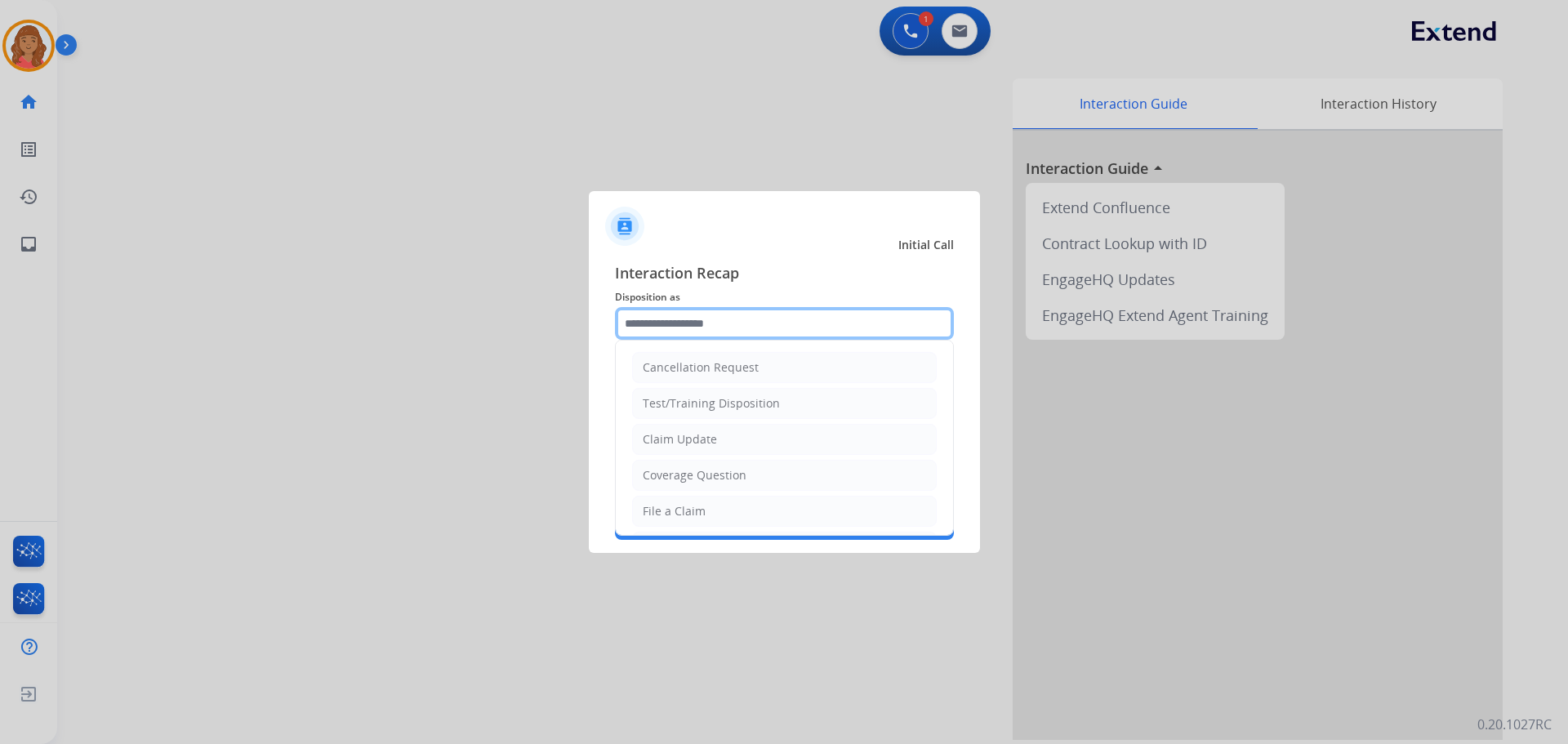
click at [673, 336] on input "text" at bounding box center [784, 324] width 339 height 33
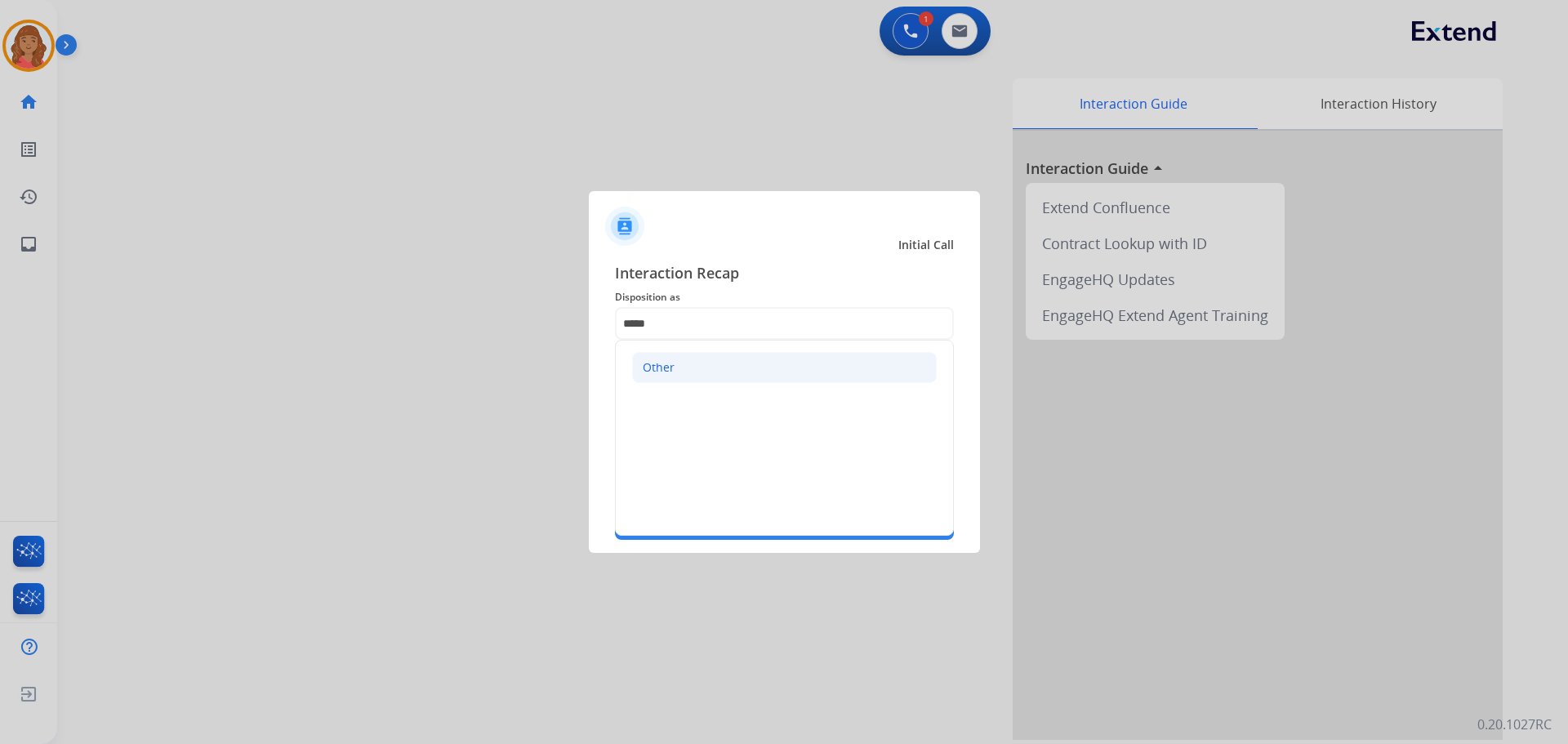
click at [664, 371] on div "Other" at bounding box center [658, 367] width 32 height 16
type input "*****"
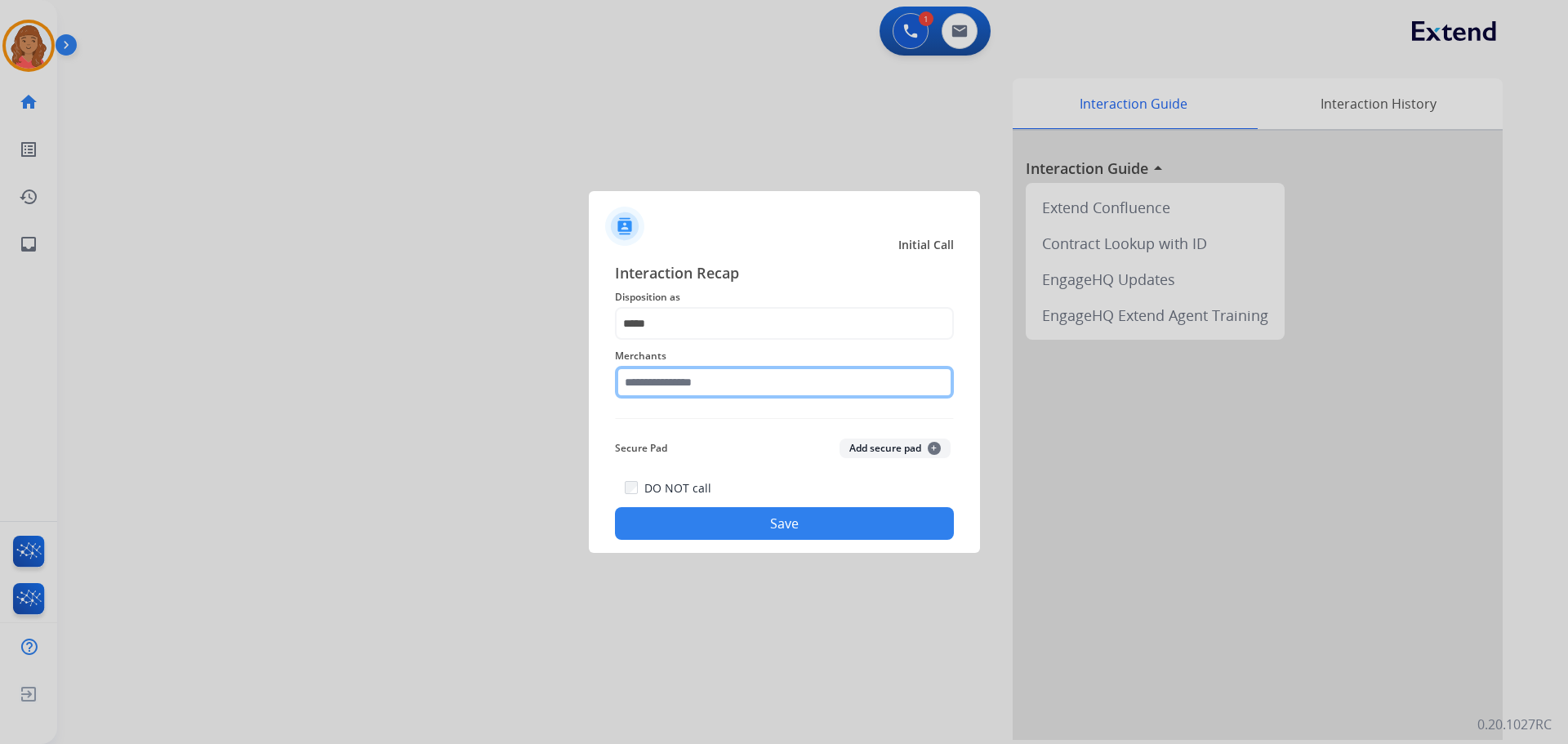
click at [655, 387] on input "text" at bounding box center [784, 382] width 339 height 33
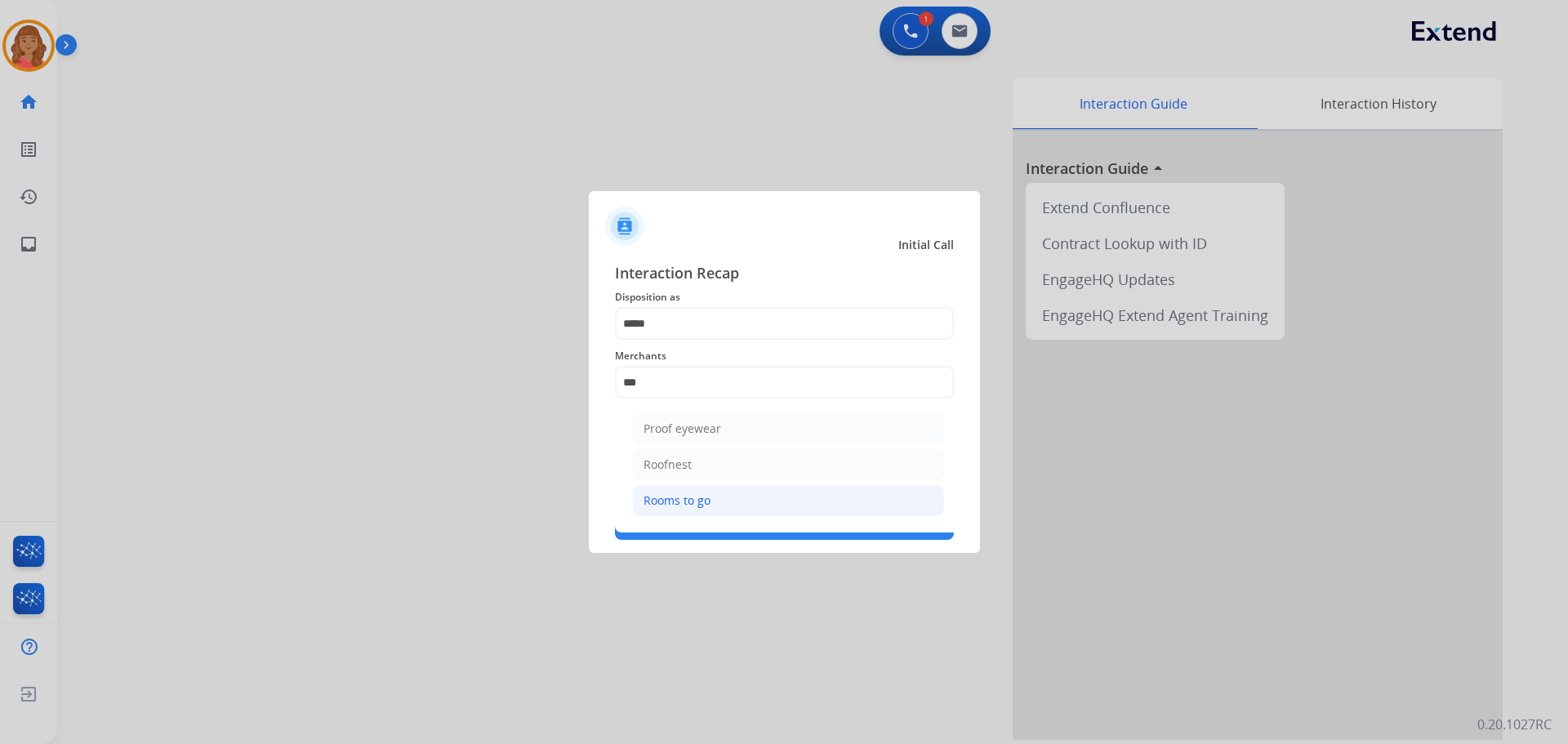
click at [666, 503] on div "Rooms to go" at bounding box center [676, 501] width 67 height 16
type input "**********"
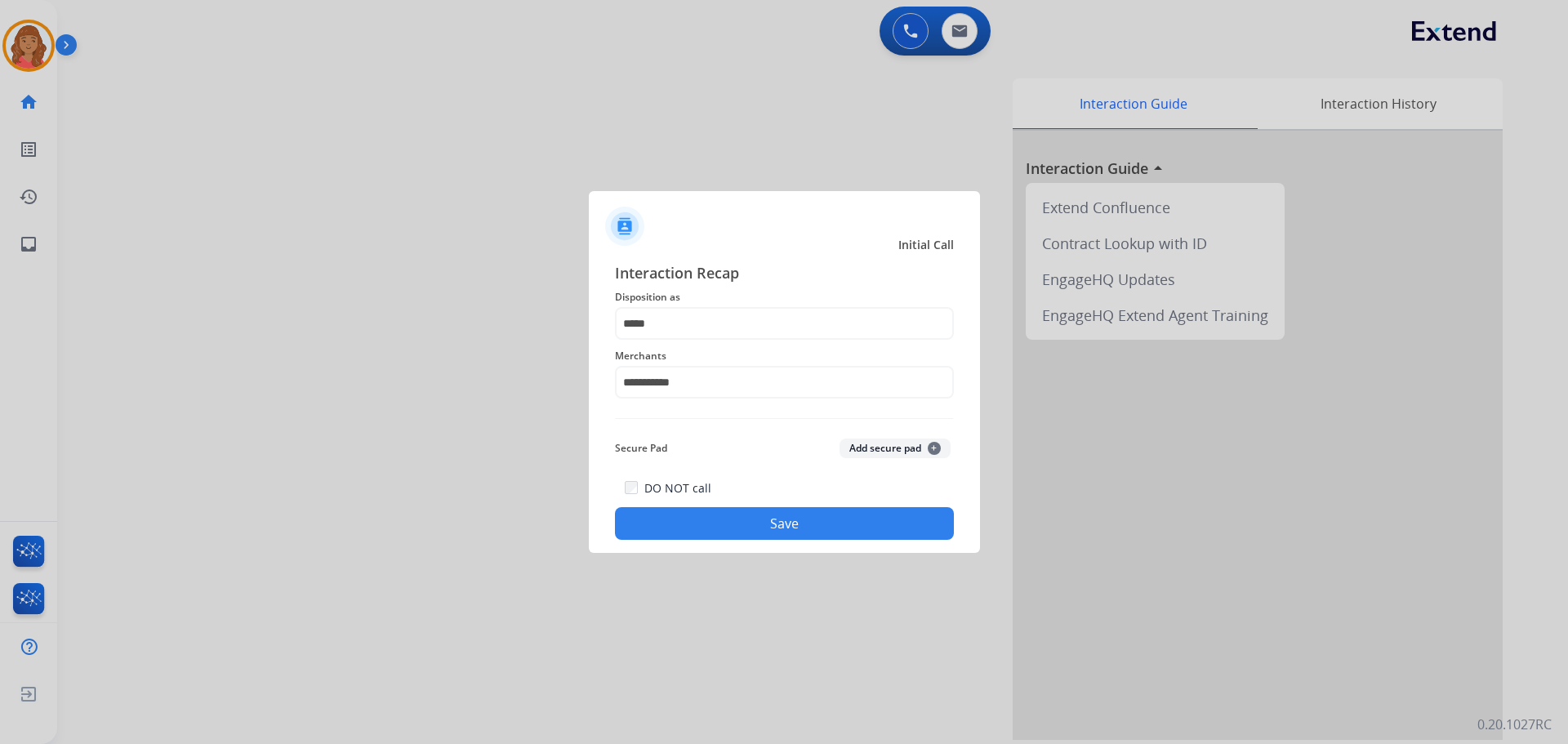
click at [690, 517] on button "Save" at bounding box center [784, 523] width 339 height 33
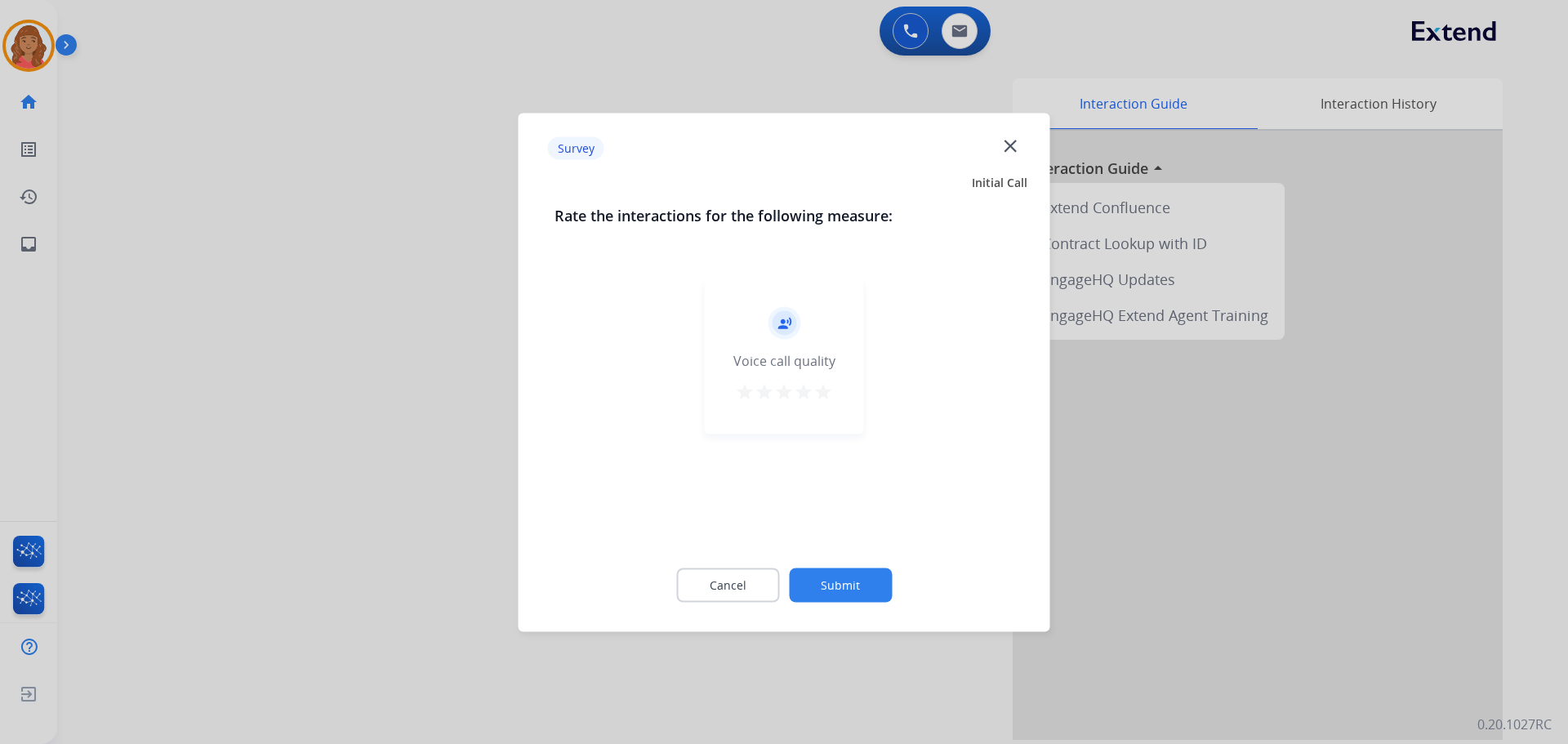
click at [819, 391] on mat-icon "star" at bounding box center [823, 391] width 20 height 20
click at [833, 581] on button "Submit" at bounding box center [840, 585] width 103 height 35
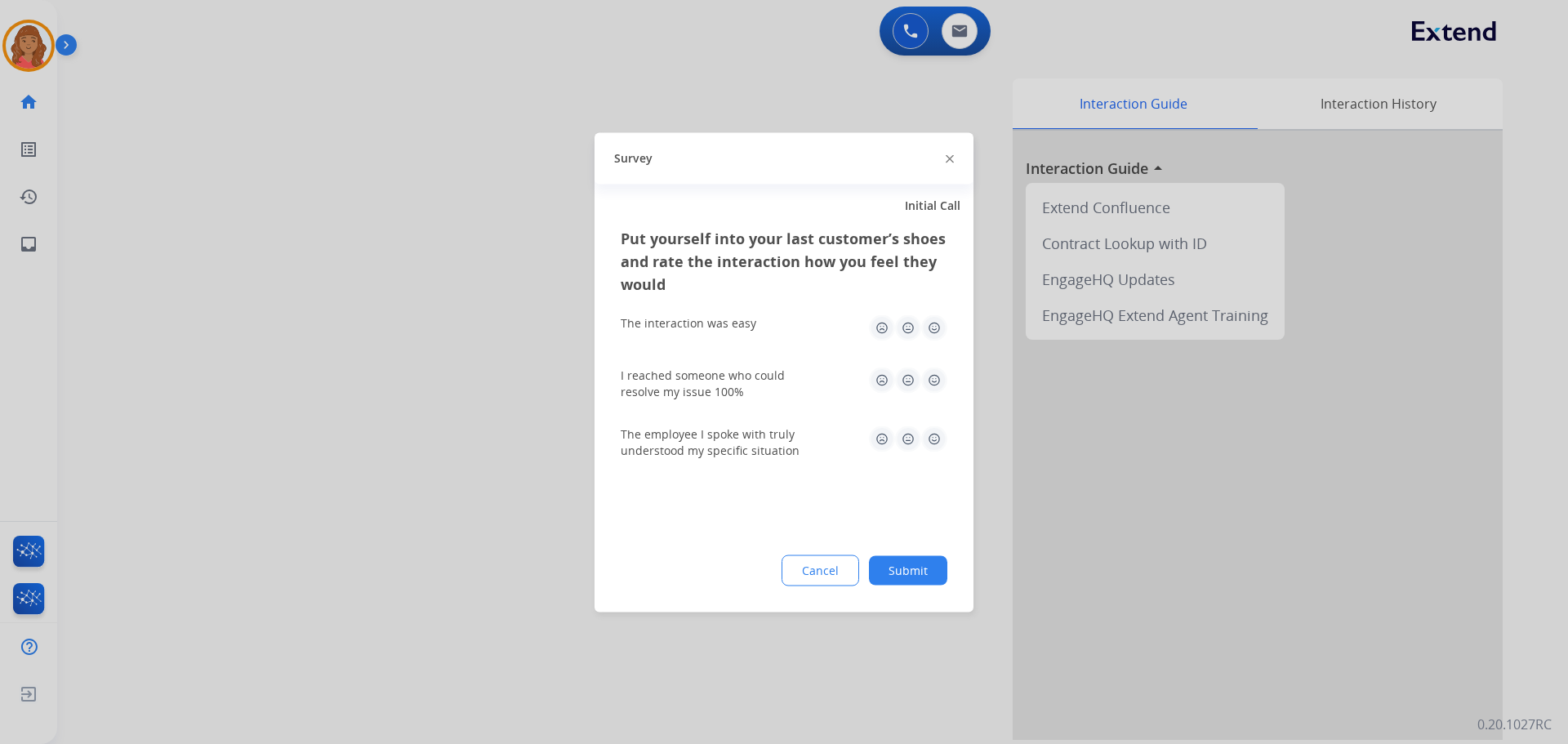
drag, startPoint x: 932, startPoint y: 325, endPoint x: 932, endPoint y: 335, distance: 10.0
click at [932, 326] on img at bounding box center [934, 328] width 26 height 26
click at [934, 384] on img at bounding box center [934, 380] width 26 height 26
click at [929, 435] on img at bounding box center [934, 438] width 26 height 26
click at [914, 565] on button "Submit" at bounding box center [908, 570] width 78 height 30
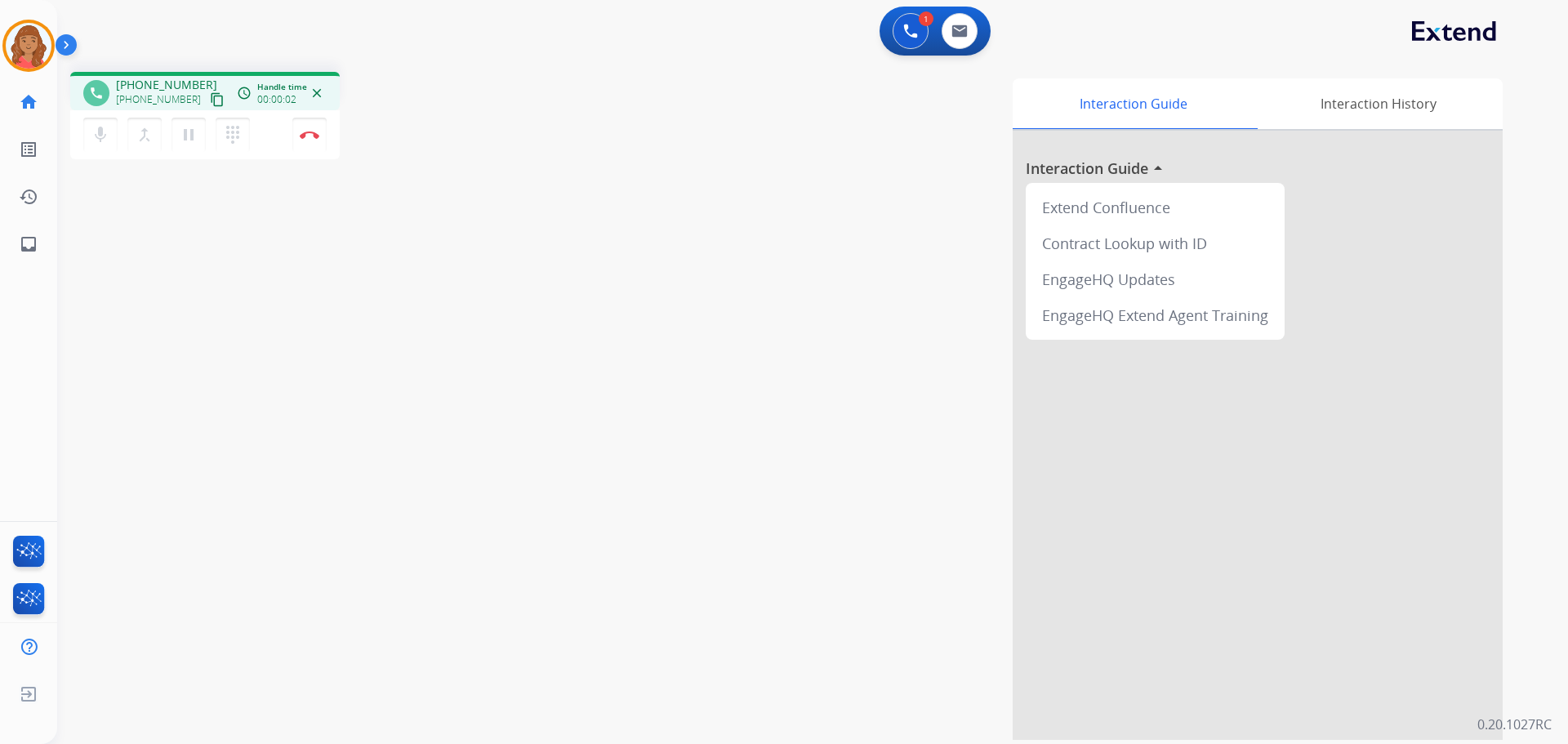
click at [210, 105] on mat-icon "content_copy" at bounding box center [218, 100] width 15 height 15
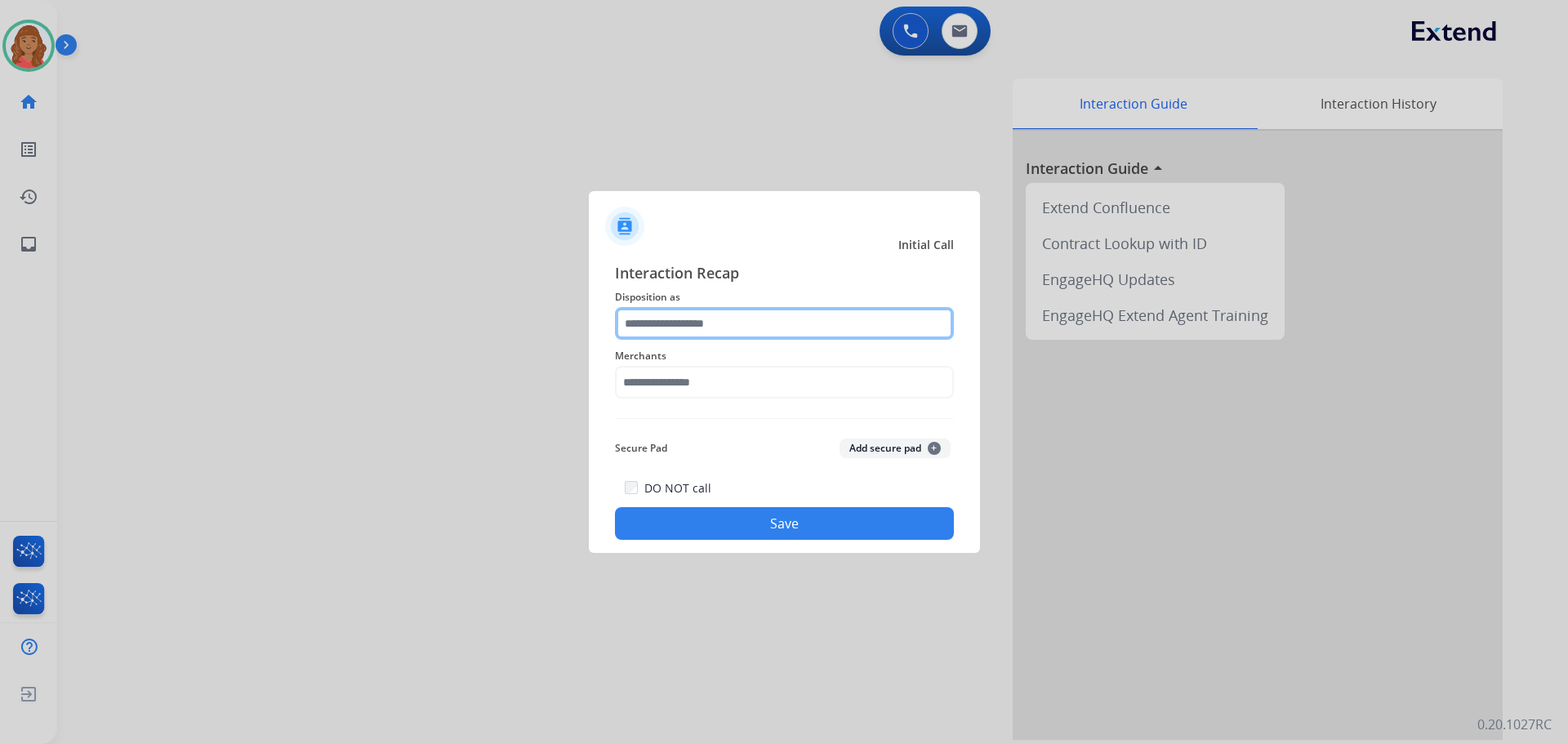
click at [754, 334] on input "text" at bounding box center [784, 324] width 339 height 33
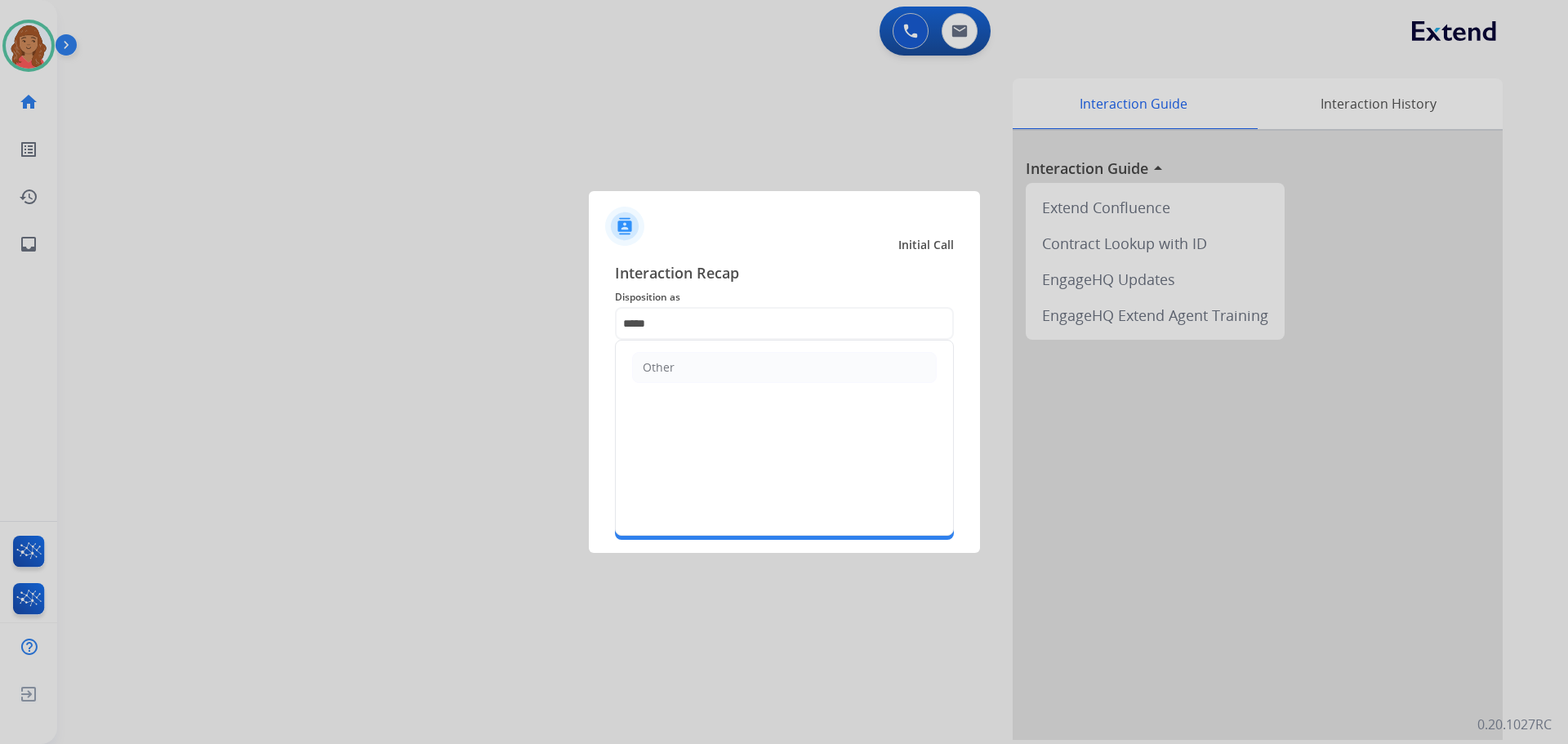
click at [690, 379] on li "Other" at bounding box center [784, 367] width 305 height 31
type input "*****"
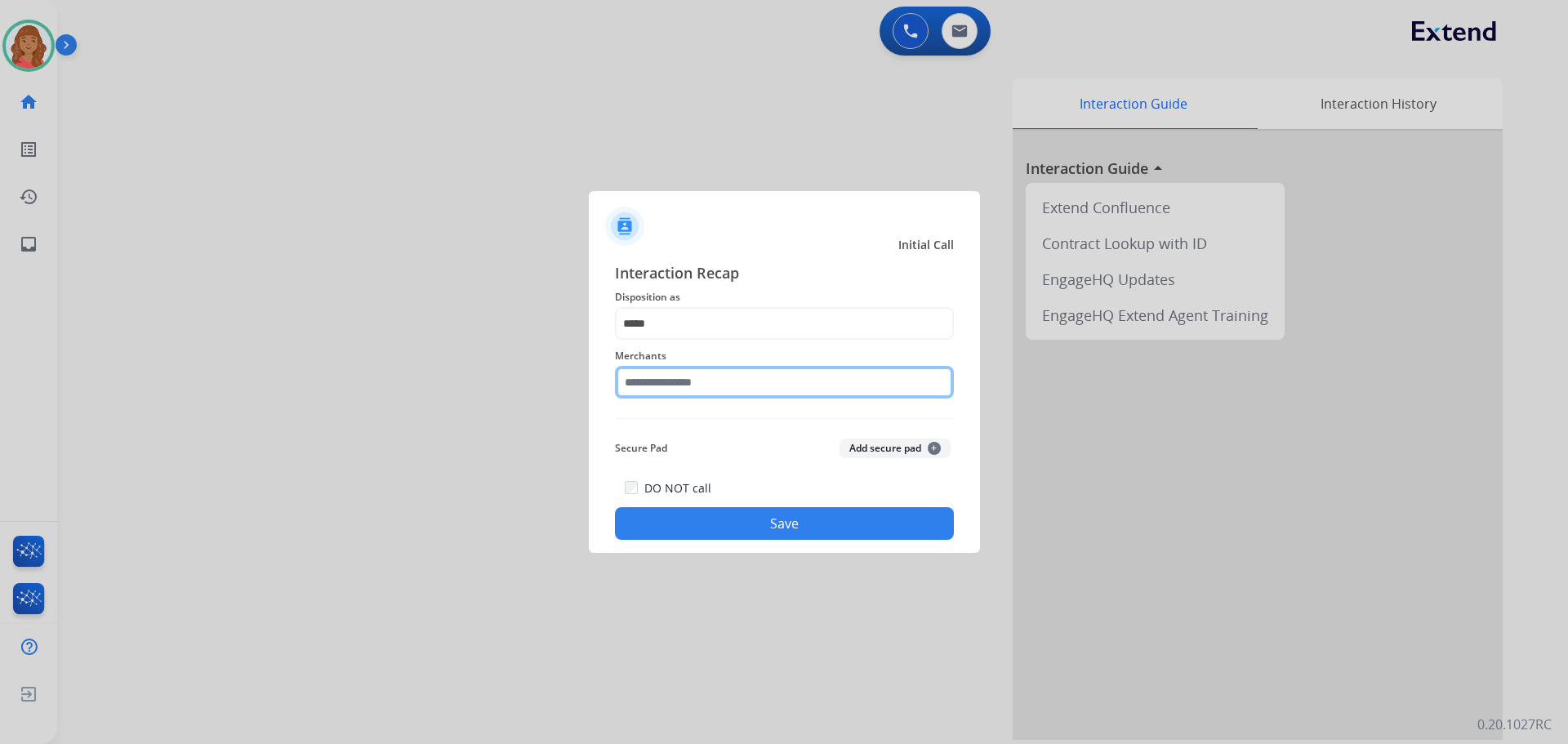
click at [675, 391] on input "text" at bounding box center [784, 382] width 339 height 33
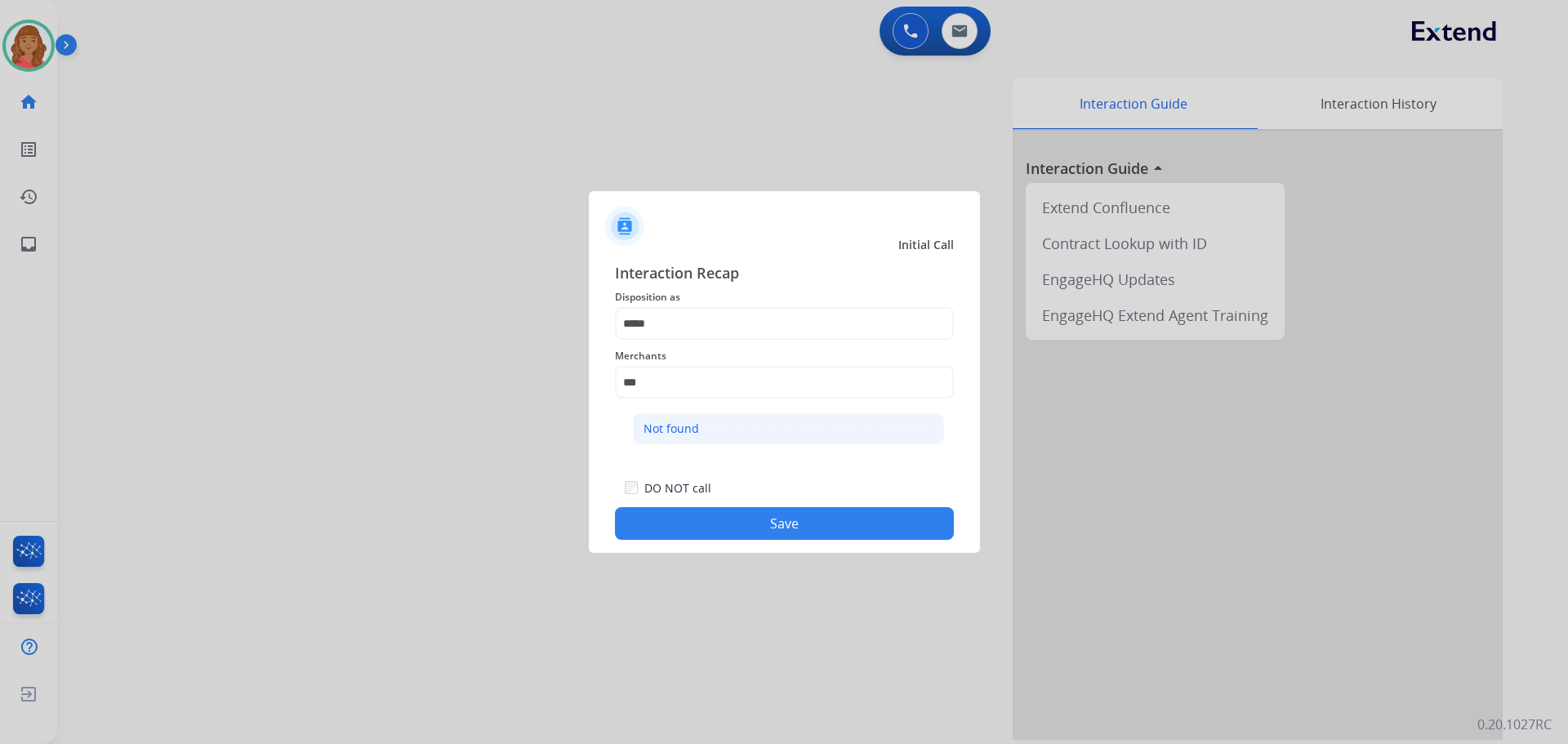
click at [682, 428] on div "Not found" at bounding box center [671, 428] width 55 height 16
type input "*********"
click at [717, 523] on button "Save" at bounding box center [784, 523] width 339 height 33
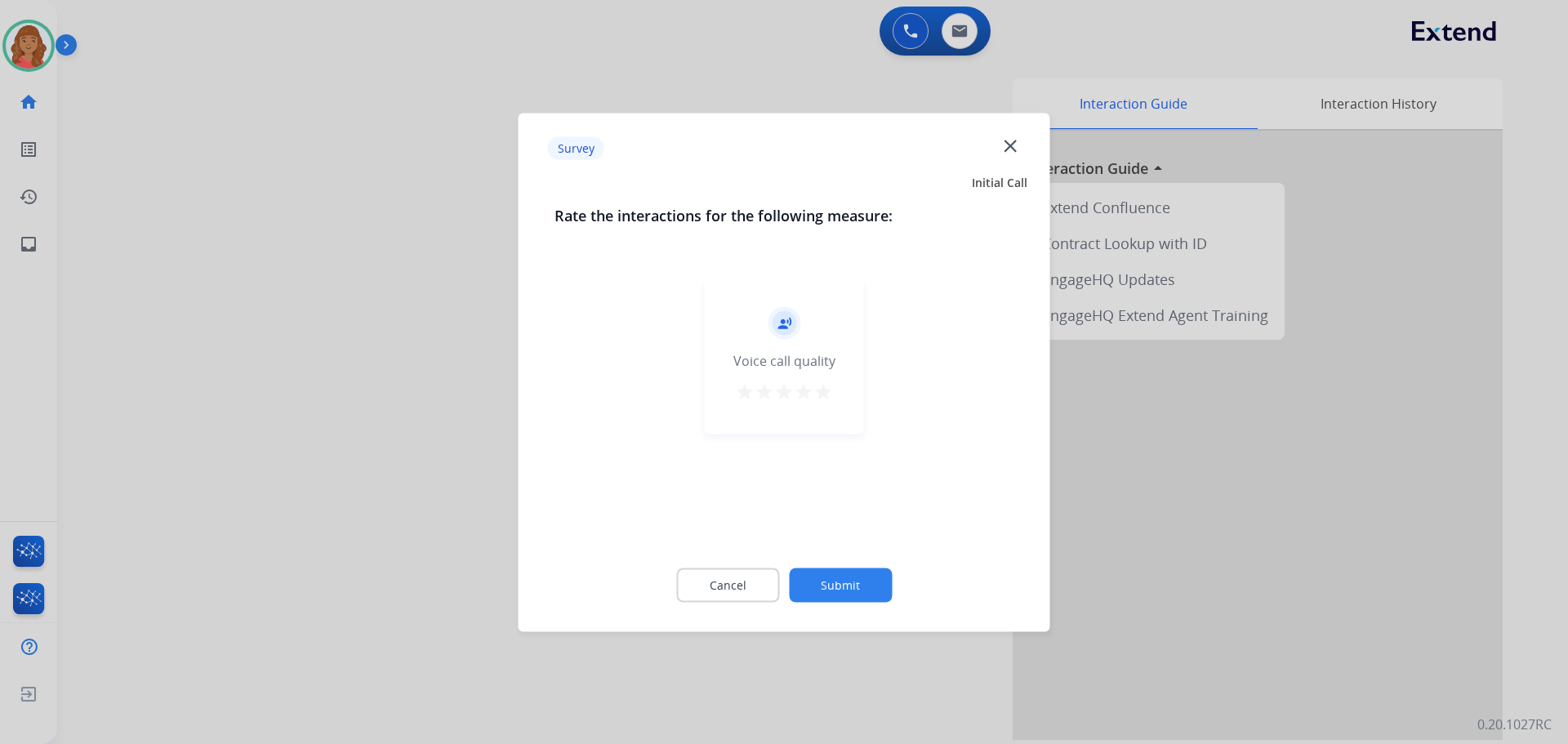
drag, startPoint x: 825, startPoint y: 397, endPoint x: 825, endPoint y: 411, distance: 14.0
click at [825, 396] on mat-icon "star" at bounding box center [823, 391] width 20 height 20
click at [844, 587] on button "Submit" at bounding box center [840, 585] width 103 height 35
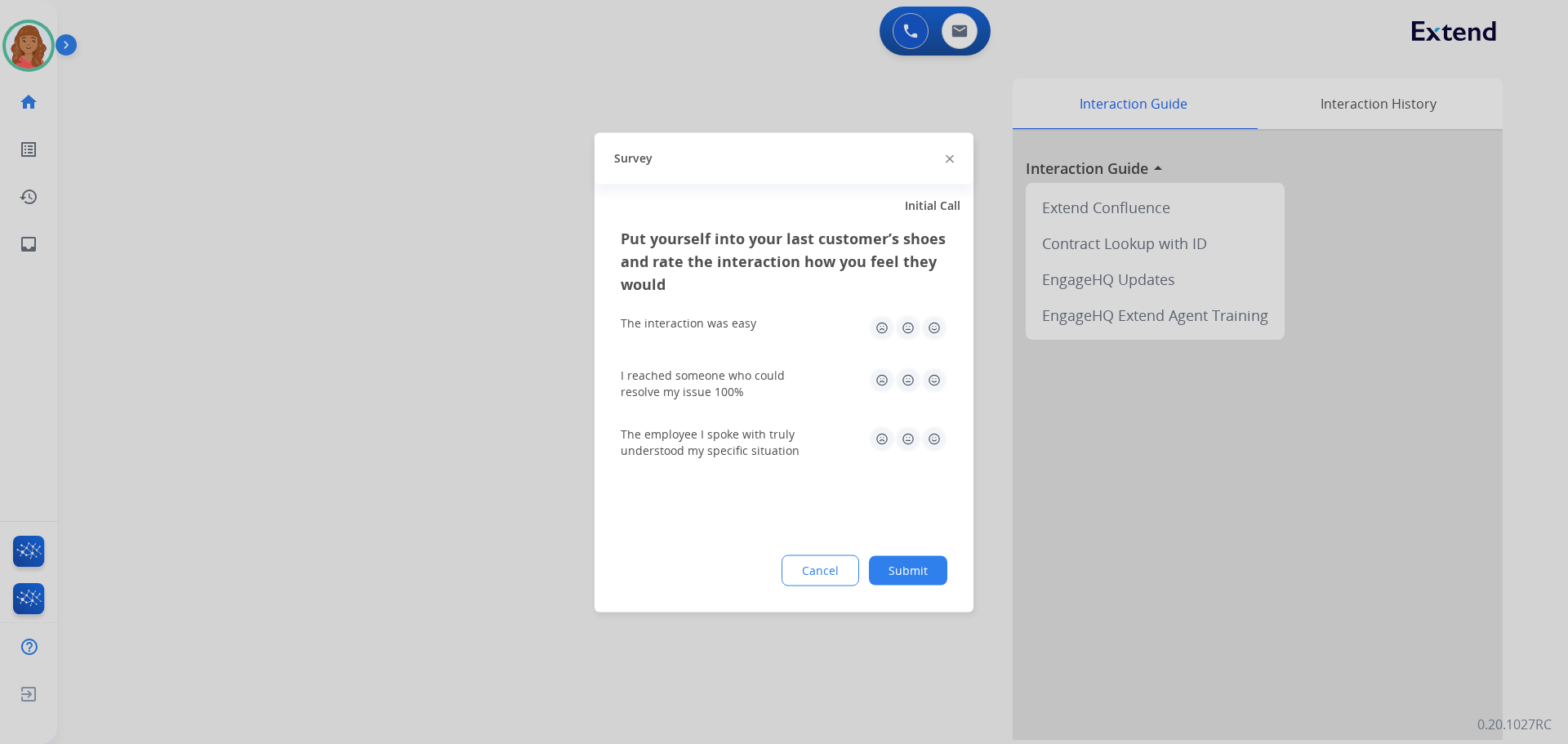
click at [929, 328] on img at bounding box center [934, 328] width 26 height 26
click at [926, 373] on img at bounding box center [934, 380] width 26 height 26
click at [930, 447] on img at bounding box center [934, 438] width 26 height 26
click at [910, 573] on button "Submit" at bounding box center [908, 570] width 78 height 30
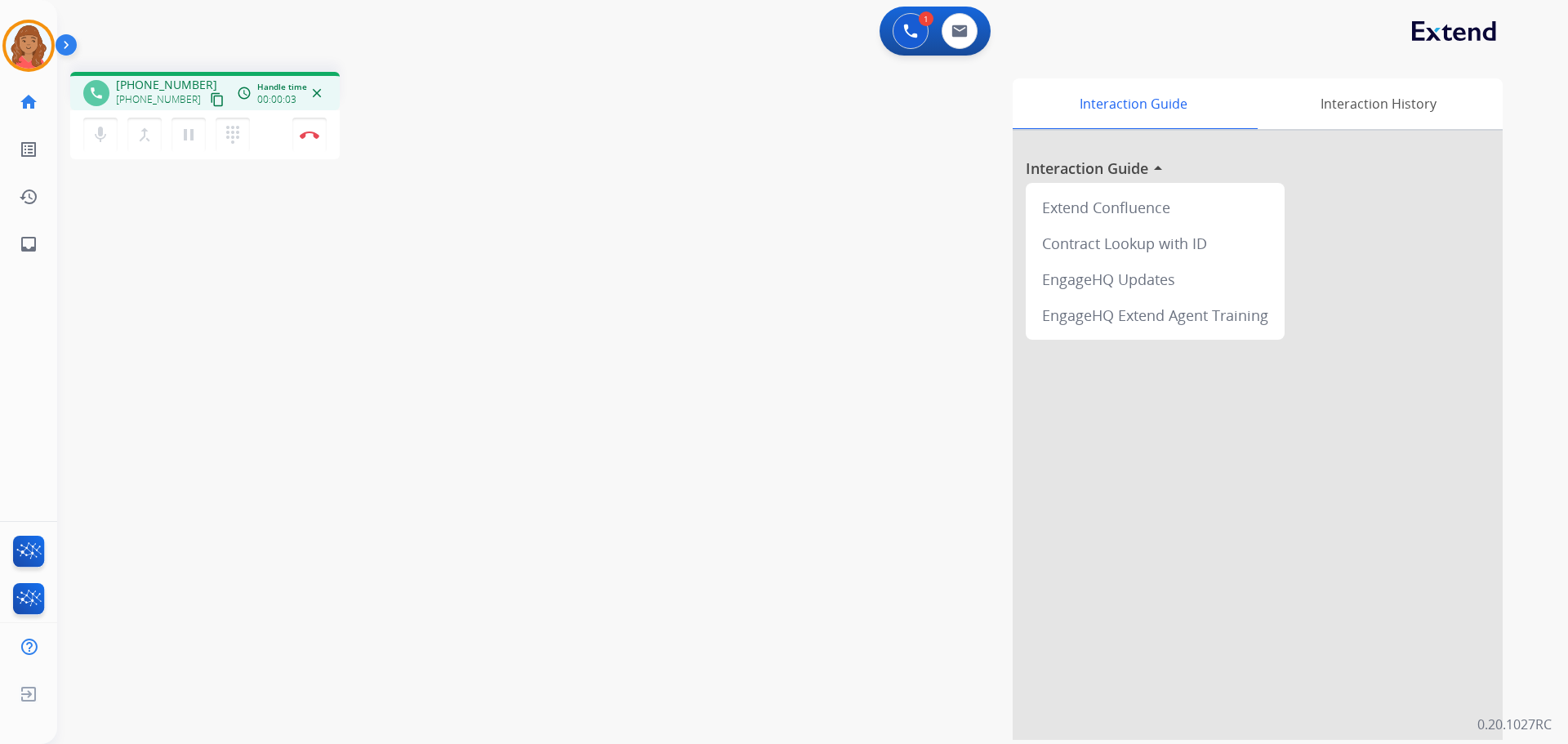
click at [210, 100] on mat-icon "content_copy" at bounding box center [218, 100] width 15 height 15
click at [303, 141] on button "Disconnect" at bounding box center [310, 135] width 35 height 35
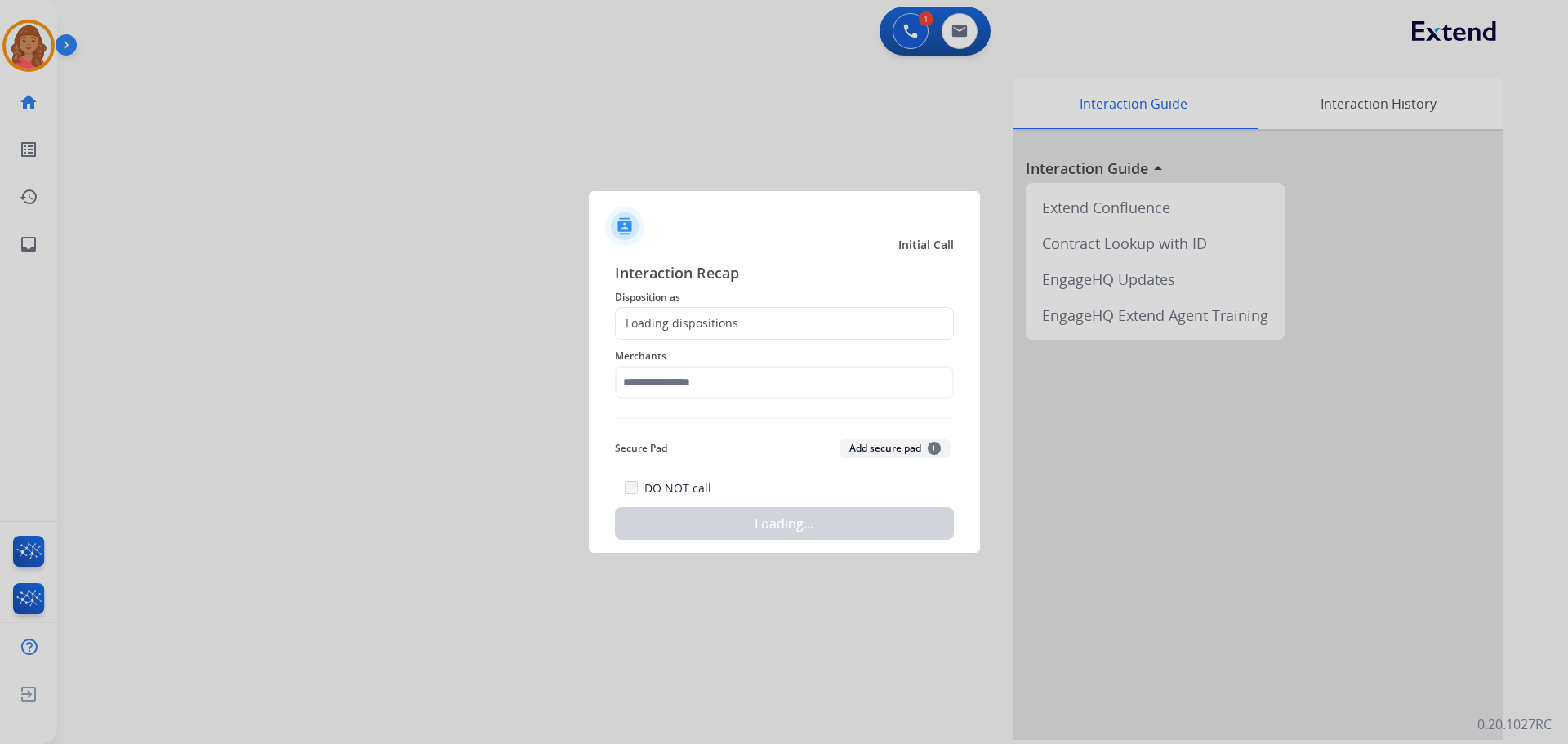
drag, startPoint x: 664, startPoint y: 330, endPoint x: 657, endPoint y: 341, distance: 13.0
click at [664, 332] on div "Loading dispositions..." at bounding box center [784, 324] width 339 height 33
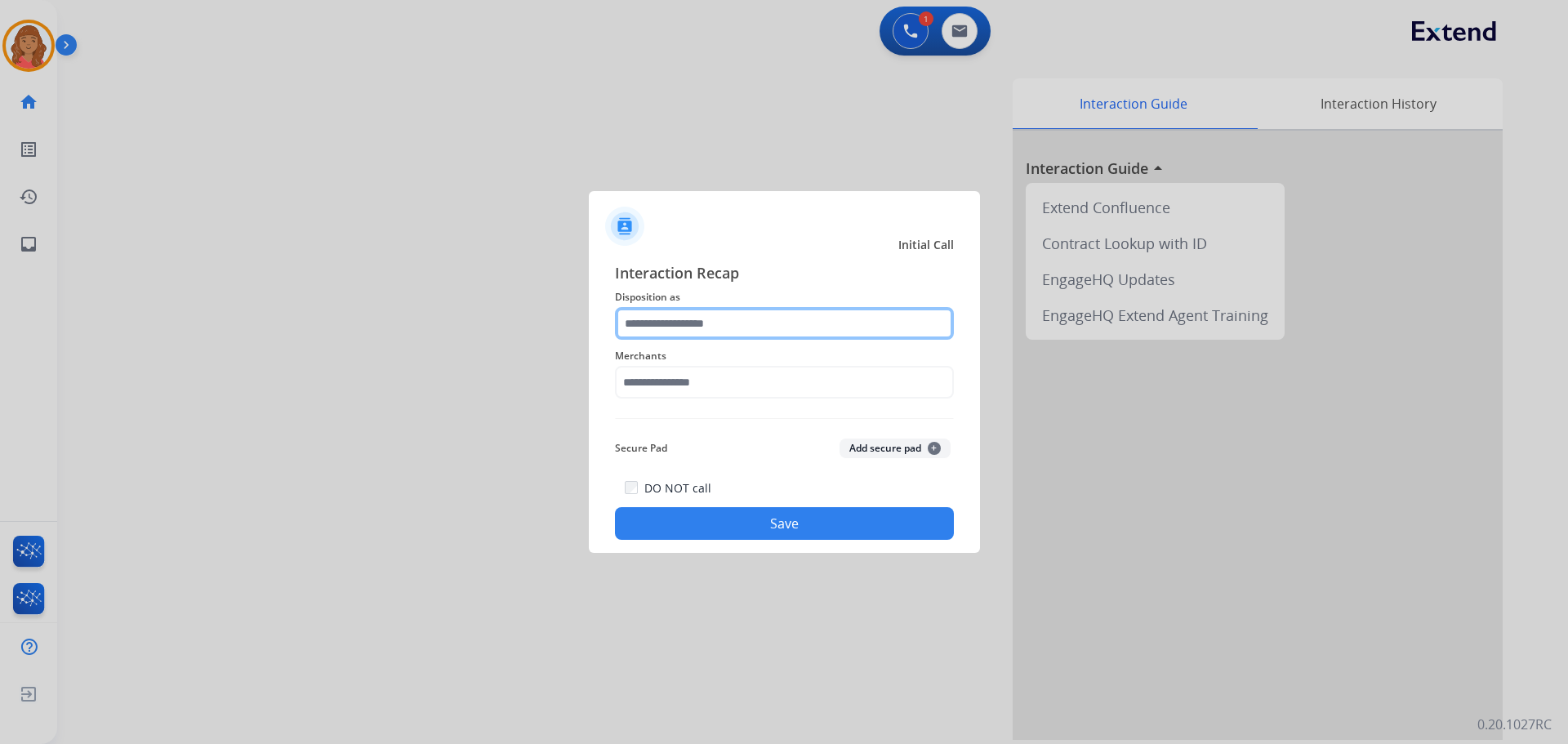
click at [661, 329] on input "text" at bounding box center [784, 324] width 339 height 33
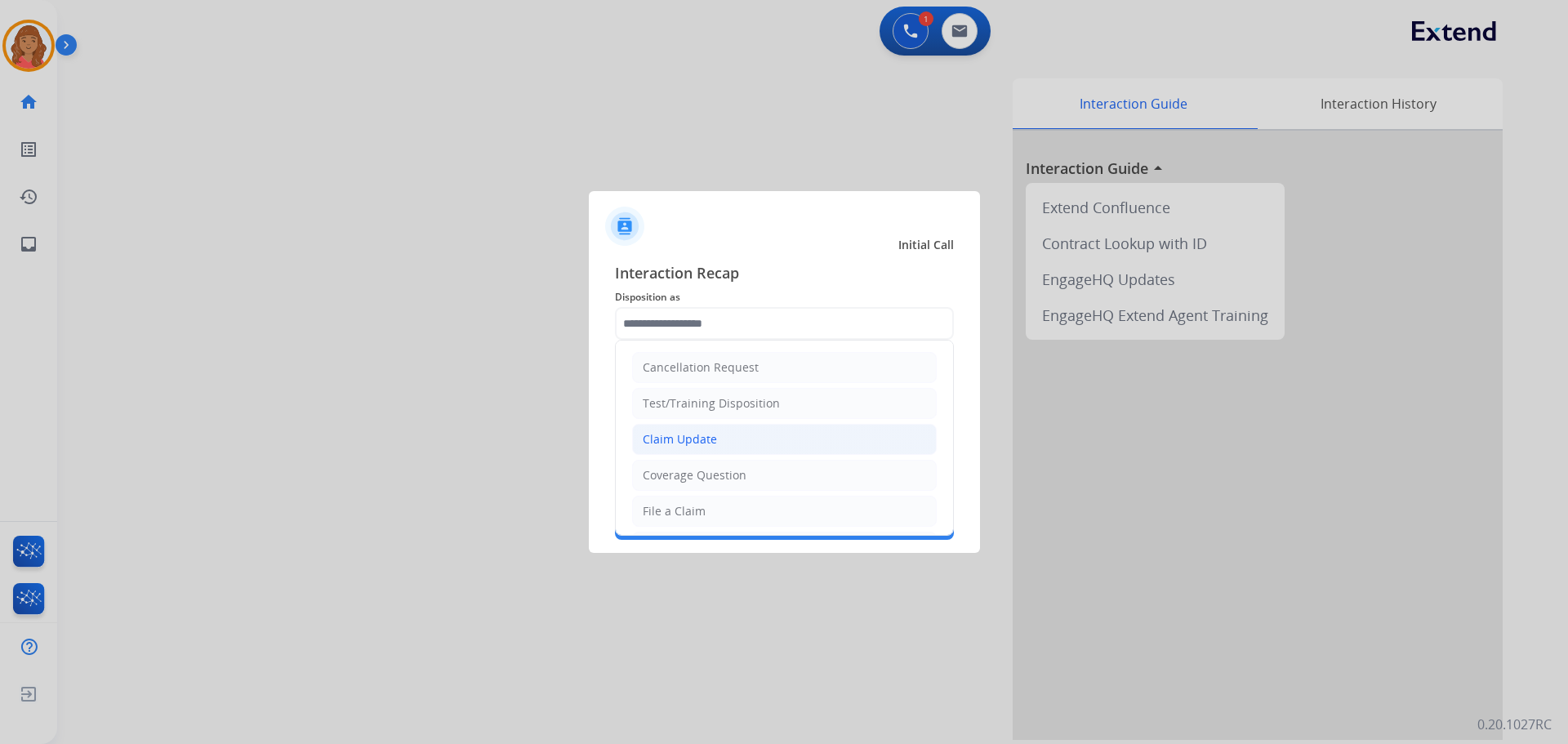
click at [675, 431] on div "Claim Update" at bounding box center [680, 439] width 74 height 16
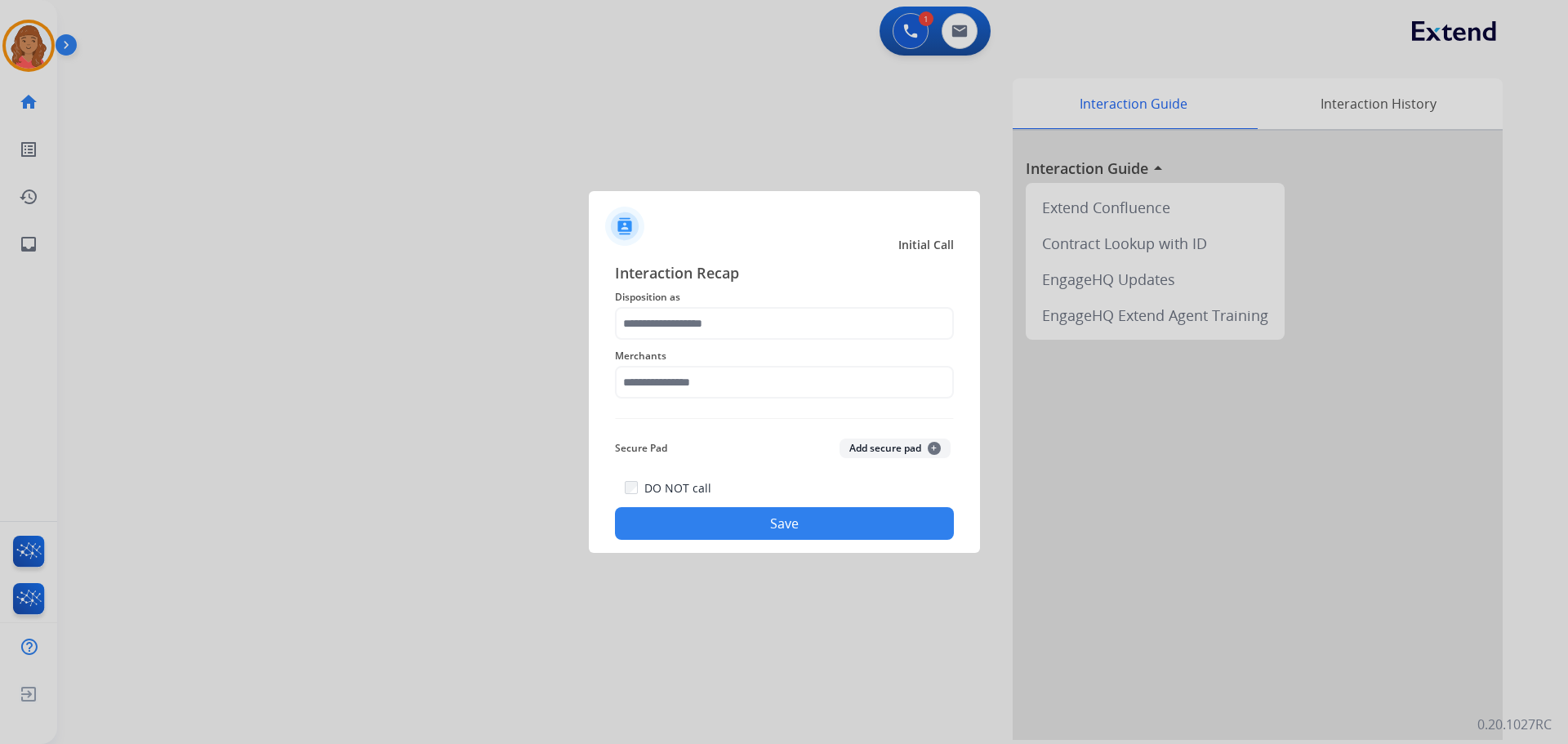
type input "**********"
click at [668, 387] on input "text" at bounding box center [784, 382] width 339 height 33
click at [673, 433] on div "Moissaniteco" at bounding box center [679, 428] width 72 height 16
type input "**********"
click at [715, 518] on button "Save" at bounding box center [784, 523] width 339 height 33
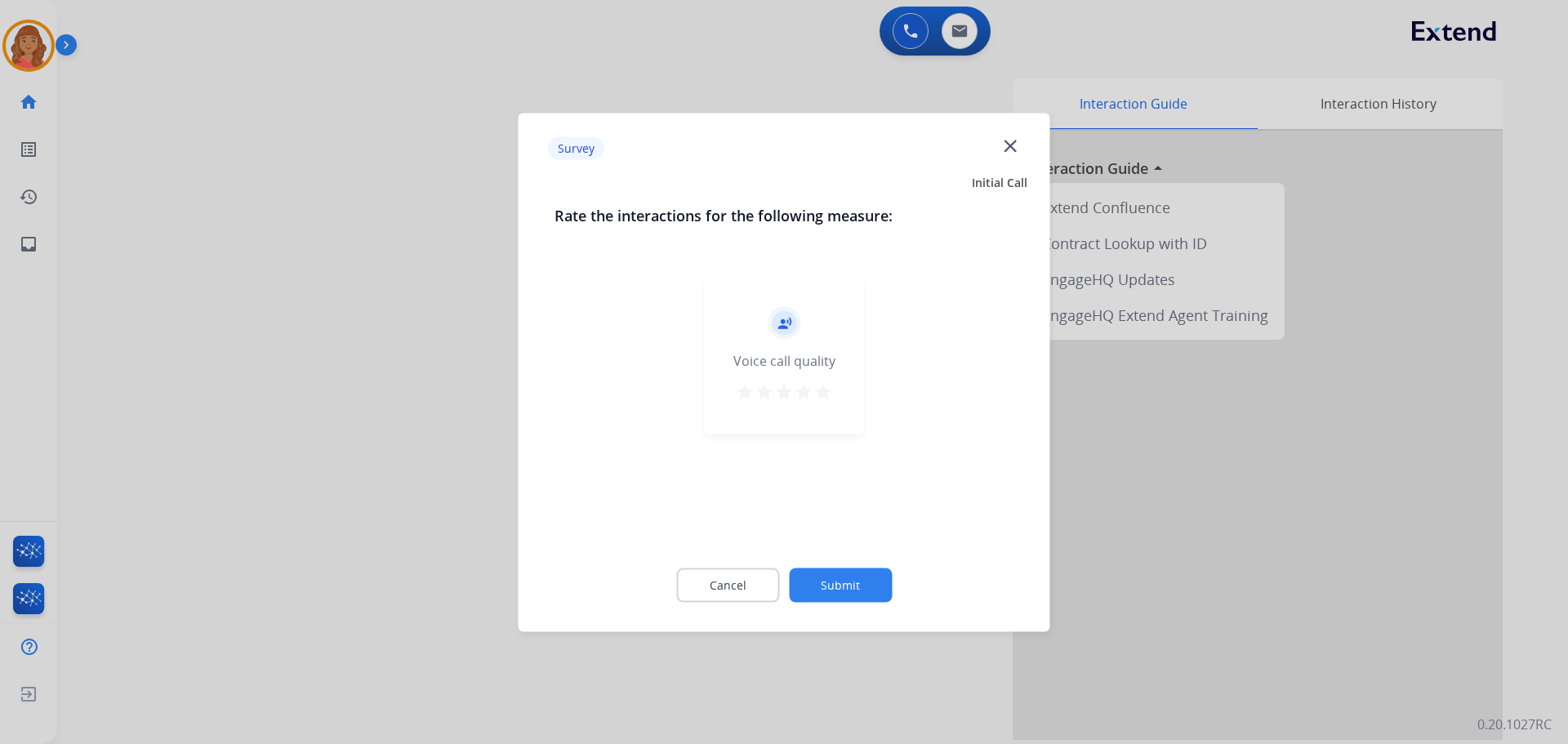
click at [831, 398] on mat-icon "star" at bounding box center [823, 391] width 20 height 20
click at [839, 582] on button "Submit" at bounding box center [840, 585] width 103 height 35
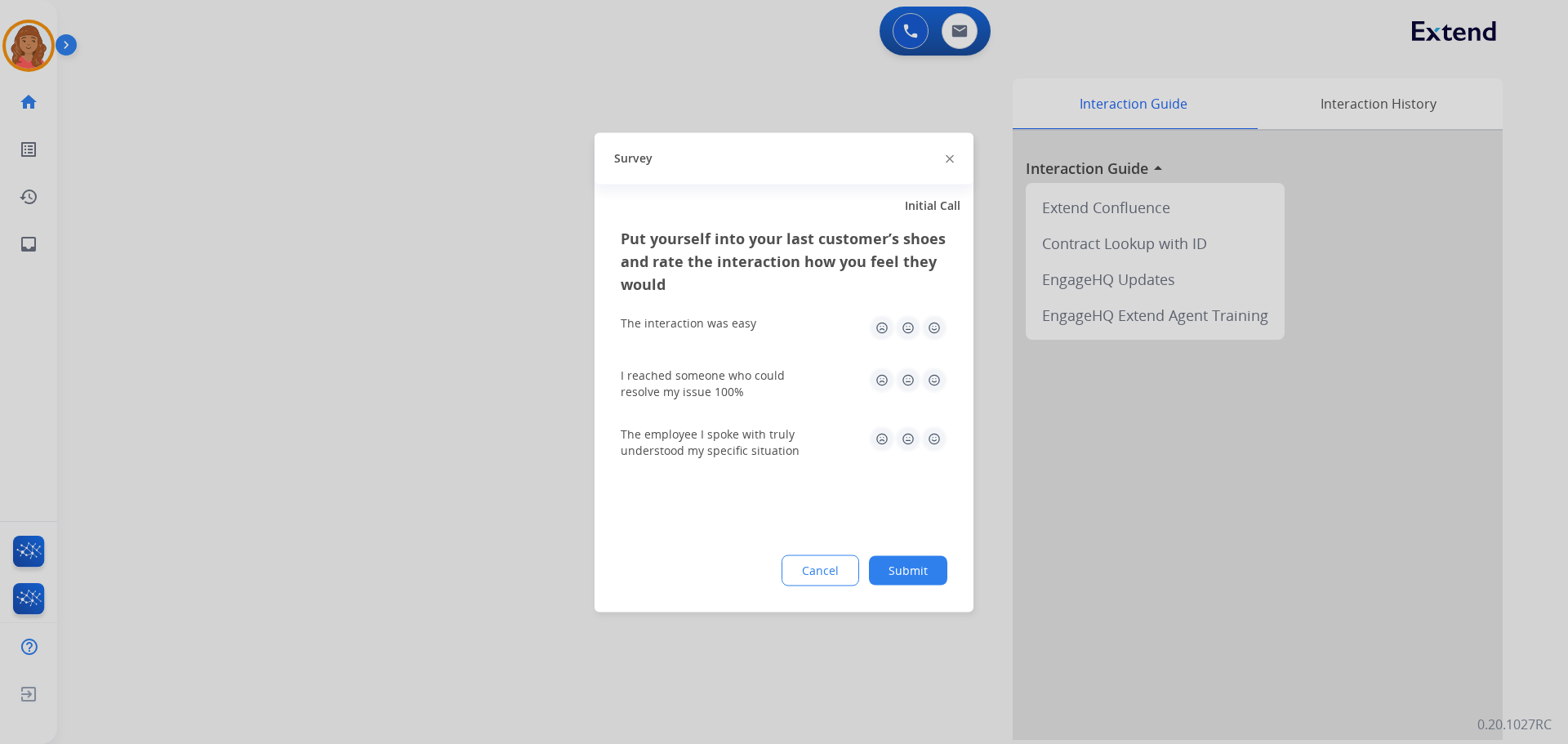
click at [936, 327] on img at bounding box center [934, 328] width 26 height 26
click at [934, 380] on img at bounding box center [934, 380] width 26 height 26
click at [943, 442] on img at bounding box center [934, 438] width 26 height 26
click at [900, 584] on button "Submit" at bounding box center [908, 570] width 78 height 30
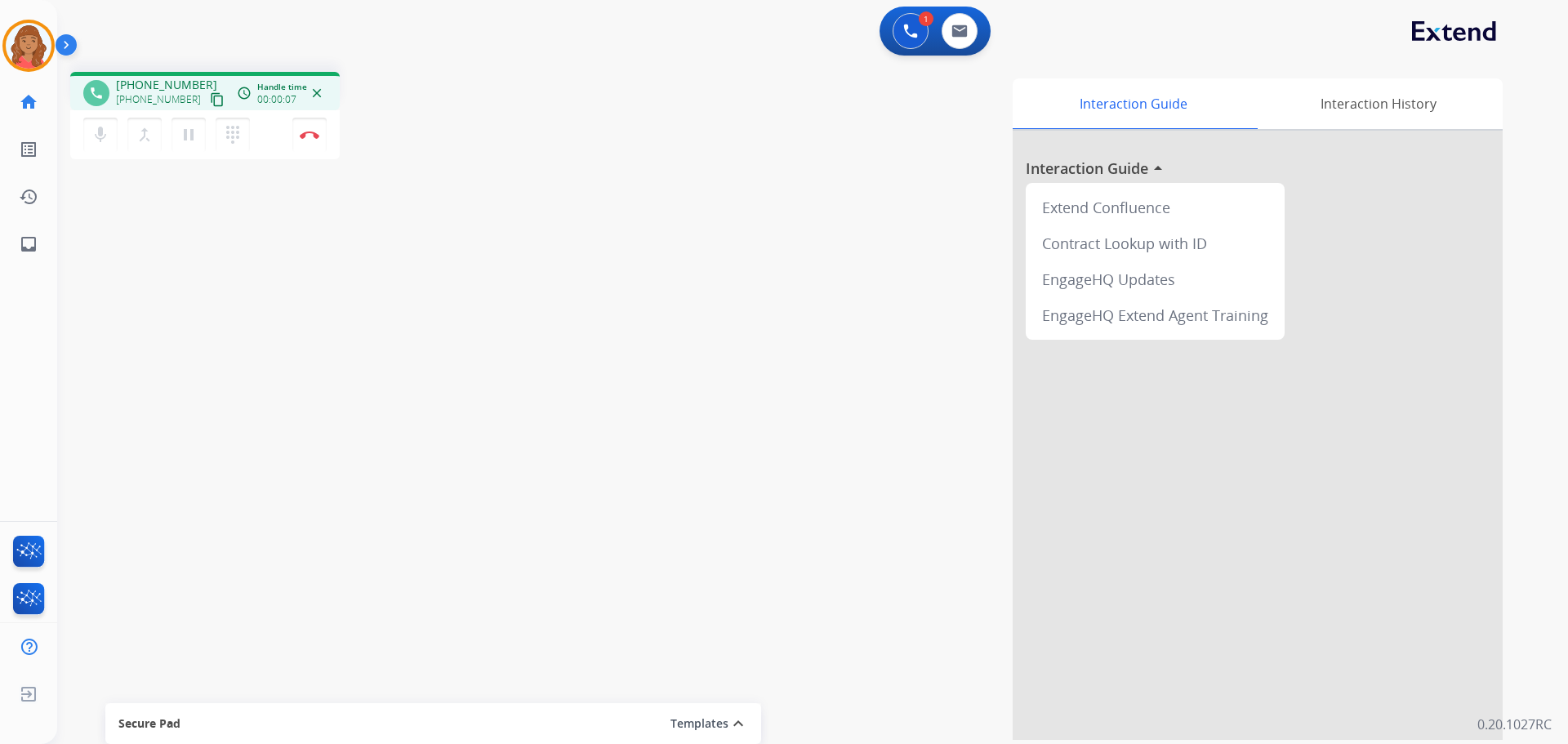
drag, startPoint x: 197, startPoint y: 96, endPoint x: 185, endPoint y: 95, distance: 12.0
click at [210, 96] on mat-icon "content_copy" at bounding box center [218, 100] width 15 height 15
click at [312, 138] on img at bounding box center [310, 135] width 20 height 8
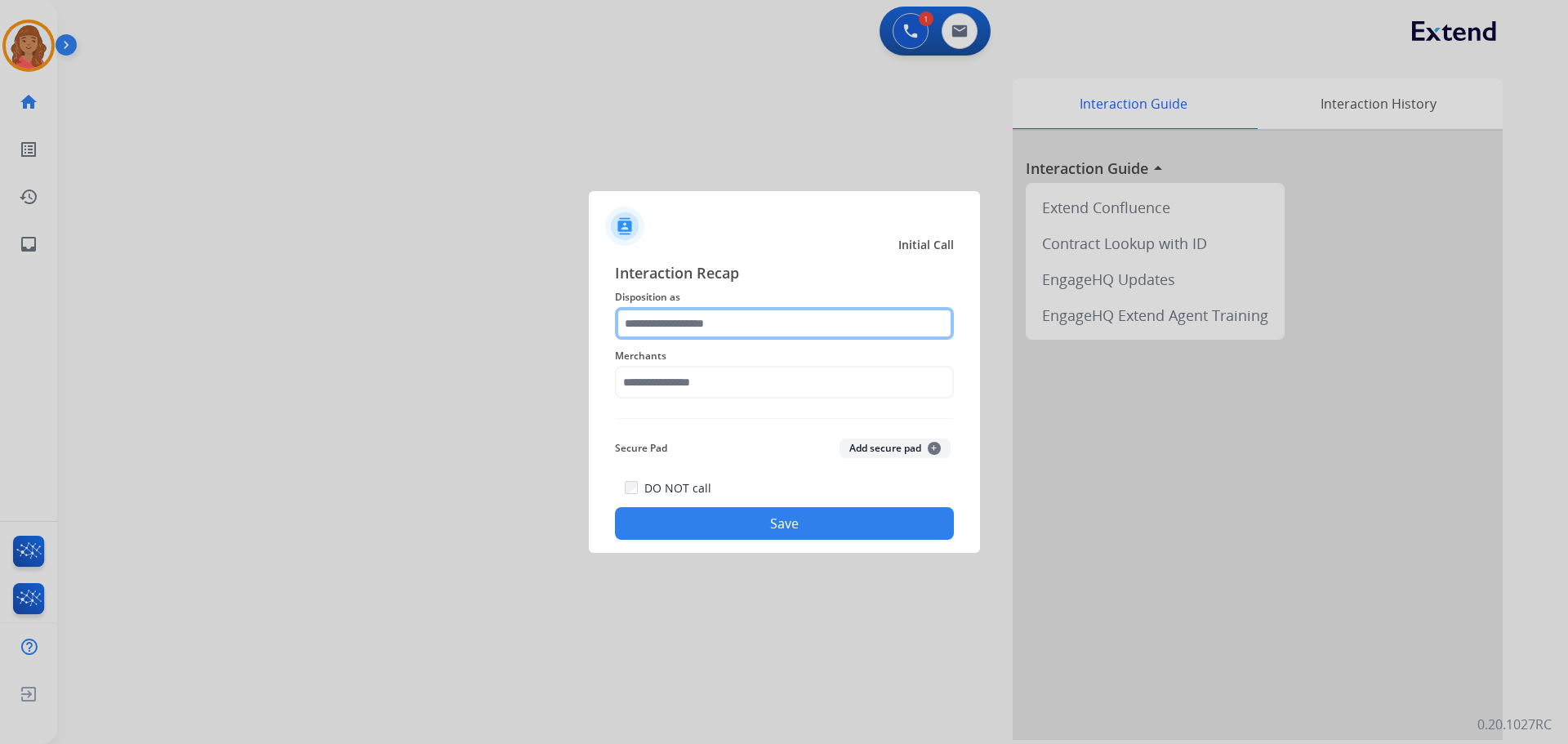
click at [696, 321] on input "text" at bounding box center [784, 324] width 339 height 33
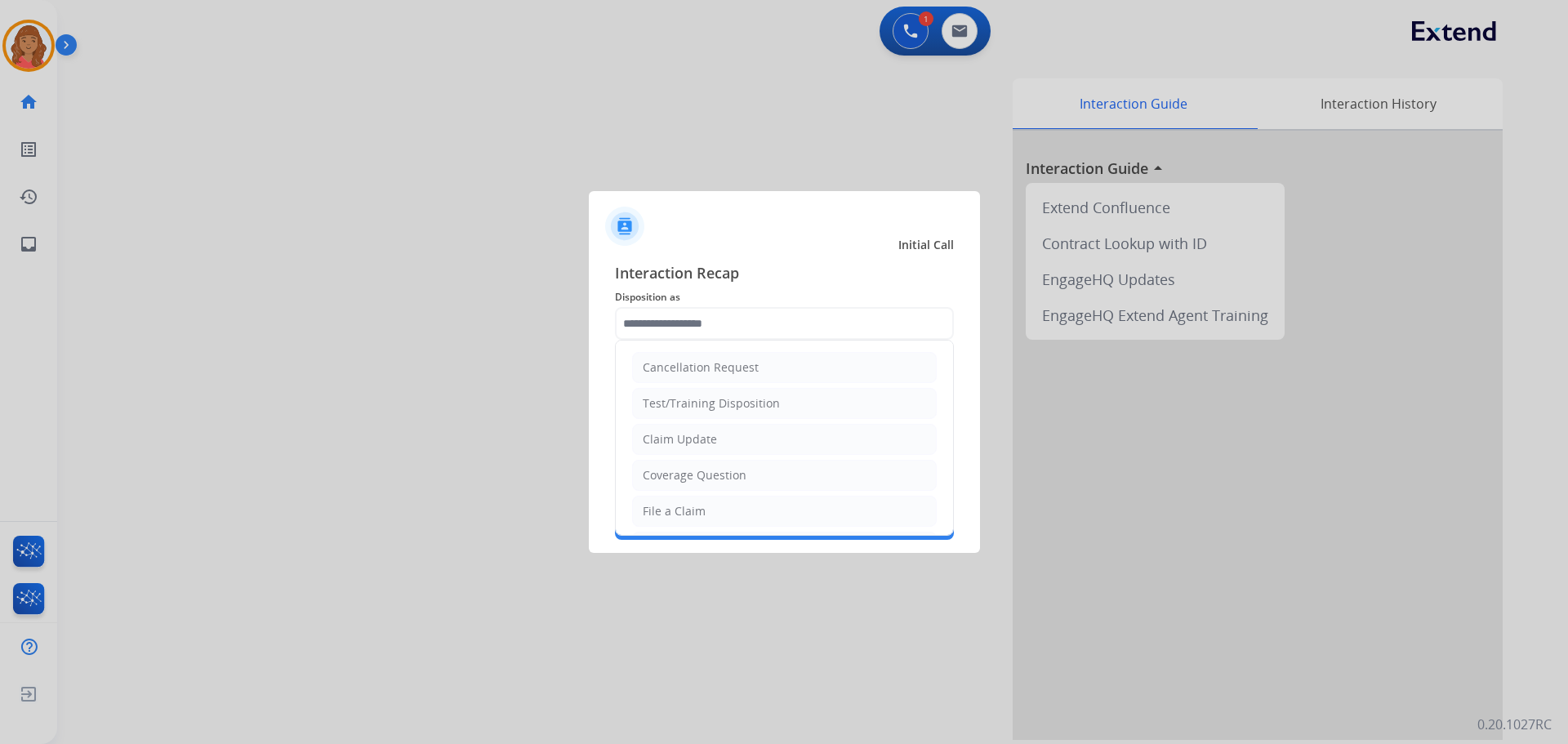
click at [664, 506] on div "File a Claim" at bounding box center [674, 512] width 63 height 16
type input "**********"
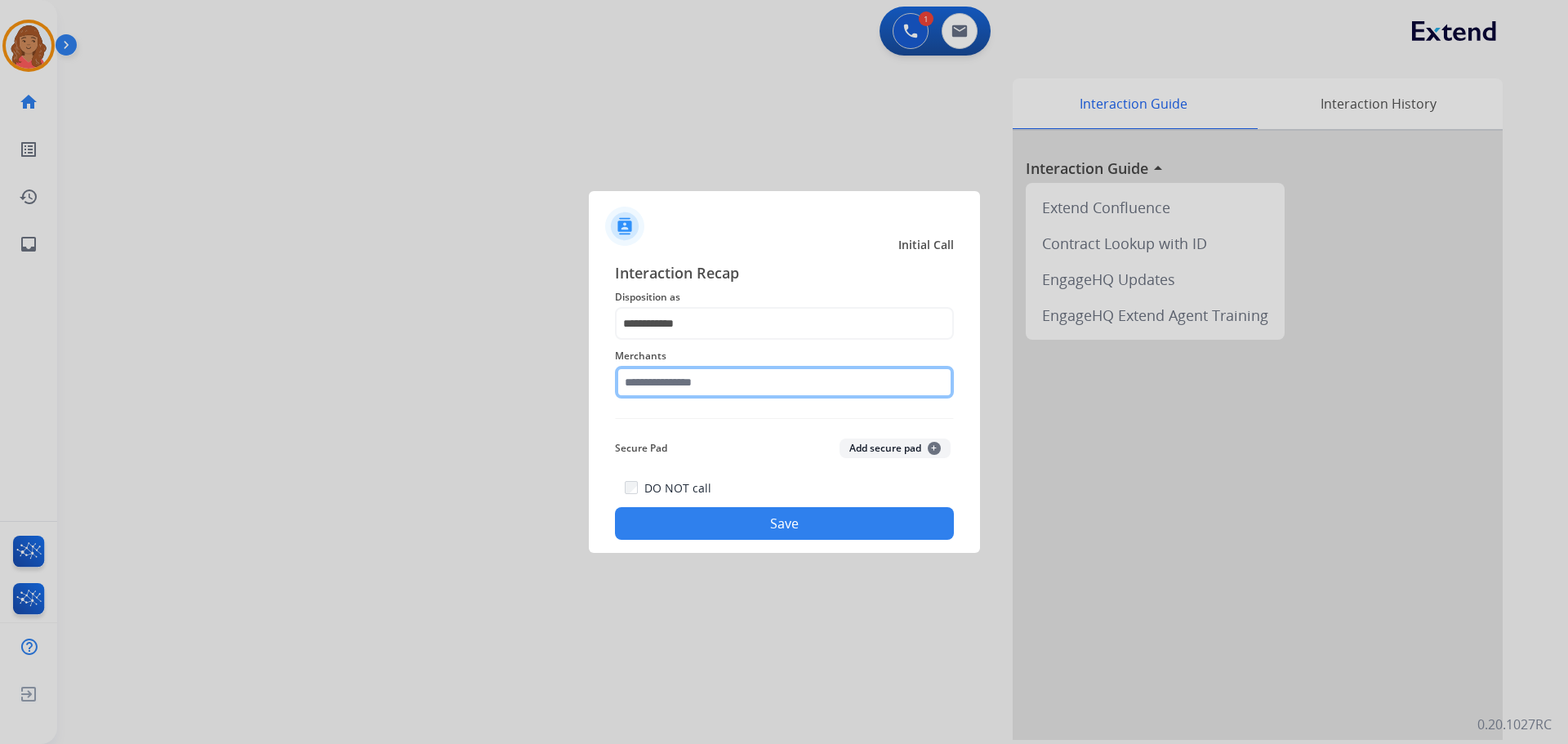
click at [670, 390] on input "text" at bounding box center [784, 382] width 339 height 33
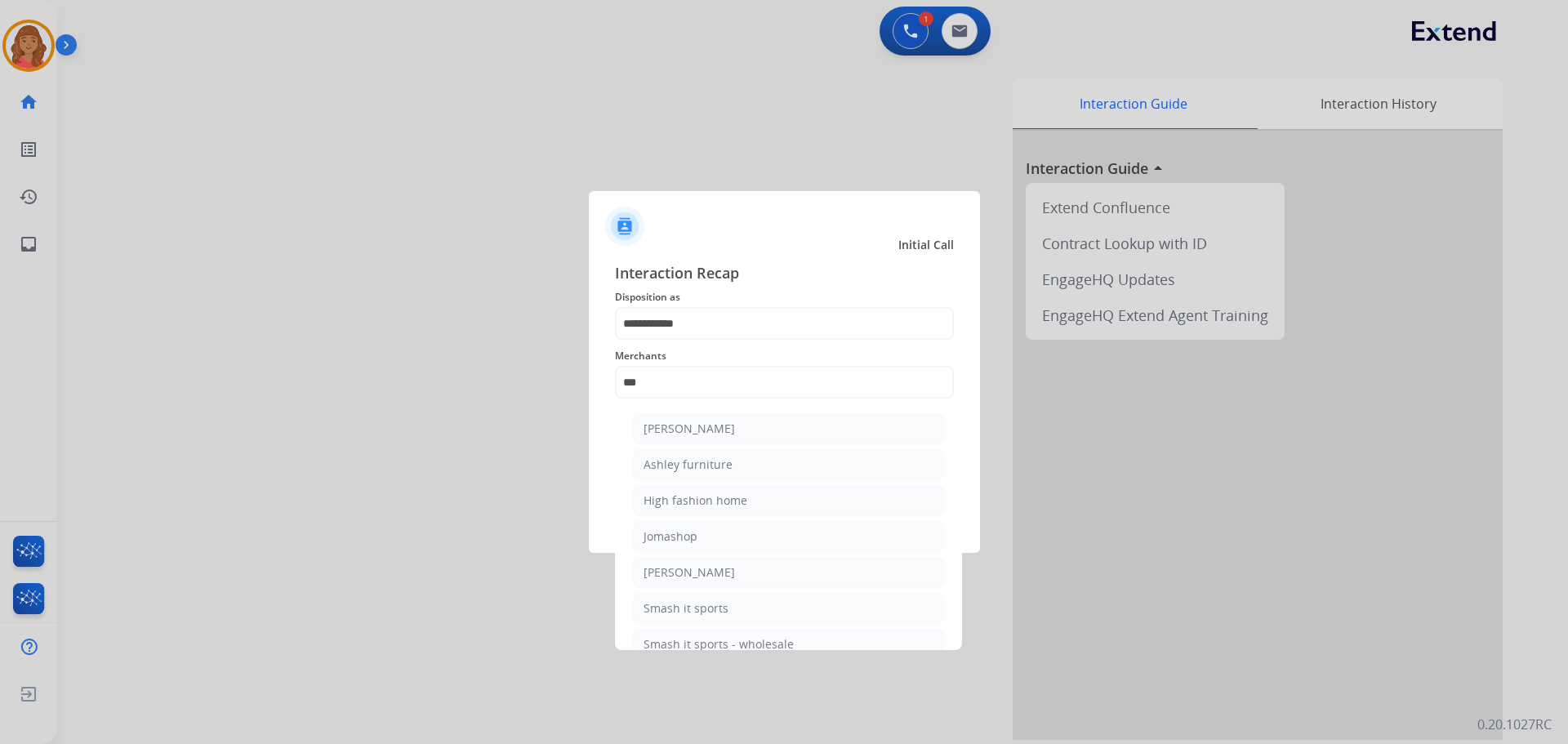
click at [693, 456] on li "Ashley furniture" at bounding box center [789, 465] width 311 height 31
type input "**********"
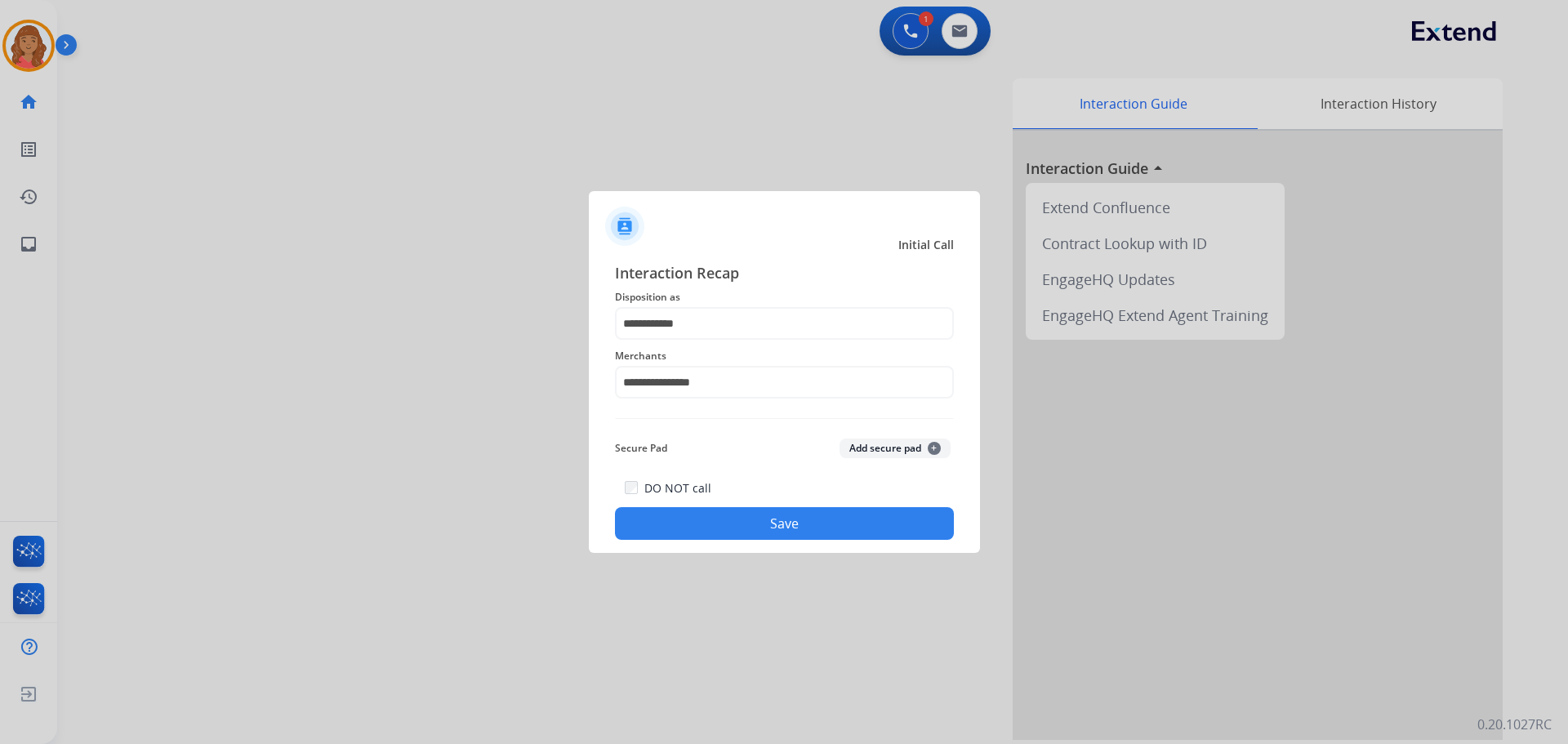
click at [776, 532] on button "Save" at bounding box center [784, 523] width 339 height 33
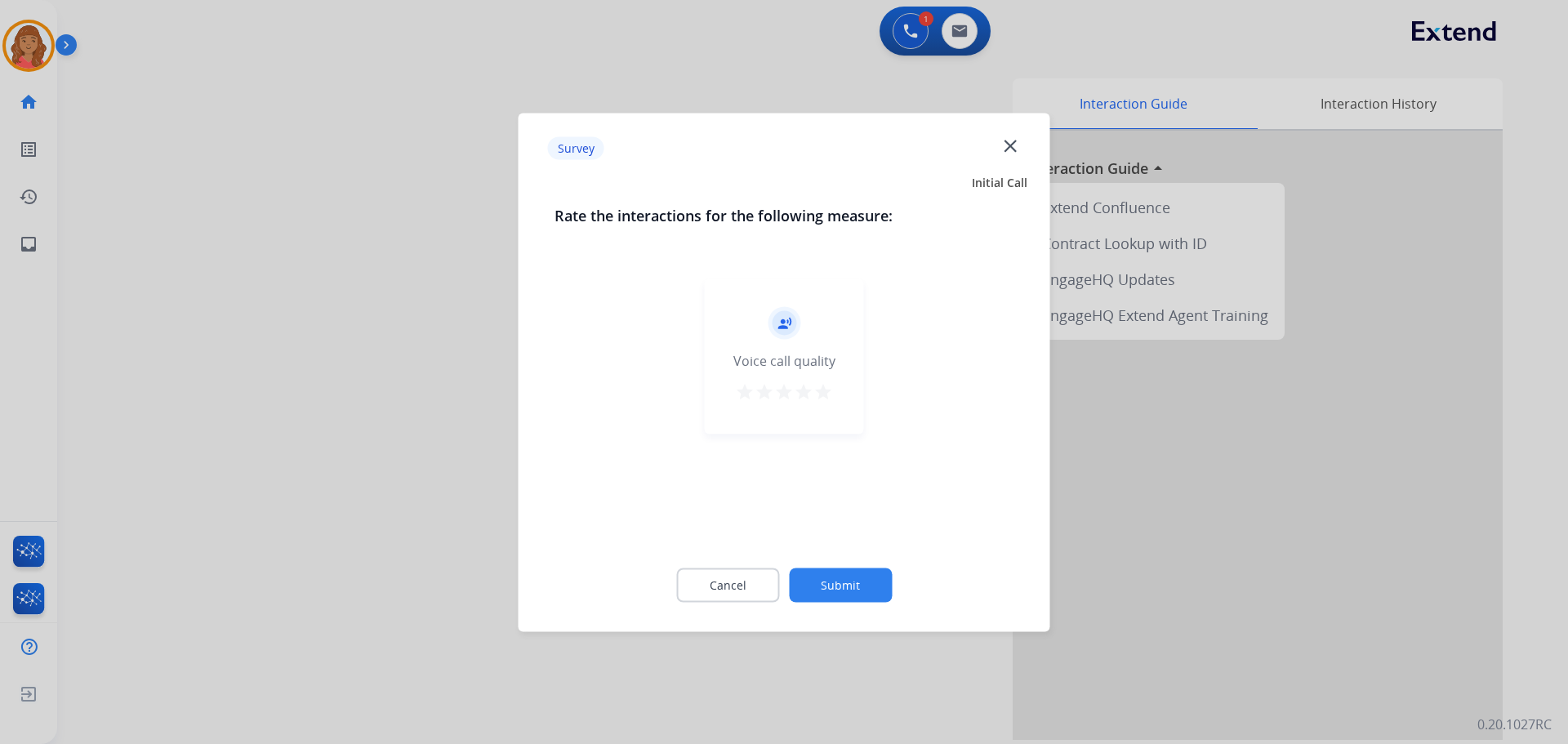
drag, startPoint x: 825, startPoint y: 386, endPoint x: 821, endPoint y: 405, distance: 19.4
click at [826, 389] on mat-icon "star" at bounding box center [823, 391] width 20 height 20
click at [837, 592] on button "Submit" at bounding box center [840, 585] width 103 height 35
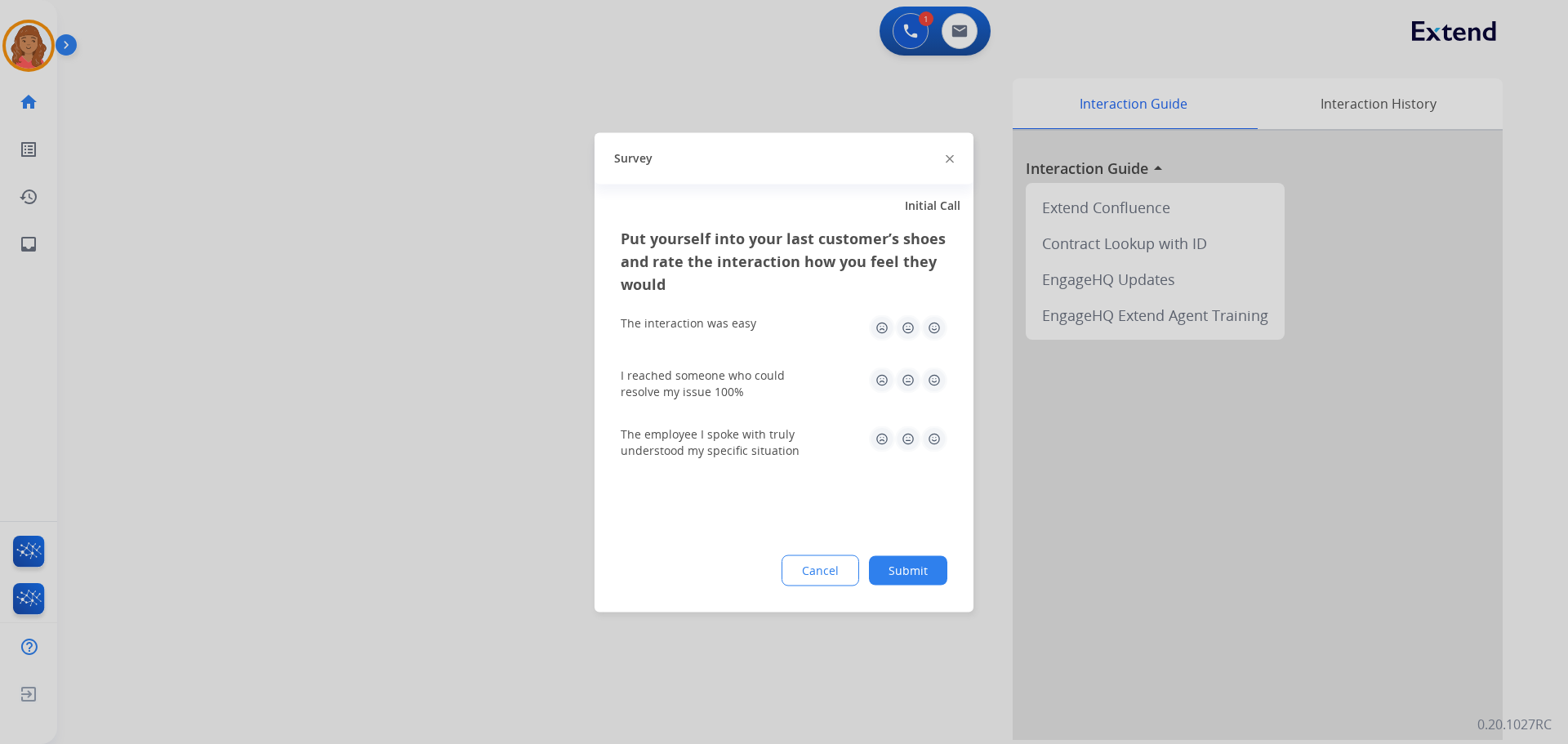
drag, startPoint x: 930, startPoint y: 323, endPoint x: 934, endPoint y: 334, distance: 11.7
click at [933, 324] on img at bounding box center [934, 328] width 26 height 26
click at [932, 380] on img at bounding box center [934, 380] width 26 height 26
click at [937, 439] on img at bounding box center [934, 438] width 26 height 26
click at [924, 564] on button "Submit" at bounding box center [908, 570] width 78 height 30
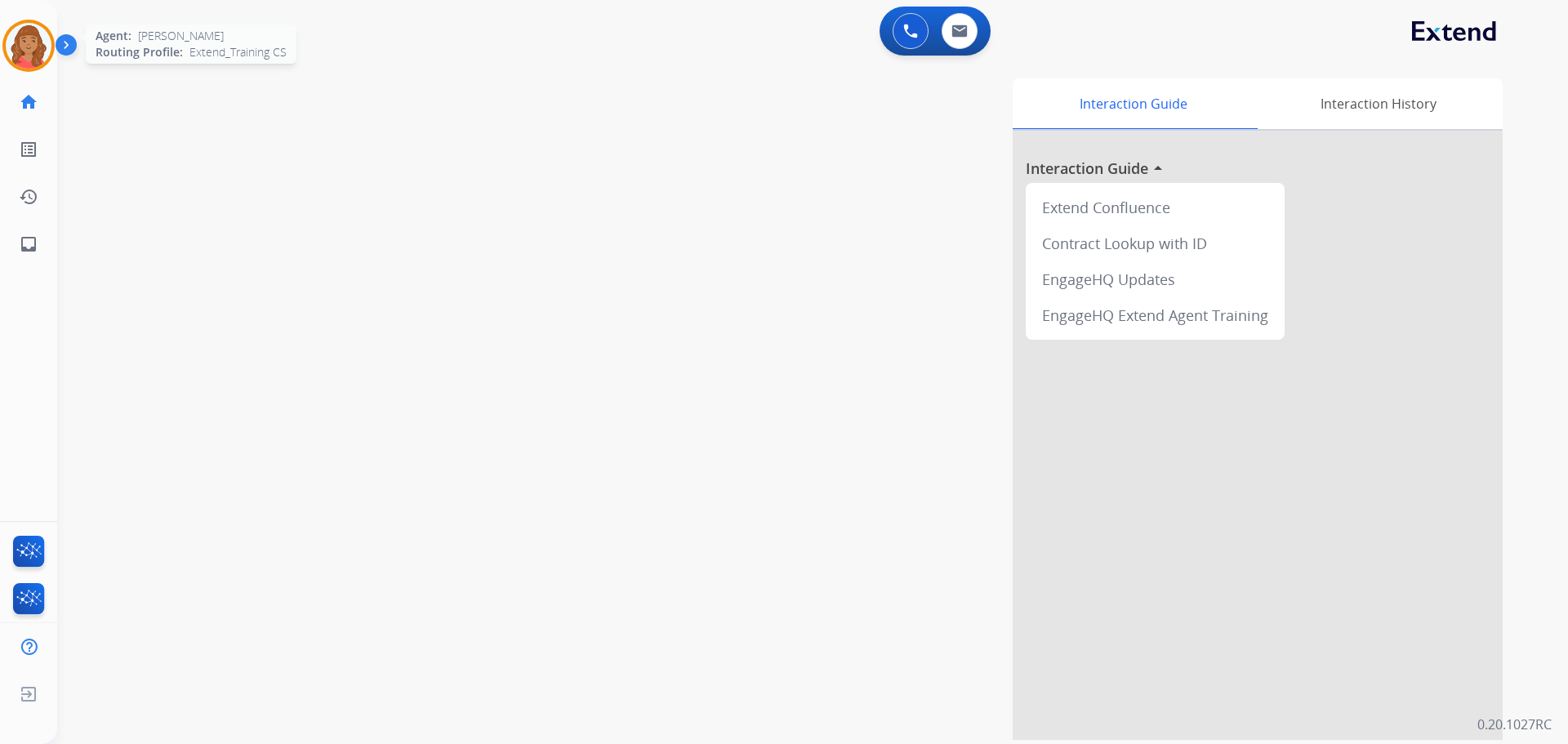
click at [38, 46] on img at bounding box center [29, 46] width 46 height 46
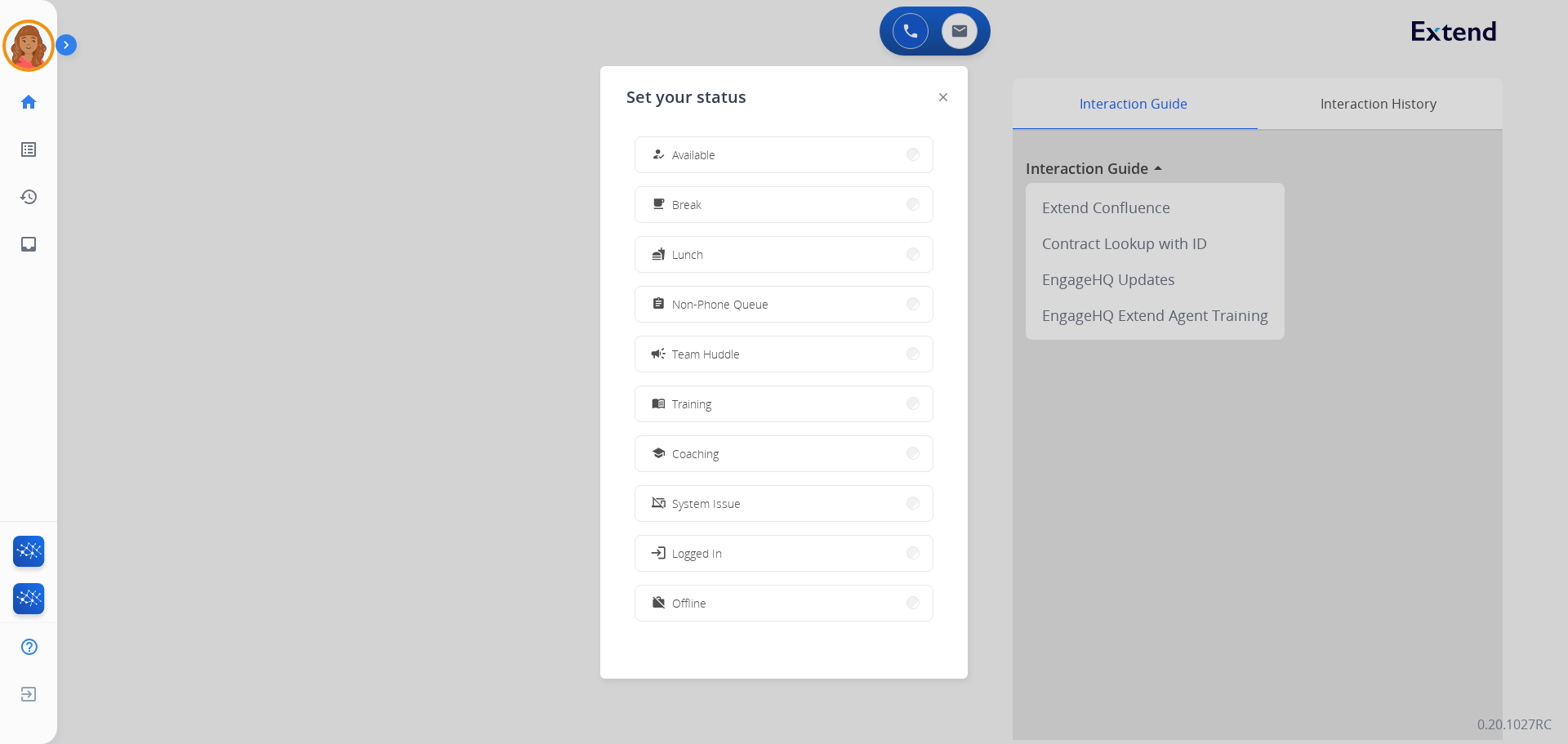
click at [278, 73] on div at bounding box center [784, 372] width 1568 height 744
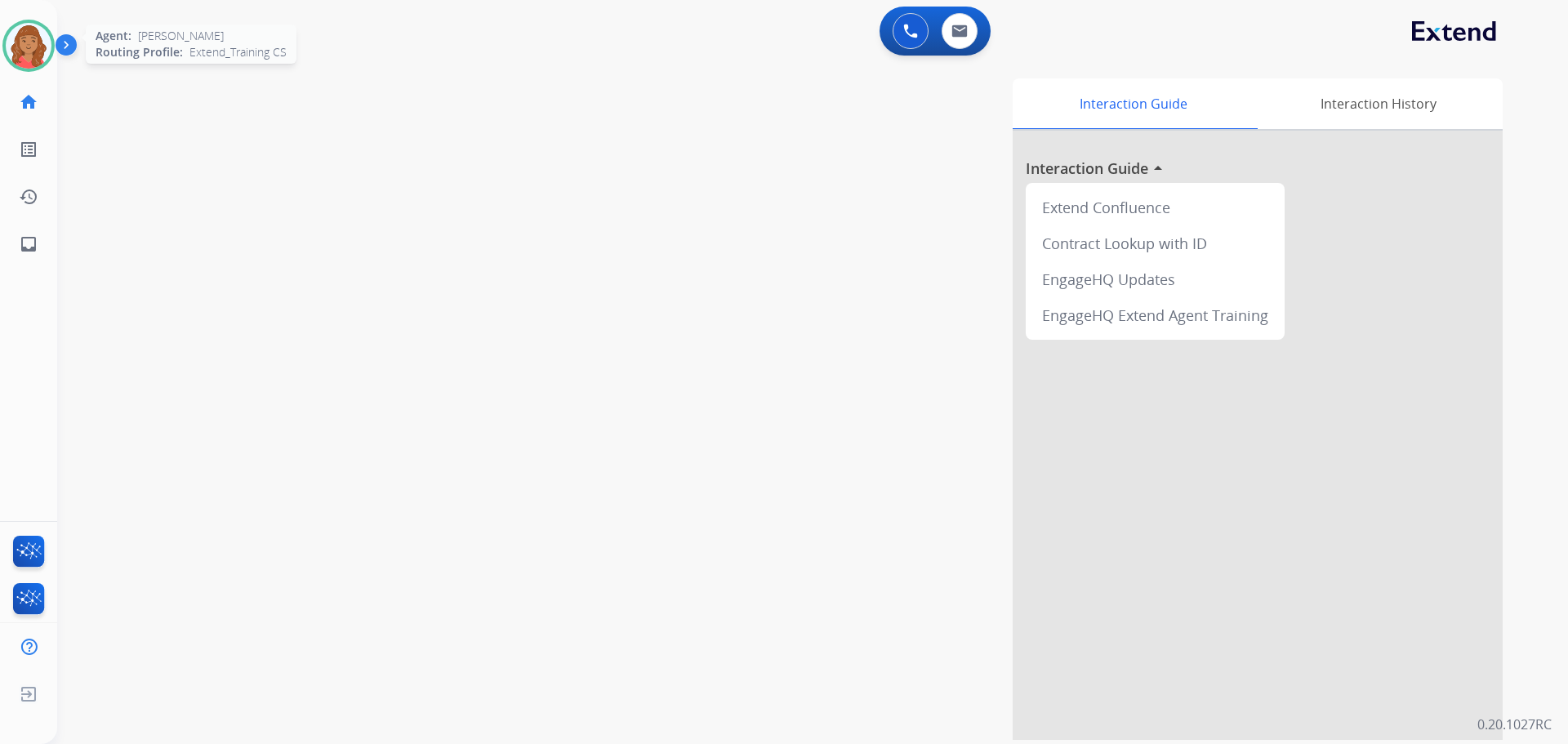
drag, startPoint x: 21, startPoint y: 51, endPoint x: 33, endPoint y: 48, distance: 12.4
click at [21, 50] on img at bounding box center [29, 46] width 46 height 46
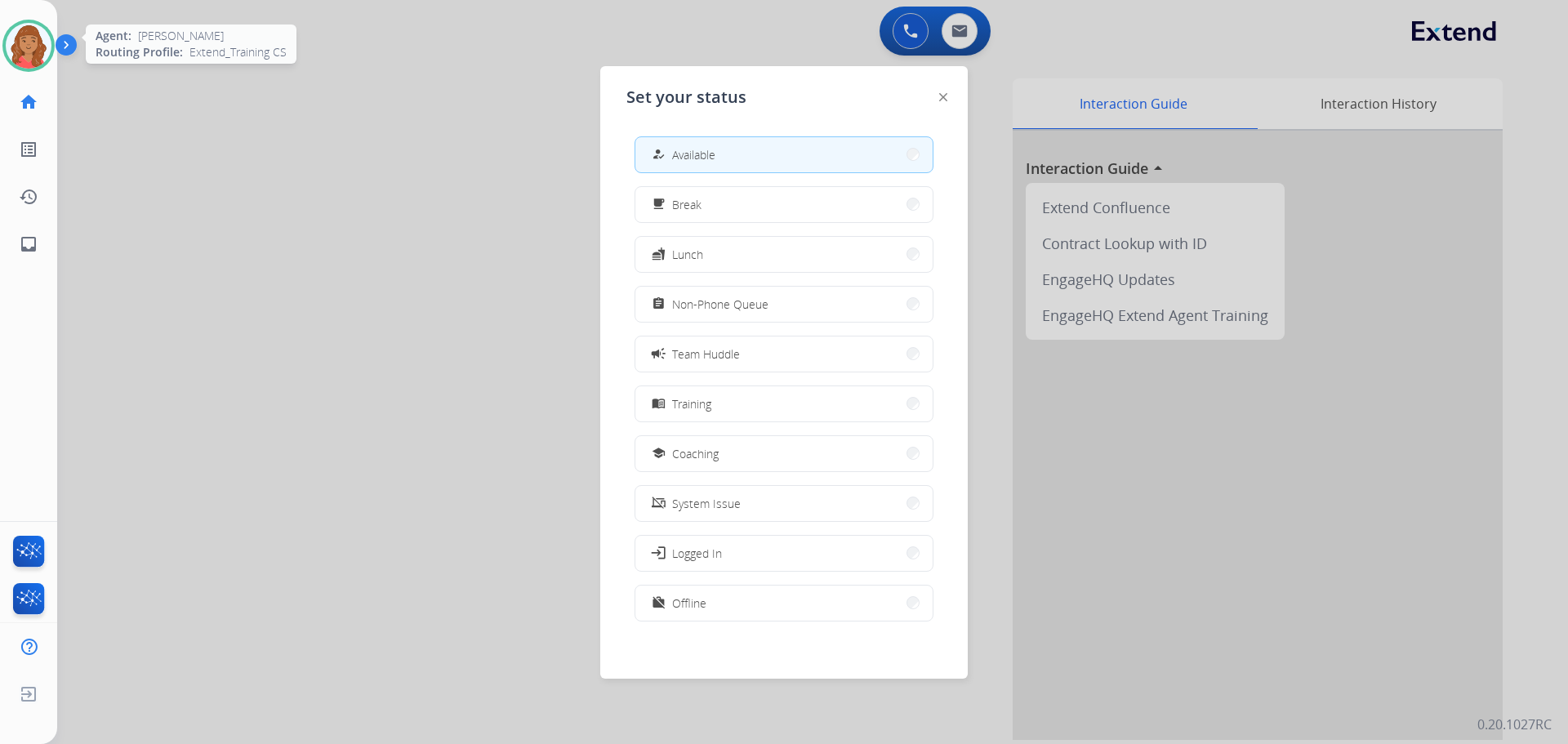
click at [10, 49] on img at bounding box center [29, 46] width 46 height 46
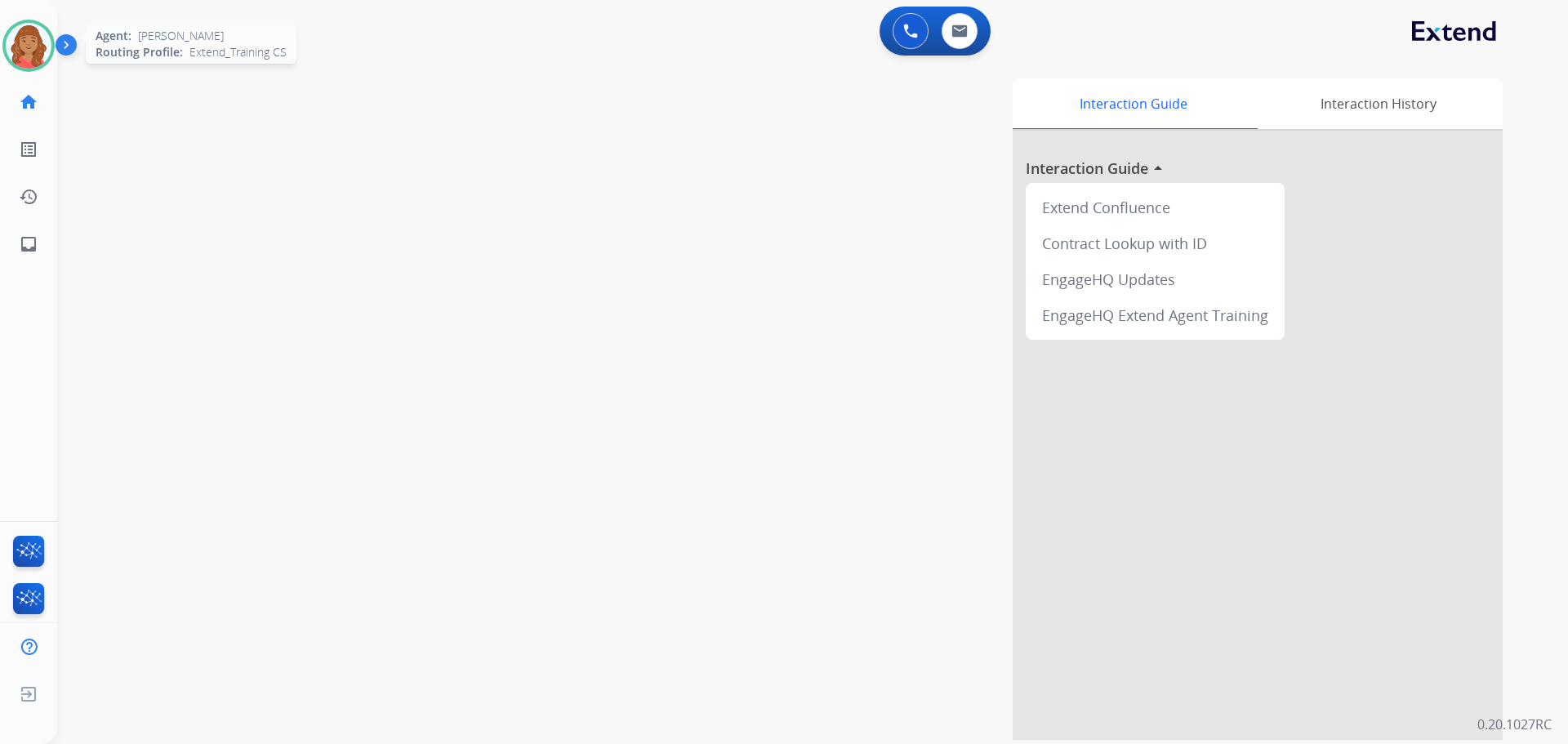
click at [16, 44] on img at bounding box center [29, 46] width 46 height 46
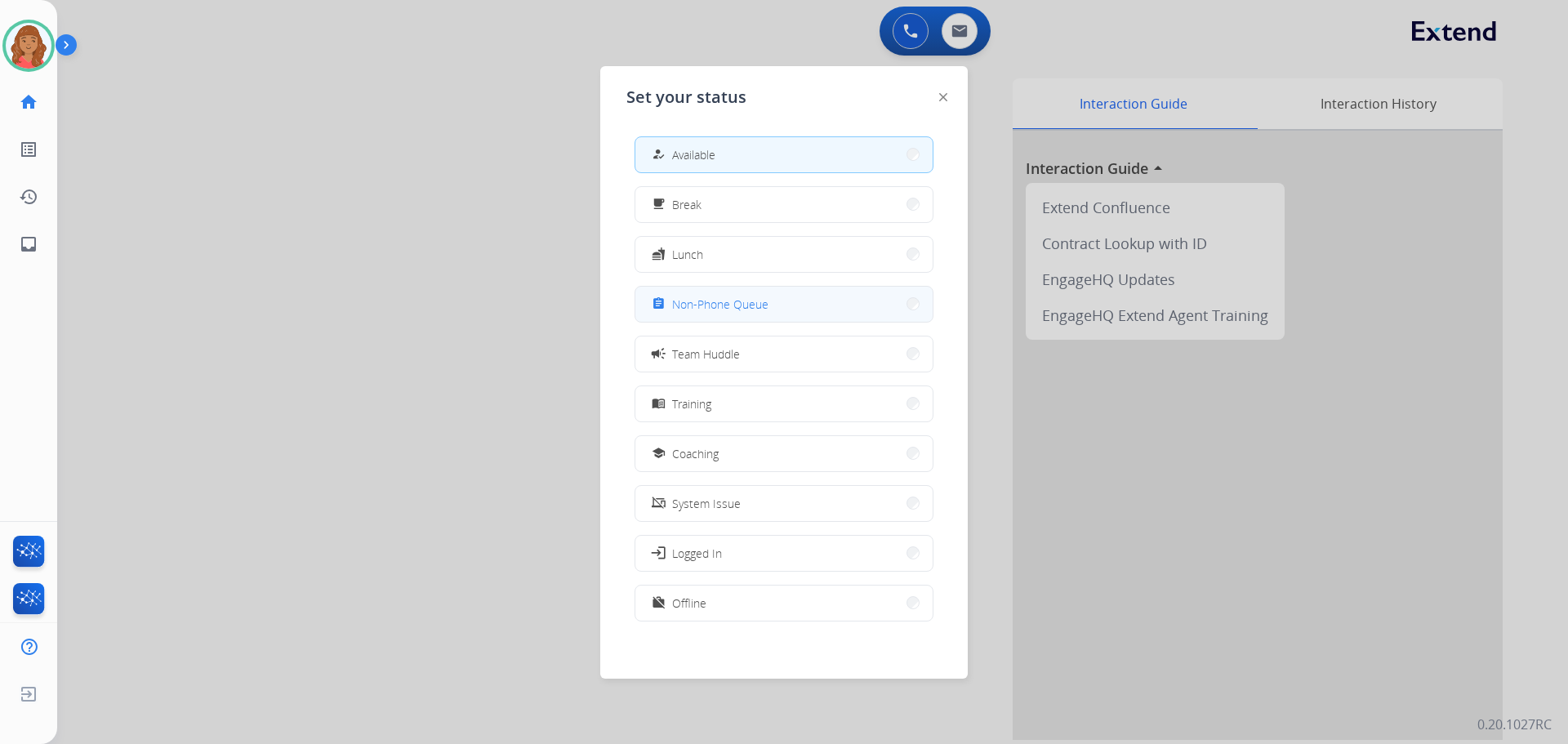
click at [723, 314] on button "assignment Non-Phone Queue" at bounding box center [784, 304] width 297 height 35
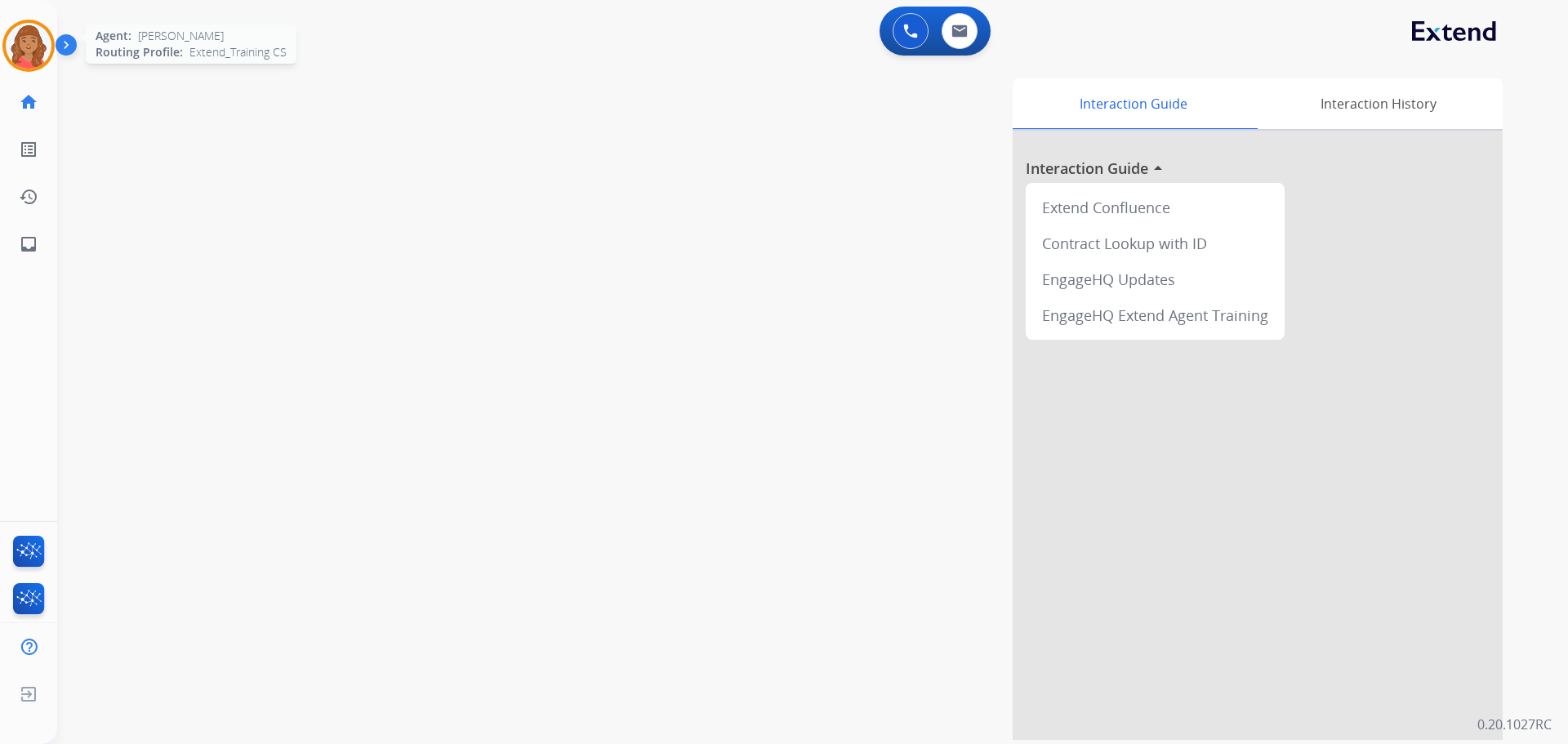
click at [33, 45] on img at bounding box center [29, 46] width 46 height 46
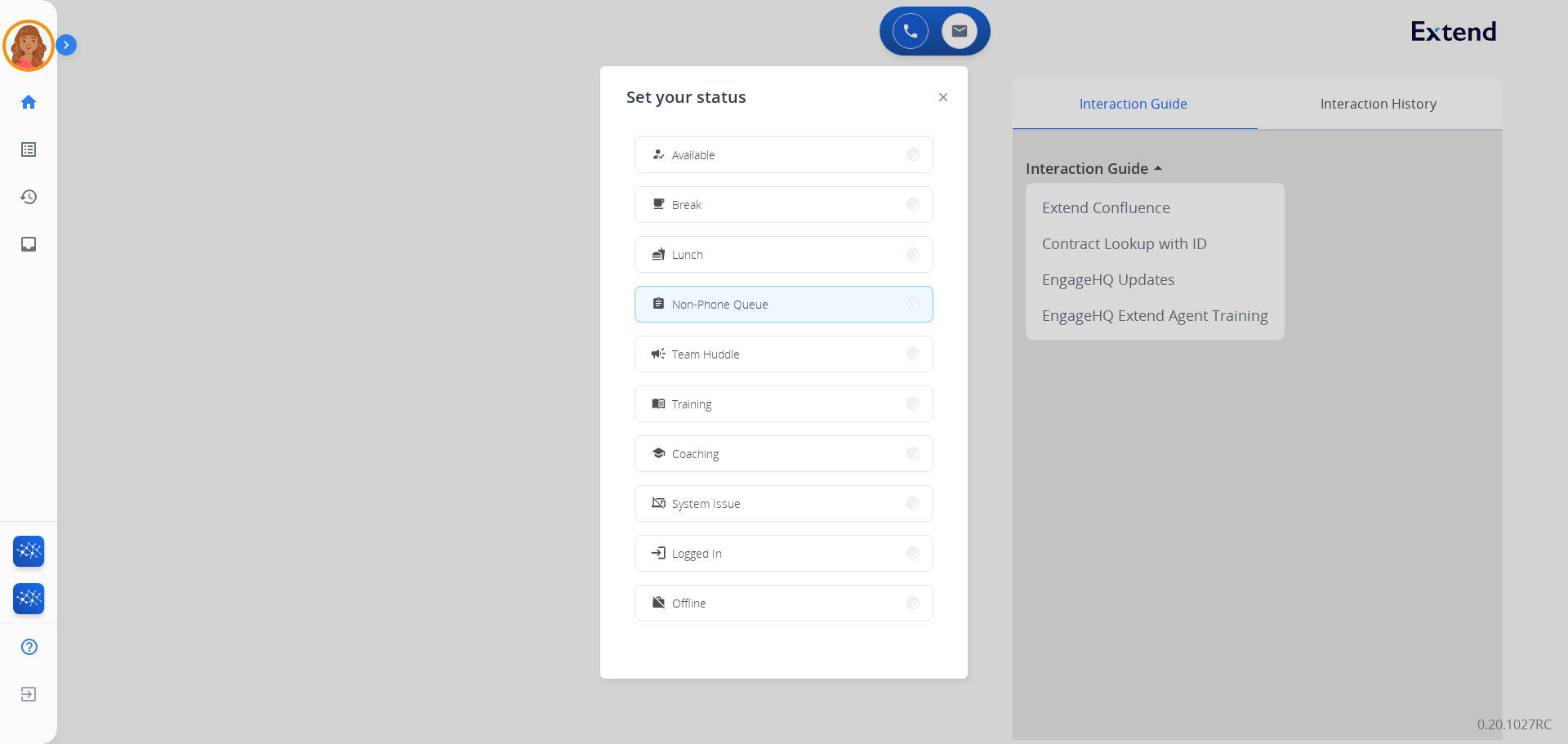
click at [687, 147] on span "Available" at bounding box center [694, 154] width 44 height 17
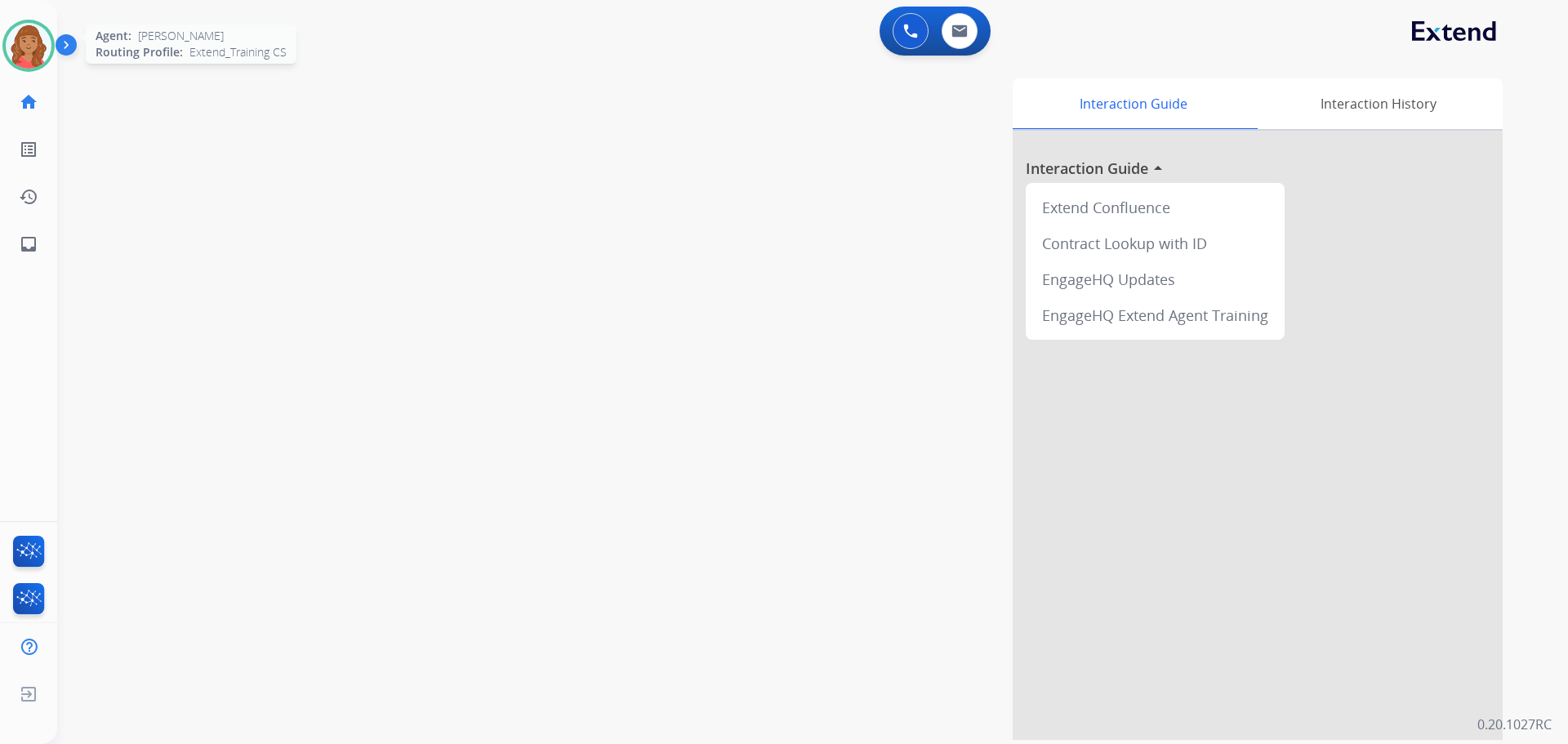
click at [25, 40] on img at bounding box center [29, 46] width 46 height 46
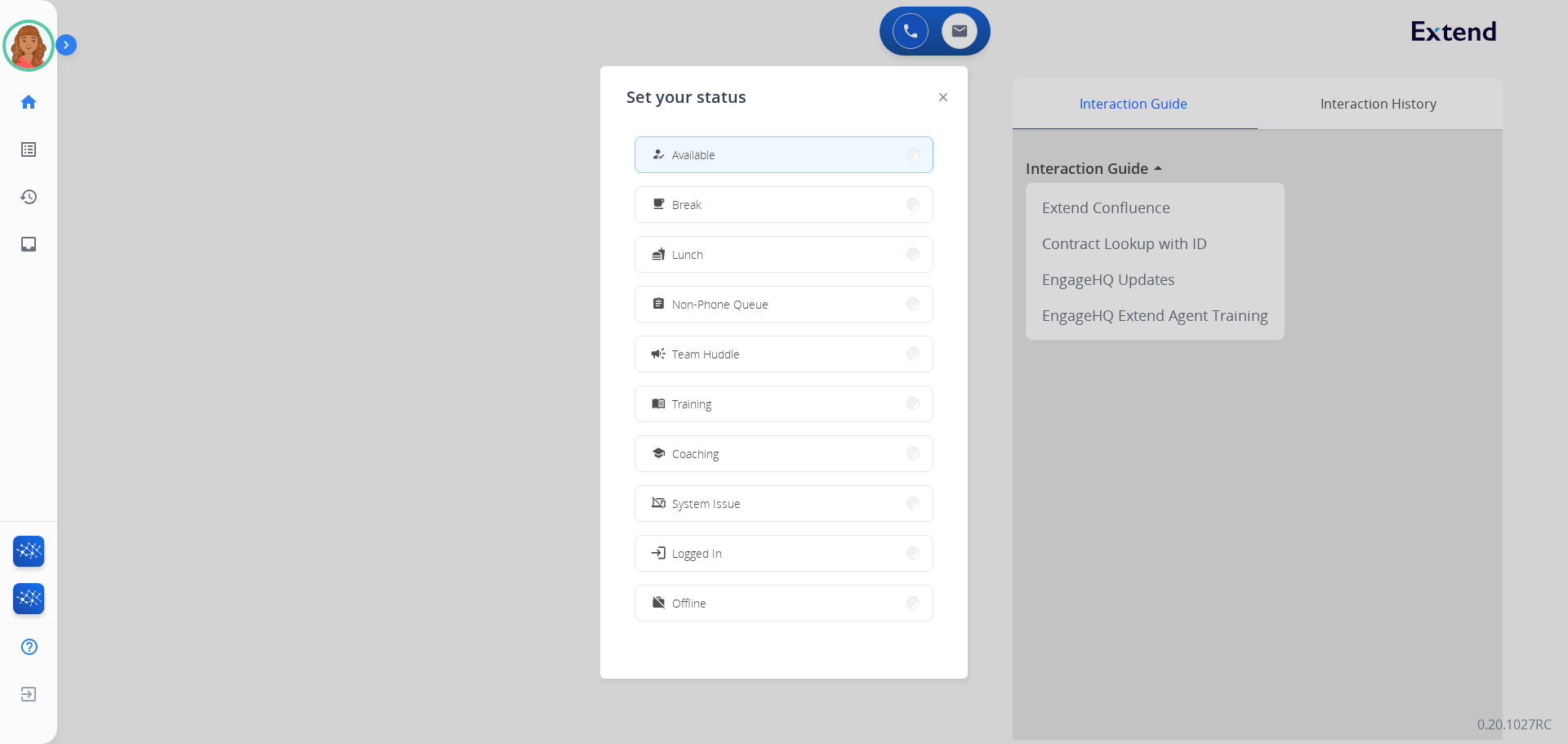
click at [709, 309] on span "Non-Phone Queue" at bounding box center [720, 304] width 96 height 17
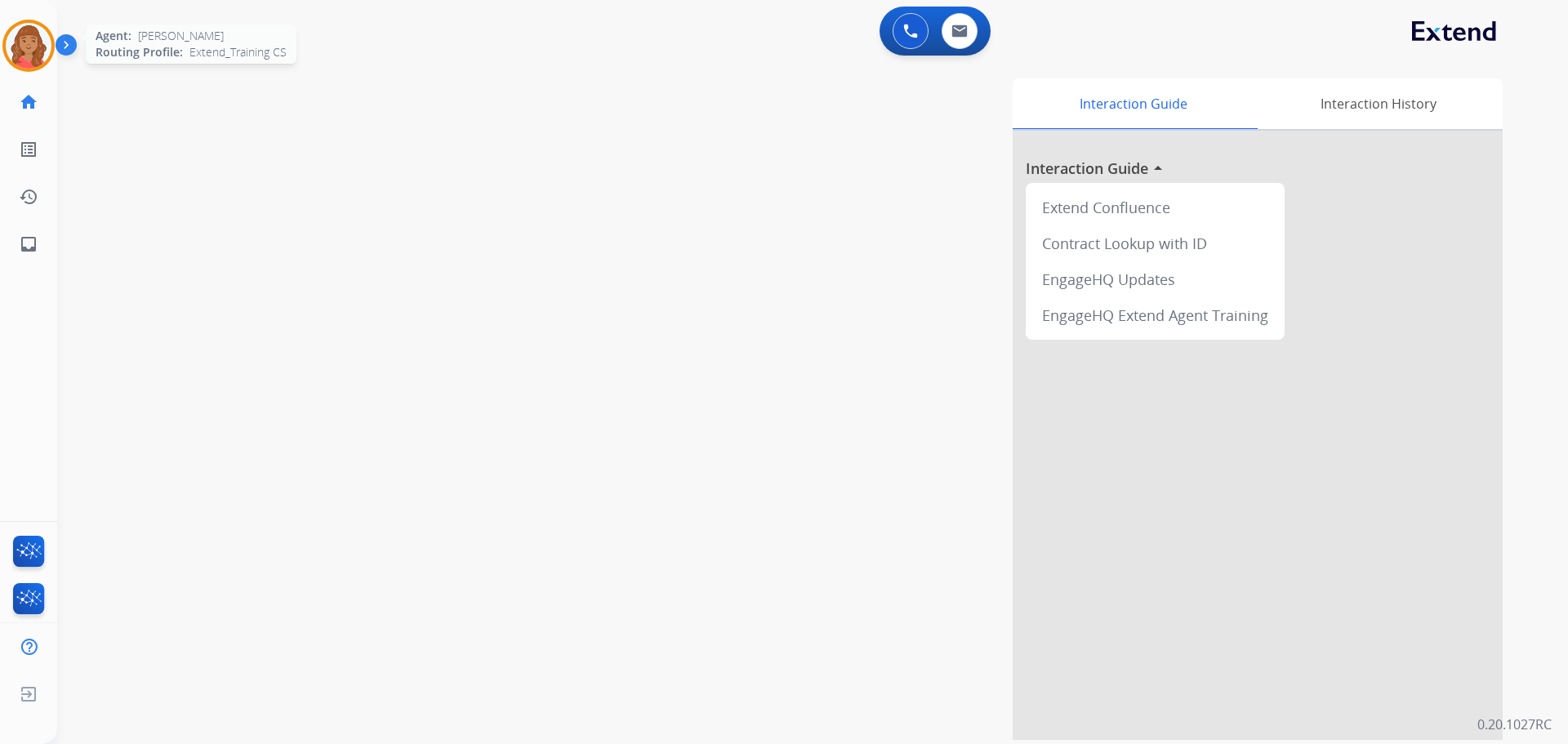
click at [32, 54] on img at bounding box center [29, 46] width 46 height 46
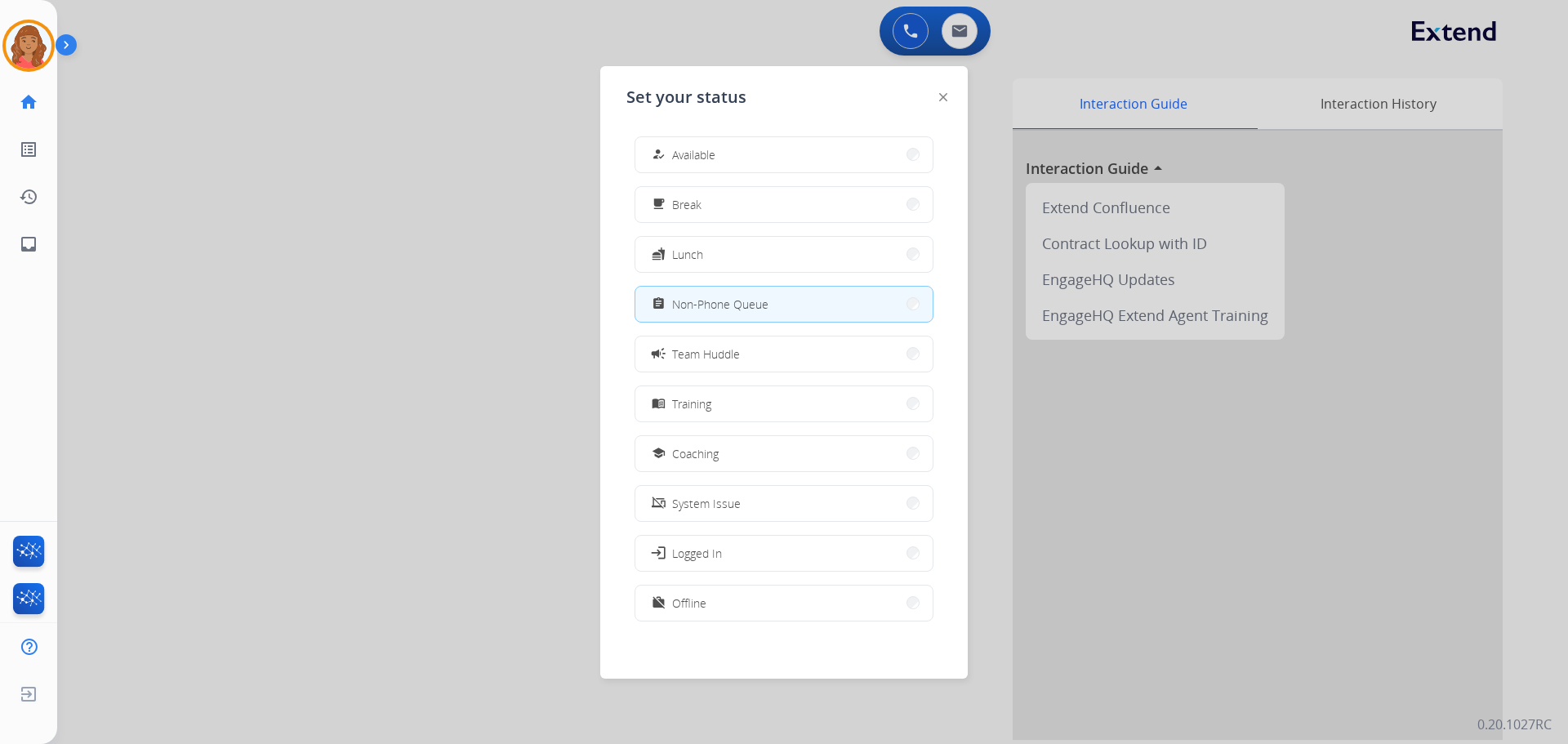
click at [723, 163] on button "how_to_reg Available" at bounding box center [784, 155] width 297 height 35
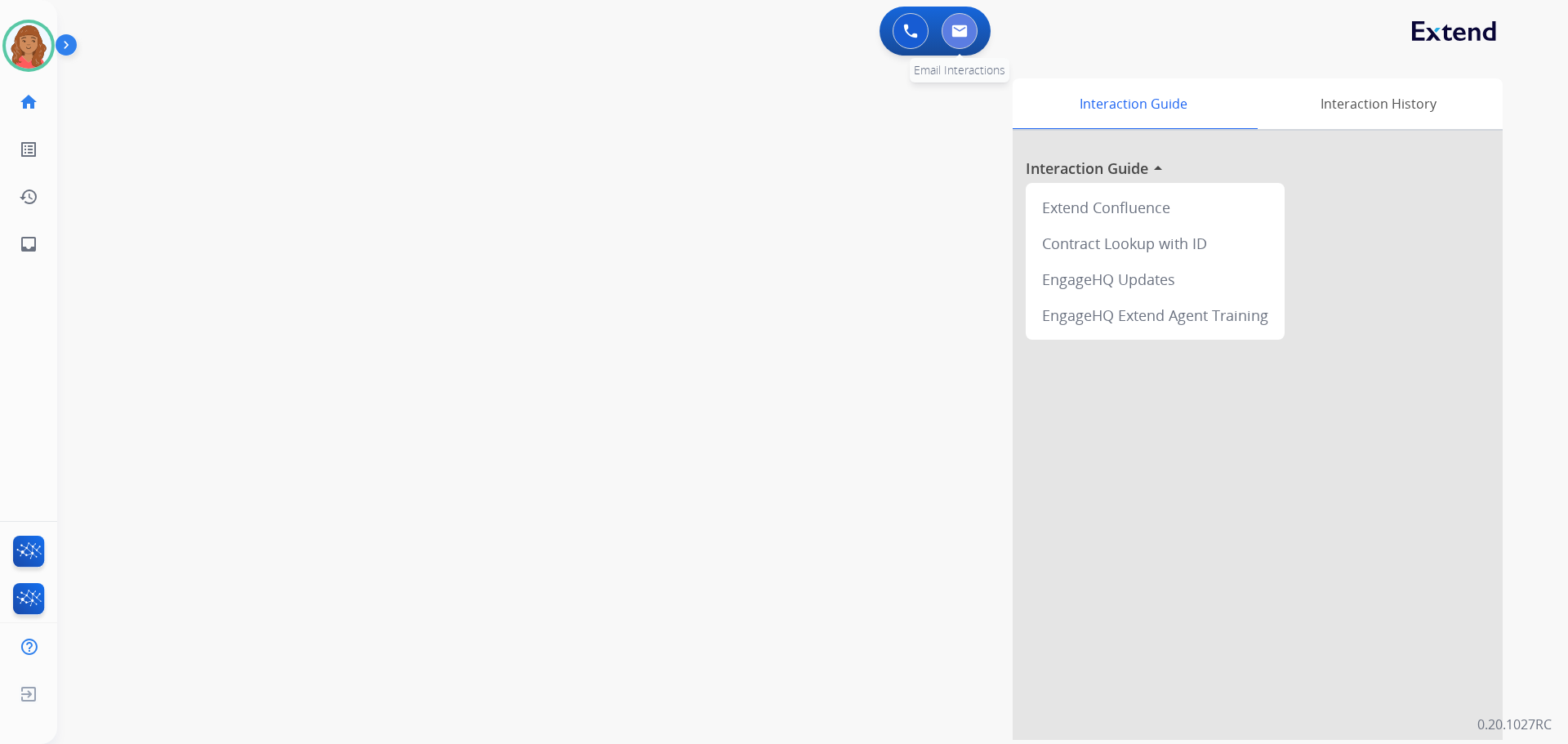
click at [971, 35] on button at bounding box center [960, 31] width 36 height 36
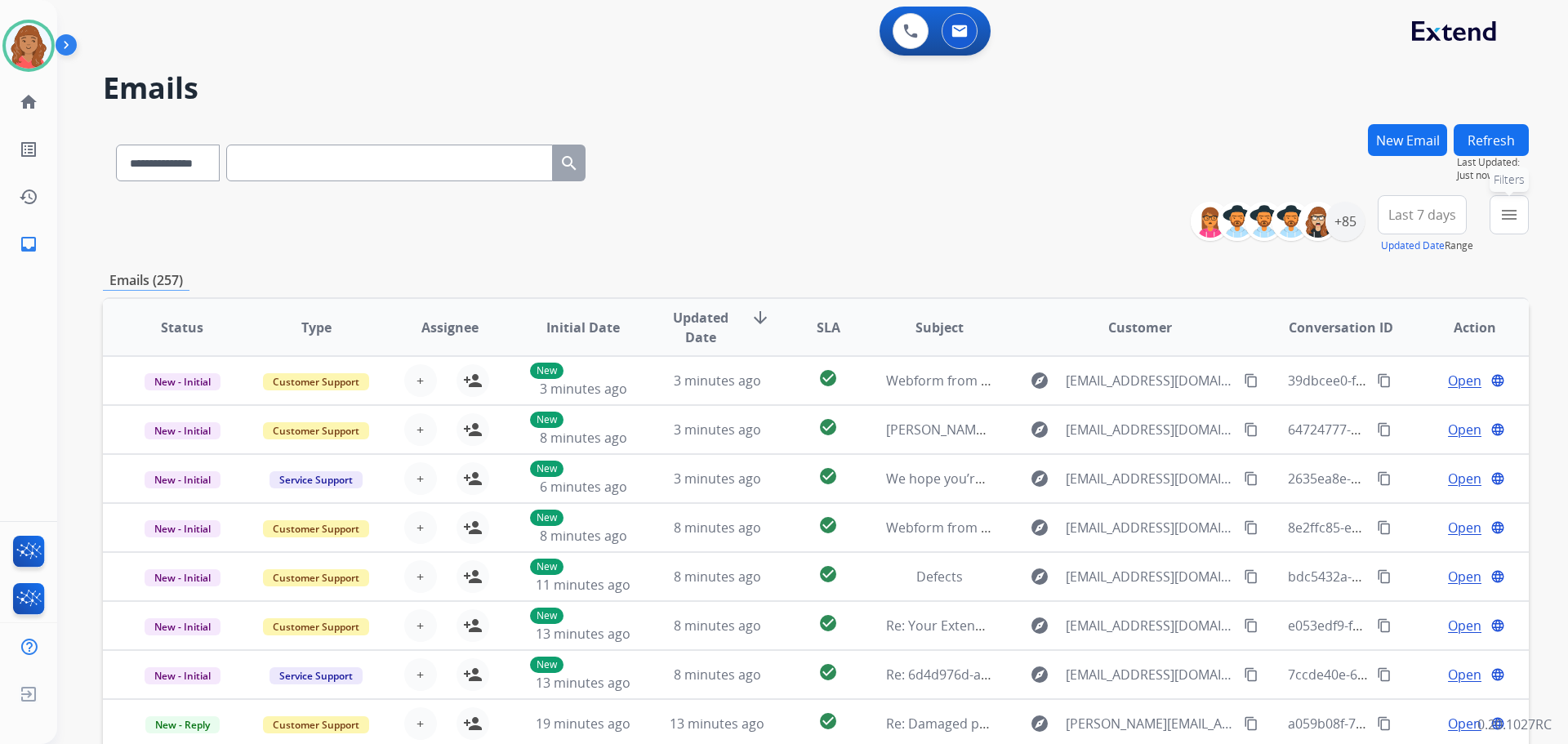
click at [1501, 218] on button "menu Filters" at bounding box center [1509, 215] width 40 height 40
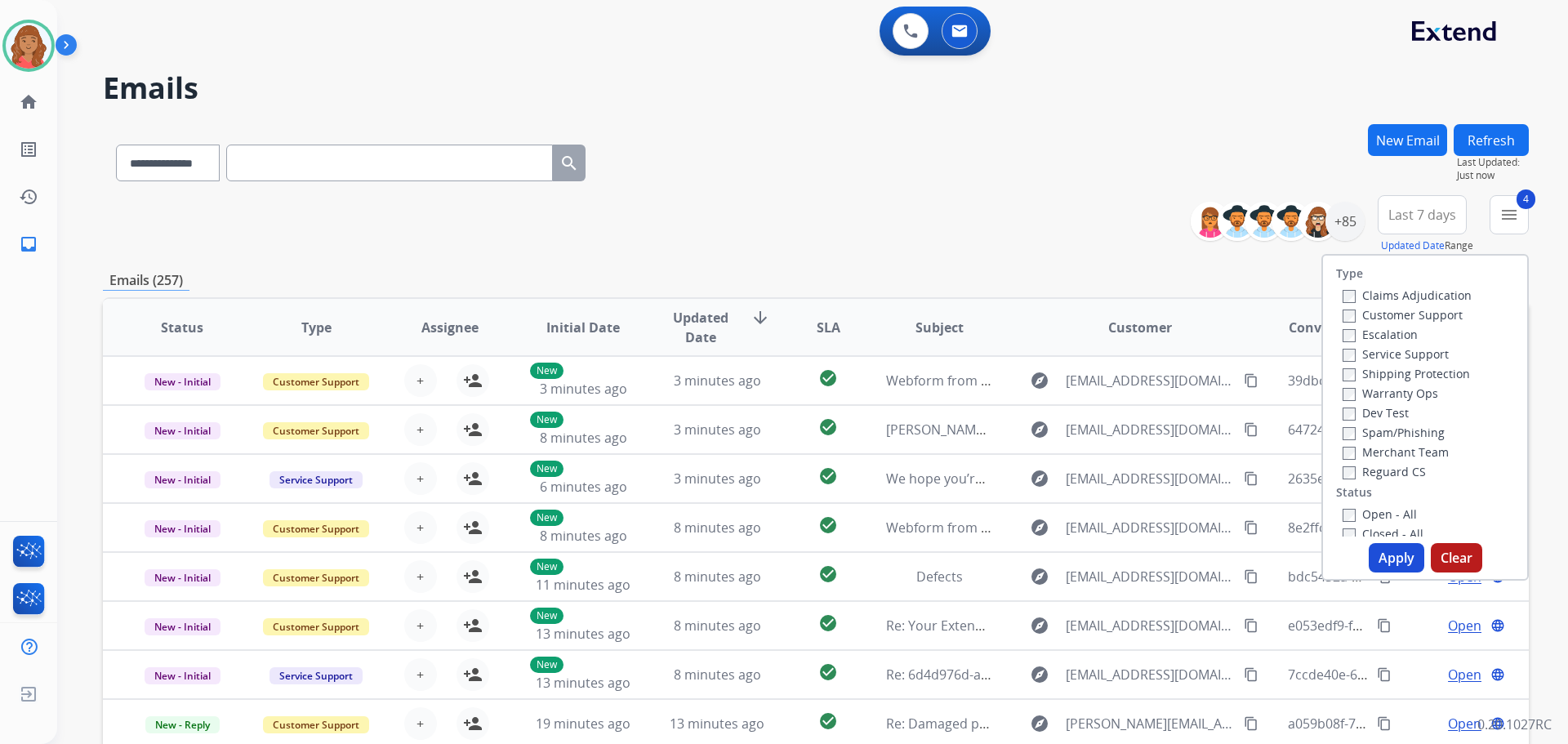
click at [1378, 562] on button "Apply" at bounding box center [1396, 558] width 55 height 30
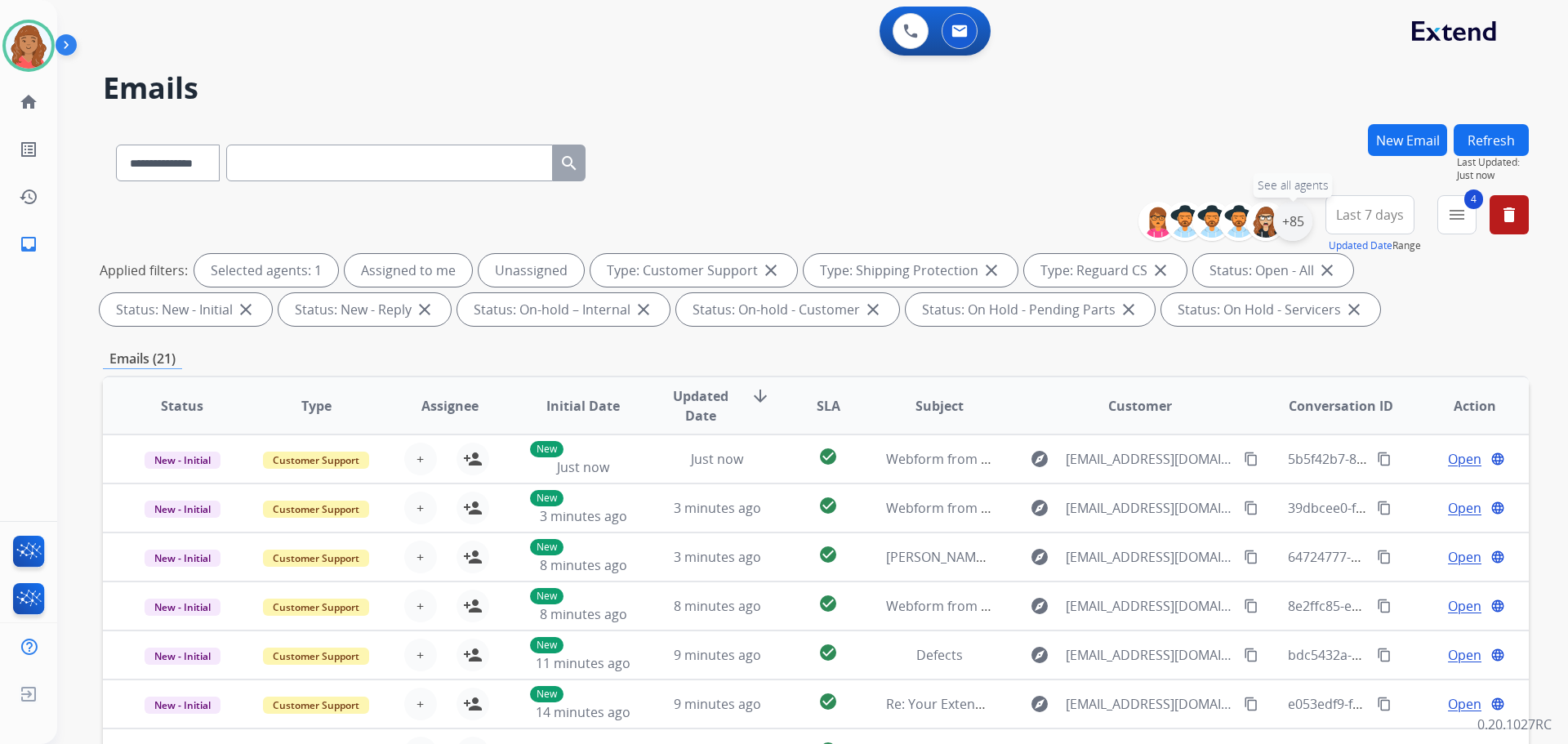
click at [1294, 233] on div "+85" at bounding box center [1293, 222] width 40 height 40
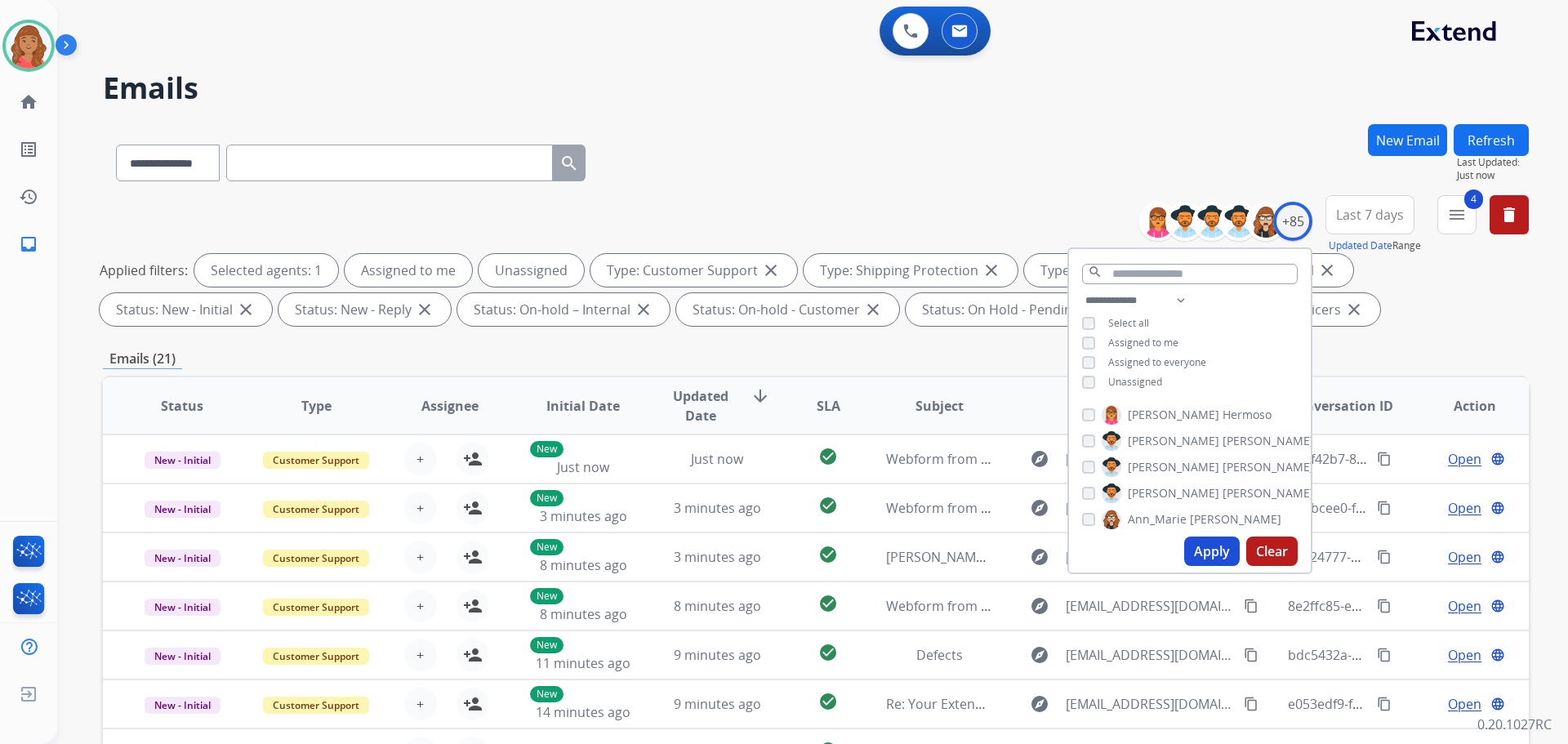
click at [1374, 231] on button "Last 7 days" at bounding box center [1370, 215] width 89 height 40
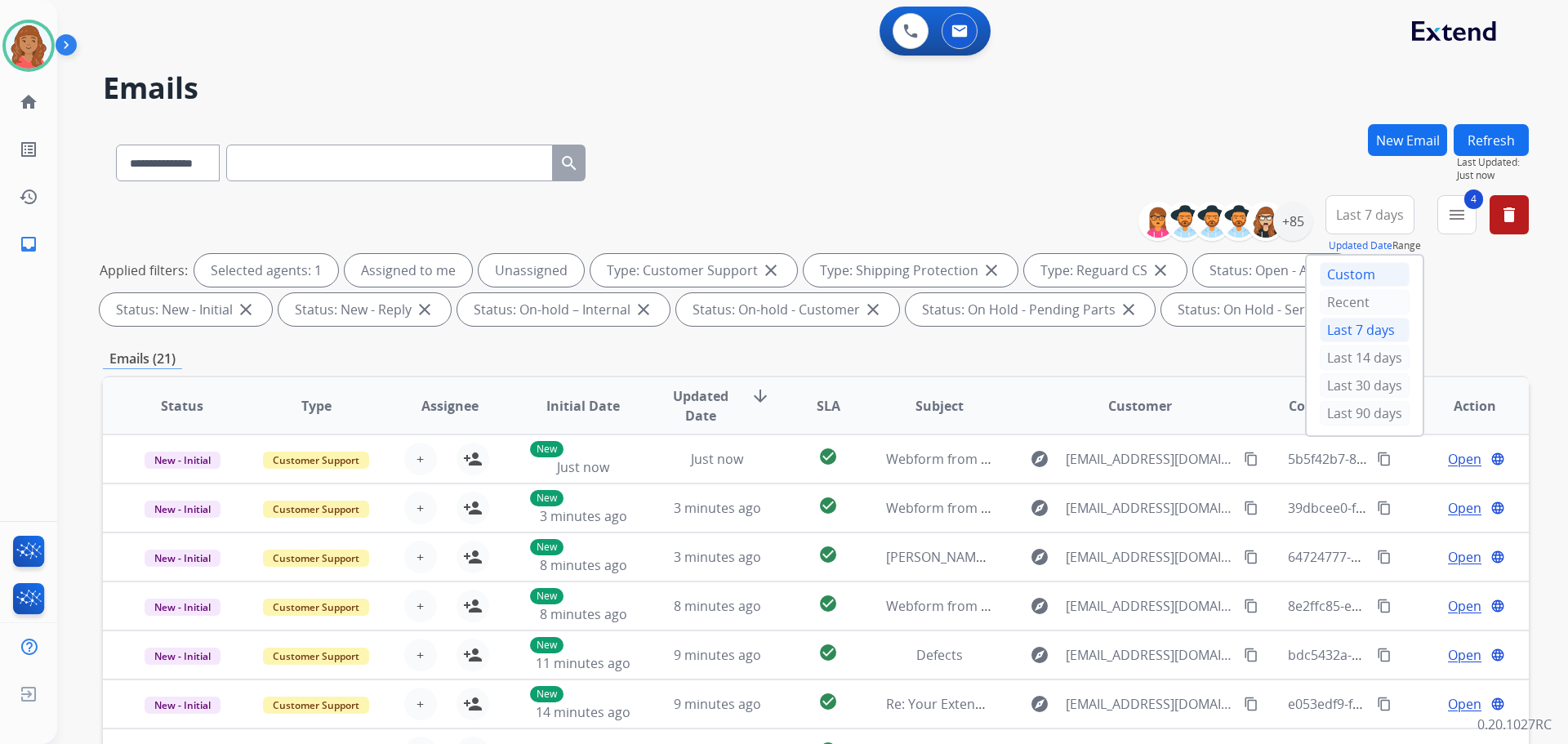
click at [1349, 275] on div "Custom" at bounding box center [1364, 274] width 90 height 25
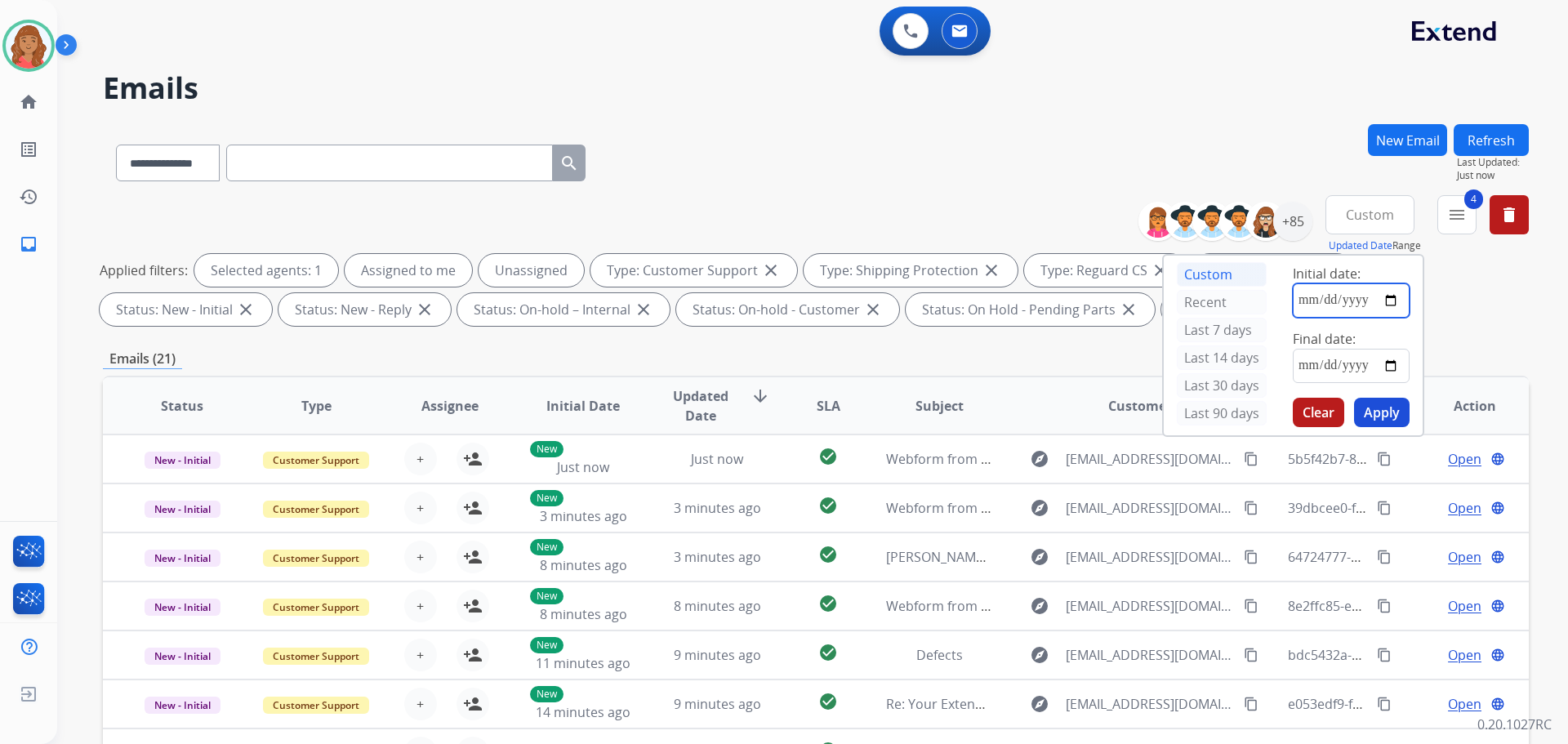
drag, startPoint x: 1314, startPoint y: 298, endPoint x: 1330, endPoint y: 299, distance: 16.0
click at [1327, 299] on input "date" at bounding box center [1351, 301] width 117 height 35
click at [1388, 300] on input "date" at bounding box center [1351, 301] width 117 height 35
type input "**********"
click at [1388, 363] on input "date" at bounding box center [1351, 366] width 117 height 35
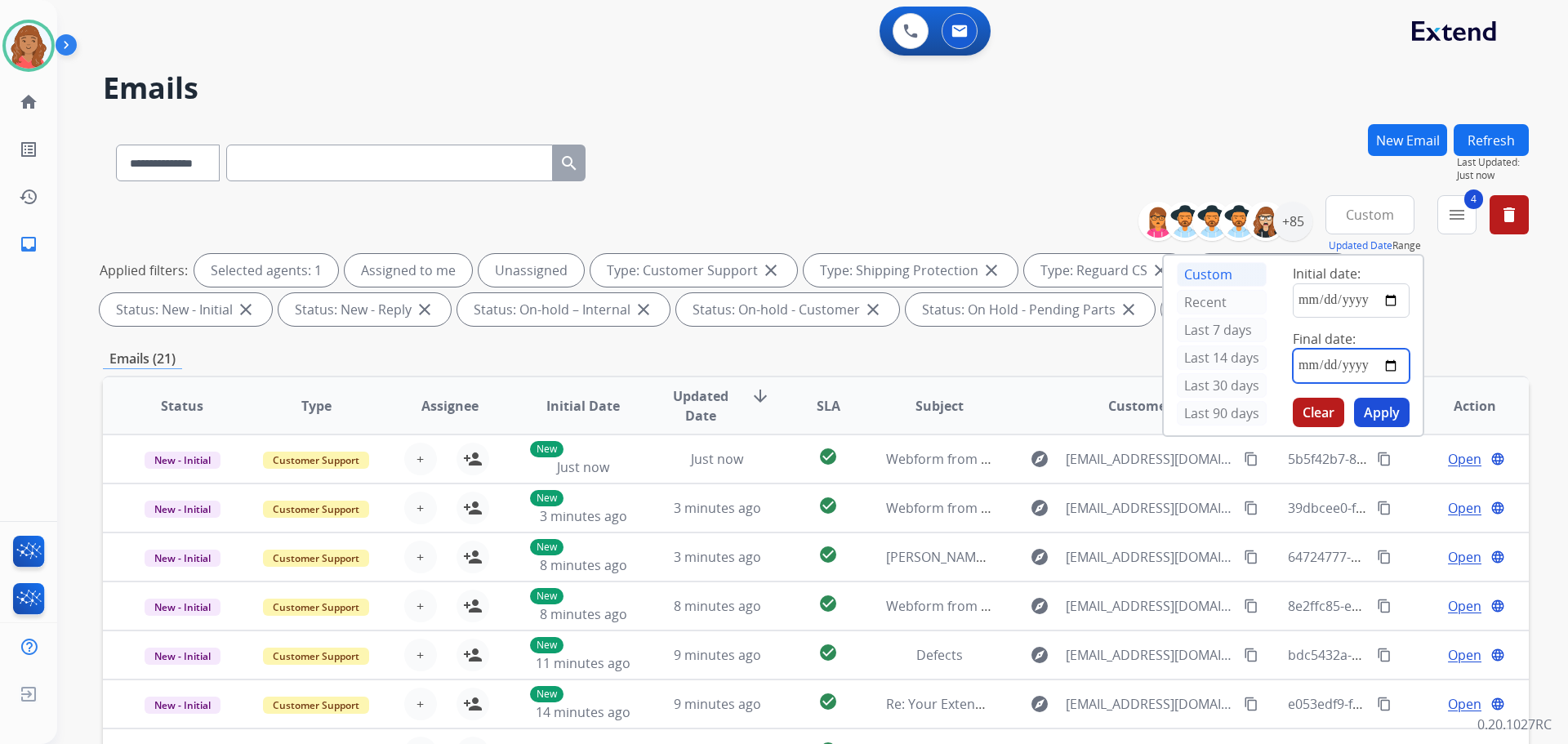
type input "**********"
click at [1381, 419] on button "Apply" at bounding box center [1381, 413] width 55 height 30
click at [1391, 406] on button "Apply" at bounding box center [1381, 413] width 55 height 30
click at [1387, 413] on button "Apply" at bounding box center [1381, 413] width 55 height 30
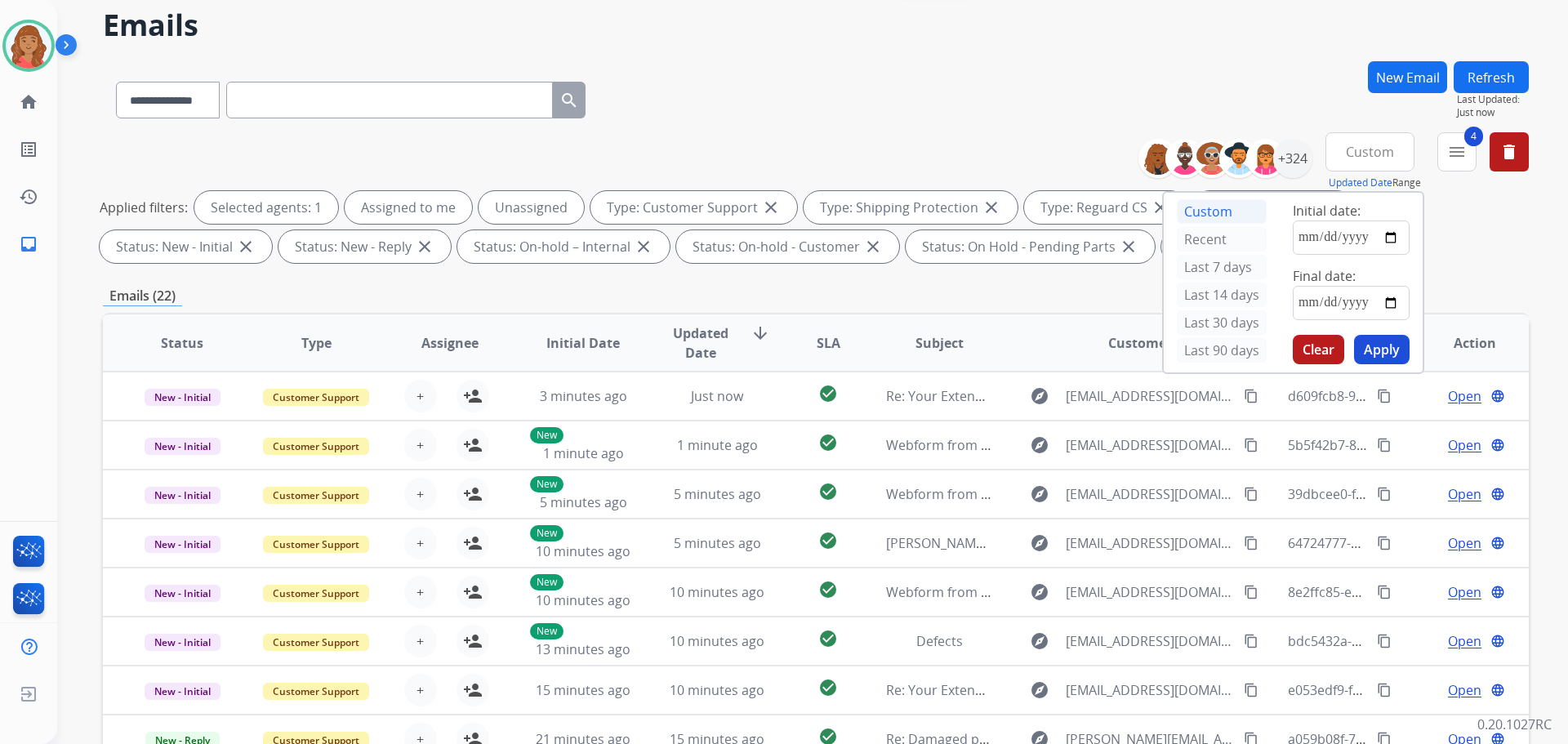
scroll to position [82, 0]
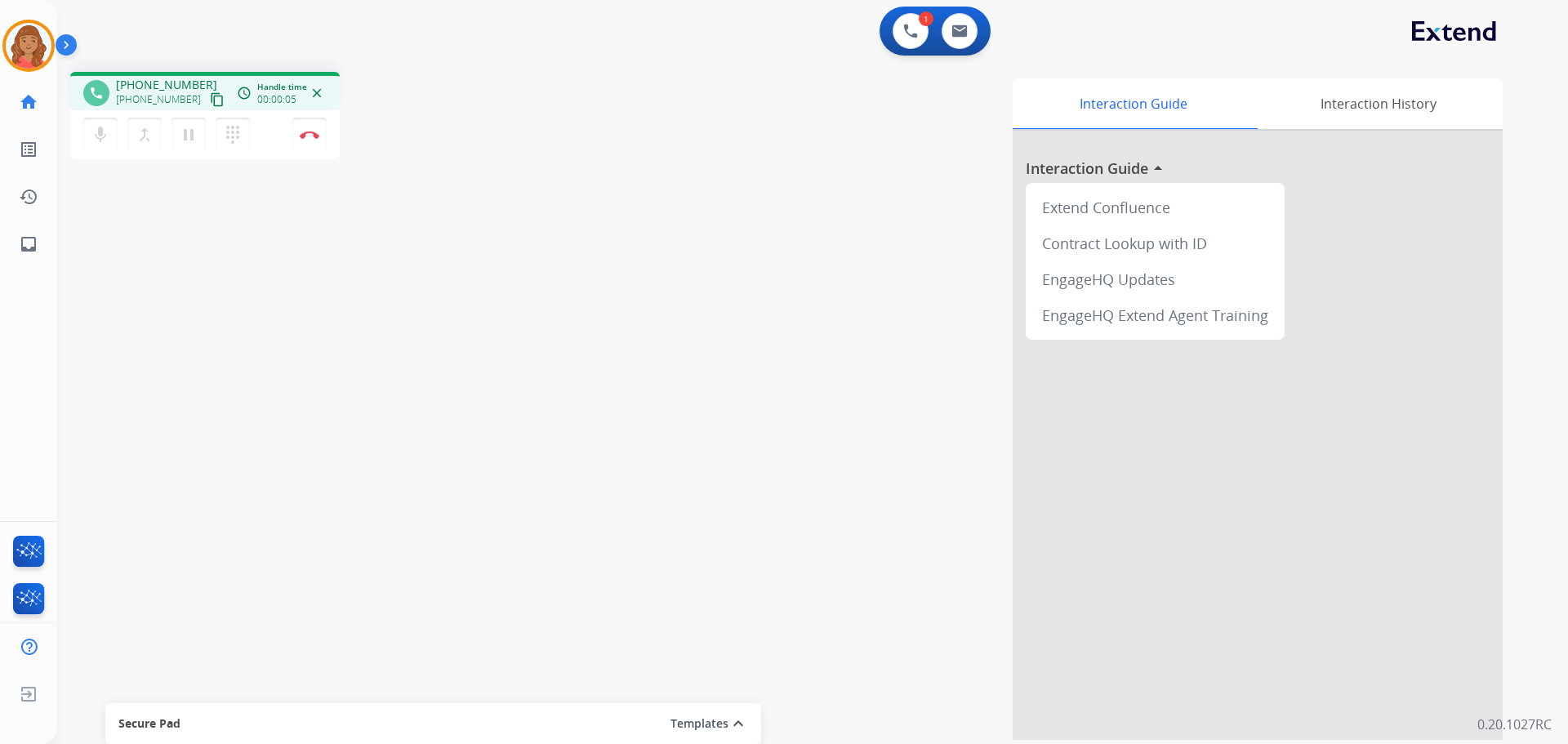
drag, startPoint x: 197, startPoint y: 97, endPoint x: 178, endPoint y: 101, distance: 19.4
click at [210, 97] on mat-icon "content_copy" at bounding box center [218, 100] width 15 height 15
click at [181, 137] on mat-icon "pause" at bounding box center [189, 135] width 20 height 20
click at [194, 131] on mat-icon "play_arrow" at bounding box center [189, 135] width 20 height 20
click at [194, 131] on mat-icon "pause" at bounding box center [189, 135] width 20 height 20
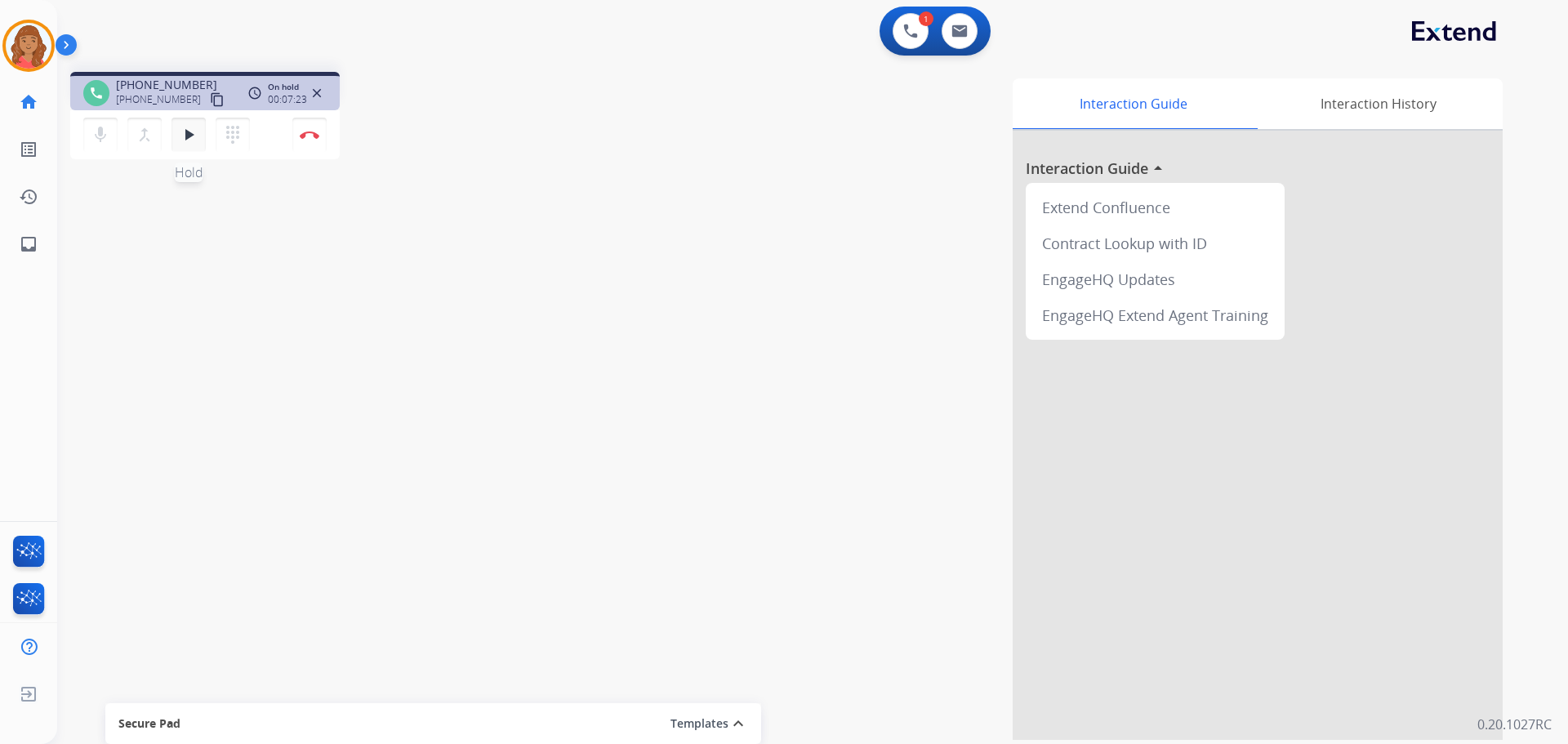
click at [192, 137] on mat-icon "play_arrow" at bounding box center [189, 135] width 20 height 20
click at [191, 137] on mat-icon "pause" at bounding box center [189, 135] width 20 height 20
click at [190, 143] on mat-icon "play_arrow" at bounding box center [189, 135] width 20 height 20
drag, startPoint x: 193, startPoint y: 91, endPoint x: 246, endPoint y: 81, distance: 53.9
click at [246, 86] on div "phone +19292777725 +19292777725 content_copy access_time Call metrics Queue 00:…" at bounding box center [204, 93] width 243 height 15
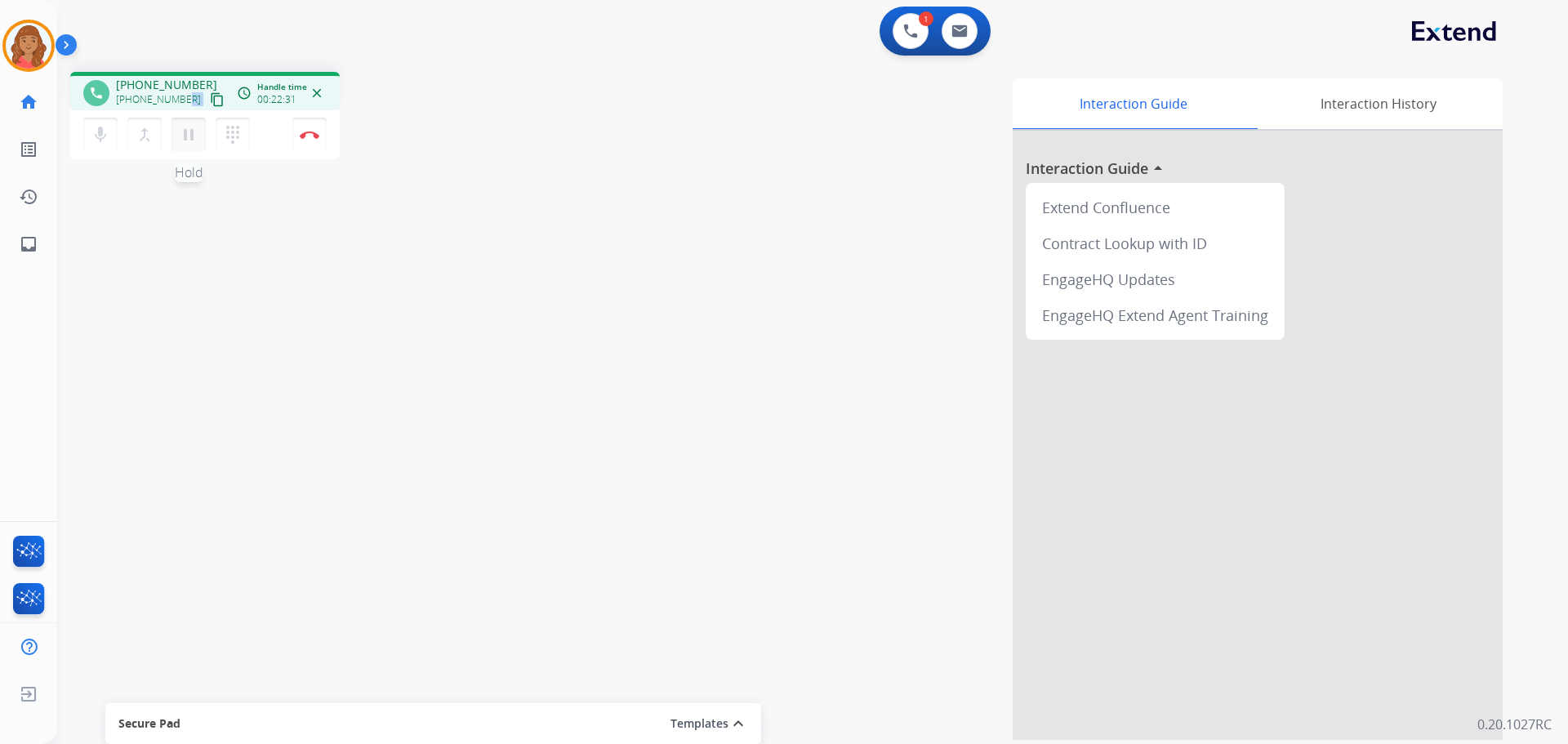
click at [188, 148] on button "pause Hold" at bounding box center [189, 135] width 35 height 35
click at [228, 140] on mat-icon "dialpad" at bounding box center [233, 135] width 20 height 20
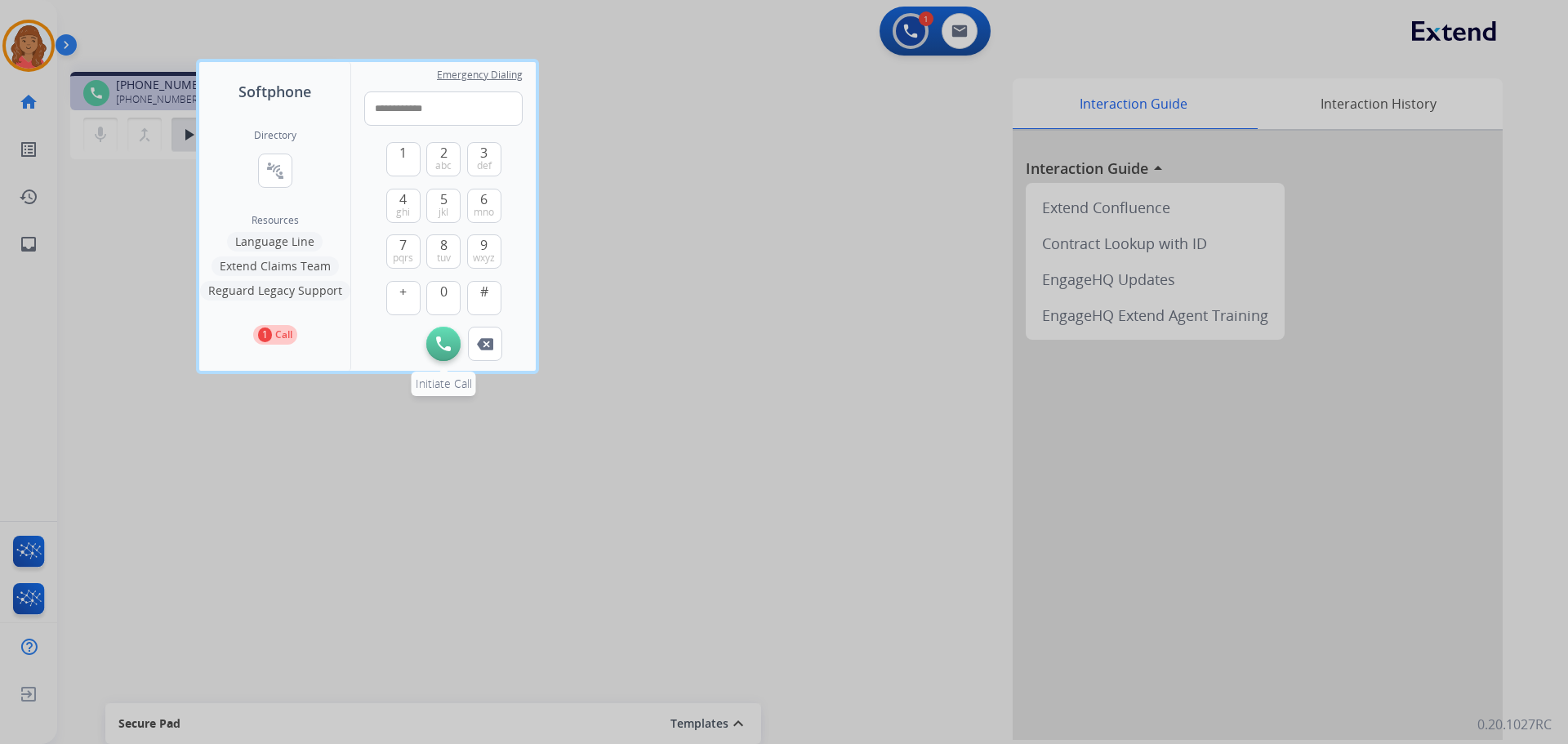
type input "**********"
click at [442, 342] on img at bounding box center [443, 344] width 15 height 15
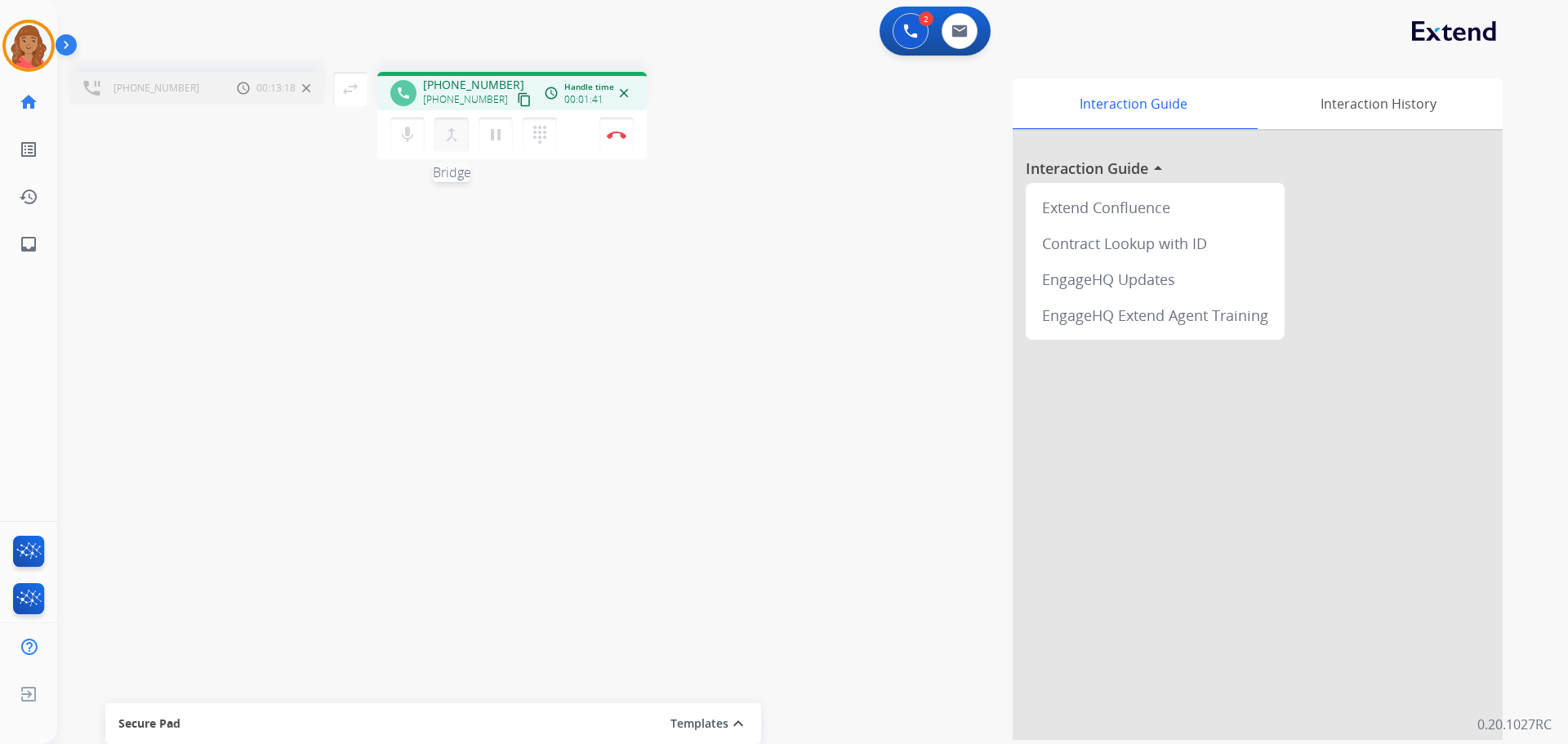
click at [456, 136] on mat-icon "merge_type" at bounding box center [452, 135] width 20 height 20
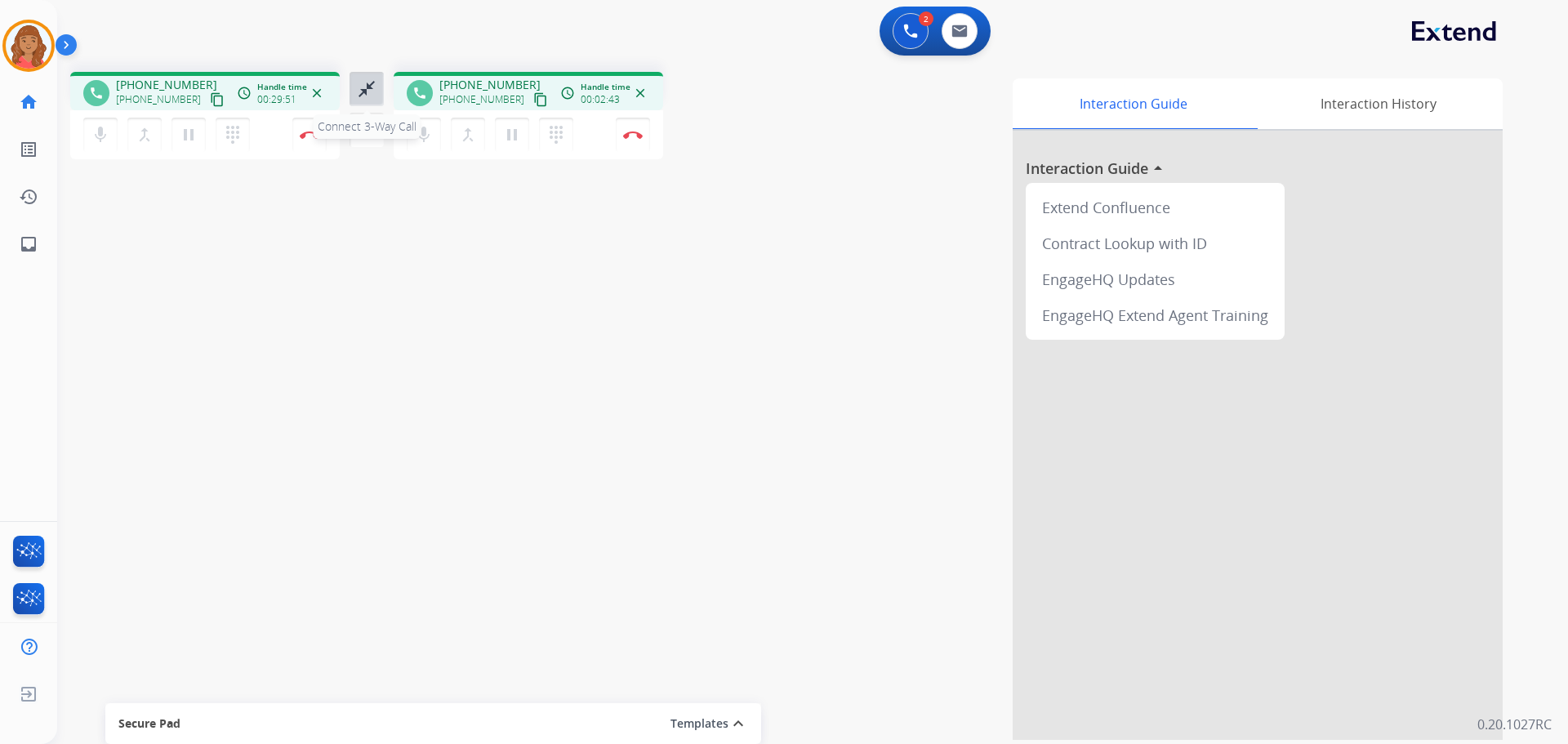
click at [360, 88] on mat-icon "close_fullscreen" at bounding box center [367, 89] width 20 height 20
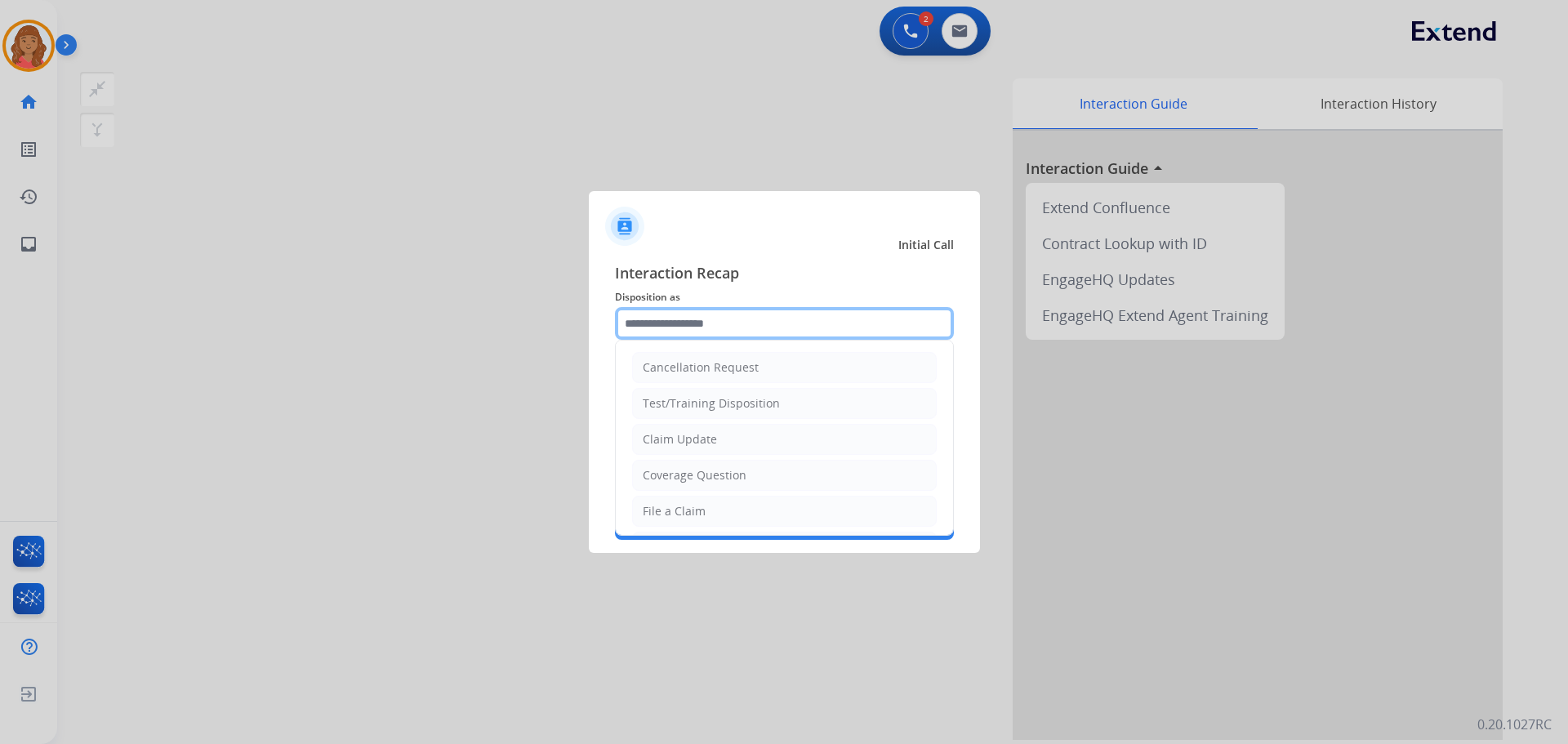
click at [656, 313] on input "text" at bounding box center [784, 324] width 339 height 33
drag, startPoint x: 676, startPoint y: 511, endPoint x: 672, endPoint y: 480, distance: 31.3
click at [676, 510] on div "File a Claim" at bounding box center [674, 512] width 63 height 16
type input "**********"
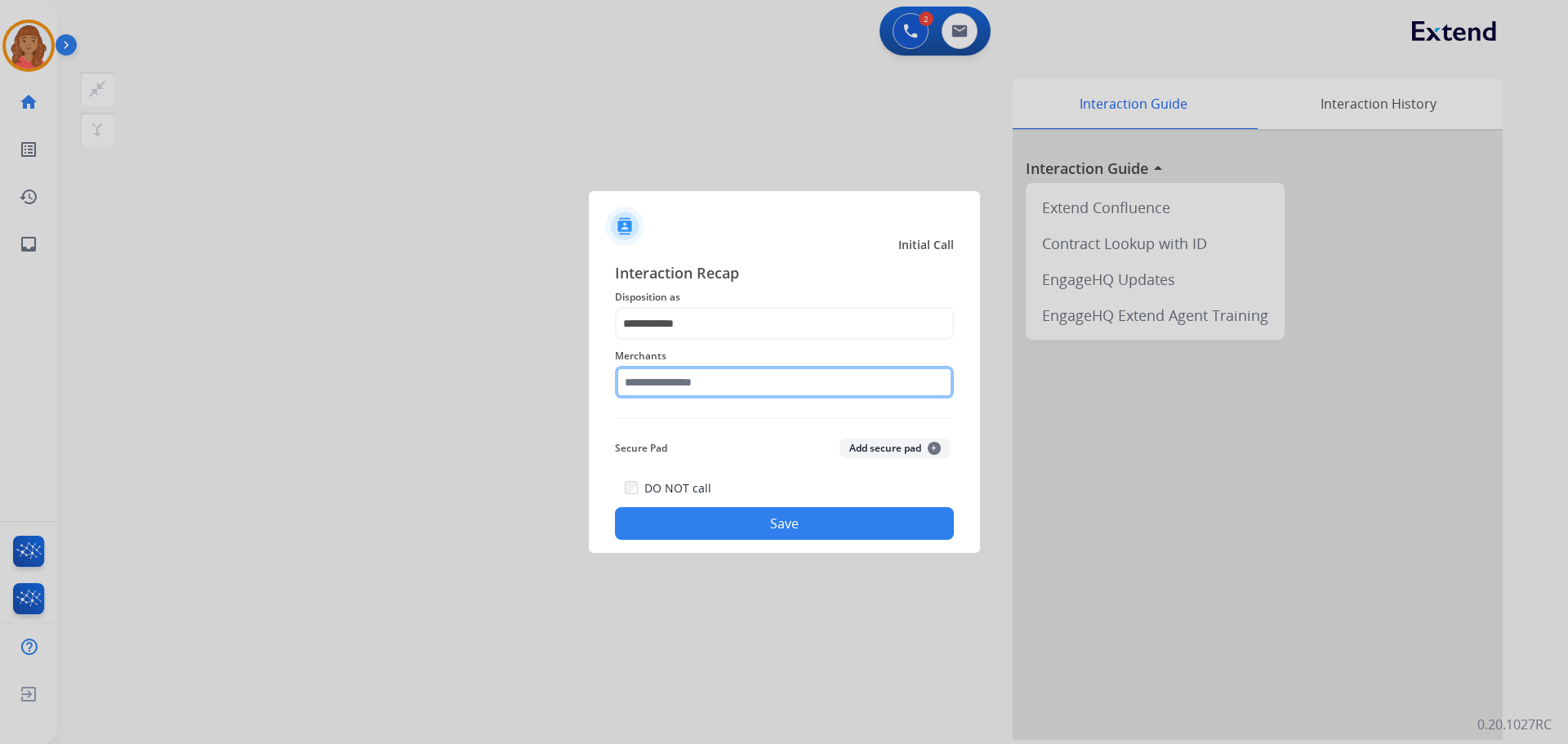
click at [668, 381] on input "text" at bounding box center [784, 382] width 339 height 33
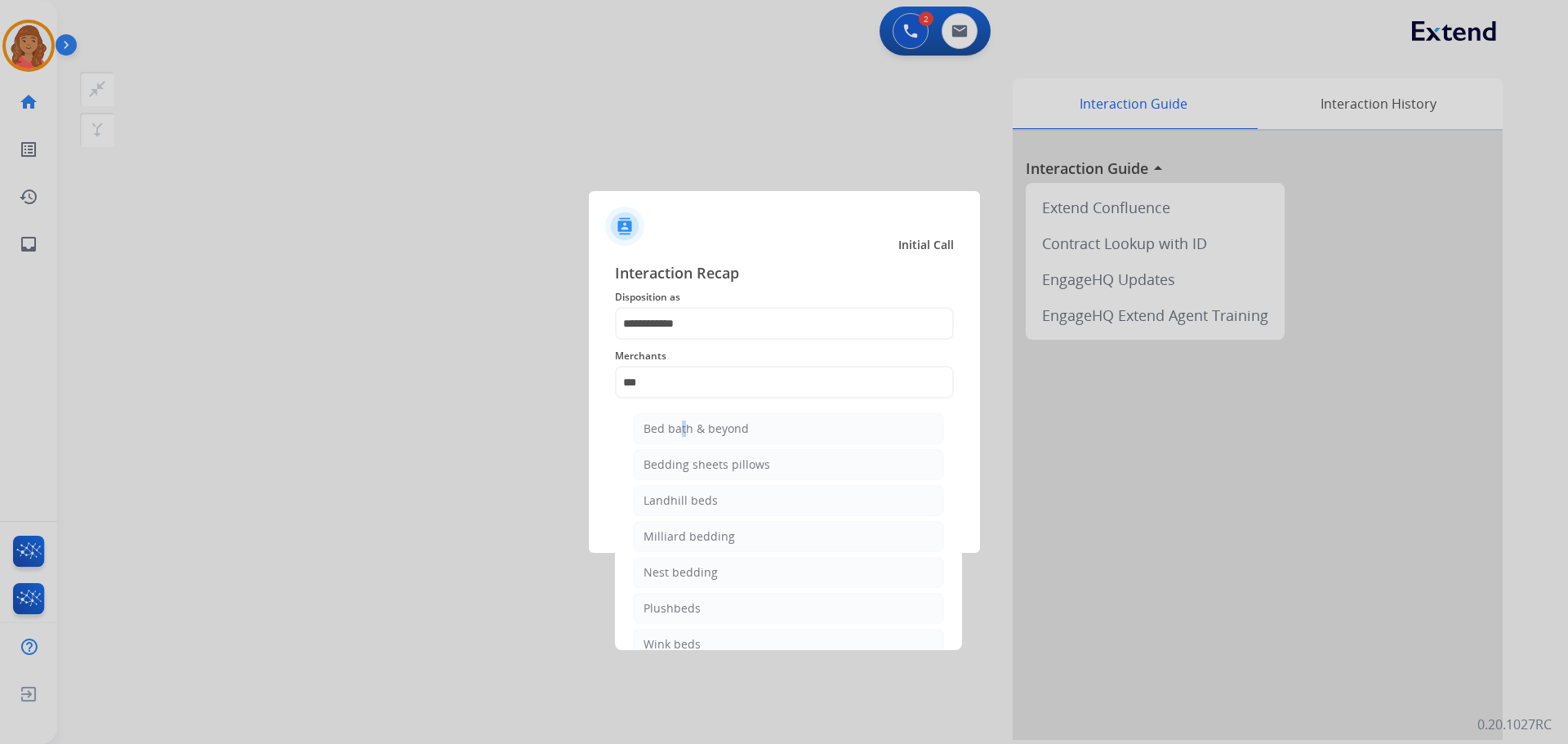
click at [678, 420] on div "Bed bath & beyond" at bounding box center [696, 428] width 105 height 16
type input "**********"
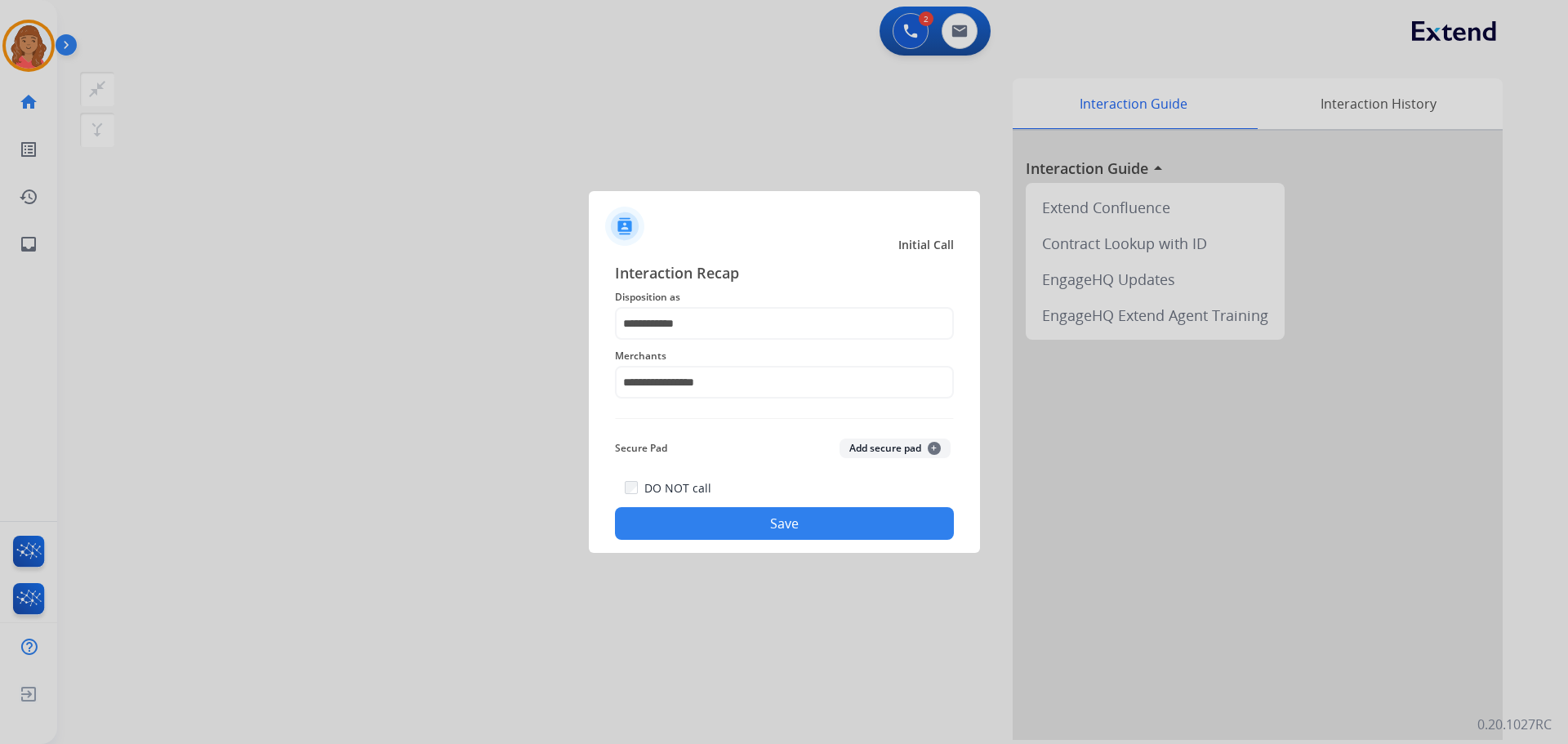
click at [710, 514] on button "Save" at bounding box center [784, 523] width 339 height 33
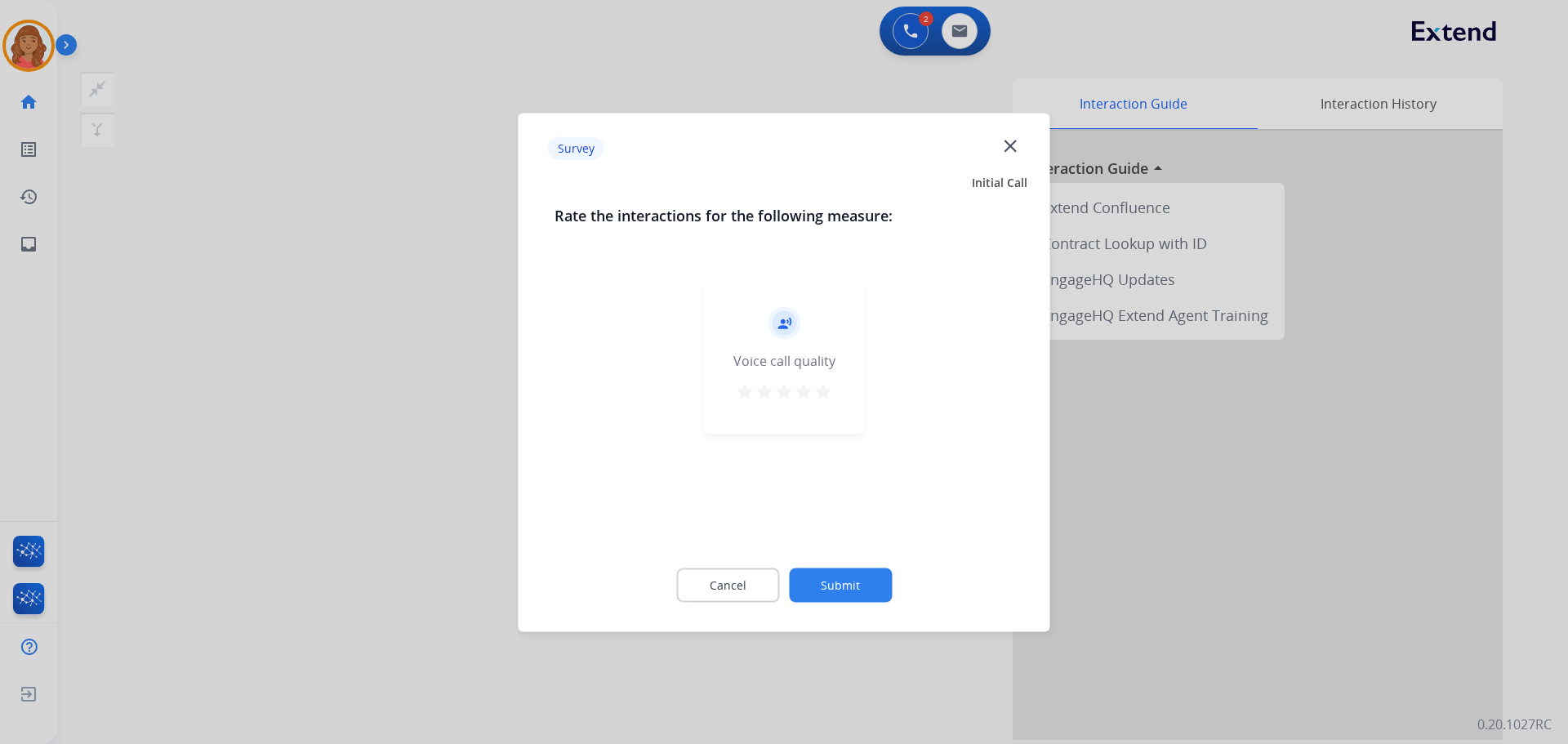
click at [832, 392] on mat-icon "star" at bounding box center [823, 391] width 20 height 20
click at [835, 587] on button "Submit" at bounding box center [840, 585] width 103 height 35
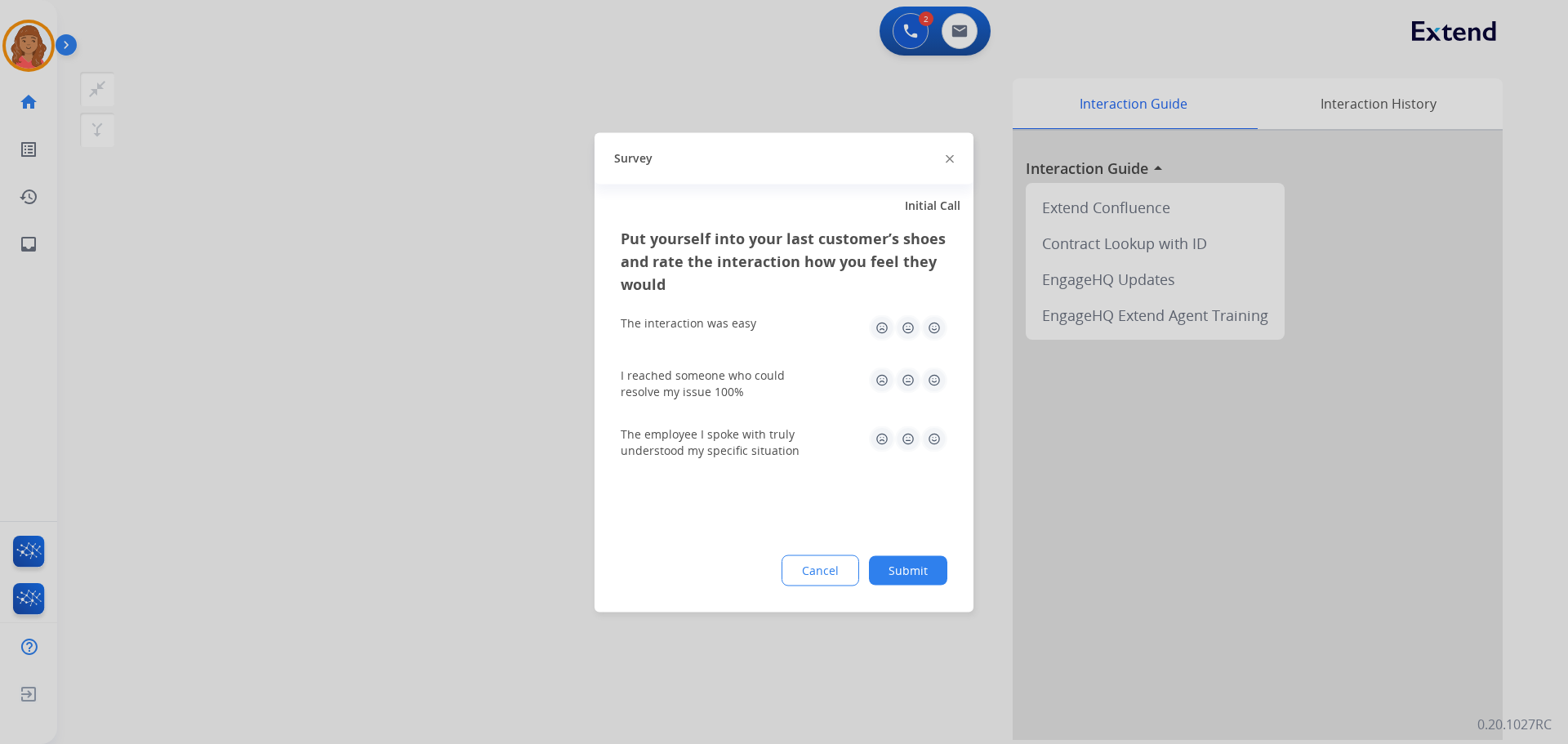
click at [916, 582] on button "Submit" at bounding box center [908, 570] width 78 height 30
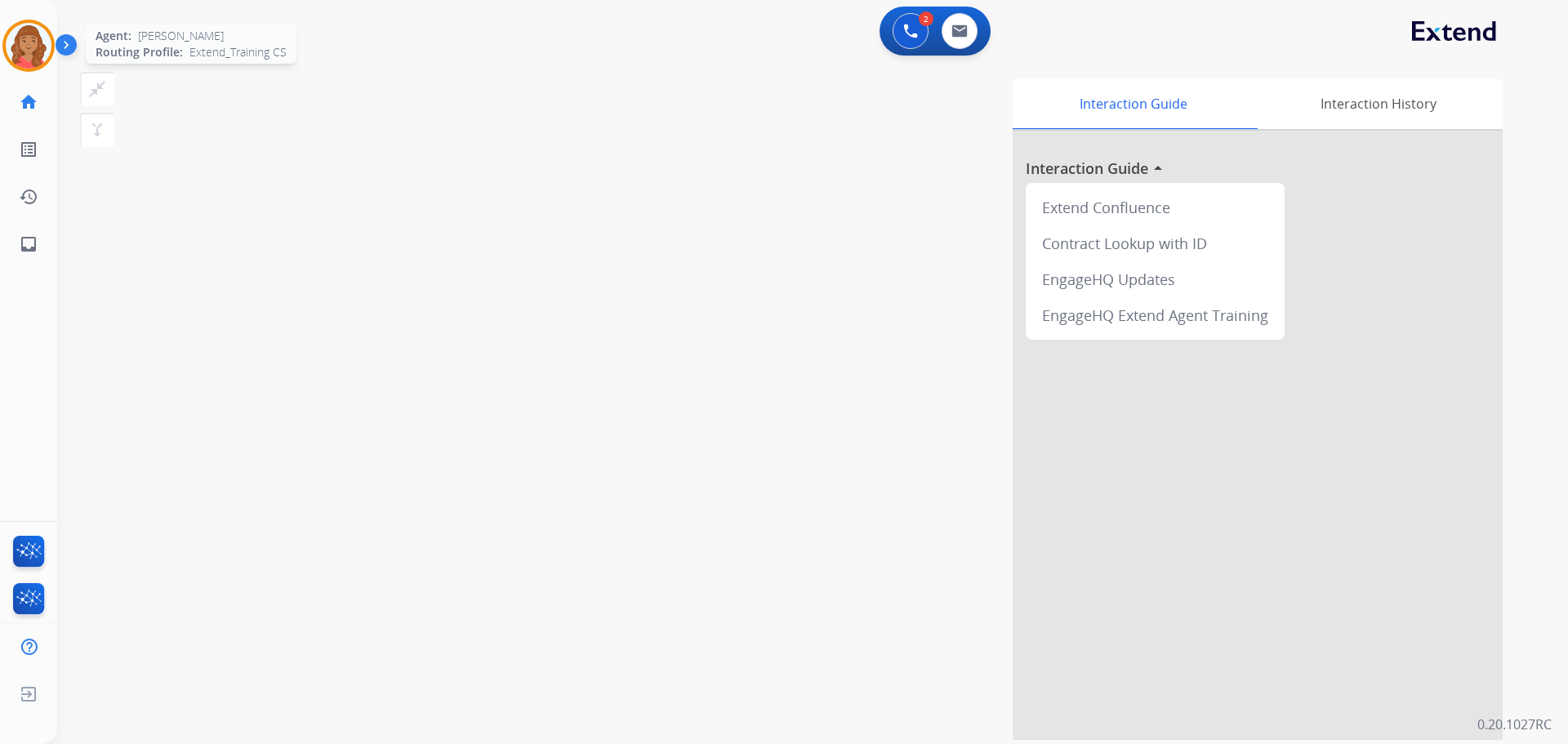
click at [14, 43] on img at bounding box center [29, 46] width 46 height 46
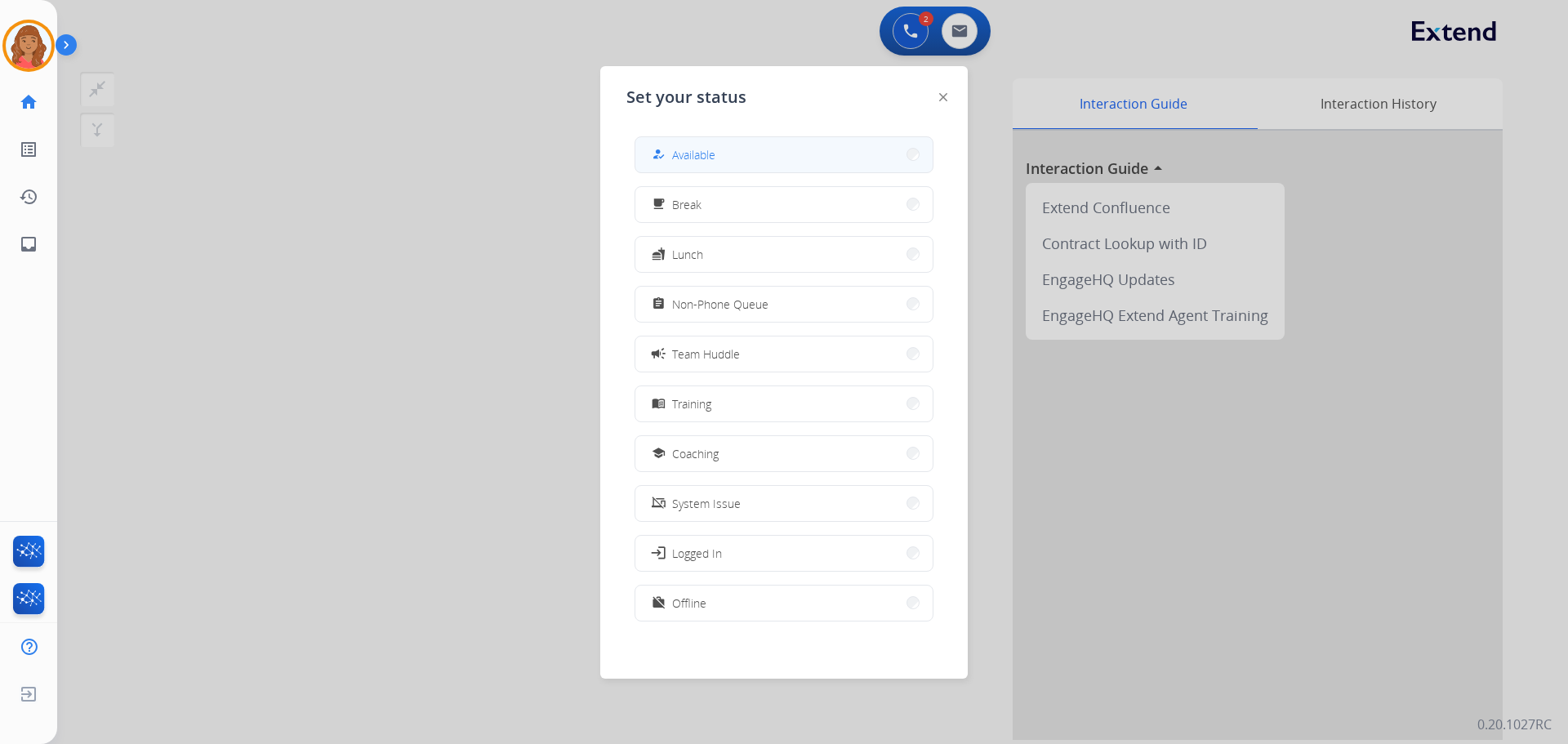
click at [728, 166] on button "how_to_reg Available" at bounding box center [784, 155] width 297 height 35
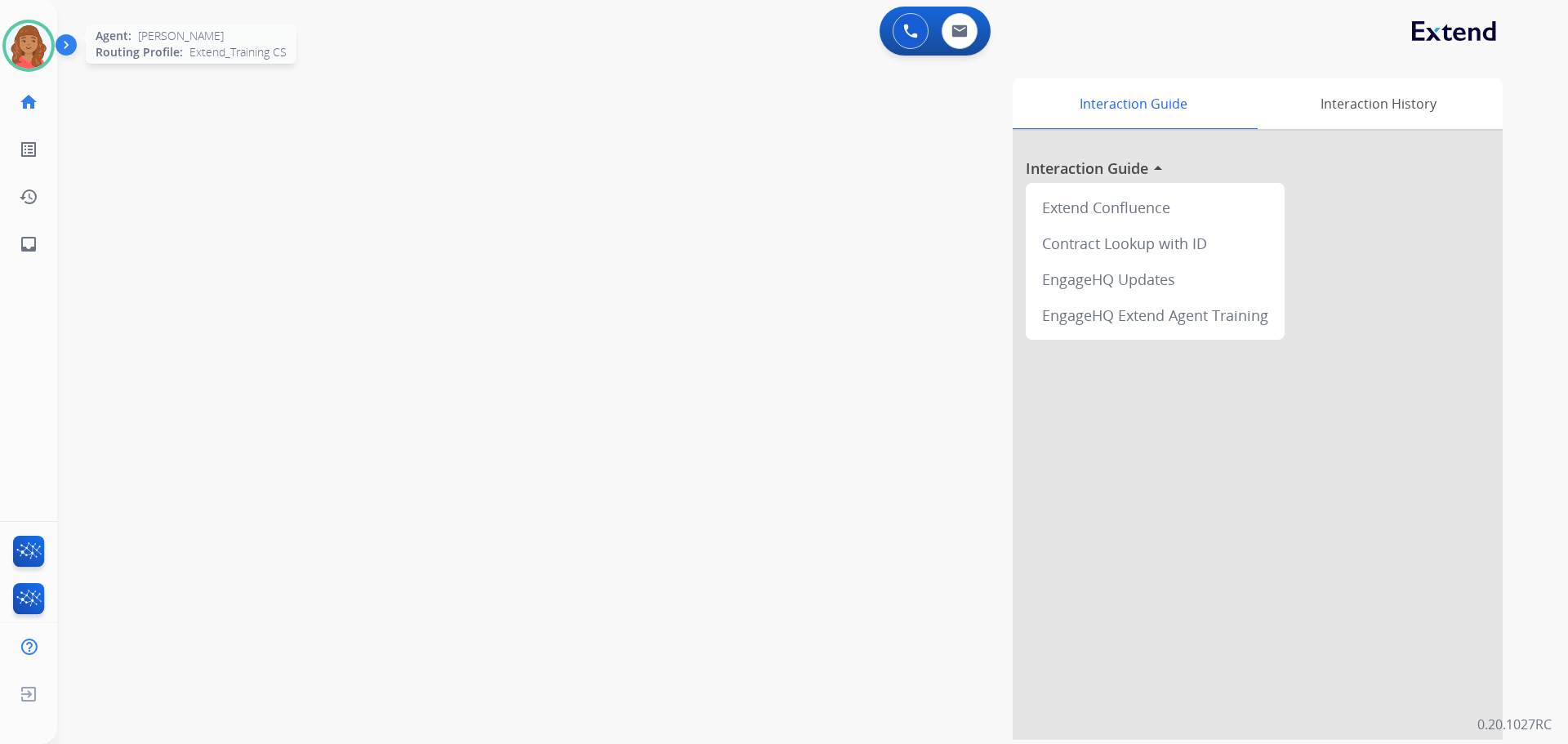
click at [20, 66] on img at bounding box center [29, 46] width 46 height 46
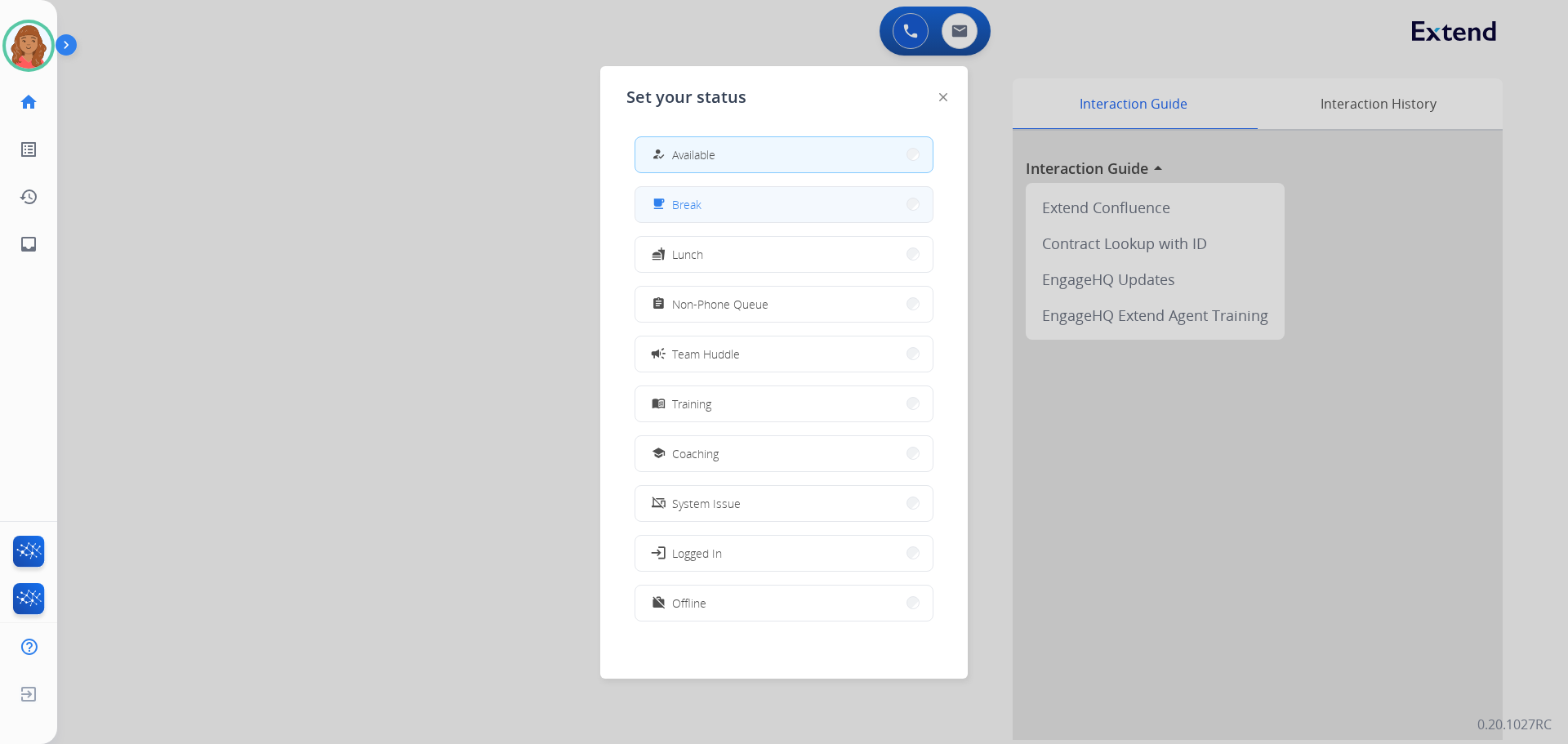
click at [734, 204] on button "free_breakfast Break" at bounding box center [784, 204] width 297 height 35
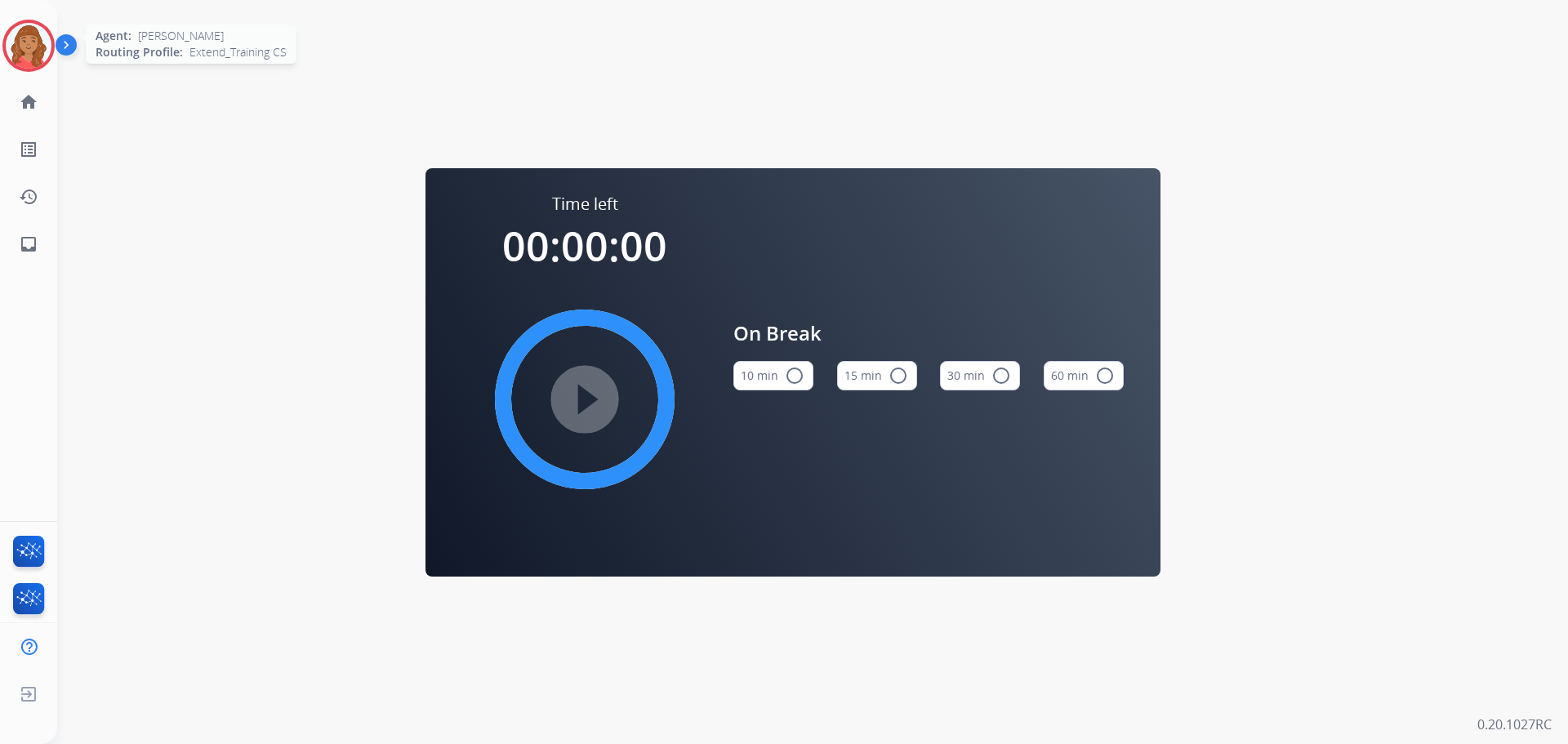
drag, startPoint x: 29, startPoint y: 26, endPoint x: 50, endPoint y: 45, distance: 28.3
click at [30, 26] on img at bounding box center [29, 46] width 46 height 46
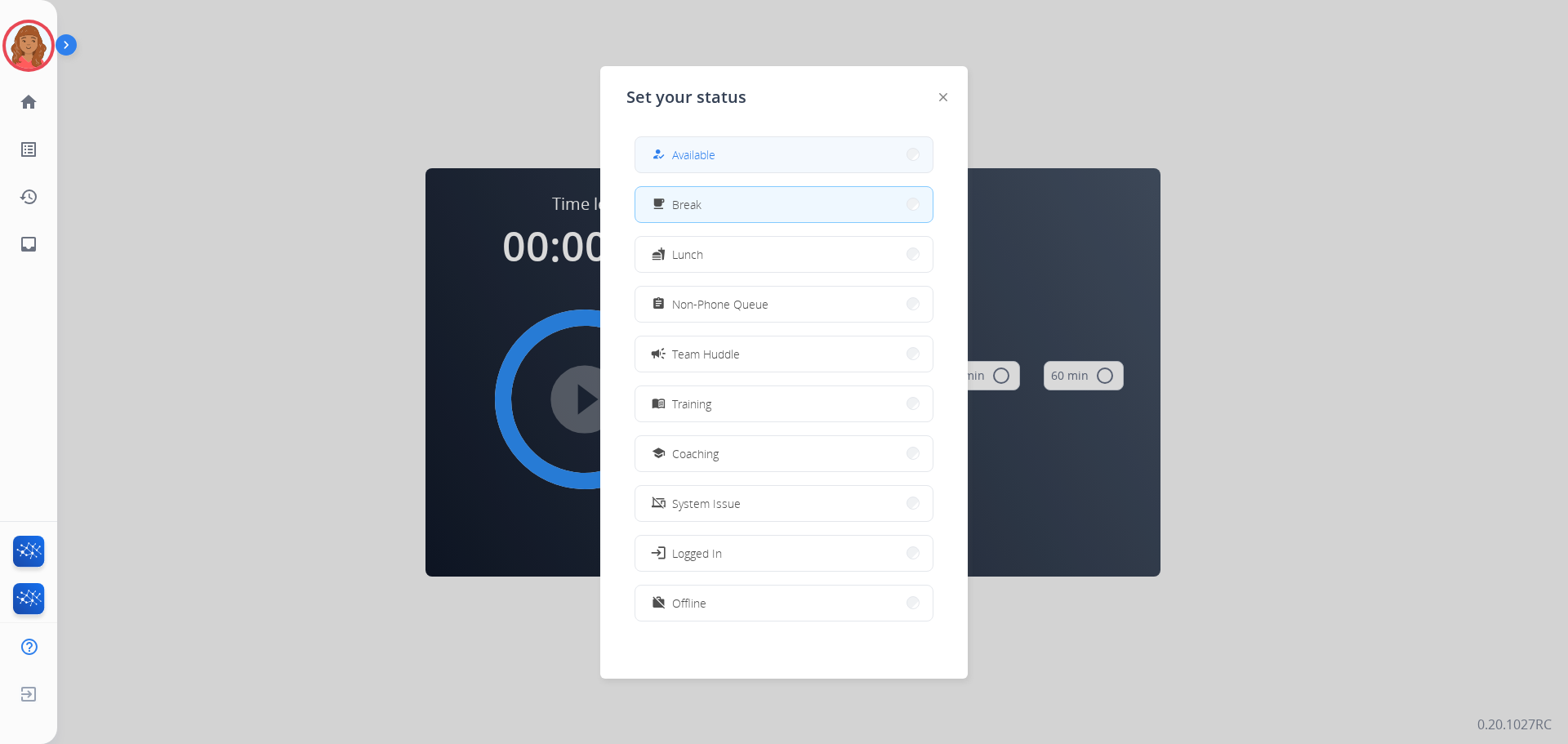
click at [698, 162] on button "how_to_reg Available" at bounding box center [784, 155] width 297 height 35
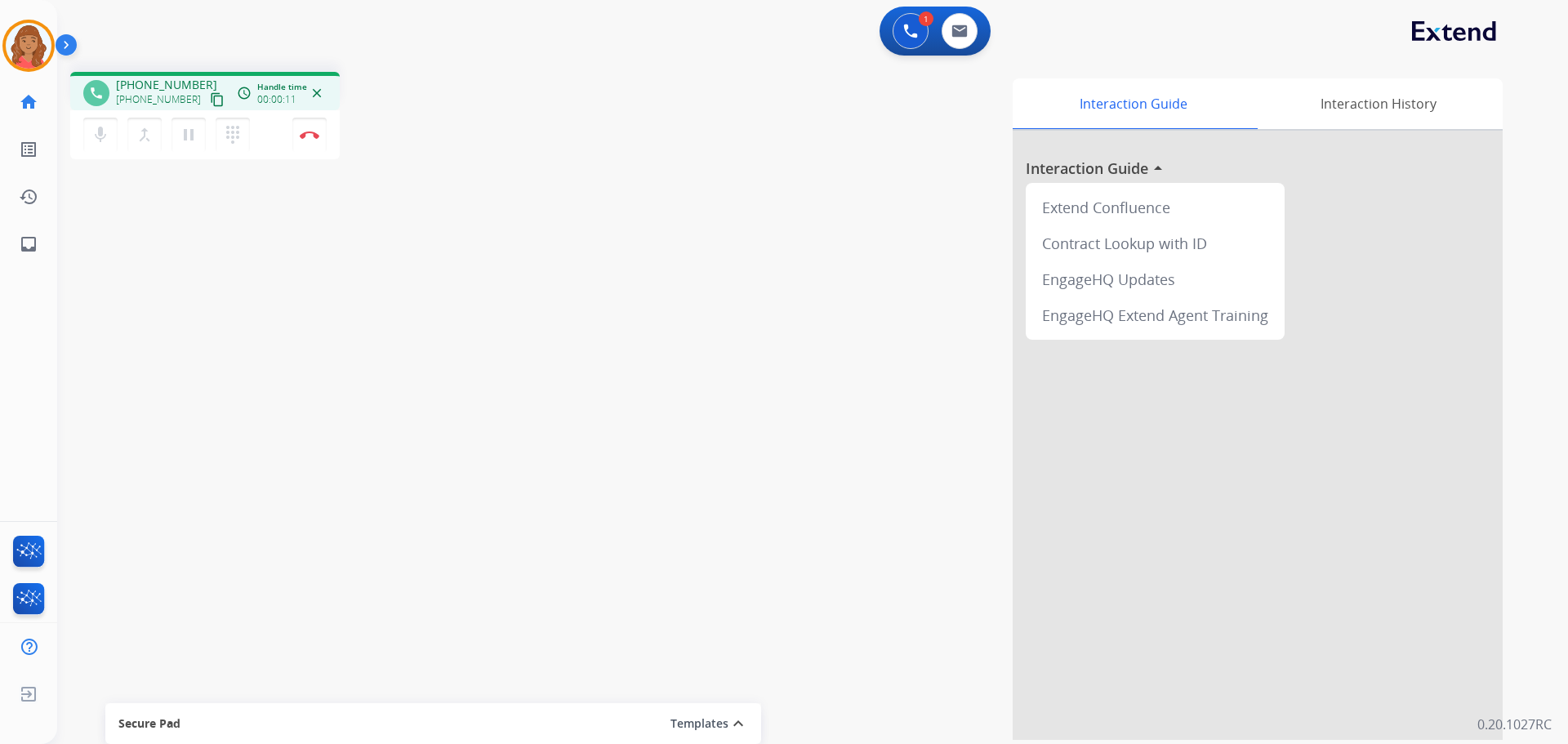
drag, startPoint x: 199, startPoint y: 98, endPoint x: 185, endPoint y: 110, distance: 18.4
click at [210, 98] on mat-icon "content_copy" at bounding box center [218, 100] width 15 height 15
click at [308, 138] on img at bounding box center [310, 135] width 20 height 8
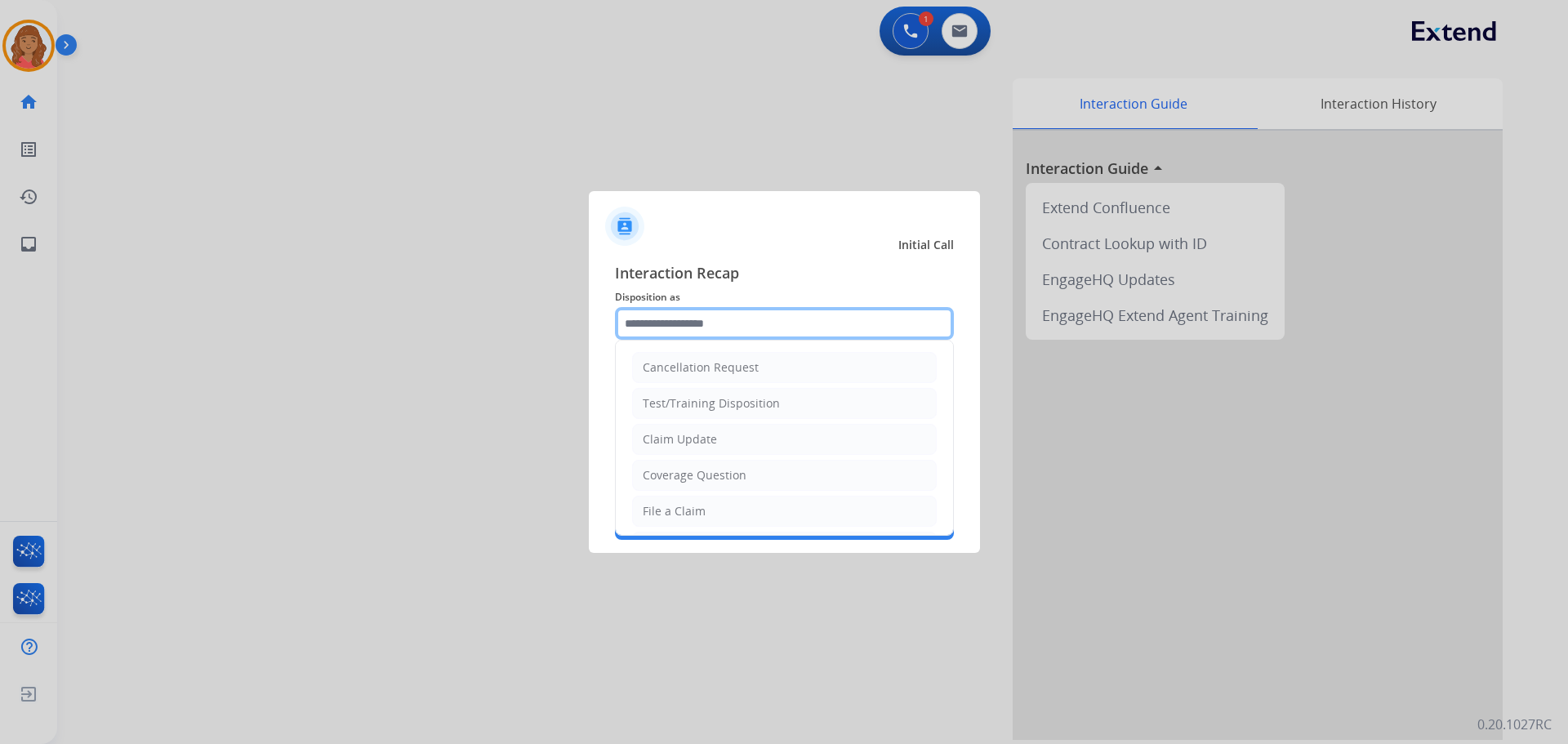
drag, startPoint x: 672, startPoint y: 320, endPoint x: 673, endPoint y: 342, distance: 22.0
click at [675, 325] on input "text" at bounding box center [784, 324] width 339 height 33
click at [677, 436] on div "Claim Update" at bounding box center [680, 439] width 74 height 16
type input "**********"
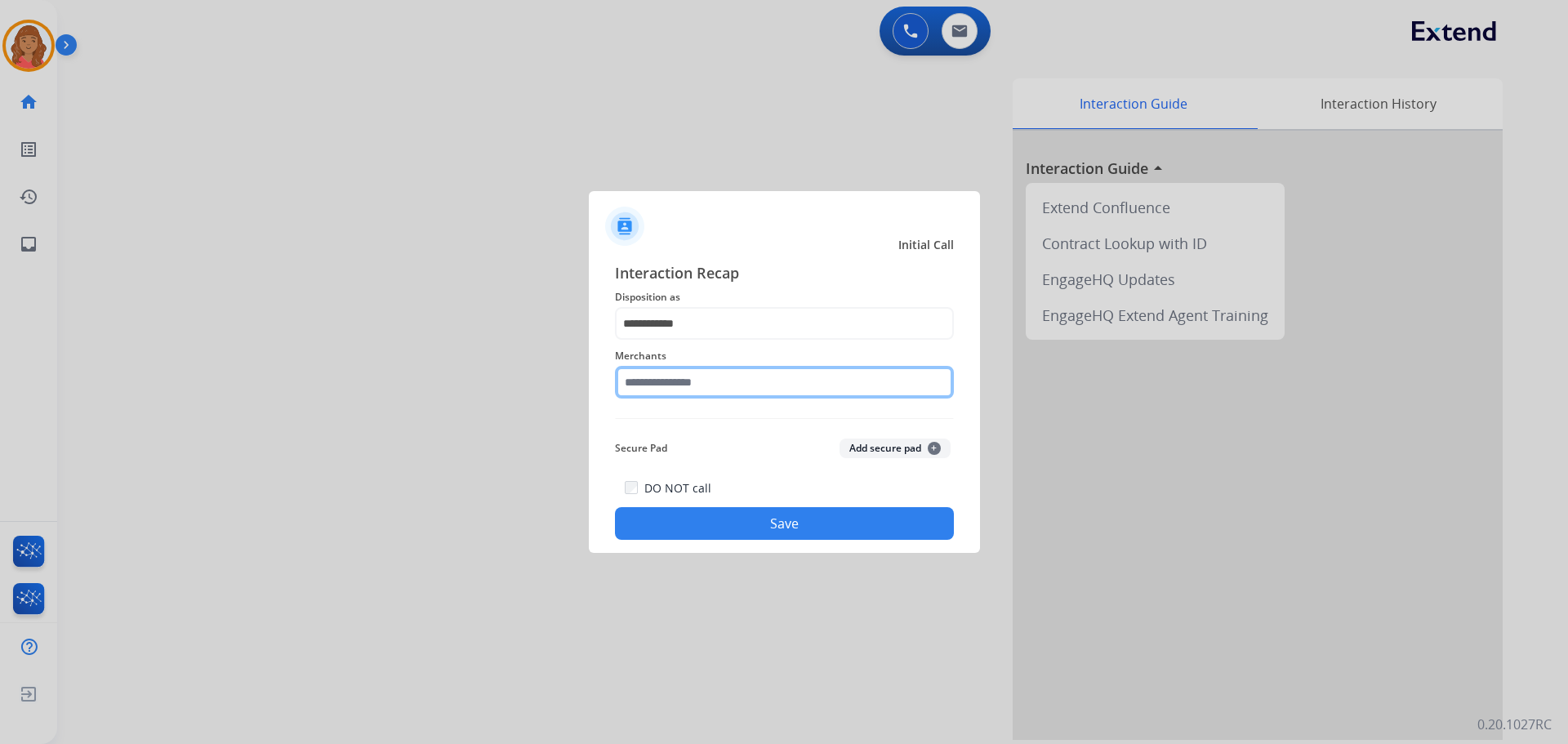
click at [686, 384] on input "text" at bounding box center [784, 382] width 339 height 33
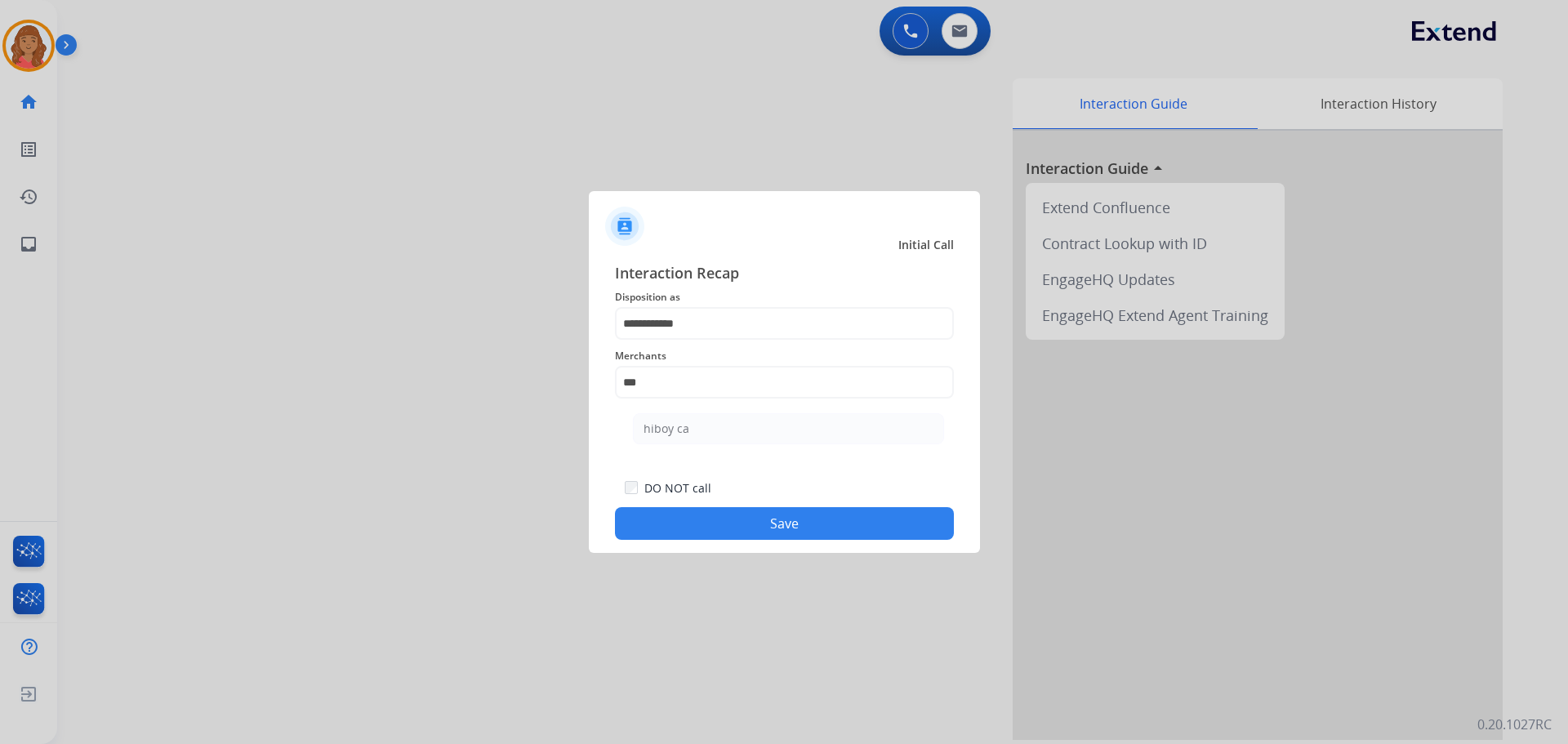
click at [675, 431] on div "hiboy ca" at bounding box center [667, 428] width 46 height 16
type input "********"
click at [709, 522] on button "Save" at bounding box center [784, 523] width 339 height 33
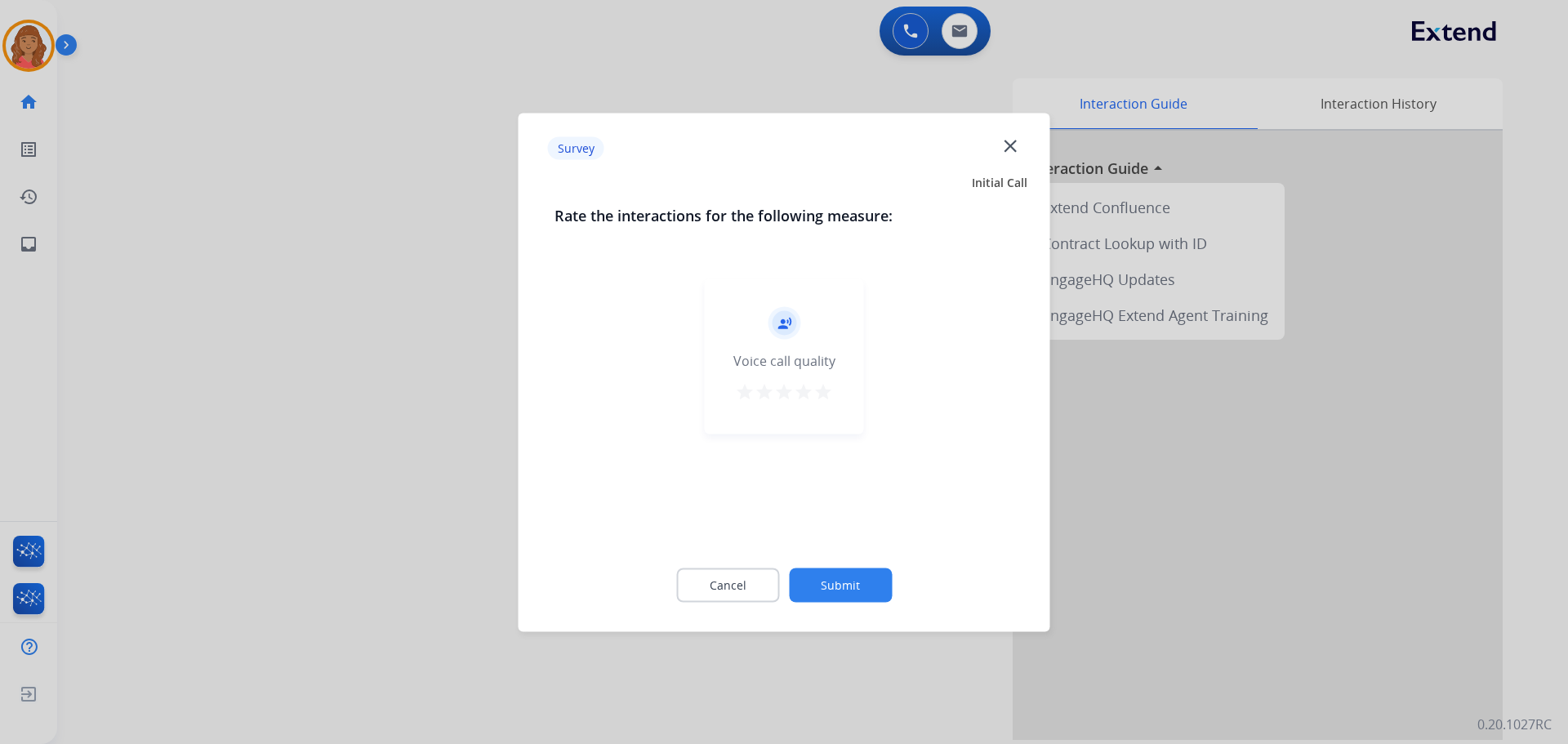
click at [823, 393] on mat-icon "star" at bounding box center [823, 391] width 20 height 20
click at [850, 587] on button "Submit" at bounding box center [840, 585] width 103 height 35
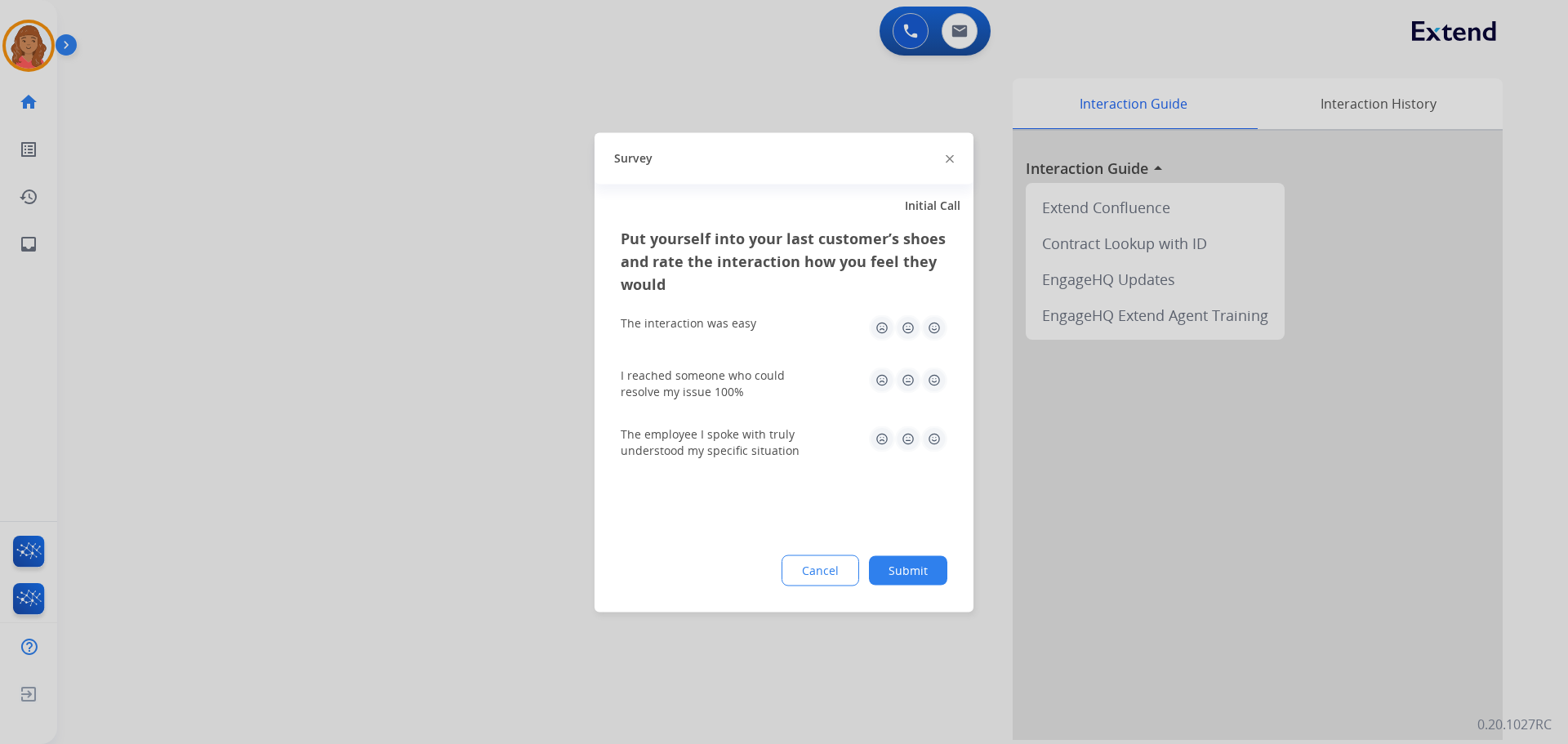
click at [937, 322] on img at bounding box center [934, 328] width 26 height 26
click at [931, 376] on img at bounding box center [934, 380] width 26 height 26
click at [931, 430] on img at bounding box center [934, 438] width 26 height 26
drag, startPoint x: 911, startPoint y: 564, endPoint x: 901, endPoint y: 608, distance: 45.1
click at [916, 564] on button "Submit" at bounding box center [908, 570] width 78 height 30
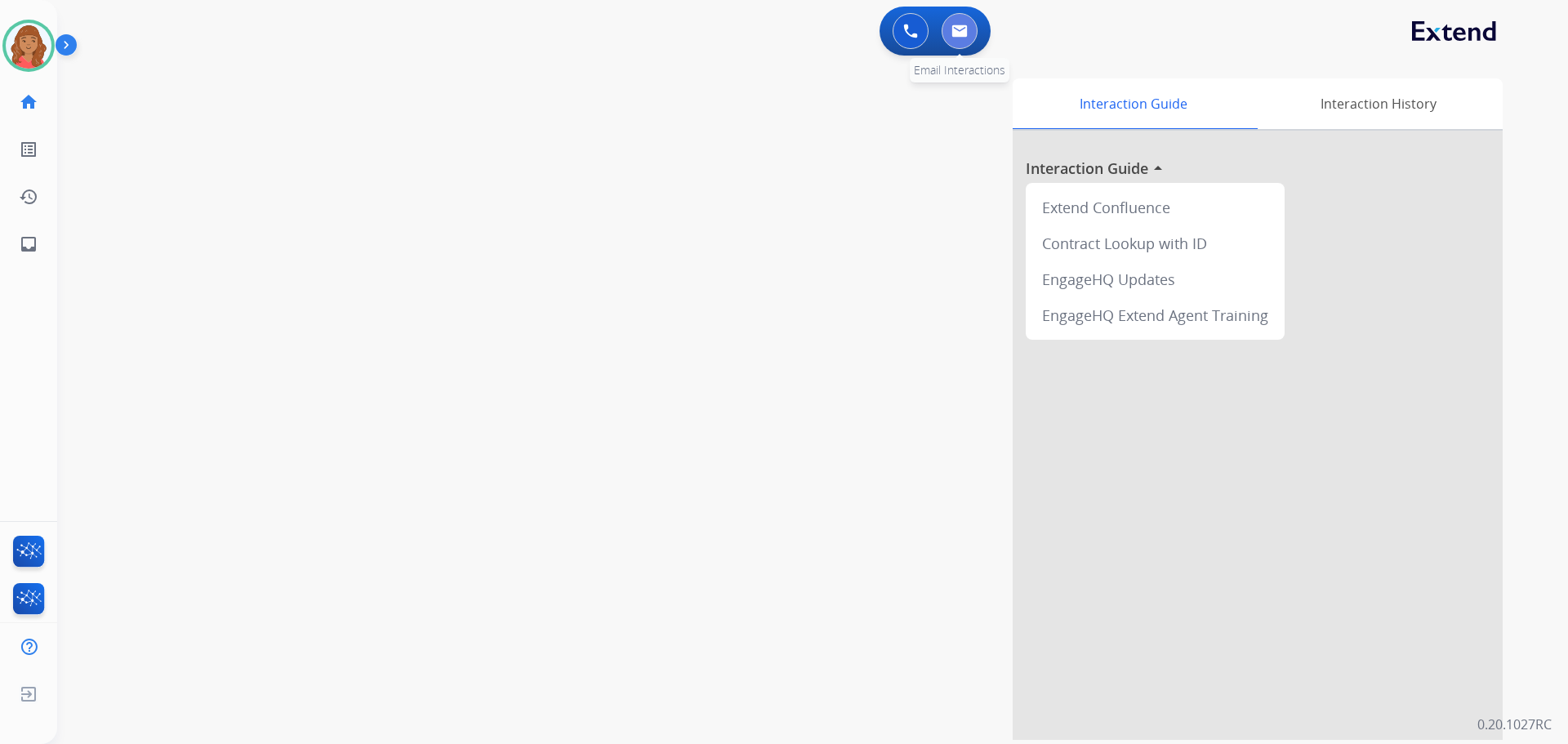
click at [969, 38] on button at bounding box center [960, 31] width 36 height 36
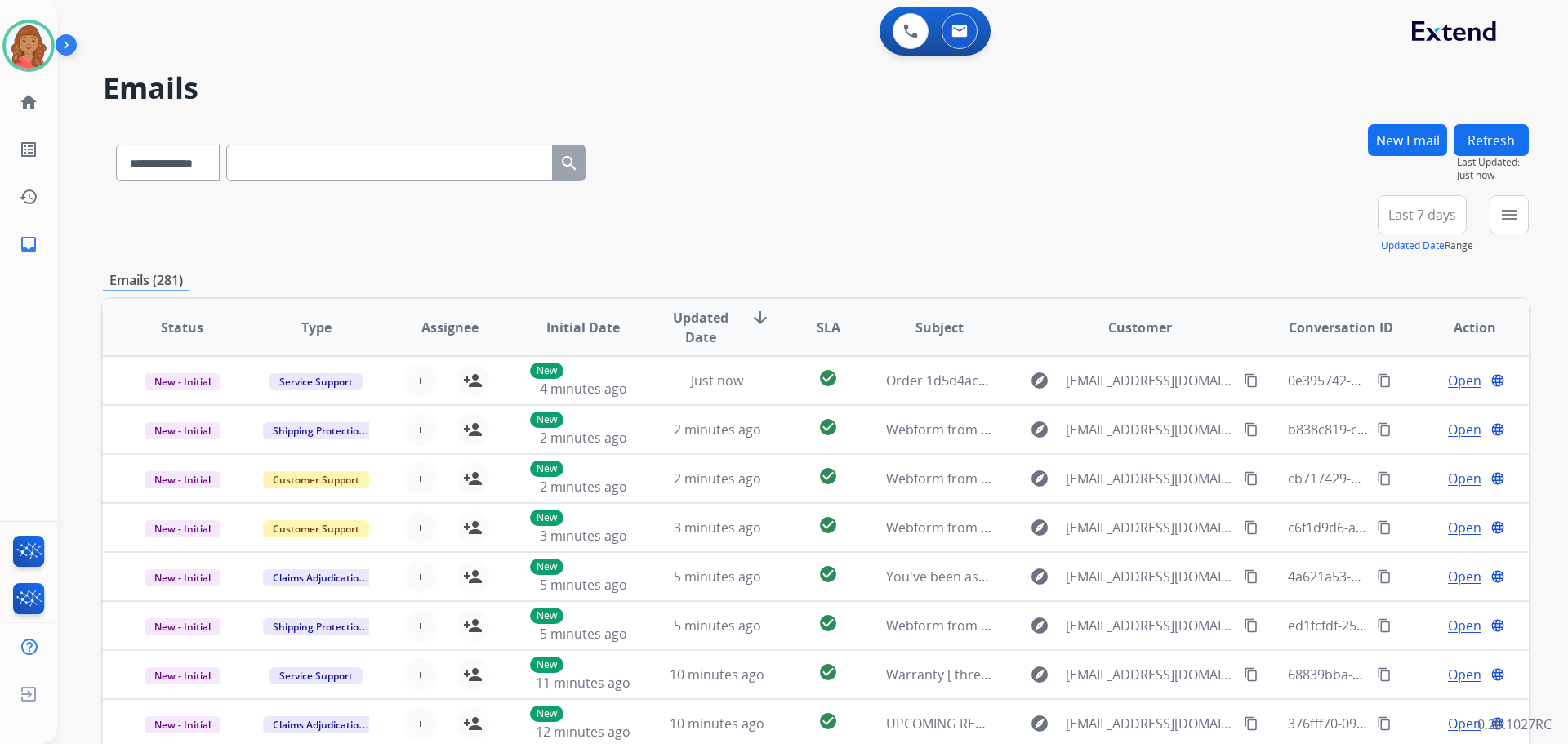
click at [1414, 145] on button "New Email" at bounding box center [1407, 140] width 79 height 32
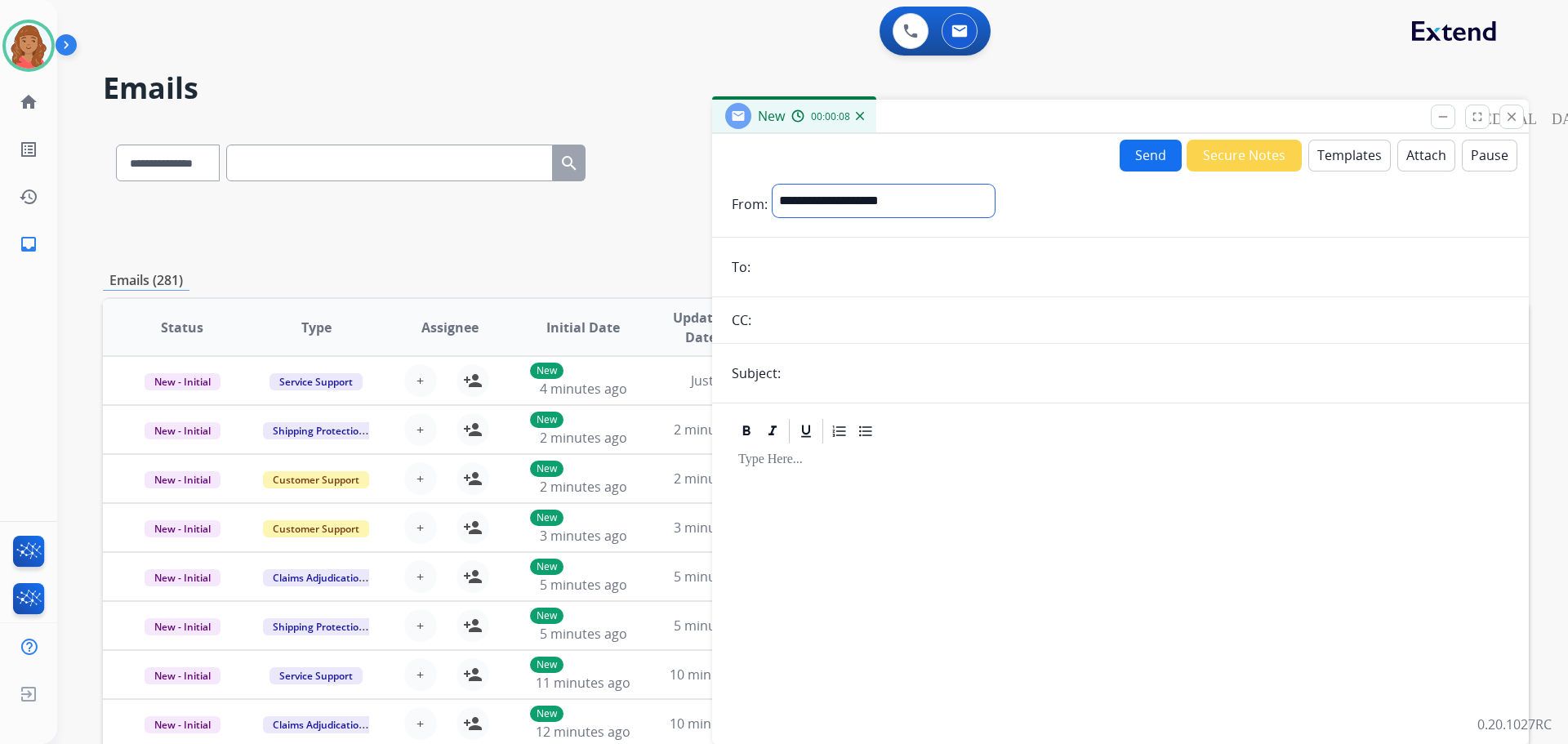
drag, startPoint x: 851, startPoint y: 203, endPoint x: 806, endPoint y: 195, distance: 45.7
click at [806, 195] on select "**********" at bounding box center [884, 201] width 222 height 33
drag, startPoint x: 799, startPoint y: 196, endPoint x: 762, endPoint y: 254, distance: 68.8
click at [762, 254] on input "email" at bounding box center [1132, 269] width 754 height 33
paste input "**********"
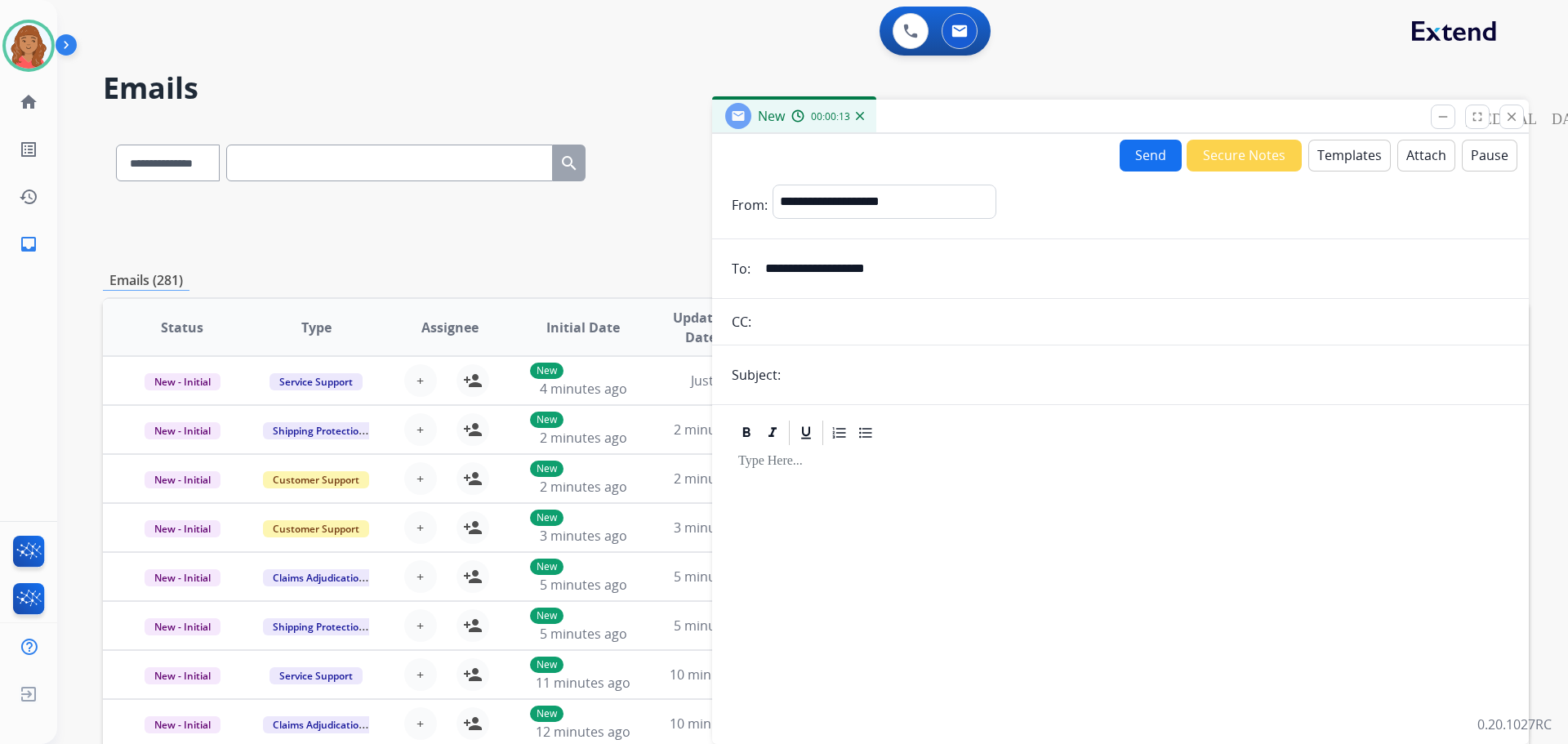
type input "**********"
click at [826, 204] on select "**********" at bounding box center [884, 201] width 222 height 33
select select "**********"
click at [773, 185] on select "**********" at bounding box center [884, 201] width 222 height 33
drag, startPoint x: 784, startPoint y: 476, endPoint x: 793, endPoint y: 475, distance: 9.1
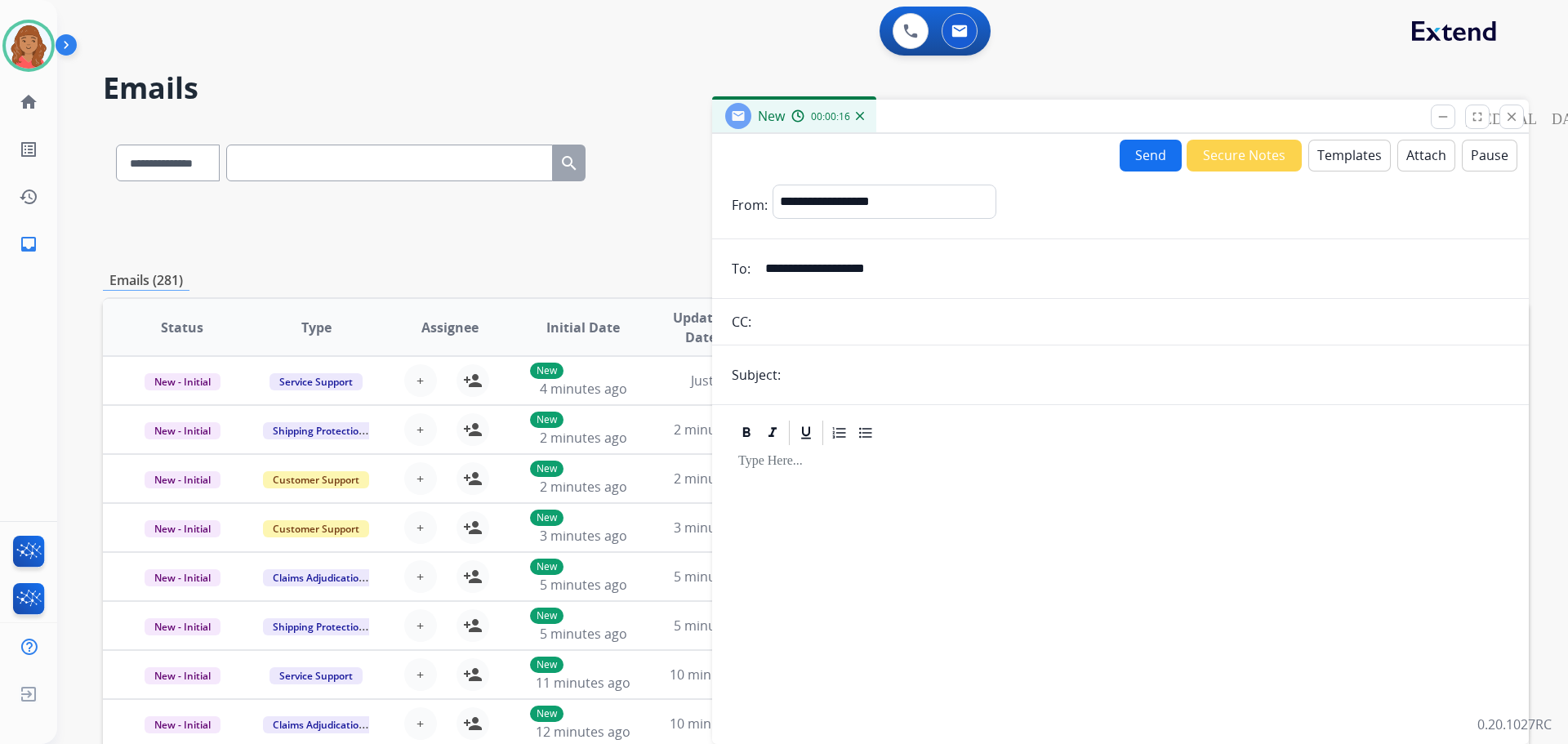
click at [790, 476] on div at bounding box center [1121, 587] width 778 height 280
click at [1334, 149] on button "Templates" at bounding box center [1350, 155] width 82 height 32
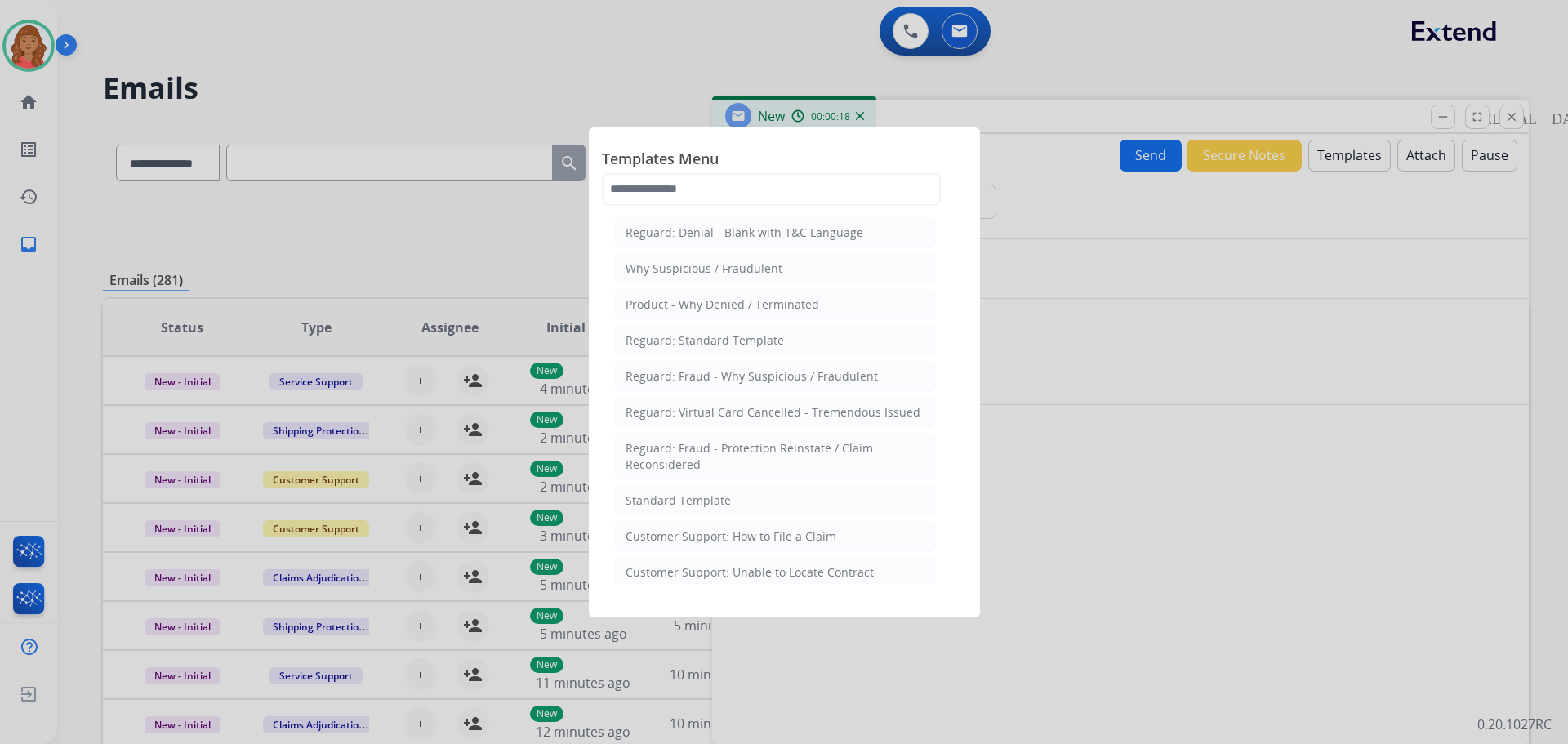
click at [733, 505] on li "Standard Template" at bounding box center [775, 501] width 321 height 31
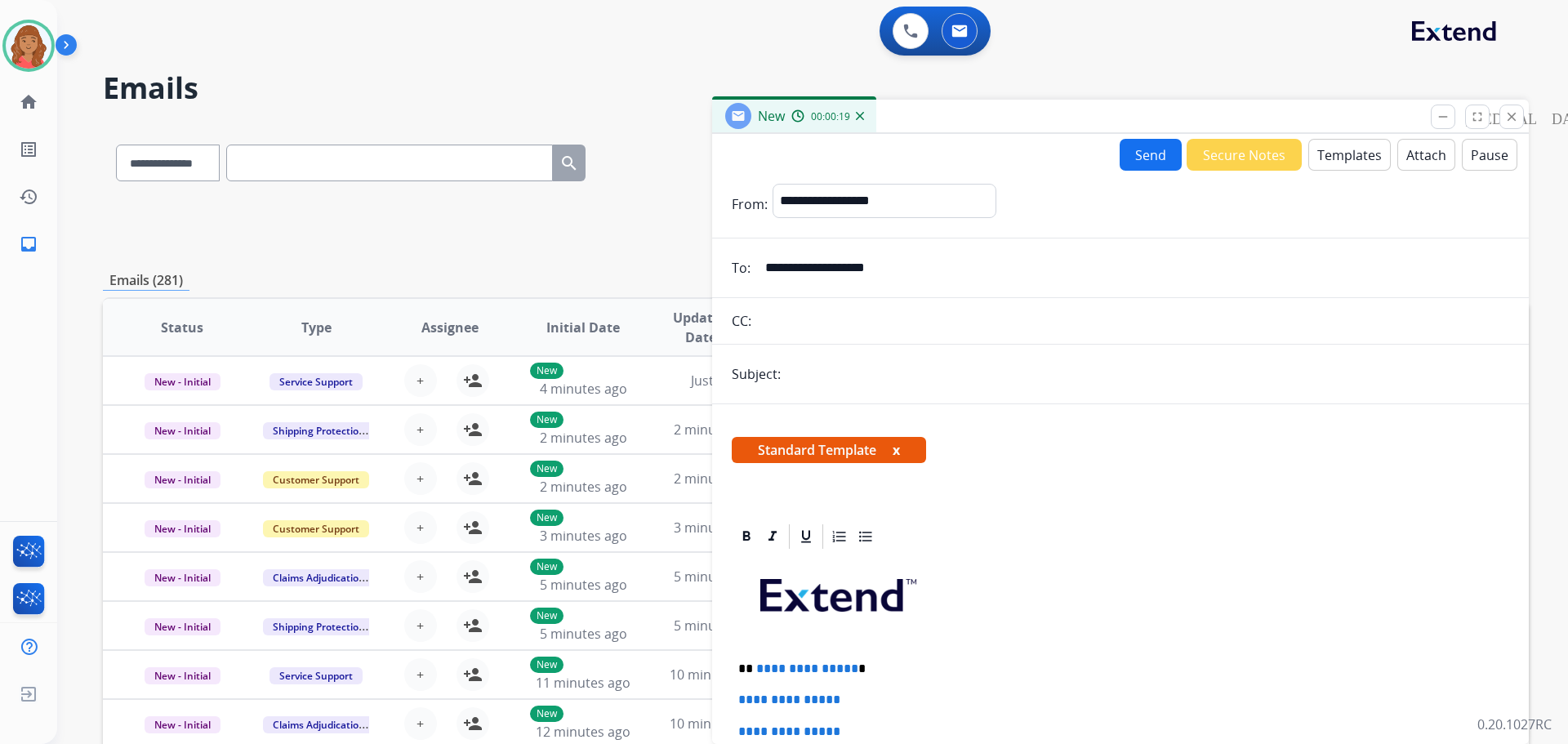
scroll to position [377, 0]
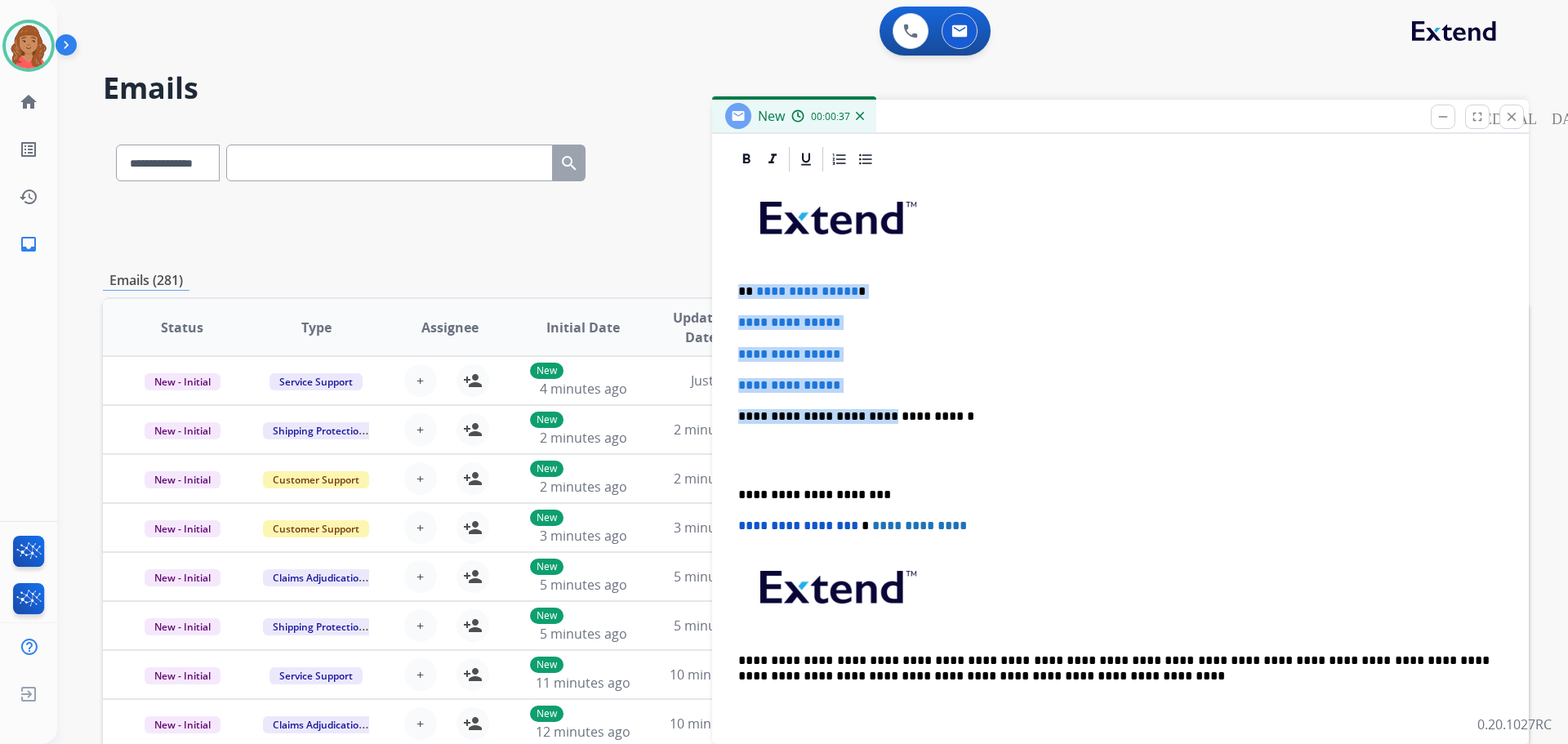
drag, startPoint x: 804, startPoint y: 370, endPoint x: 733, endPoint y: 298, distance: 101.1
click at [733, 298] on div "**********" at bounding box center [1121, 455] width 778 height 562
click at [938, 379] on p "**********" at bounding box center [1121, 386] width 765 height 15
click at [928, 287] on p "**********" at bounding box center [1114, 292] width 751 height 15
drag, startPoint x: 735, startPoint y: 286, endPoint x: 864, endPoint y: 391, distance: 166.3
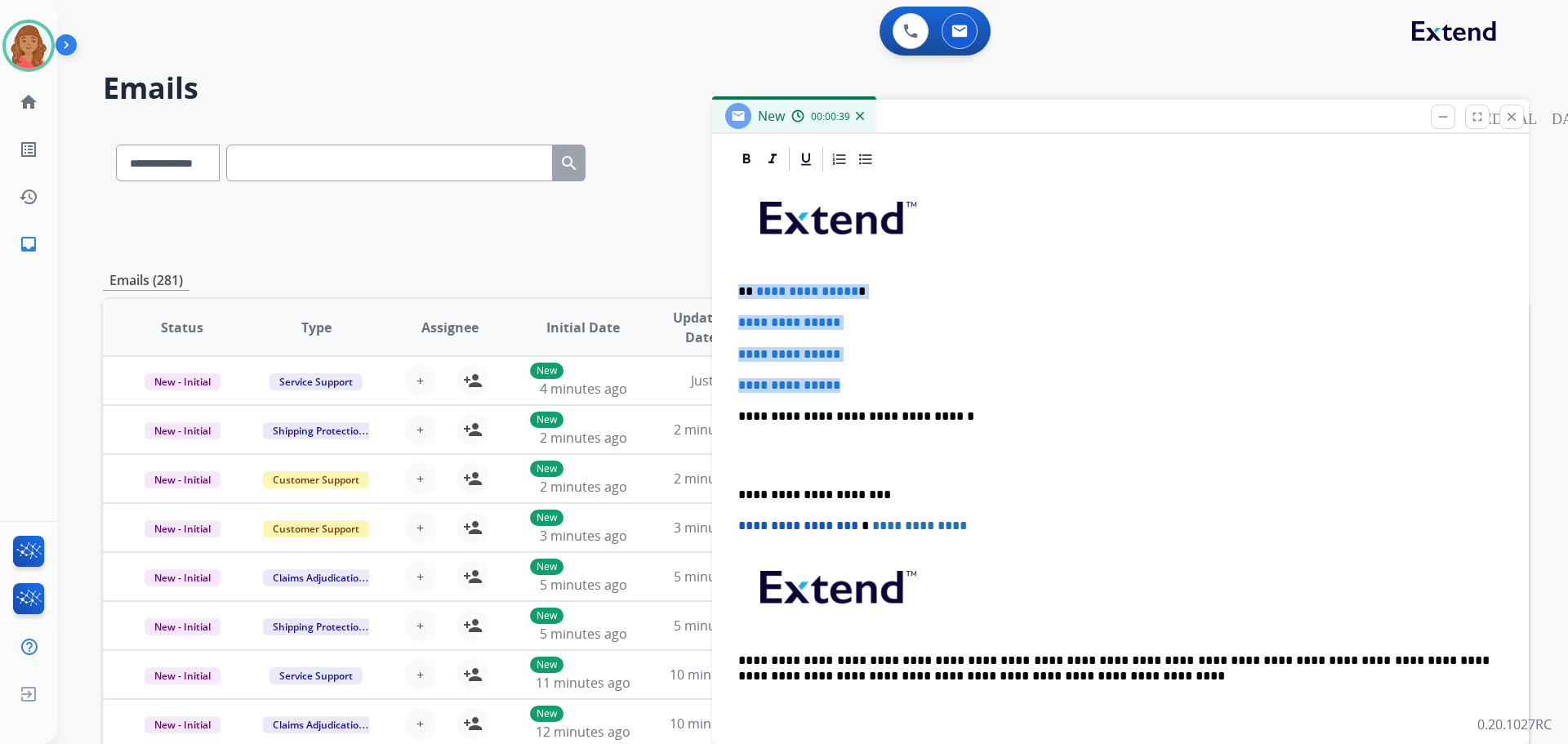
click at [864, 391] on div "**********" at bounding box center [1121, 455] width 778 height 562
drag, startPoint x: 836, startPoint y: 374, endPoint x: 824, endPoint y: 366, distance: 14.4
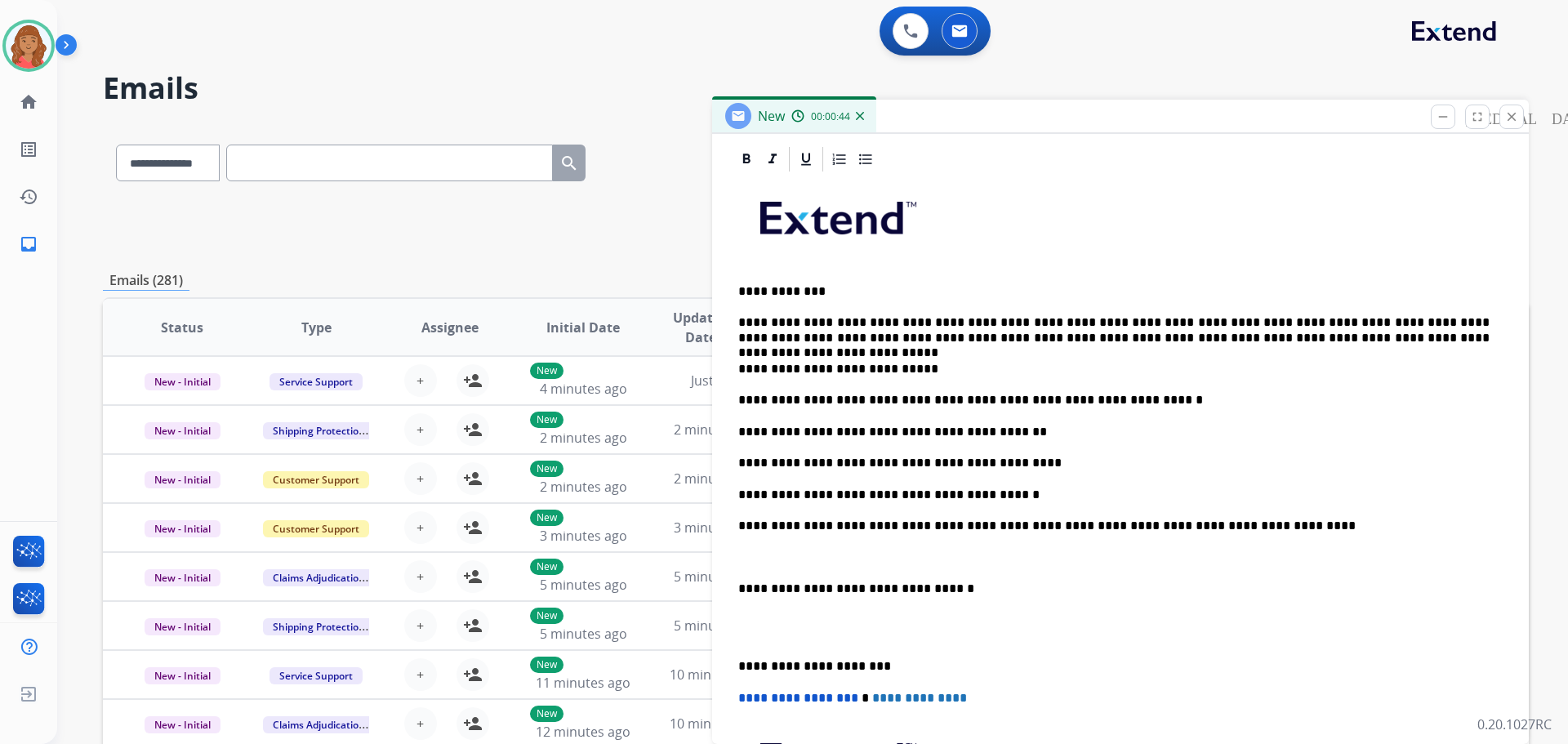
click at [737, 584] on div "**********" at bounding box center [1121, 540] width 778 height 734
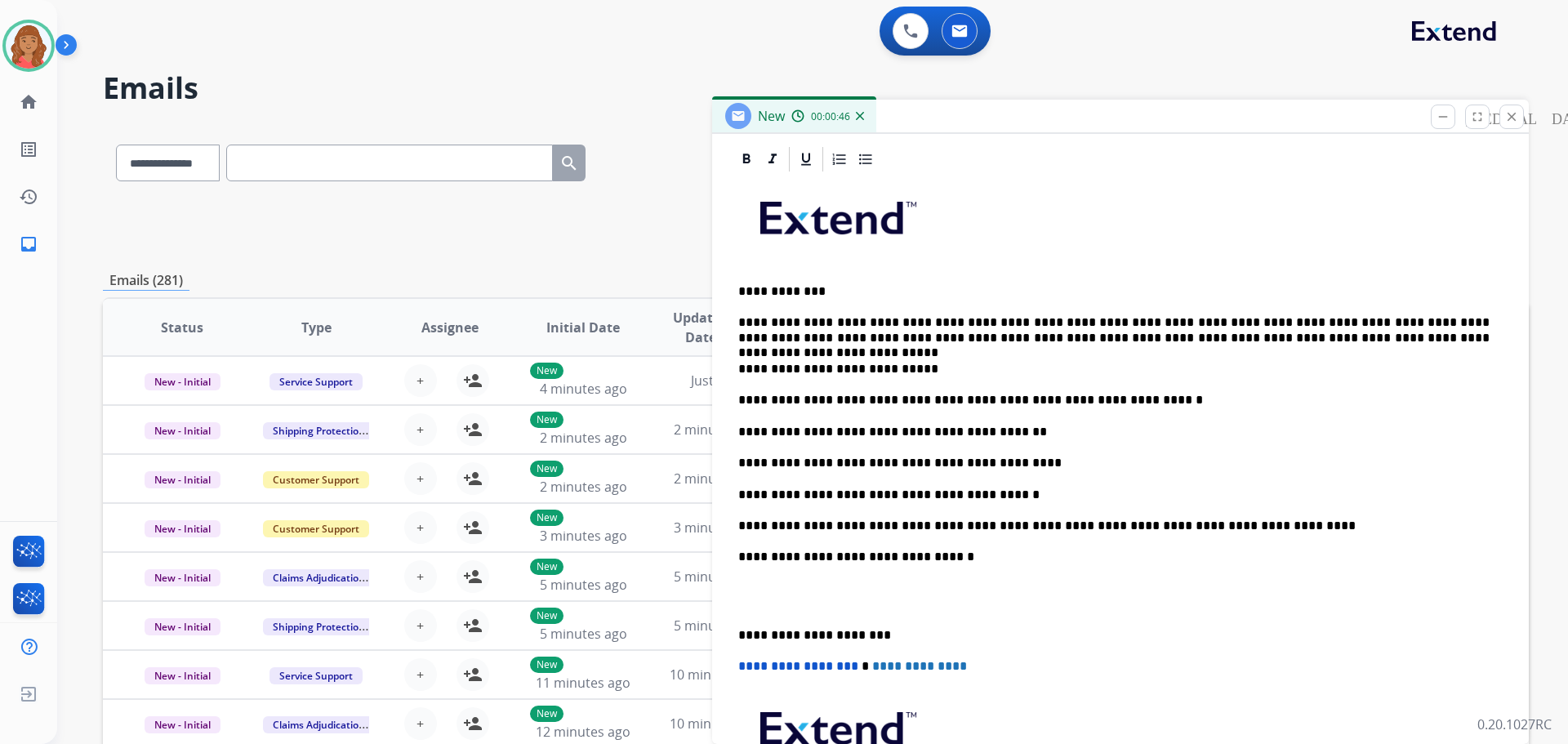
click at [732, 632] on div "**********" at bounding box center [1121, 525] width 778 height 702
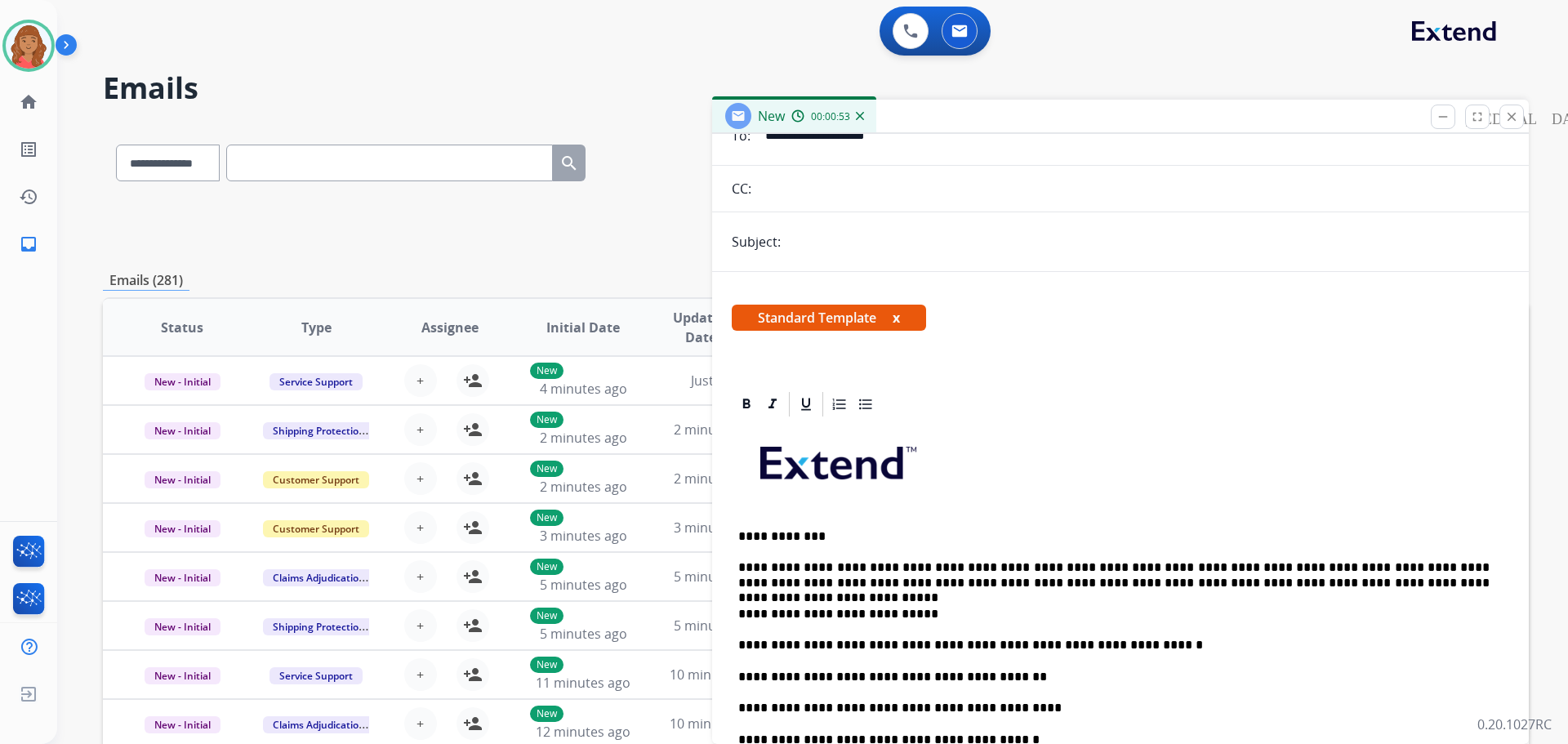
scroll to position [0, 0]
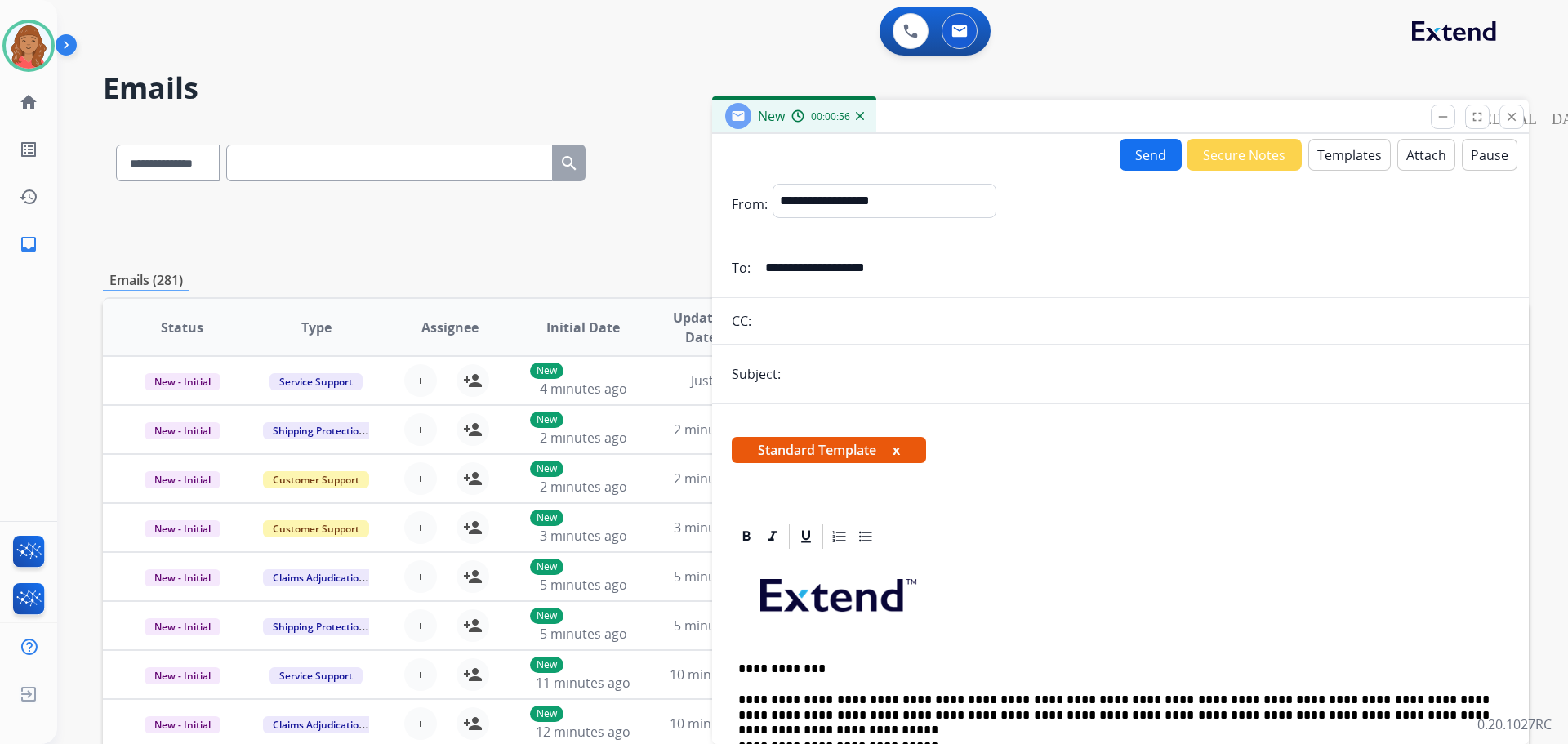
click at [828, 383] on input "text" at bounding box center [1147, 374] width 723 height 33
type input "**********"
click at [1138, 153] on button "Send" at bounding box center [1150, 154] width 62 height 32
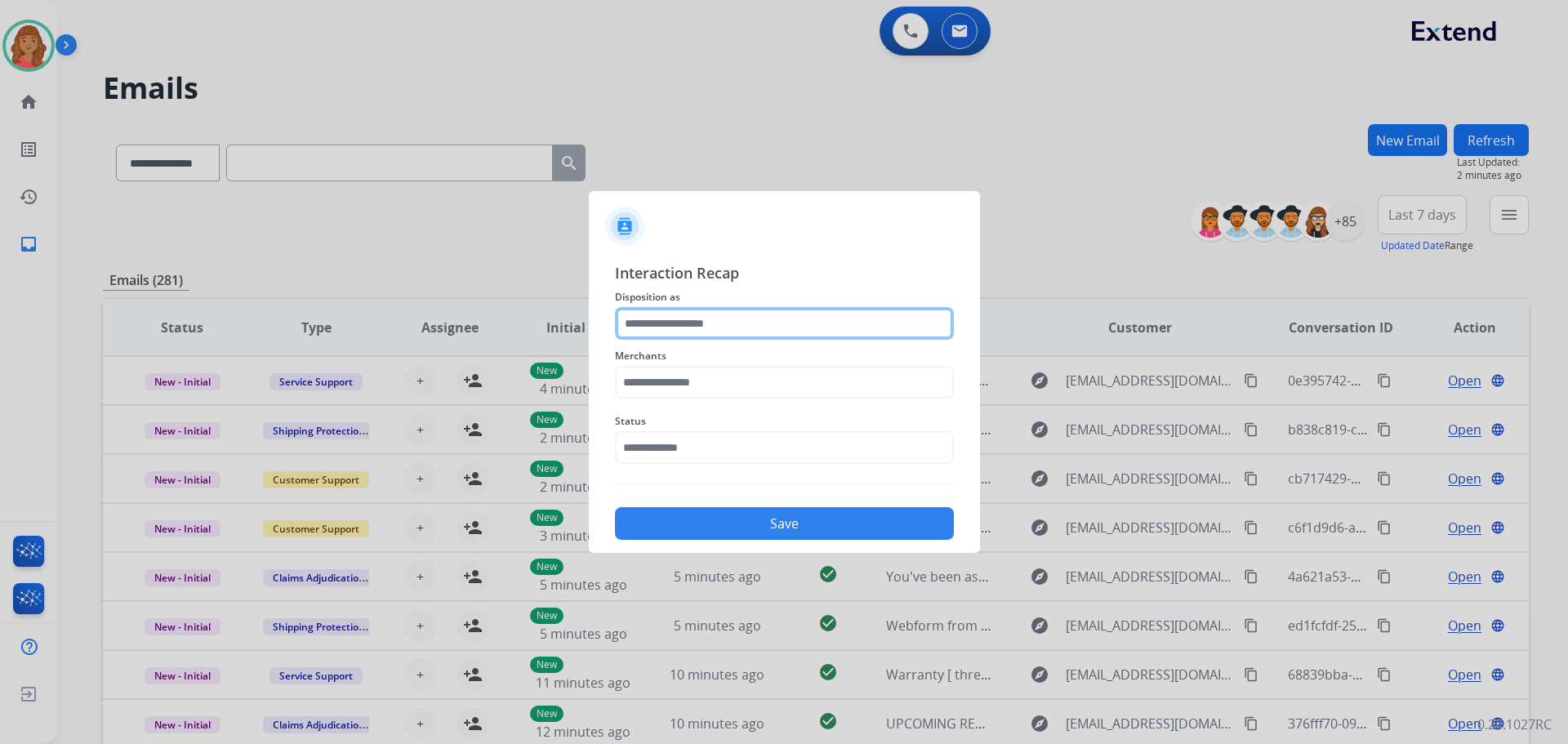
click at [740, 334] on input "text" at bounding box center [784, 324] width 339 height 33
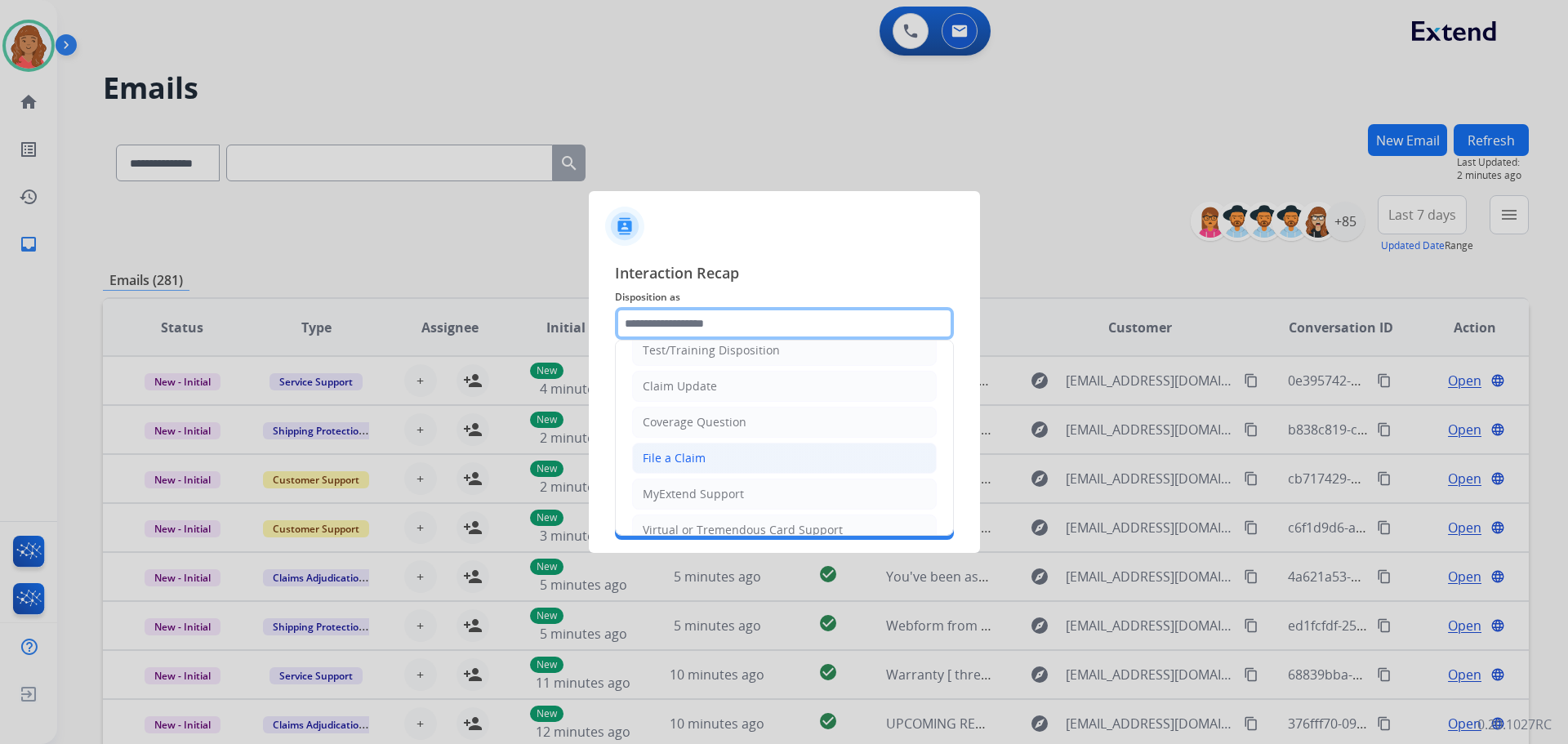
scroll to position [82, 0]
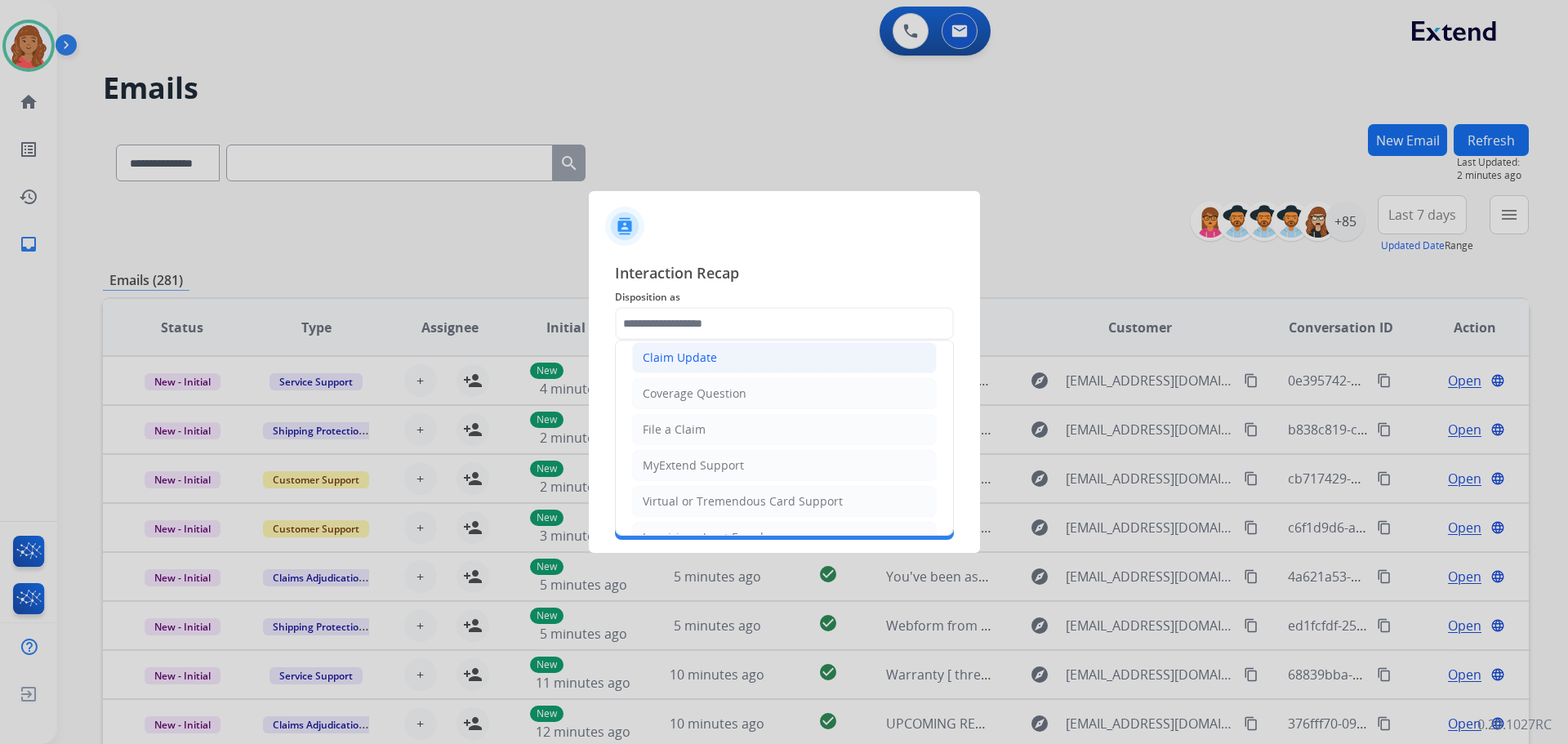
click at [682, 360] on div "Claim Update" at bounding box center [680, 358] width 74 height 16
type input "**********"
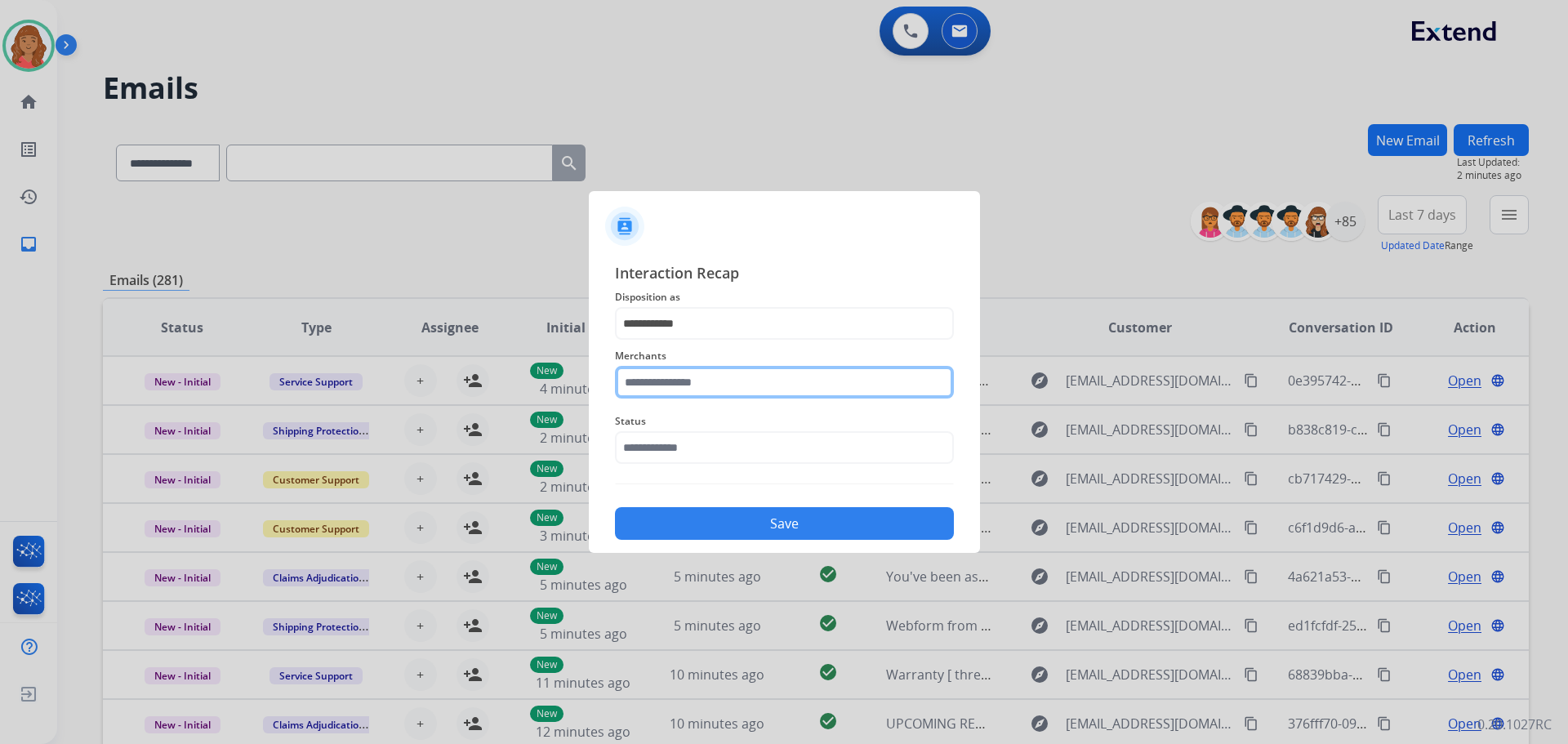
click at [683, 386] on input "text" at bounding box center [784, 382] width 339 height 33
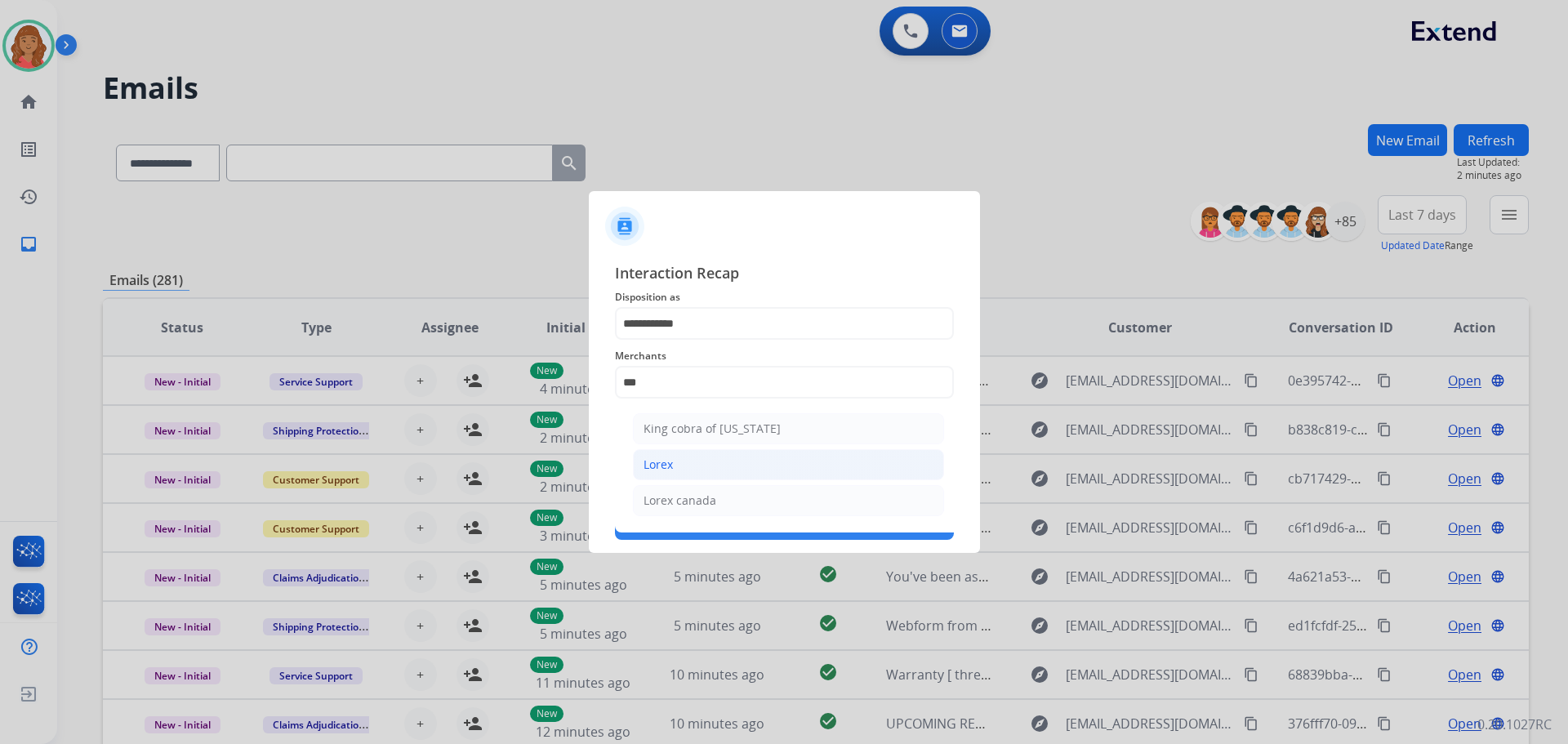
click at [664, 458] on div "Lorex" at bounding box center [658, 465] width 30 height 16
type input "*****"
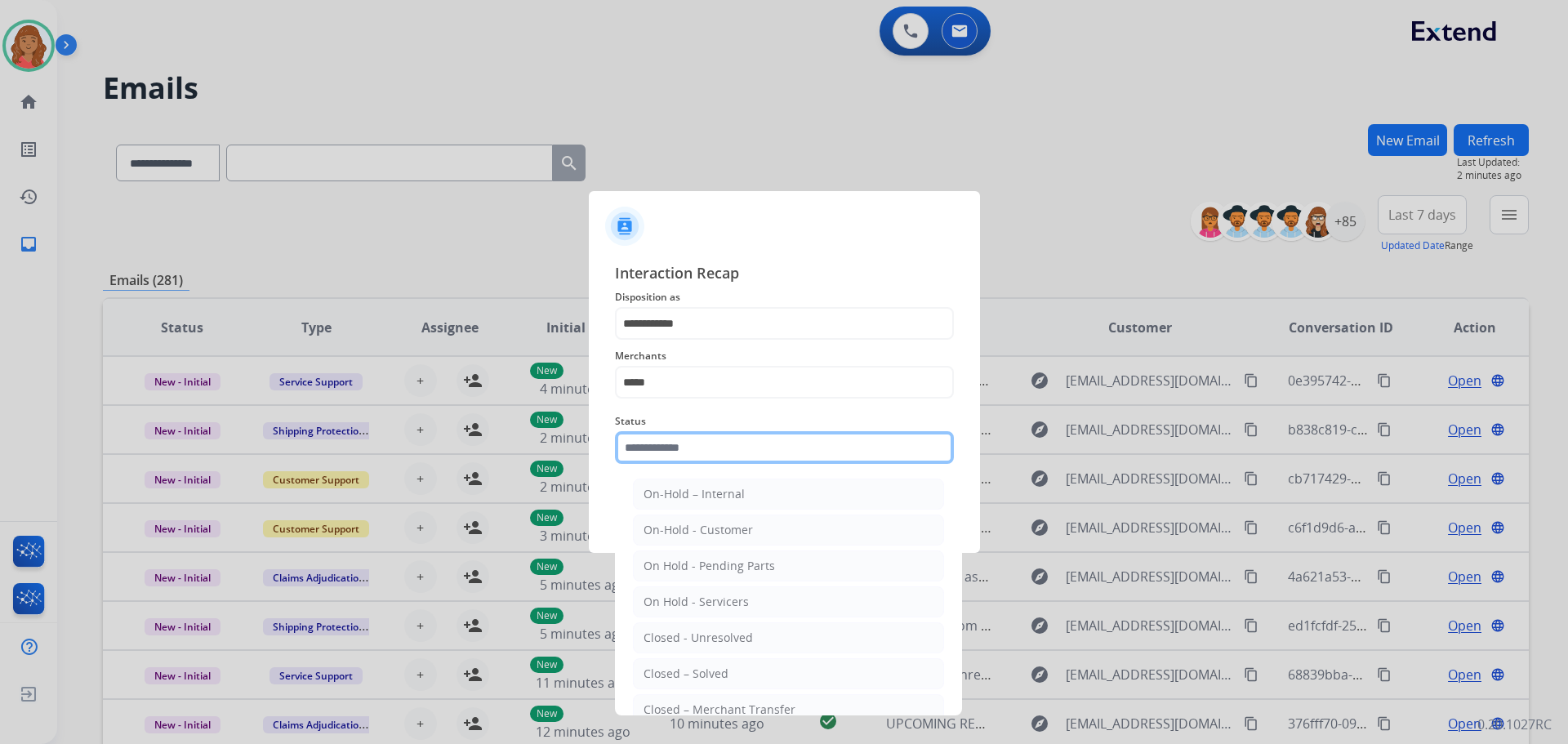
click at [670, 444] on input "text" at bounding box center [784, 447] width 339 height 33
drag, startPoint x: 689, startPoint y: 666, endPoint x: 708, endPoint y: 582, distance: 86.1
click at [689, 664] on li "Closed – Solved" at bounding box center [789, 674] width 311 height 31
type input "**********"
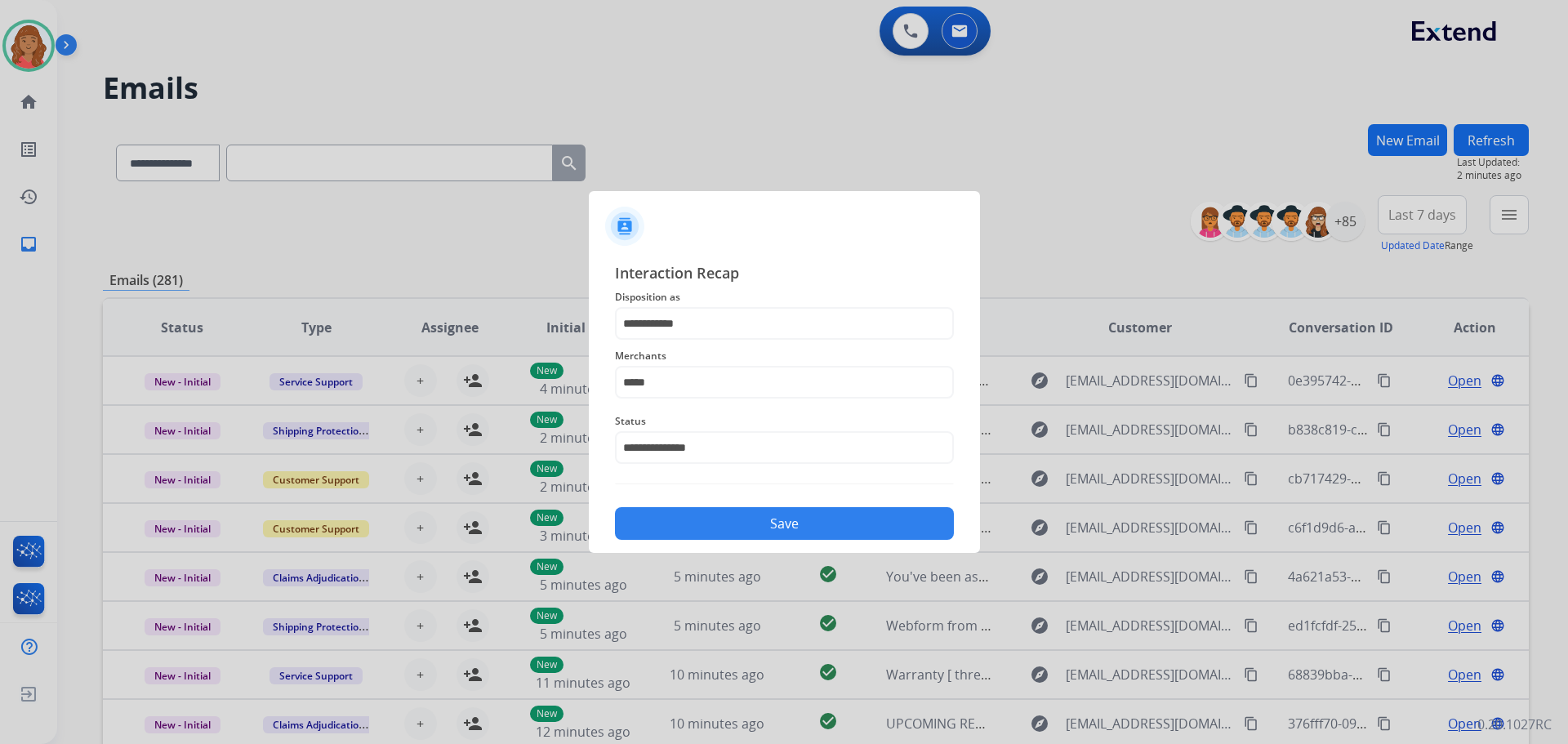
click at [729, 528] on button "Save" at bounding box center [784, 523] width 339 height 33
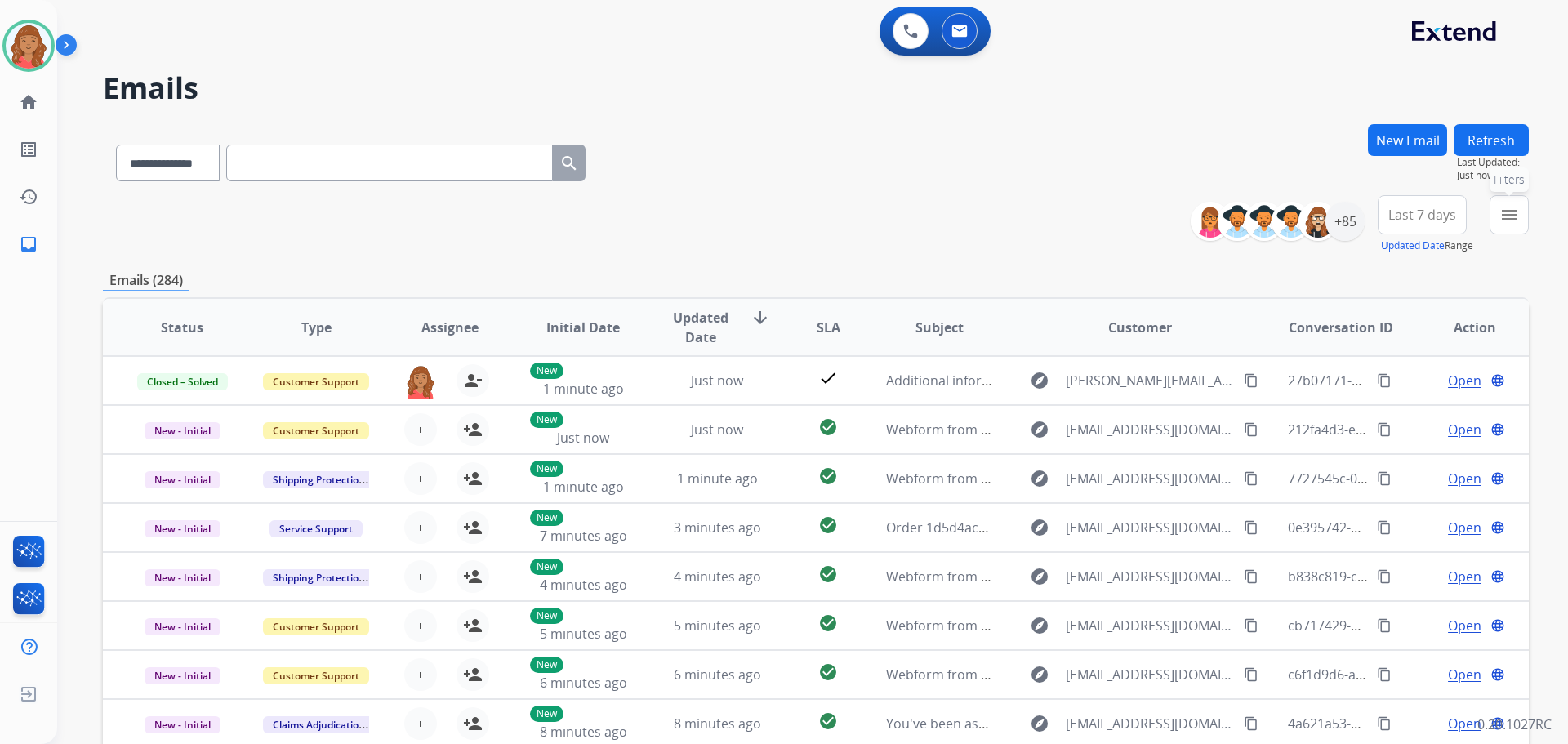
click at [1515, 218] on mat-icon "menu" at bounding box center [1509, 215] width 20 height 20
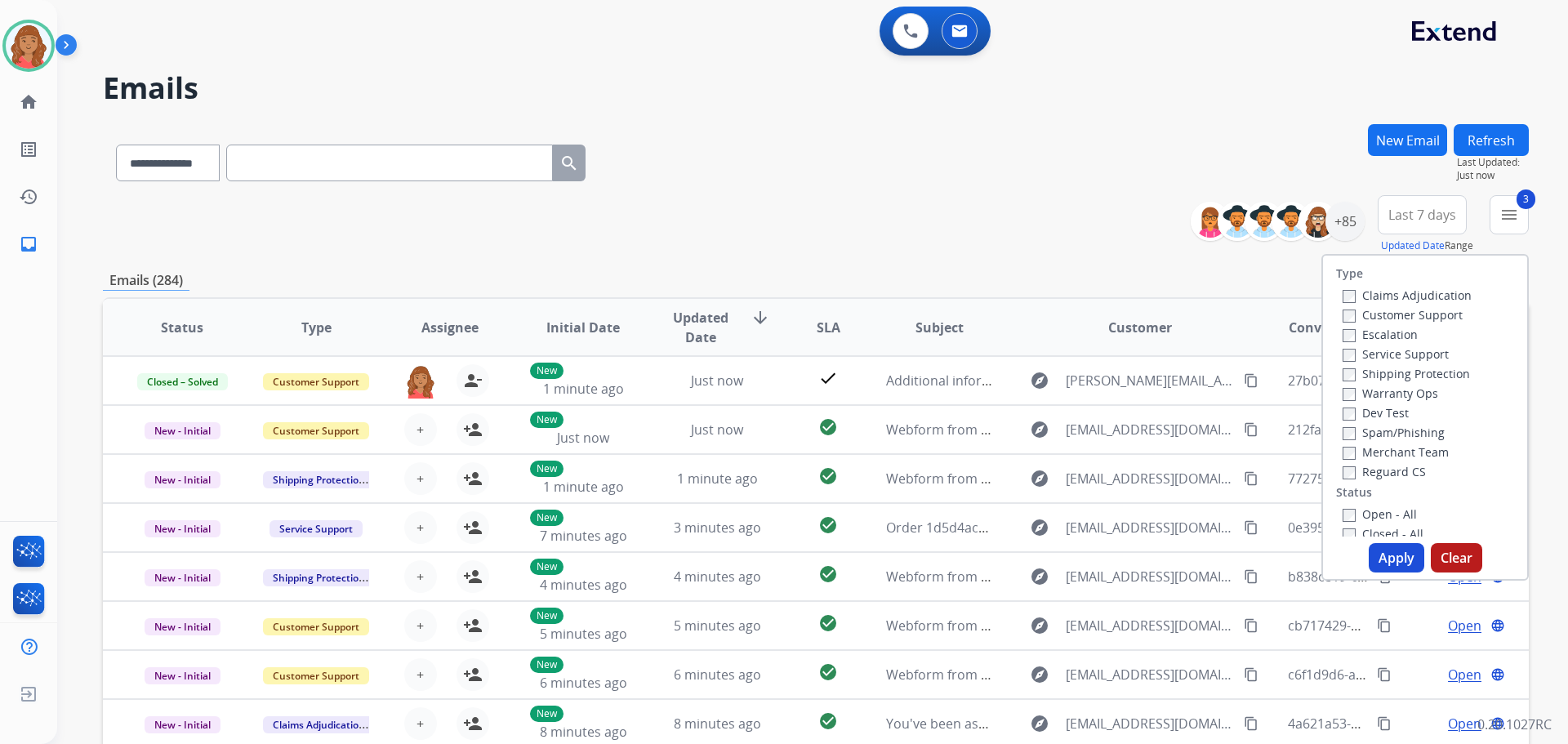
click at [1342, 507] on label "Open - All" at bounding box center [1379, 513] width 74 height 16
click at [1423, 213] on span "Last 7 days" at bounding box center [1422, 215] width 68 height 7
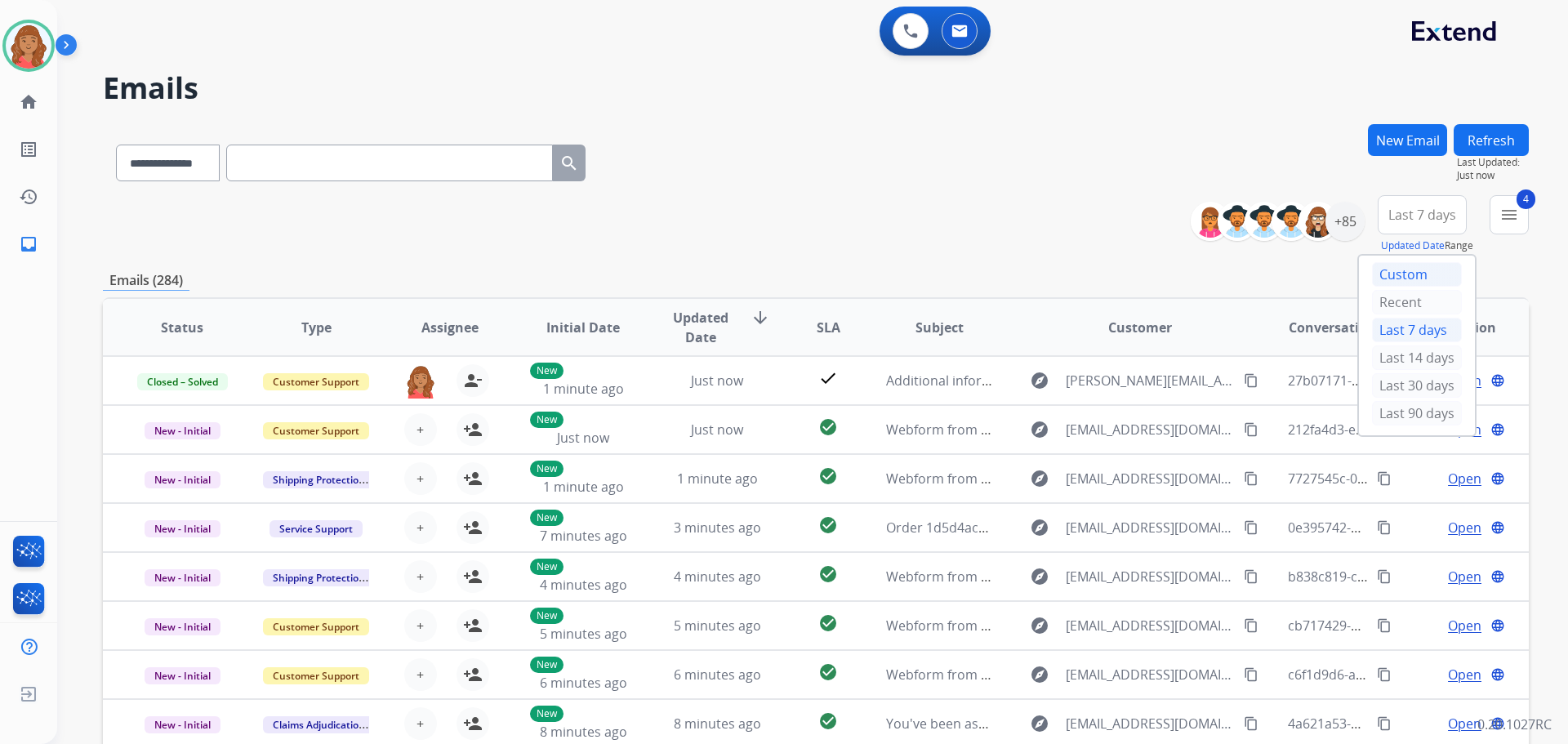
click at [1394, 276] on div "Custom" at bounding box center [1416, 274] width 90 height 25
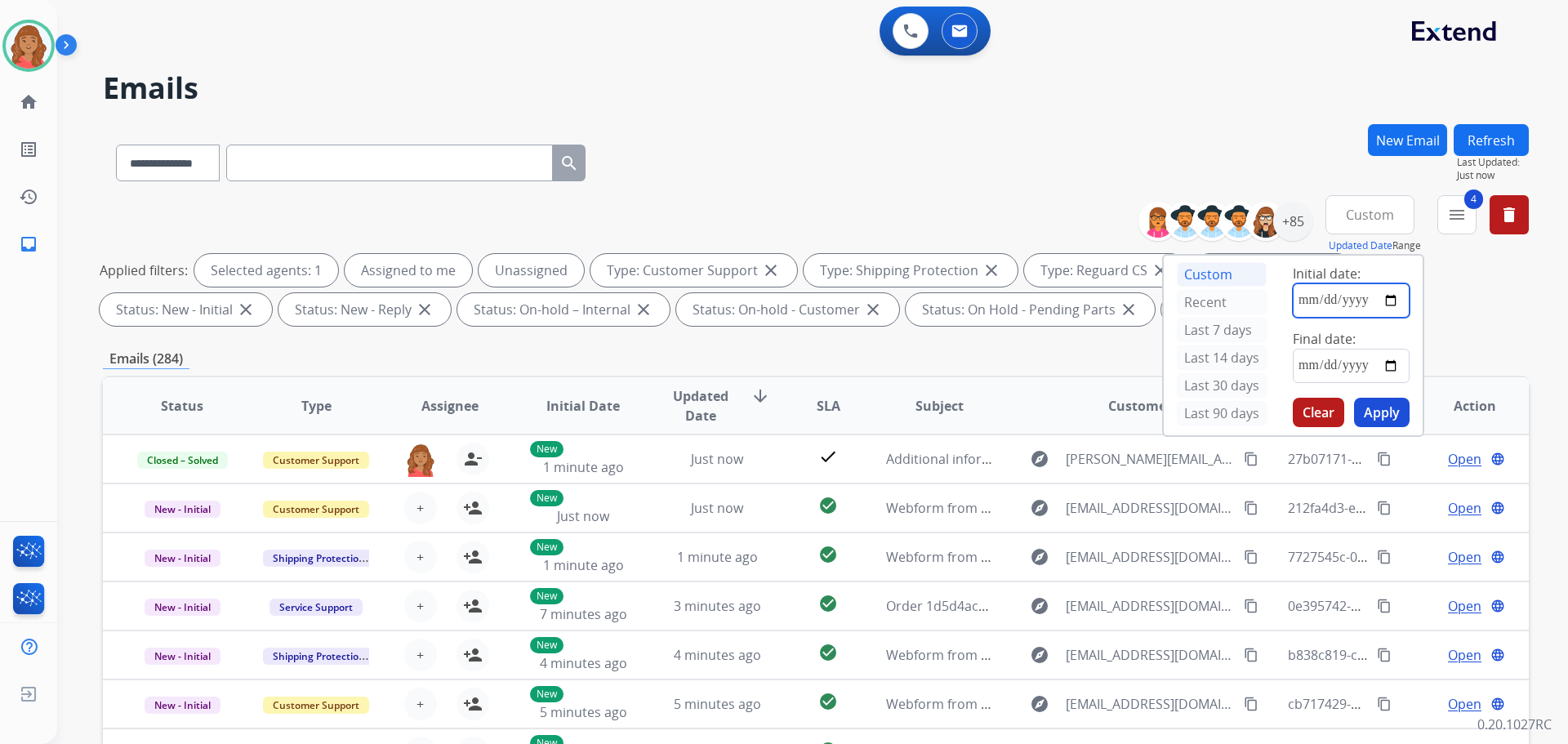
click at [1387, 301] on input "date" at bounding box center [1351, 301] width 117 height 35
click at [1342, 300] on input "**********" at bounding box center [1351, 301] width 117 height 35
type input "**********"
click at [1355, 362] on input "date" at bounding box center [1351, 366] width 117 height 35
click at [1395, 359] on input "date" at bounding box center [1351, 366] width 117 height 35
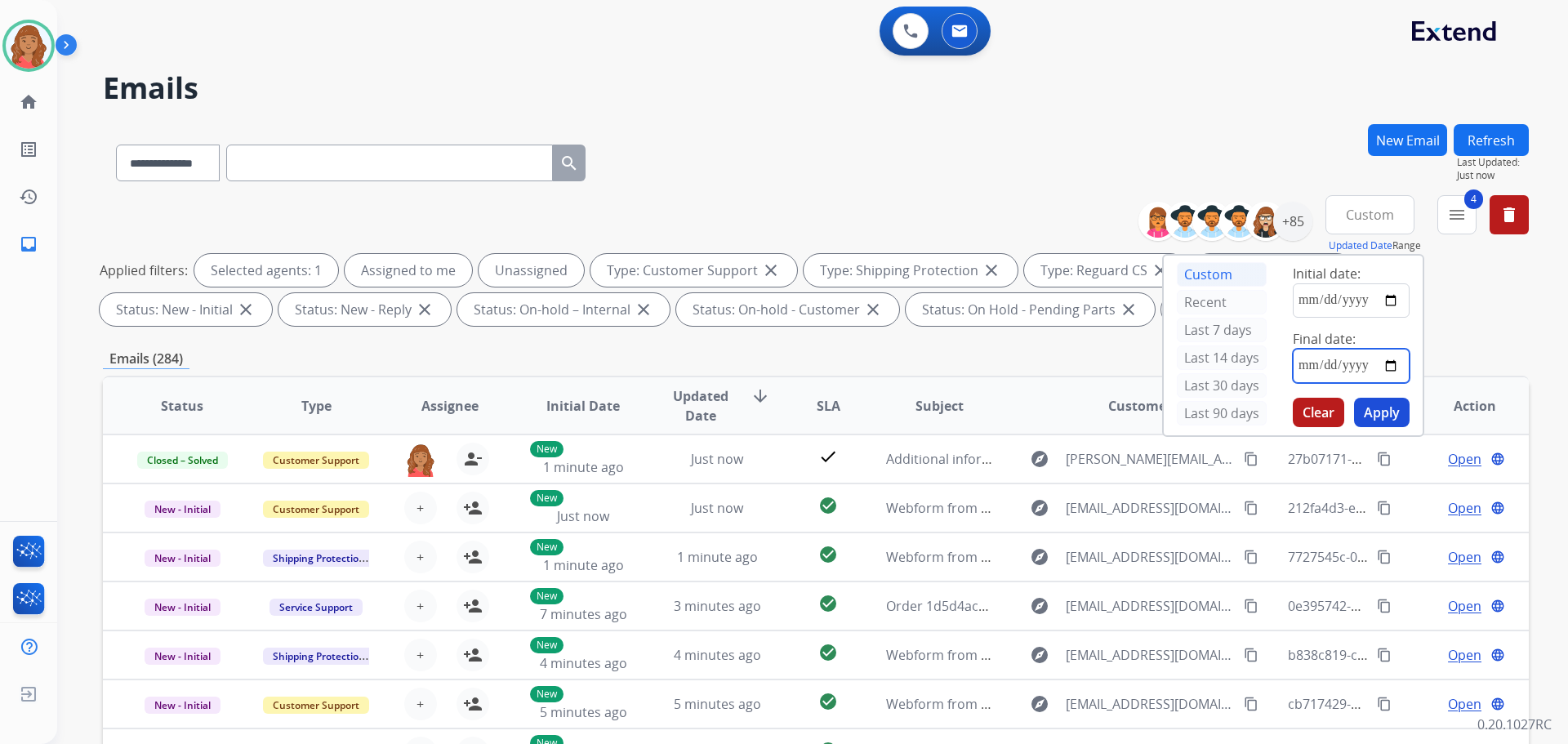
type input "**********"
click at [1386, 417] on button "Apply" at bounding box center [1381, 413] width 55 height 30
click at [1076, 189] on div "**********" at bounding box center [816, 160] width 1426 height 71
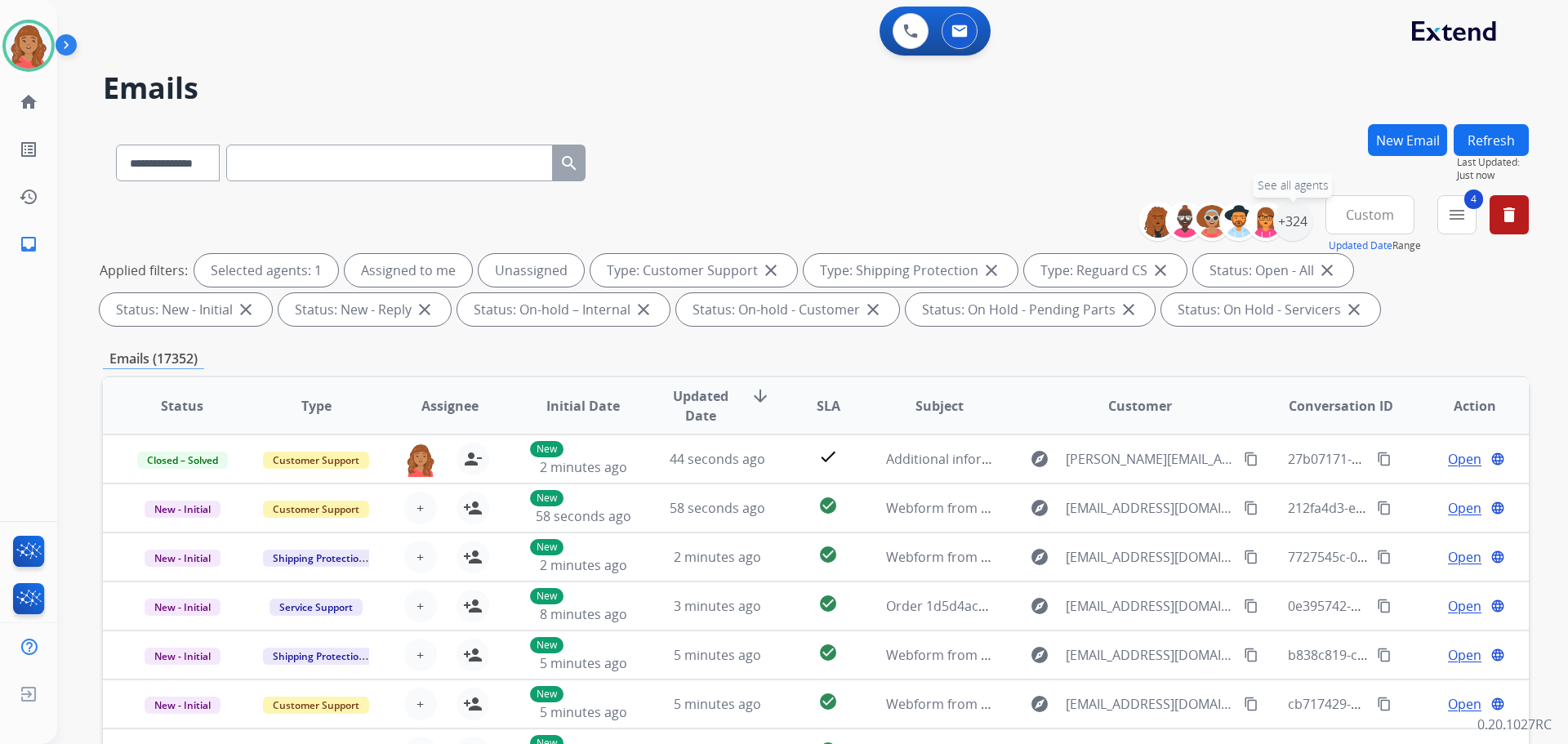
drag, startPoint x: 1289, startPoint y: 220, endPoint x: 1285, endPoint y: 246, distance: 26.3
click at [1293, 221] on div "+324" at bounding box center [1293, 222] width 40 height 40
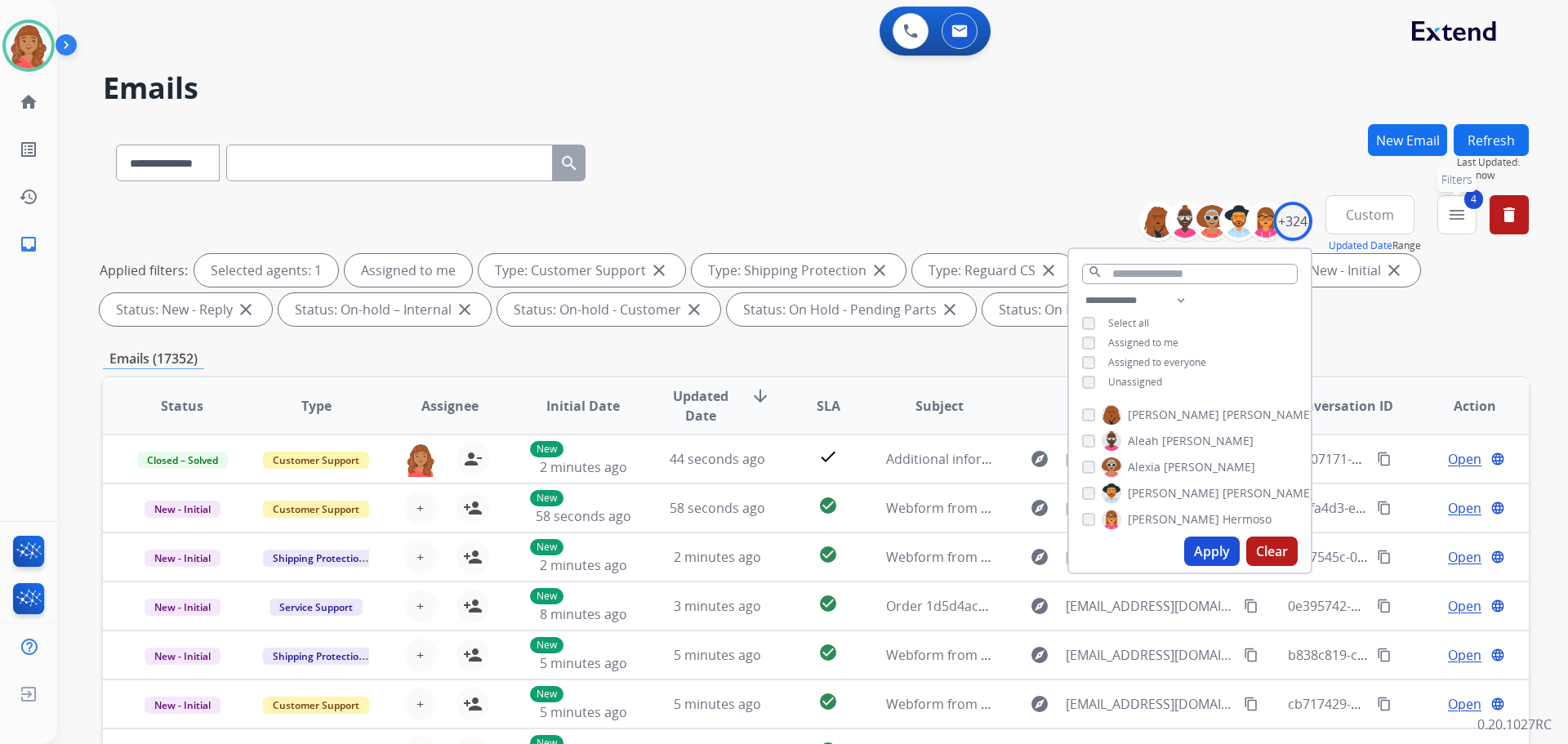
click at [1439, 218] on button "4 menu Filters" at bounding box center [1457, 215] width 40 height 40
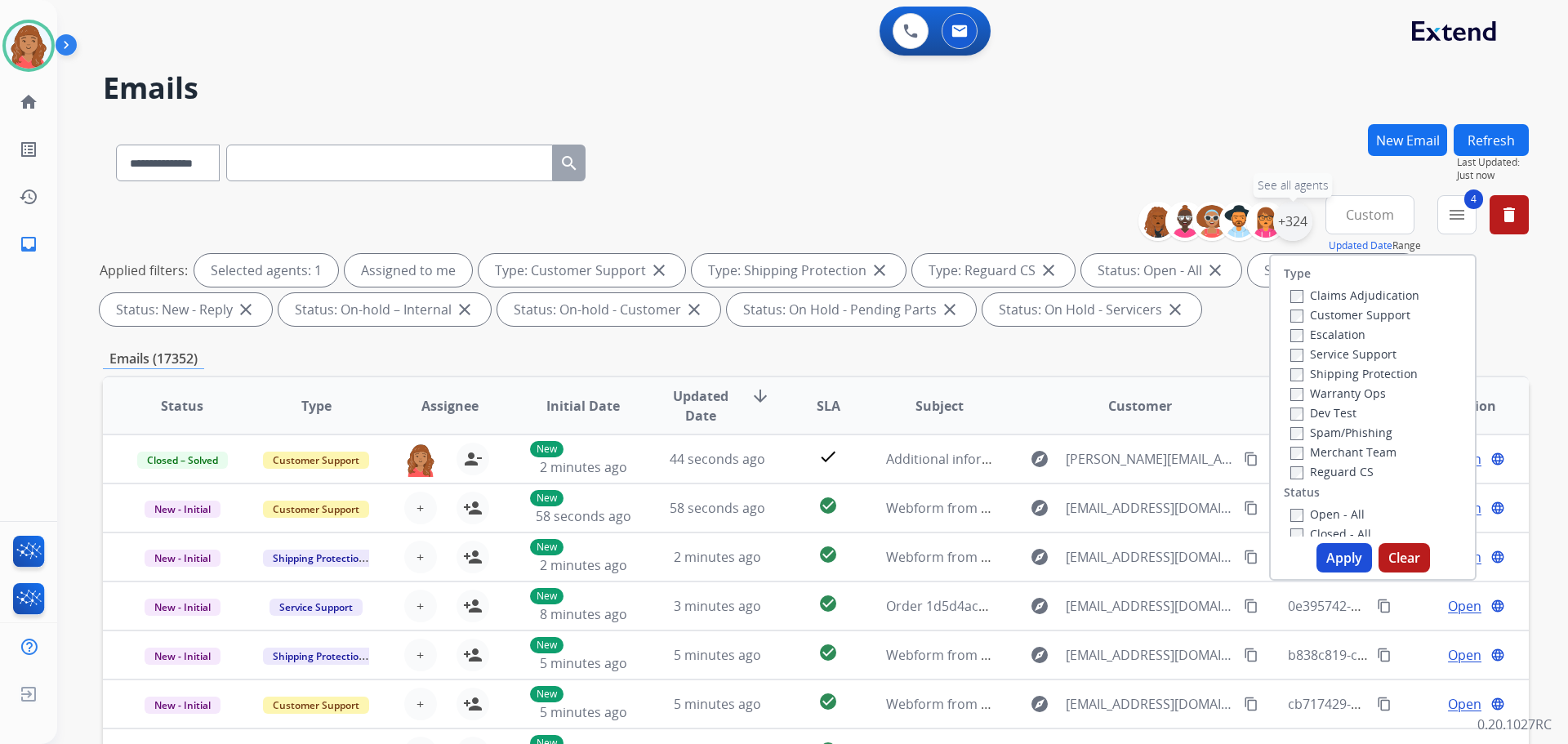
click at [1285, 223] on div "+324" at bounding box center [1293, 222] width 40 height 40
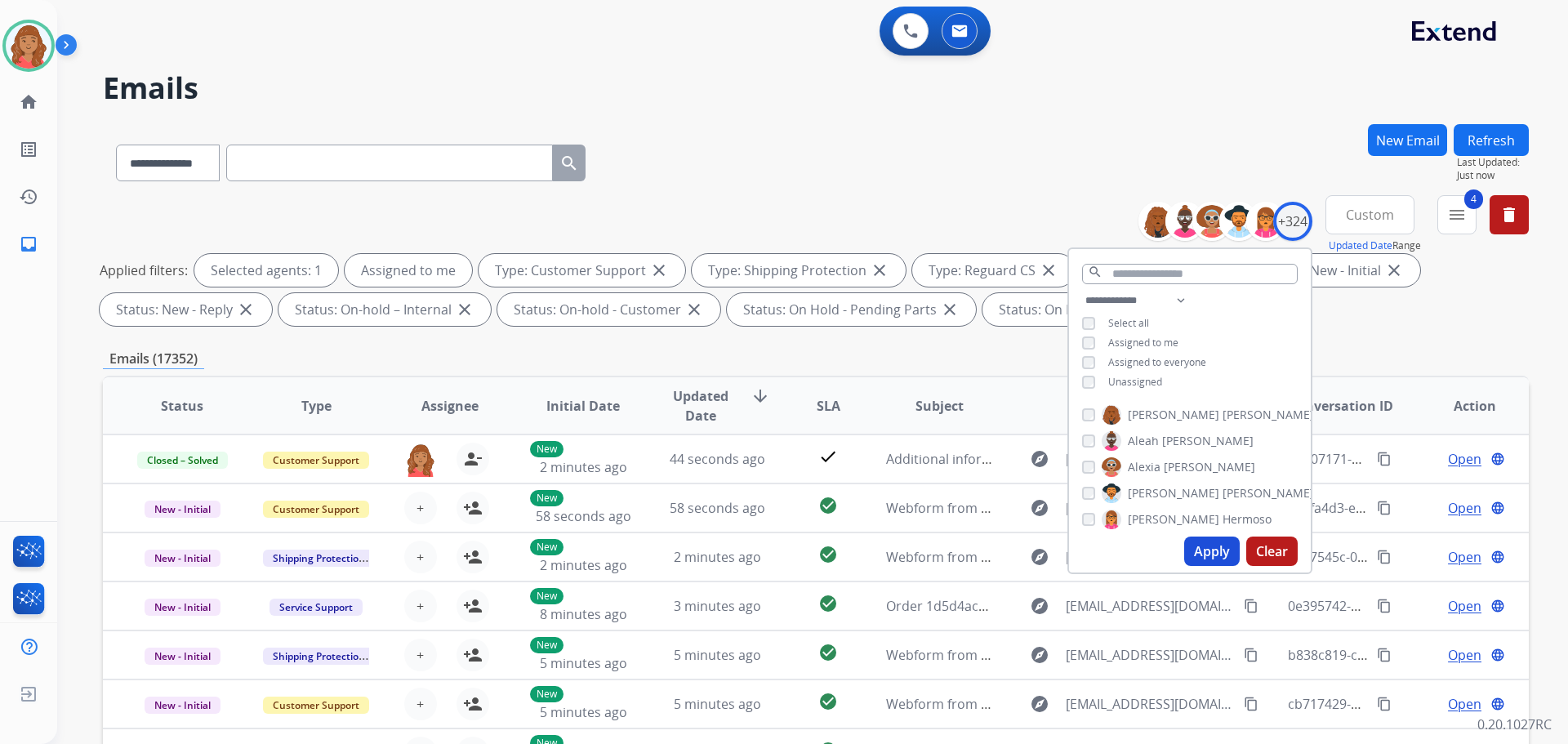
click at [1198, 559] on button "Apply" at bounding box center [1211, 551] width 55 height 30
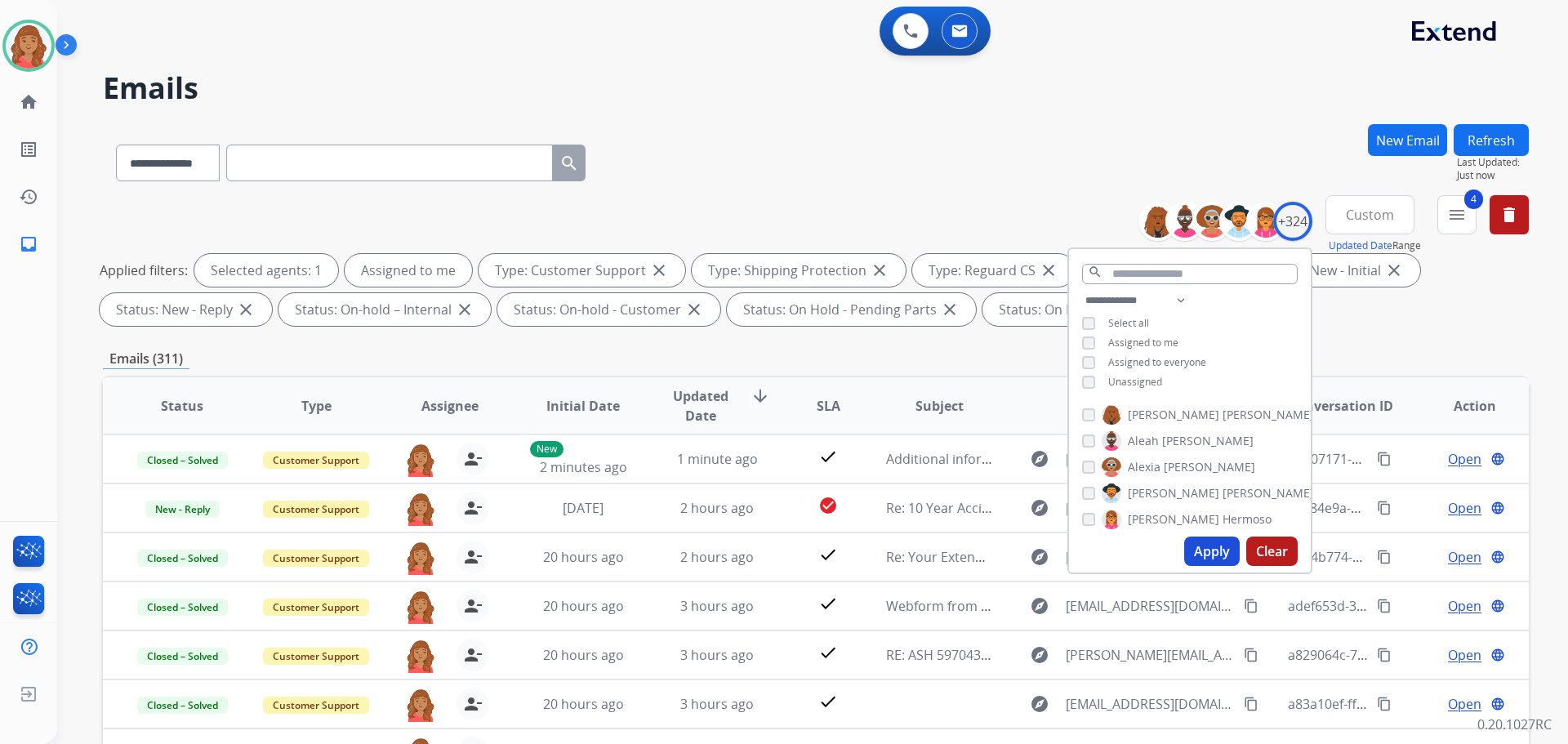
click at [1420, 355] on div "Emails (311)" at bounding box center [816, 358] width 1426 height 21
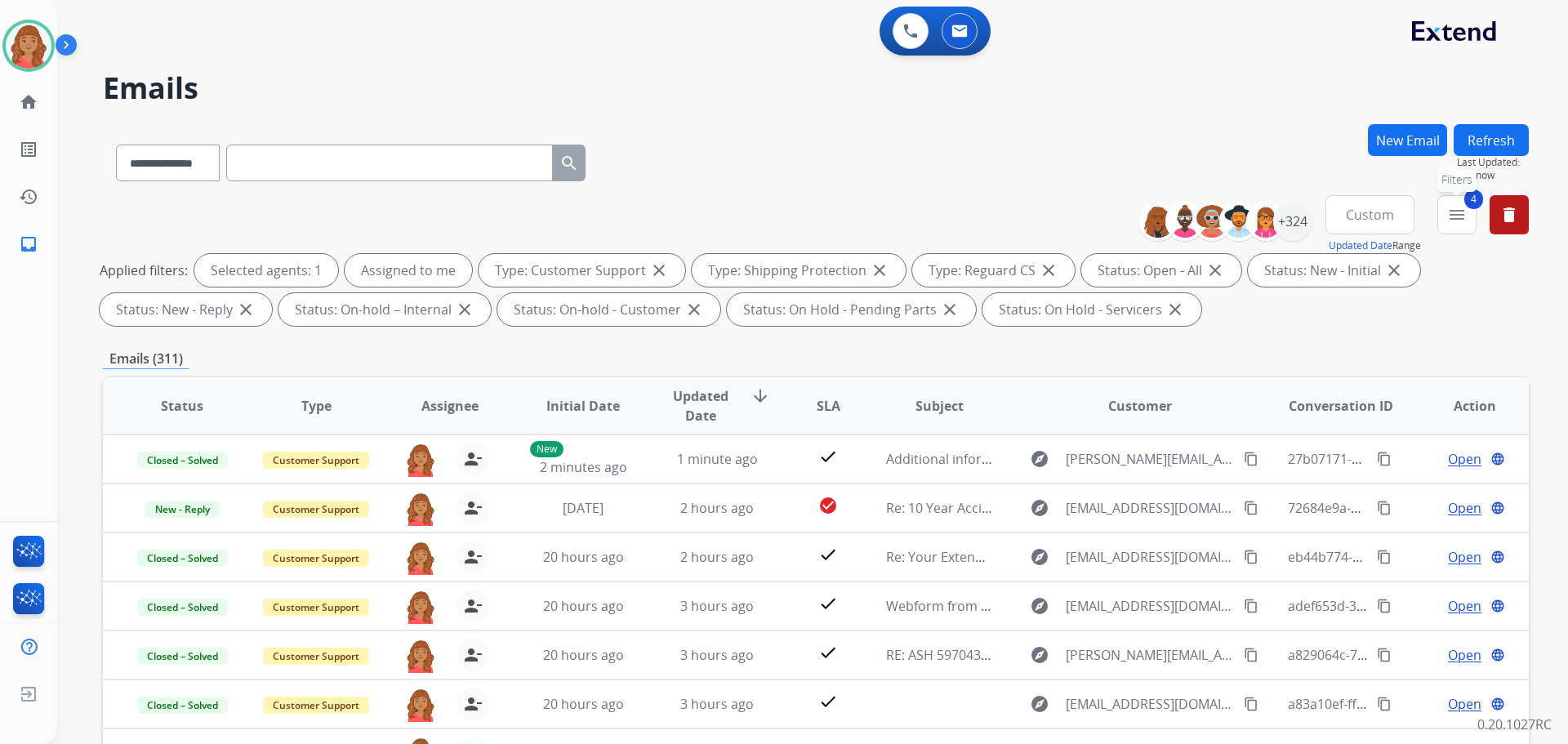
click at [1465, 221] on button "4 menu Filters" at bounding box center [1457, 215] width 40 height 40
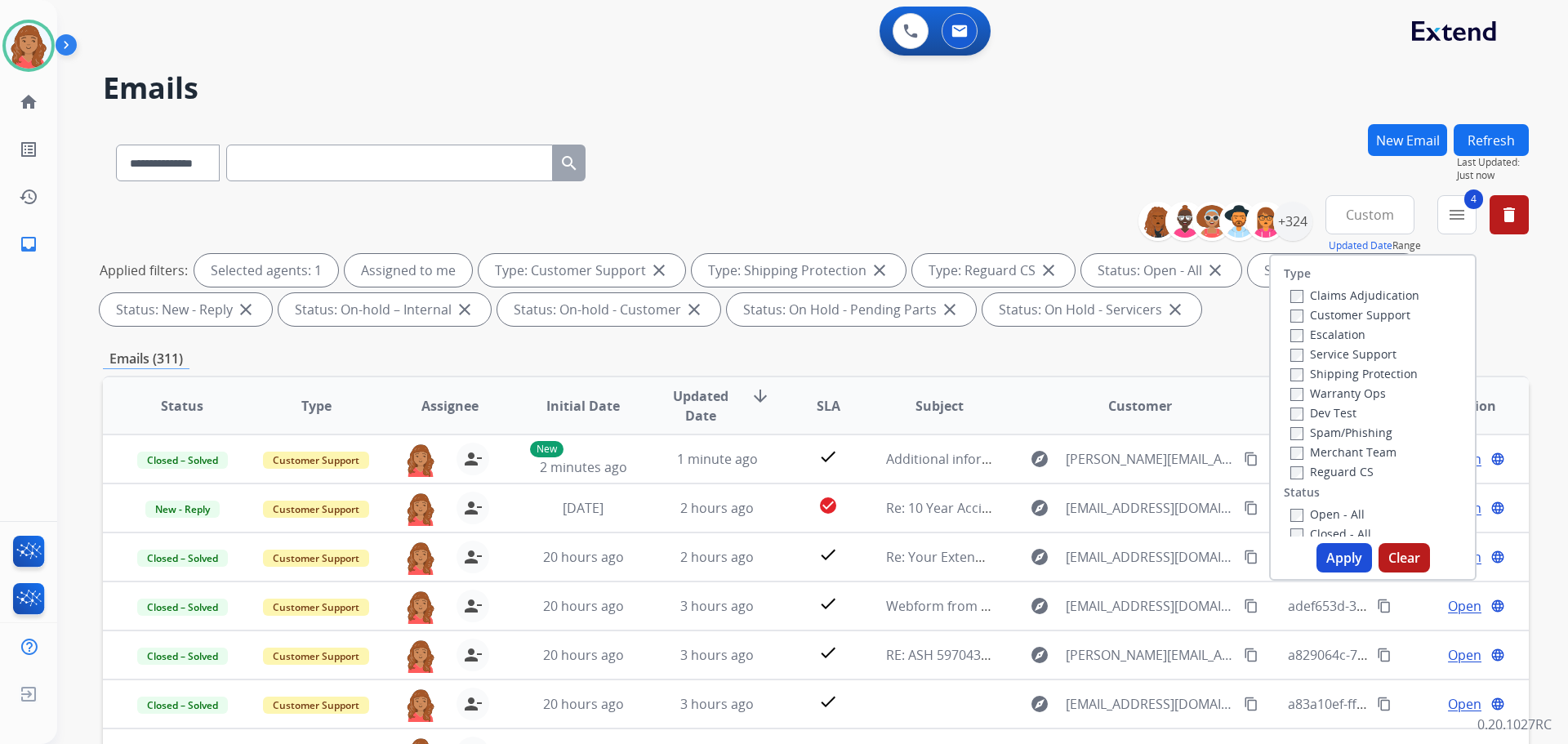
click at [1332, 559] on button "Apply" at bounding box center [1344, 558] width 55 height 30
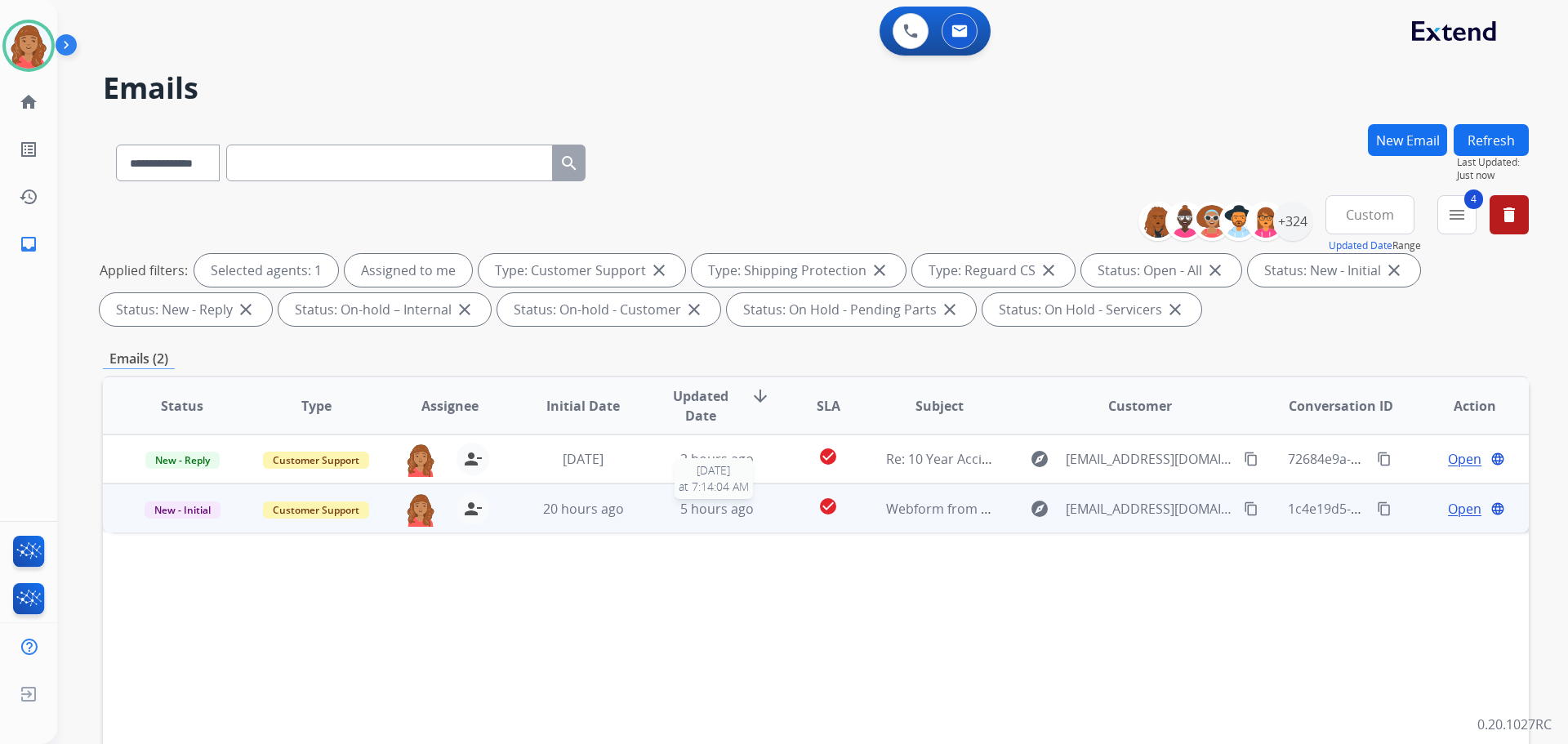
click at [713, 508] on span "5 hours ago" at bounding box center [717, 509] width 73 height 18
click at [712, 510] on span "5 hours ago" at bounding box center [717, 508] width 73 height 18
click at [1448, 504] on span "Open" at bounding box center [1464, 509] width 34 height 20
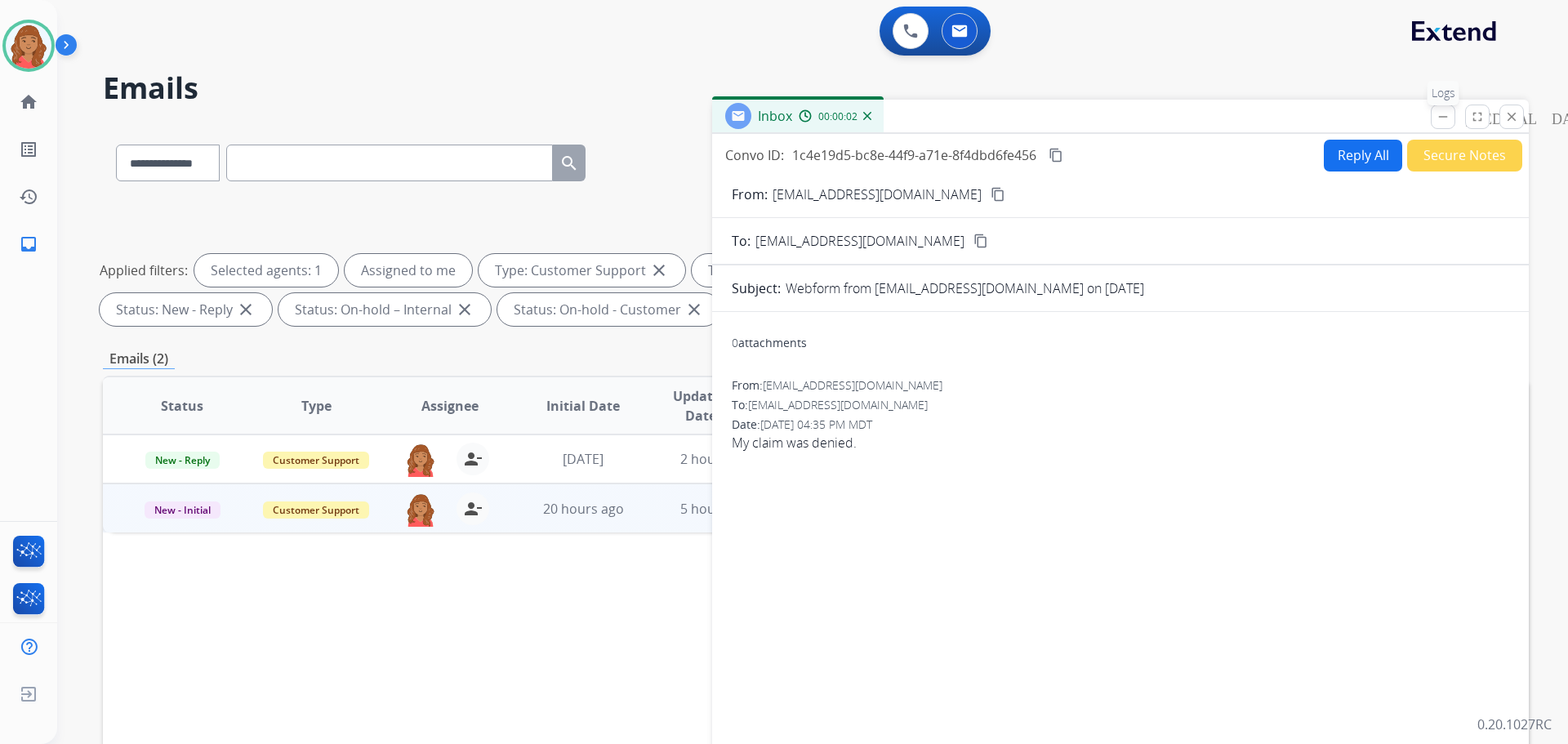
click at [1448, 120] on mat-icon "remove_[MEDICAL_DATA]" at bounding box center [1443, 117] width 15 height 15
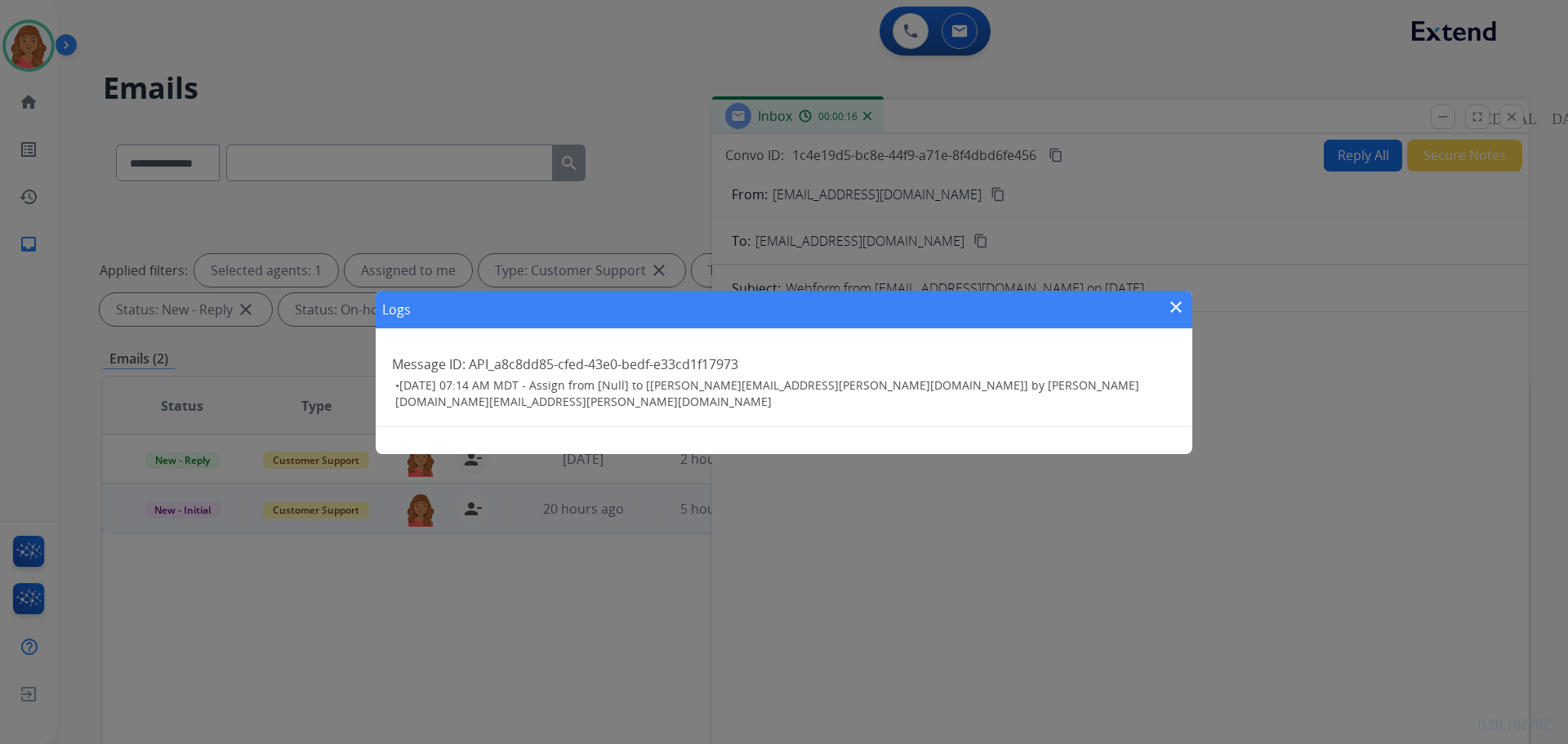
click at [1167, 310] on mat-icon "close" at bounding box center [1176, 307] width 20 height 20
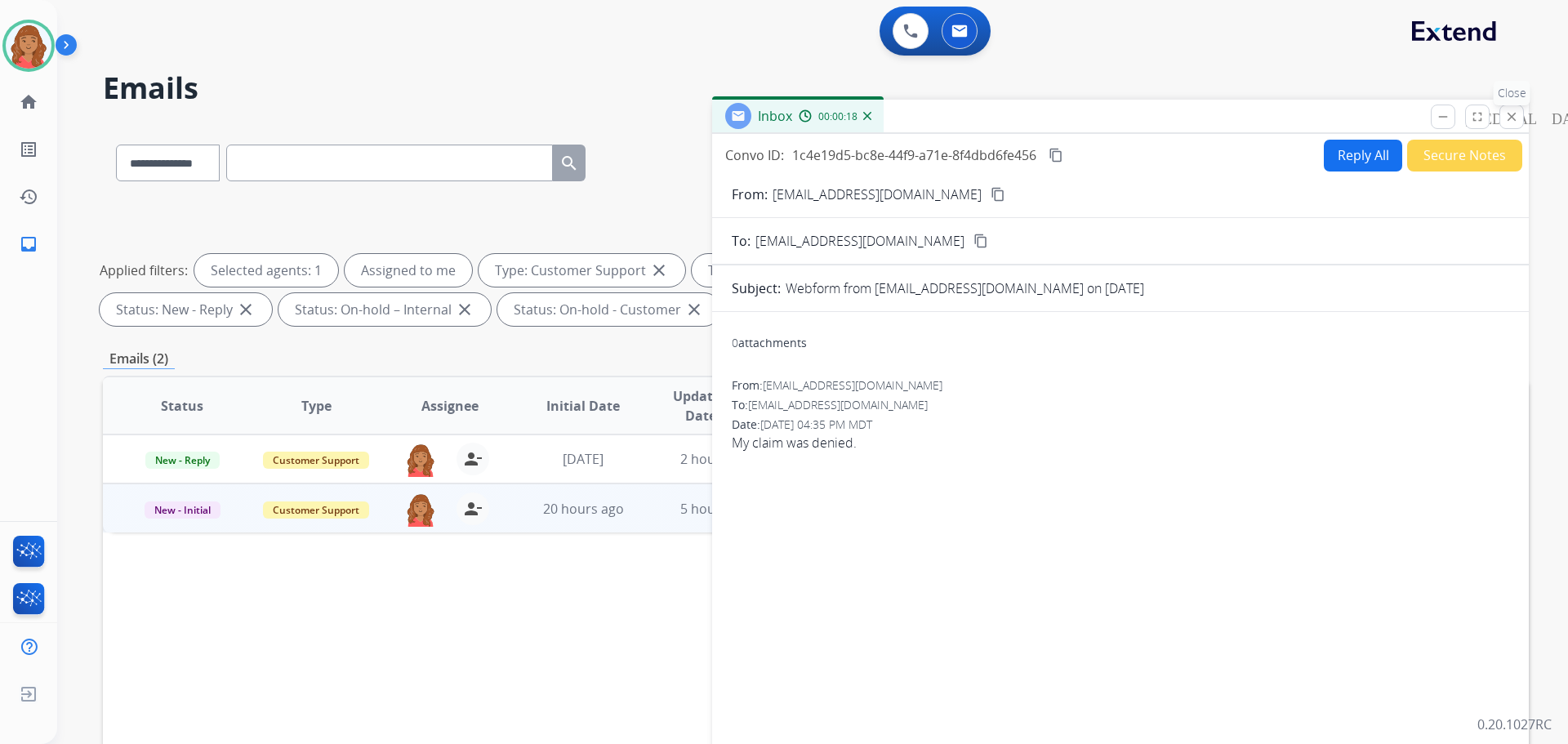
click at [1511, 116] on mat-icon "close" at bounding box center [1512, 117] width 15 height 15
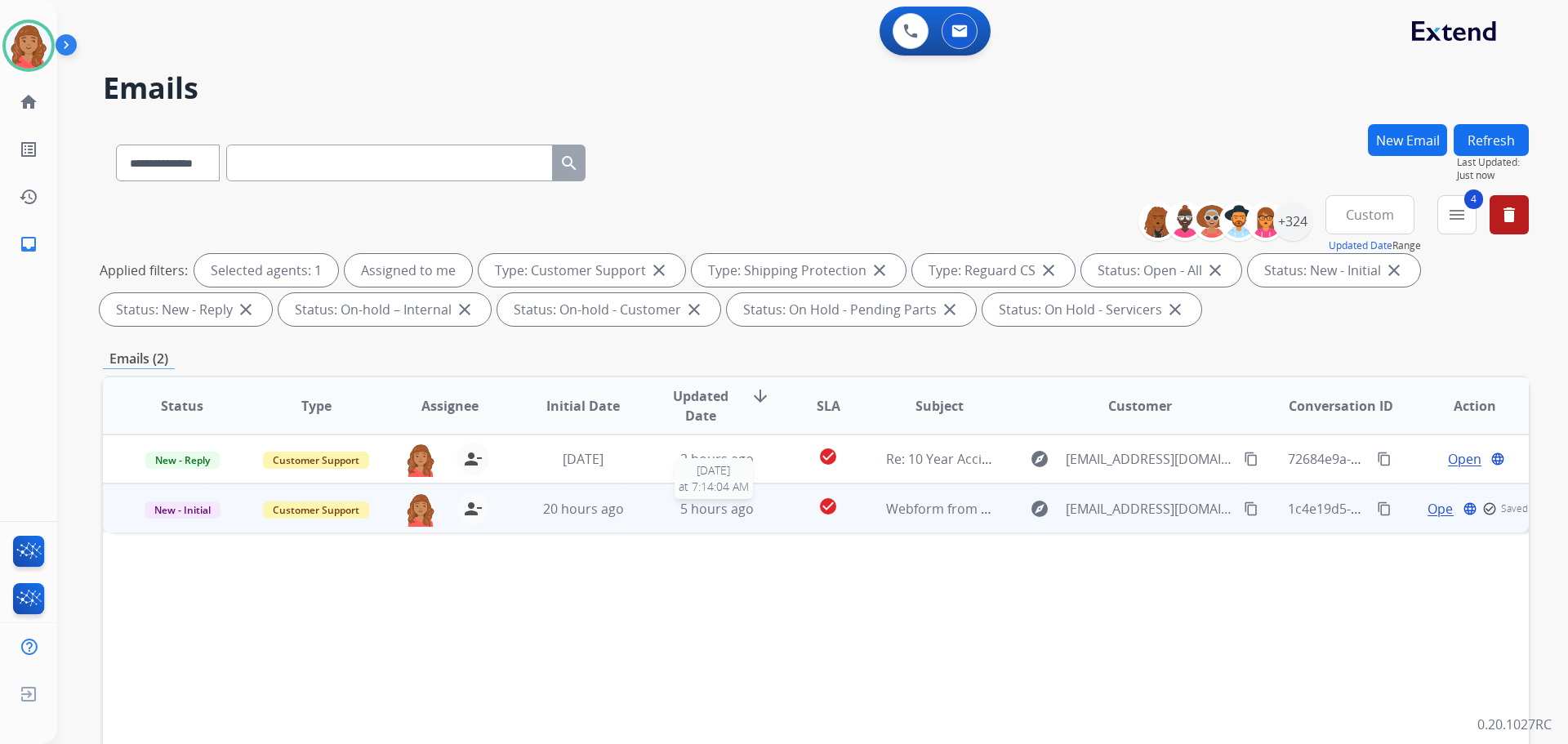
click at [693, 504] on span "5 hours ago" at bounding box center [717, 509] width 73 height 18
click at [695, 502] on span "5 hours ago" at bounding box center [717, 508] width 73 height 18
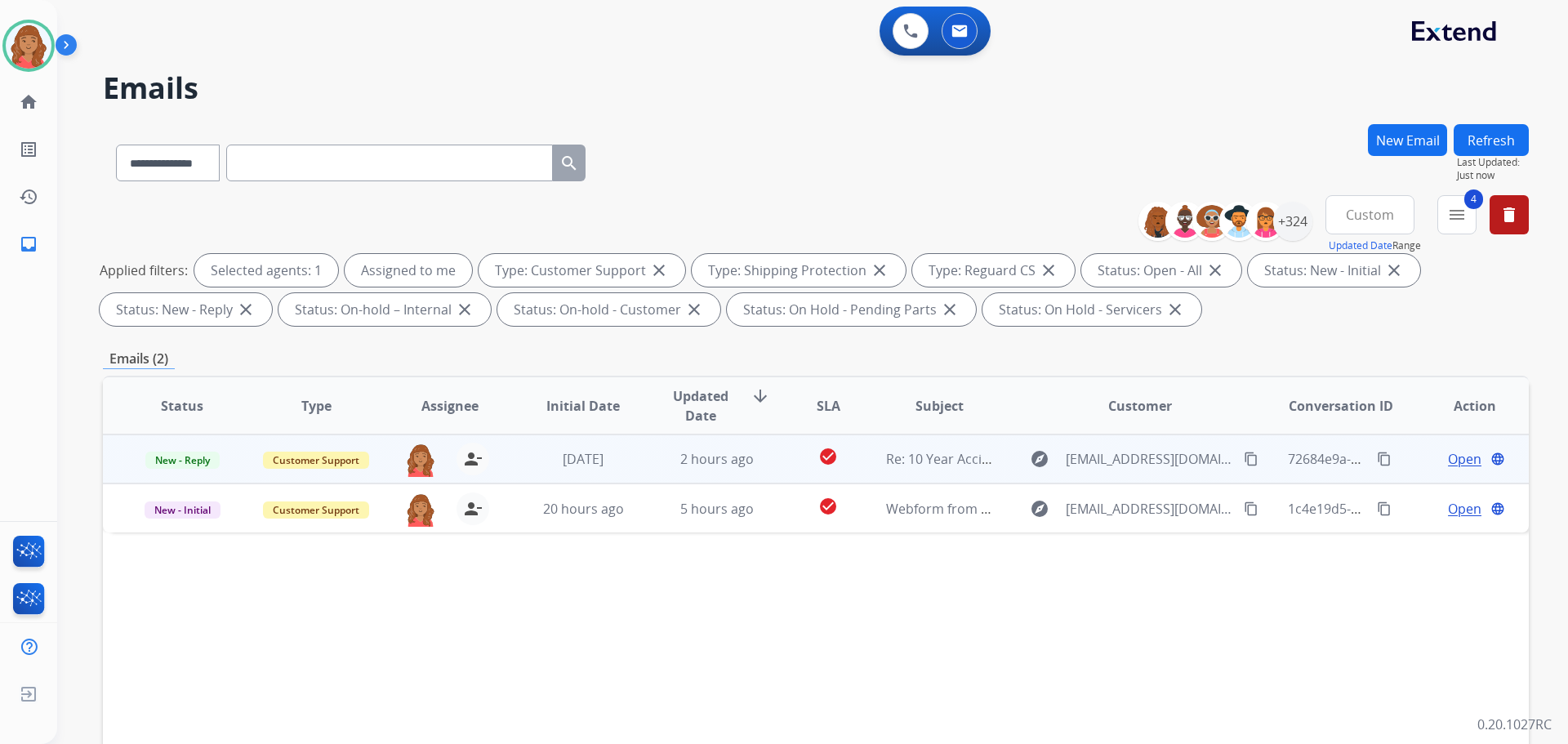
click at [723, 469] on td "2 hours ago" at bounding box center [704, 458] width 134 height 49
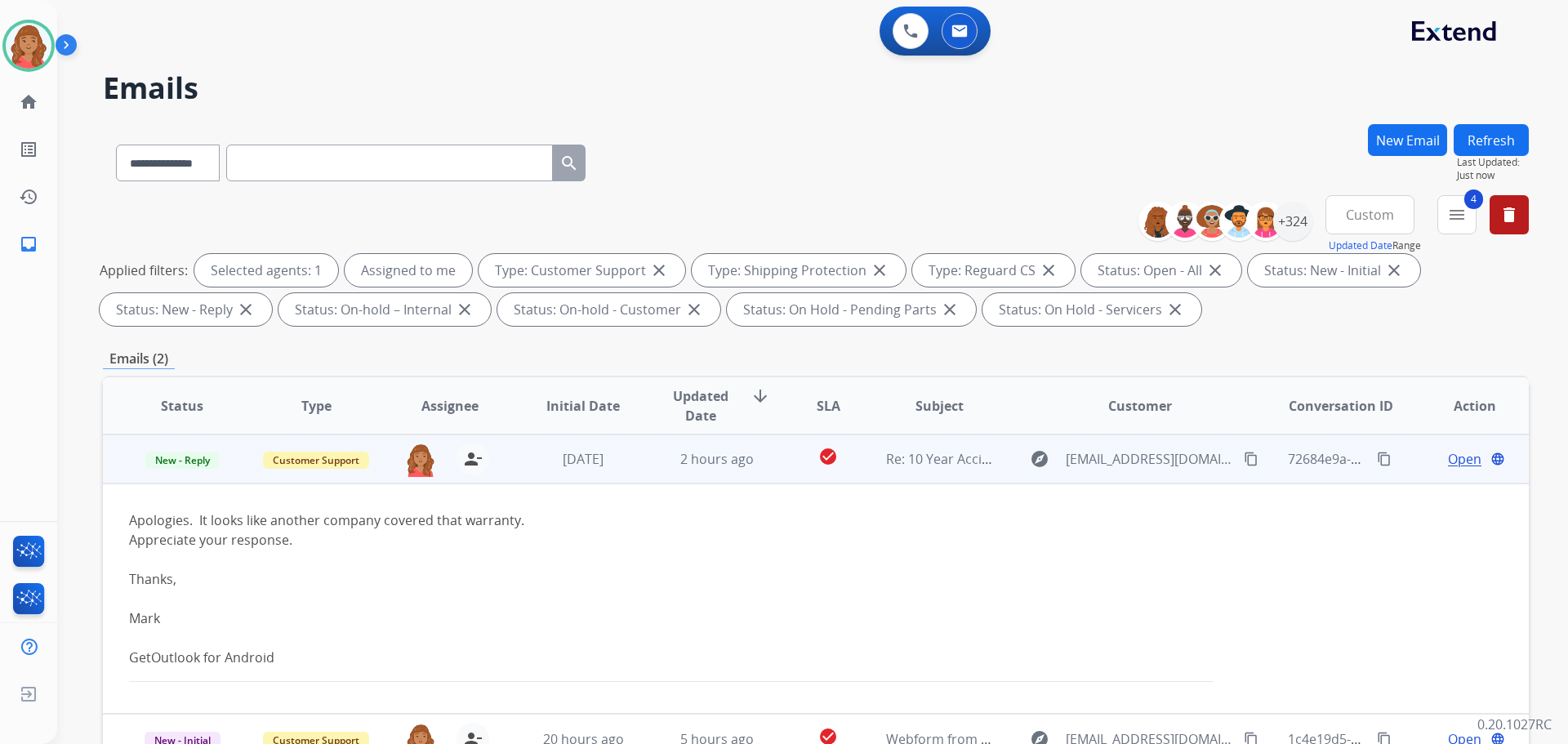
click at [1448, 462] on span "Open" at bounding box center [1464, 459] width 34 height 20
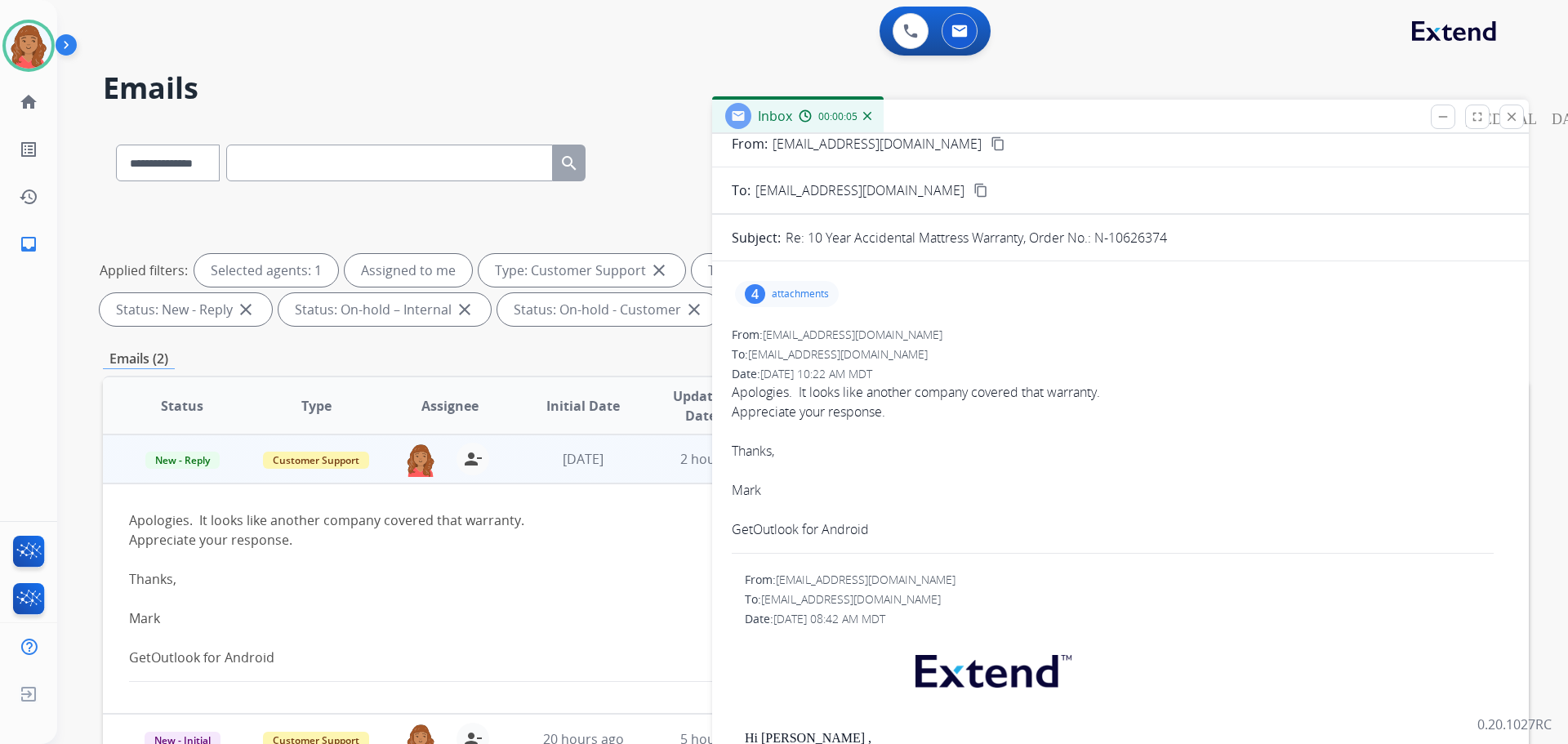
scroll to position [0, 0]
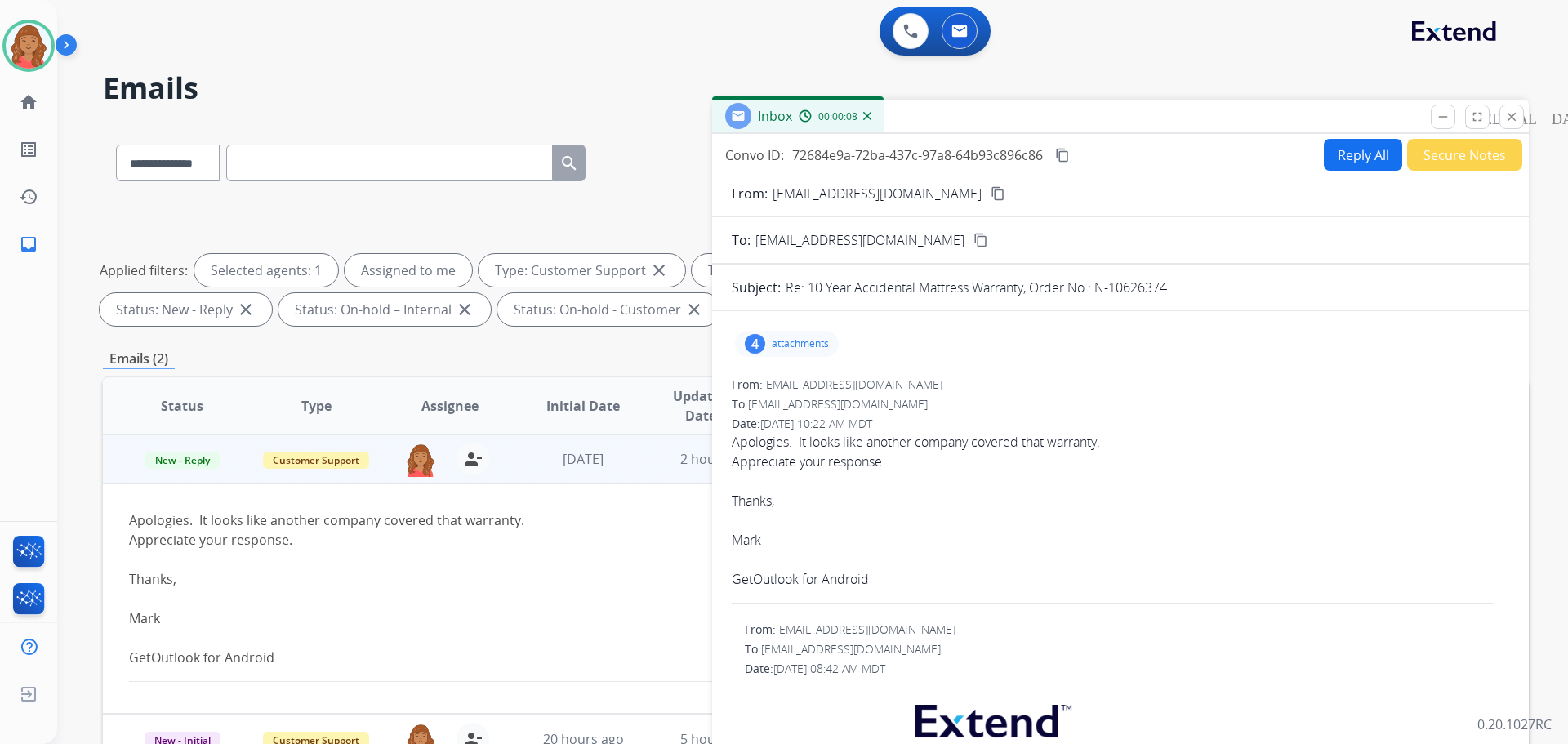
click at [1513, 120] on mat-icon "close" at bounding box center [1512, 117] width 15 height 15
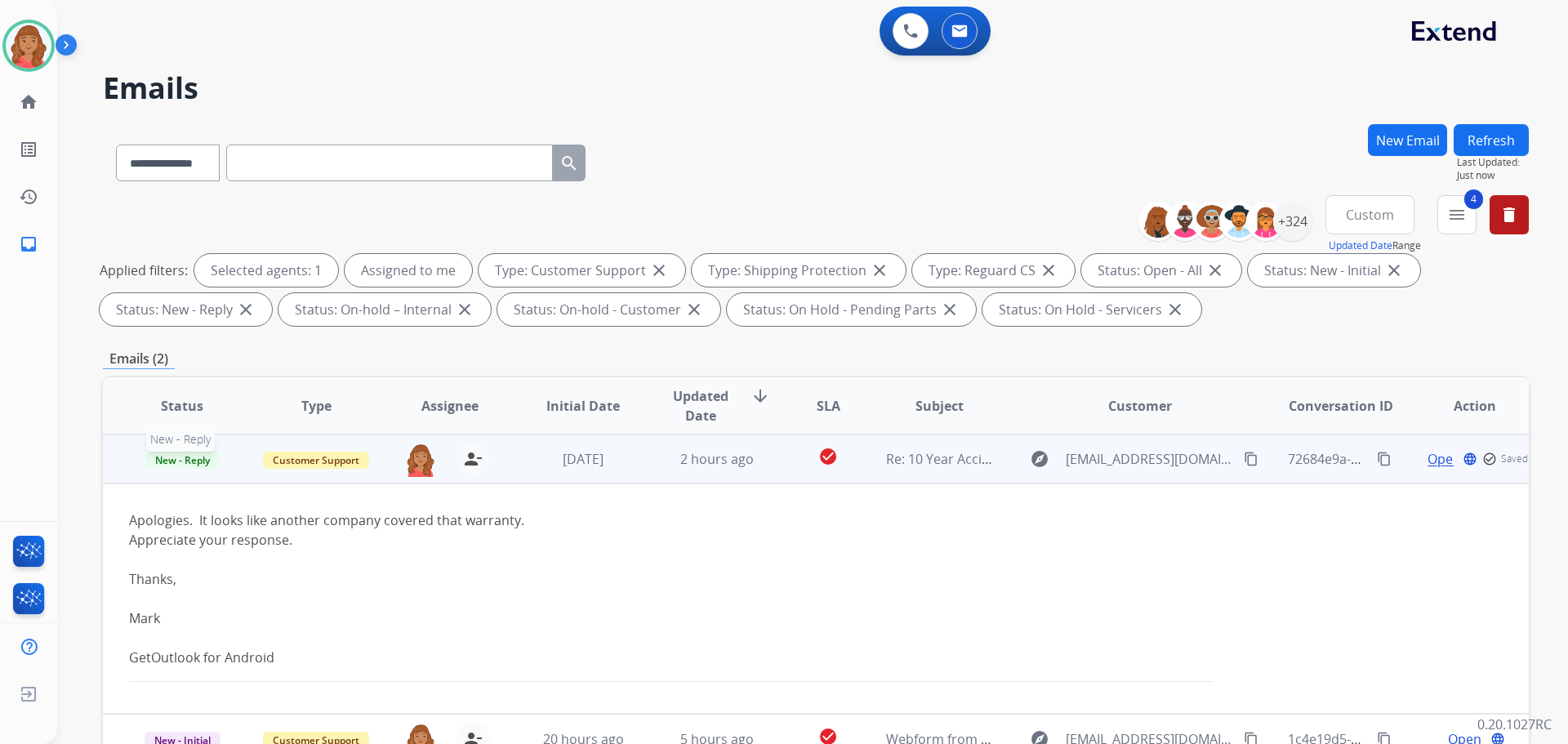
click at [186, 463] on span "New - Reply" at bounding box center [182, 460] width 74 height 17
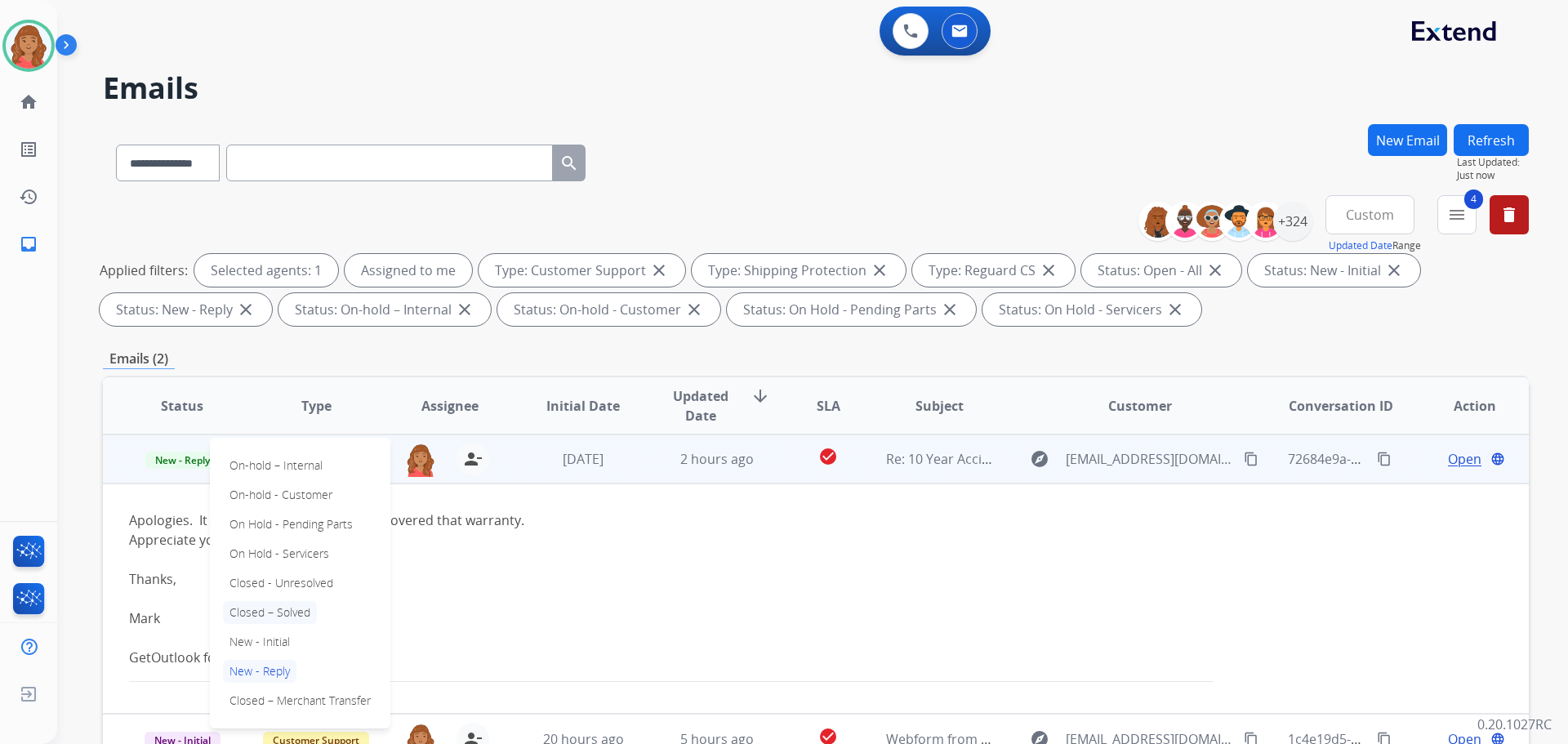
click at [255, 616] on p "Closed – Solved" at bounding box center [270, 612] width 94 height 23
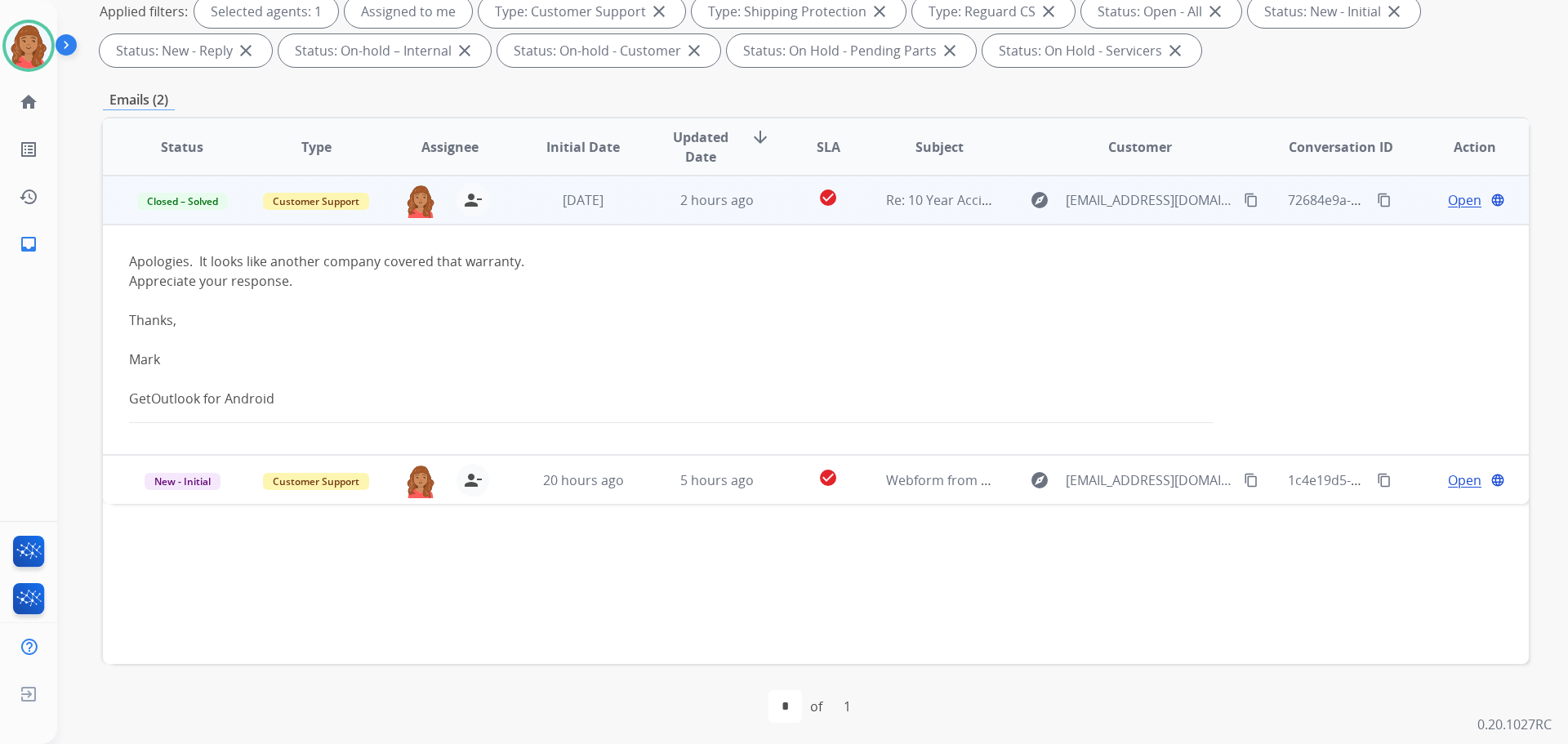
scroll to position [264, 0]
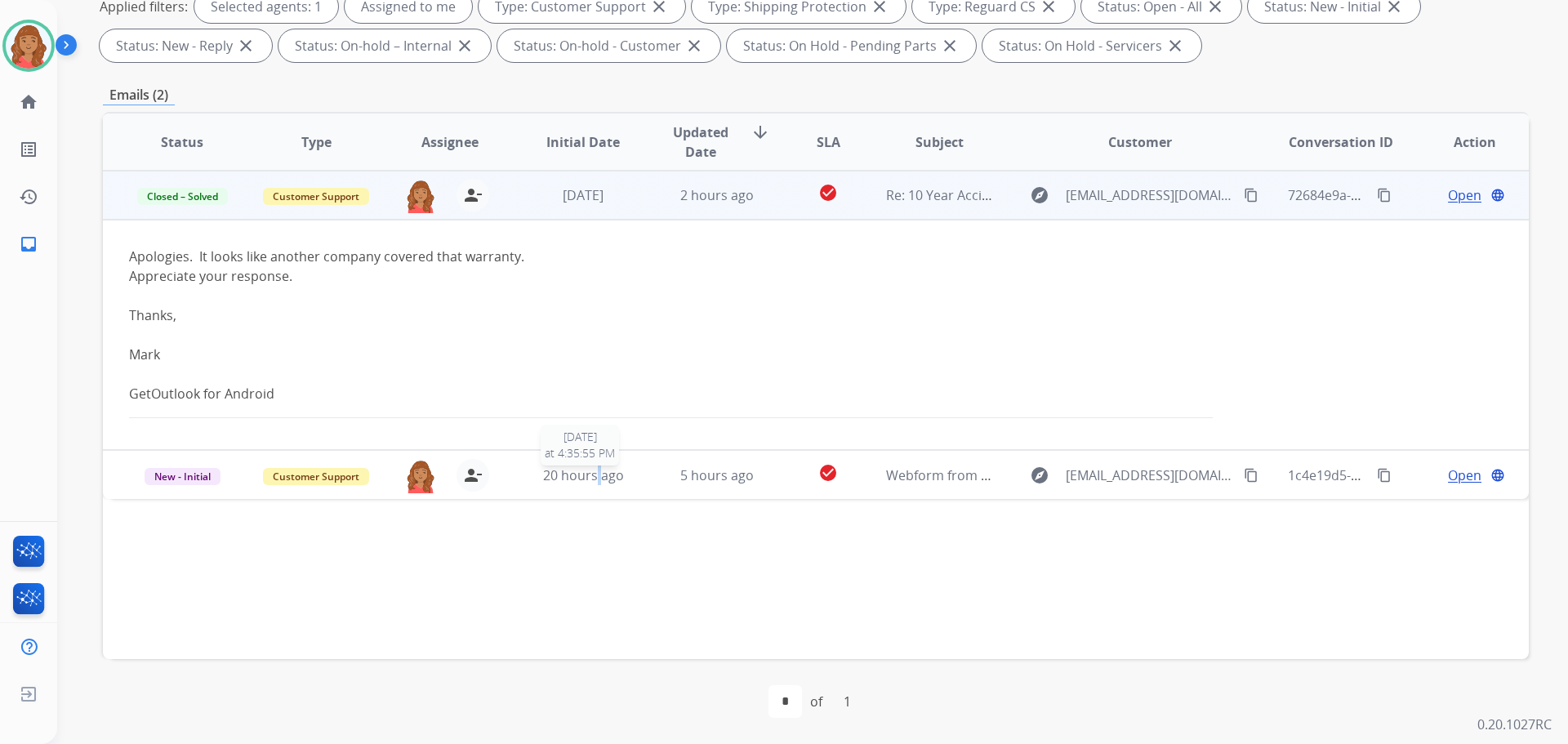
click at [597, 475] on span "20 hours ago" at bounding box center [583, 475] width 81 height 18
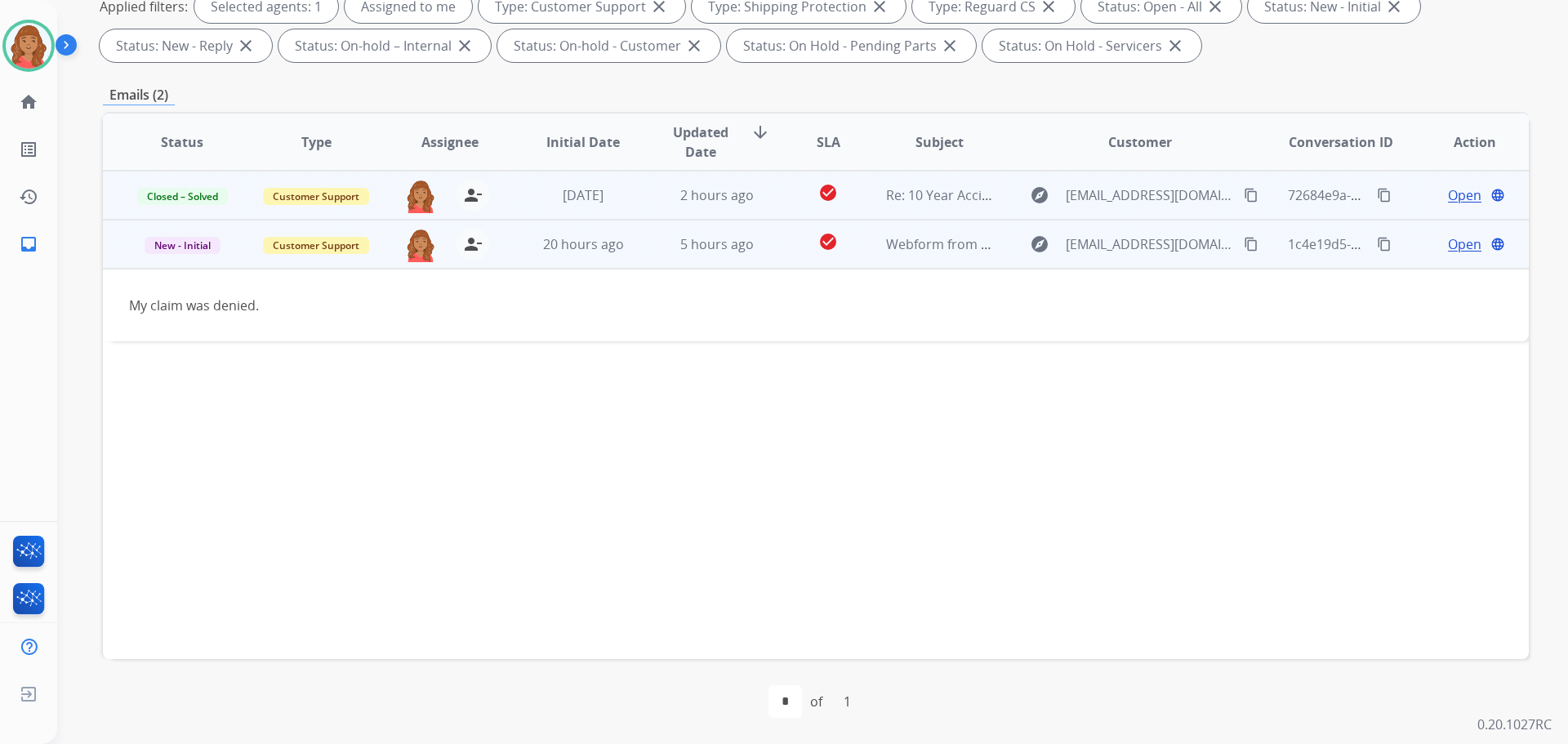
click at [1450, 252] on span "Open" at bounding box center [1464, 244] width 34 height 20
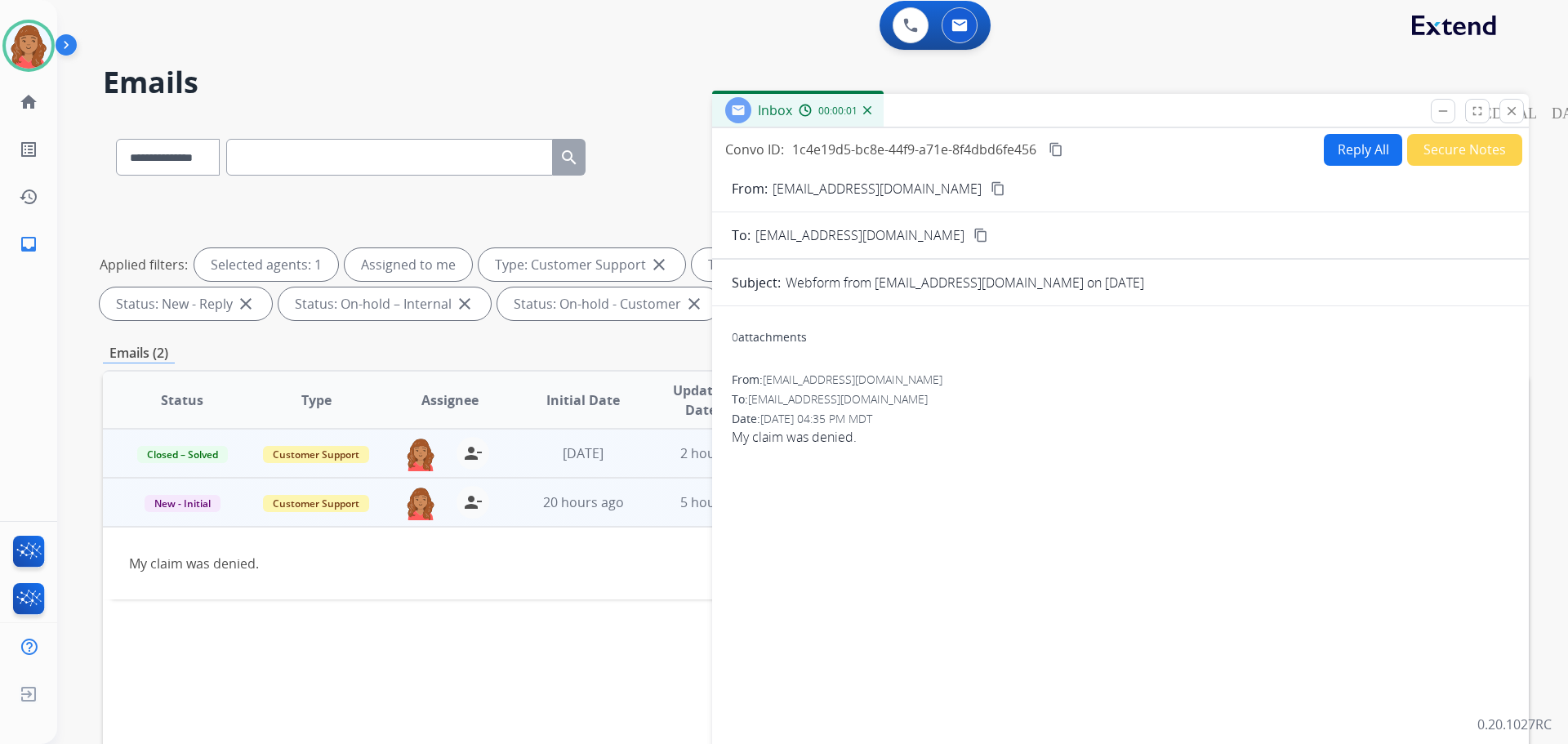
scroll to position [0, 0]
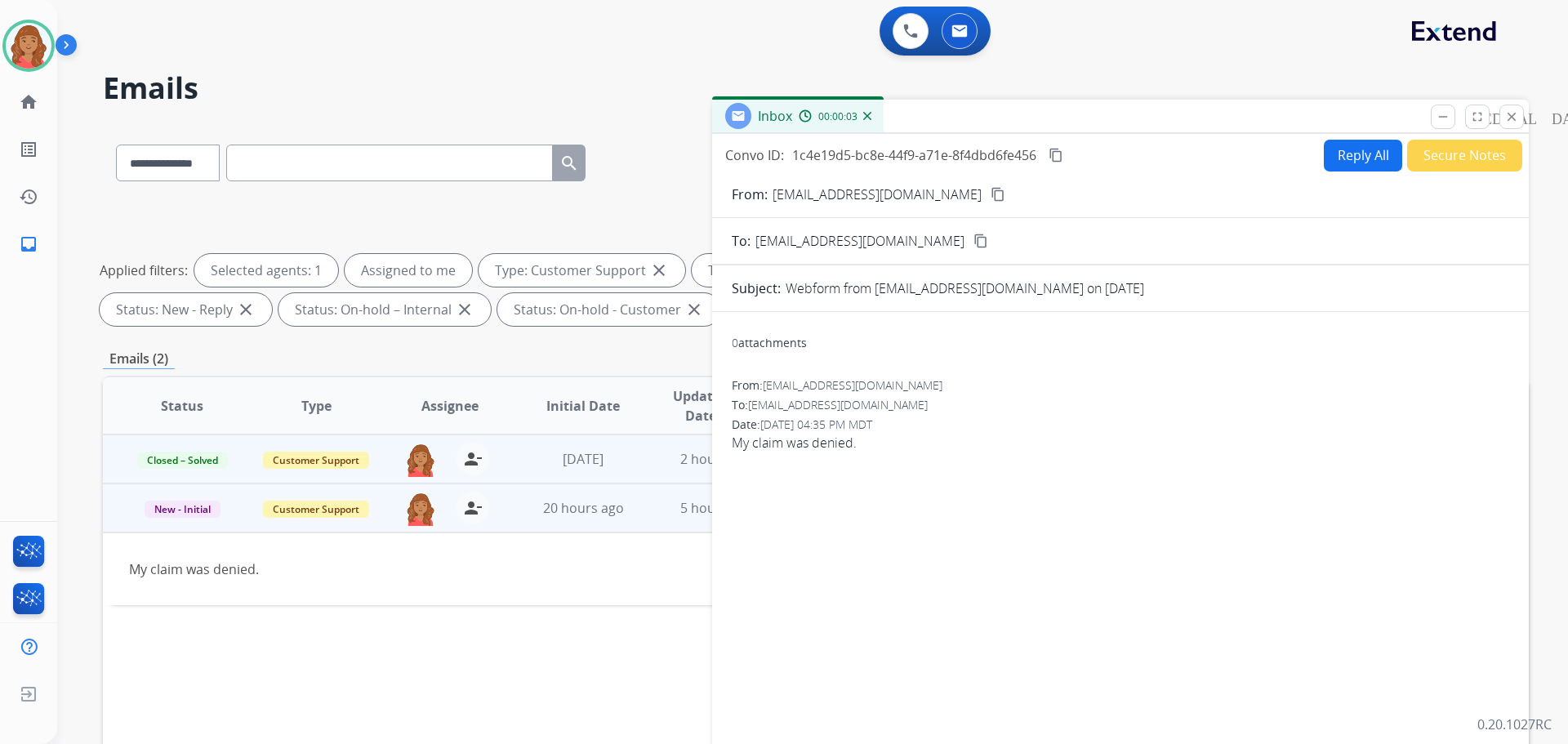
click at [990, 192] on mat-icon "content_copy" at bounding box center [998, 194] width 15 height 15
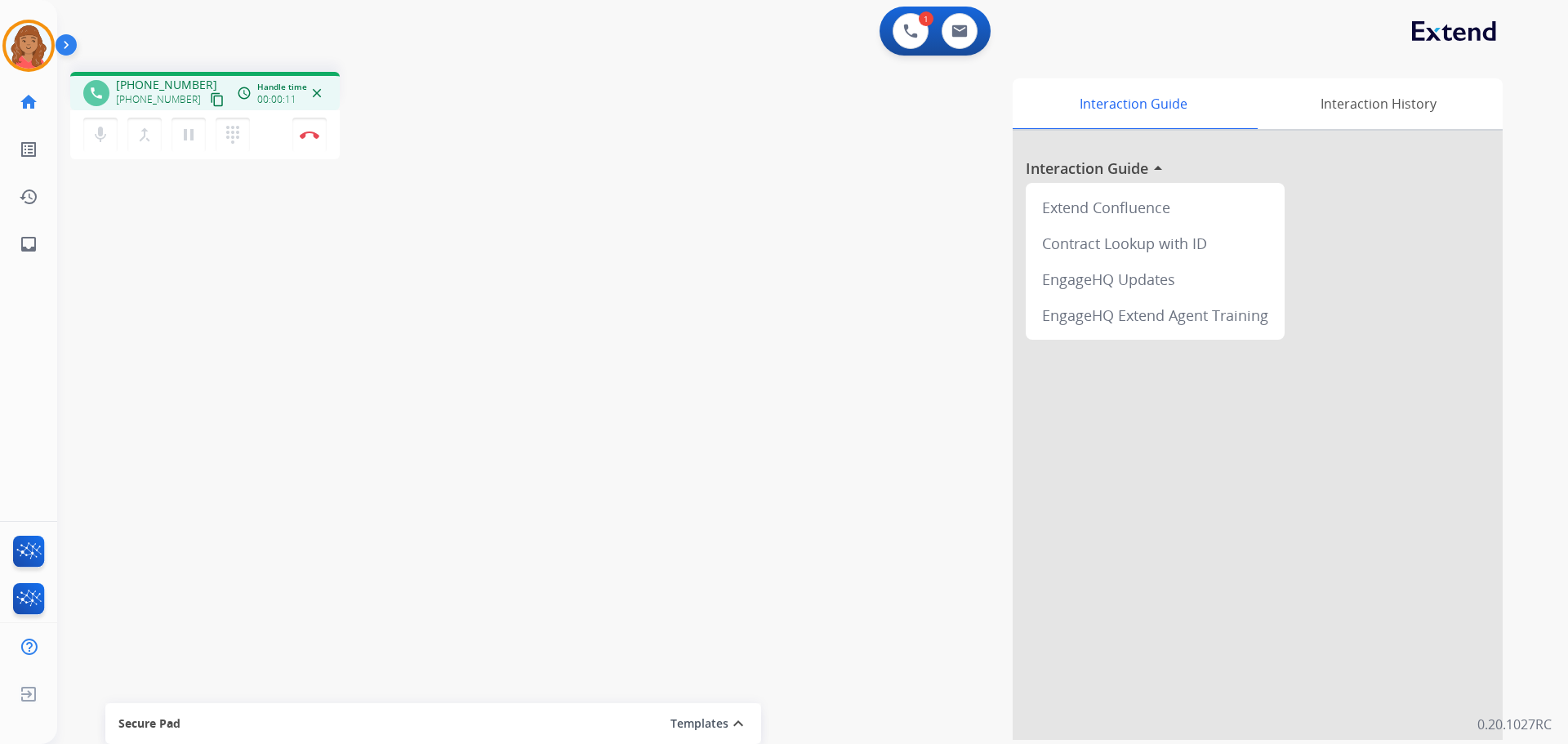
click at [210, 99] on mat-icon "content_copy" at bounding box center [218, 100] width 15 height 15
click at [210, 100] on mat-icon "content_copy" at bounding box center [218, 100] width 15 height 15
click at [187, 134] on mat-icon "pause" at bounding box center [189, 135] width 20 height 20
click at [193, 148] on button "play_arrow Hold" at bounding box center [189, 135] width 35 height 35
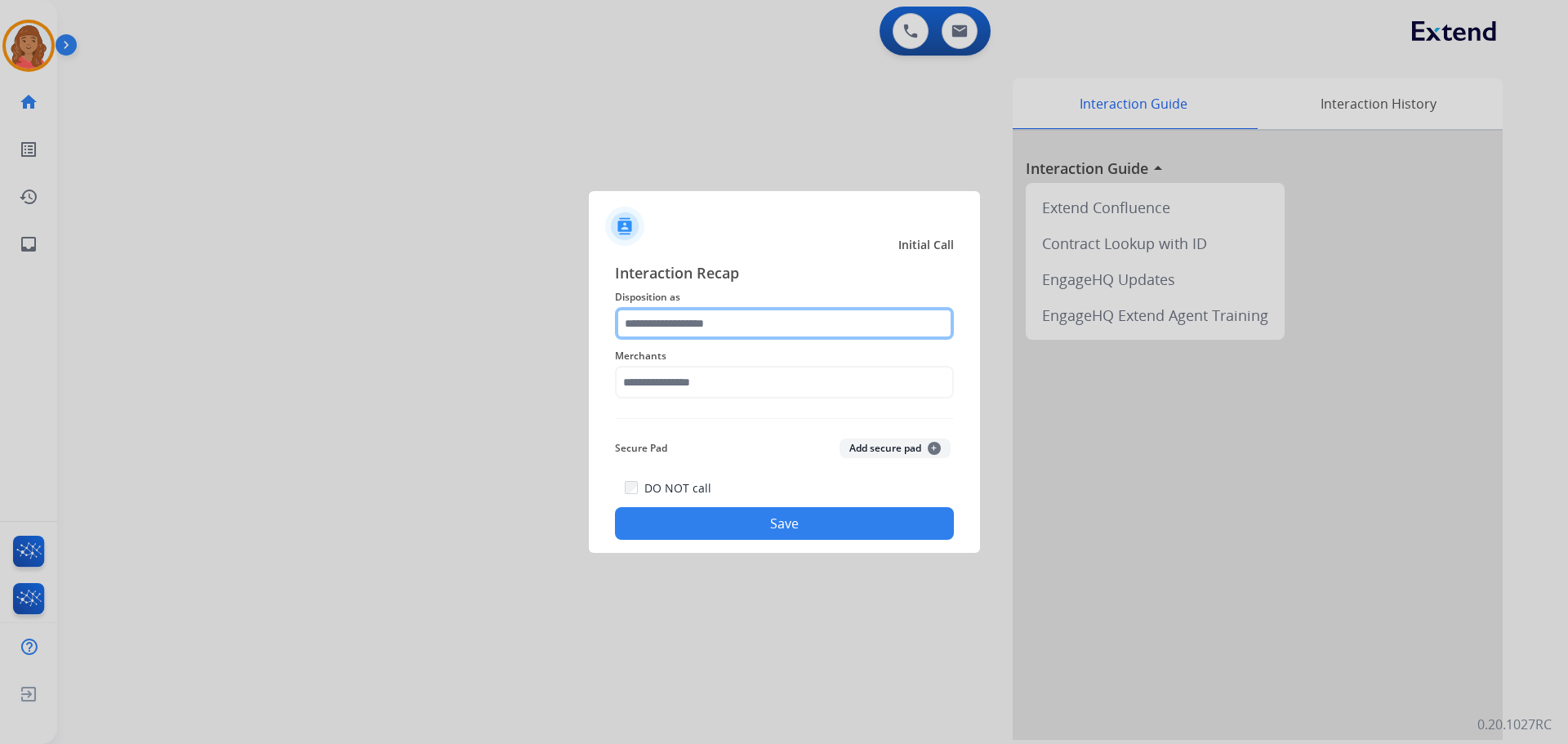
click at [704, 335] on input "text" at bounding box center [784, 324] width 339 height 33
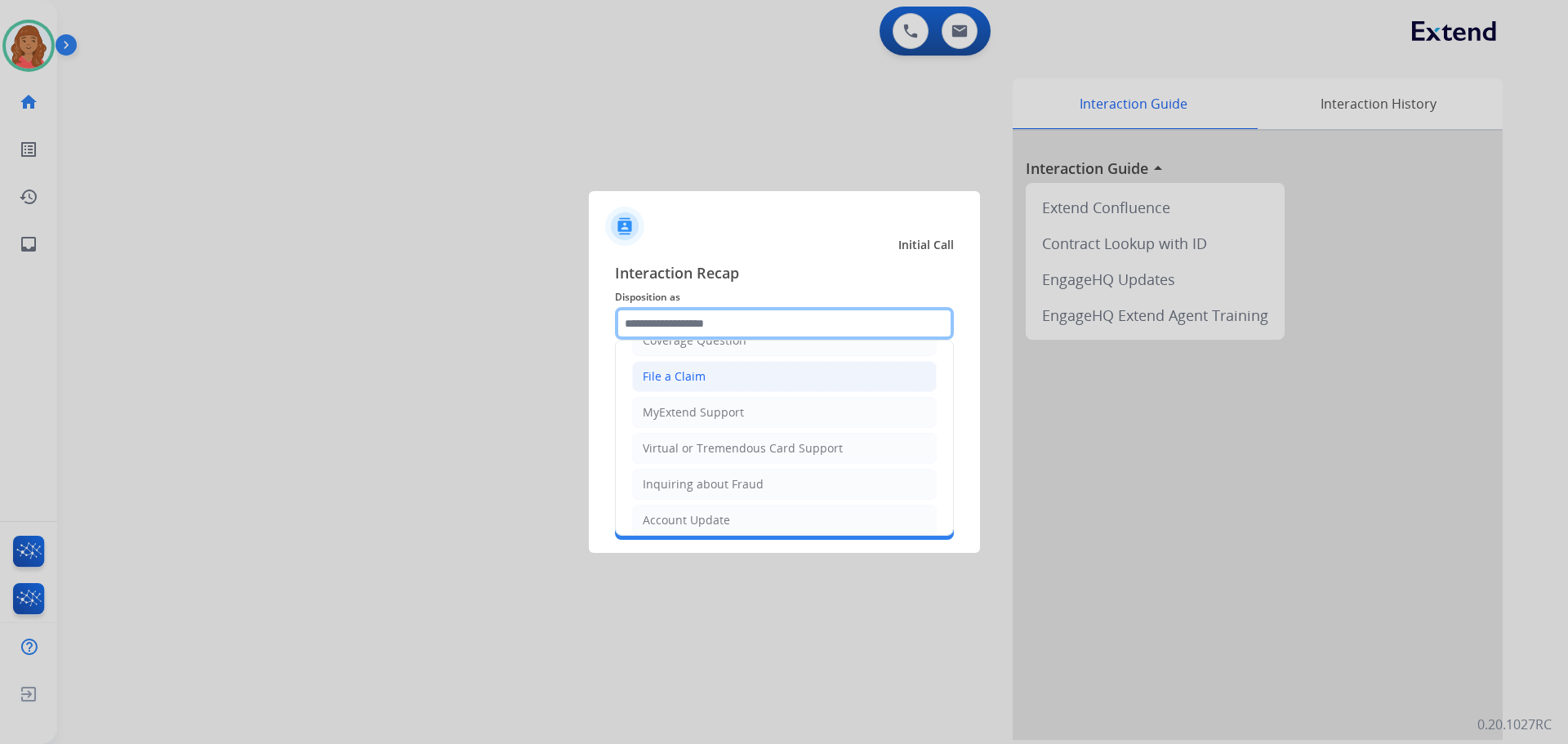
scroll to position [163, 0]
click at [682, 323] on input "text" at bounding box center [784, 324] width 339 height 33
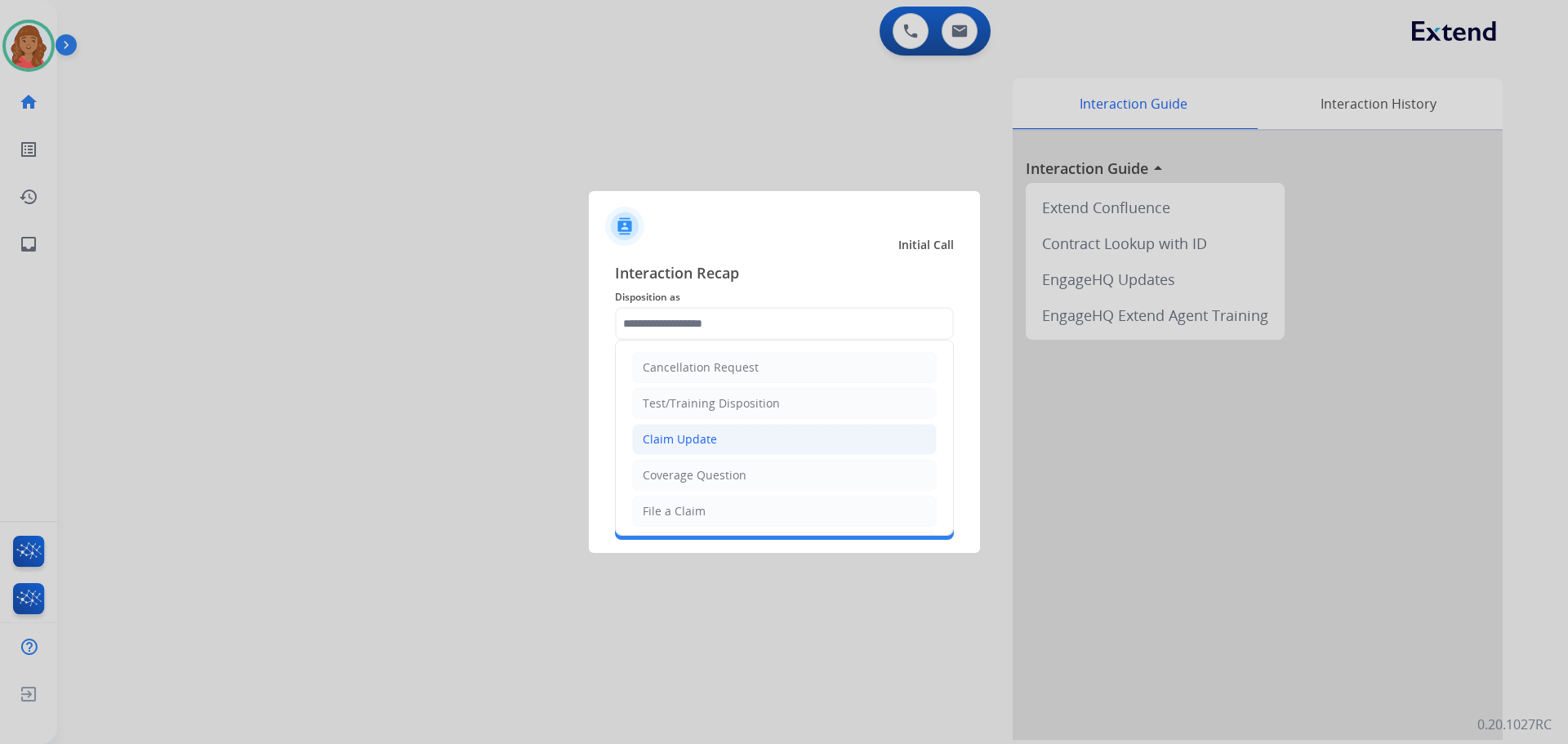
click at [677, 433] on div "Claim Update" at bounding box center [680, 439] width 74 height 16
type input "**********"
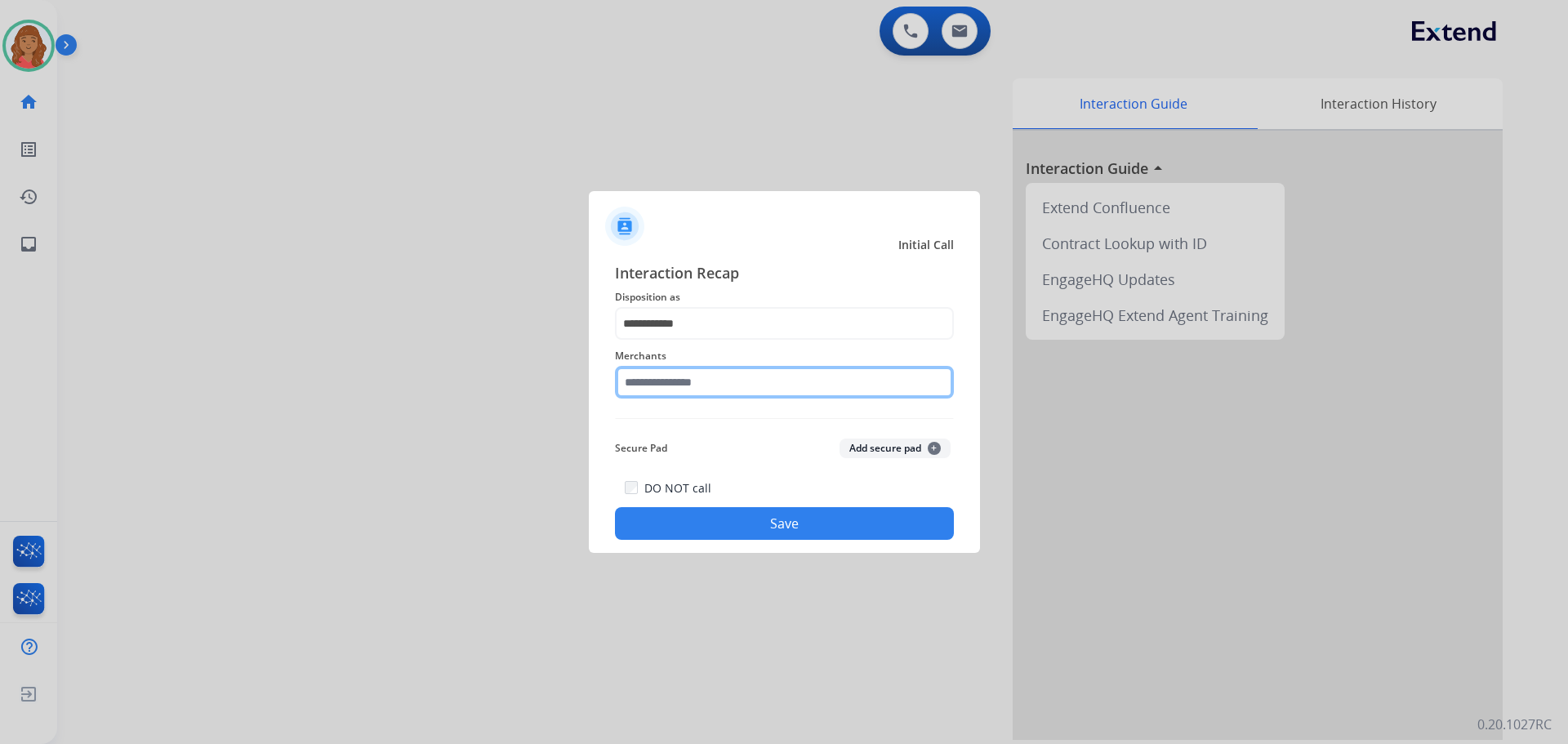
click at [671, 385] on input "text" at bounding box center [784, 382] width 339 height 33
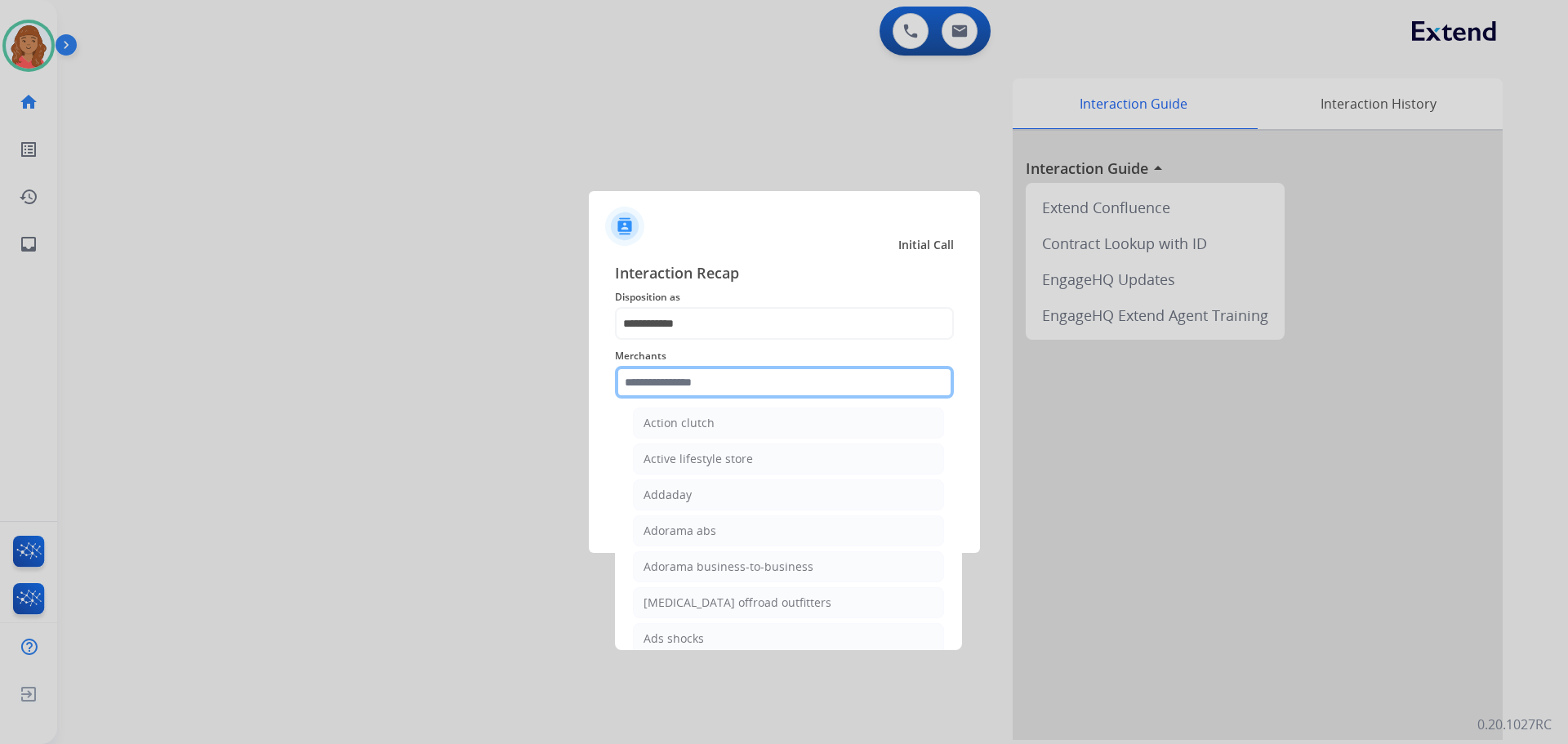
scroll to position [409, 0]
click at [677, 377] on input "text" at bounding box center [784, 382] width 339 height 33
click at [664, 387] on input "text" at bounding box center [784, 382] width 339 height 33
click at [625, 433] on div "12fifteen diamonds 12volt&beyond 1more usa 1st c & r llc 2a4life 2loud 2bad 3ba…" at bounding box center [788, 527] width 347 height 245
click at [652, 382] on input "text" at bounding box center [784, 382] width 339 height 33
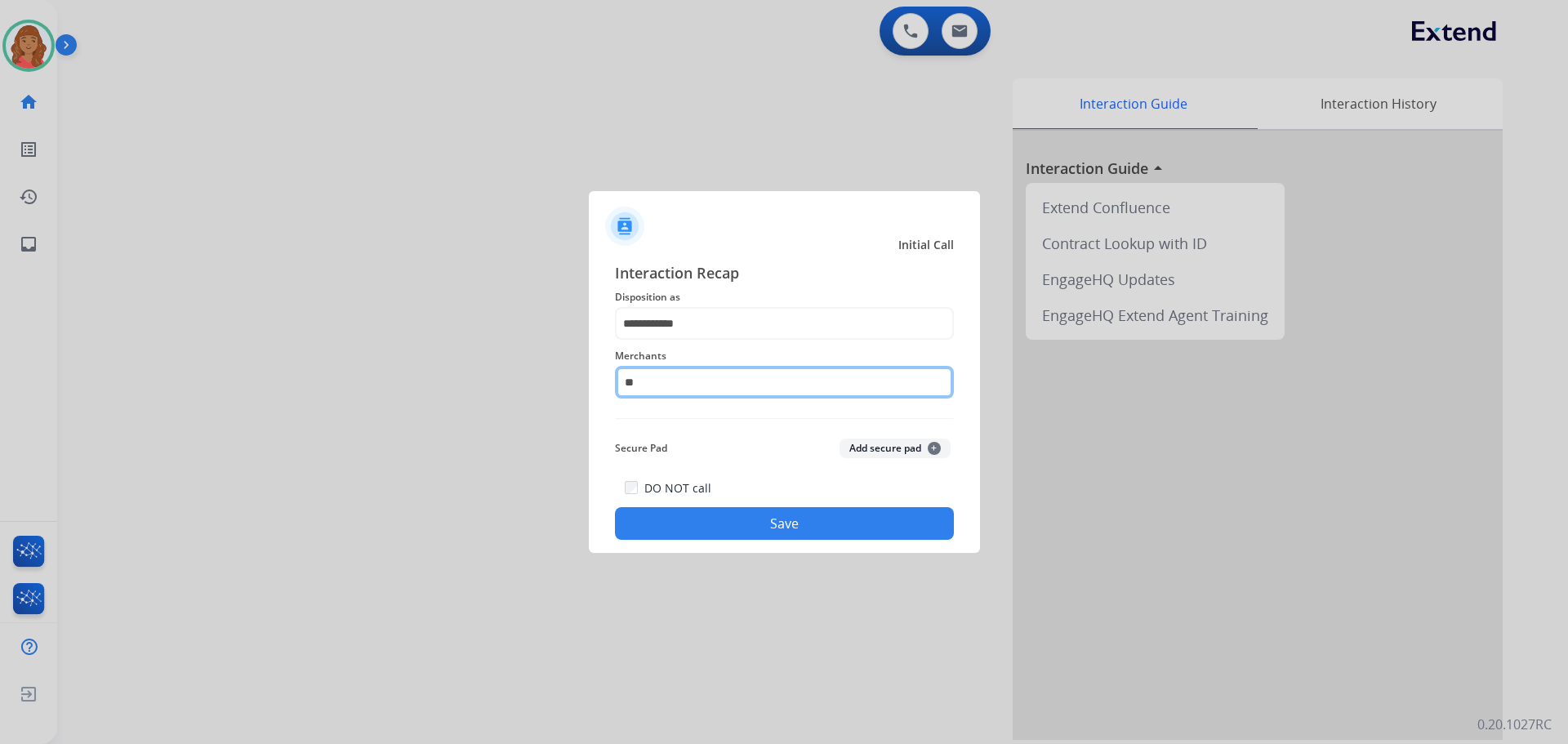
type input "*"
click at [787, 387] on input "****" at bounding box center [784, 382] width 339 height 33
click at [784, 386] on input "****" at bounding box center [784, 382] width 339 height 33
click at [787, 383] on input "****" at bounding box center [784, 382] width 339 height 33
drag, startPoint x: 772, startPoint y: 381, endPoint x: 763, endPoint y: 386, distance: 10.3
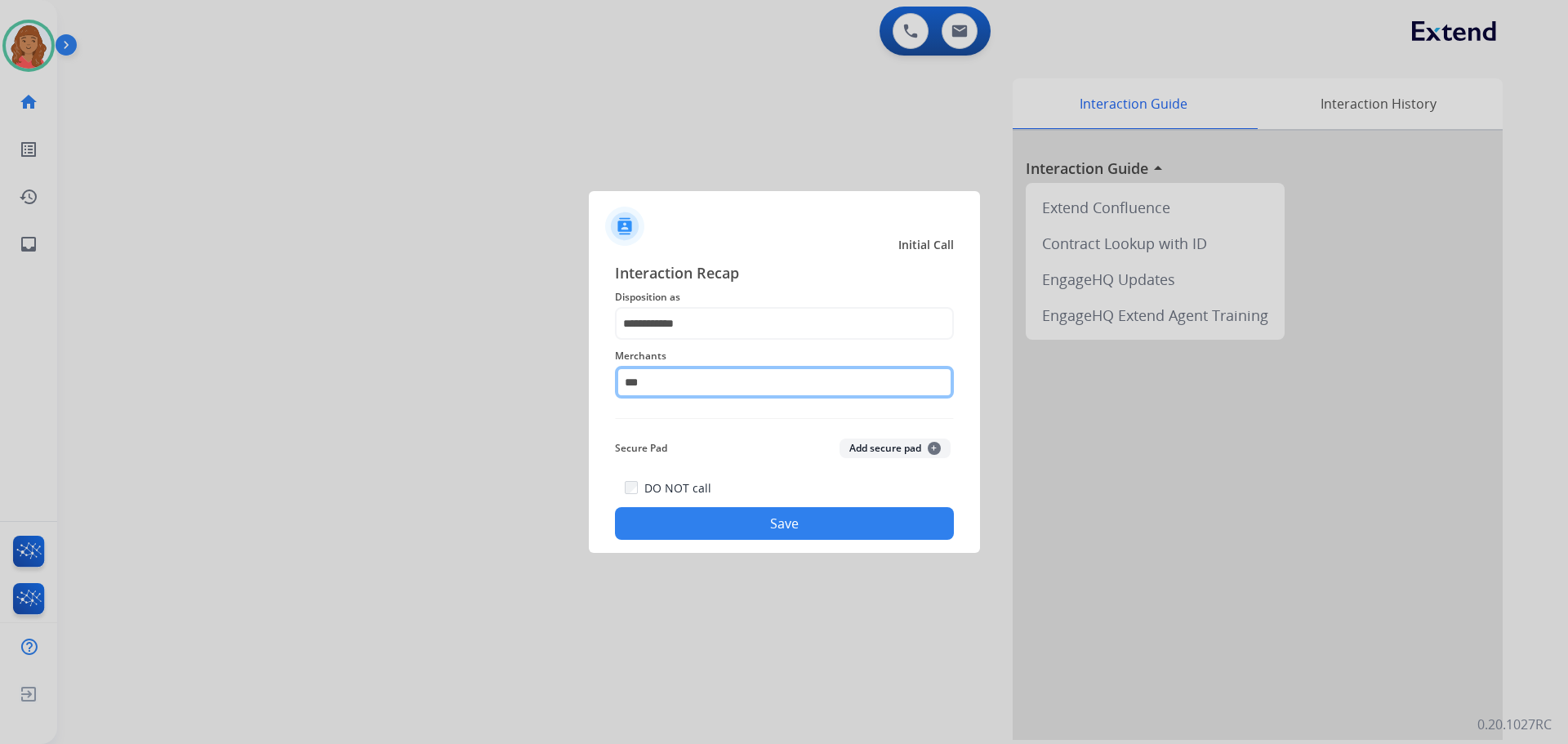
click at [770, 384] on input "***" at bounding box center [784, 382] width 339 height 33
type input "*"
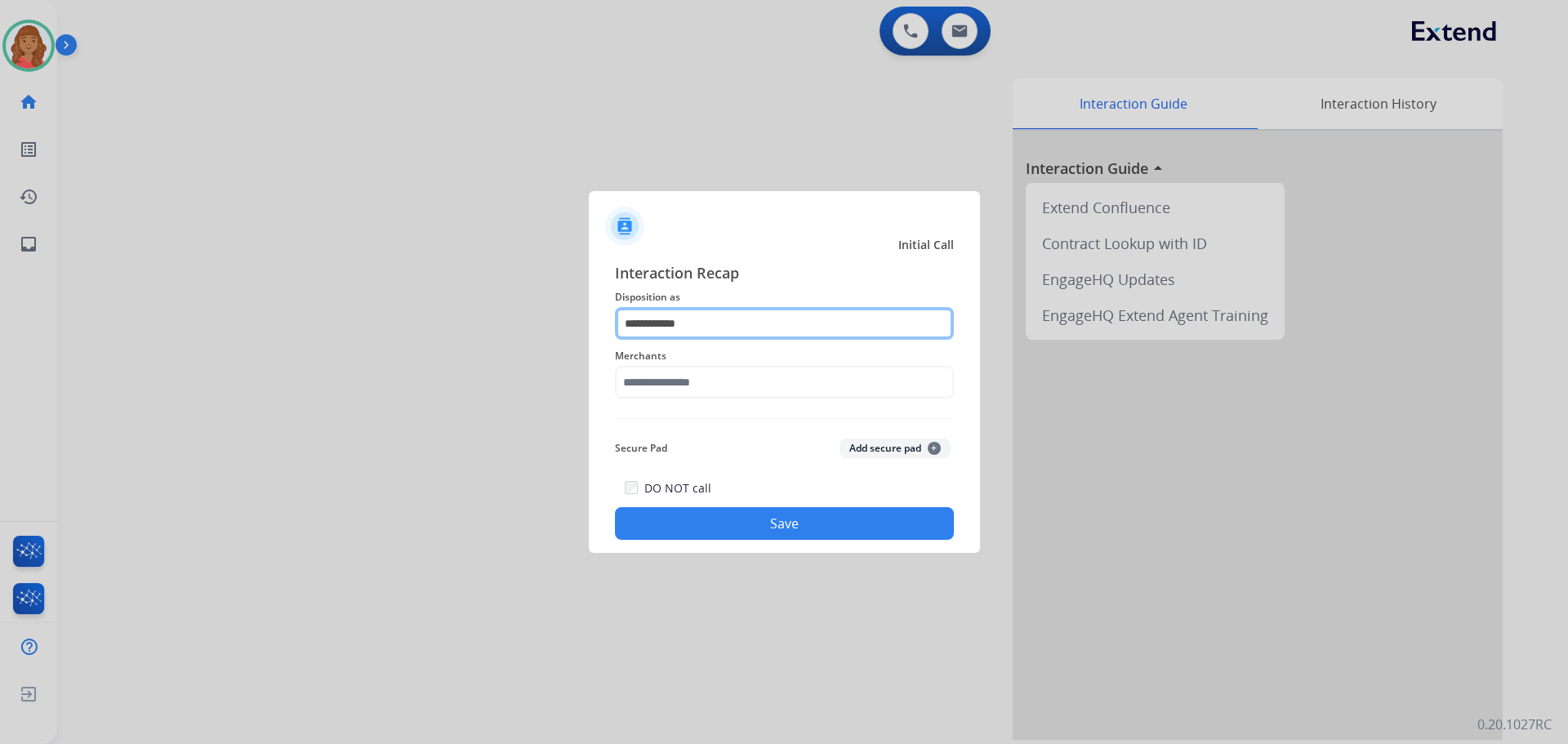
click at [665, 322] on input "**********" at bounding box center [784, 324] width 339 height 33
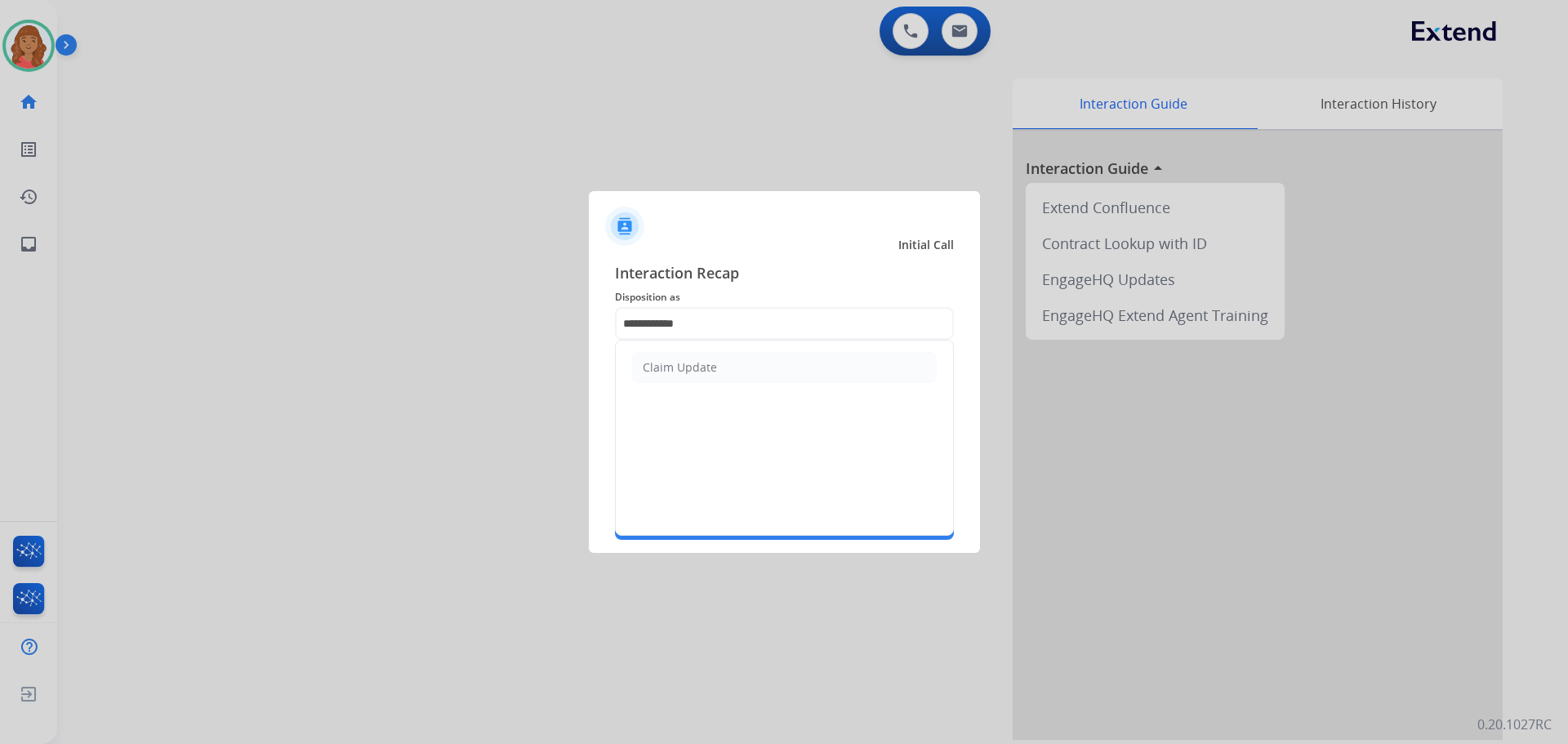
click at [676, 366] on div "Claim Update" at bounding box center [680, 367] width 74 height 16
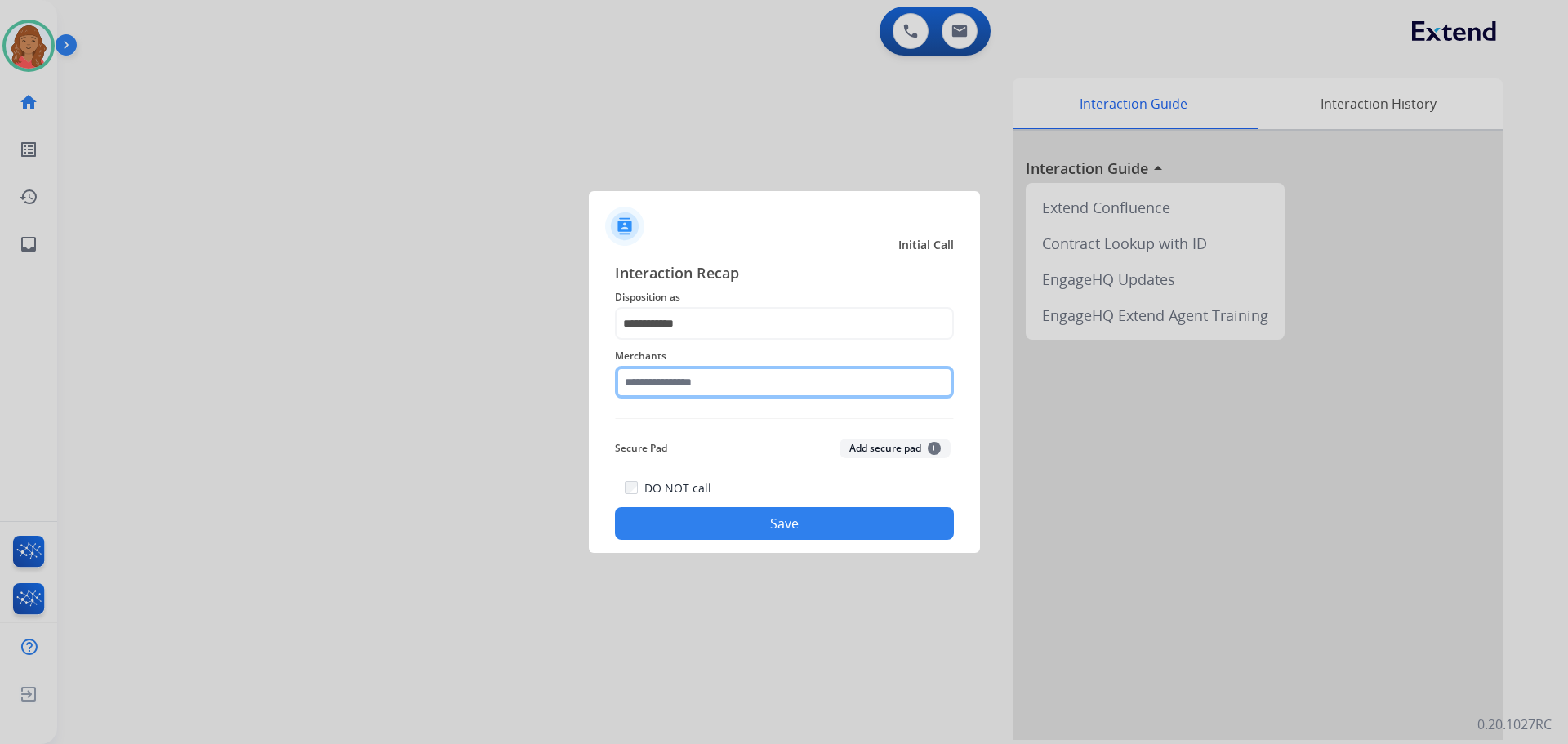
click at [661, 381] on input "text" at bounding box center [784, 382] width 339 height 33
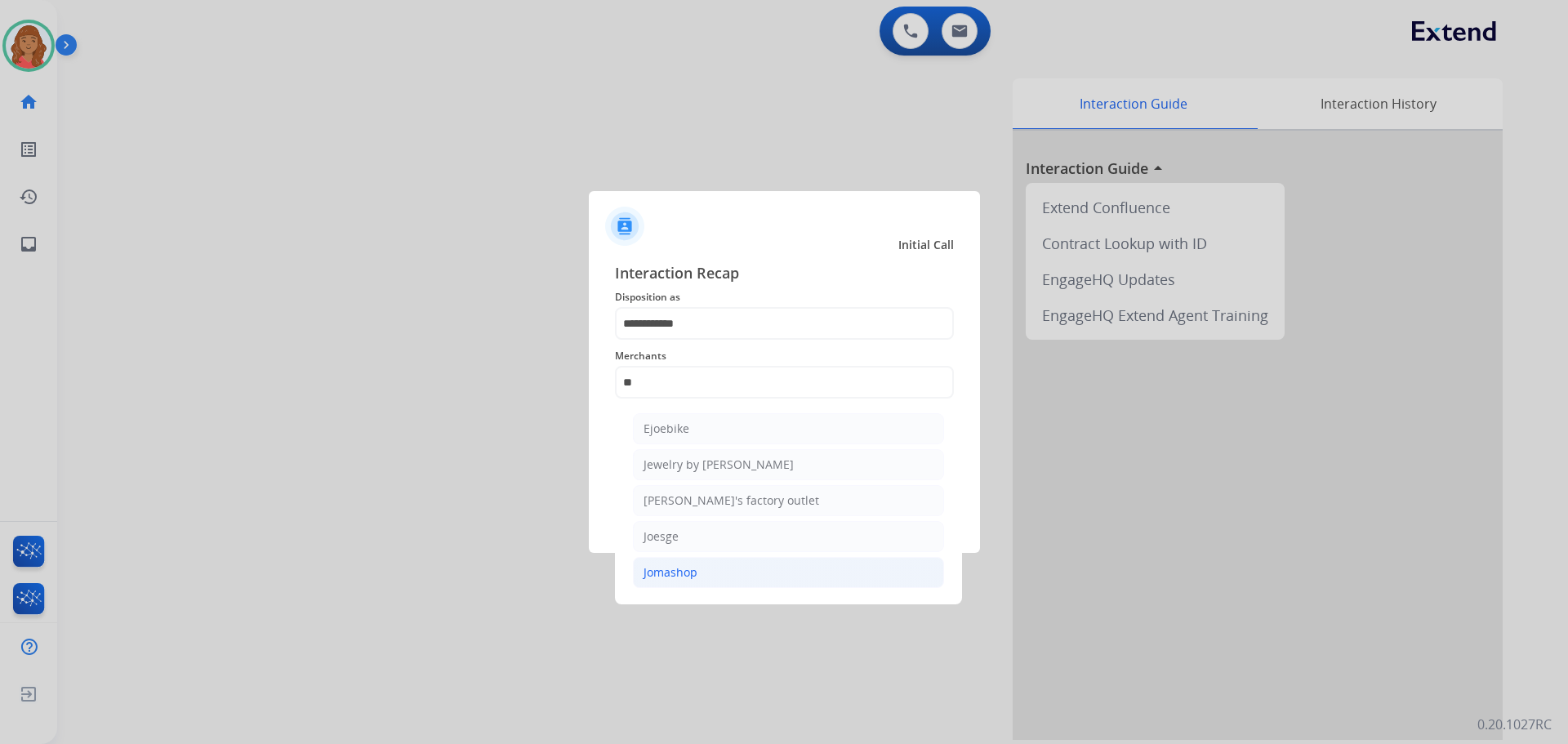
drag, startPoint x: 676, startPoint y: 580, endPoint x: 672, endPoint y: 542, distance: 38.2
click at [676, 578] on div "Jomashop" at bounding box center [670, 573] width 54 height 16
type input "********"
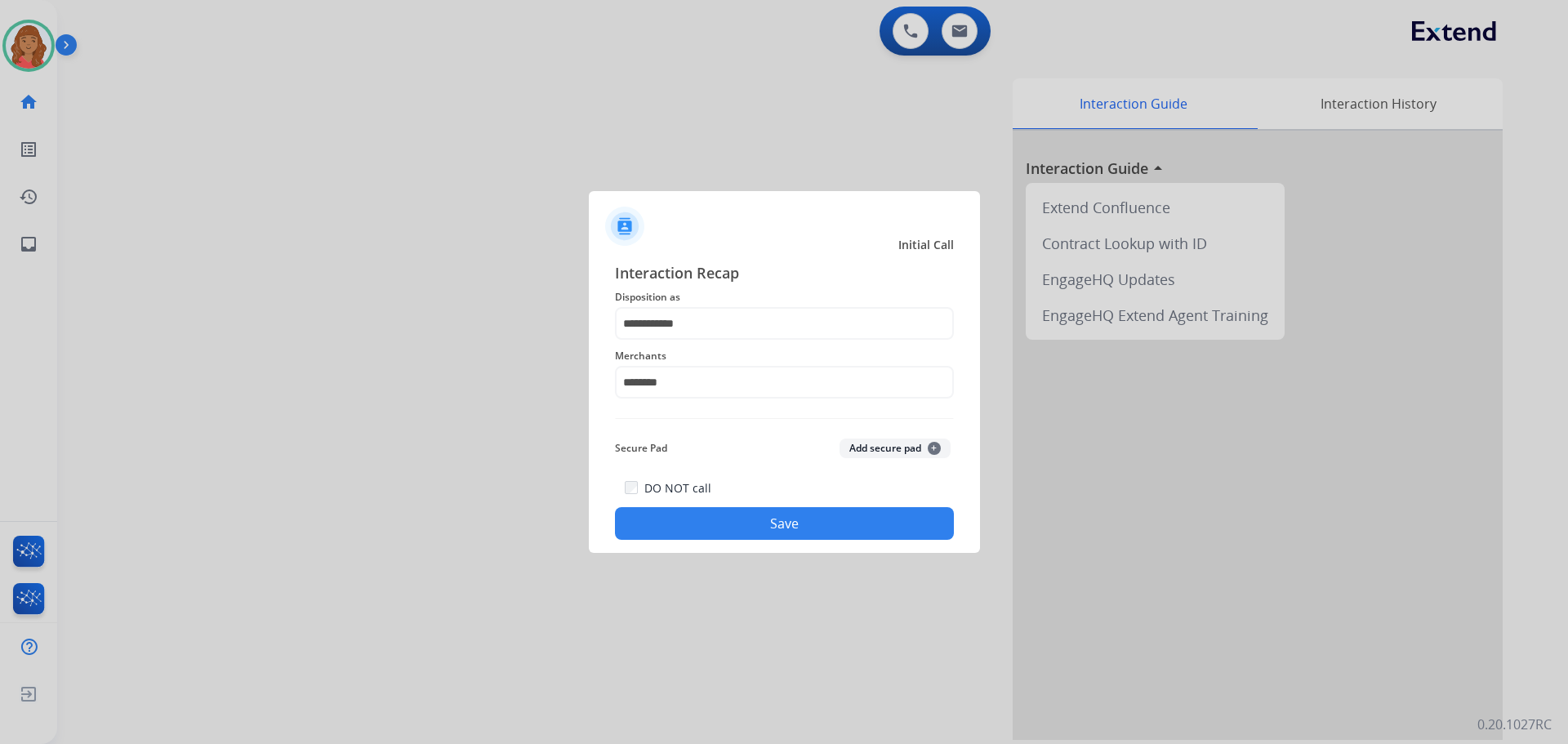
click at [704, 524] on button "Save" at bounding box center [784, 523] width 339 height 33
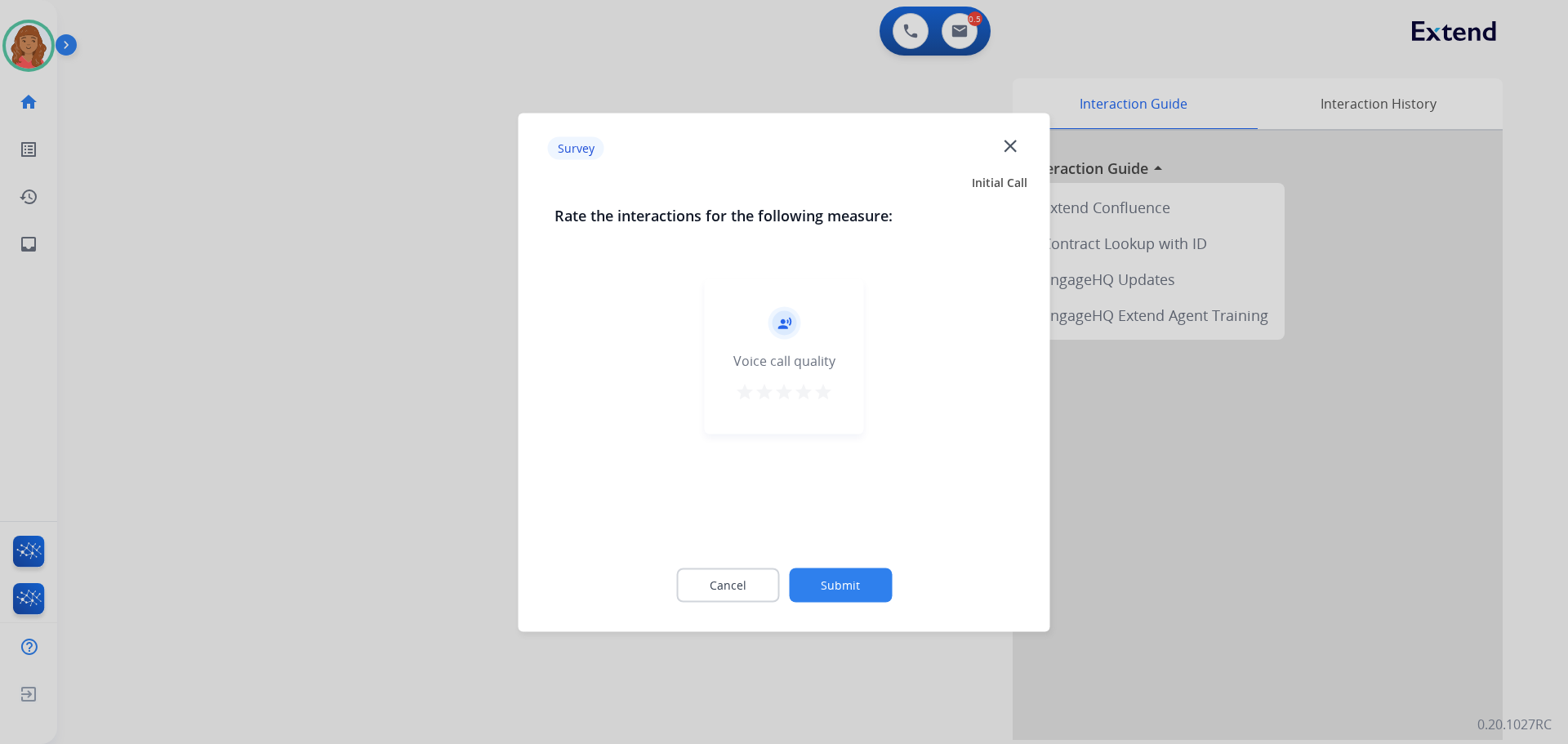
click at [821, 393] on mat-icon "star" at bounding box center [823, 391] width 20 height 20
click at [840, 603] on div "Cancel Submit" at bounding box center [784, 584] width 460 height 73
click at [843, 583] on button "Submit" at bounding box center [840, 585] width 103 height 35
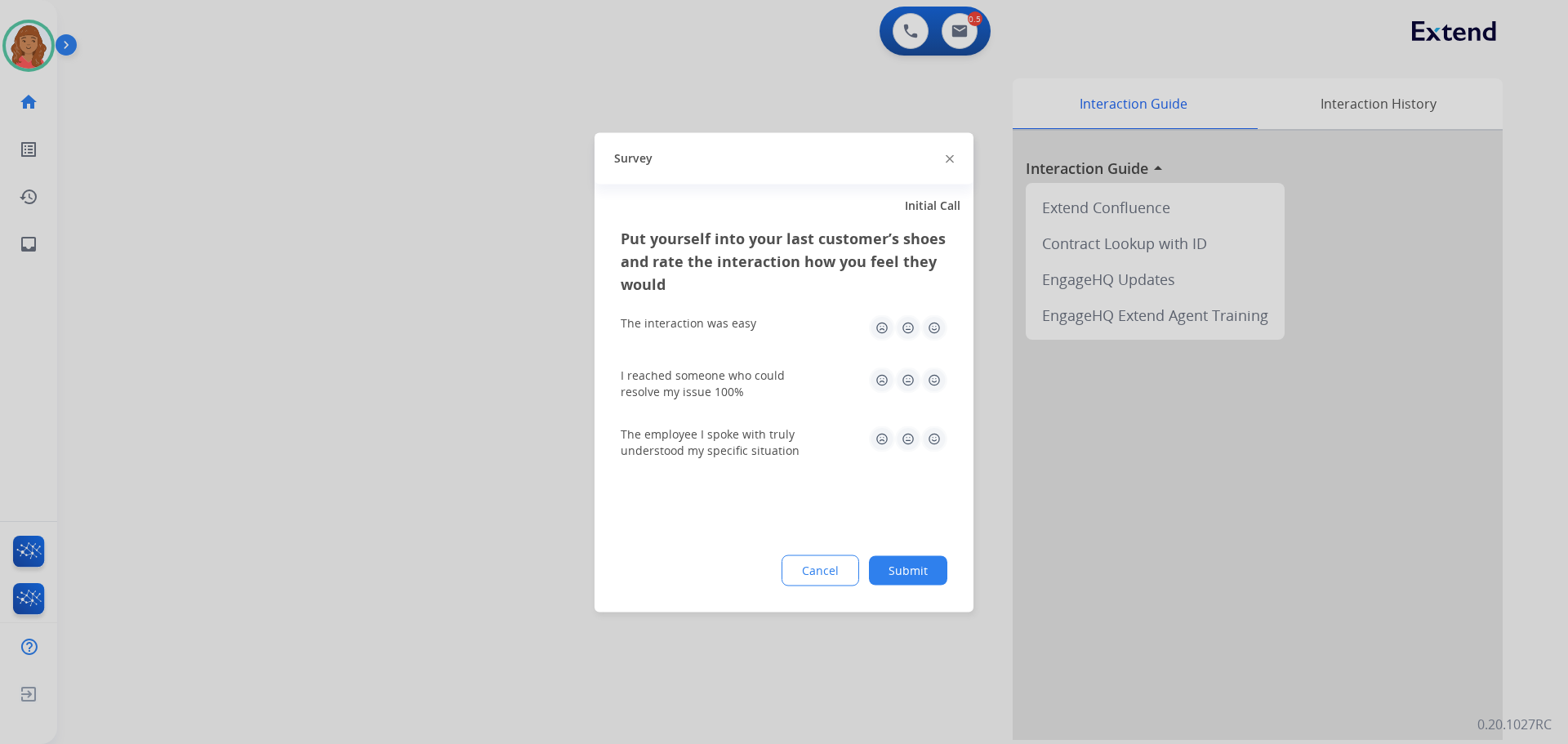
drag, startPoint x: 929, startPoint y: 325, endPoint x: 929, endPoint y: 349, distance: 24.0
click at [930, 325] on img at bounding box center [934, 328] width 26 height 26
click at [929, 373] on img at bounding box center [934, 380] width 26 height 26
click at [930, 434] on img at bounding box center [934, 438] width 26 height 26
click at [914, 579] on button "Submit" at bounding box center [908, 570] width 78 height 30
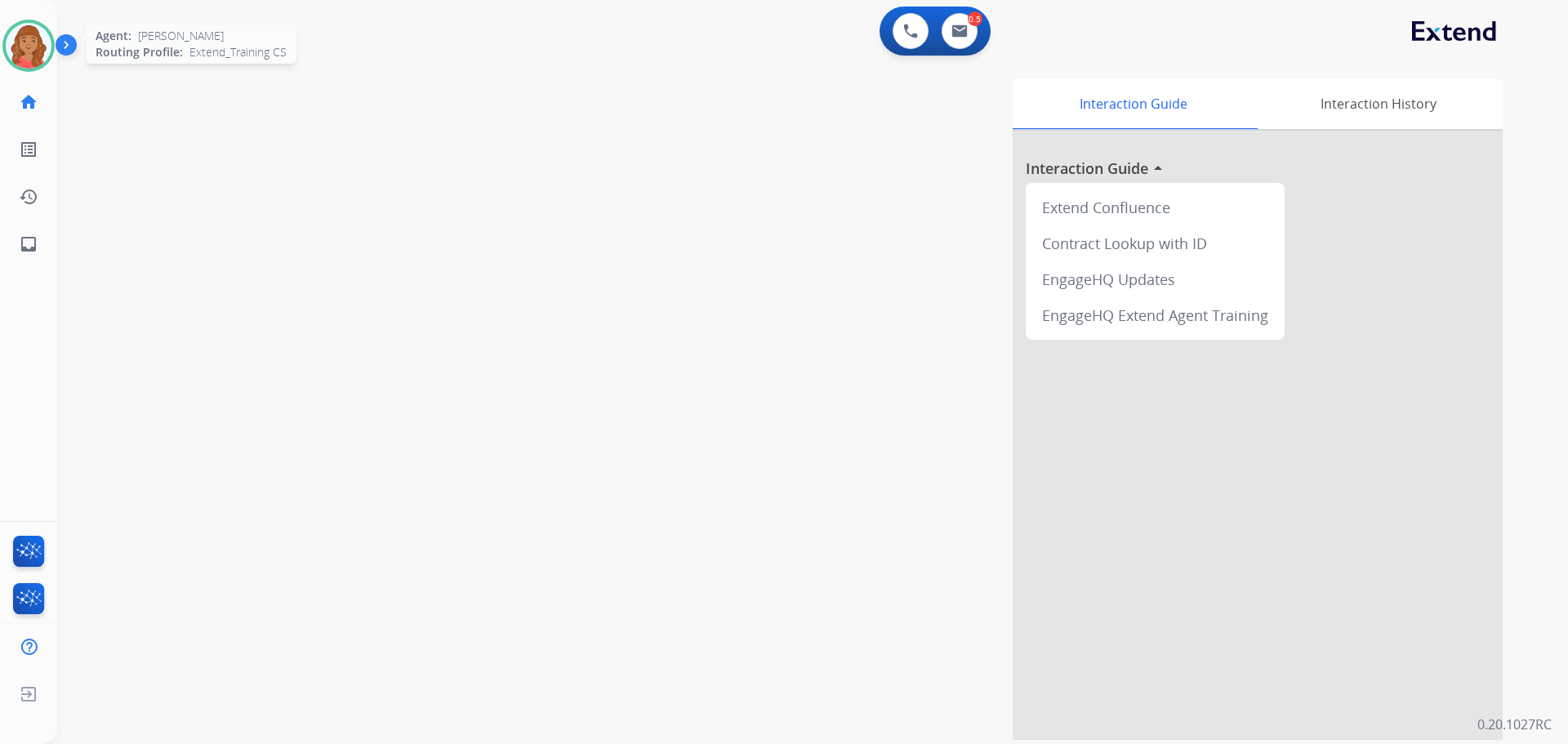
click at [32, 49] on img at bounding box center [29, 46] width 46 height 46
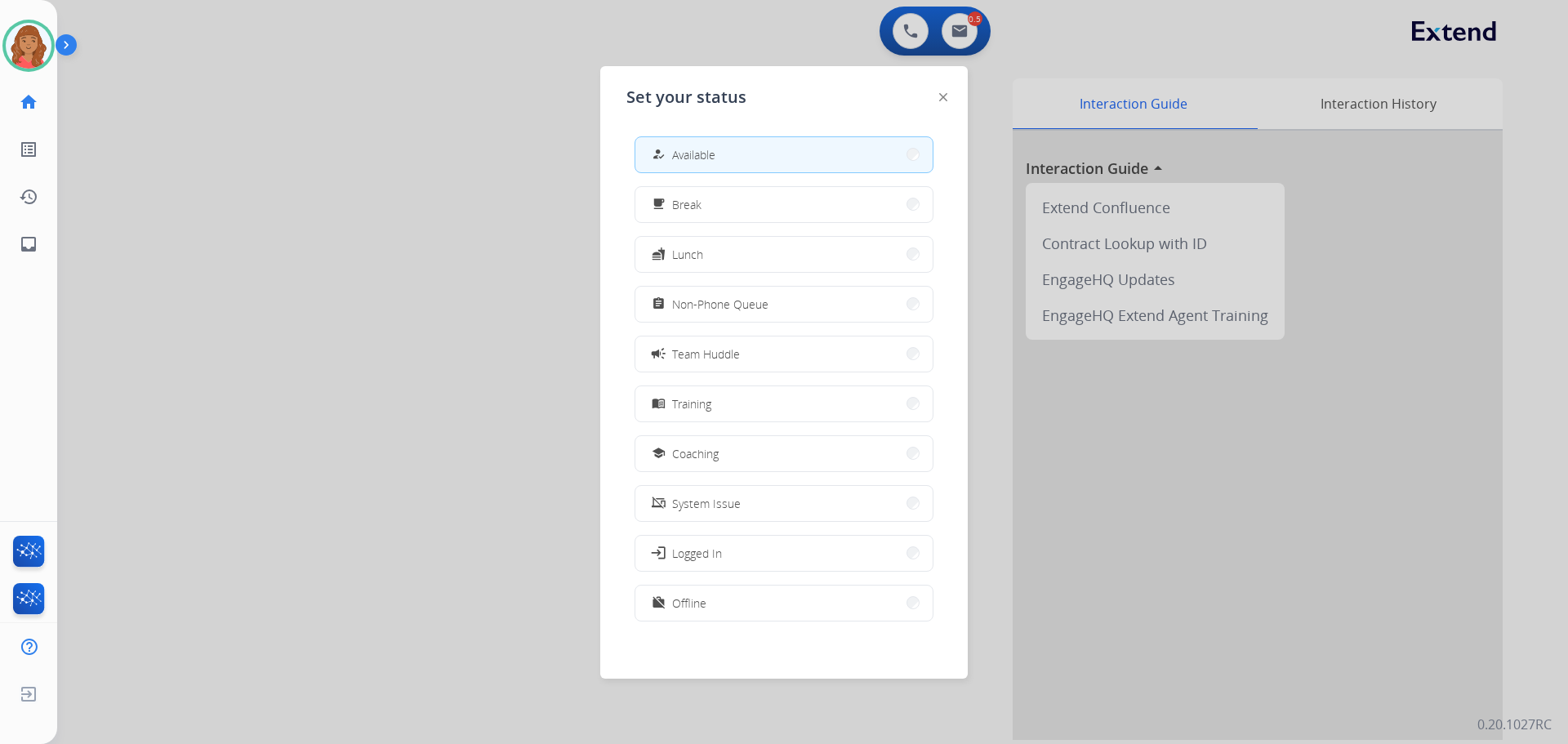
click at [710, 456] on span "Coaching" at bounding box center [695, 453] width 46 height 17
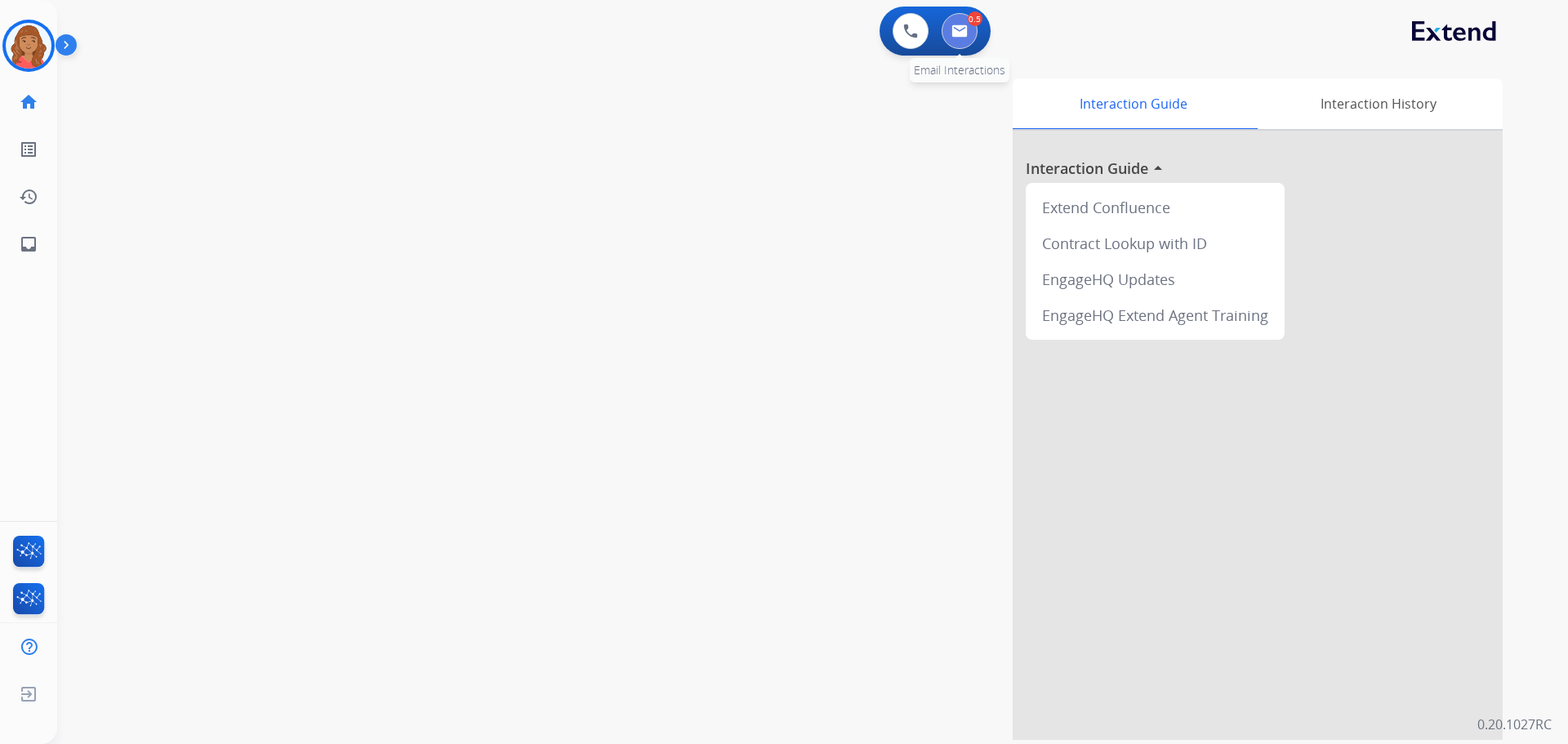
click at [960, 35] on img at bounding box center [960, 31] width 16 height 13
select select "**********"
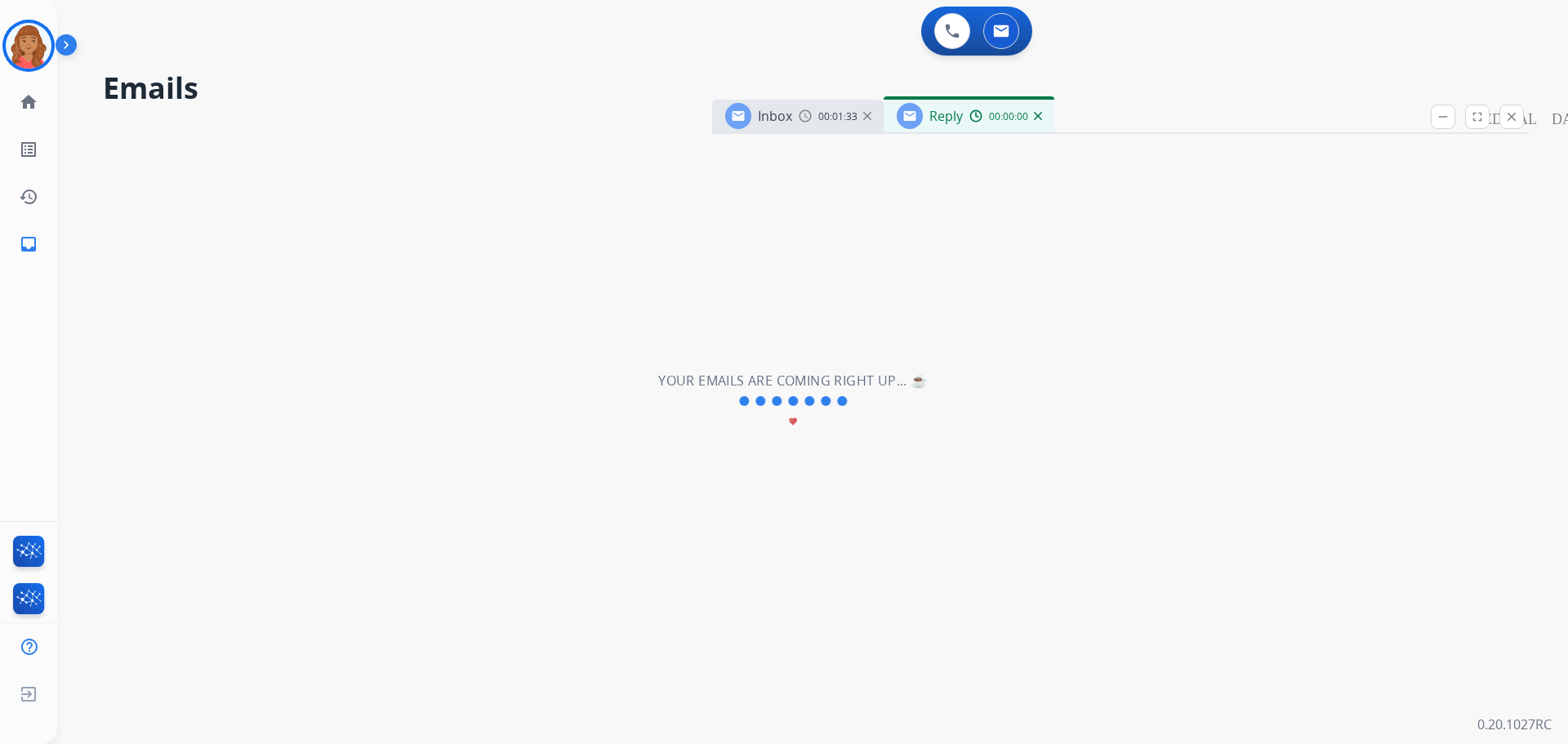
select select "**********"
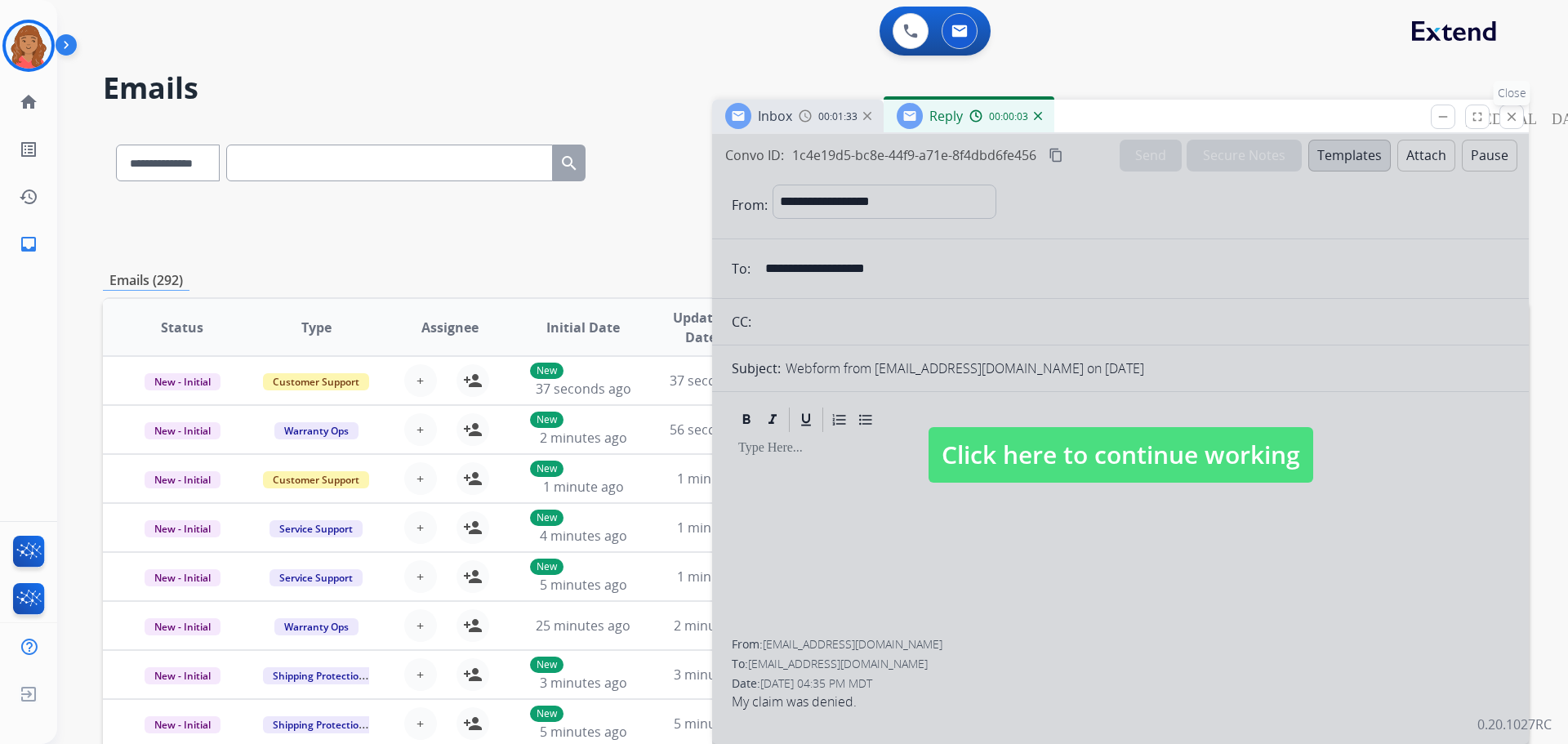
click at [1514, 120] on mat-icon "close" at bounding box center [1512, 117] width 15 height 15
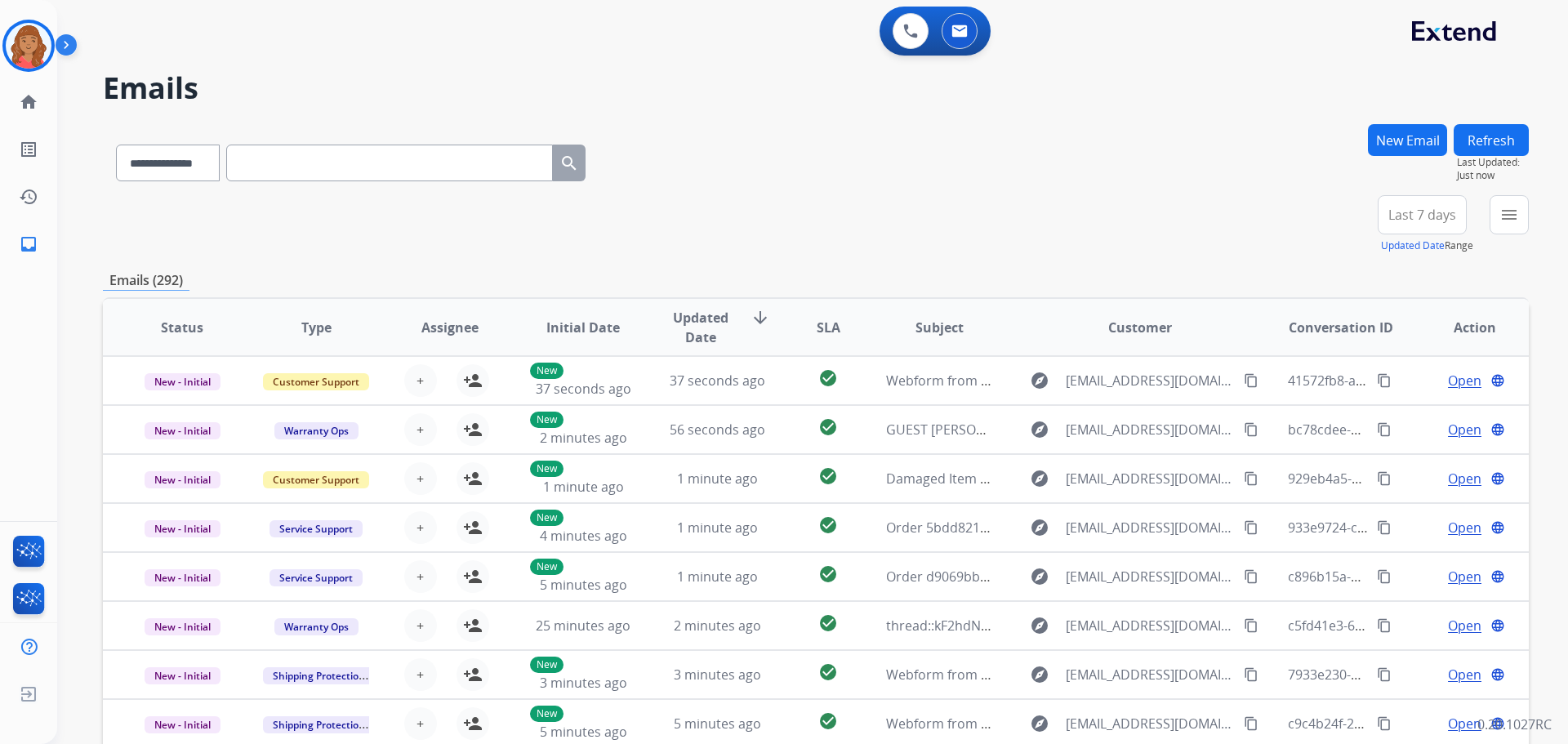
click at [1414, 138] on button "New Email" at bounding box center [1407, 140] width 79 height 32
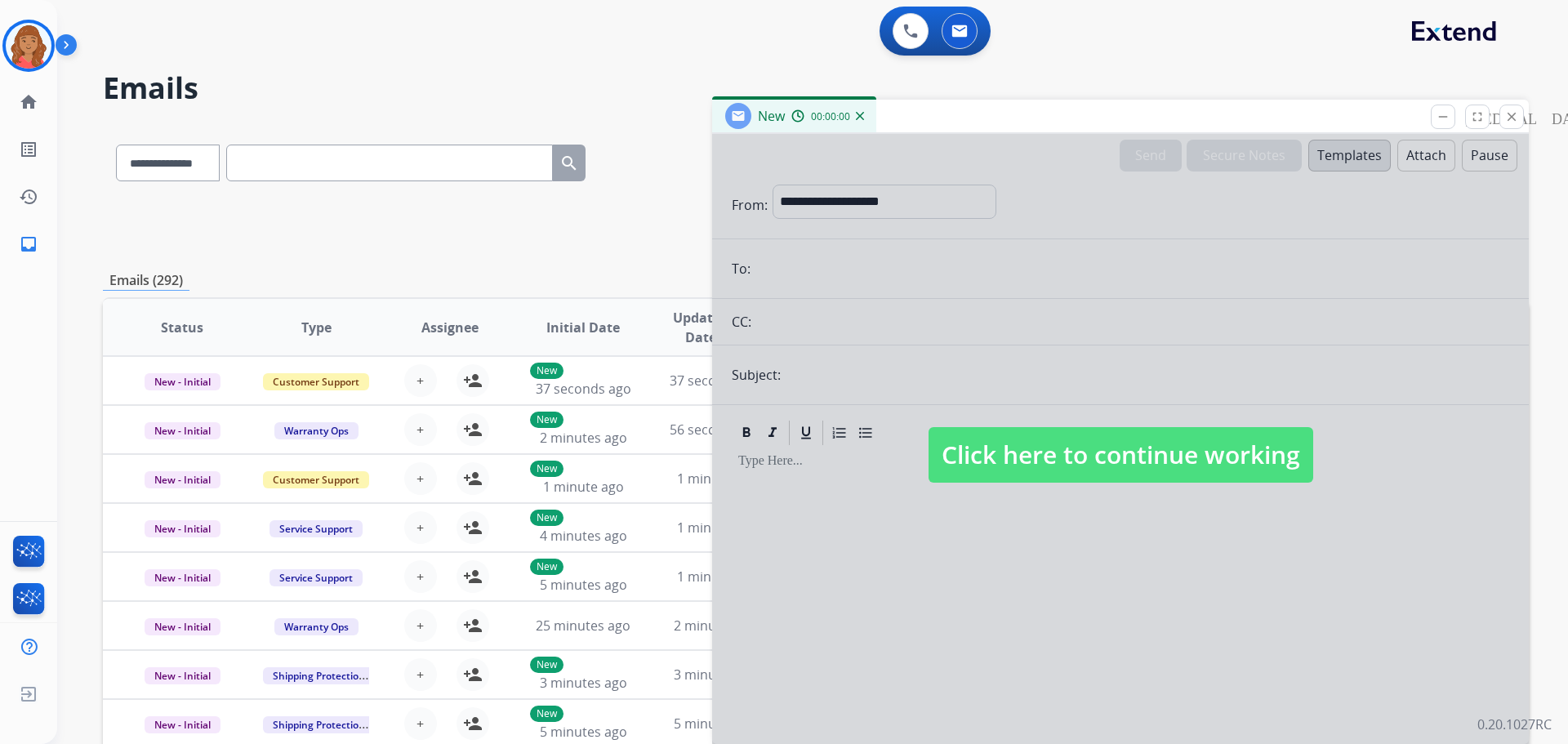
drag, startPoint x: 1082, startPoint y: 462, endPoint x: 920, endPoint y: 377, distance: 182.9
click at [1081, 462] on span "Click here to continue working" at bounding box center [1121, 454] width 385 height 55
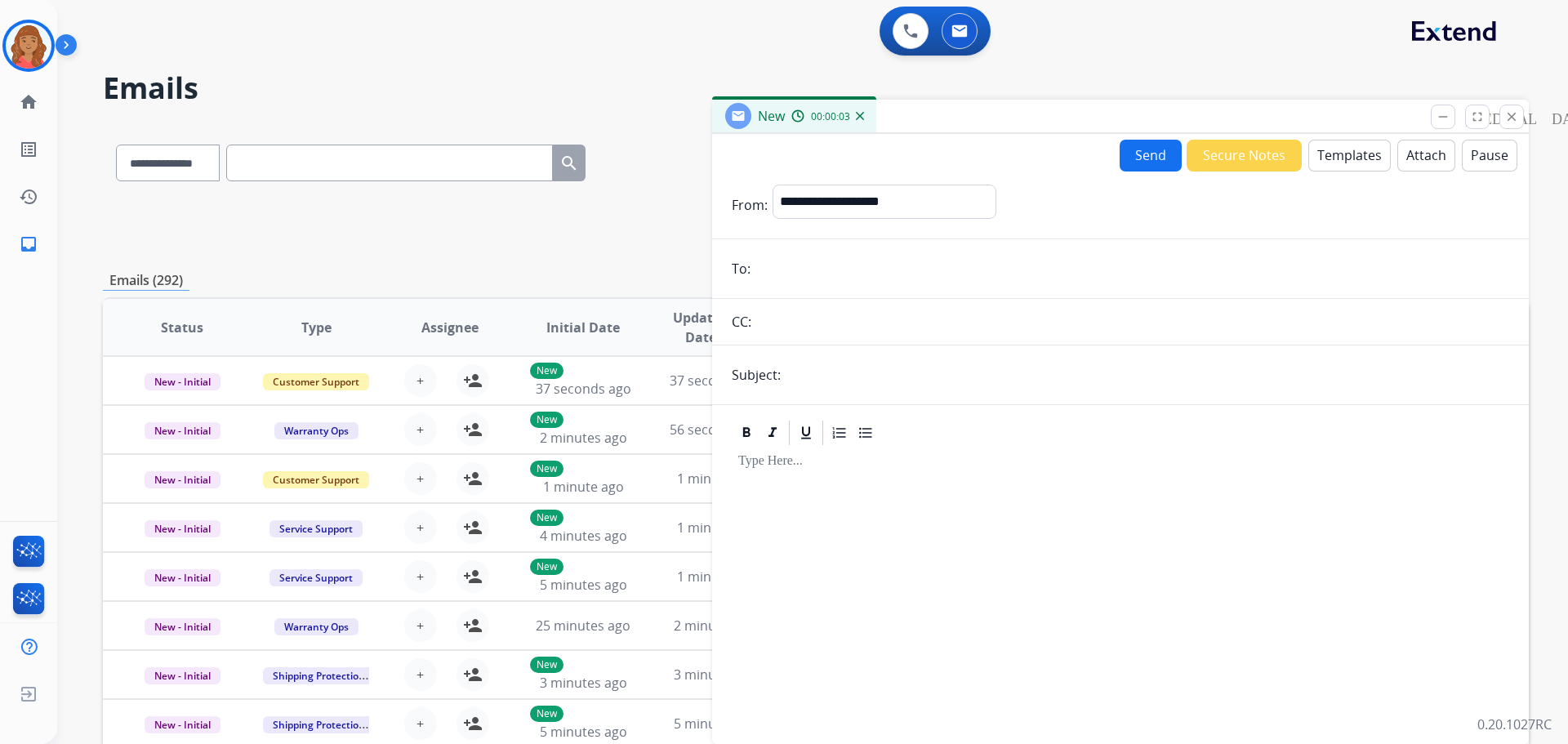
paste input "**********"
type input "**********"
click at [880, 205] on select "**********" at bounding box center [884, 201] width 222 height 33
select select "**********"
click at [773, 185] on select "**********" at bounding box center [884, 201] width 222 height 33
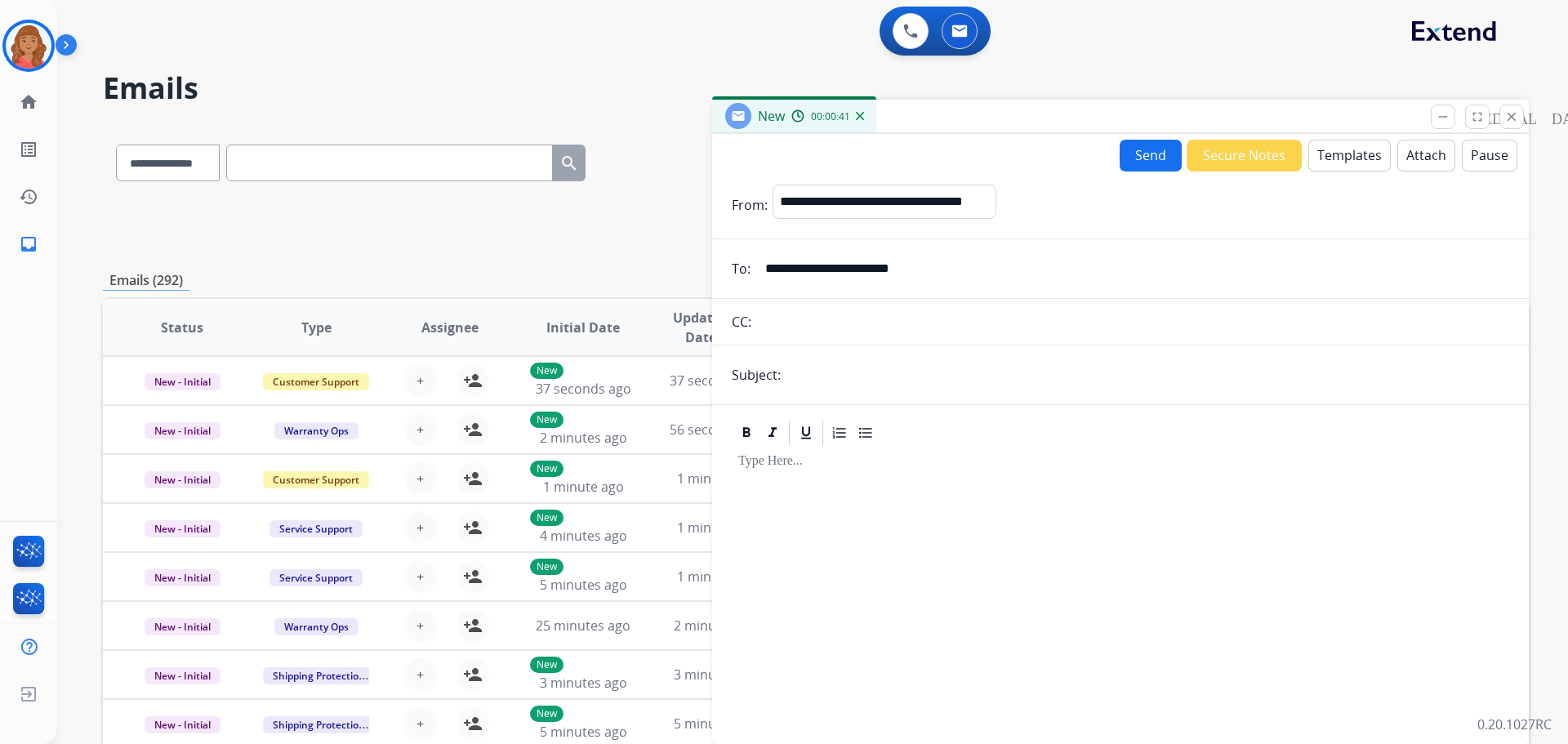
click at [840, 383] on input "text" at bounding box center [1147, 375] width 723 height 33
click at [830, 378] on input "**********" at bounding box center [1147, 375] width 723 height 33
click at [790, 374] on input "**********" at bounding box center [1147, 375] width 723 height 33
type input "**********"
click at [1364, 151] on button "Templates" at bounding box center [1350, 155] width 82 height 32
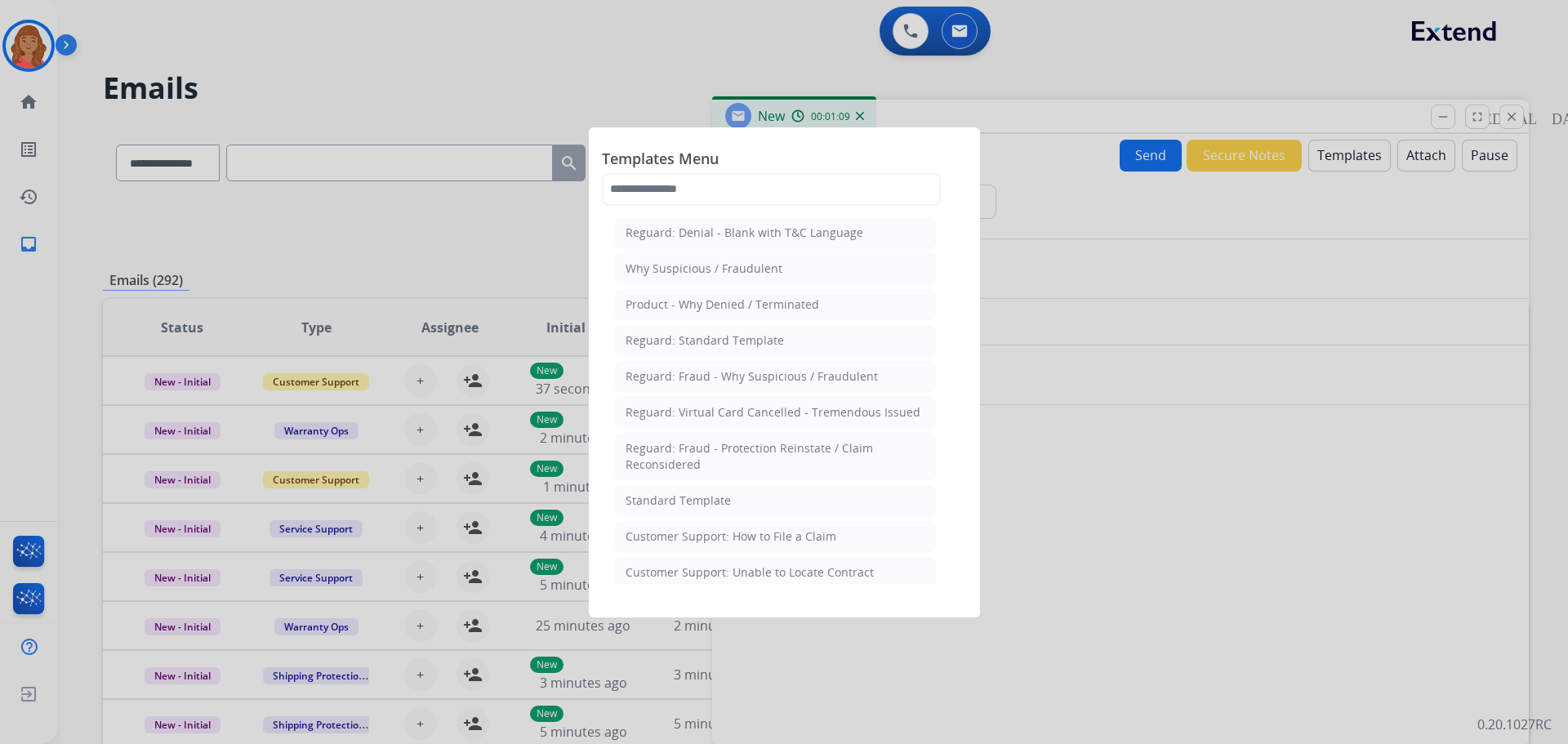
drag, startPoint x: 770, startPoint y: 329, endPoint x: 884, endPoint y: 397, distance: 132.7
click at [770, 329] on li "Reguard: Standard Template" at bounding box center [775, 340] width 321 height 31
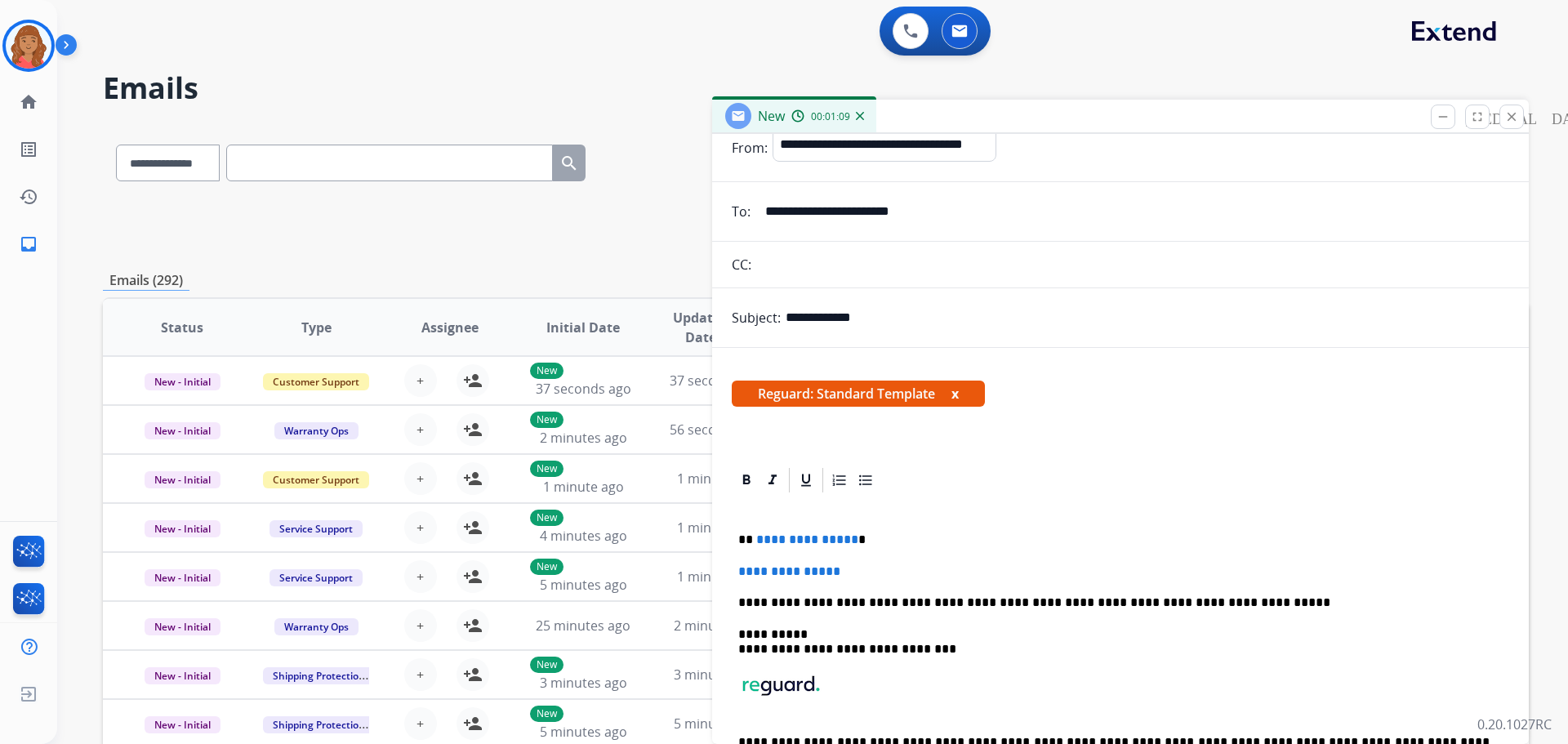
scroll to position [138, 0]
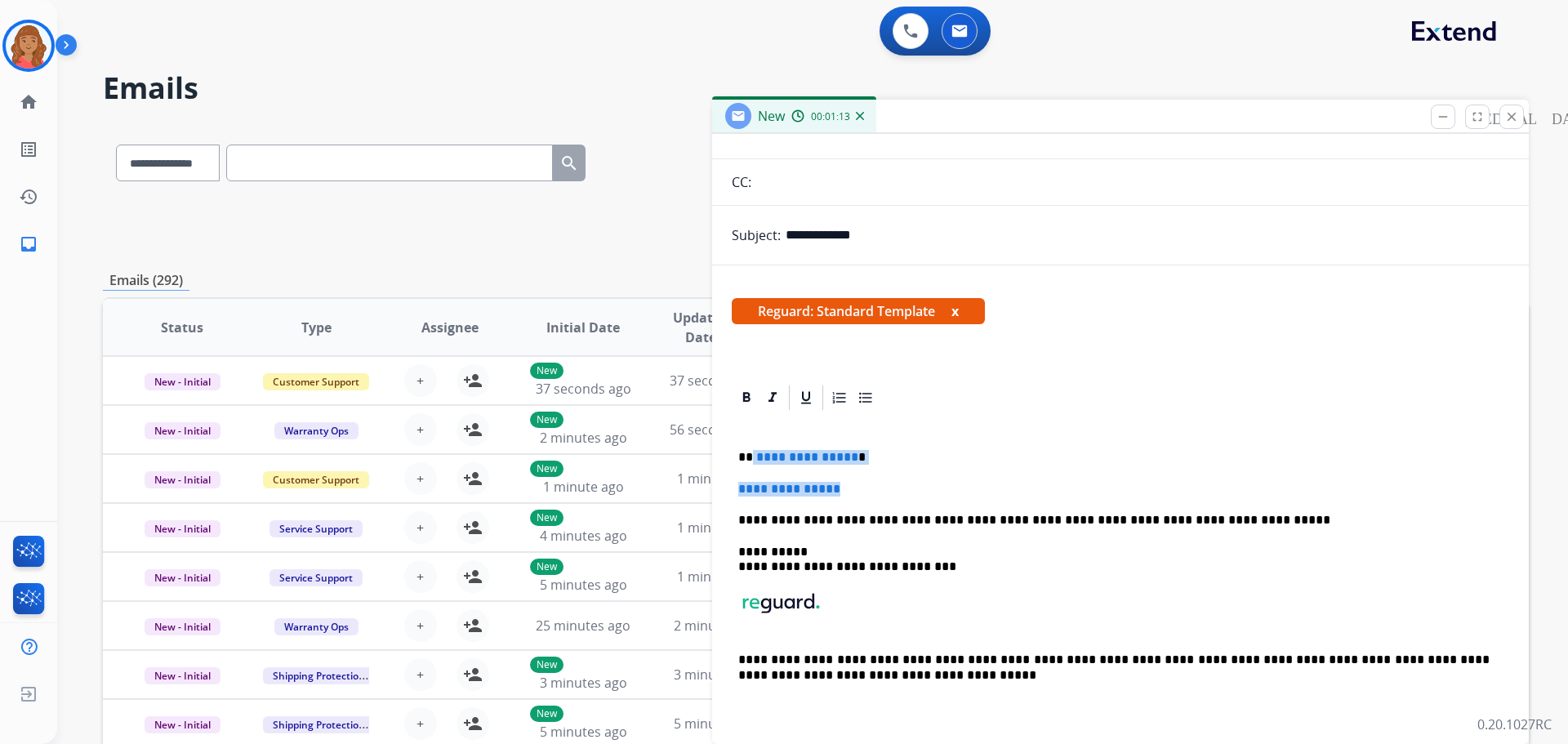
drag, startPoint x: 751, startPoint y: 458, endPoint x: 259, endPoint y: 302, distance: 516.1
click at [884, 489] on div "**********" at bounding box center [1121, 573] width 778 height 322
click at [941, 492] on p "**********" at bounding box center [1114, 489] width 751 height 15
drag, startPoint x: 935, startPoint y: 489, endPoint x: 941, endPoint y: 497, distance: 10.0
click at [935, 489] on p "**********" at bounding box center [1114, 489] width 751 height 15
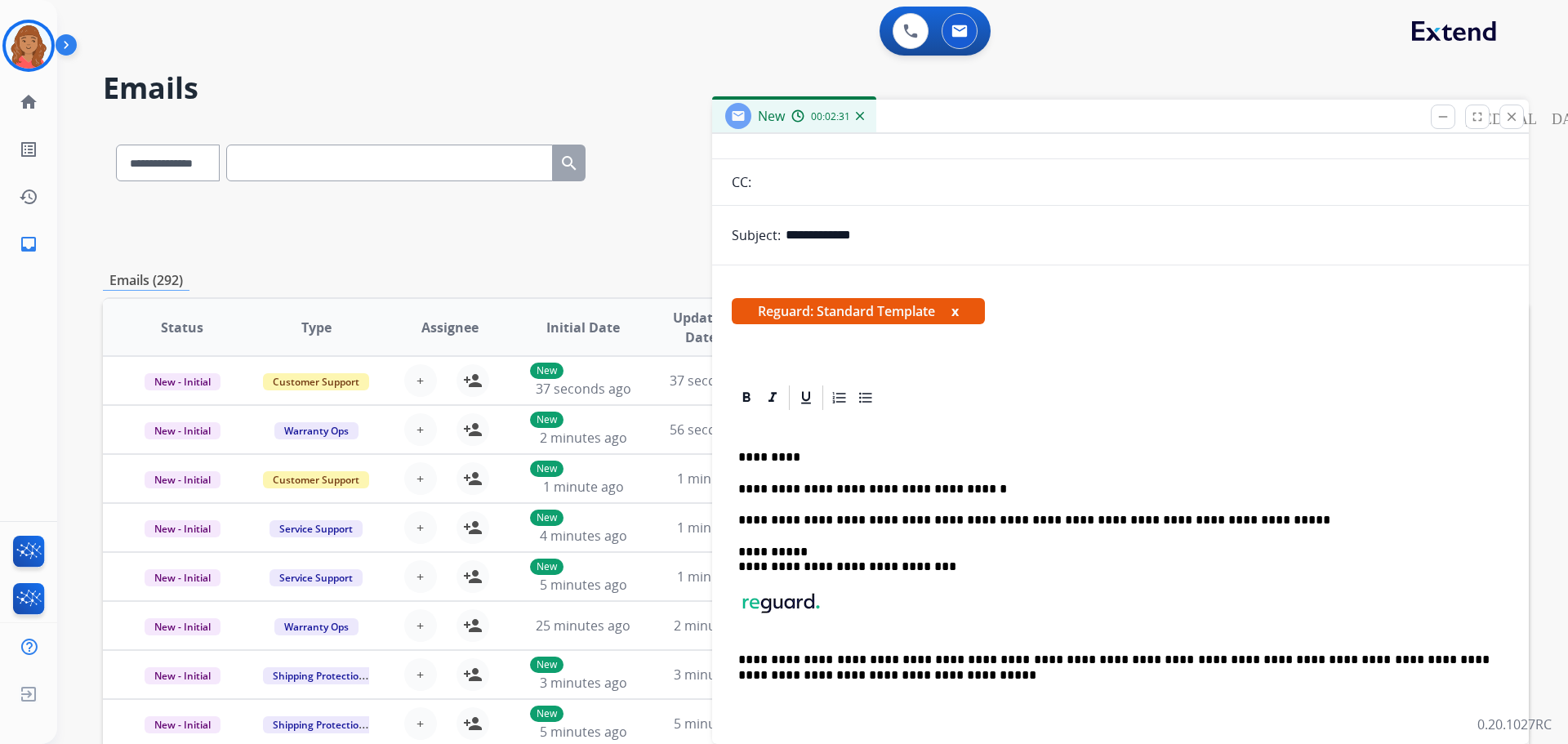
click at [921, 497] on p "**********" at bounding box center [1114, 489] width 751 height 15
click at [962, 491] on p "**********" at bounding box center [1114, 489] width 751 height 15
click at [987, 486] on p "**********" at bounding box center [1114, 489] width 751 height 15
drag, startPoint x: 1014, startPoint y: 484, endPoint x: 1019, endPoint y: 494, distance: 11.2
click at [1014, 484] on p "**********" at bounding box center [1114, 489] width 751 height 15
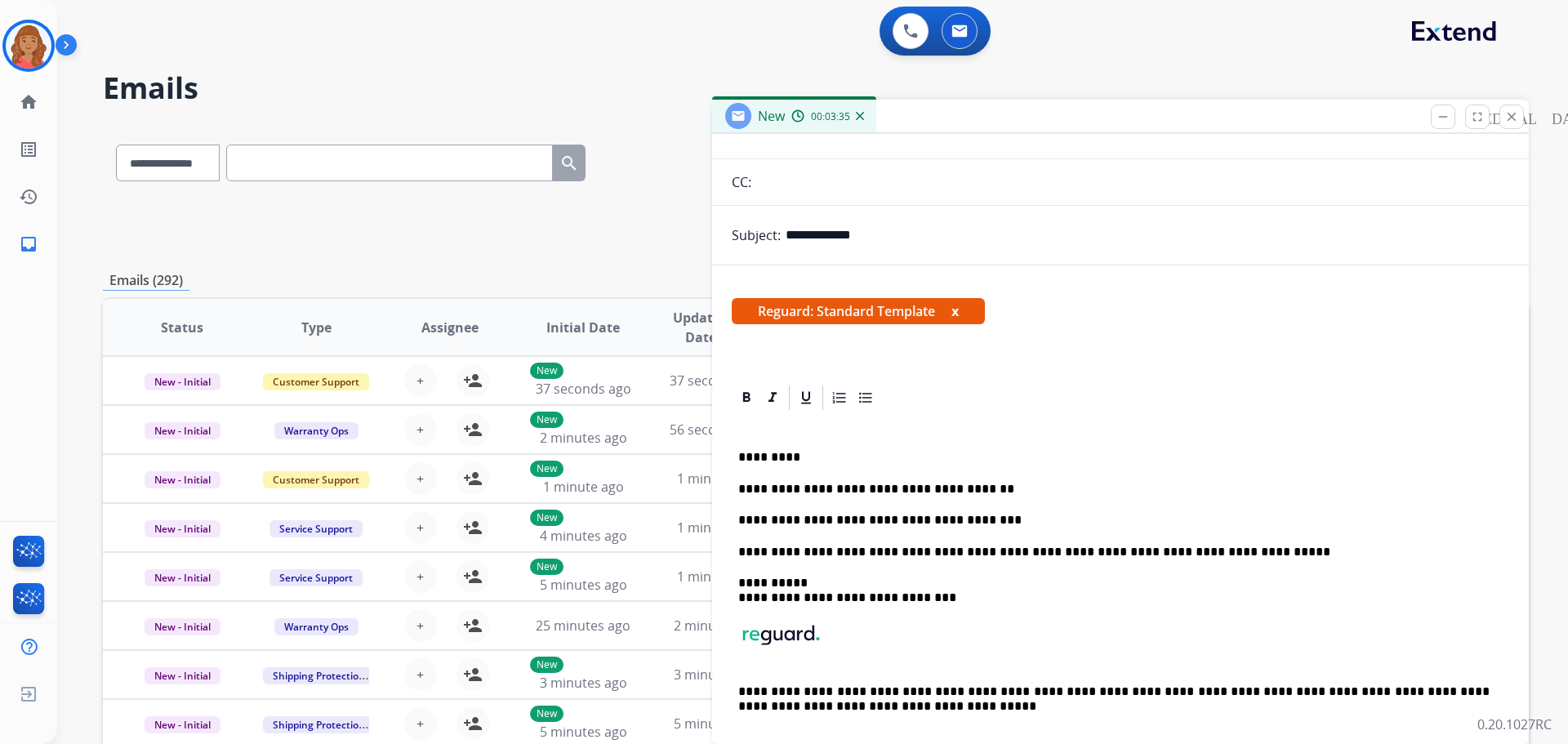
click at [865, 522] on div "**********" at bounding box center [1121, 589] width 778 height 353
click at [967, 521] on p "**********" at bounding box center [1114, 520] width 751 height 15
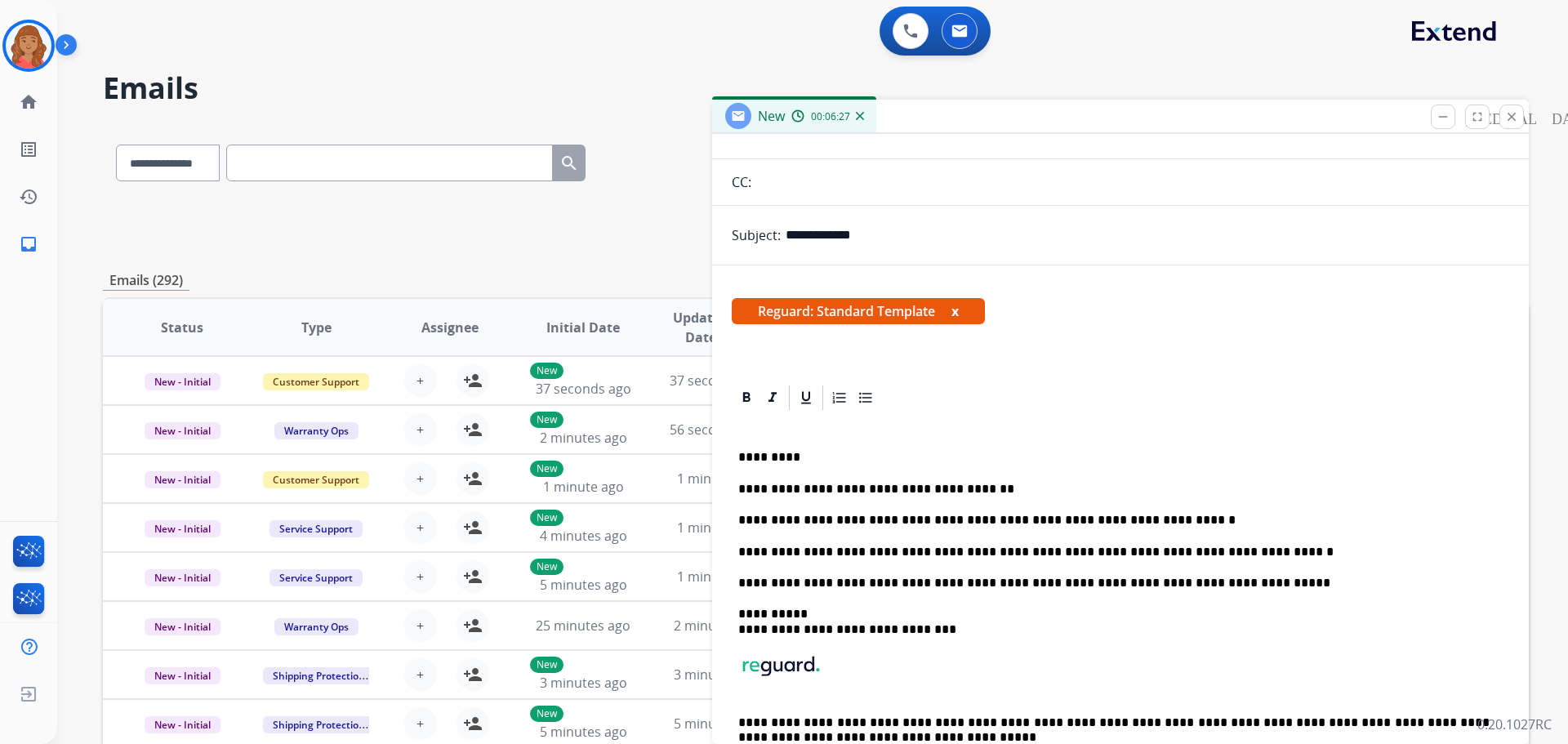
click at [972, 586] on p "**********" at bounding box center [1114, 583] width 751 height 15
click at [977, 595] on div "**********" at bounding box center [1121, 606] width 778 height 386
click at [1003, 573] on div "**********" at bounding box center [1121, 606] width 778 height 386
click at [1248, 548] on p "**********" at bounding box center [1114, 552] width 751 height 15
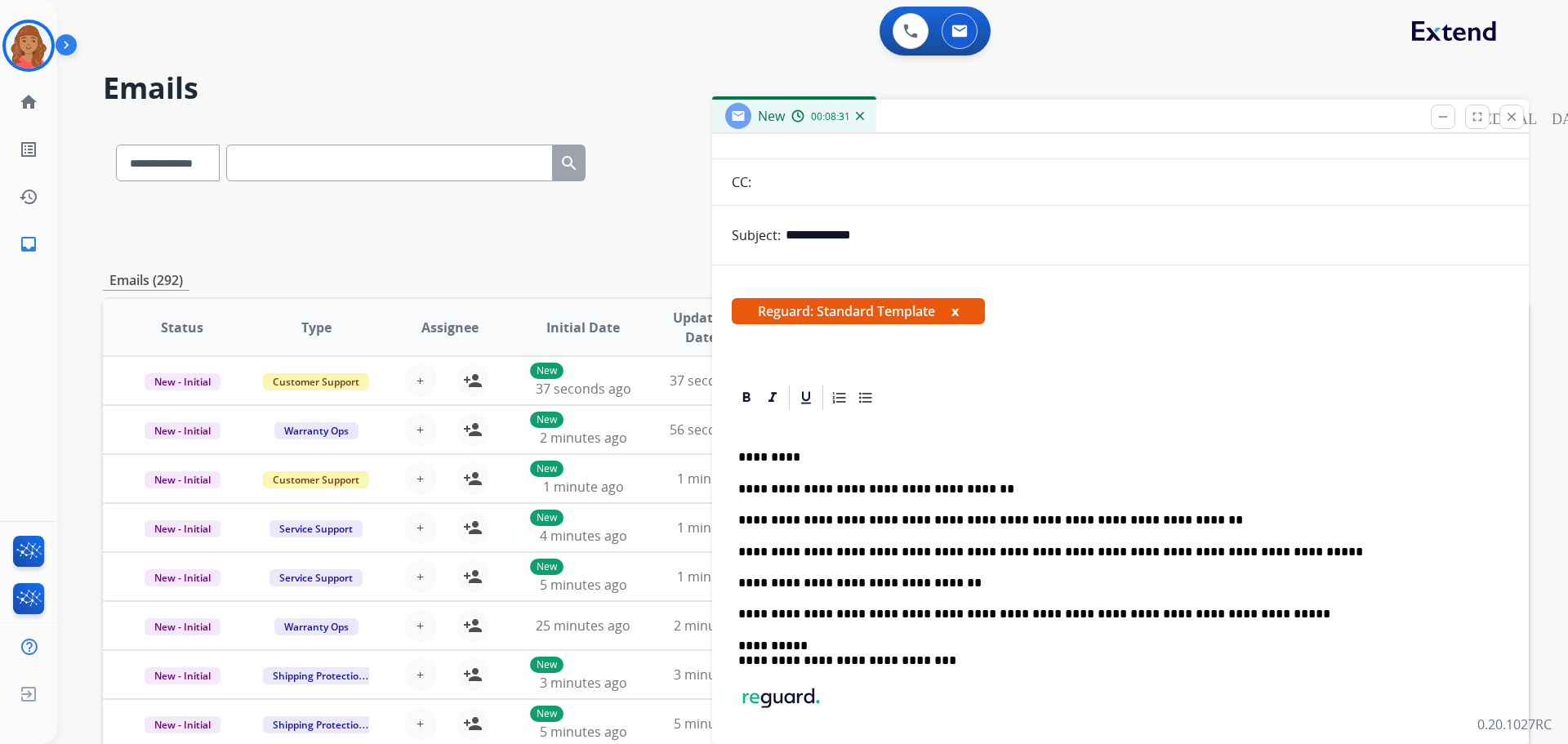
click at [936, 591] on p "**********" at bounding box center [1114, 583] width 751 height 15
click at [940, 590] on p "**********" at bounding box center [1114, 583] width 751 height 15
click at [960, 583] on p "**********" at bounding box center [1114, 583] width 751 height 15
click at [972, 588] on p "**********" at bounding box center [1114, 583] width 751 height 15
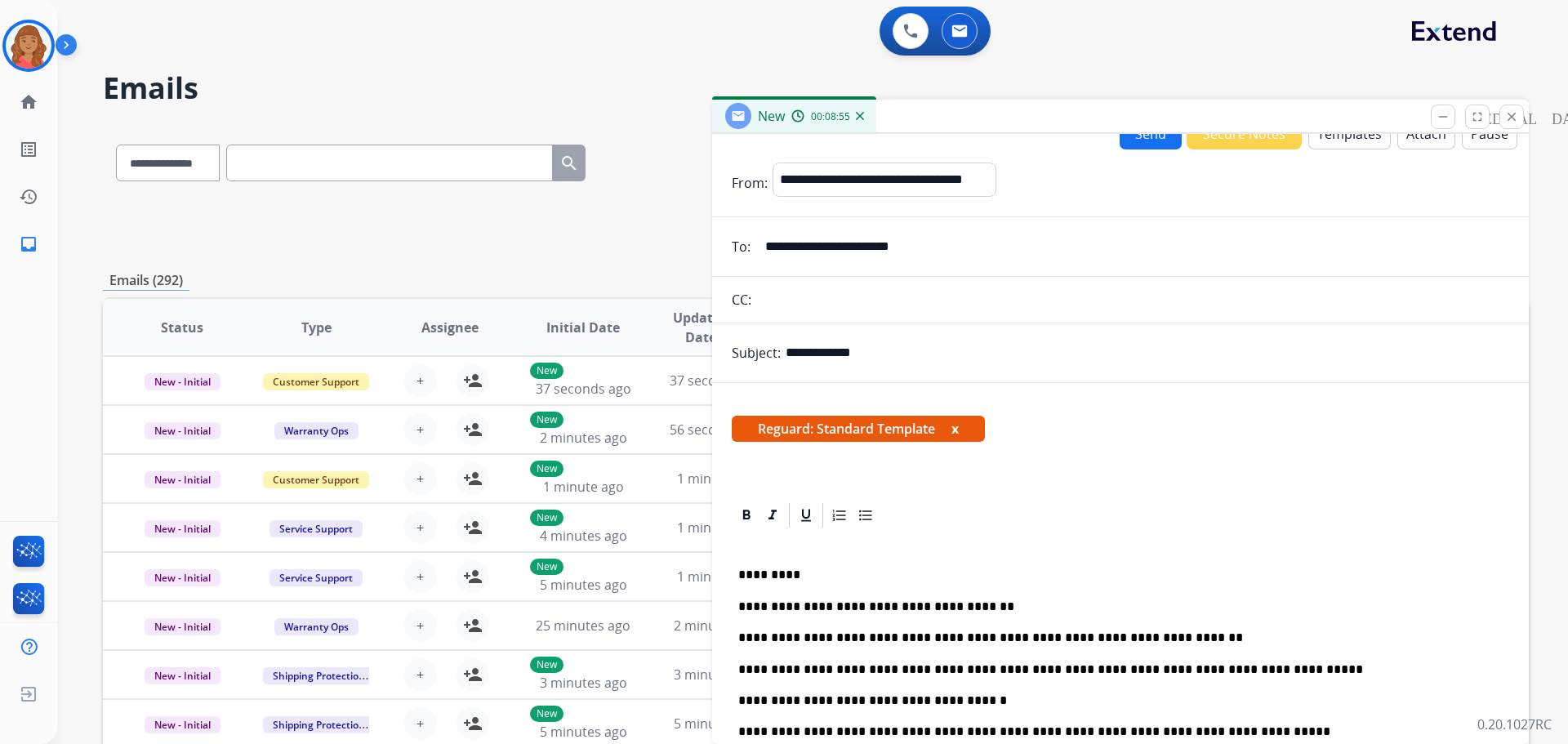
scroll to position [0, 0]
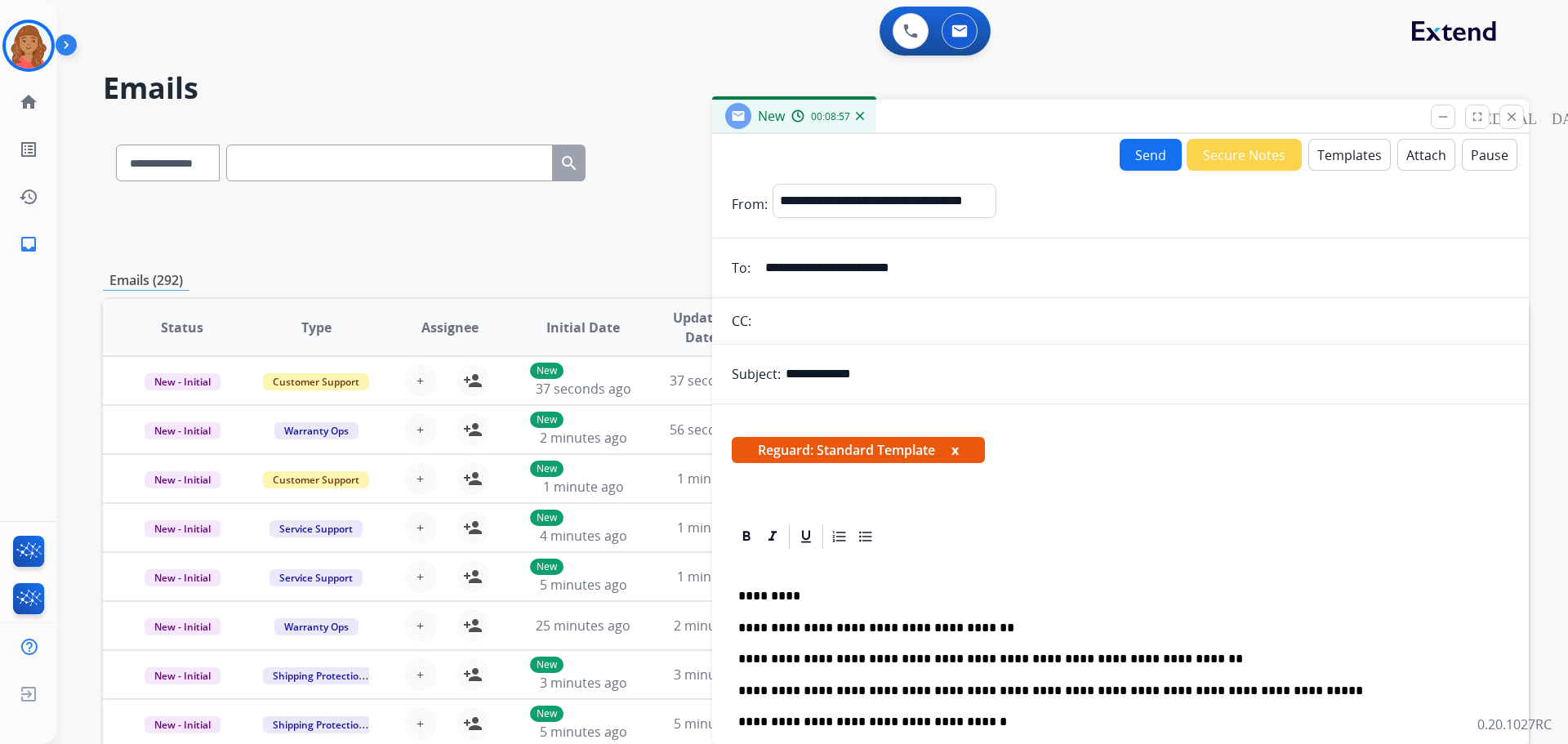
click at [1136, 147] on button "Send" at bounding box center [1150, 154] width 62 height 32
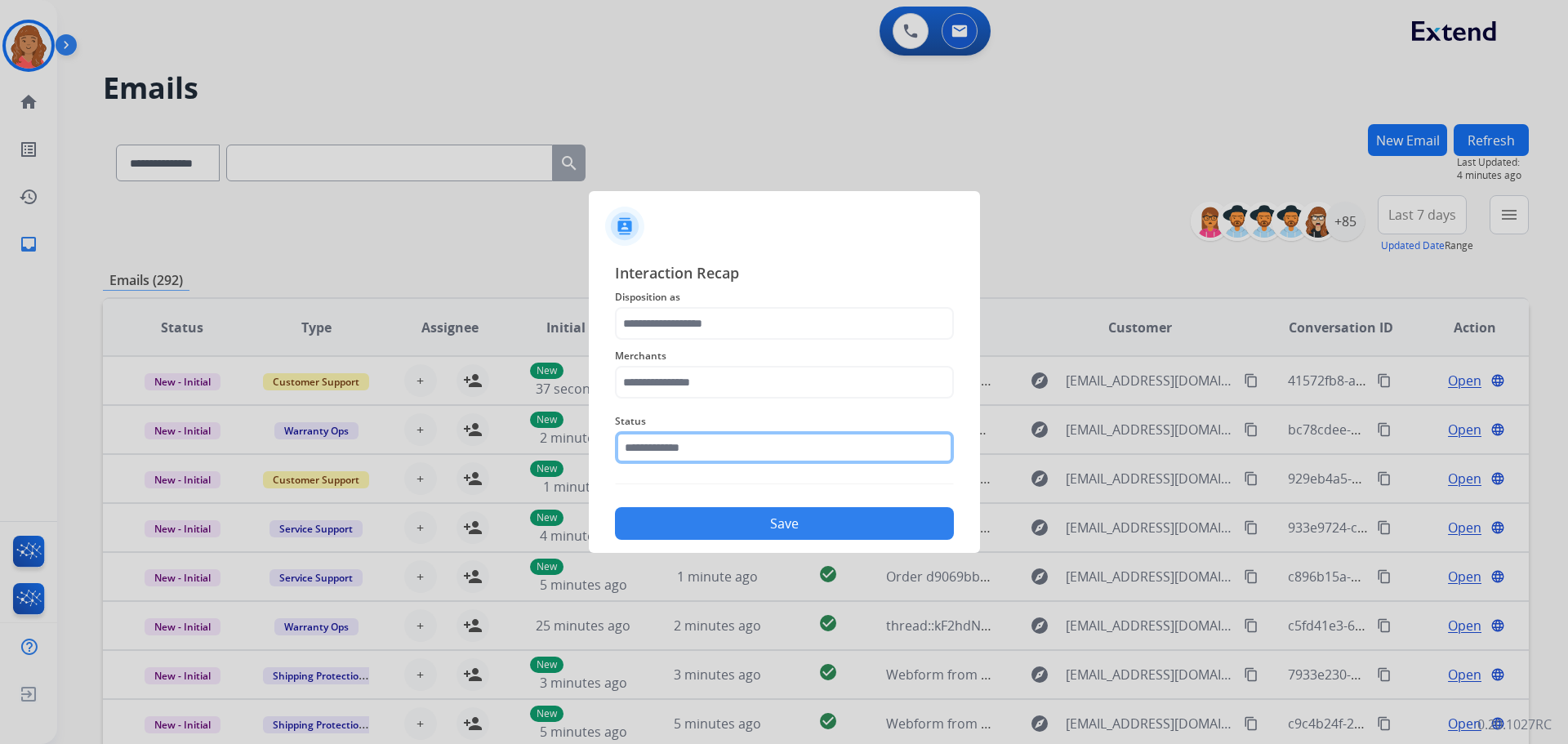
drag, startPoint x: 769, startPoint y: 445, endPoint x: 751, endPoint y: 467, distance: 28.4
click at [769, 442] on input "text" at bounding box center [784, 447] width 339 height 33
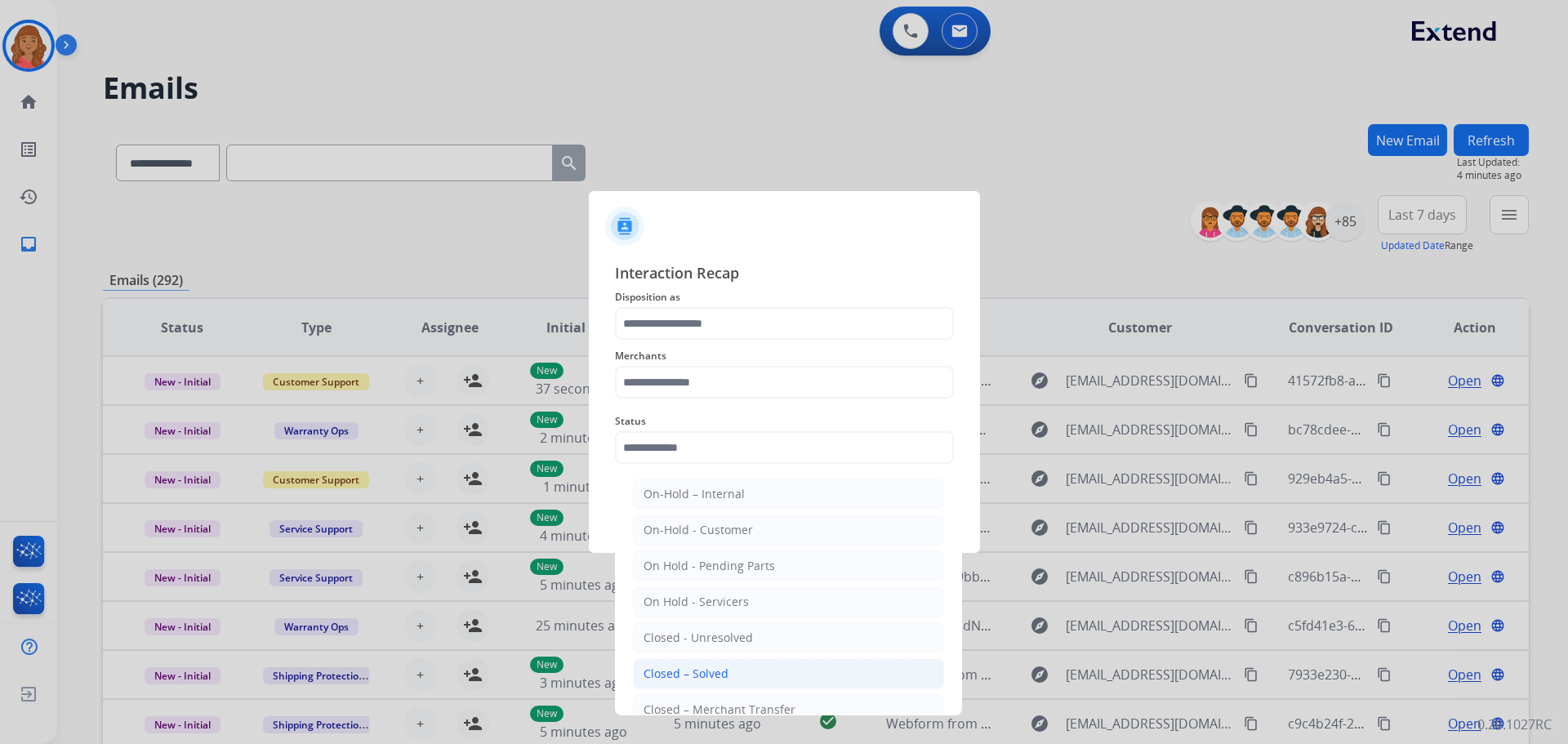
click at [730, 666] on li "Closed – Solved" at bounding box center [789, 674] width 311 height 31
type input "**********"
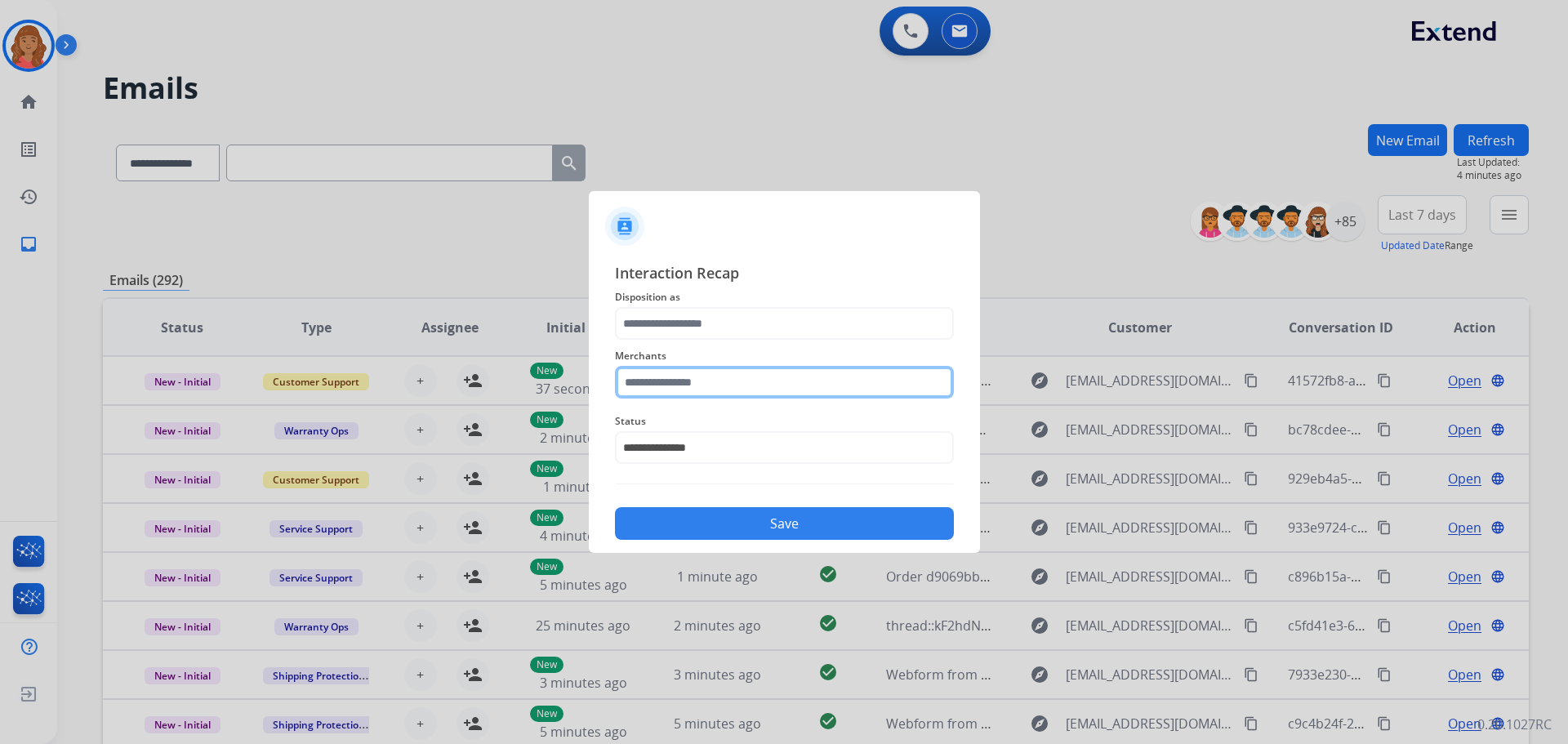
click at [714, 373] on input "text" at bounding box center [784, 382] width 339 height 33
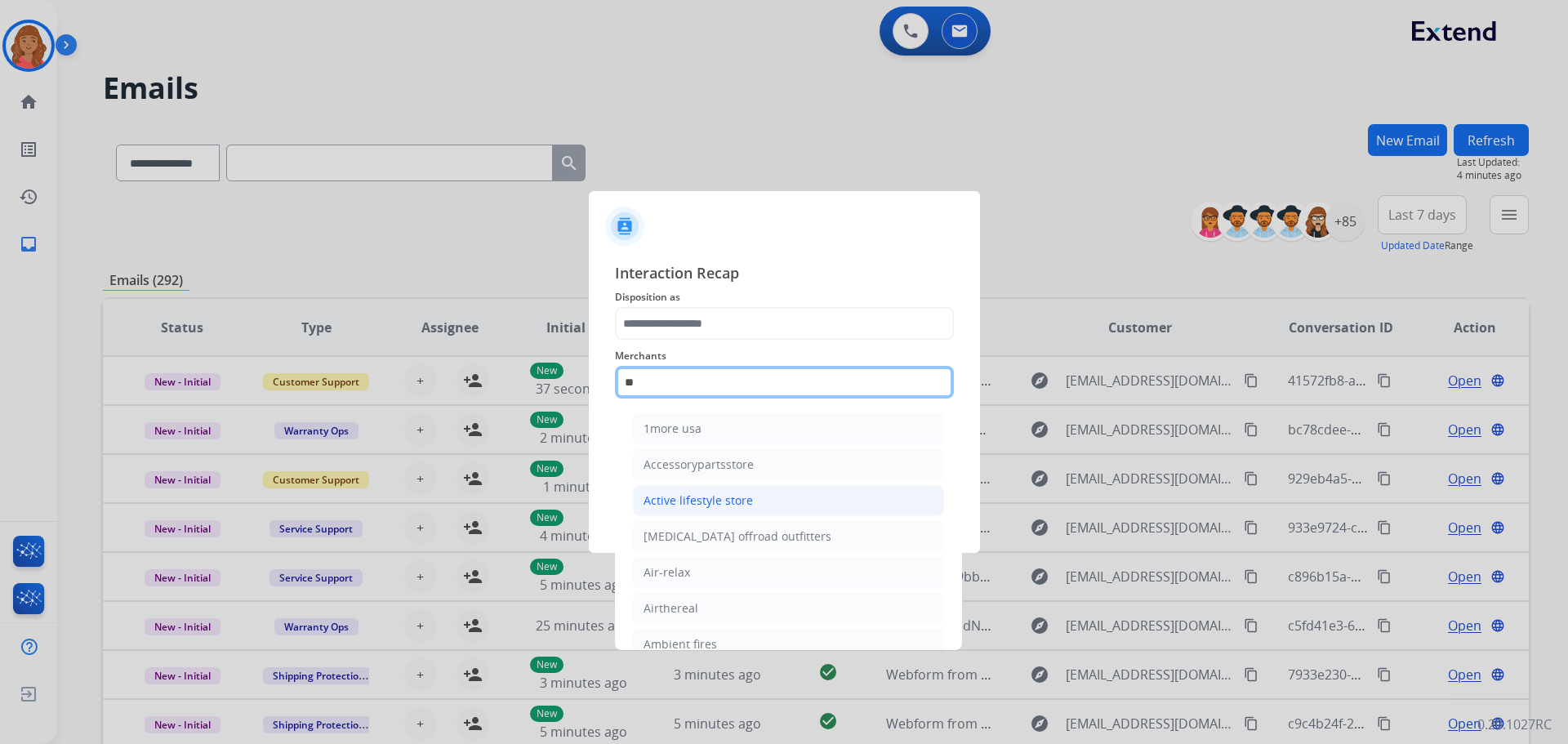
type input "*"
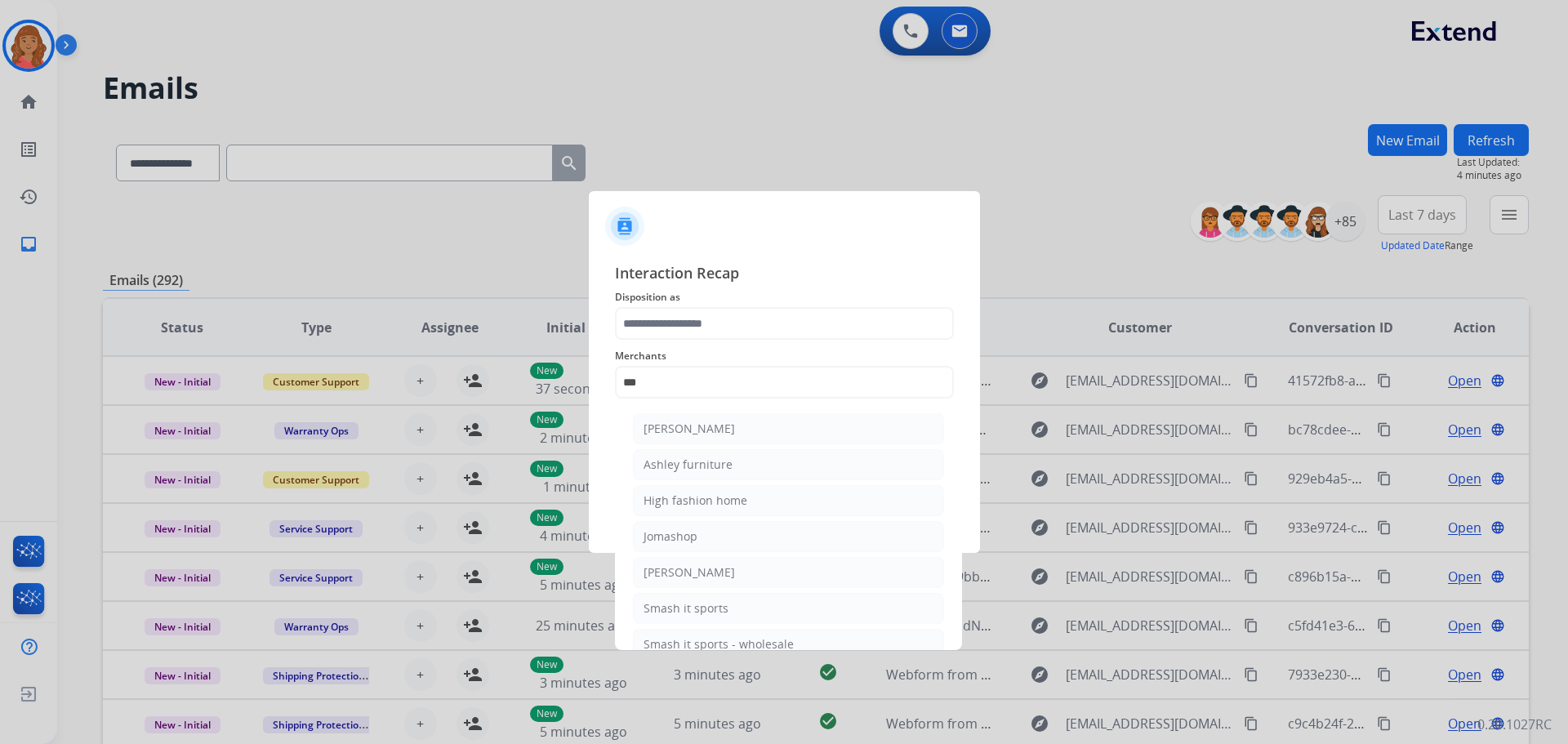
click at [721, 445] on ul "Ashley - Reguard Ashley furniture High fashion home Jomashop Sam ash Smash it s…" at bounding box center [789, 540] width 321 height 271
click at [723, 432] on div "[PERSON_NAME]" at bounding box center [689, 428] width 91 height 16
type input "**********"
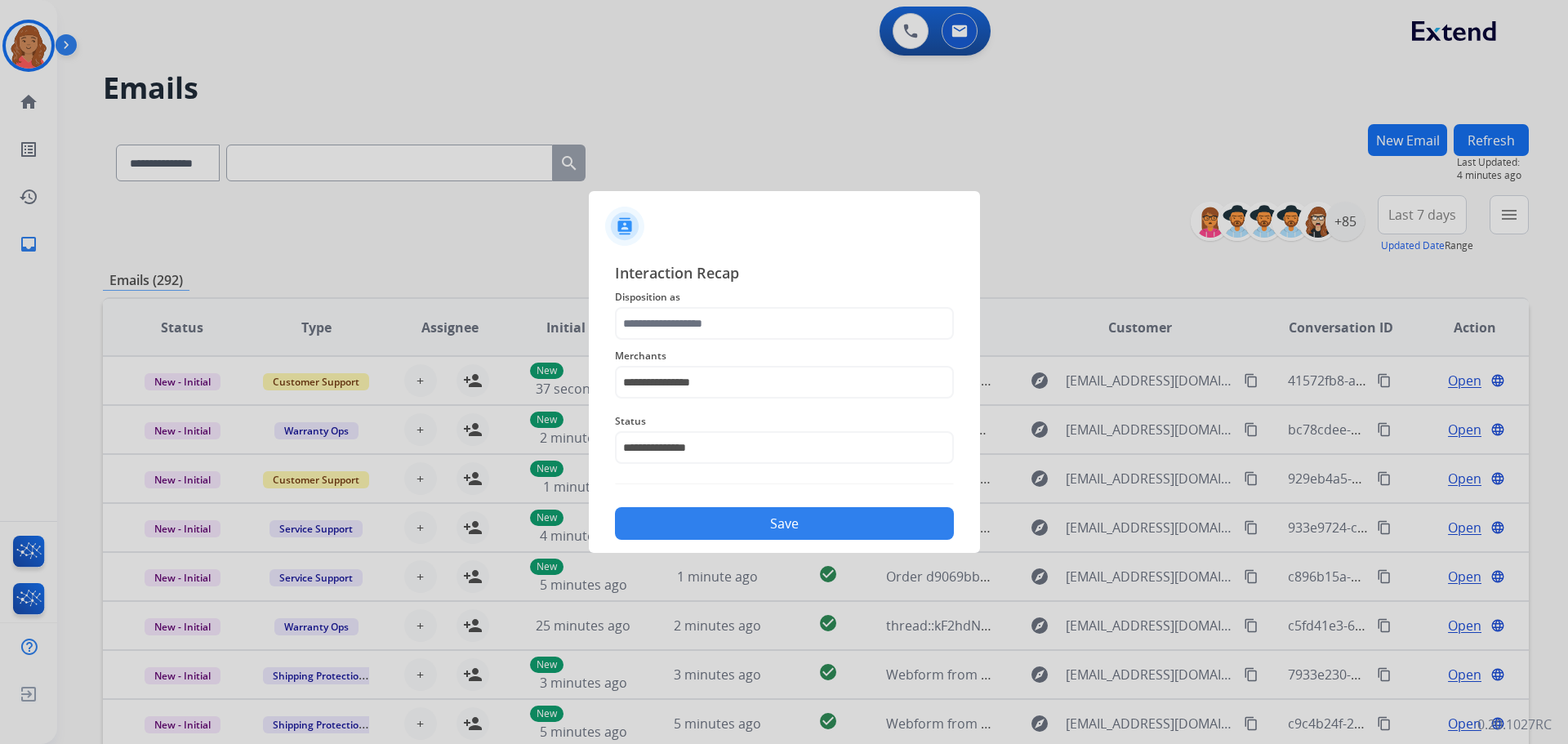
click at [744, 293] on span "Disposition as" at bounding box center [784, 297] width 339 height 20
click at [745, 315] on input "text" at bounding box center [784, 324] width 339 height 33
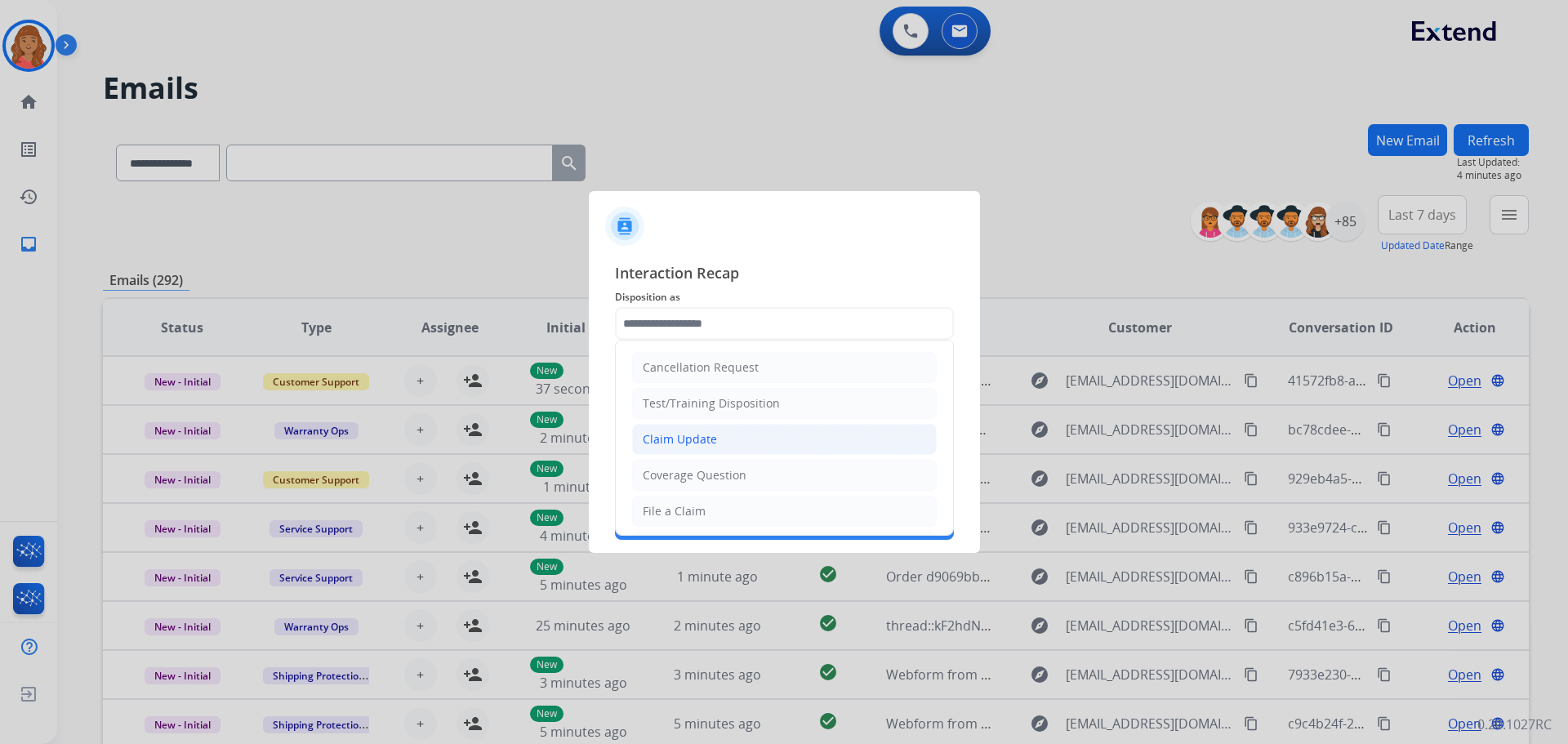
click at [710, 446] on div "Claim Update" at bounding box center [680, 439] width 74 height 16
type input "**********"
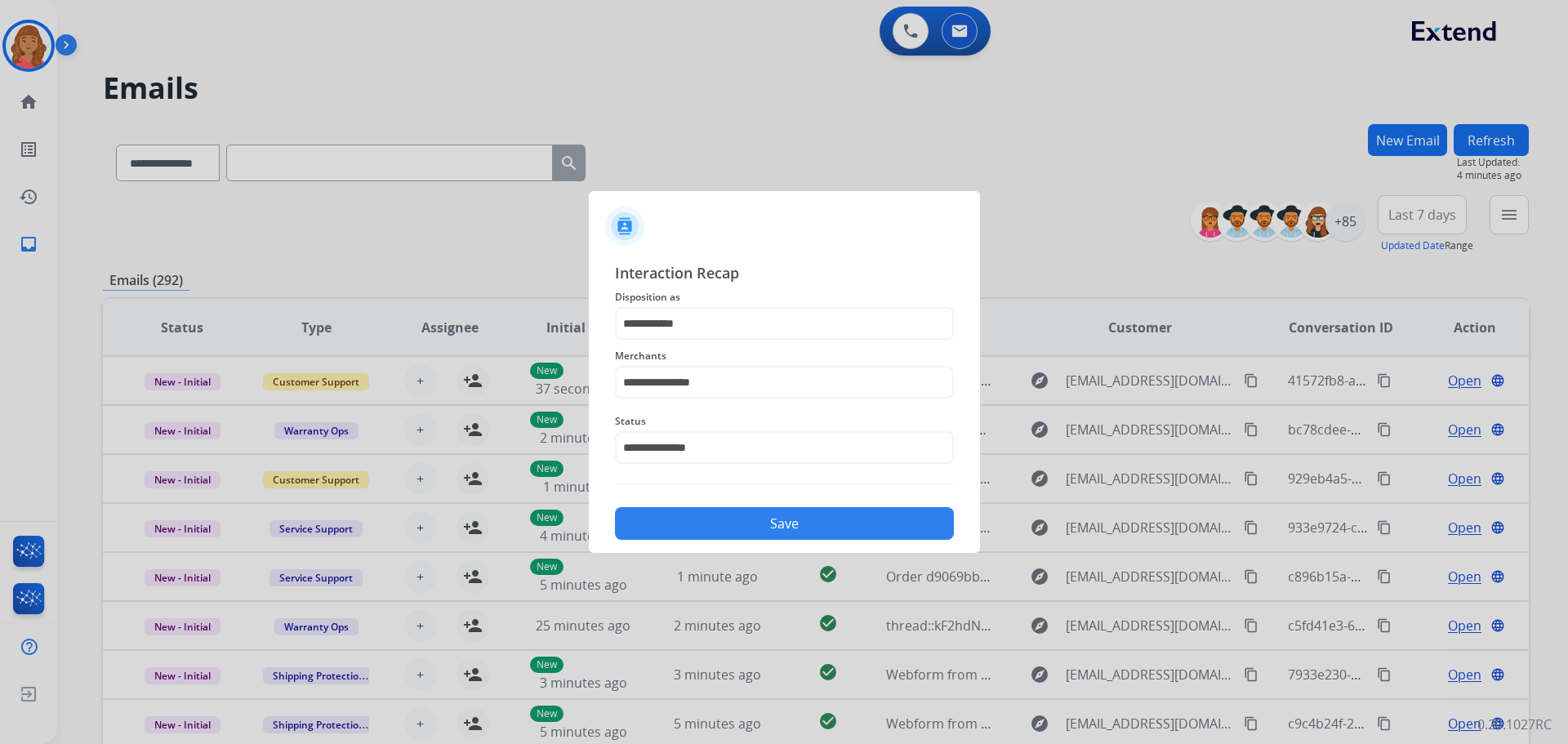
click at [732, 536] on button "Save" at bounding box center [784, 523] width 339 height 33
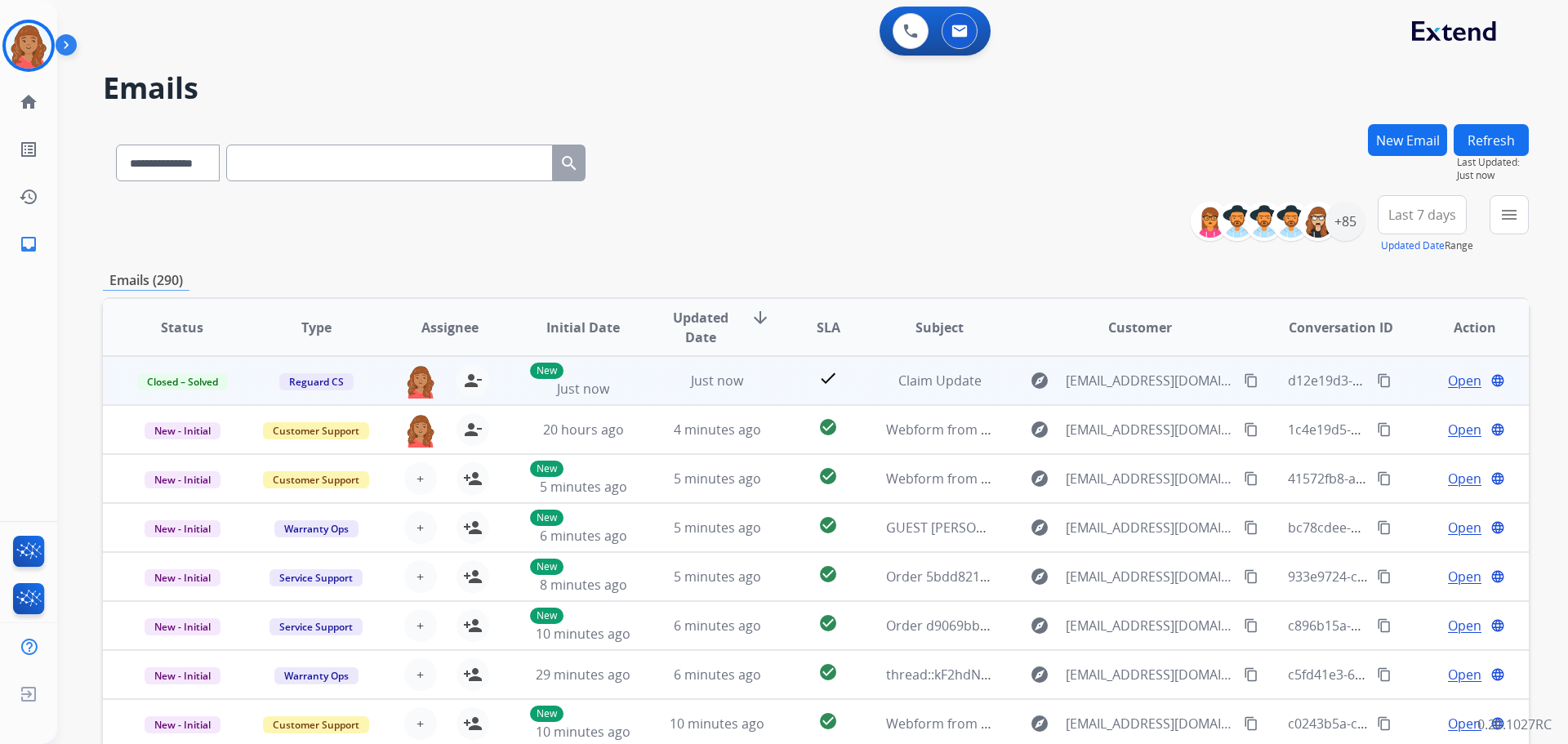
click at [1377, 377] on mat-icon "content_copy" at bounding box center [1384, 381] width 15 height 15
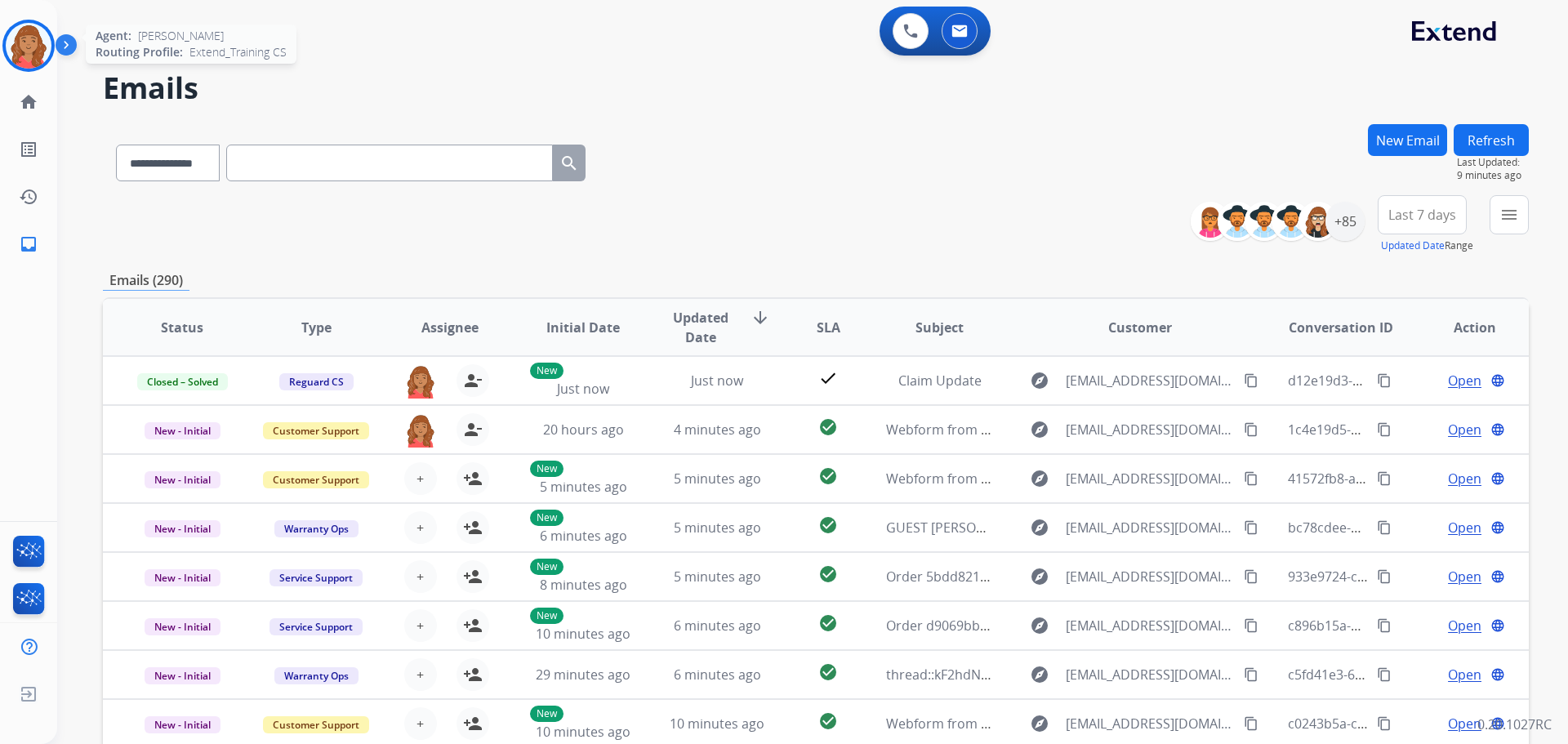
click at [30, 48] on img at bounding box center [29, 46] width 46 height 46
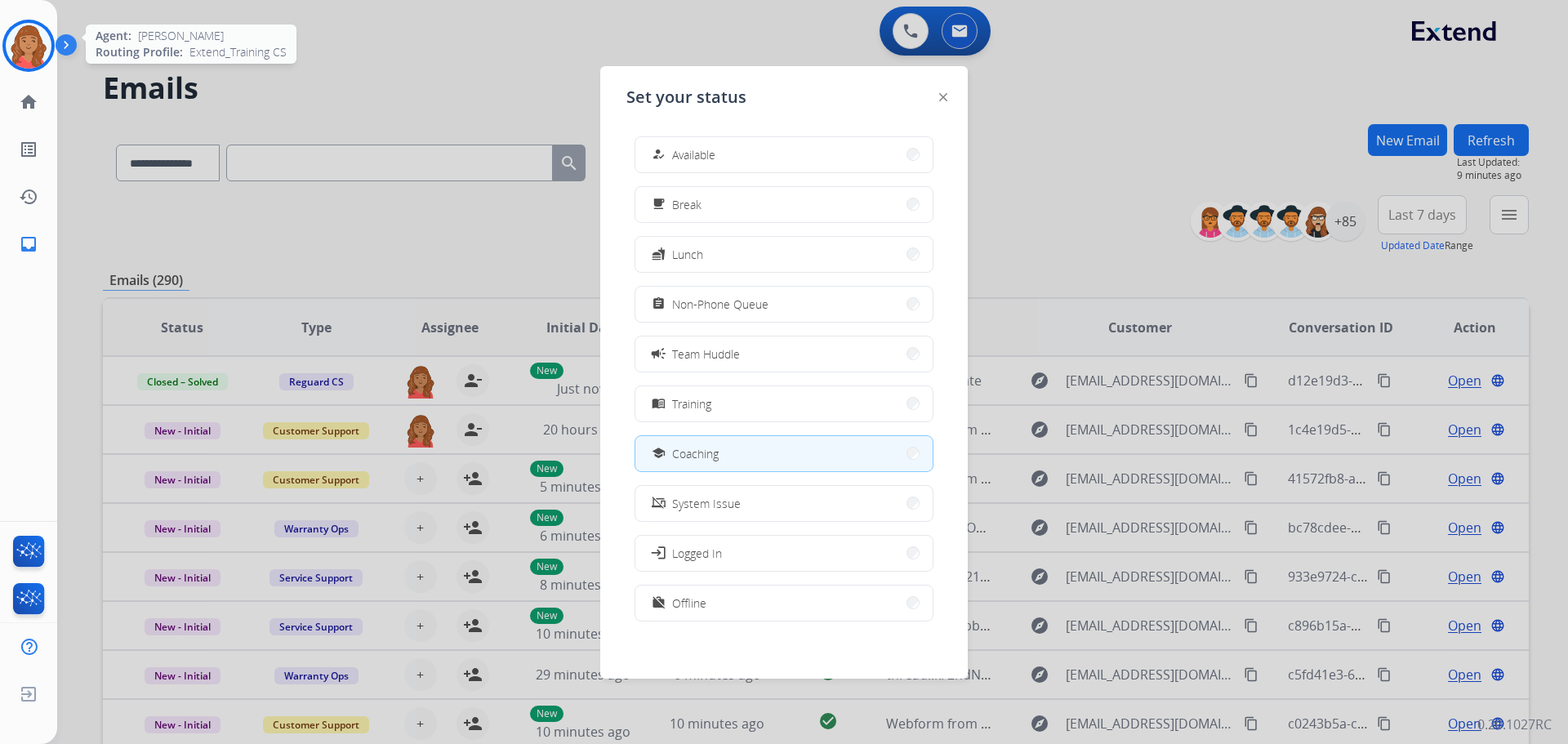
click at [30, 49] on img at bounding box center [29, 46] width 46 height 46
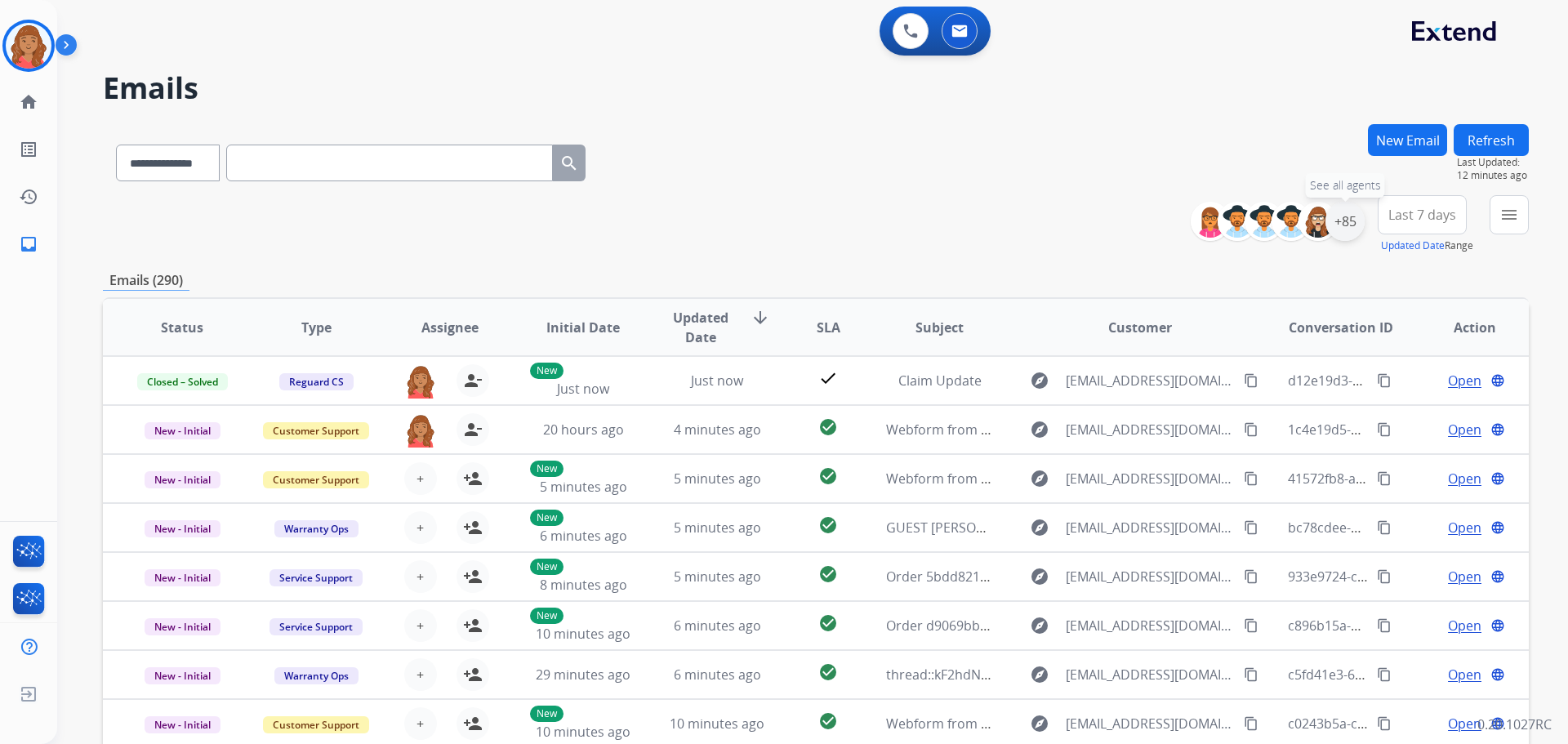
click at [1351, 225] on div "+85" at bounding box center [1346, 222] width 40 height 40
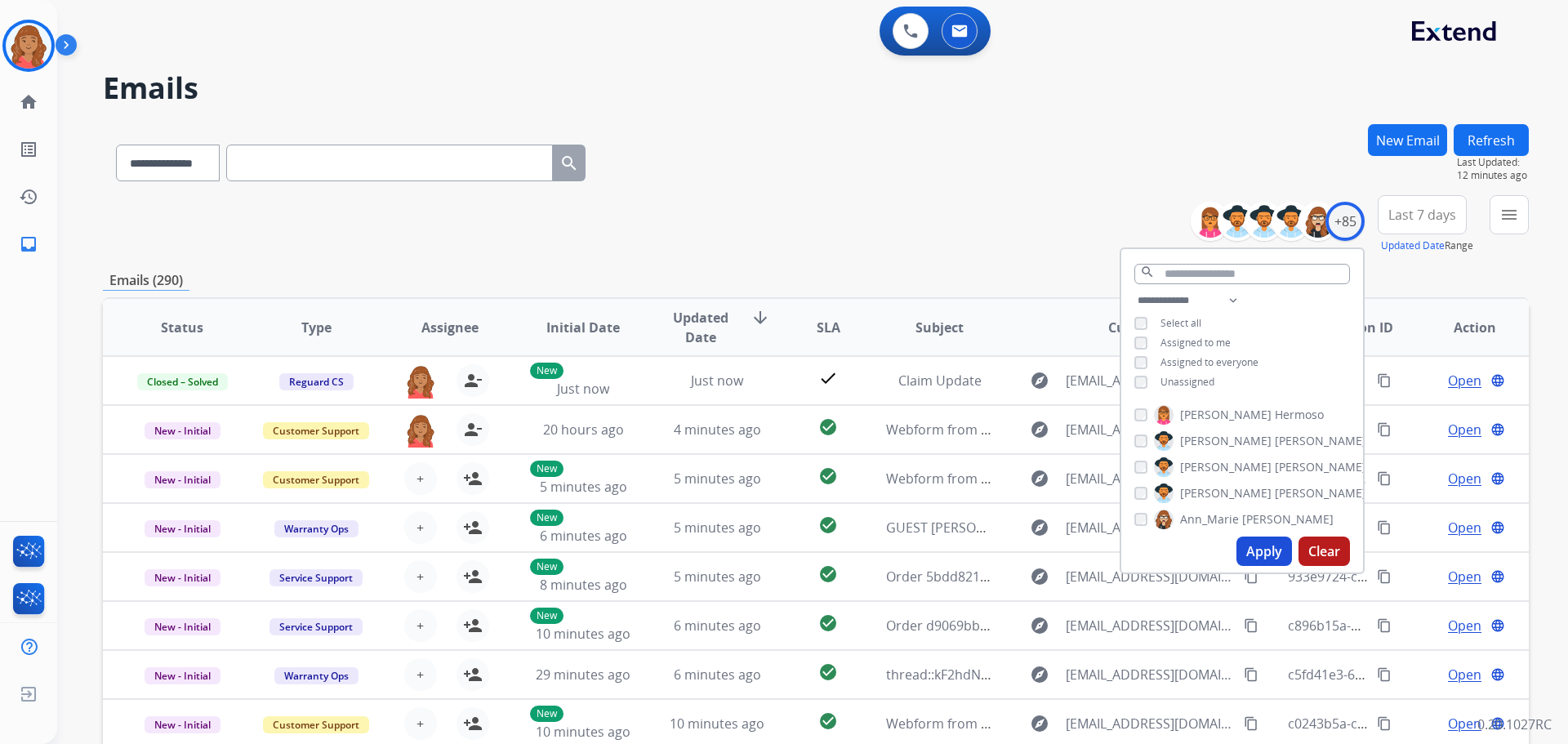
click at [1254, 556] on button "Apply" at bounding box center [1264, 551] width 55 height 30
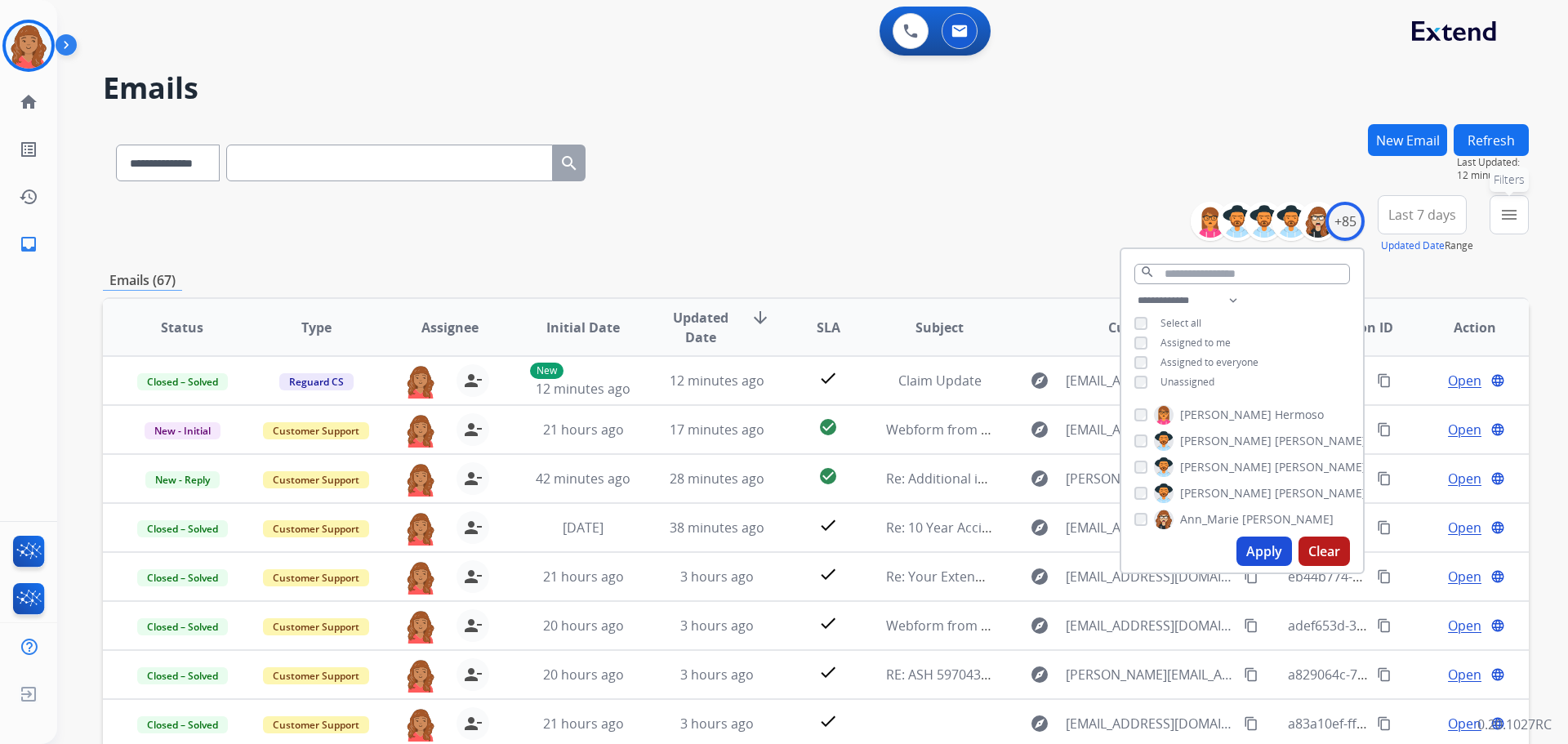
click at [1503, 213] on mat-icon "menu" at bounding box center [1509, 215] width 20 height 20
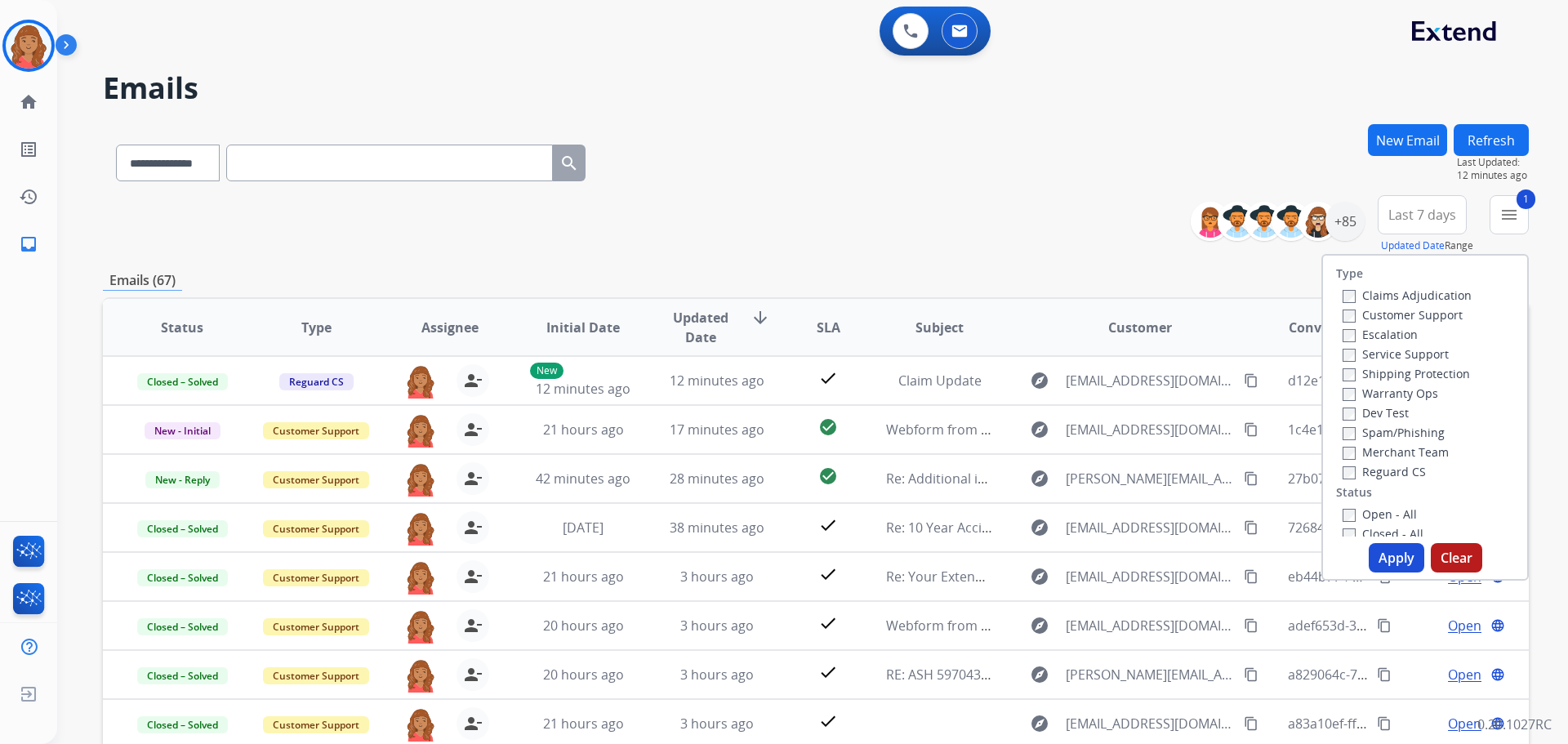
click at [1346, 372] on label "Shipping Protection" at bounding box center [1406, 373] width 128 height 16
click at [1342, 506] on label "Open - All" at bounding box center [1379, 513] width 74 height 16
click at [1378, 557] on button "Apply" at bounding box center [1396, 558] width 55 height 30
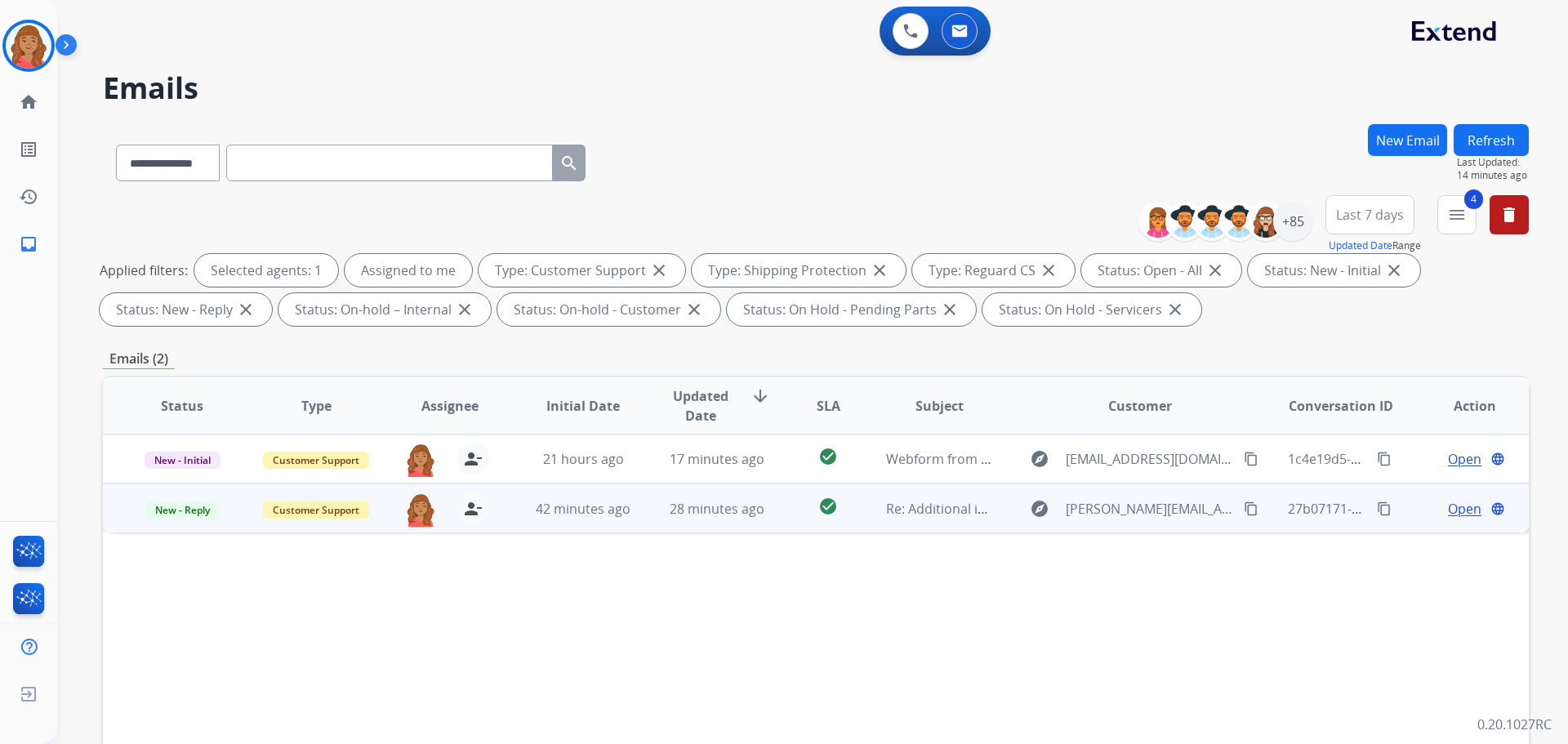
click at [652, 526] on td "28 minutes ago" at bounding box center [704, 508] width 134 height 49
click at [625, 520] on td "43 minutes ago" at bounding box center [571, 508] width 134 height 49
click at [569, 512] on span "43 minutes ago" at bounding box center [583, 509] width 95 height 18
click at [889, 507] on span "Re: Additional information needed." at bounding box center [993, 508] width 215 height 18
click at [662, 488] on td "28 minutes ago" at bounding box center [704, 508] width 134 height 49
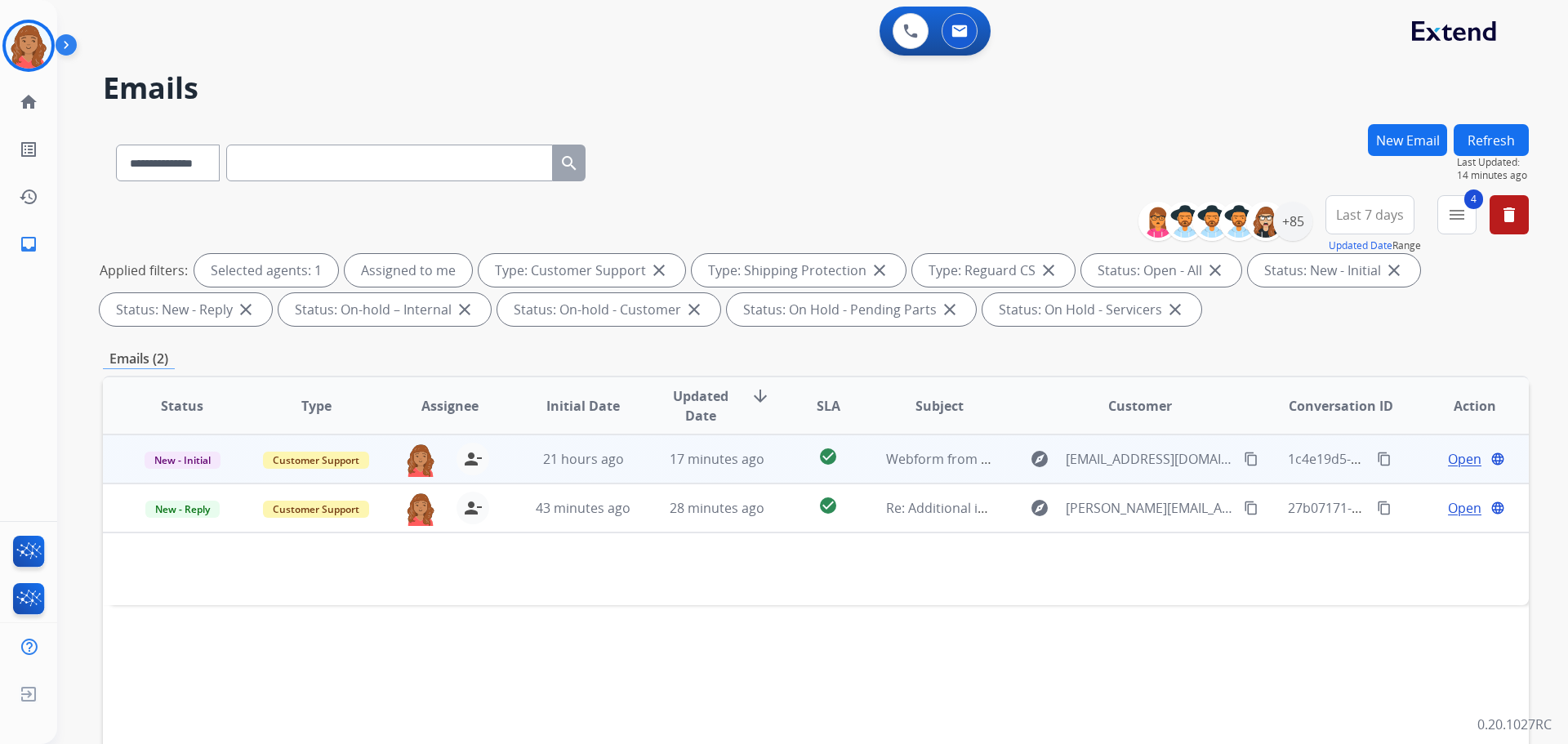
click at [672, 469] on td "17 minutes ago" at bounding box center [704, 458] width 134 height 49
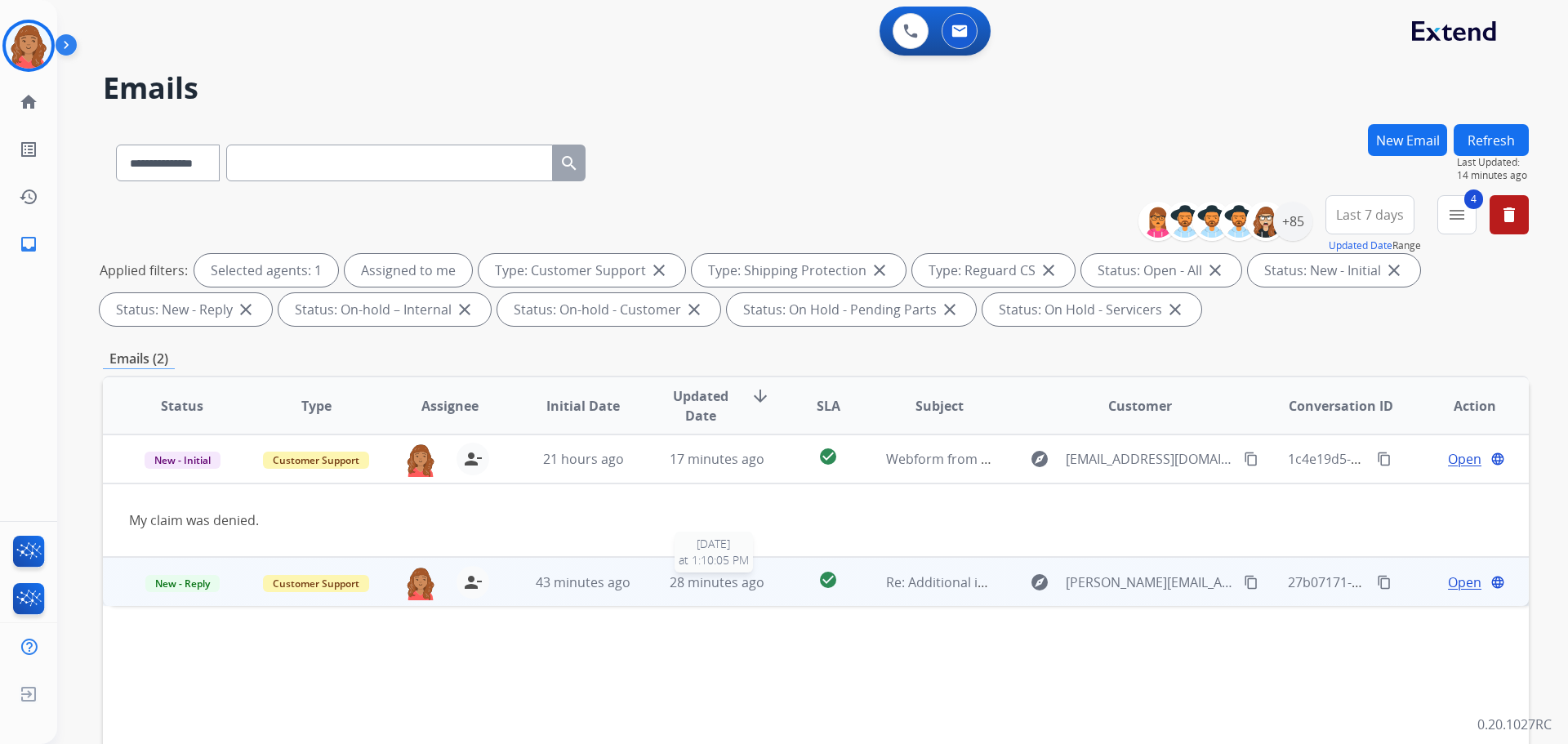
click at [671, 580] on span "28 minutes ago" at bounding box center [717, 583] width 95 height 18
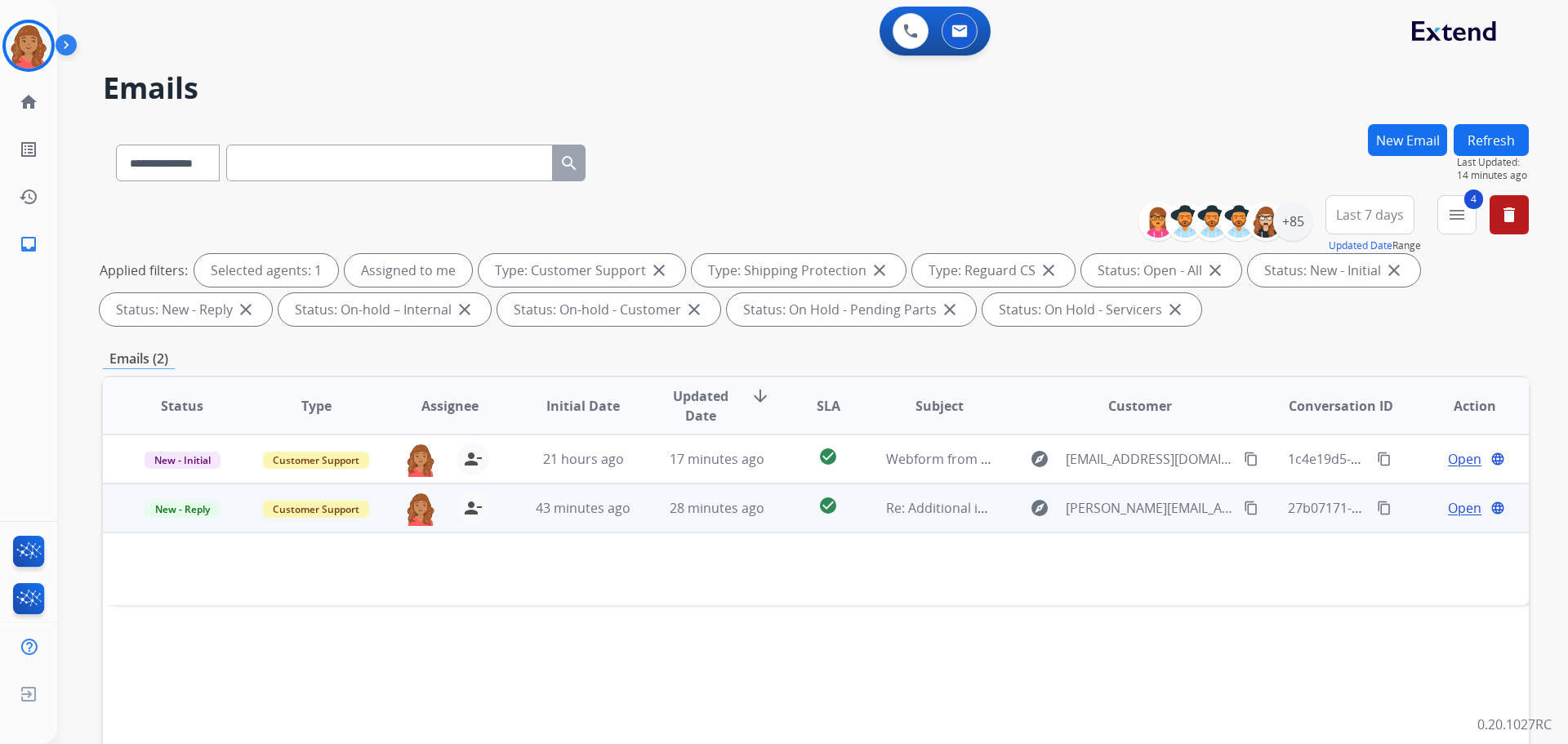
click at [657, 523] on td "28 minutes ago" at bounding box center [704, 508] width 134 height 49
click at [1458, 509] on span "Open" at bounding box center [1464, 509] width 34 height 20
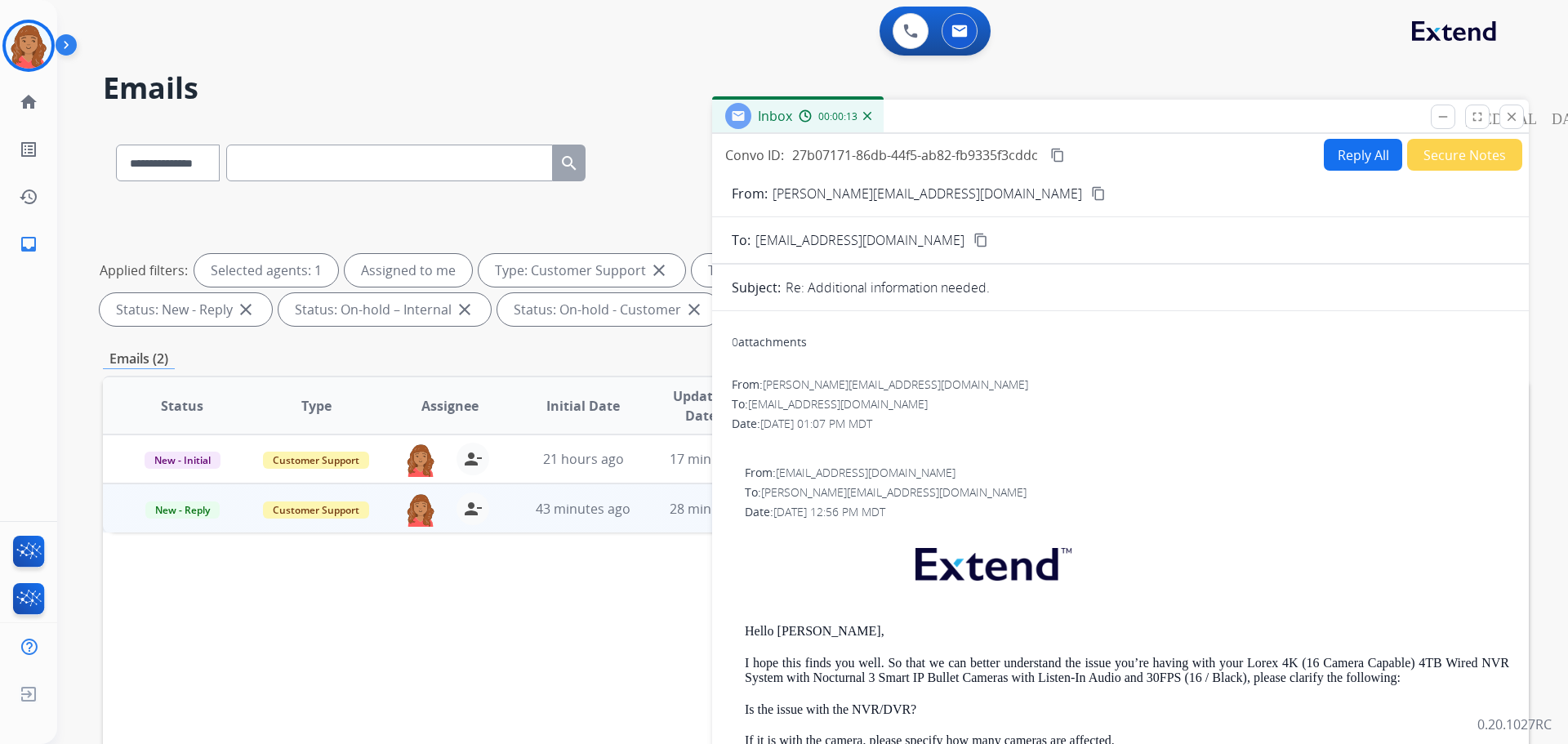
click at [1509, 122] on mat-icon "close" at bounding box center [1512, 117] width 15 height 15
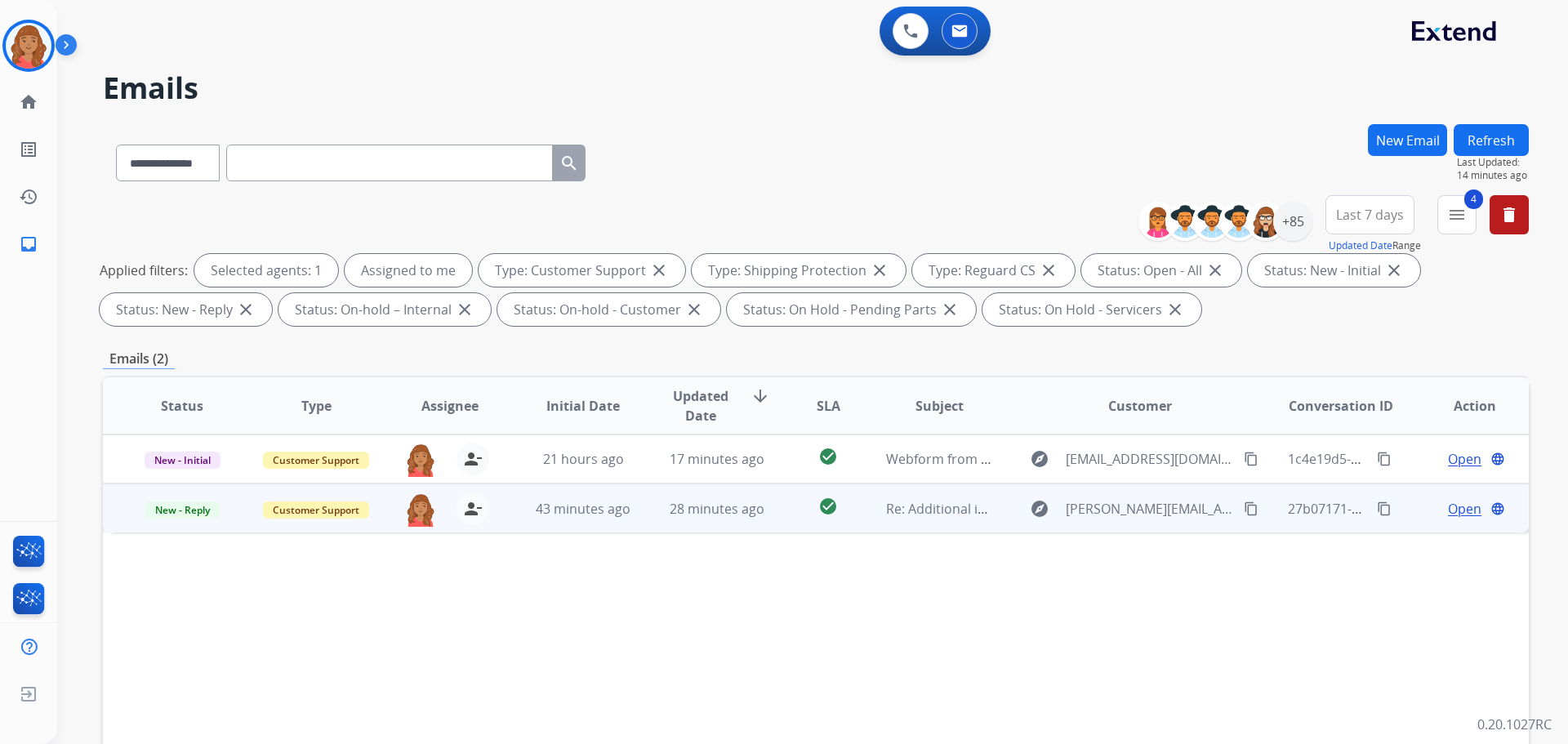
click at [1453, 507] on span "Open" at bounding box center [1464, 509] width 34 height 20
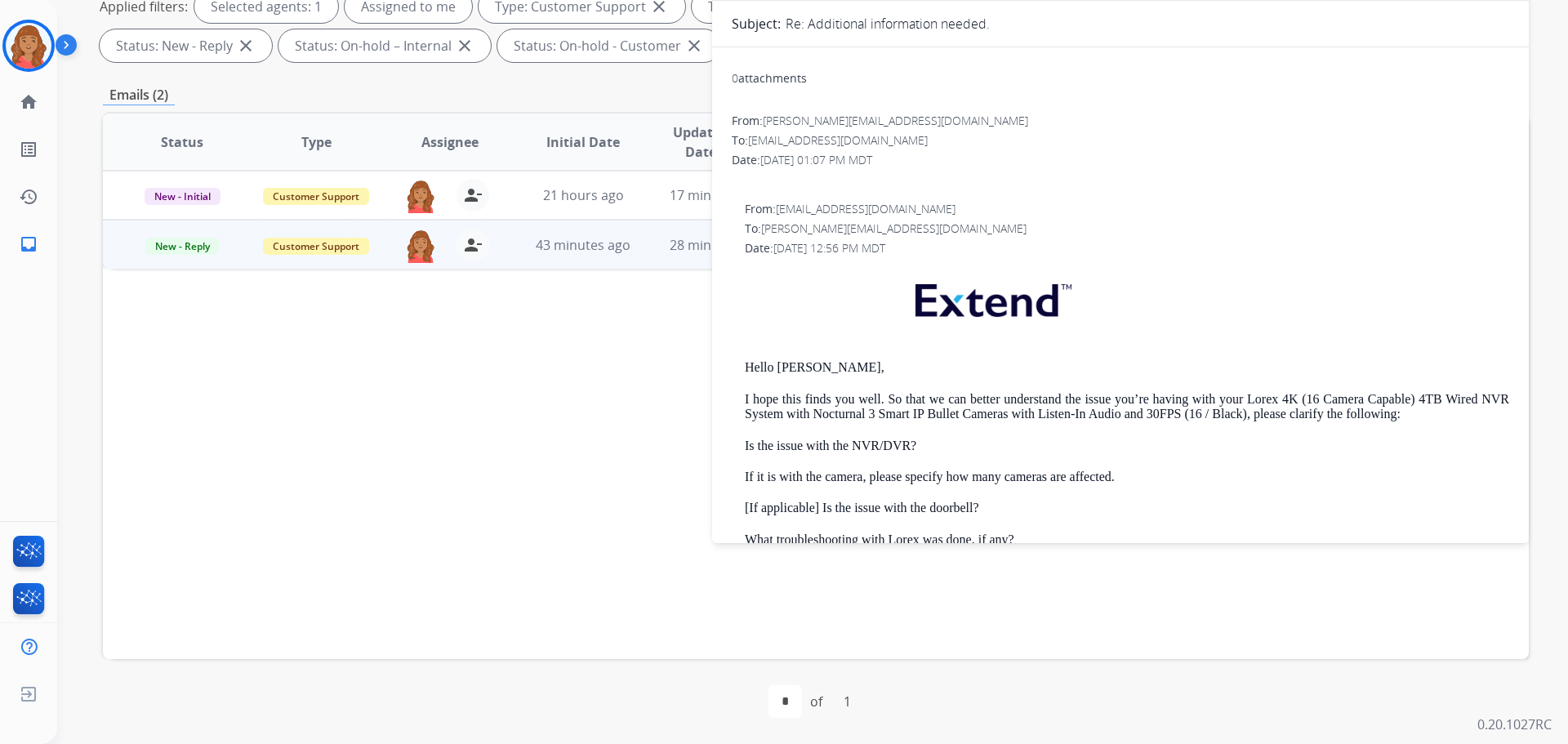
click at [190, 250] on span "New - Reply" at bounding box center [182, 246] width 74 height 17
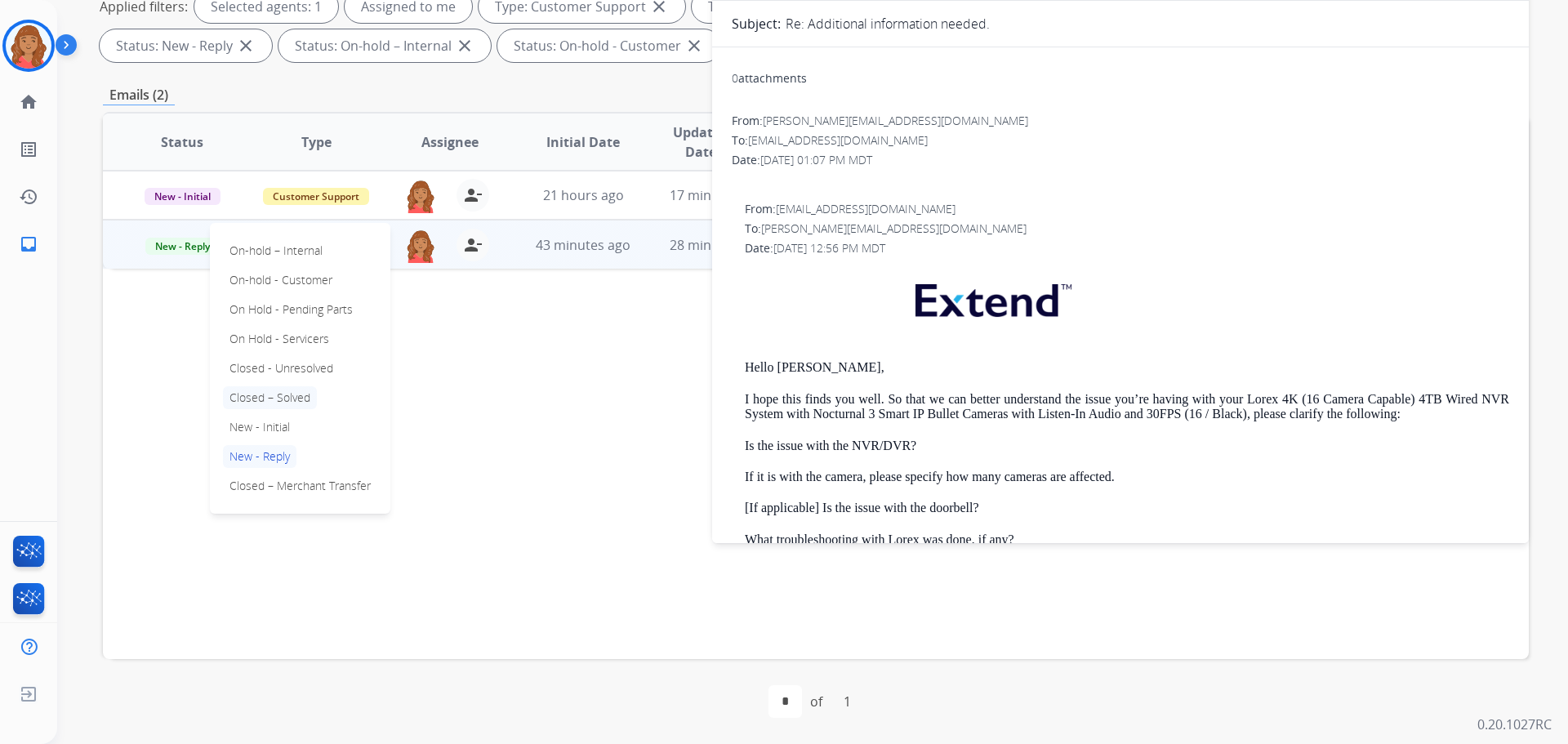
drag, startPoint x: 271, startPoint y: 389, endPoint x: 442, endPoint y: 358, distance: 173.8
click at [272, 389] on p "Closed – Solved" at bounding box center [270, 398] width 94 height 23
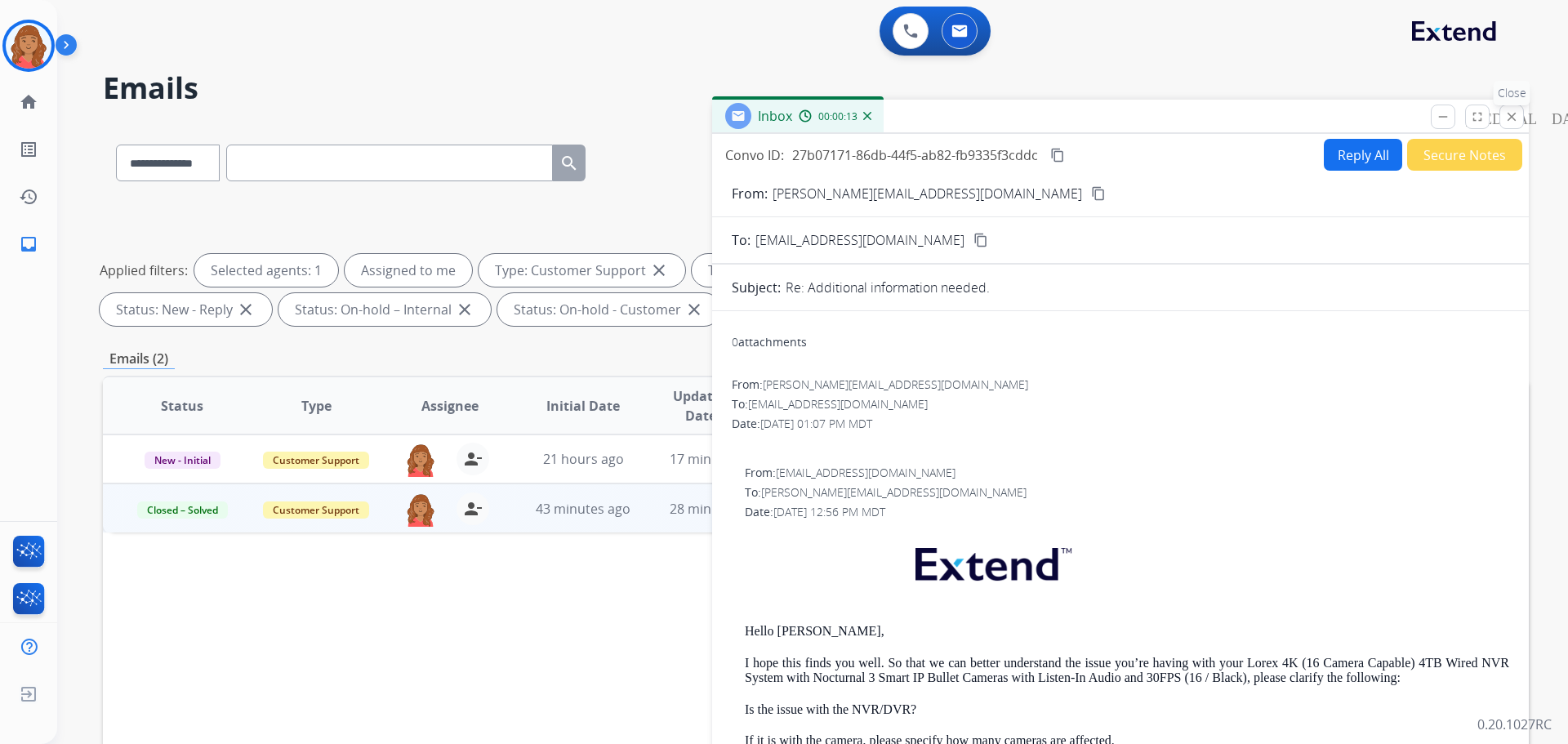
click at [1509, 114] on mat-icon "close" at bounding box center [1512, 117] width 15 height 15
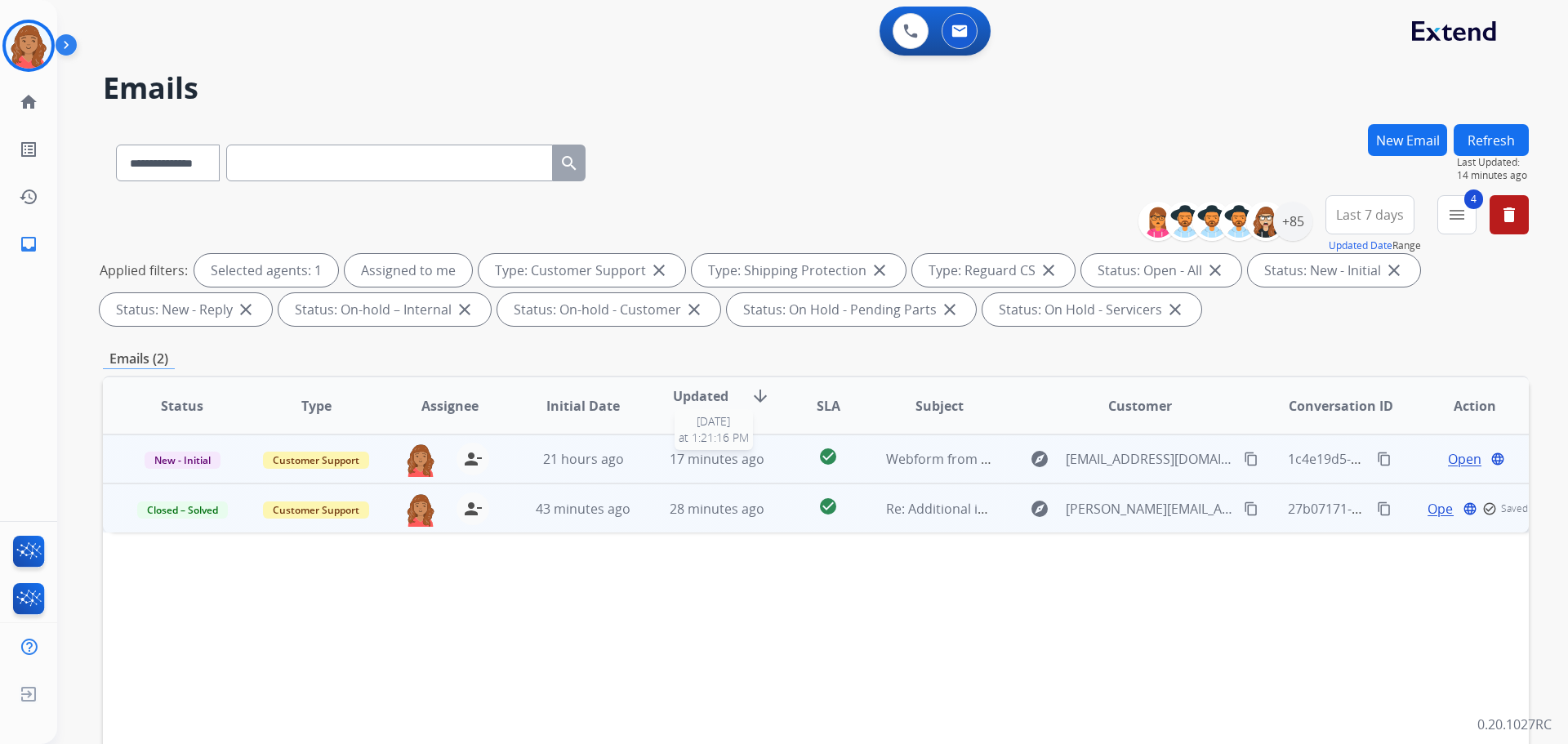
click at [739, 461] on span "17 minutes ago" at bounding box center [717, 459] width 95 height 18
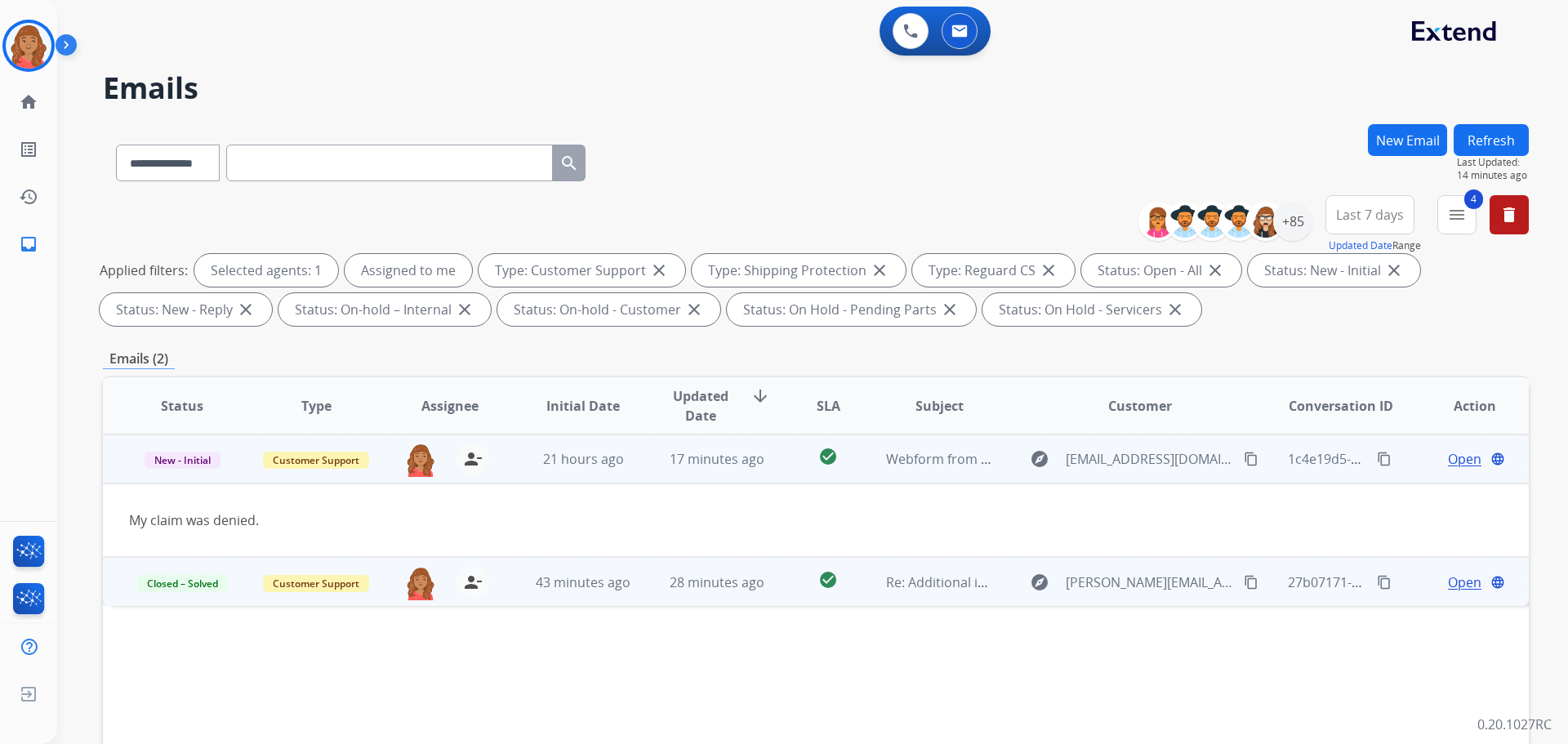
click at [1452, 462] on span "Open" at bounding box center [1464, 459] width 34 height 20
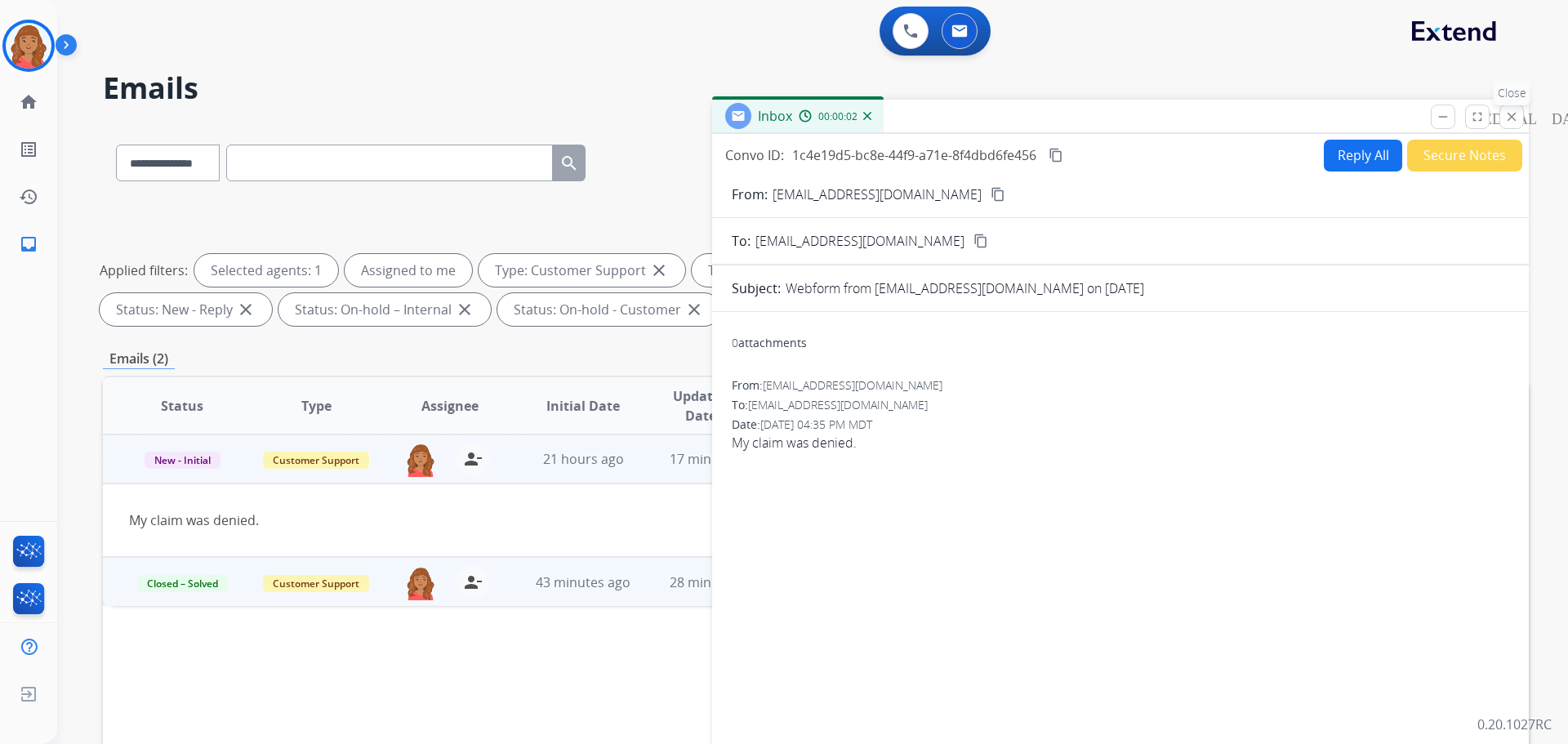
click at [1516, 121] on mat-icon "close" at bounding box center [1512, 117] width 15 height 15
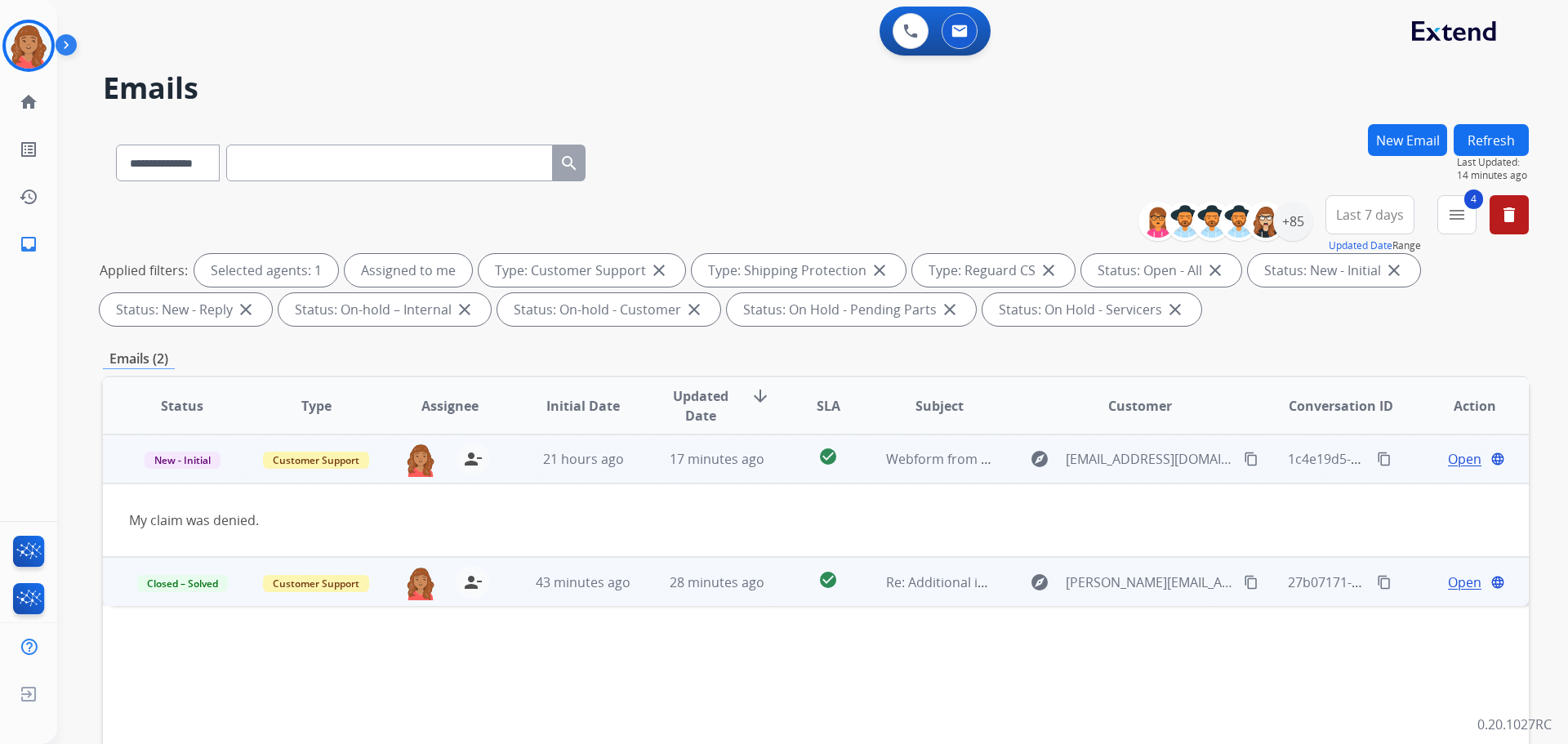
click at [1243, 459] on mat-icon "content_copy" at bounding box center [1251, 459] width 15 height 15
click at [1448, 453] on span "Open" at bounding box center [1464, 459] width 34 height 20
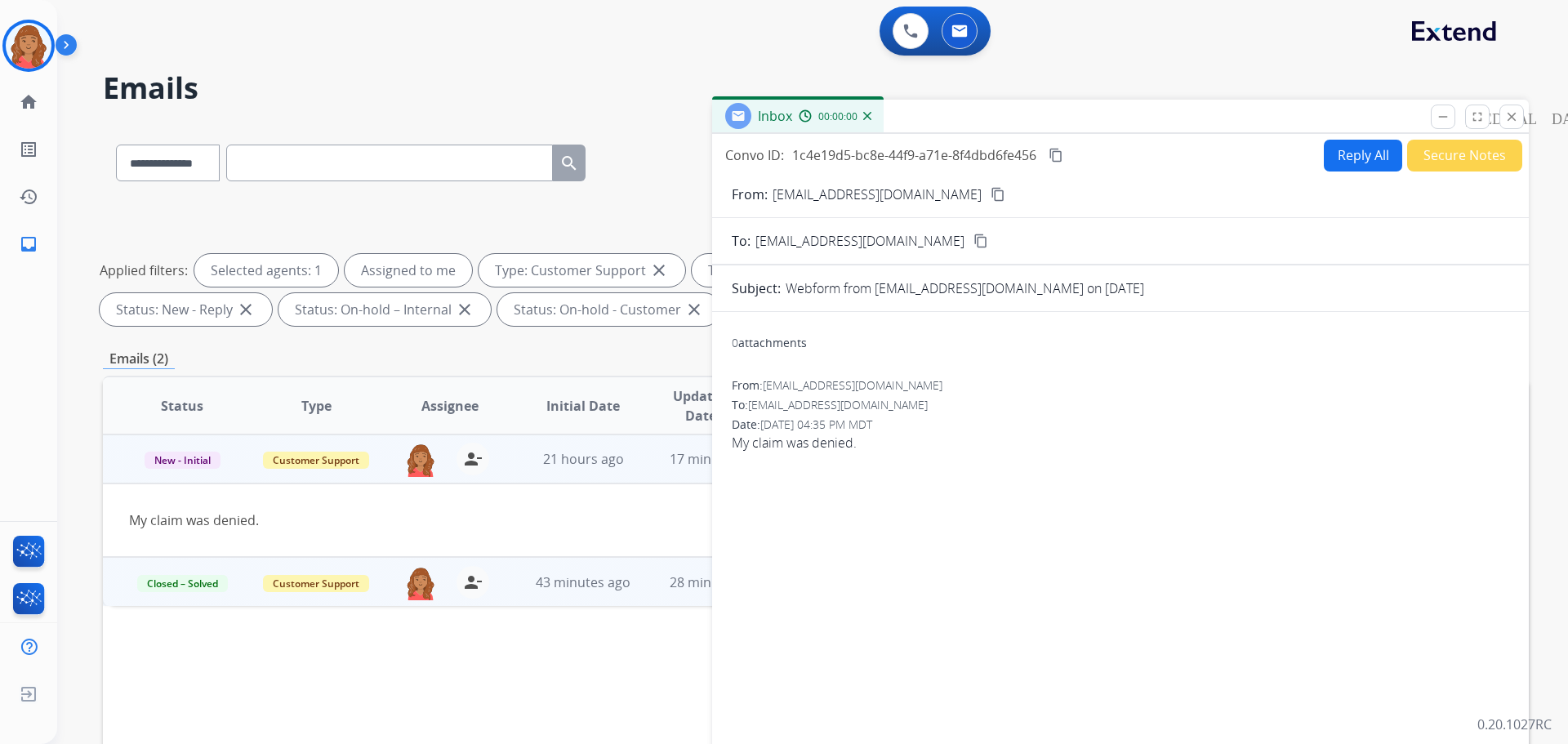
click at [1344, 160] on button "Reply All" at bounding box center [1363, 155] width 78 height 32
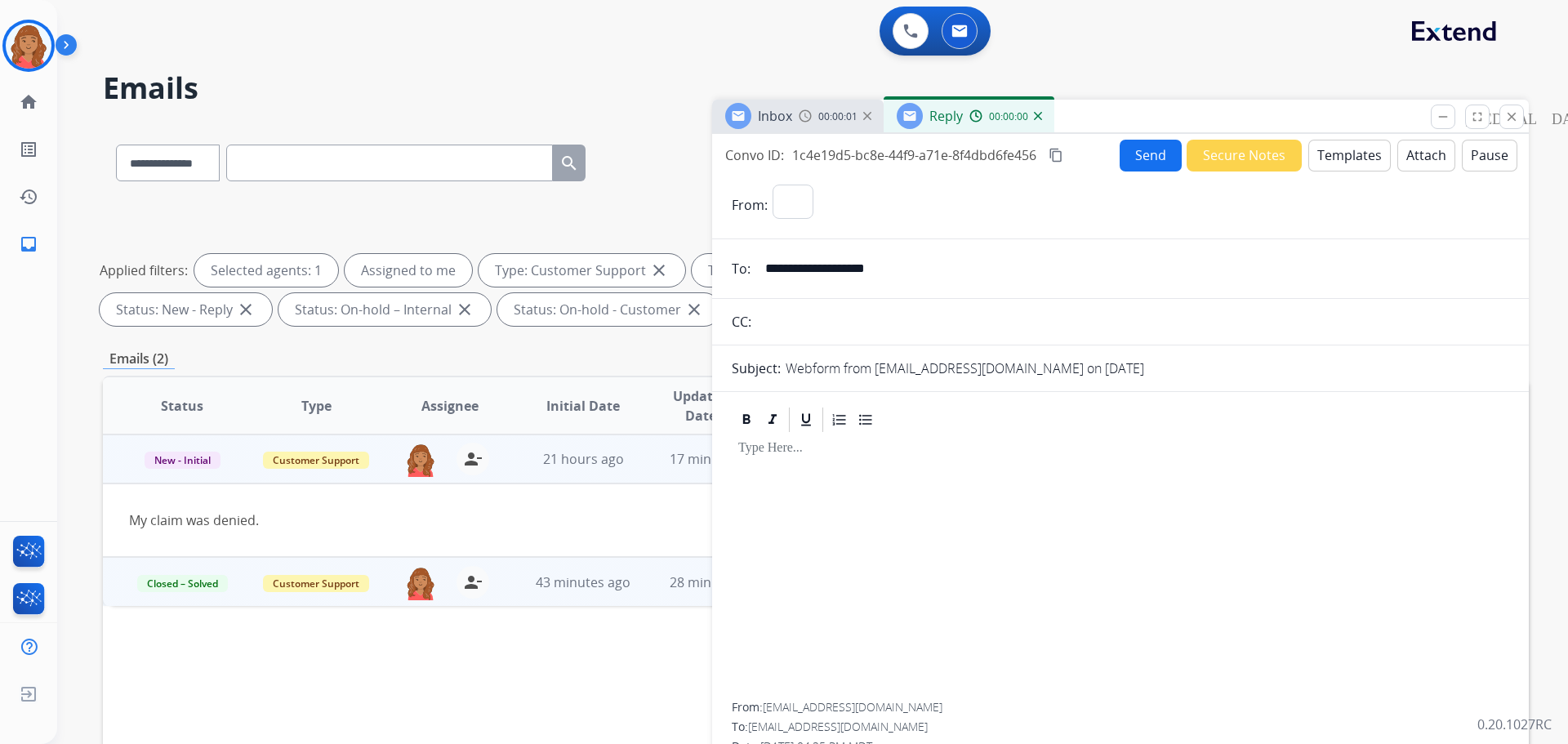
select select "**********"
click at [1335, 160] on button "Templates" at bounding box center [1350, 155] width 82 height 32
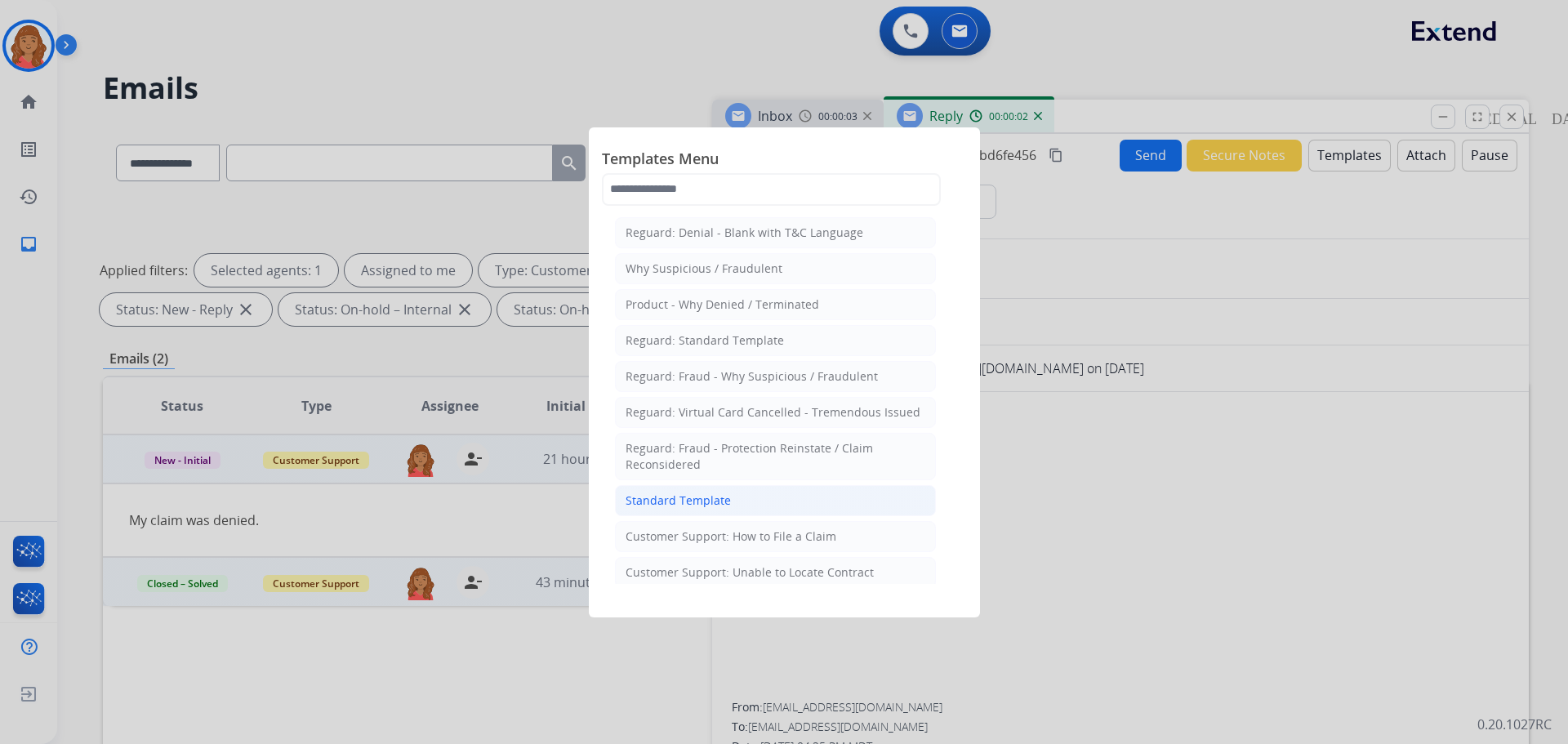
click at [712, 494] on div "Standard Template" at bounding box center [678, 501] width 105 height 16
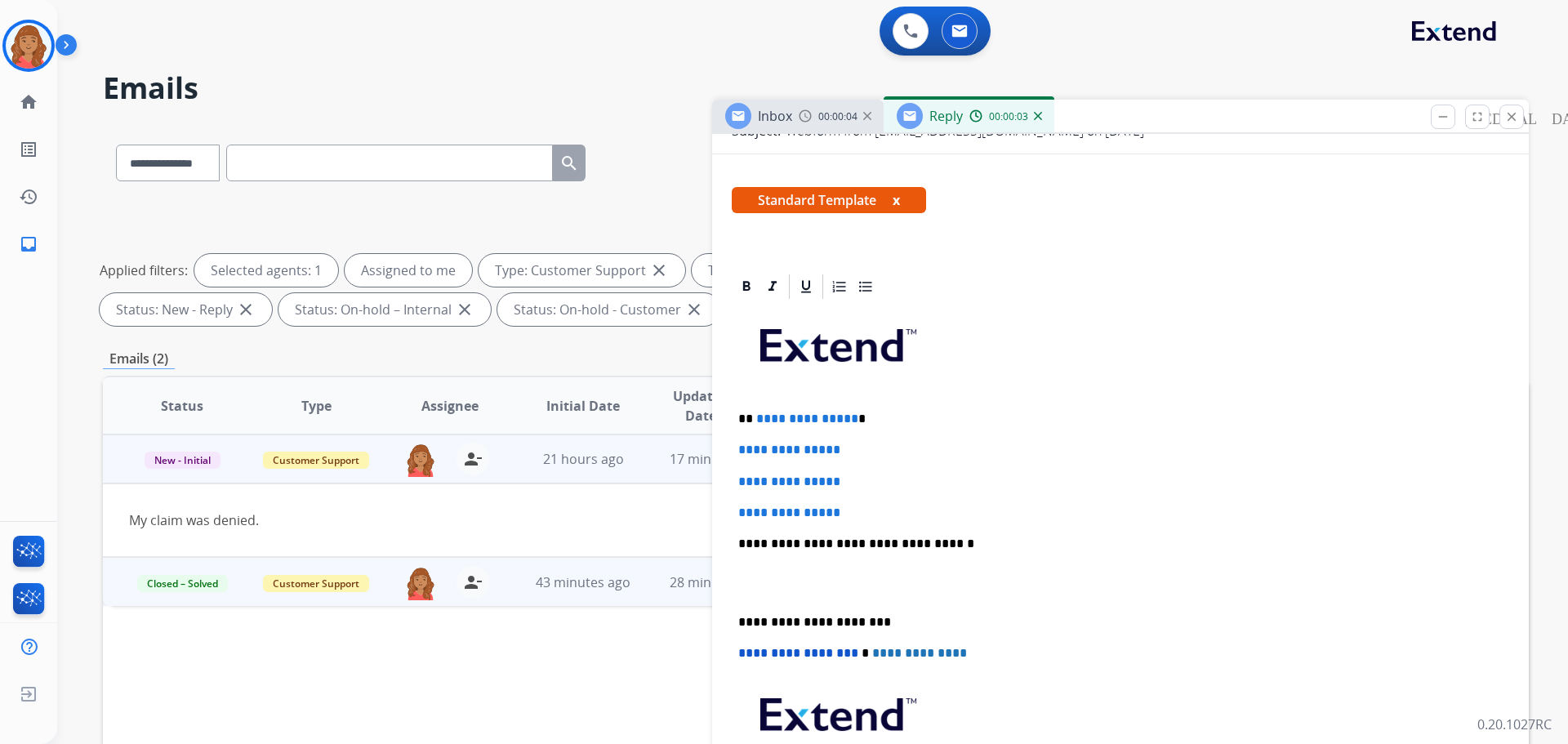
scroll to position [245, 0]
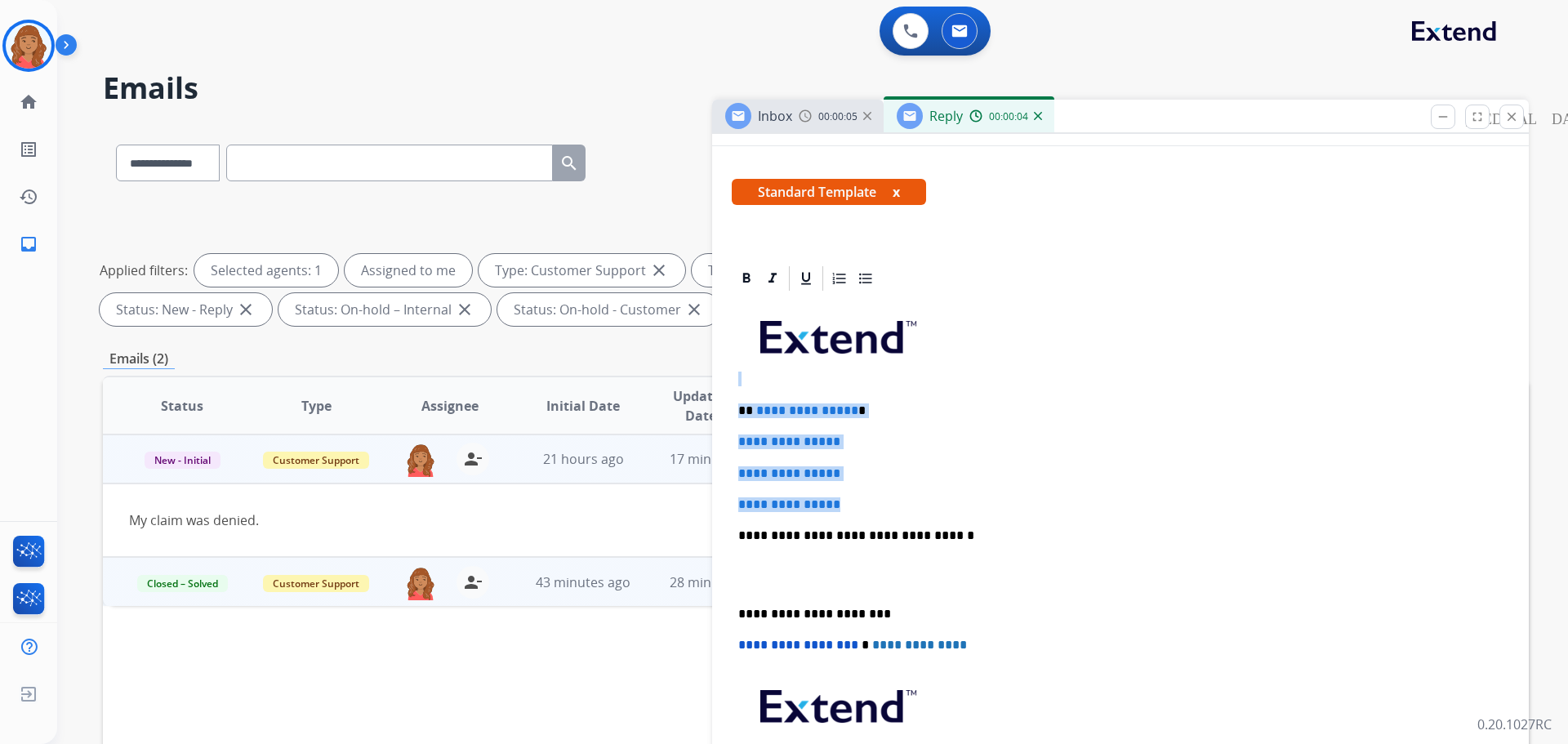
drag, startPoint x: 855, startPoint y: 500, endPoint x: 713, endPoint y: 377, distance: 187.9
click at [713, 377] on div "**********" at bounding box center [1120, 601] width 817 height 676
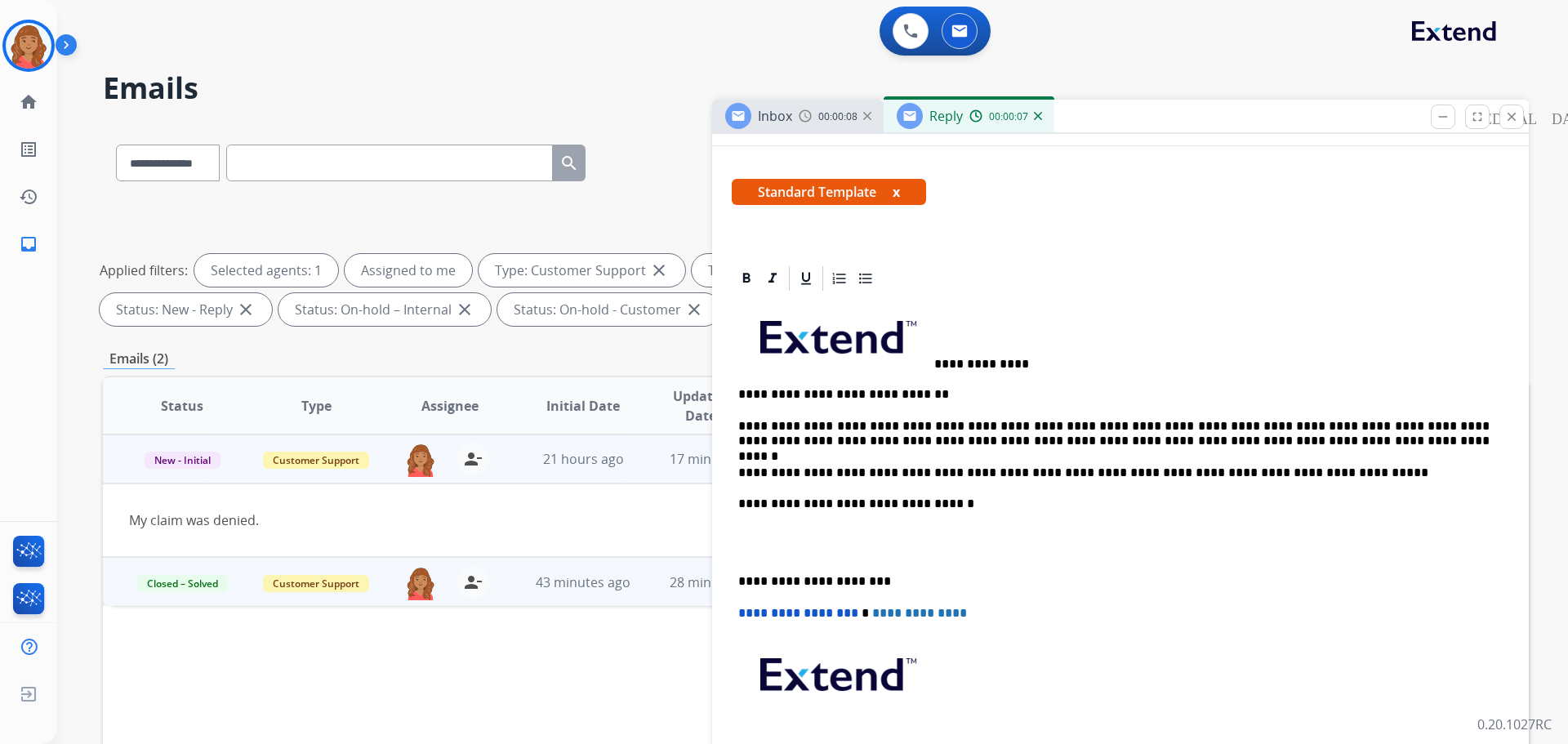
click at [737, 581] on div "**********" at bounding box center [1121, 558] width 778 height 530
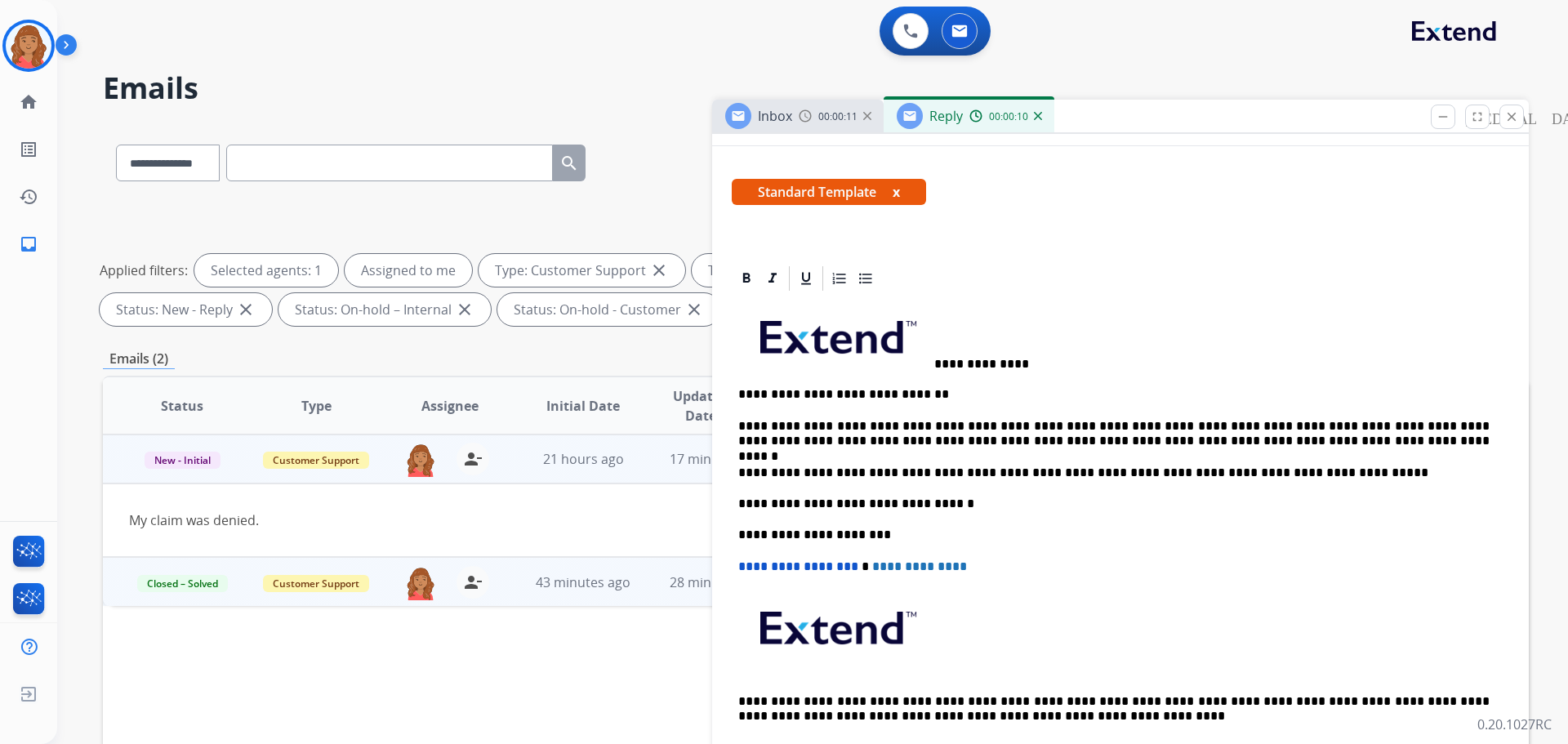
click at [932, 365] on img at bounding box center [836, 334] width 193 height 64
click at [1052, 360] on p "**********" at bounding box center [1114, 335] width 751 height 71
click at [941, 364] on p "**********" at bounding box center [1114, 335] width 751 height 71
click at [935, 364] on p "**********" at bounding box center [1114, 335] width 751 height 71
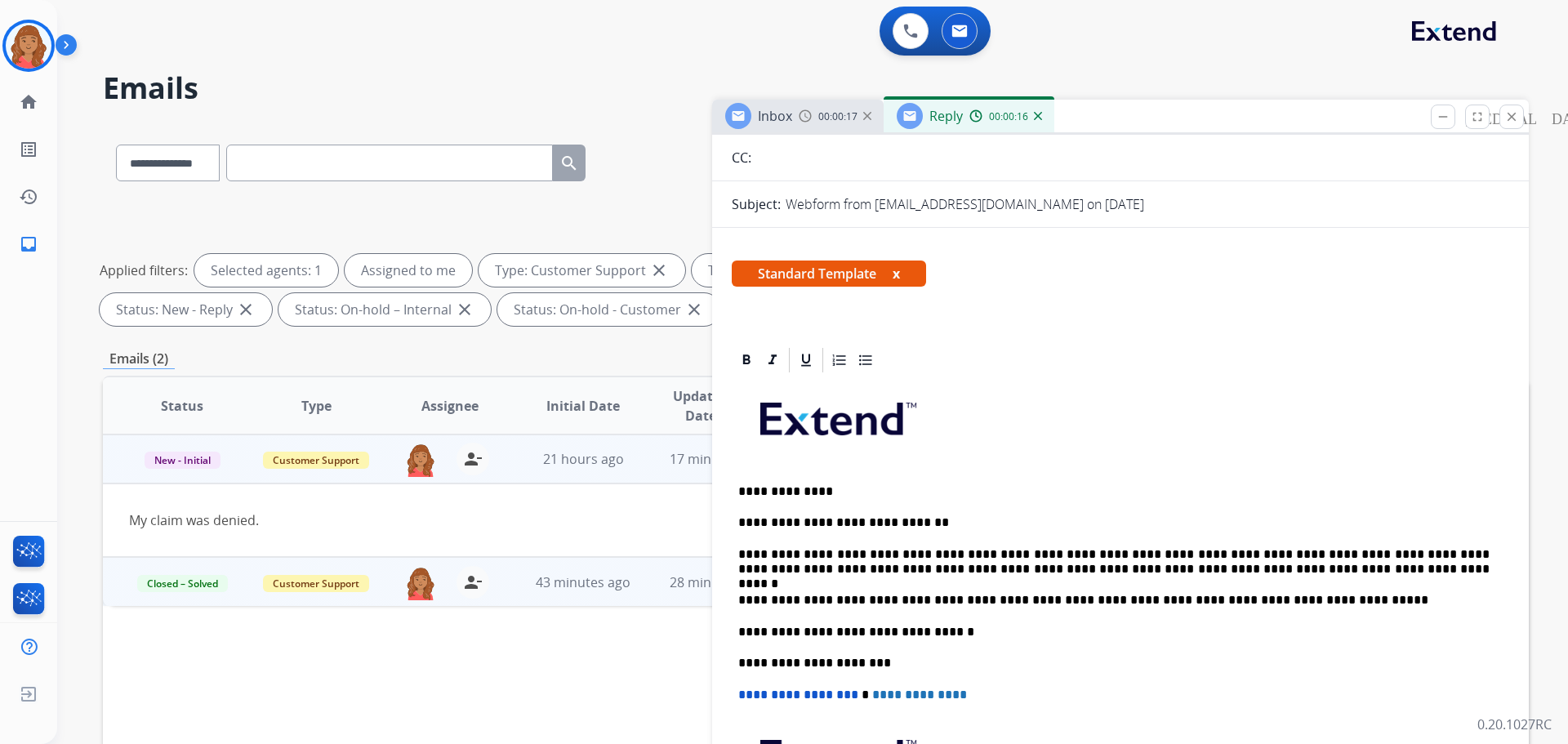
scroll to position [0, 0]
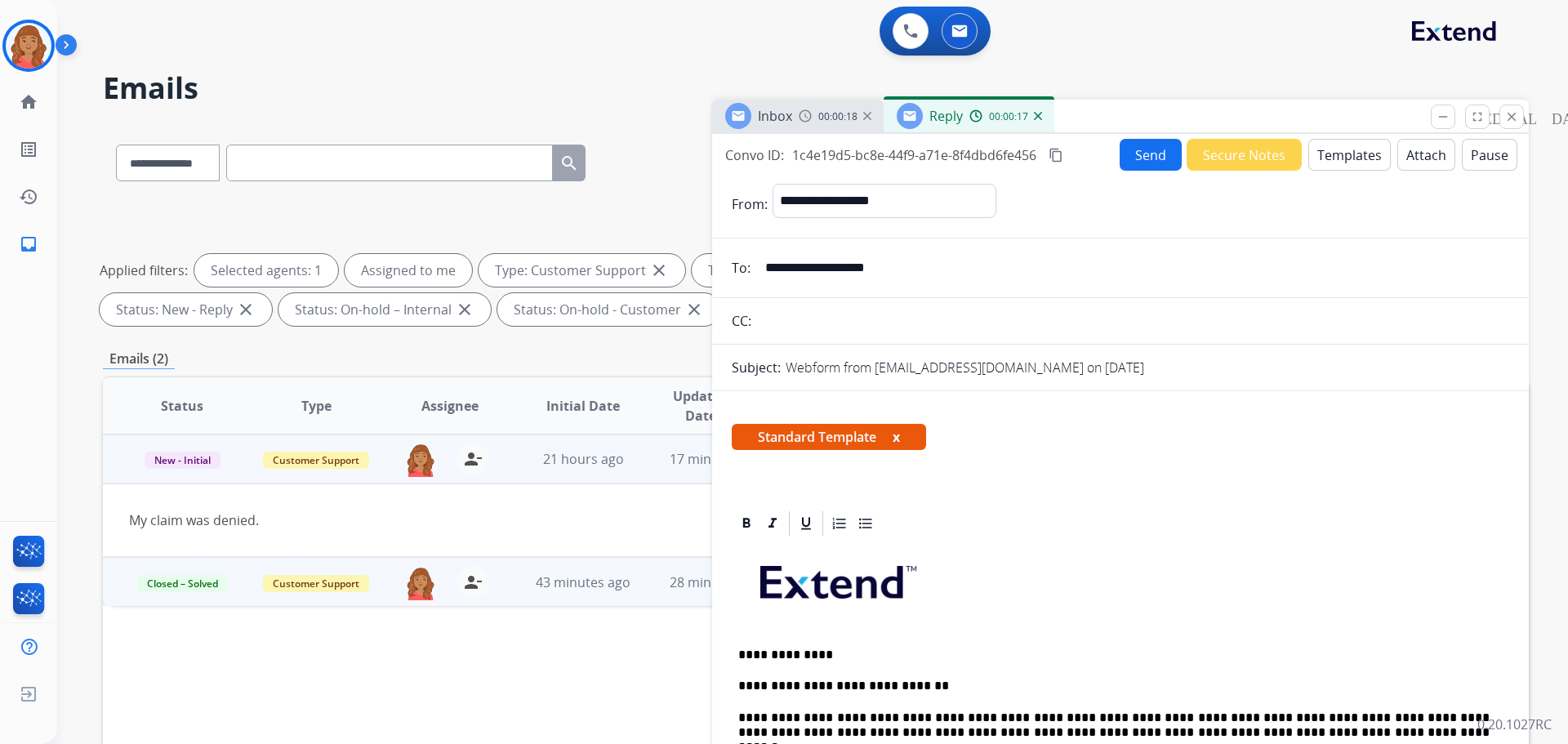
click at [1060, 158] on mat-icon "content_copy" at bounding box center [1056, 155] width 15 height 15
click at [1061, 156] on mat-icon "content_copy" at bounding box center [1056, 155] width 15 height 15
click at [1149, 155] on button "Send" at bounding box center [1150, 154] width 62 height 32
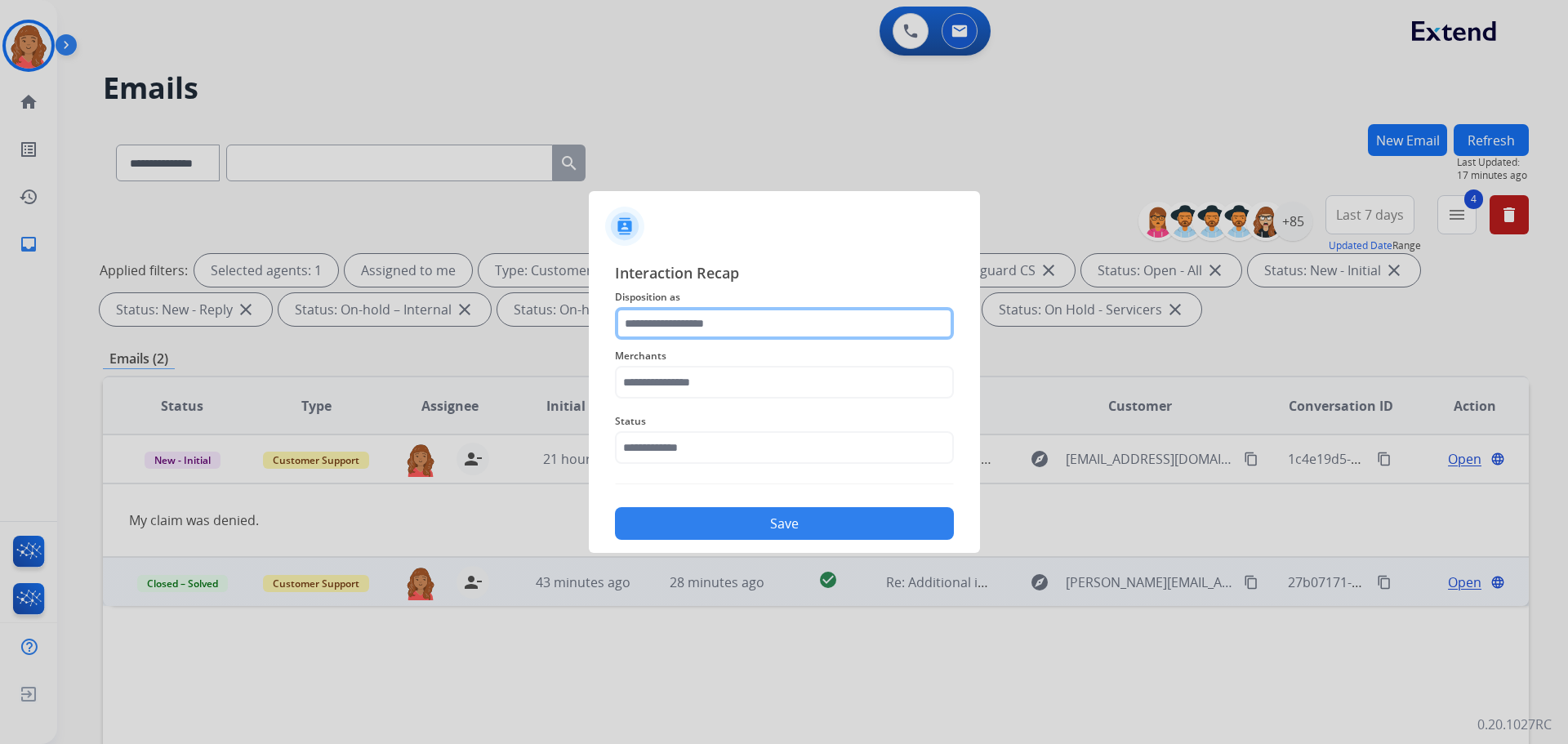
click at [717, 311] on input "text" at bounding box center [784, 324] width 339 height 33
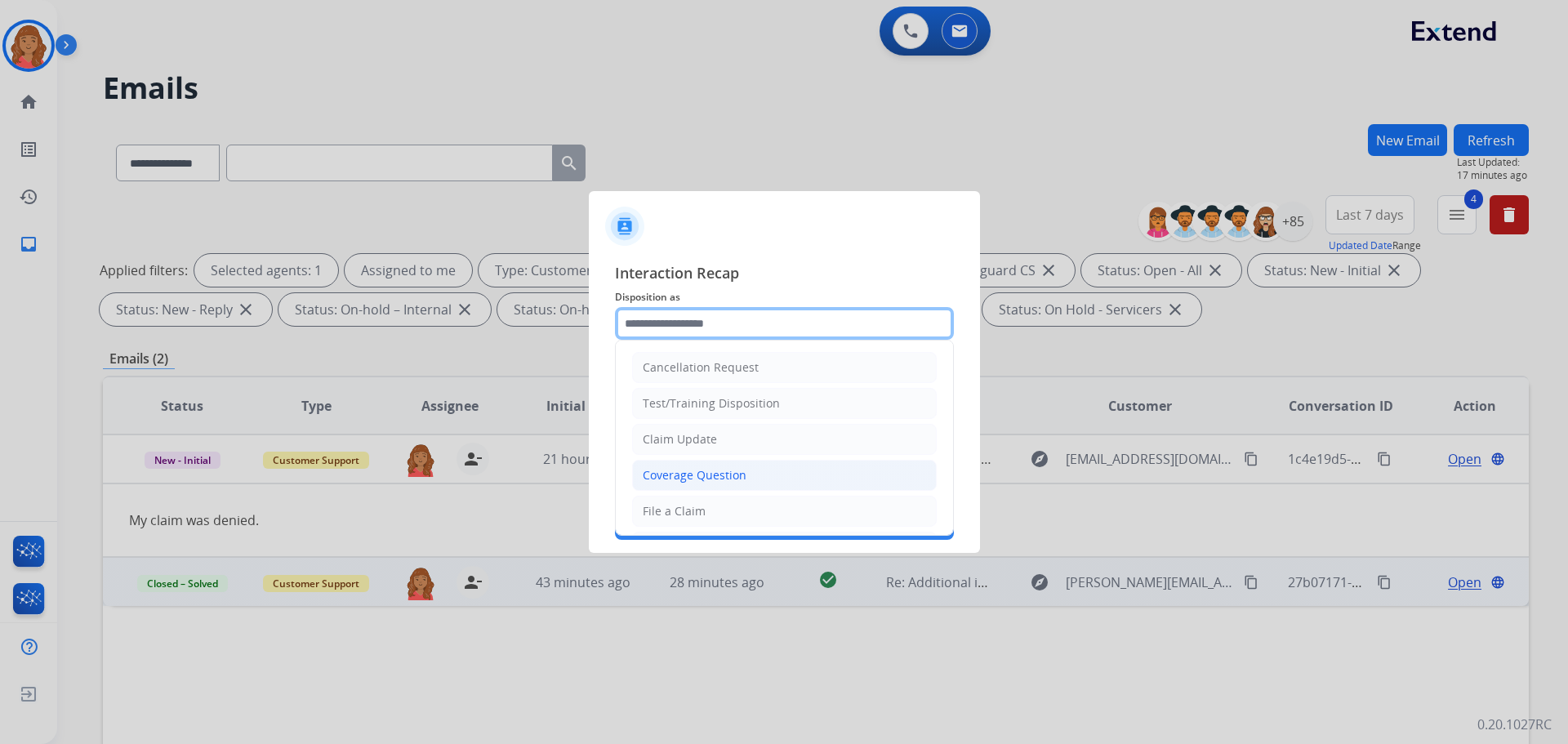
scroll to position [82, 0]
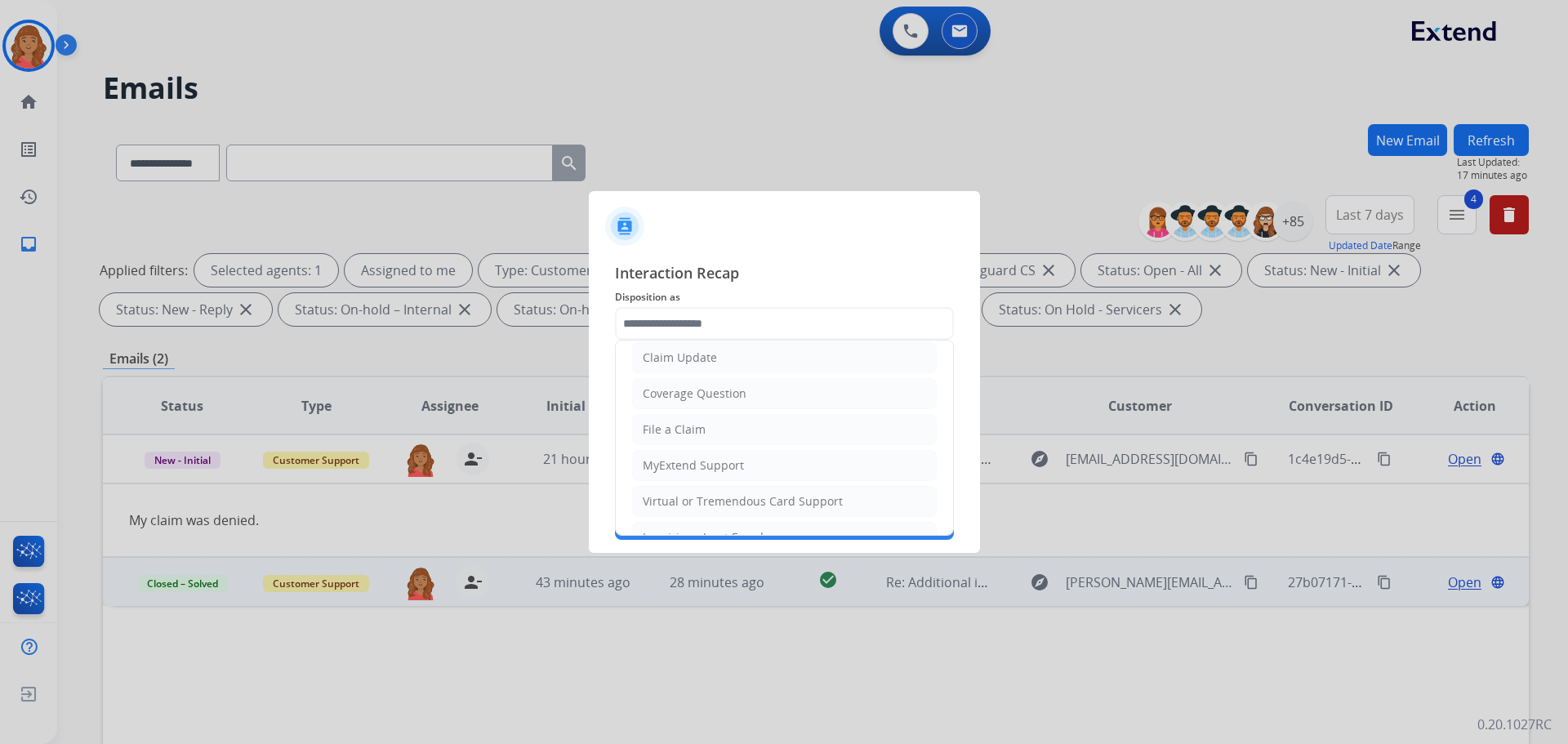
click at [676, 418] on li "File a Claim" at bounding box center [784, 430] width 305 height 31
type input "**********"
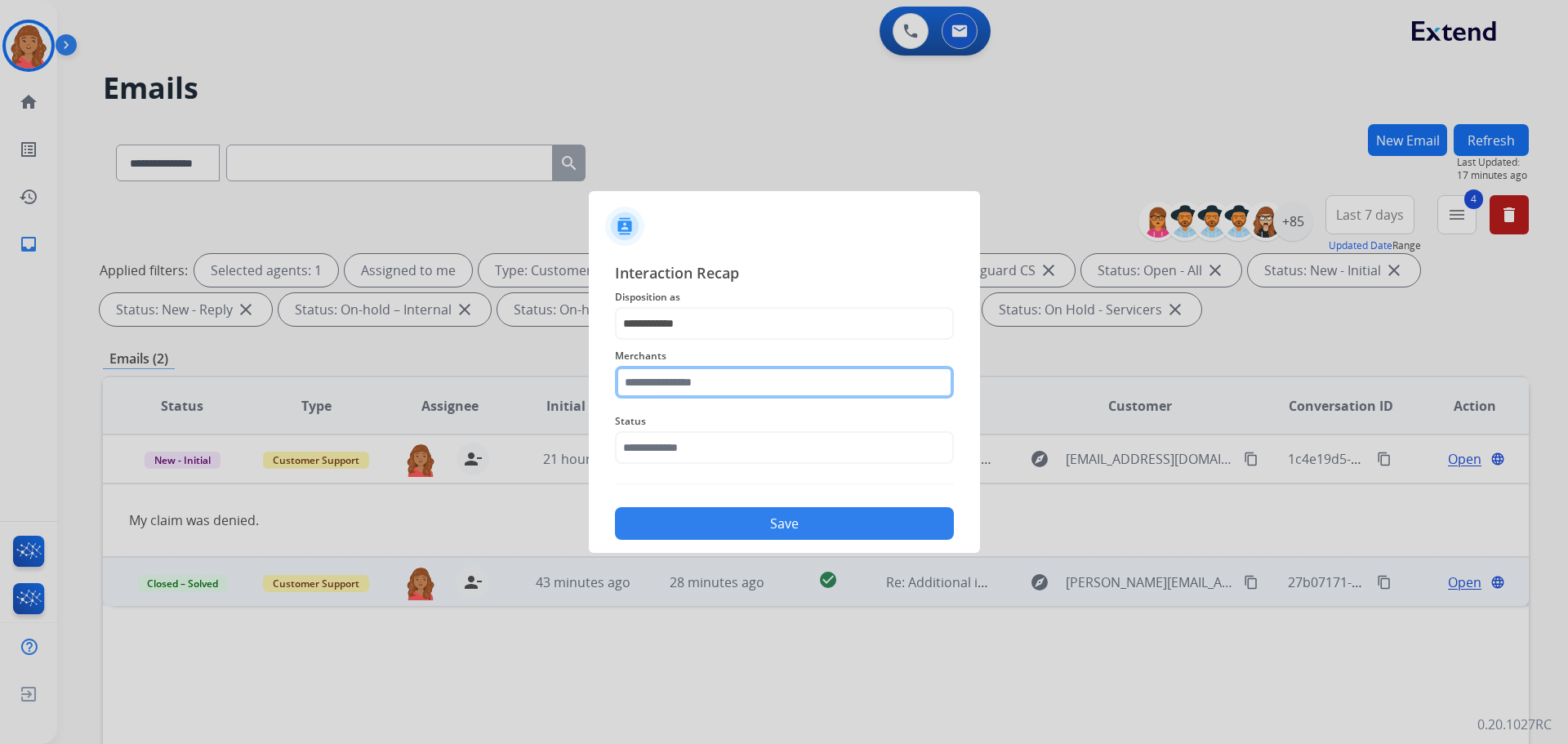
click at [672, 385] on input "text" at bounding box center [784, 382] width 339 height 33
click at [677, 464] on div "[PERSON_NAME]" at bounding box center [689, 465] width 91 height 16
type input "********"
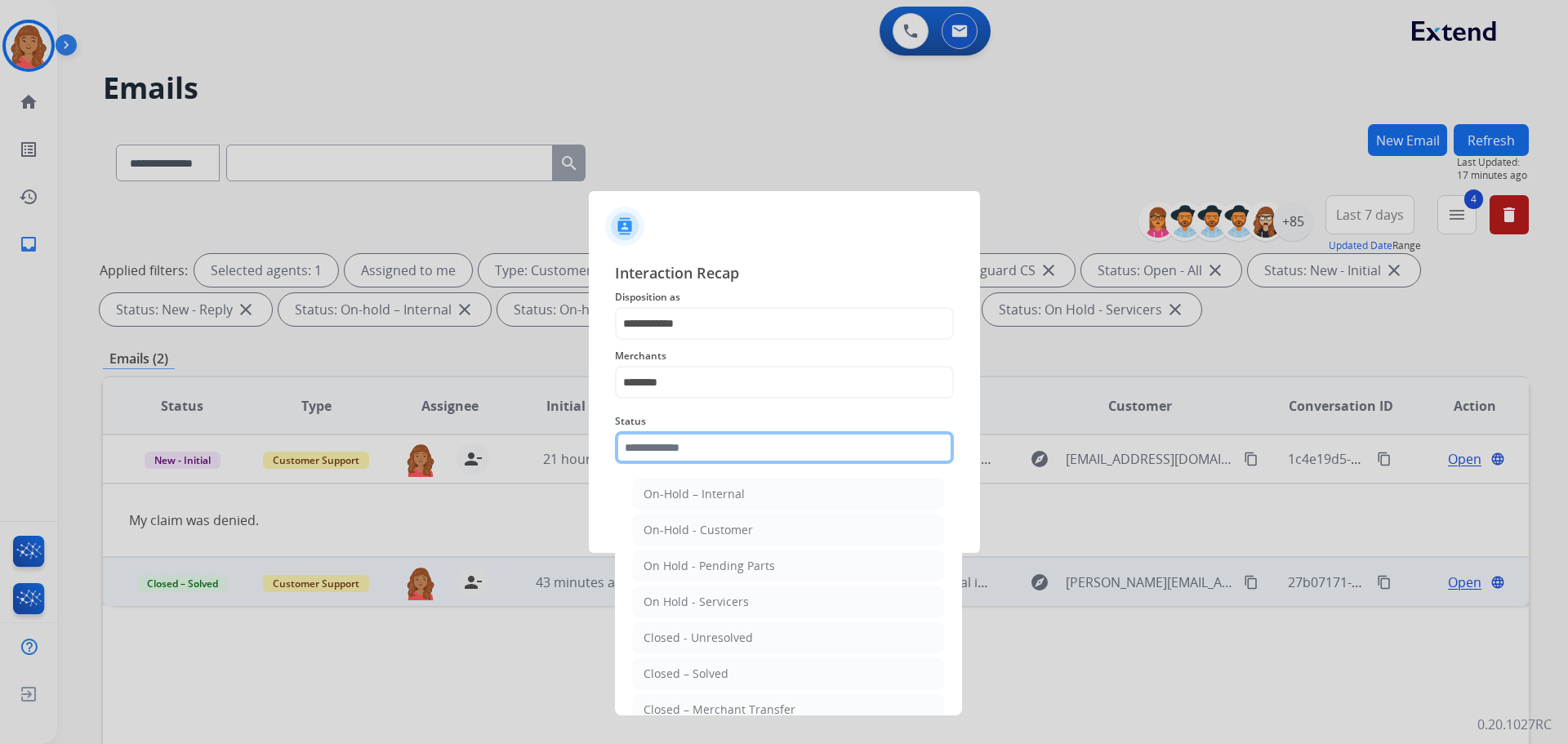
click at [673, 436] on input "text" at bounding box center [784, 447] width 339 height 33
drag, startPoint x: 672, startPoint y: 668, endPoint x: 689, endPoint y: 624, distance: 47.2
click at [679, 663] on li "Closed – Solved" at bounding box center [789, 674] width 311 height 31
type input "**********"
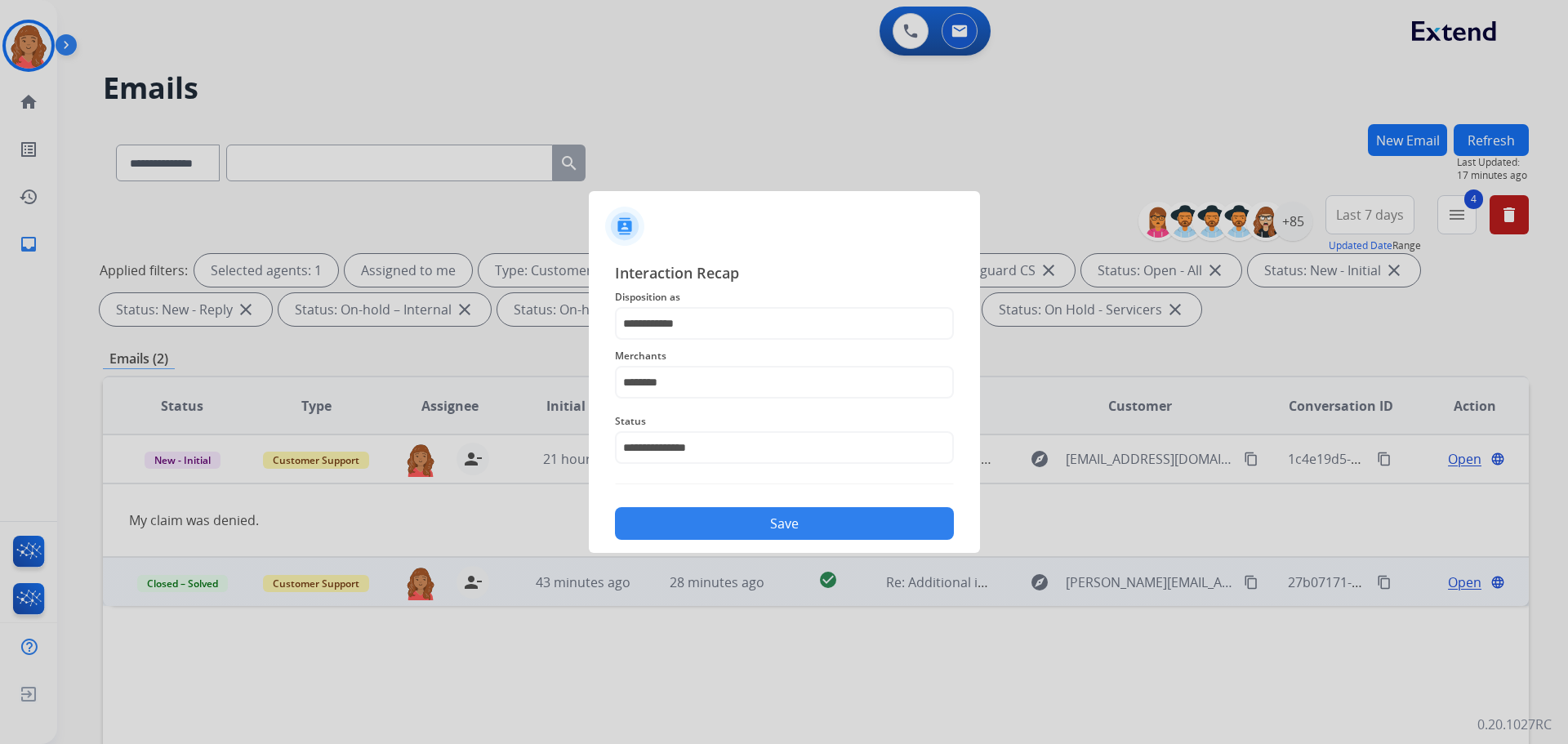
click at [729, 517] on button "Save" at bounding box center [784, 523] width 339 height 33
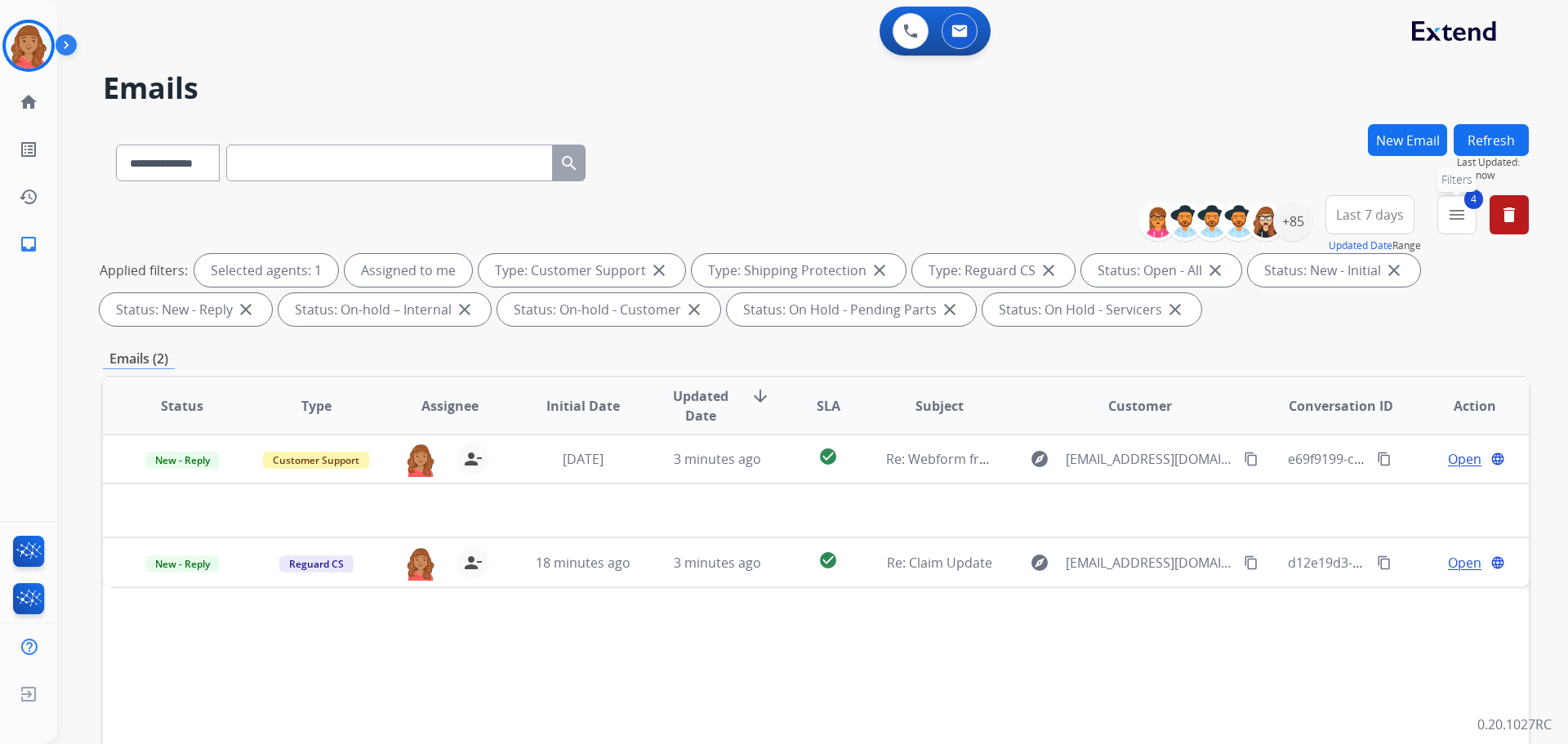
click at [1453, 218] on mat-icon "menu" at bounding box center [1457, 215] width 20 height 20
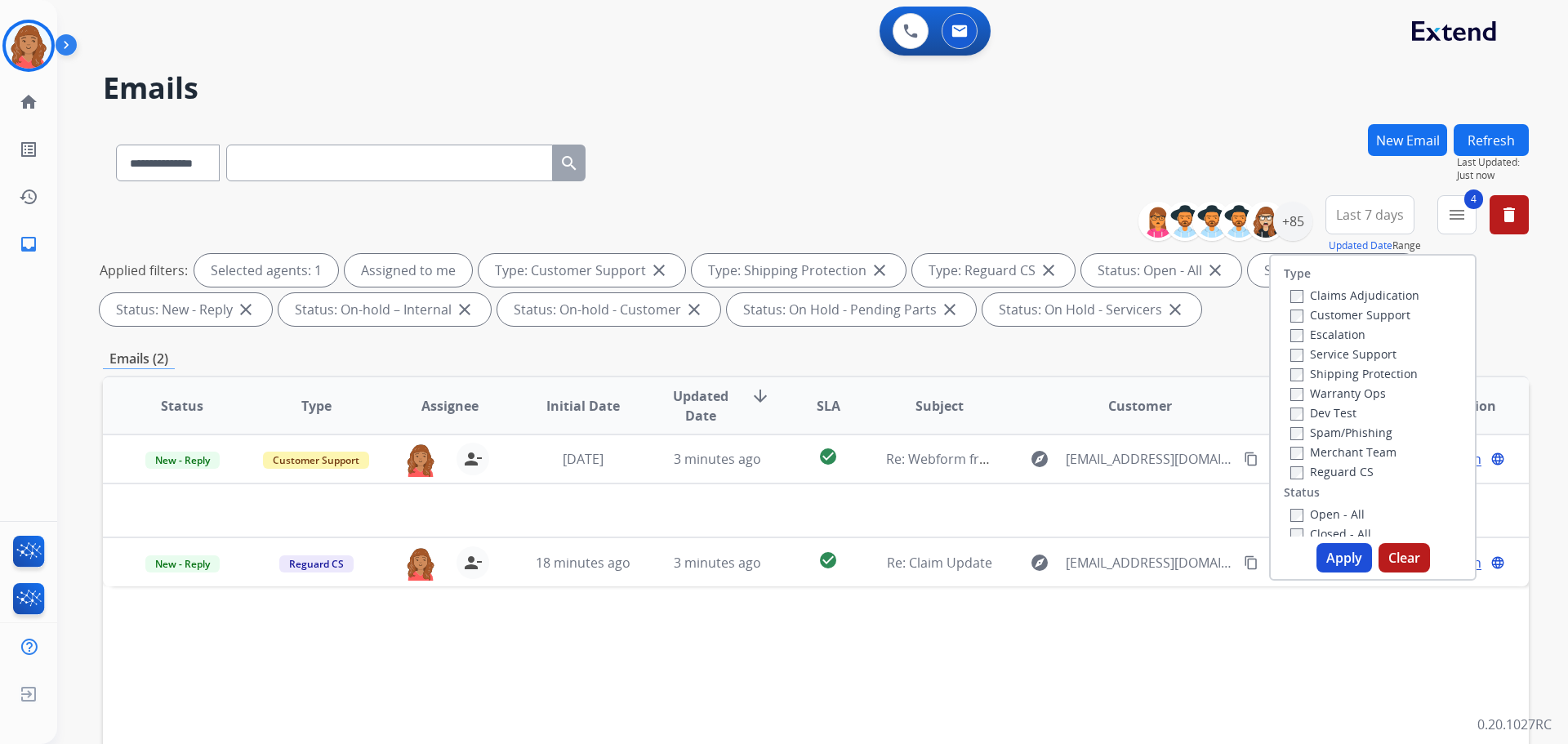
click at [1327, 550] on button "Apply" at bounding box center [1344, 558] width 55 height 30
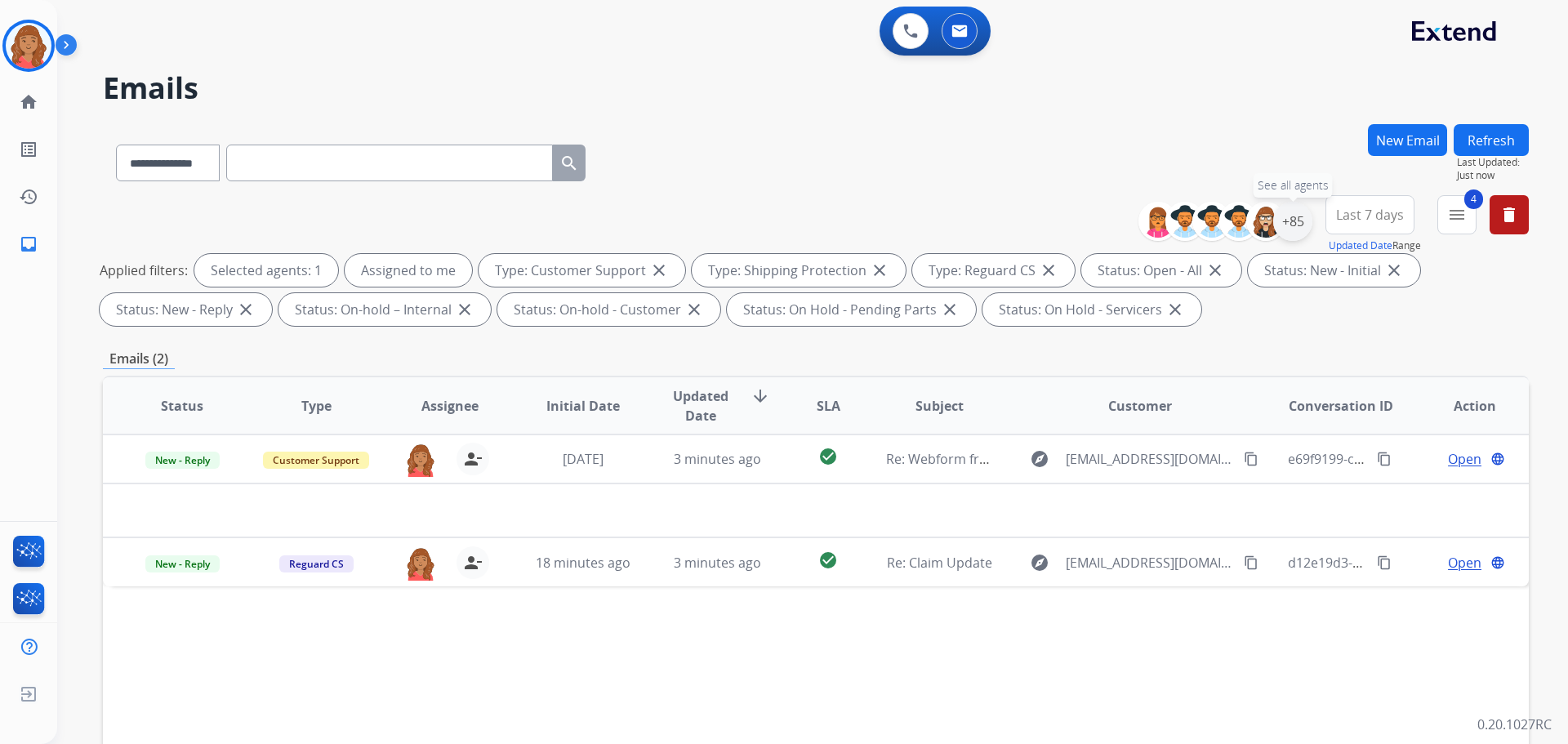
drag, startPoint x: 1299, startPoint y: 222, endPoint x: 1280, endPoint y: 233, distance: 22.0
click at [1295, 223] on div "+85" at bounding box center [1293, 222] width 40 height 40
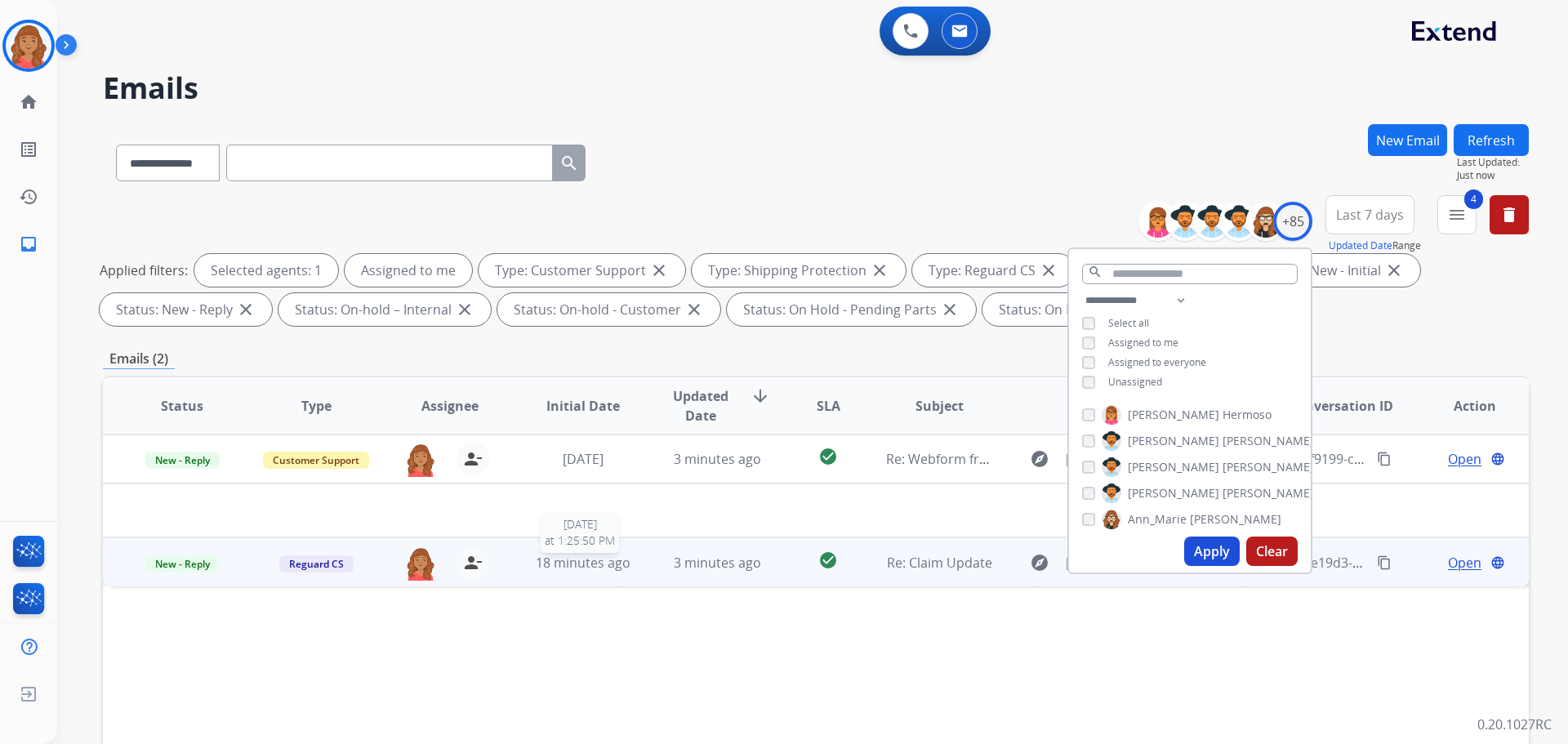
click at [605, 564] on span "18 minutes ago" at bounding box center [583, 563] width 95 height 18
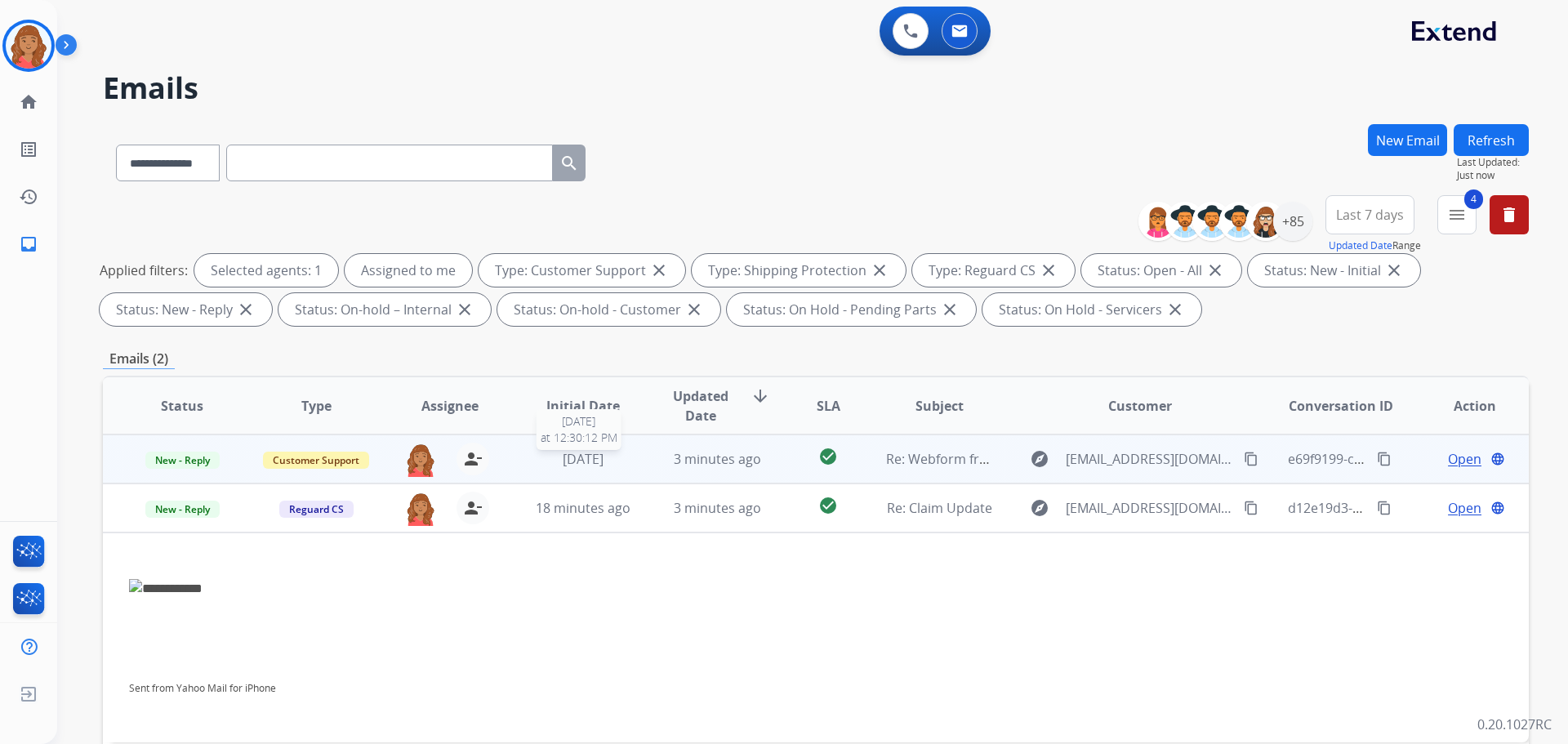
click at [590, 453] on span "6 days ago" at bounding box center [583, 459] width 41 height 18
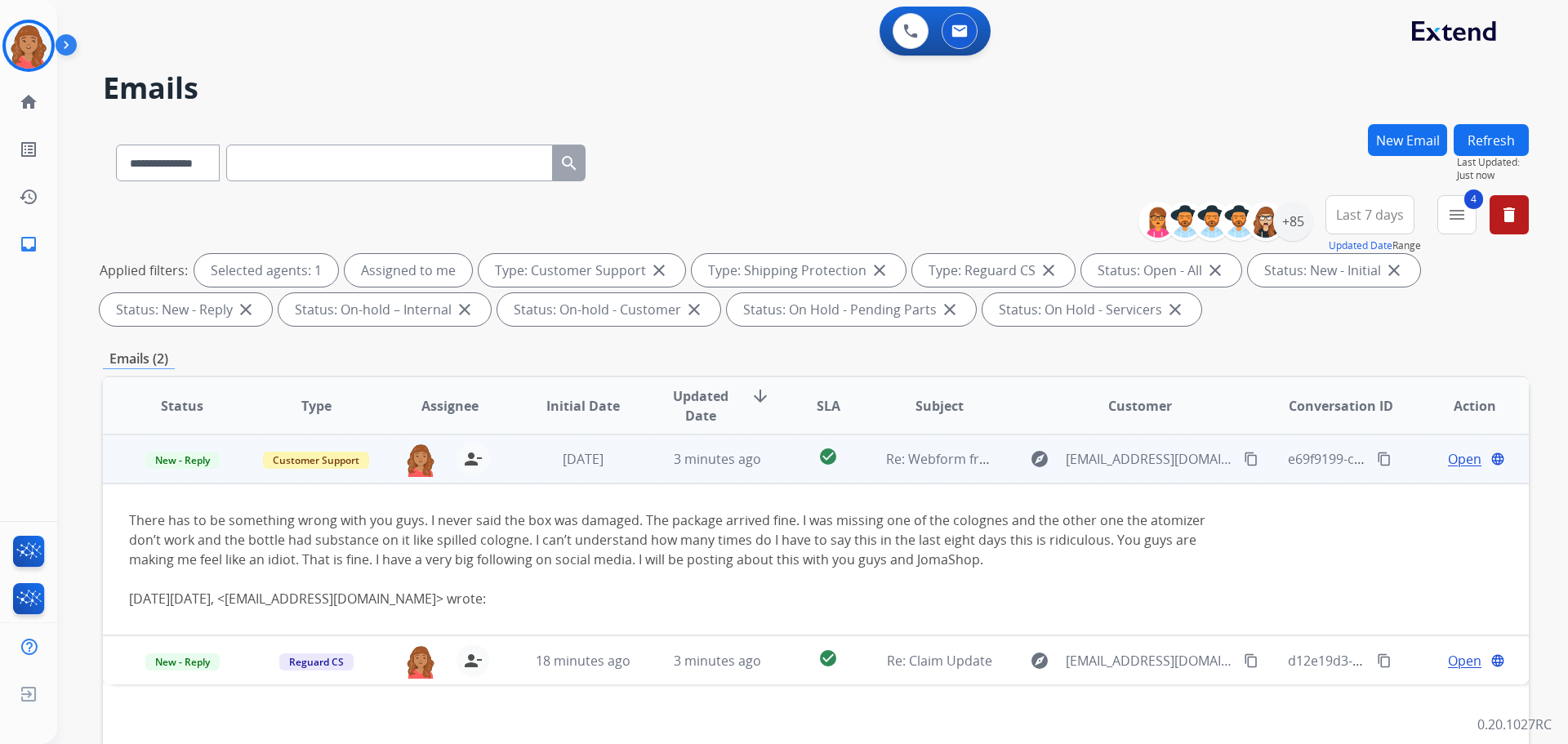
click at [1448, 457] on span "Open" at bounding box center [1464, 459] width 34 height 20
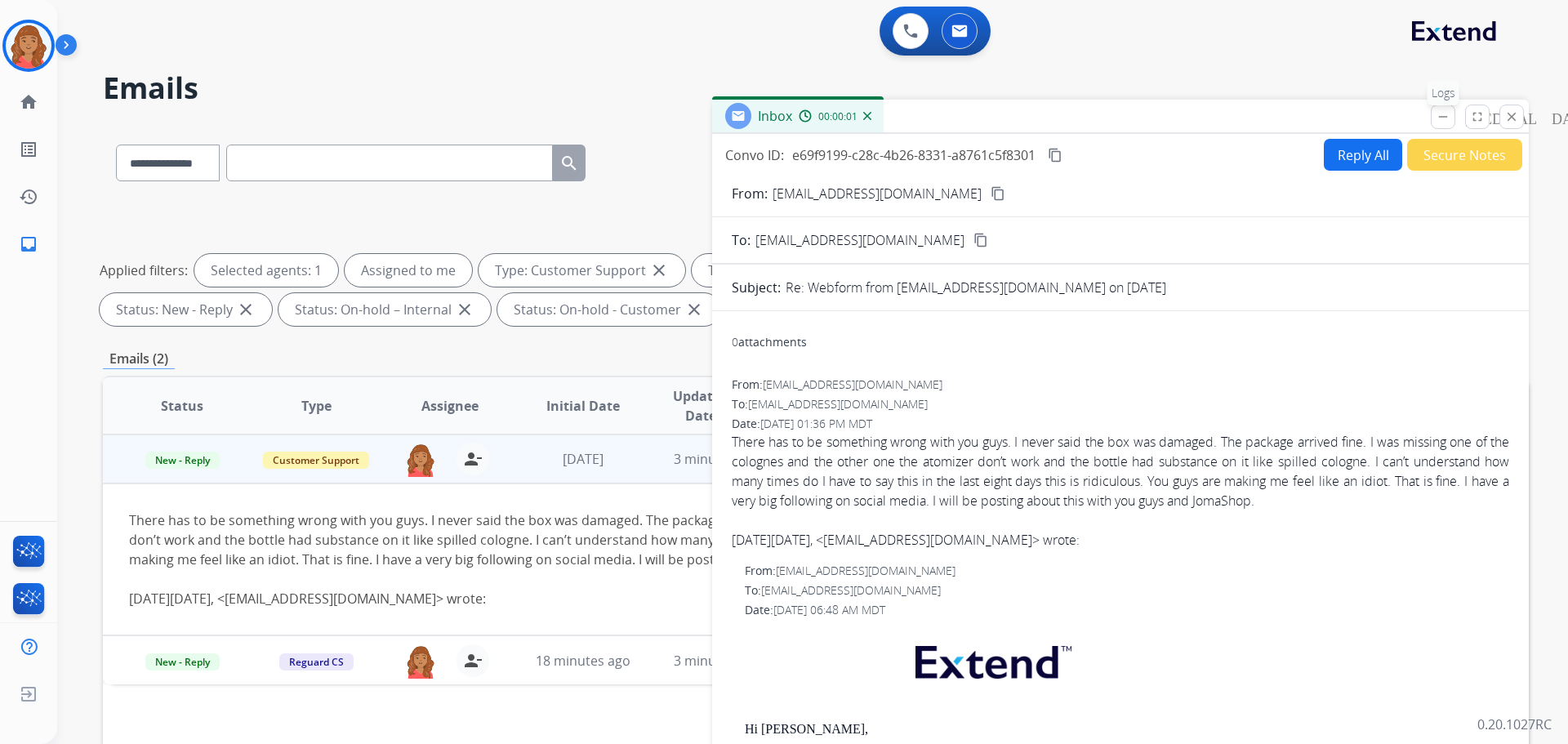
click at [1439, 120] on mat-icon "remove_[MEDICAL_DATA]" at bounding box center [1443, 117] width 15 height 15
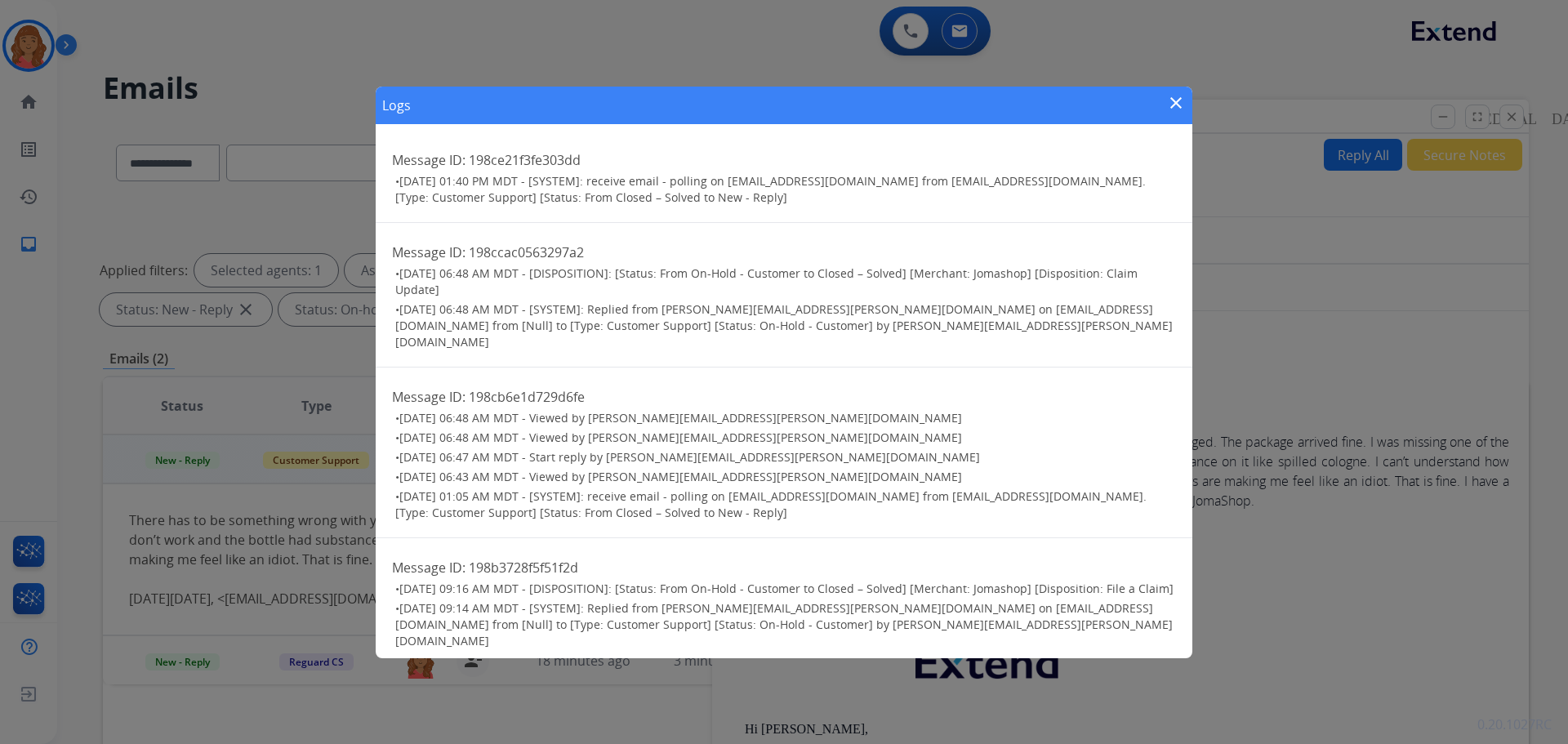
click at [1169, 107] on mat-icon "close" at bounding box center [1176, 103] width 20 height 20
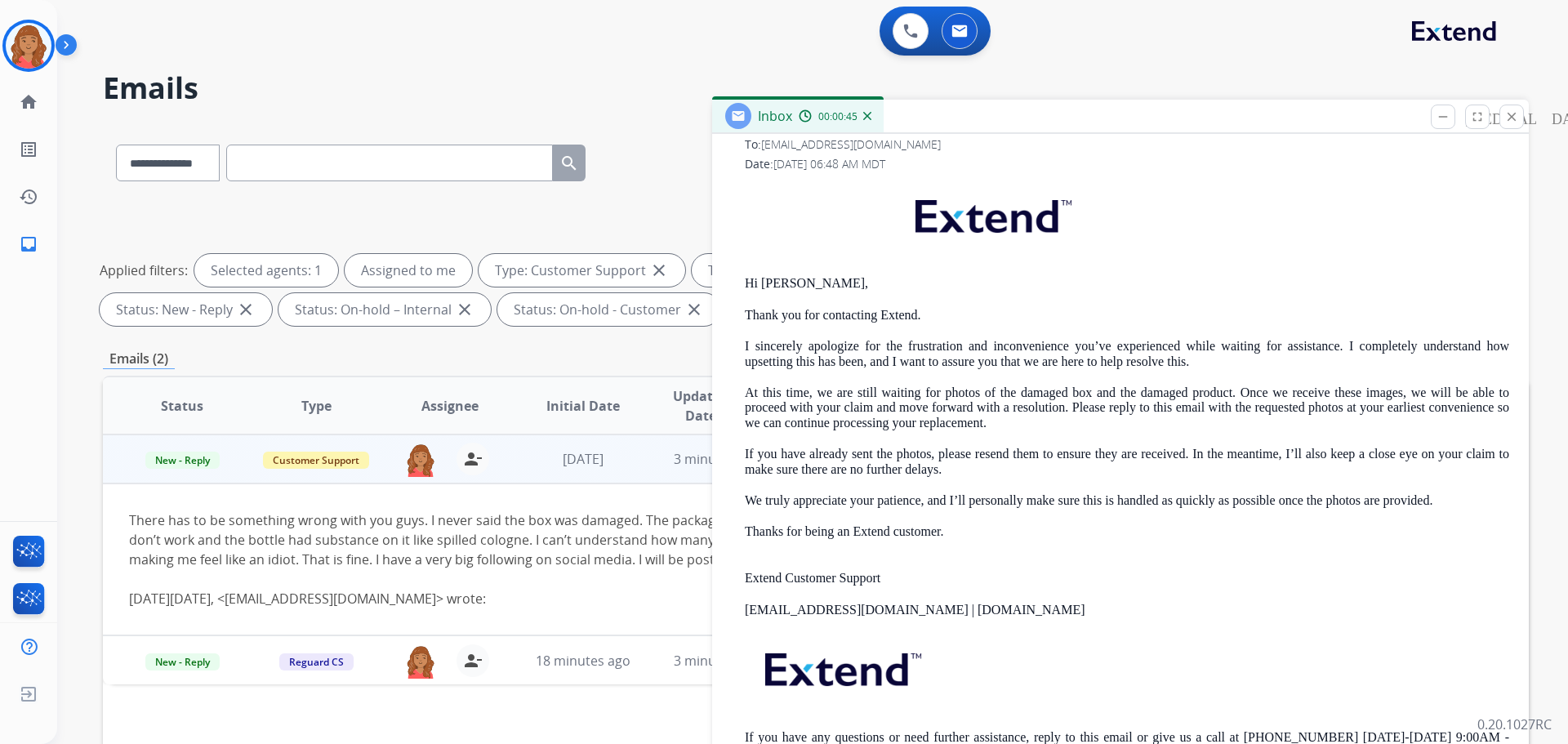
scroll to position [572, 0]
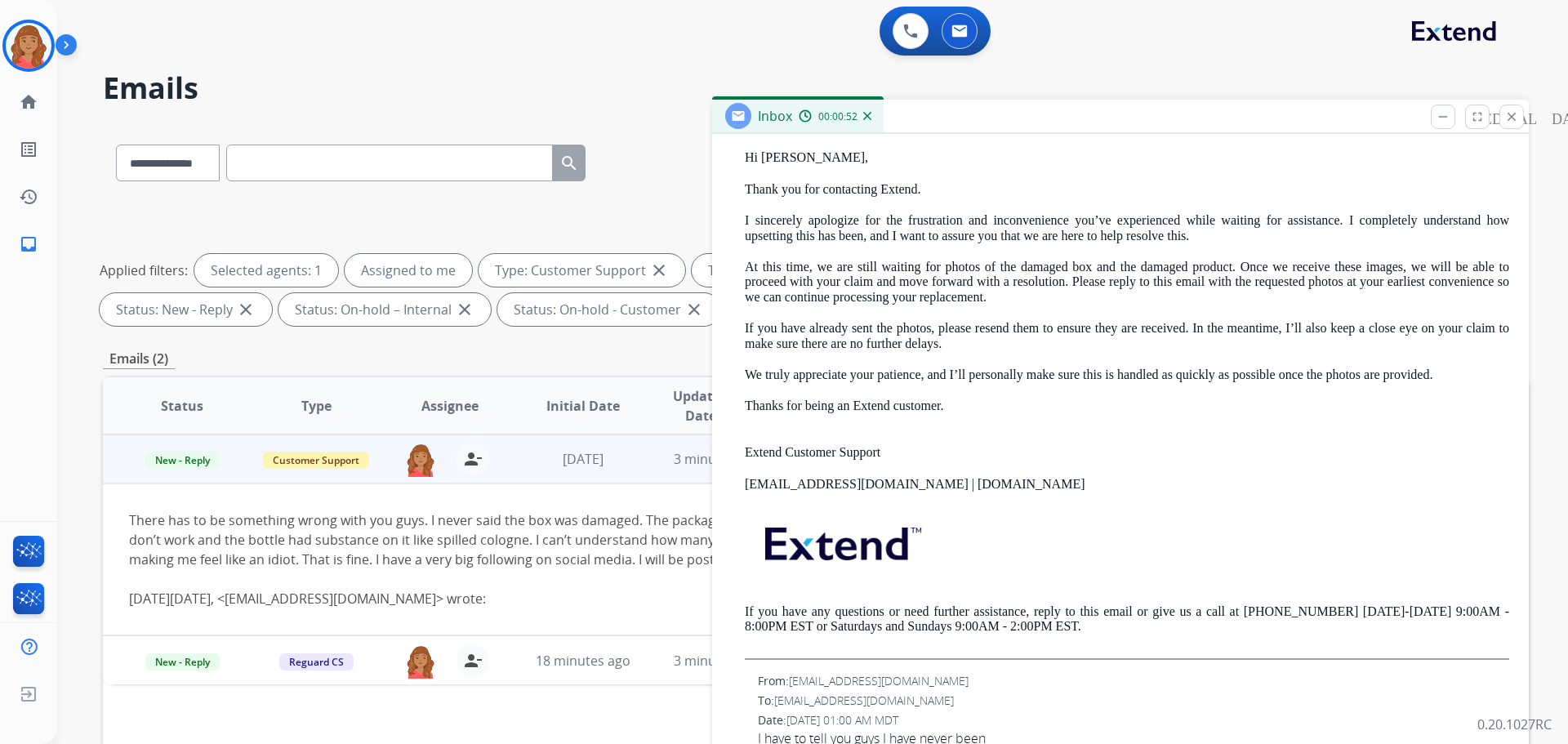
click at [541, 580] on div "There has to be something wrong with you guys. I never said the box was damaged…" at bounding box center [682, 559] width 1107 height 98
drag, startPoint x: 1503, startPoint y: 121, endPoint x: 1485, endPoint y: 133, distance: 21.6
click at [1503, 122] on button "close Close" at bounding box center [1512, 117] width 25 height 25
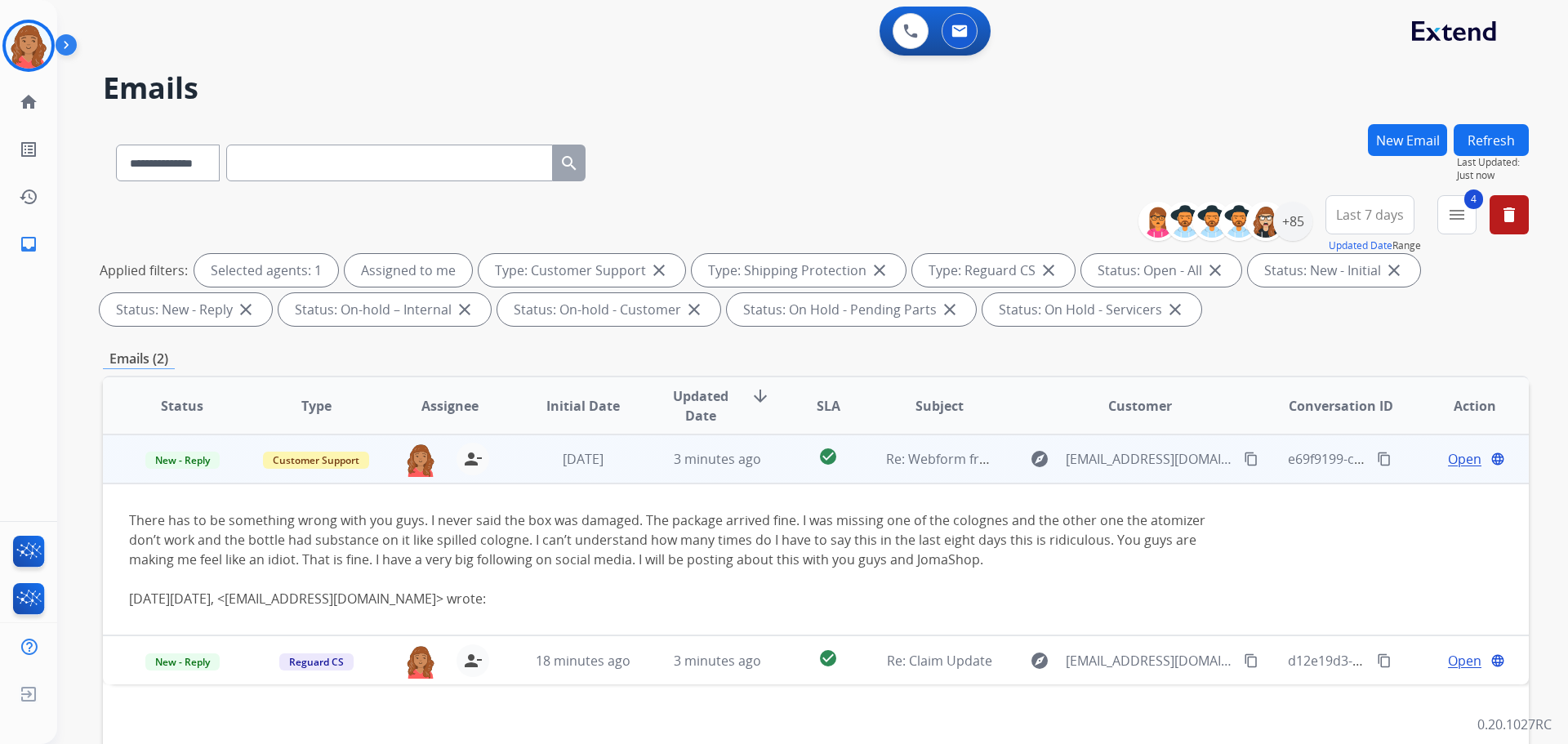
click at [1243, 461] on mat-icon "content_copy" at bounding box center [1251, 459] width 15 height 15
click at [1452, 459] on span "Open" at bounding box center [1464, 459] width 34 height 20
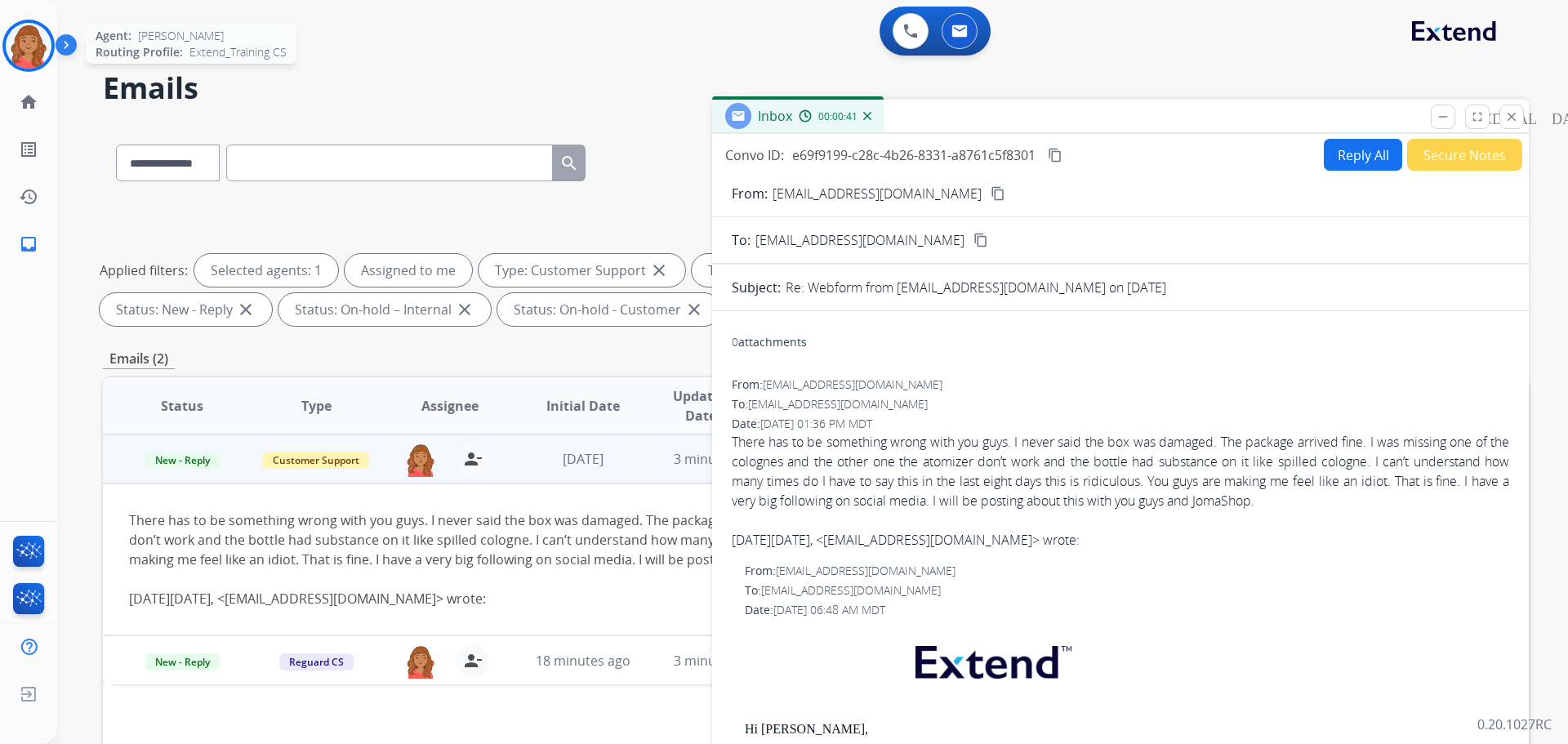
click at [43, 46] on img at bounding box center [29, 46] width 46 height 46
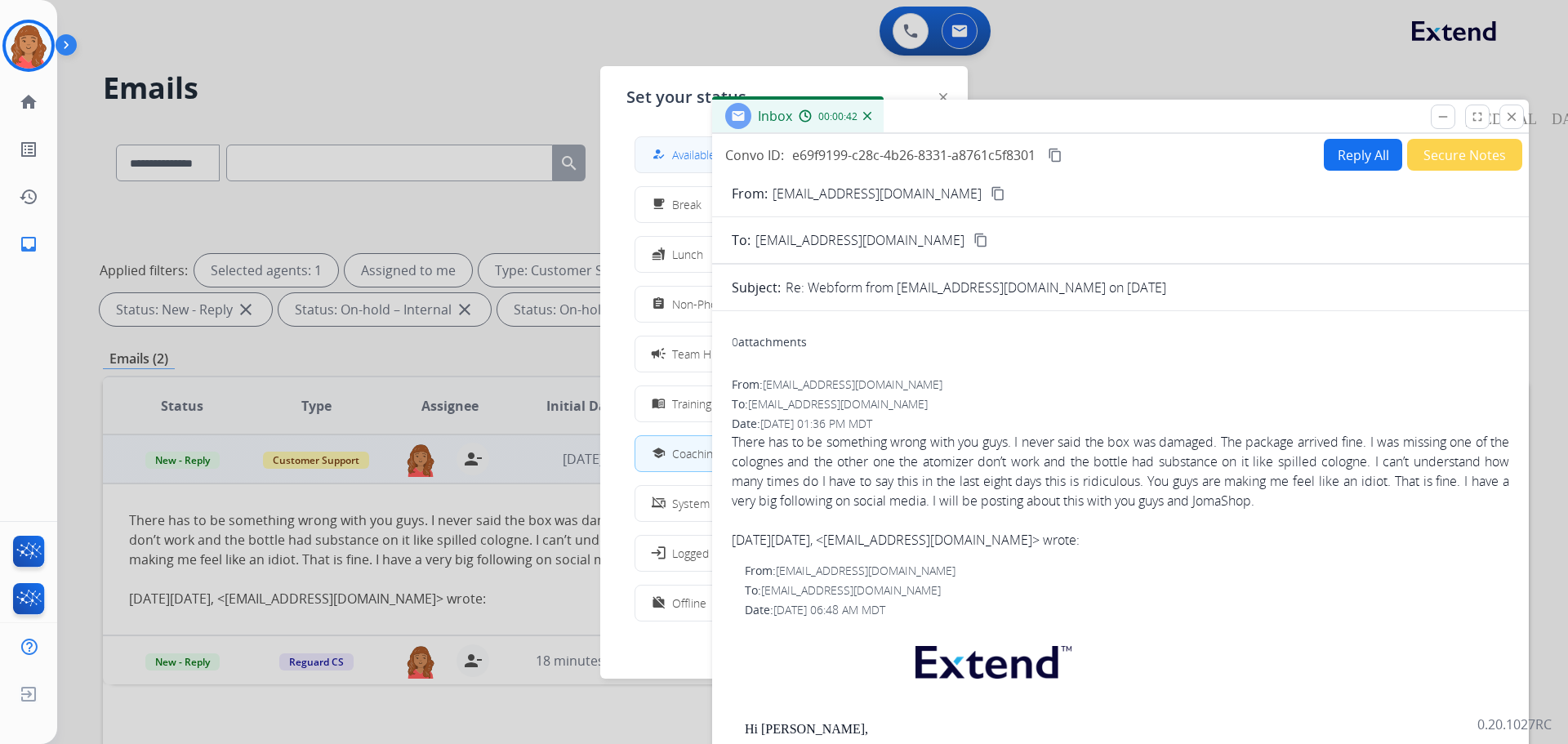
click at [659, 157] on mat-icon "how_to_reg" at bounding box center [658, 154] width 14 height 14
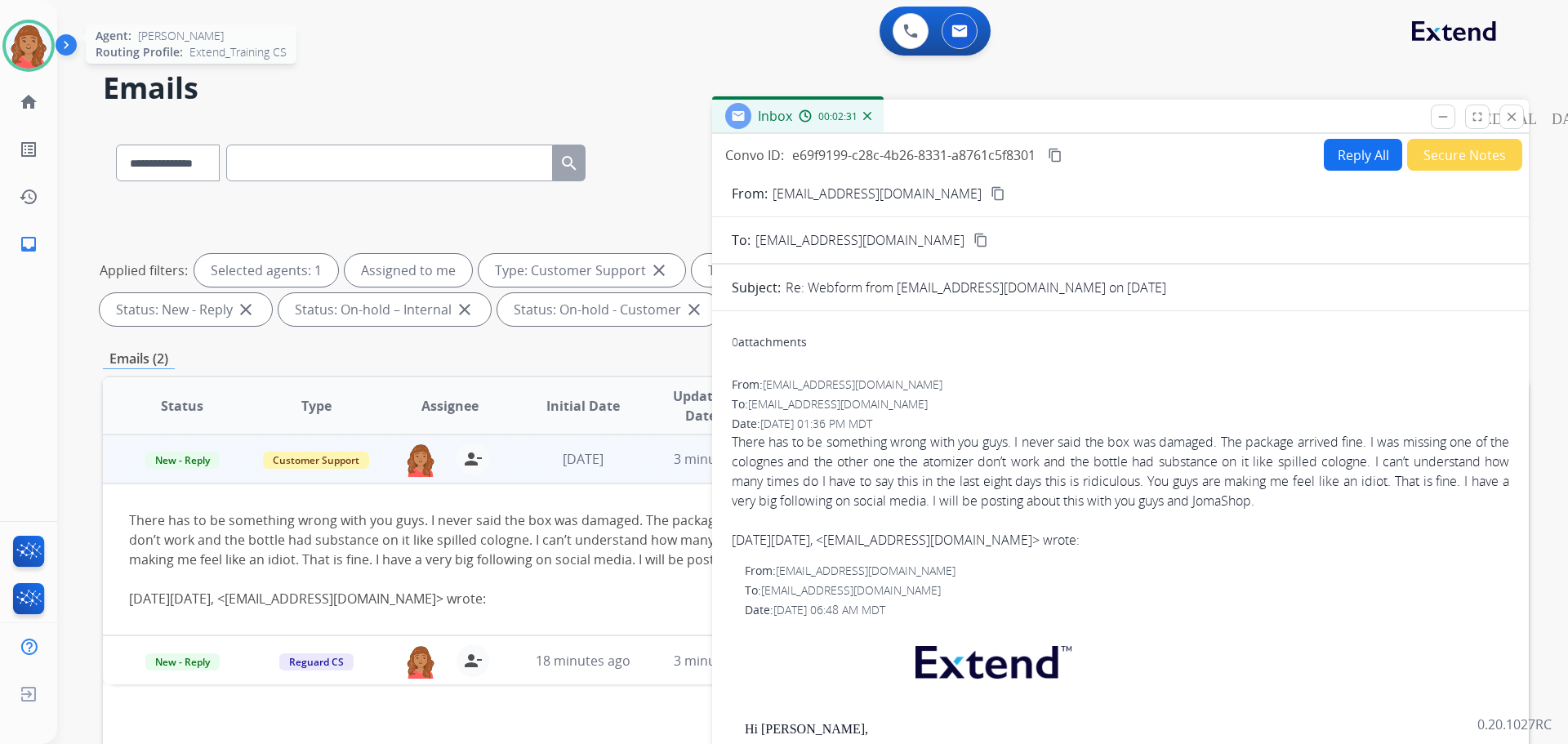
click at [45, 63] on div at bounding box center [28, 45] width 52 height 52
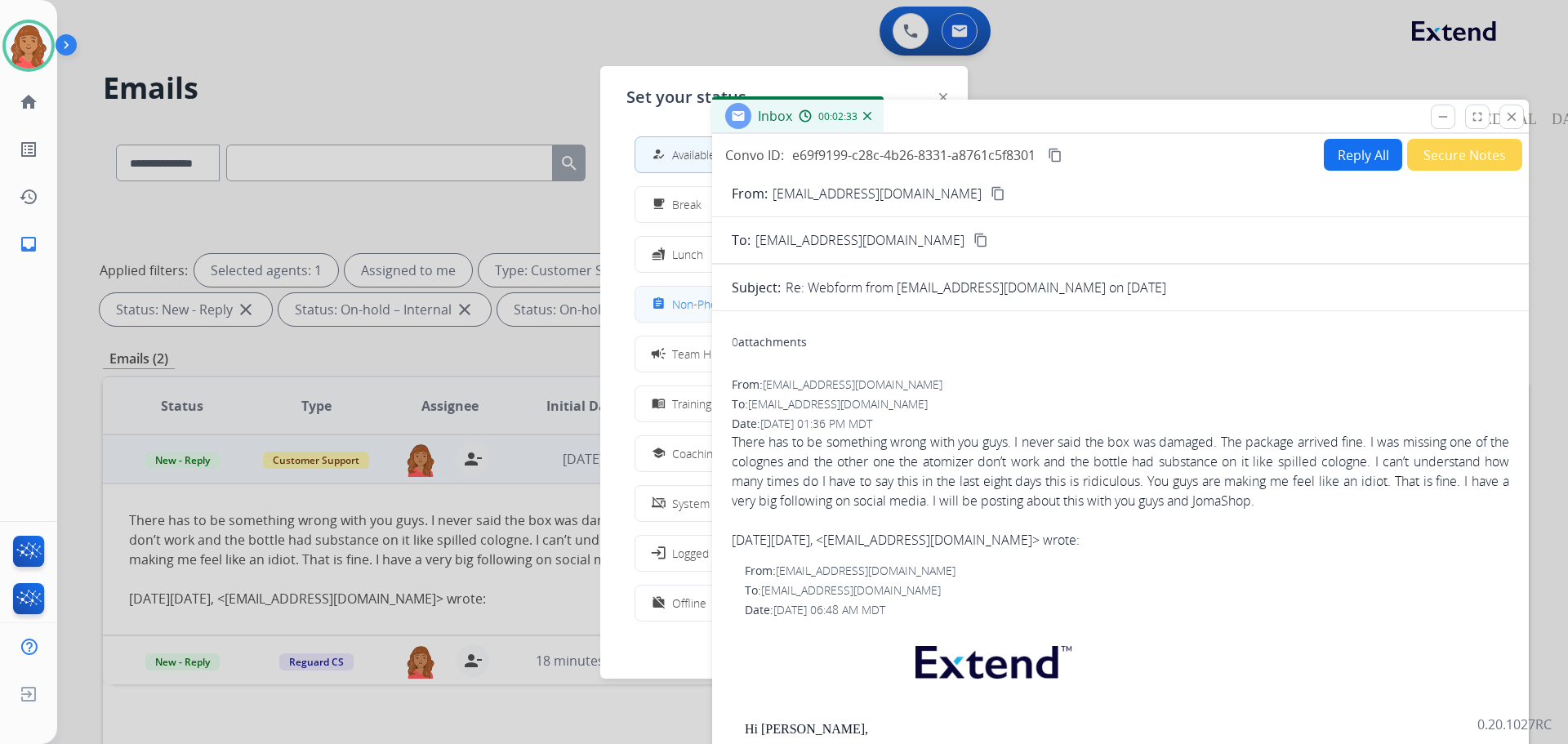
click at [681, 302] on span "Non-Phone Queue" at bounding box center [720, 304] width 96 height 17
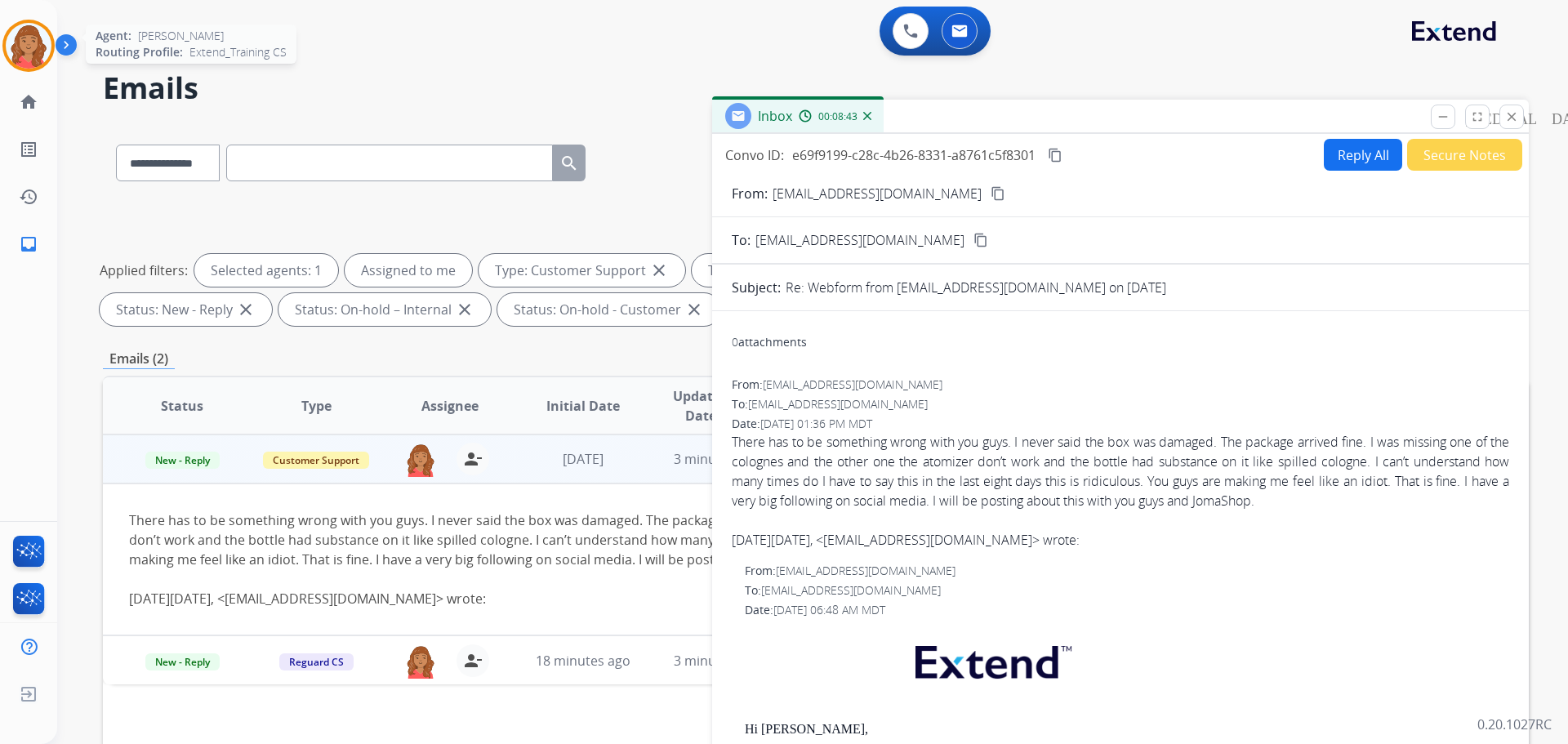
click at [34, 51] on img at bounding box center [29, 46] width 46 height 46
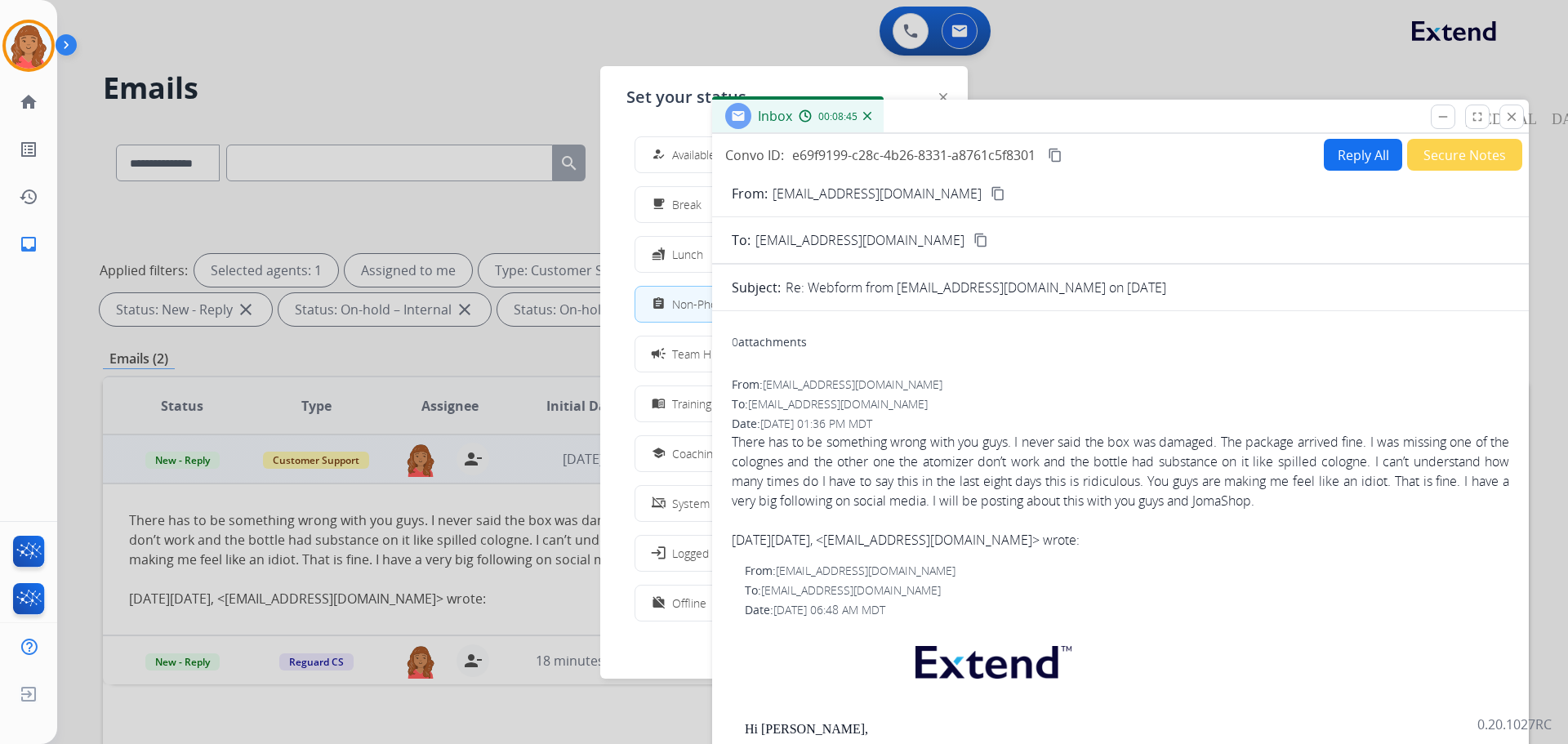
click at [662, 147] on div "how_to_reg" at bounding box center [660, 154] width 24 height 20
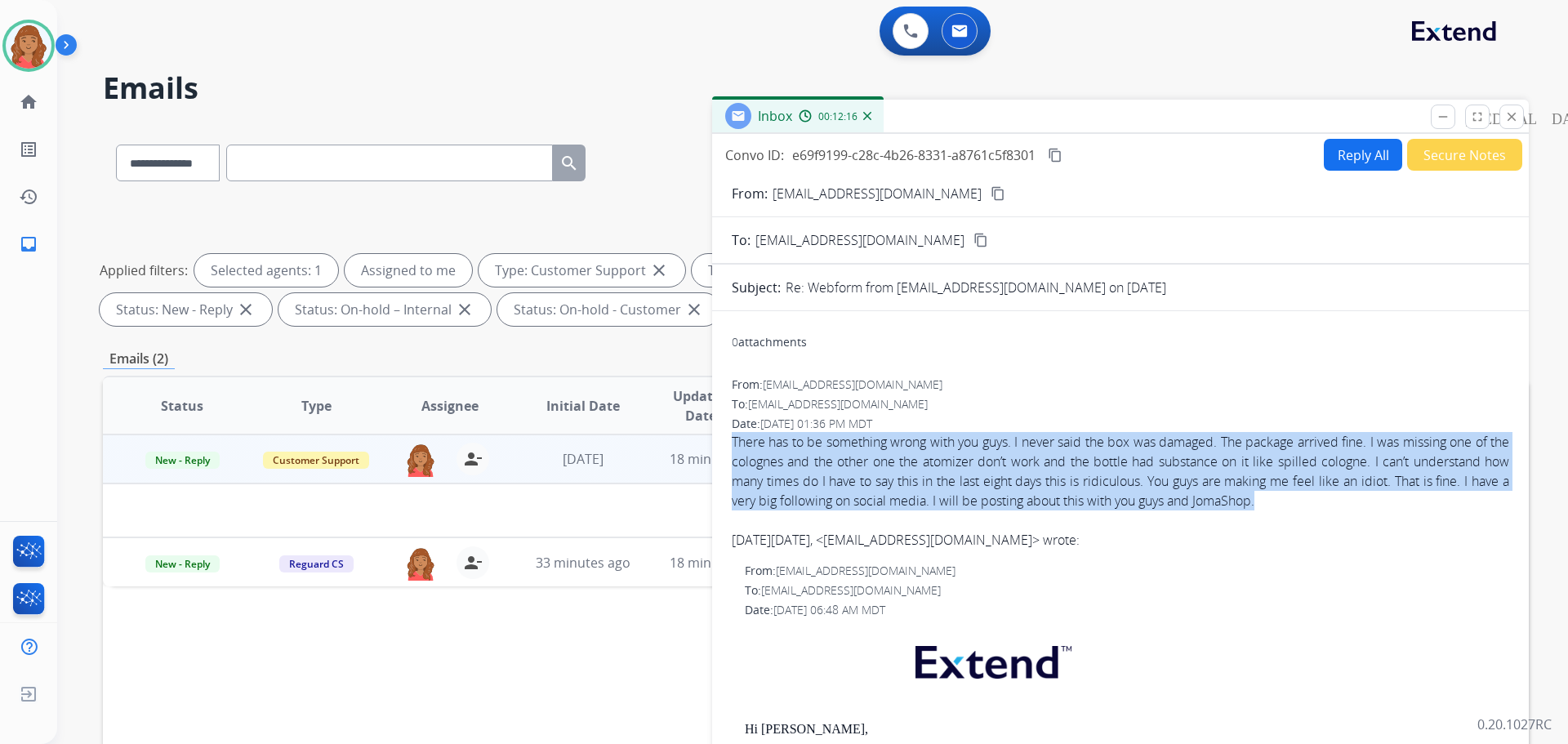
drag, startPoint x: 1131, startPoint y: 491, endPoint x: 727, endPoint y: 441, distance: 407.1
copy span "There has to be something wrong with you guys. I never said the box was damaged…"
click at [1364, 160] on button "Reply All" at bounding box center [1363, 154] width 78 height 32
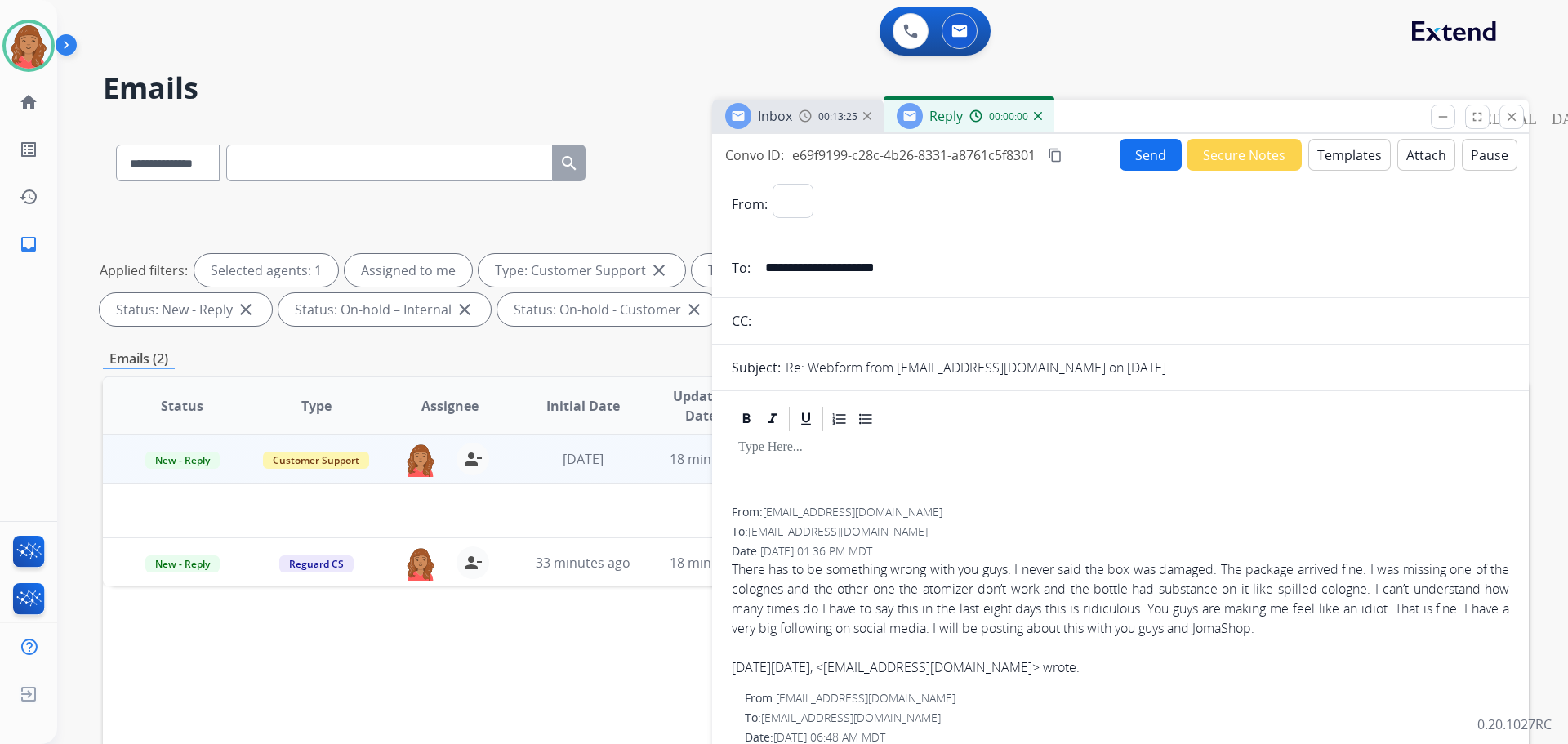
select select "**********"
click at [1358, 154] on button "Templates" at bounding box center [1350, 154] width 82 height 32
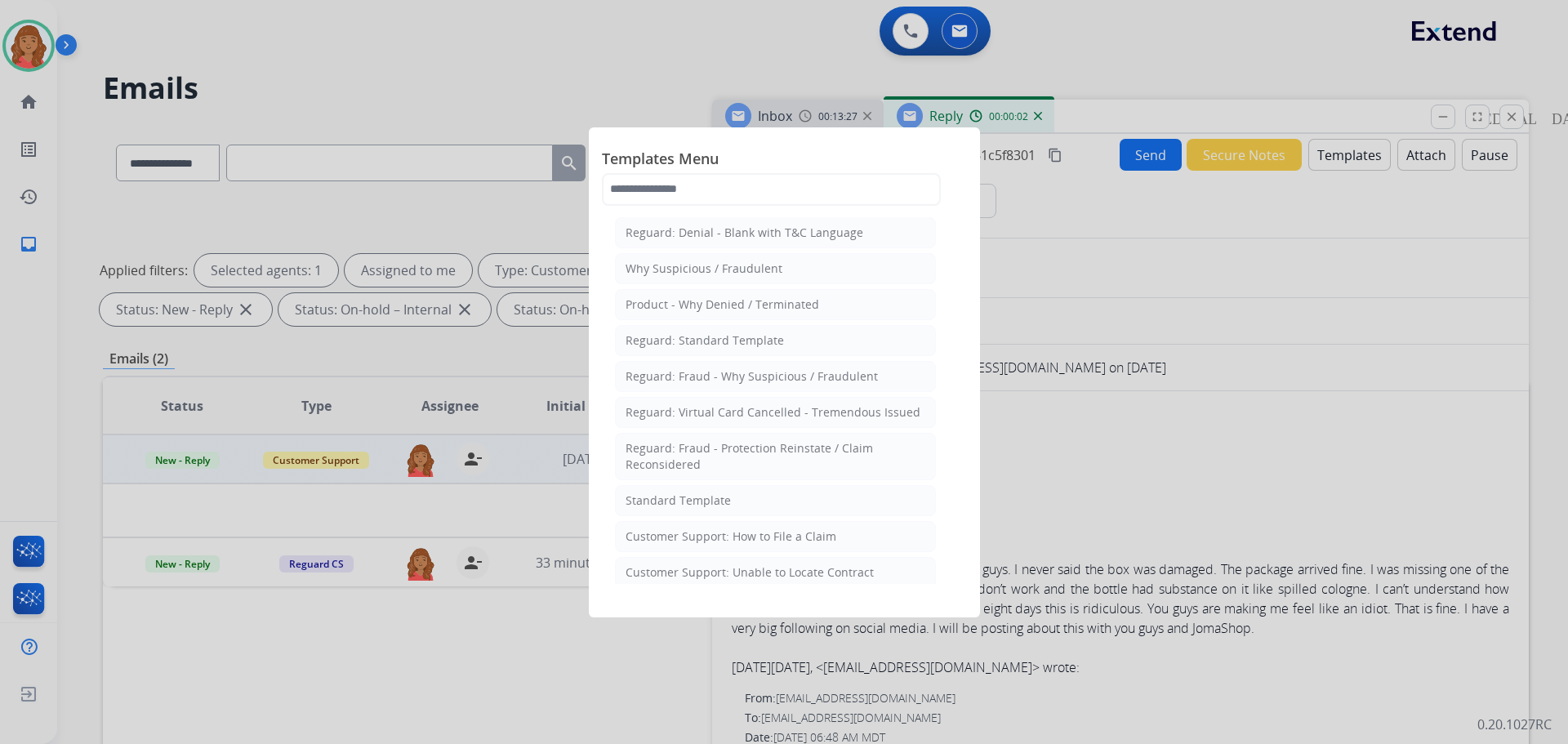
click at [668, 512] on li "Standard Template" at bounding box center [775, 501] width 321 height 31
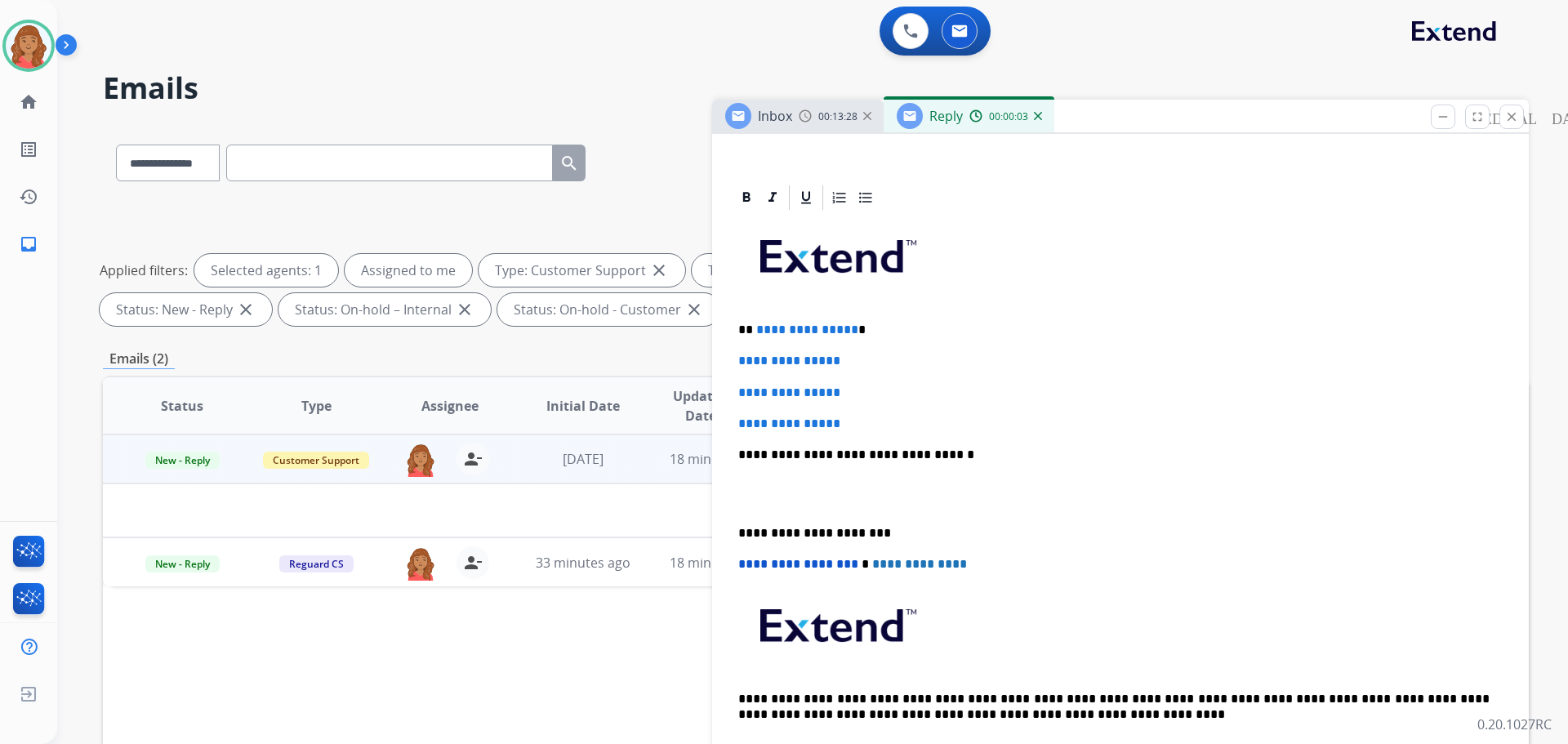
scroll to position [326, 0]
drag, startPoint x: 859, startPoint y: 422, endPoint x: 725, endPoint y: 307, distance: 176.6
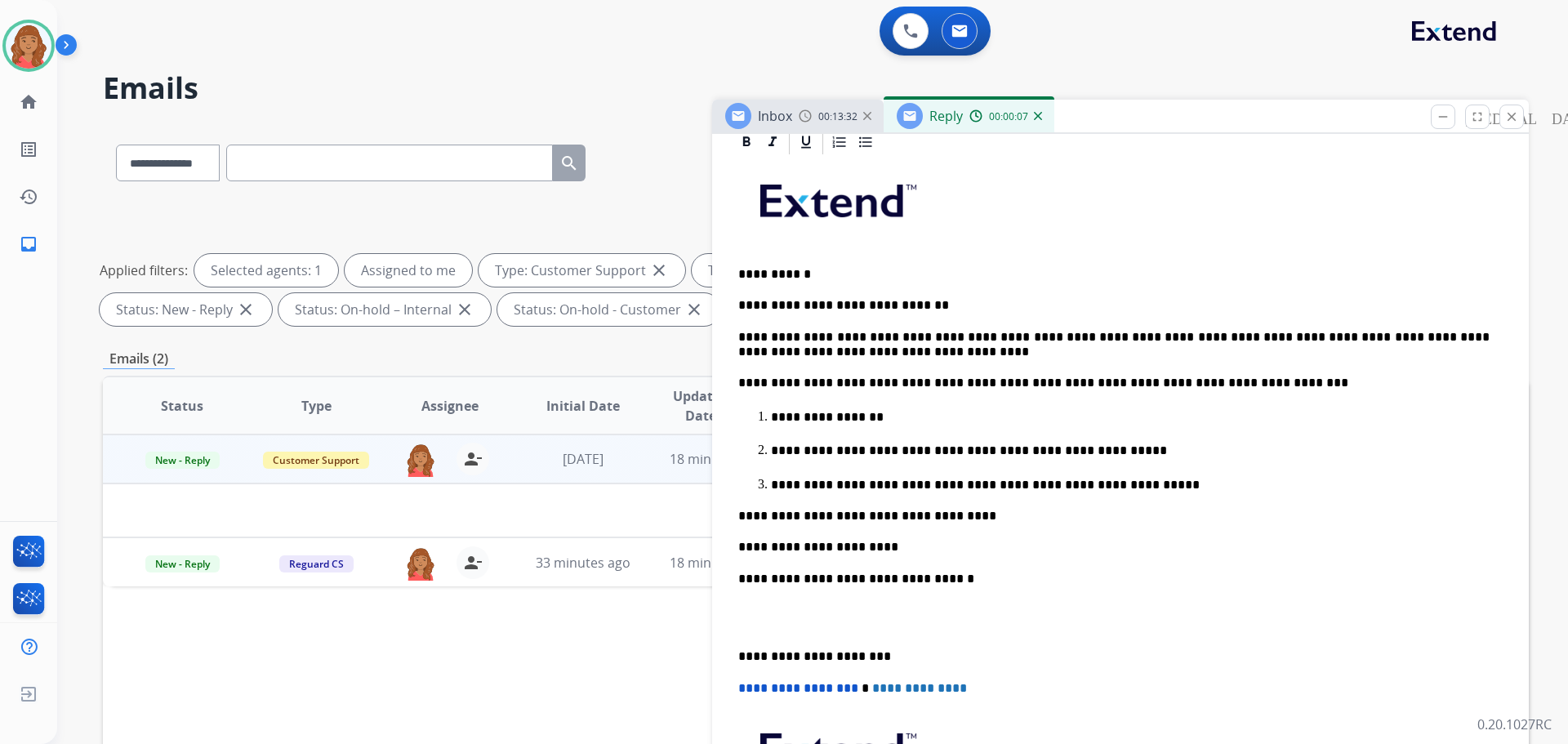
scroll to position [409, 0]
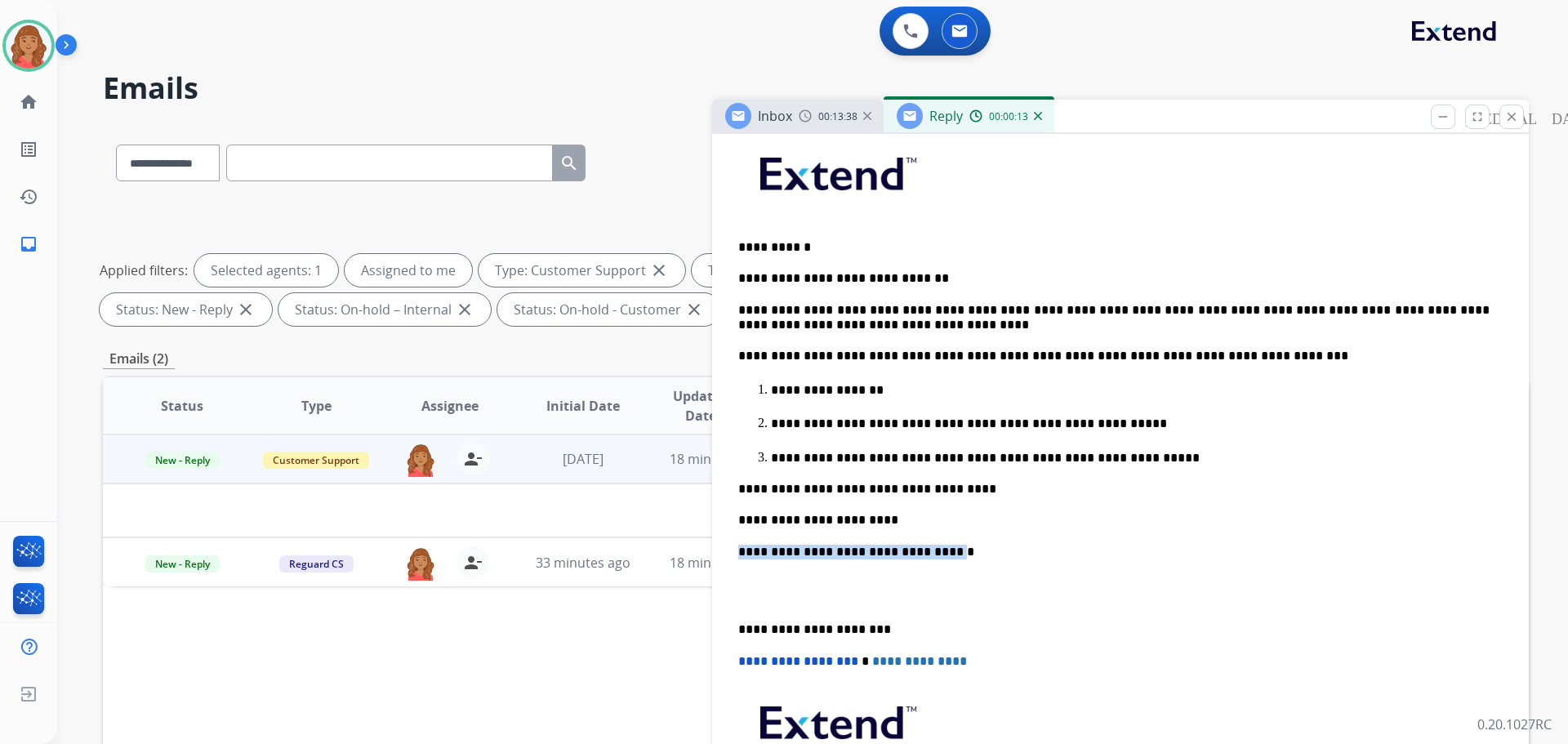
drag, startPoint x: 892, startPoint y: 556, endPoint x: 734, endPoint y: 556, distance: 158.0
click at [734, 556] on div "**********" at bounding box center [1121, 501] width 778 height 742
click at [738, 632] on p "**********" at bounding box center [1114, 629] width 751 height 15
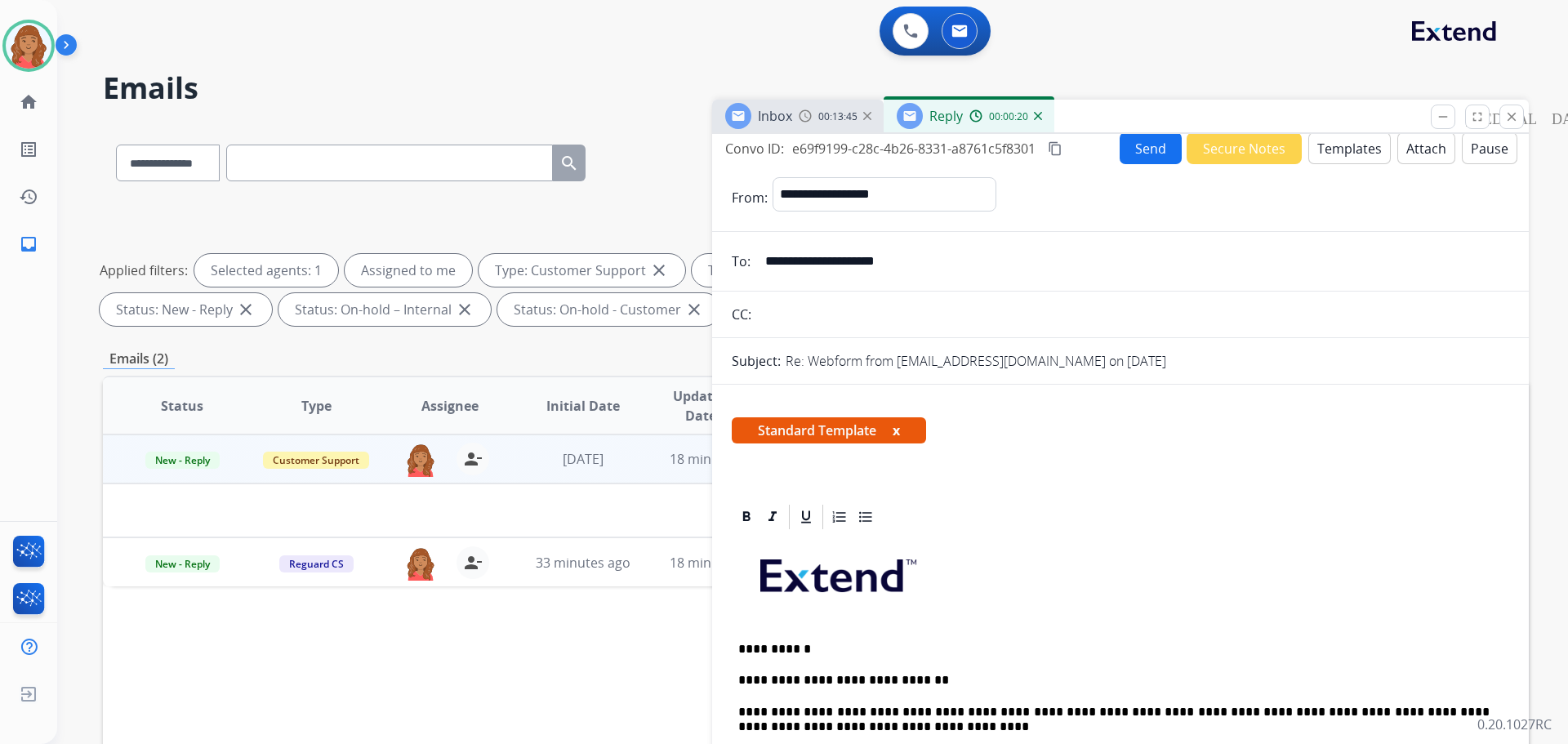
scroll to position [0, 0]
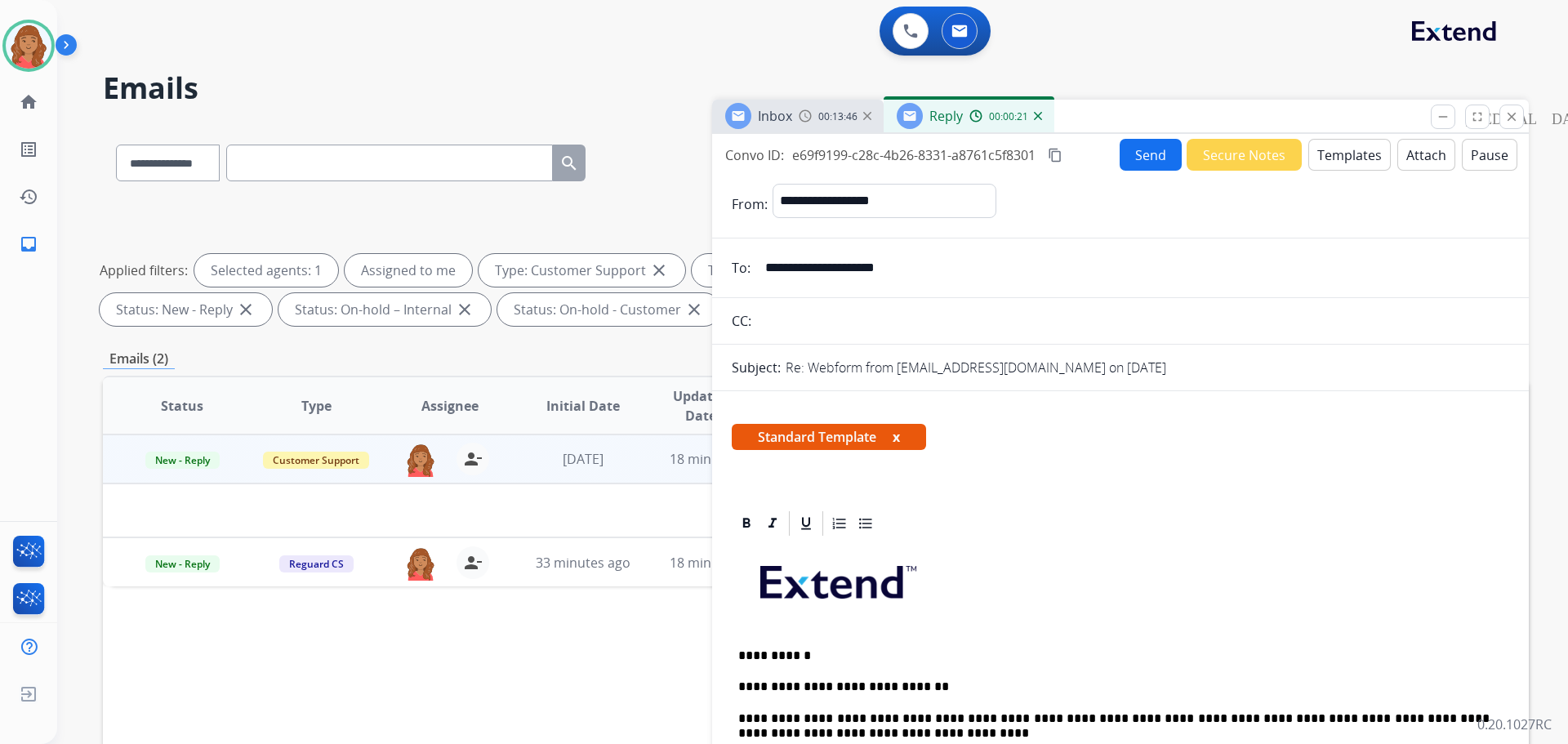
click at [1058, 160] on mat-icon "content_copy" at bounding box center [1055, 155] width 15 height 15
click at [1146, 157] on button "Send" at bounding box center [1150, 154] width 62 height 32
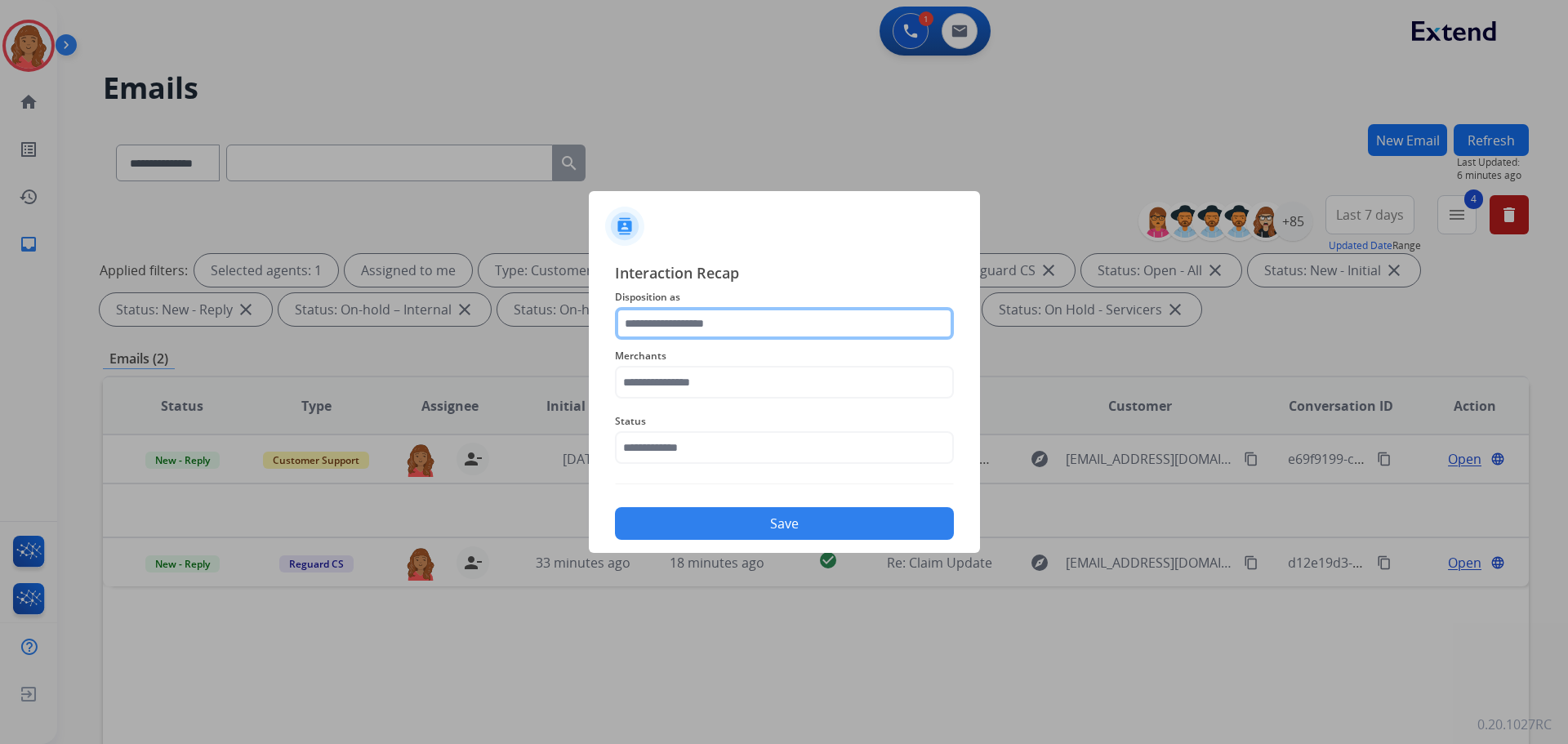
drag, startPoint x: 744, startPoint y: 337, endPoint x: 753, endPoint y: 335, distance: 9.2
click at [751, 335] on input "text" at bounding box center [784, 324] width 339 height 33
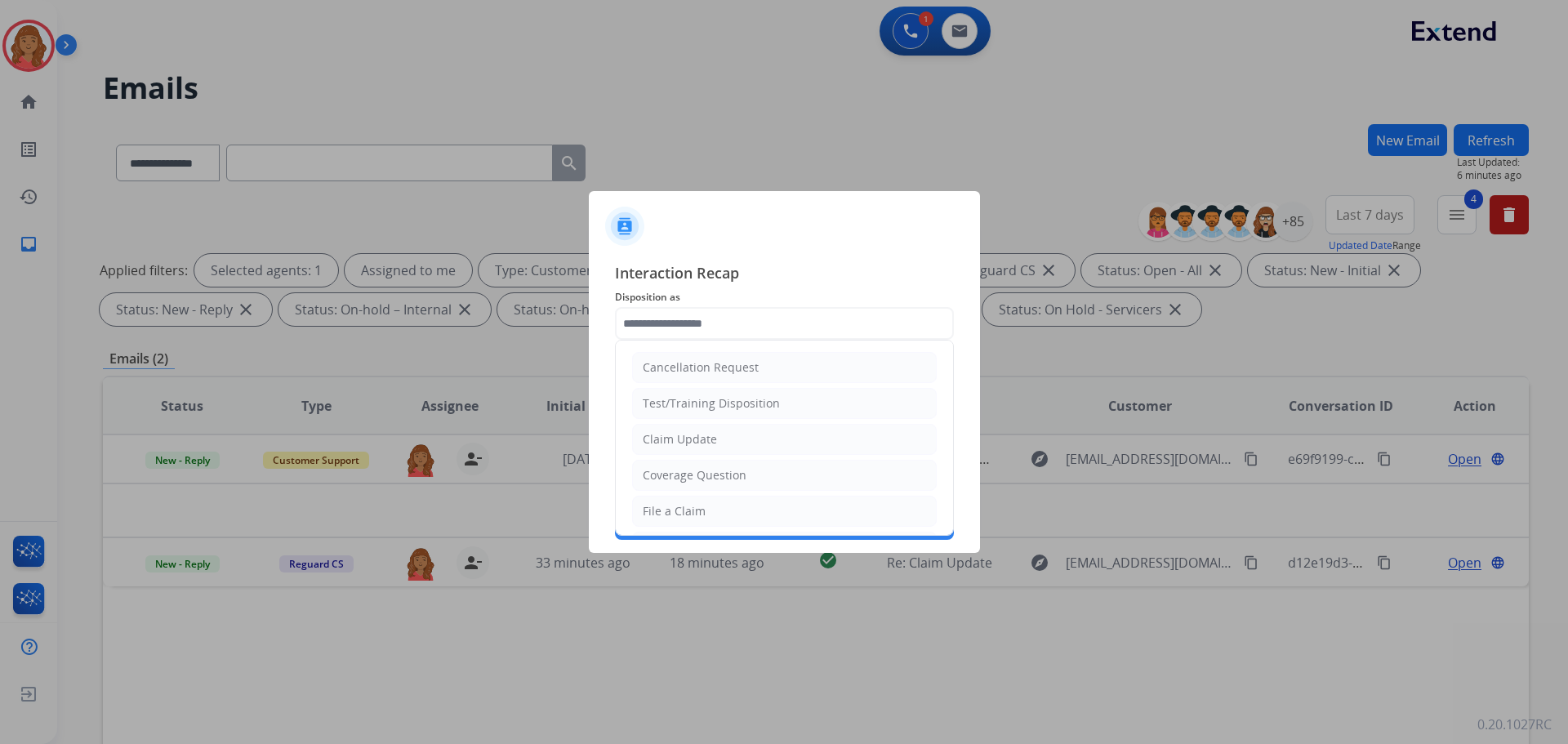
drag, startPoint x: 688, startPoint y: 444, endPoint x: 690, endPoint y: 455, distance: 11.2
click at [690, 443] on div "Claim Update" at bounding box center [680, 439] width 74 height 16
type input "**********"
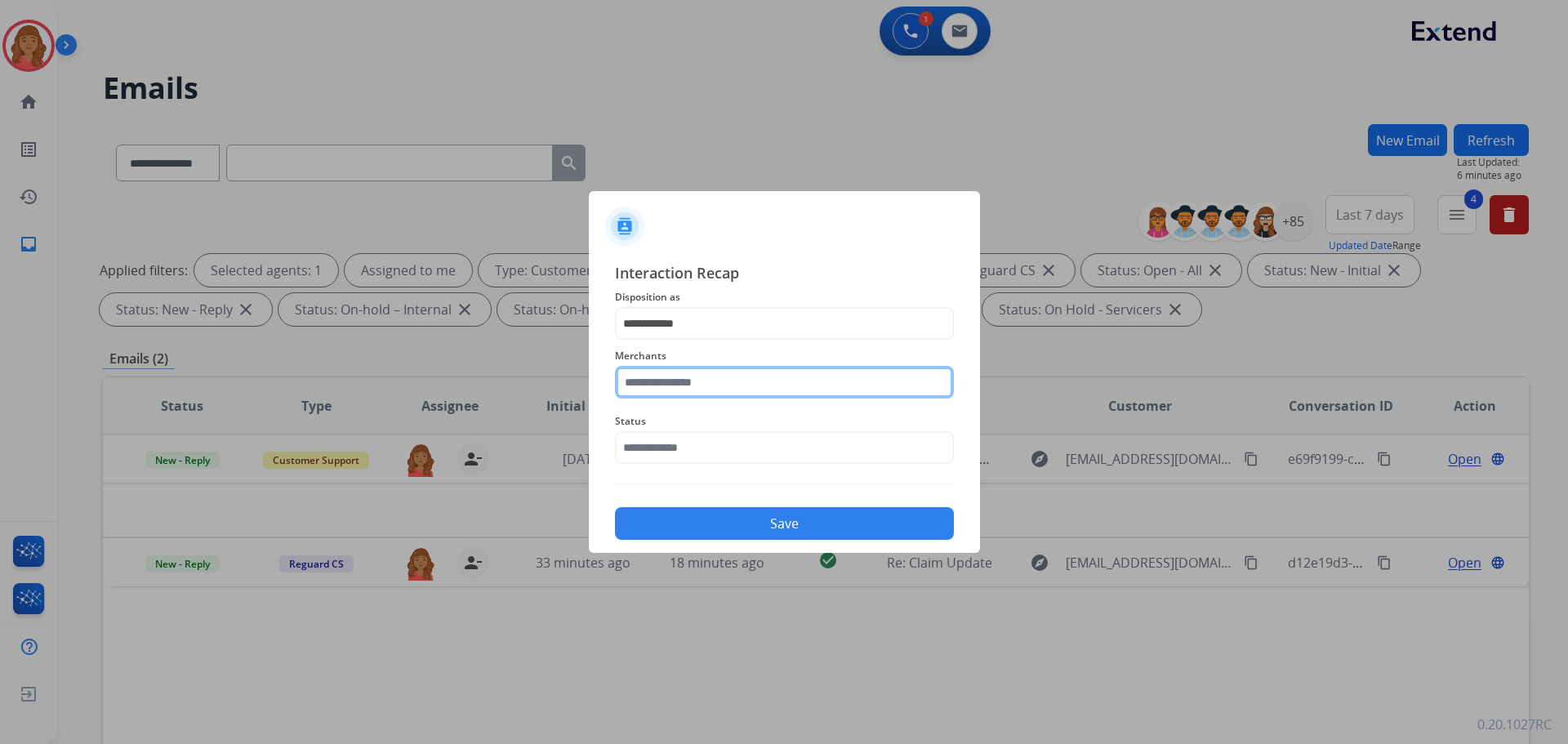
click at [674, 377] on input "text" at bounding box center [784, 382] width 339 height 33
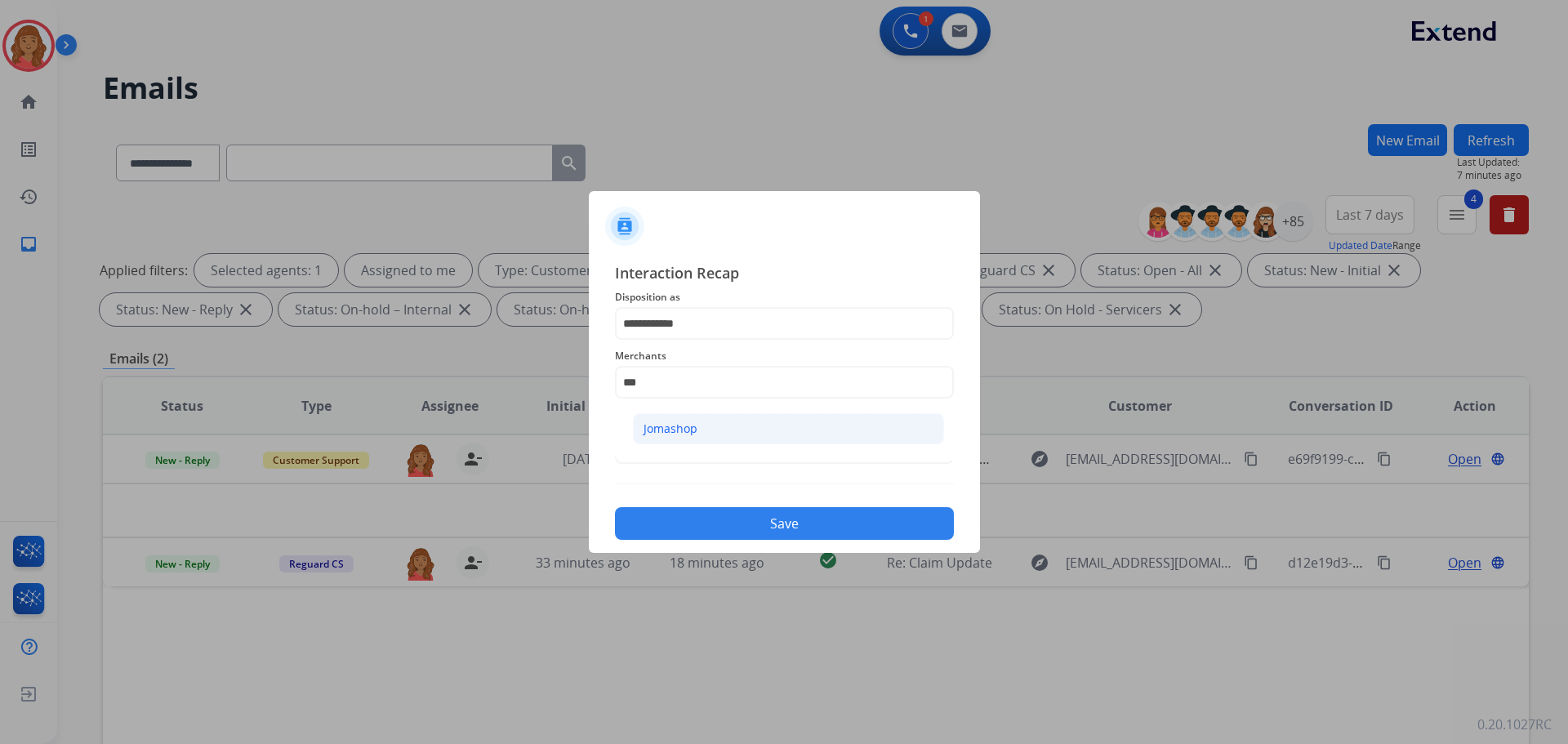
click at [670, 426] on div "Jomashop" at bounding box center [670, 428] width 54 height 16
type input "********"
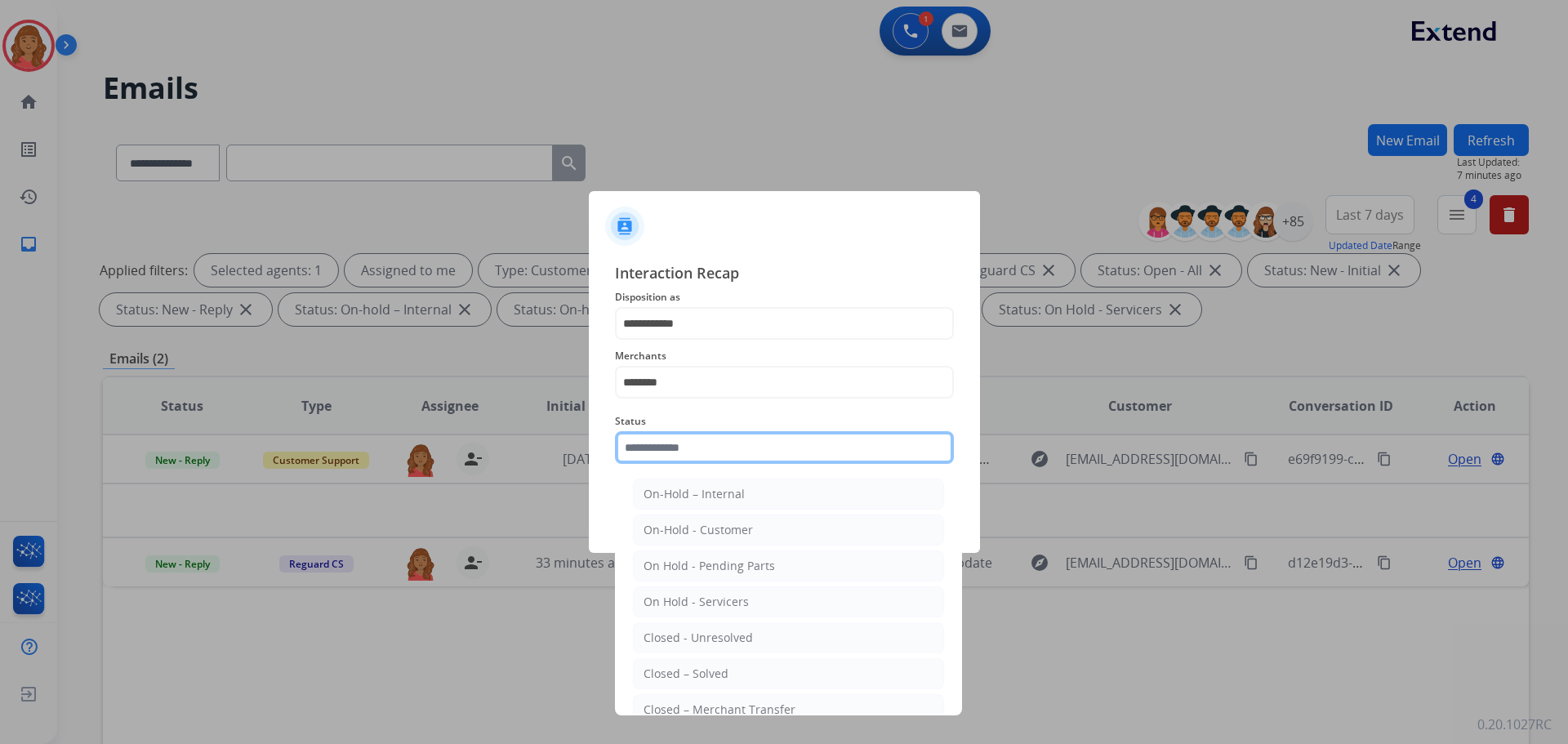
click at [672, 451] on input "text" at bounding box center [784, 447] width 339 height 33
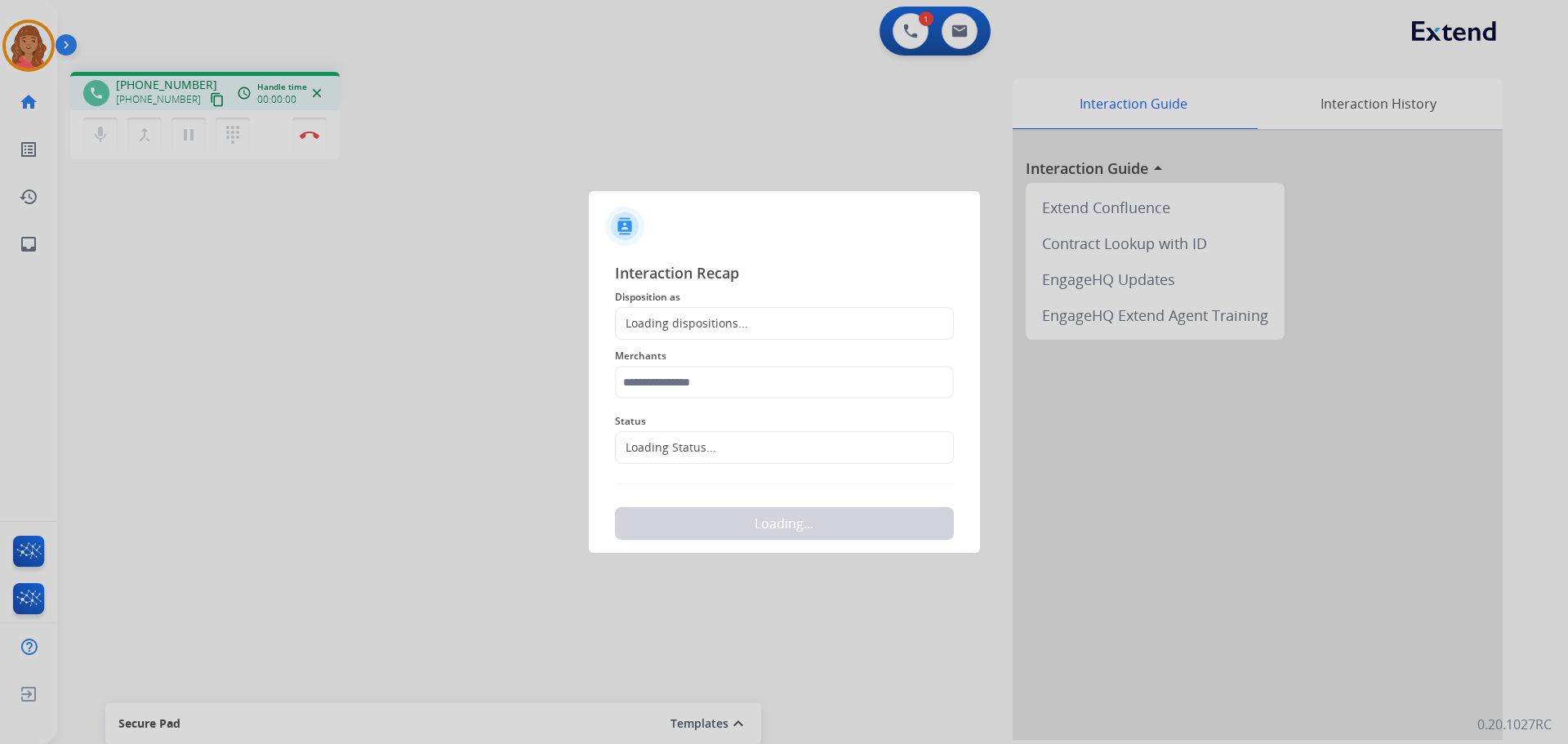
click at [684, 666] on div at bounding box center [784, 372] width 1568 height 744
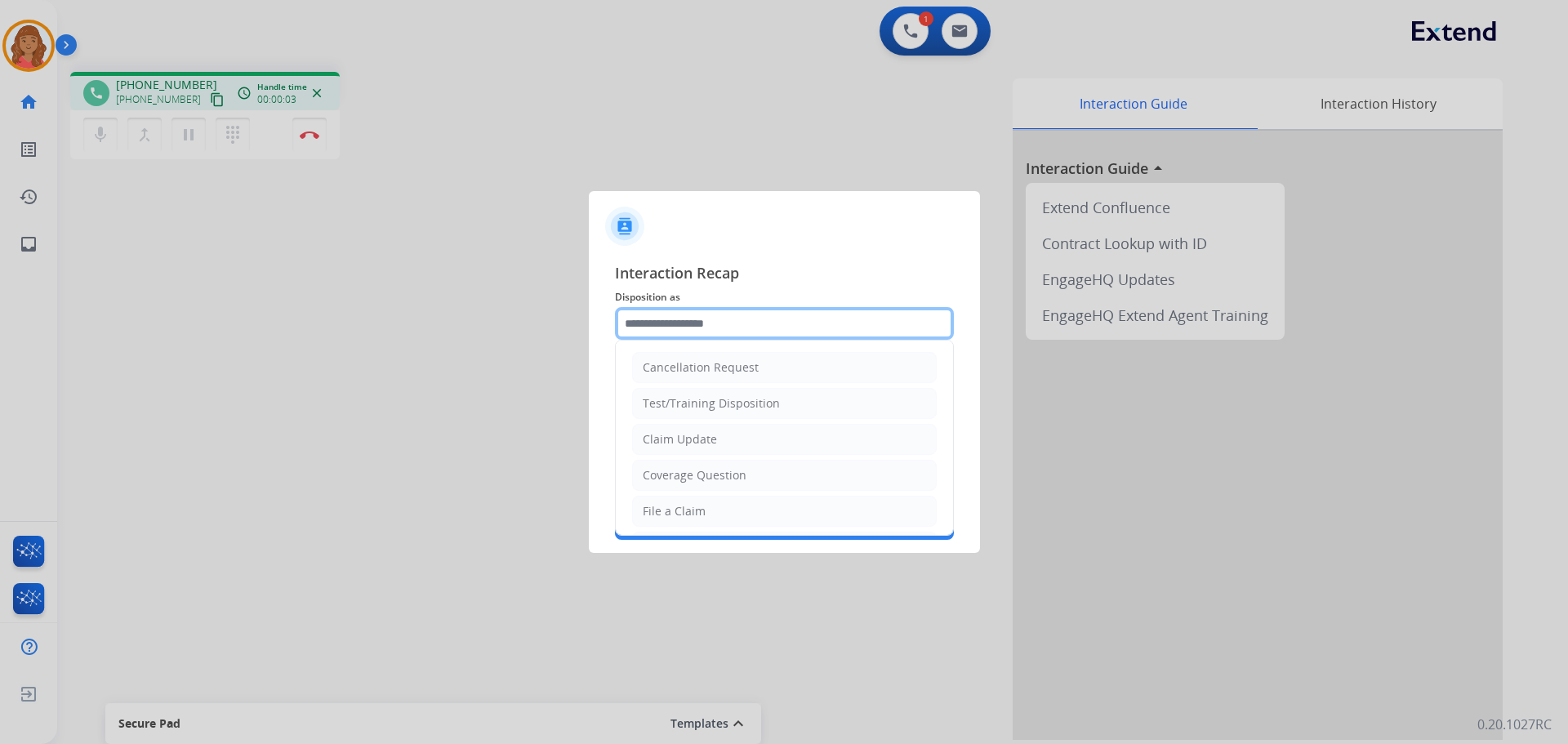
click at [707, 321] on input "text" at bounding box center [784, 324] width 339 height 33
click at [690, 437] on div "Claim Update" at bounding box center [680, 439] width 74 height 16
type input "**********"
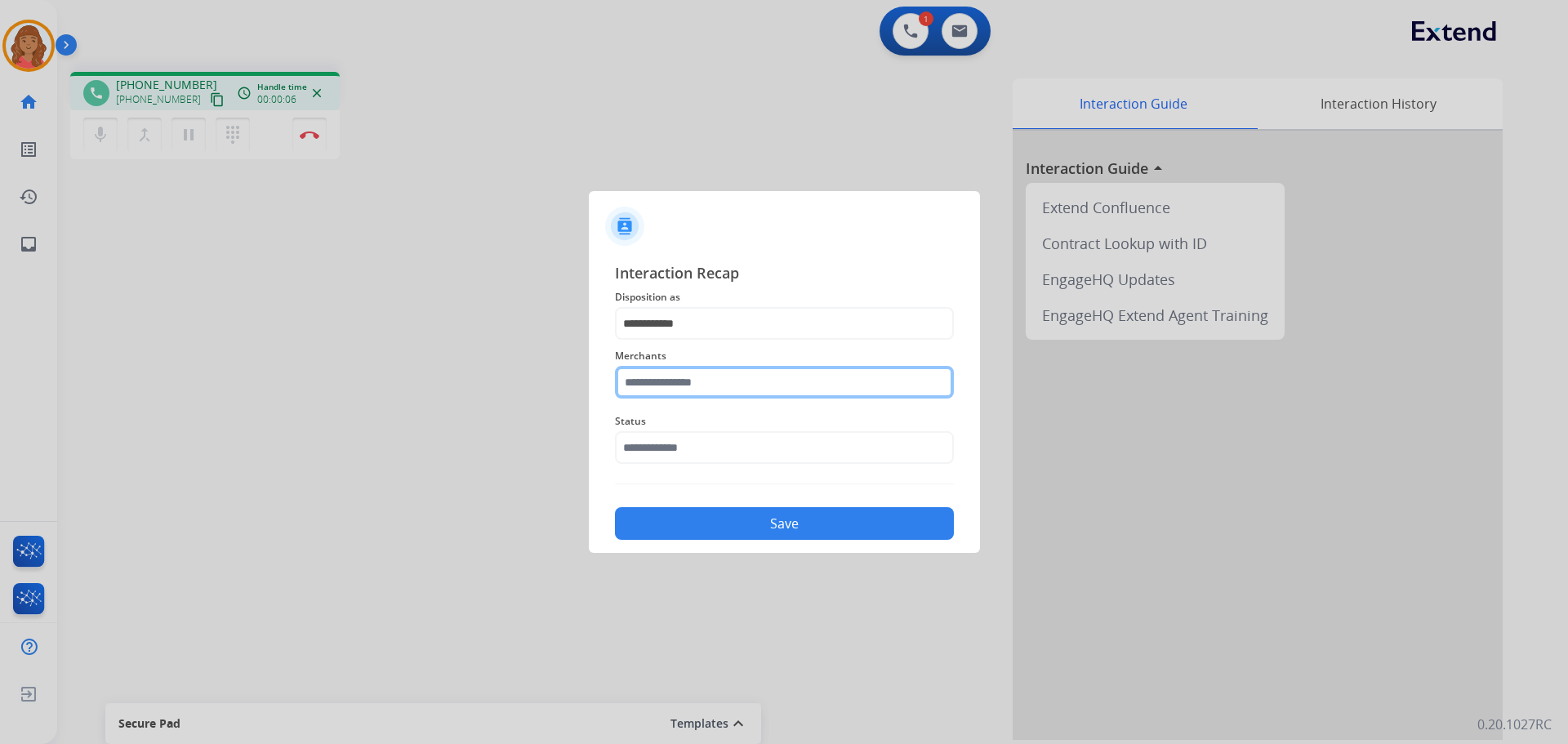
click at [686, 374] on input "text" at bounding box center [784, 382] width 339 height 33
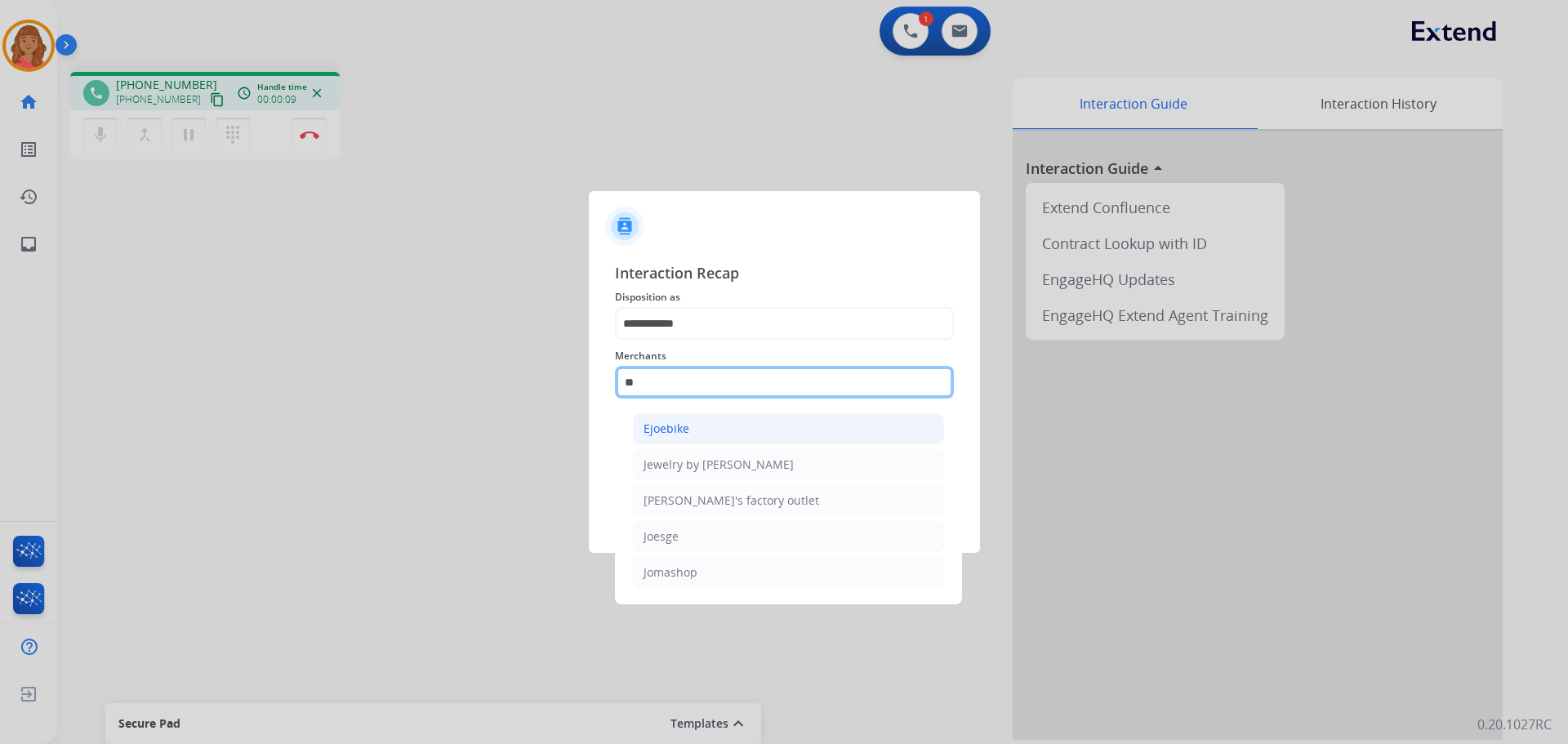
type input "*"
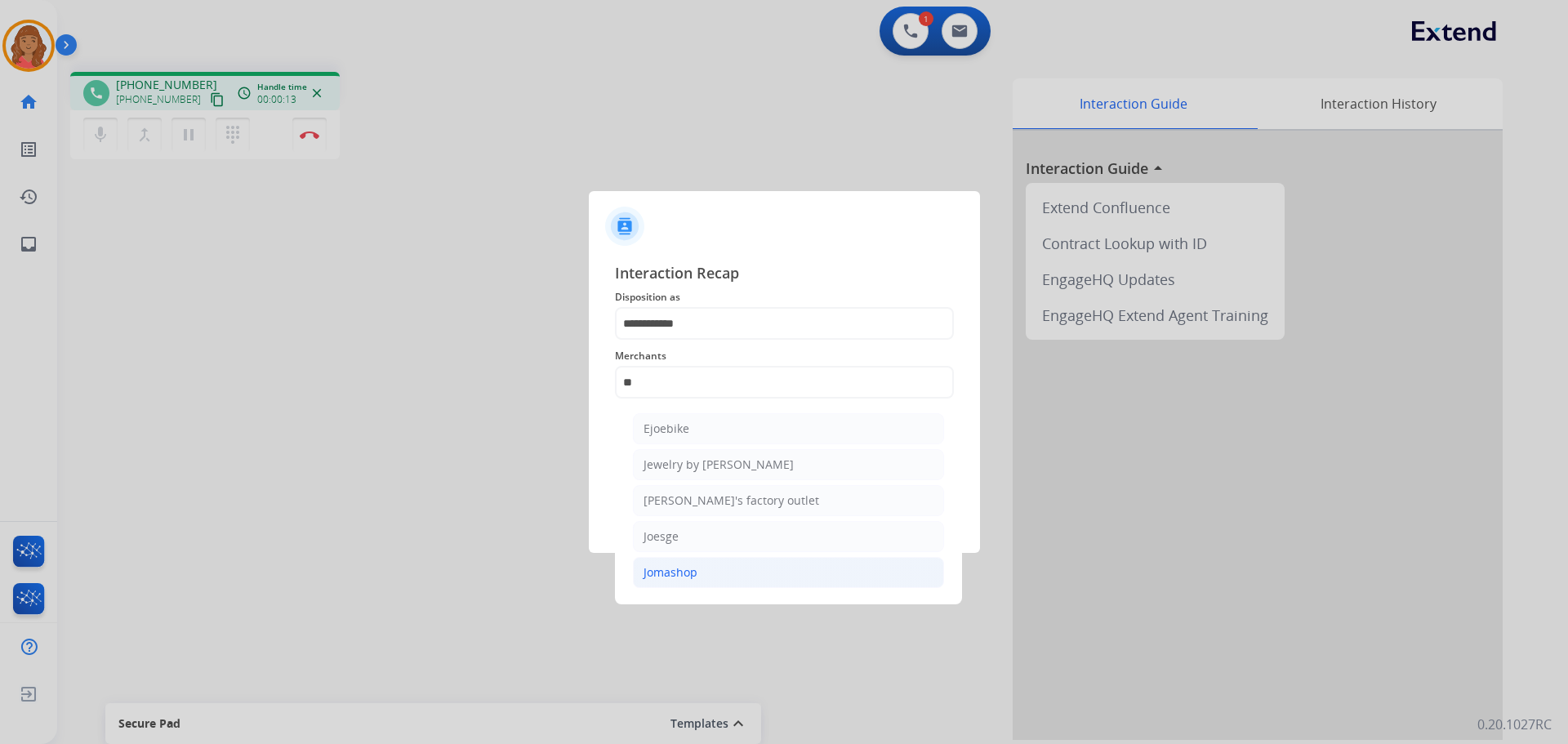
click at [675, 563] on li "Jomashop" at bounding box center [789, 573] width 311 height 31
type input "********"
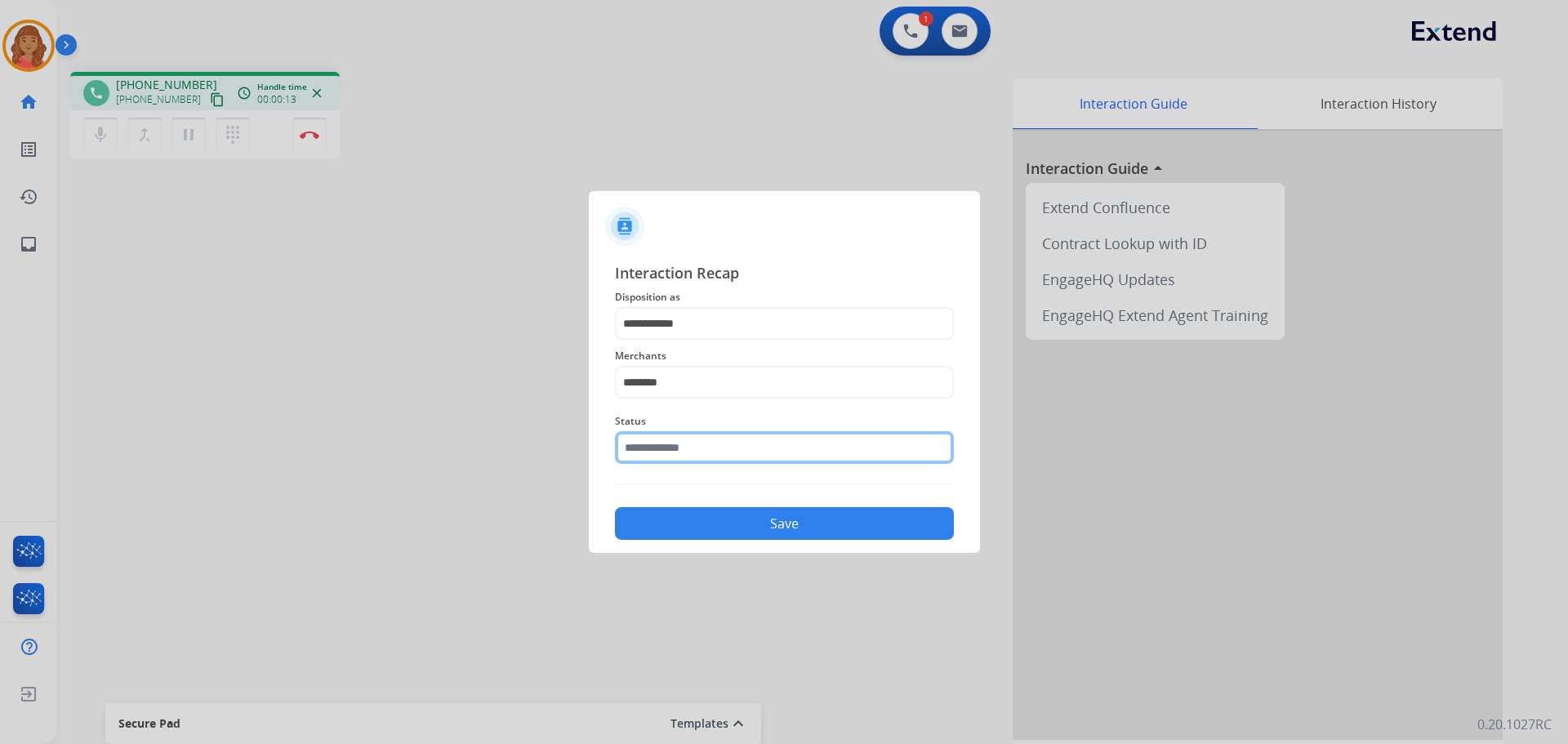
click at [691, 445] on input "text" at bounding box center [784, 447] width 339 height 33
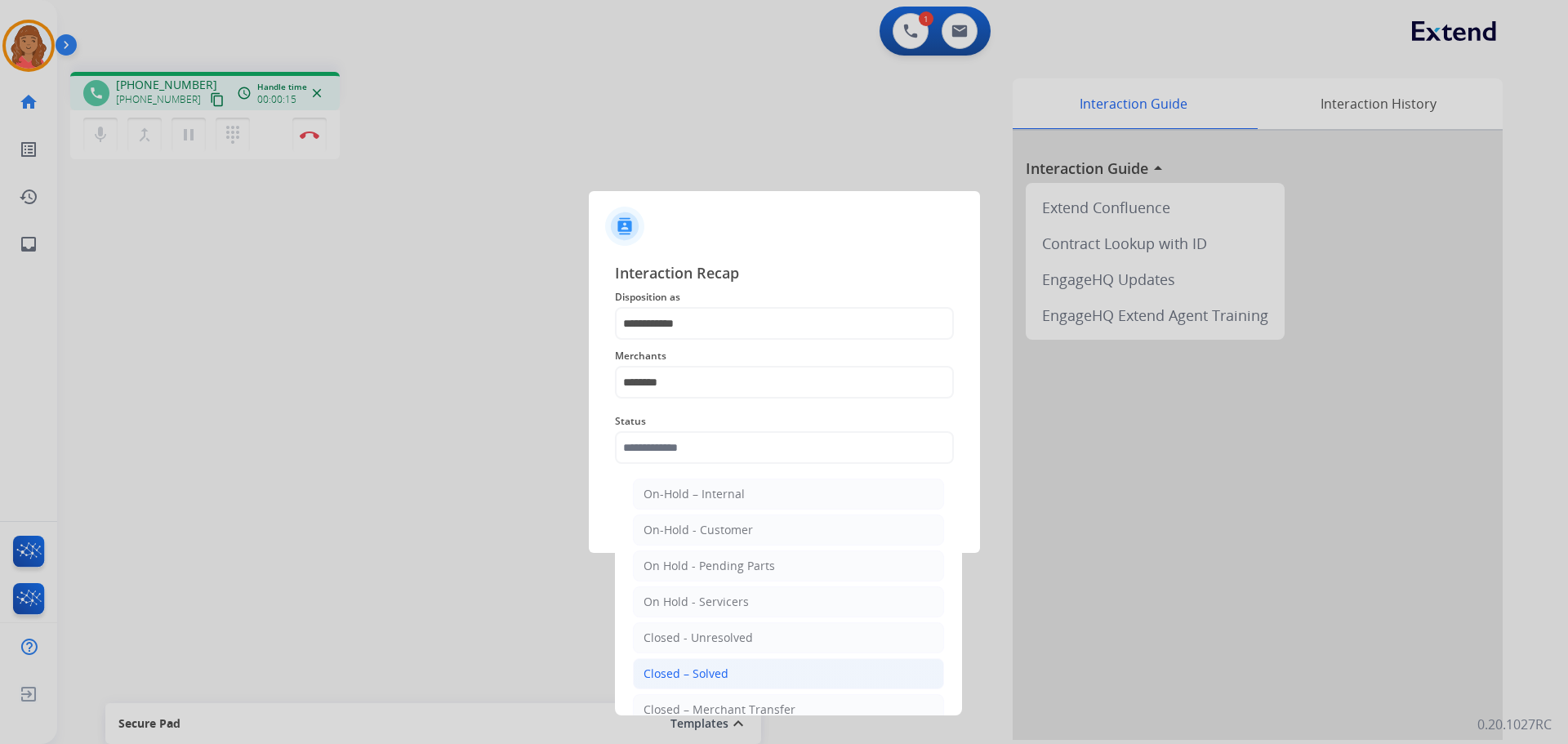
click at [691, 662] on li "Closed – Solved" at bounding box center [789, 674] width 311 height 31
type input "**********"
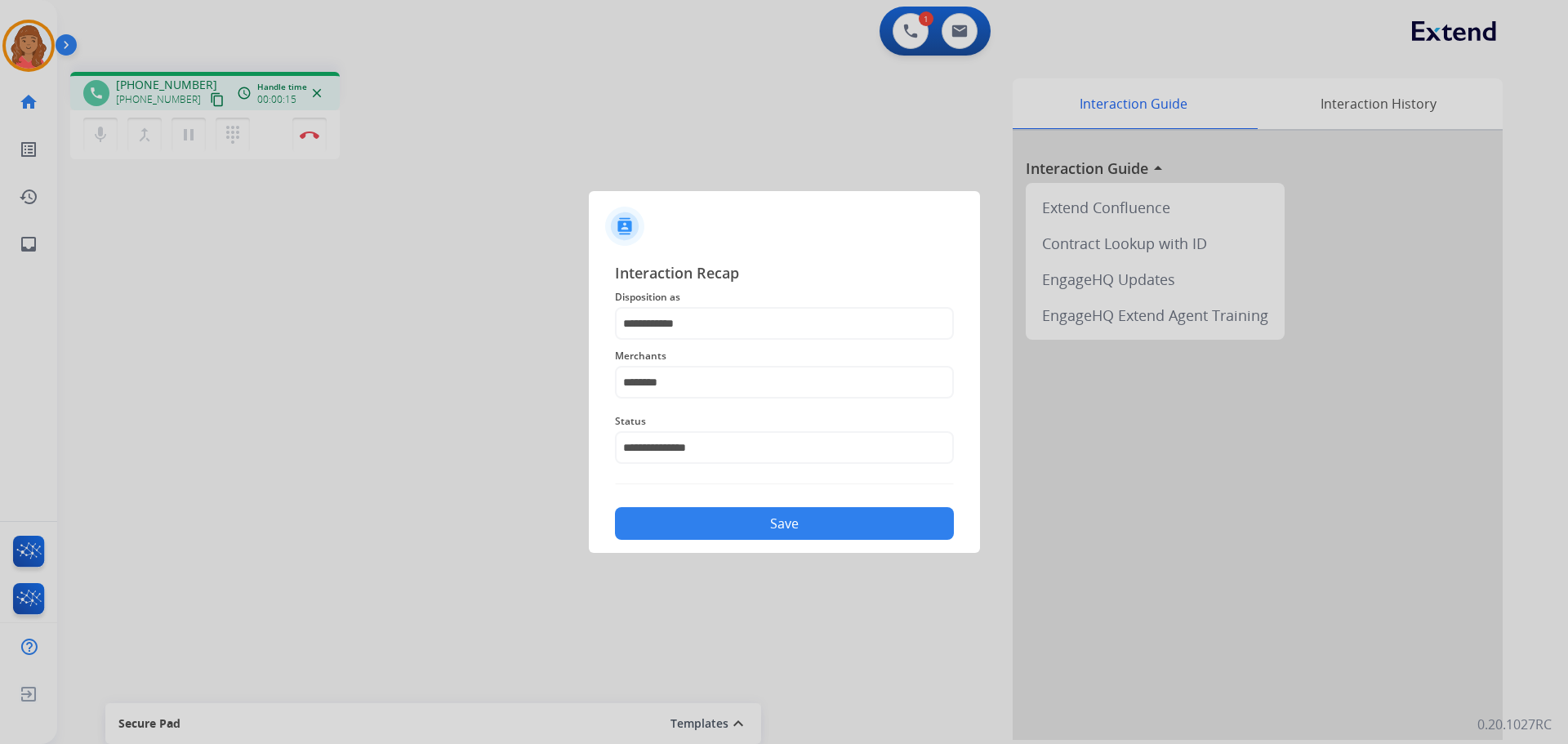
click at [733, 522] on button "Save" at bounding box center [784, 523] width 339 height 33
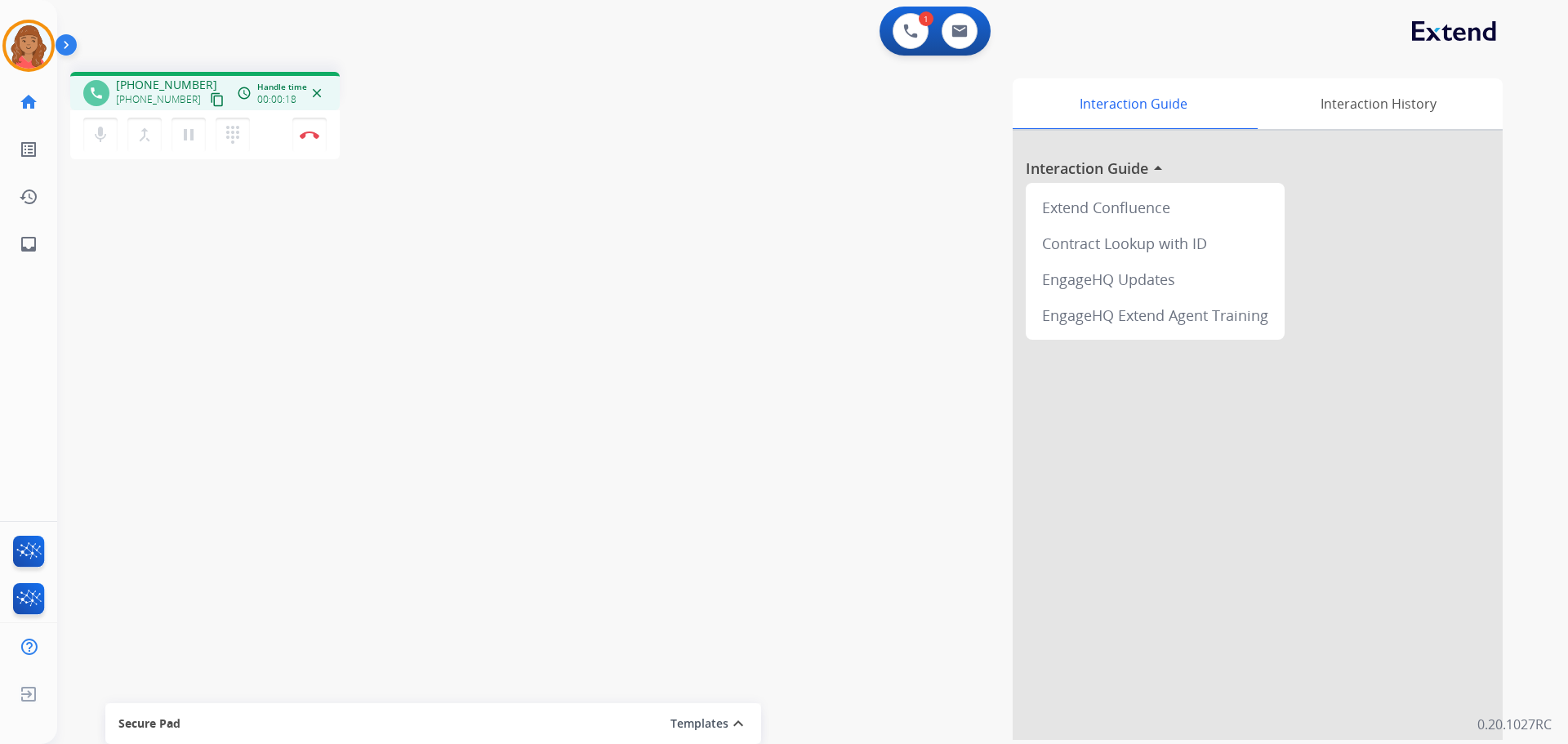
drag, startPoint x: 199, startPoint y: 96, endPoint x: 194, endPoint y: 114, distance: 18.7
click at [210, 96] on mat-icon "content_copy" at bounding box center [218, 100] width 15 height 15
click at [190, 130] on mat-icon "pause" at bounding box center [189, 135] width 20 height 20
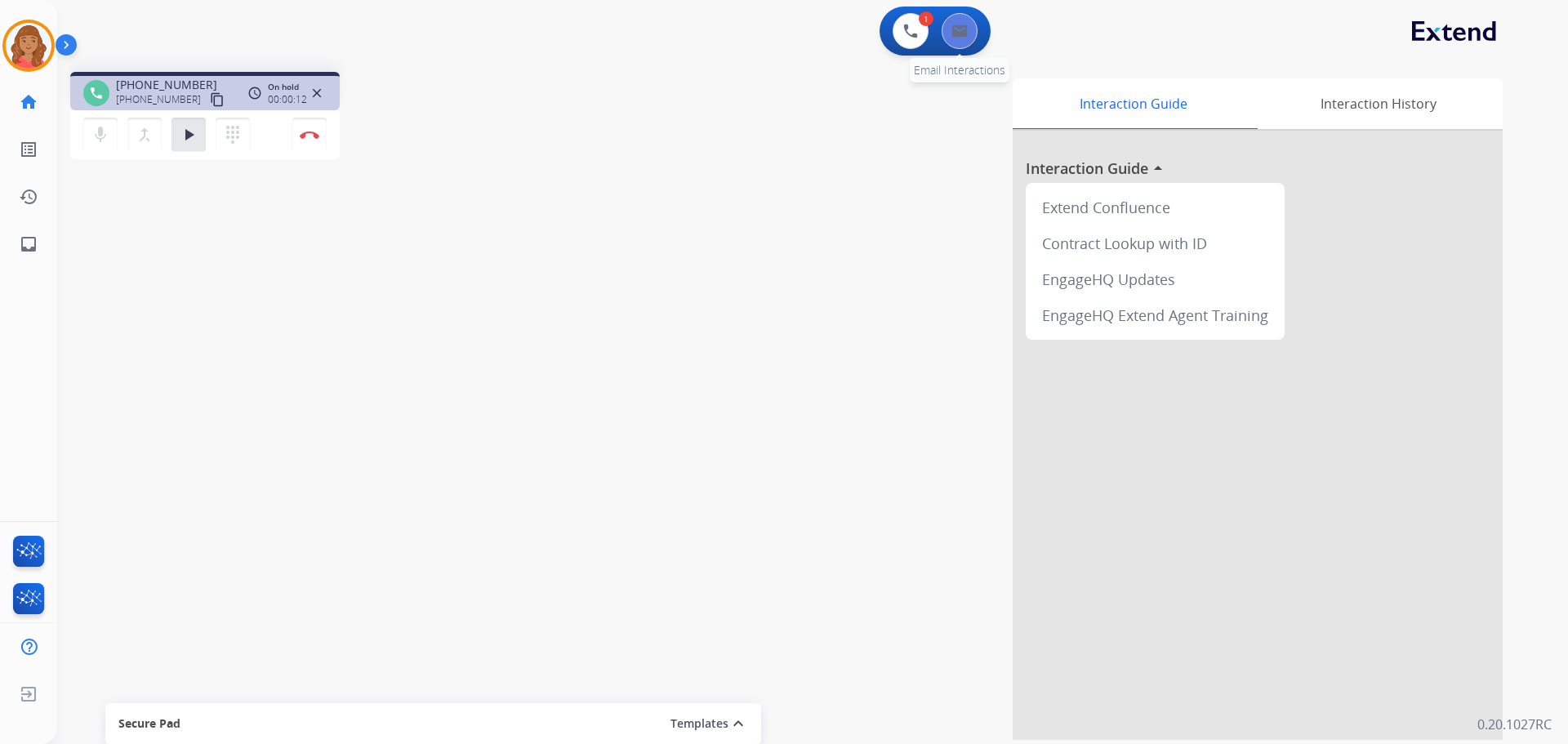
click at [974, 20] on div "0 Email Interactions" at bounding box center [959, 31] width 49 height 36
click at [236, 136] on mat-icon "dialpad" at bounding box center [233, 135] width 20 height 20
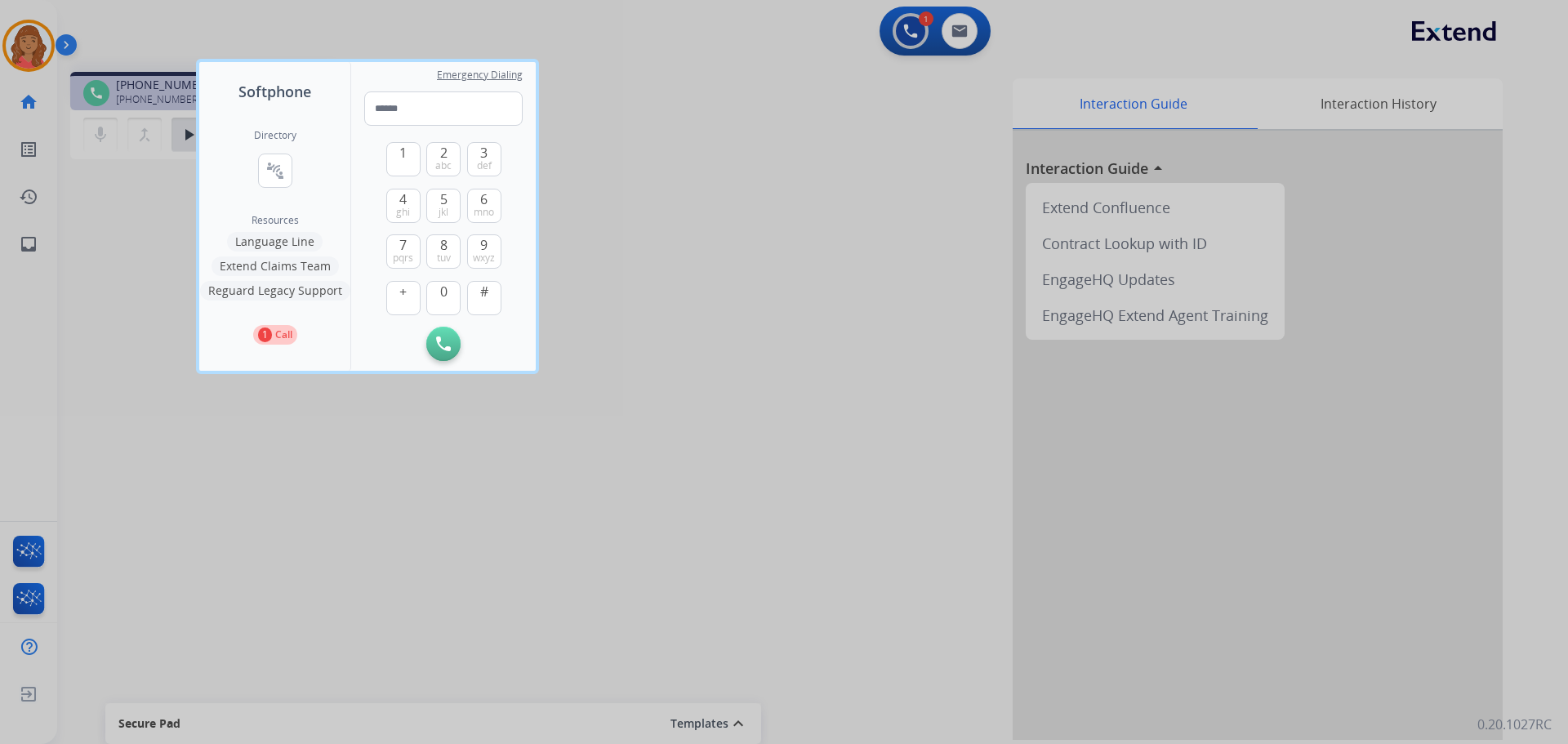
click at [279, 236] on button "Language Line" at bounding box center [275, 241] width 96 height 20
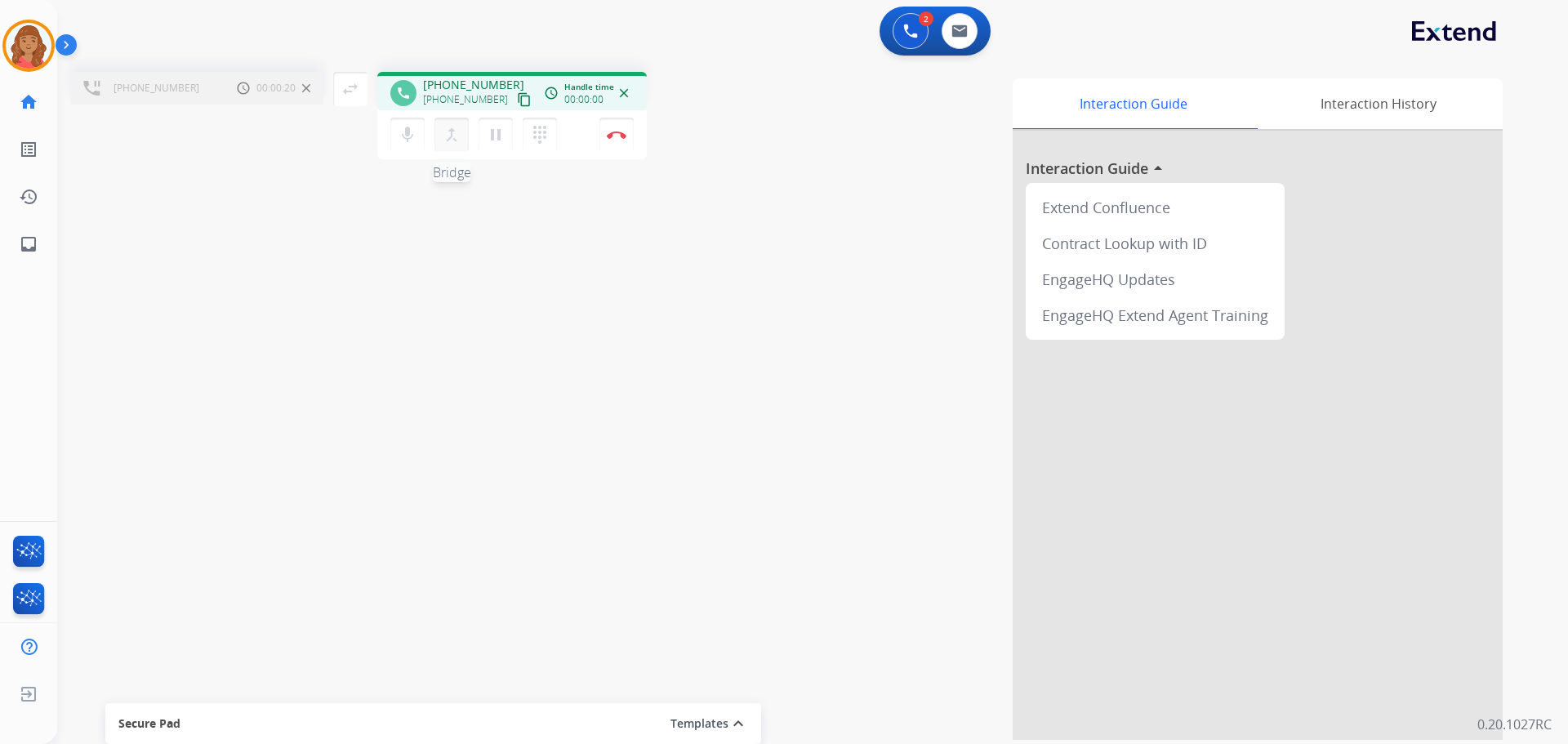
click at [448, 138] on mat-icon "merge_type" at bounding box center [452, 135] width 20 height 20
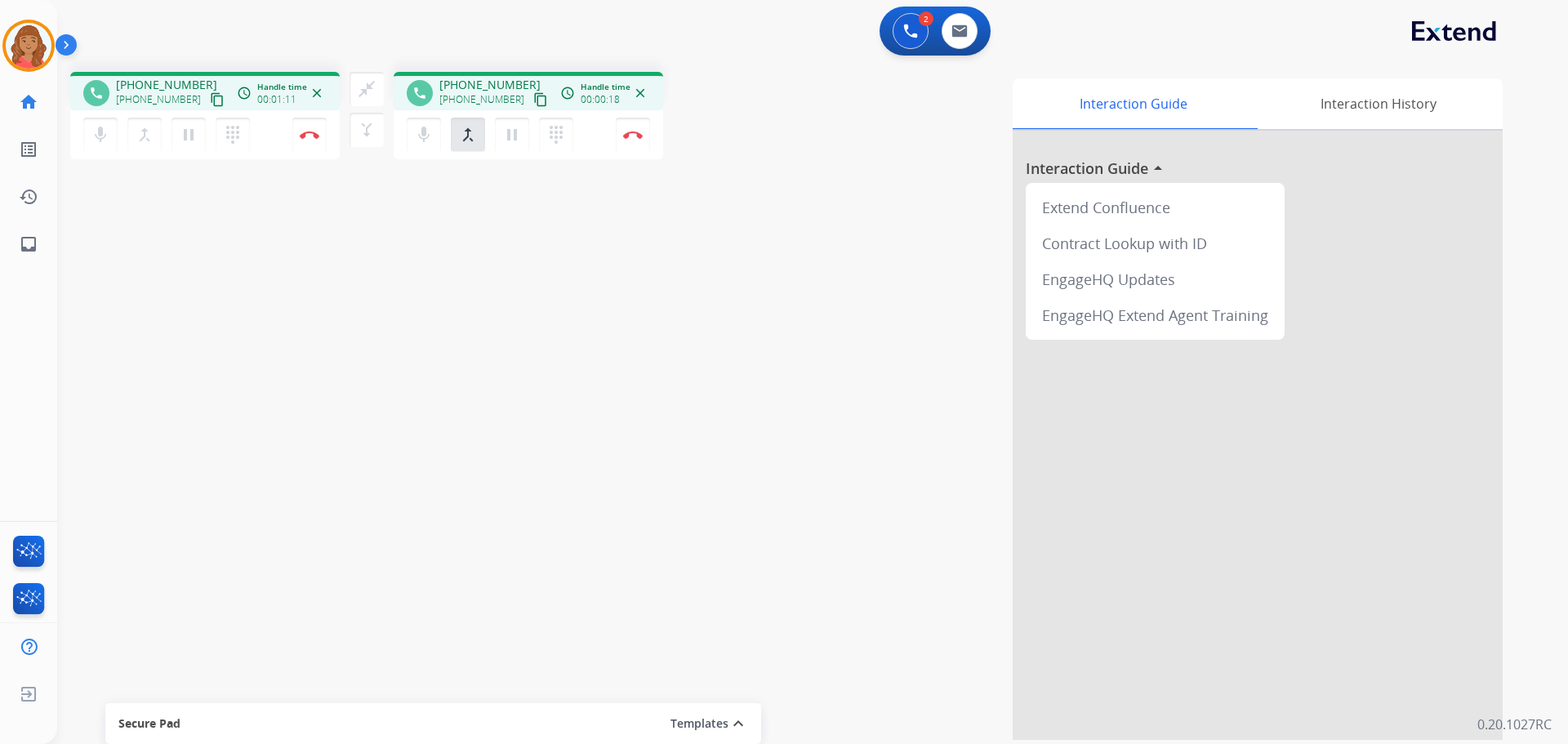
drag, startPoint x: 195, startPoint y: 101, endPoint x: 186, endPoint y: 100, distance: 9.1
click at [210, 101] on mat-icon "content_copy" at bounding box center [218, 100] width 15 height 15
click at [186, 130] on mat-icon "pause" at bounding box center [189, 135] width 20 height 20
click at [231, 134] on mat-icon "dialpad" at bounding box center [233, 135] width 20 height 20
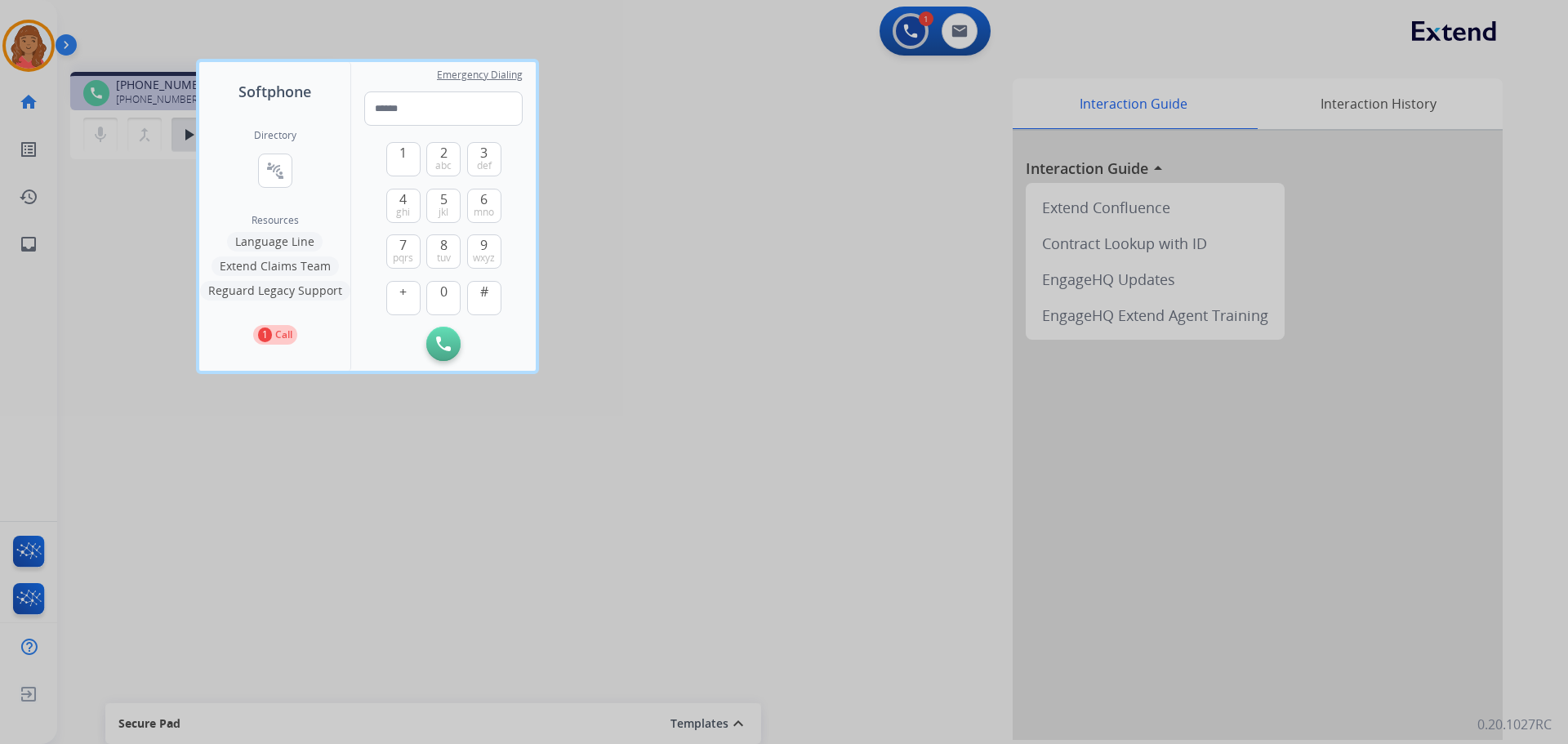
click at [282, 239] on button "Language Line" at bounding box center [275, 241] width 96 height 20
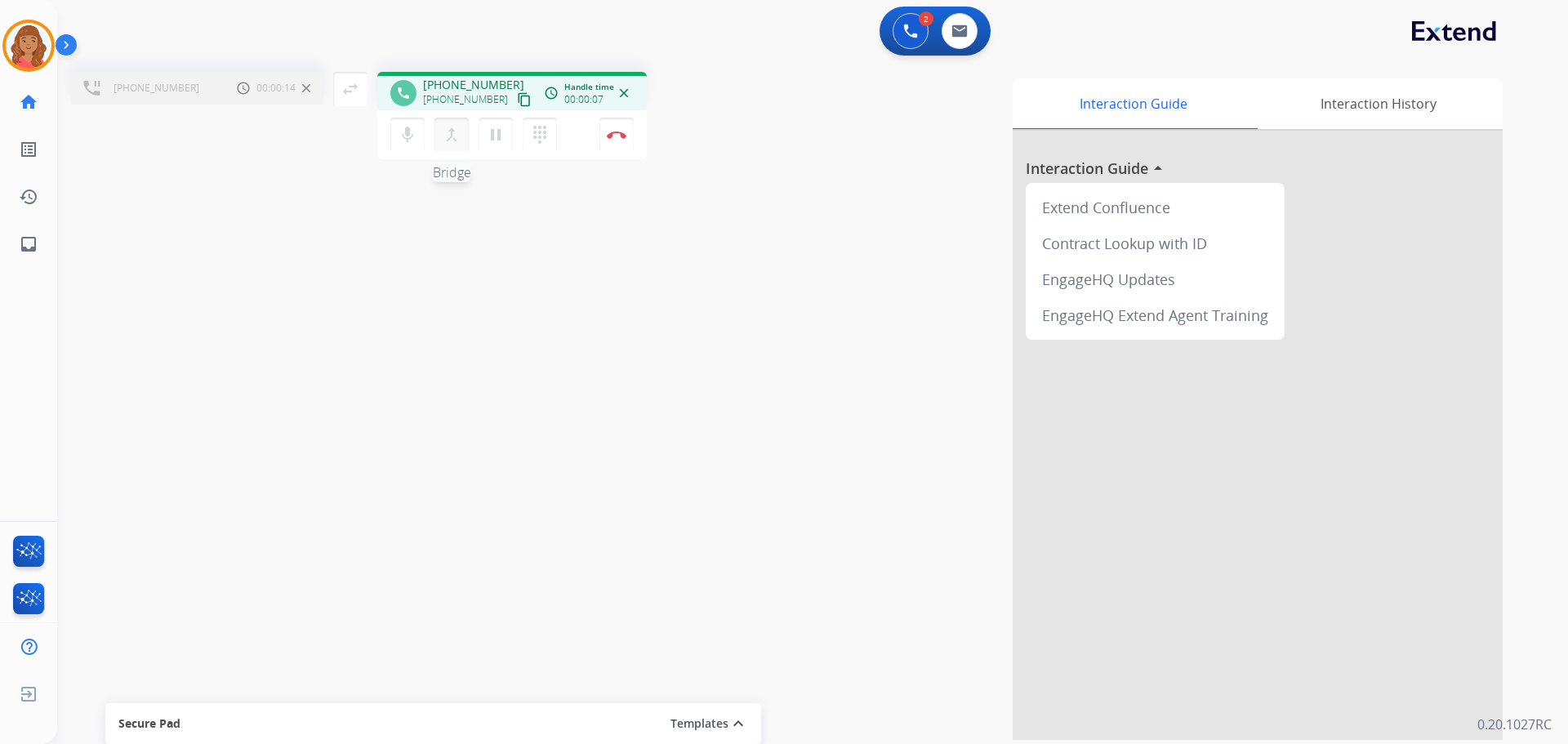
click at [449, 136] on mat-icon "merge_type" at bounding box center [452, 135] width 20 height 20
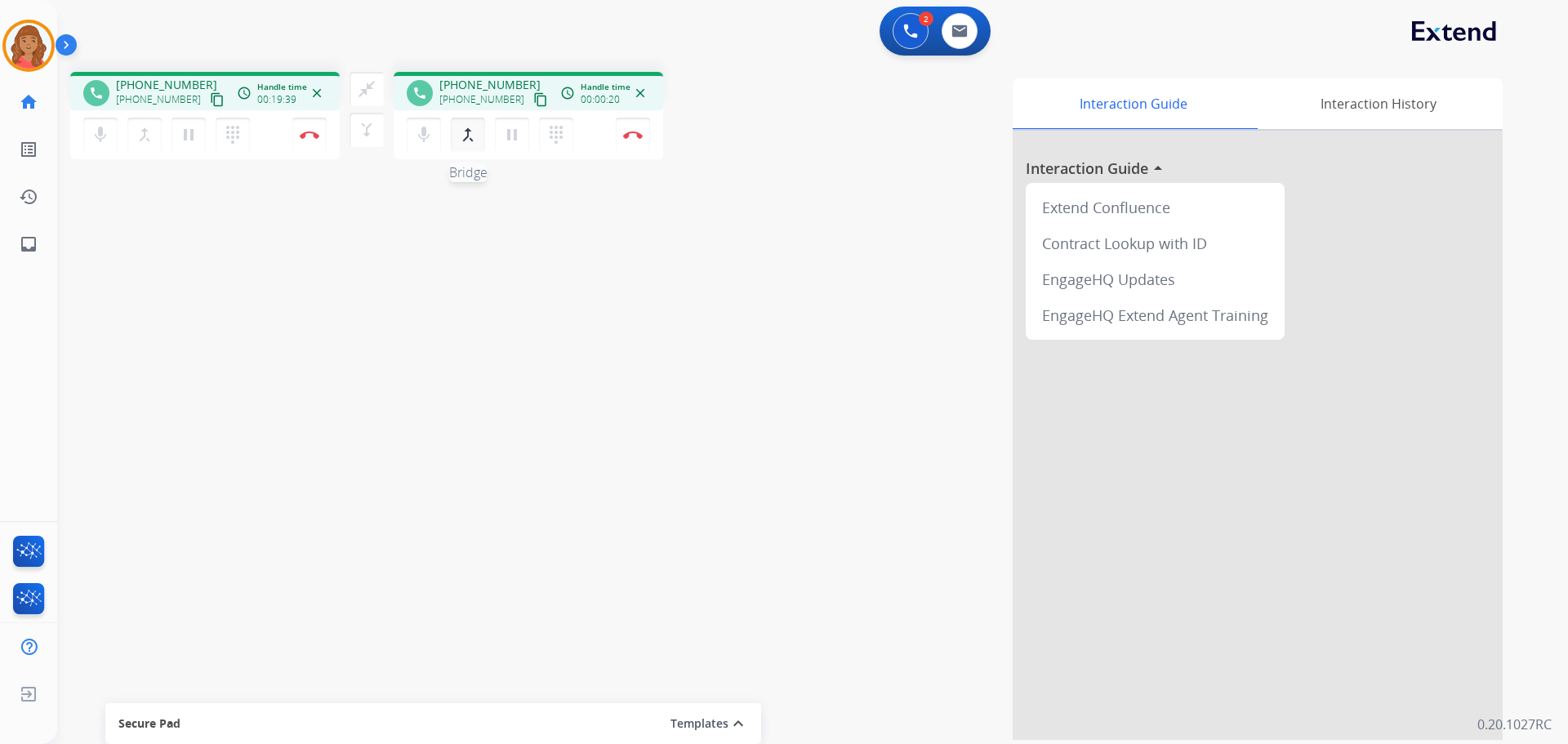
click at [470, 133] on mat-icon "merge_type" at bounding box center [468, 135] width 20 height 20
click at [194, 138] on mat-icon "pause" at bounding box center [189, 135] width 20 height 20
click at [320, 134] on img at bounding box center [310, 135] width 20 height 8
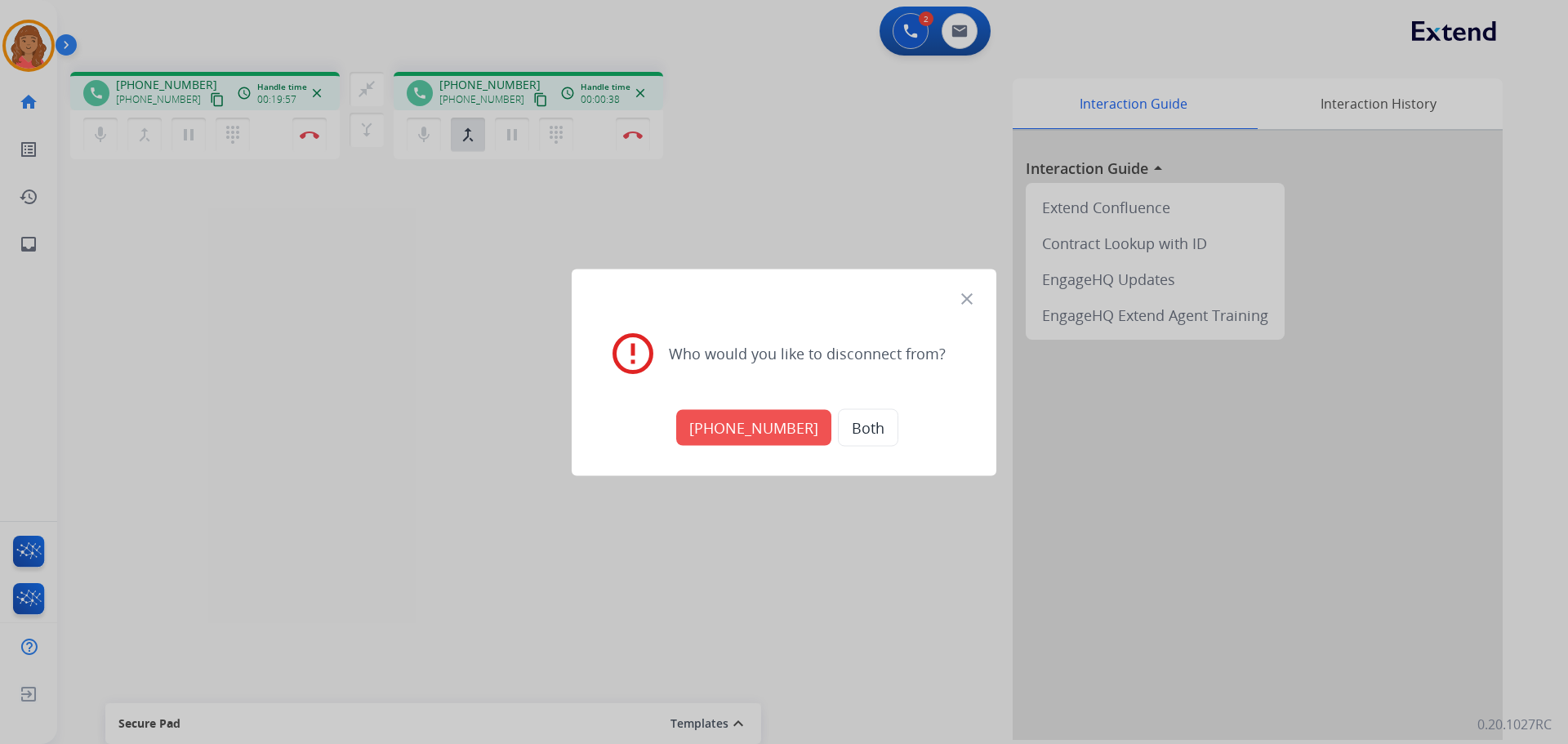
drag, startPoint x: 775, startPoint y: 419, endPoint x: 733, endPoint y: 418, distance: 42.0
click at [775, 419] on button "+18005568467" at bounding box center [754, 428] width 155 height 36
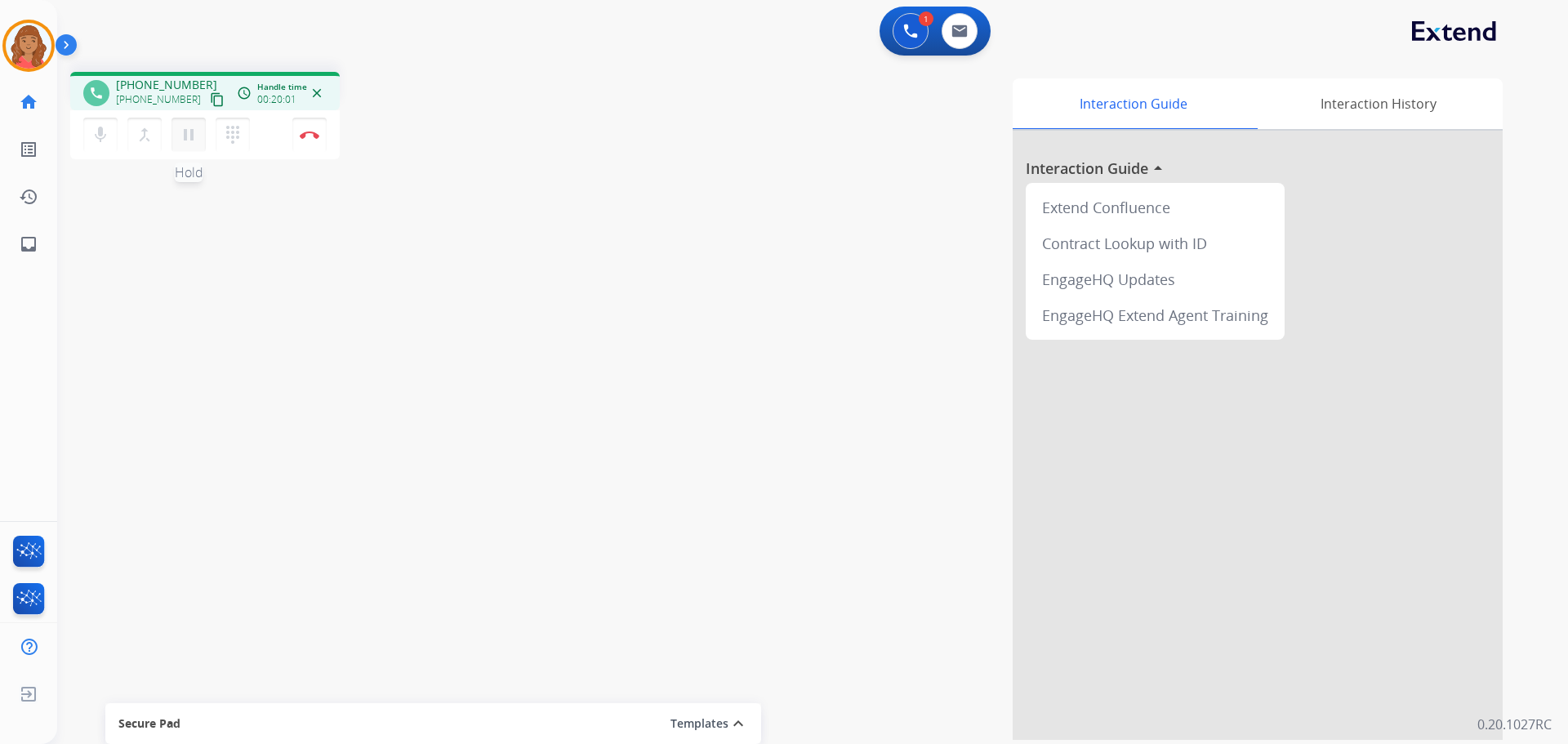
click at [184, 133] on mat-icon "pause" at bounding box center [189, 135] width 20 height 20
click at [232, 134] on mat-icon "dialpad" at bounding box center [233, 135] width 20 height 20
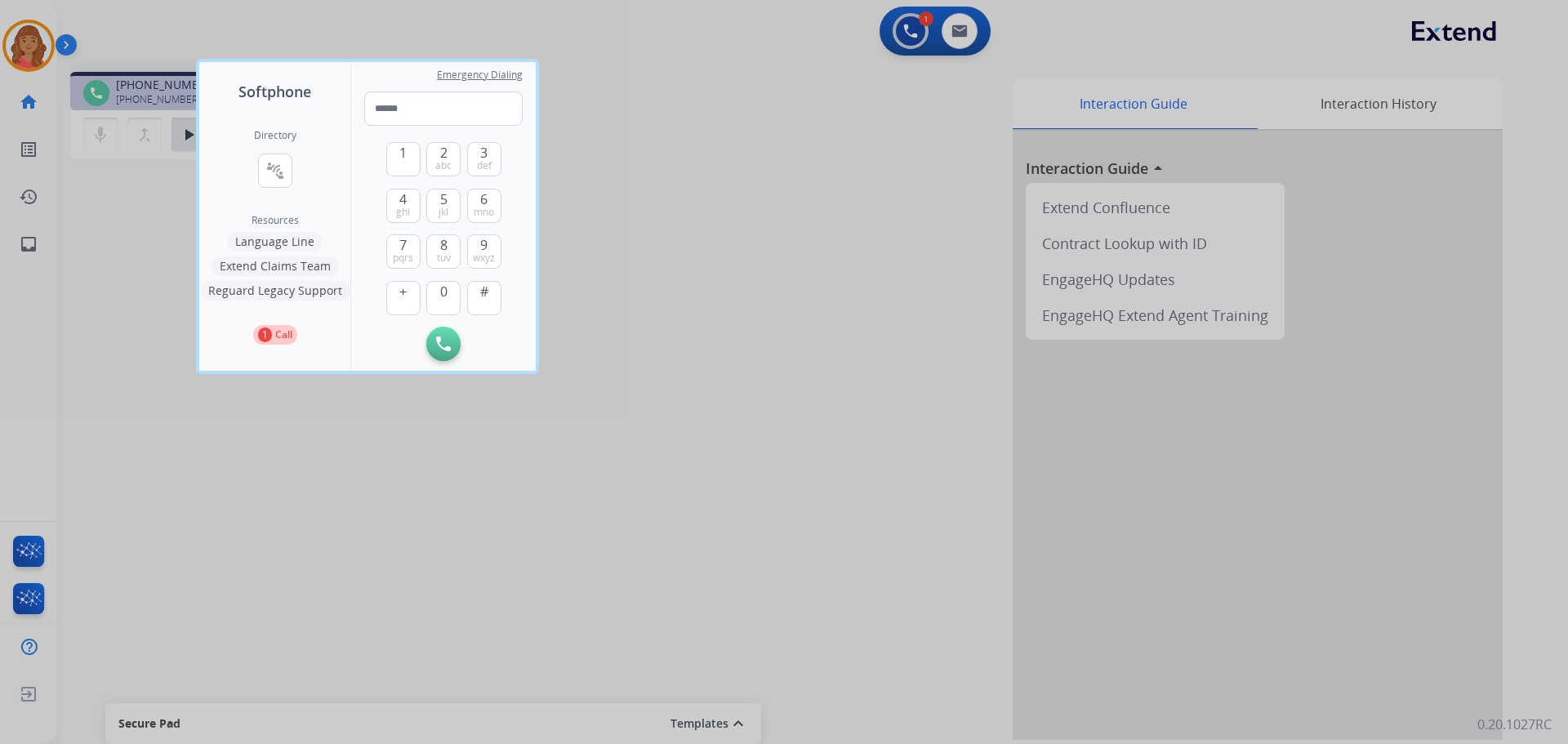
click at [301, 239] on button "Language Line" at bounding box center [275, 241] width 96 height 20
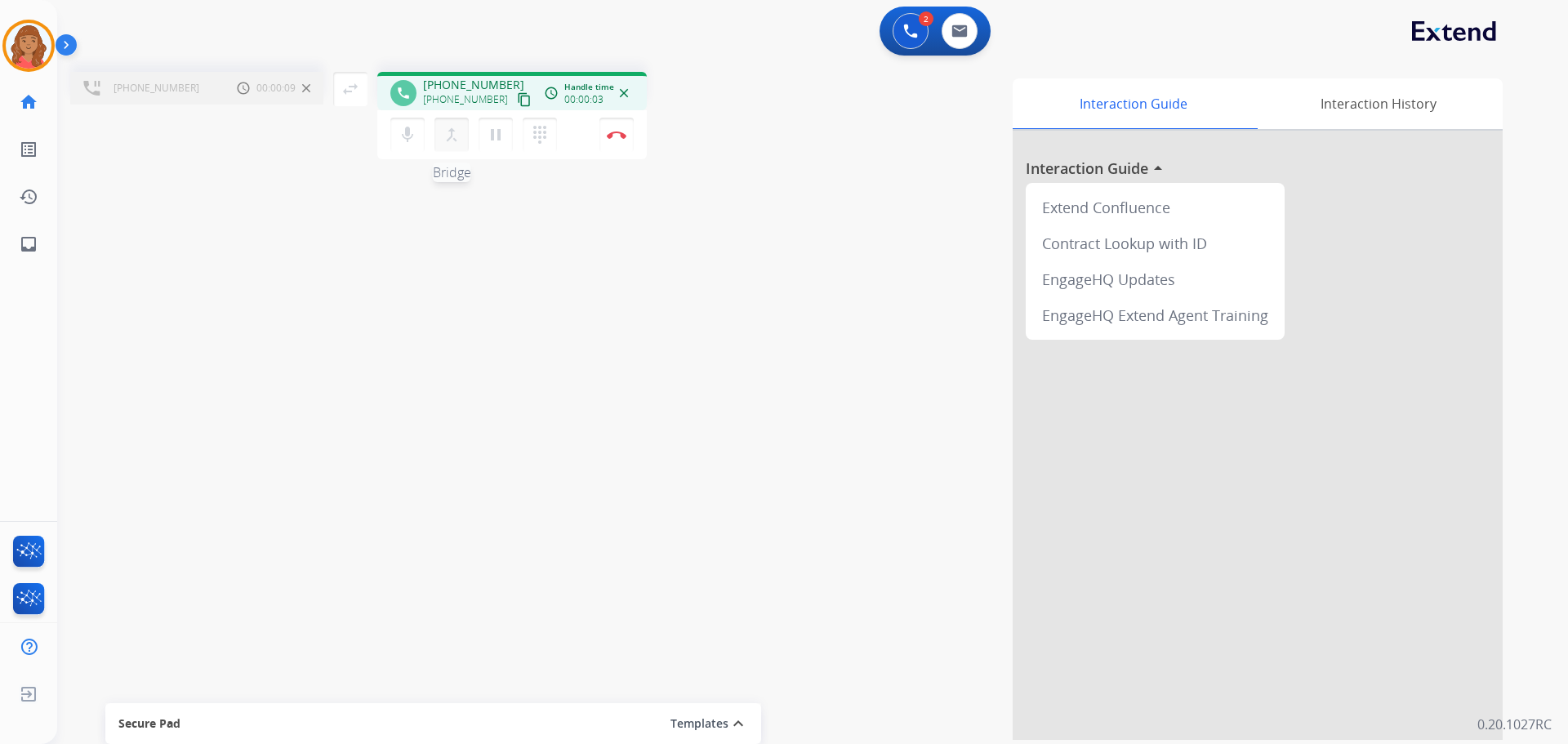
click at [449, 133] on mat-icon "merge_type" at bounding box center [452, 135] width 20 height 20
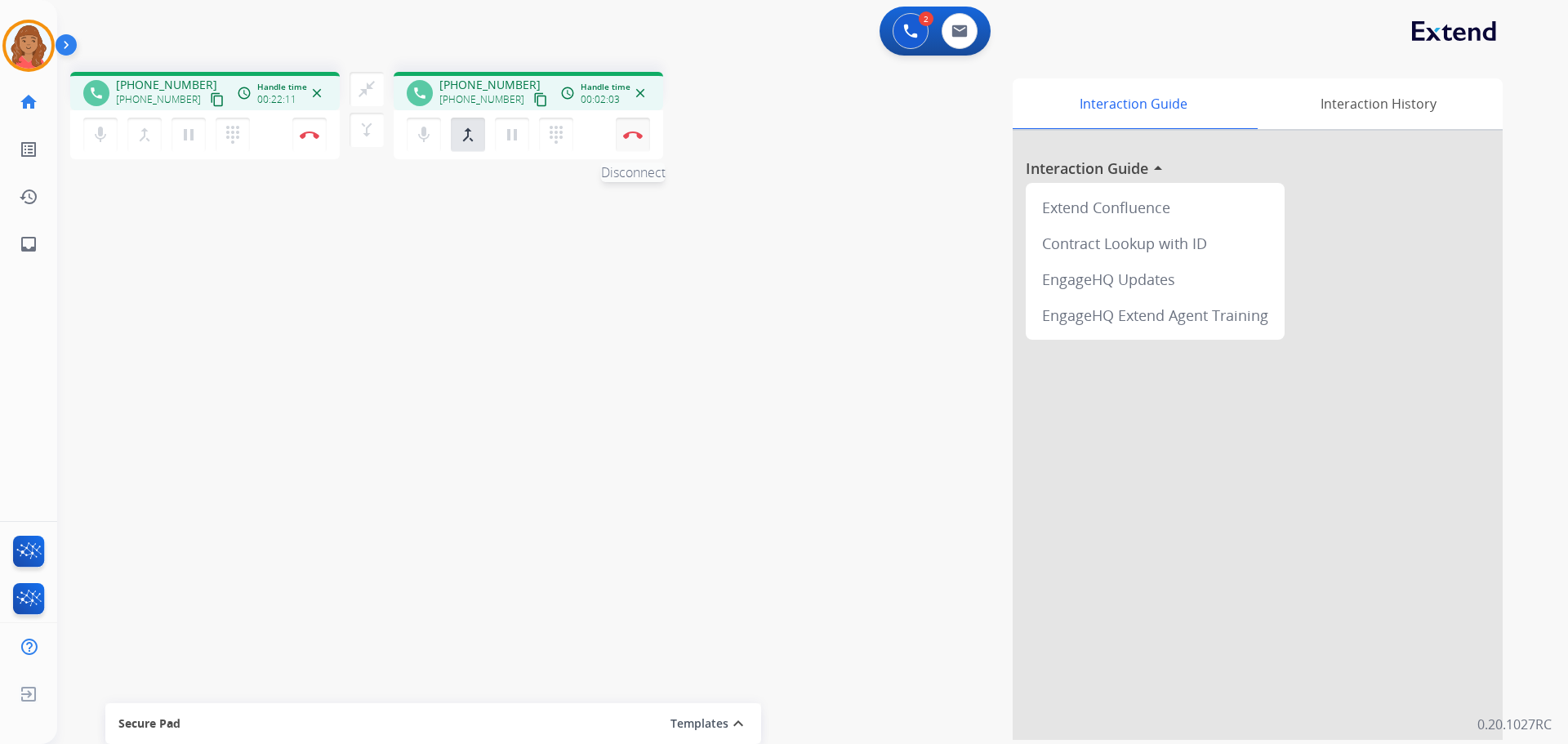
click at [326, 138] on button "Disconnect" at bounding box center [310, 135] width 35 height 35
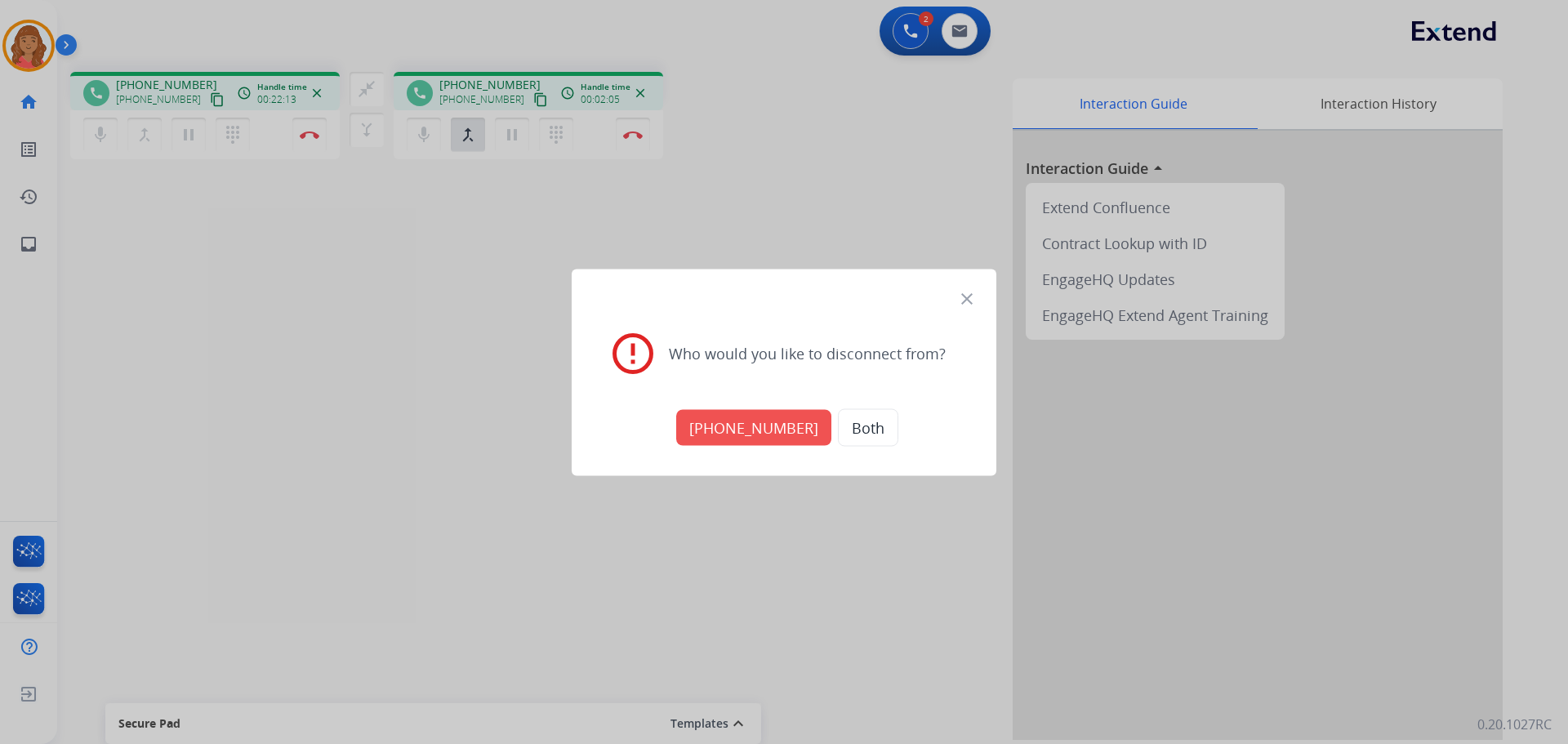
click at [761, 428] on button "+18005568467" at bounding box center [754, 428] width 155 height 36
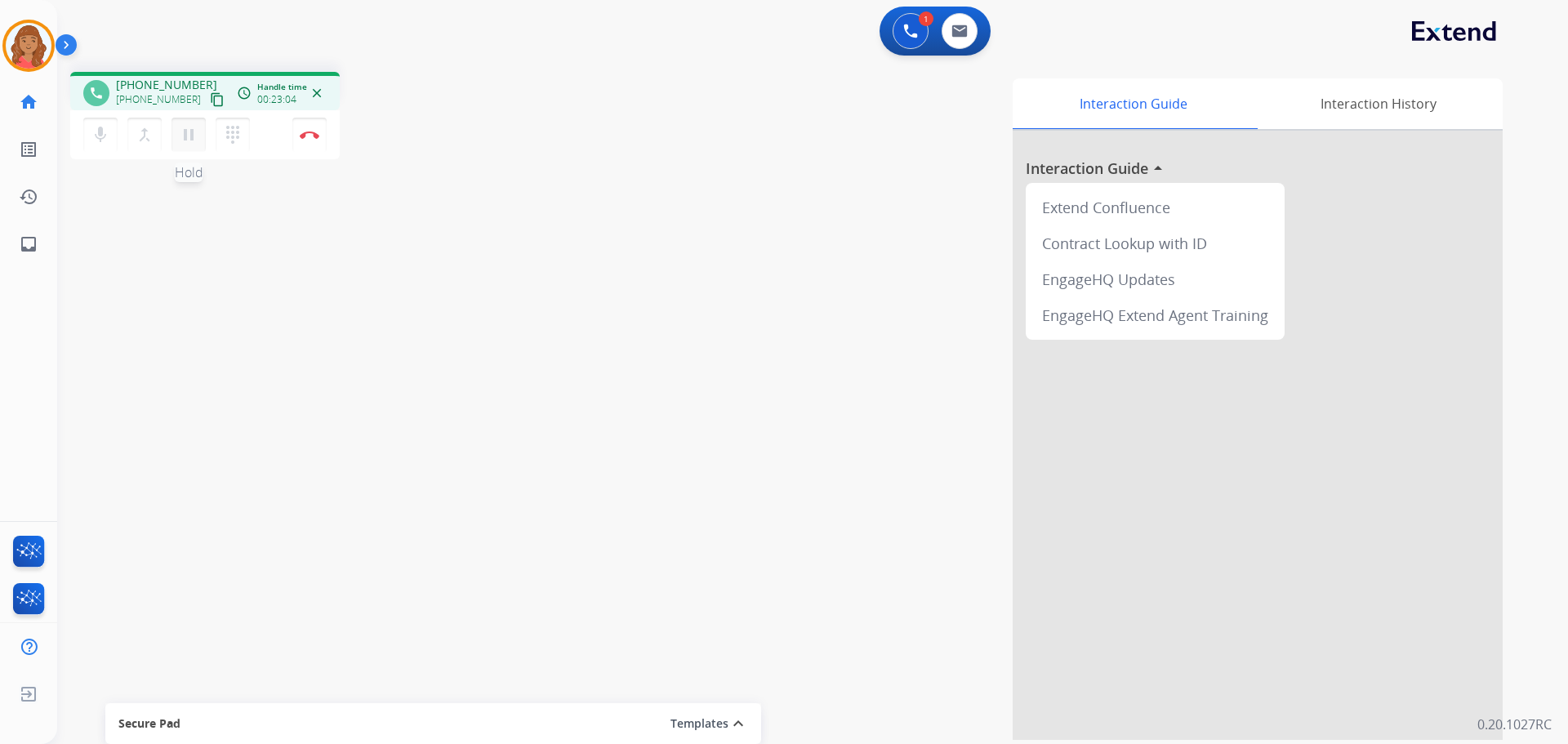
click at [190, 138] on mat-icon "pause" at bounding box center [189, 135] width 20 height 20
click at [224, 136] on mat-icon "dialpad" at bounding box center [233, 135] width 20 height 20
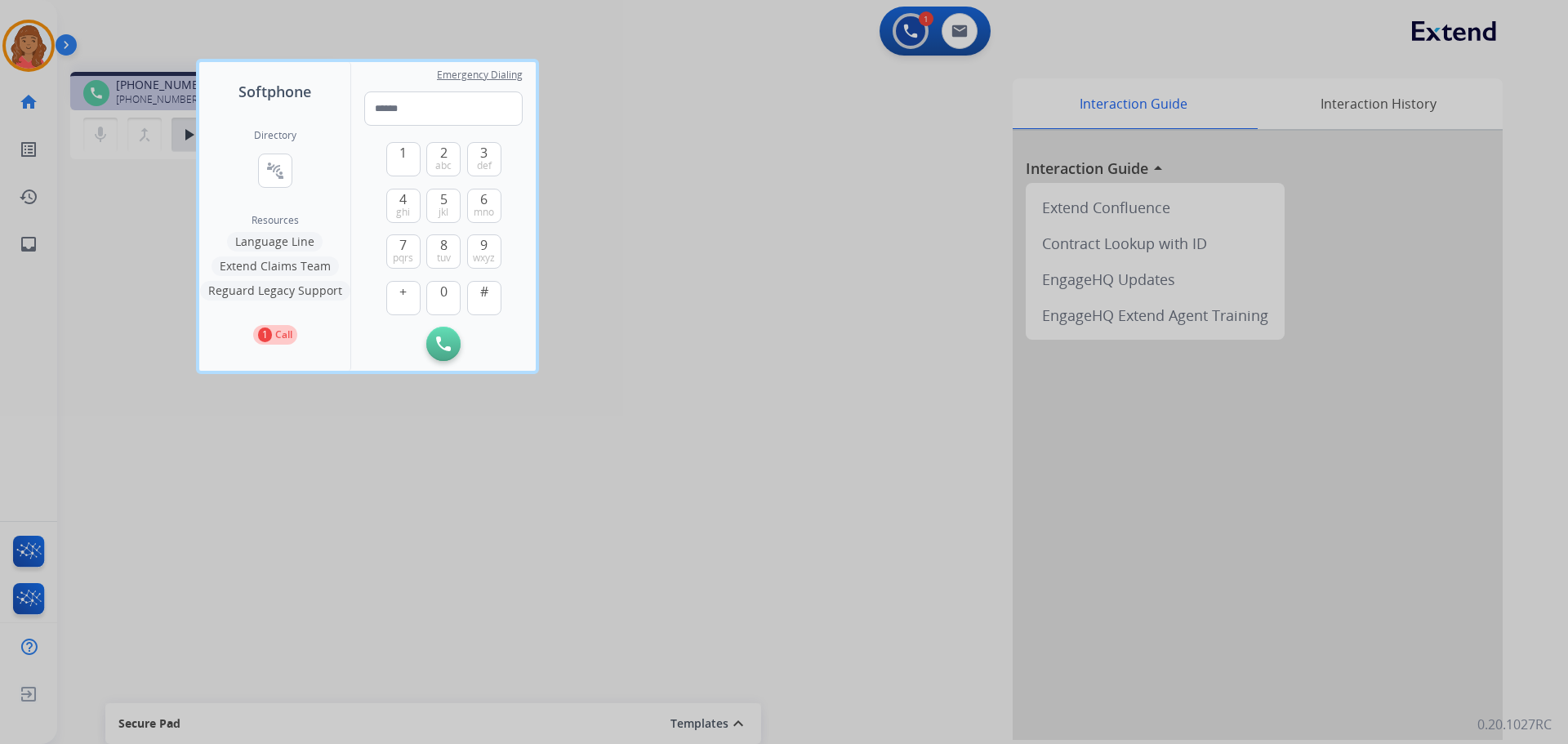
click at [280, 235] on button "Language Line" at bounding box center [275, 241] width 96 height 20
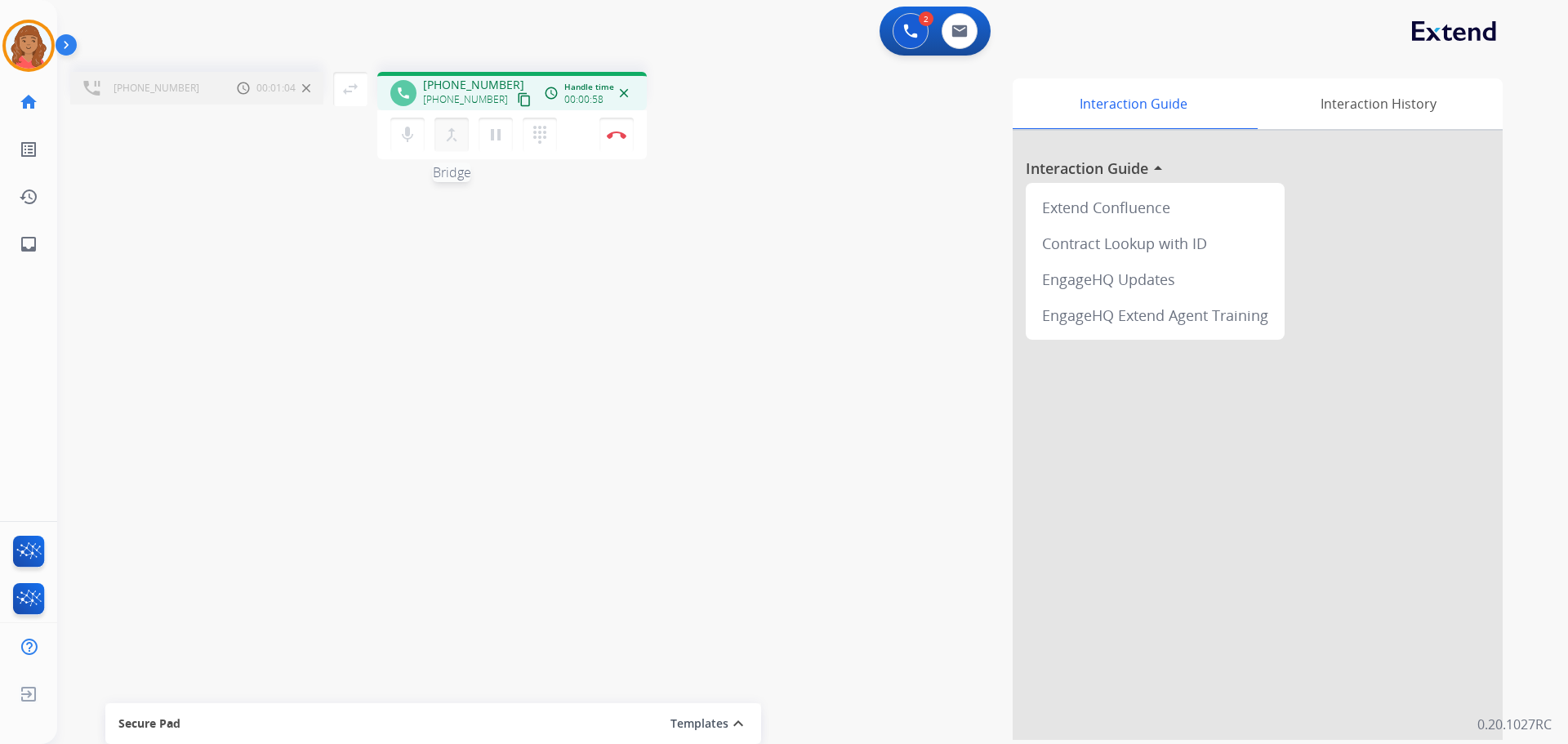
click at [442, 131] on mat-icon "merge_type" at bounding box center [452, 135] width 20 height 20
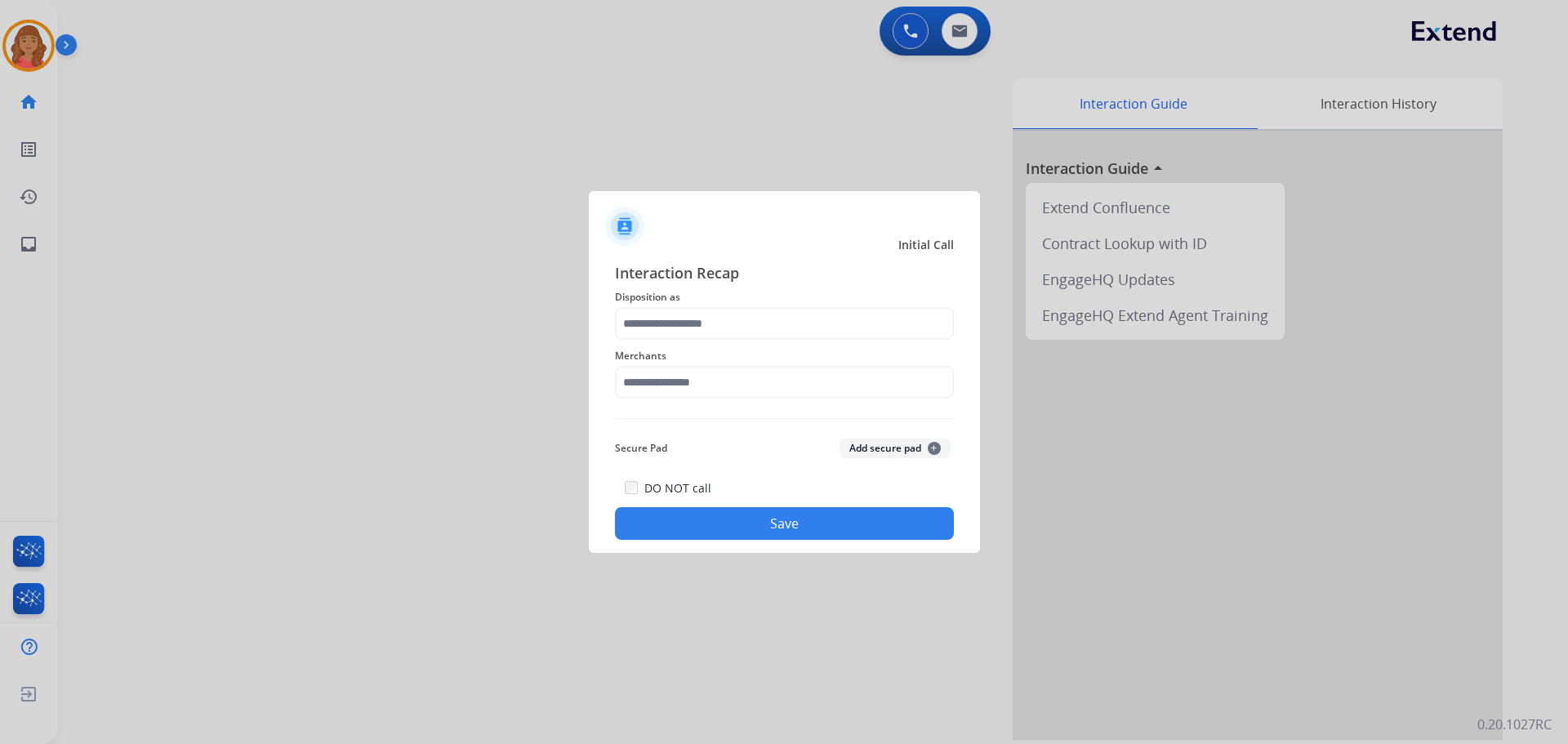
click at [807, 535] on button "Save" at bounding box center [784, 523] width 339 height 33
click at [709, 387] on input "text" at bounding box center [784, 382] width 339 height 33
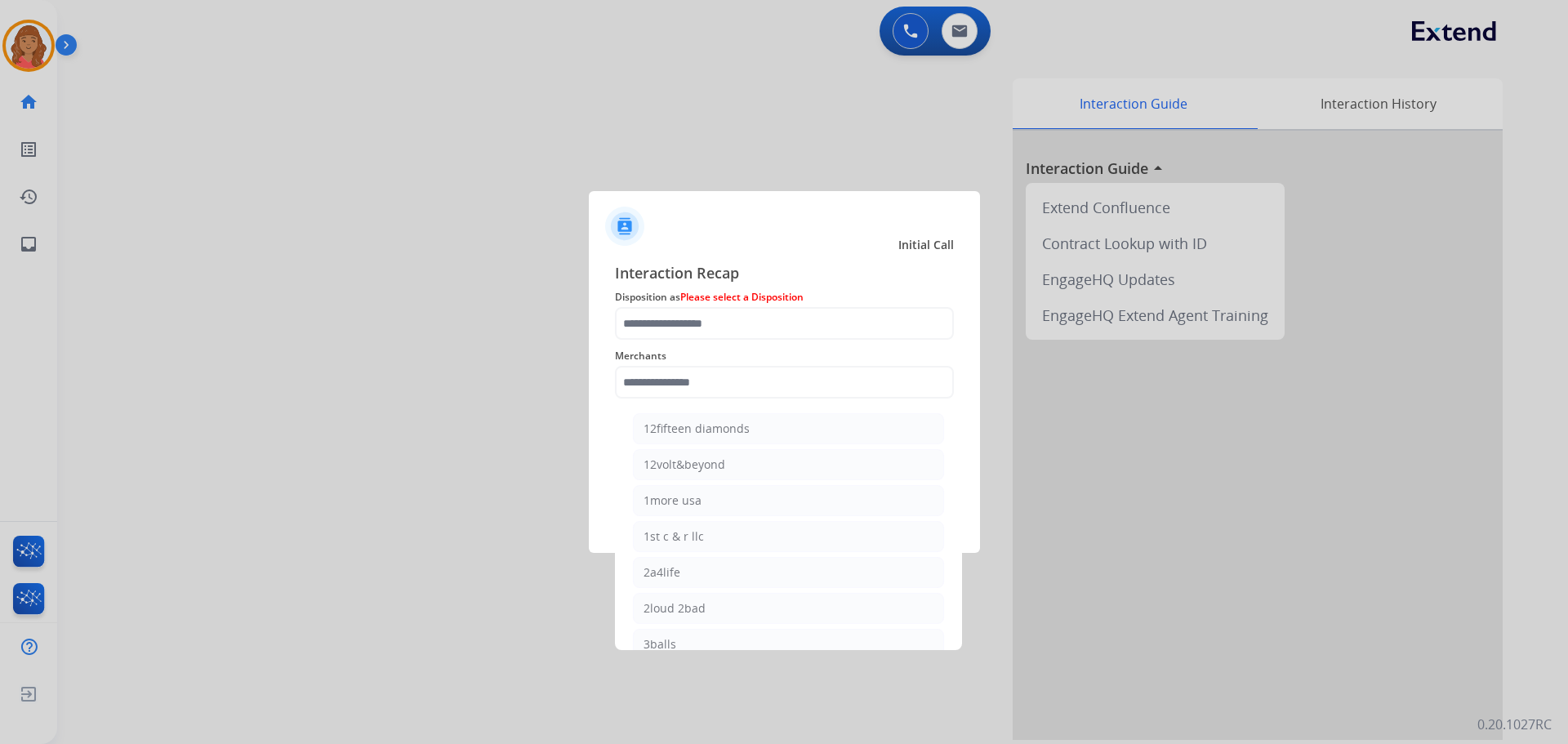
click at [643, 342] on div "Merchants 12fifteen diamonds 12volt&beyond 1more usa 1st c & r llc 2a4life 2lou…" at bounding box center [784, 372] width 339 height 65
click at [646, 335] on input "text" at bounding box center [784, 324] width 339 height 33
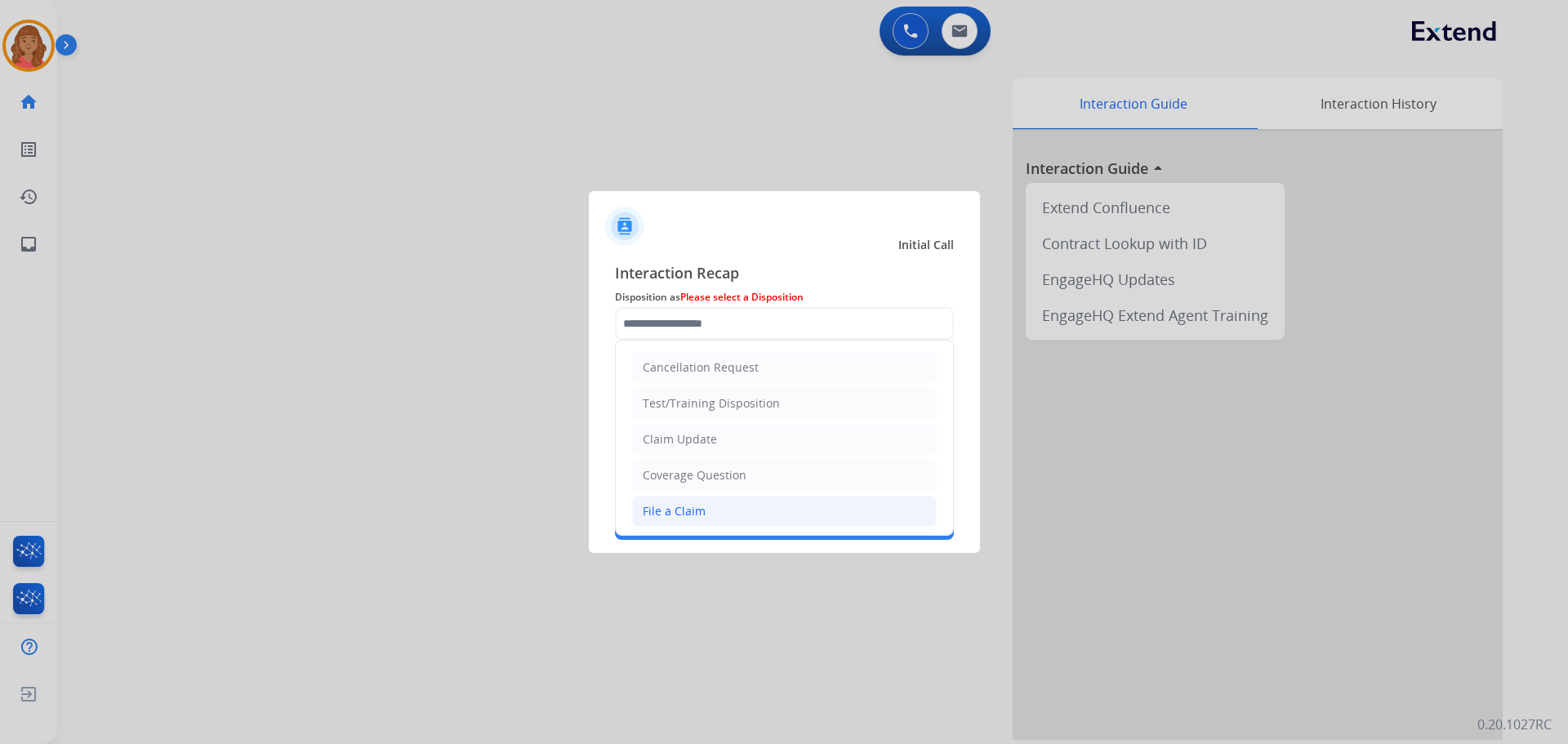
click at [674, 512] on div "File a Claim" at bounding box center [674, 512] width 63 height 16
type input "**********"
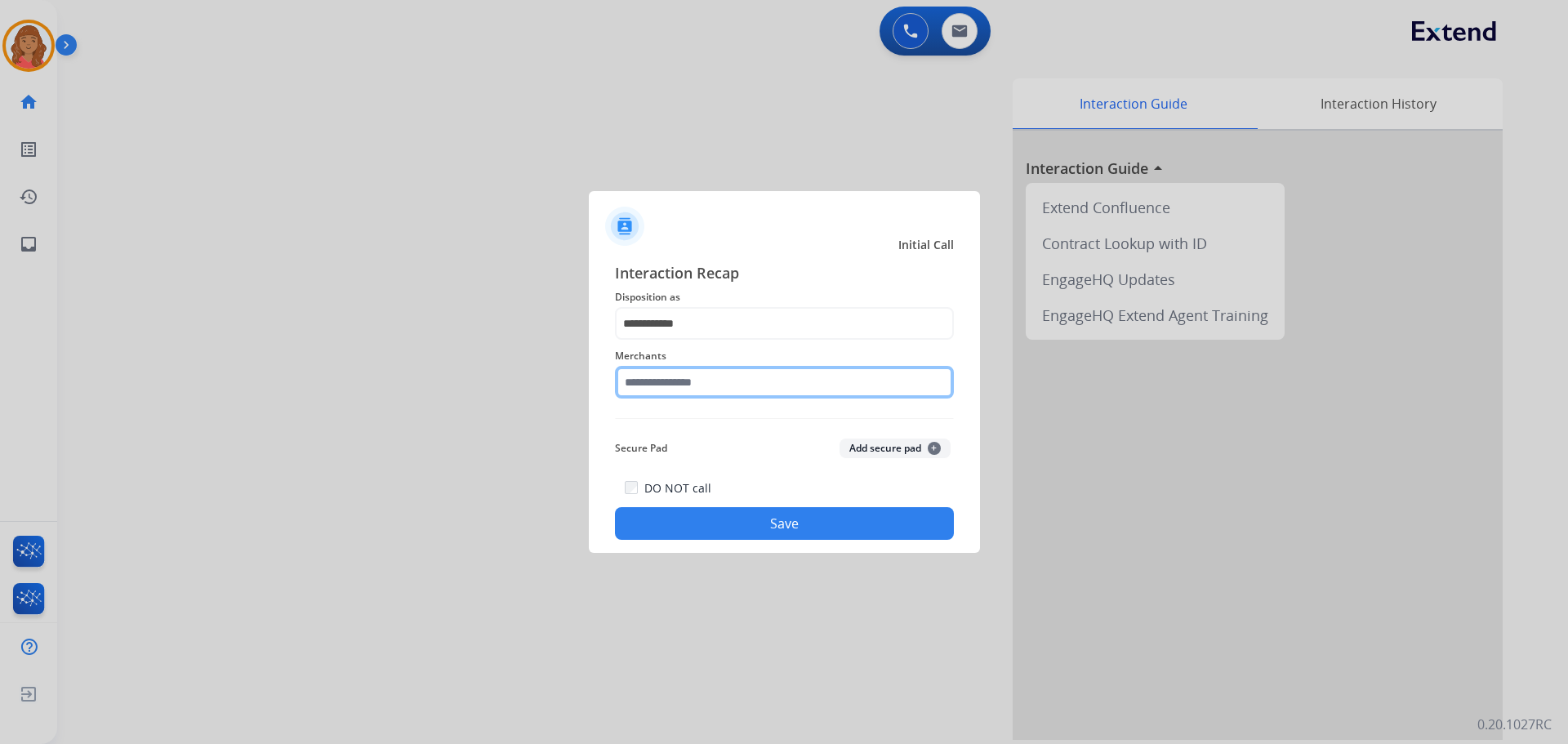
click at [650, 384] on input "text" at bounding box center [784, 382] width 339 height 33
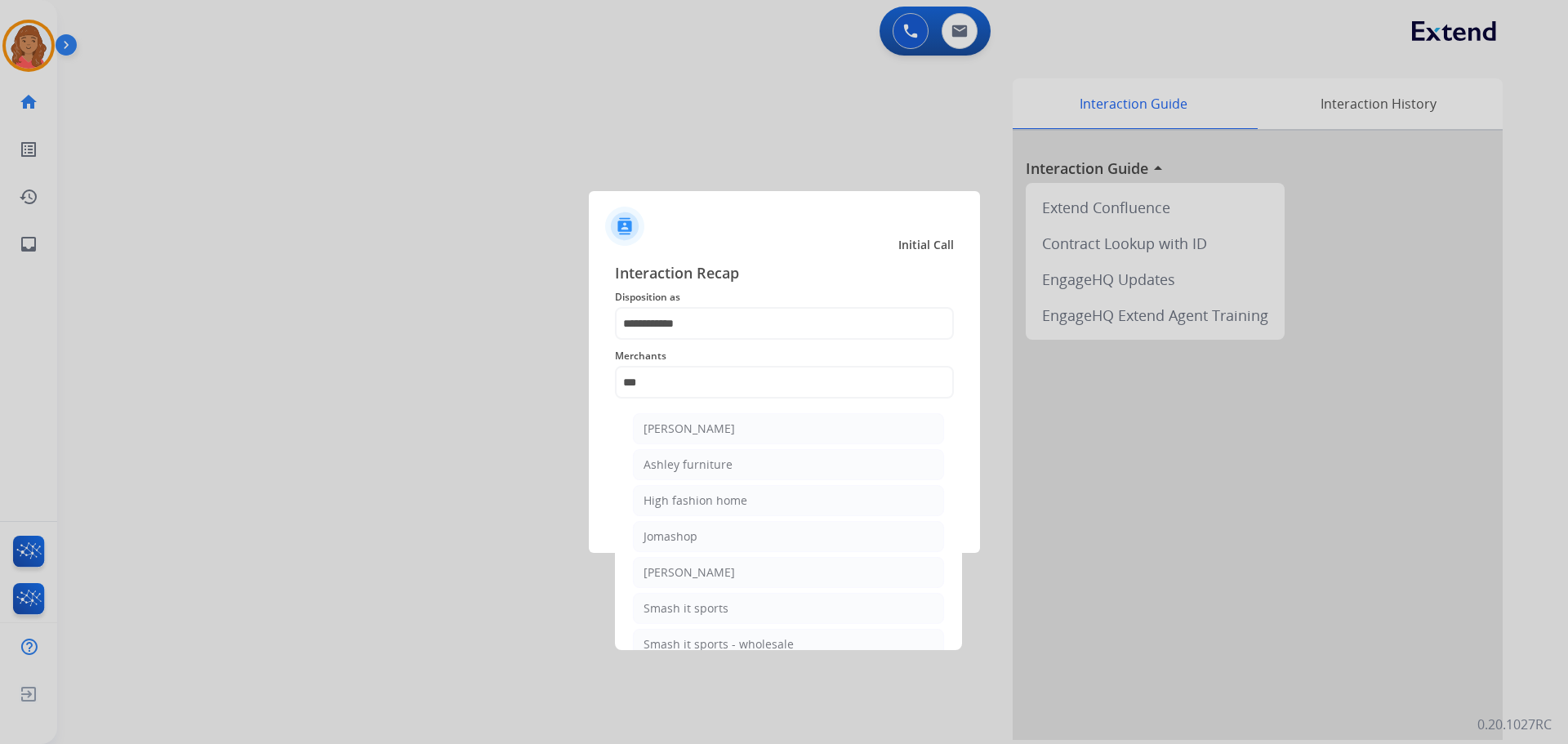
click at [673, 471] on div "Ashley furniture" at bounding box center [688, 465] width 89 height 16
type input "**********"
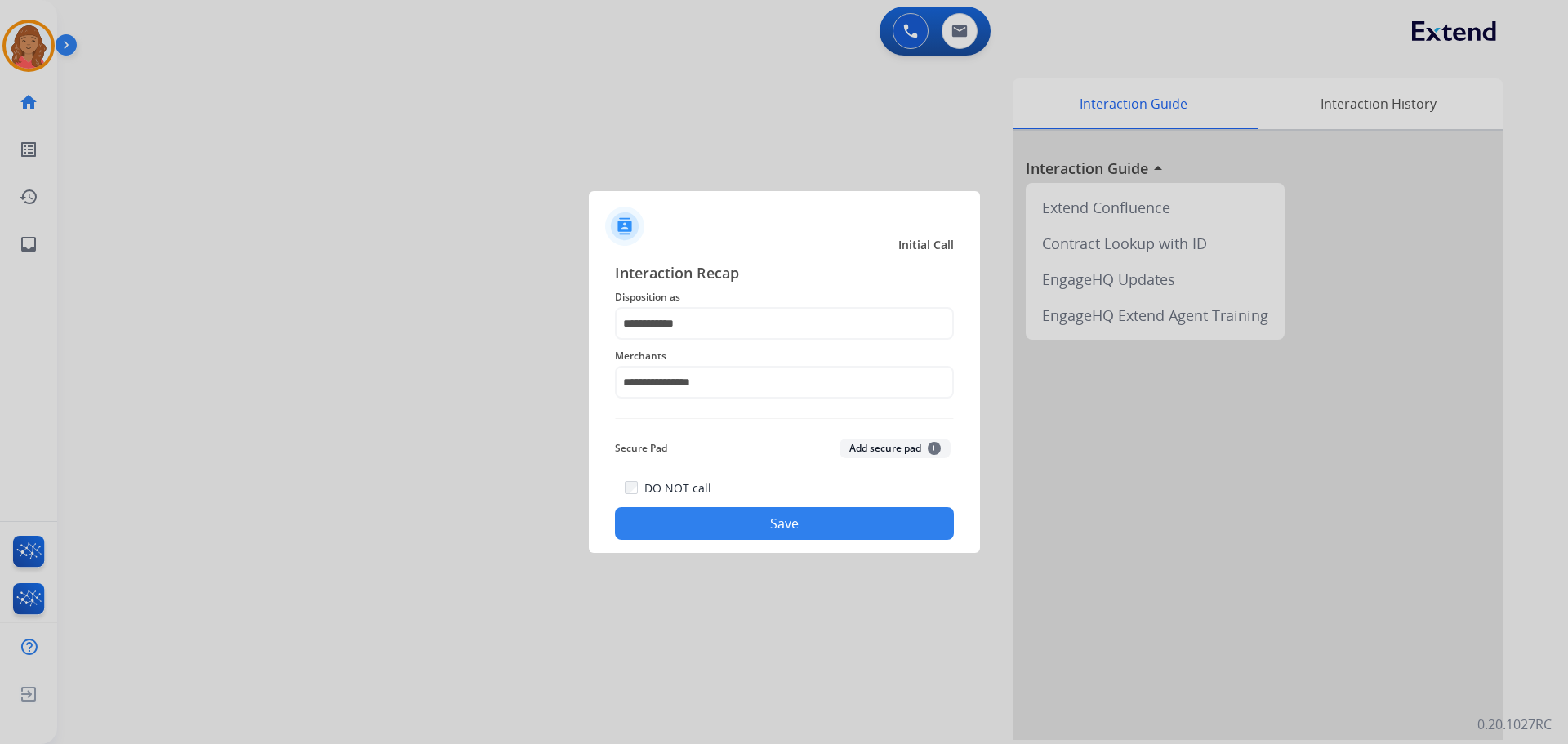
click at [715, 522] on button "Save" at bounding box center [784, 523] width 339 height 33
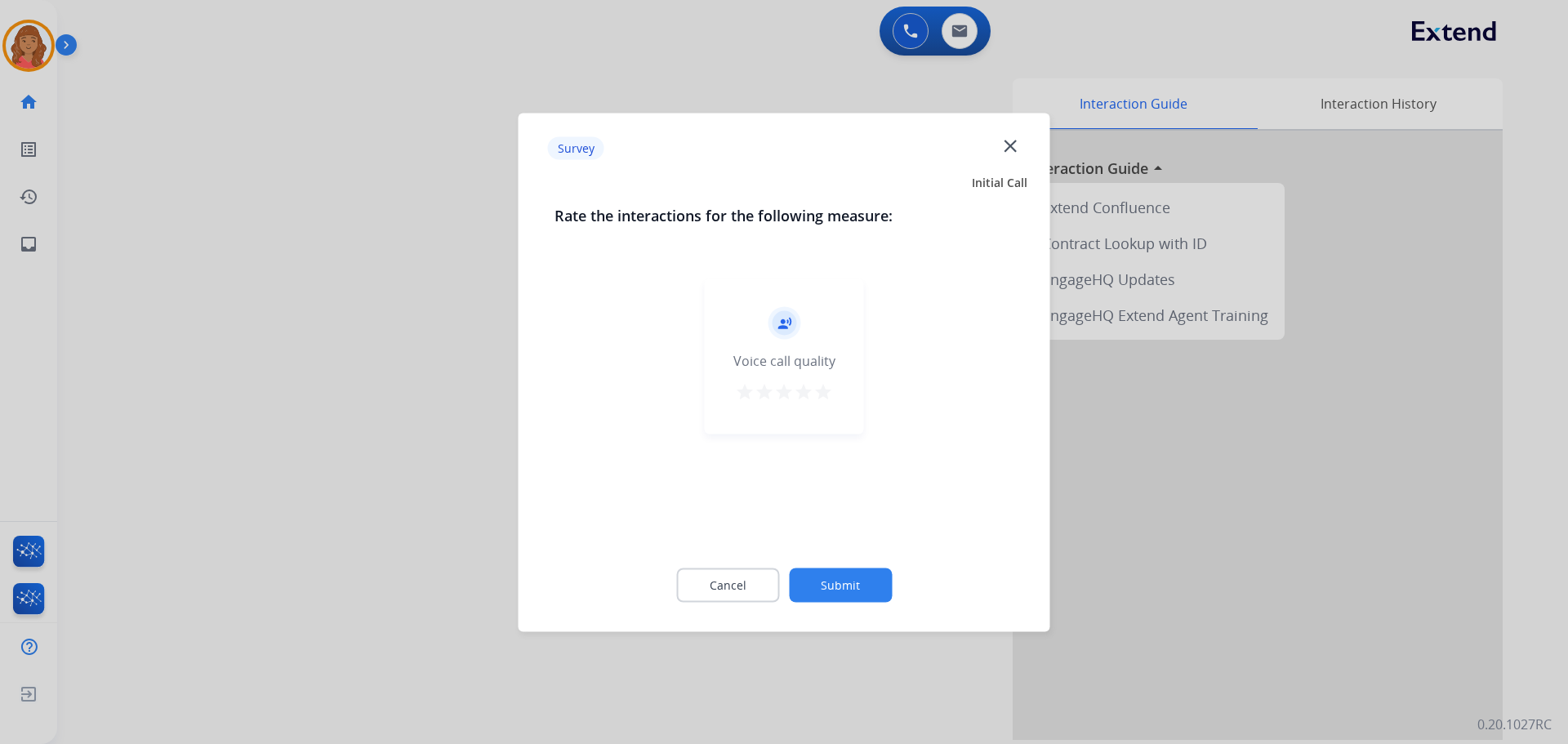
click at [821, 400] on mat-icon "star" at bounding box center [823, 391] width 20 height 20
click at [838, 578] on button "Submit" at bounding box center [840, 585] width 103 height 35
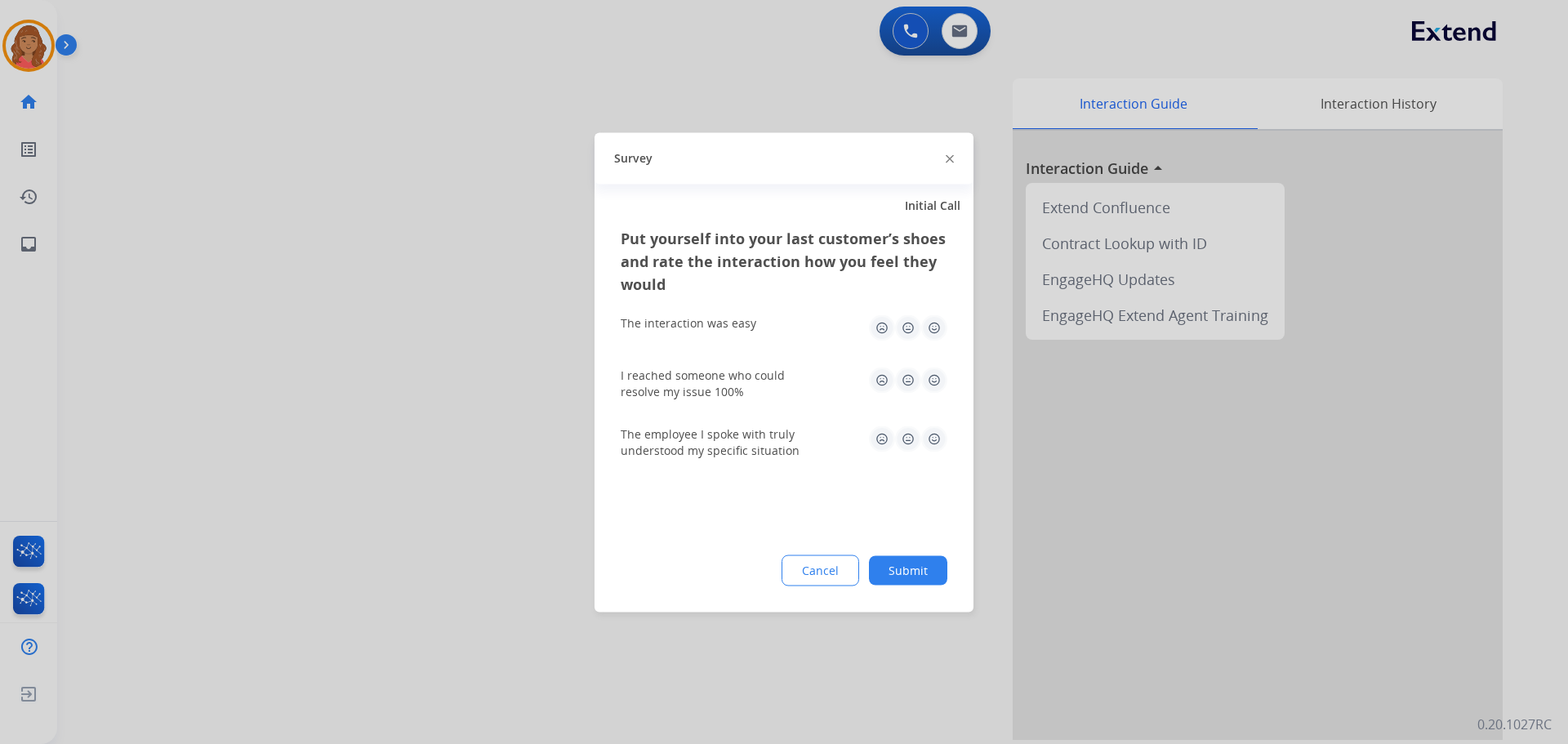
click at [928, 336] on img at bounding box center [934, 328] width 26 height 26
click at [933, 378] on img at bounding box center [934, 380] width 26 height 26
click at [931, 418] on div "The employee I spoke with truly understood my specific situation" at bounding box center [784, 442] width 326 height 58
drag, startPoint x: 932, startPoint y: 438, endPoint x: 929, endPoint y: 485, distance: 47.1
click at [932, 439] on img at bounding box center [934, 438] width 26 height 26
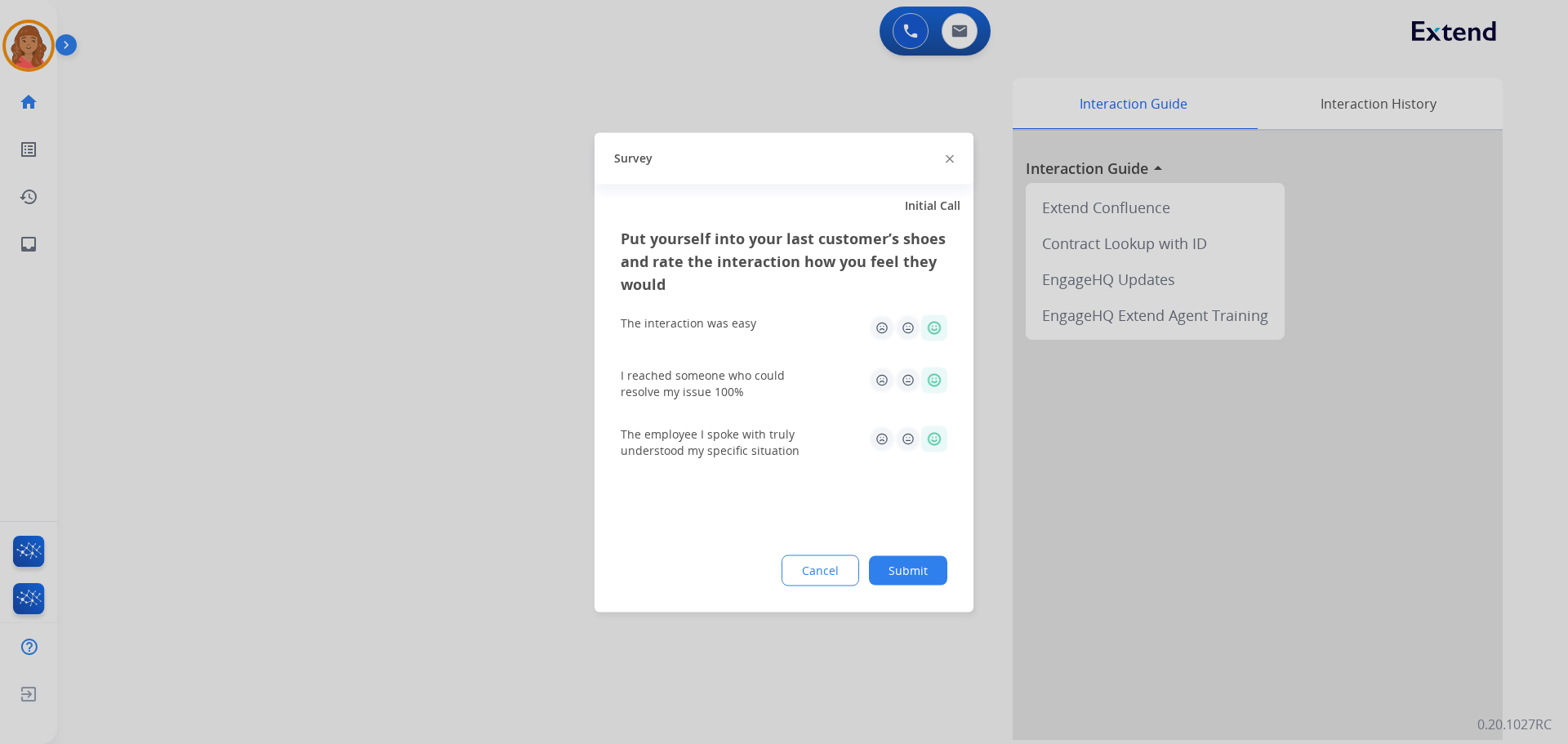
click at [909, 570] on button "Submit" at bounding box center [908, 570] width 78 height 30
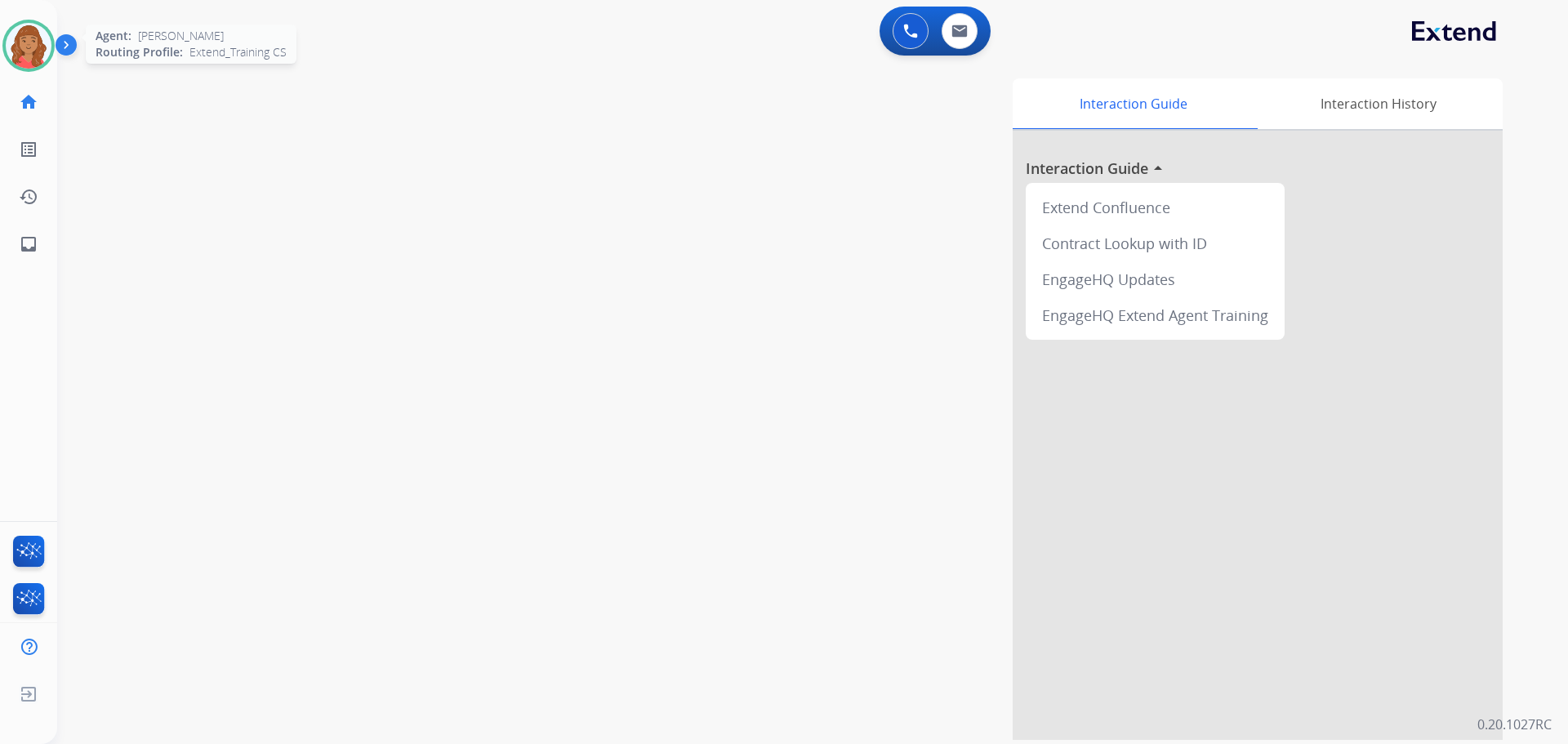
click at [27, 49] on img at bounding box center [29, 46] width 46 height 46
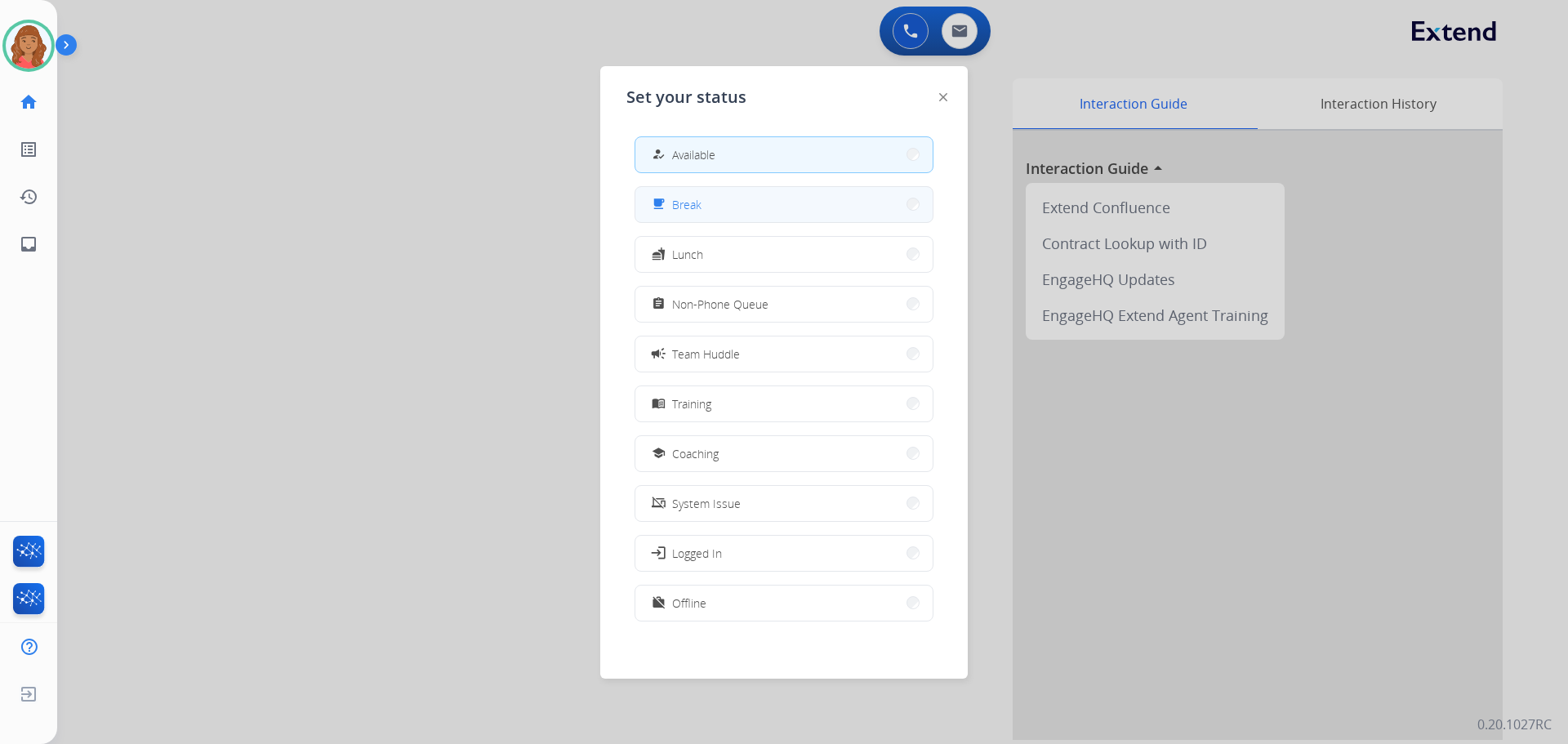
click at [707, 209] on button "free_breakfast Break" at bounding box center [784, 204] width 297 height 35
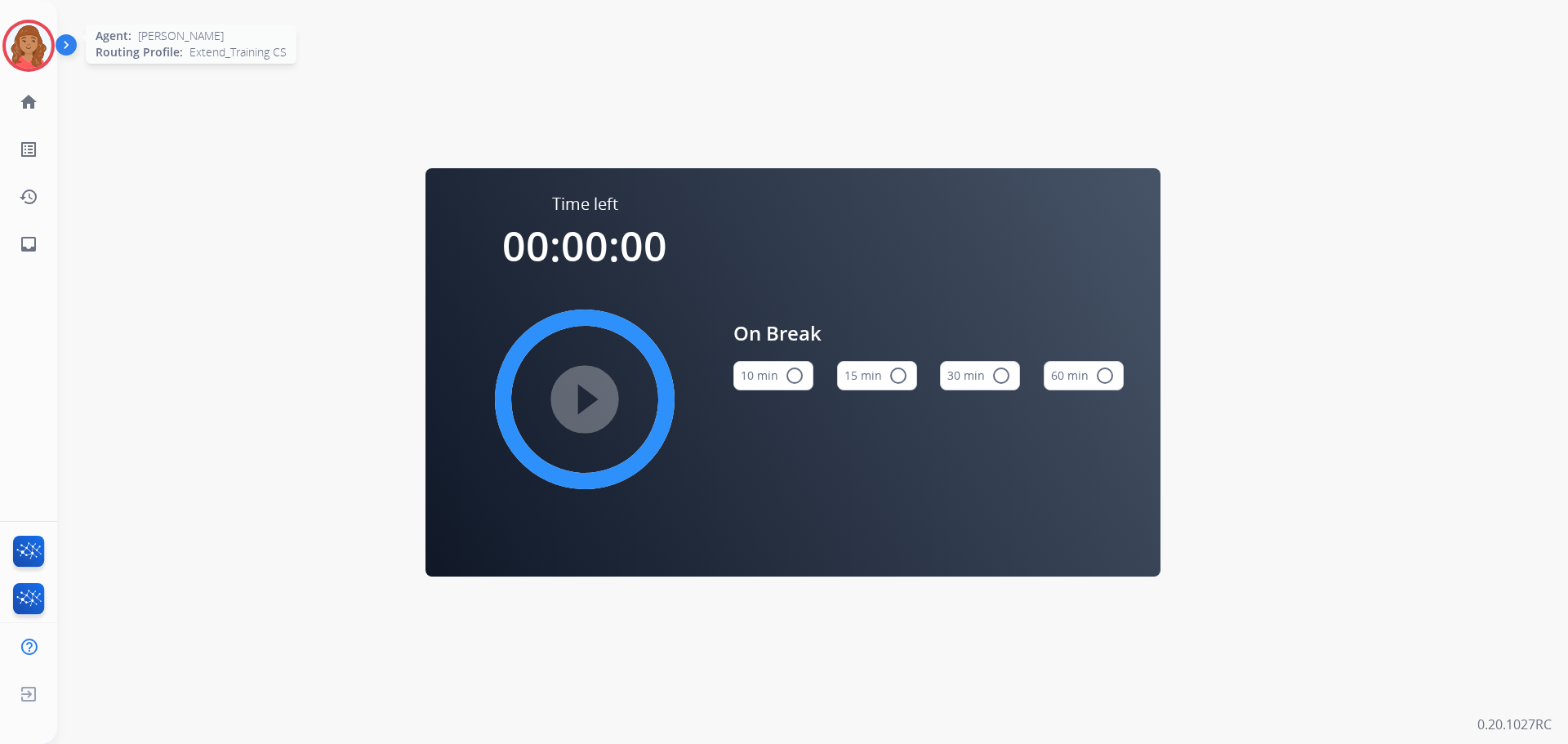
drag, startPoint x: 19, startPoint y: 58, endPoint x: 44, endPoint y: 67, distance: 26.6
click at [20, 58] on img at bounding box center [29, 46] width 46 height 46
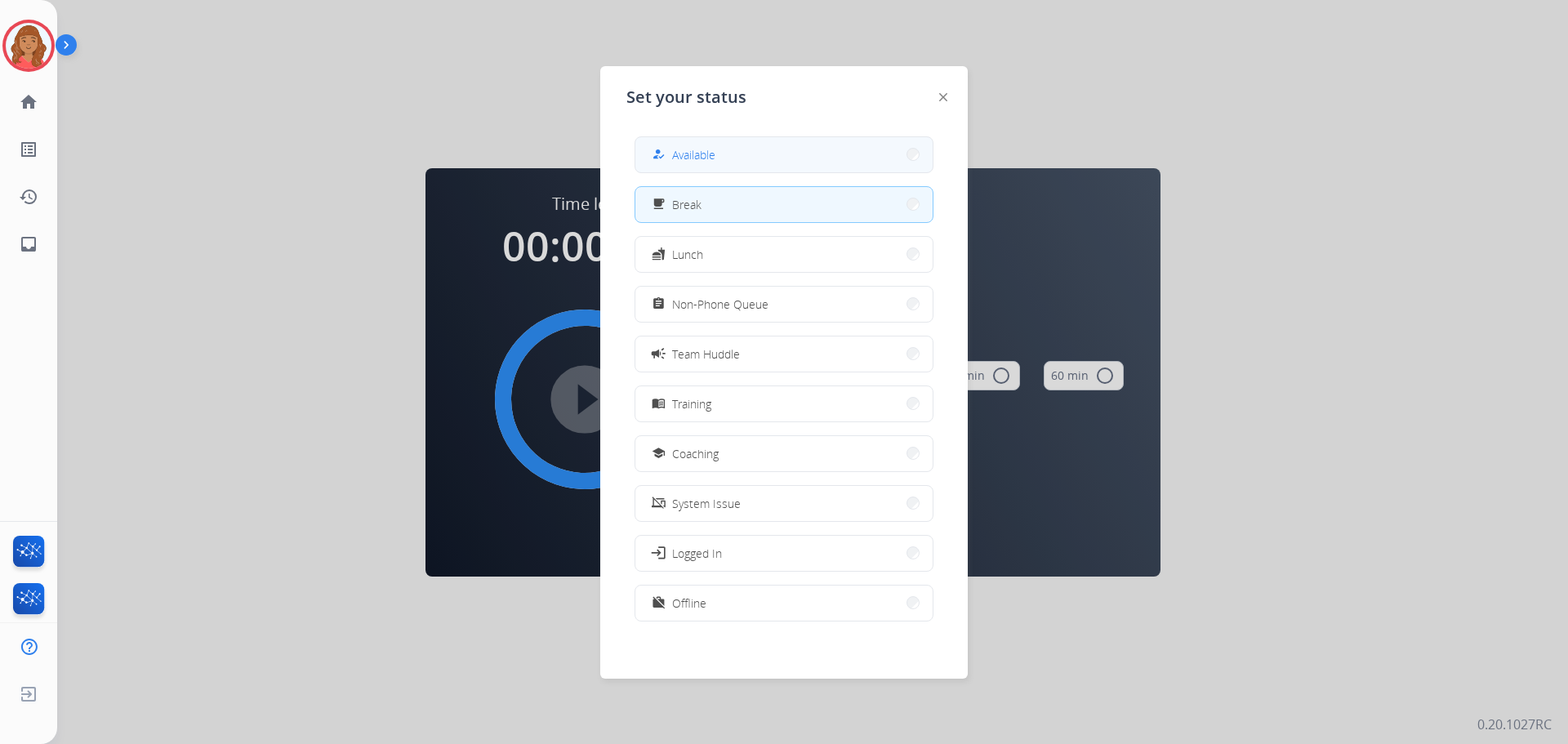
click at [779, 155] on button "how_to_reg Available" at bounding box center [784, 155] width 297 height 35
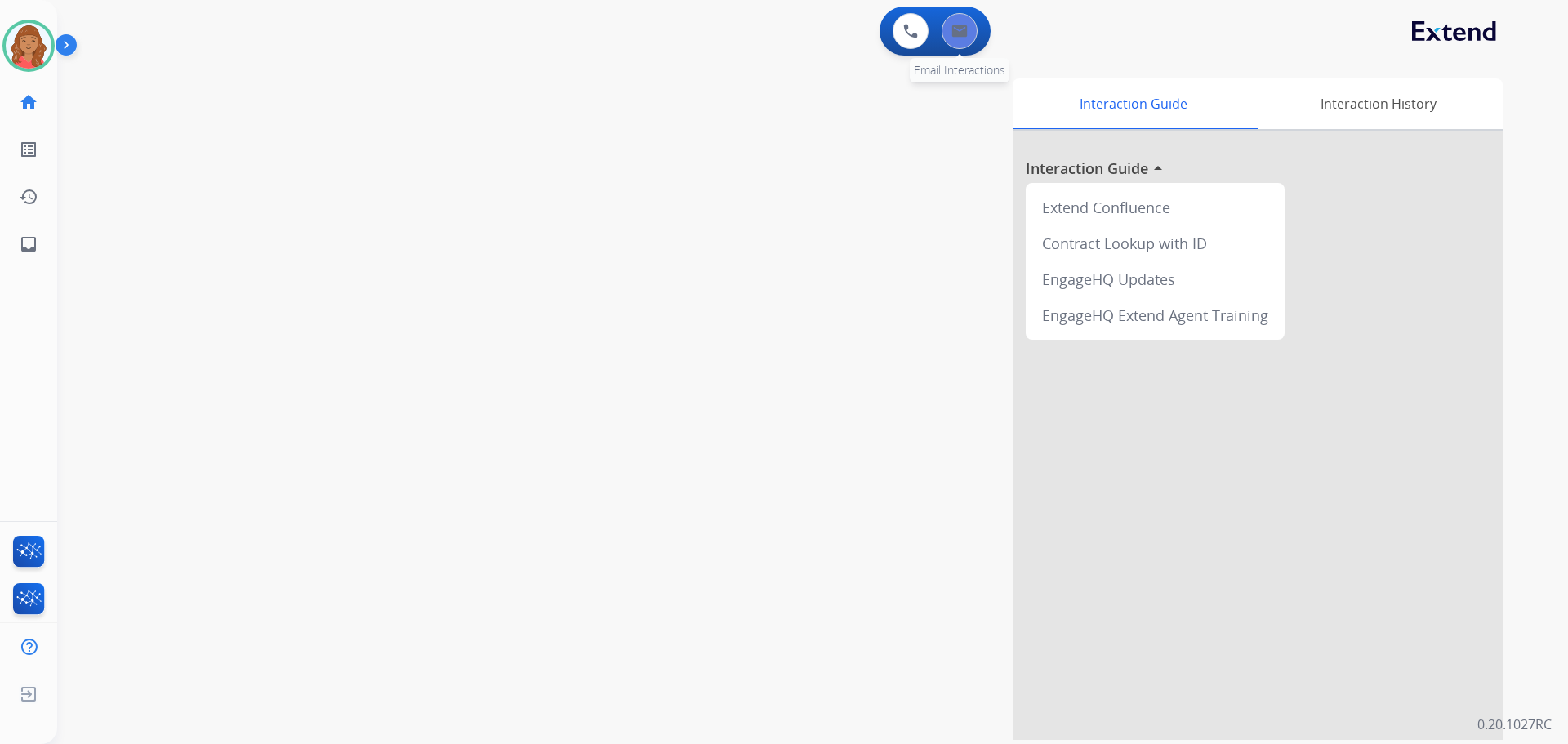
click at [963, 30] on img at bounding box center [960, 31] width 16 height 13
select select "**********"
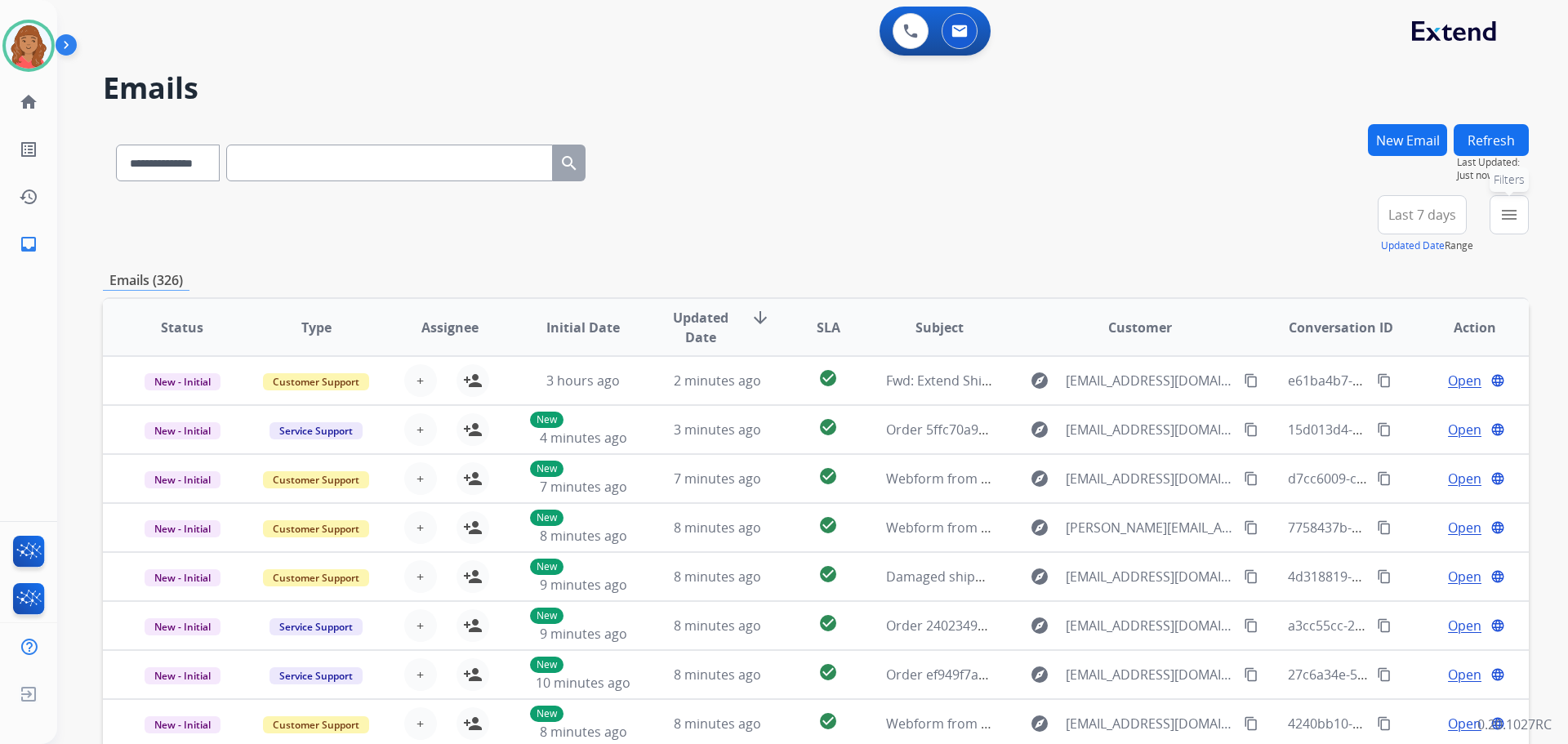
click at [1519, 229] on button "menu Filters" at bounding box center [1509, 215] width 40 height 40
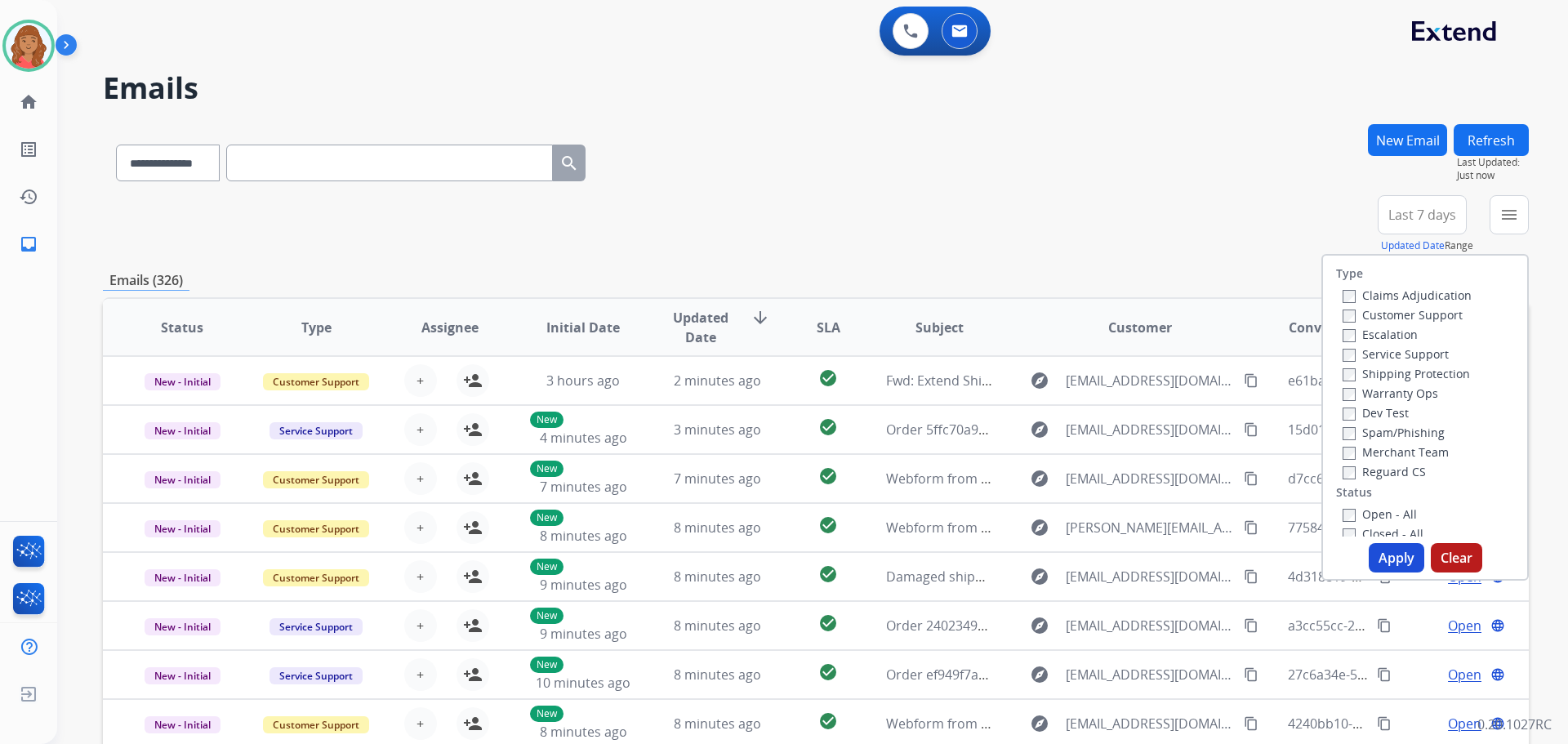
click at [1342, 308] on label "Customer Support" at bounding box center [1402, 315] width 120 height 16
drag, startPoint x: 1346, startPoint y: 471, endPoint x: 1349, endPoint y: 434, distance: 37.1
click at [1346, 470] on label "Reguard CS" at bounding box center [1383, 471] width 83 height 16
click at [1396, 567] on button "Apply" at bounding box center [1396, 558] width 55 height 30
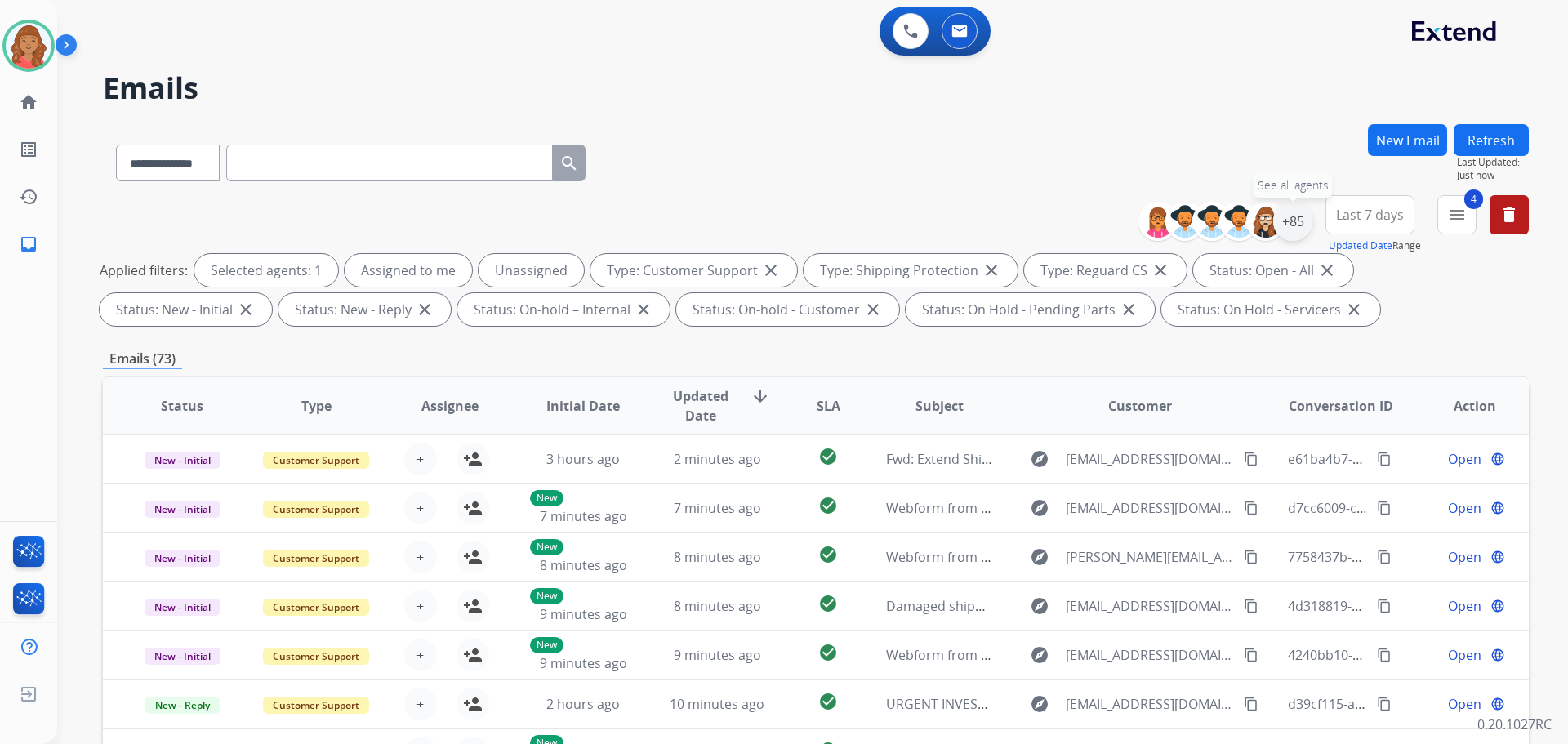
click at [1297, 224] on div "+85" at bounding box center [1293, 222] width 40 height 40
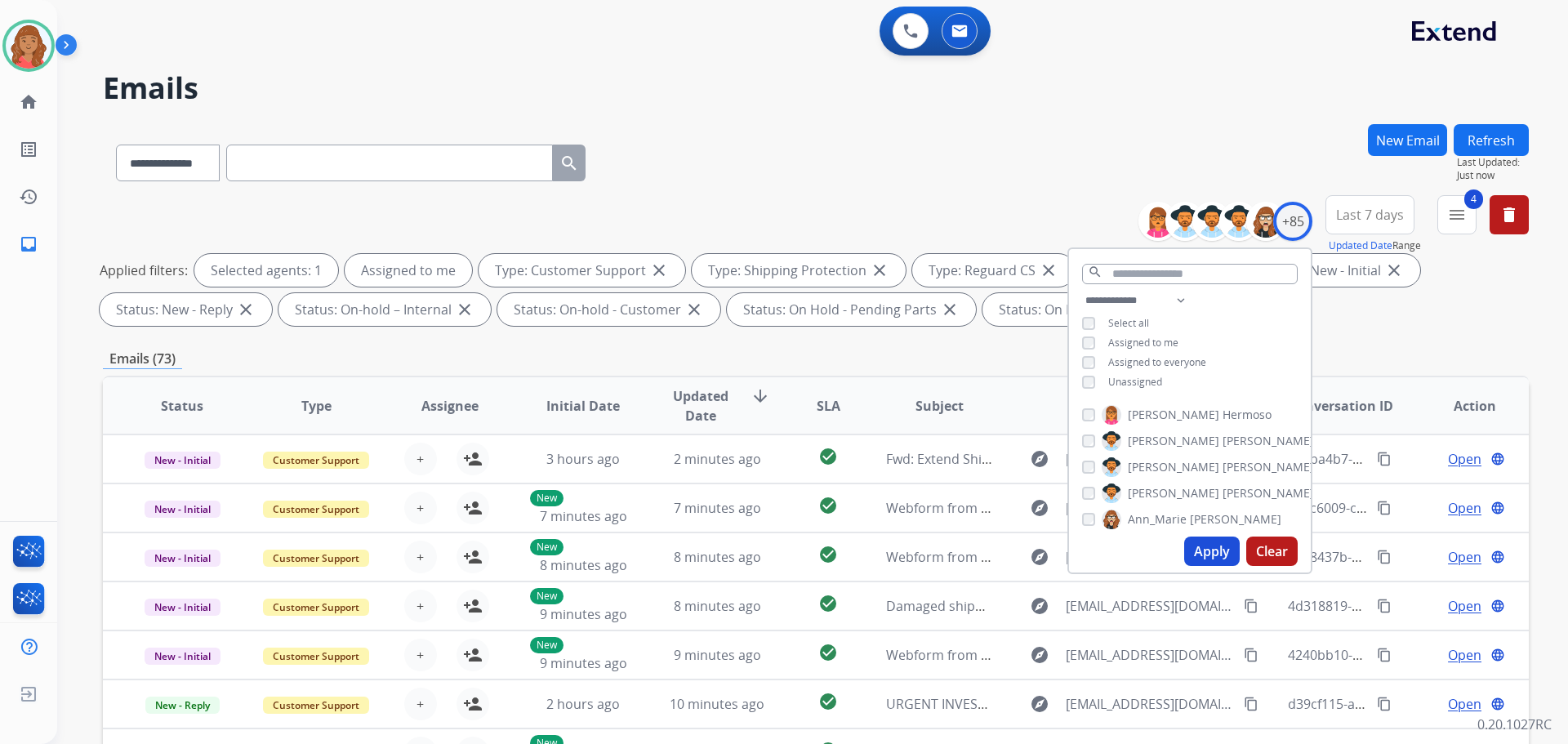
click at [1205, 556] on button "Apply" at bounding box center [1211, 551] width 55 height 30
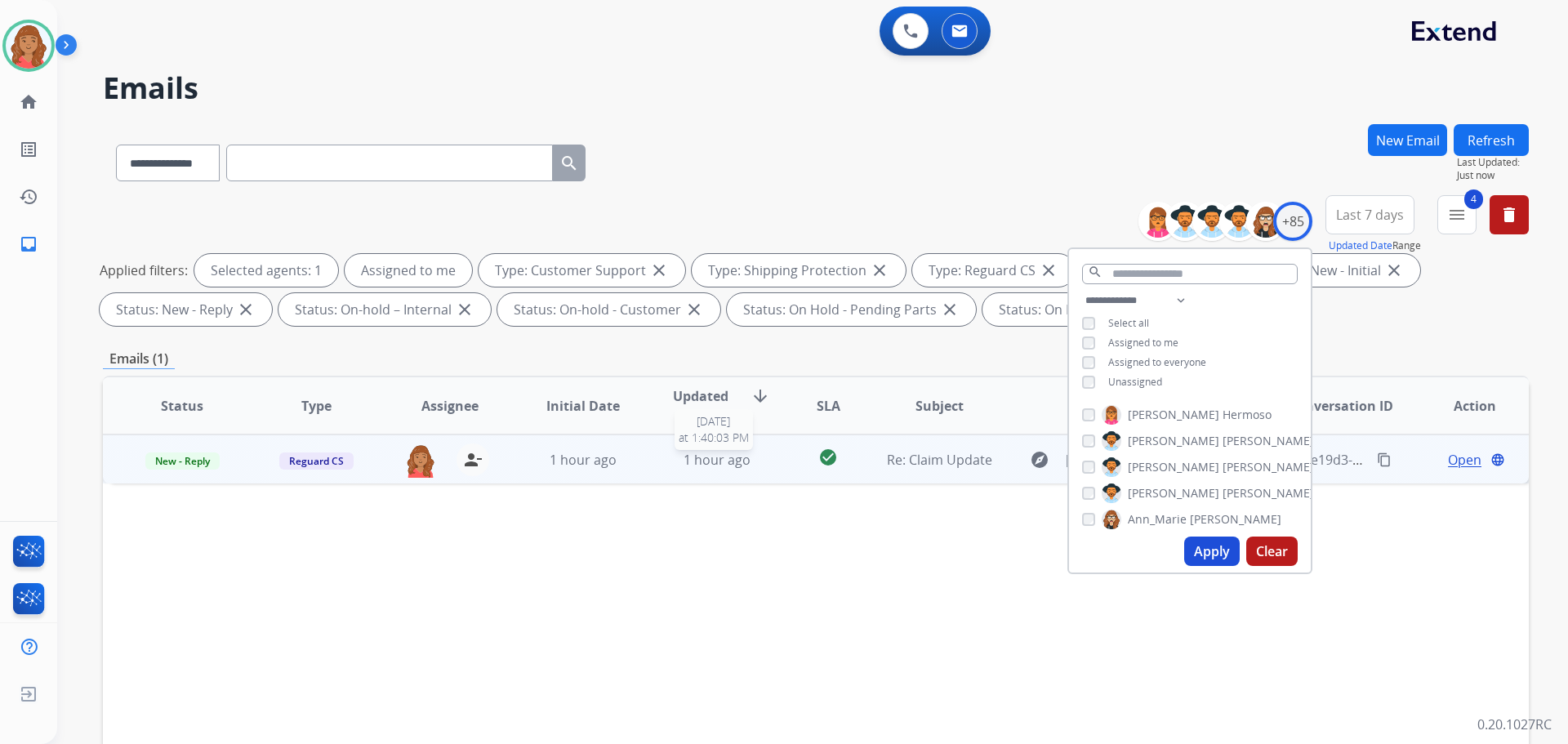
click at [711, 459] on span "1 hour ago" at bounding box center [717, 460] width 67 height 18
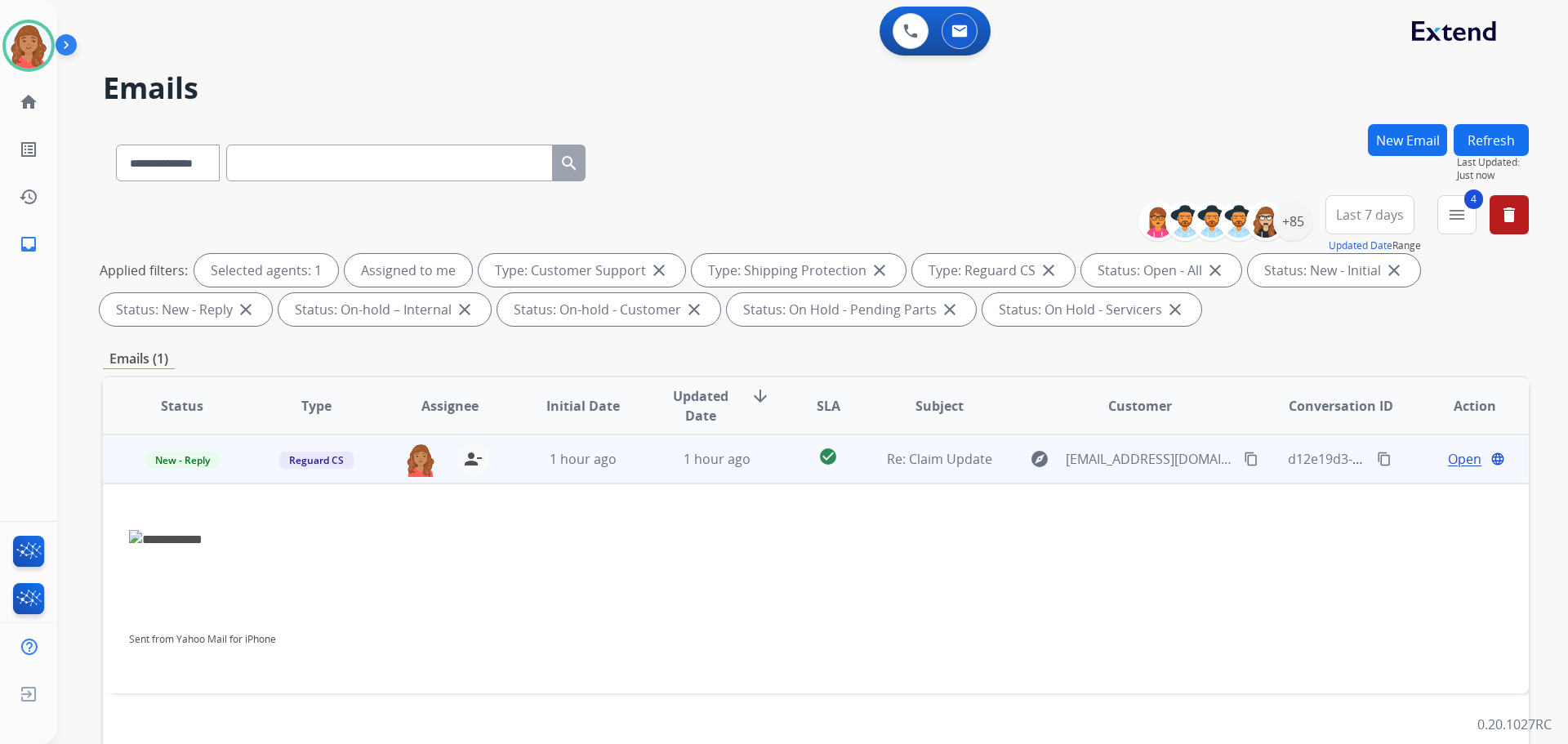
click at [1451, 462] on span "Open" at bounding box center [1464, 459] width 34 height 20
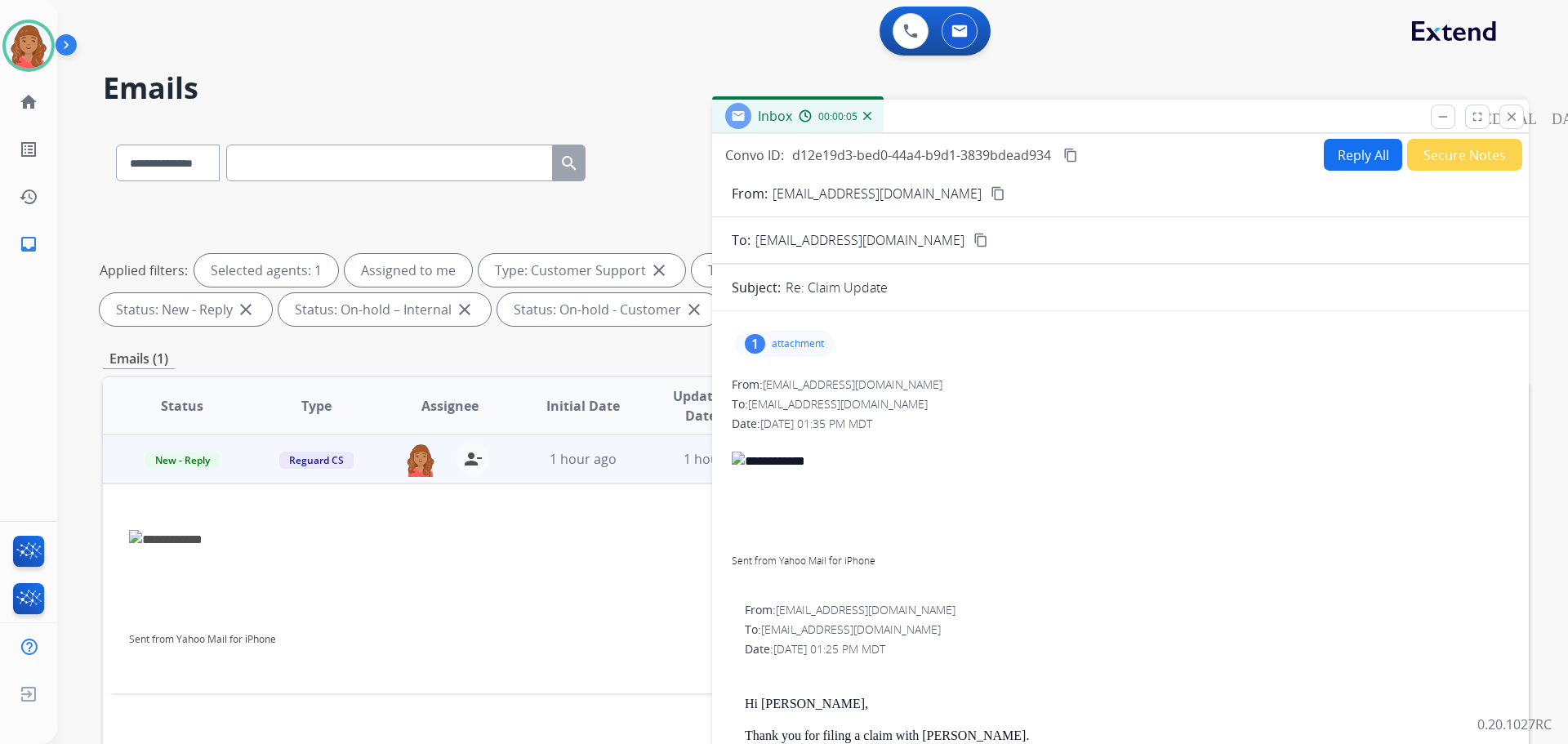
click at [769, 465] on img at bounding box center [1121, 461] width 778 height 20
click at [777, 349] on p "attachment" at bounding box center [798, 344] width 52 height 13
click at [789, 389] on div at bounding box center [789, 385] width 82 height 57
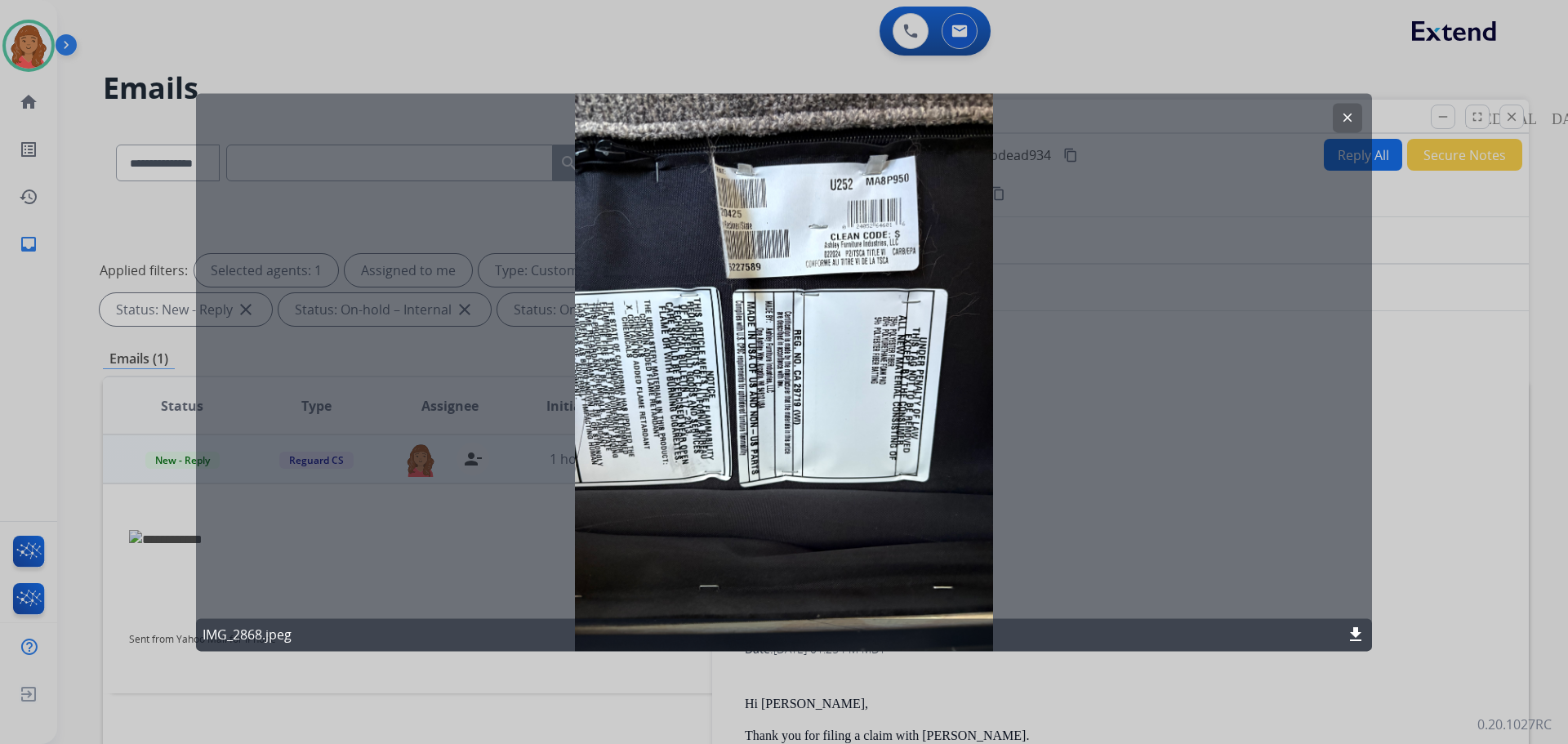
click at [1343, 114] on mat-icon "clear" at bounding box center [1347, 118] width 15 height 15
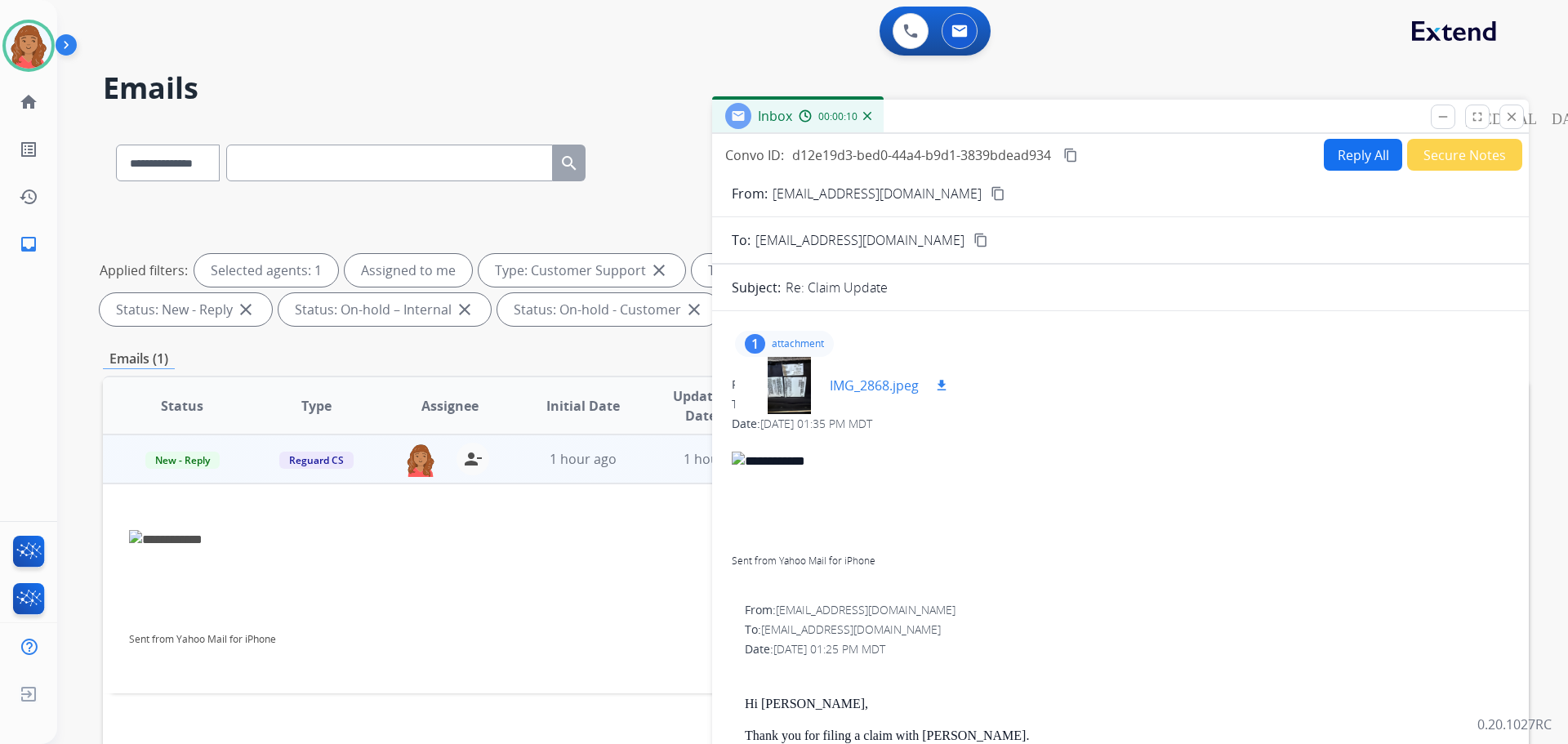
click at [938, 385] on mat-icon "download" at bounding box center [942, 386] width 15 height 15
click at [940, 385] on mat-icon "download" at bounding box center [942, 386] width 15 height 15
click at [990, 194] on mat-icon "content_copy" at bounding box center [998, 194] width 15 height 15
click at [795, 388] on div at bounding box center [789, 385] width 82 height 57
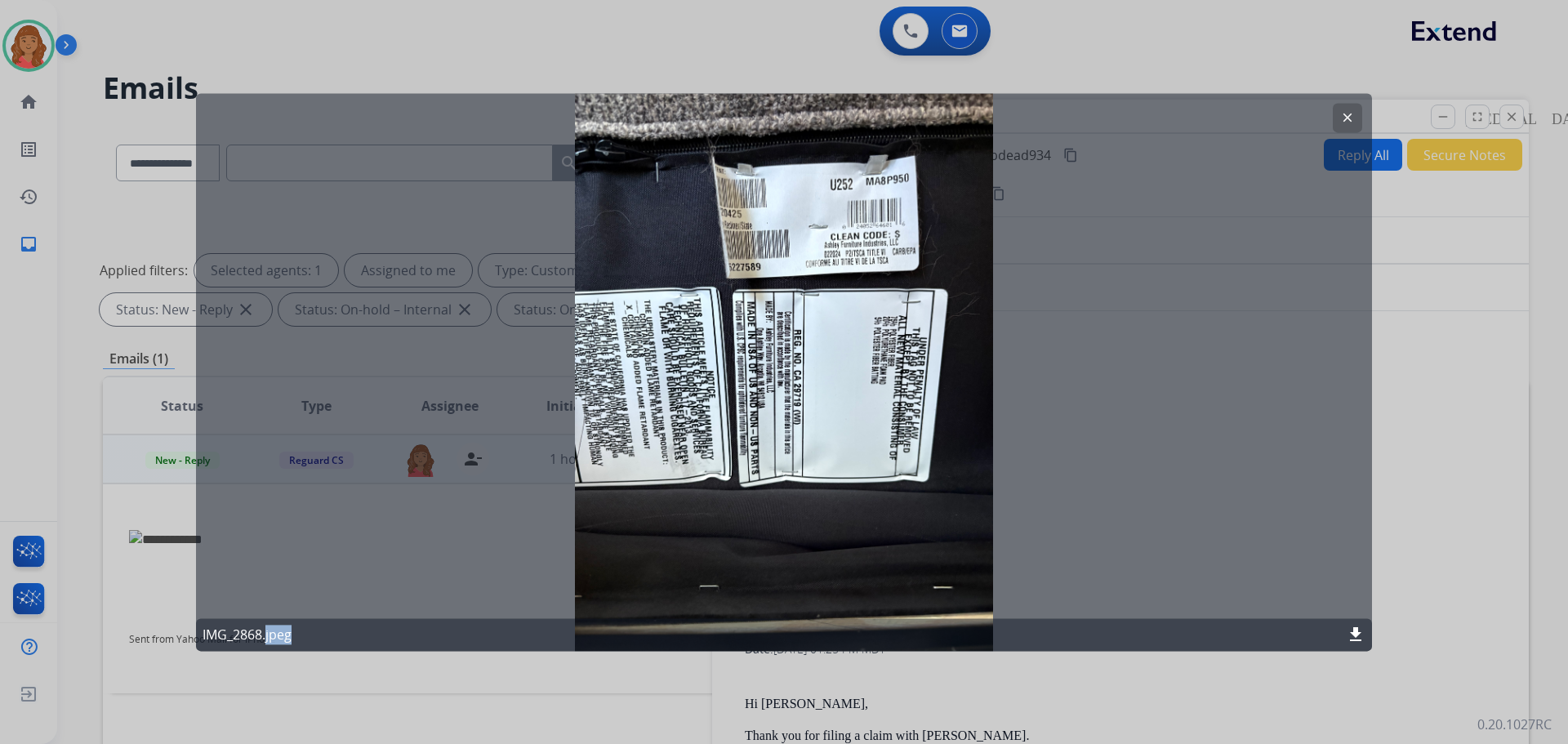
drag, startPoint x: 1345, startPoint y: 117, endPoint x: 1161, endPoint y: 148, distance: 186.6
click at [1345, 117] on mat-icon "clear" at bounding box center [1347, 118] width 15 height 15
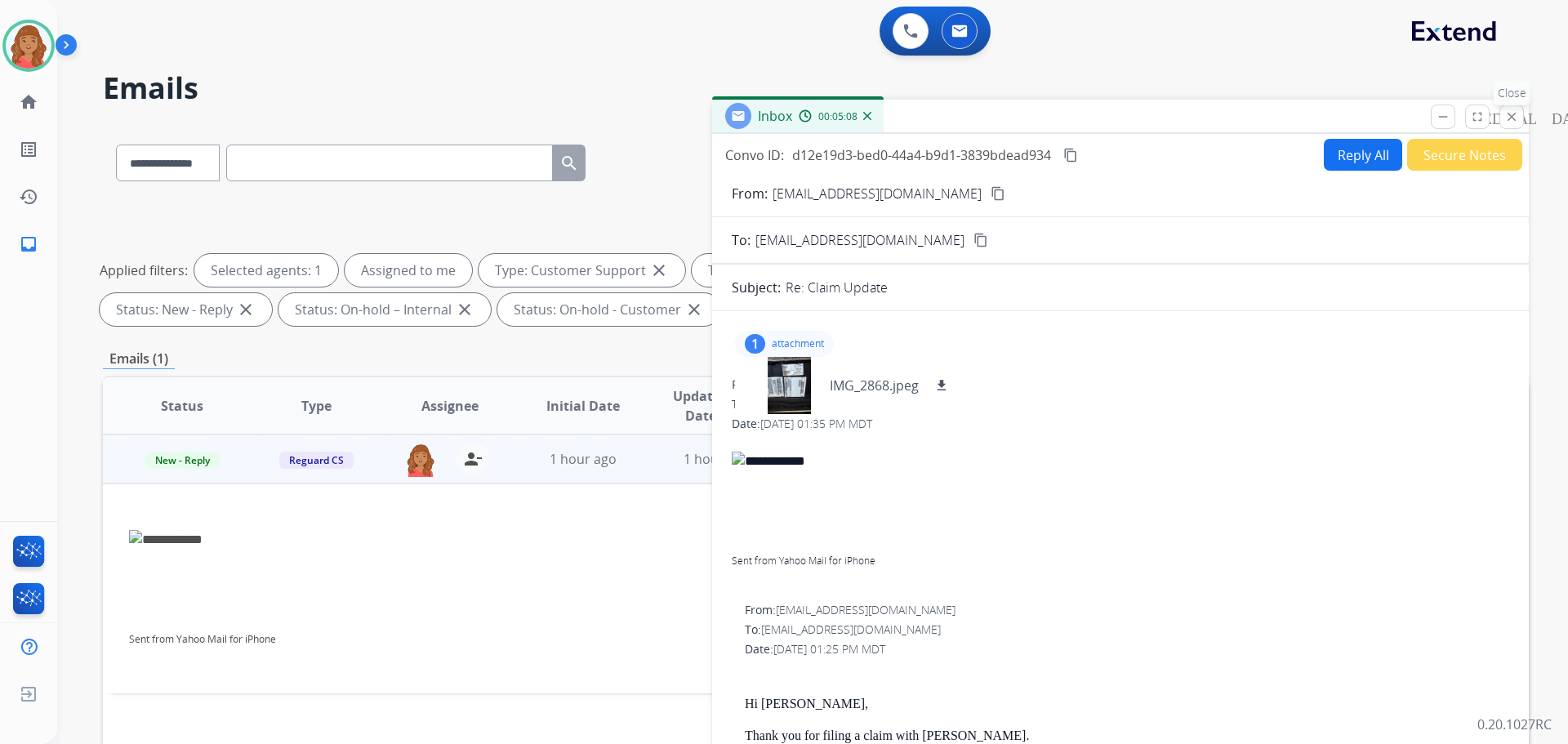
drag, startPoint x: 1508, startPoint y: 115, endPoint x: 1211, endPoint y: 58, distance: 302.4
click at [1507, 115] on mat-icon "close" at bounding box center [1512, 117] width 15 height 15
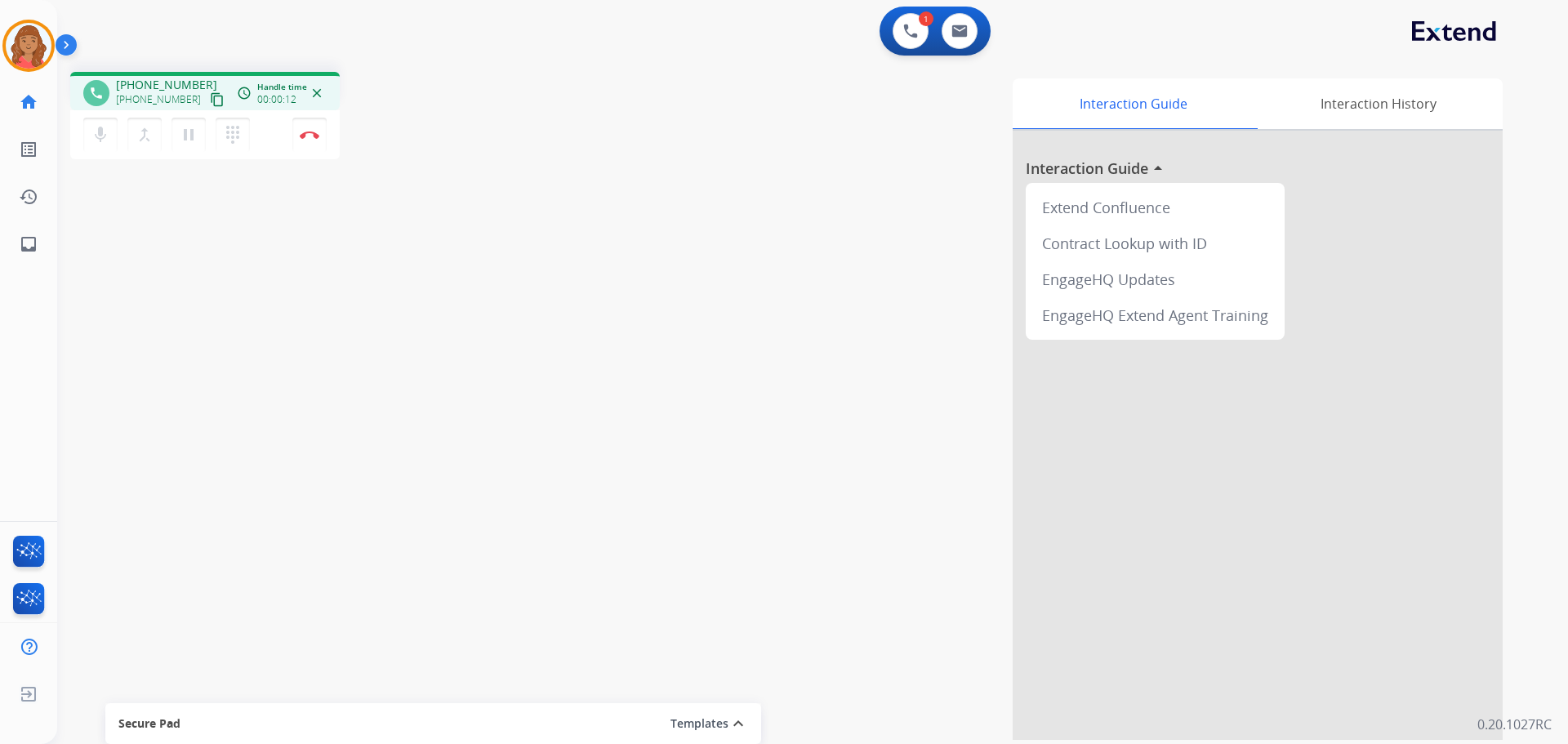
click at [210, 98] on mat-icon "content_copy" at bounding box center [218, 100] width 15 height 15
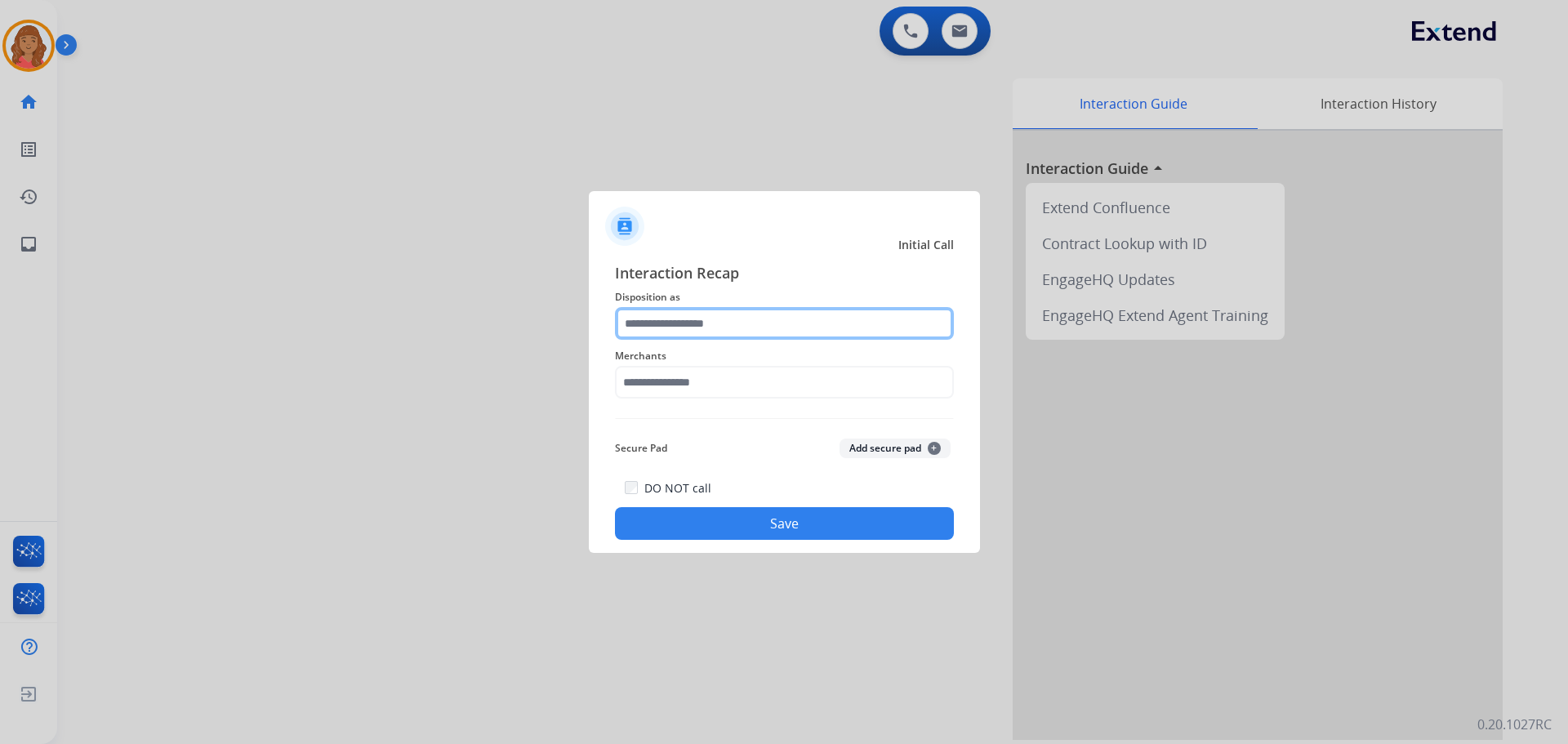
click at [692, 331] on input "text" at bounding box center [784, 324] width 339 height 33
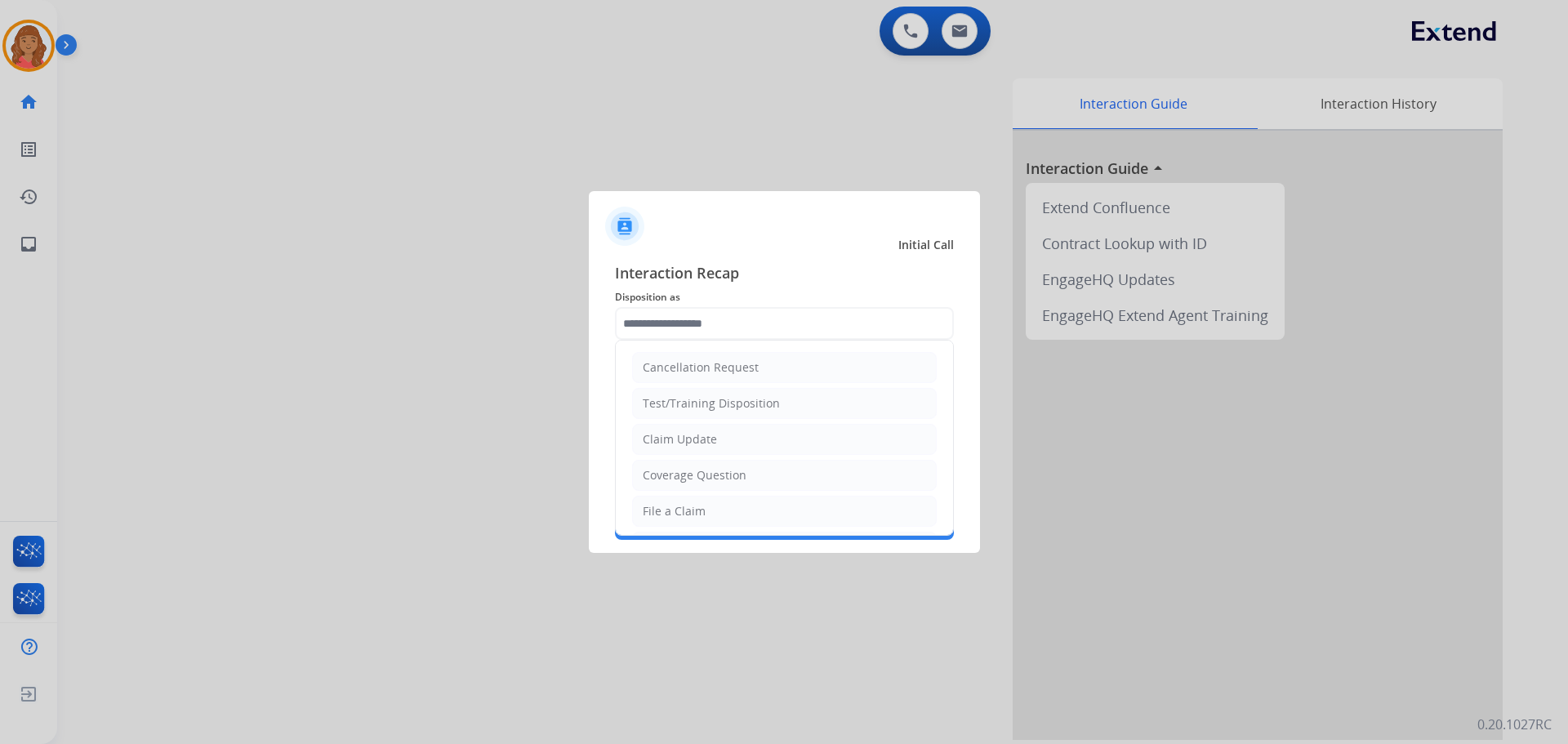
drag, startPoint x: 688, startPoint y: 371, endPoint x: 692, endPoint y: 399, distance: 28.3
click at [689, 371] on div "Cancellation Request" at bounding box center [700, 367] width 116 height 16
type input "**********"
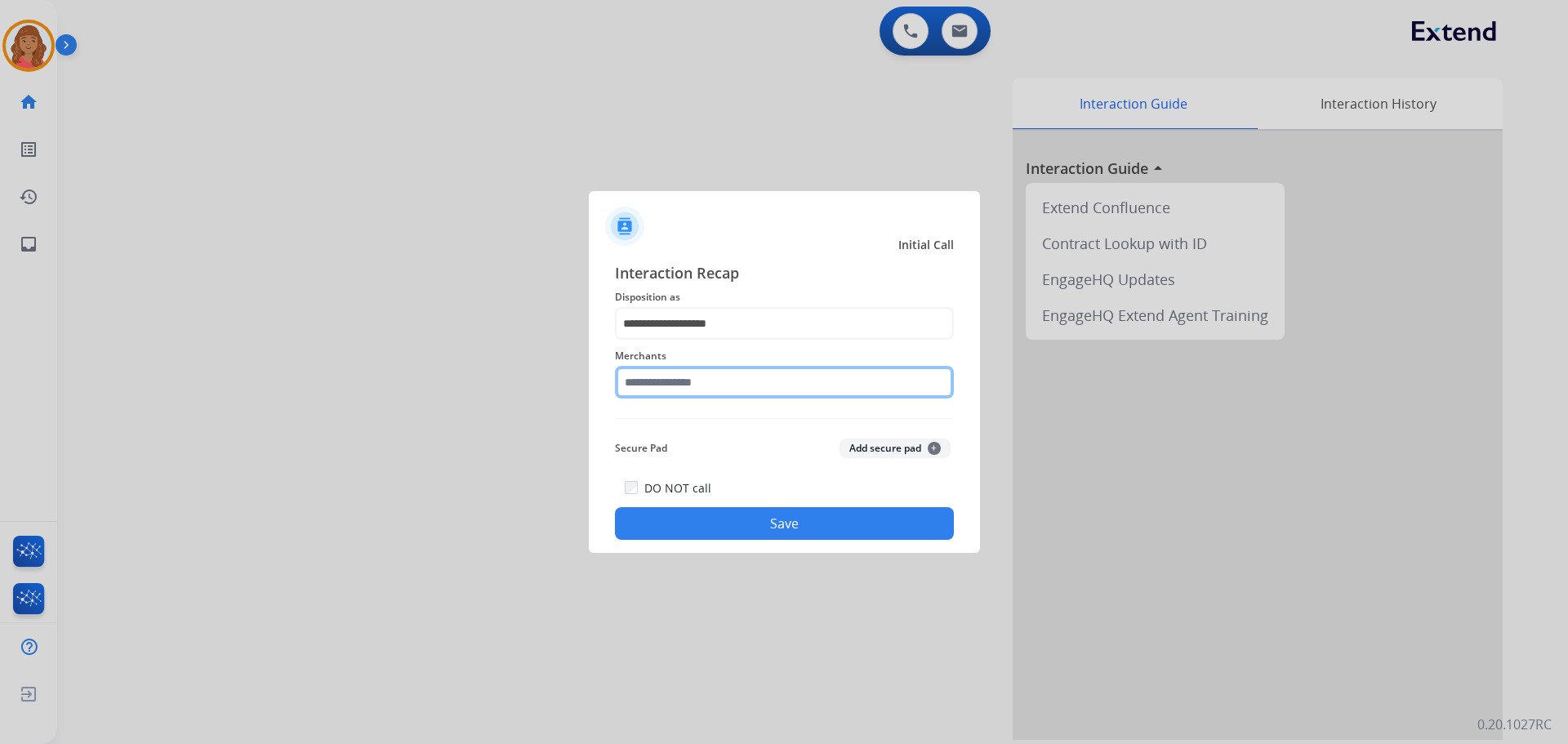
click at [688, 391] on input "text" at bounding box center [784, 382] width 339 height 33
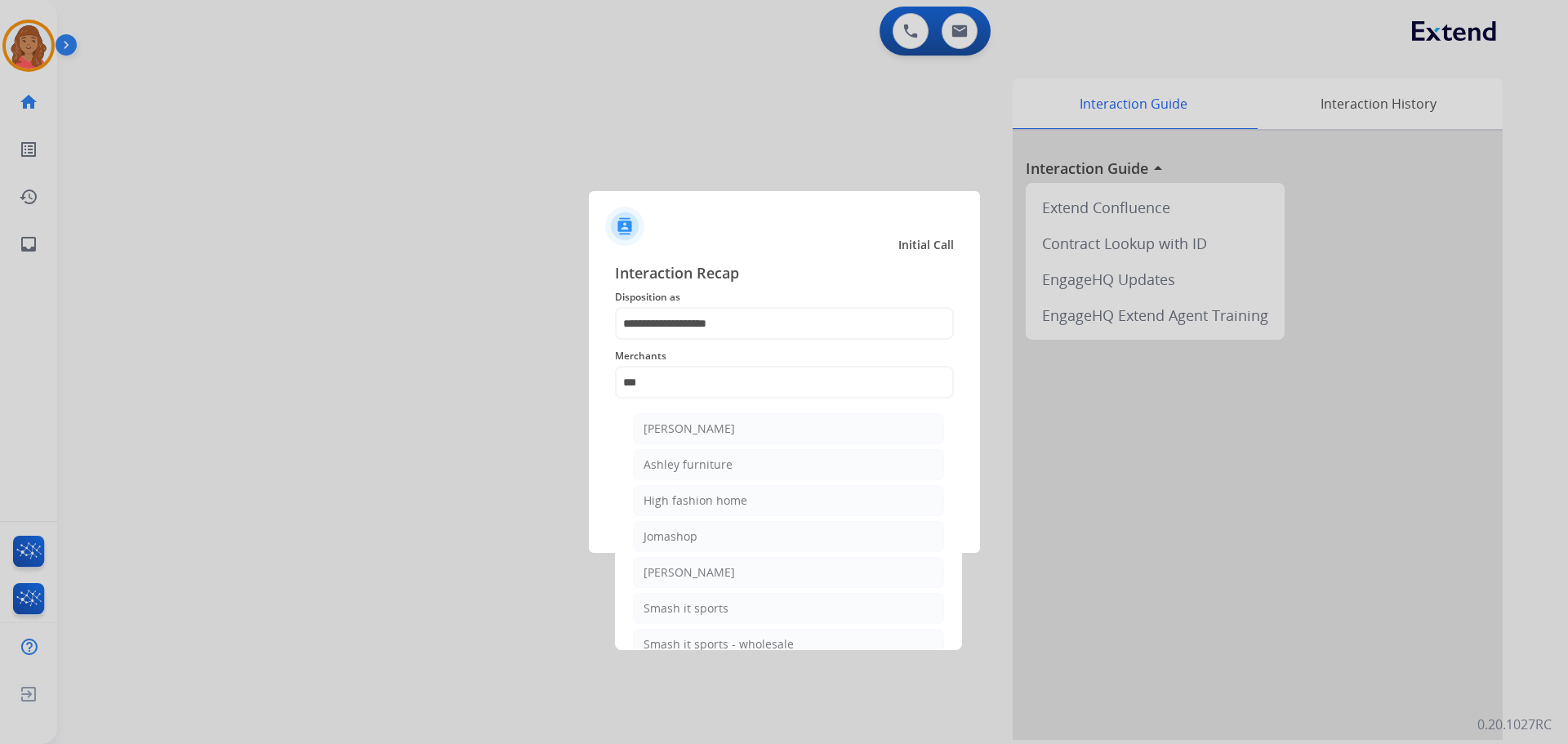
drag, startPoint x: 678, startPoint y: 455, endPoint x: 687, endPoint y: 460, distance: 10.3
click at [680, 455] on li "Ashley furniture" at bounding box center [789, 465] width 311 height 31
type input "**********"
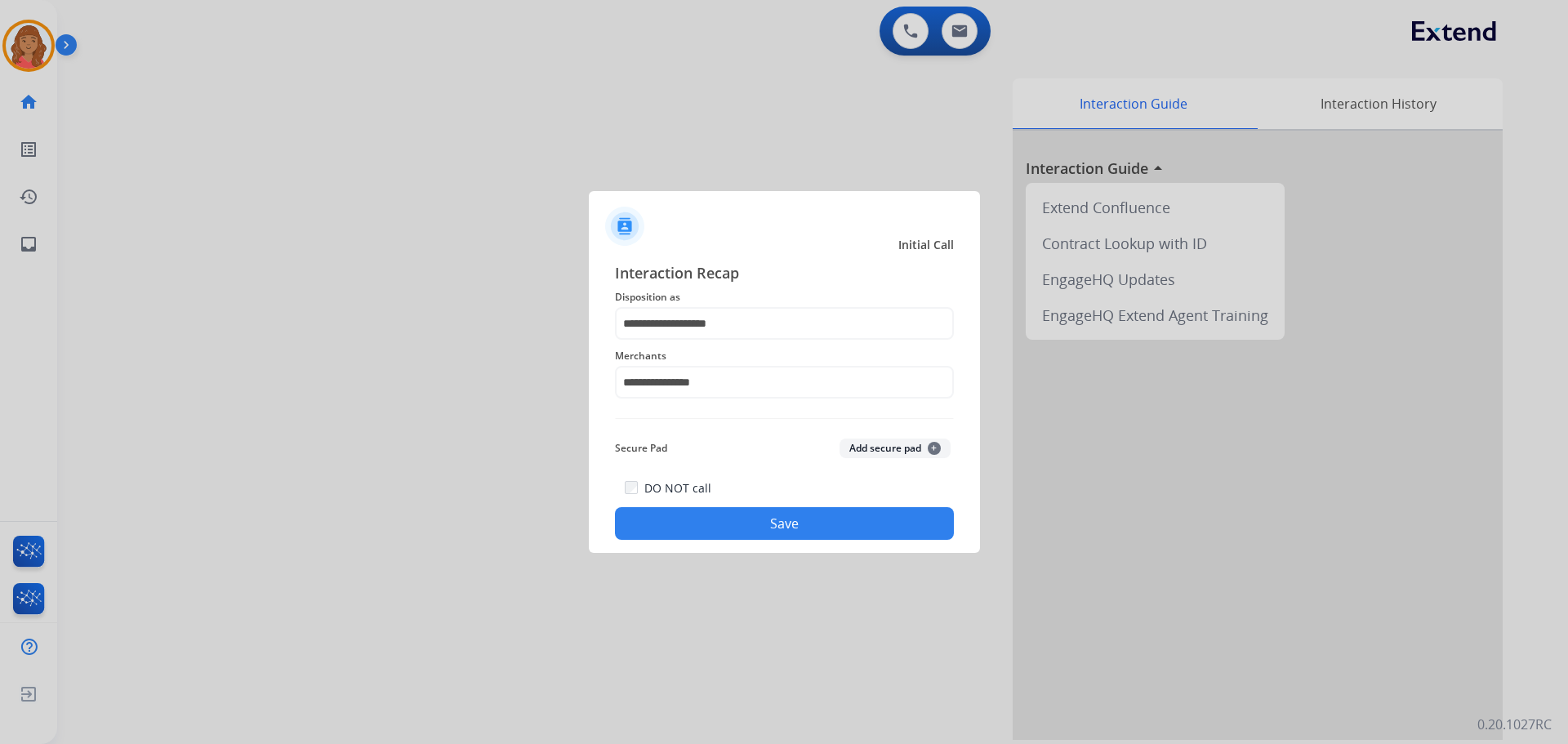
click at [748, 518] on button "Save" at bounding box center [784, 523] width 339 height 33
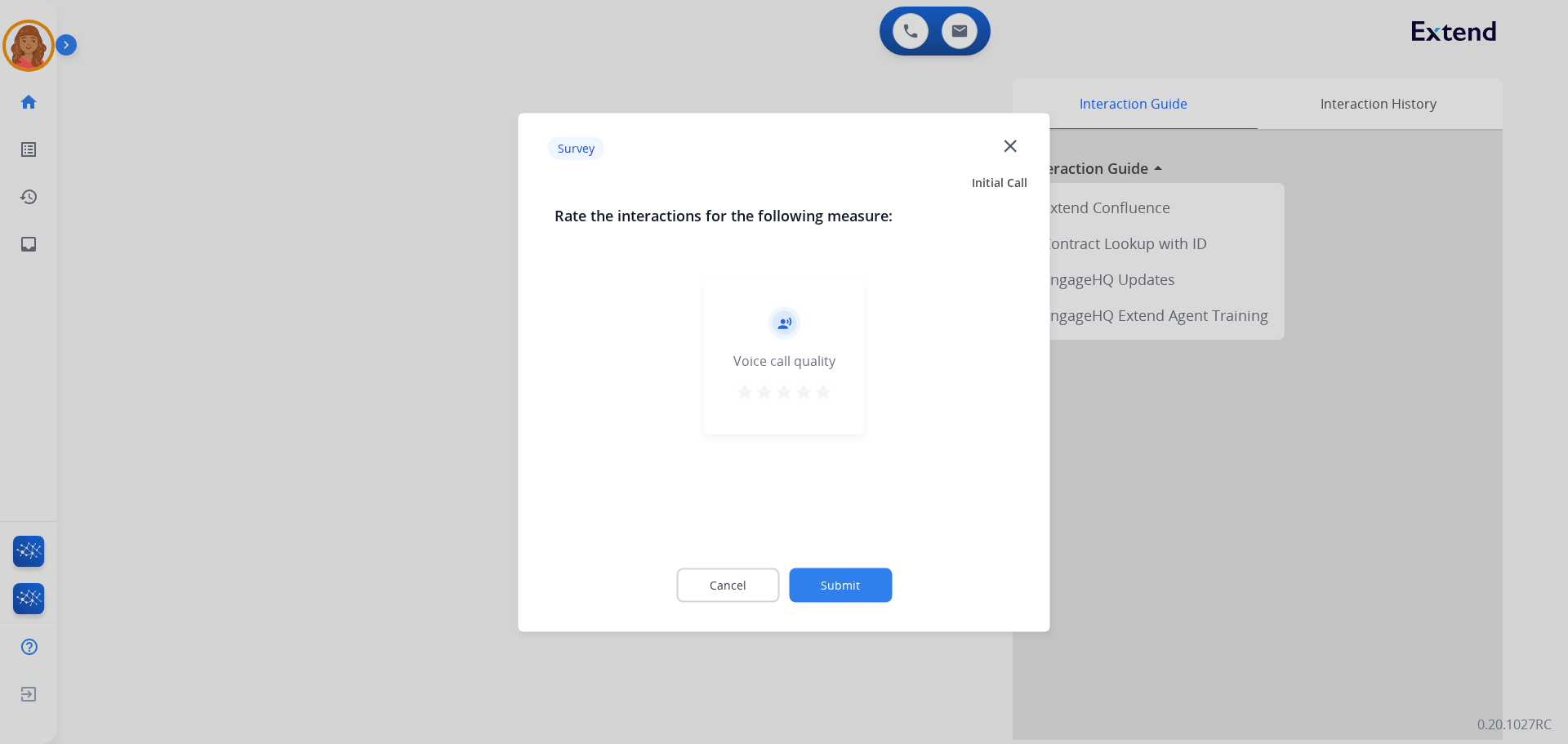
click at [822, 386] on mat-icon "star" at bounding box center [823, 391] width 20 height 20
click at [854, 578] on button "Submit" at bounding box center [840, 585] width 103 height 35
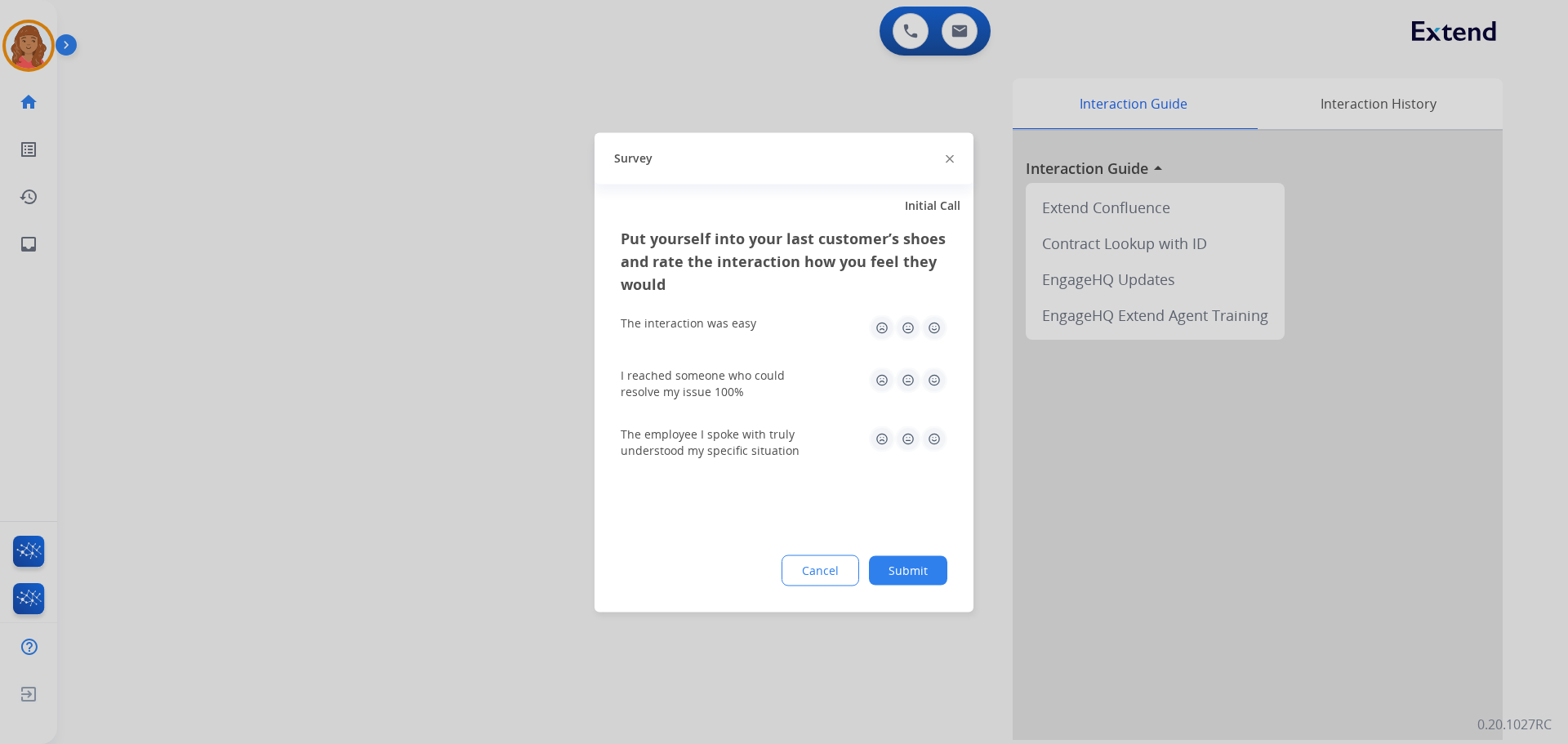
drag, startPoint x: 930, startPoint y: 322, endPoint x: 938, endPoint y: 357, distance: 35.9
click at [930, 323] on img at bounding box center [934, 328] width 26 height 26
click at [934, 377] on img at bounding box center [934, 380] width 26 height 26
click at [934, 440] on img at bounding box center [934, 438] width 26 height 26
drag, startPoint x: 910, startPoint y: 570, endPoint x: 950, endPoint y: 629, distance: 71.3
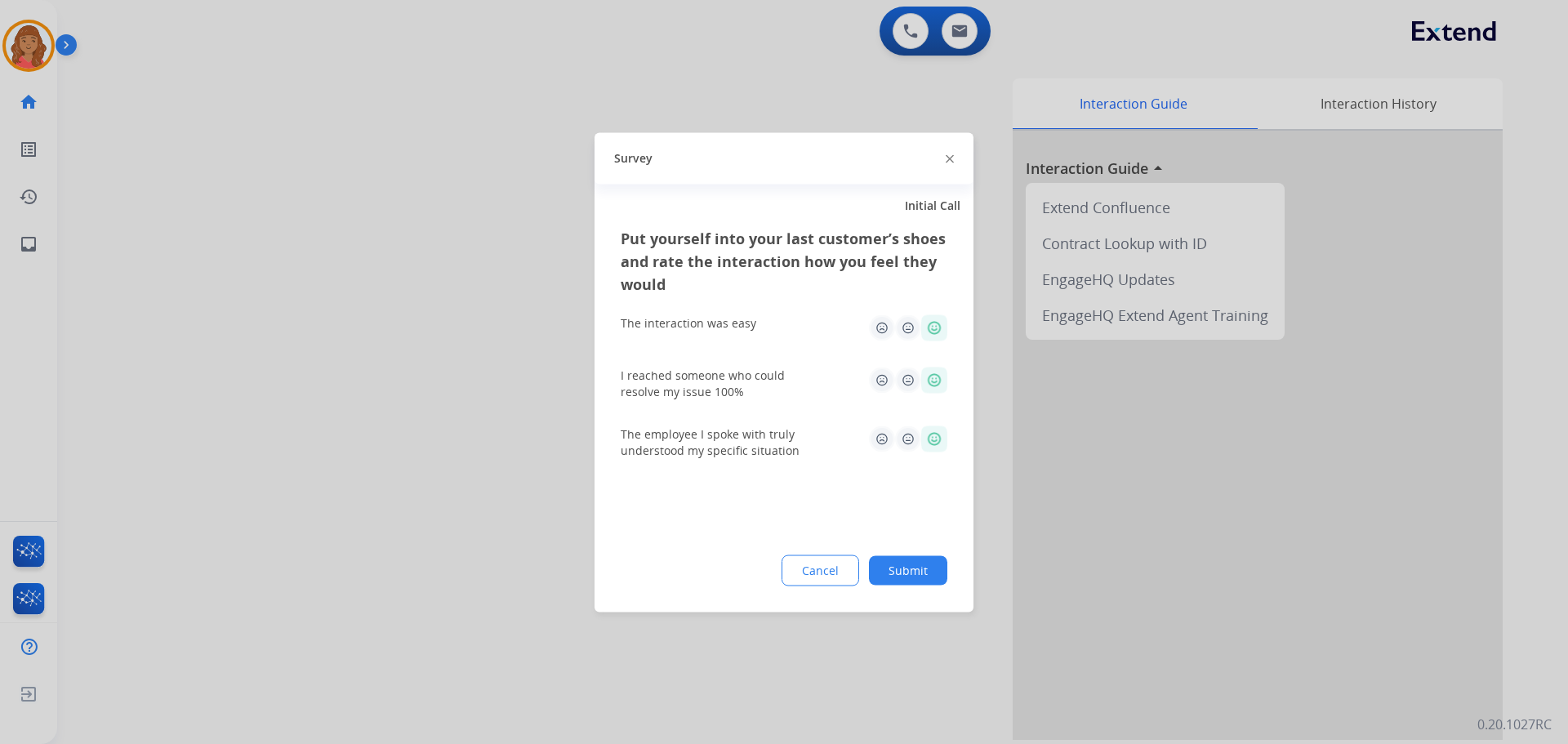
click at [912, 570] on button "Submit" at bounding box center [908, 570] width 78 height 30
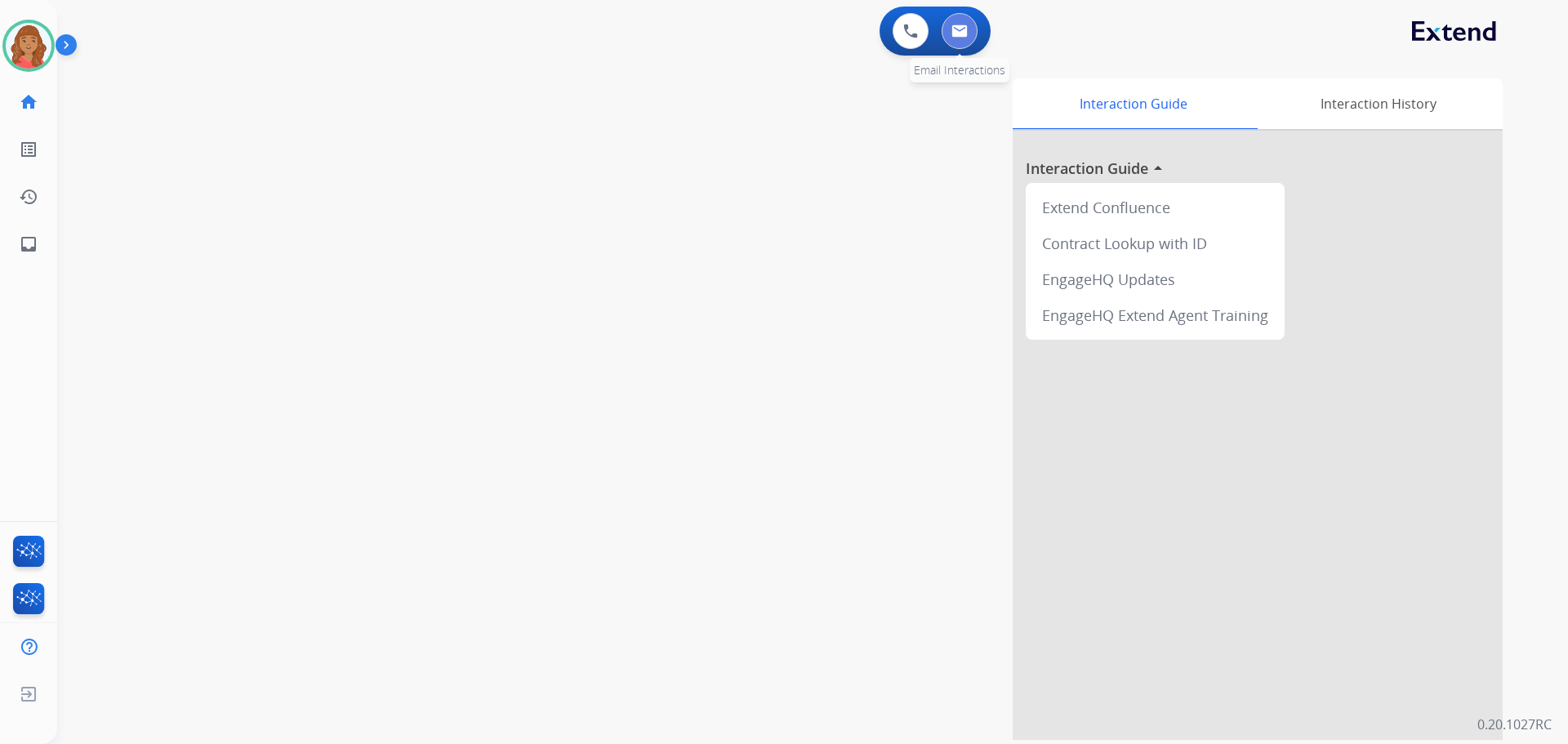
click at [958, 40] on button at bounding box center [960, 31] width 36 height 36
select select "**********"
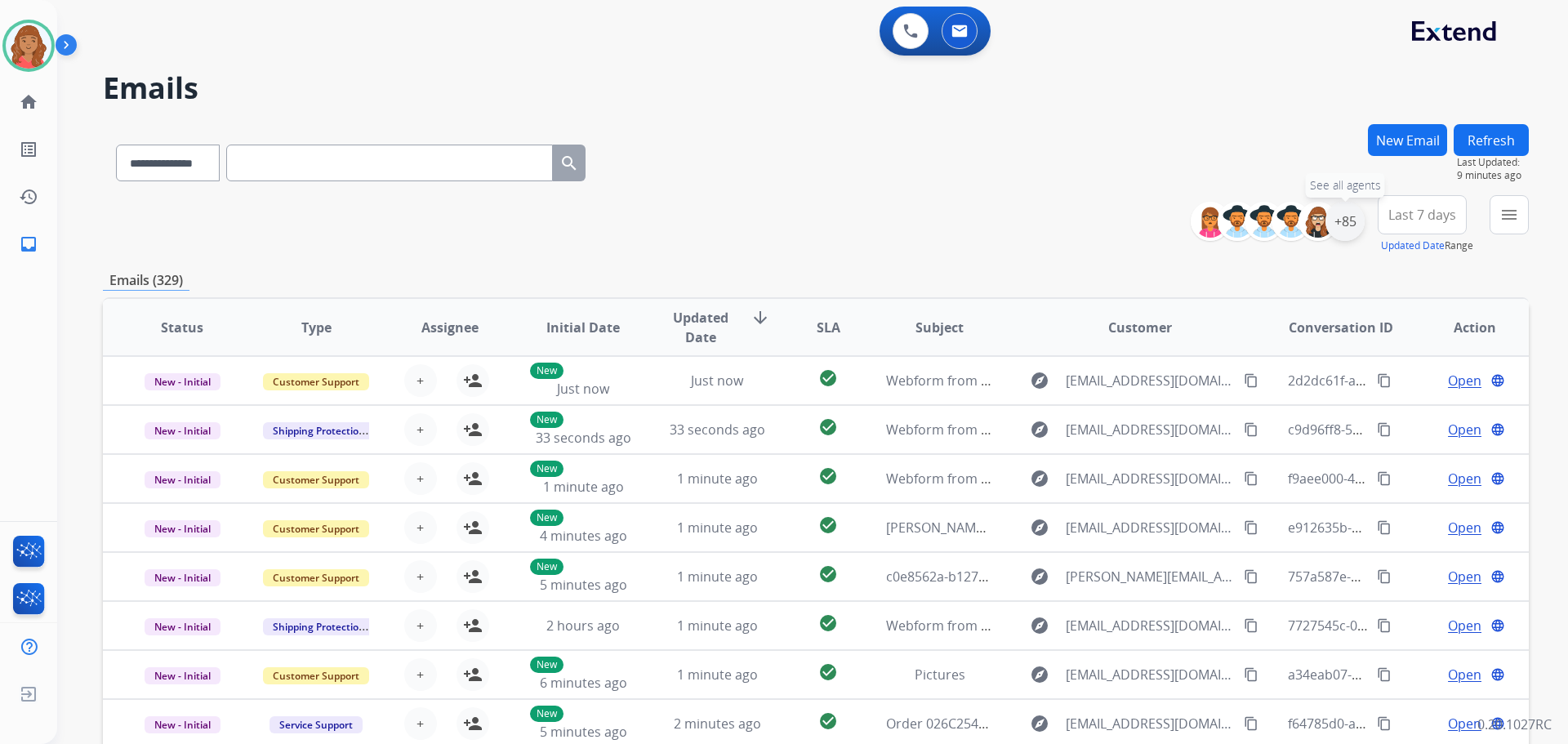
click at [1356, 222] on div "+85" at bounding box center [1346, 222] width 40 height 40
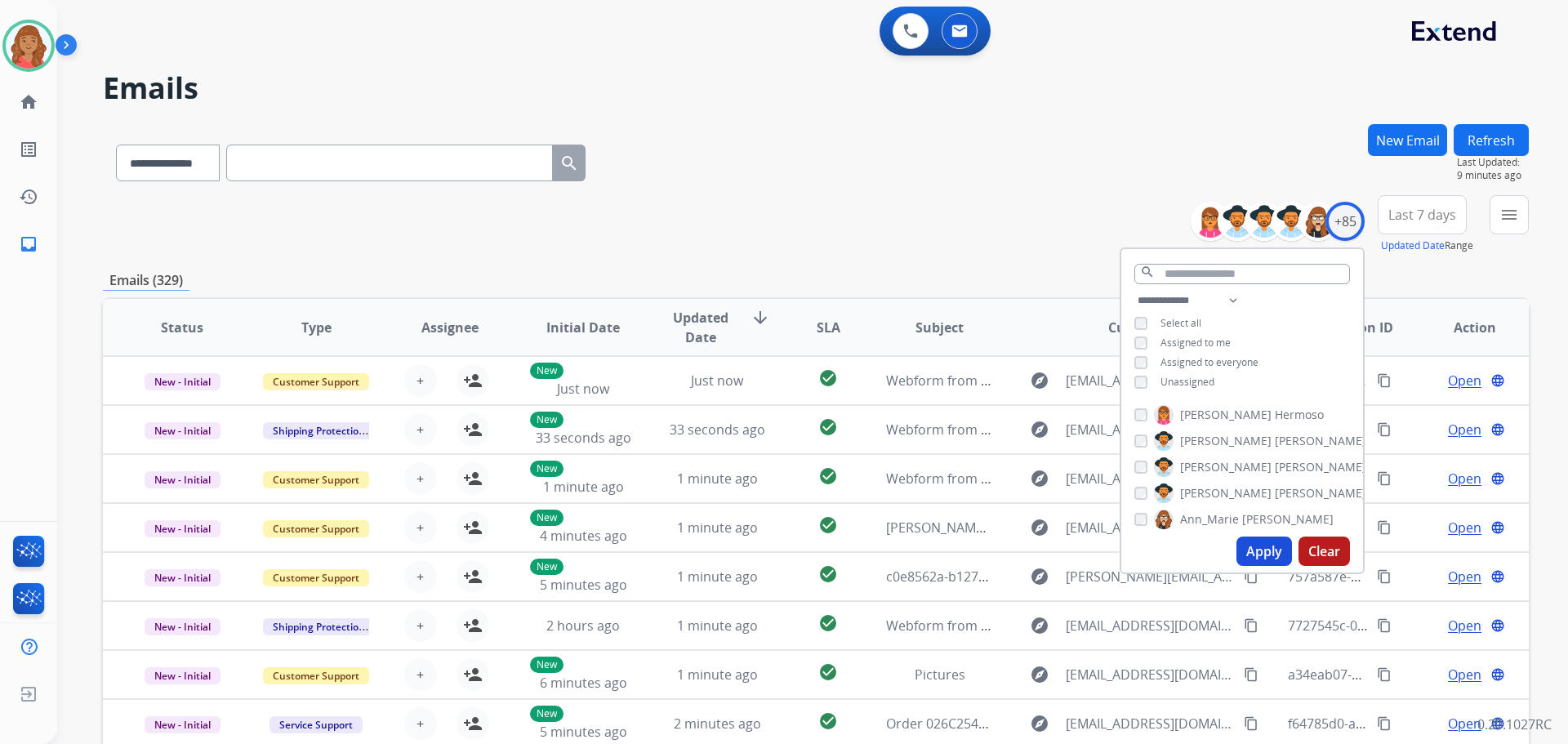
click at [1177, 380] on span "Unassigned" at bounding box center [1187, 381] width 54 height 14
click at [1257, 554] on button "Apply" at bounding box center [1264, 551] width 55 height 30
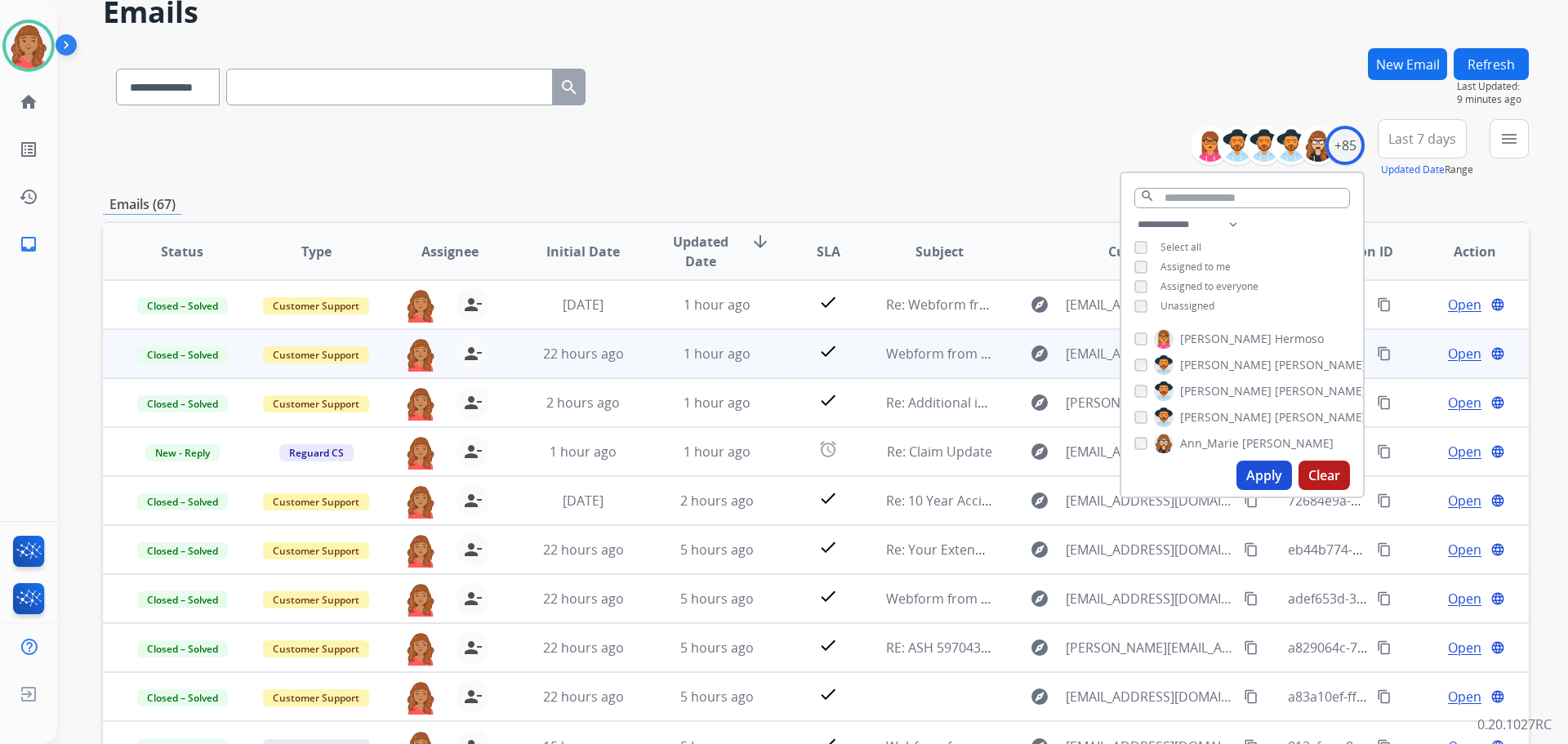
scroll to position [163, 0]
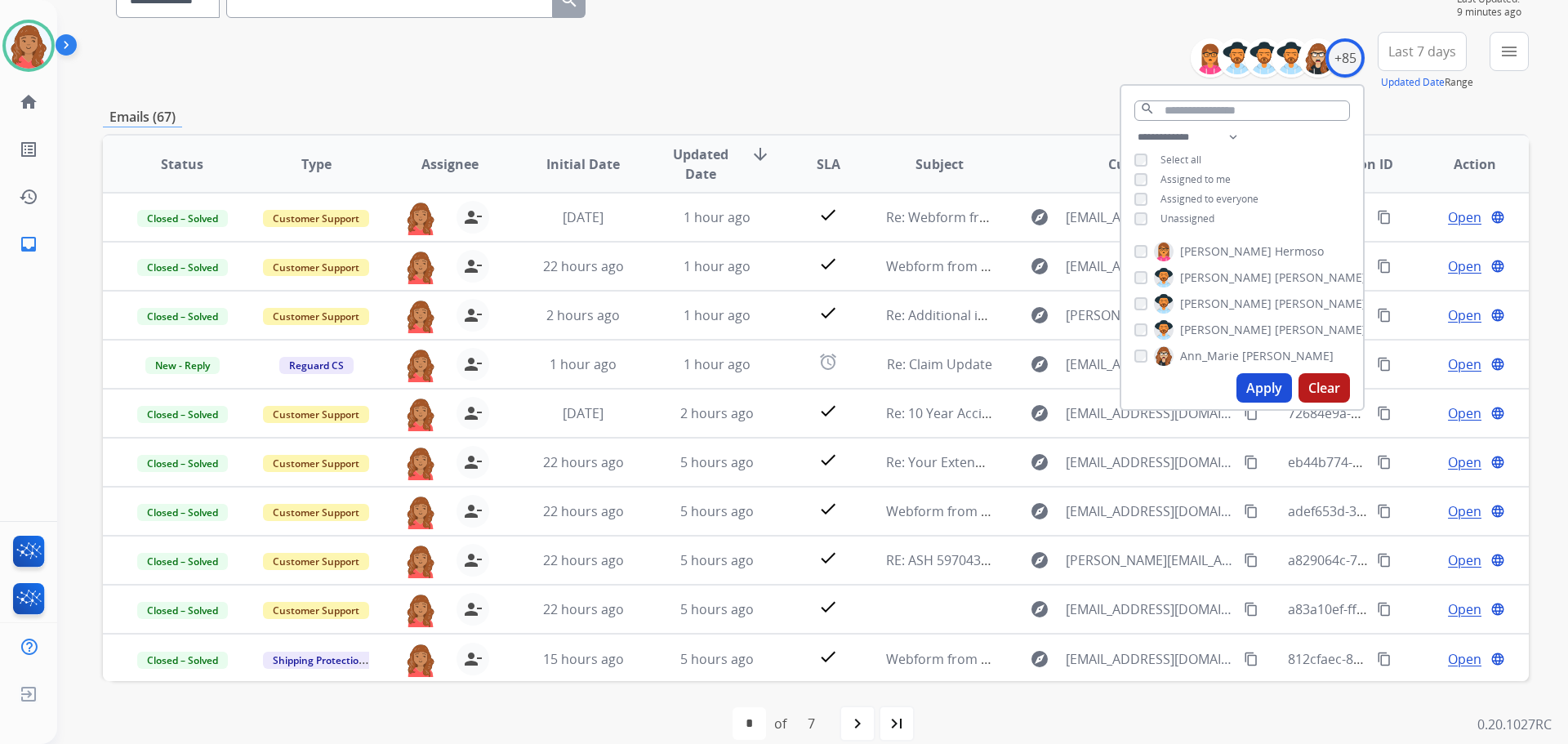
click at [859, 84] on div "**********" at bounding box center [816, 61] width 1426 height 58
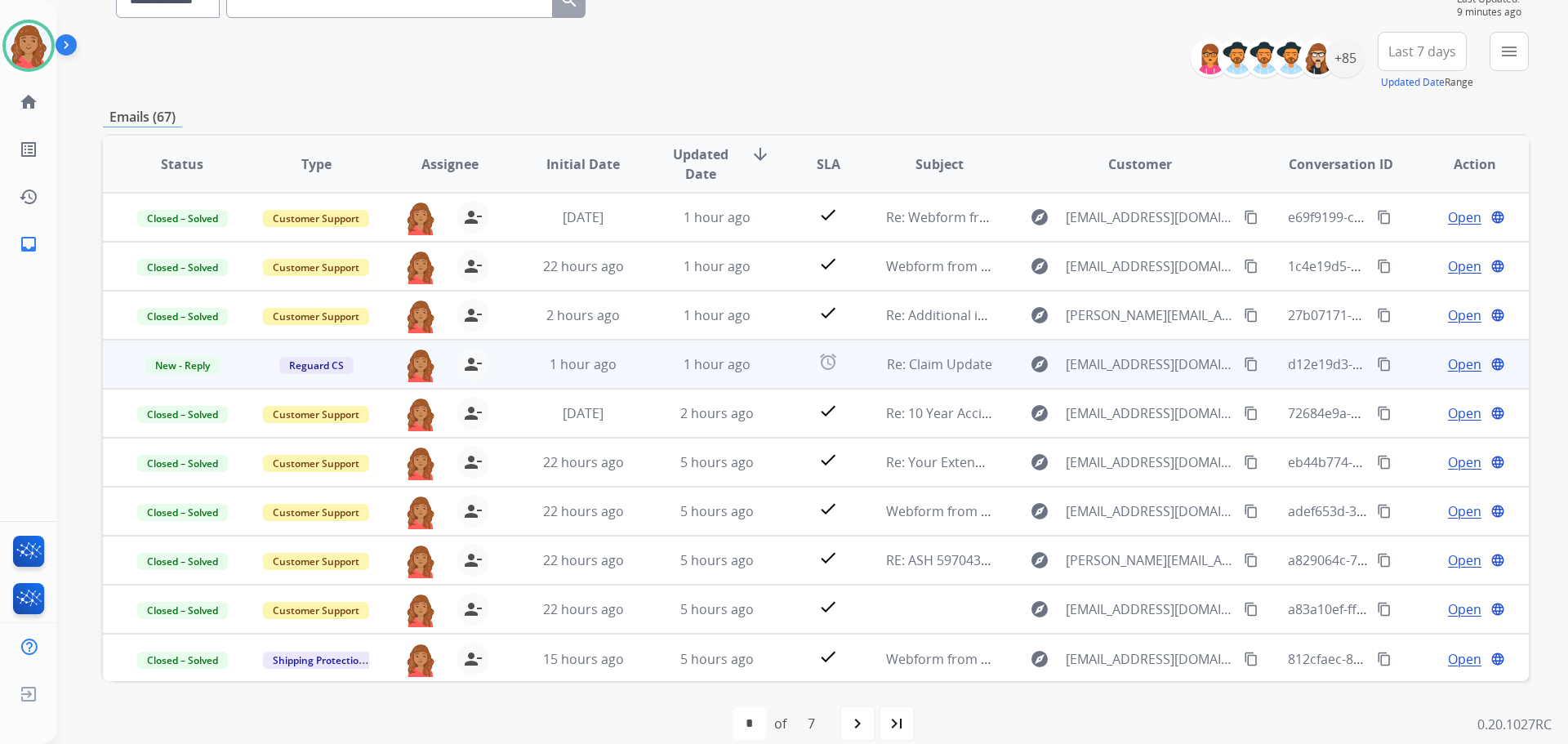
click at [1448, 364] on span "Open" at bounding box center [1464, 364] width 34 height 20
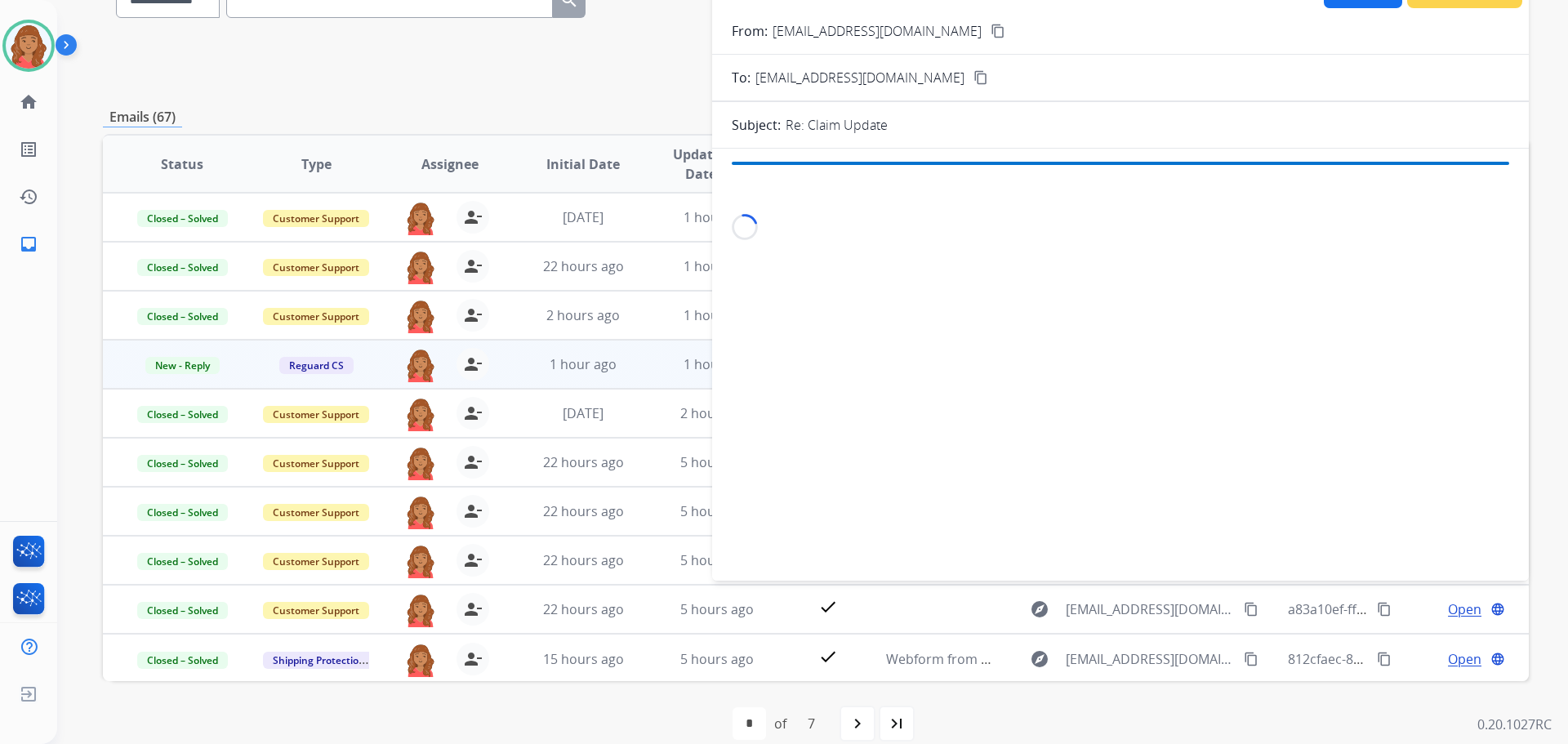
scroll to position [0, 0]
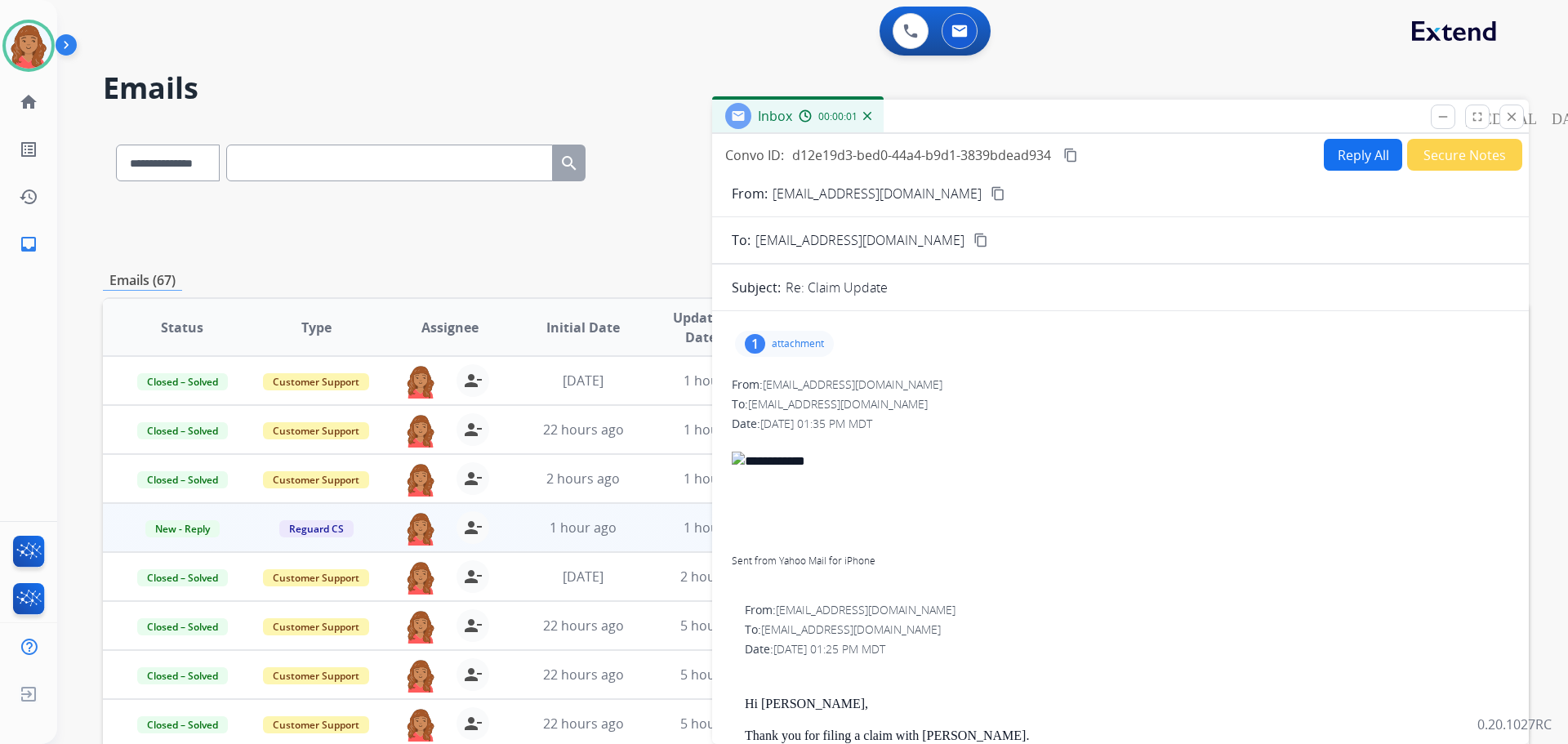
click at [1374, 157] on button "Reply All" at bounding box center [1363, 154] width 78 height 32
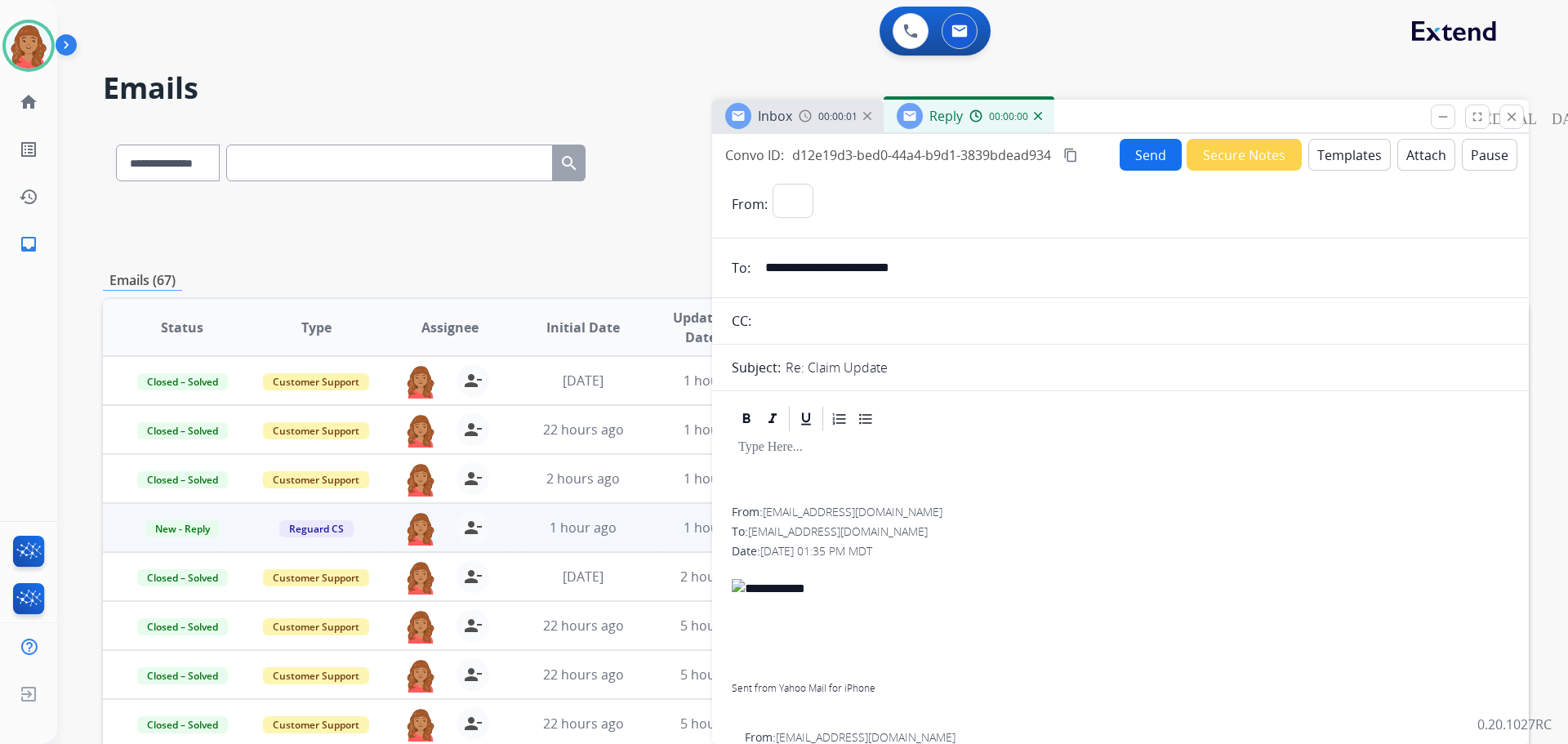
select select "**********"
click at [1366, 158] on button "Templates" at bounding box center [1350, 154] width 82 height 32
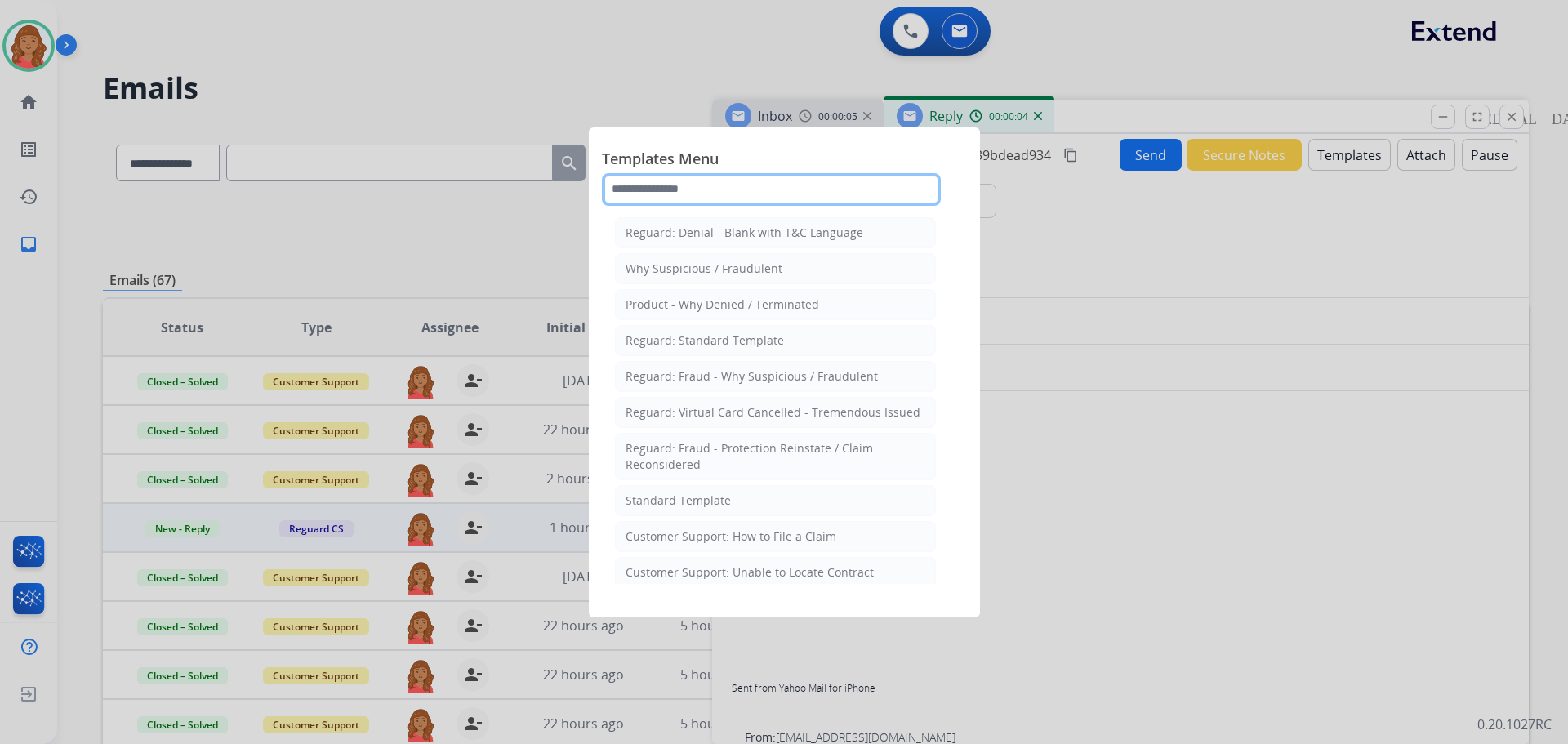
click at [725, 191] on input "text" at bounding box center [770, 190] width 339 height 33
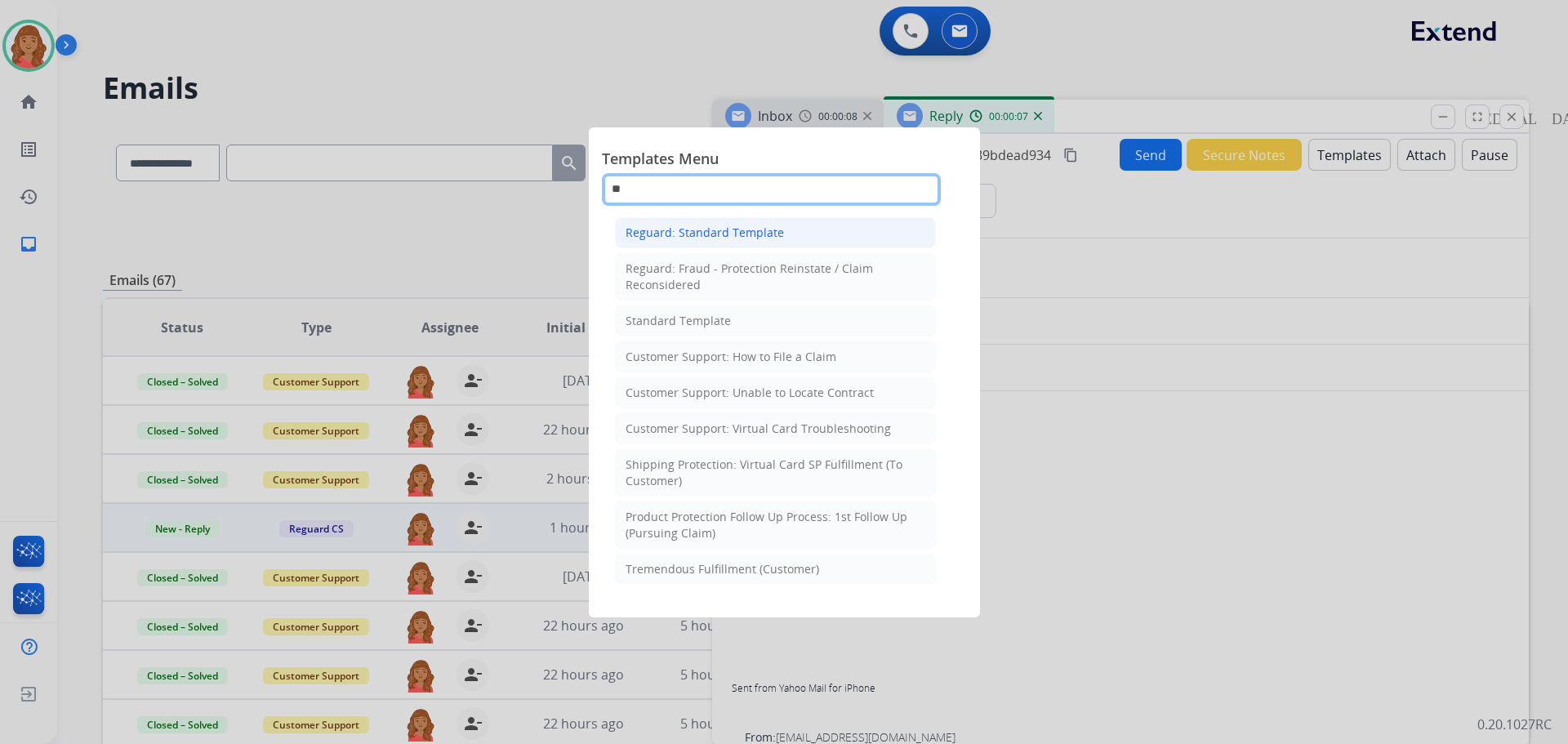
type input "**"
click at [778, 240] on div "Reguard: Standard Template" at bounding box center [704, 233] width 158 height 16
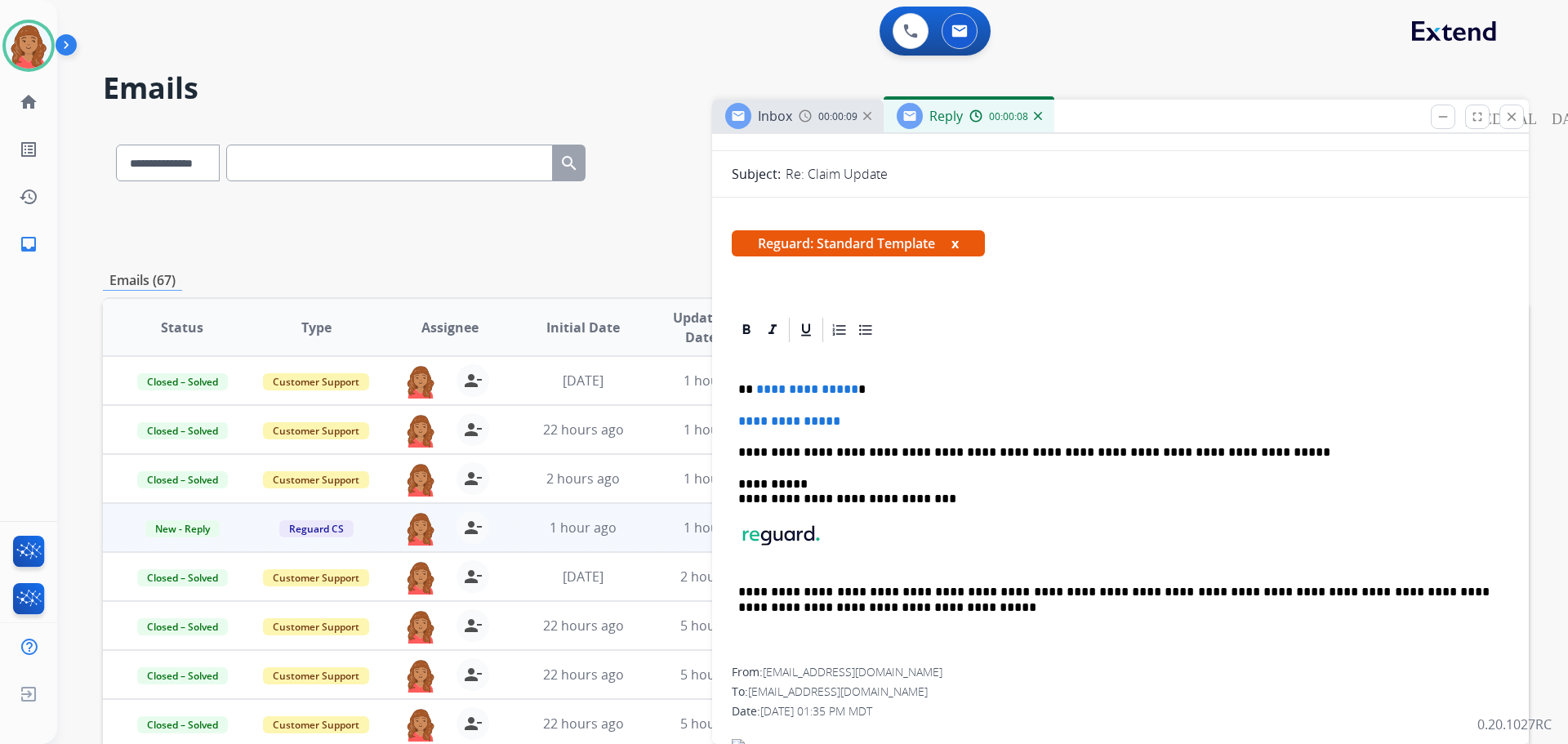
scroll to position [245, 0]
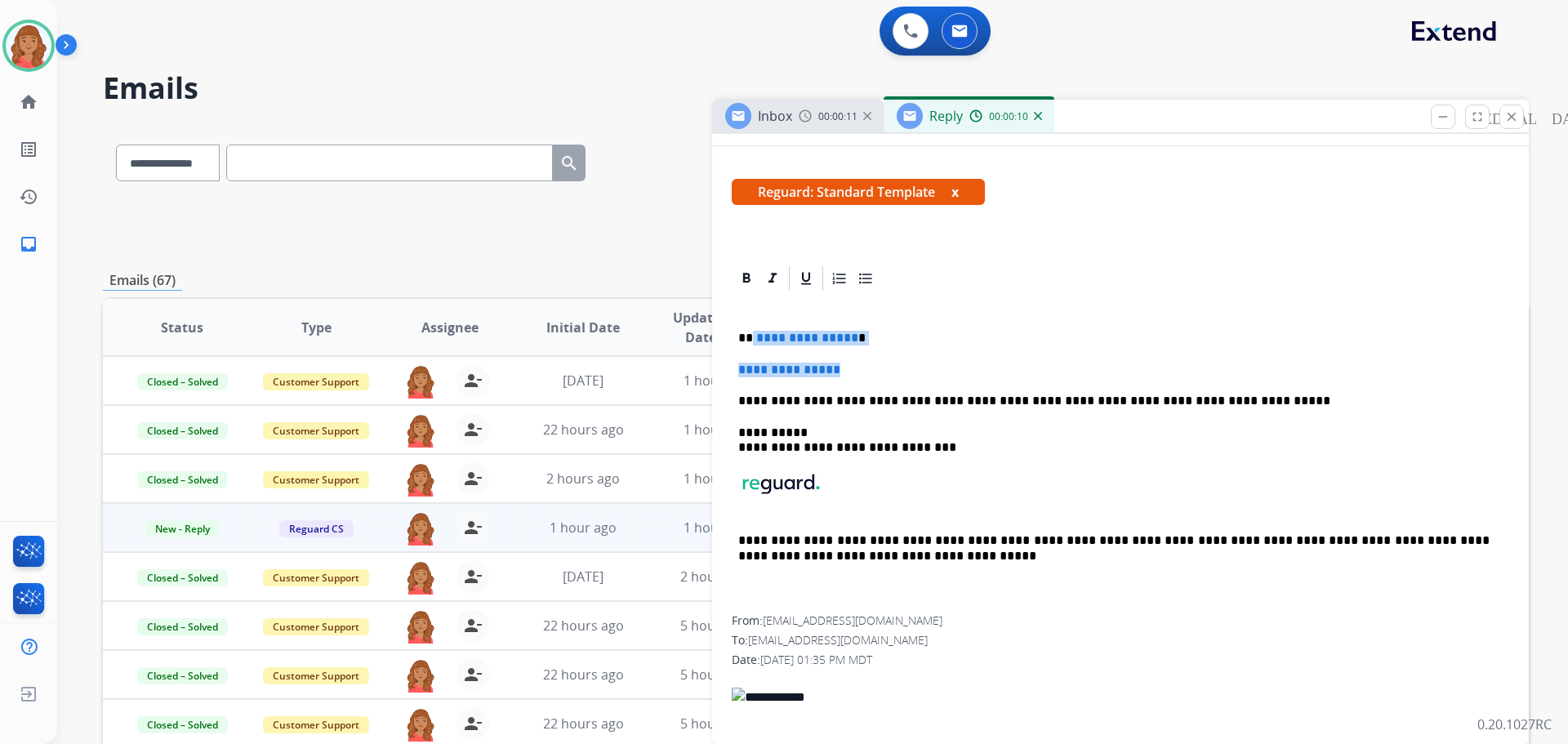
drag, startPoint x: 753, startPoint y: 344, endPoint x: 918, endPoint y: 378, distance: 168.5
click at [917, 377] on div "**********" at bounding box center [1121, 454] width 778 height 322
click at [936, 369] on p "**********" at bounding box center [1114, 370] width 751 height 15
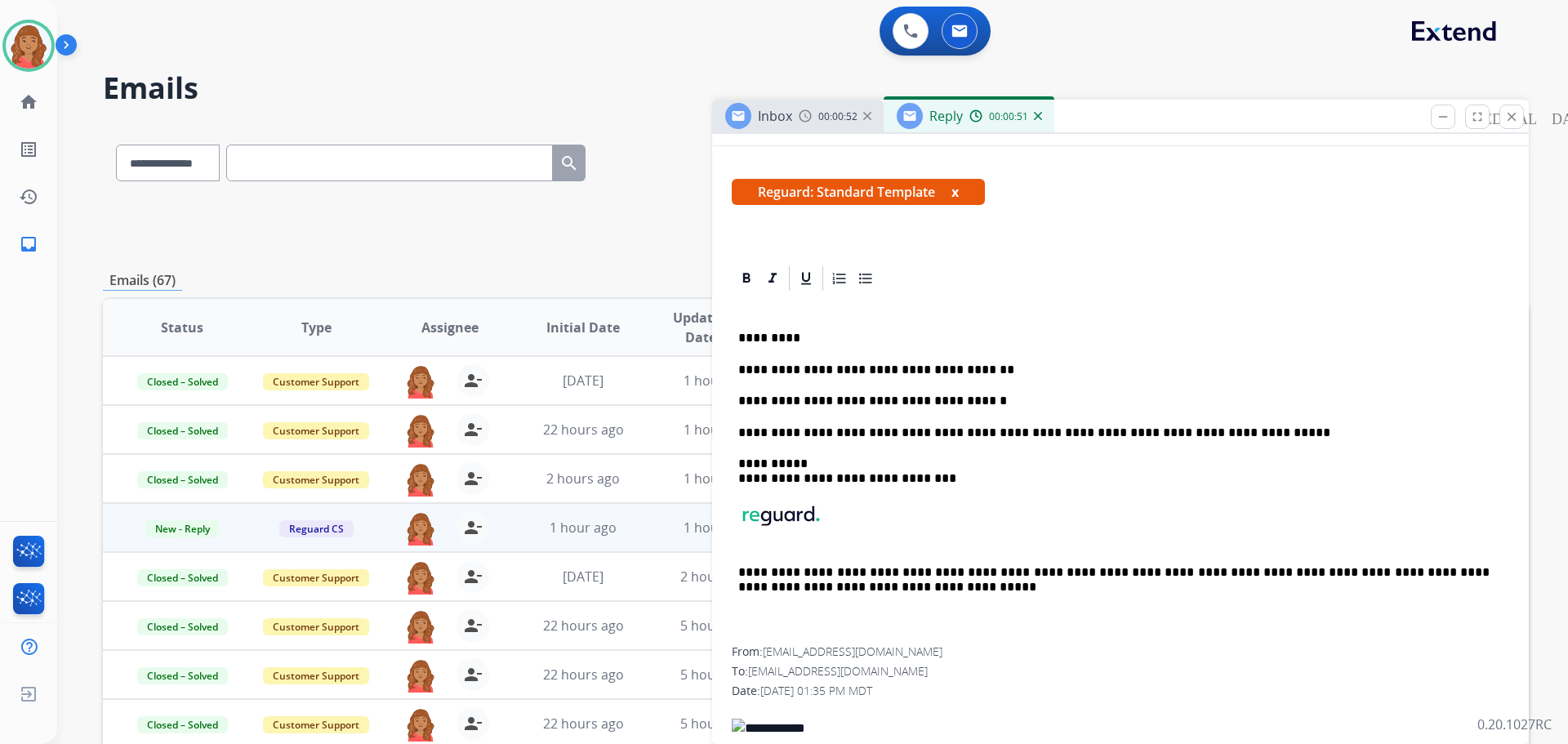
click at [1285, 677] on div "From: pattisegerstrom@yahoo.com To: customerservice@reguardprotection.com Date:…" at bounding box center [1121, 750] width 778 height 213
click at [973, 400] on p "**********" at bounding box center [1114, 401] width 751 height 15
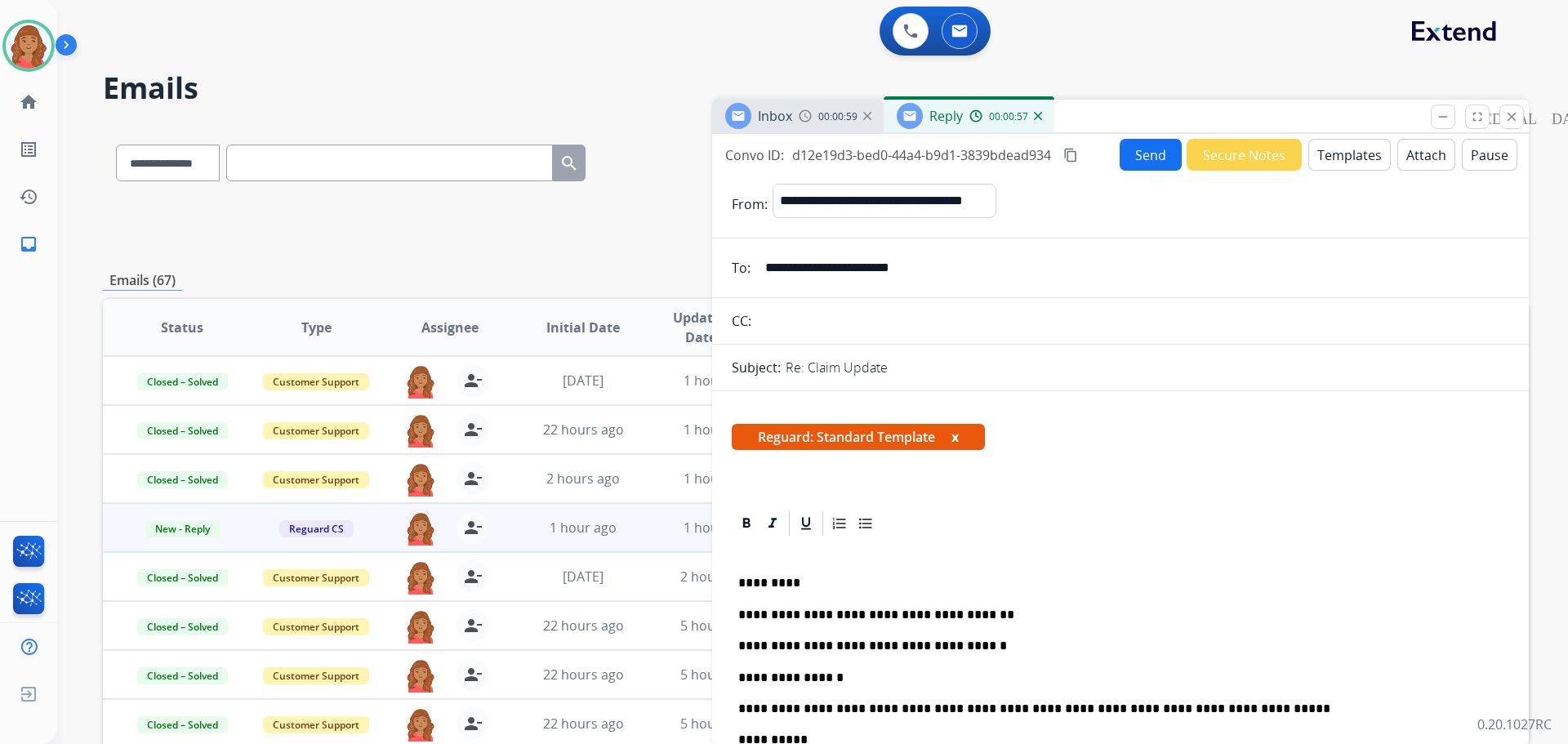
select select "**********"
click at [1071, 150] on mat-icon "content_copy" at bounding box center [1070, 155] width 15 height 15
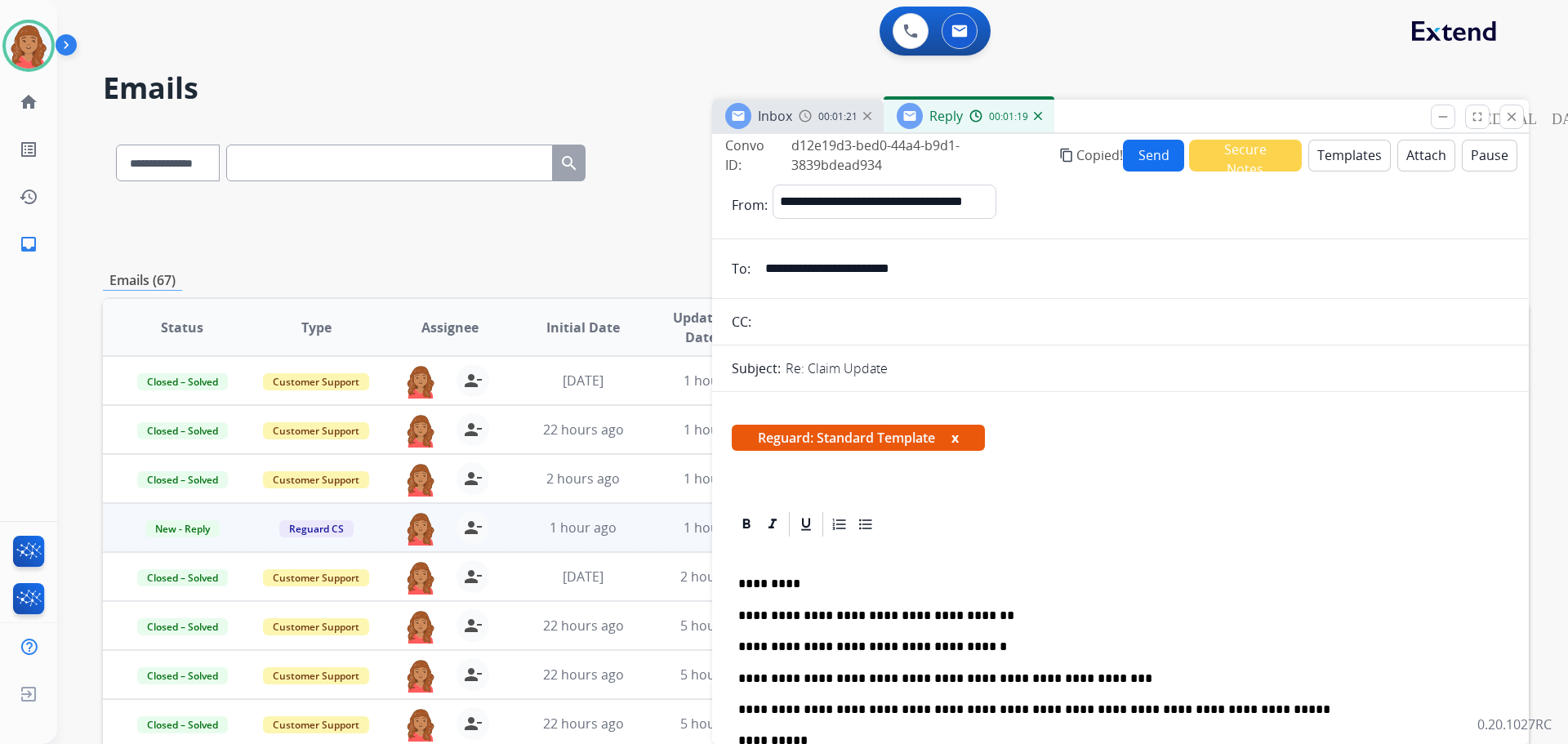
click at [1173, 148] on button "Send" at bounding box center [1153, 155] width 60 height 32
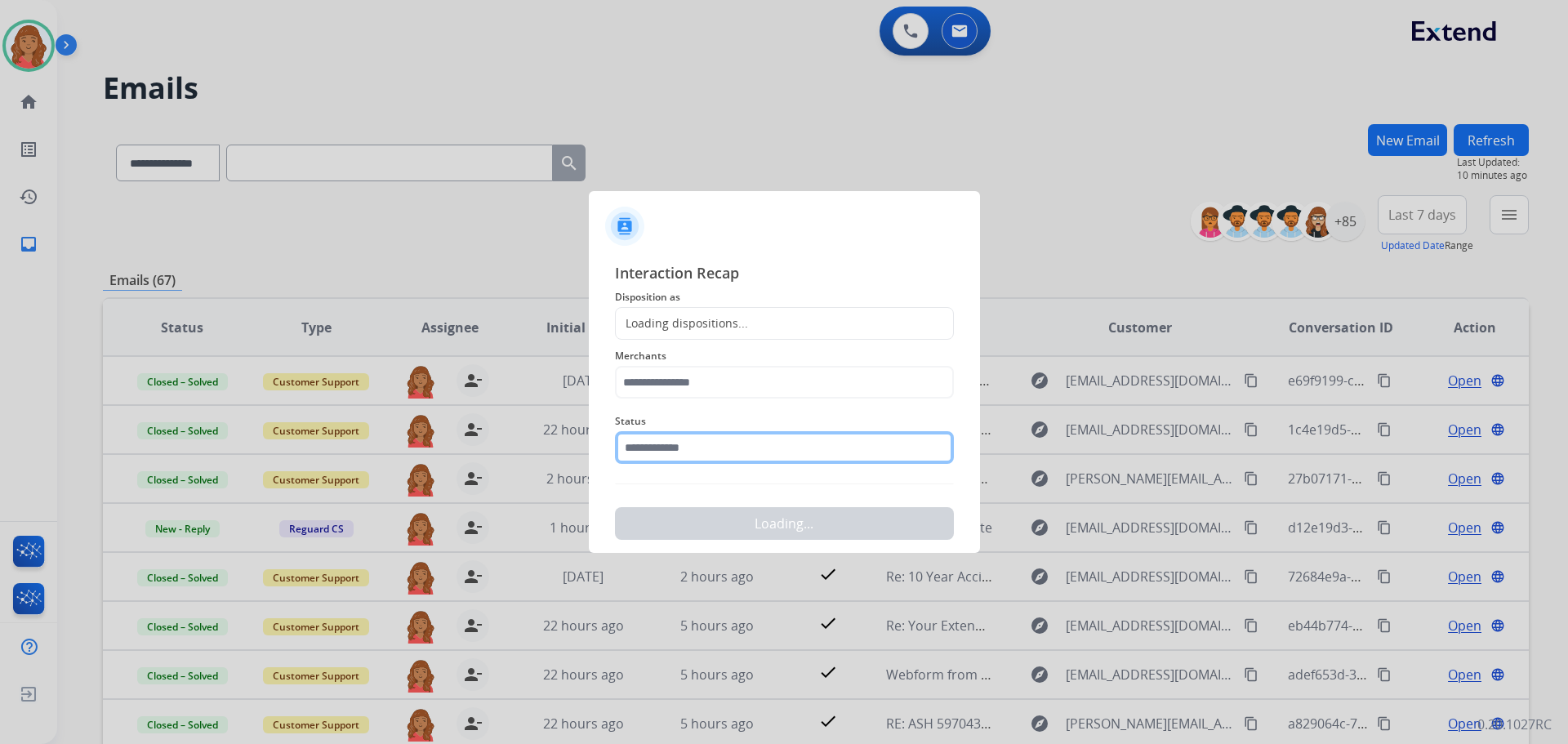
click at [676, 441] on input "text" at bounding box center [784, 447] width 339 height 33
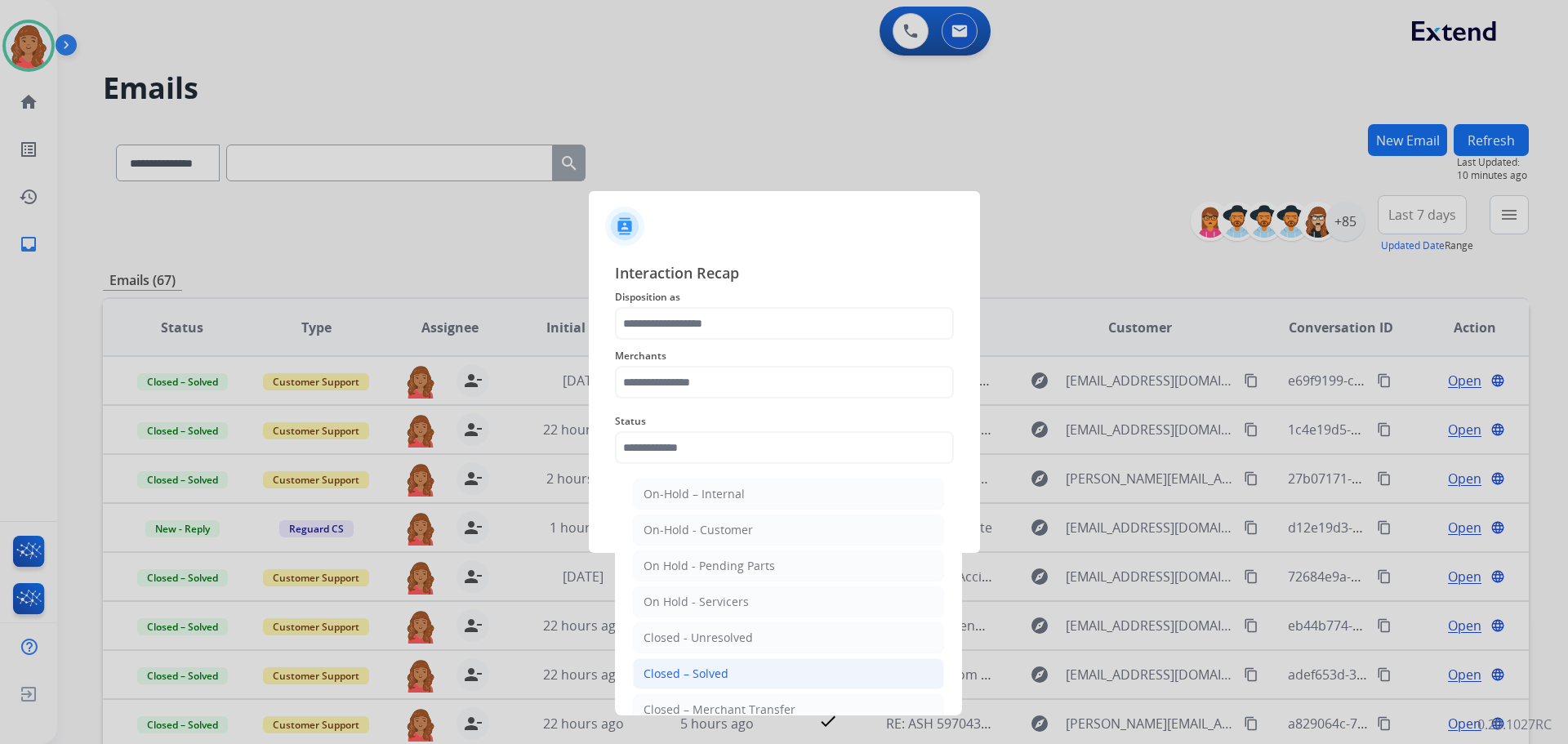
click at [701, 678] on div "Closed – Solved" at bounding box center [686, 674] width 85 height 16
type input "**********"
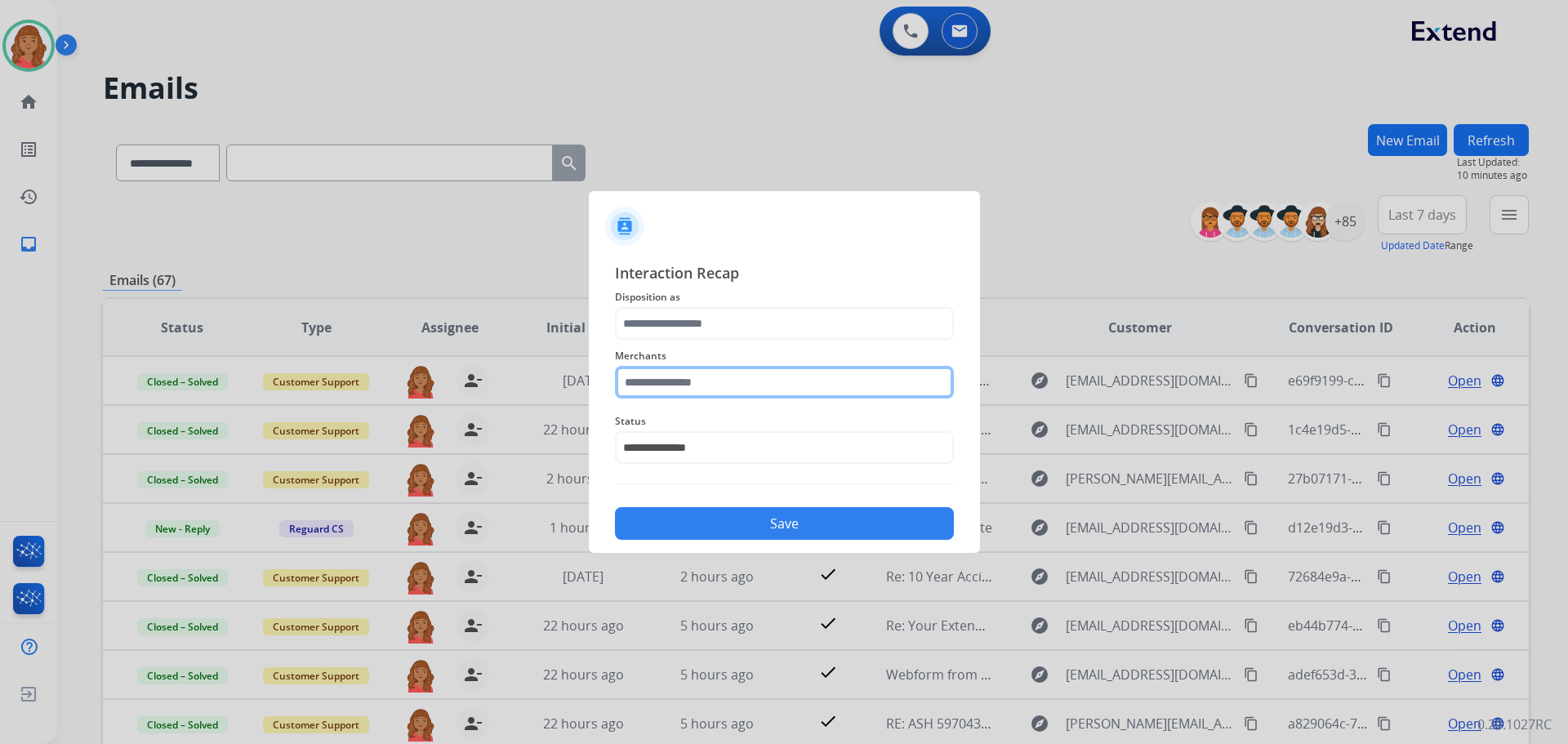
click at [681, 372] on input "text" at bounding box center [784, 382] width 339 height 33
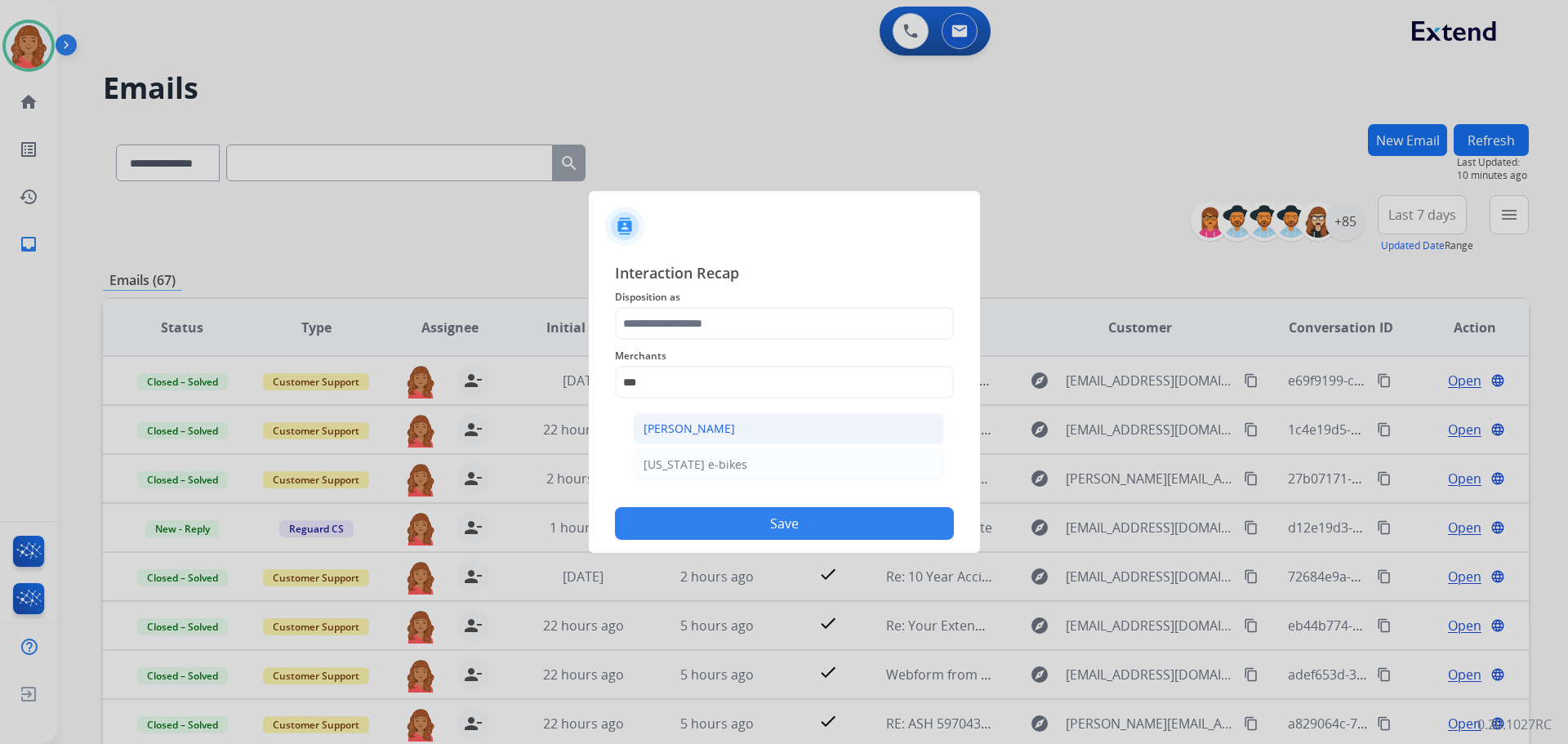
click at [700, 442] on li "[PERSON_NAME]" at bounding box center [789, 429] width 311 height 31
type input "**********"
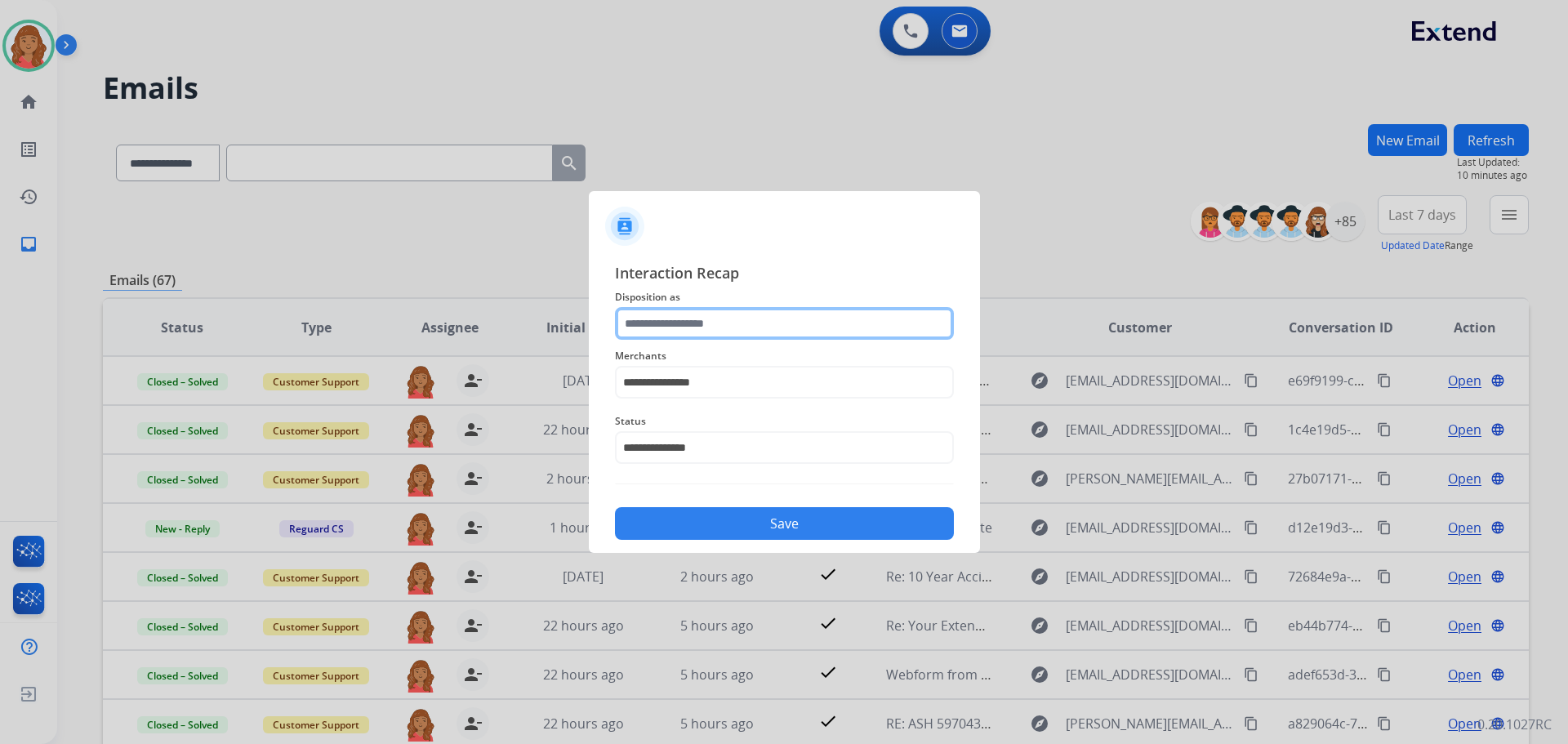
click at [688, 321] on input "text" at bounding box center [784, 324] width 339 height 33
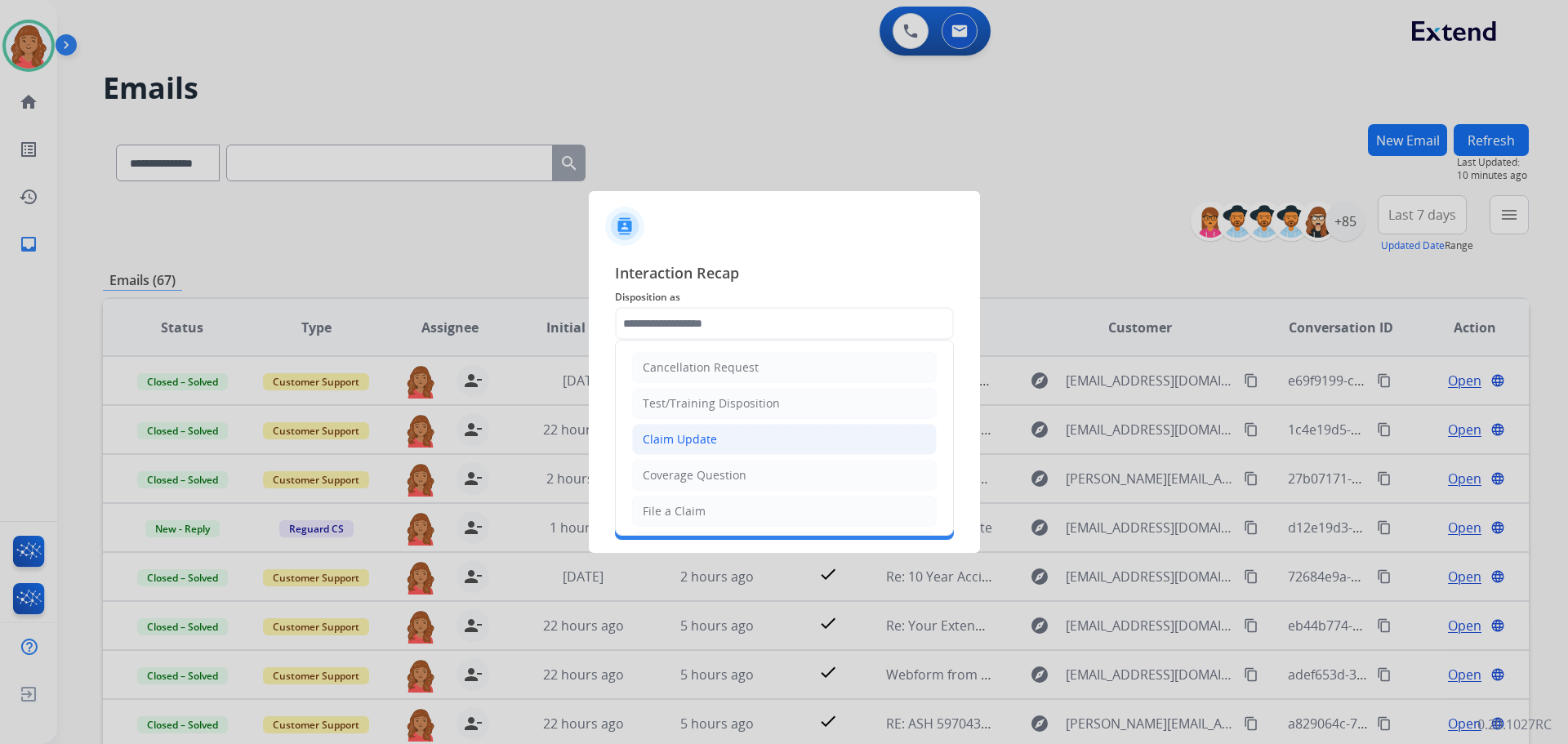
click at [694, 437] on div "Claim Update" at bounding box center [680, 439] width 74 height 16
type input "**********"
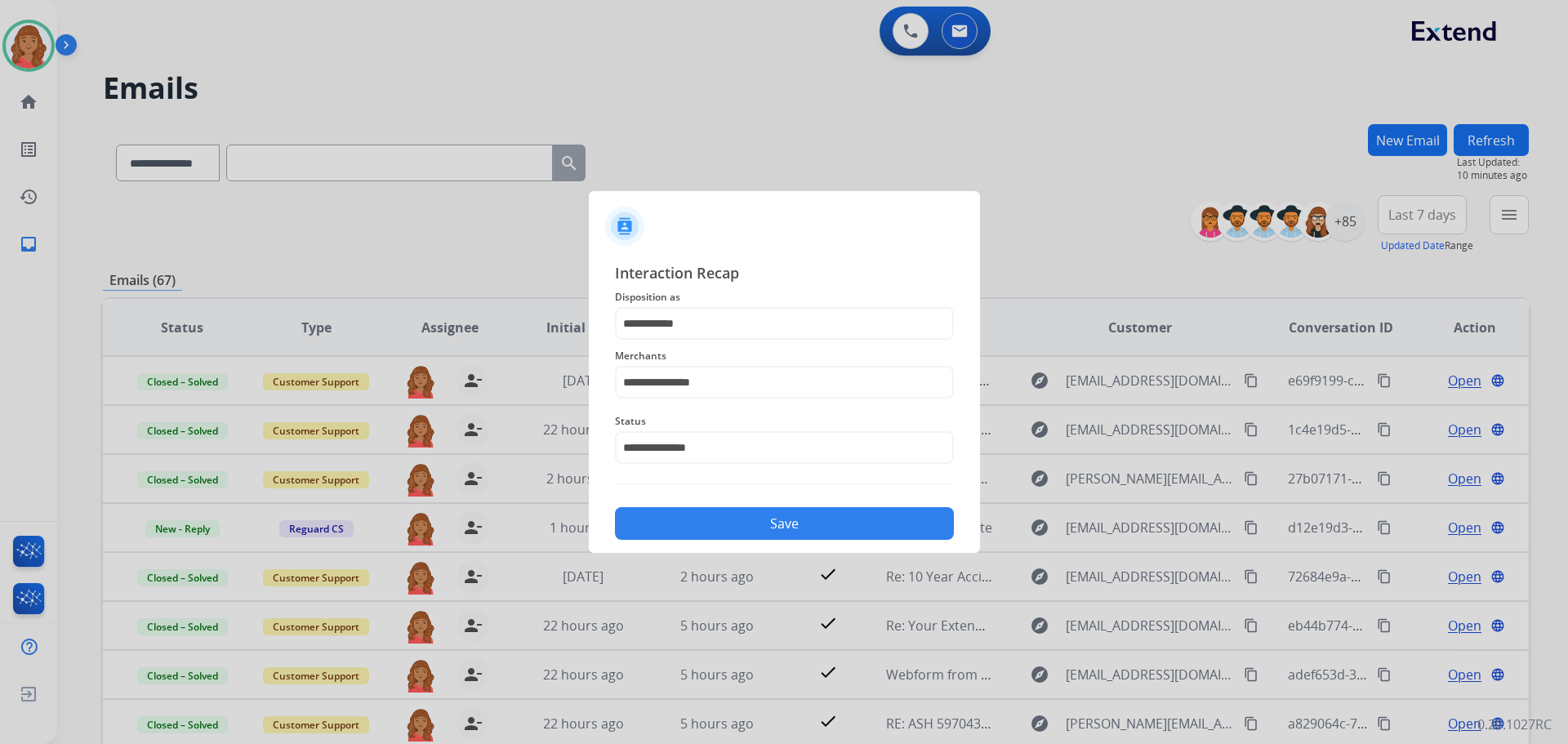
click at [734, 528] on button "Save" at bounding box center [784, 523] width 339 height 33
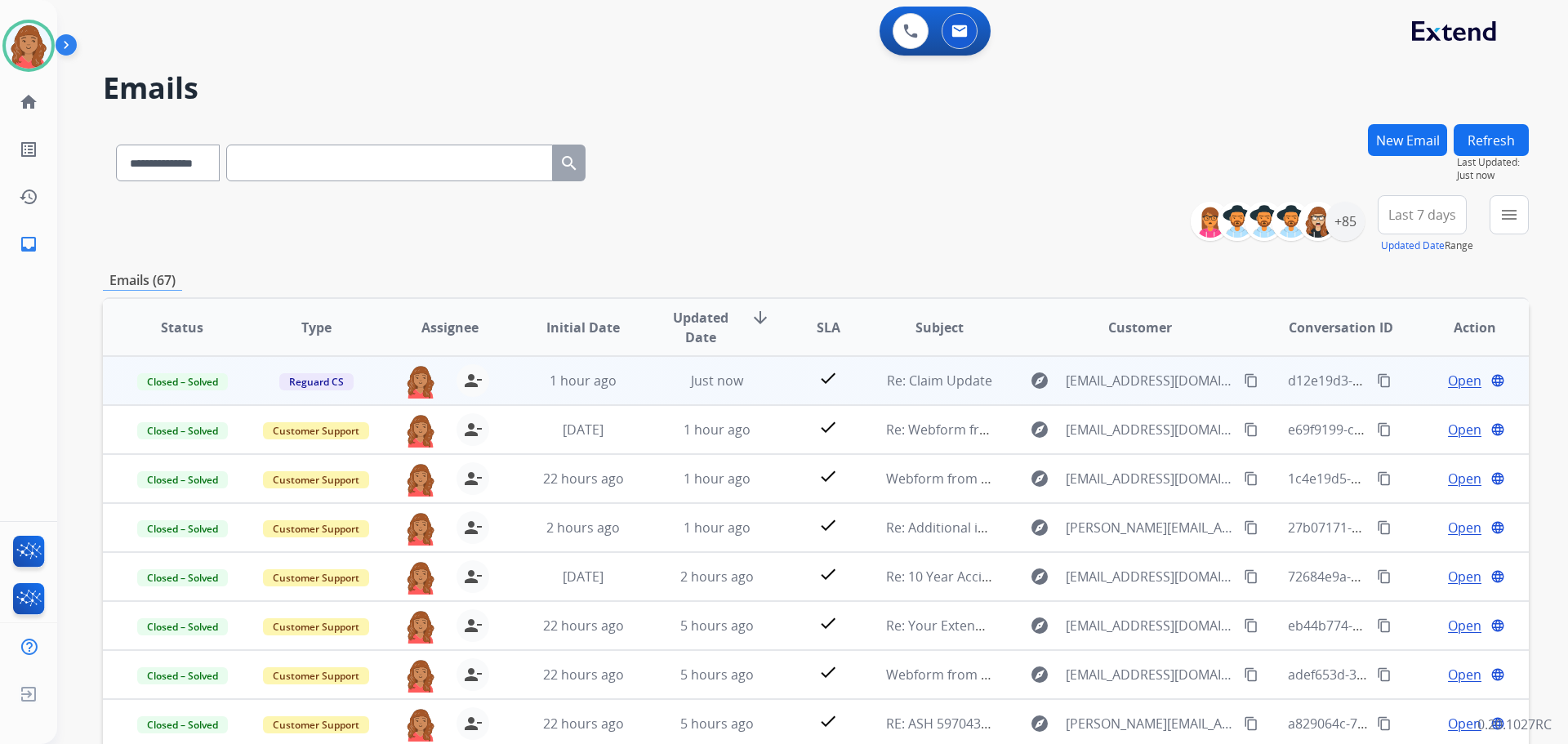
click at [1377, 385] on mat-icon "content_copy" at bounding box center [1384, 381] width 15 height 15
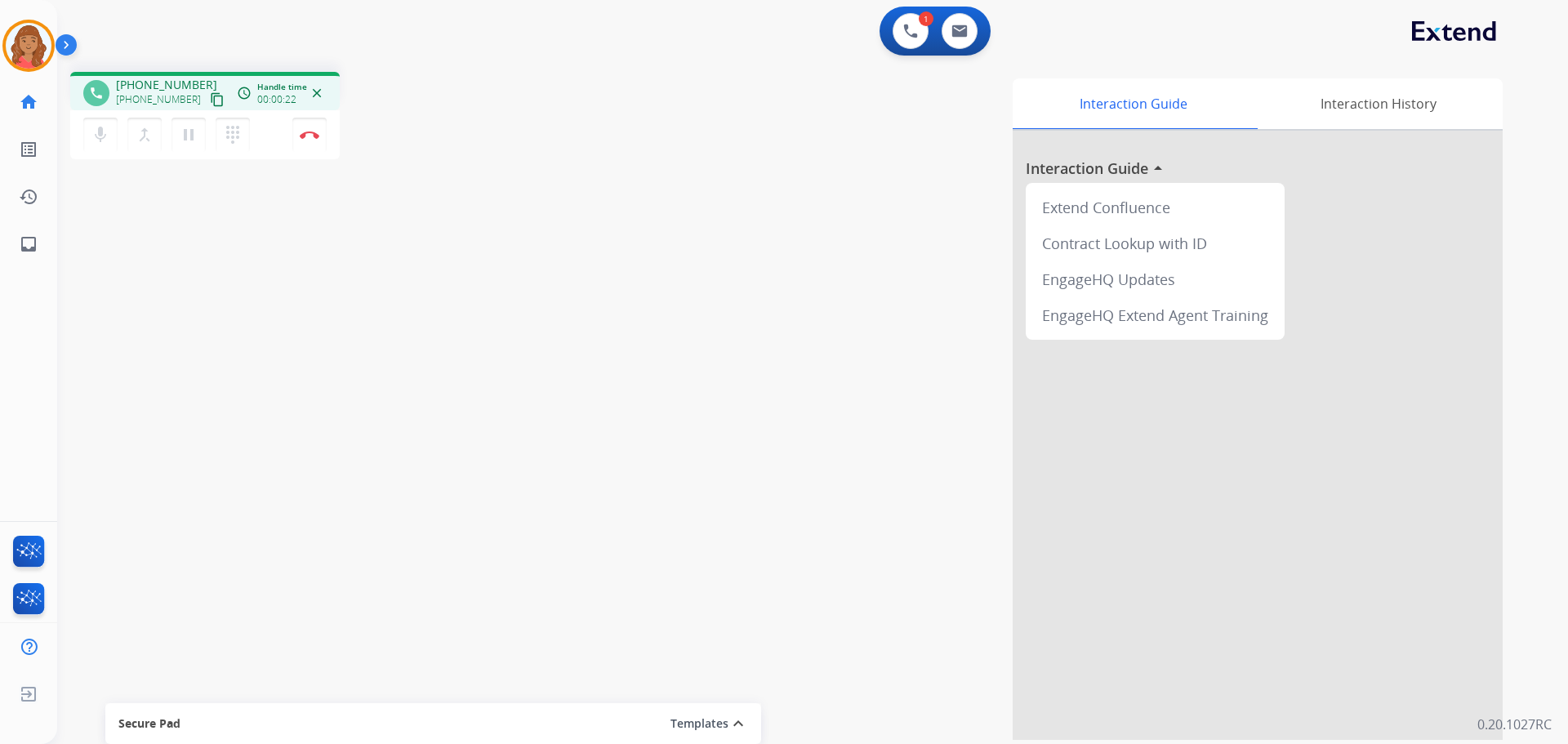
click at [210, 101] on mat-icon "content_copy" at bounding box center [218, 100] width 15 height 15
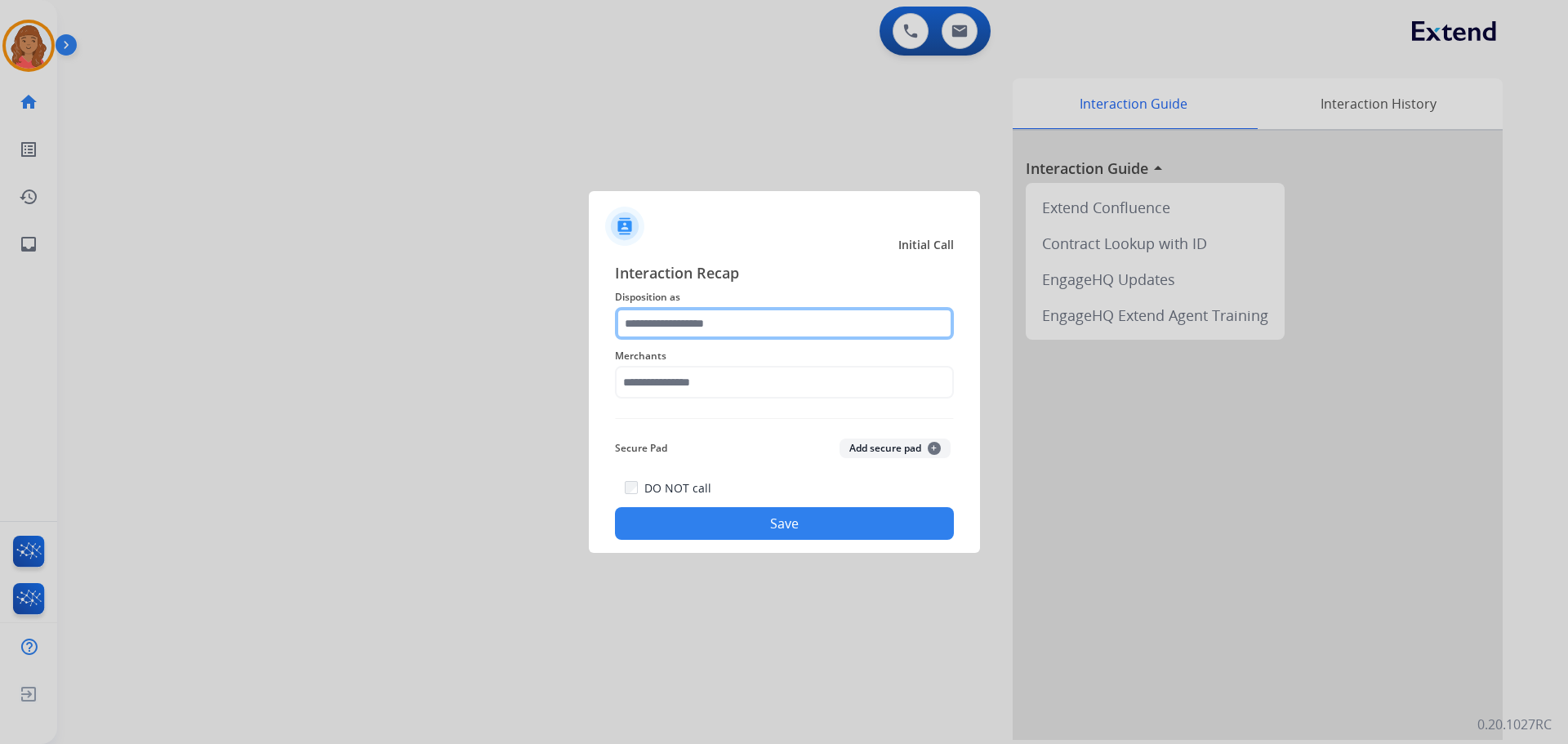
click at [679, 330] on input "text" at bounding box center [784, 324] width 339 height 33
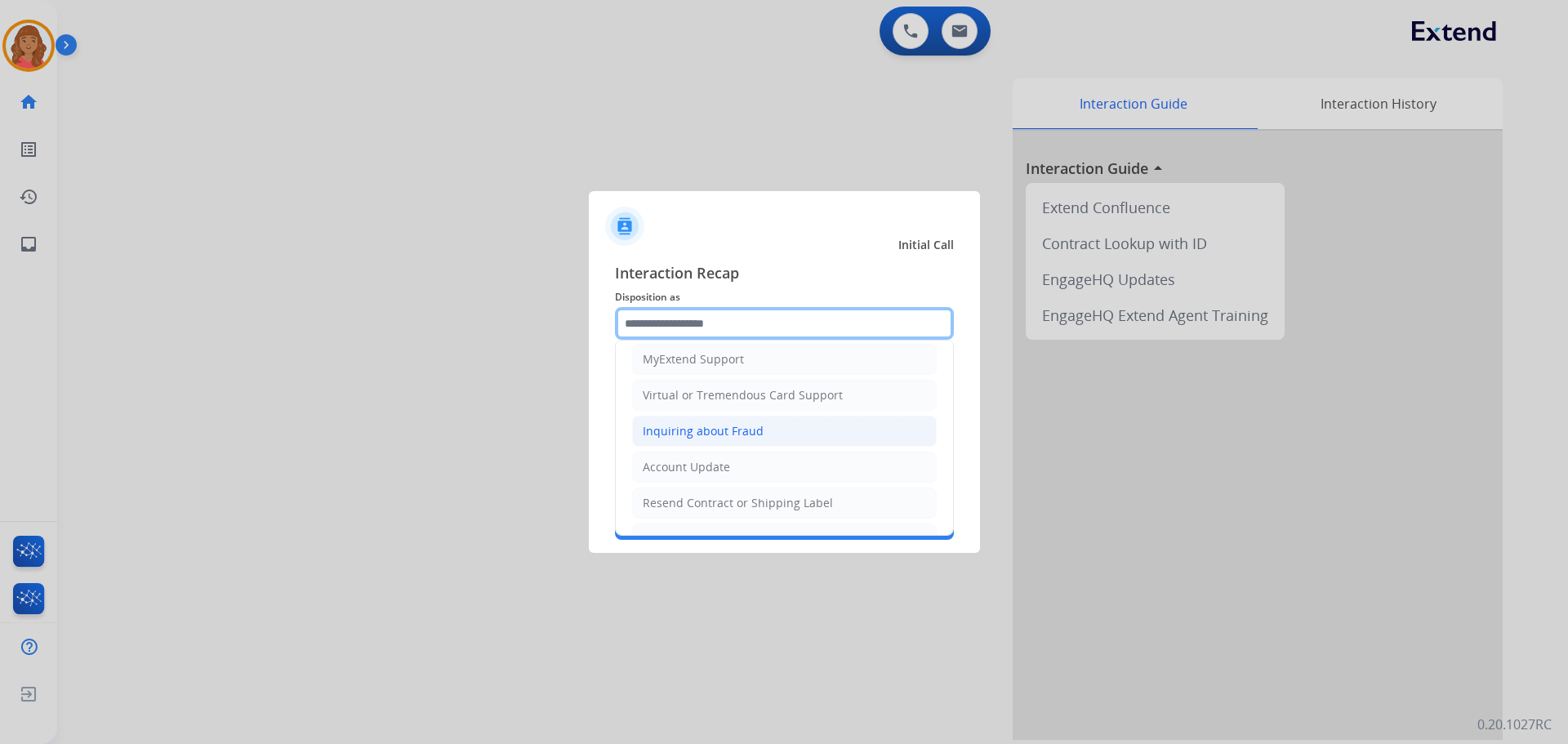
scroll to position [255, 0]
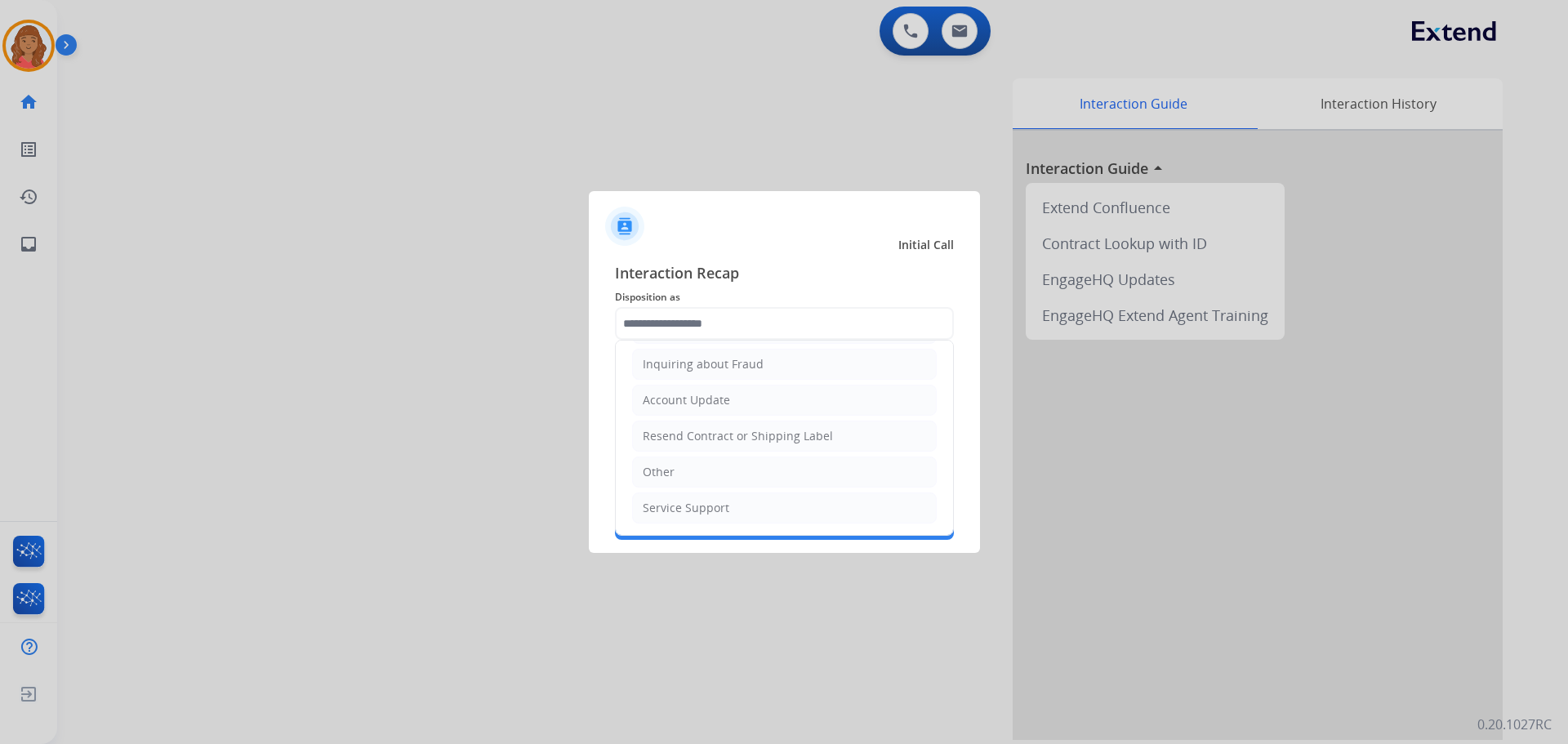
drag, startPoint x: 672, startPoint y: 475, endPoint x: 678, endPoint y: 466, distance: 10.8
click at [674, 472] on li "Other" at bounding box center [784, 472] width 305 height 31
type input "*****"
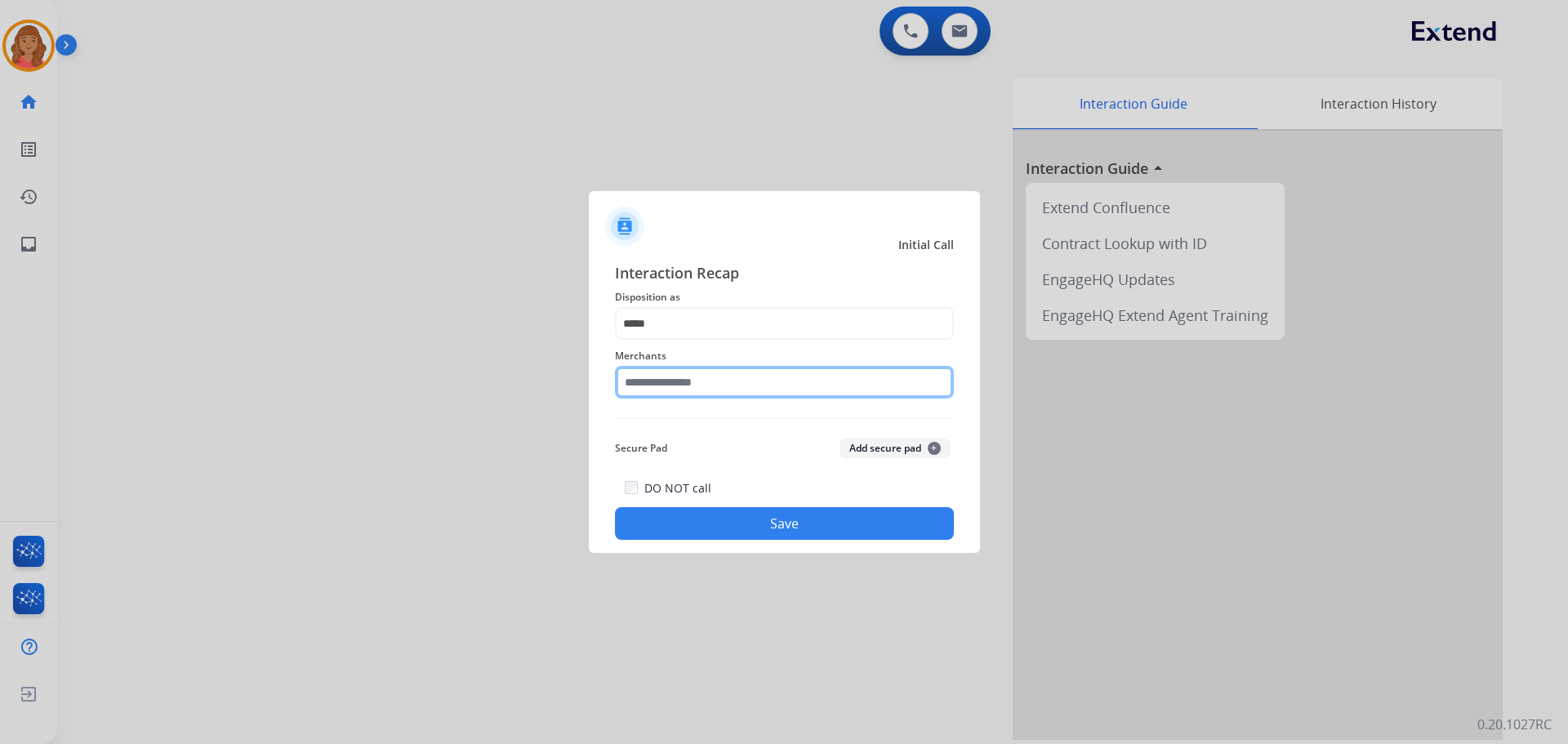
click at [686, 396] on input "text" at bounding box center [784, 382] width 339 height 33
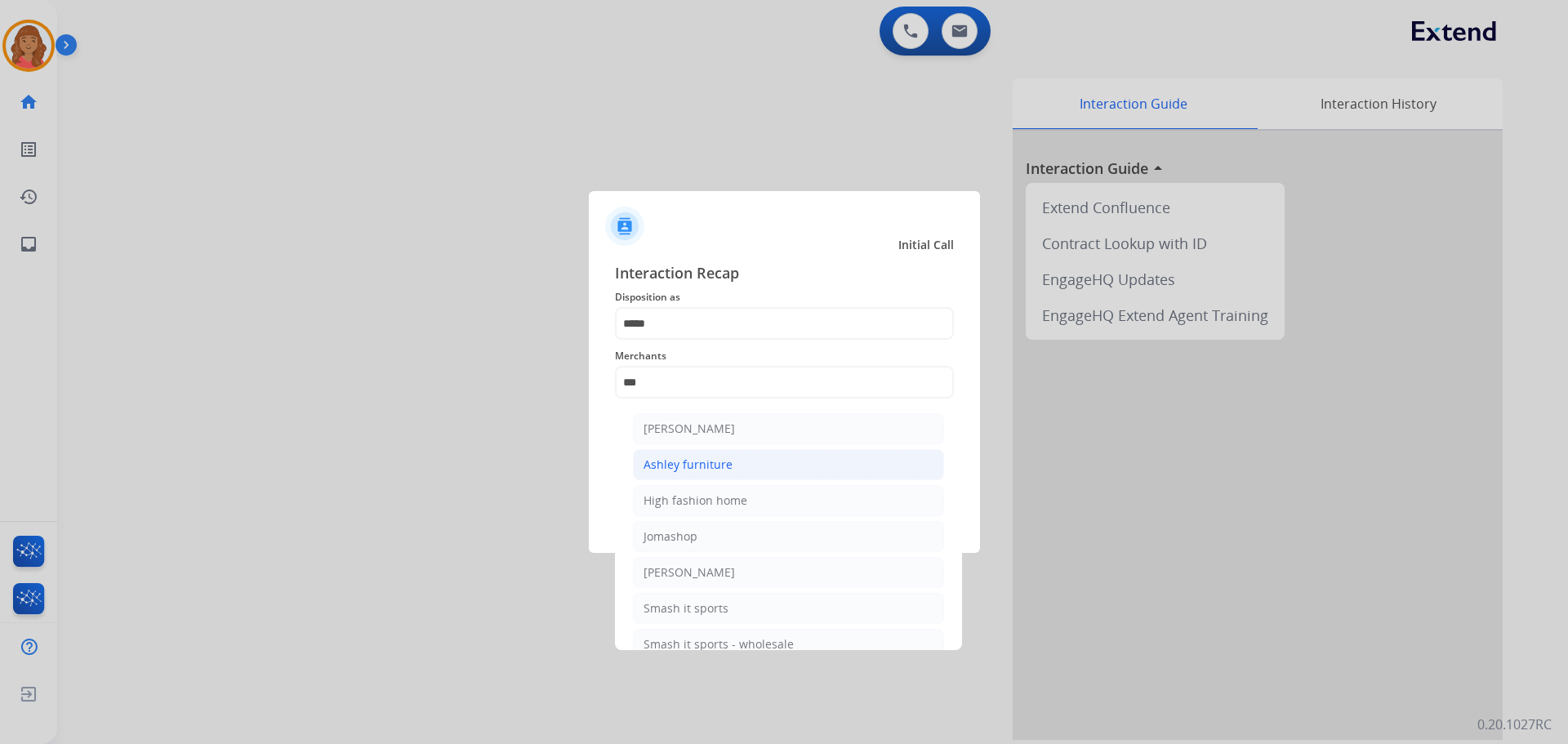
click at [677, 467] on div "Ashley furniture" at bounding box center [688, 465] width 89 height 16
type input "**********"
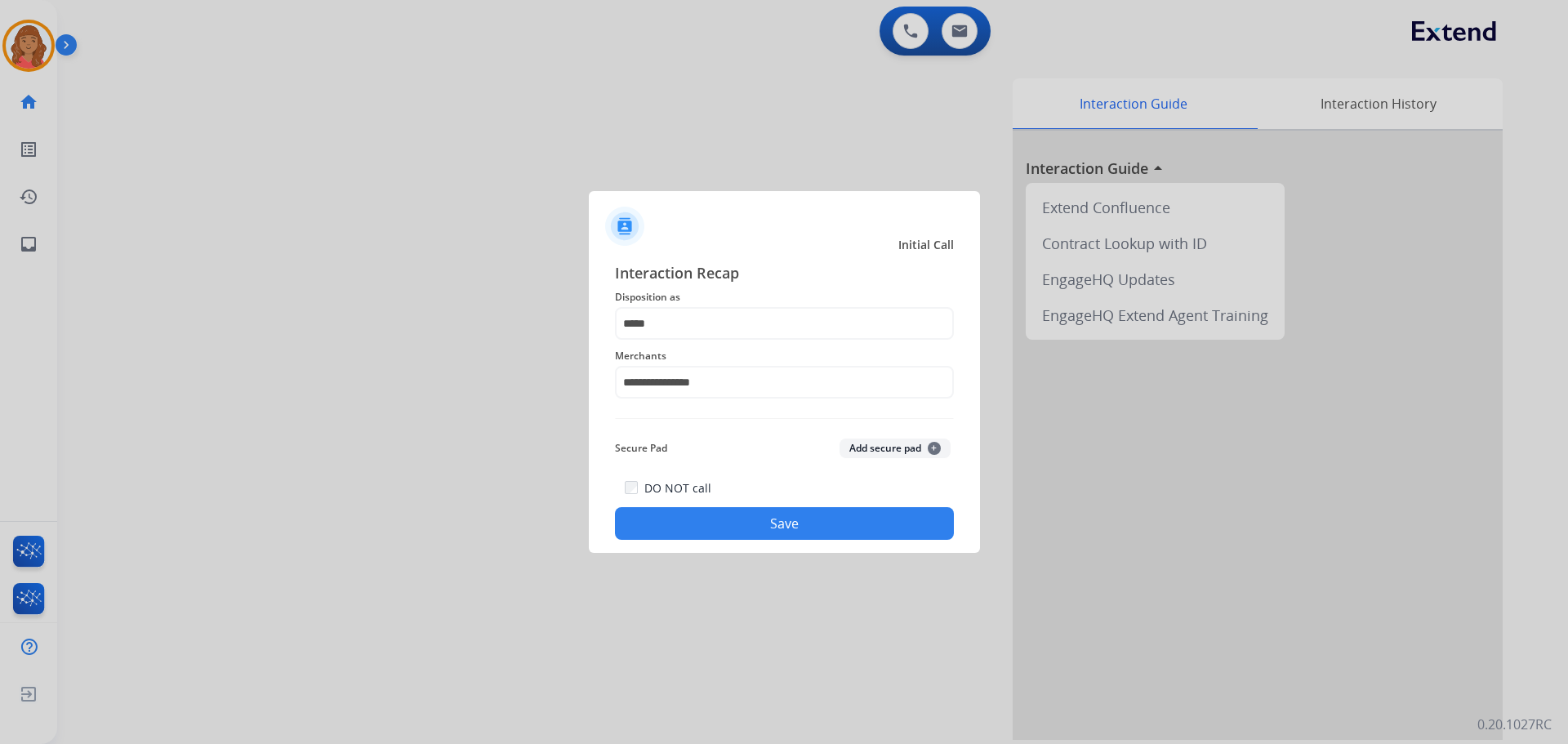
click at [759, 526] on button "Save" at bounding box center [784, 523] width 339 height 33
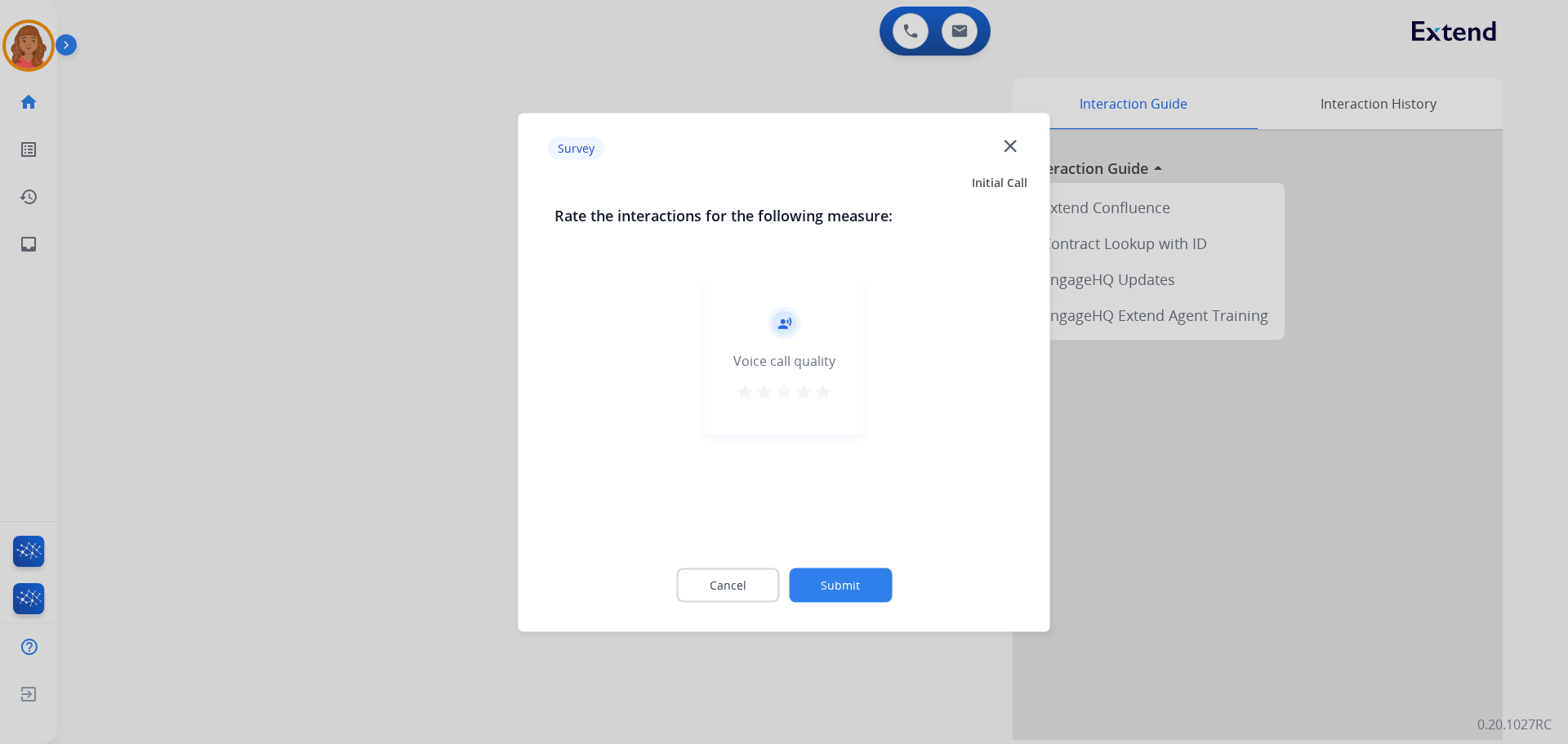
click at [826, 398] on mat-icon "star" at bounding box center [823, 391] width 20 height 20
click at [825, 587] on button "Submit" at bounding box center [840, 585] width 103 height 35
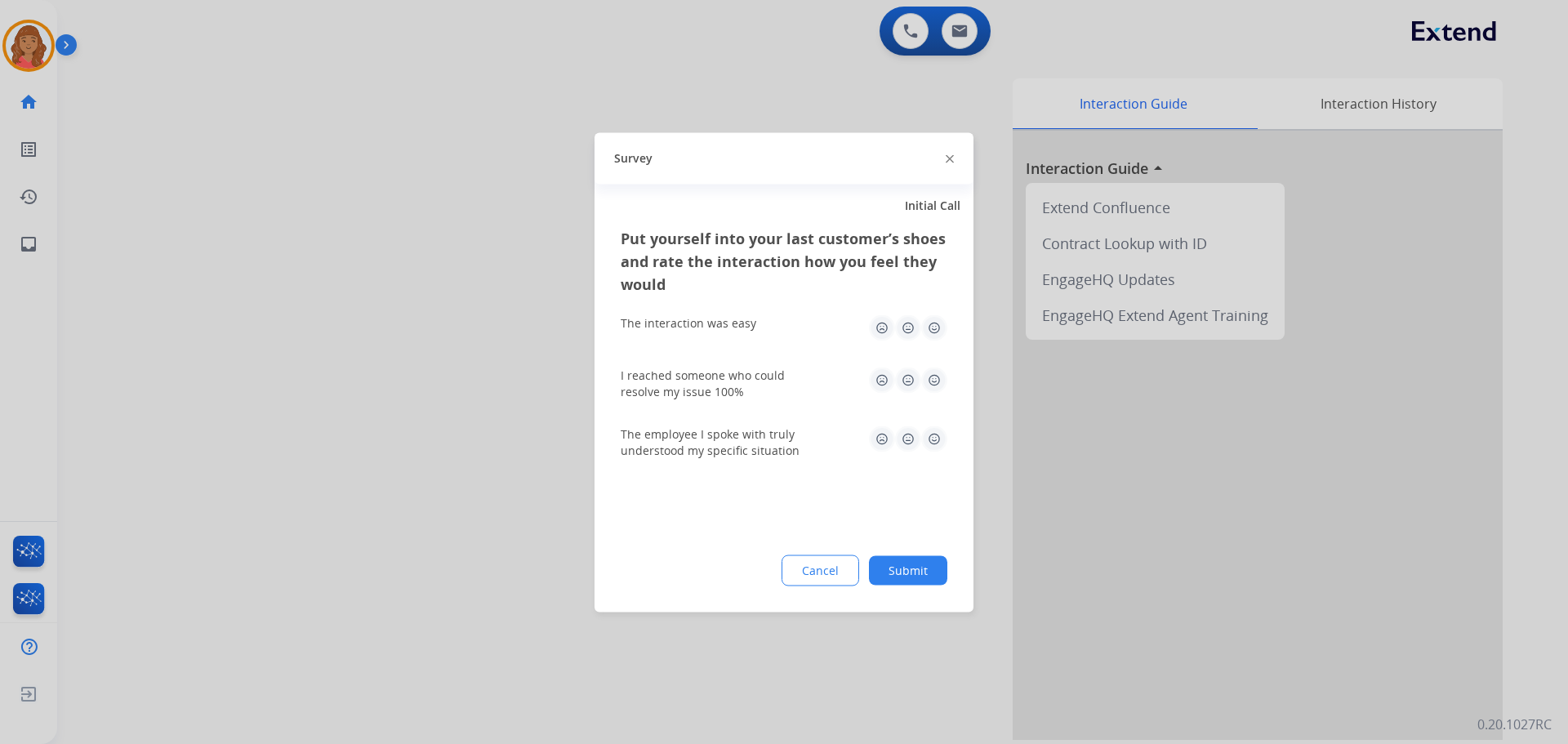
click at [930, 320] on img at bounding box center [934, 328] width 26 height 26
click at [937, 377] on img at bounding box center [934, 380] width 26 height 26
click at [933, 431] on img at bounding box center [934, 438] width 26 height 26
drag, startPoint x: 914, startPoint y: 531, endPoint x: 882, endPoint y: 601, distance: 77.0
click at [913, 532] on div "Put yourself into your last customer’s shoes and rate the interaction how you f…" at bounding box center [784, 419] width 379 height 386
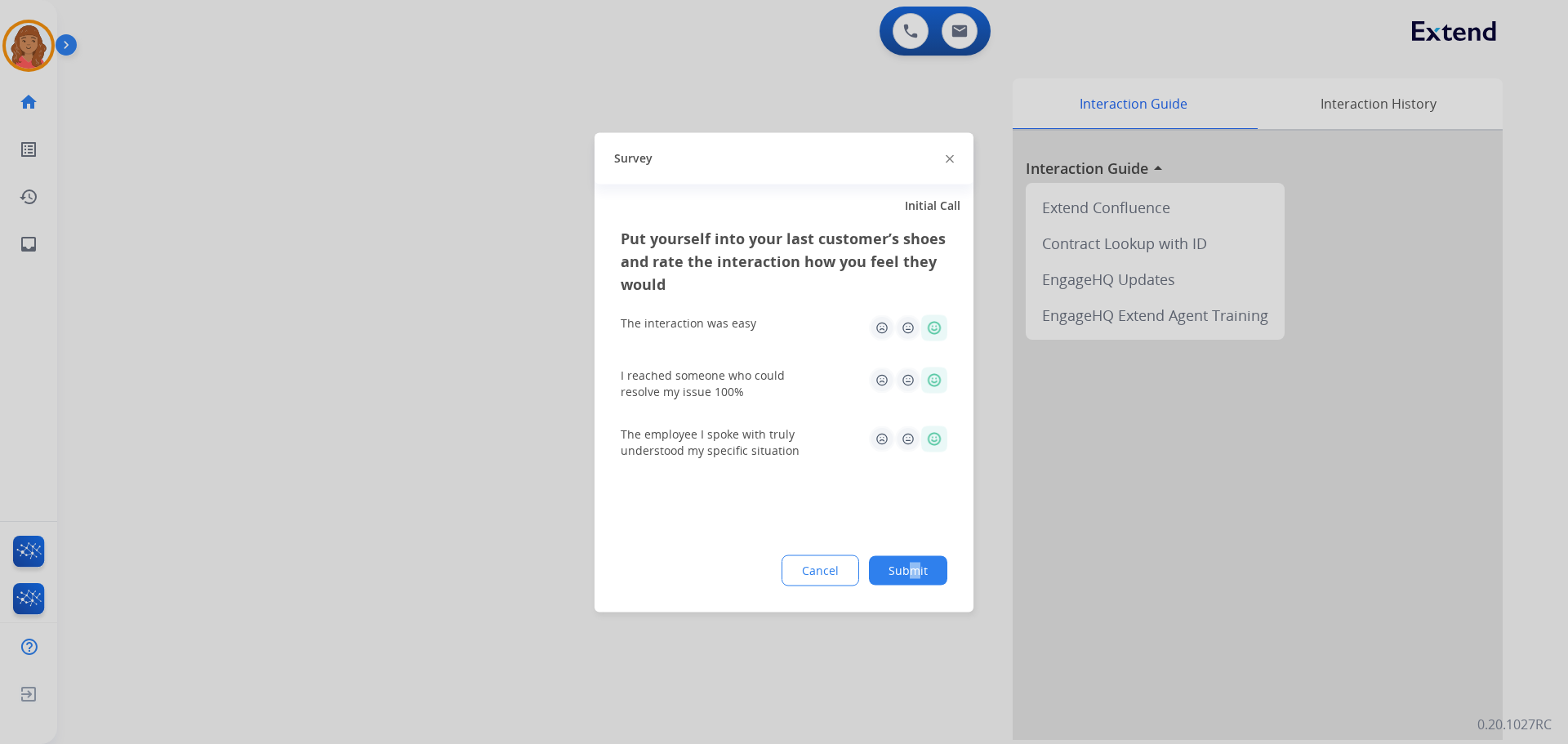
click at [905, 572] on button "Submit" at bounding box center [908, 570] width 78 height 30
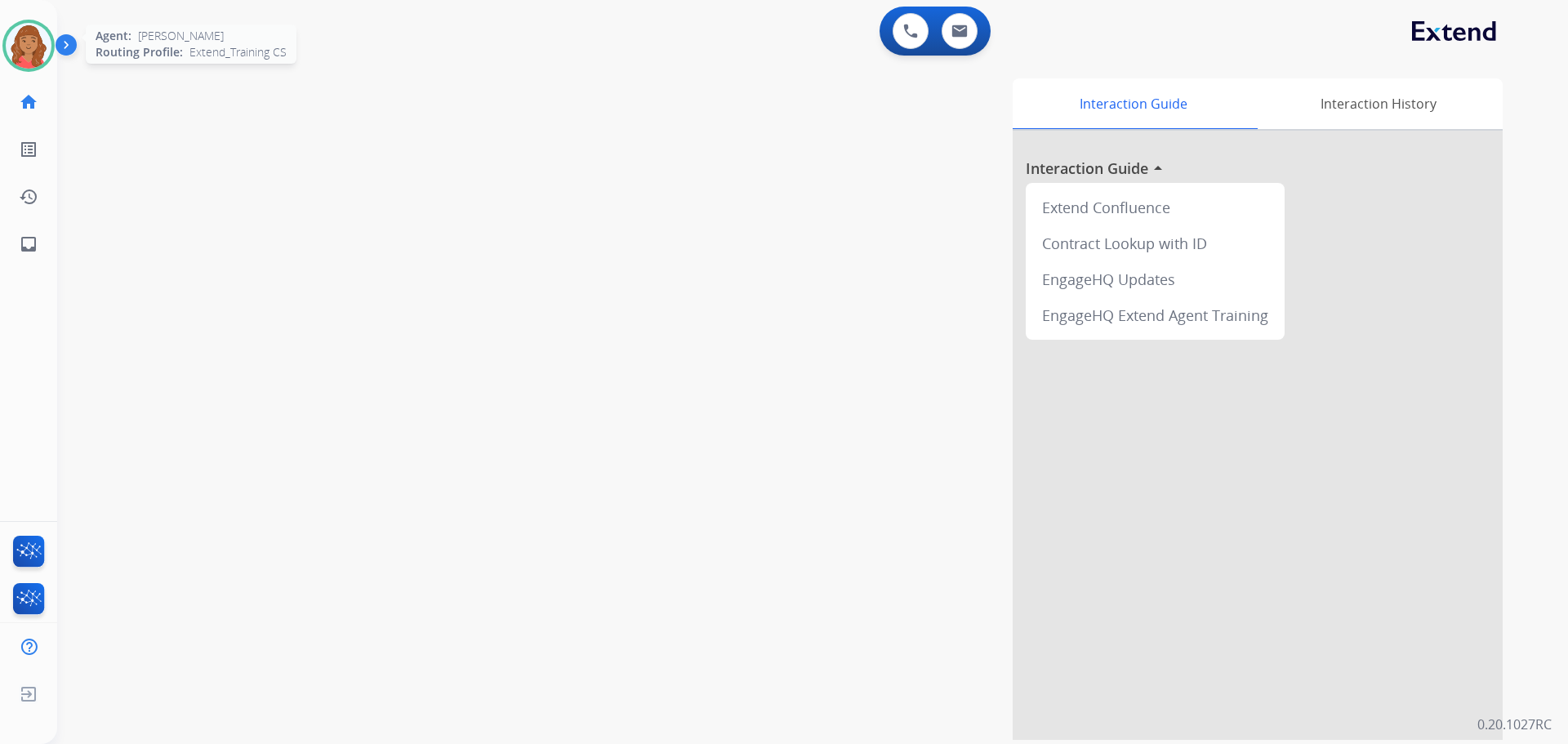
drag, startPoint x: 43, startPoint y: 58, endPoint x: 51, endPoint y: 63, distance: 9.4
click at [44, 56] on img at bounding box center [29, 46] width 46 height 46
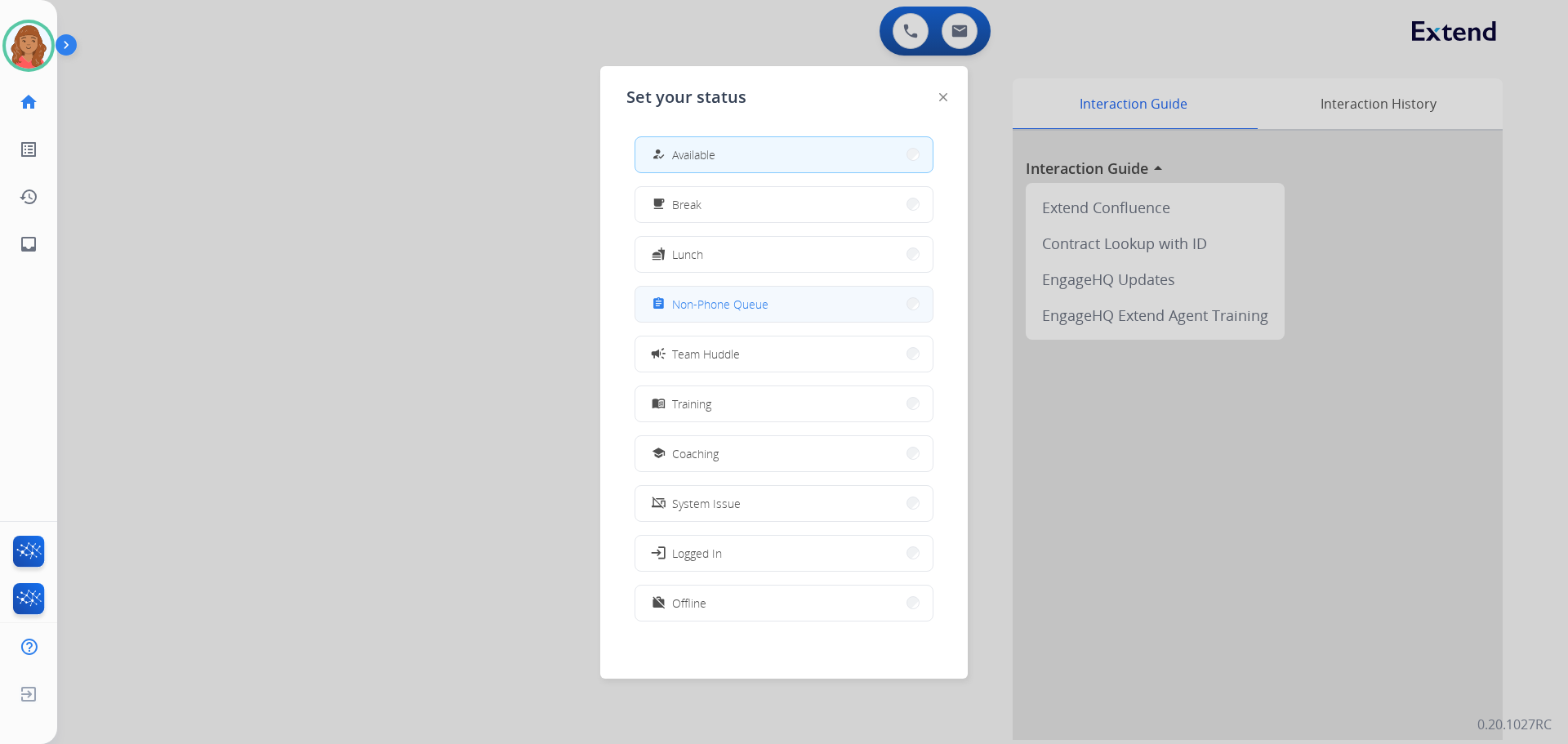
click at [696, 306] on span "Non-Phone Queue" at bounding box center [720, 304] width 96 height 17
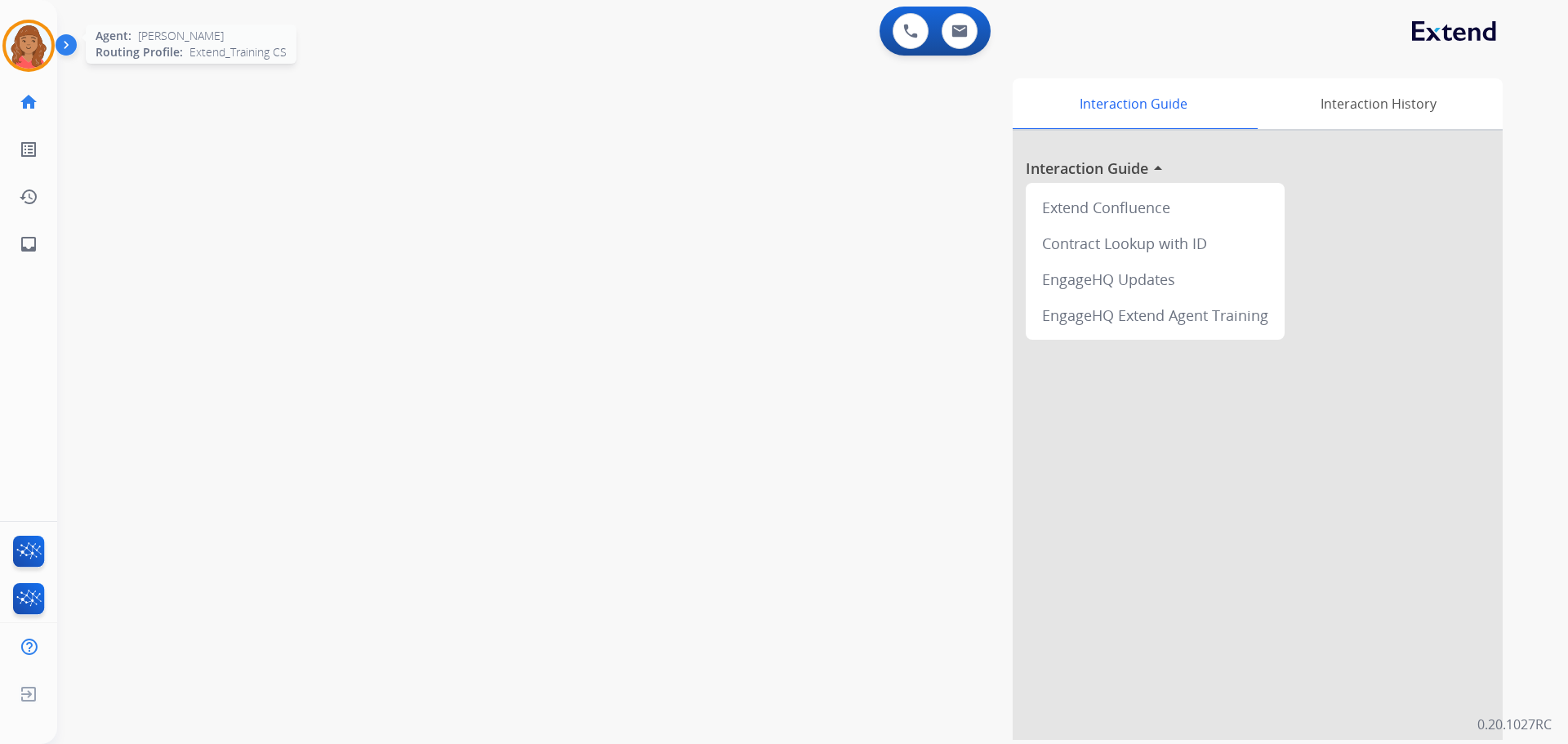
click at [33, 51] on img at bounding box center [29, 46] width 46 height 46
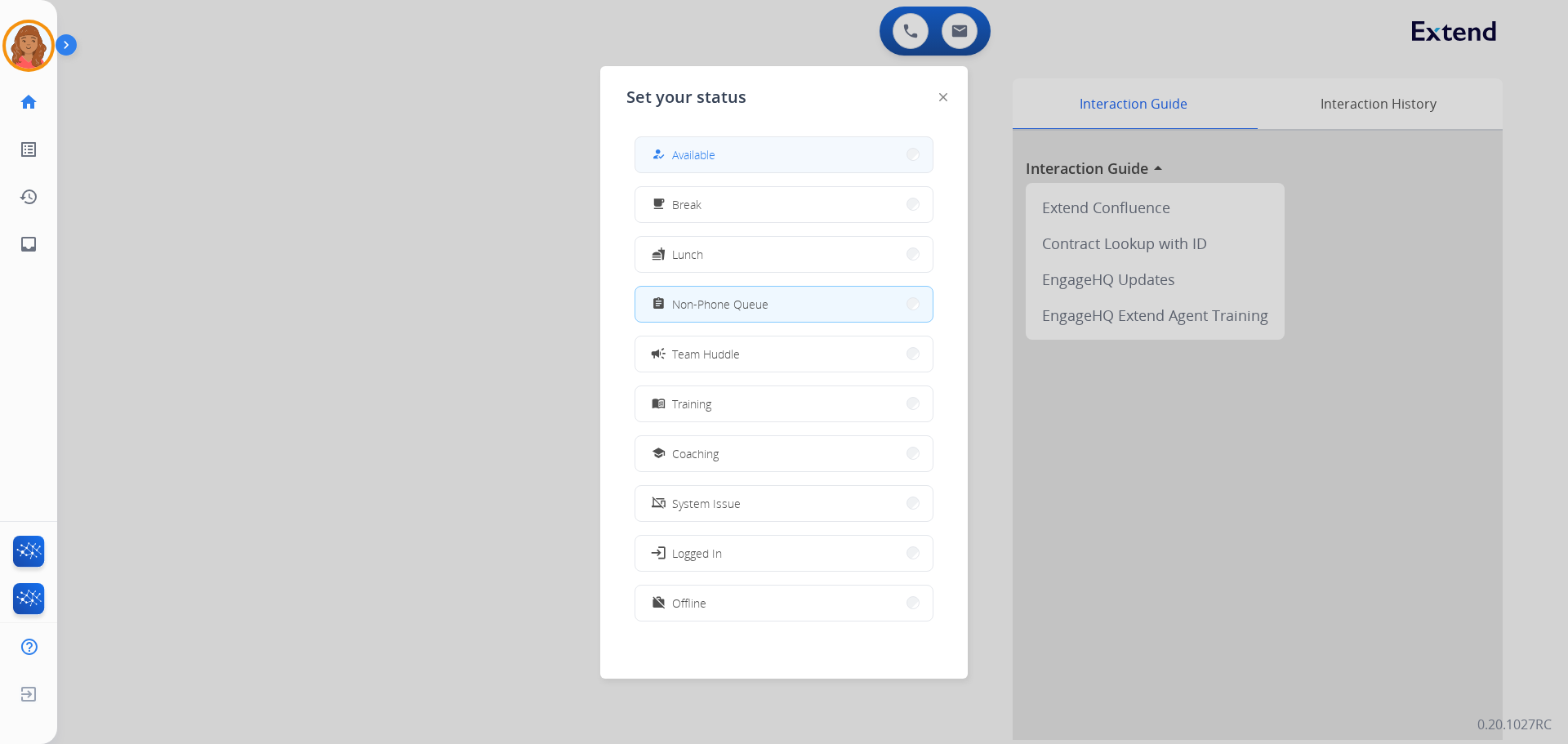
click at [776, 148] on button "how_to_reg Available" at bounding box center [784, 155] width 297 height 35
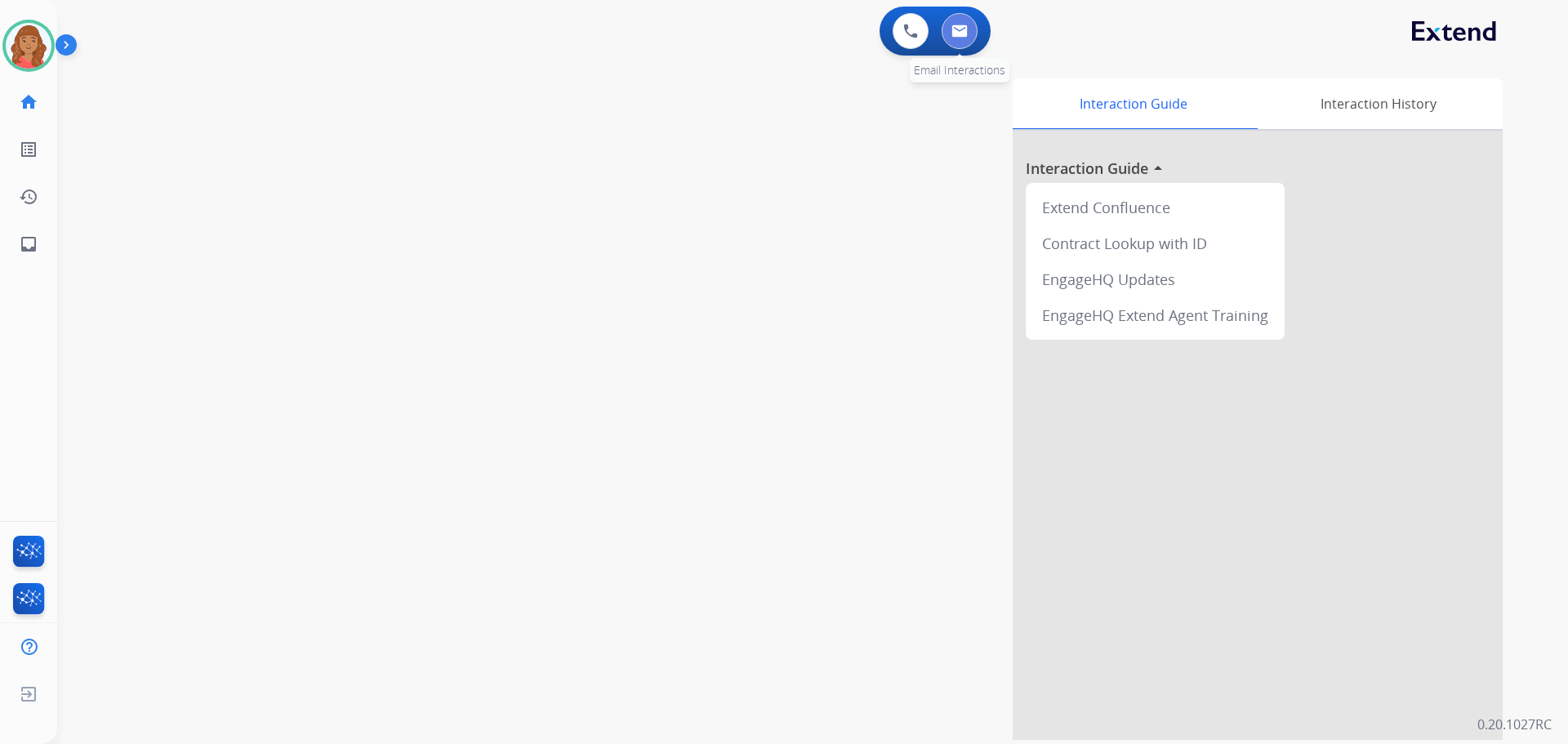
click at [963, 39] on button at bounding box center [960, 31] width 36 height 36
select select "**********"
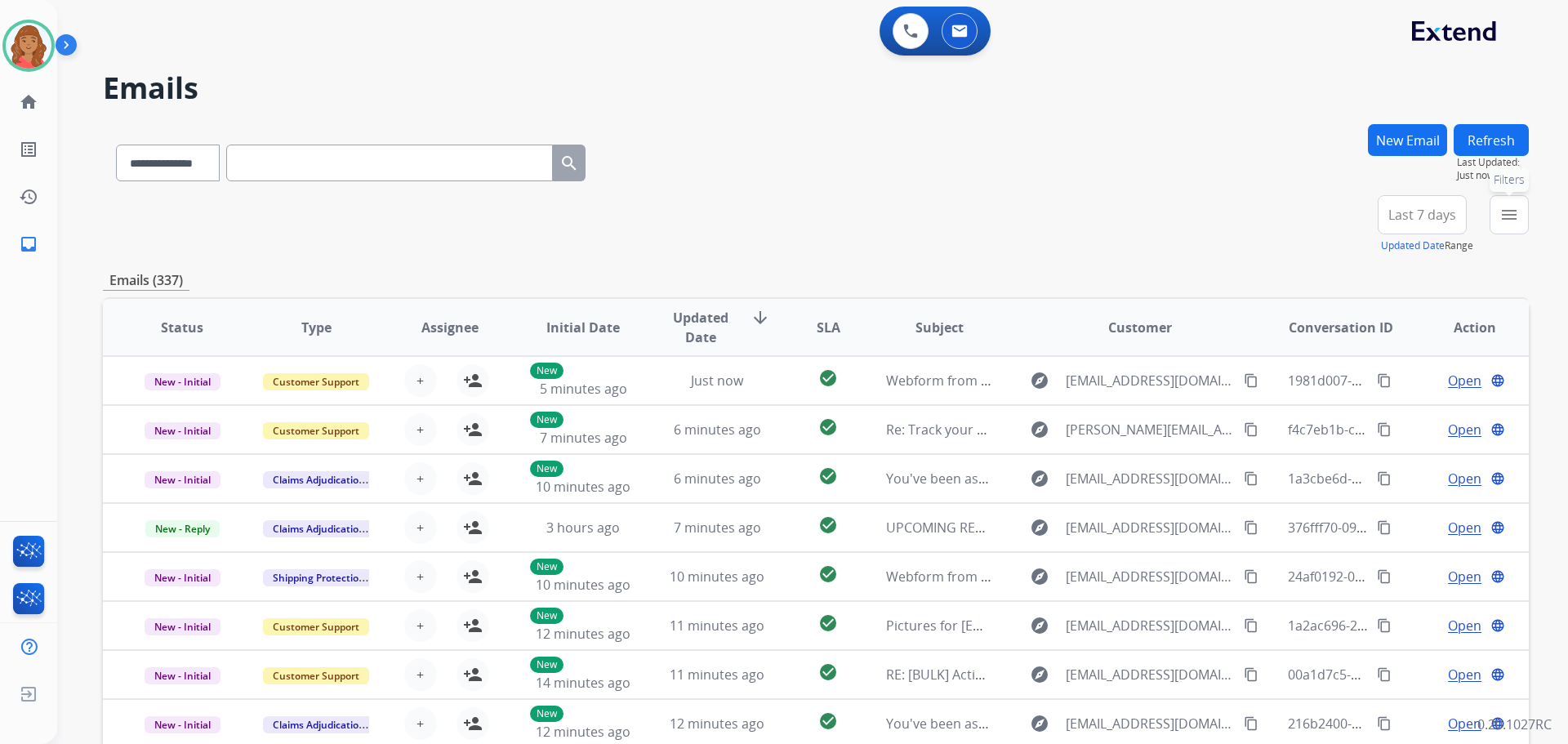
drag, startPoint x: 1521, startPoint y: 219, endPoint x: 1454, endPoint y: 253, distance: 75.1
click at [1520, 220] on button "menu Filters" at bounding box center [1509, 215] width 40 height 40
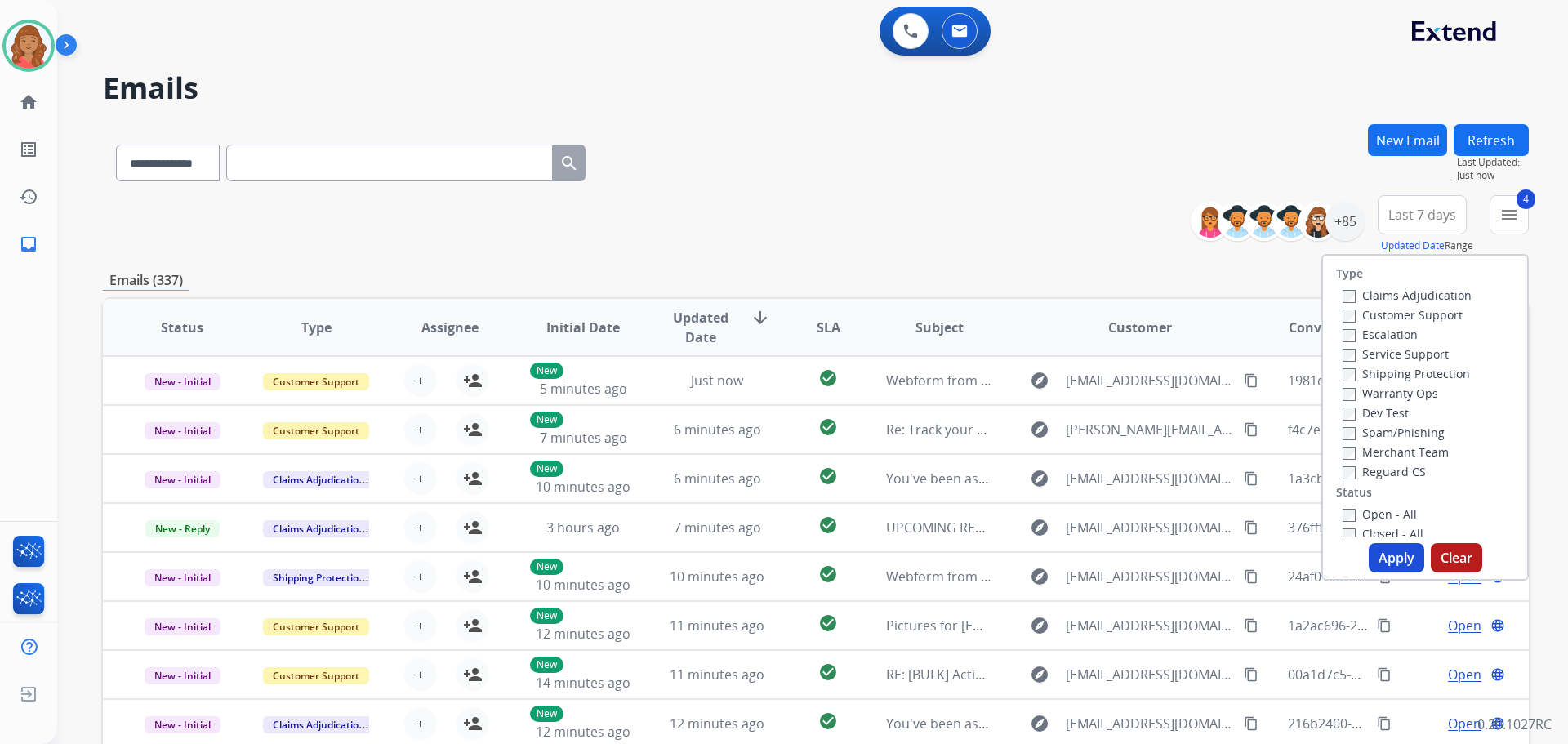
drag, startPoint x: 1374, startPoint y: 558, endPoint x: 1361, endPoint y: 553, distance: 13.9
click at [1374, 557] on button "Apply" at bounding box center [1396, 558] width 55 height 30
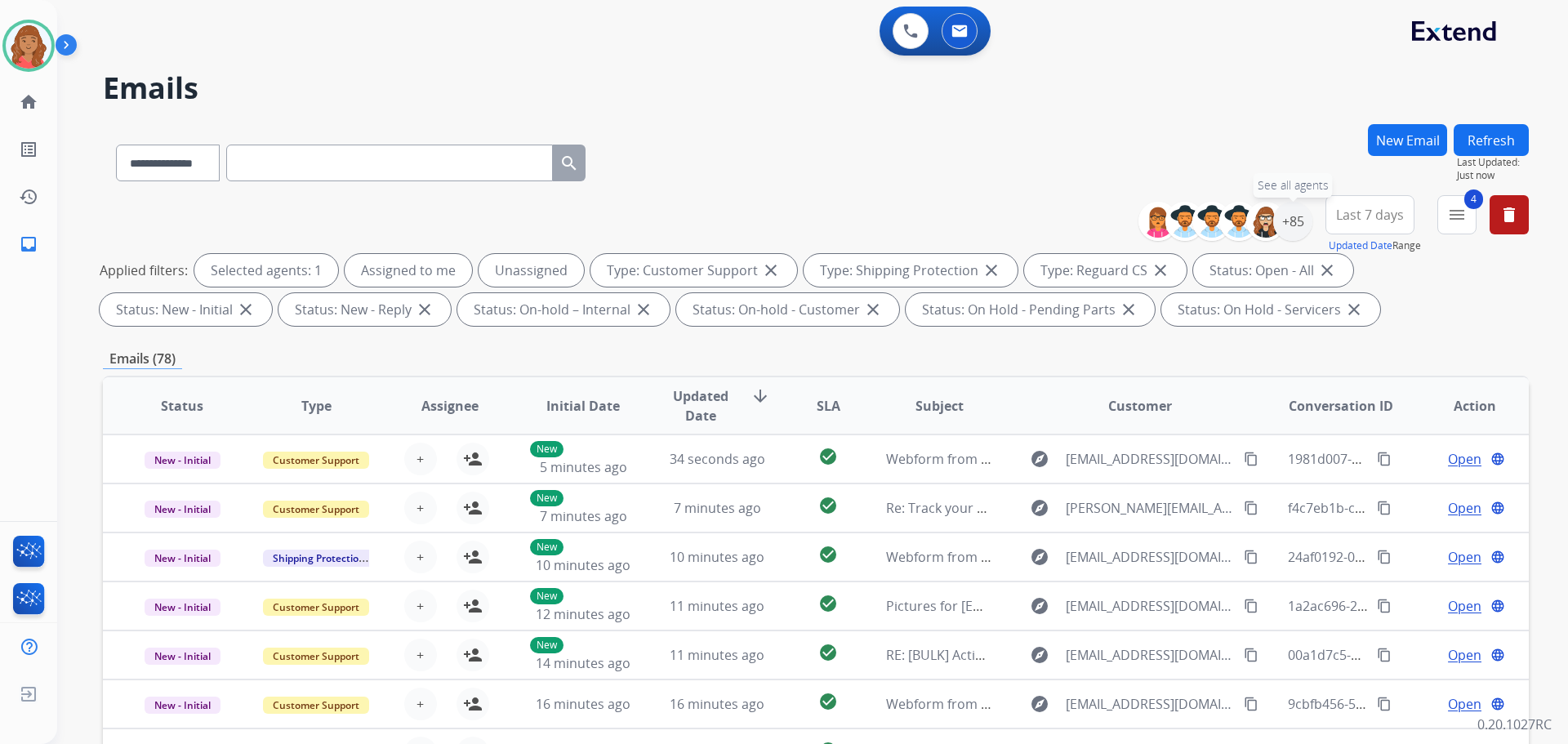
drag, startPoint x: 1299, startPoint y: 231, endPoint x: 1282, endPoint y: 241, distance: 19.7
click at [1298, 231] on div "+85" at bounding box center [1293, 222] width 40 height 40
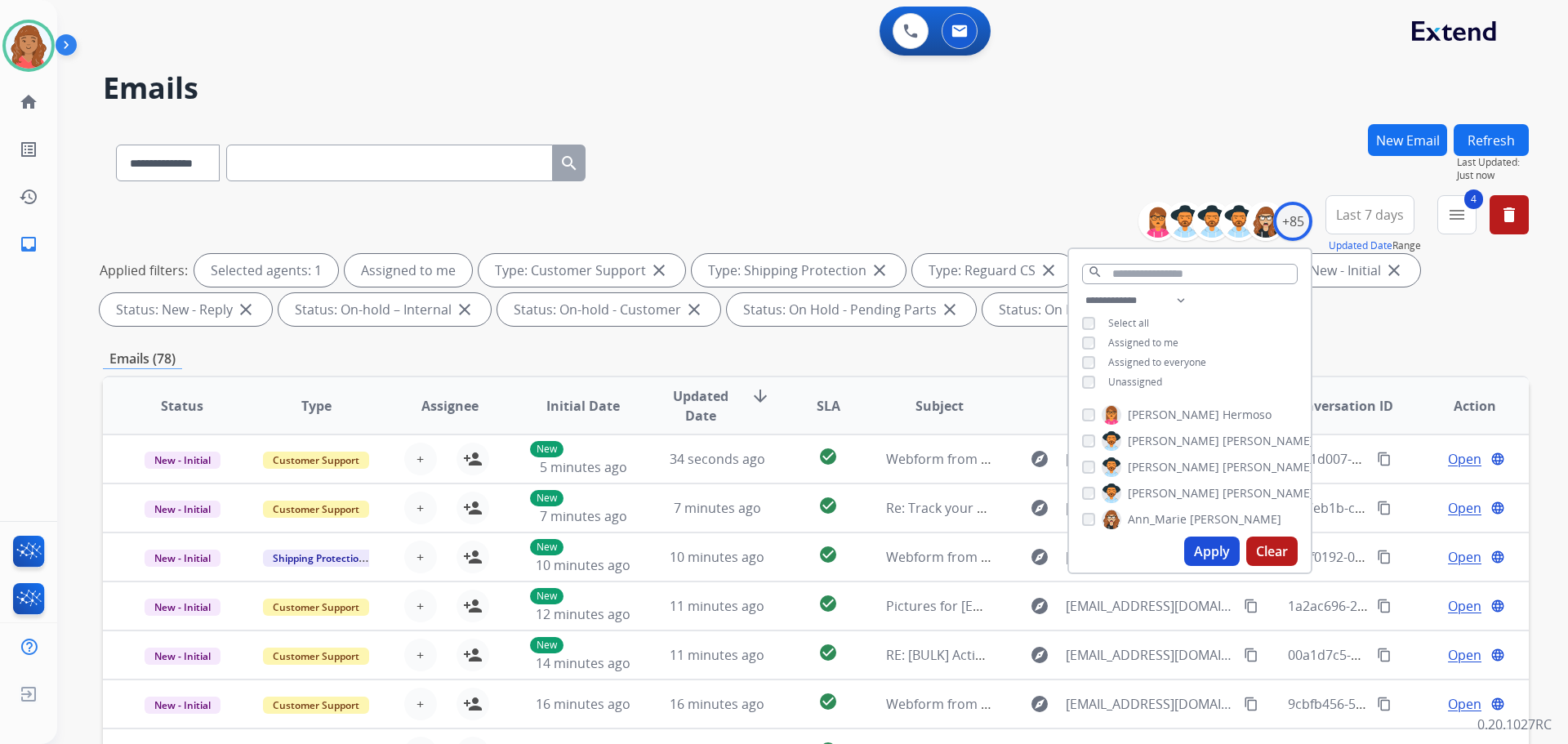
drag, startPoint x: 1187, startPoint y: 547, endPoint x: 1011, endPoint y: 637, distance: 197.7
click at [1187, 548] on button "Apply" at bounding box center [1211, 551] width 55 height 30
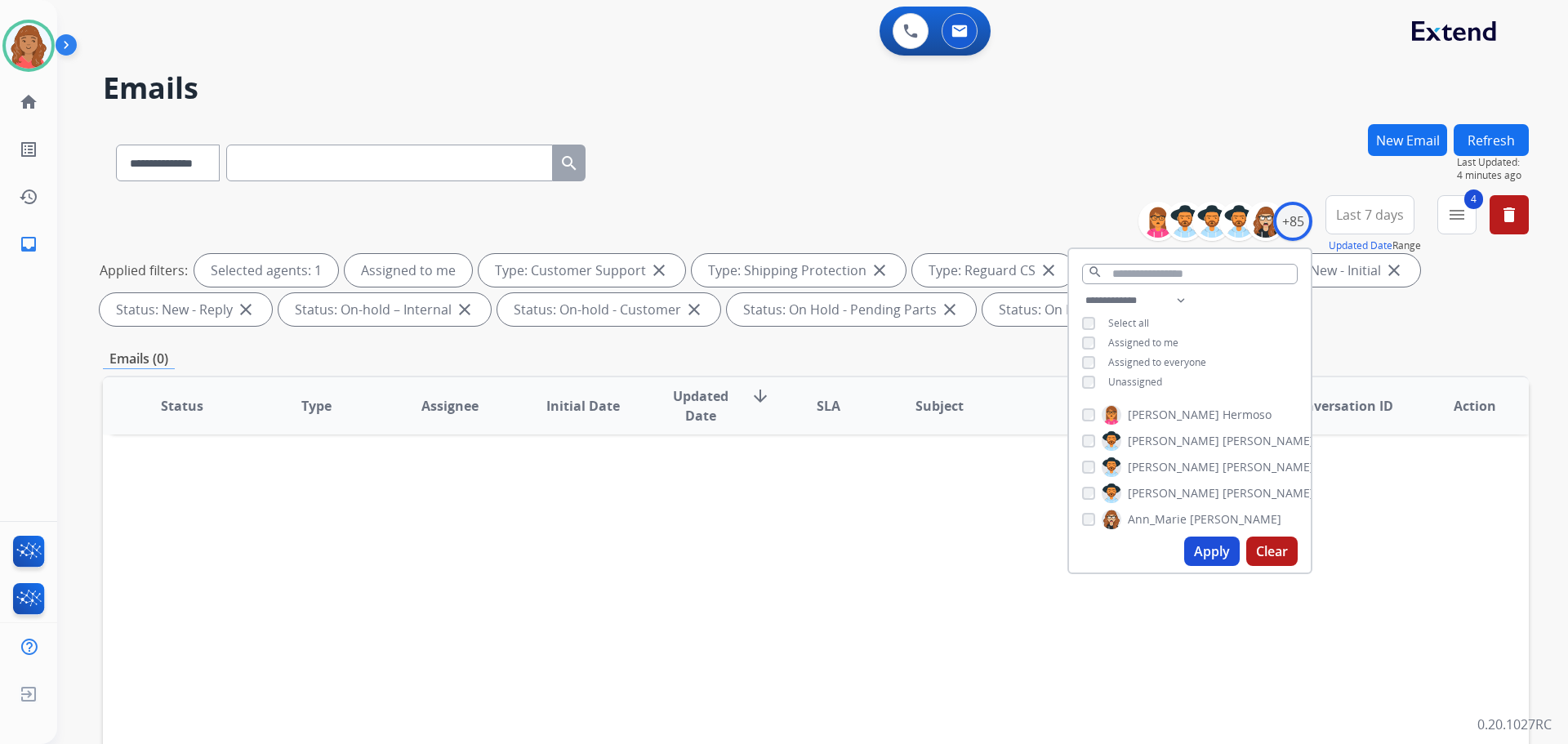
click at [1402, 485] on div "Status Type Assignee Initial Date Updated Date arrow_downward SLA Subject Custo…" at bounding box center [816, 649] width 1426 height 547
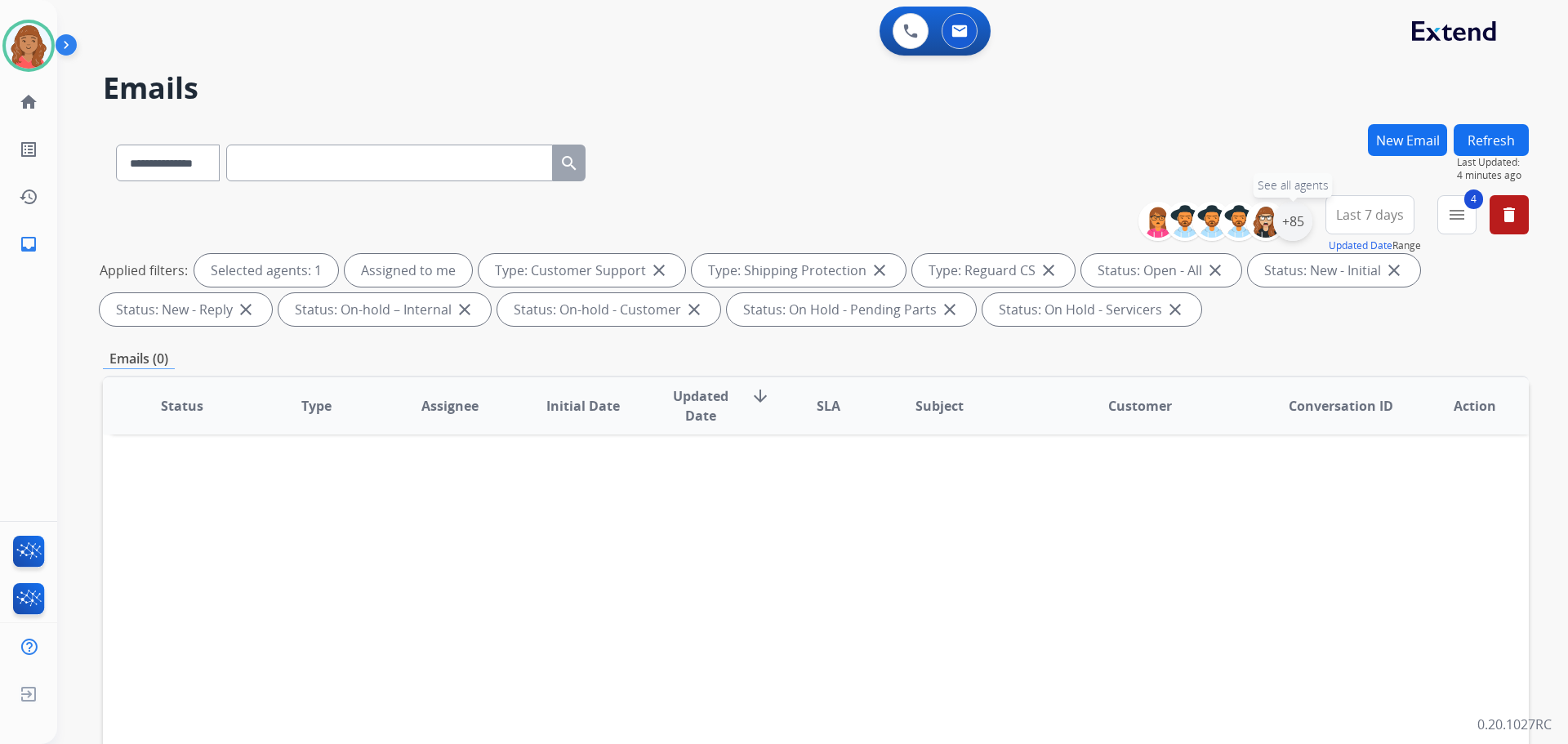
drag, startPoint x: 1299, startPoint y: 221, endPoint x: 1297, endPoint y: 229, distance: 8.2
click at [1302, 222] on div "+85" at bounding box center [1293, 222] width 40 height 40
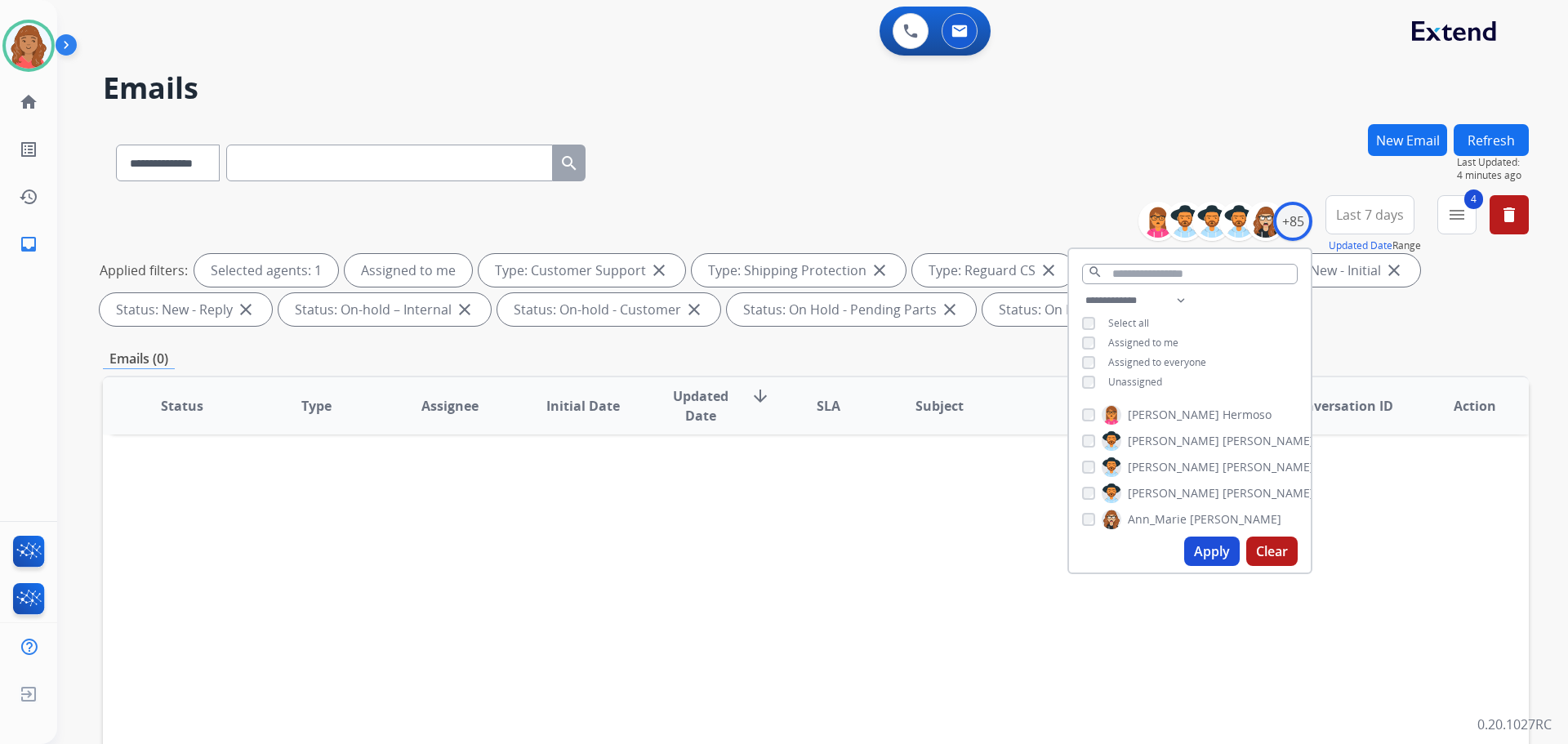
click at [1402, 213] on button "Last 7 days" at bounding box center [1370, 215] width 89 height 40
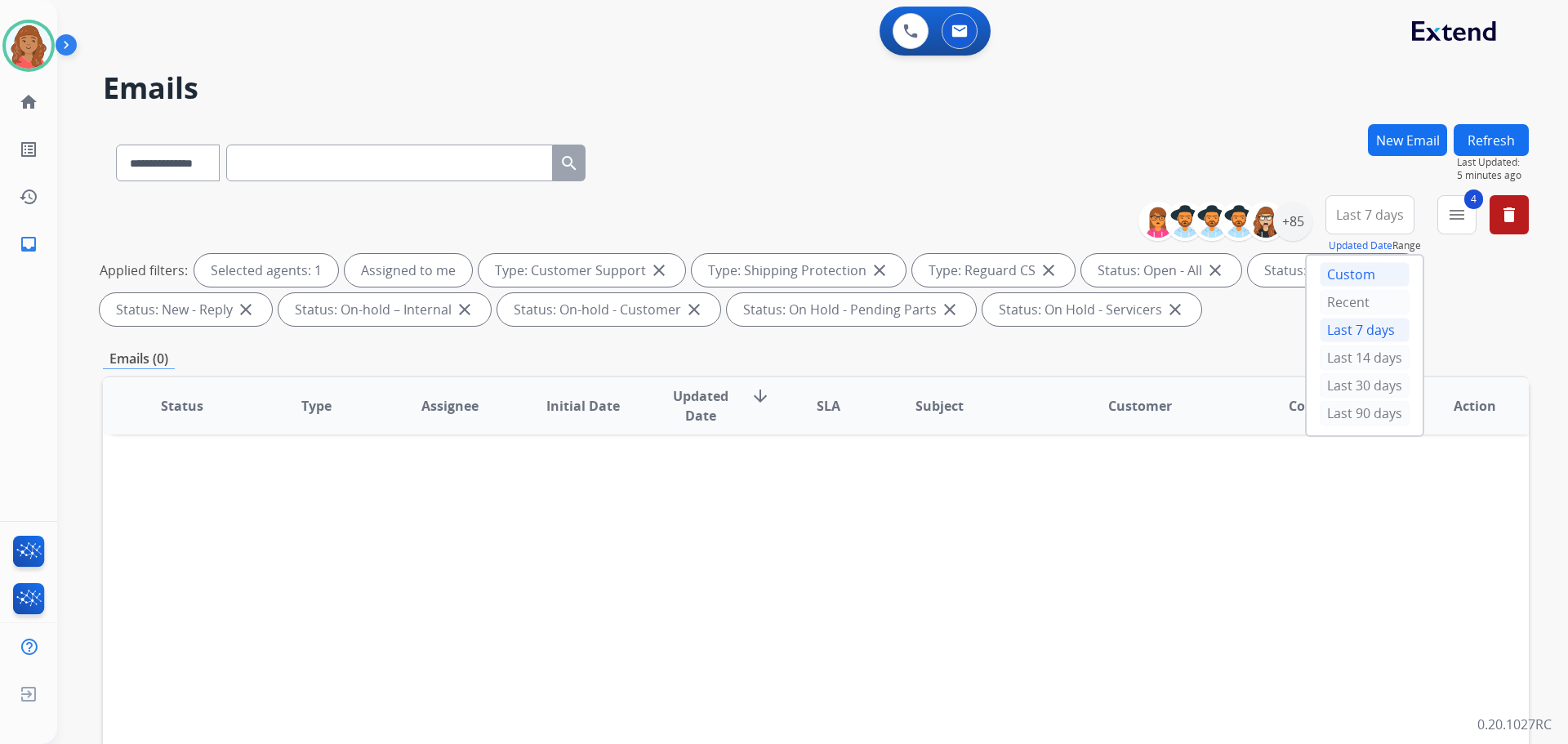
click at [1358, 279] on div "Custom" at bounding box center [1364, 274] width 90 height 25
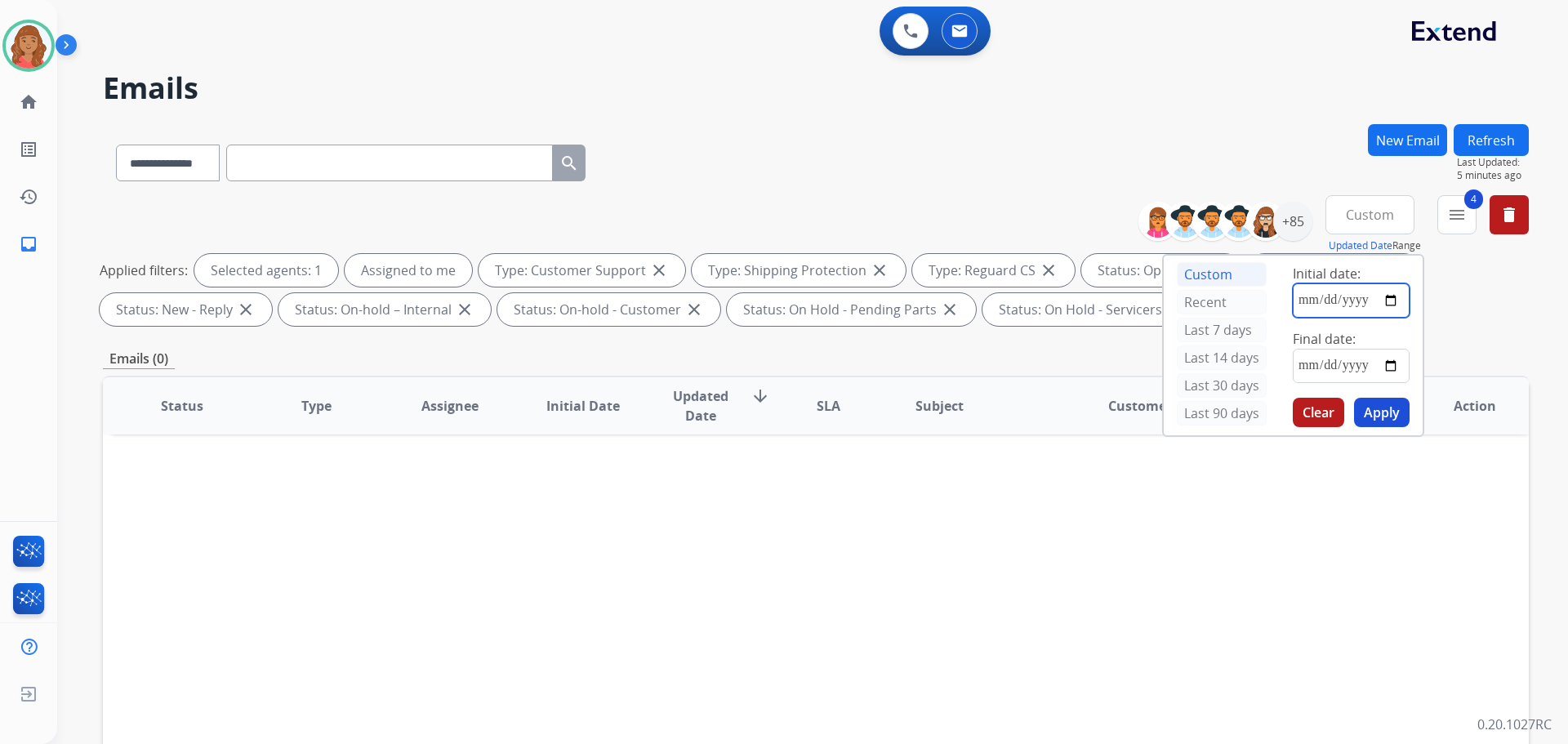
click at [1334, 302] on input "date" at bounding box center [1351, 301] width 117 height 35
click at [1396, 300] on input "date" at bounding box center [1351, 301] width 117 height 35
type input "**********"
click at [1385, 364] on input "date" at bounding box center [1351, 366] width 117 height 35
type input "**********"
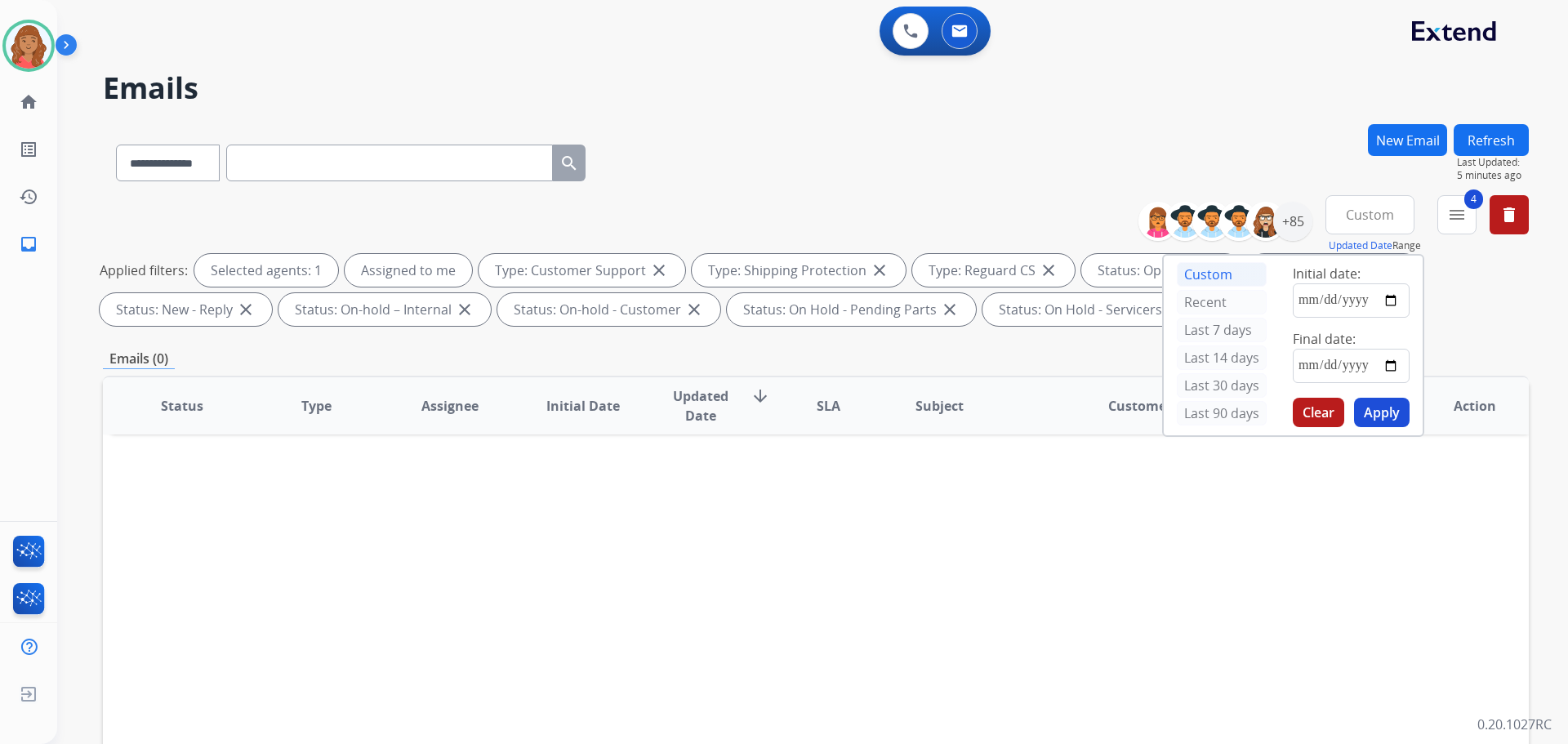
click at [1372, 414] on button "Apply" at bounding box center [1381, 413] width 55 height 30
drag, startPoint x: 1380, startPoint y: 412, endPoint x: 1367, endPoint y: 423, distance: 17.0
click at [1380, 411] on button "Apply" at bounding box center [1381, 413] width 55 height 30
drag, startPoint x: 1018, startPoint y: 558, endPoint x: 1027, endPoint y: 556, distance: 9.2
click at [1018, 559] on div "Status Type Assignee Initial Date Updated Date arrow_downward SLA Subject Custo…" at bounding box center [816, 649] width 1426 height 547
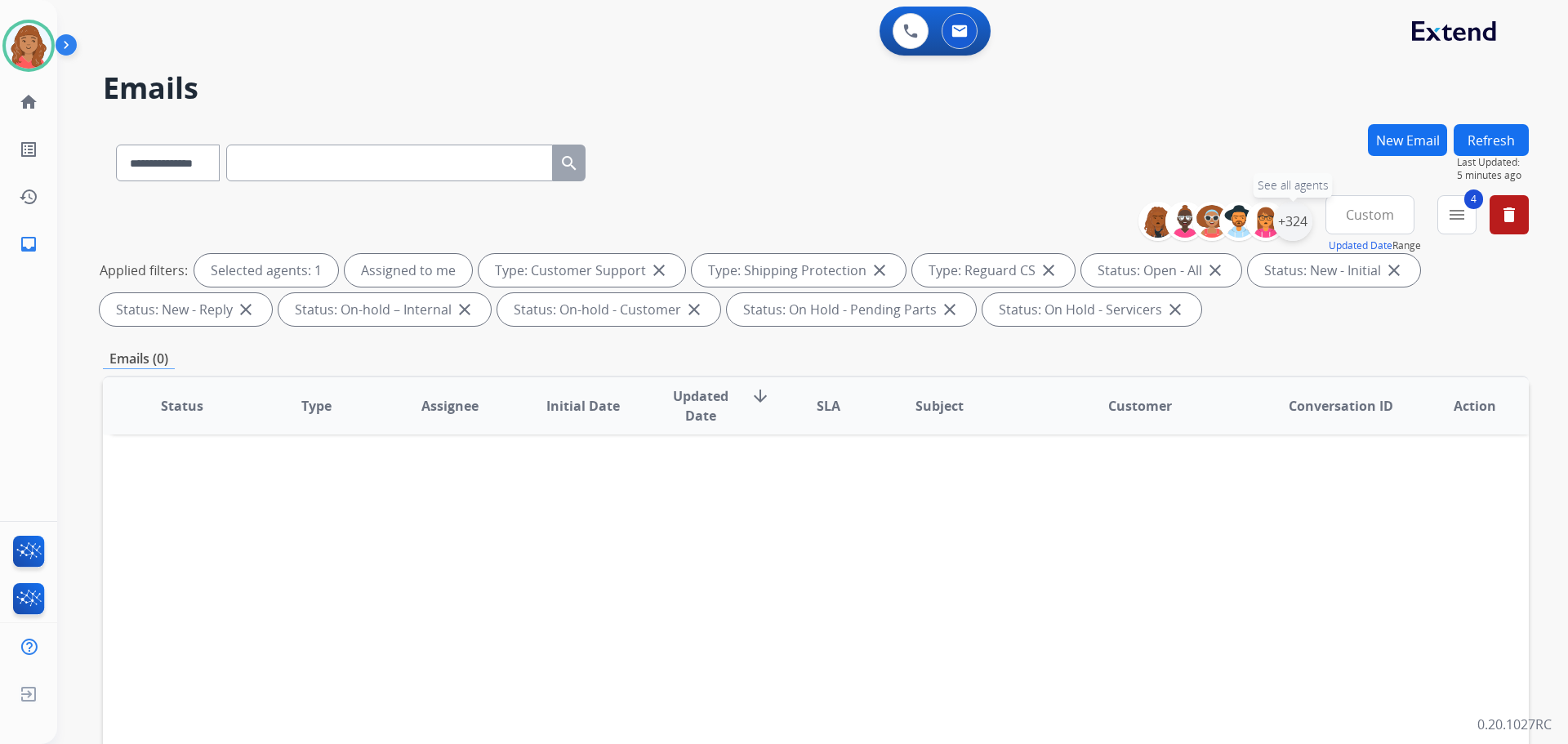
click at [1286, 227] on div "+324" at bounding box center [1293, 222] width 40 height 40
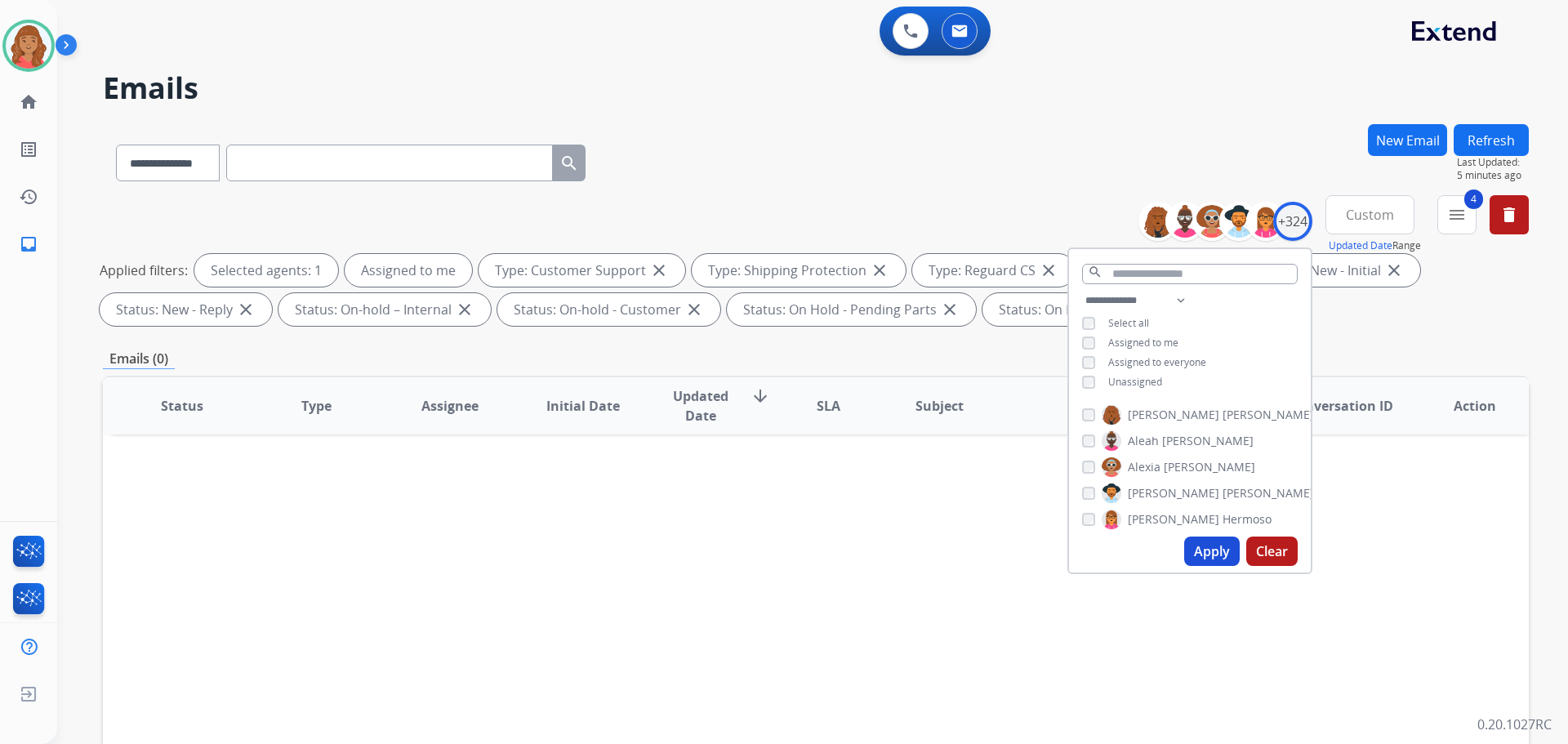
click at [884, 642] on div "Status Type Assignee Initial Date Updated Date arrow_downward SLA Subject Custo…" at bounding box center [816, 649] width 1426 height 547
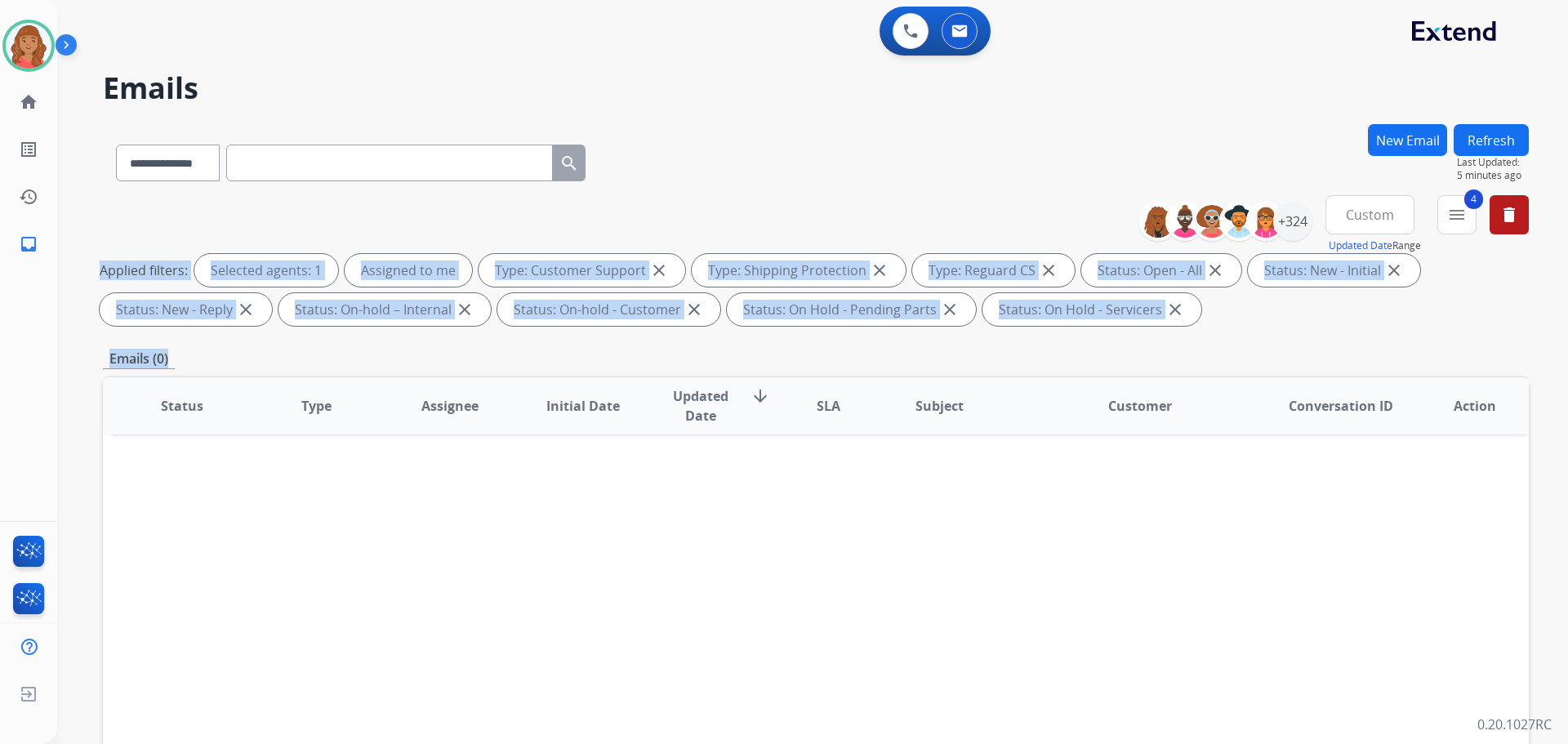
click at [91, 261] on div "**********" at bounding box center [793, 430] width 1472 height 744
click at [27, 39] on img at bounding box center [29, 46] width 46 height 46
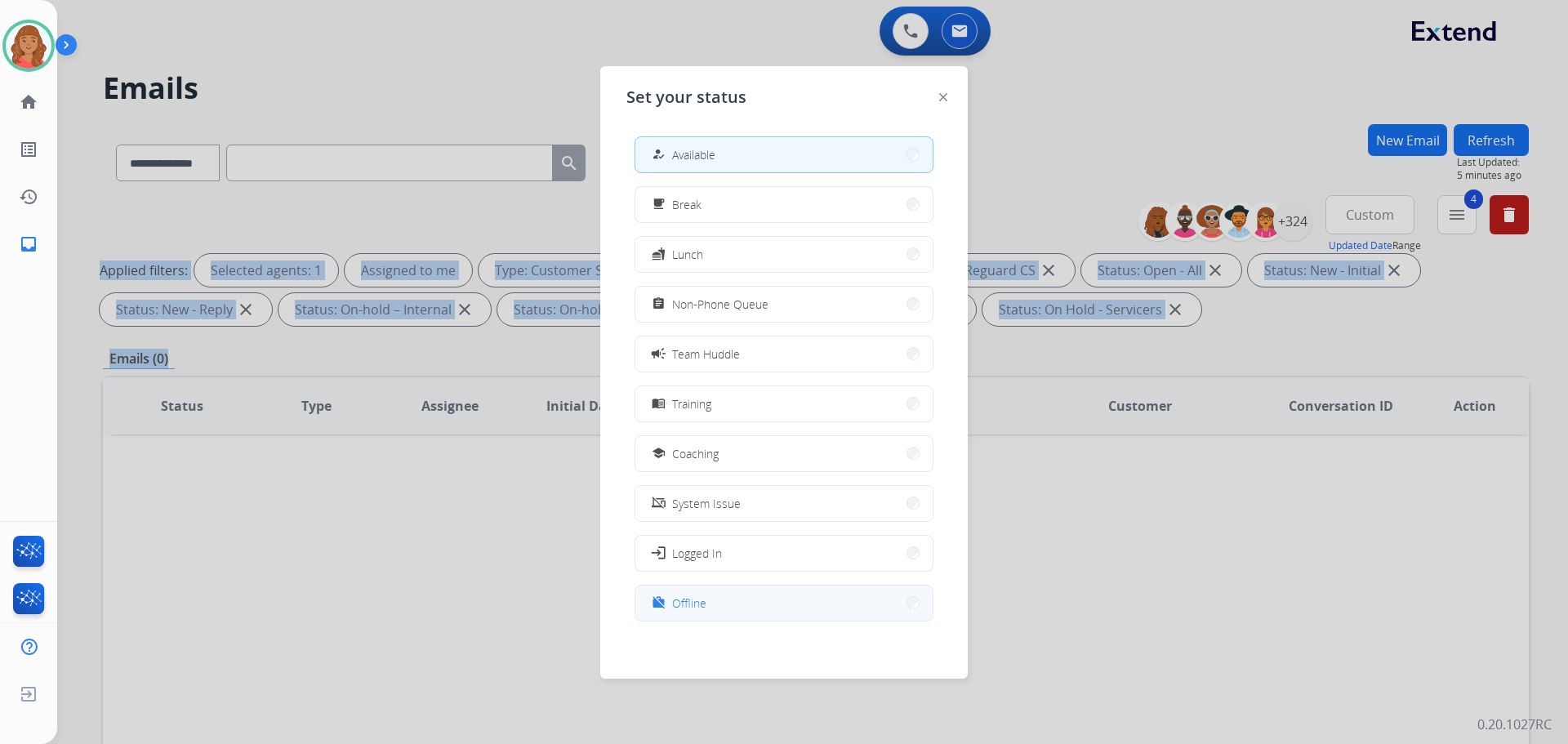
click at [714, 610] on button "work_off Offline" at bounding box center [784, 603] width 297 height 35
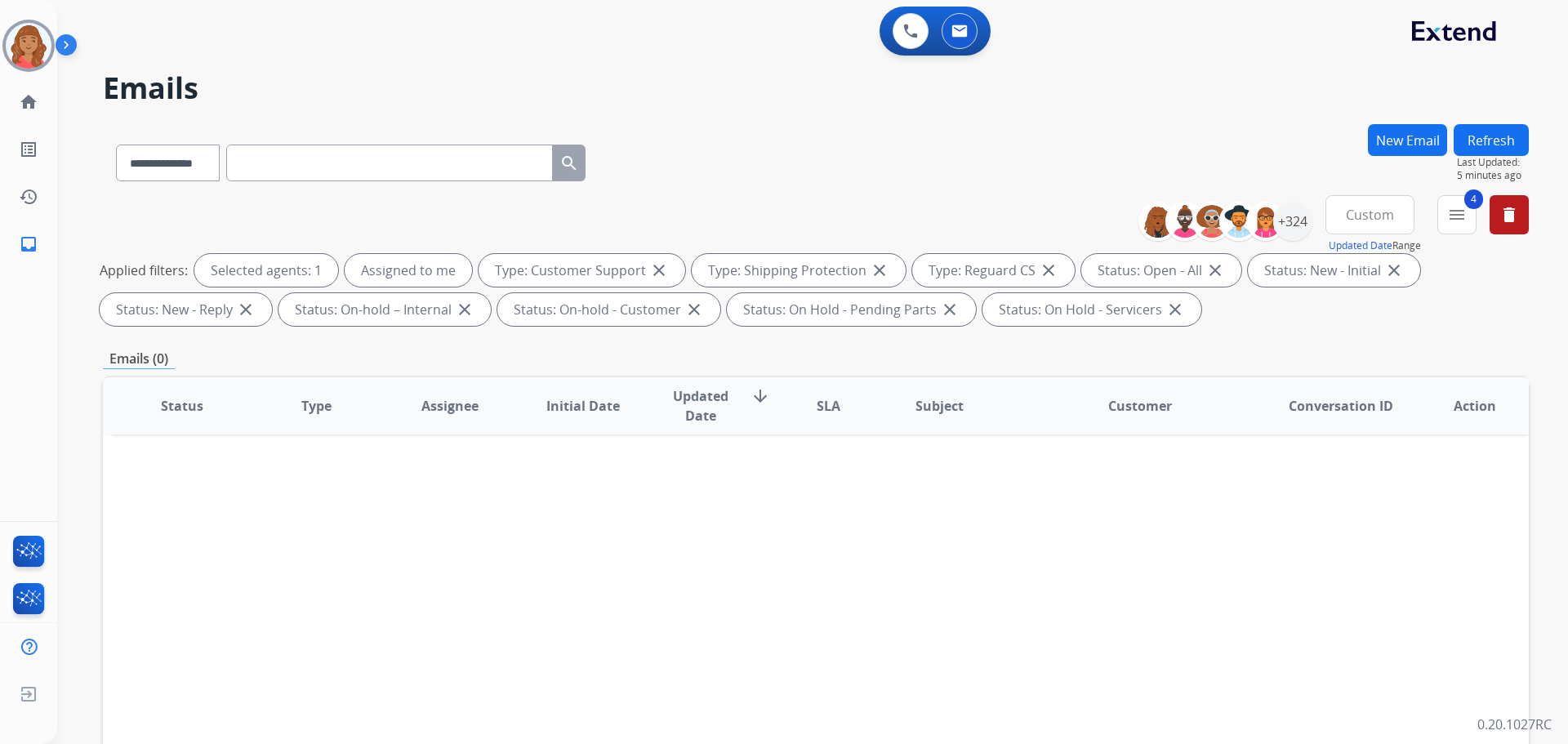
click at [845, 101] on h2 "Emails" at bounding box center [816, 88] width 1426 height 33
